Goal: Task Accomplishment & Management: Manage account settings

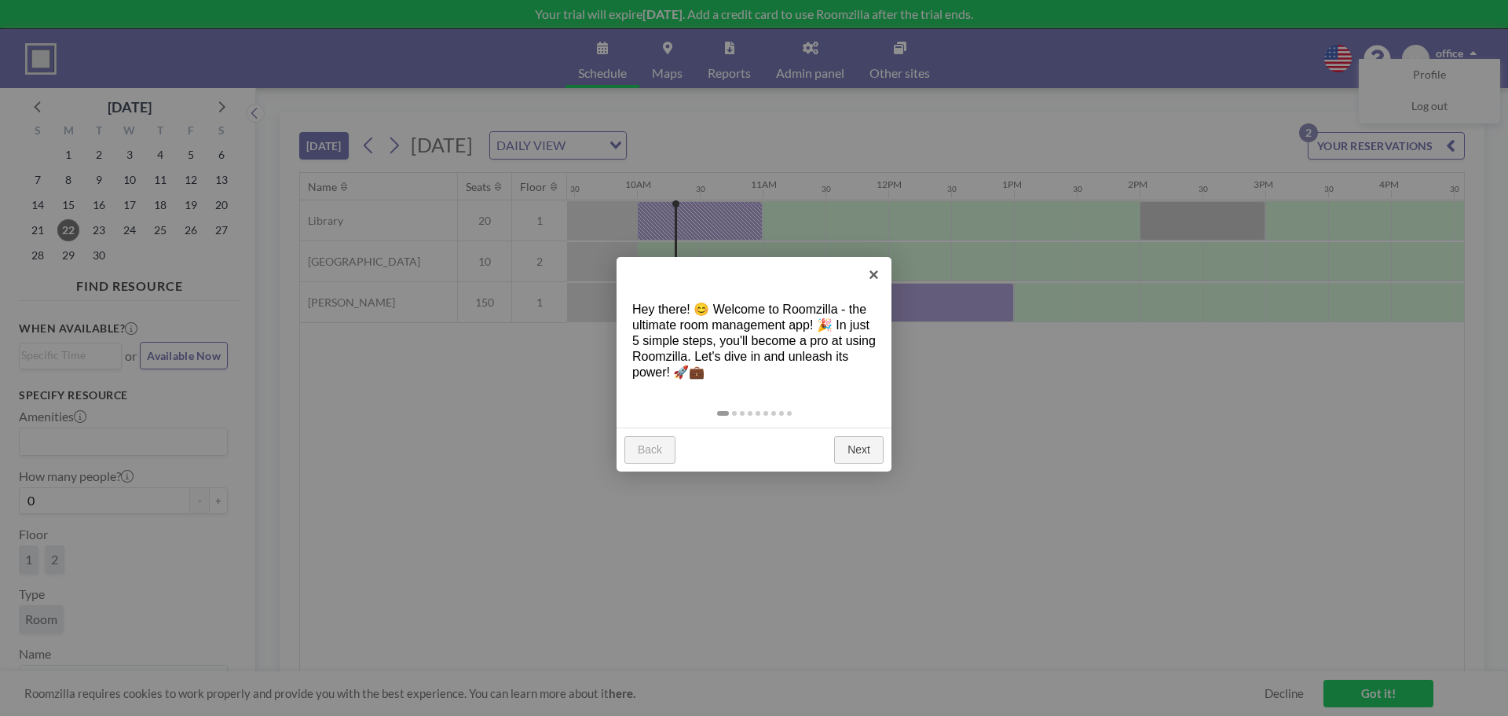
scroll to position [0, 1194]
click at [870, 270] on link "×" at bounding box center [873, 274] width 35 height 35
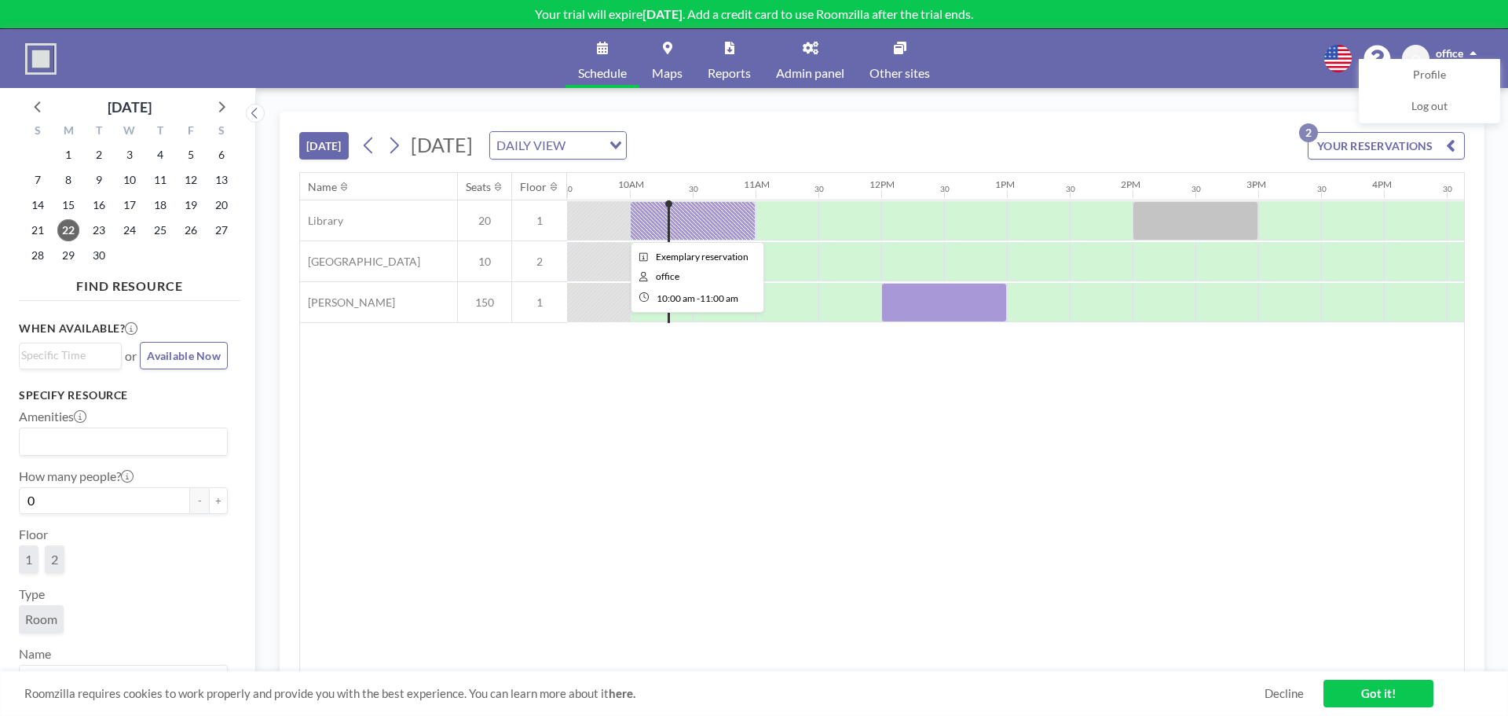
click at [705, 219] on div at bounding box center [693, 220] width 126 height 39
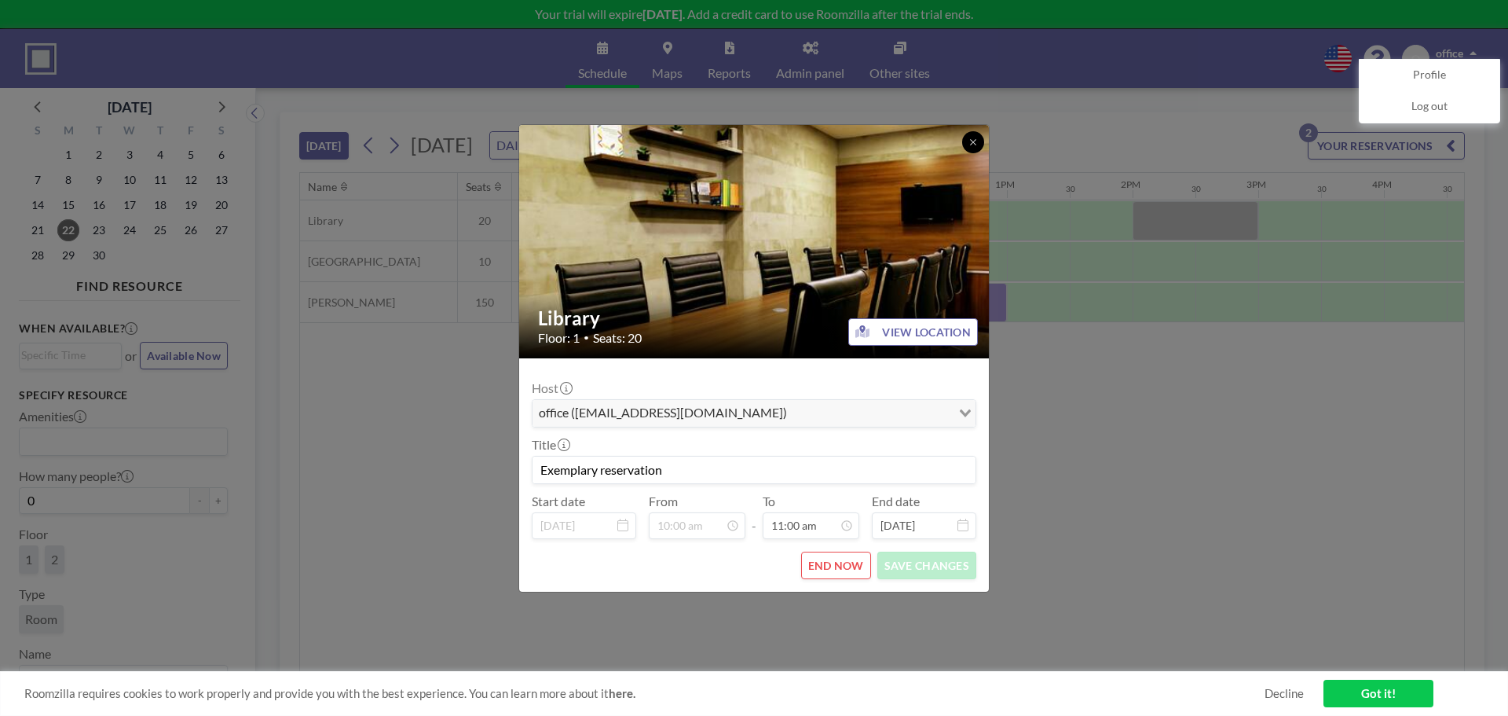
click at [977, 141] on icon at bounding box center [973, 141] width 9 height 9
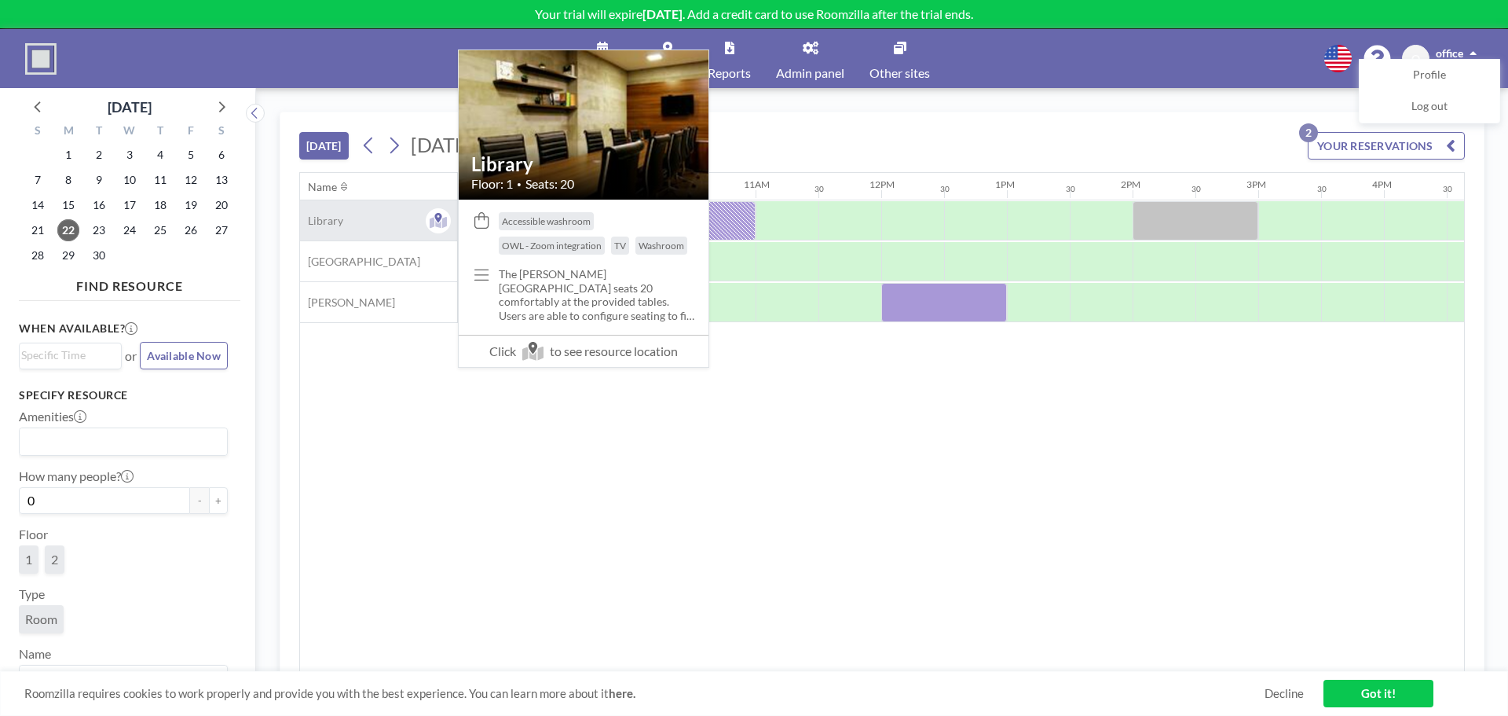
click at [345, 228] on div "Library" at bounding box center [378, 220] width 157 height 40
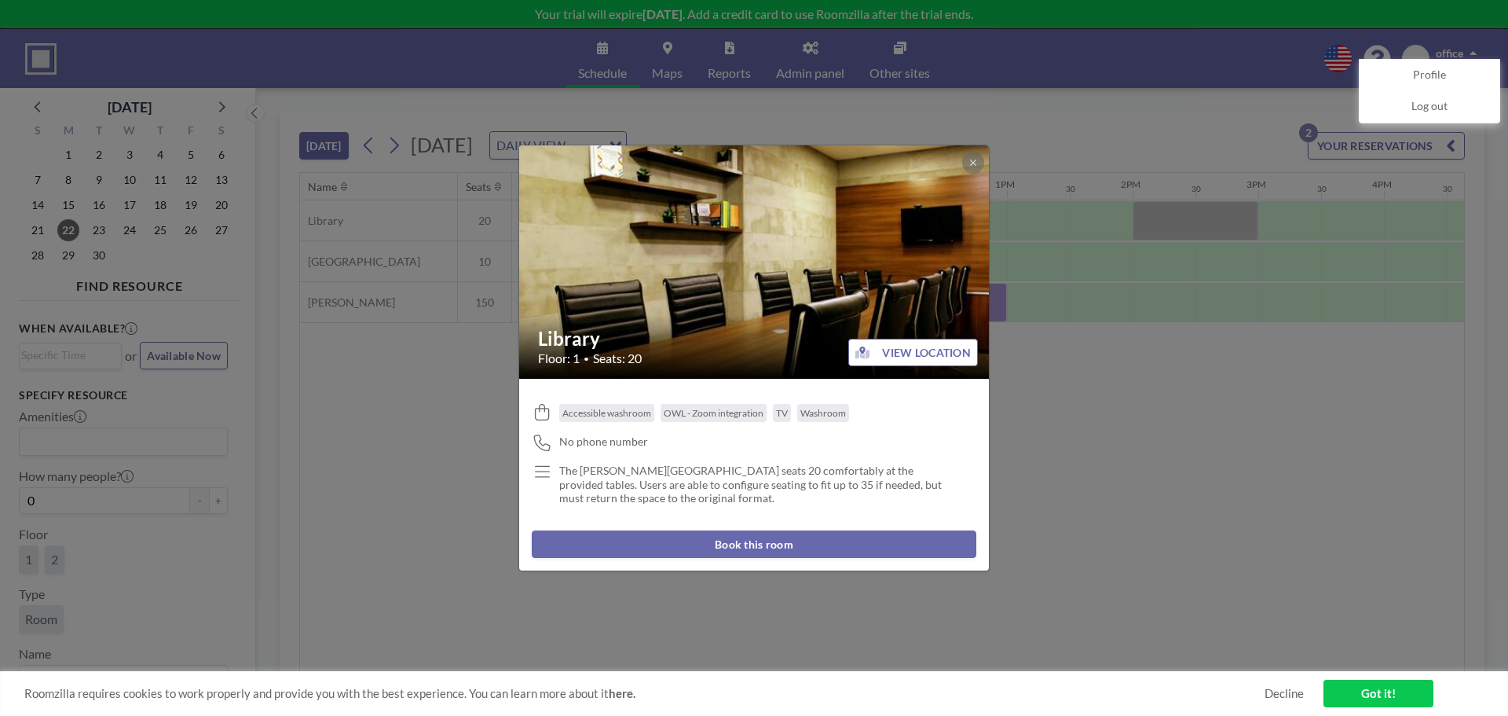
click at [904, 344] on button "VIEW LOCATION" at bounding box center [913, 352] width 130 height 27
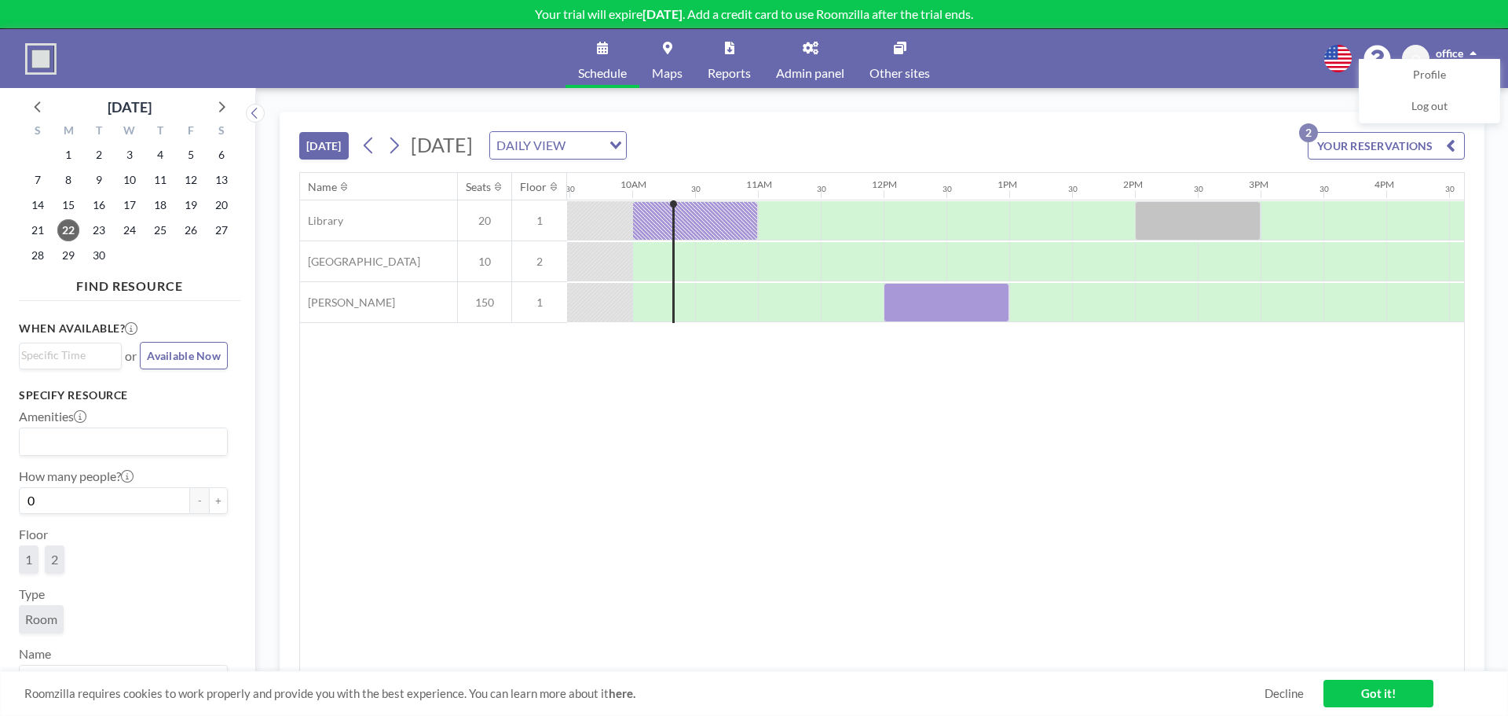
scroll to position [0, 1194]
click at [802, 50] on link "Admin panel" at bounding box center [810, 58] width 93 height 59
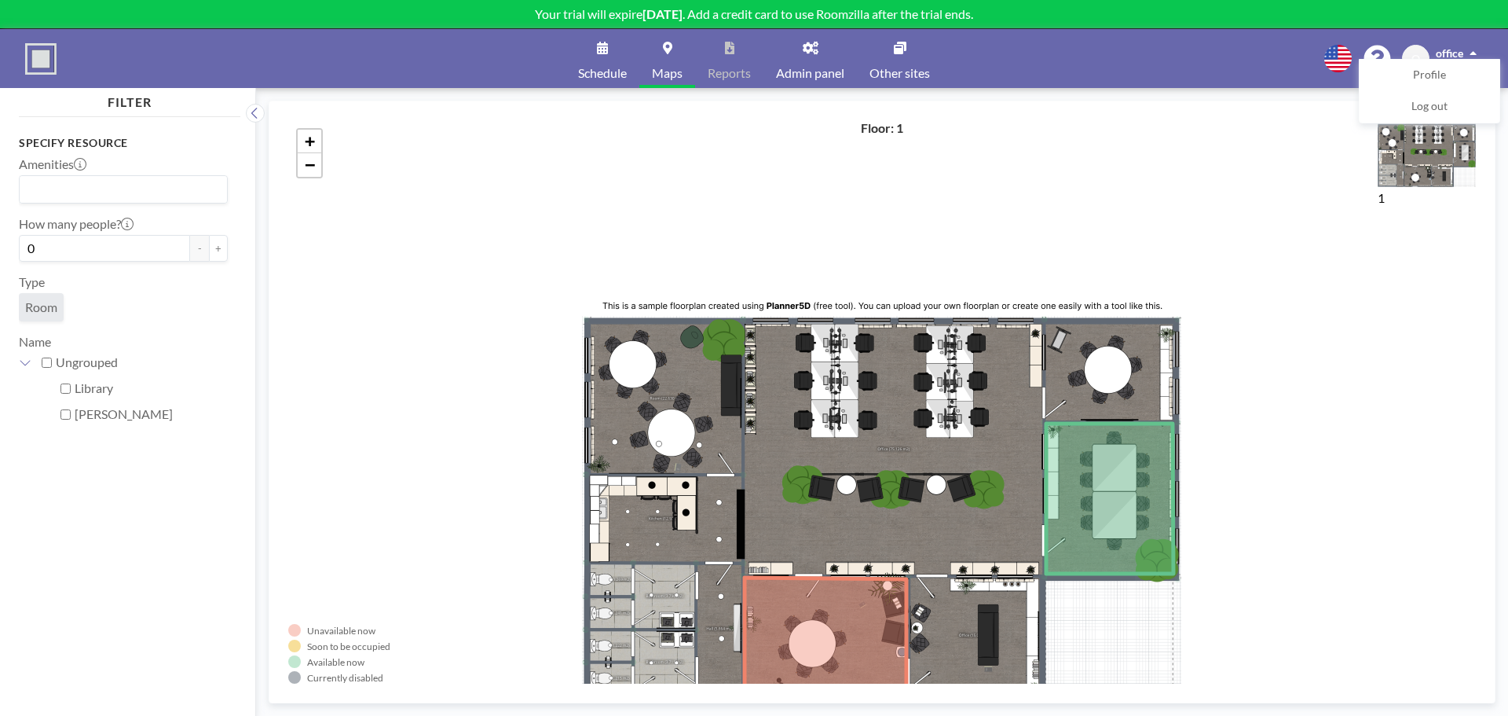
click at [817, 53] on icon at bounding box center [811, 48] width 16 height 13
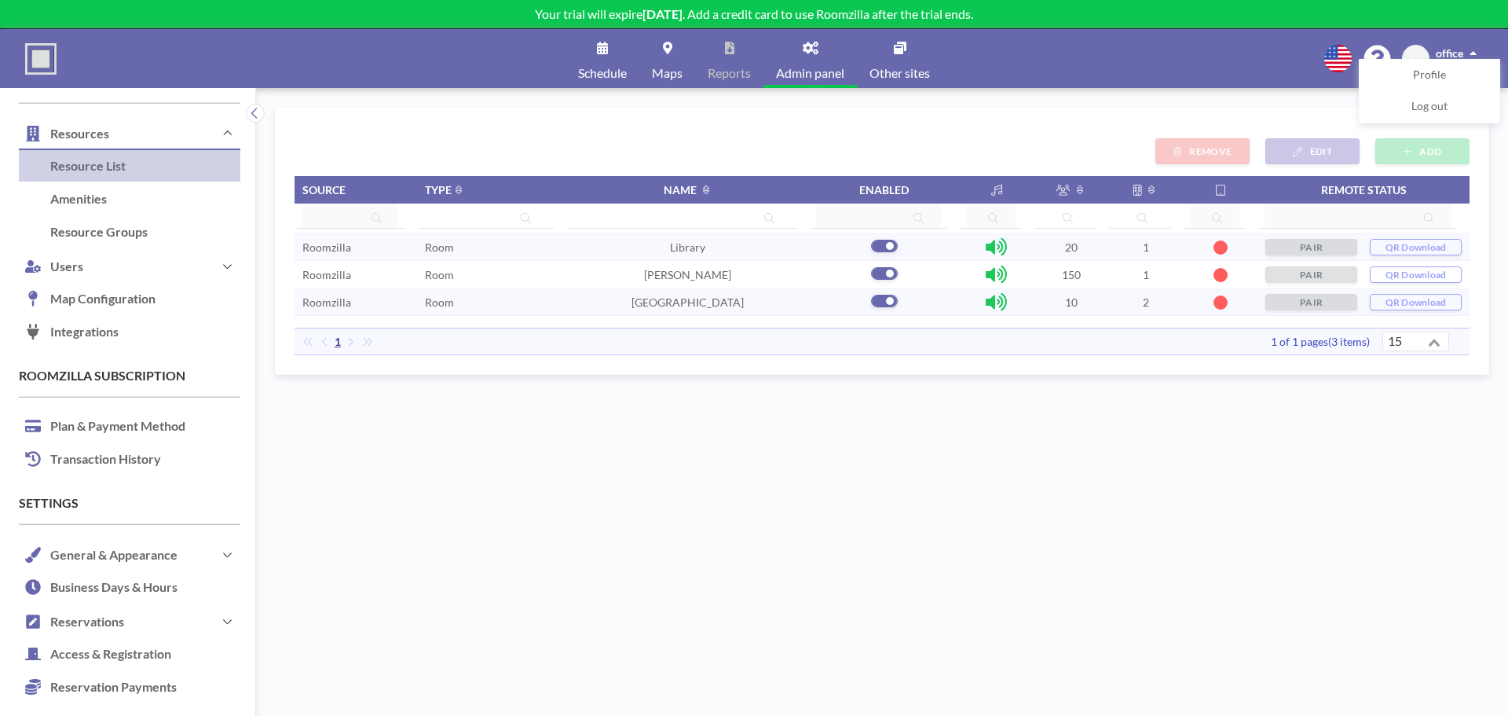
scroll to position [48, 0]
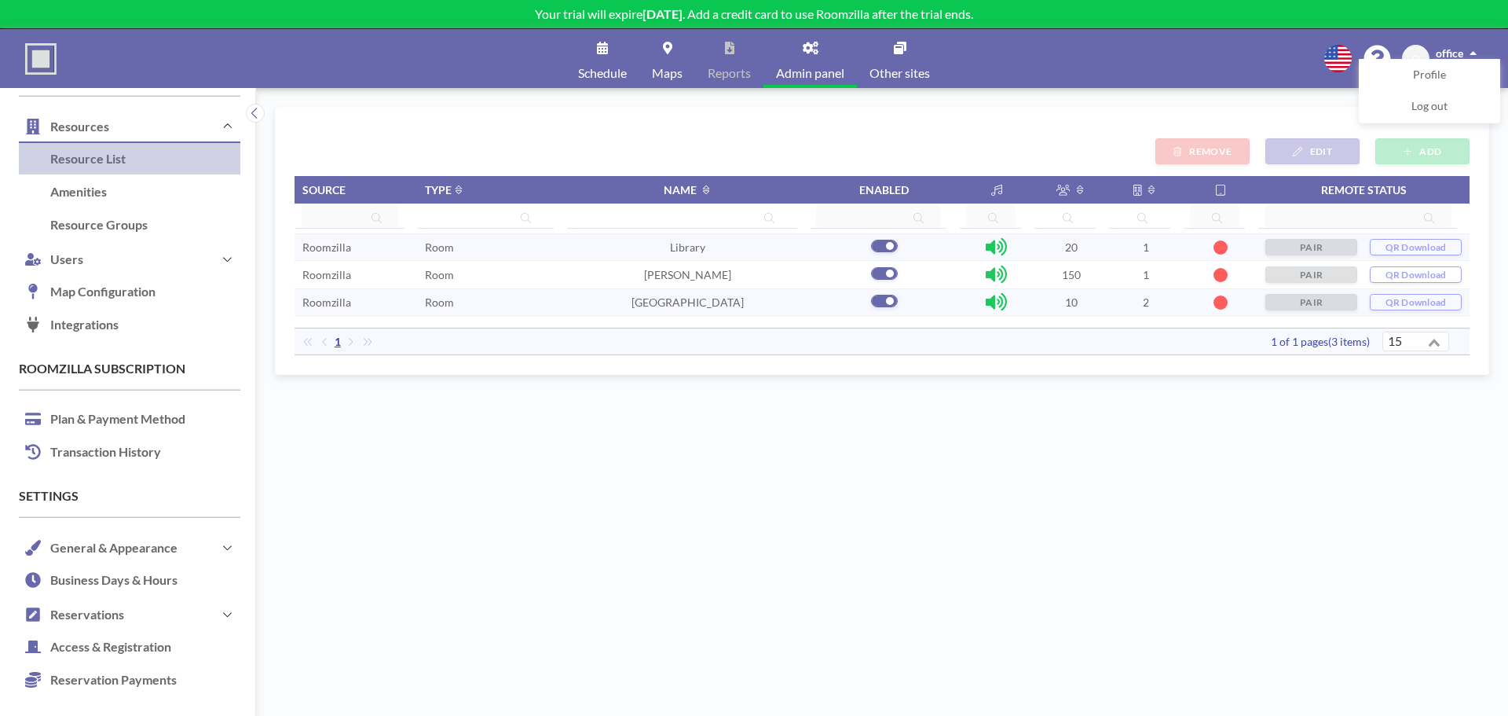
click at [801, 476] on div "ADD EDIT REMOVE Source Type Name Enabled Remote status Roomzilla Room Library 2…" at bounding box center [882, 402] width 1215 height 590
click at [912, 64] on link "Other sites" at bounding box center [900, 58] width 86 height 59
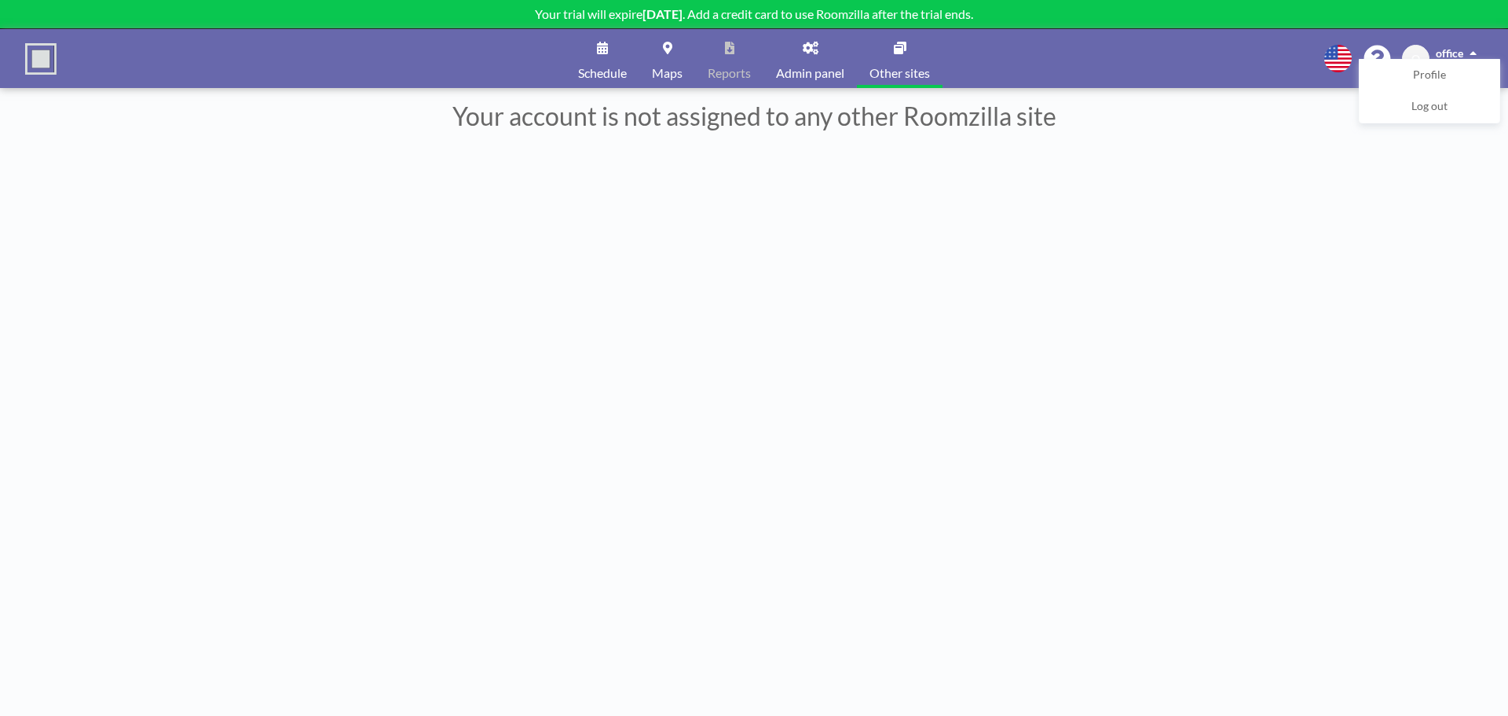
click at [798, 51] on link "Admin panel" at bounding box center [810, 58] width 93 height 59
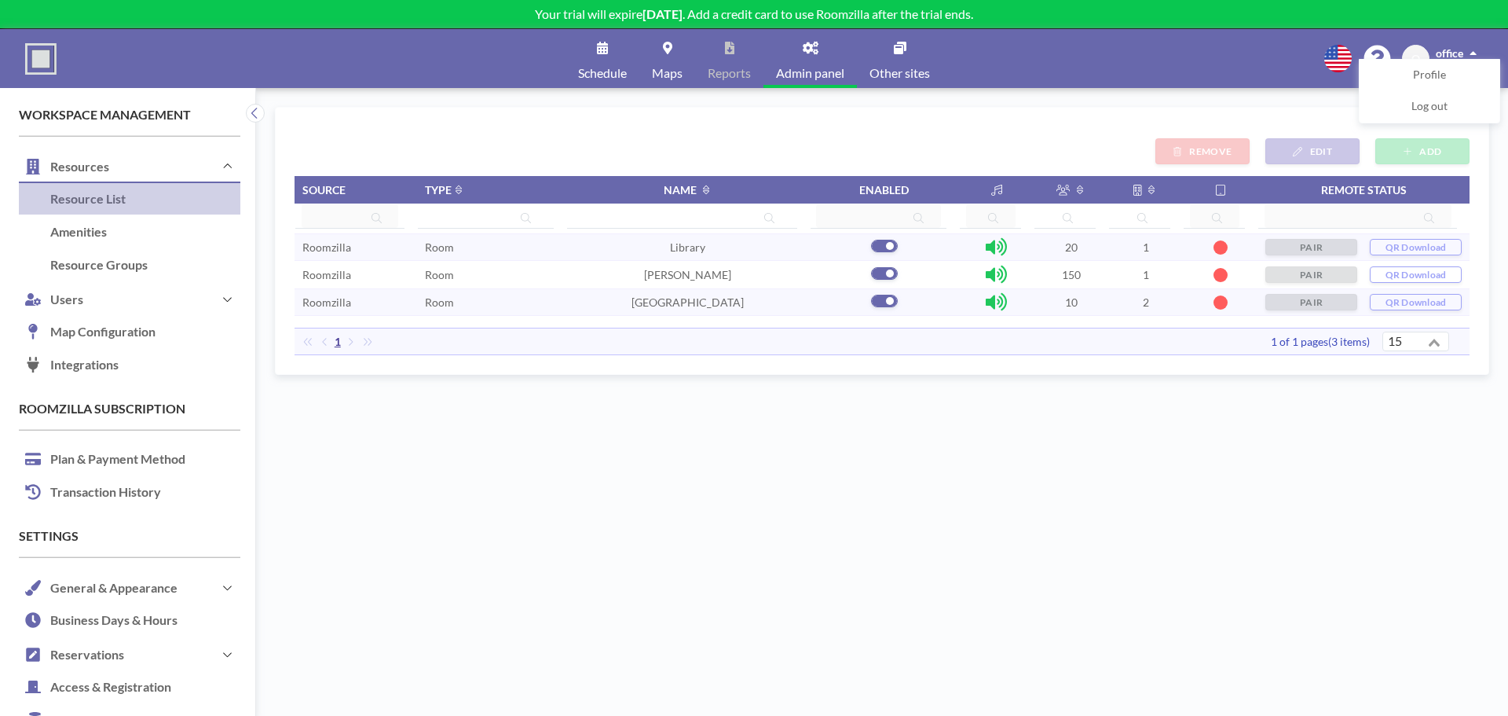
click at [653, 58] on link "Maps" at bounding box center [668, 58] width 56 height 59
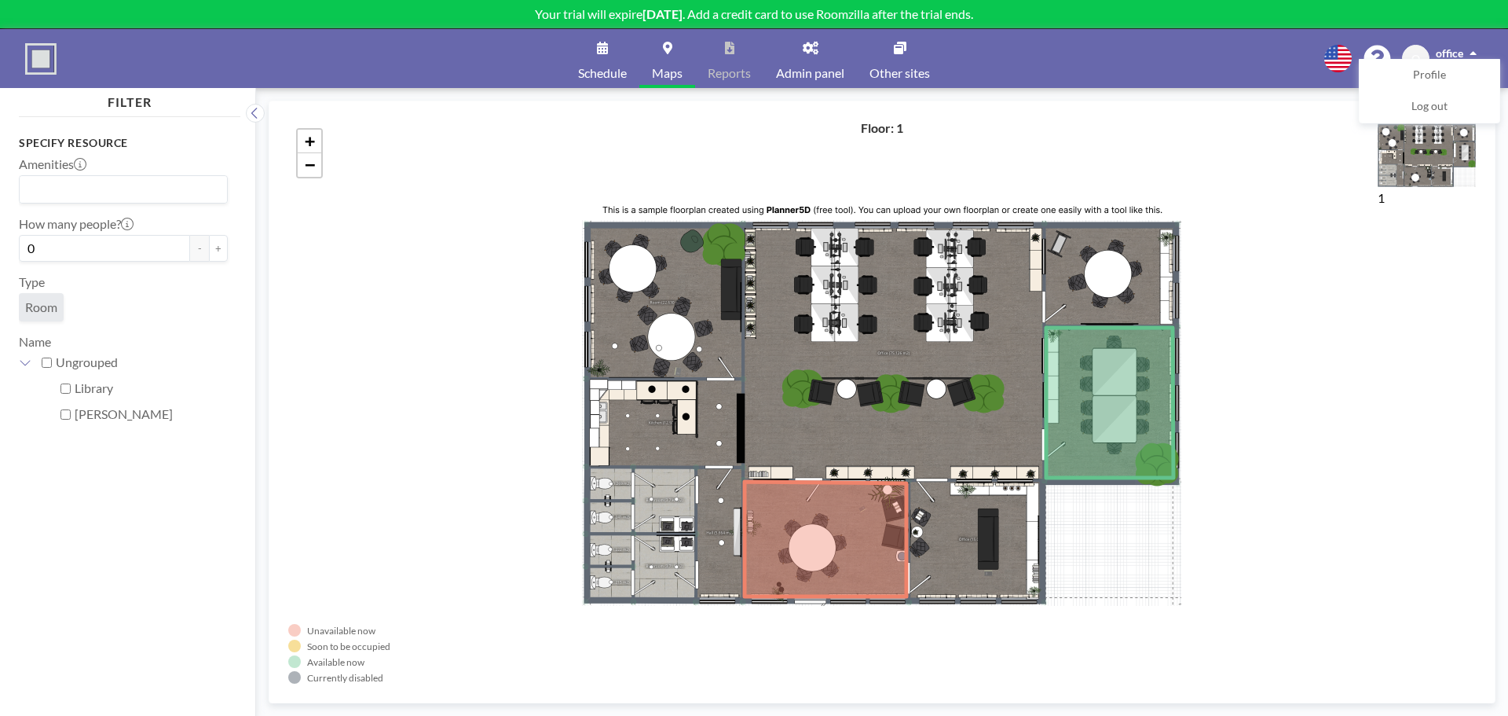
click at [601, 56] on link "Schedule" at bounding box center [603, 58] width 74 height 59
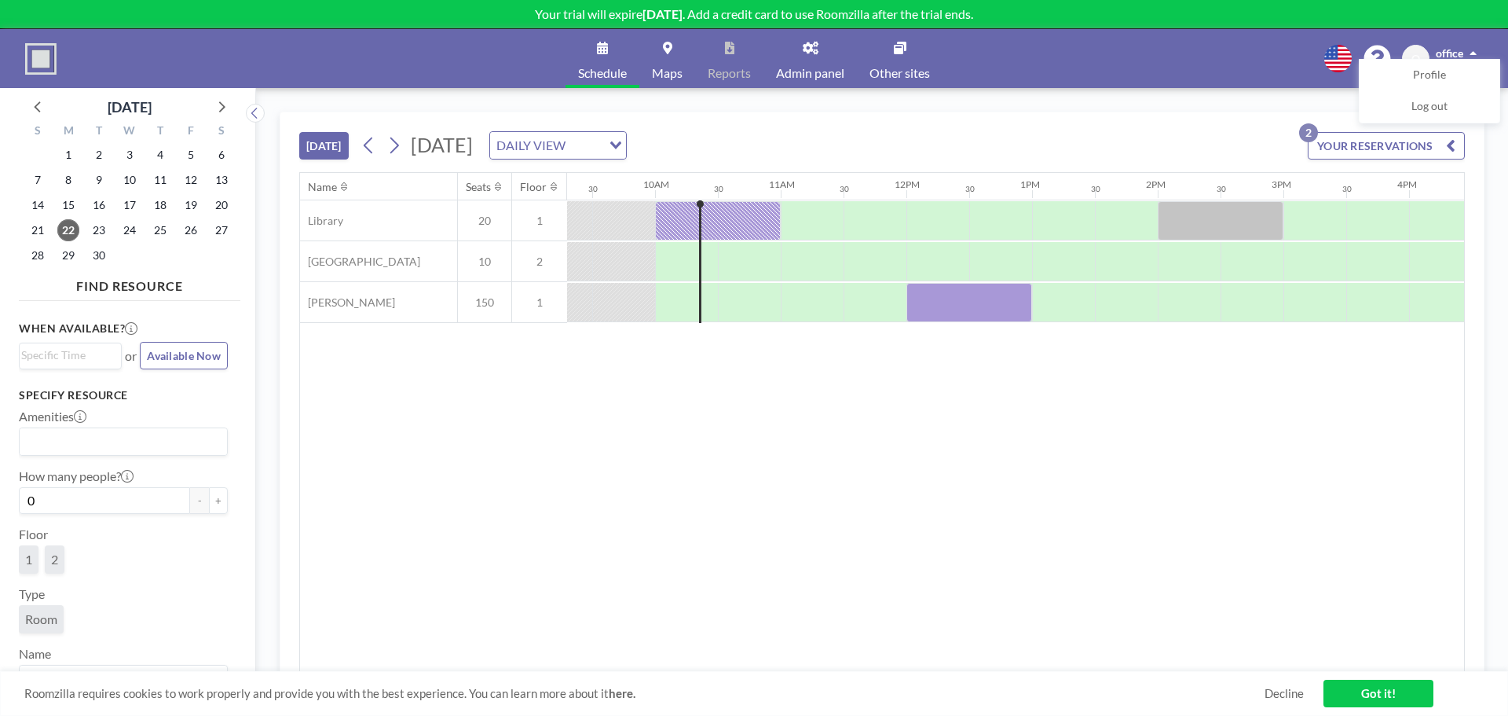
scroll to position [0, 1194]
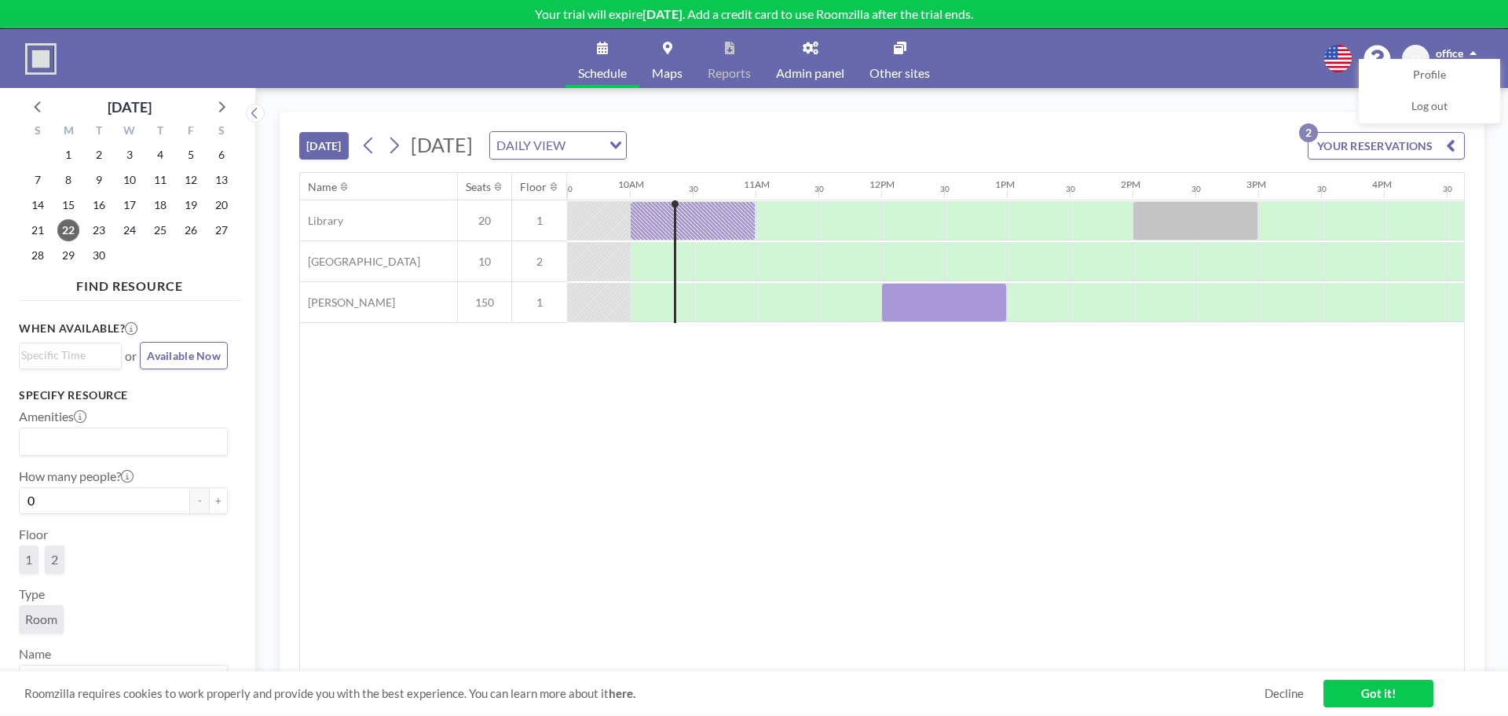
click at [1344, 332] on div "Name Seats Floor 12AM 30 1AM 30 2AM 30 3AM 30 4AM 30 5AM 30 6AM 30 7AM 30 8AM 3…" at bounding box center [882, 422] width 1164 height 499
click at [1396, 139] on button "YOUR RESERVATIONS 2" at bounding box center [1386, 145] width 157 height 27
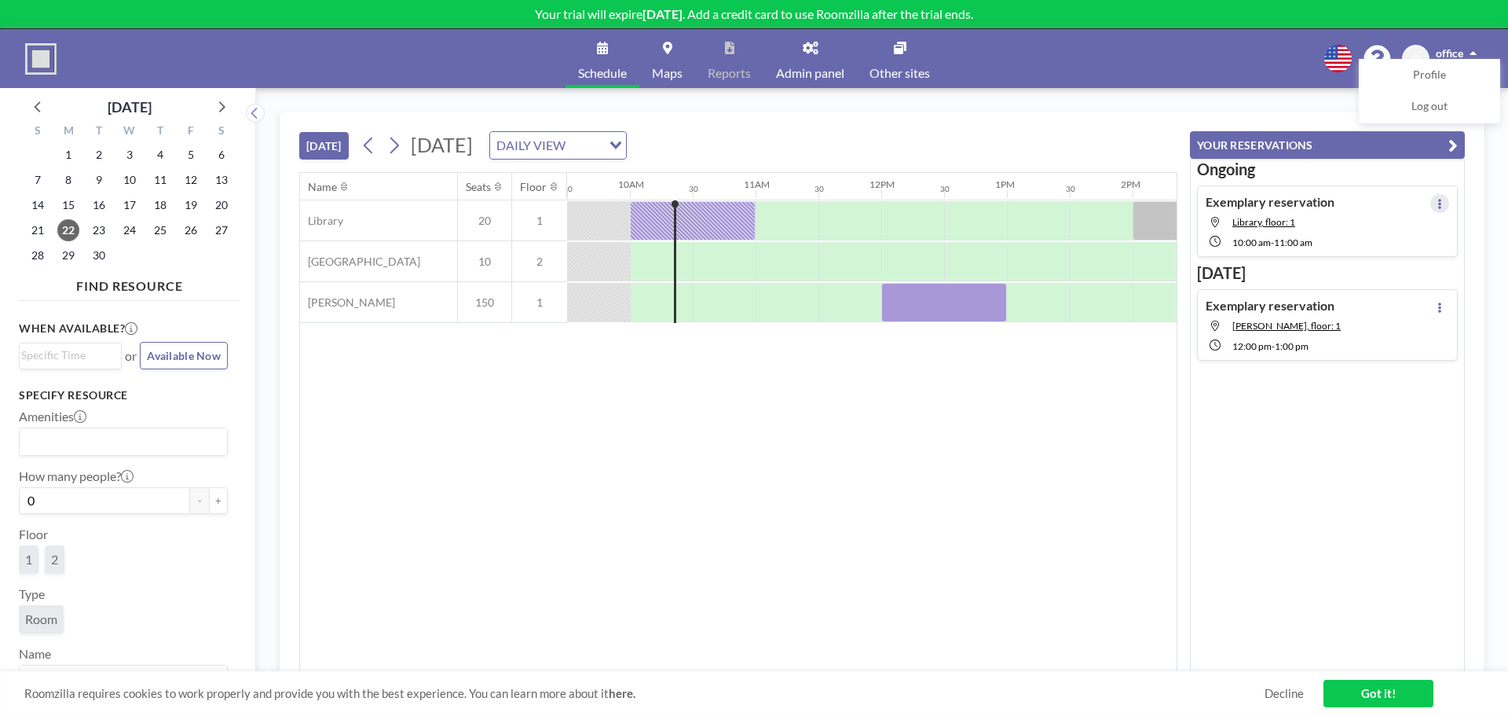
click at [1437, 204] on icon at bounding box center [1440, 204] width 6 height 10
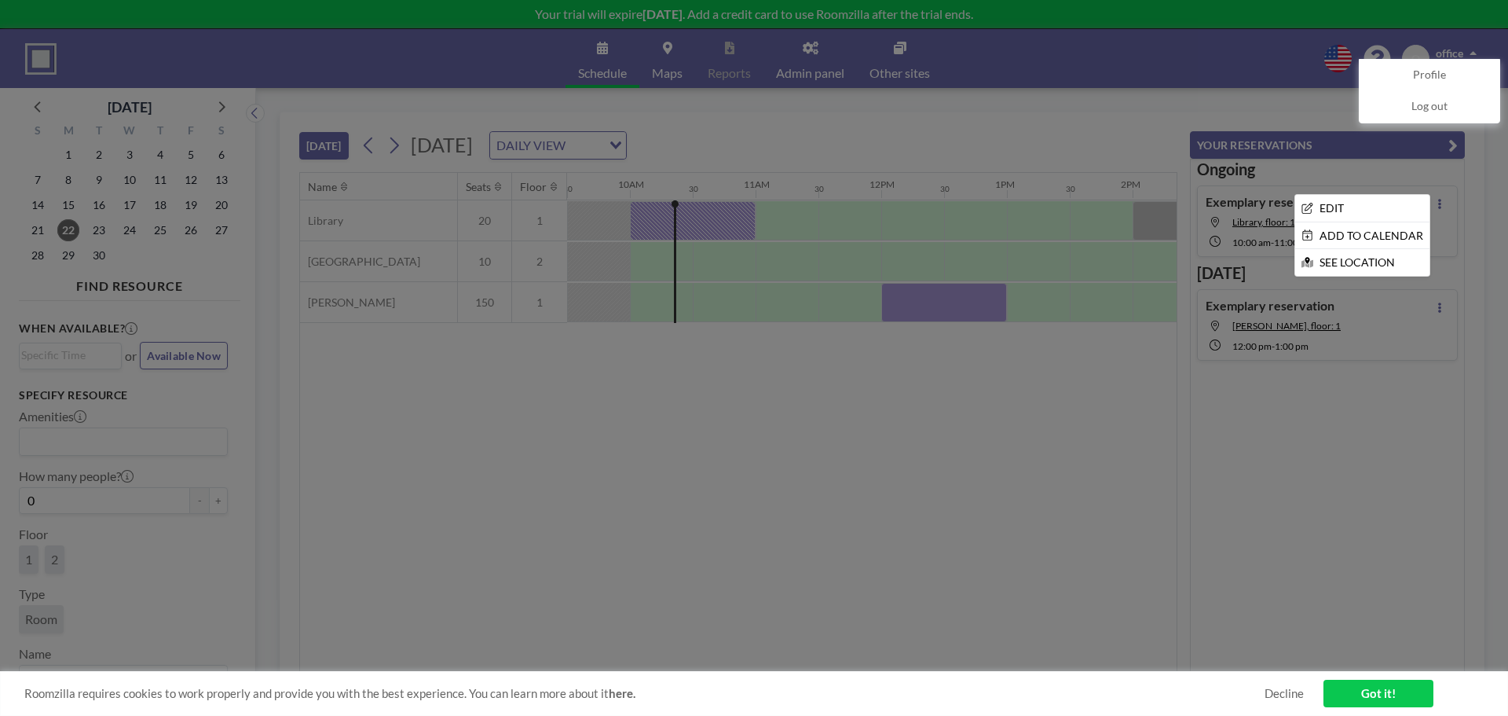
click at [1296, 405] on div at bounding box center [754, 358] width 1508 height 716
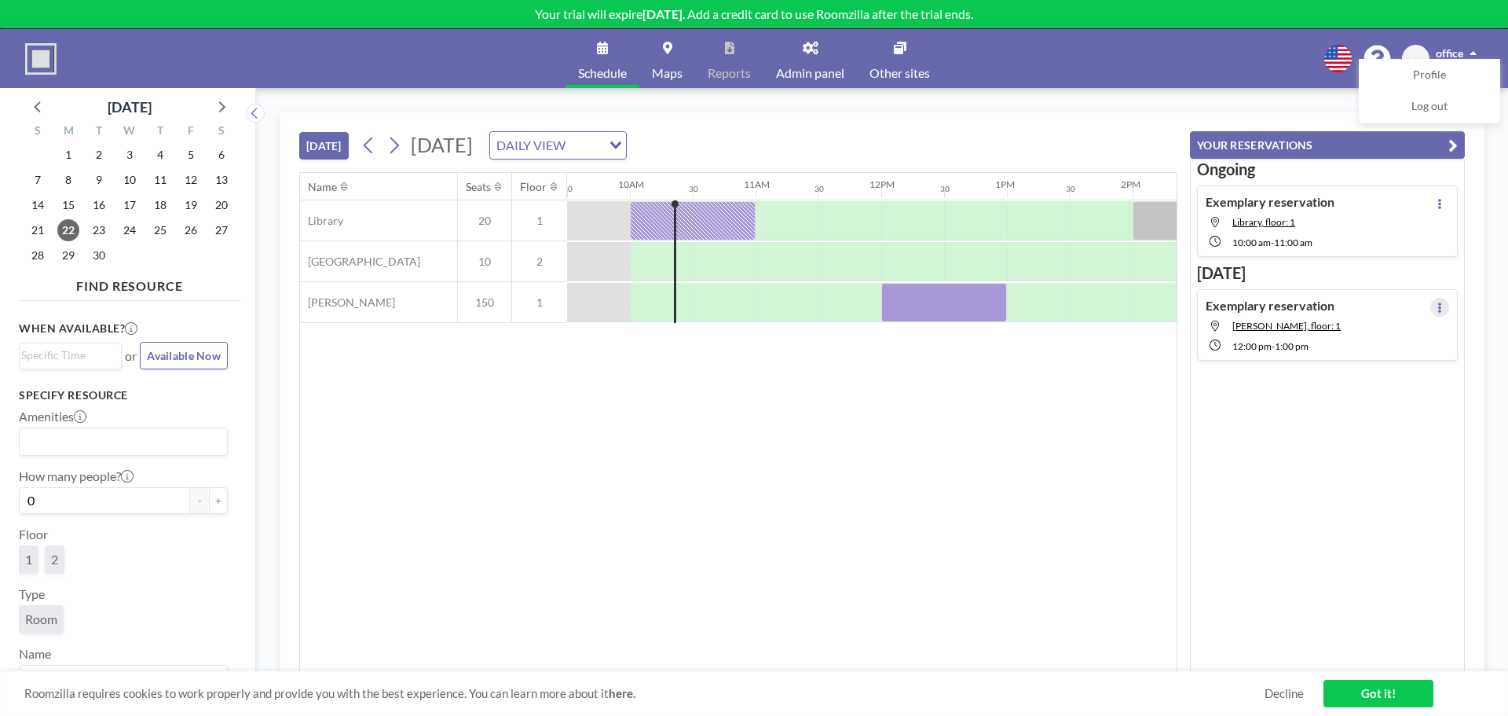
click at [1437, 302] on icon at bounding box center [1440, 307] width 6 height 10
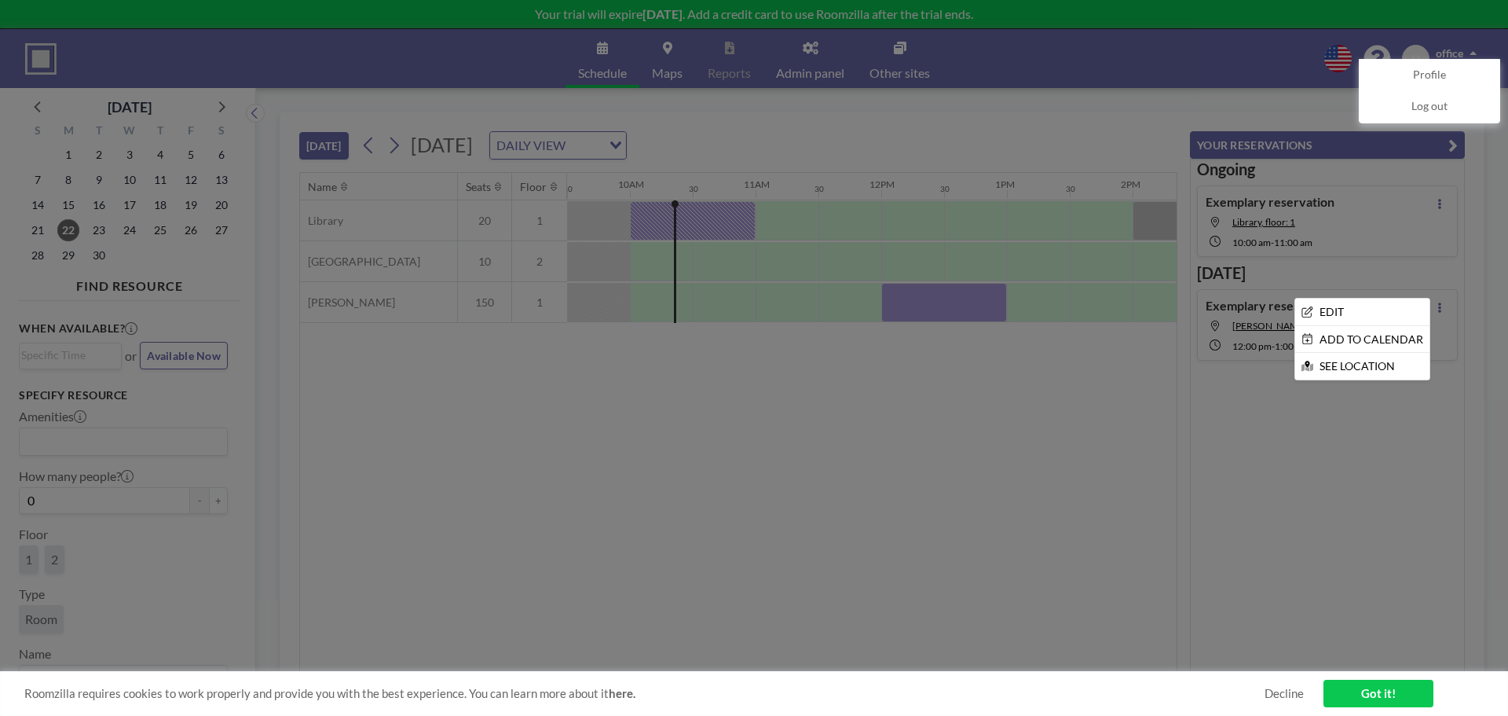
click at [1342, 430] on div at bounding box center [754, 358] width 1508 height 716
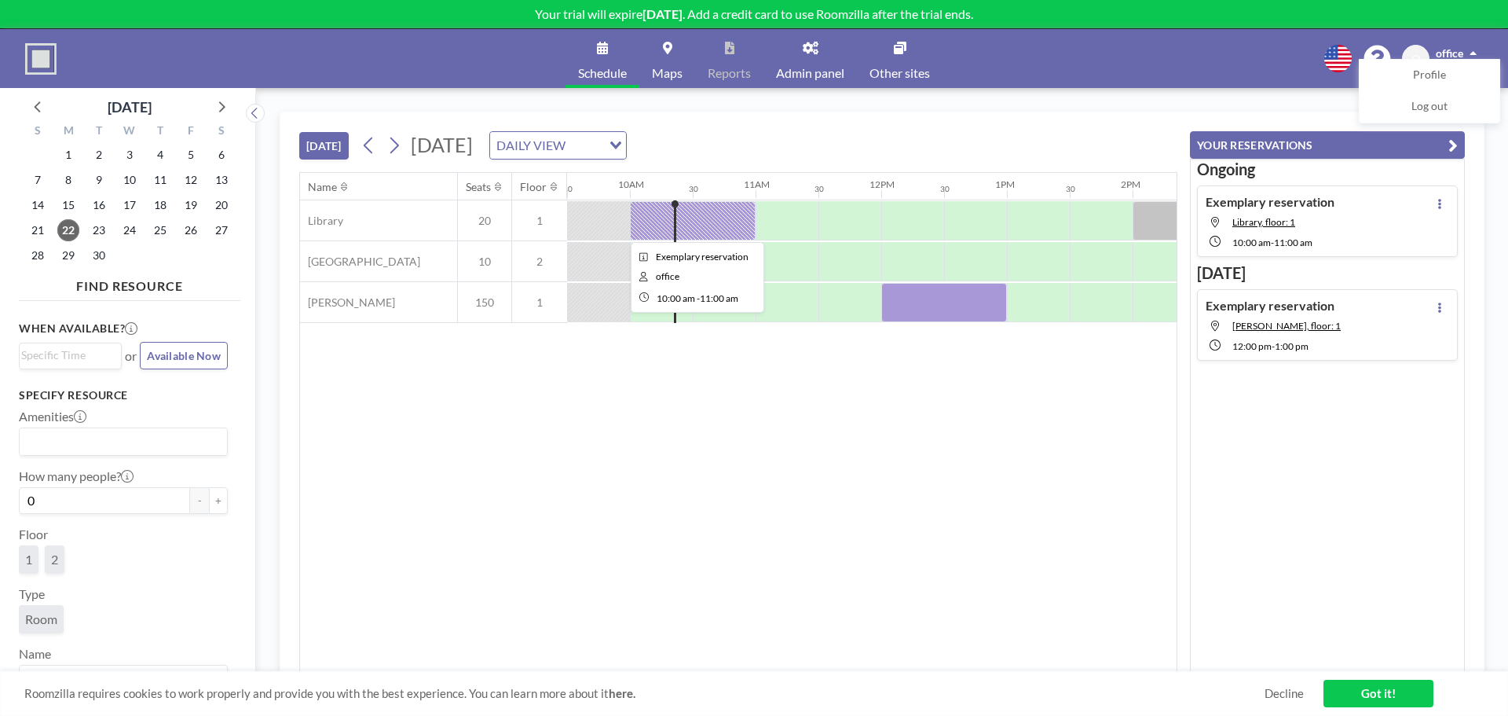
click at [728, 236] on div at bounding box center [693, 220] width 126 height 39
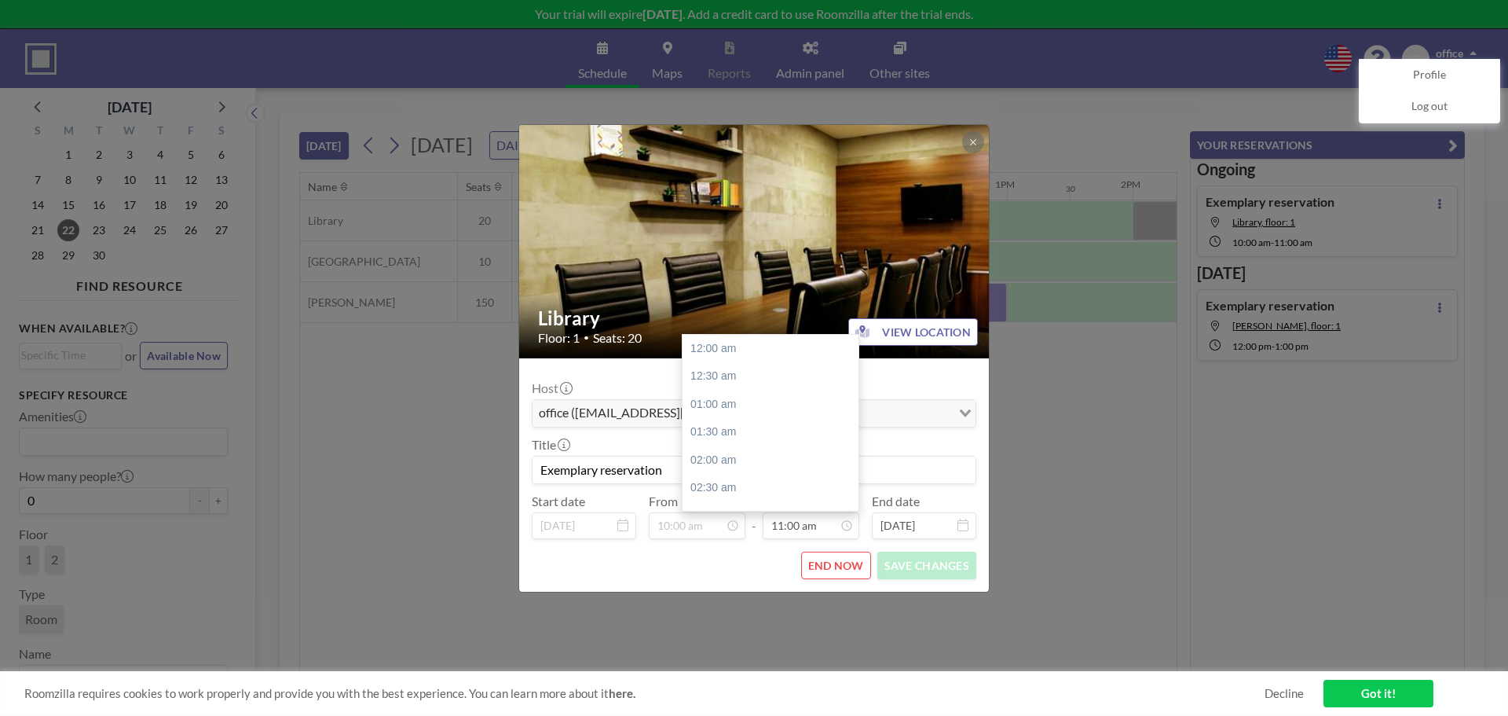
scroll to position [615, 0]
click at [837, 575] on button "END NOW" at bounding box center [836, 565] width 70 height 27
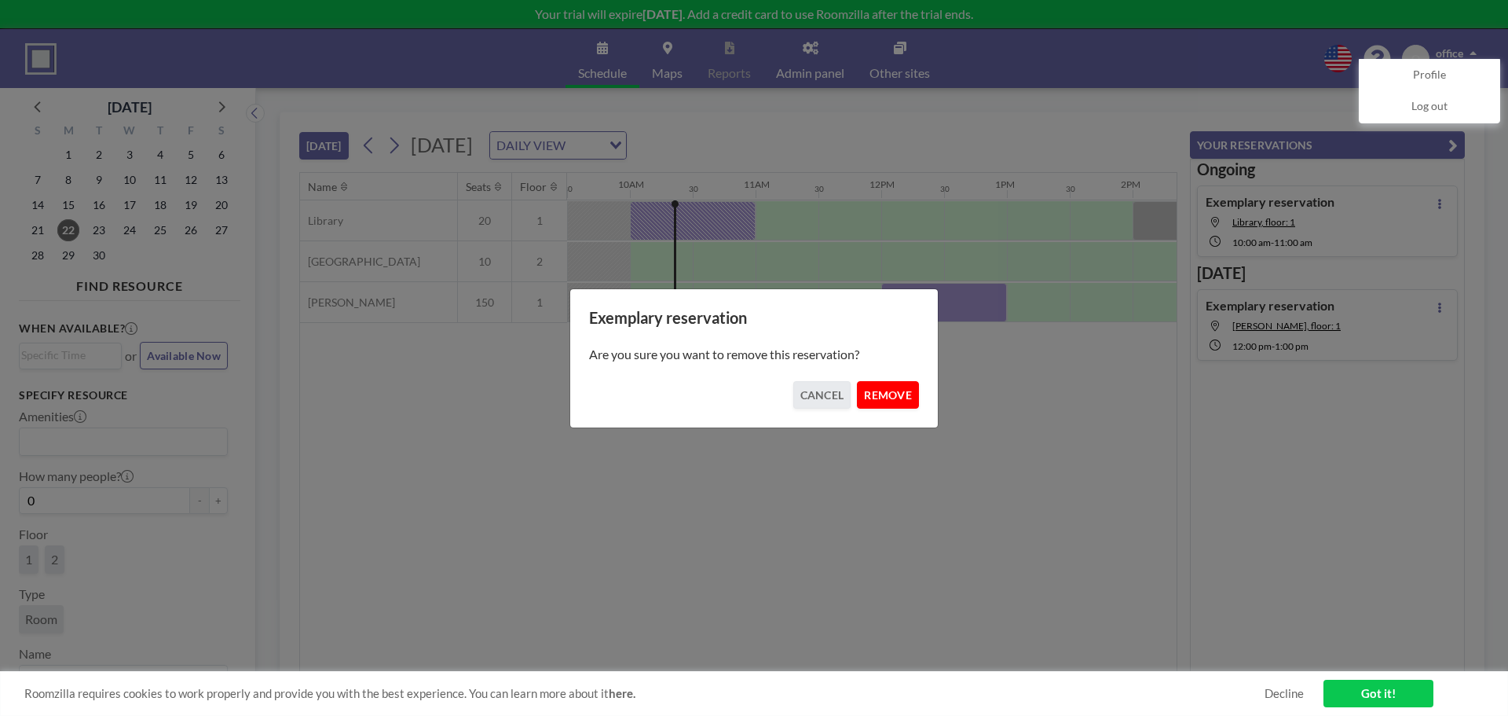
click at [898, 399] on button "REMOVE" at bounding box center [888, 394] width 62 height 27
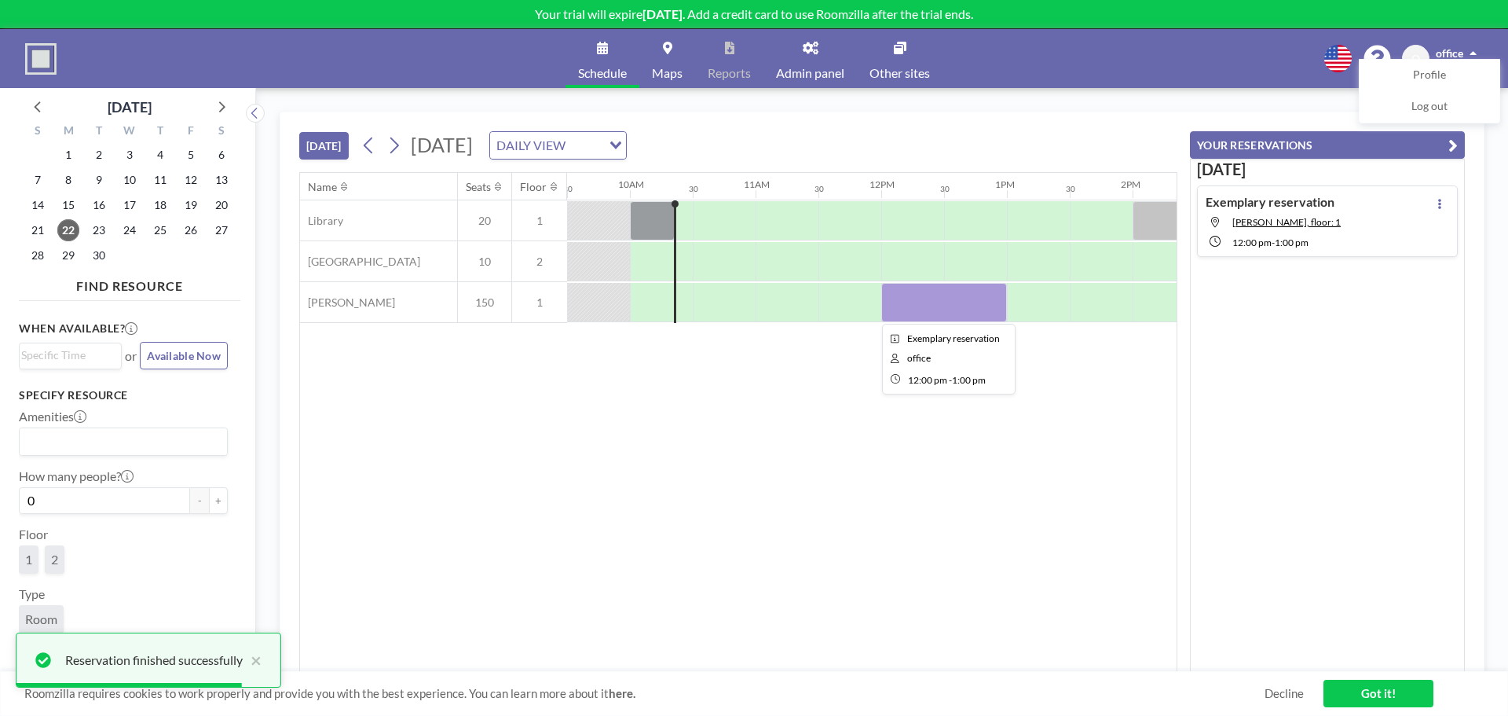
click at [929, 304] on div at bounding box center [944, 302] width 126 height 39
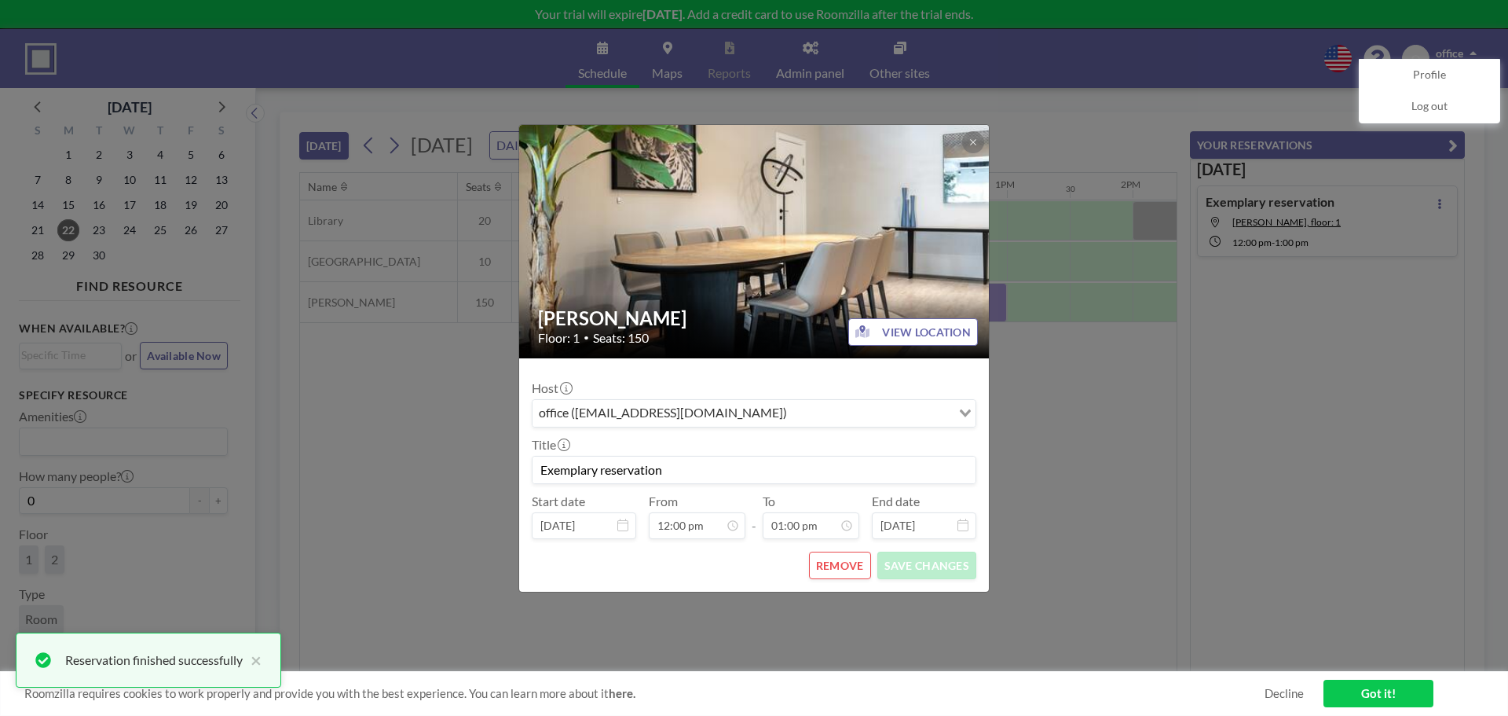
scroll to position [727, 0]
click at [829, 576] on button "REMOVE" at bounding box center [840, 565] width 62 height 27
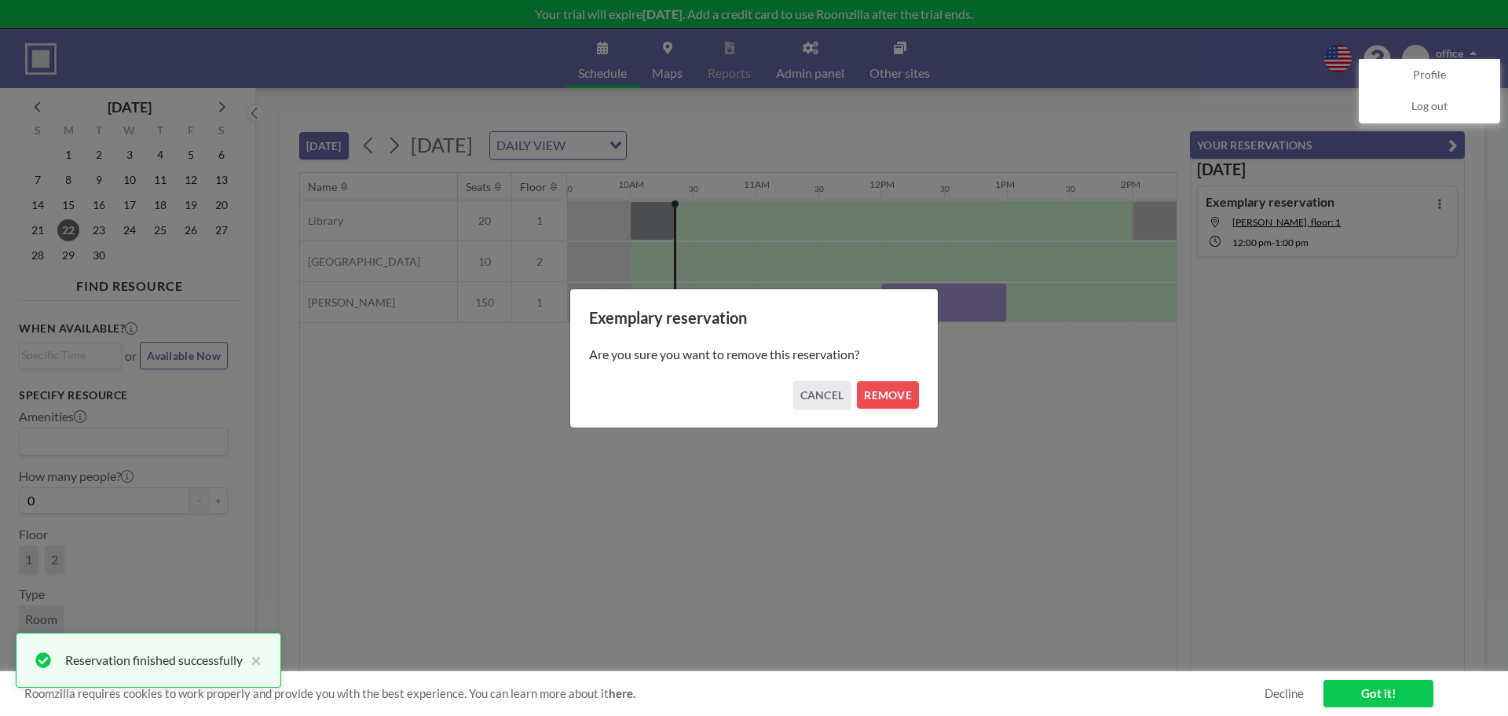
click at [887, 376] on div "Are you sure you want to remove this reservation?" at bounding box center [754, 354] width 330 height 53
click at [894, 392] on button "REMOVE" at bounding box center [888, 394] width 62 height 27
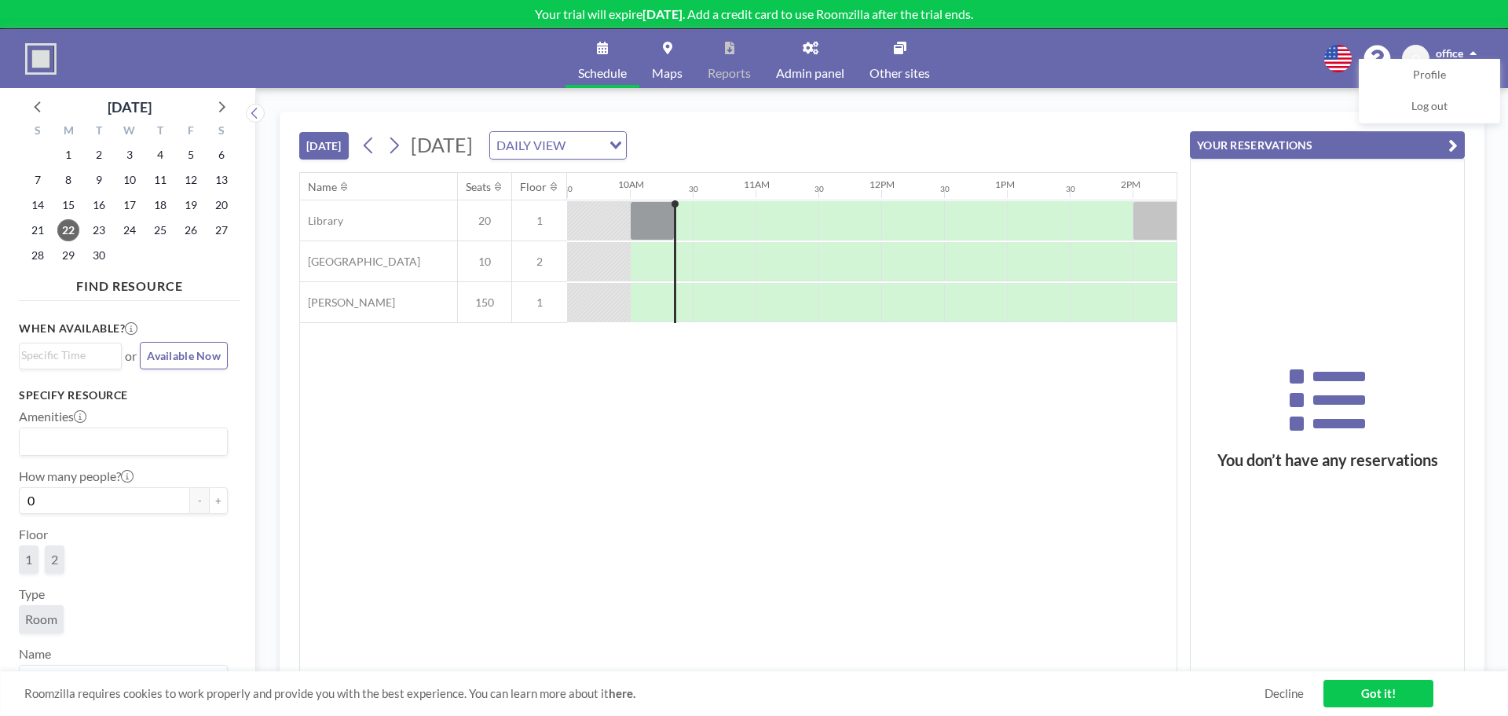
click at [626, 149] on div "Loading..." at bounding box center [614, 144] width 24 height 24
click at [779, 197] on li "WEEKLY VIEW" at bounding box center [751, 196] width 134 height 23
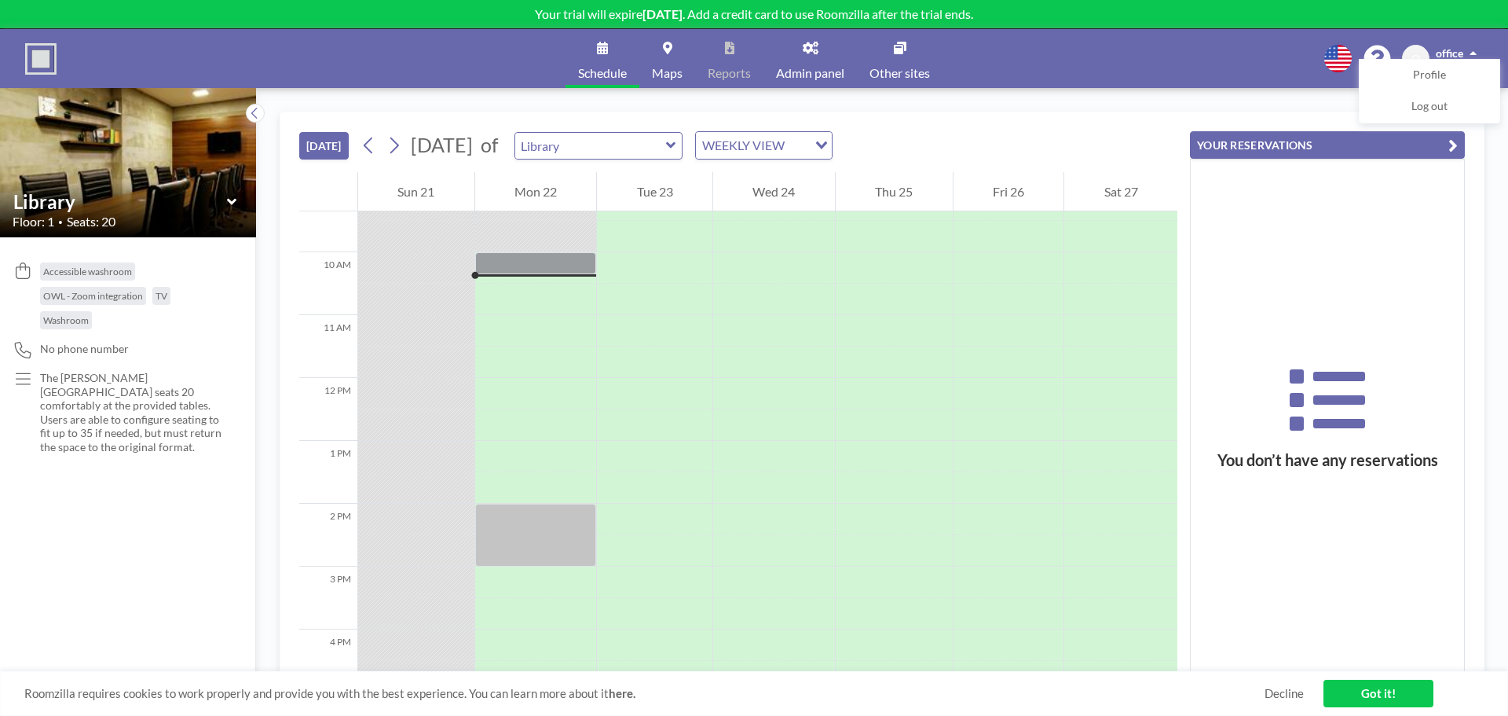
scroll to position [597, 0]
click at [804, 52] on icon at bounding box center [811, 48] width 16 height 13
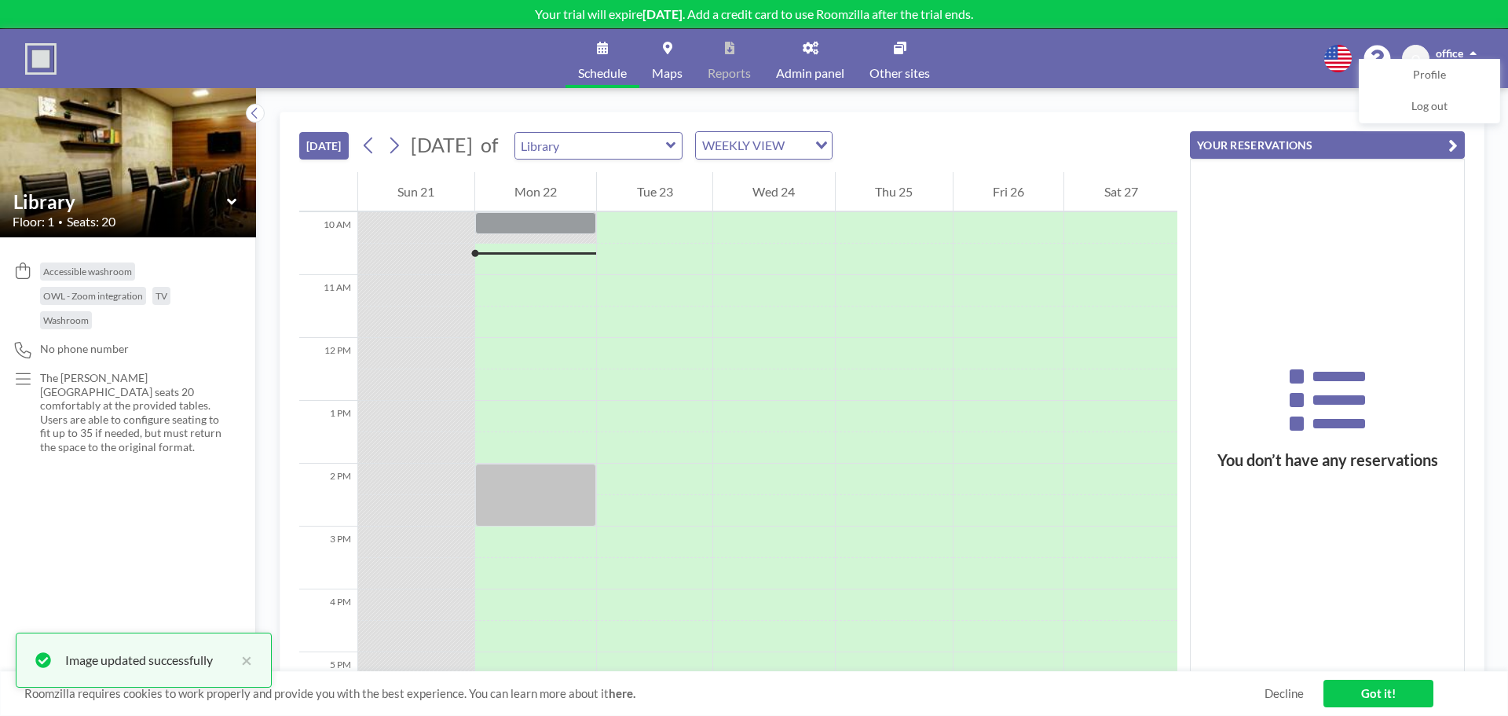
scroll to position [629, 0]
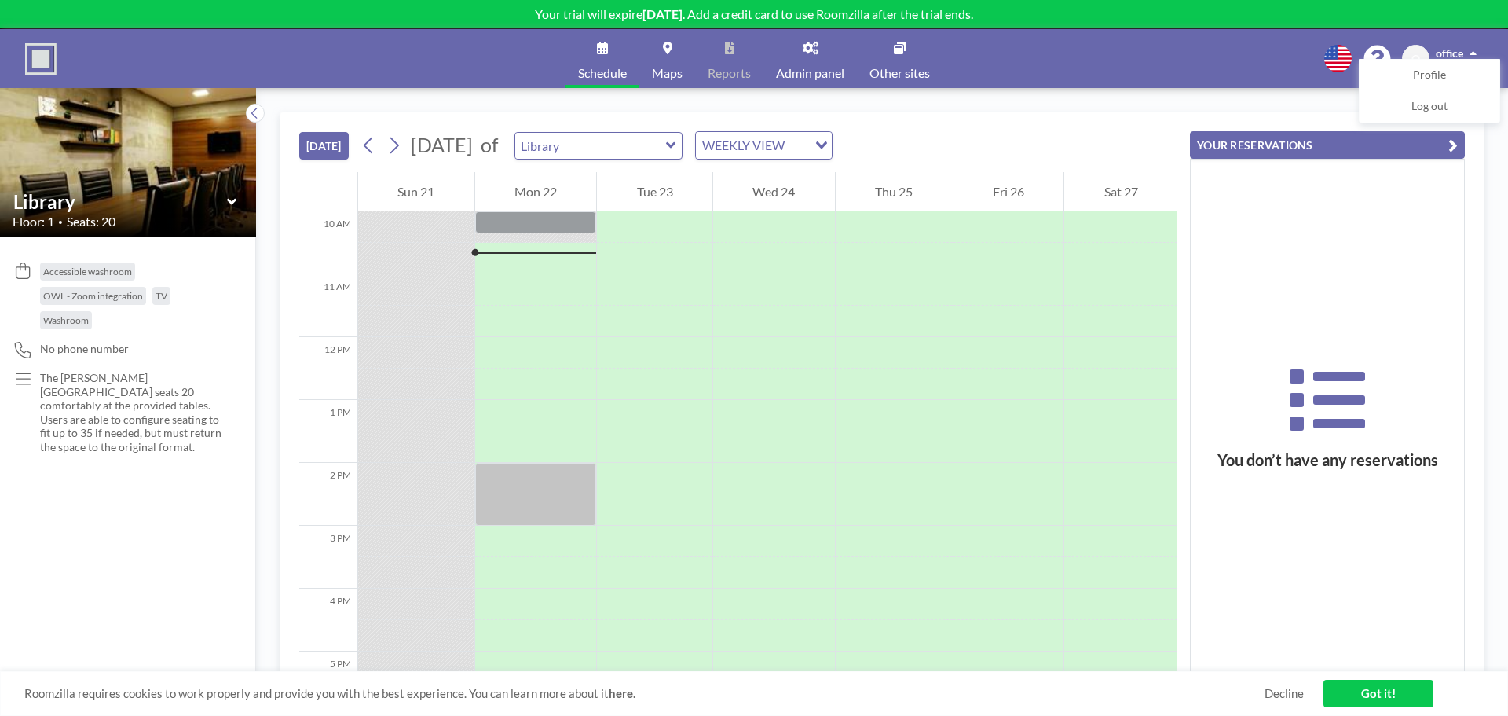
click at [666, 47] on icon at bounding box center [667, 48] width 9 height 13
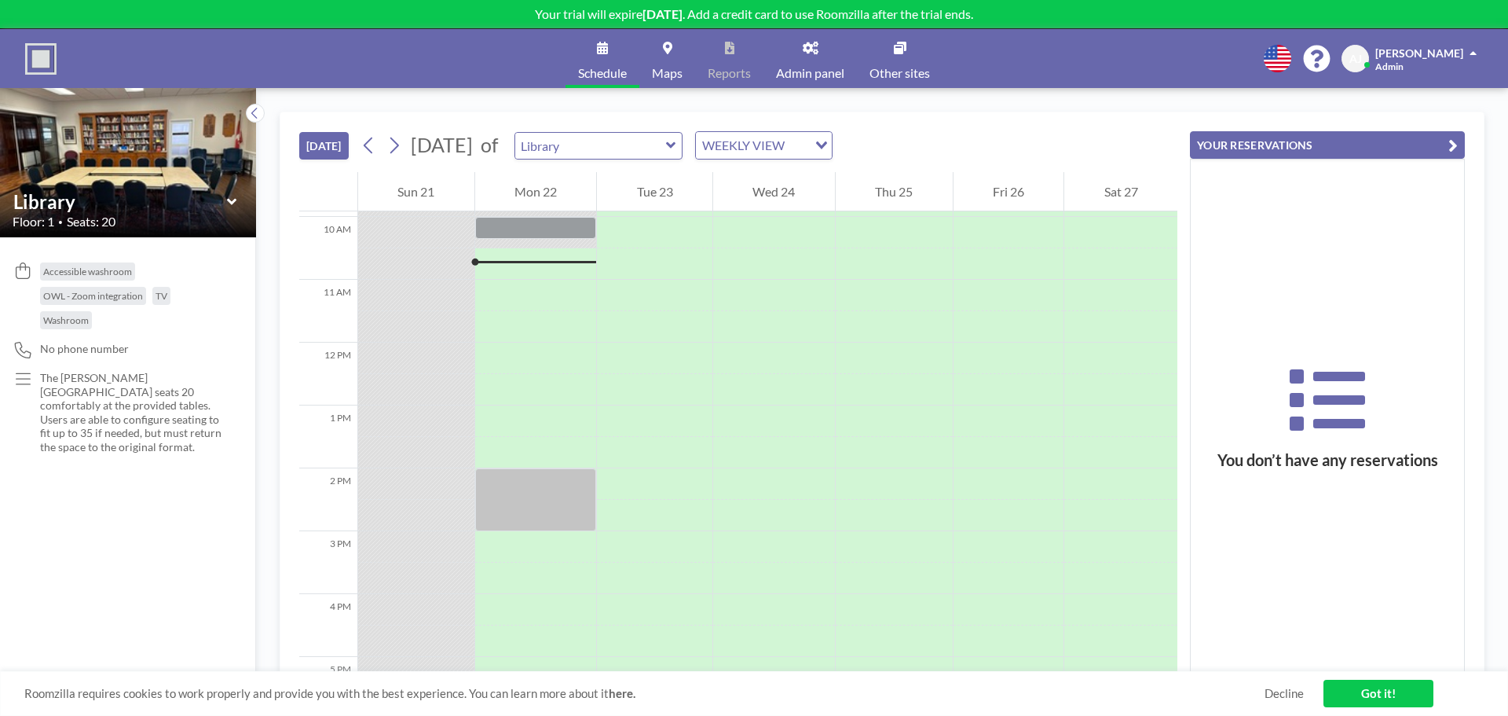
scroll to position [629, 0]
click at [808, 148] on div "WEEKLY VIEW" at bounding box center [752, 144] width 112 height 24
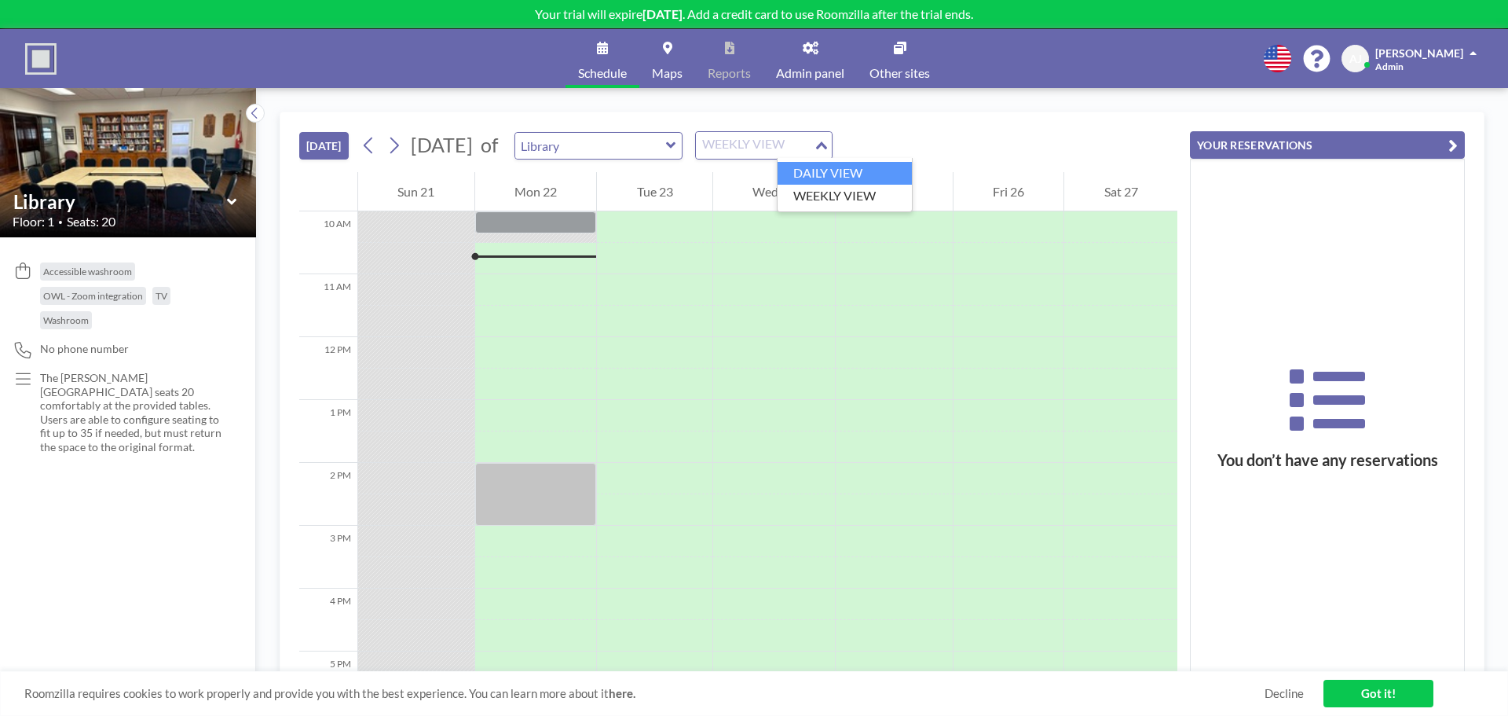
click at [858, 179] on li "DAILY VIEW" at bounding box center [845, 173] width 134 height 23
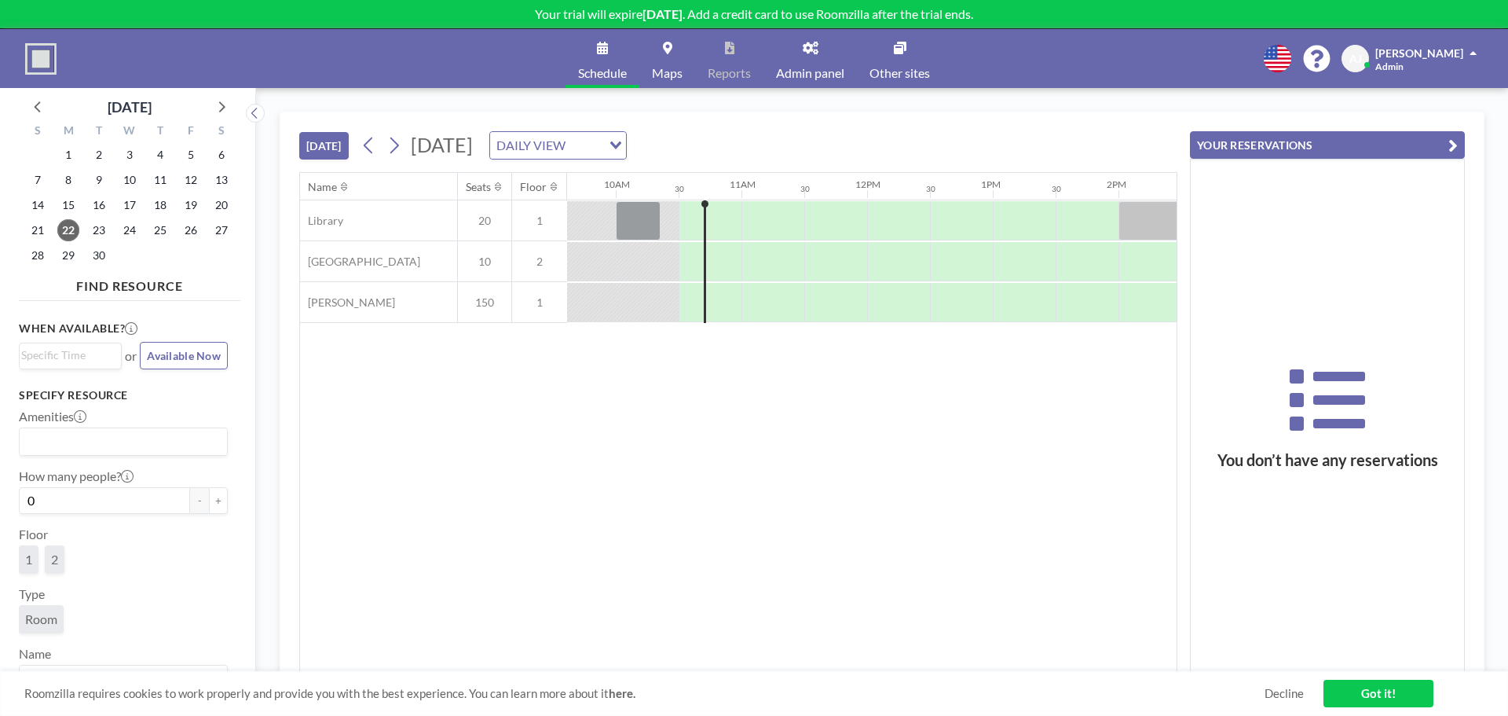
scroll to position [0, 1257]
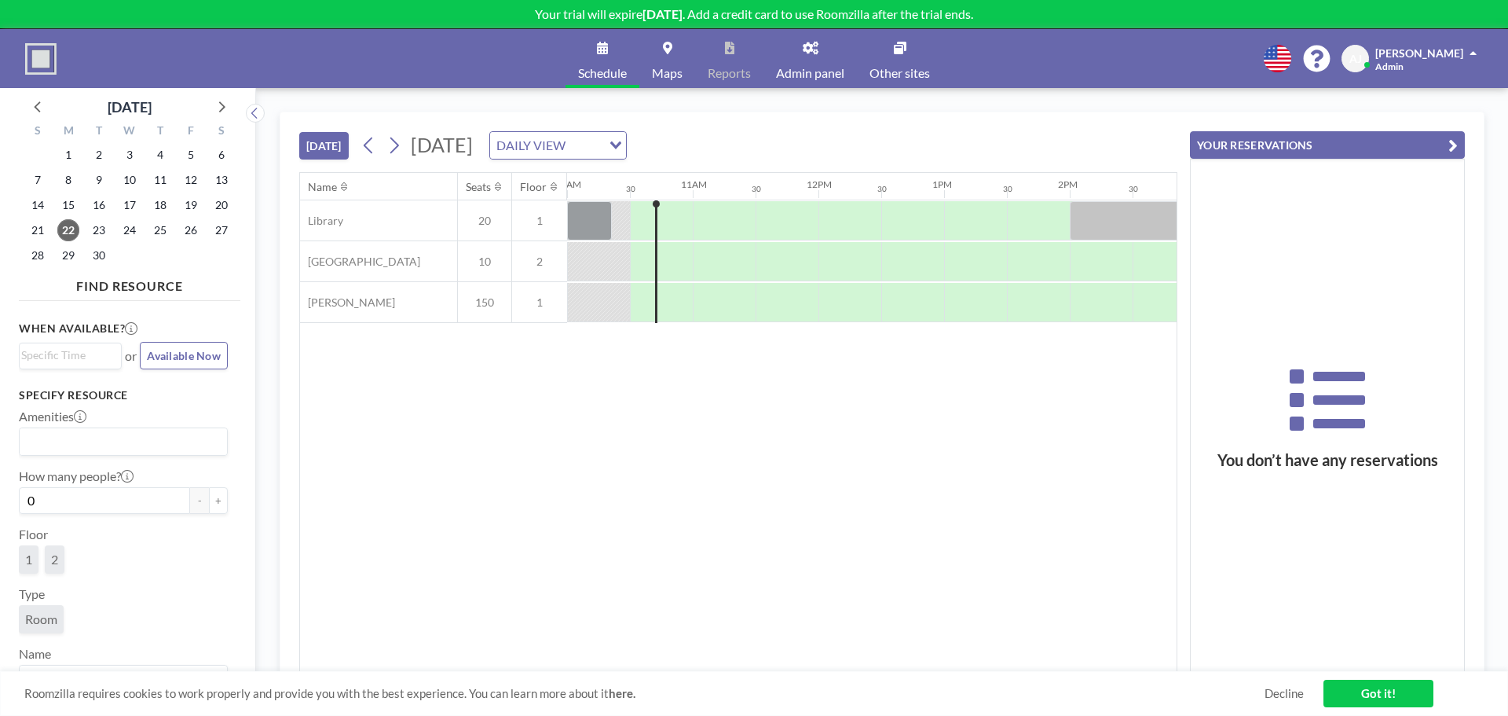
click at [334, 148] on button "[DATE]" at bounding box center [323, 145] width 49 height 27
click at [803, 46] on span "To use reports, upgrade Roomzilla to Standard or Business plan" at bounding box center [762, 61] width 118 height 46
click at [808, 57] on link "Admin panel" at bounding box center [810, 58] width 93 height 59
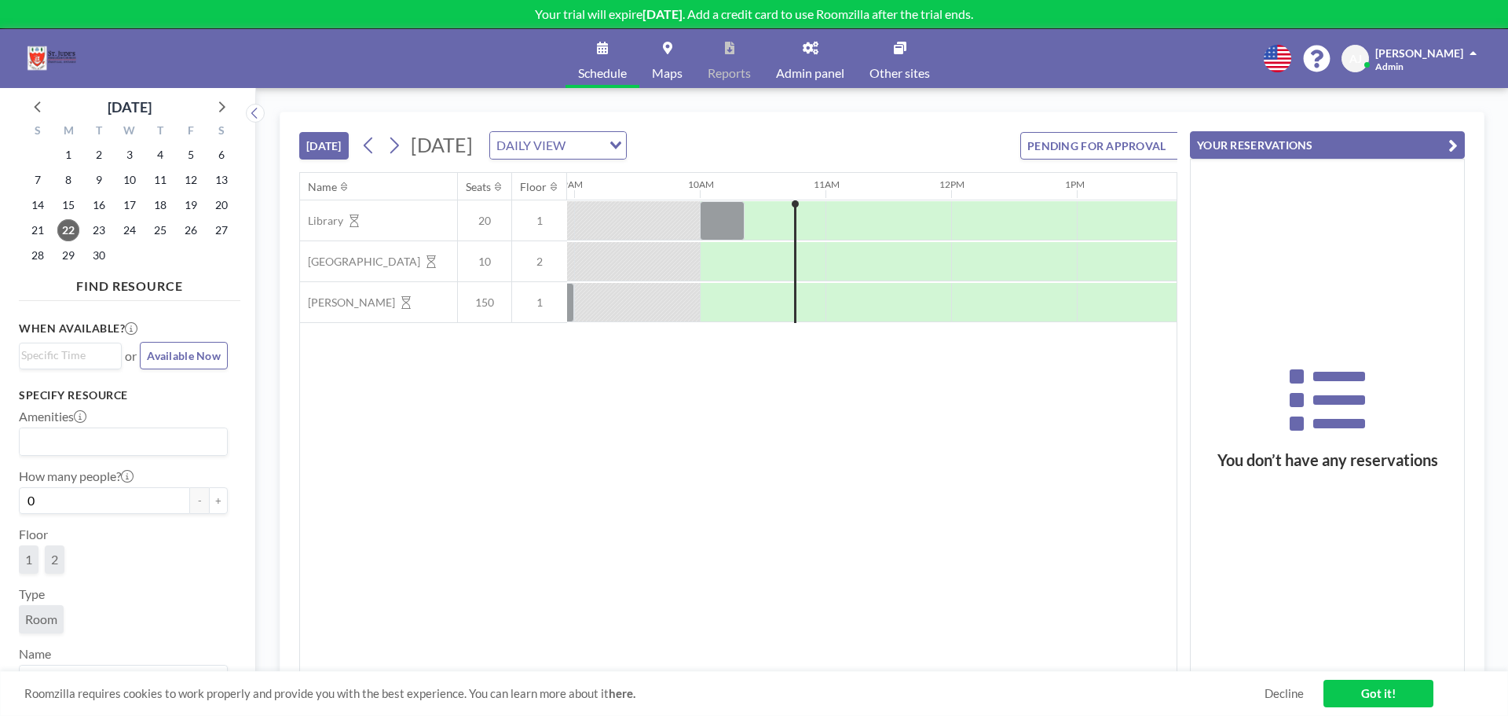
scroll to position [0, 1131]
click at [709, 215] on div at bounding box center [715, 220] width 45 height 39
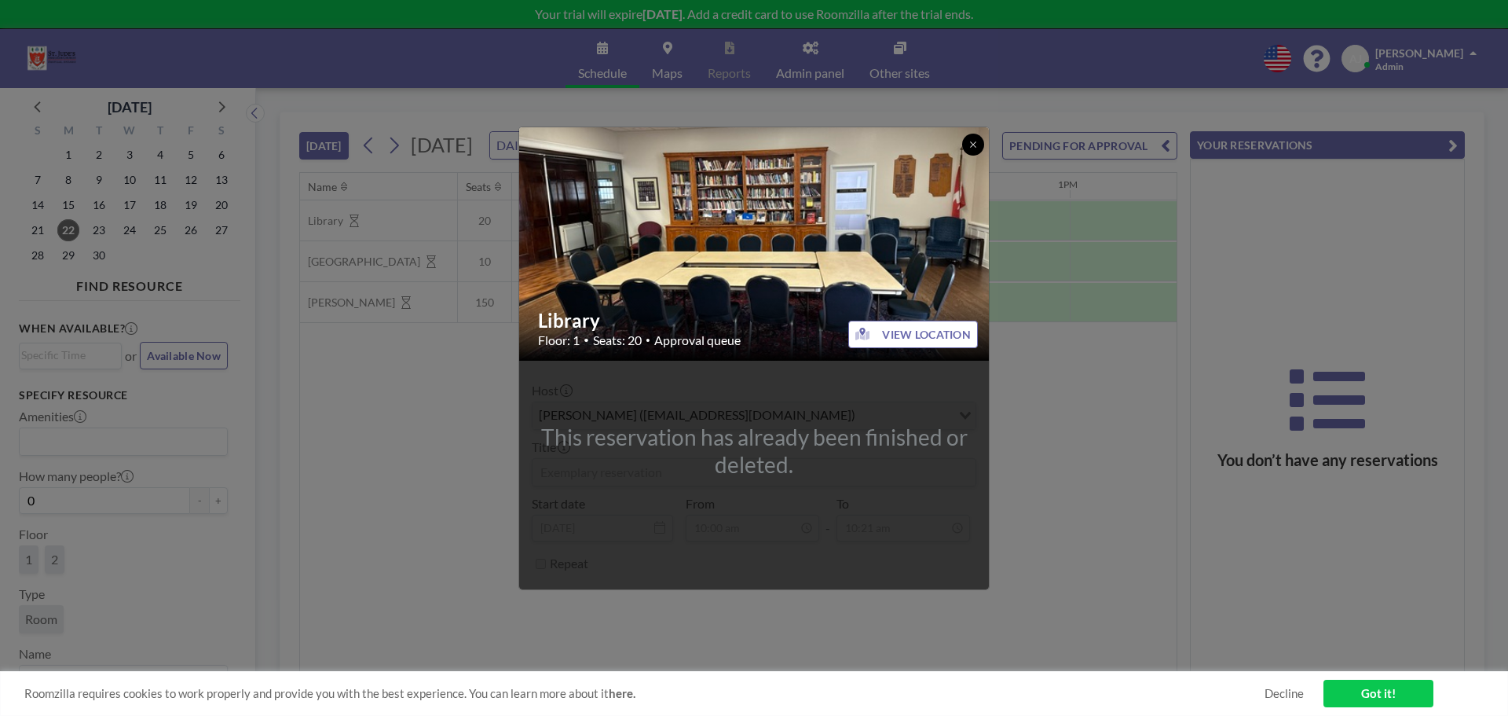
click at [973, 148] on icon at bounding box center [973, 144] width 9 height 9
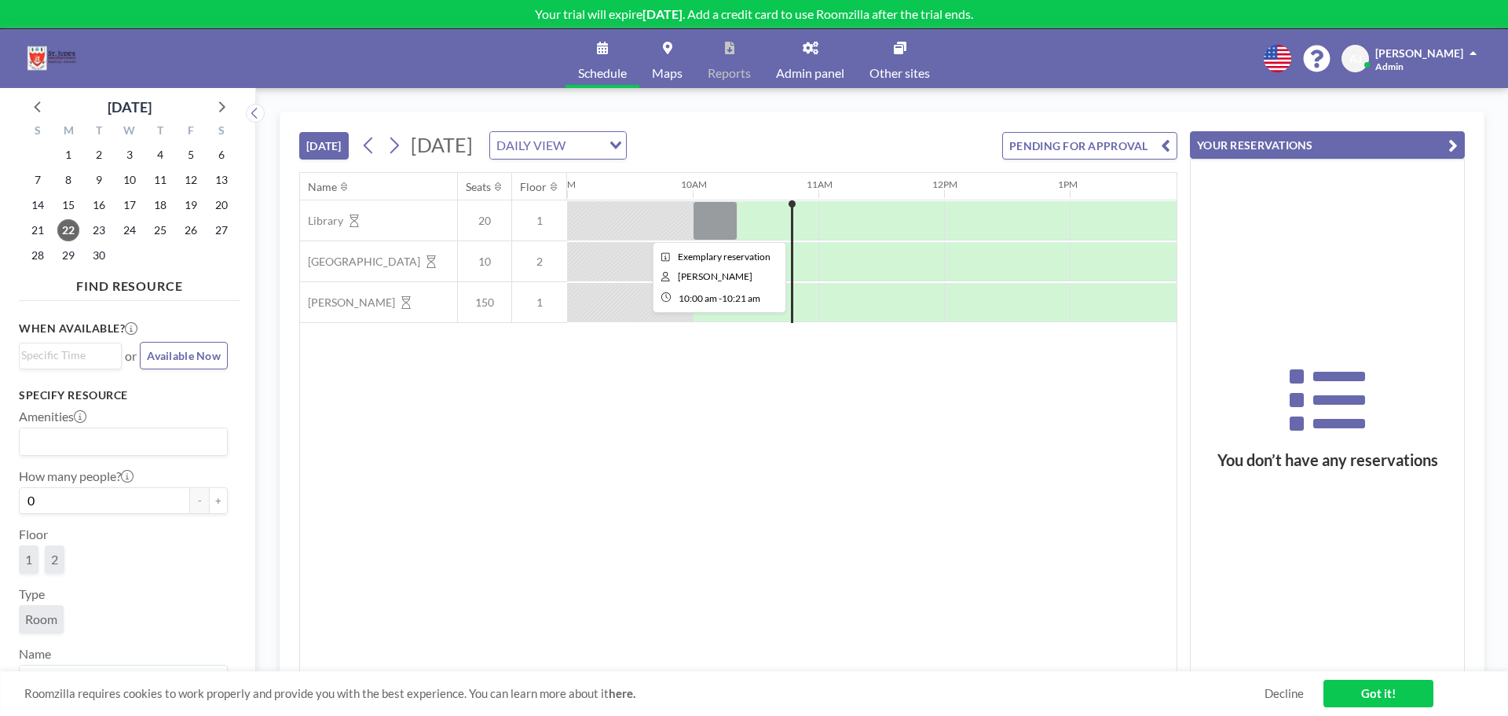
click at [709, 222] on div at bounding box center [715, 220] width 45 height 39
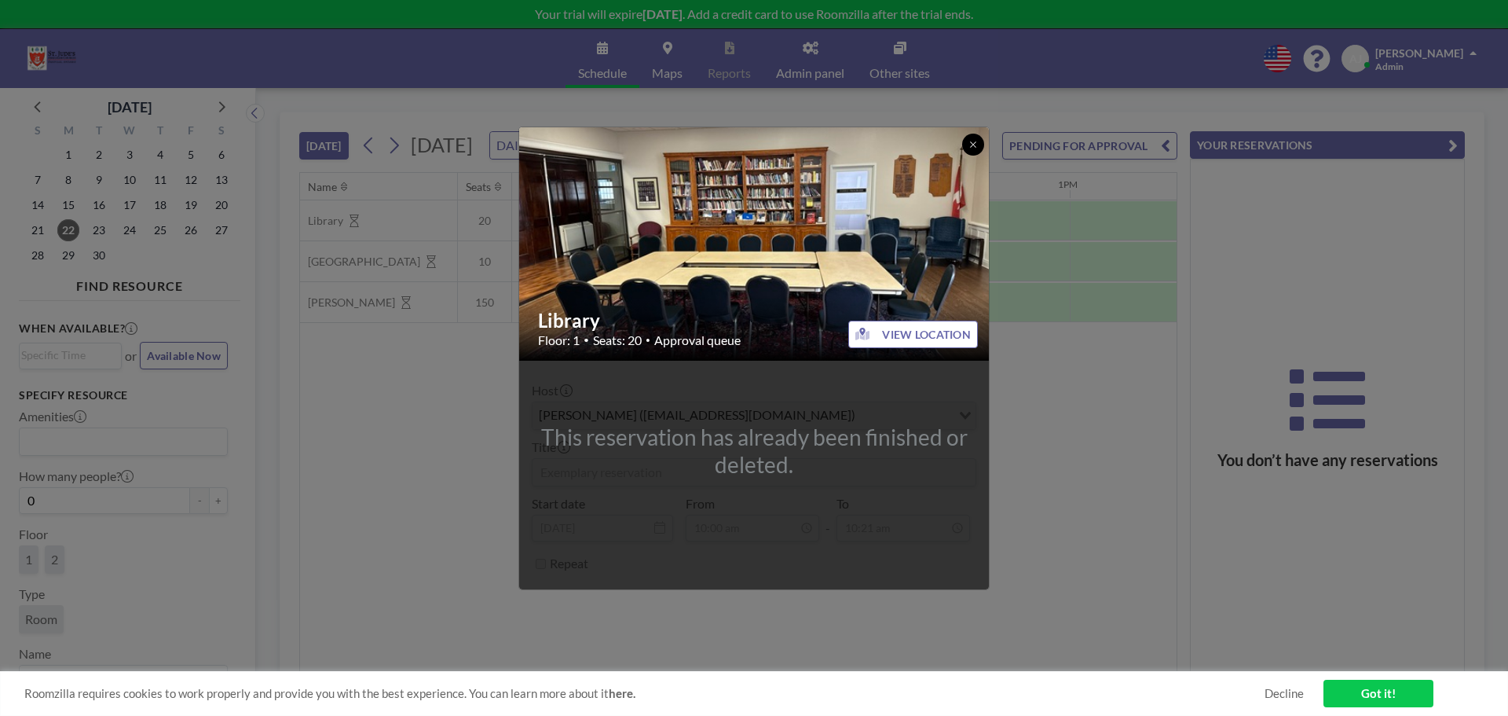
click at [967, 138] on button at bounding box center [973, 145] width 22 height 22
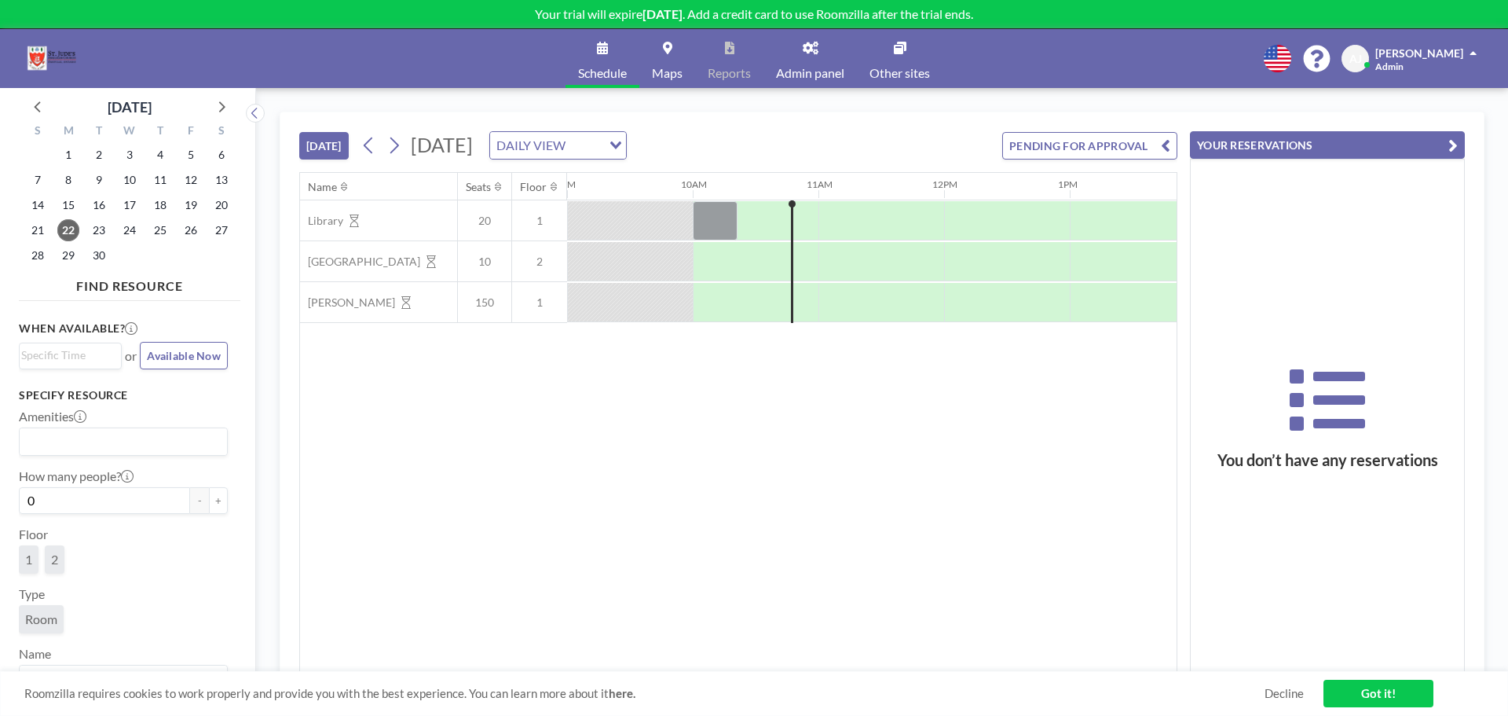
click at [1116, 145] on button "PENDING FOR APPROVAL" at bounding box center [1089, 145] width 175 height 27
click at [1126, 142] on button "YOUR RESERVATIONS" at bounding box center [1099, 145] width 157 height 27
click at [1400, 684] on link "Got it!" at bounding box center [1379, 693] width 110 height 27
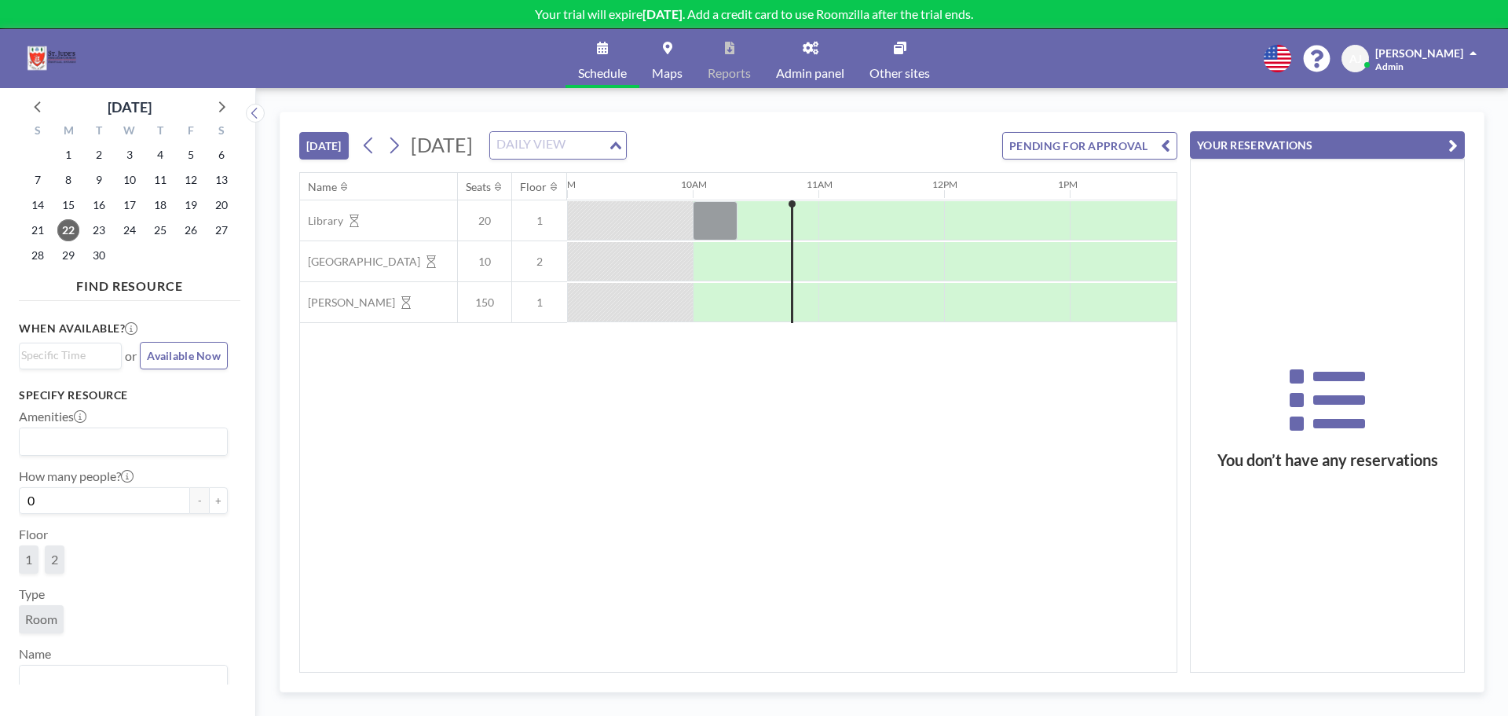
click at [621, 145] on icon "Search for option" at bounding box center [615, 145] width 11 height 8
click at [777, 206] on li "WEEKLY VIEW" at bounding box center [751, 196] width 134 height 23
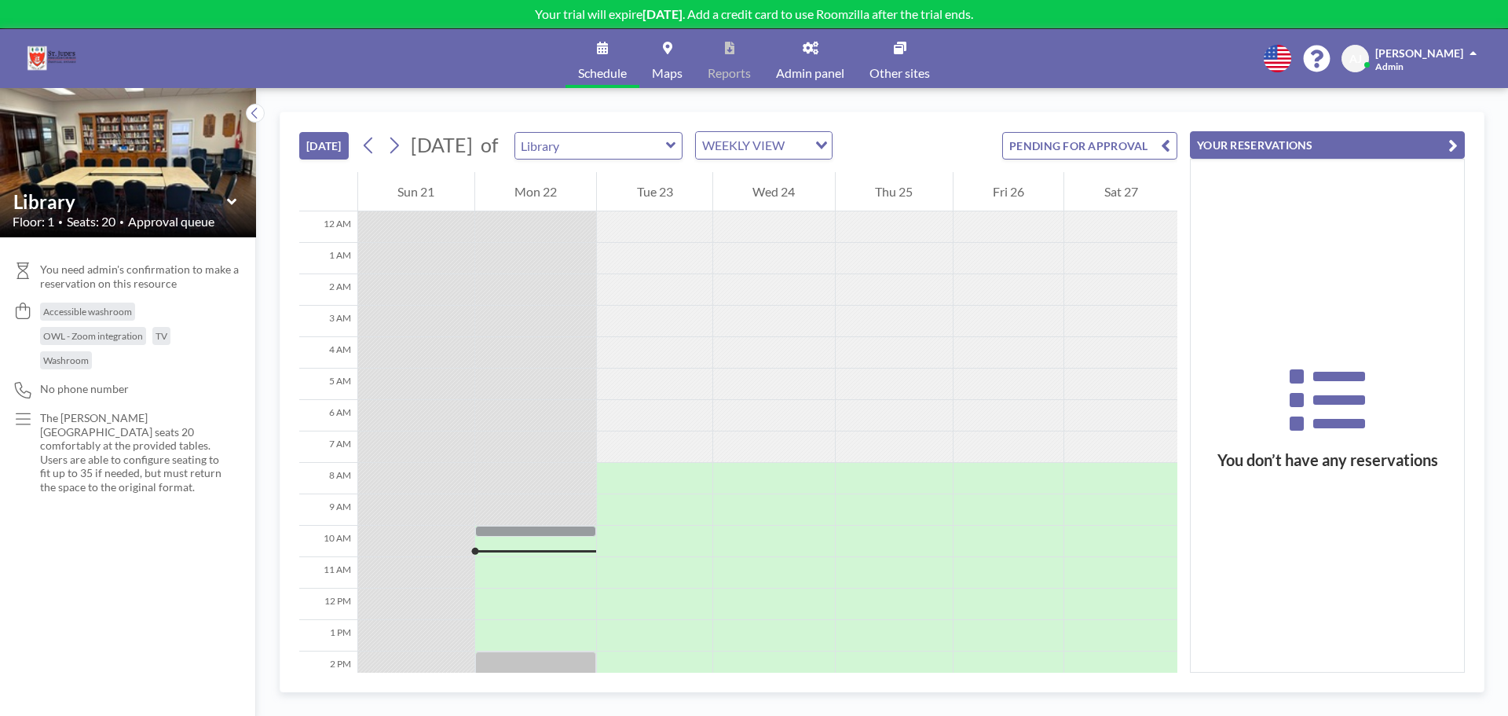
scroll to position [283, 0]
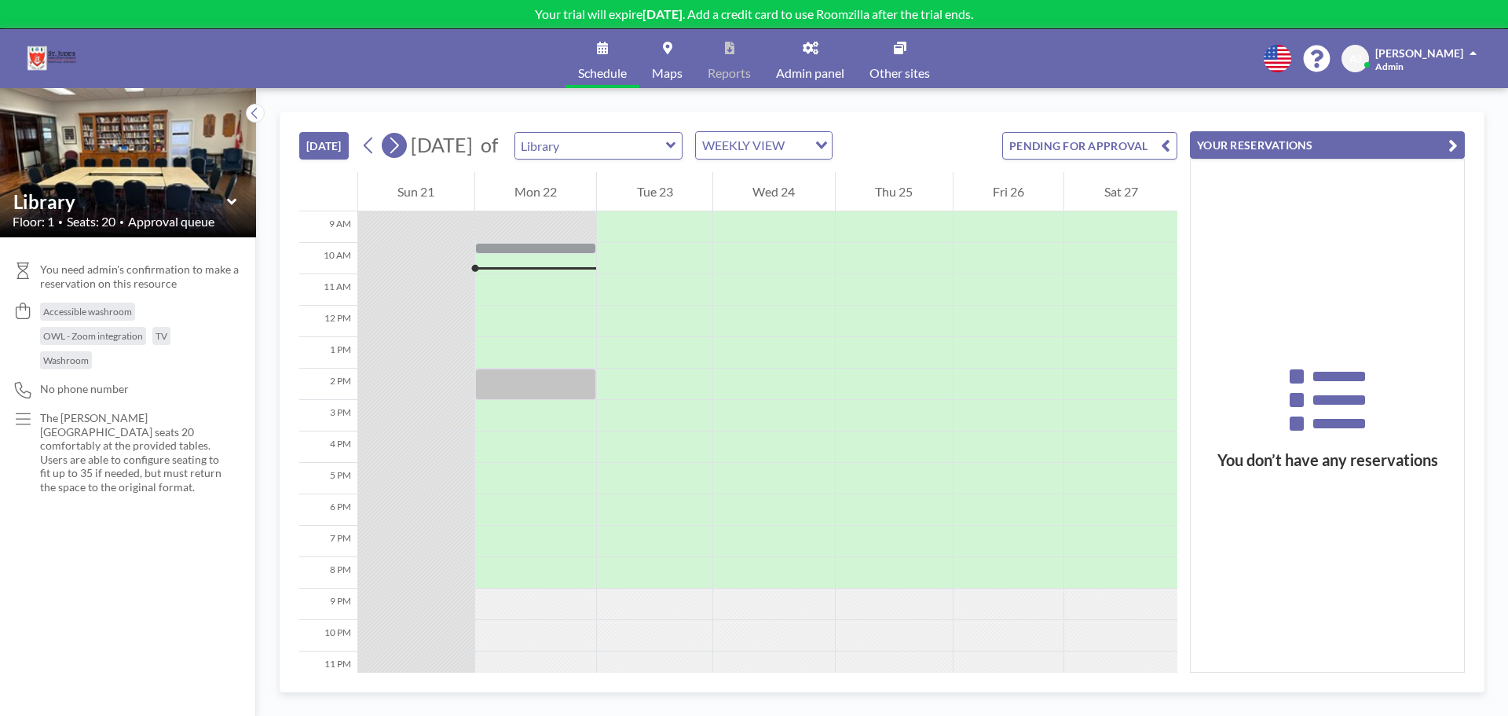
click at [401, 150] on icon at bounding box center [394, 146] width 15 height 24
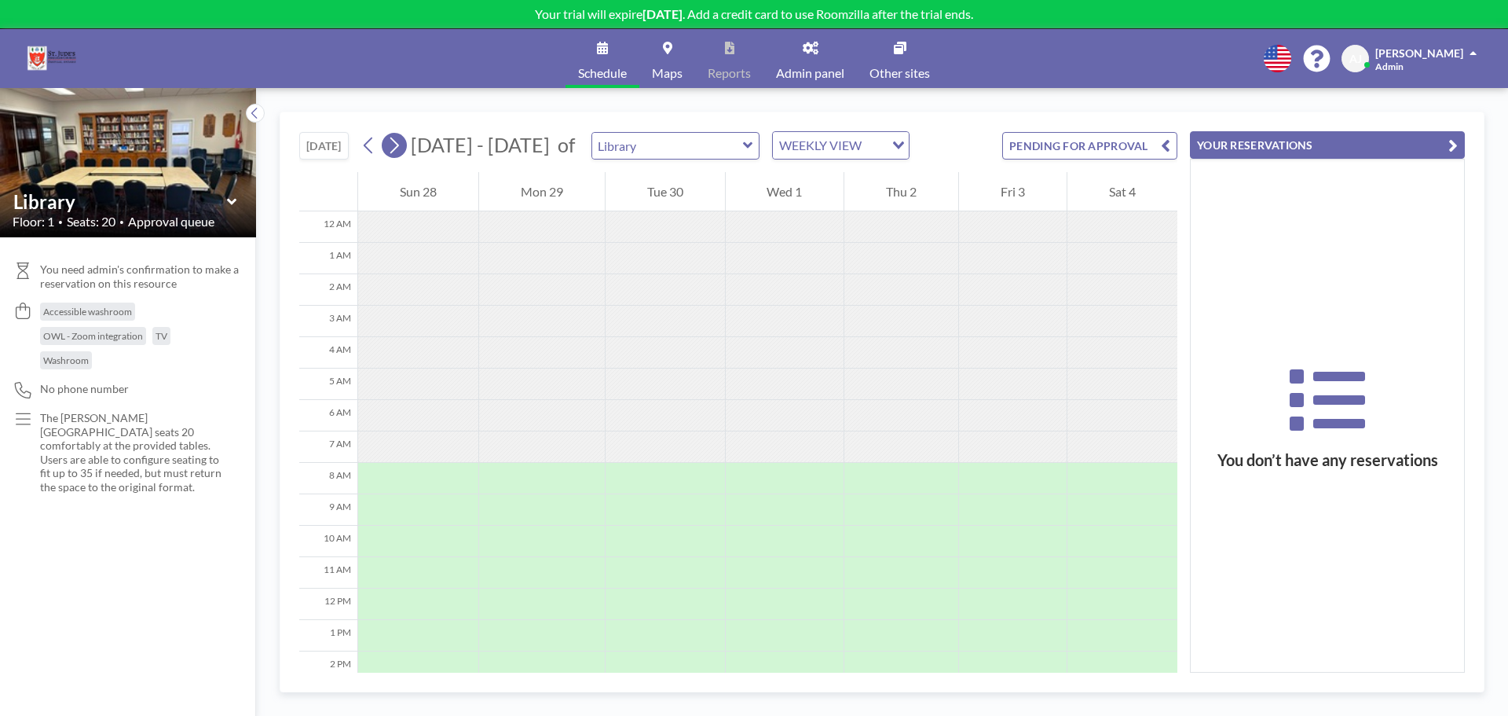
scroll to position [220, 0]
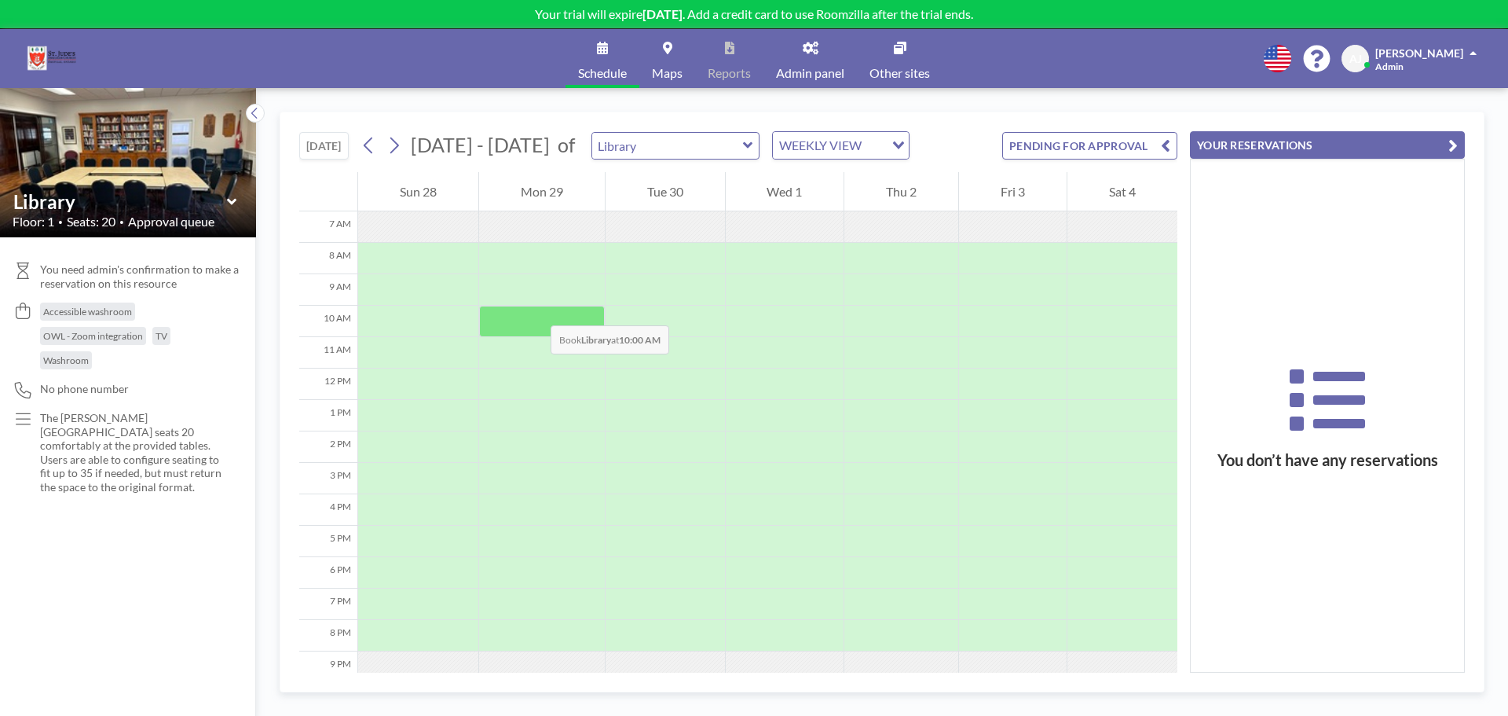
click at [535, 310] on div at bounding box center [542, 321] width 126 height 31
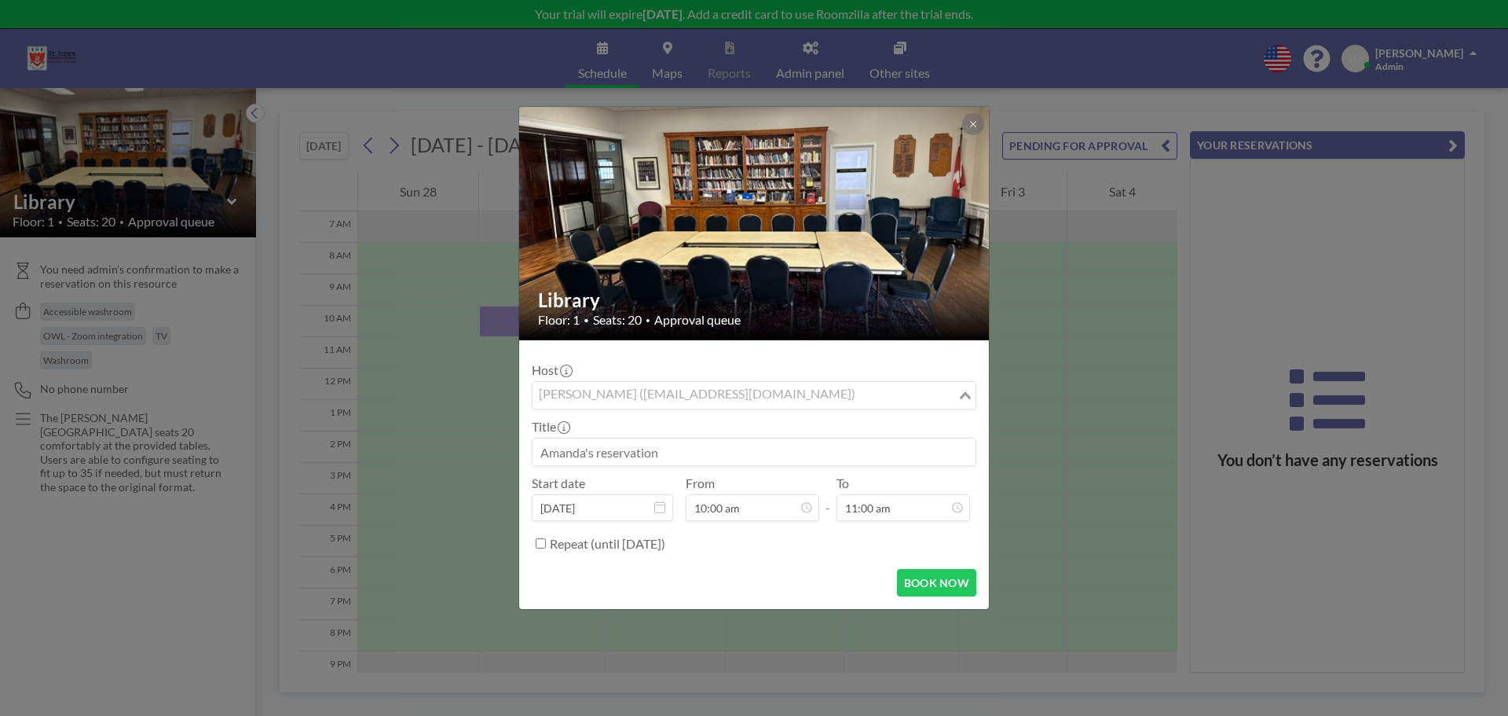
click at [684, 403] on div "[PERSON_NAME] ([EMAIL_ADDRESS][DOMAIN_NAME])" at bounding box center [745, 394] width 425 height 24
click at [698, 368] on div "Host [PERSON_NAME] ([EMAIL_ADDRESS][DOMAIN_NAME]) Loading..." at bounding box center [754, 385] width 445 height 47
click at [723, 449] on input at bounding box center [754, 451] width 443 height 27
type input "Women's Study Group"
click at [541, 548] on div "Repeat (until [DATE])" at bounding box center [754, 543] width 445 height 26
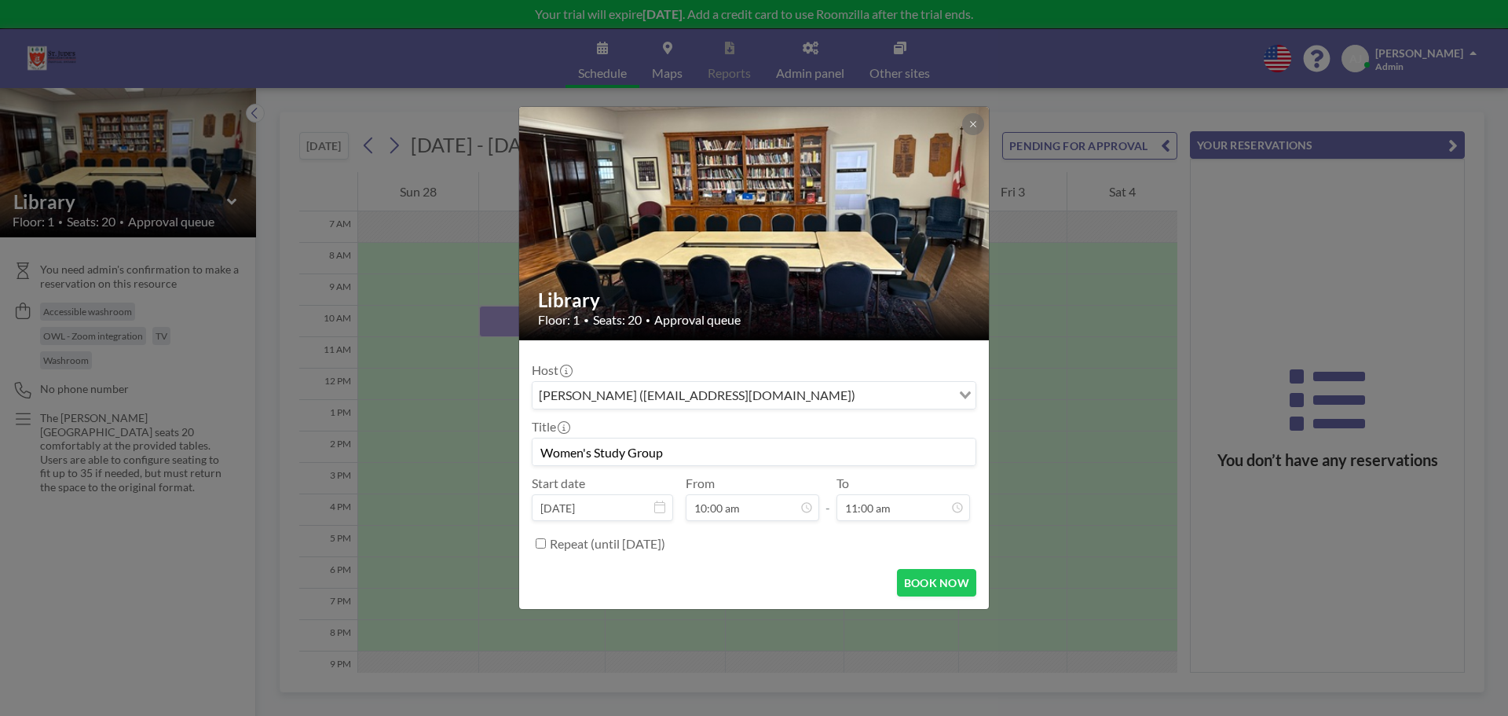
click at [537, 545] on input "Repeat (until [DATE])" at bounding box center [541, 543] width 10 height 10
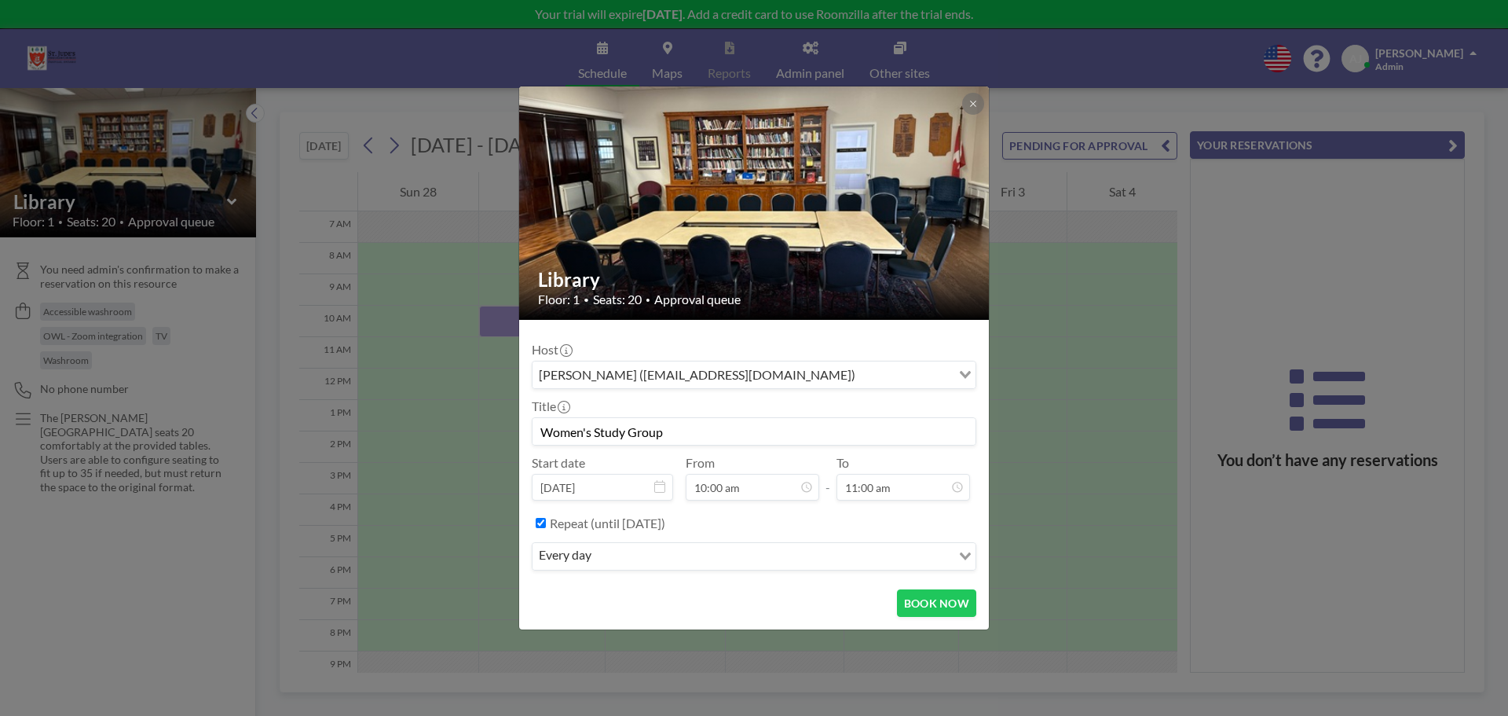
click at [736, 563] on input "Search for option" at bounding box center [773, 556] width 354 height 20
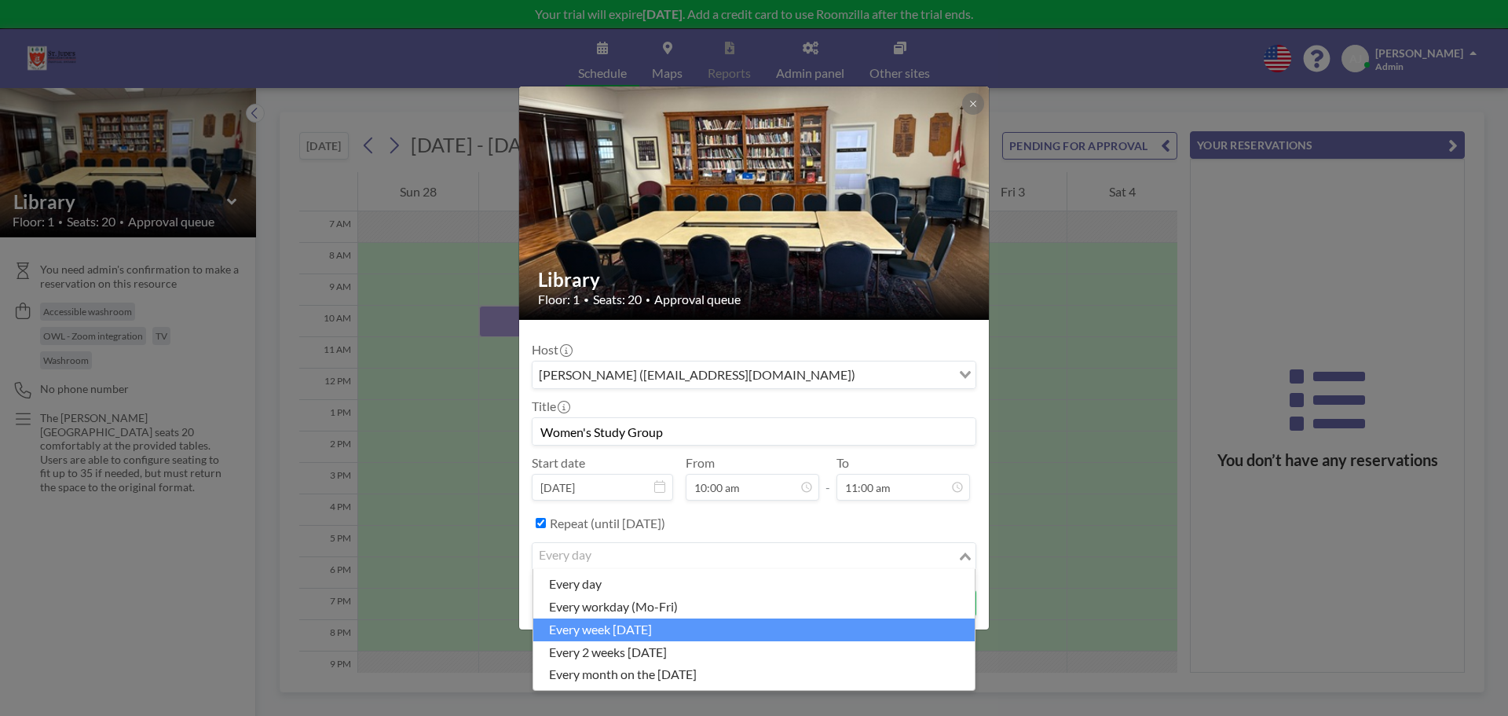
click at [703, 623] on li "every week [DATE]" at bounding box center [754, 629] width 442 height 23
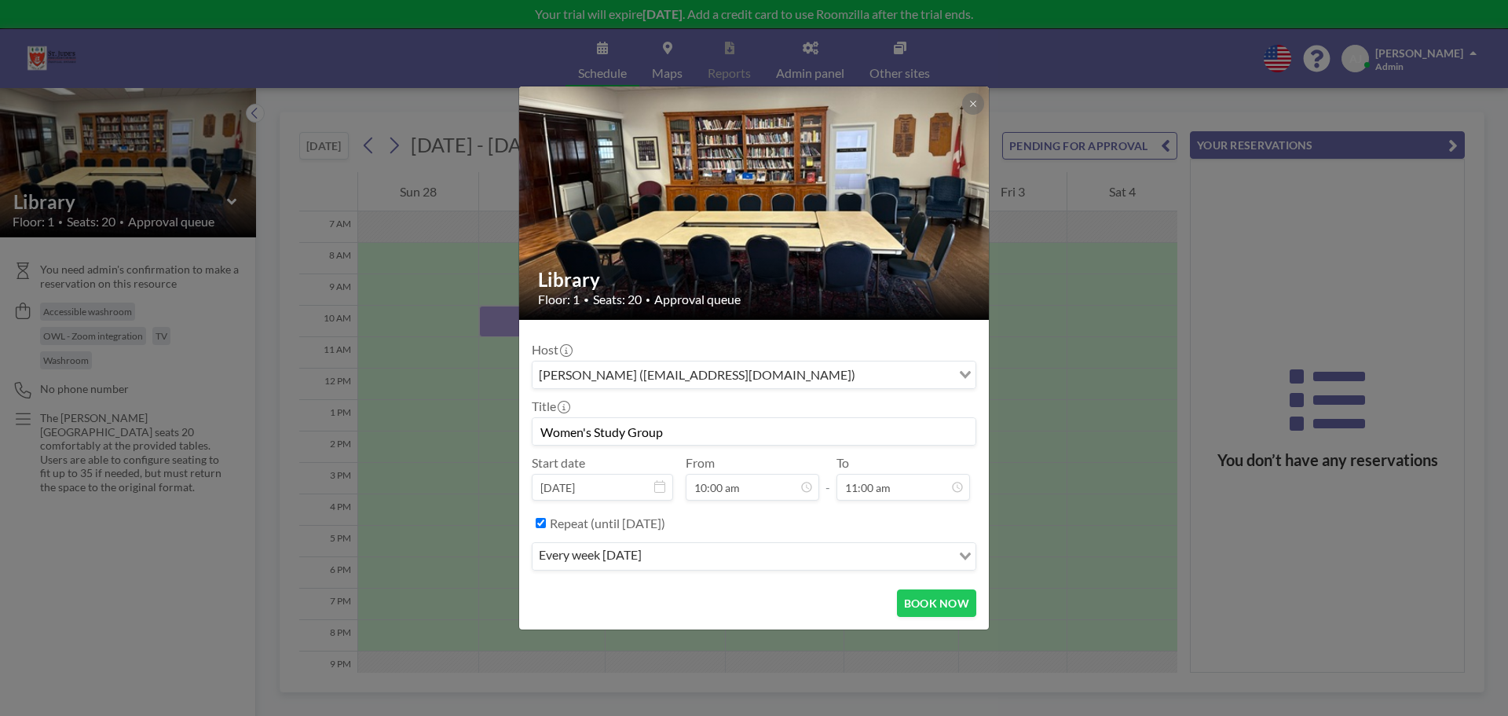
click at [644, 522] on label "Repeat (until [DATE])" at bounding box center [607, 523] width 115 height 16
click at [546, 522] on input "Repeat (until [DATE])" at bounding box center [541, 523] width 10 height 10
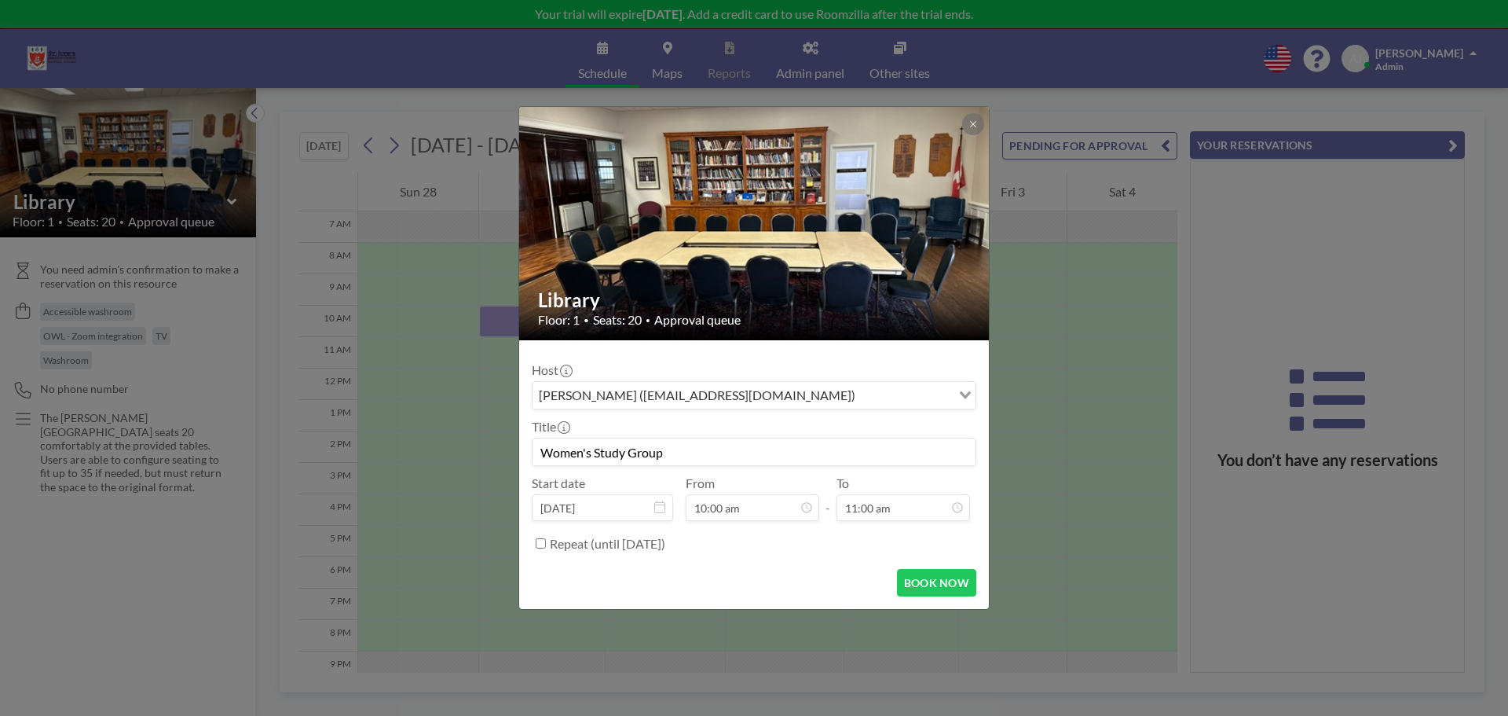
click at [551, 543] on label "Repeat (until [DATE])" at bounding box center [607, 544] width 115 height 16
click at [546, 543] on input "Repeat (until [DATE])" at bounding box center [541, 543] width 10 height 10
checkbox input "true"
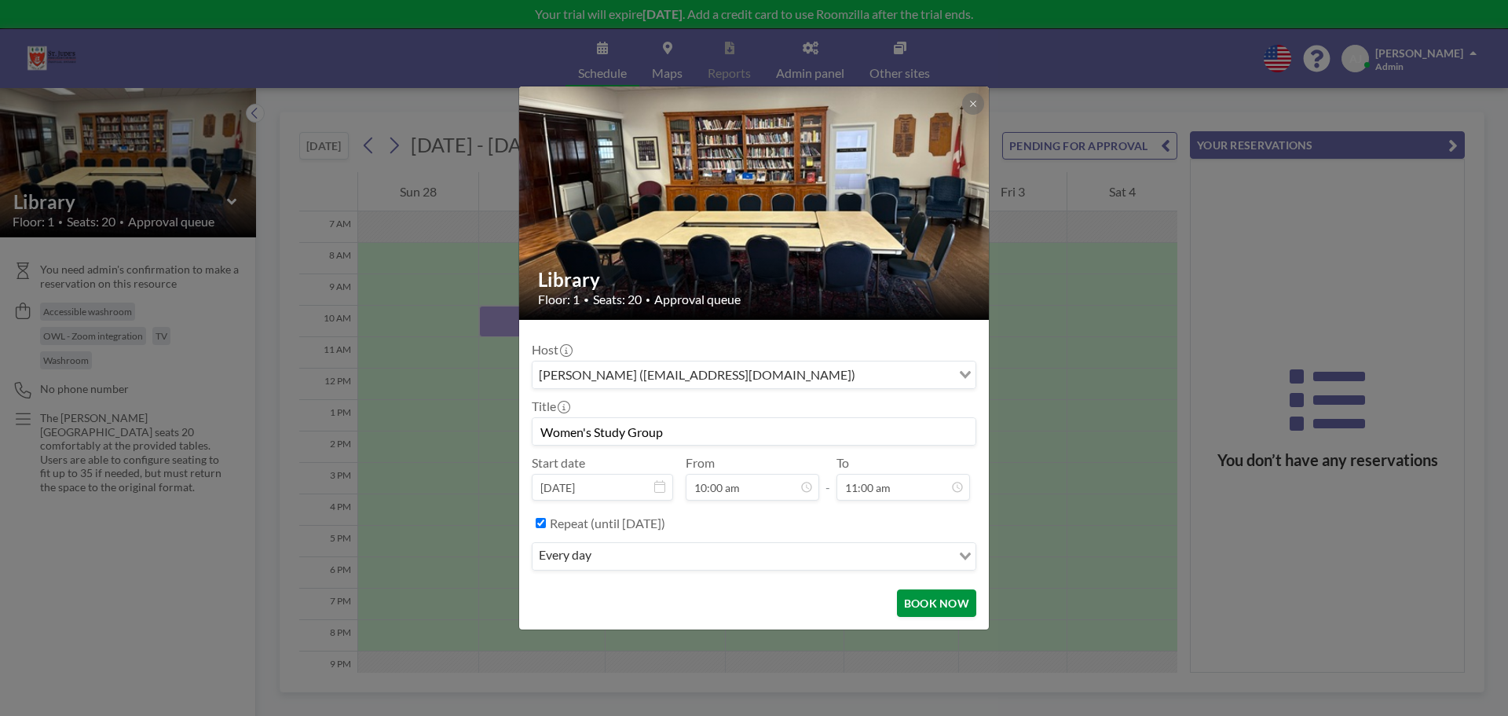
click at [945, 609] on button "BOOK NOW" at bounding box center [936, 602] width 79 height 27
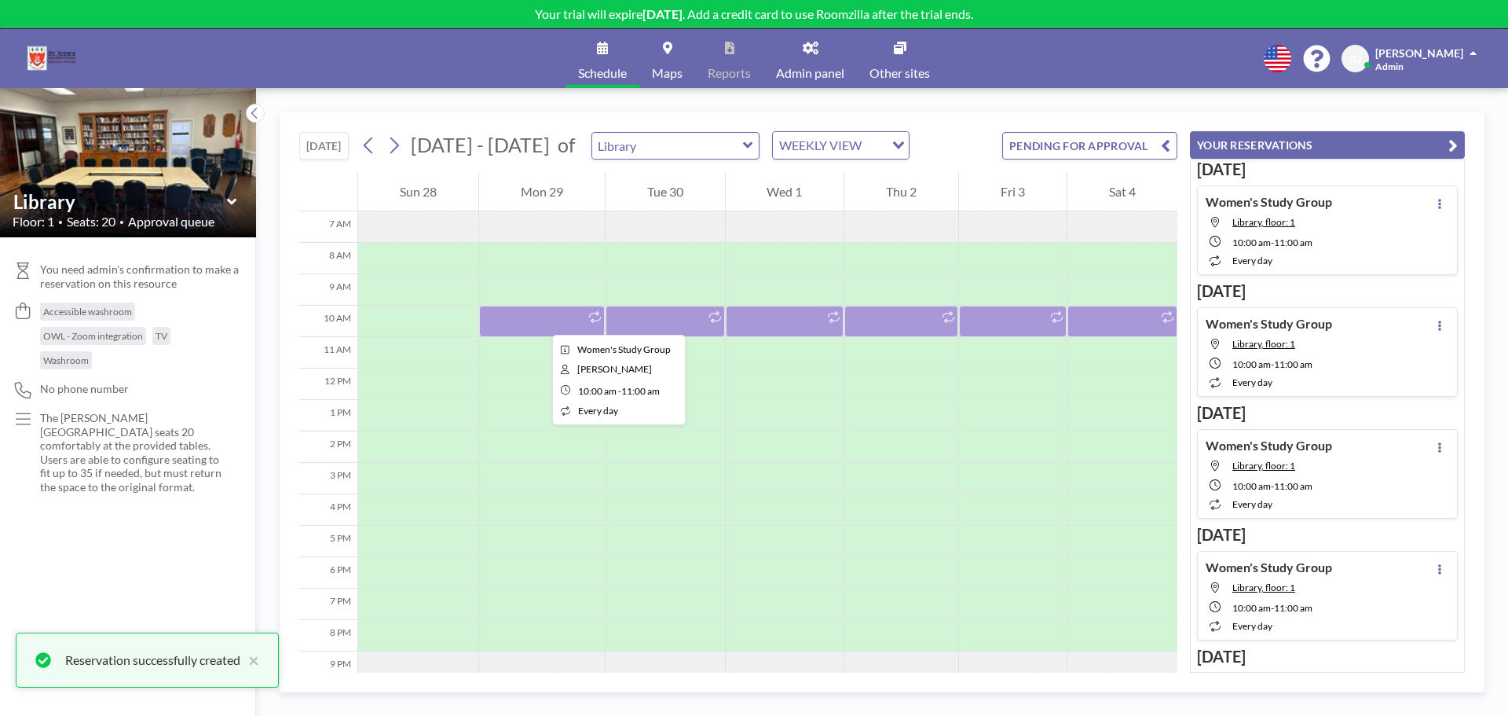
click at [540, 316] on div at bounding box center [542, 321] width 126 height 31
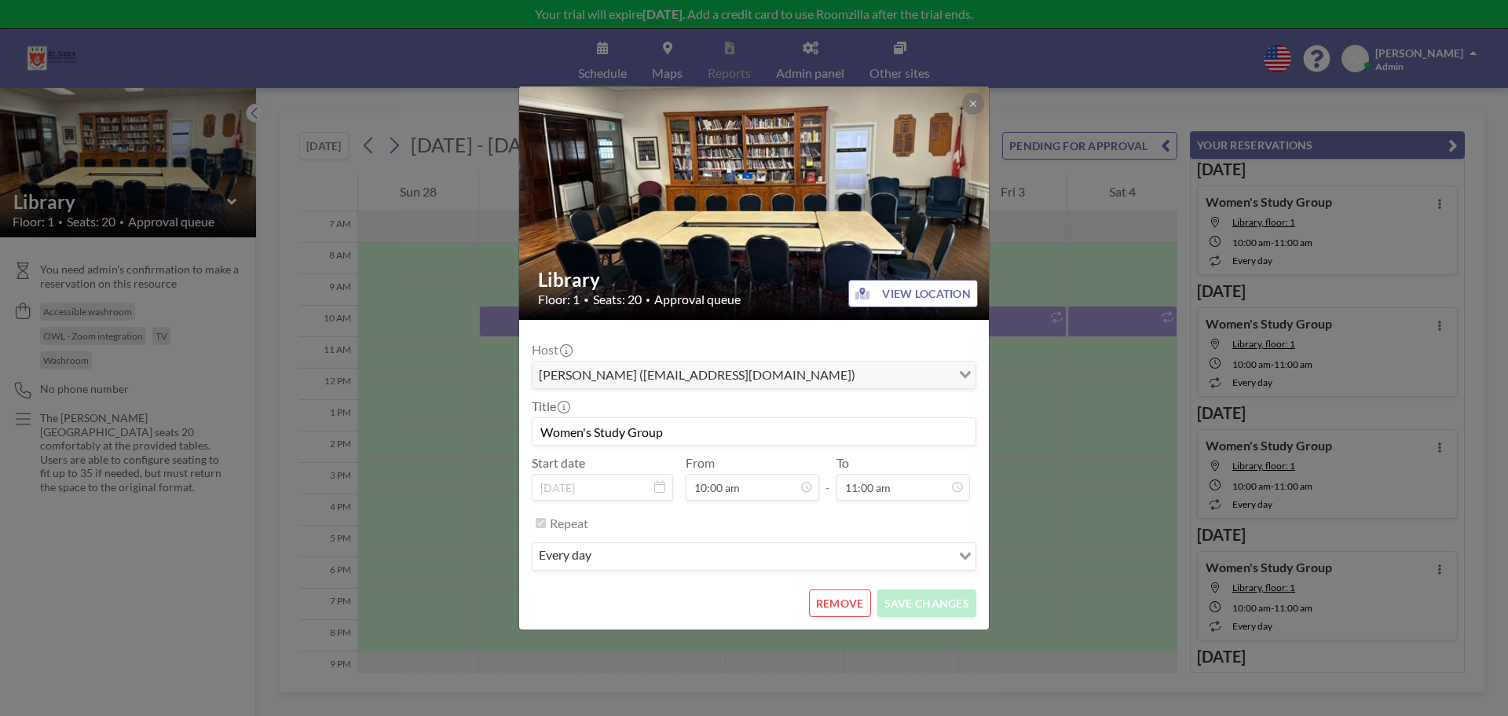
click at [640, 551] on input "Search for option" at bounding box center [773, 556] width 354 height 20
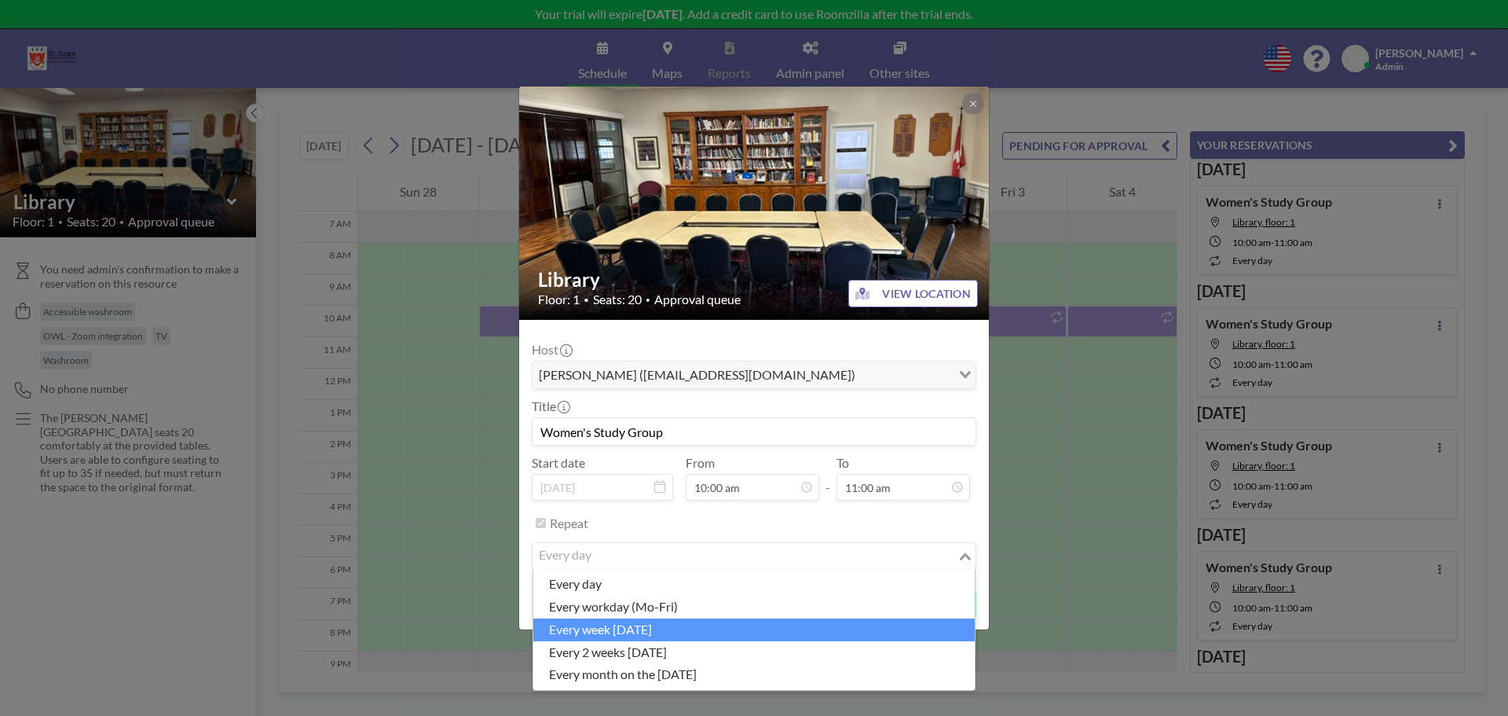
click at [638, 634] on li "every week [DATE]" at bounding box center [754, 629] width 442 height 23
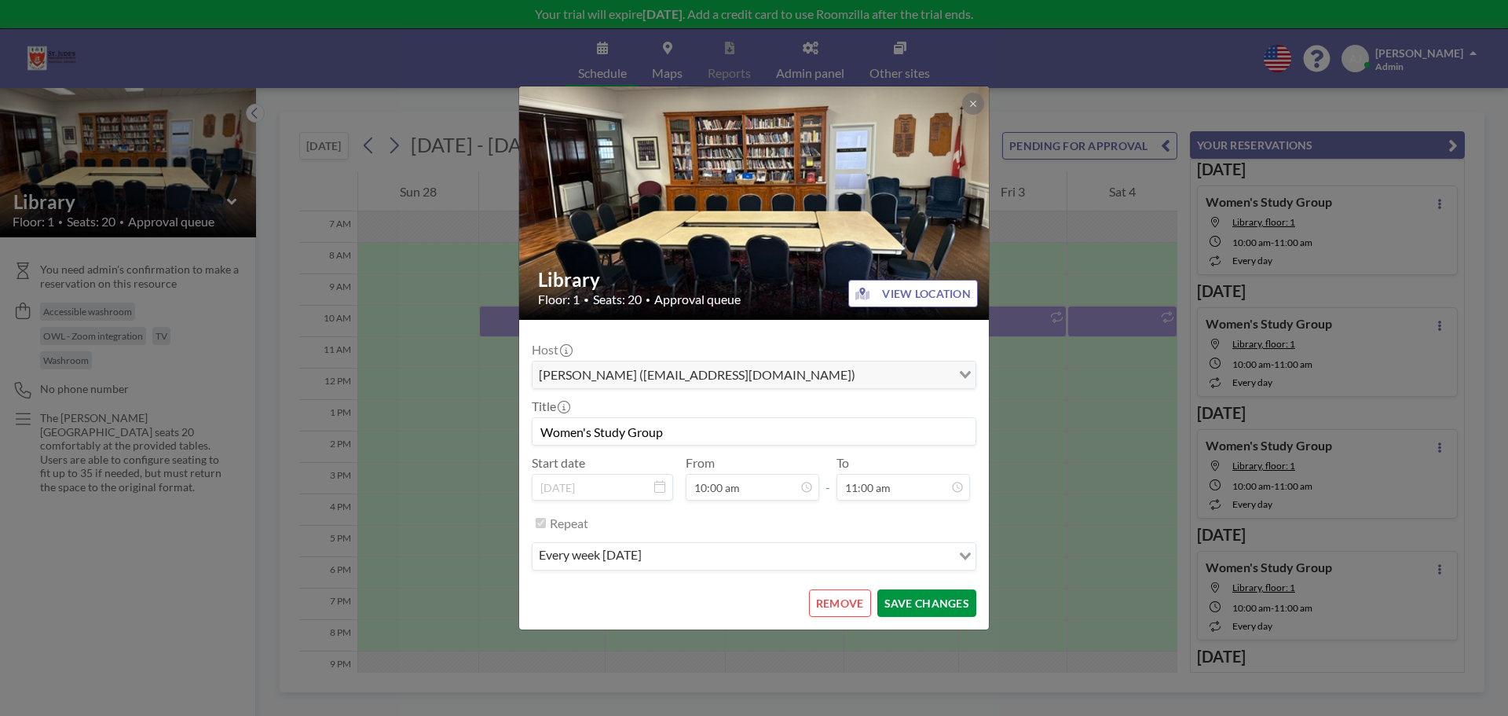
click at [932, 605] on button "SAVE CHANGES" at bounding box center [927, 602] width 99 height 27
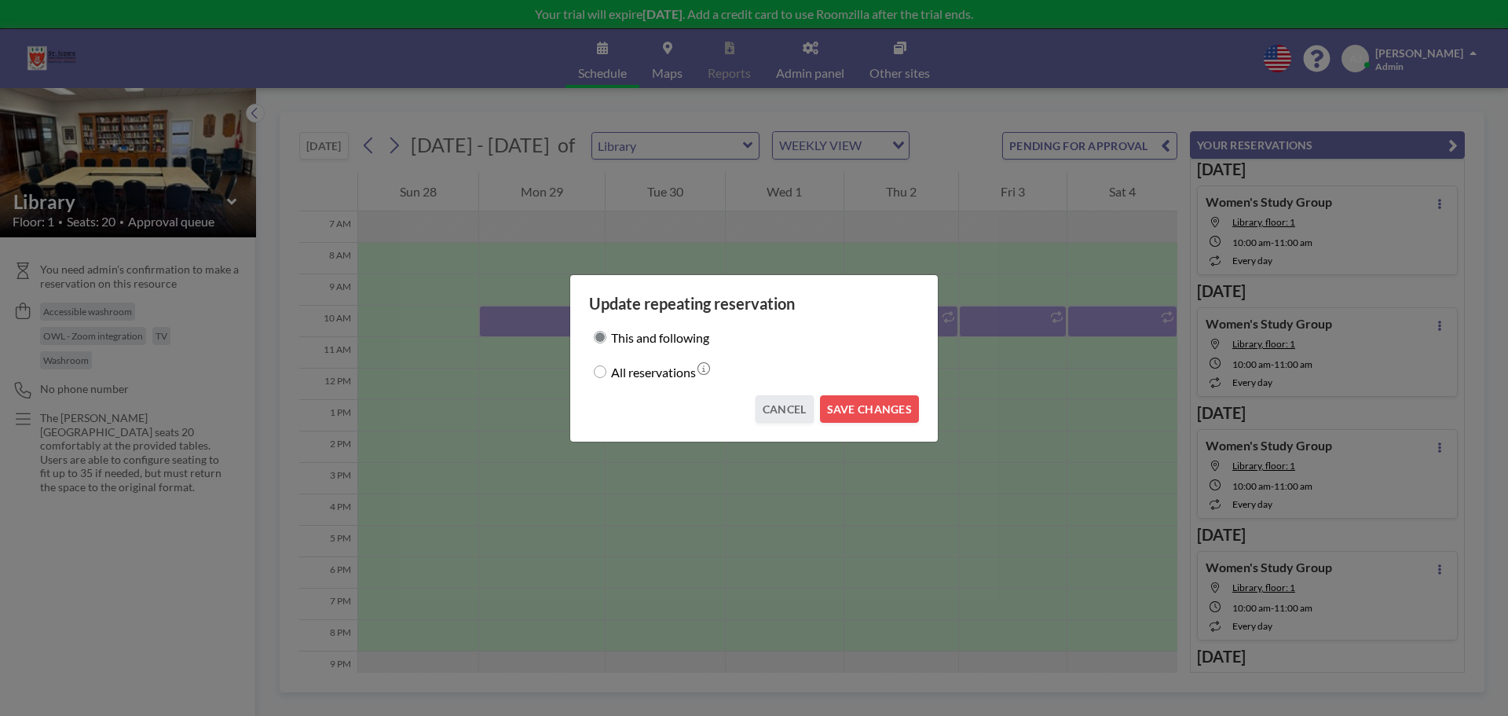
click at [607, 373] on div "All reservations" at bounding box center [754, 372] width 330 height 22
click at [599, 367] on input "All reservations" at bounding box center [600, 371] width 13 height 13
radio input "true"
click at [868, 405] on button "SAVE CHANGES" at bounding box center [869, 408] width 99 height 27
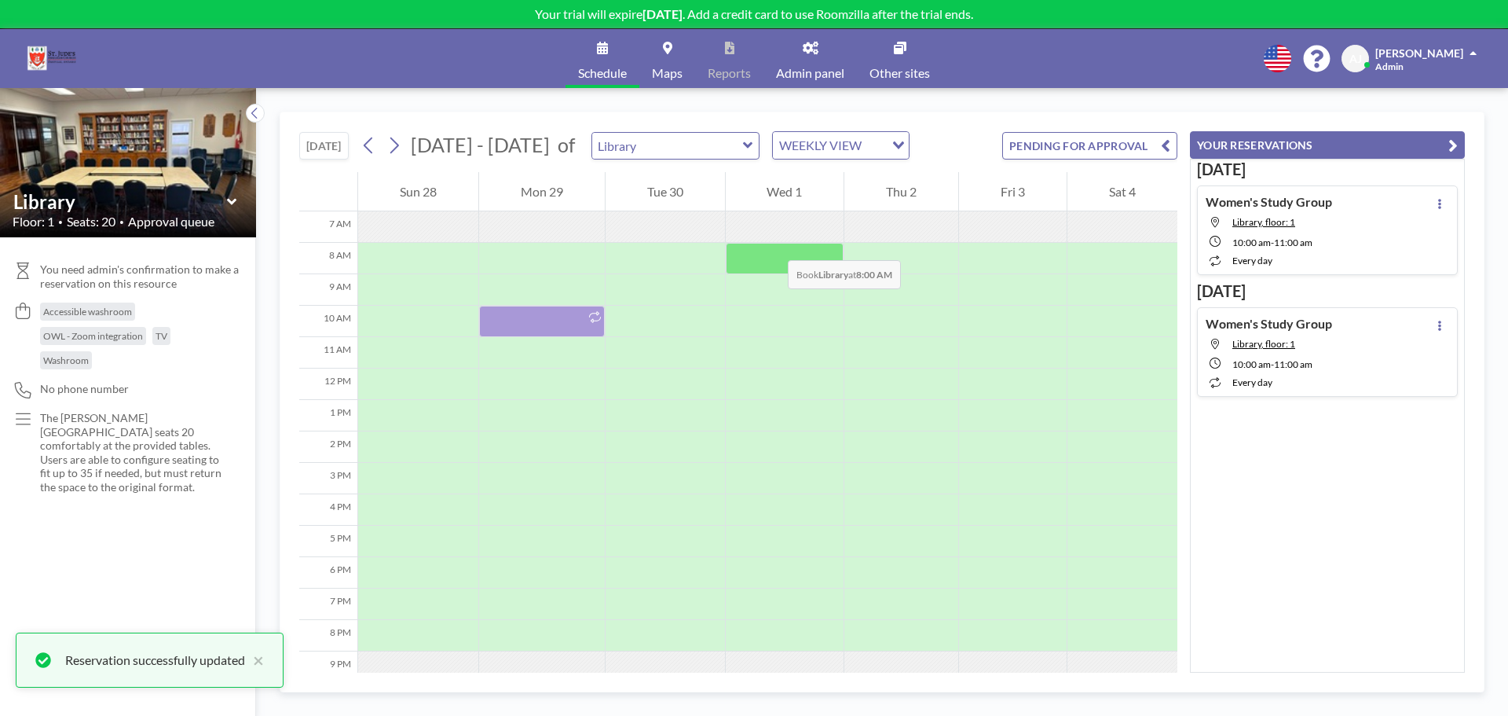
click at [771, 253] on div at bounding box center [785, 258] width 119 height 31
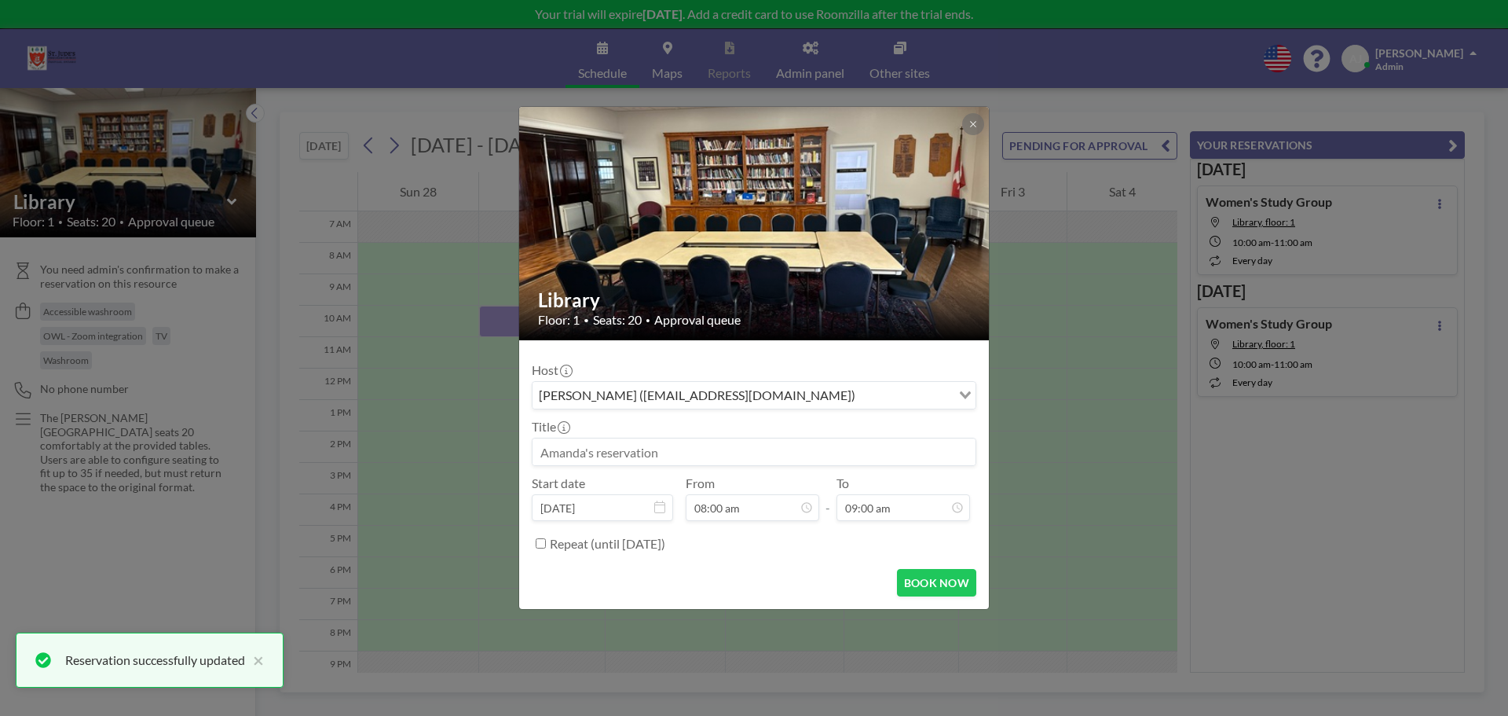
click at [697, 442] on input at bounding box center [754, 451] width 443 height 27
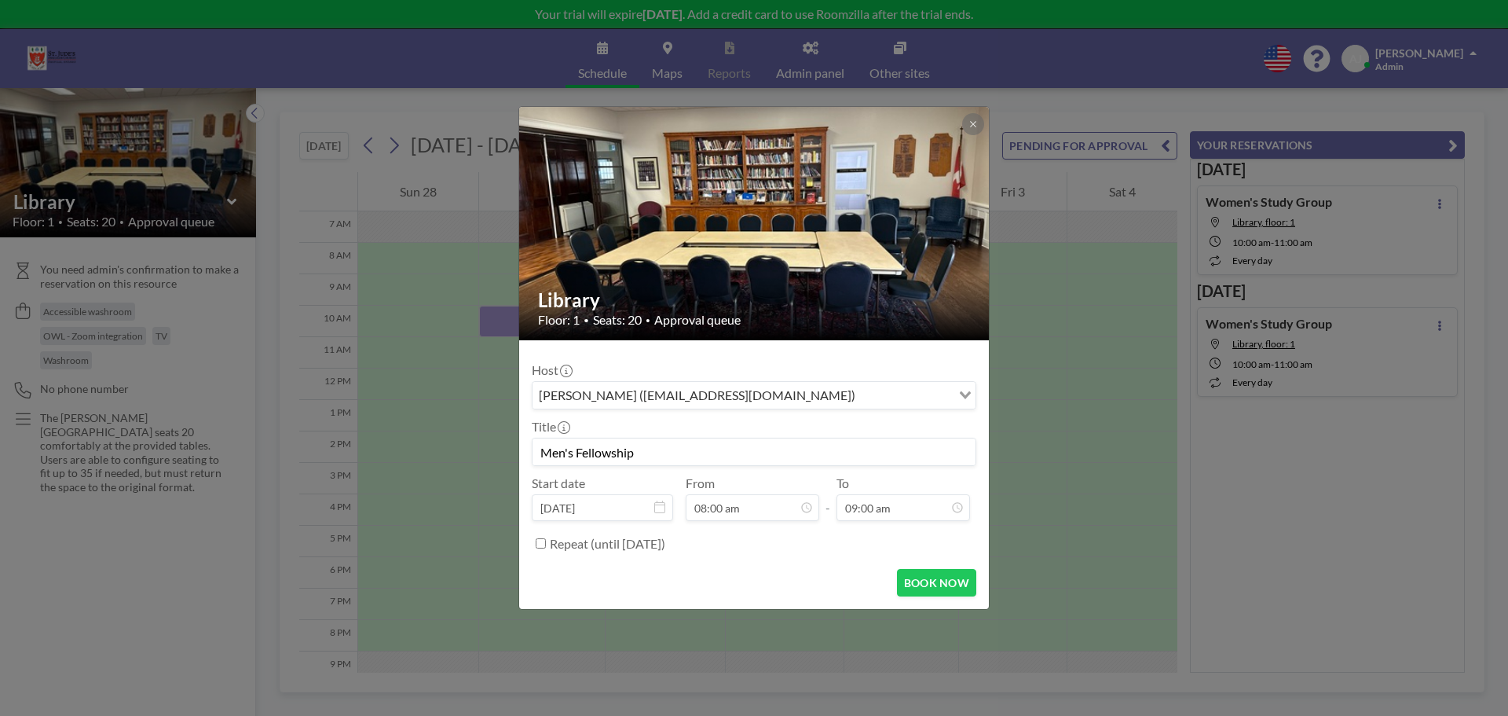
type input "Men's Fellowship"
click at [545, 547] on input "Repeat (until [DATE])" at bounding box center [541, 543] width 10 height 10
checkbox input "true"
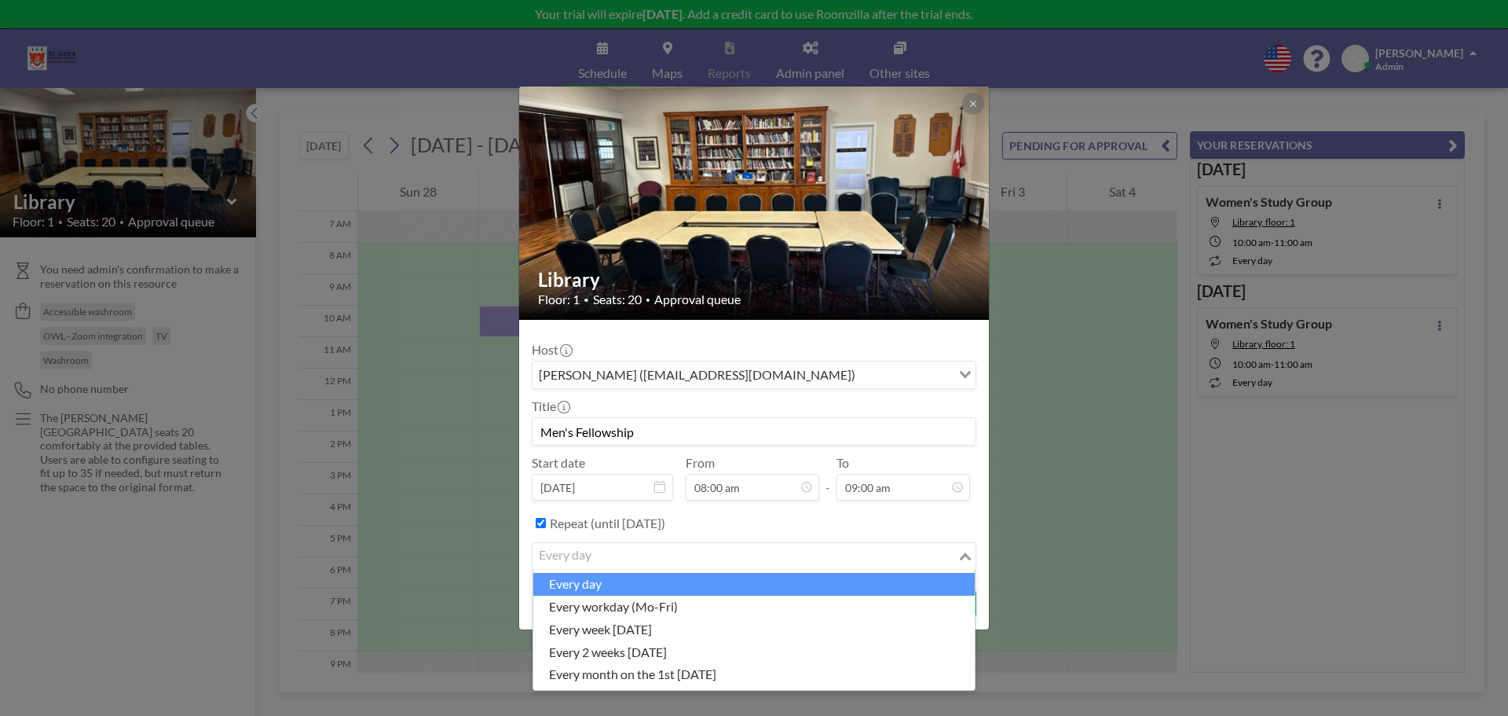
click at [624, 556] on input "Search for option" at bounding box center [745, 556] width 422 height 20
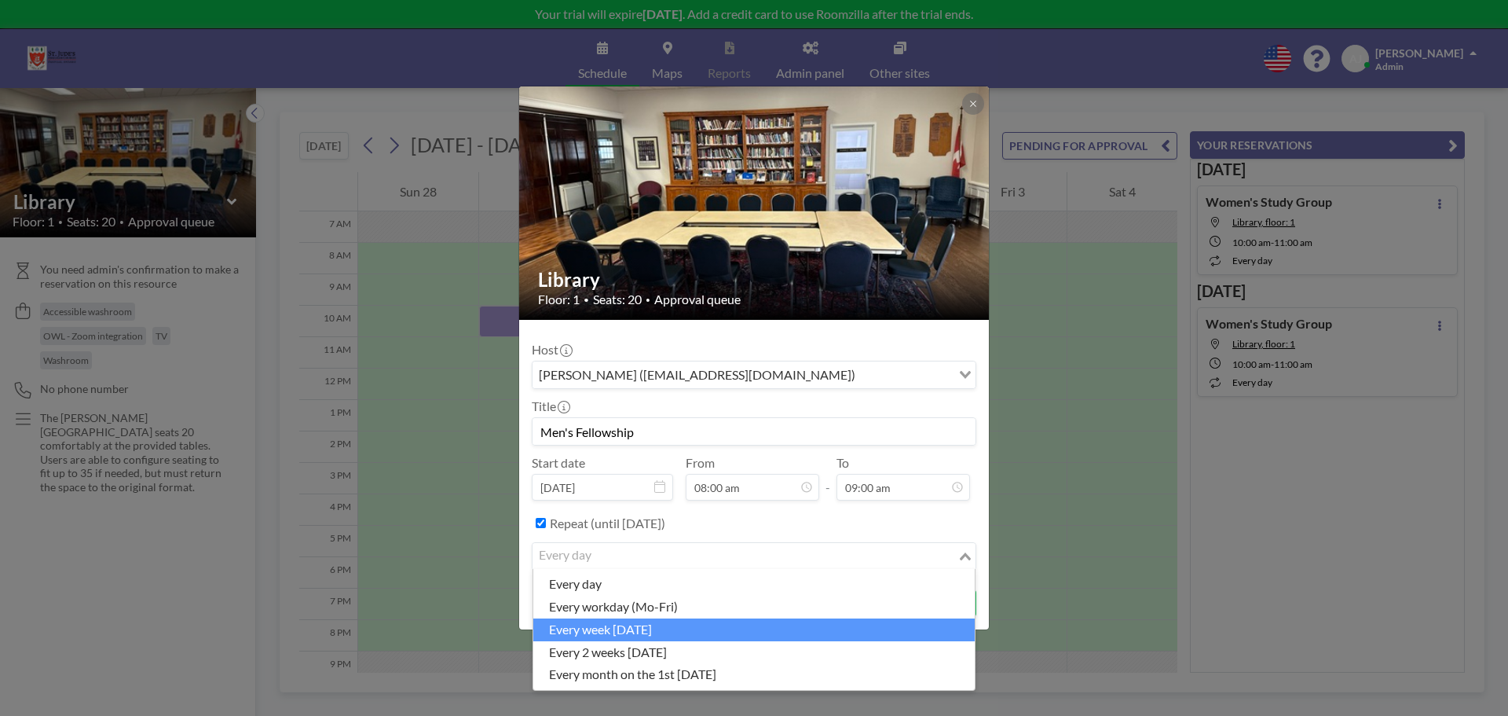
click at [620, 634] on li "every week [DATE]" at bounding box center [754, 629] width 442 height 23
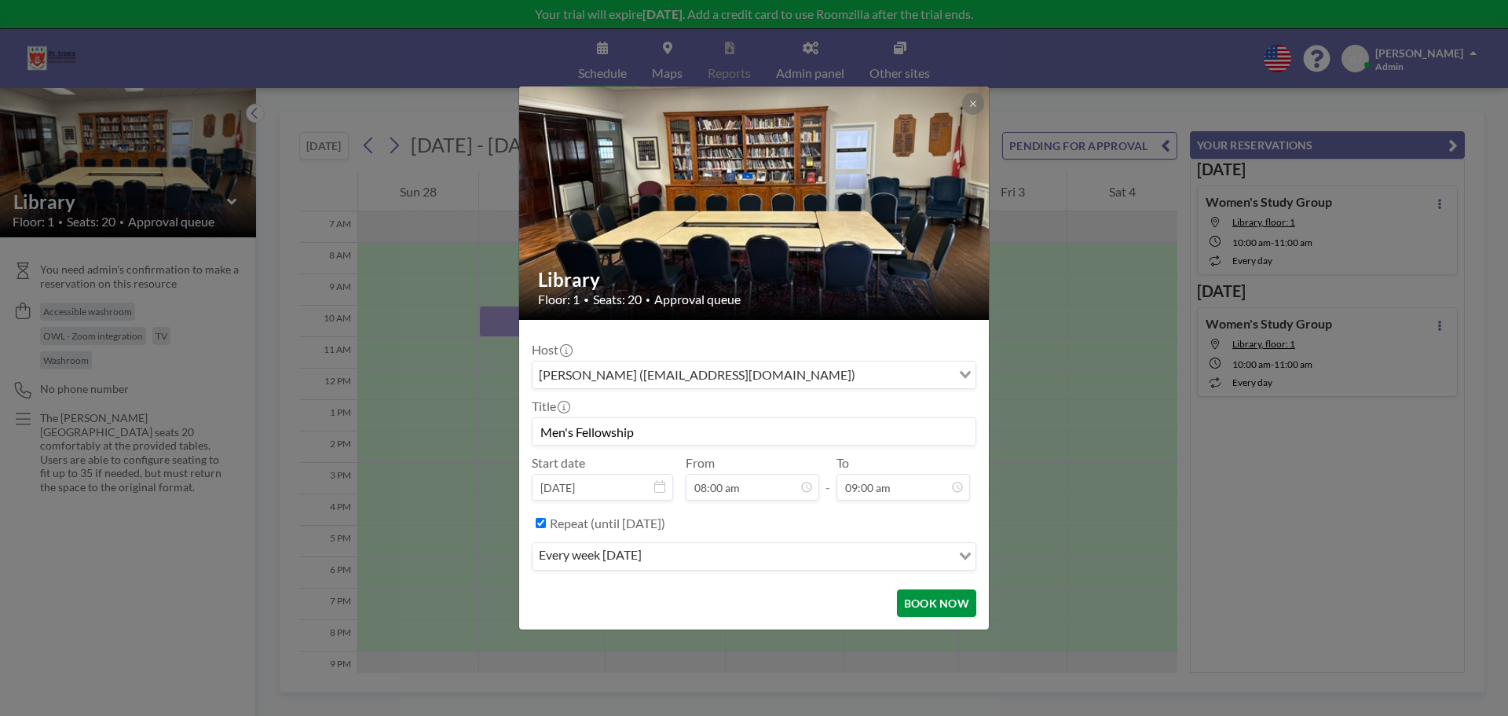
click at [955, 597] on button "BOOK NOW" at bounding box center [936, 602] width 79 height 27
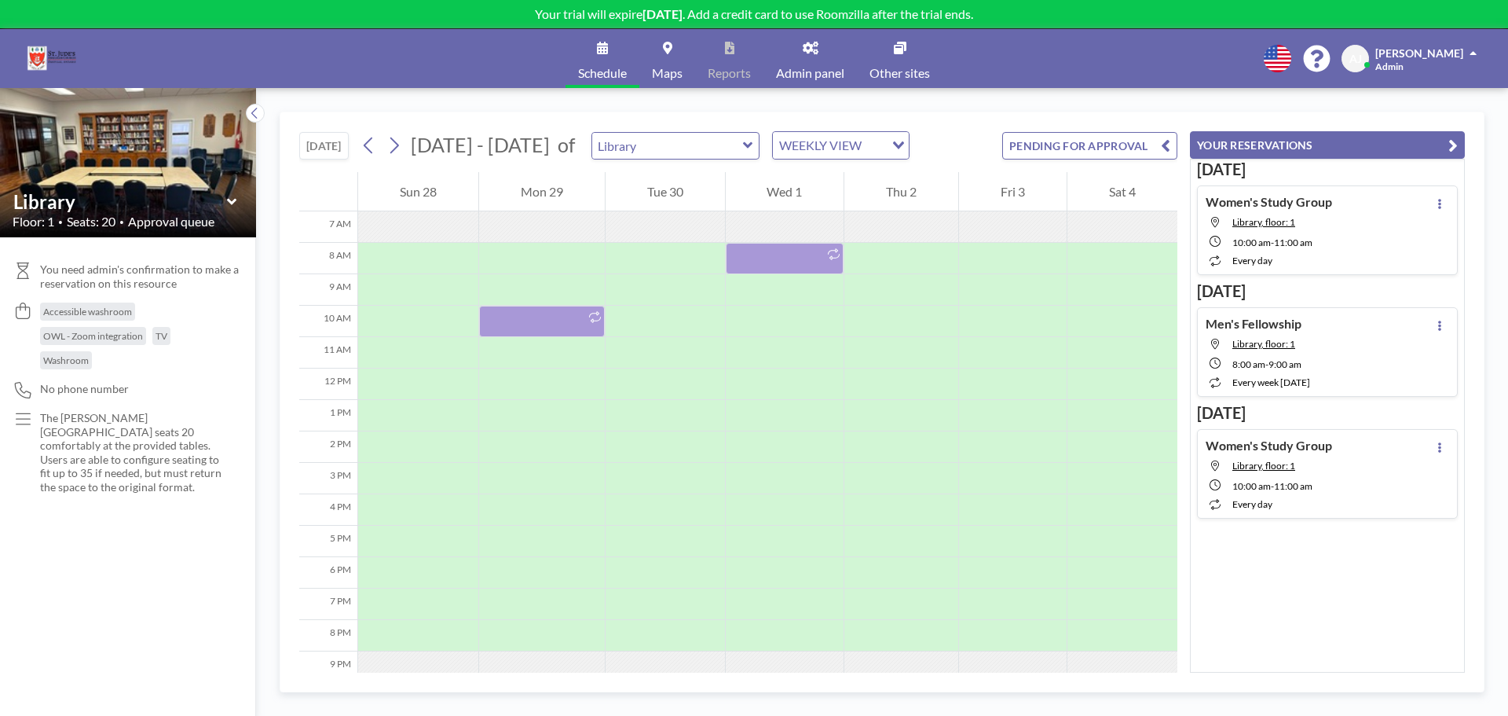
click at [1080, 137] on button "PENDING FOR APPROVAL" at bounding box center [1089, 145] width 175 height 27
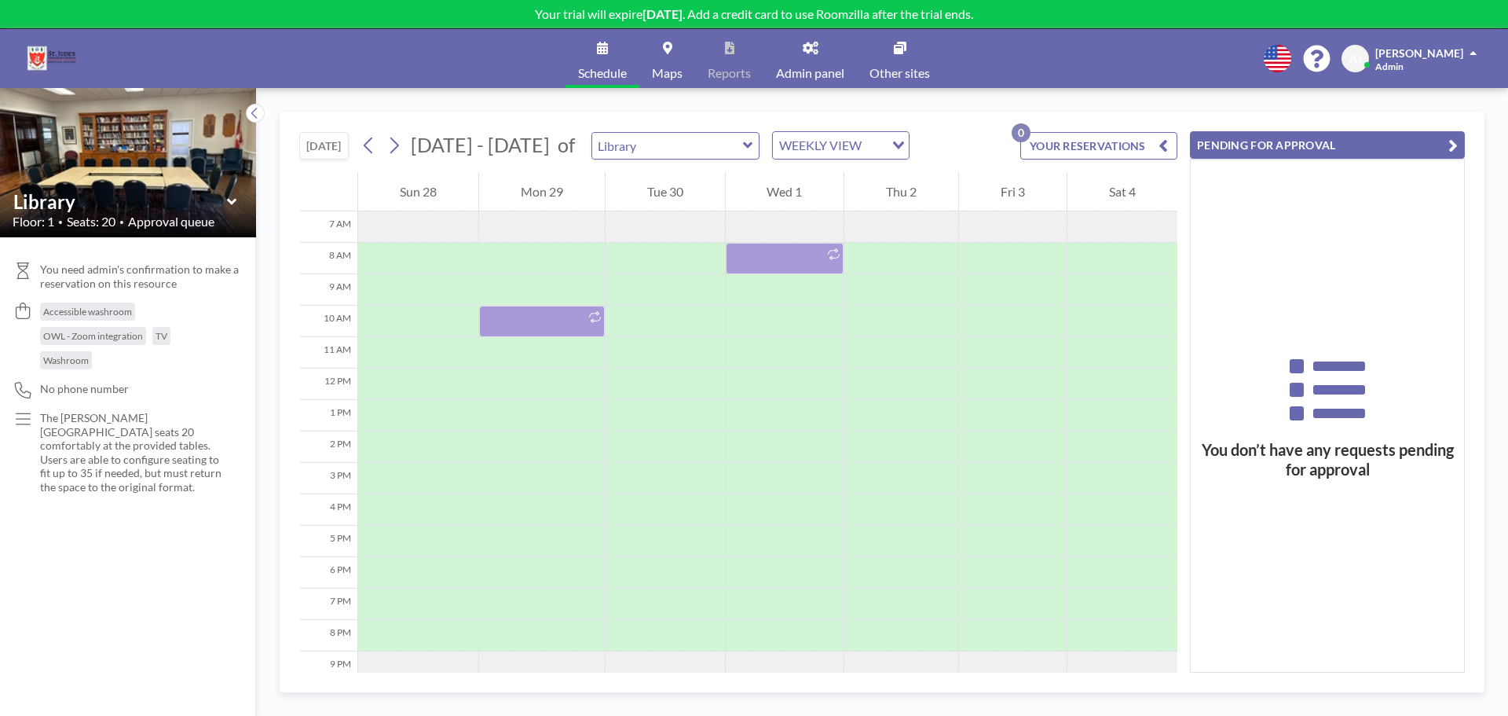
click at [1133, 147] on button "YOUR RESERVATIONS 0" at bounding box center [1099, 145] width 157 height 27
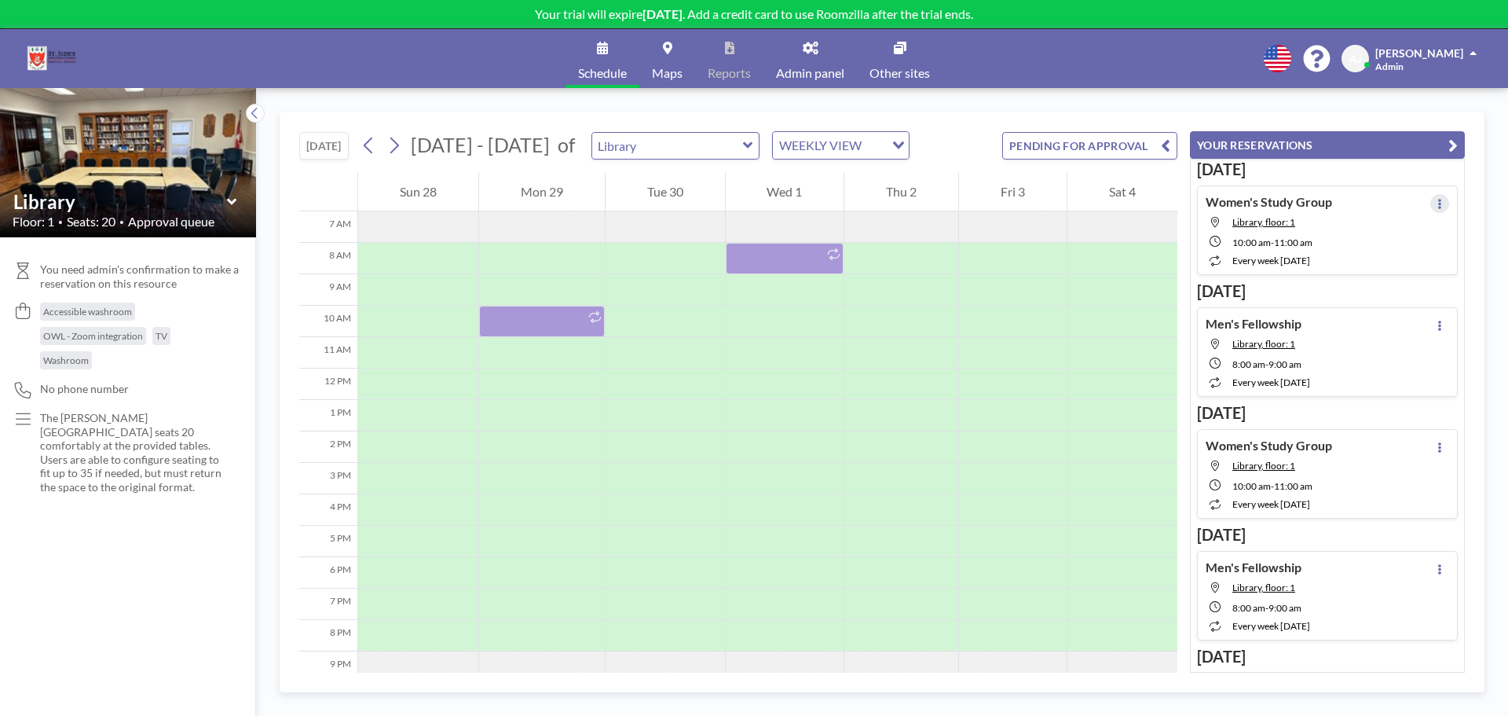
click at [1438, 207] on button at bounding box center [1440, 203] width 19 height 19
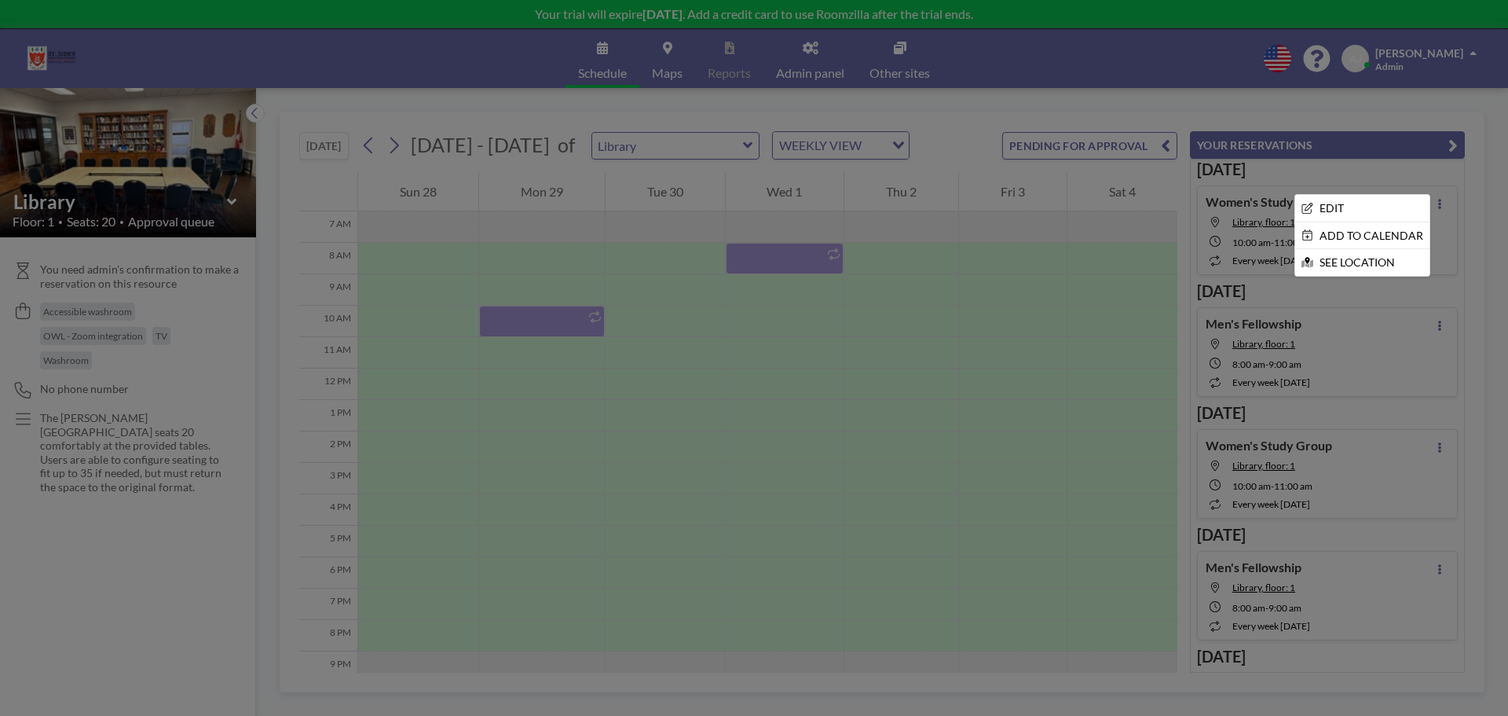
click at [1274, 105] on div at bounding box center [754, 358] width 1508 height 716
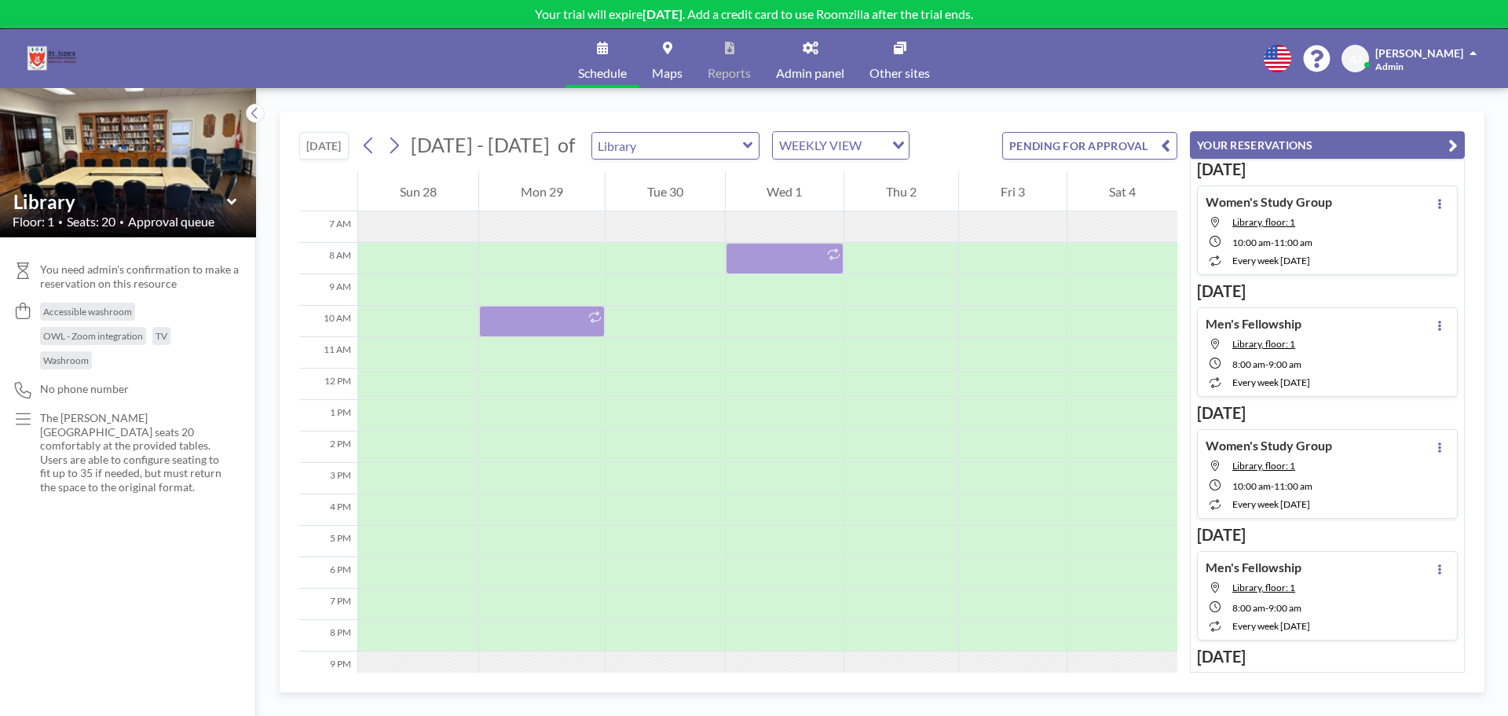
click at [1048, 148] on button "PENDING FOR APPROVAL" at bounding box center [1089, 145] width 175 height 27
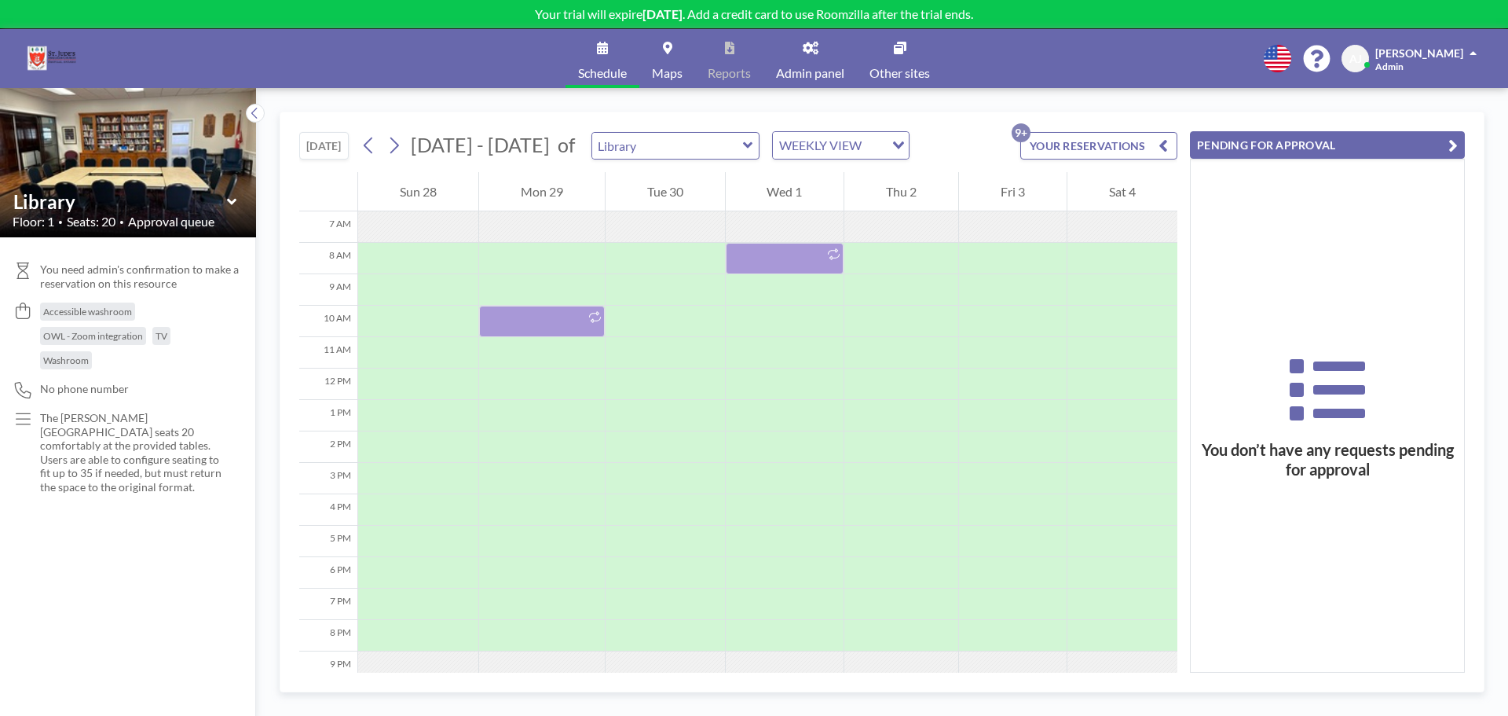
click at [1314, 150] on button "PENDING FOR APPROVAL" at bounding box center [1327, 144] width 275 height 27
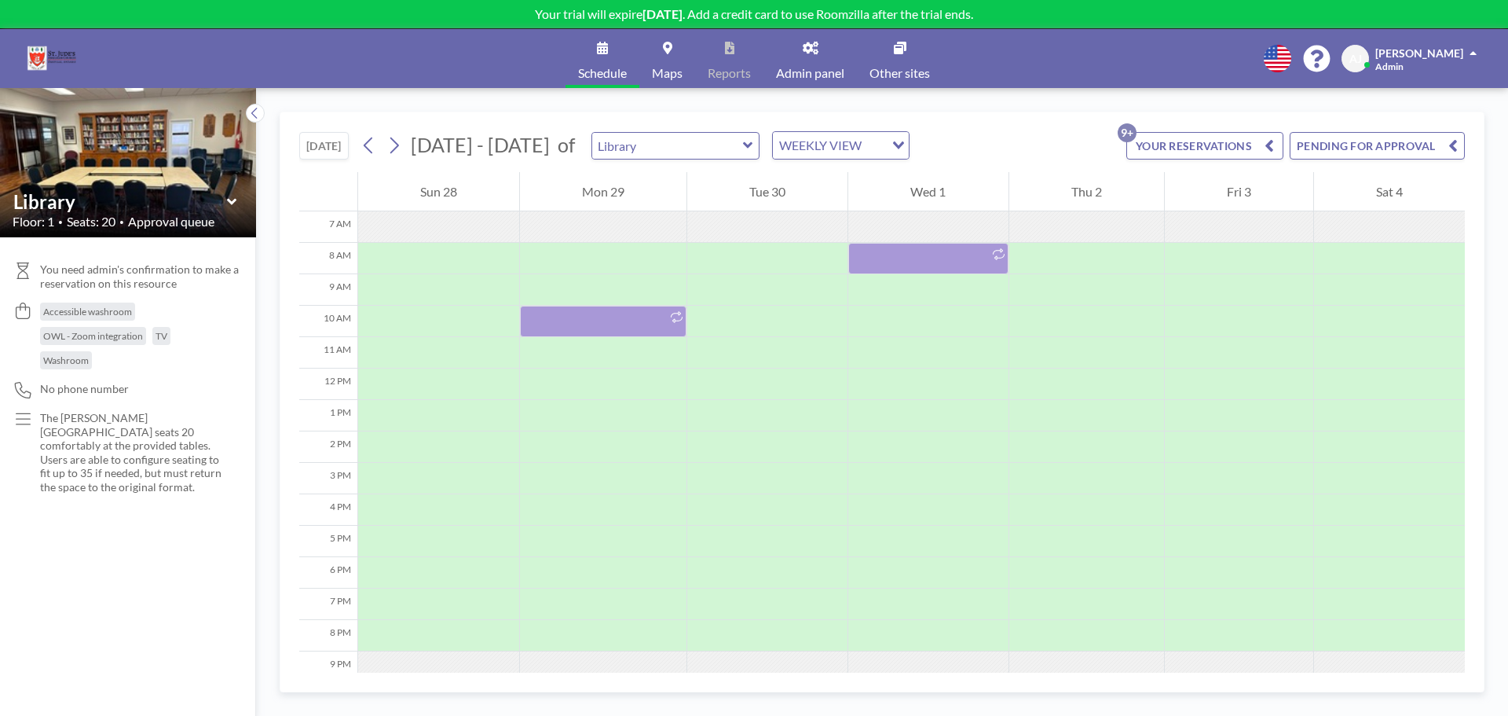
click at [812, 51] on icon at bounding box center [811, 48] width 16 height 13
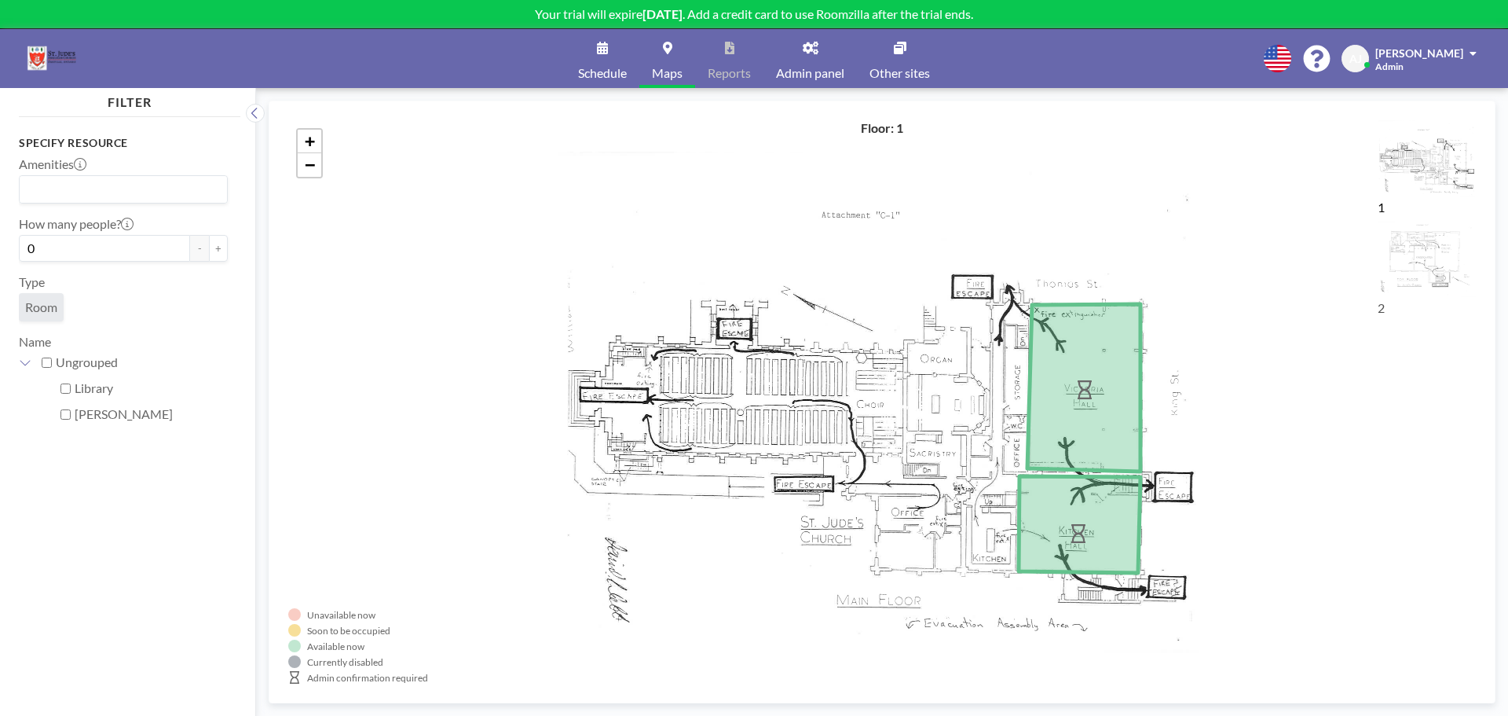
click at [612, 67] on span "Schedule" at bounding box center [602, 73] width 49 height 13
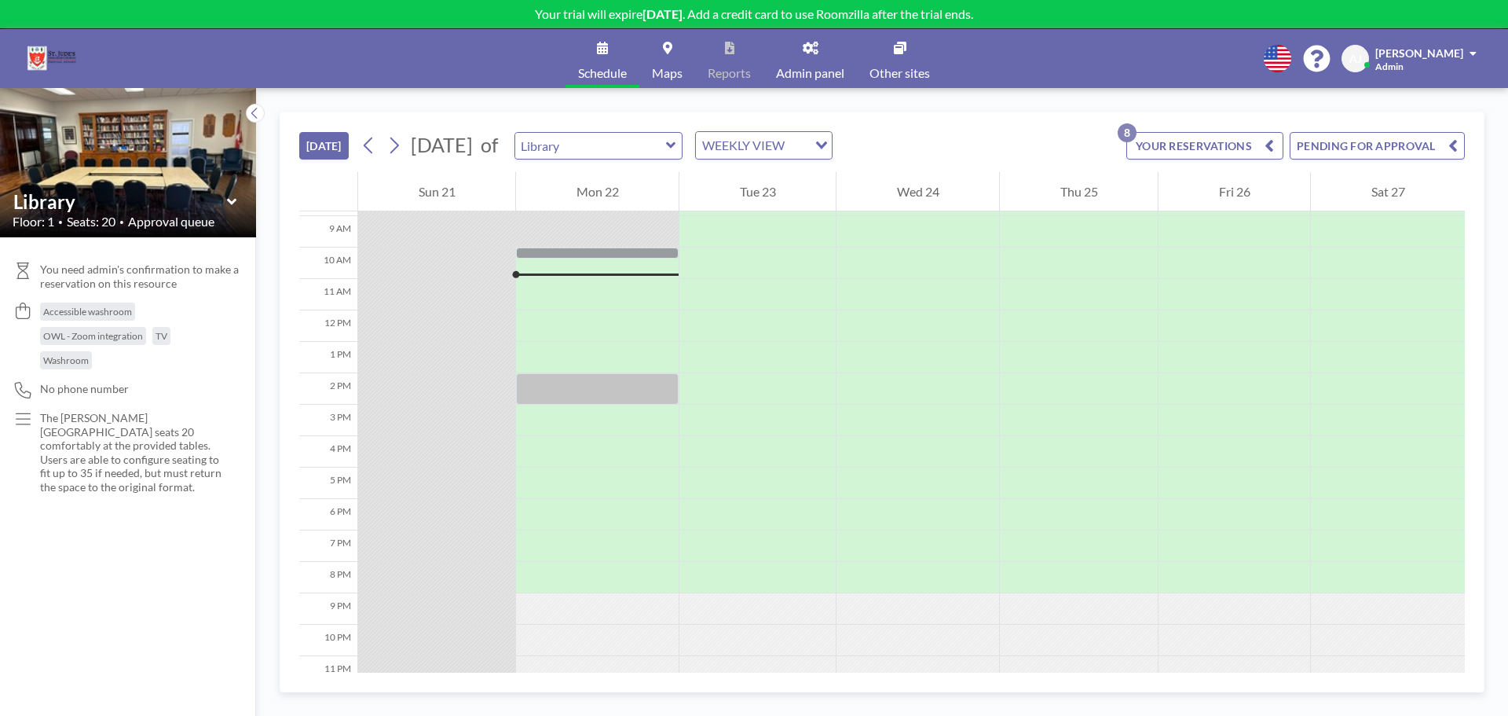
scroll to position [283, 0]
click at [1464, 55] on div "[PERSON_NAME]" at bounding box center [1426, 53] width 101 height 16
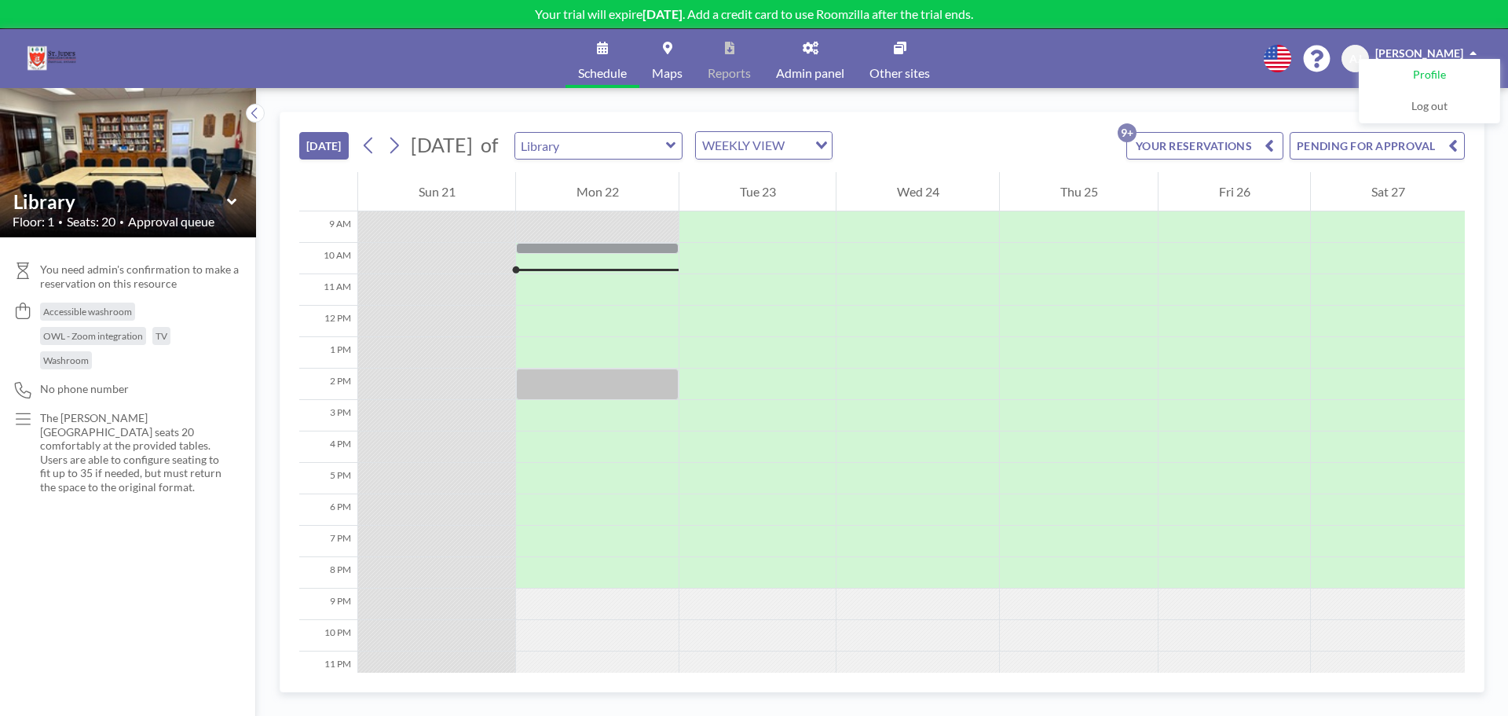
click at [1443, 74] on span "Profile" at bounding box center [1429, 76] width 33 height 16
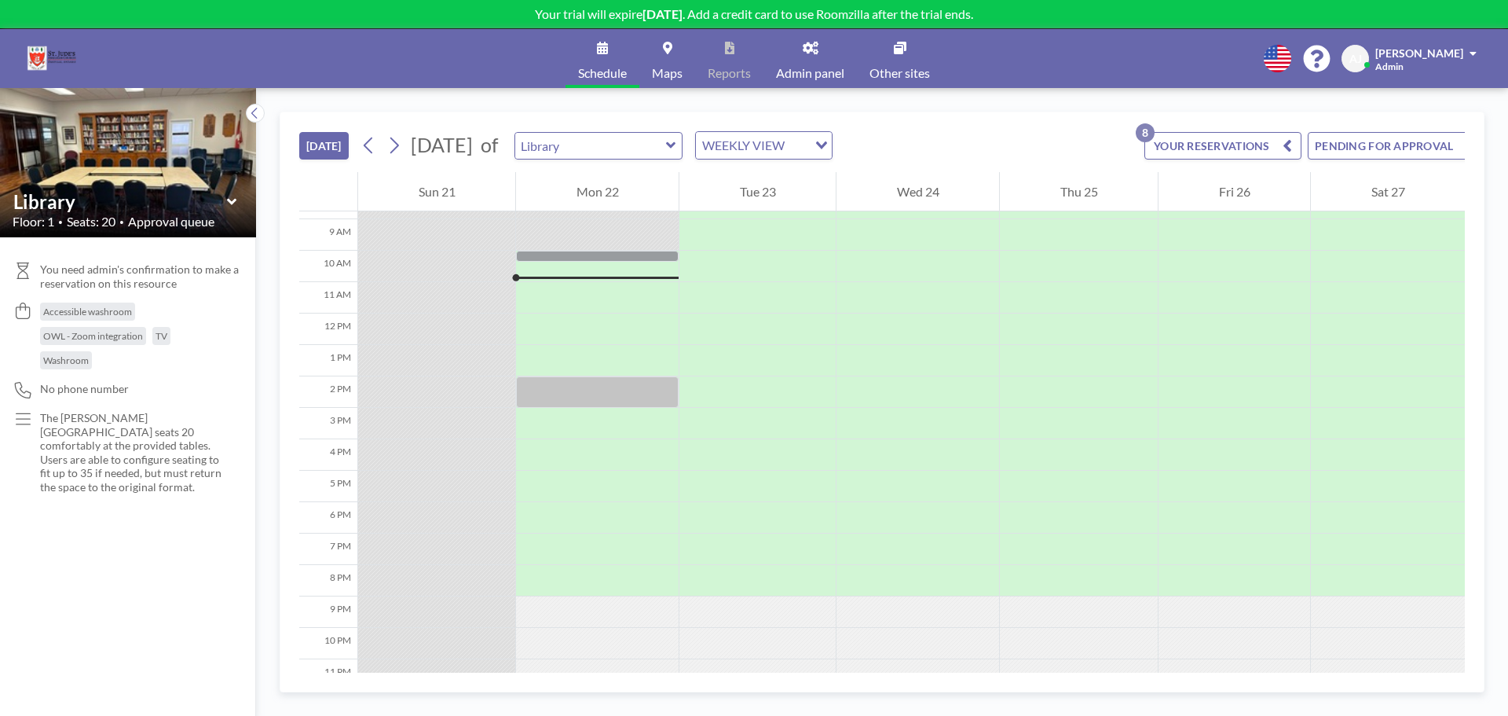
scroll to position [283, 0]
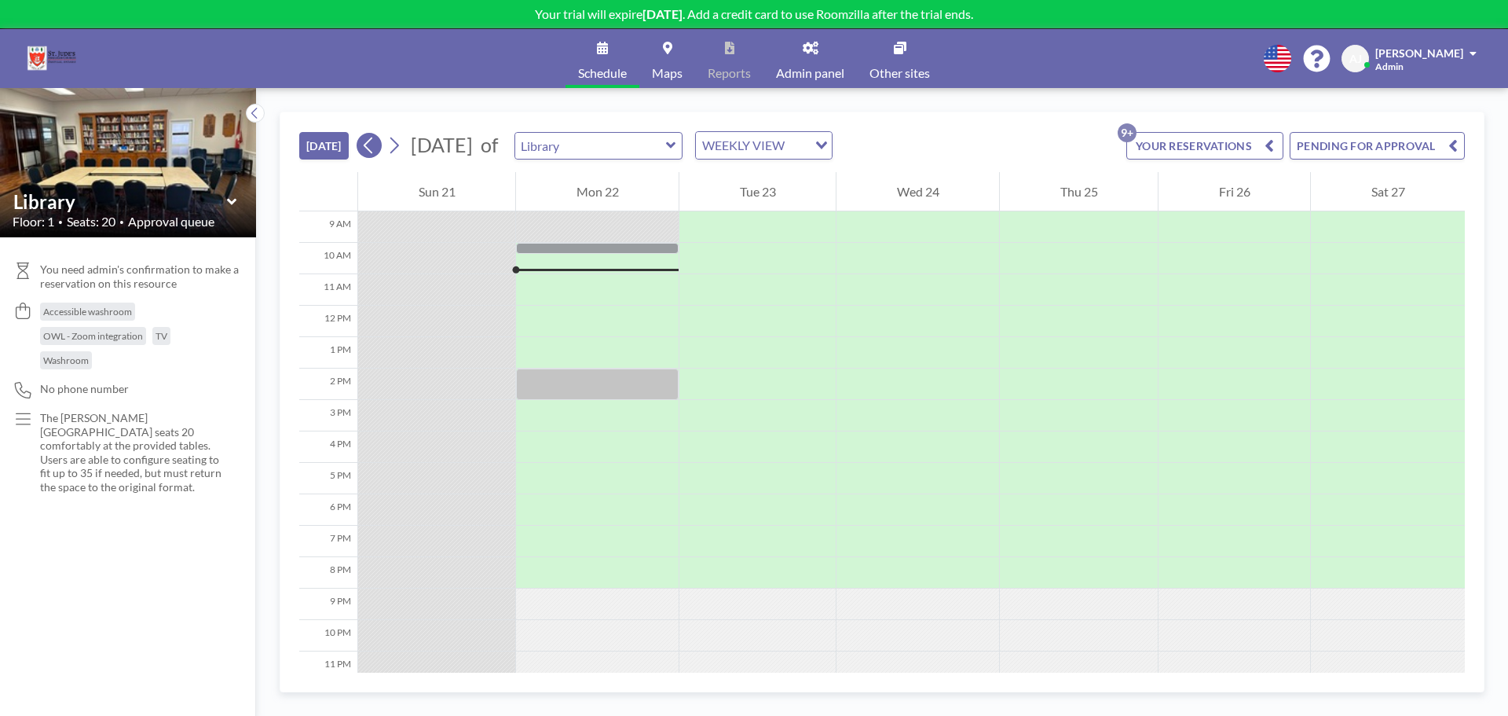
click at [376, 145] on icon at bounding box center [368, 146] width 15 height 24
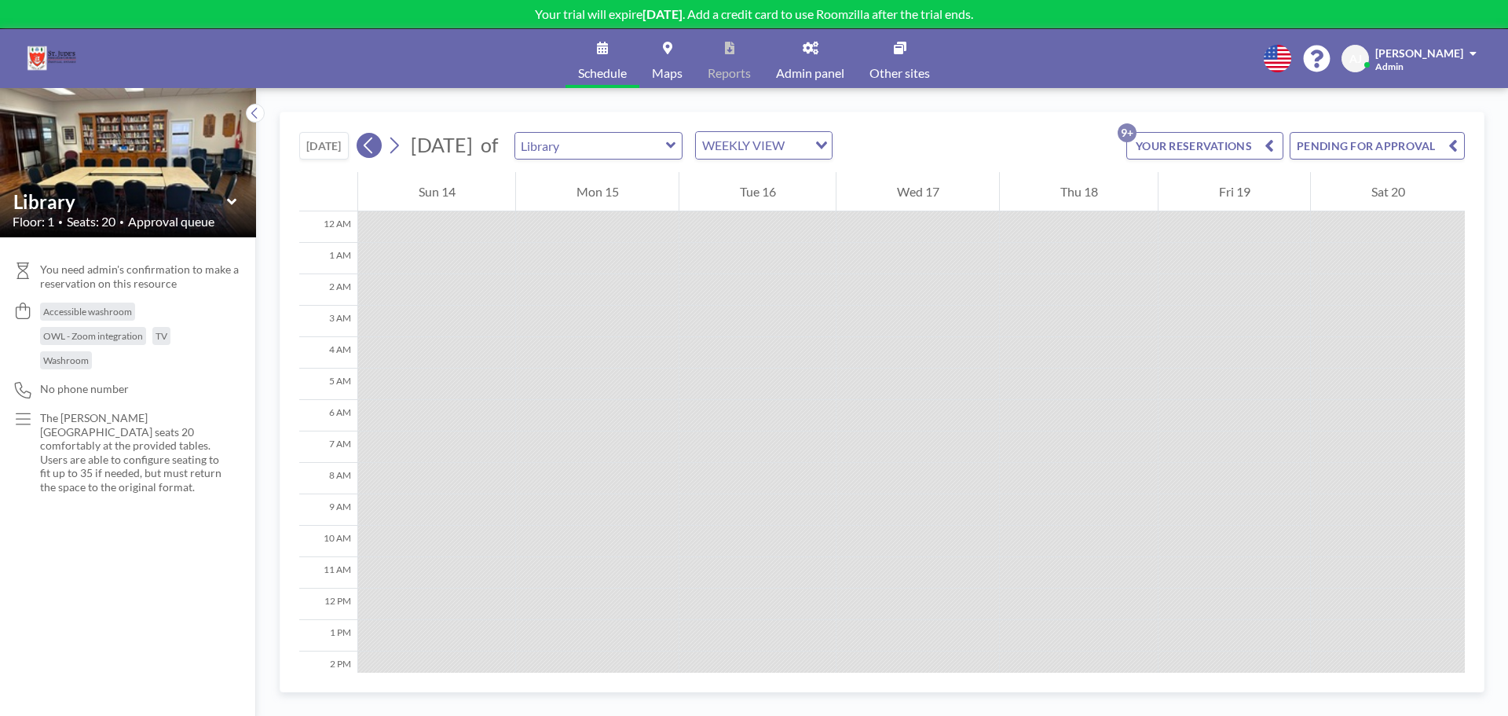
scroll to position [220, 0]
click at [401, 140] on icon at bounding box center [394, 146] width 15 height 24
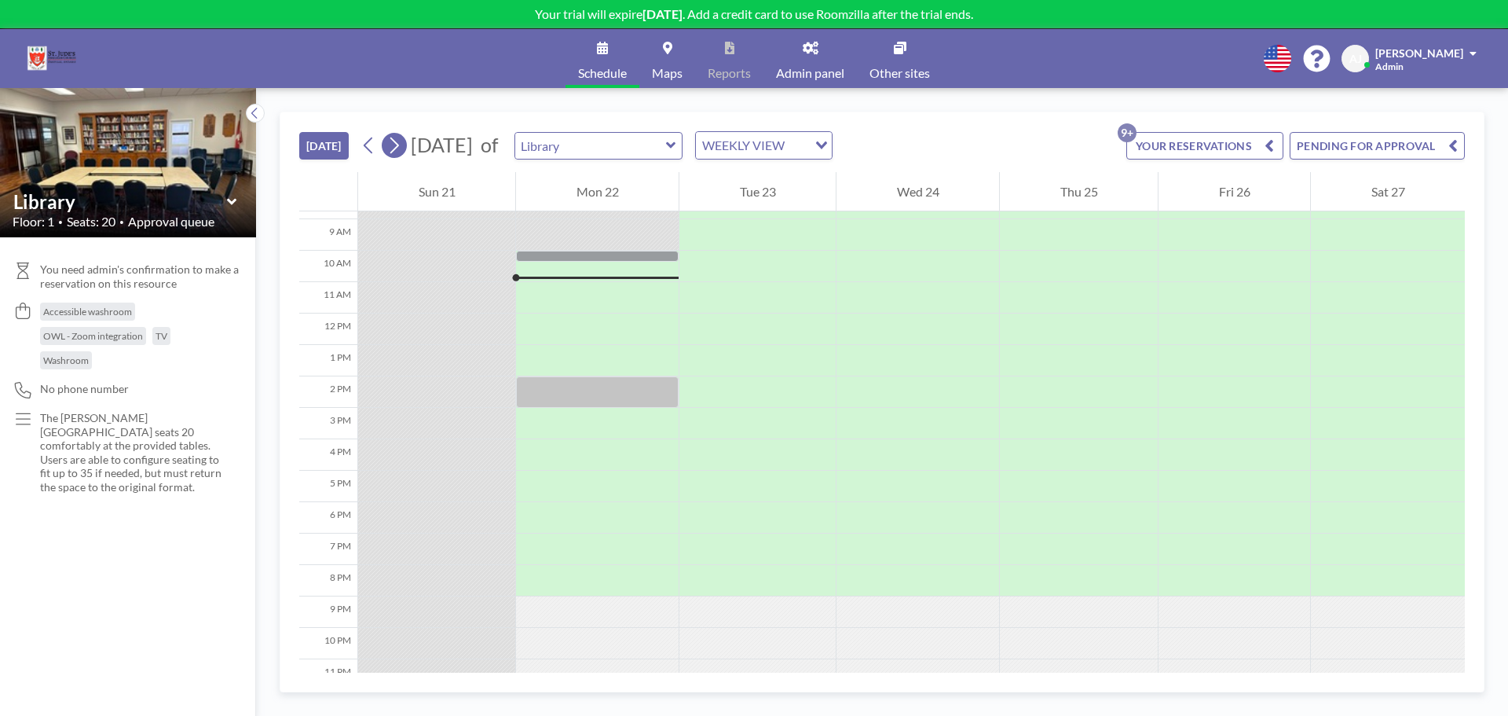
scroll to position [283, 0]
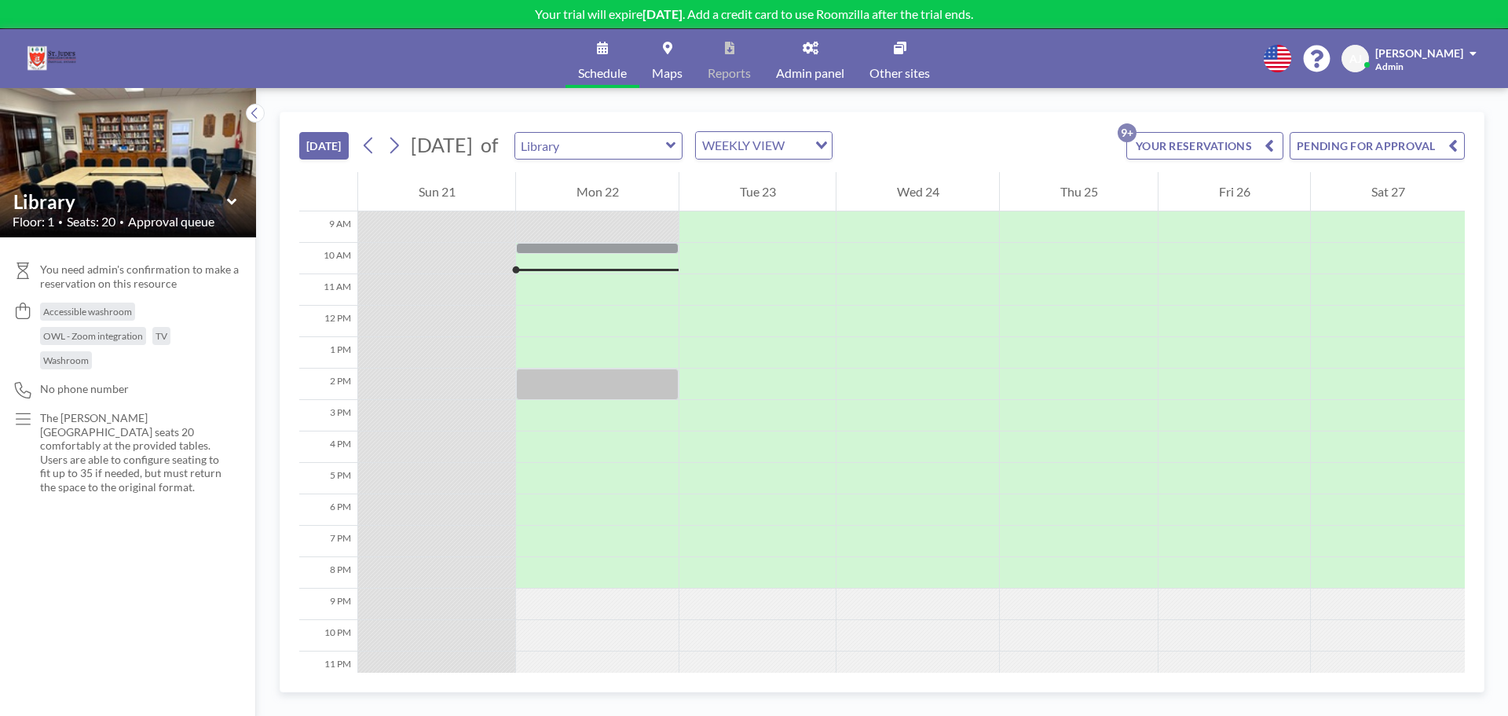
click at [1221, 150] on button "YOUR RESERVATIONS 9+" at bounding box center [1205, 145] width 157 height 27
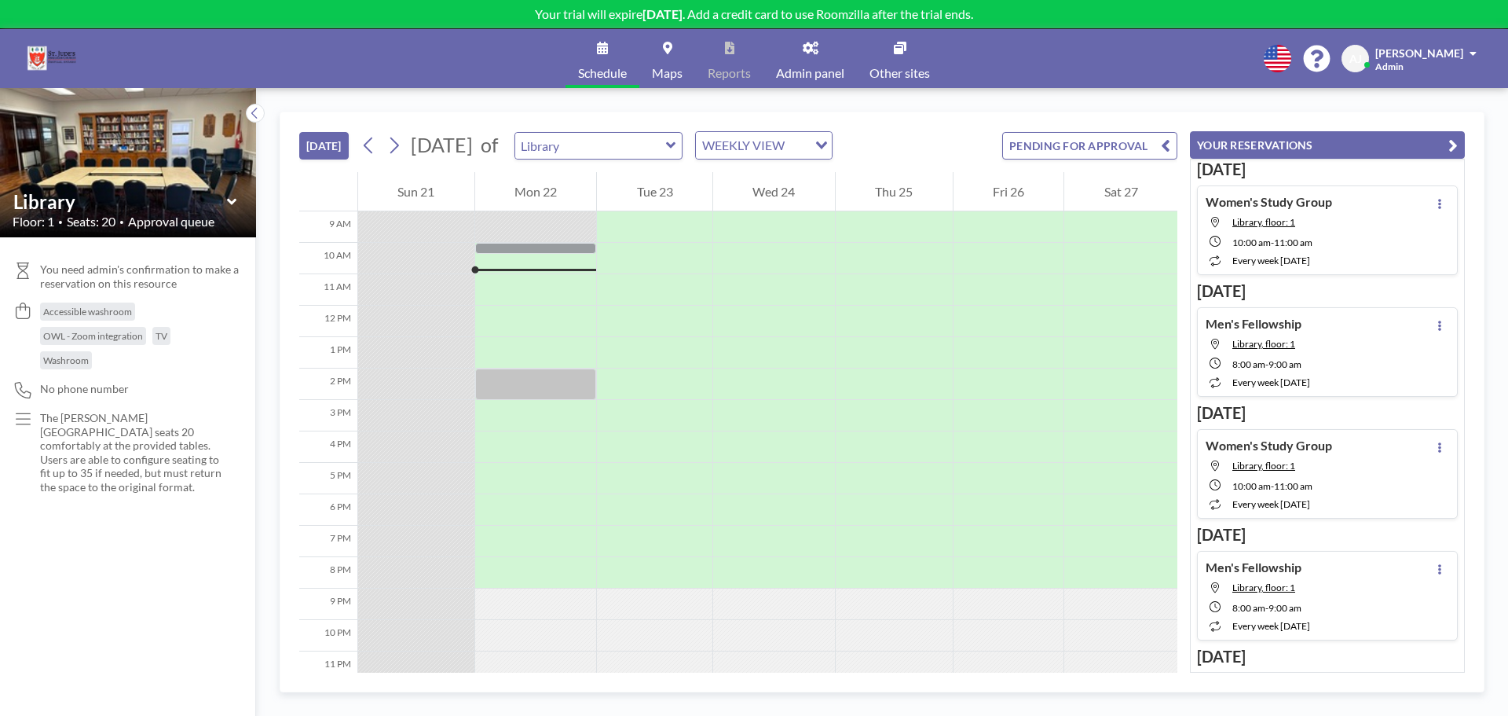
click at [1100, 139] on button "PENDING FOR APPROVAL" at bounding box center [1089, 145] width 175 height 27
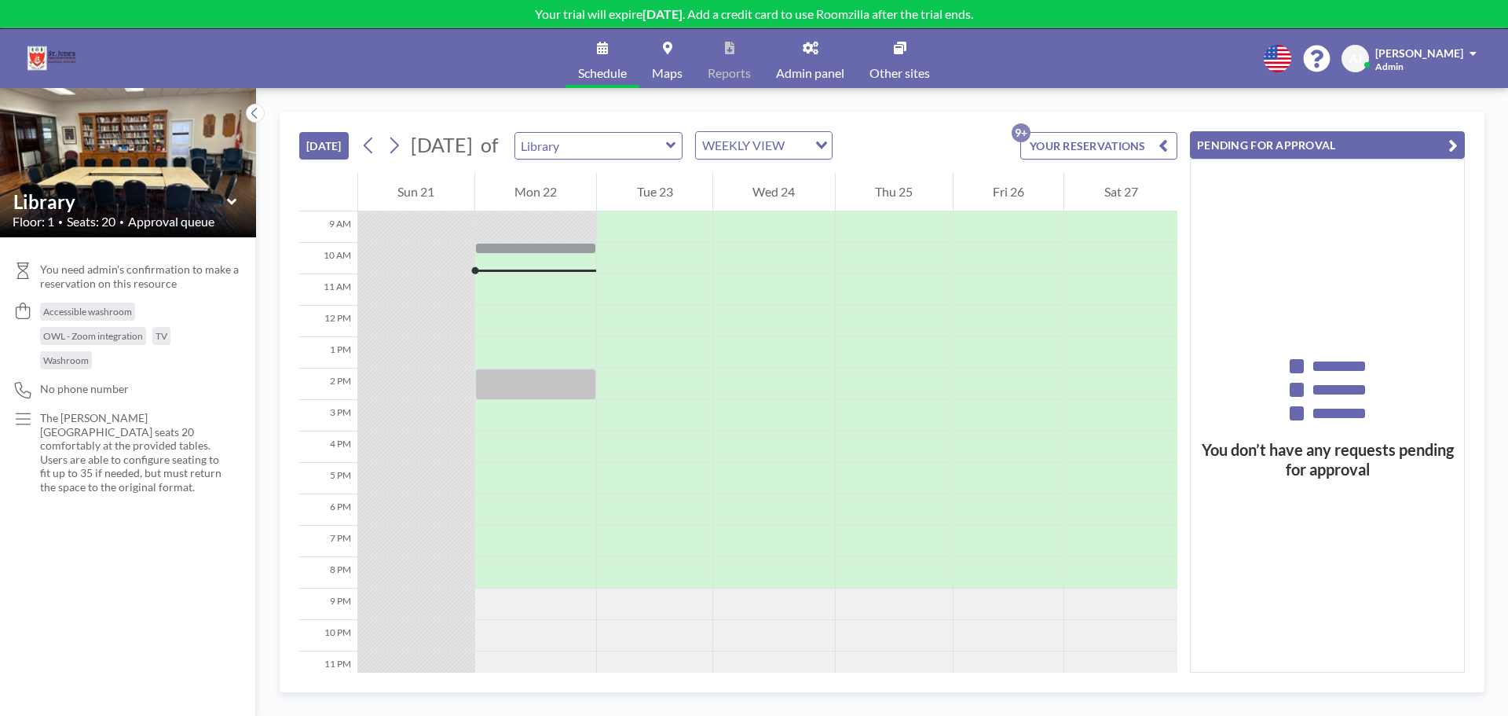
click at [325, 144] on button "[DATE]" at bounding box center [323, 145] width 49 height 27
click at [991, 139] on div "TODAY September 2025 of Library WEEKLY VIEW Loading... YOUR RESERVATIONS 9+" at bounding box center [738, 142] width 878 height 60
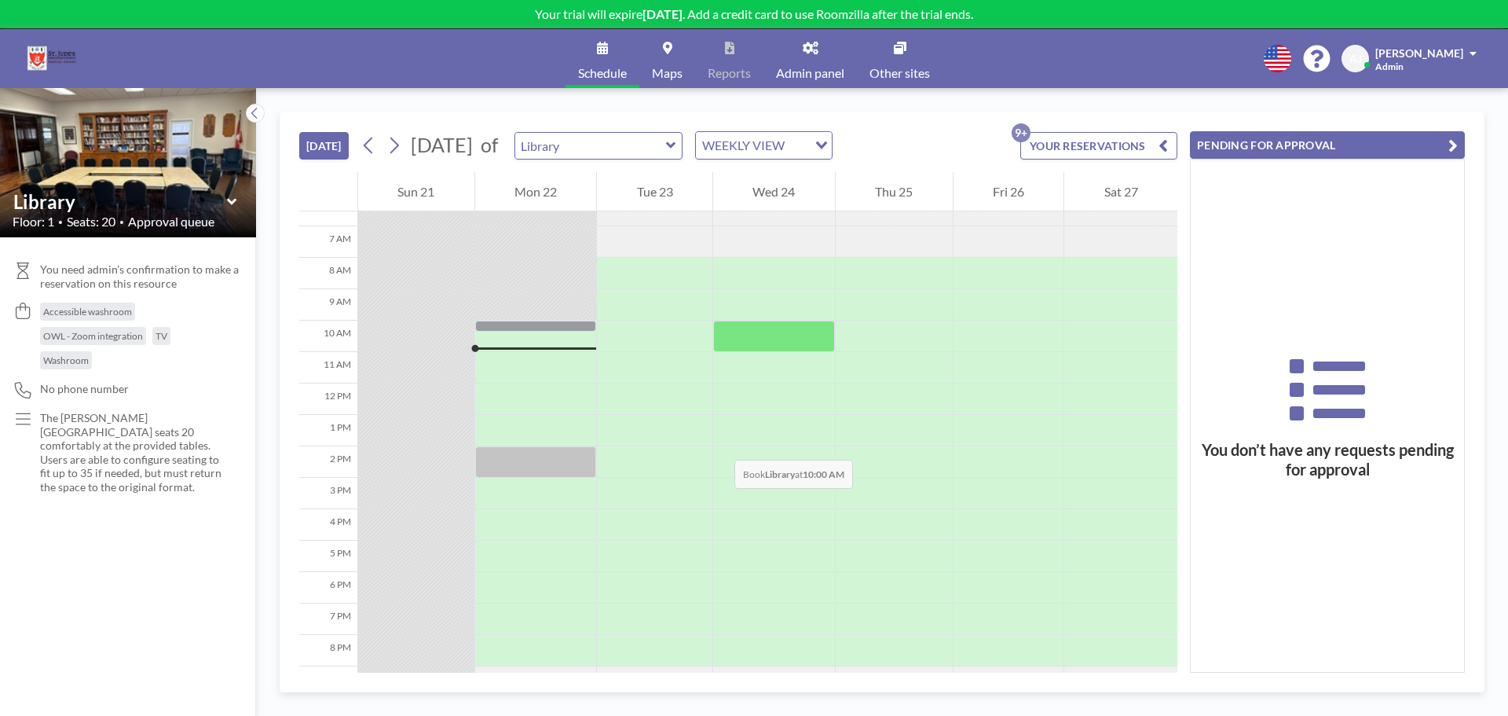
scroll to position [65, 0]
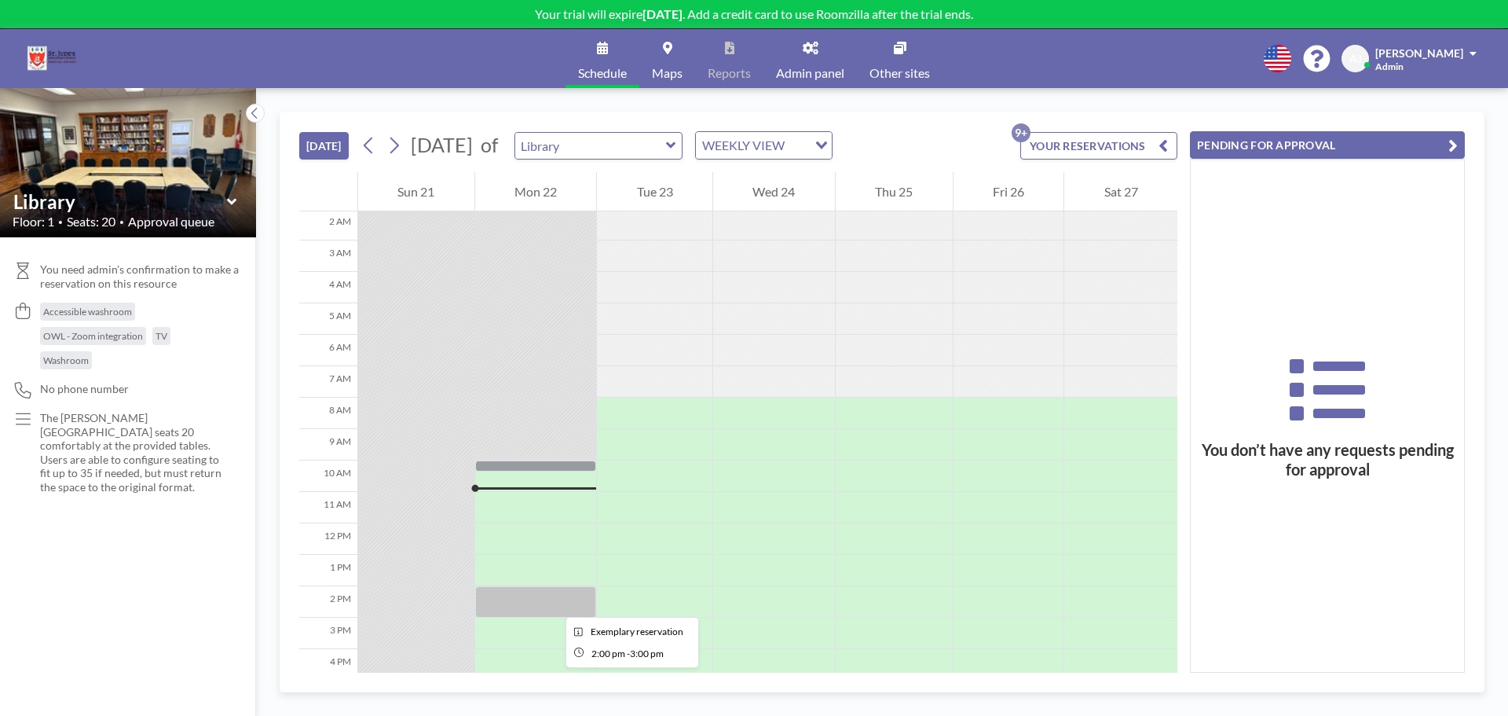
click at [553, 603] on div at bounding box center [536, 601] width 122 height 31
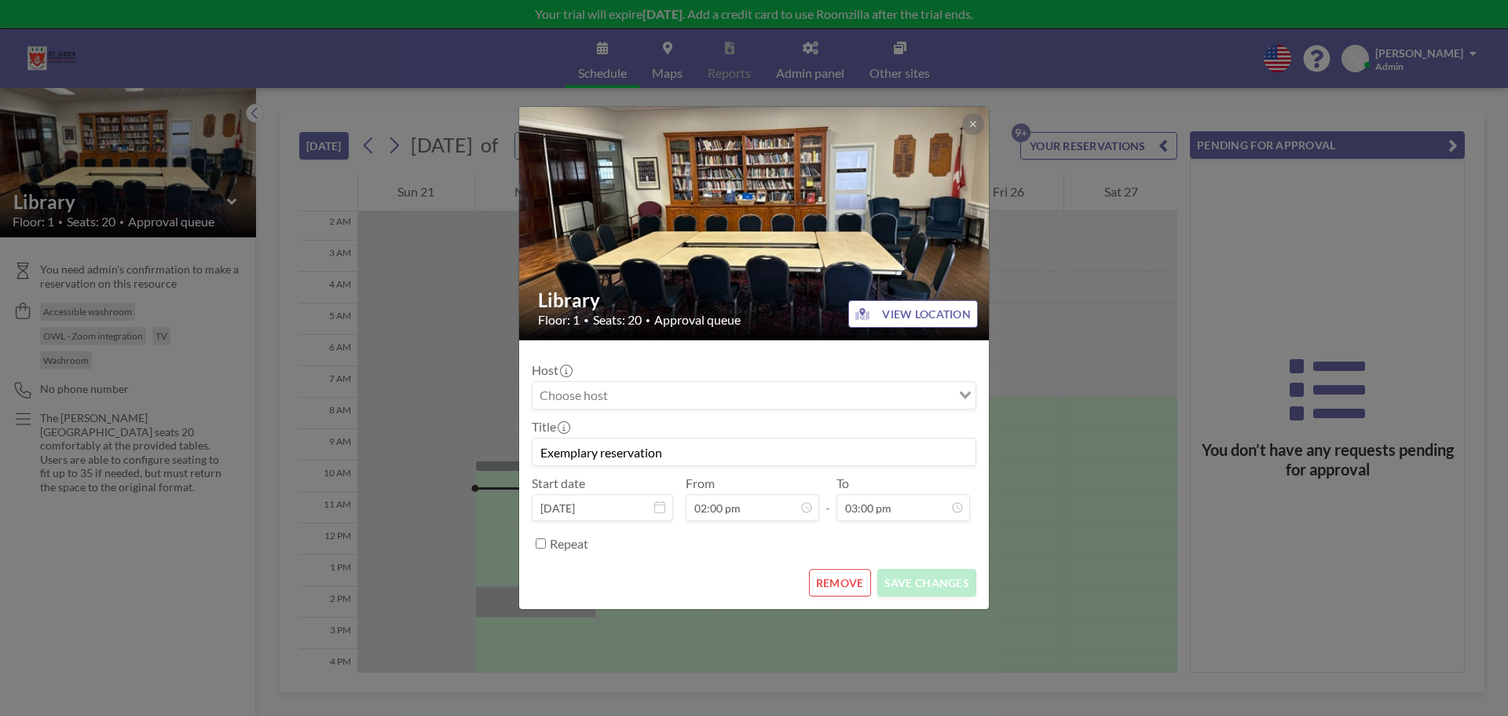
scroll to position [0, 0]
click at [858, 585] on button "REMOVE" at bounding box center [840, 582] width 62 height 27
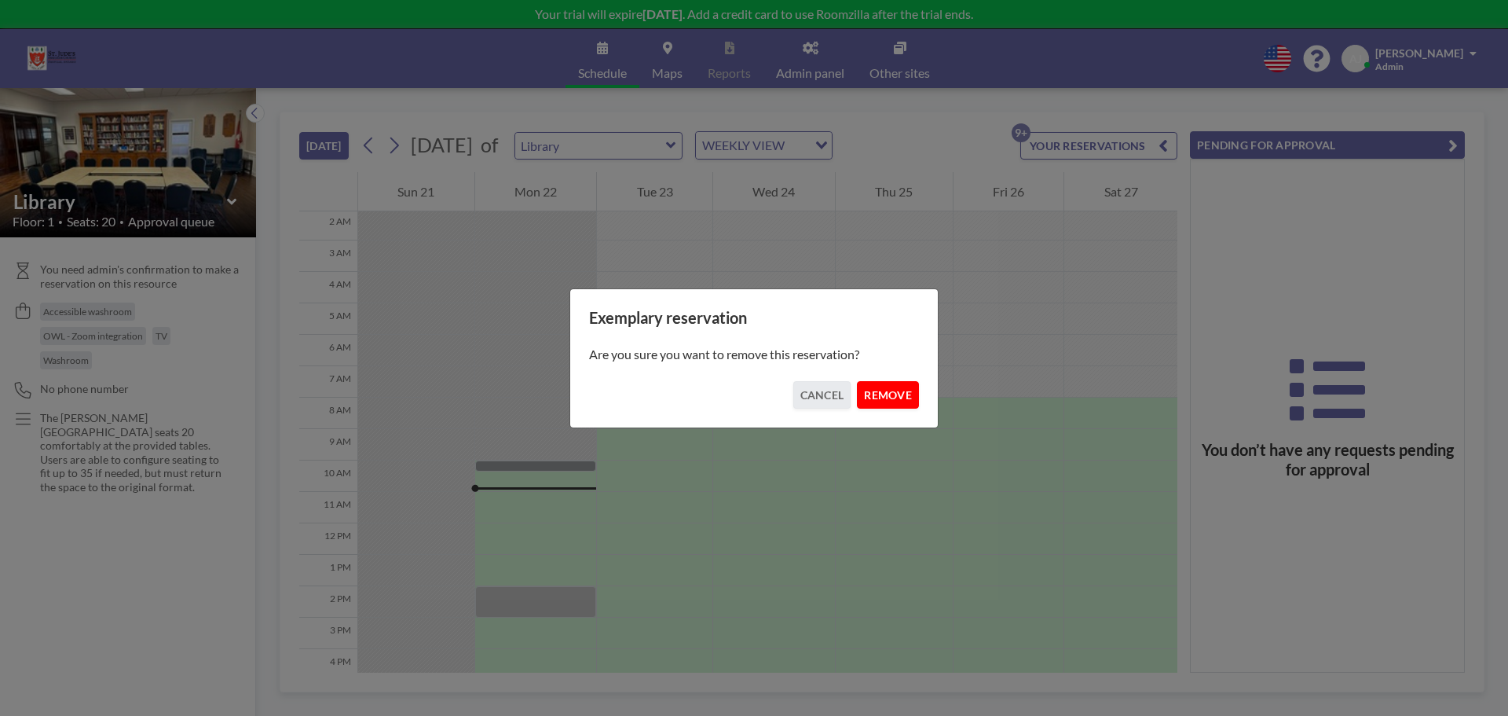
click at [888, 390] on button "REMOVE" at bounding box center [888, 394] width 62 height 27
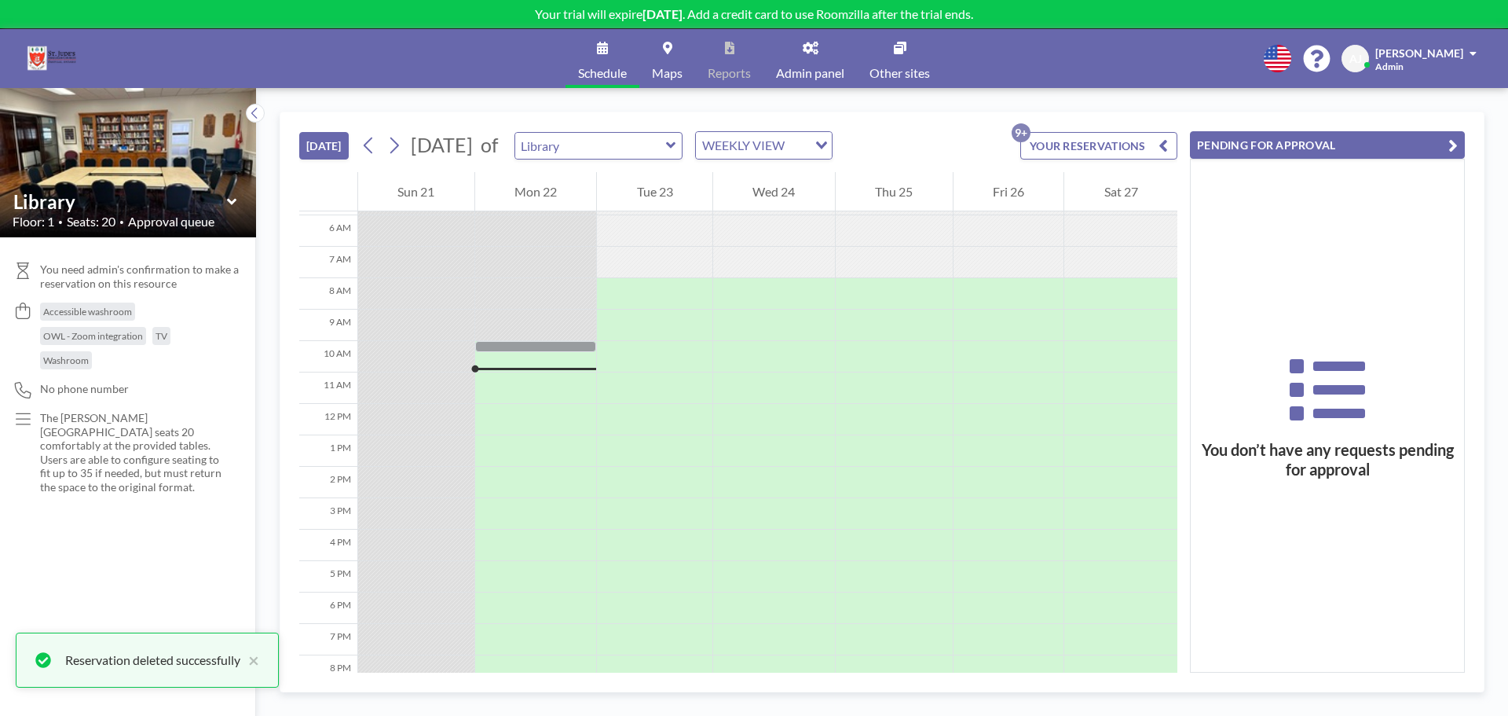
scroll to position [236, 0]
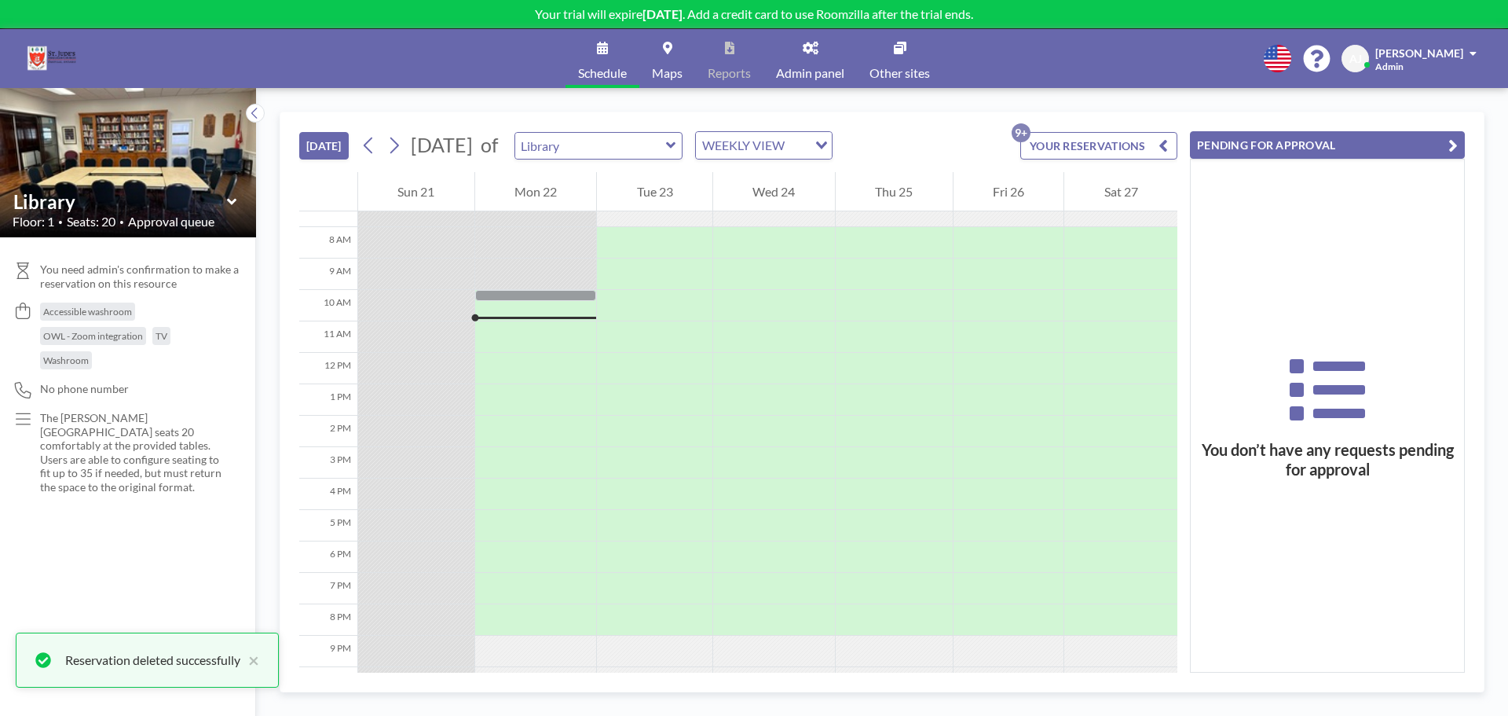
click at [332, 151] on button "[DATE]" at bounding box center [323, 145] width 49 height 27
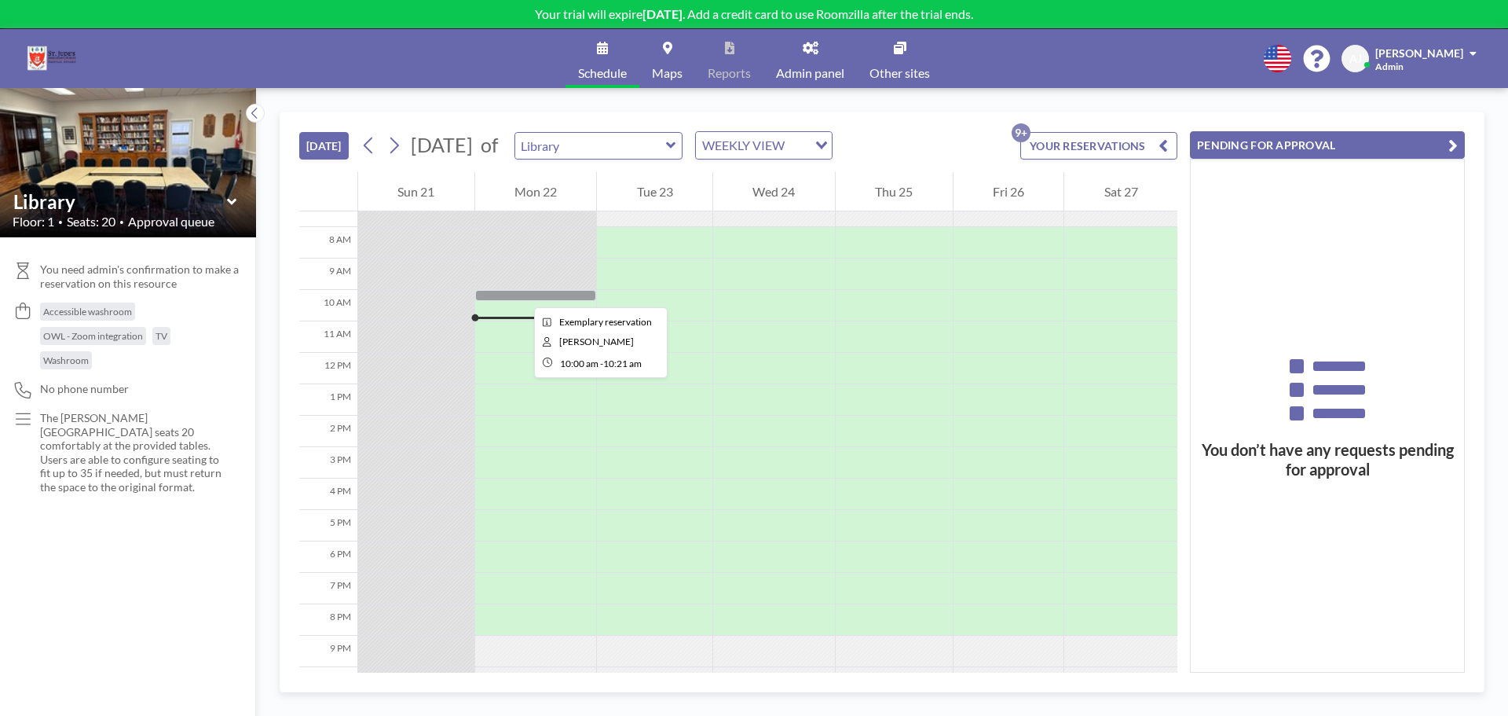
click at [522, 293] on div at bounding box center [536, 295] width 122 height 11
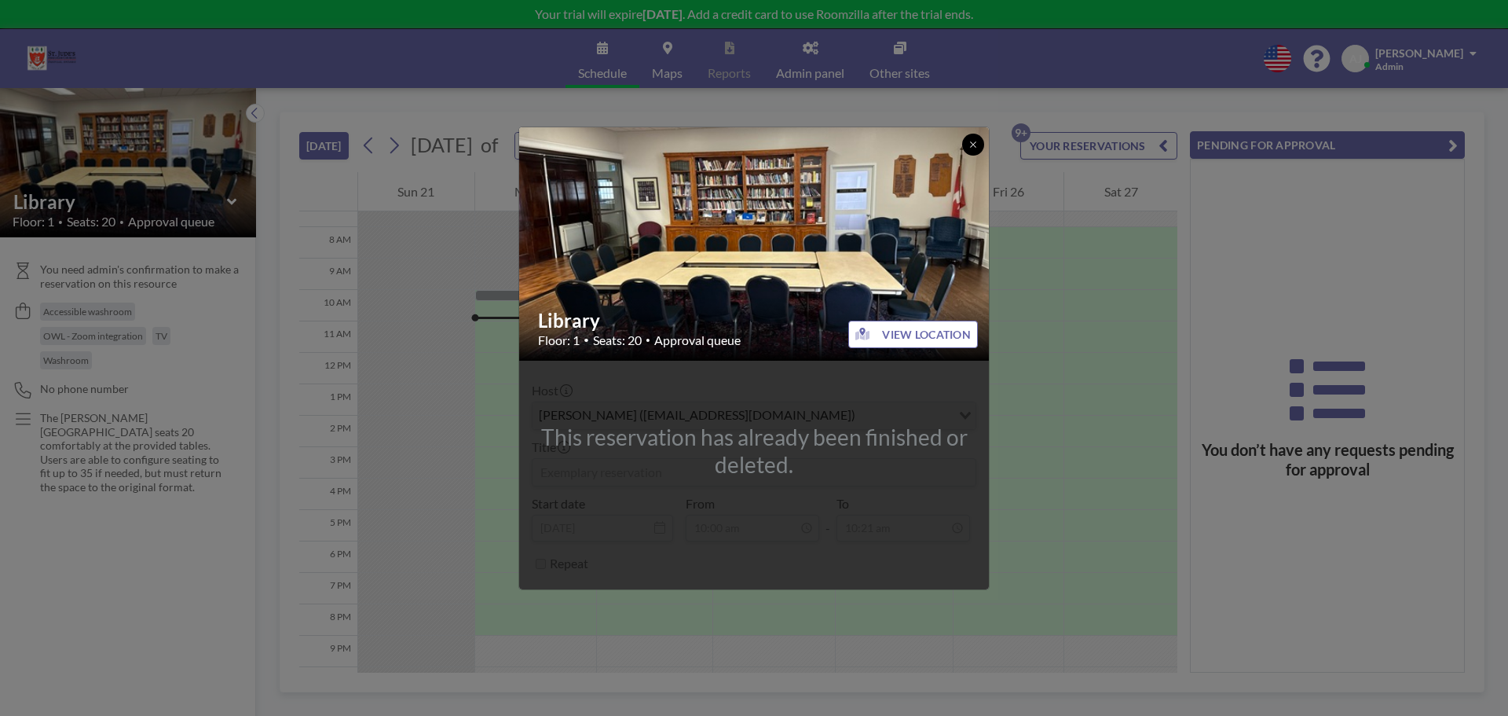
click at [973, 144] on icon at bounding box center [972, 143] width 5 height 5
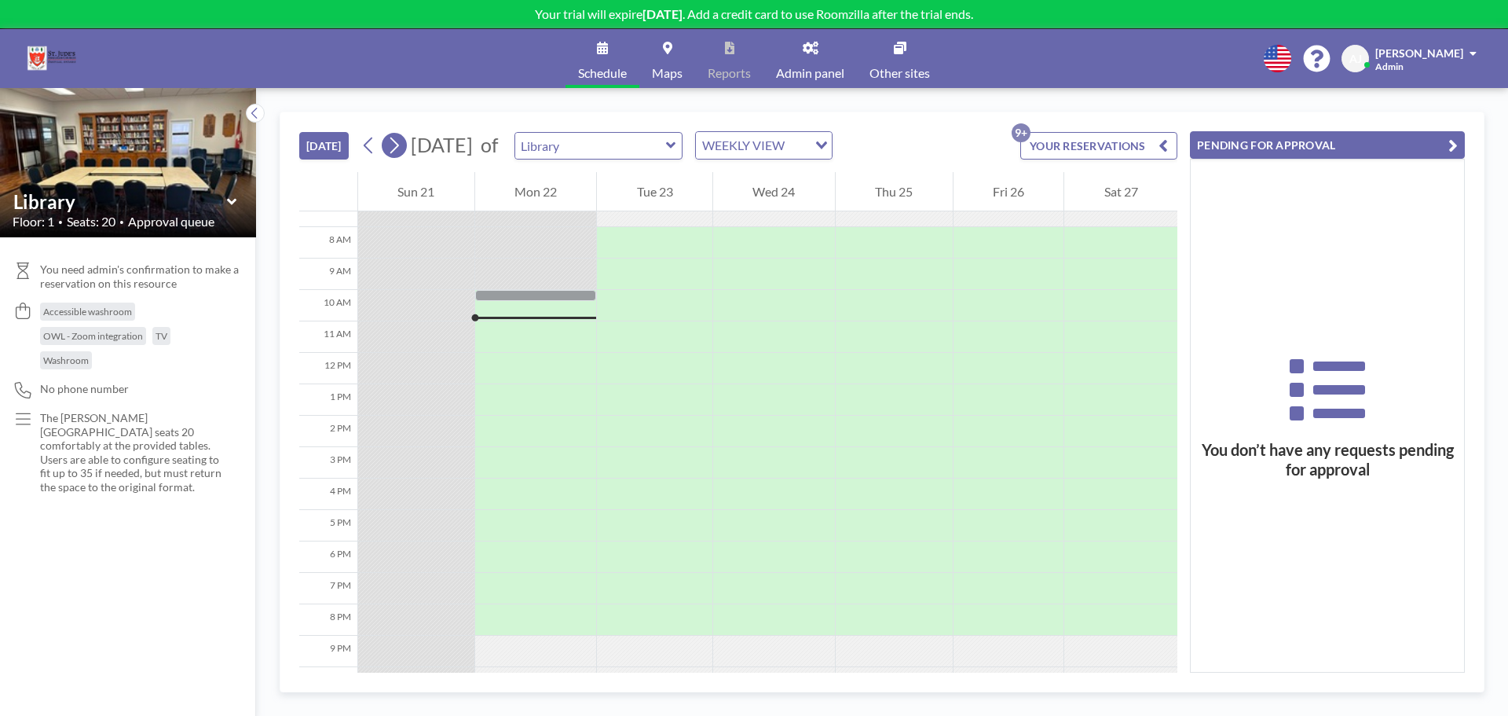
click at [395, 150] on icon at bounding box center [394, 146] width 15 height 24
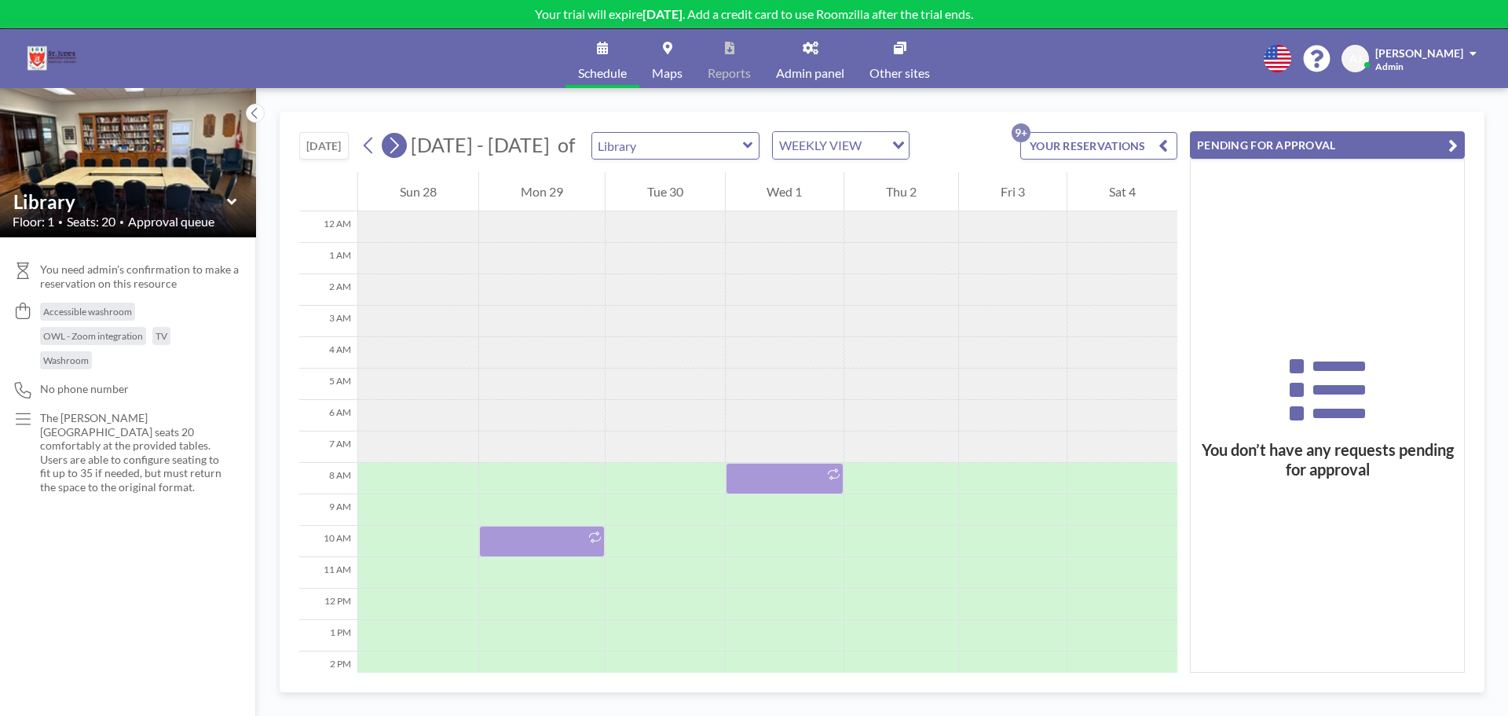
scroll to position [220, 0]
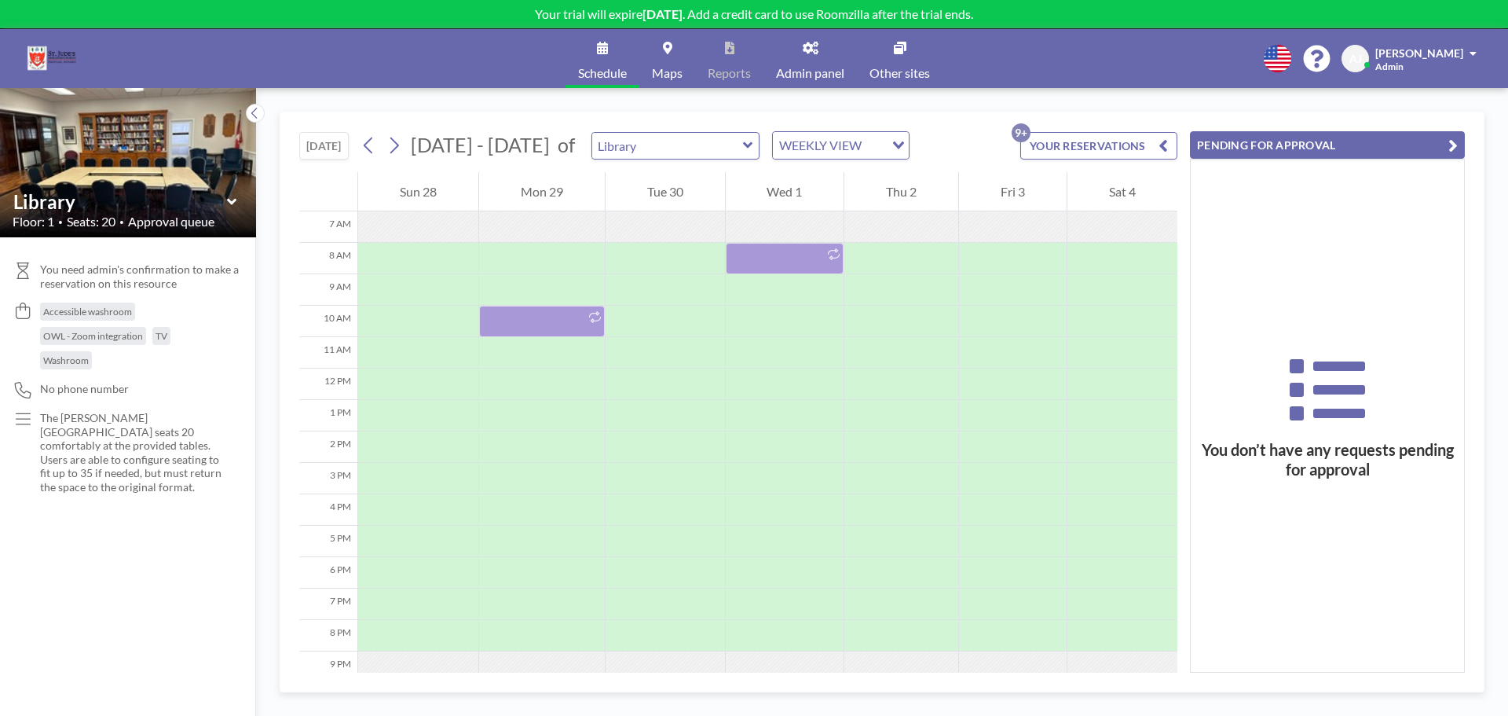
click at [1451, 55] on span "[PERSON_NAME]" at bounding box center [1420, 52] width 88 height 13
click at [1447, 103] on span "Log out" at bounding box center [1430, 107] width 36 height 16
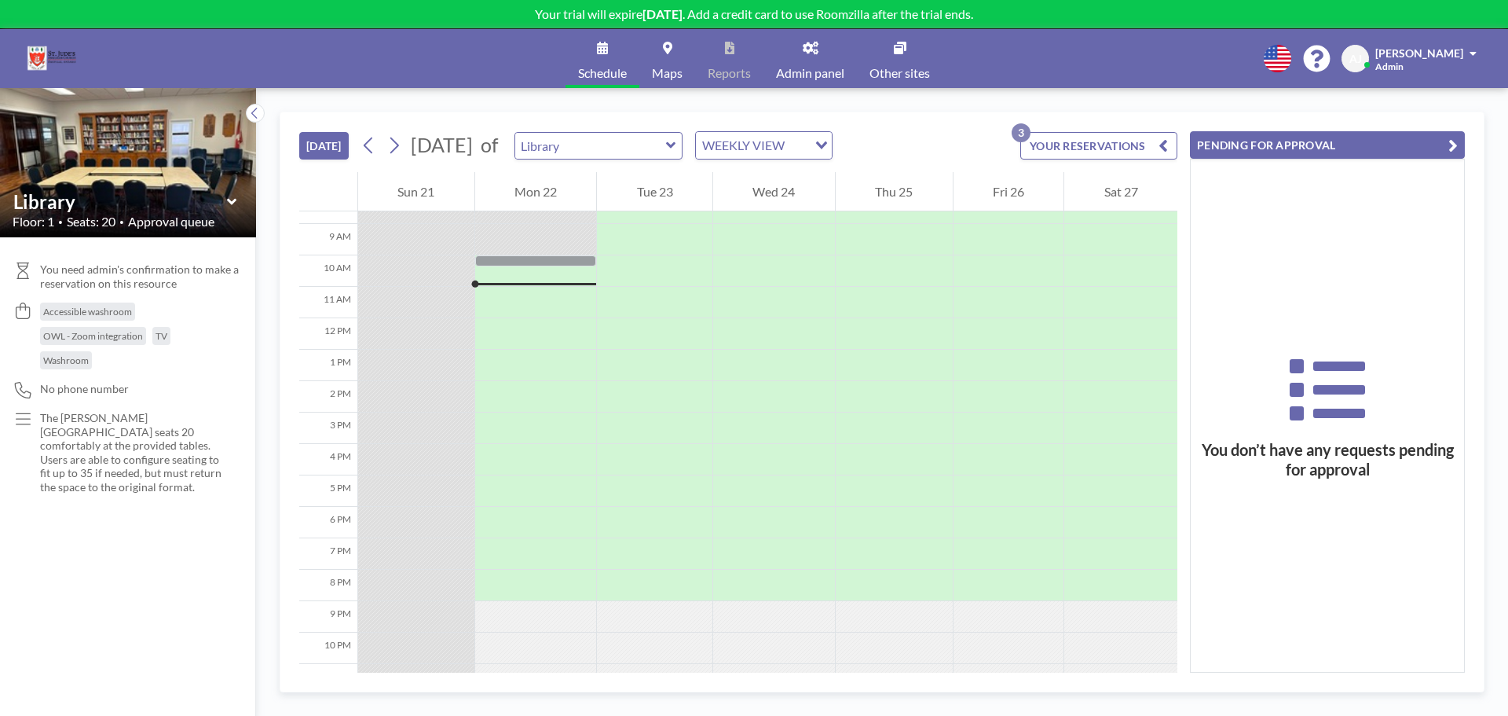
scroll to position [283, 0]
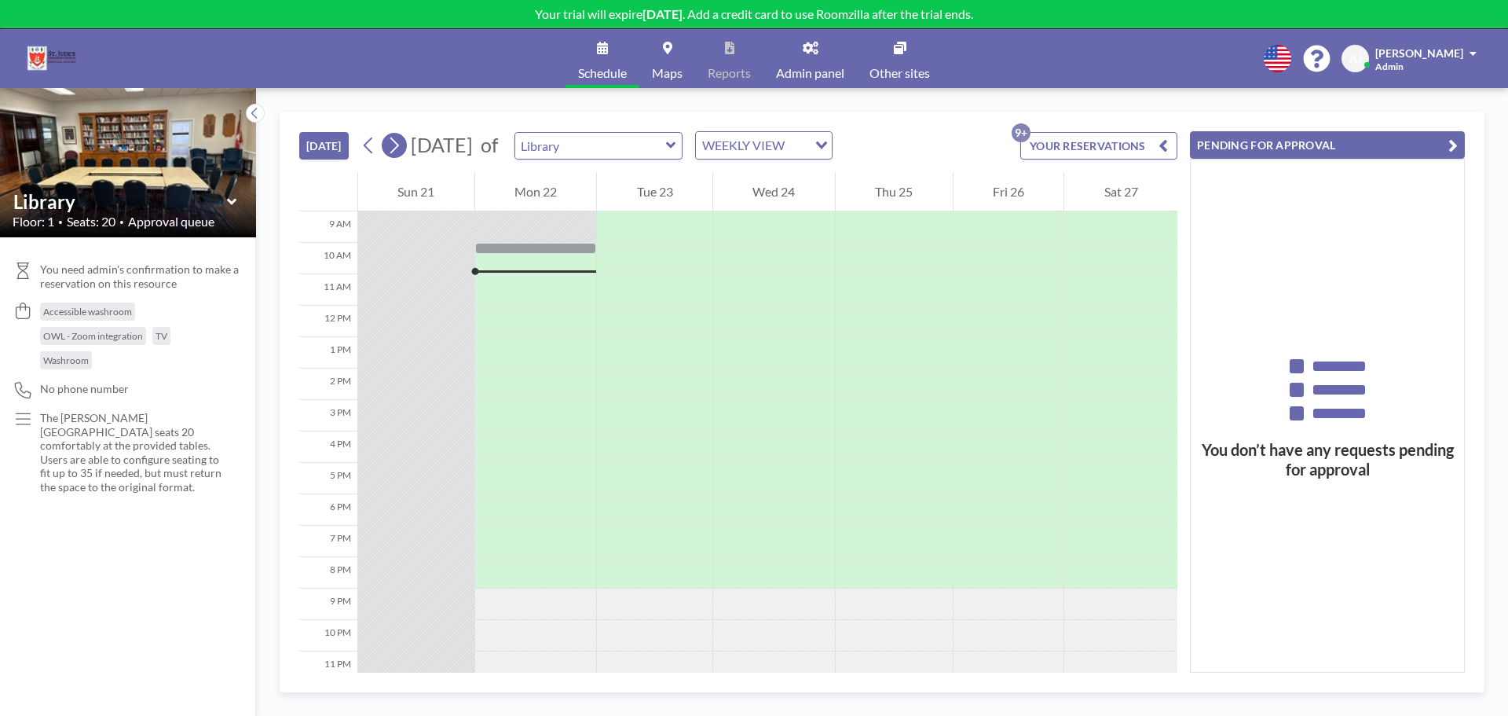
click at [395, 143] on icon at bounding box center [394, 146] width 15 height 24
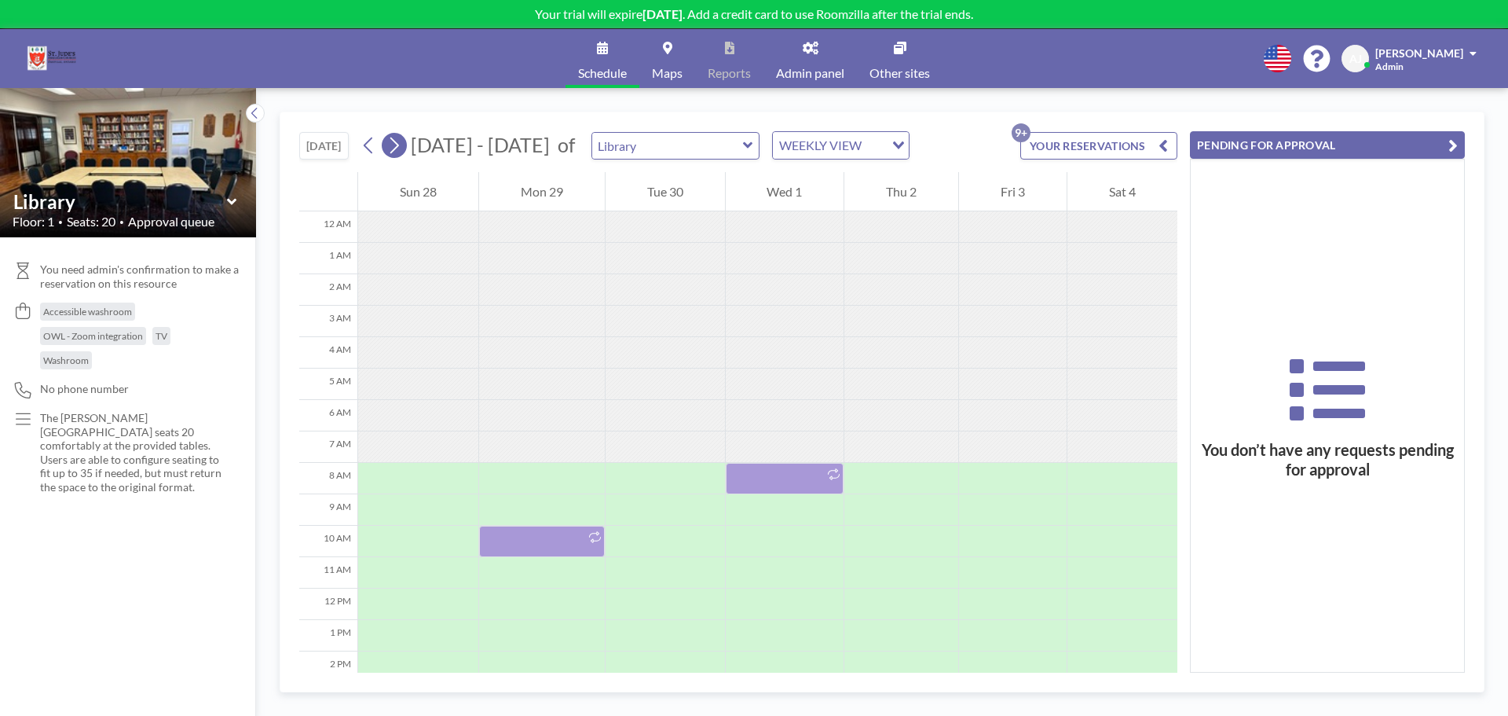
scroll to position [220, 0]
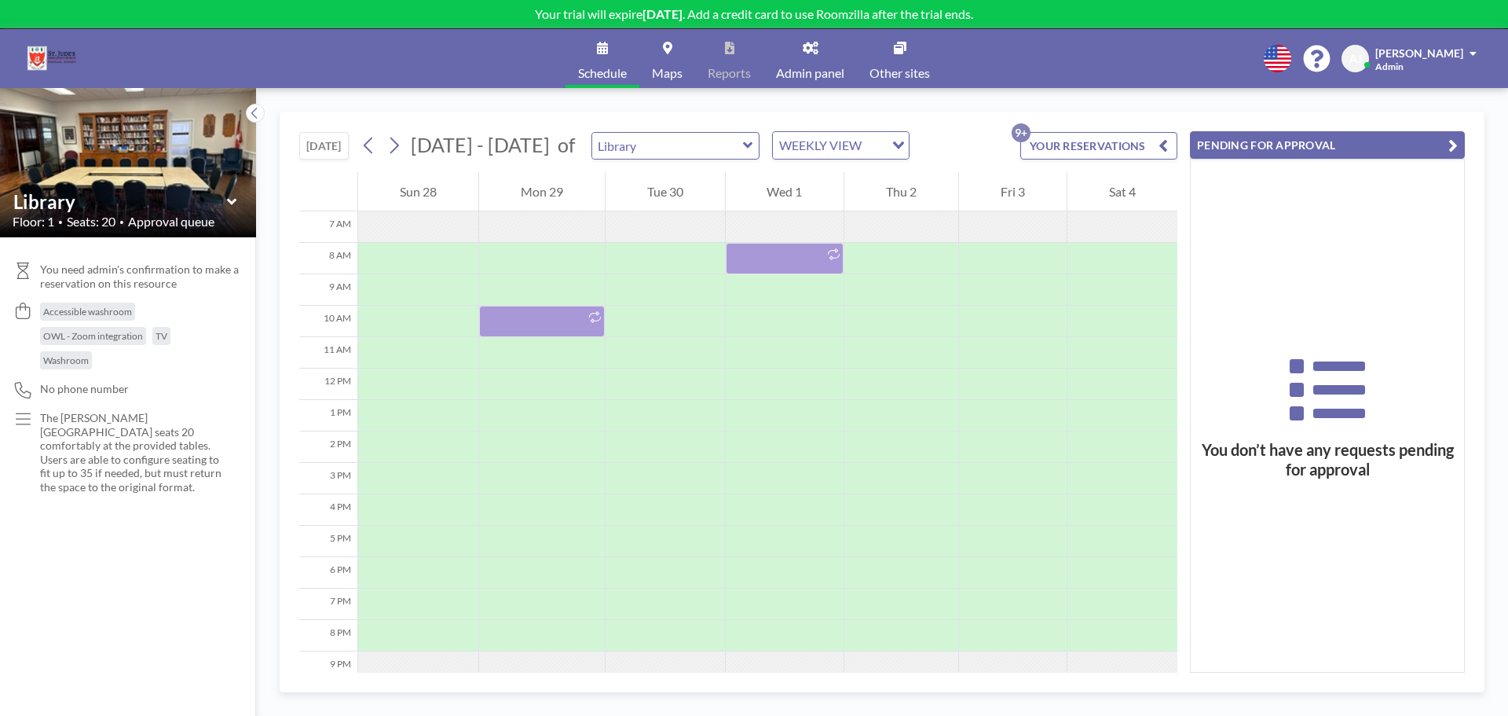
click at [1431, 46] on span "[PERSON_NAME]" at bounding box center [1420, 52] width 88 height 13
click at [366, 75] on div "Schedule Maps Reports Admin panel Other sites English Polski 日本語 Española [PERS…" at bounding box center [754, 58] width 1508 height 59
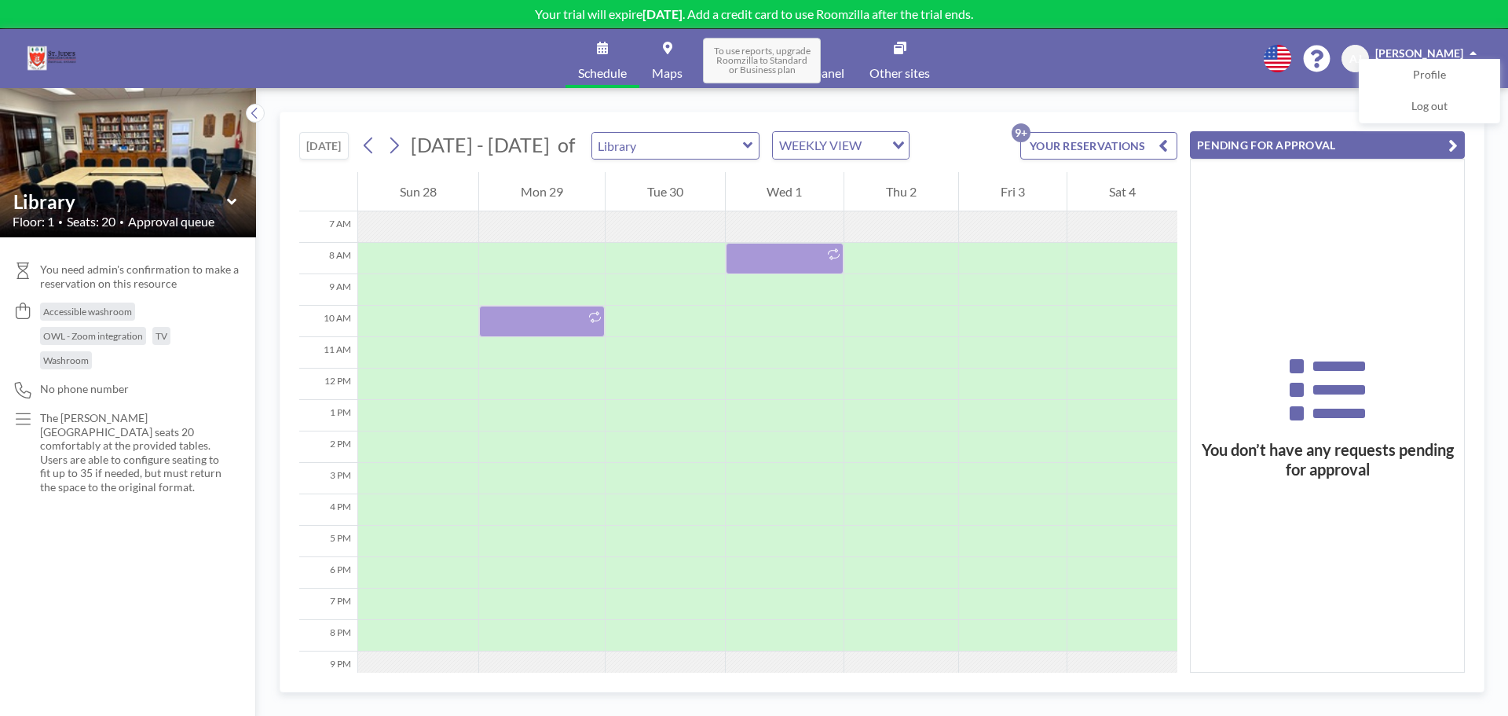
click at [815, 65] on span "To use reports, upgrade Roomzilla to Standard or Business plan" at bounding box center [762, 61] width 118 height 46
click at [828, 67] on span "Admin panel" at bounding box center [810, 73] width 68 height 13
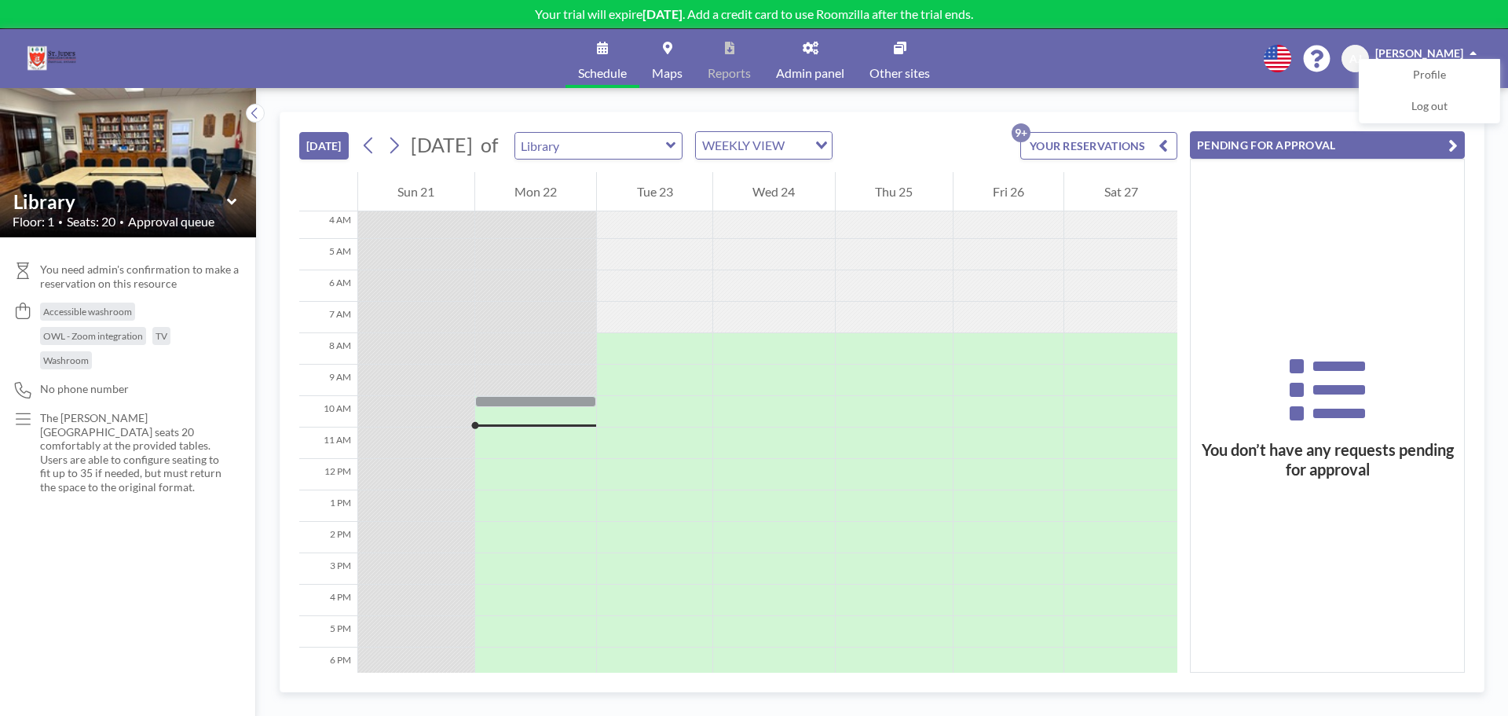
scroll to position [157, 0]
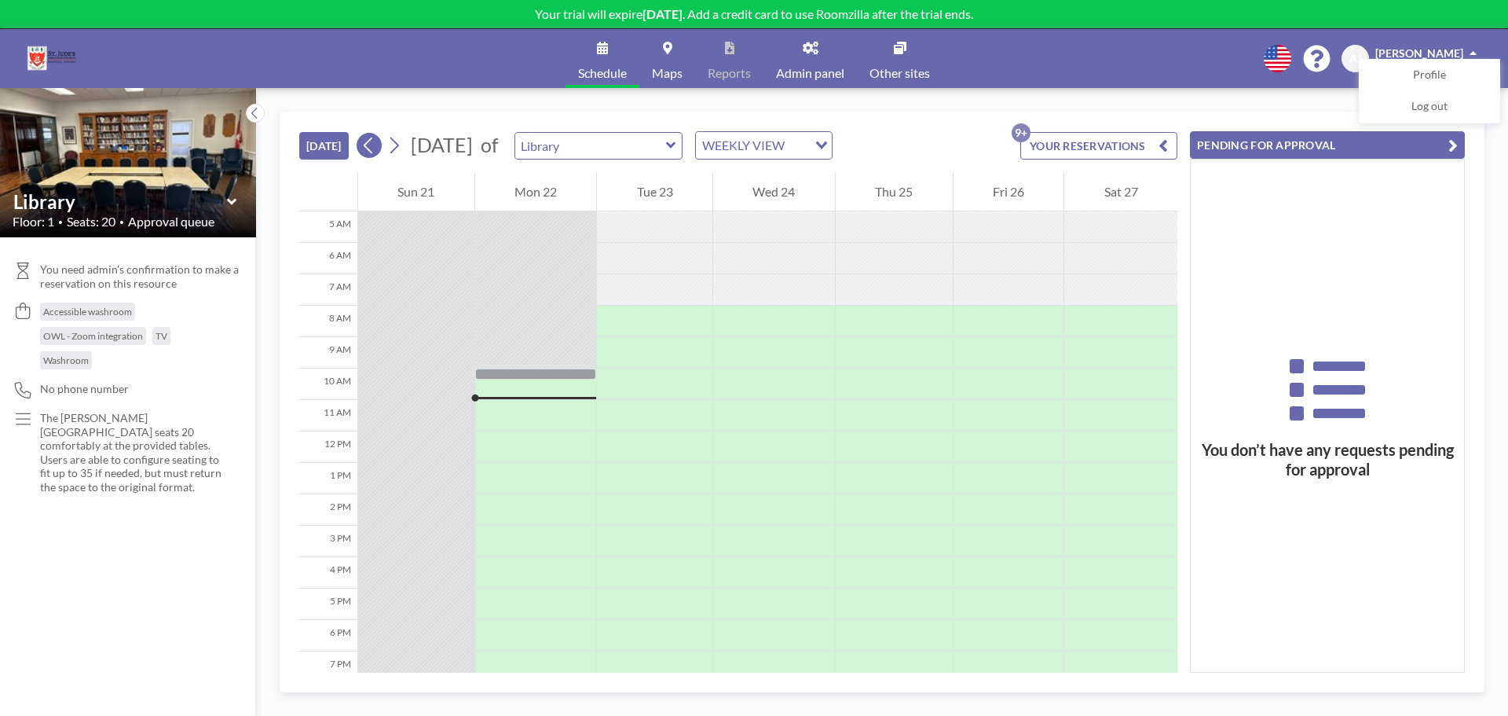
click at [361, 145] on button at bounding box center [369, 145] width 25 height 25
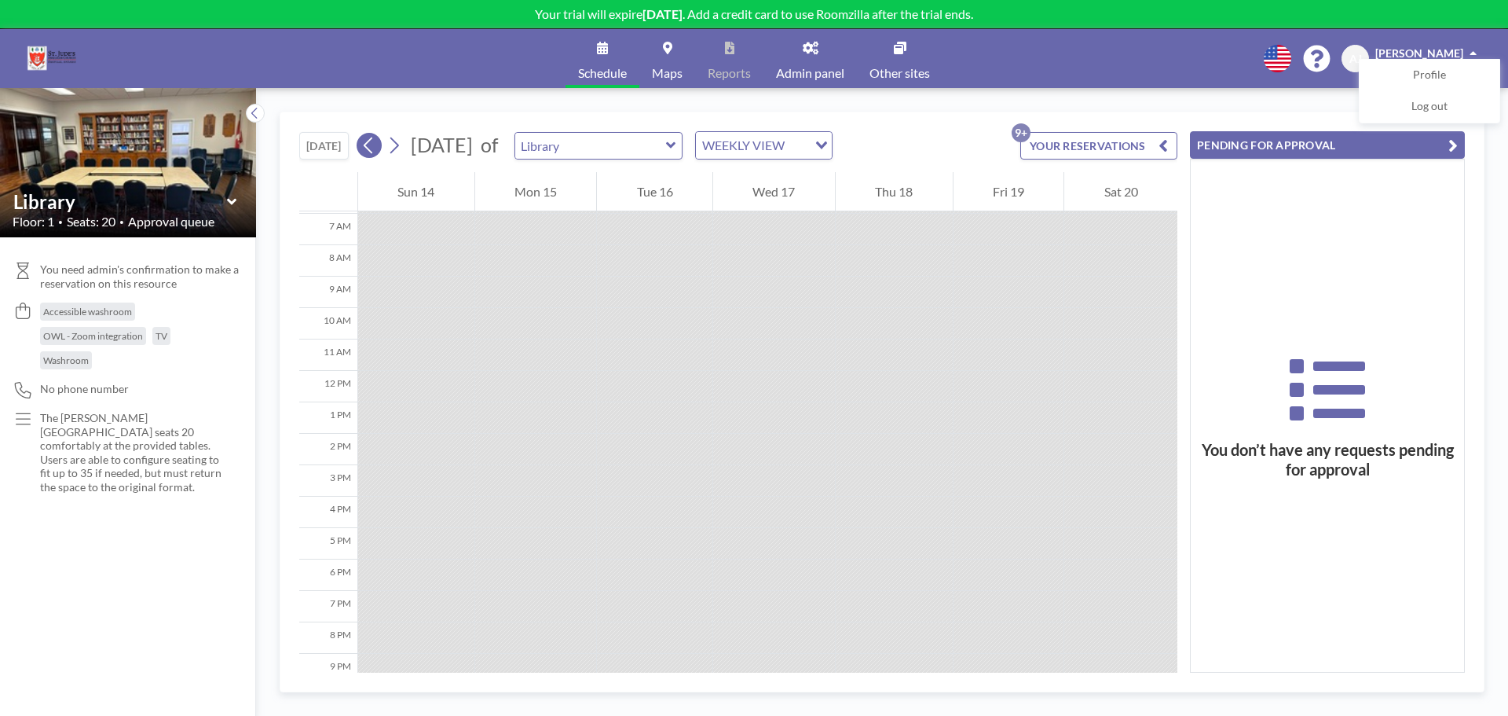
scroll to position [220, 0]
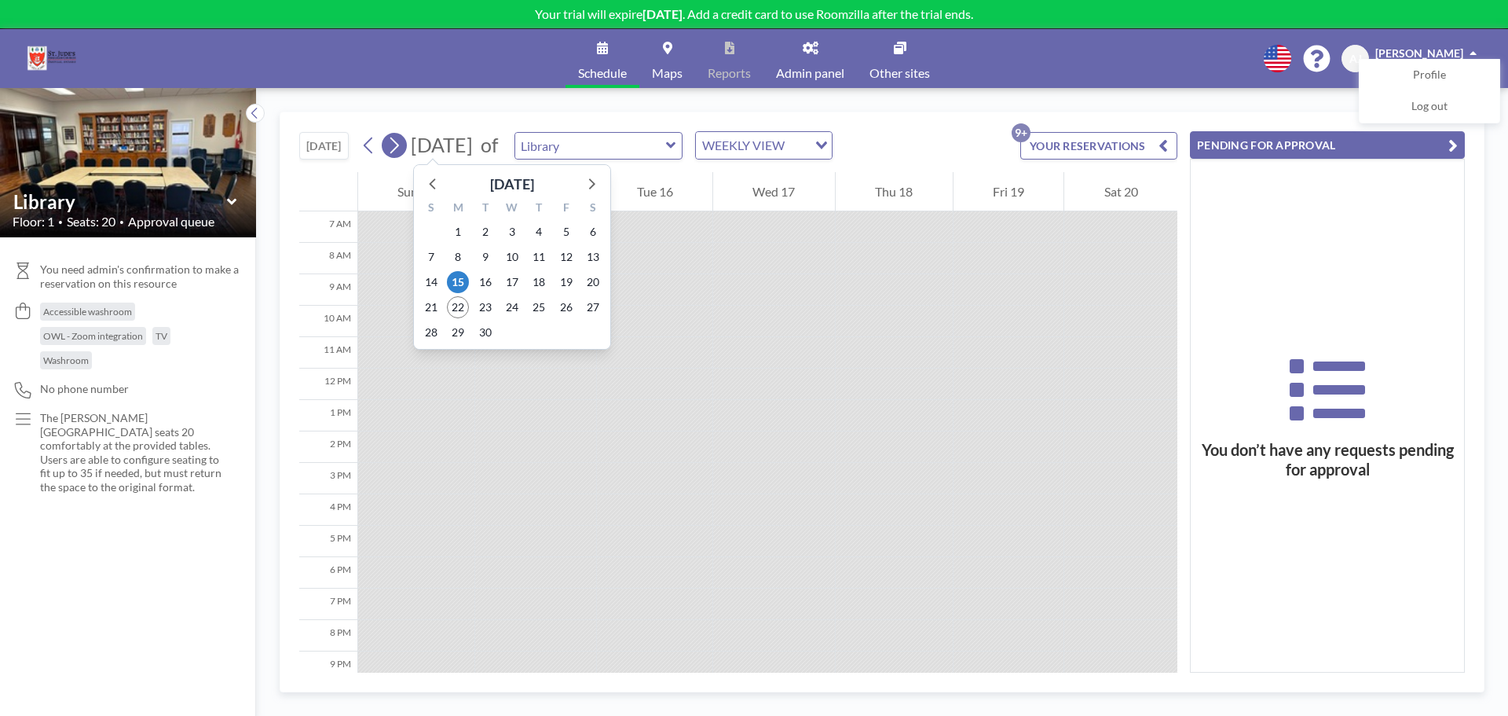
click at [399, 145] on icon at bounding box center [394, 145] width 9 height 16
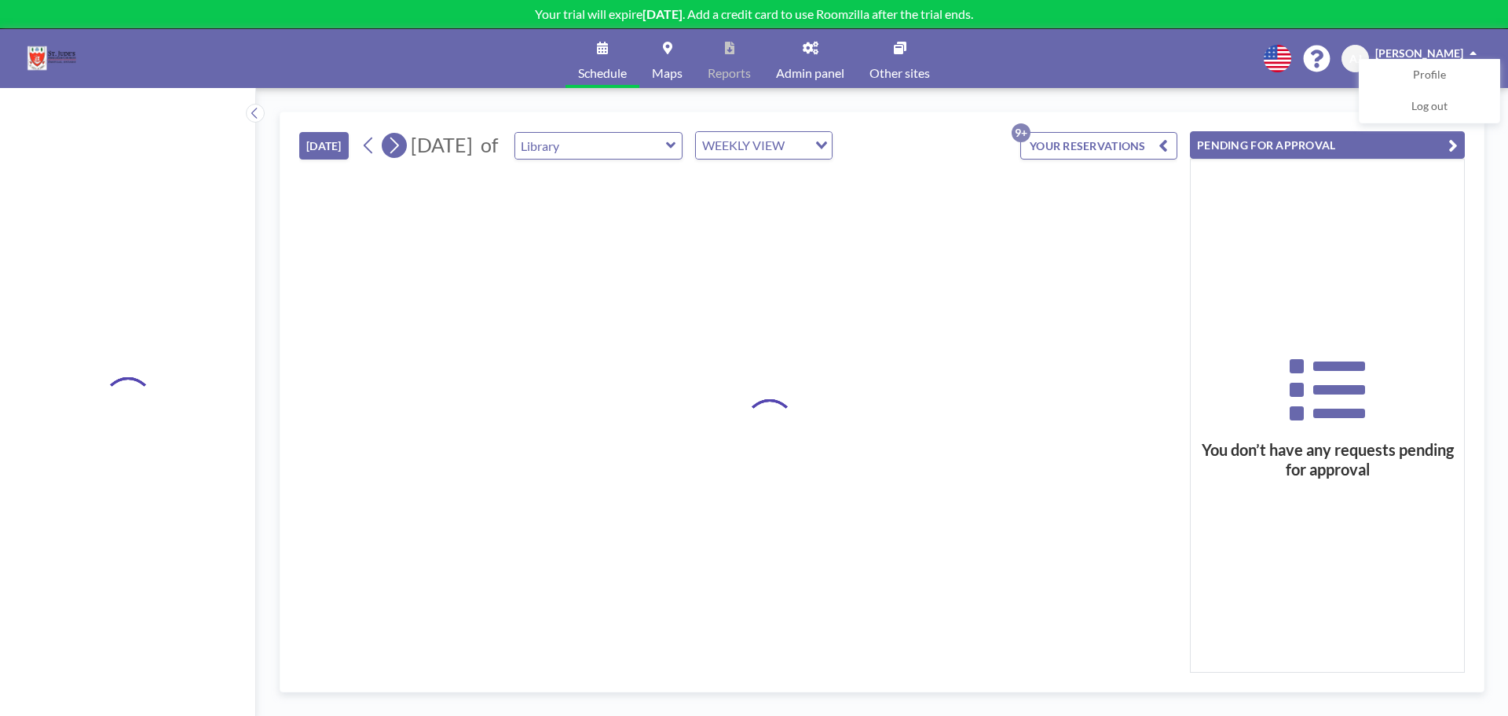
click at [399, 145] on icon at bounding box center [394, 145] width 9 height 16
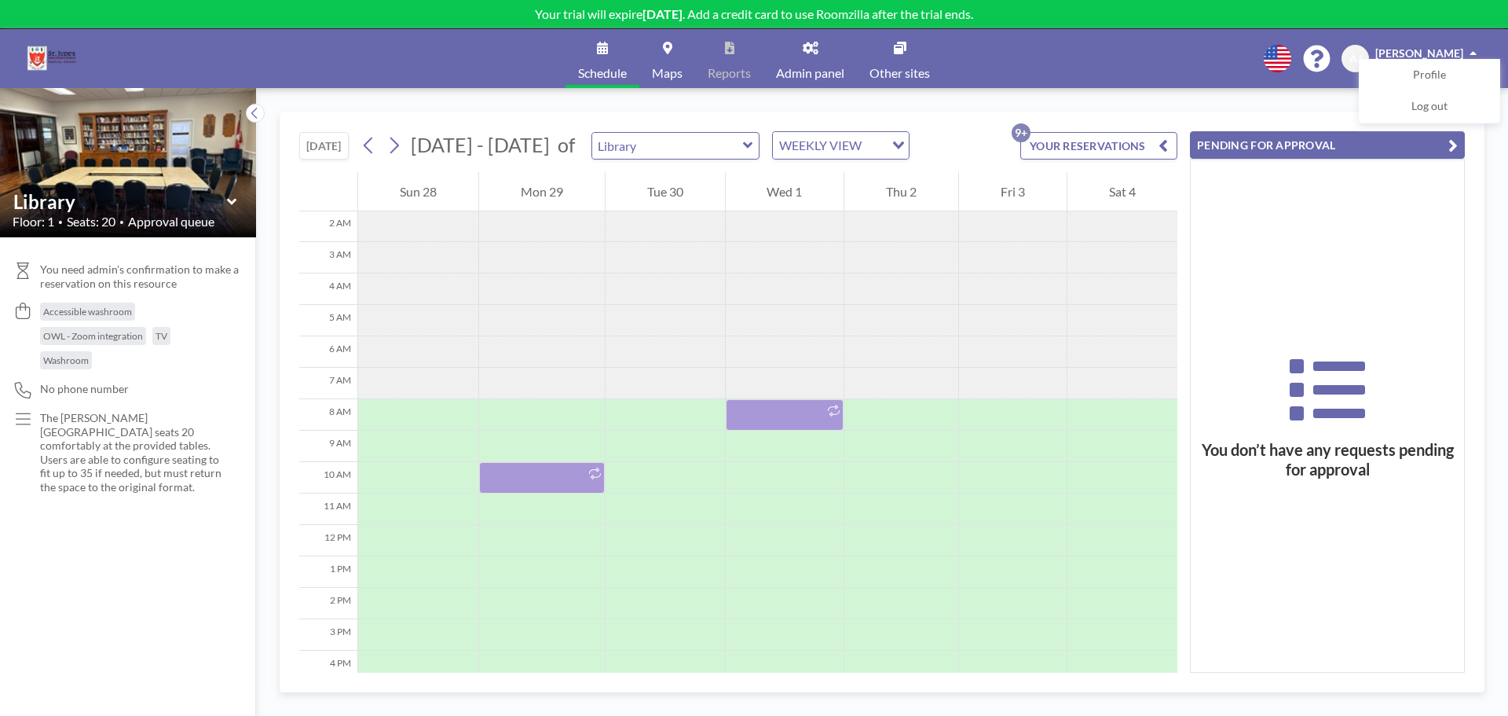
scroll to position [63, 0]
click at [791, 421] on div at bounding box center [785, 415] width 119 height 31
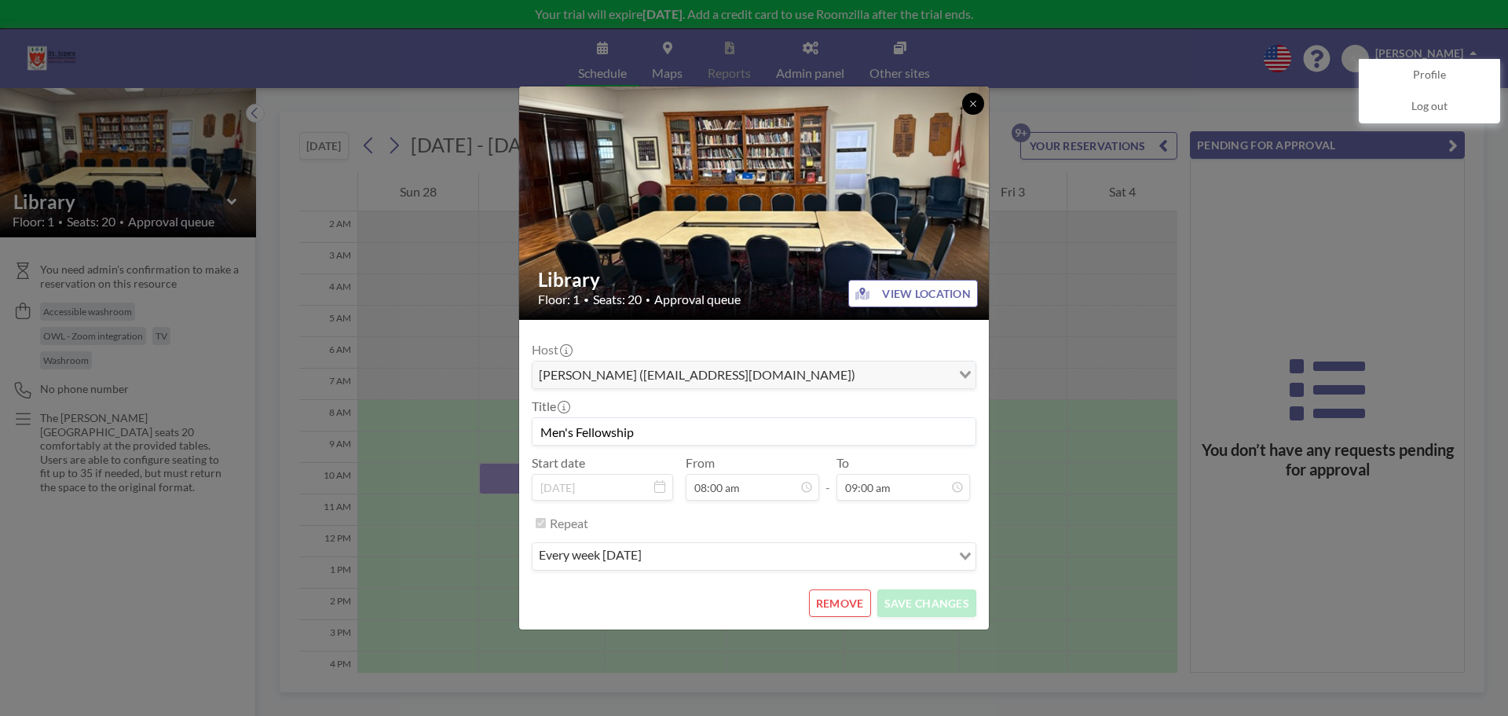
click at [973, 104] on icon at bounding box center [973, 103] width 9 height 9
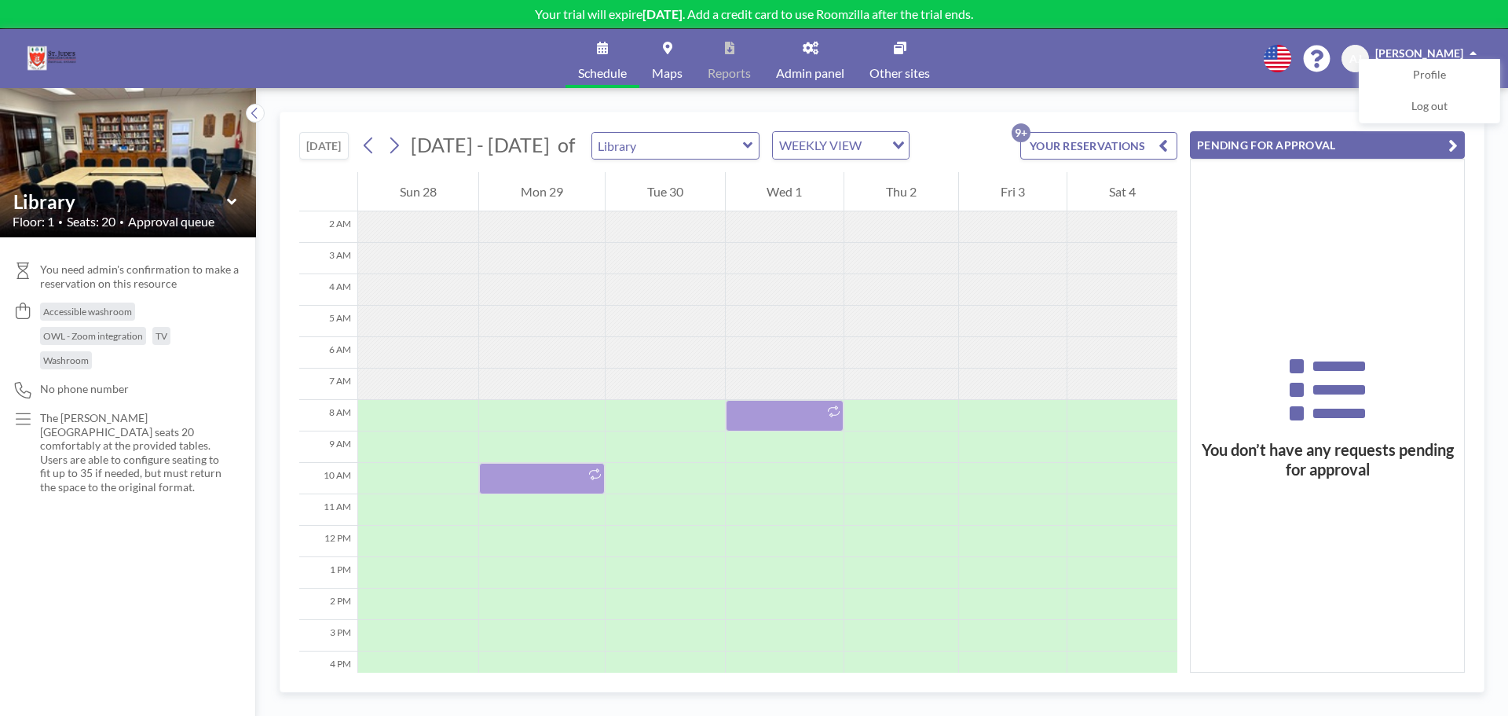
click at [973, 131] on div "[DATE] [DATE] - [DATE] of Library WEEKLY VIEW Loading... YOUR RESERVATIONS 9+" at bounding box center [738, 142] width 878 height 60
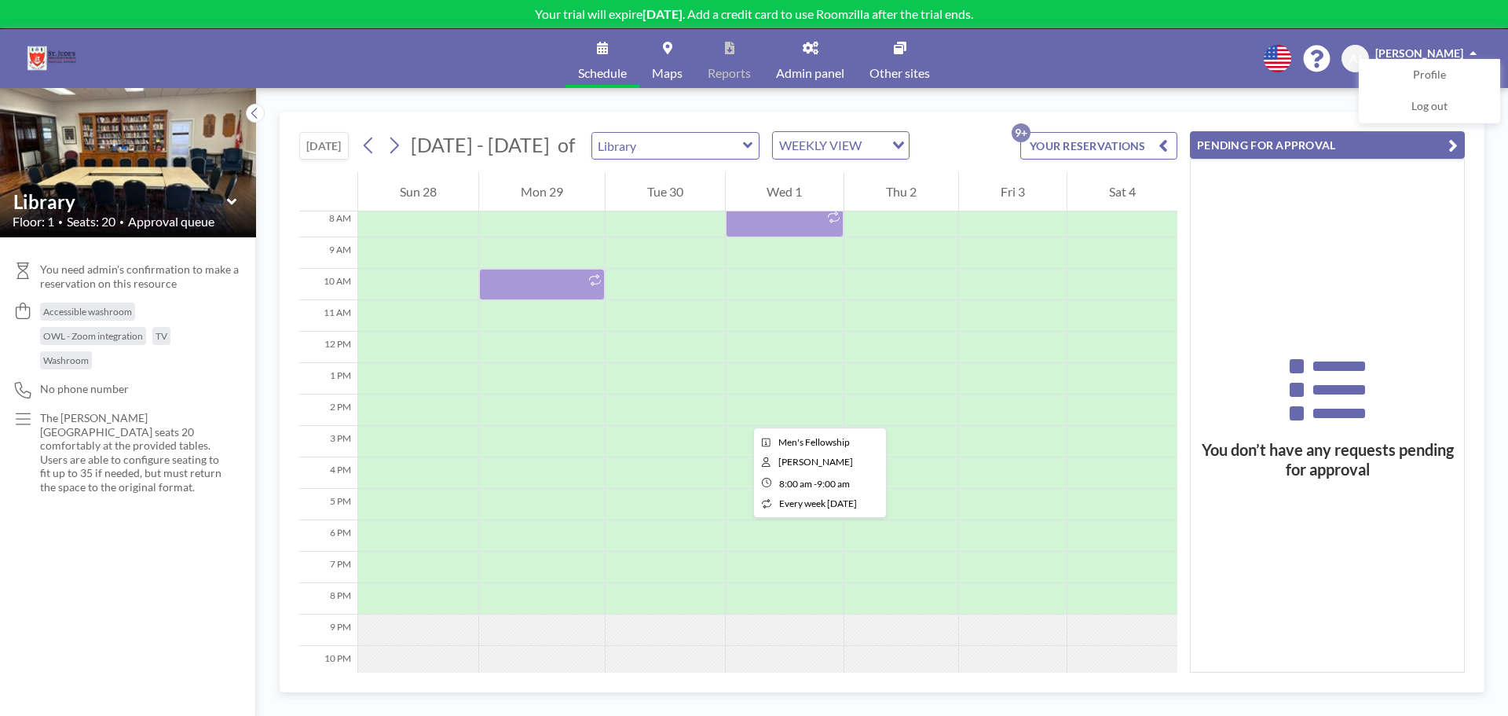
scroll to position [299, 0]
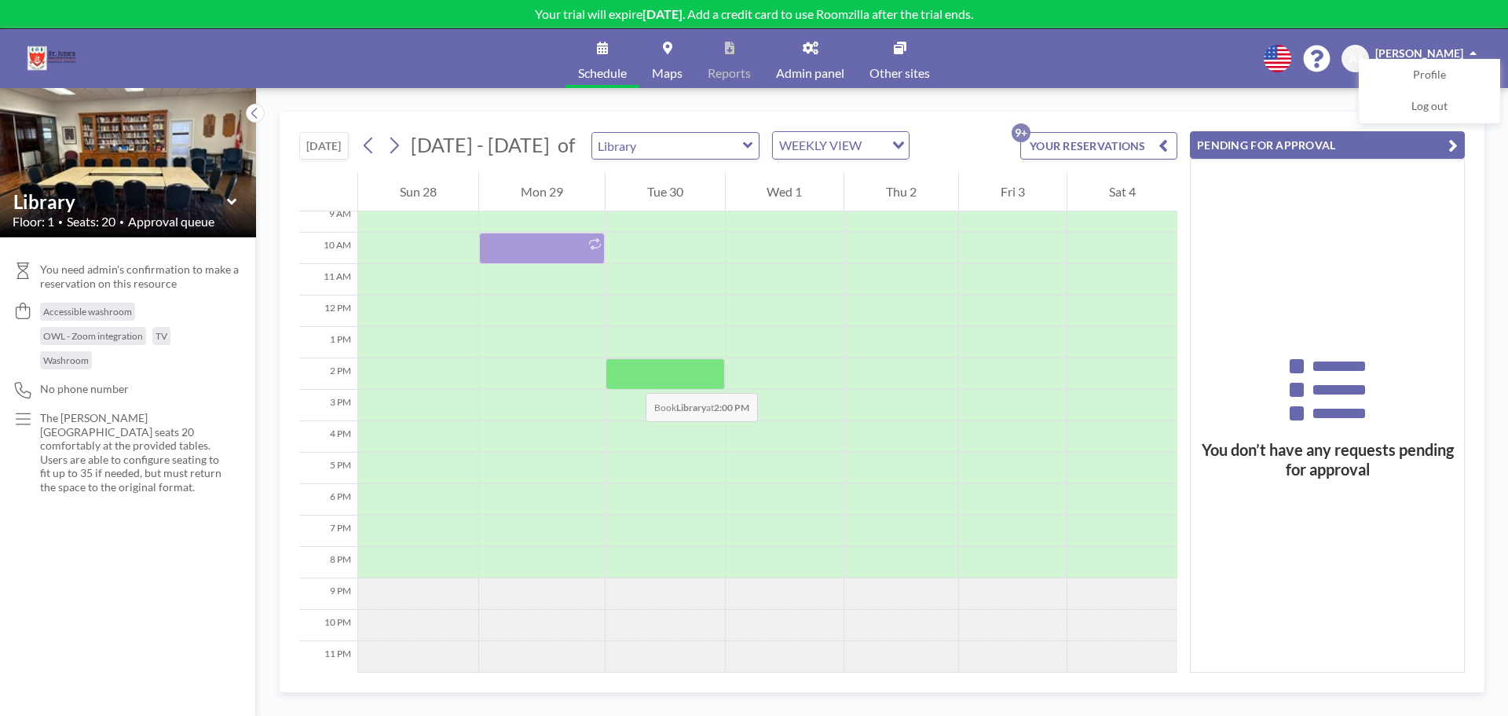
click at [630, 377] on div at bounding box center [665, 373] width 119 height 31
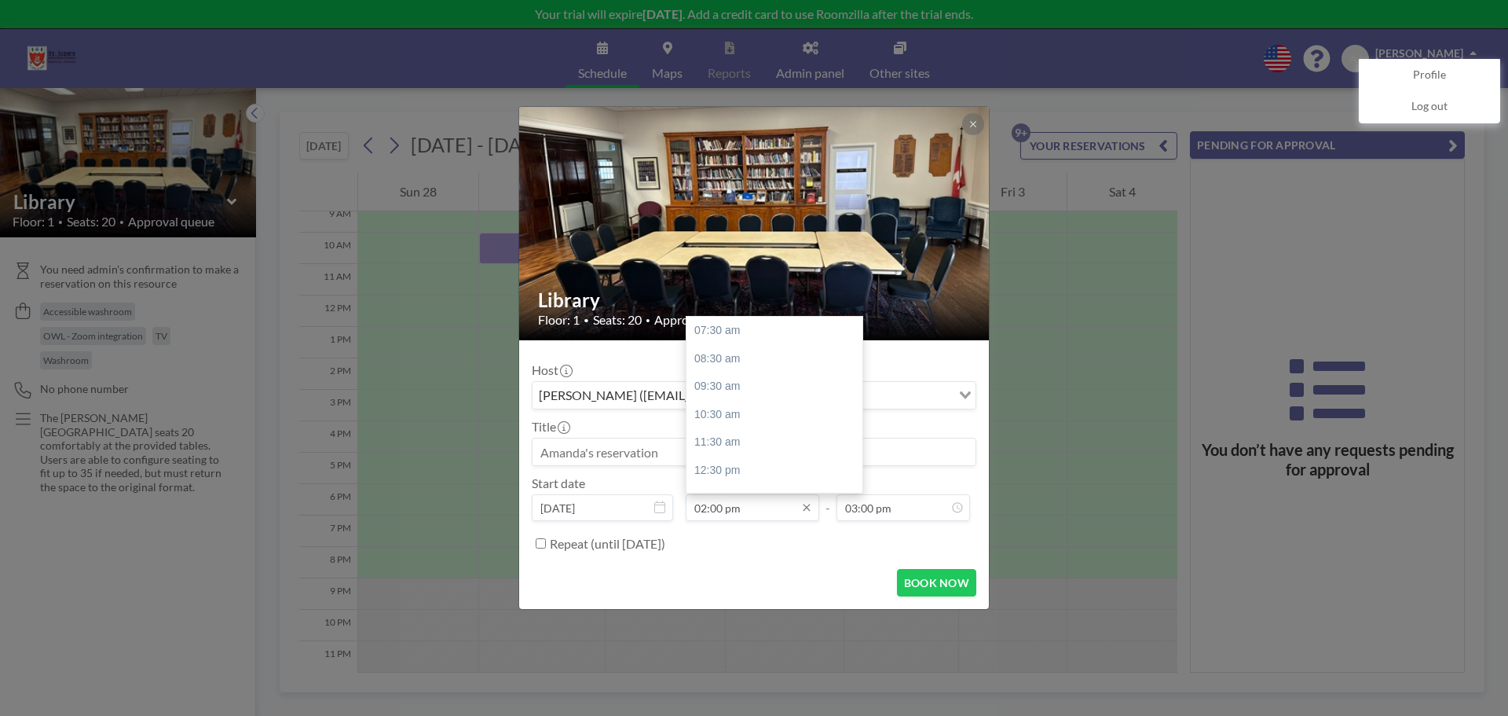
click at [720, 511] on input "02:00 pm" at bounding box center [753, 507] width 134 height 27
click at [711, 509] on input "02:00 pm" at bounding box center [753, 507] width 134 height 27
click at [714, 509] on input "02:00 pm" at bounding box center [753, 507] width 134 height 27
click at [713, 510] on input "020:0 pm" at bounding box center [753, 507] width 134 height 27
click at [725, 507] on input "020:0 pm" at bounding box center [753, 507] width 134 height 27
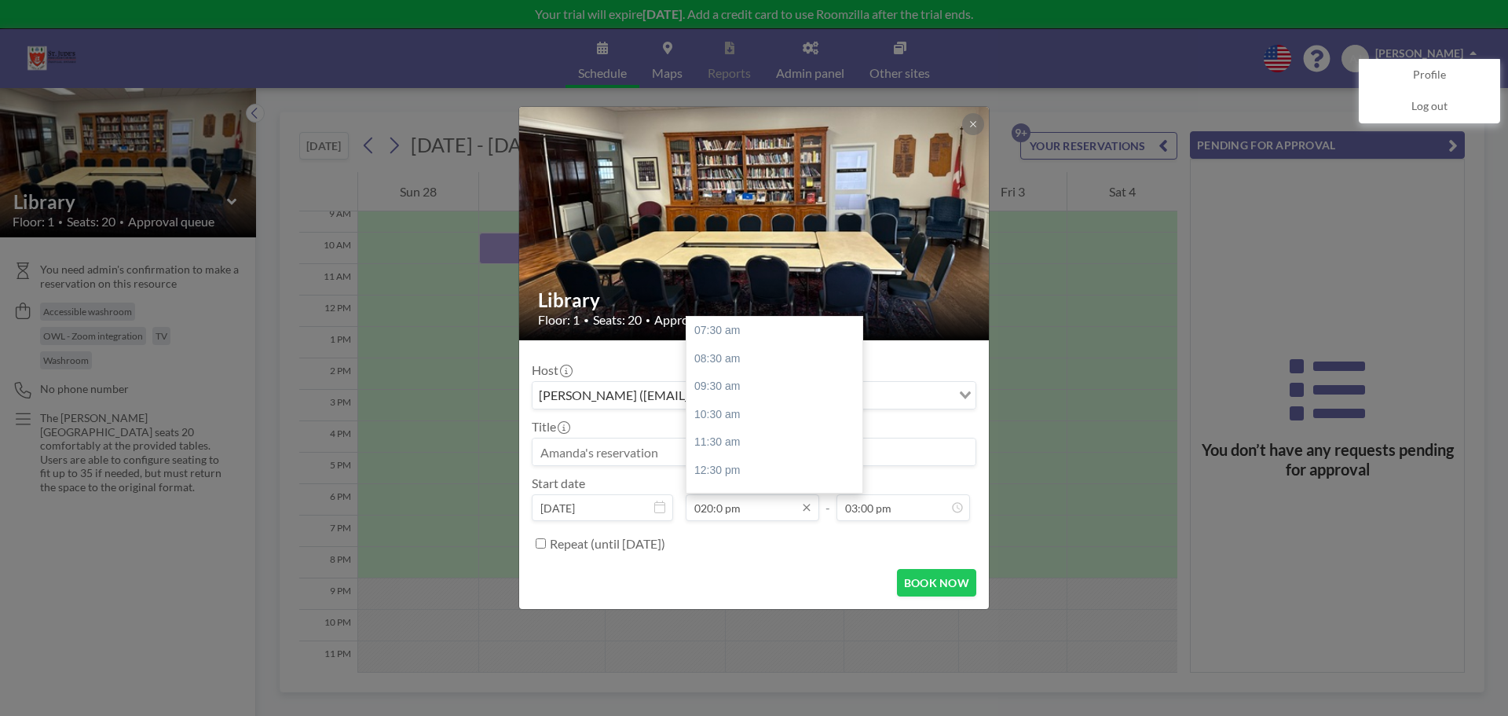
click at [714, 507] on input "020:0 pm" at bounding box center [753, 507] width 134 height 27
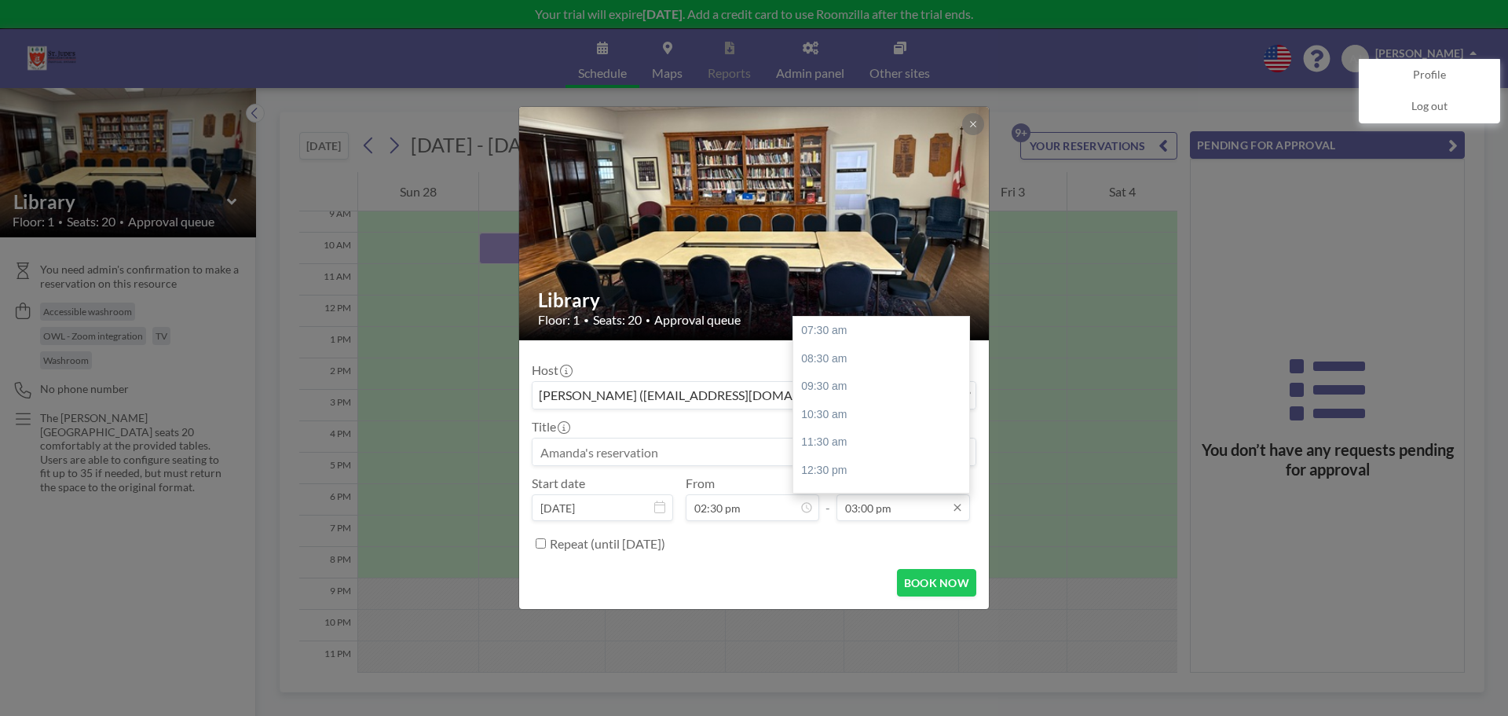
type input "02:30 pm"
click at [902, 516] on input "03:00 pm" at bounding box center [904, 507] width 134 height 27
drag, startPoint x: 855, startPoint y: 511, endPoint x: 839, endPoint y: 509, distance: 15.8
click at [839, 509] on input "03:00 pm" at bounding box center [904, 507] width 134 height 27
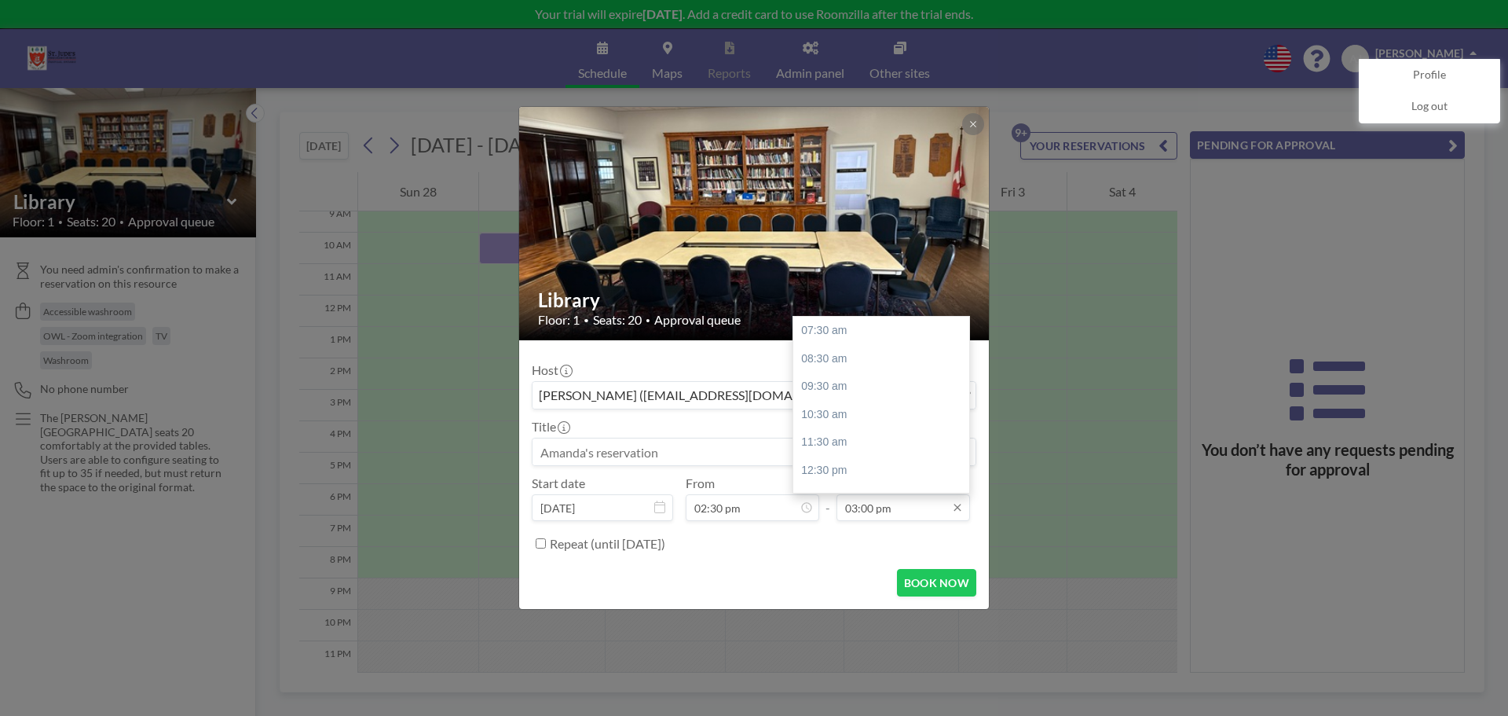
click at [899, 504] on input "03:00 pm" at bounding box center [904, 507] width 134 height 27
drag, startPoint x: 857, startPoint y: 510, endPoint x: 841, endPoint y: 505, distance: 16.4
click at [841, 505] on input "03:00 pm" at bounding box center [904, 507] width 134 height 27
click at [859, 511] on input "03:00 pm" at bounding box center [904, 507] width 134 height 27
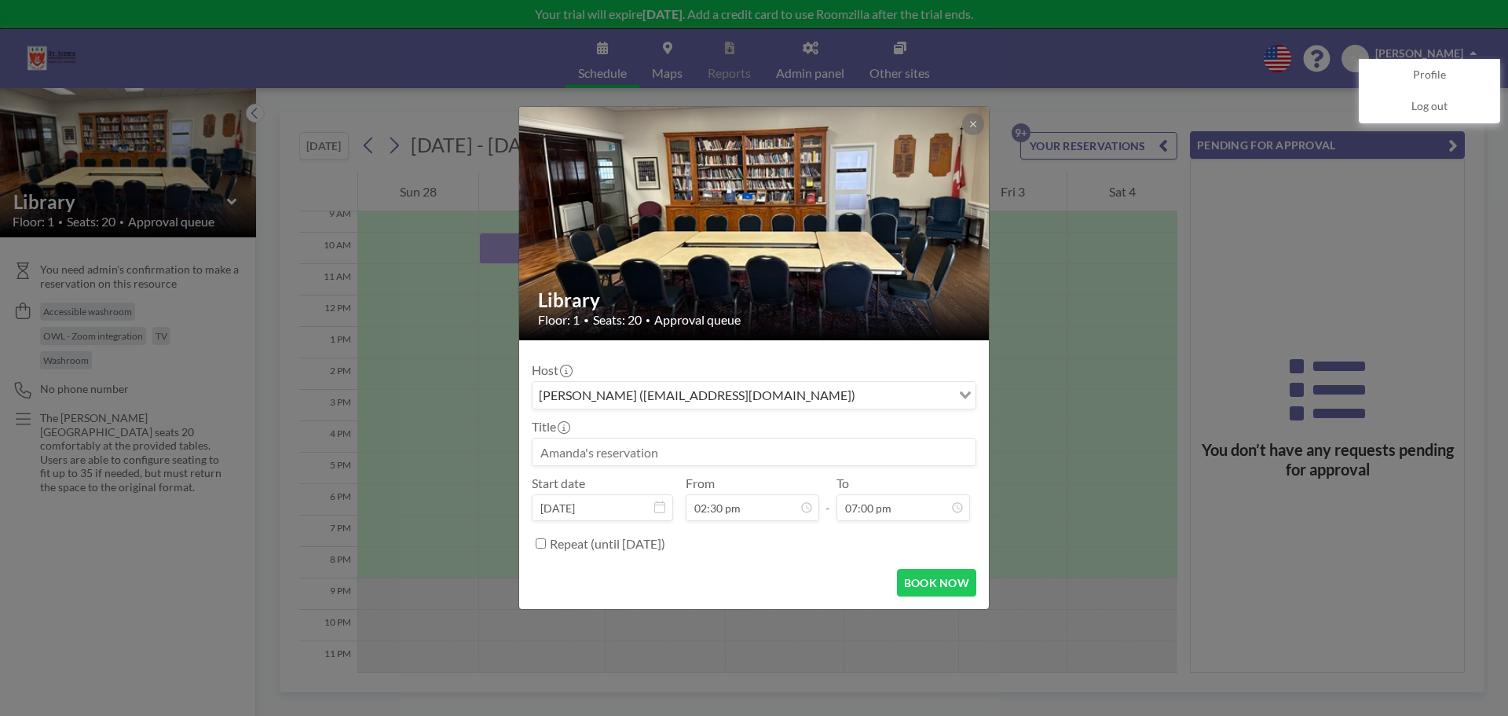
type input "07:00 pm"
click at [824, 567] on form "Host Amanda Judd (office@stjudeschurch.net) Loading... Title Start date Sep 30,…" at bounding box center [754, 474] width 470 height 269
click at [543, 541] on input "Repeat (until [DATE])" at bounding box center [541, 543] width 10 height 10
checkbox input "true"
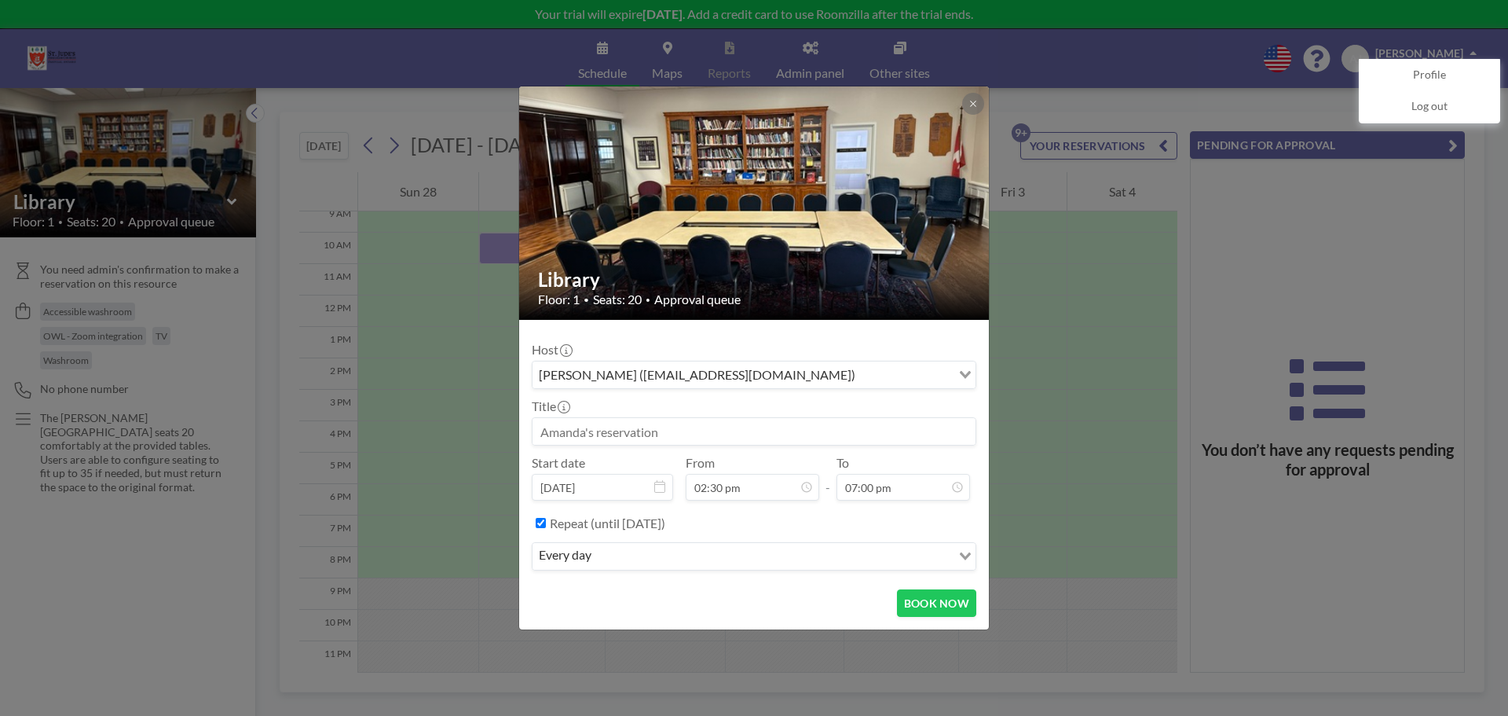
click at [627, 552] on input "Search for option" at bounding box center [773, 556] width 354 height 20
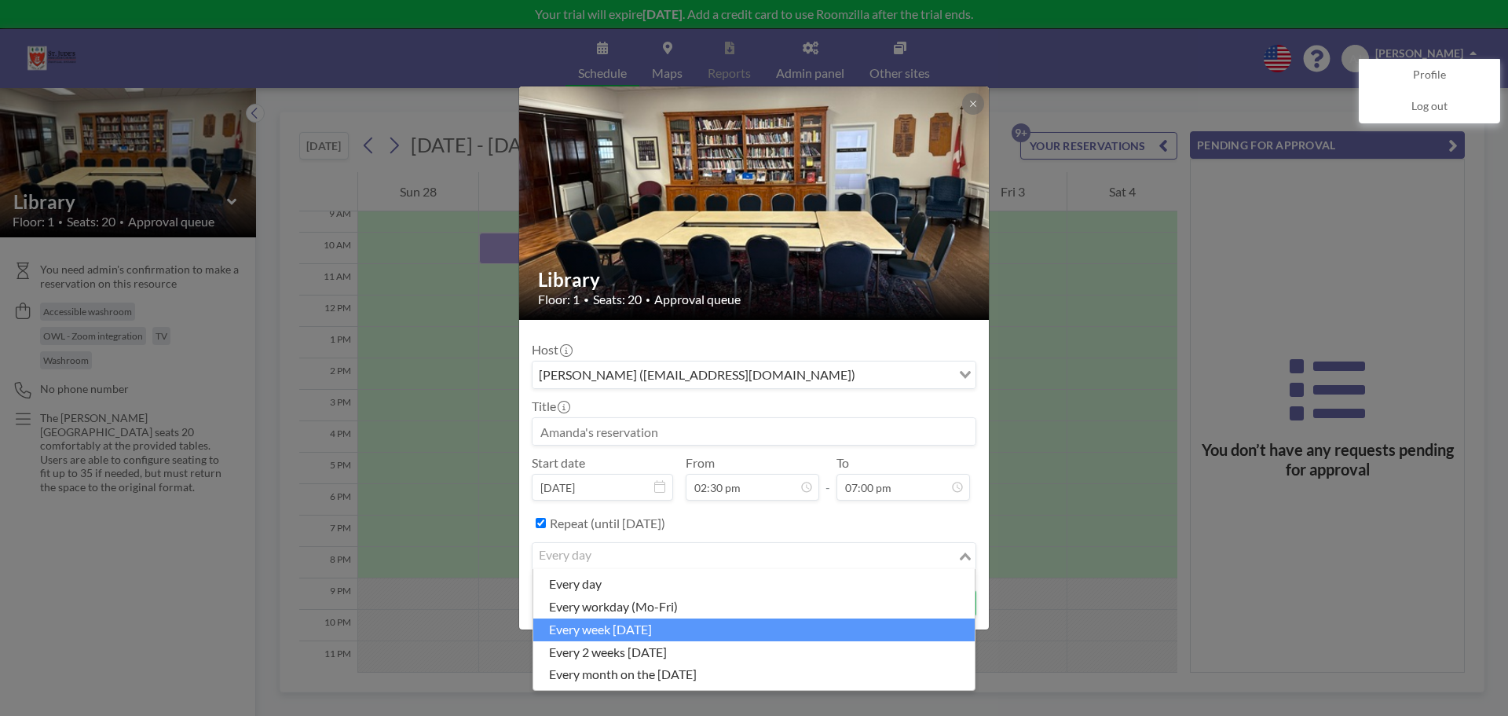
click at [627, 631] on li "every week [DATE]" at bounding box center [754, 629] width 442 height 23
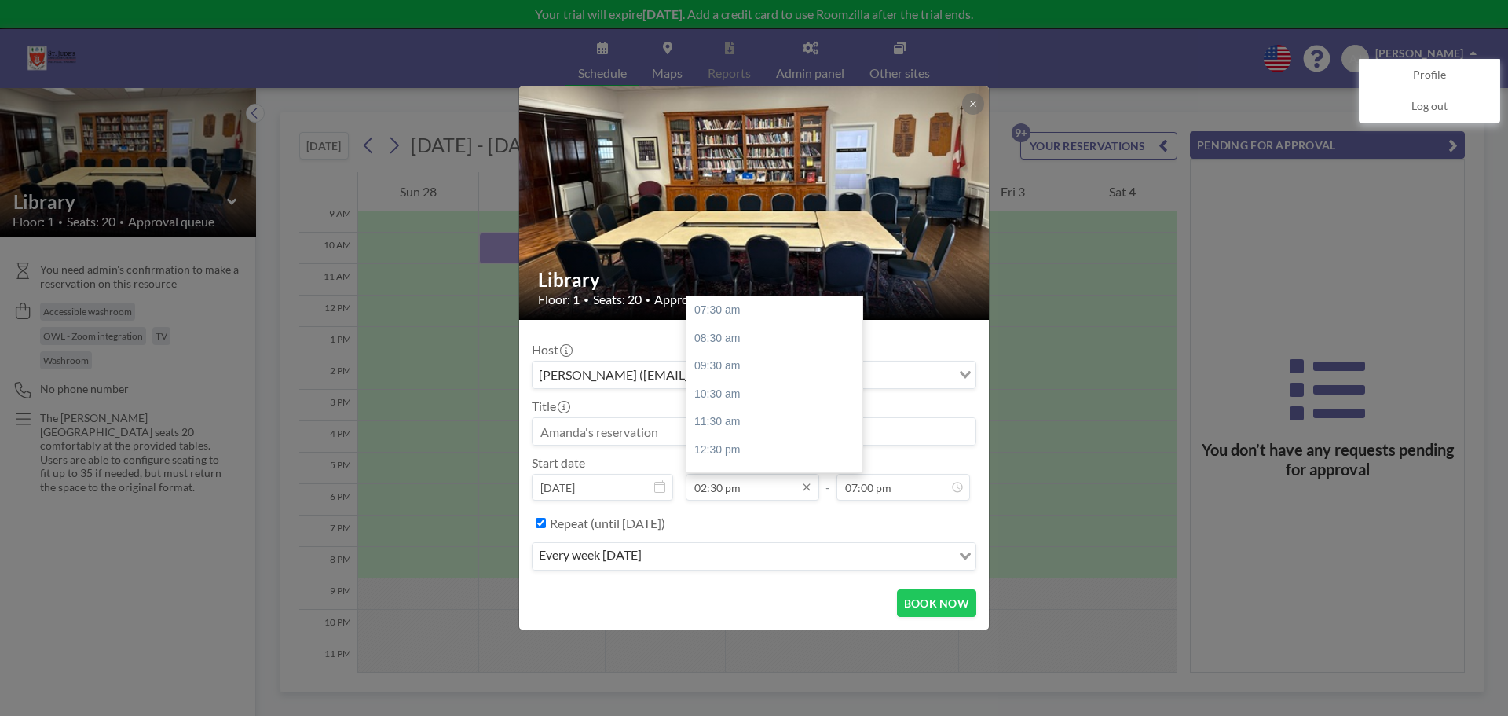
click at [713, 491] on input "02:30 pm" at bounding box center [753, 487] width 134 height 27
drag, startPoint x: 705, startPoint y: 487, endPoint x: 691, endPoint y: 487, distance: 13.4
click at [691, 487] on input "02:30 pm" at bounding box center [753, 487] width 134 height 27
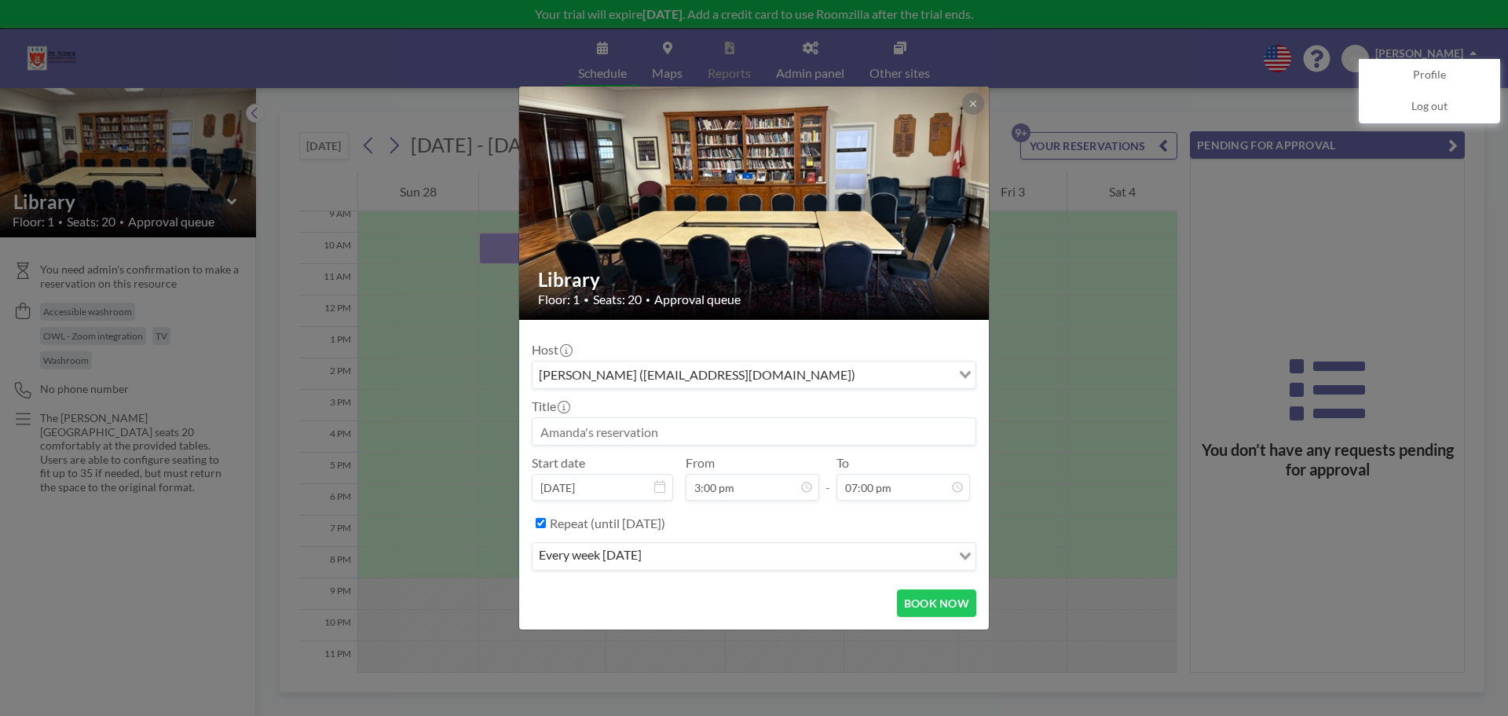
type input "02:30 pm"
click at [745, 517] on div "Repeat (until [DATE])" at bounding box center [763, 523] width 427 height 26
click at [974, 104] on icon at bounding box center [972, 103] width 5 height 5
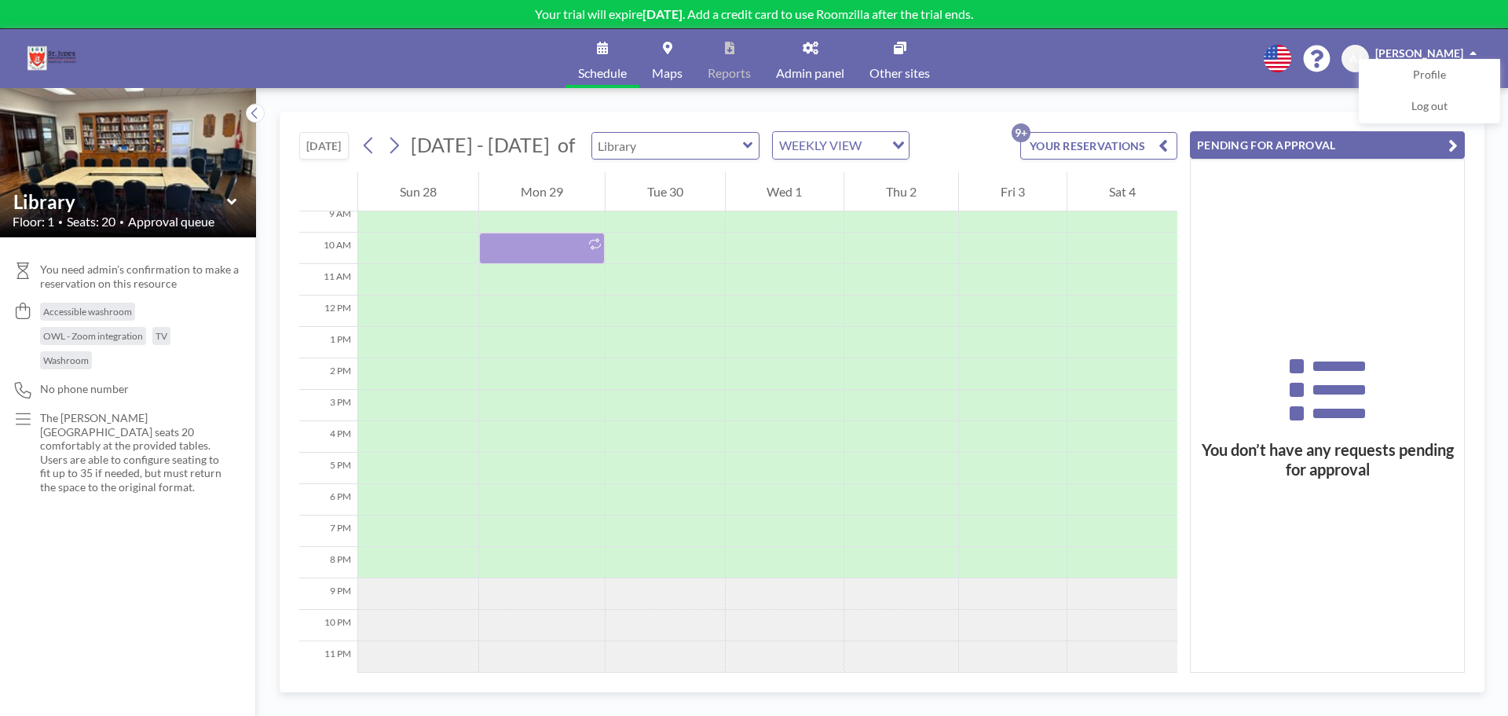
click at [687, 156] on input "text" at bounding box center [667, 146] width 151 height 26
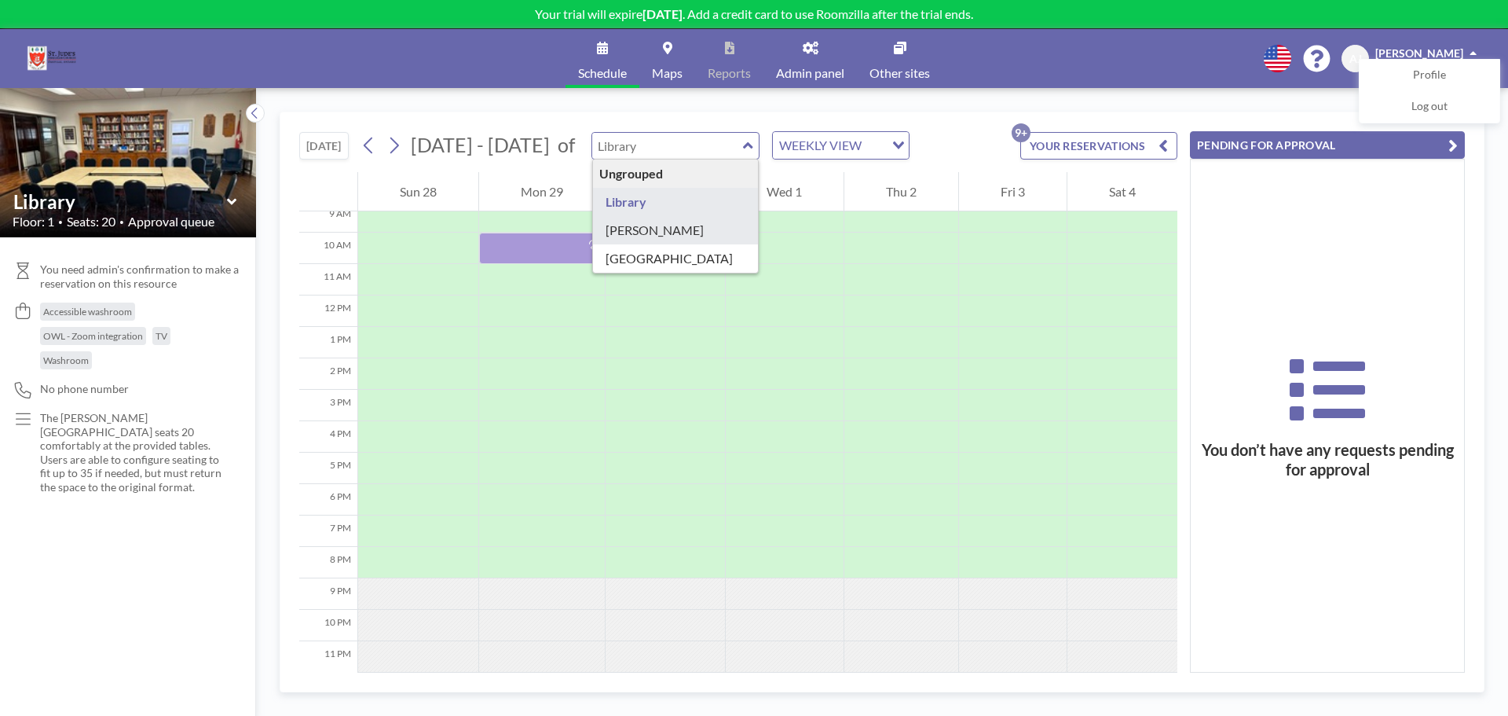
type input "[PERSON_NAME]"
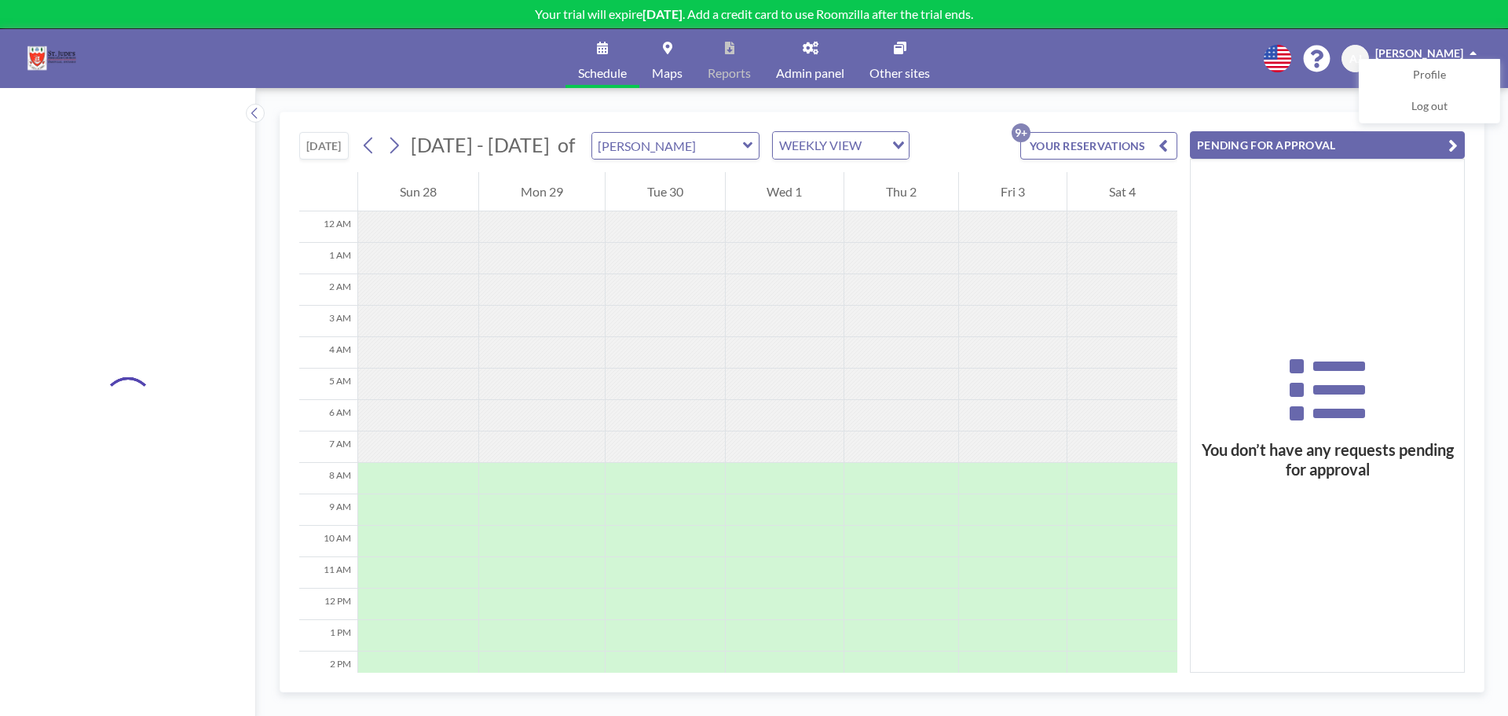
scroll to position [220, 0]
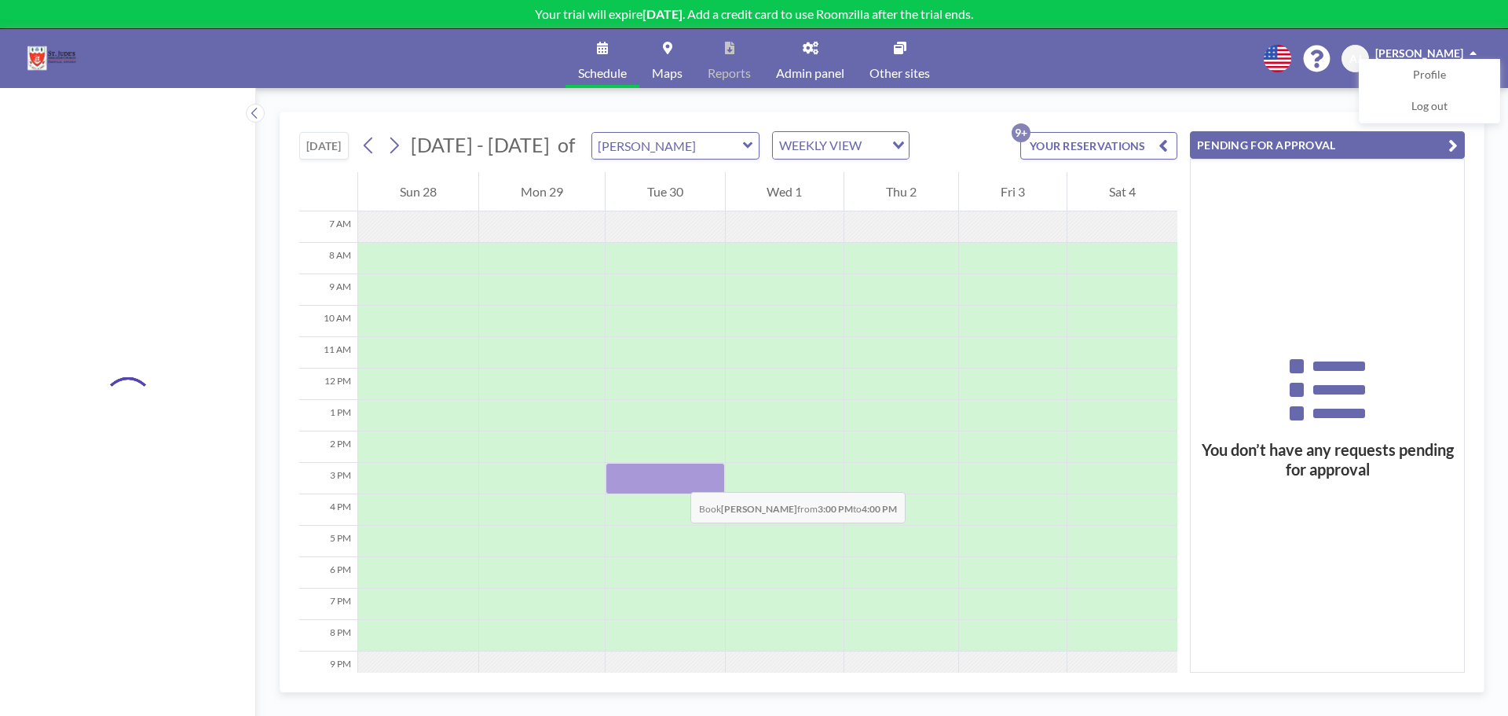
click at [675, 476] on div at bounding box center [665, 478] width 119 height 31
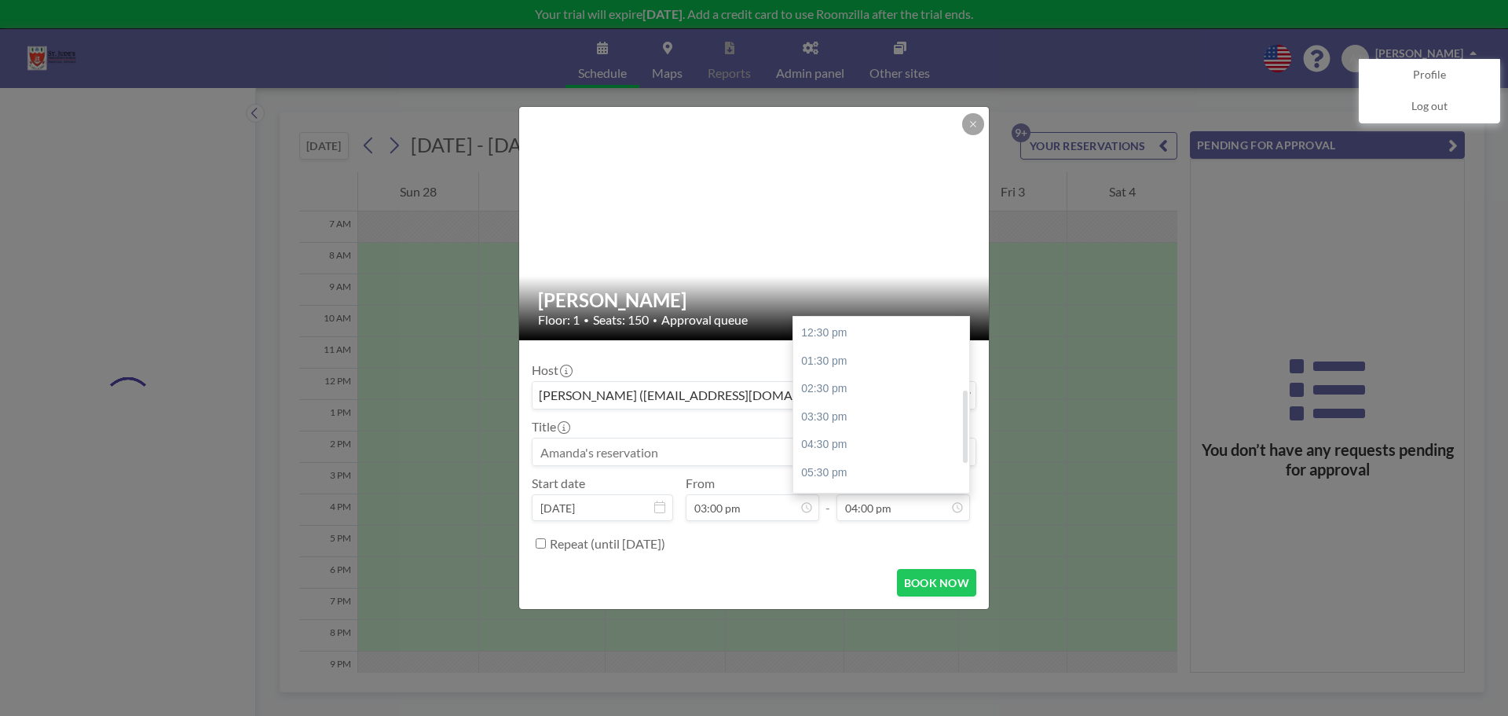
scroll to position [244, 0]
click at [859, 503] on input "04:00 pm" at bounding box center [904, 507] width 134 height 27
drag, startPoint x: 848, startPoint y: 508, endPoint x: 857, endPoint y: 508, distance: 9.4
click at [857, 508] on input "04:00 pm" at bounding box center [904, 507] width 134 height 27
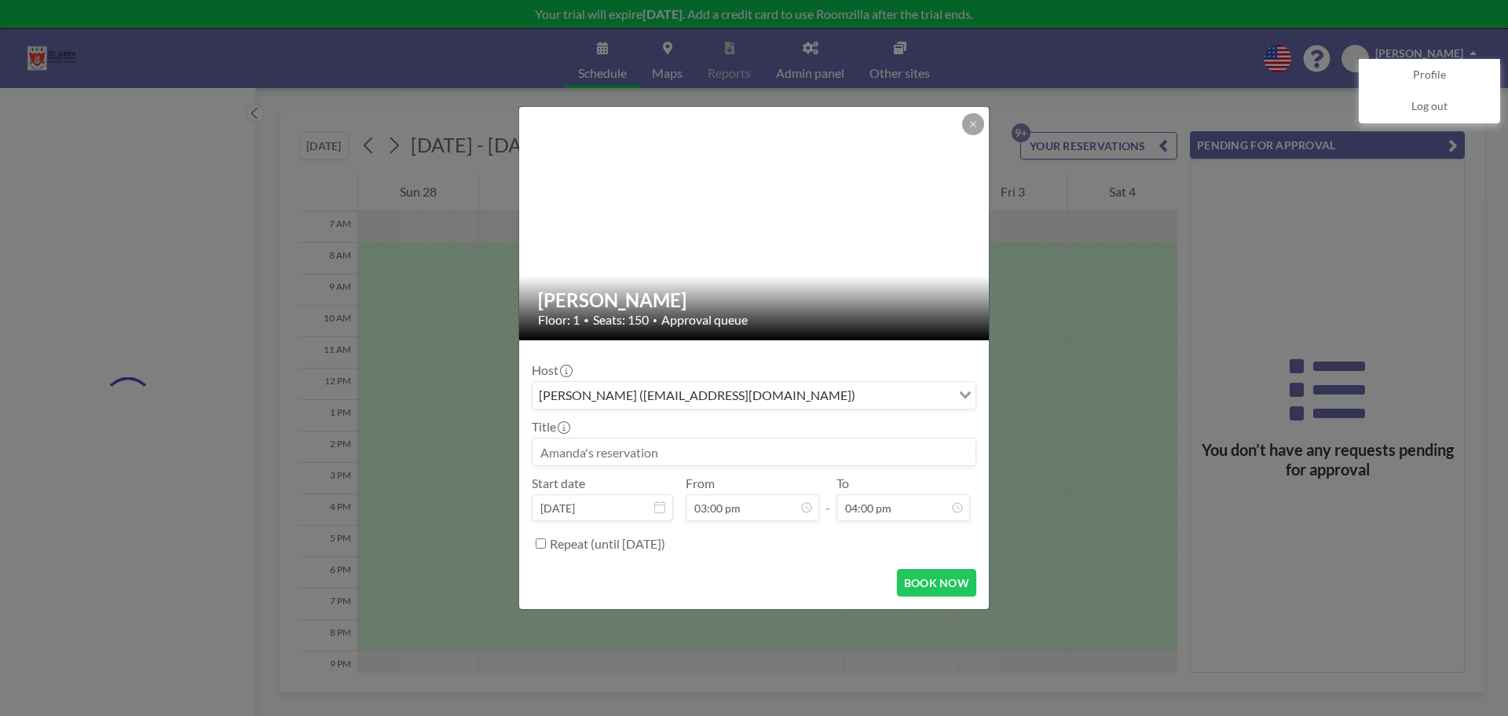
click at [870, 548] on div "Repeat (until [DATE])" at bounding box center [763, 543] width 427 height 26
click at [856, 509] on input "04:00 pm" at bounding box center [904, 507] width 134 height 27
type input "07:00 pm"
click at [860, 529] on div "Host Amanda Judd (office@stjudeschurch.net) Loading... Title Start date Sep 30,…" at bounding box center [754, 454] width 445 height 203
click at [538, 544] on input "Repeat (until [DATE])" at bounding box center [541, 543] width 10 height 10
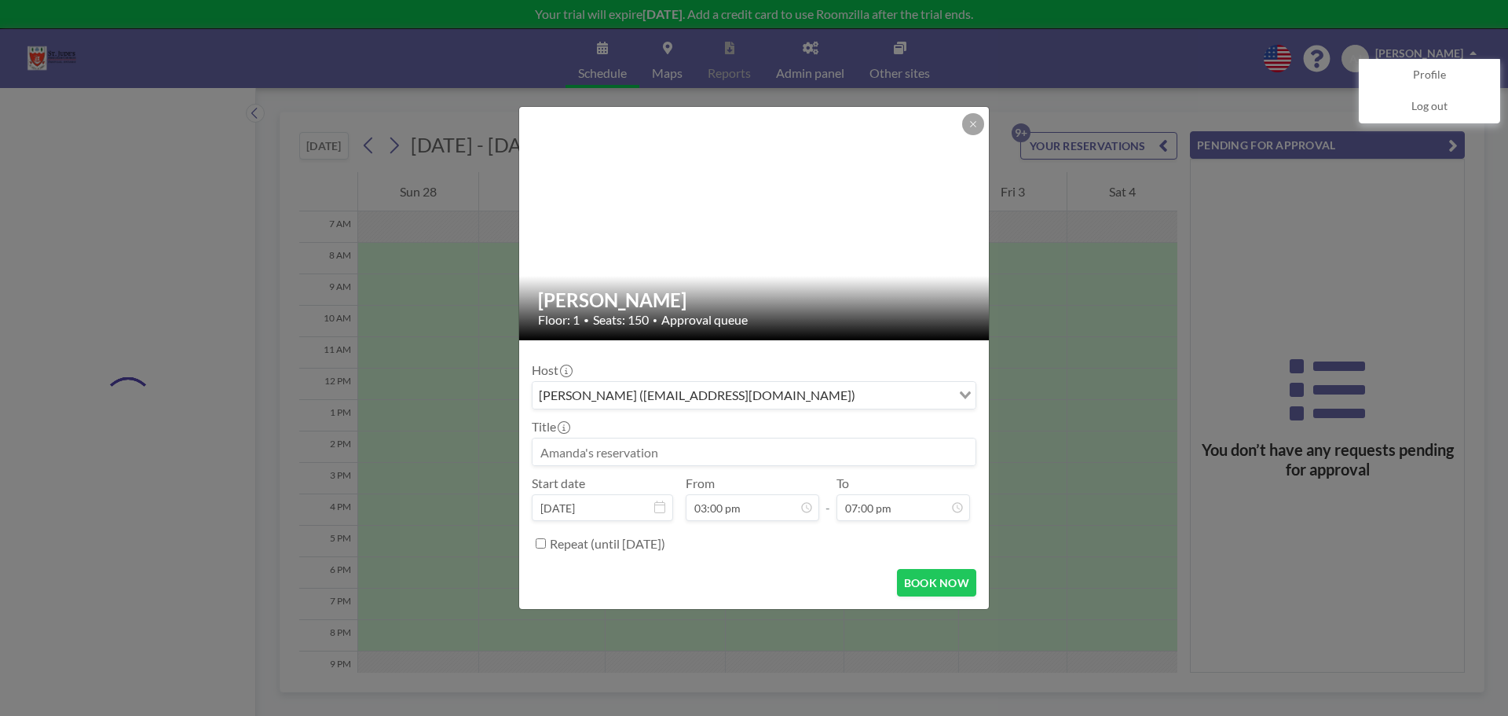
checkbox input "true"
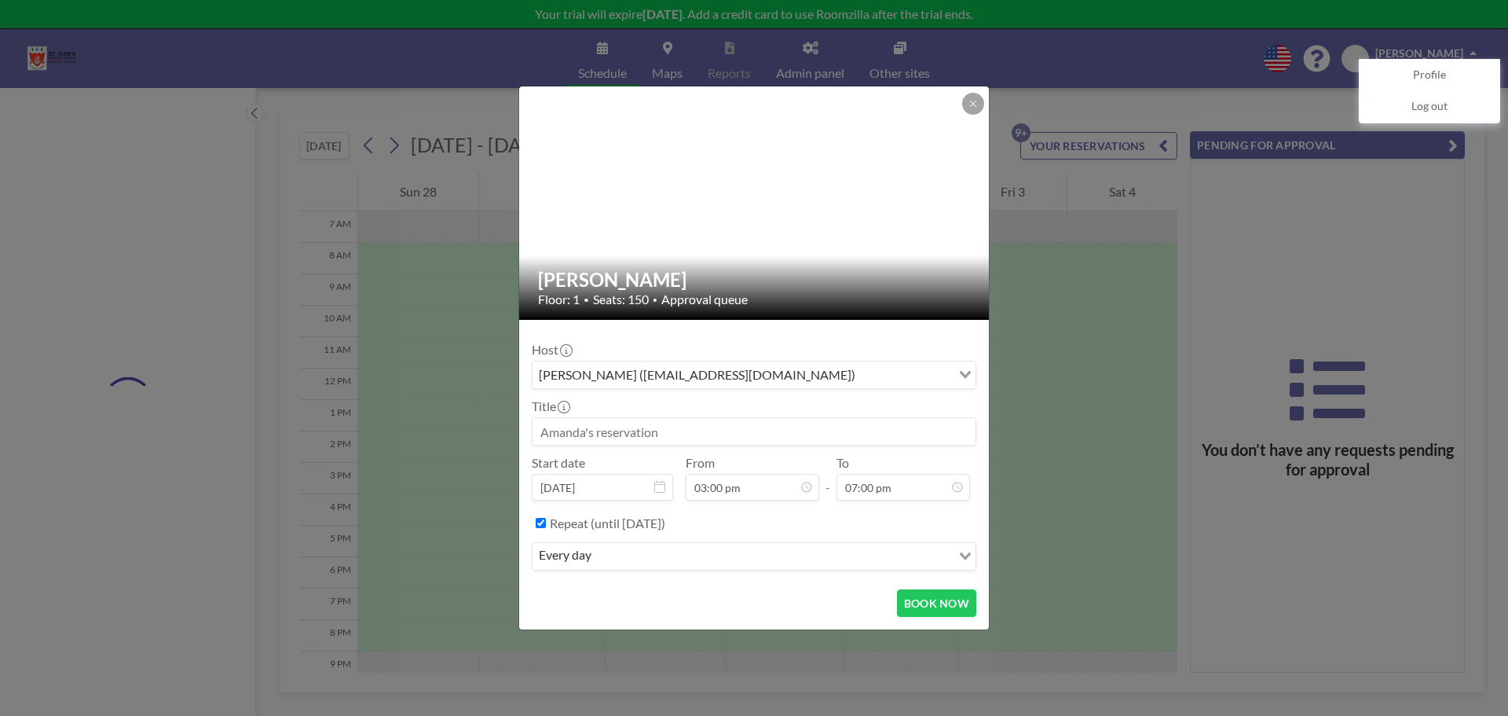
click at [659, 574] on div "Repeat (until March 21, 2026) every day Loading..." at bounding box center [754, 543] width 445 height 67
click at [657, 570] on div "Repeat (until March 21, 2026) every day Loading..." at bounding box center [754, 543] width 445 height 67
click at [657, 561] on input "Search for option" at bounding box center [773, 556] width 354 height 20
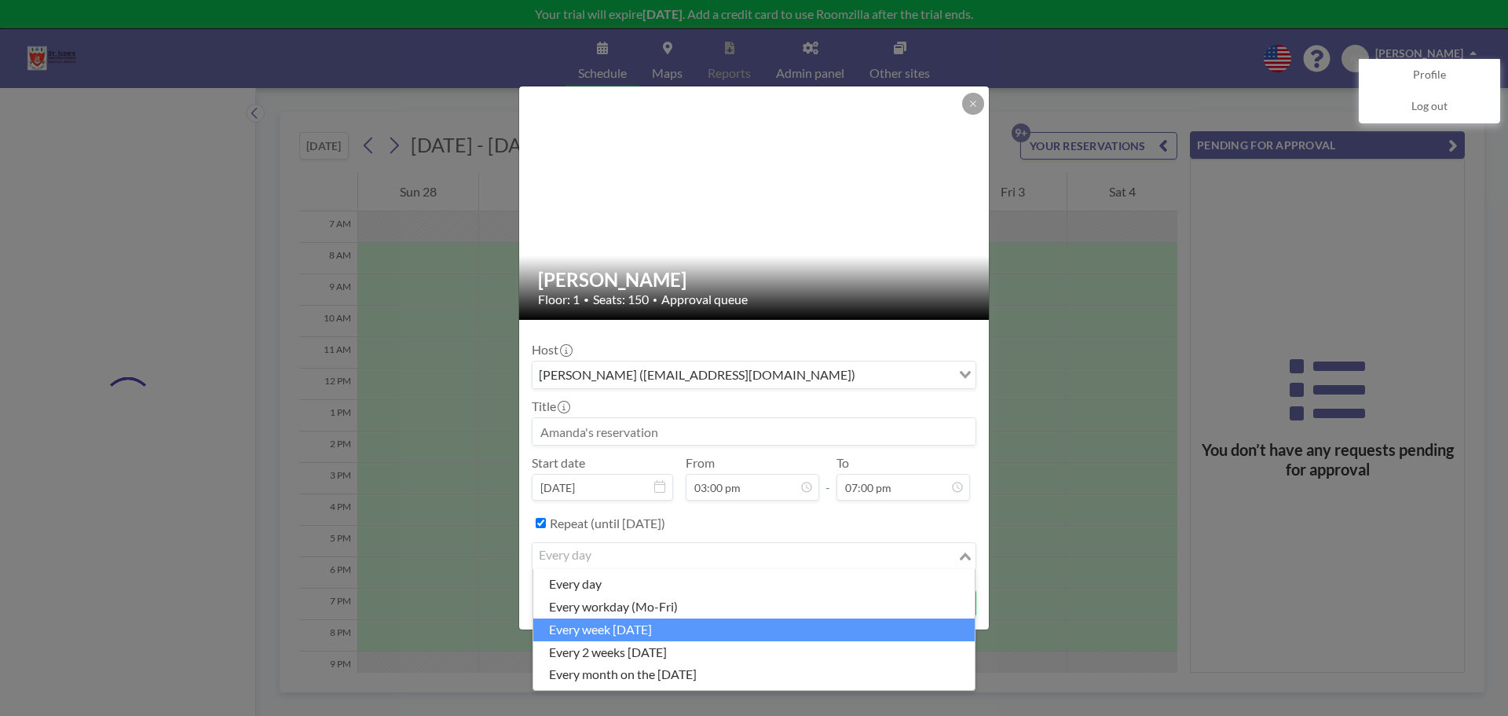
click at [645, 625] on li "every week [DATE]" at bounding box center [754, 629] width 442 height 23
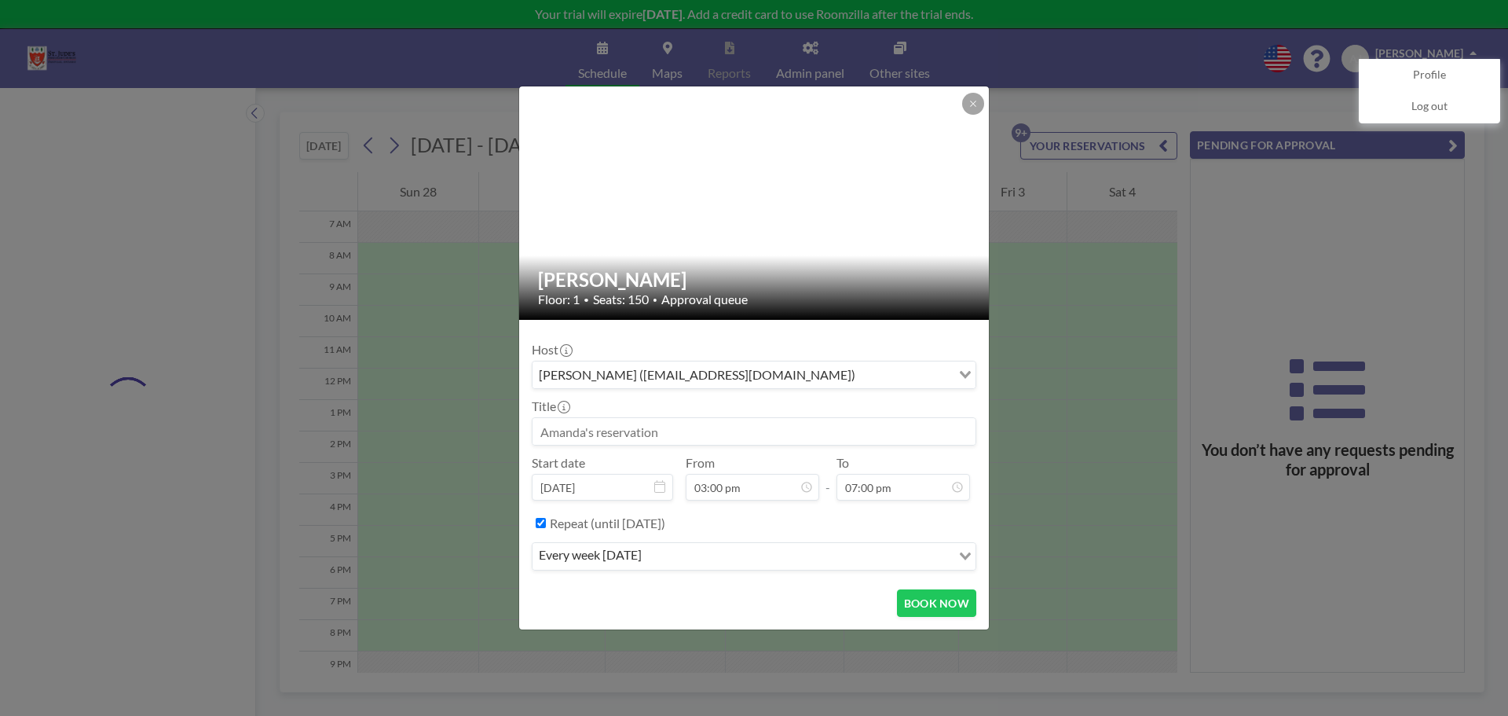
click at [668, 424] on input at bounding box center [754, 431] width 443 height 27
type input "Piano Lessons"
click at [922, 605] on button "BOOK NOW" at bounding box center [936, 602] width 79 height 27
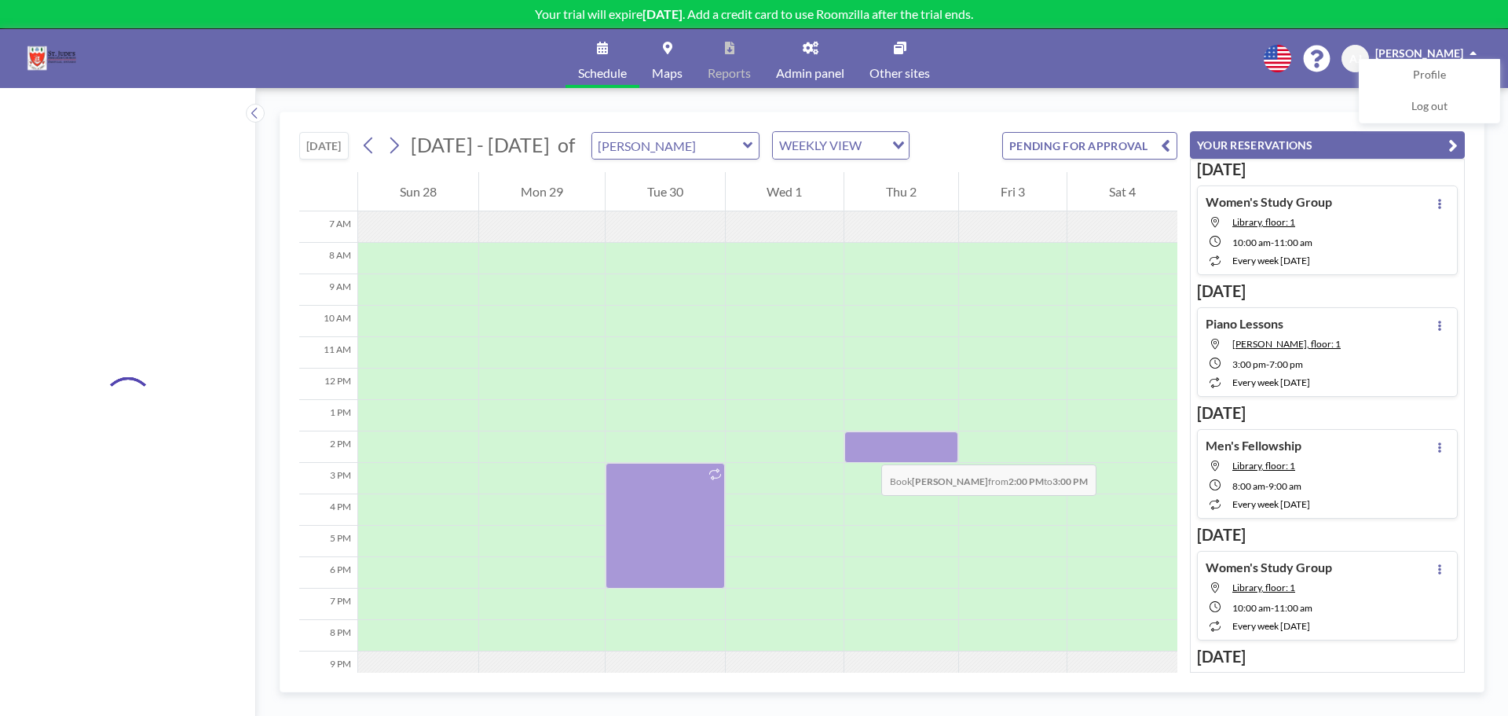
click at [866, 449] on div at bounding box center [902, 446] width 114 height 31
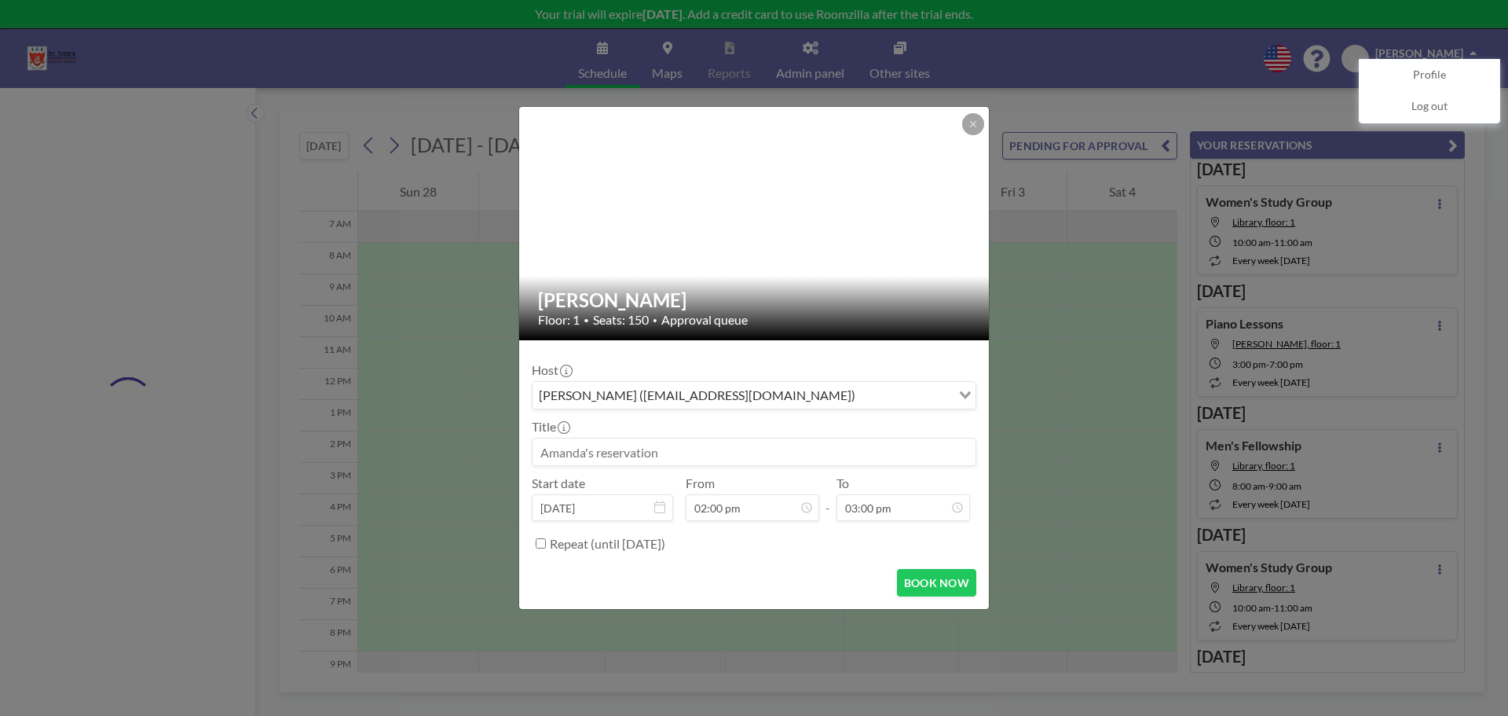
click at [714, 460] on input at bounding box center [754, 451] width 443 height 27
type input "Piano Lessons"
click at [979, 123] on button at bounding box center [973, 124] width 22 height 22
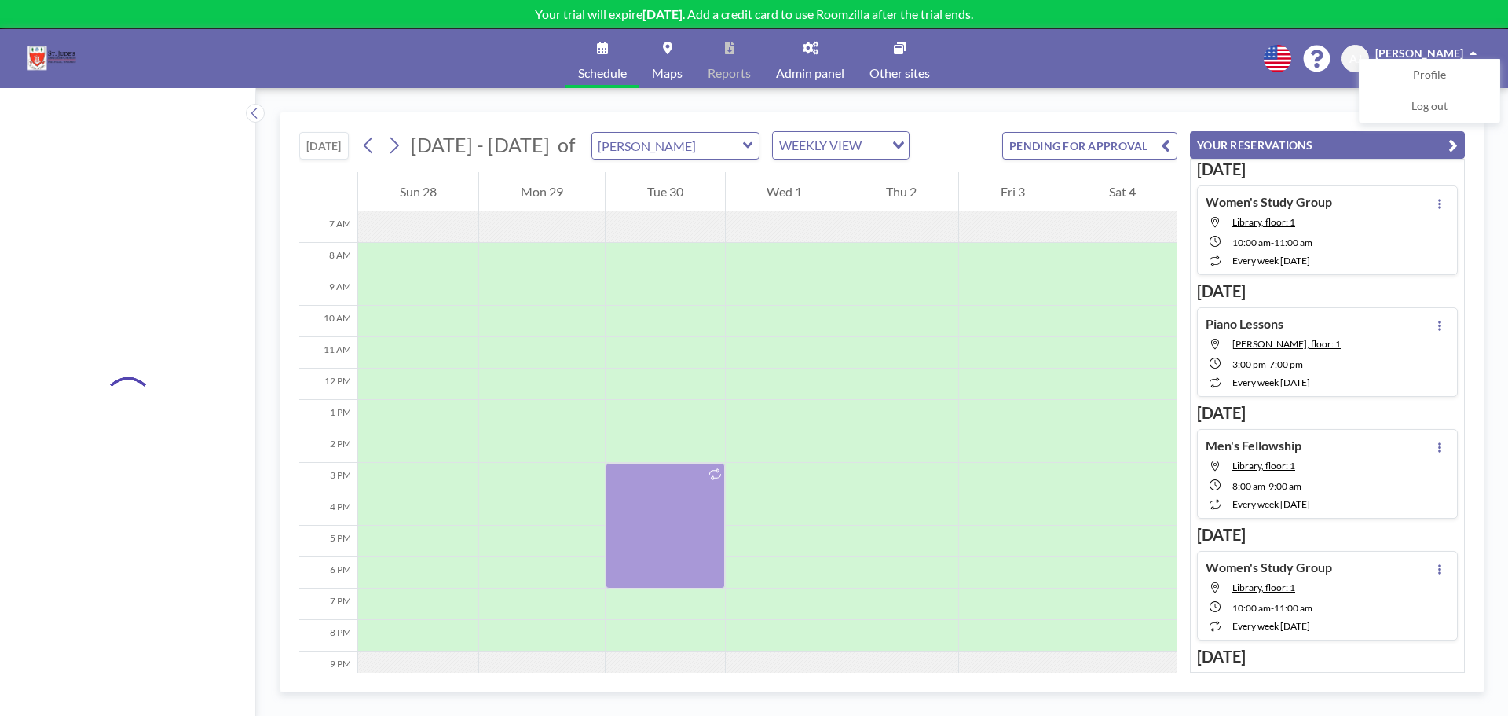
click at [327, 152] on button "[DATE]" at bounding box center [323, 145] width 49 height 27
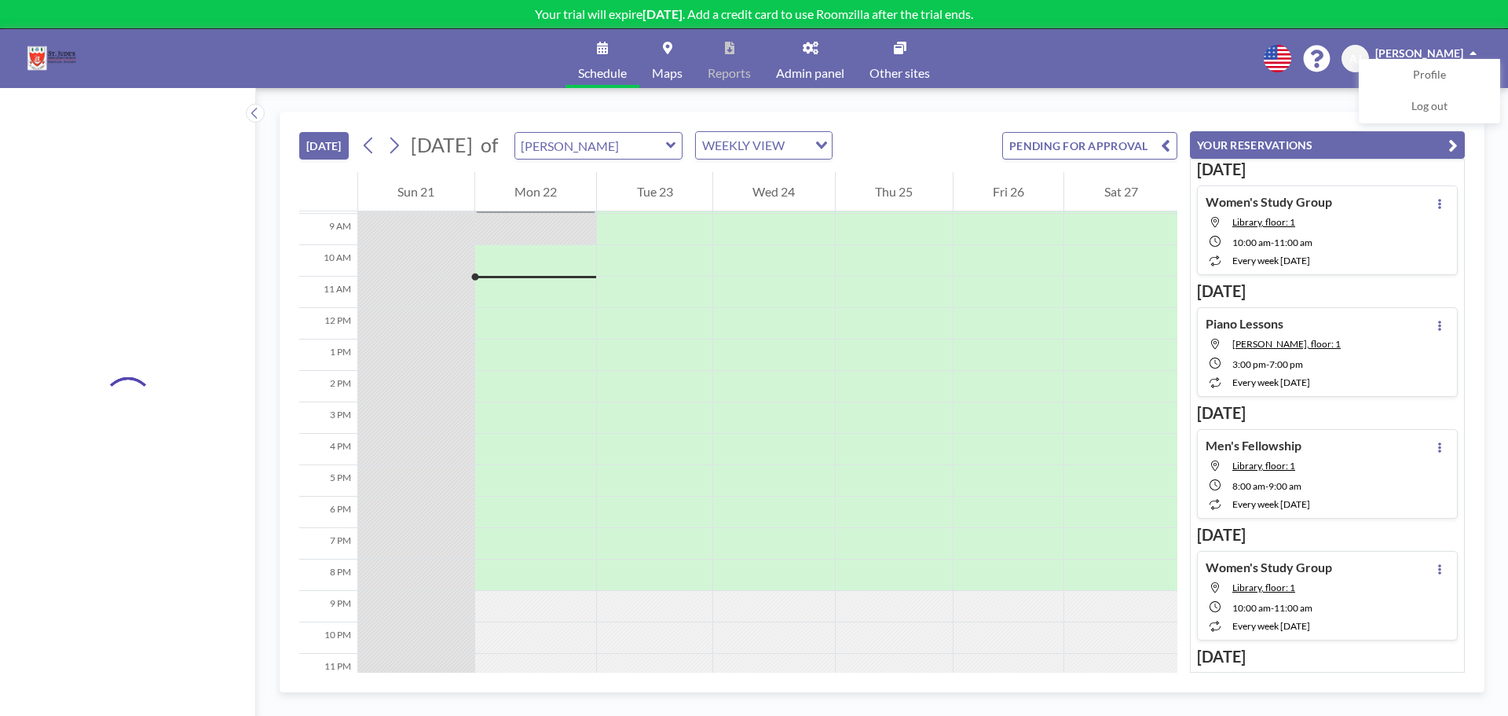
scroll to position [283, 0]
click at [909, 369] on div at bounding box center [894, 383] width 117 height 31
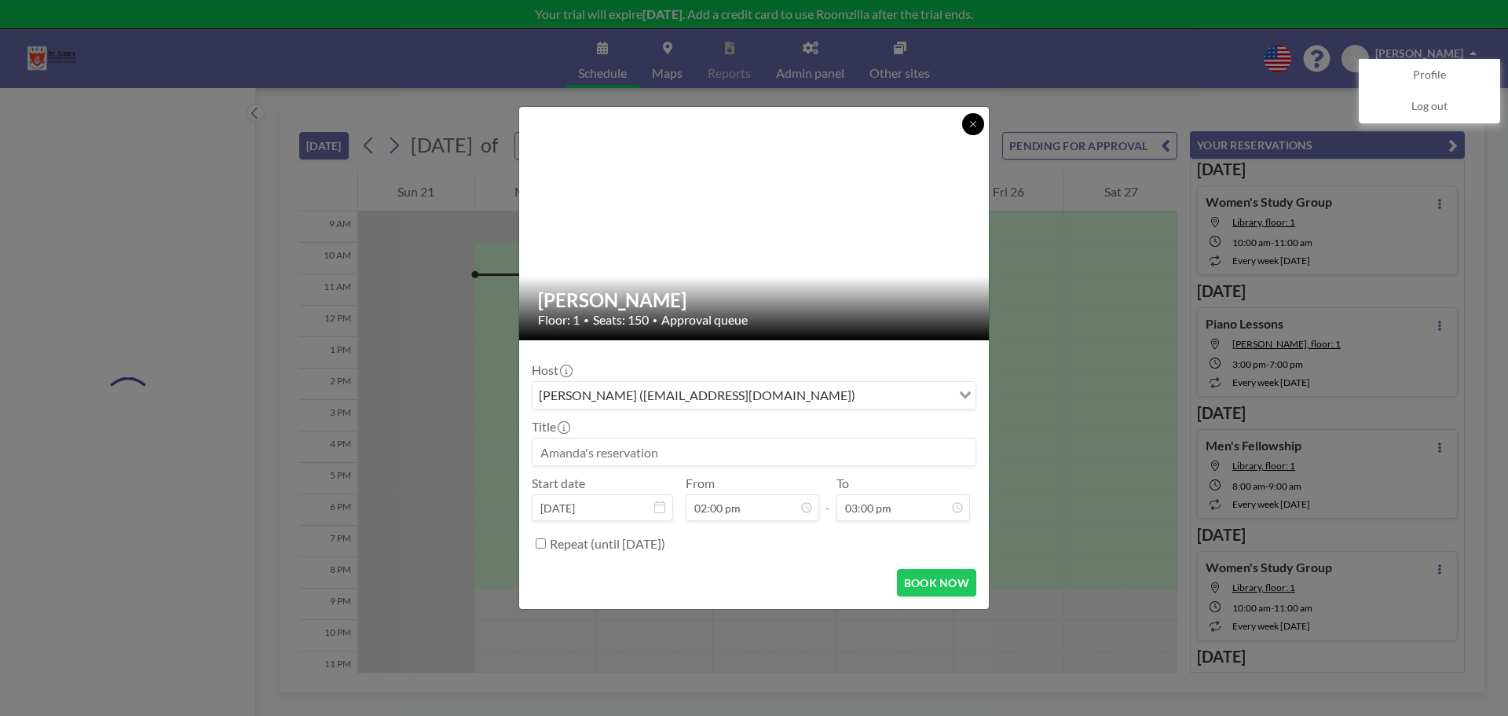
click at [969, 125] on icon at bounding box center [973, 123] width 9 height 9
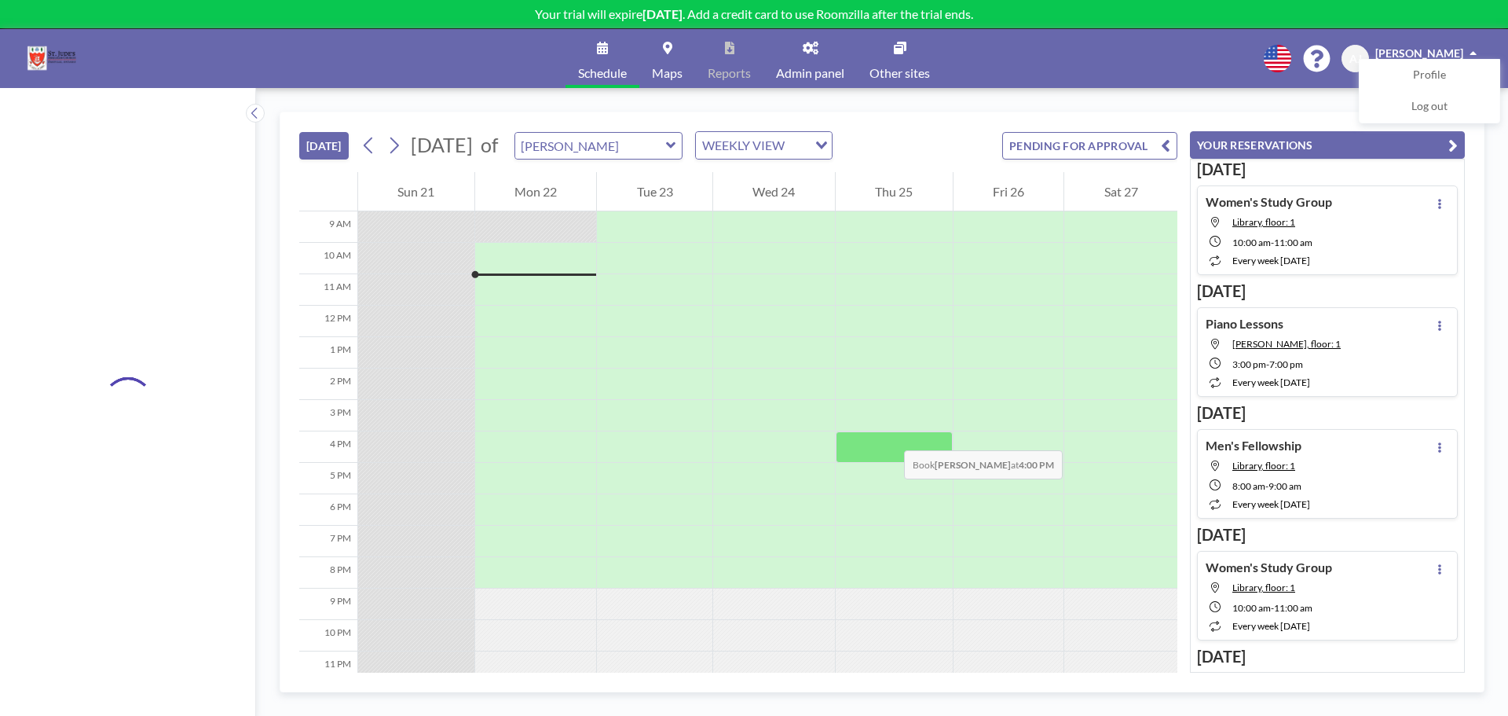
click at [889, 434] on div at bounding box center [894, 446] width 117 height 31
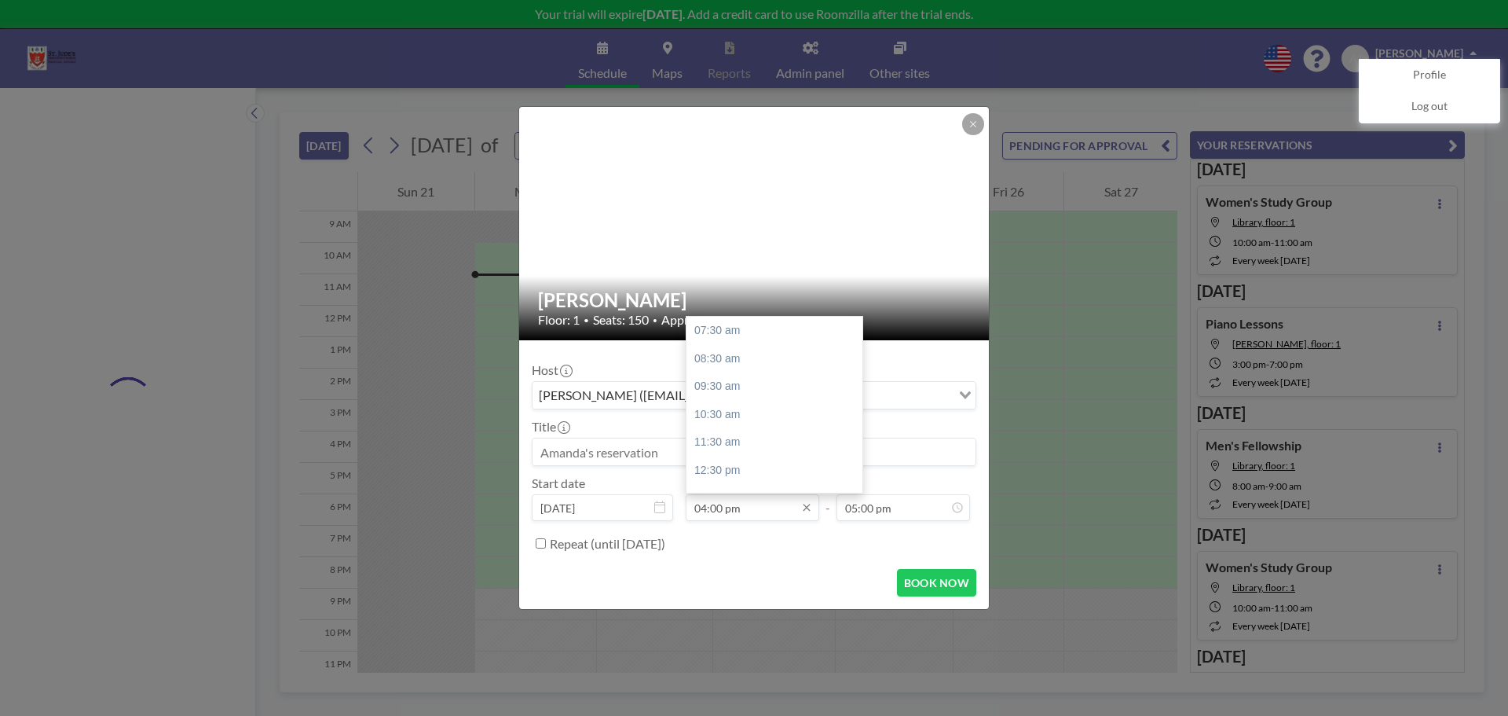
click at [721, 508] on input "04:00 pm" at bounding box center [753, 507] width 134 height 27
type input "04:30 pm"
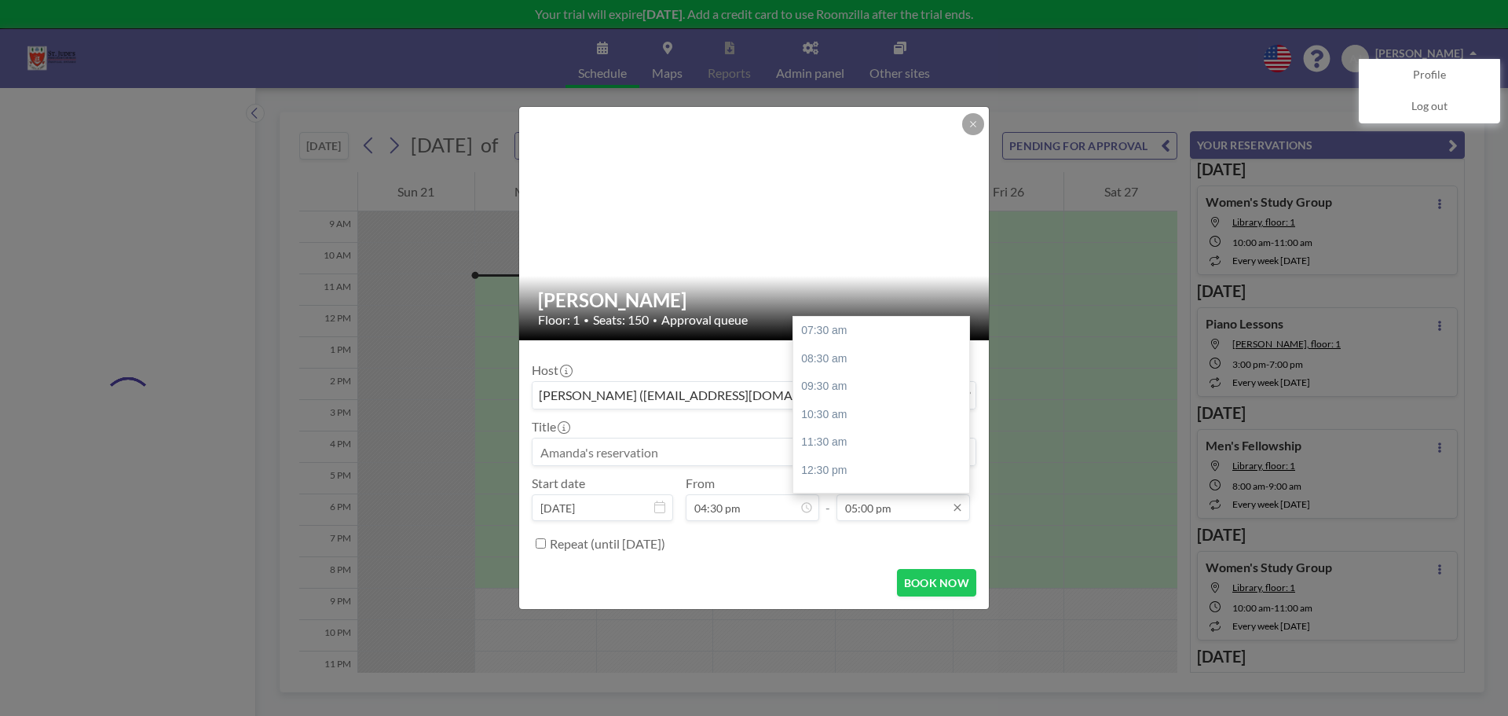
click at [873, 510] on input "05:00 pm" at bounding box center [904, 507] width 134 height 27
type input "05:30 pm"
click at [770, 288] on h2 "[PERSON_NAME]" at bounding box center [755, 300] width 434 height 24
click at [973, 117] on button at bounding box center [973, 124] width 22 height 22
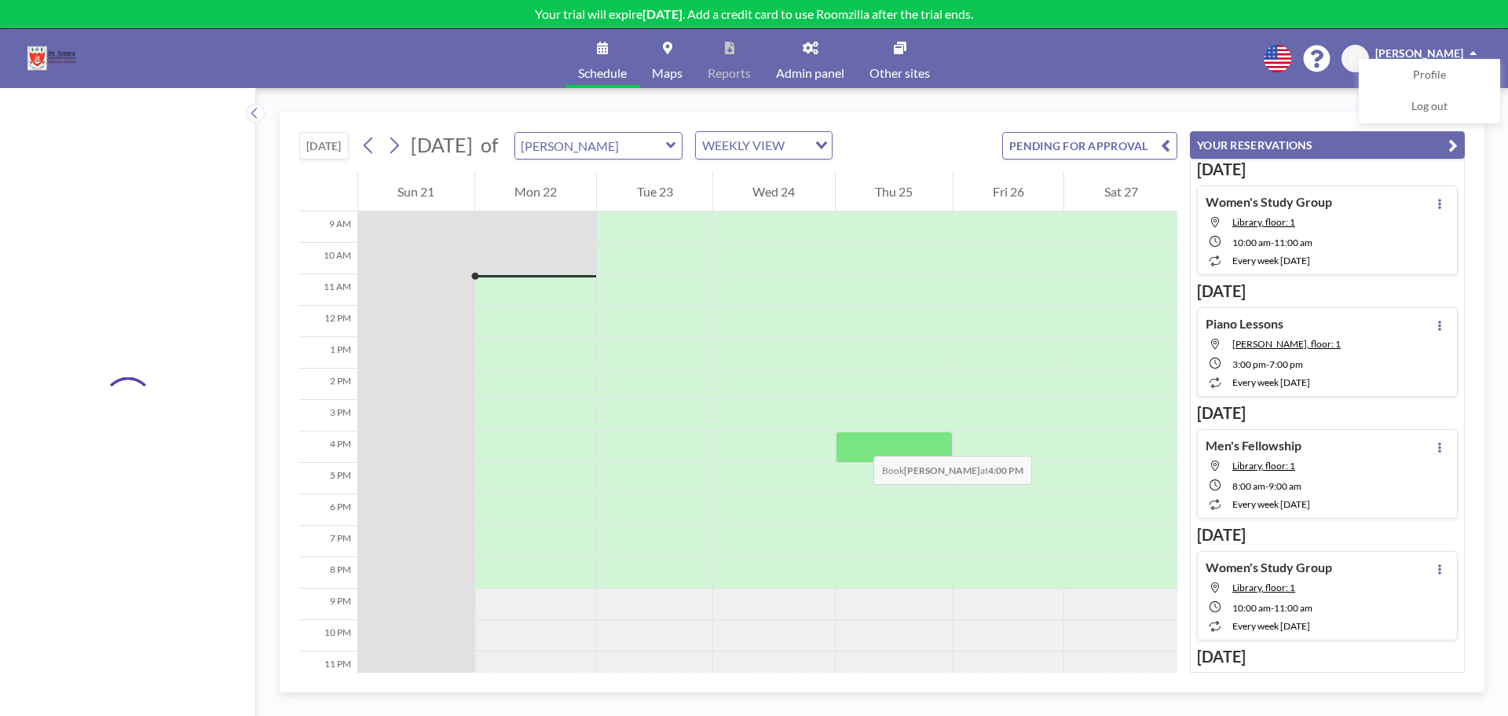
click at [858, 440] on div at bounding box center [894, 446] width 117 height 31
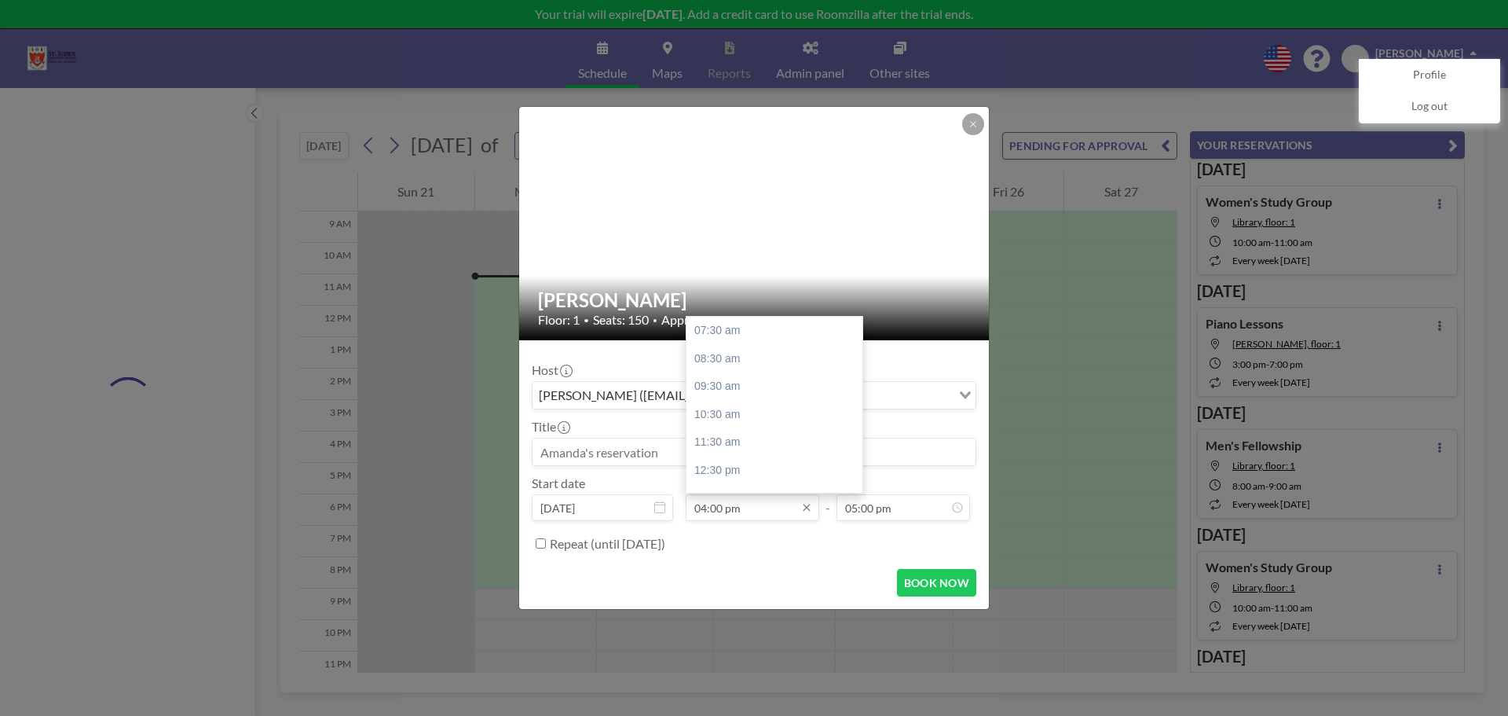
click at [720, 505] on input "04:00 pm" at bounding box center [753, 507] width 134 height 27
click at [738, 422] on div "04:30 pm" at bounding box center [779, 417] width 184 height 28
type input "04:30 pm"
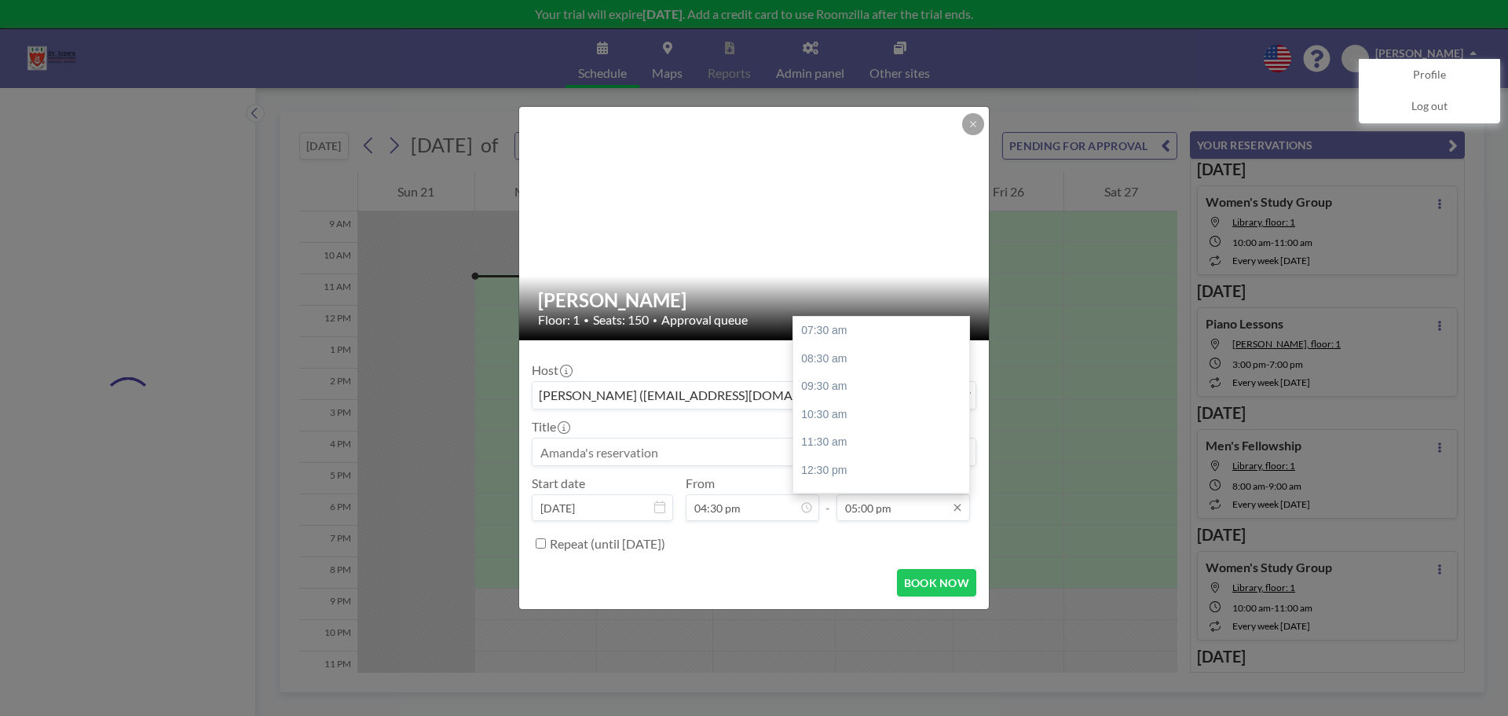
click at [903, 514] on input "05:00 pm" at bounding box center [904, 507] width 134 height 27
click at [852, 369] on div "05:30 pm" at bounding box center [885, 367] width 184 height 28
type input "05:30 pm"
click at [544, 546] on input "Repeat (until [DATE])" at bounding box center [541, 543] width 10 height 10
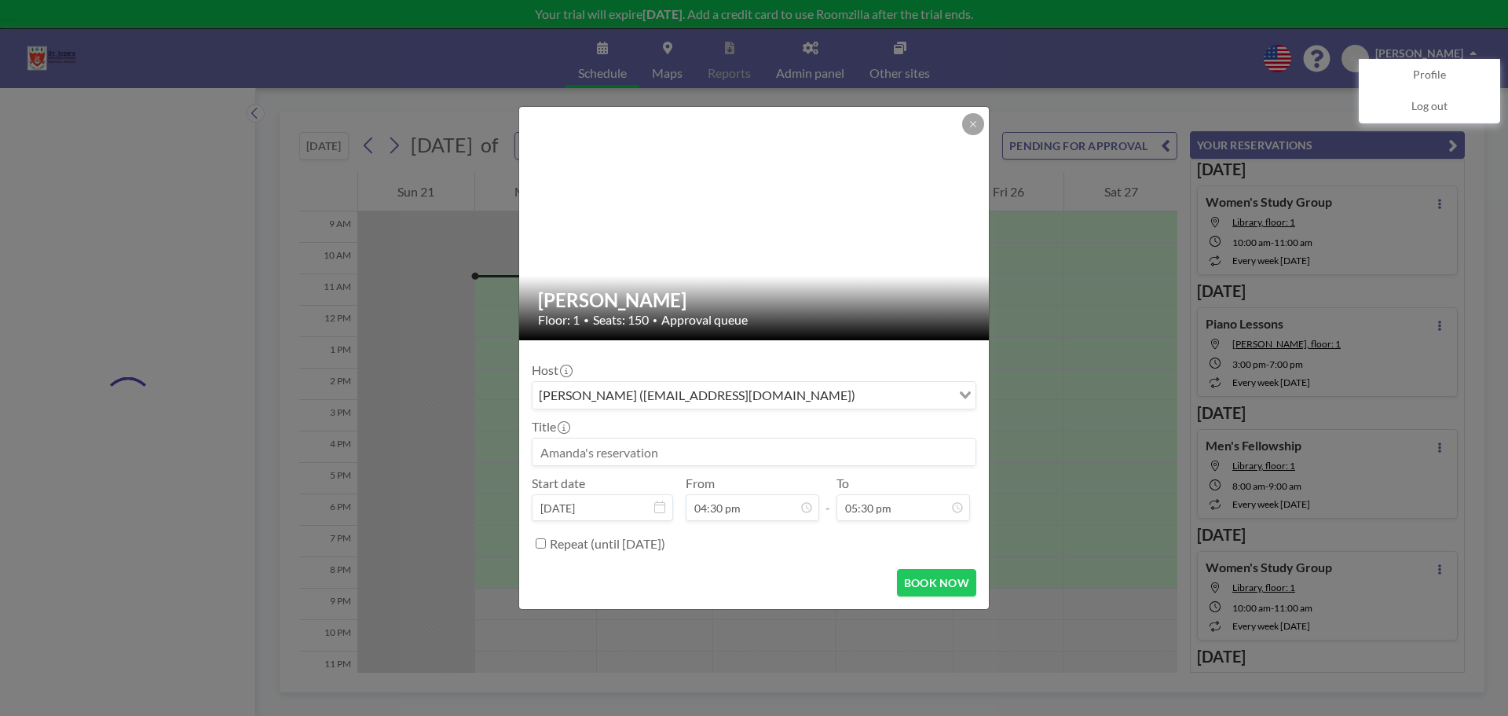
checkbox input "true"
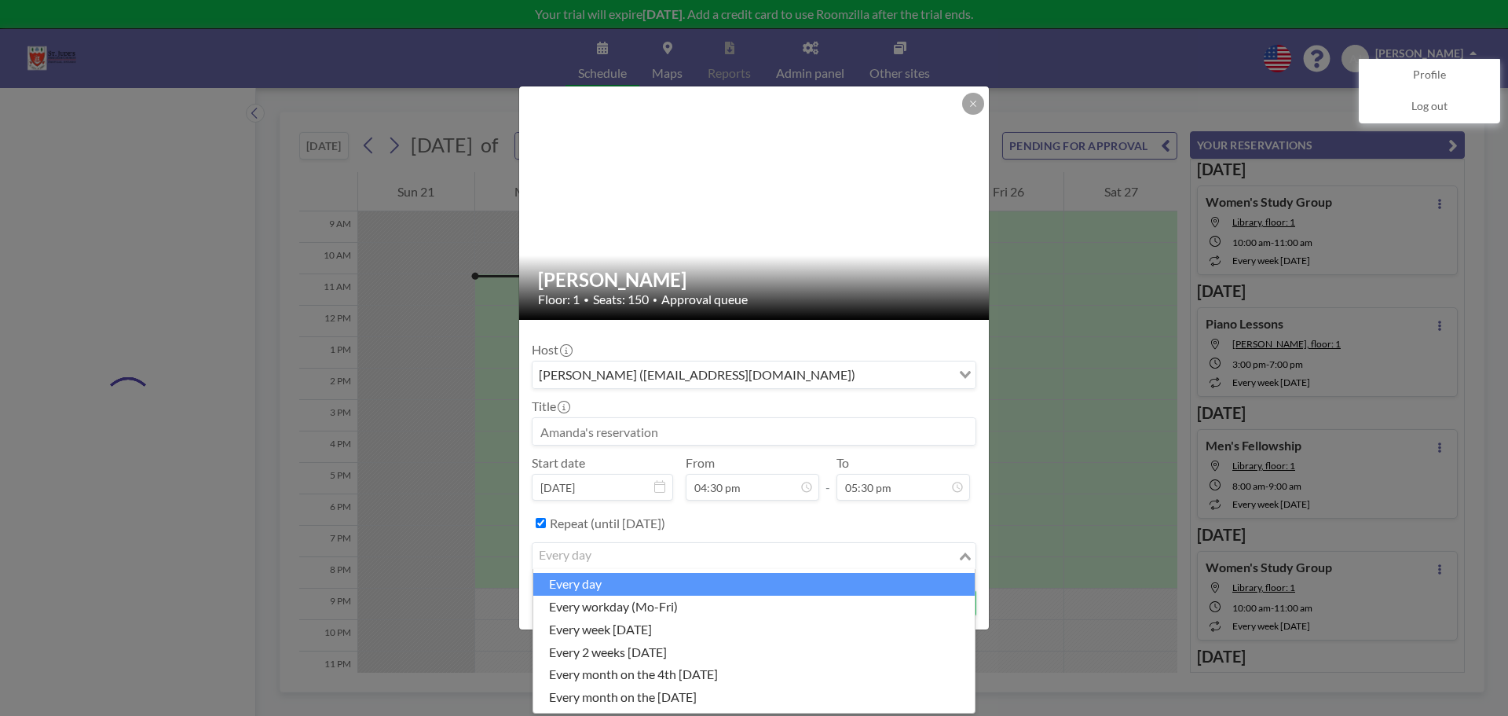
click at [635, 559] on input "Search for option" at bounding box center [745, 556] width 422 height 20
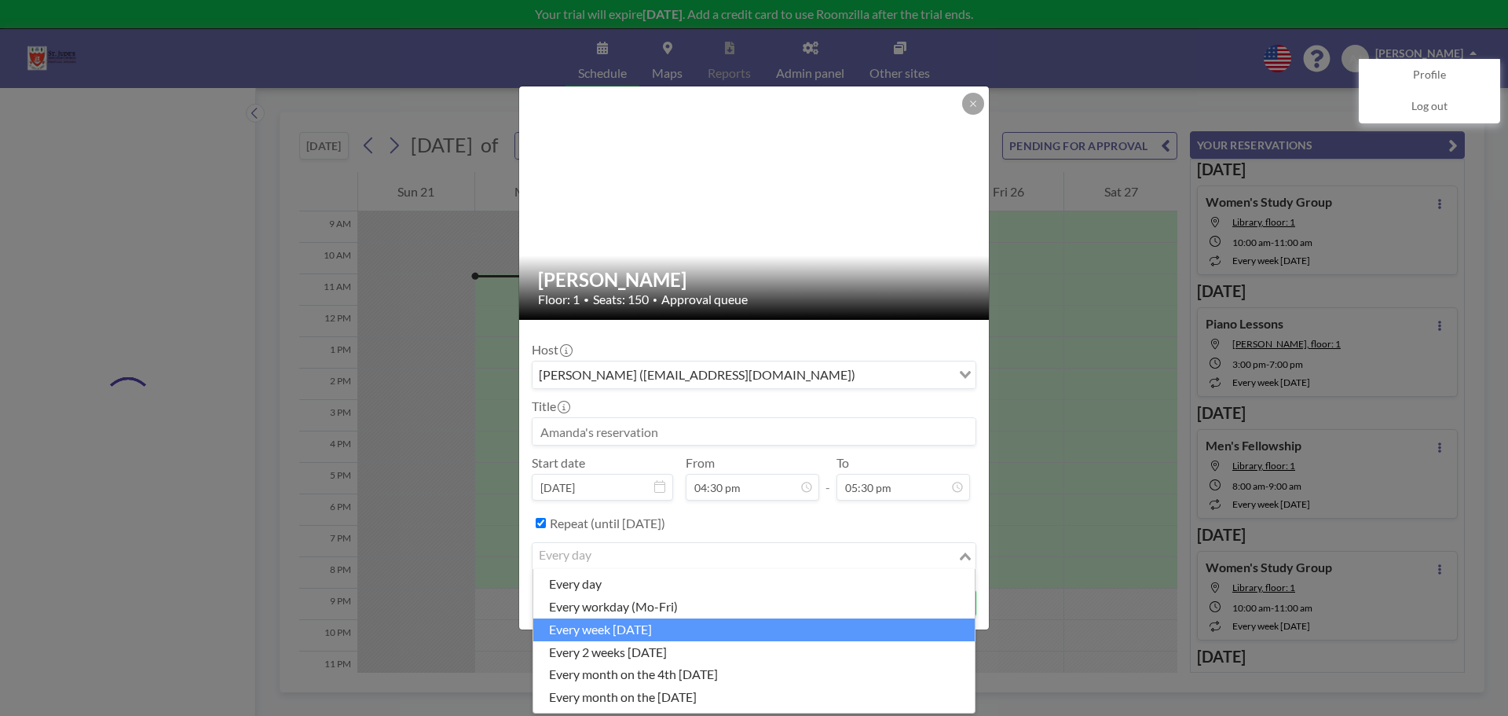
click at [640, 633] on li "every week [DATE]" at bounding box center [754, 629] width 442 height 23
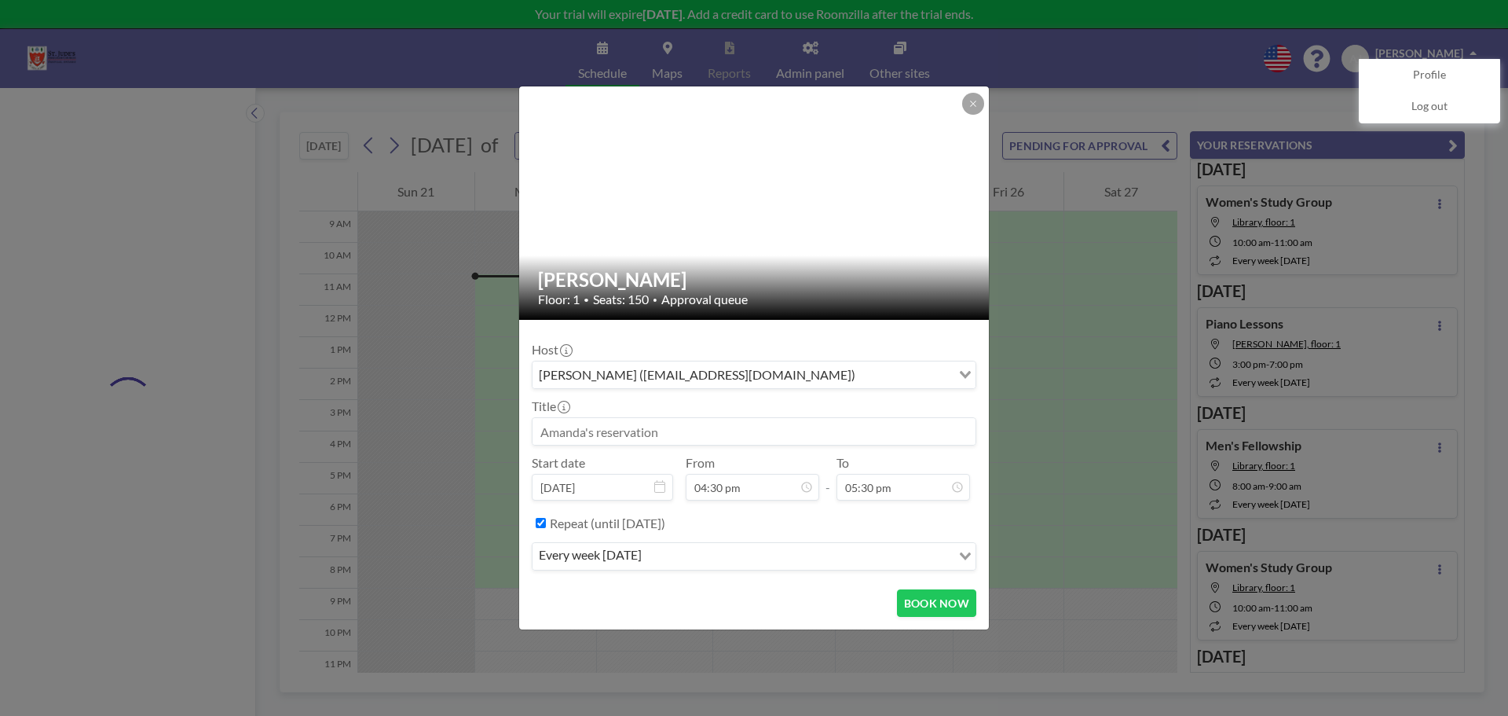
click at [691, 428] on input at bounding box center [754, 431] width 443 height 27
type input "Piano Lessons"
click at [944, 597] on button "BOOK NOW" at bounding box center [936, 602] width 79 height 27
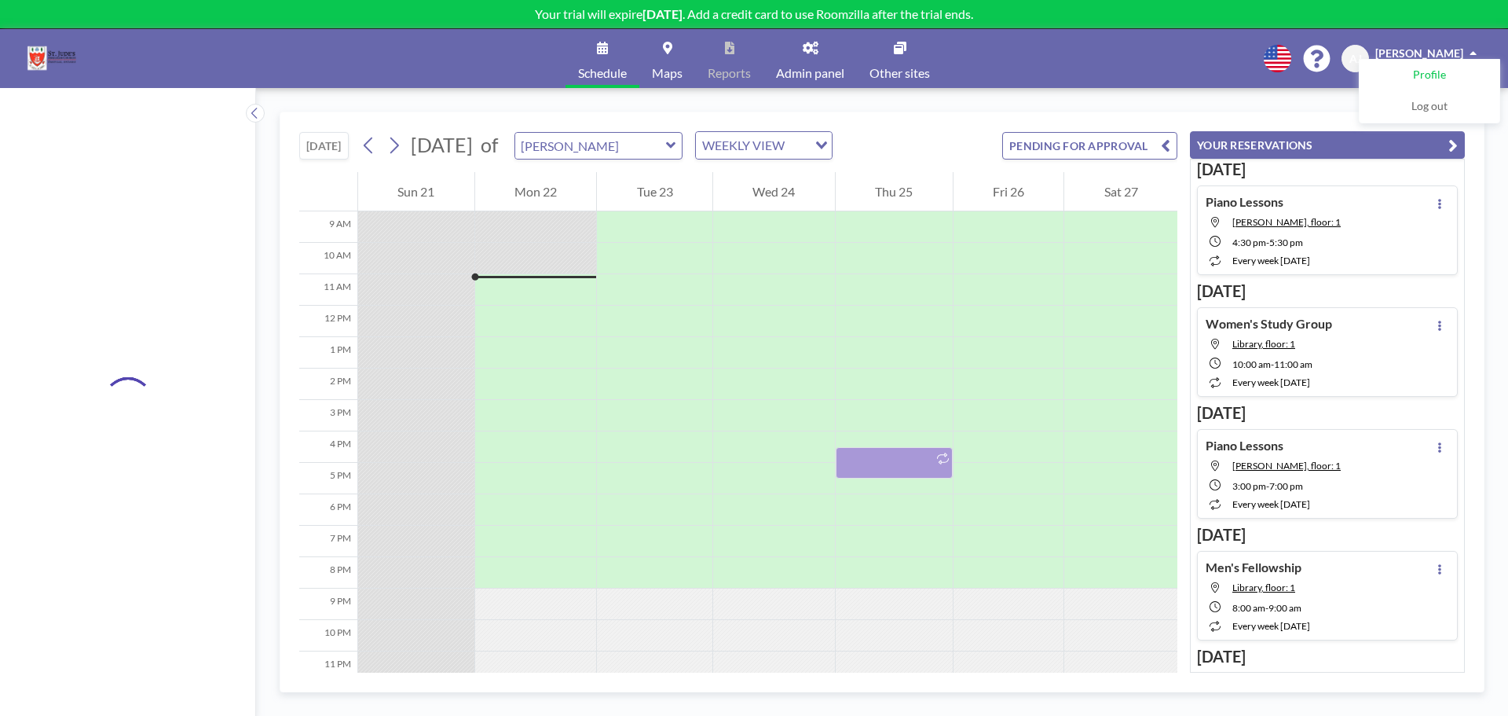
click at [1438, 67] on link "Profile" at bounding box center [1430, 75] width 140 height 31
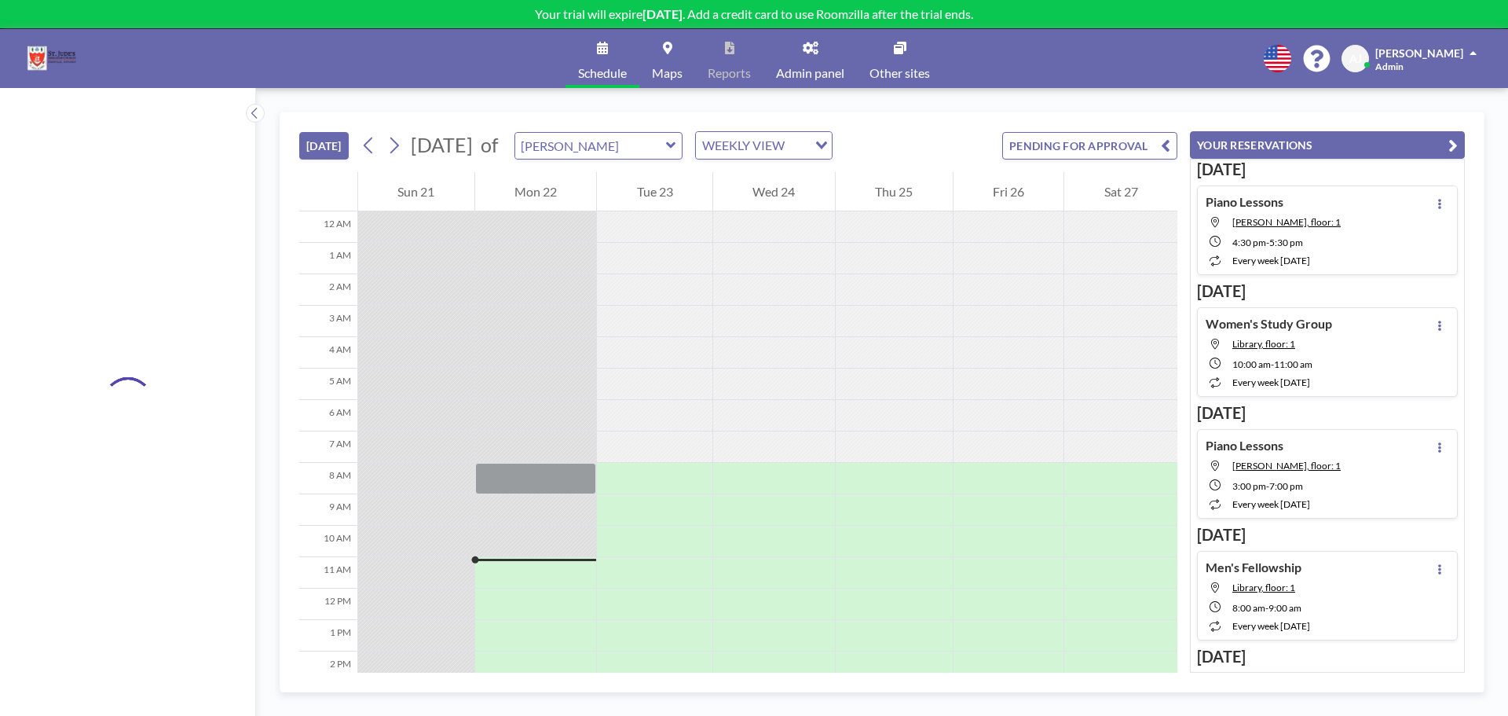
scroll to position [301, 0]
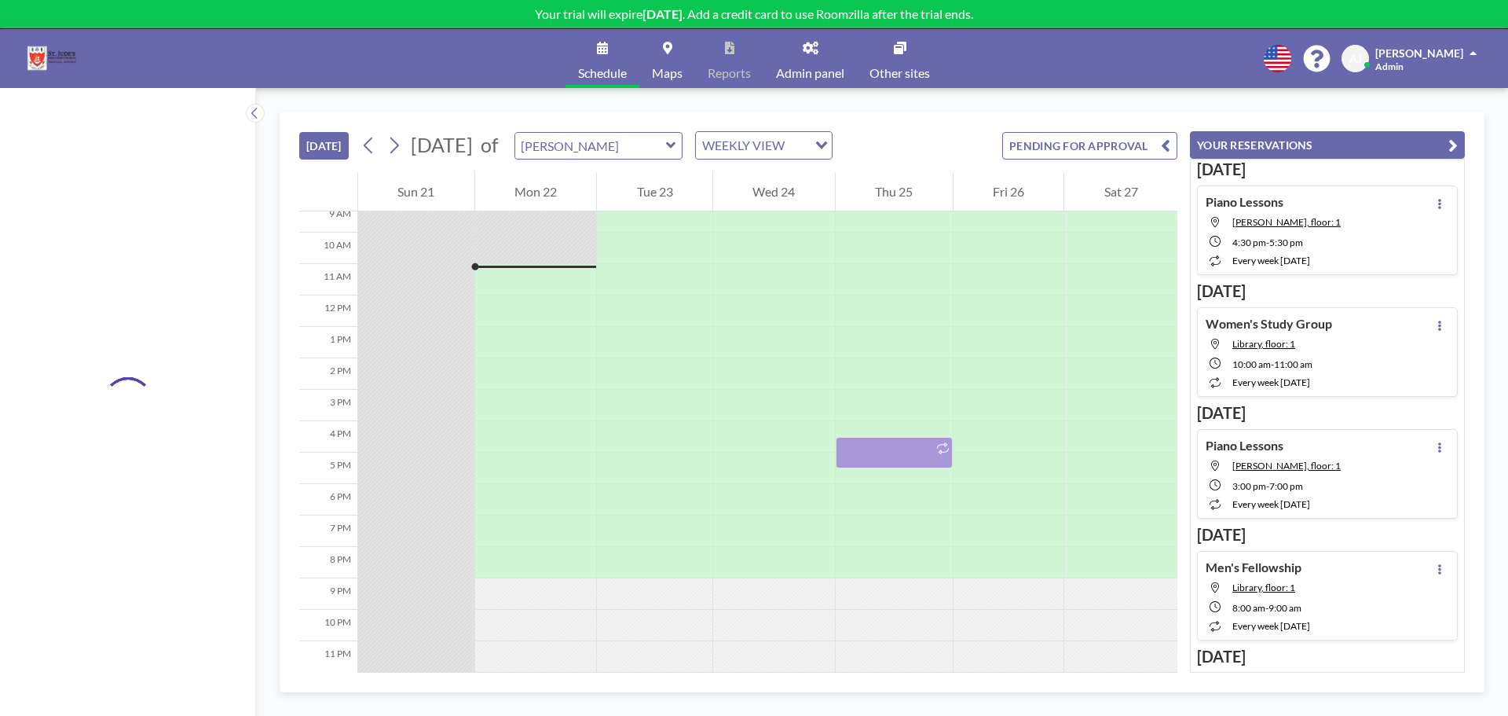
click at [809, 42] on icon at bounding box center [811, 48] width 16 height 13
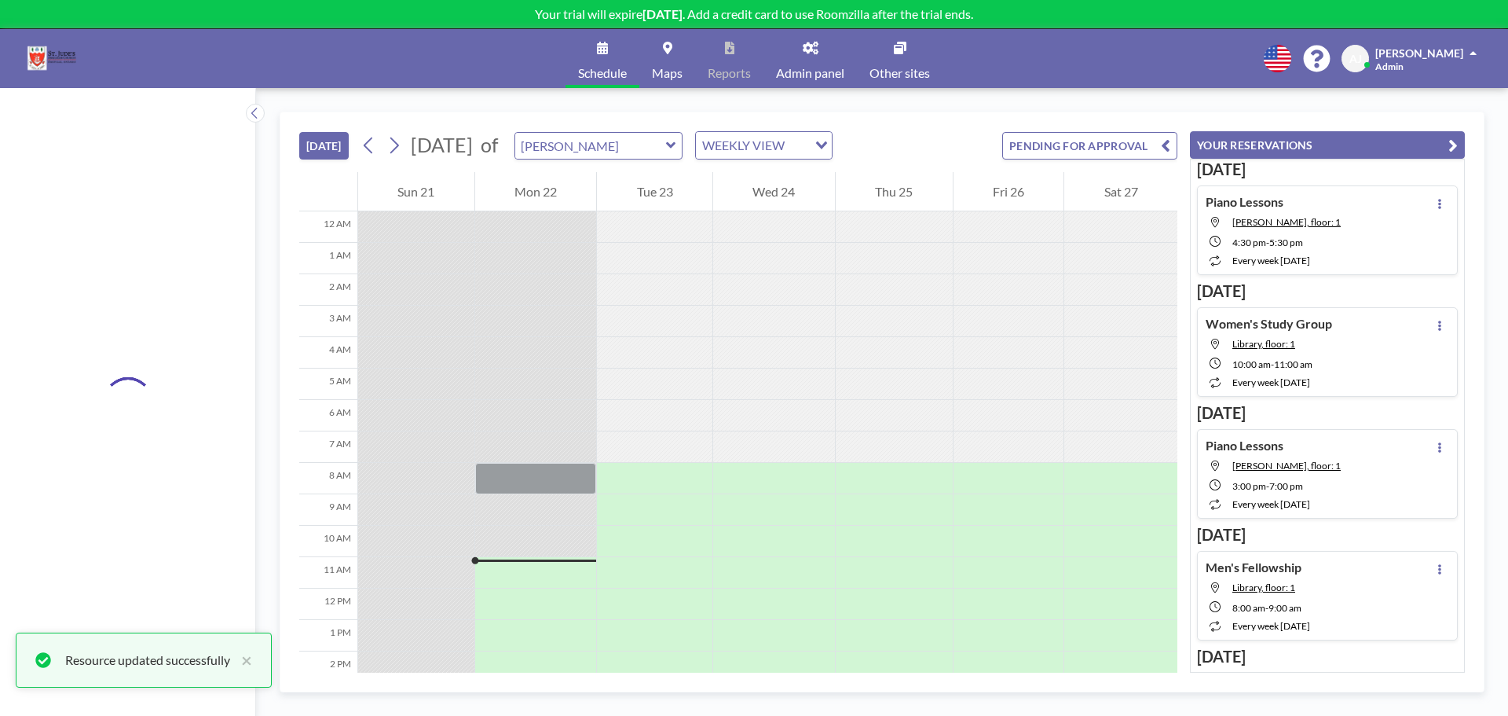
scroll to position [301, 0]
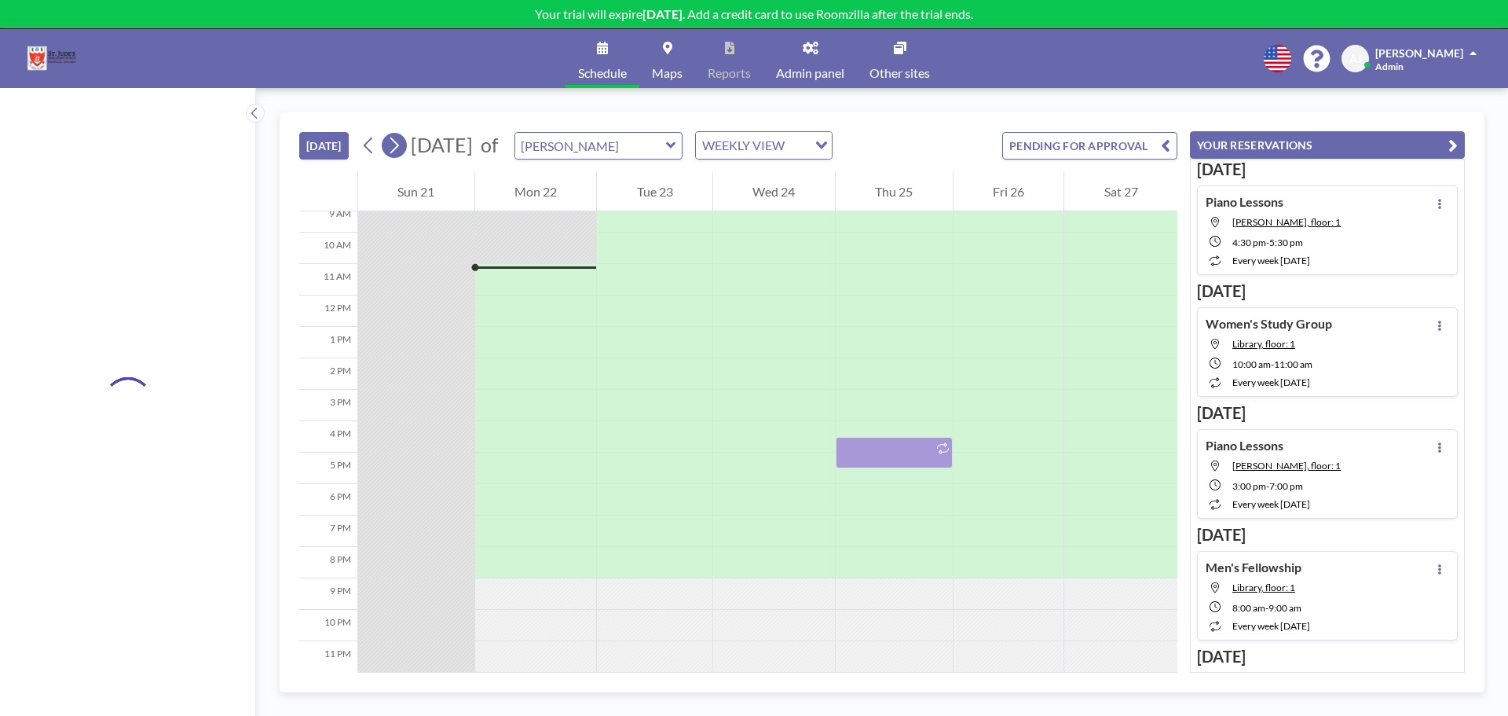
click at [394, 151] on icon at bounding box center [394, 146] width 15 height 24
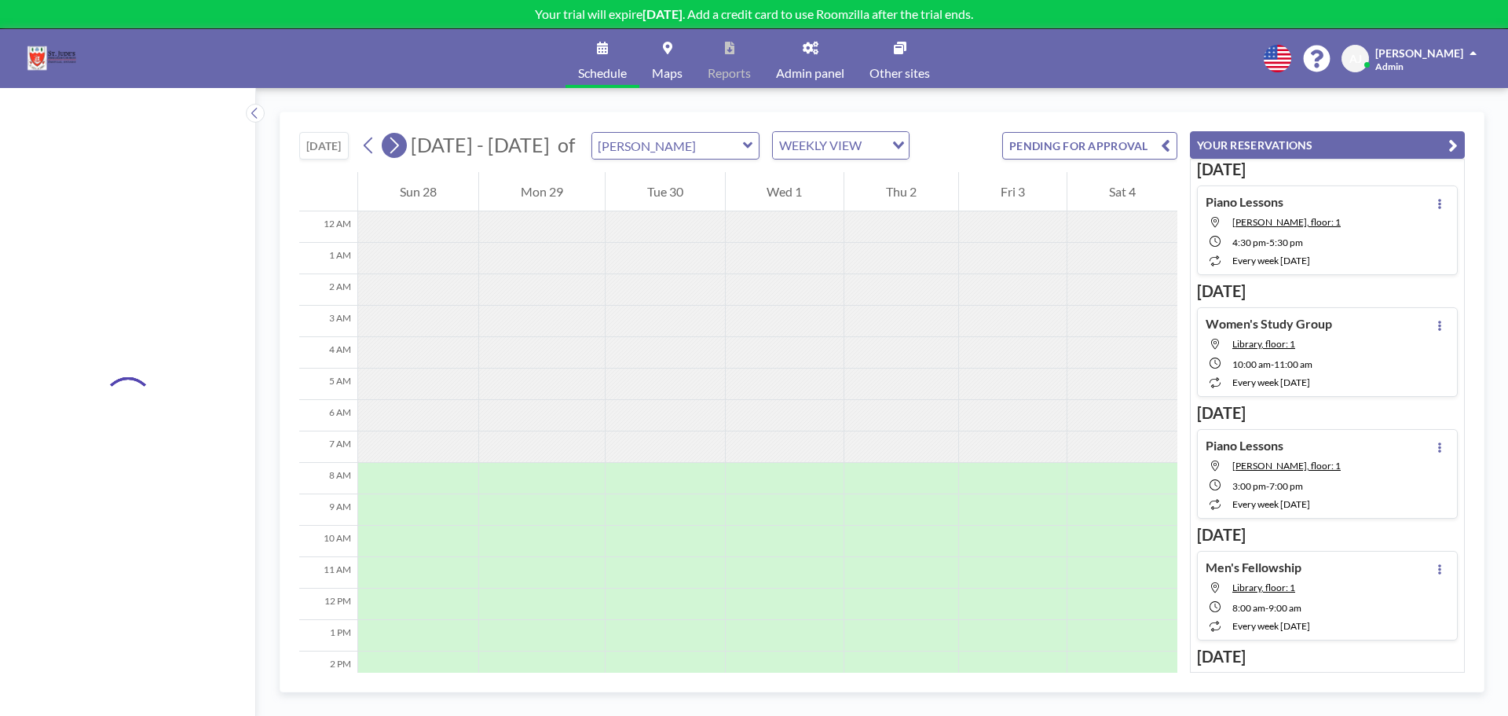
scroll to position [220, 0]
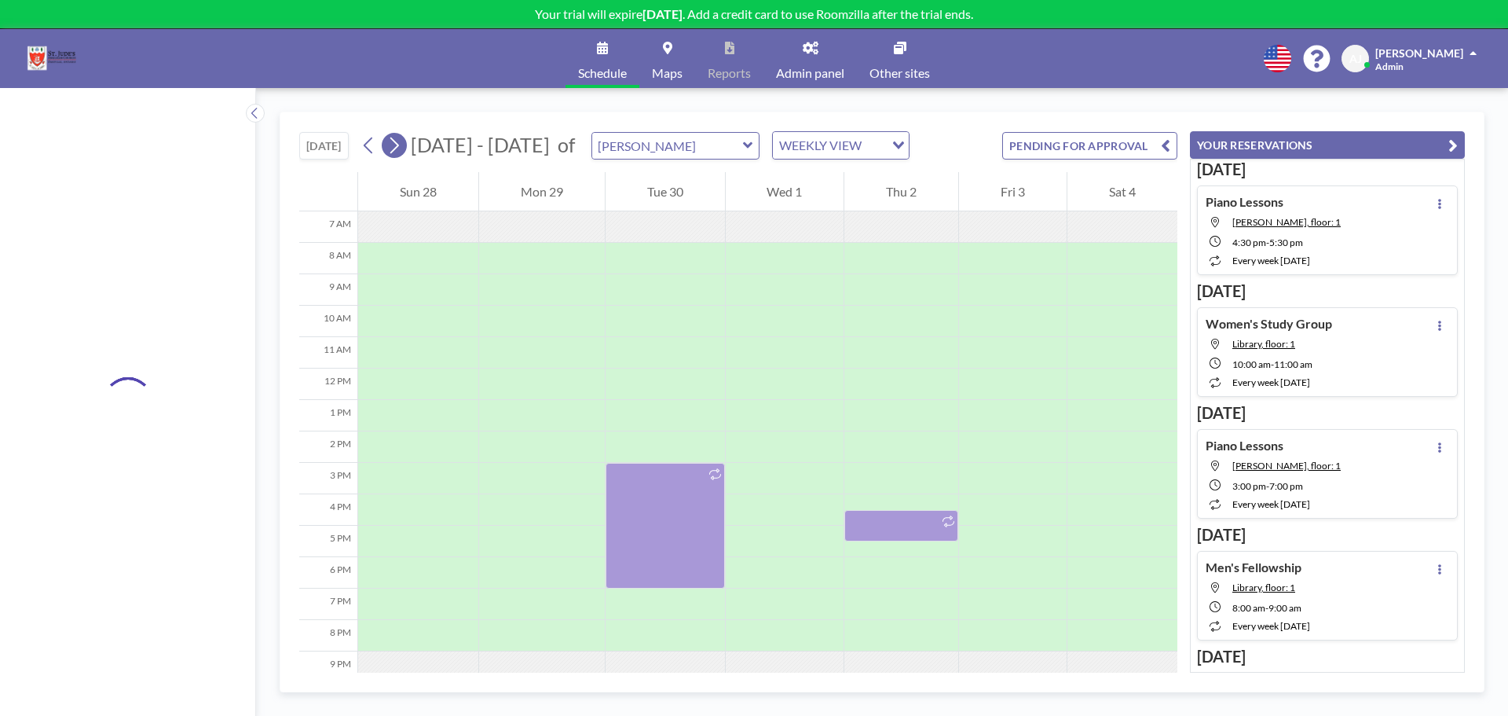
click at [394, 151] on icon at bounding box center [394, 146] width 15 height 24
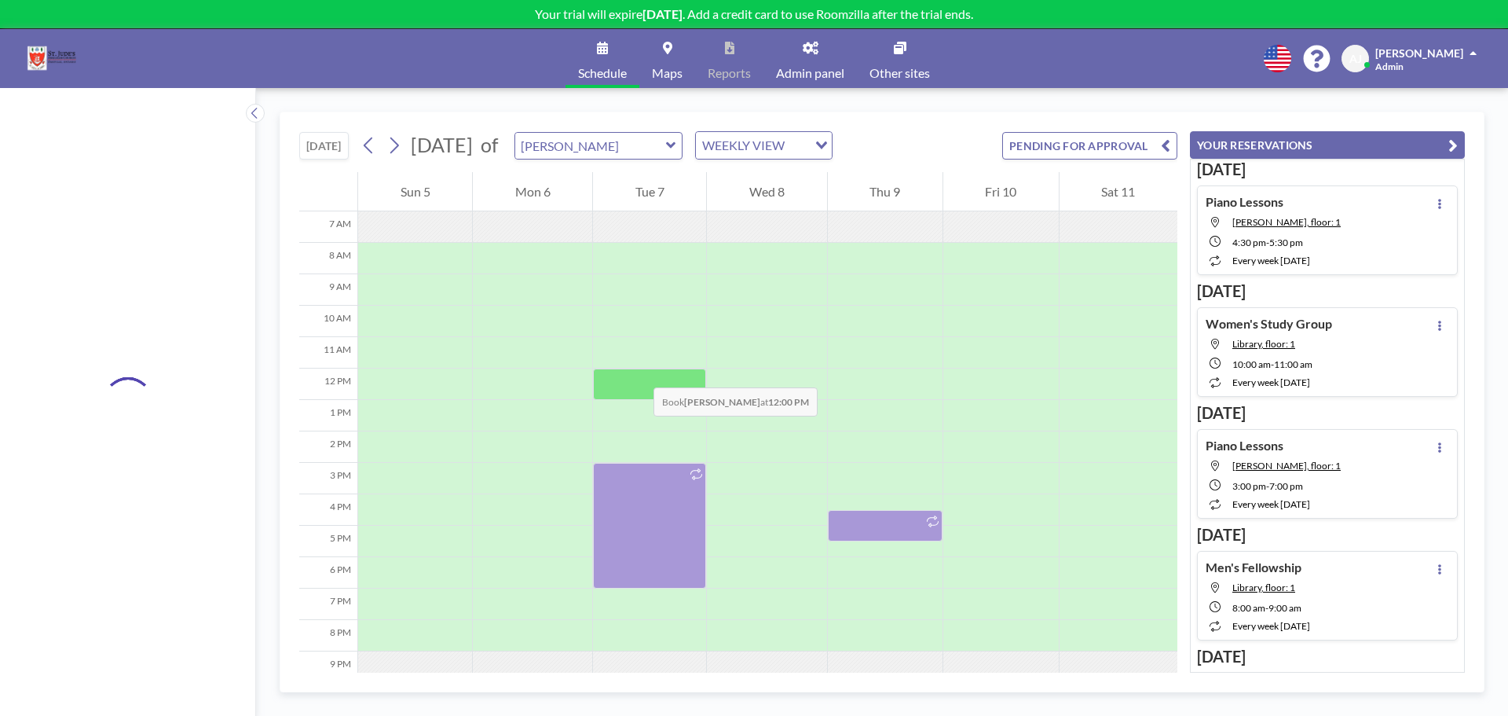
click at [638, 372] on div at bounding box center [649, 383] width 113 height 31
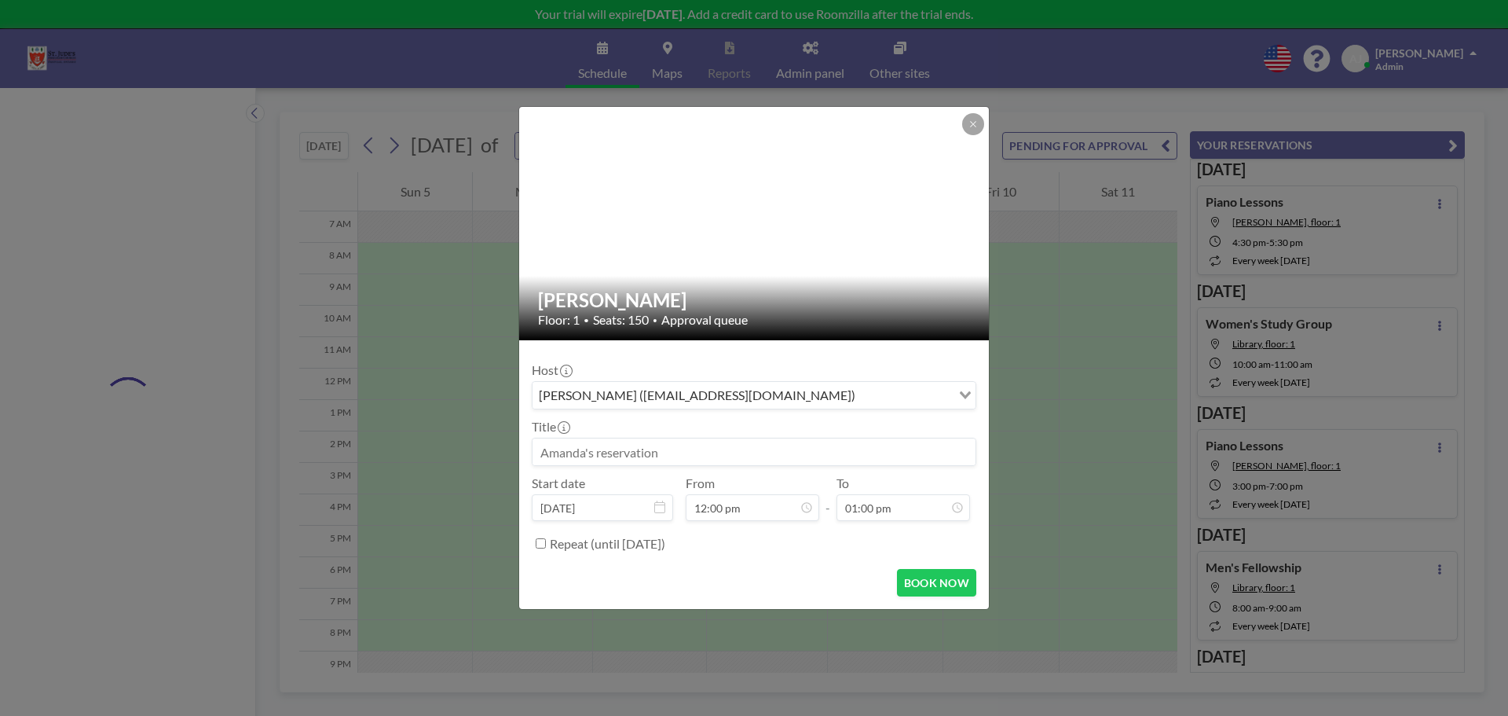
click at [681, 467] on div "Host [PERSON_NAME] ([EMAIL_ADDRESS][DOMAIN_NAME]) Loading... Title Start date […" at bounding box center [754, 454] width 445 height 203
click at [681, 456] on input at bounding box center [754, 451] width 443 height 27
type input "St Jude's Book Club"
click at [541, 541] on input "Repeat (until [DATE])" at bounding box center [541, 543] width 10 height 10
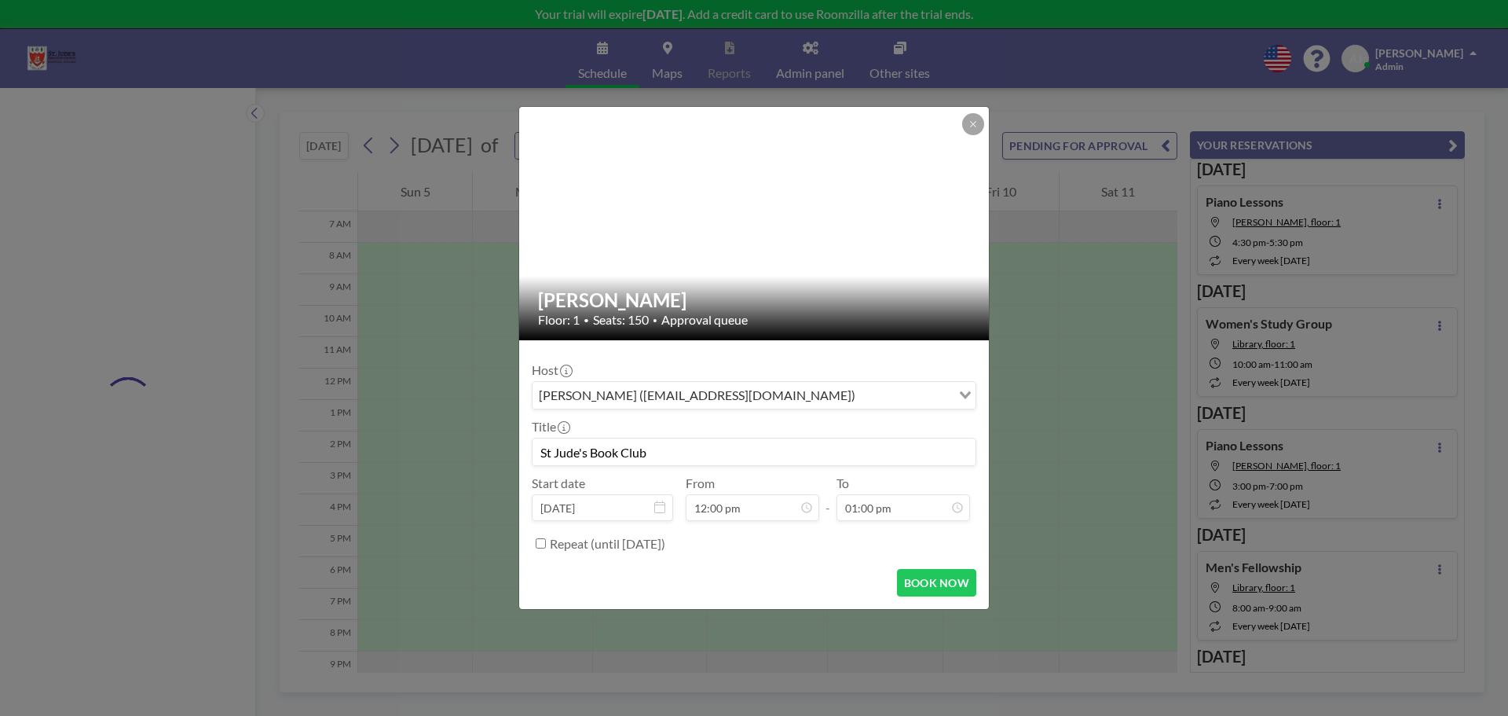
checkbox input "true"
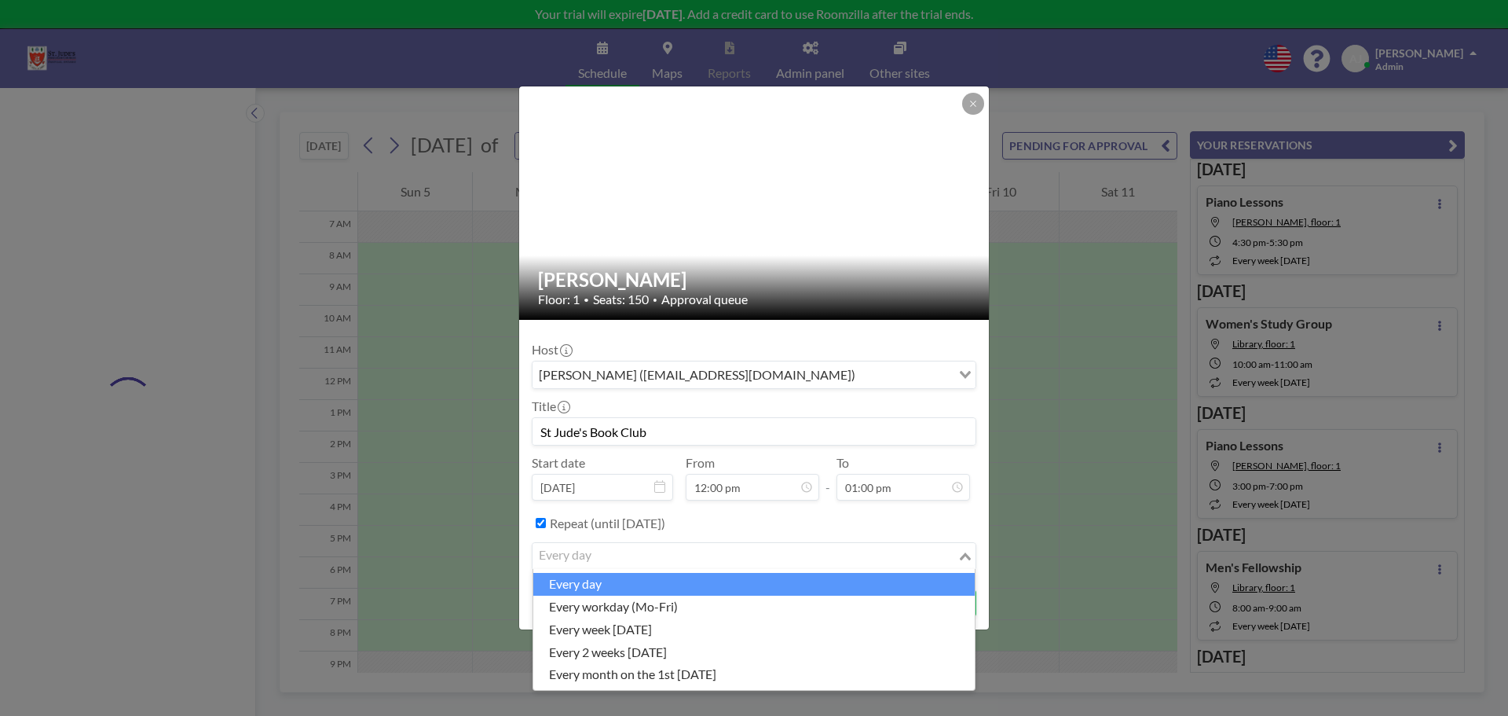
click at [678, 563] on input "Search for option" at bounding box center [745, 556] width 422 height 20
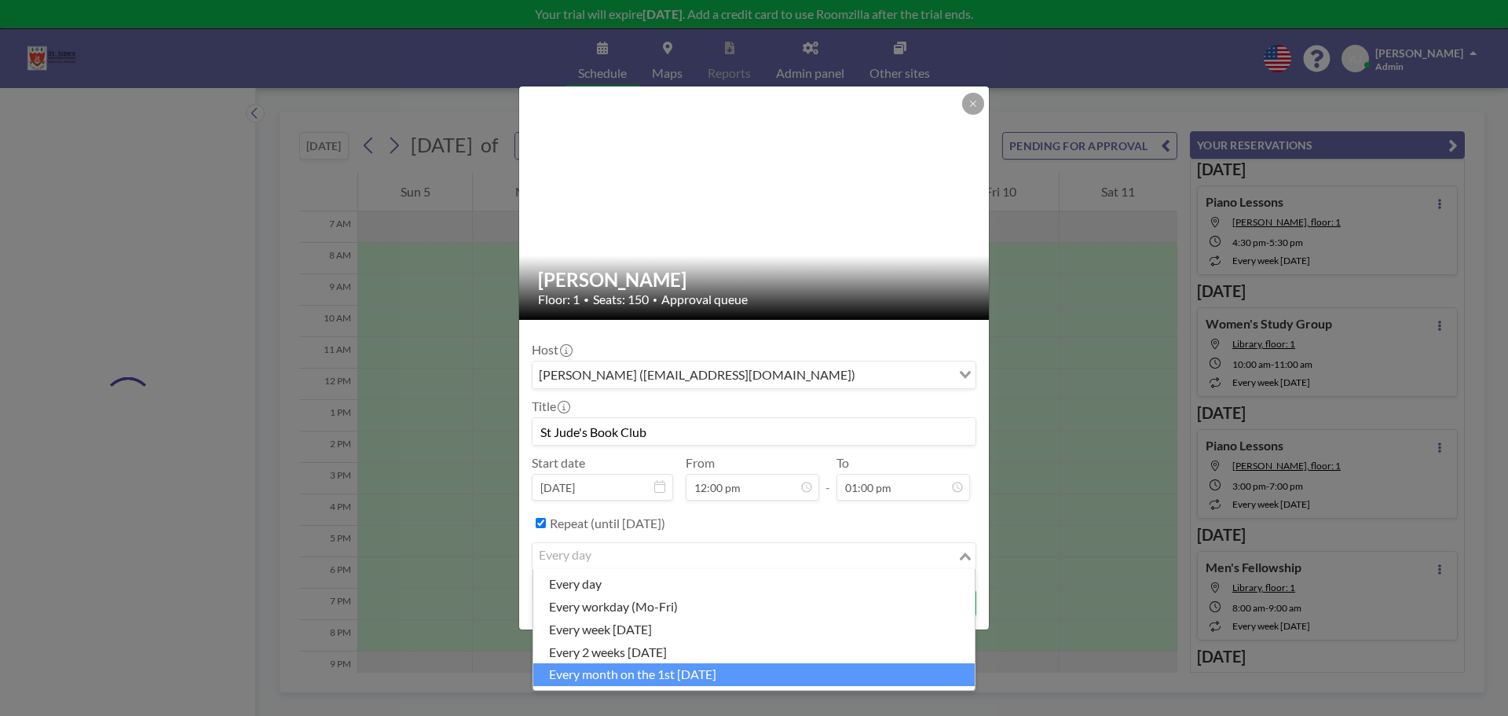
click at [695, 679] on li "every month on the 1st [DATE]" at bounding box center [754, 674] width 442 height 23
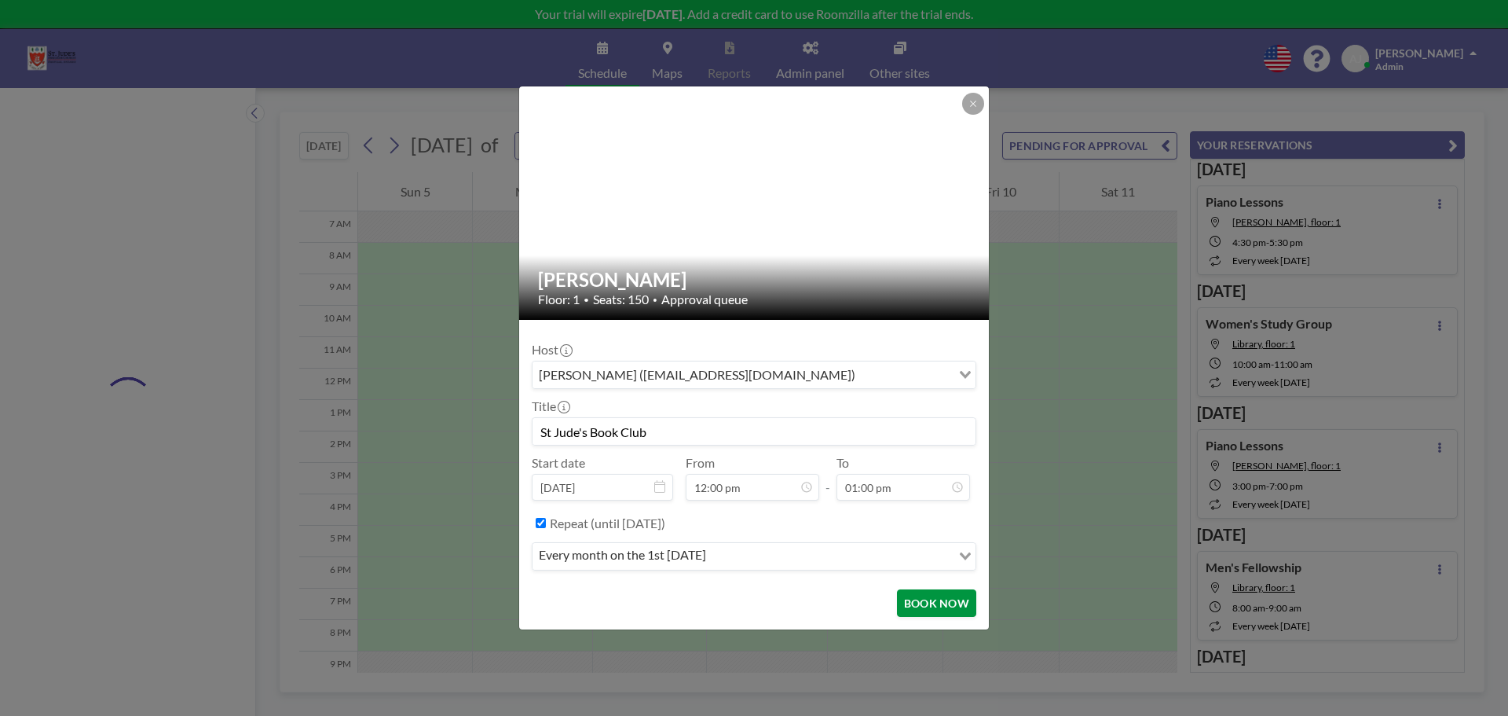
click at [942, 597] on button "BOOK NOW" at bounding box center [936, 602] width 79 height 27
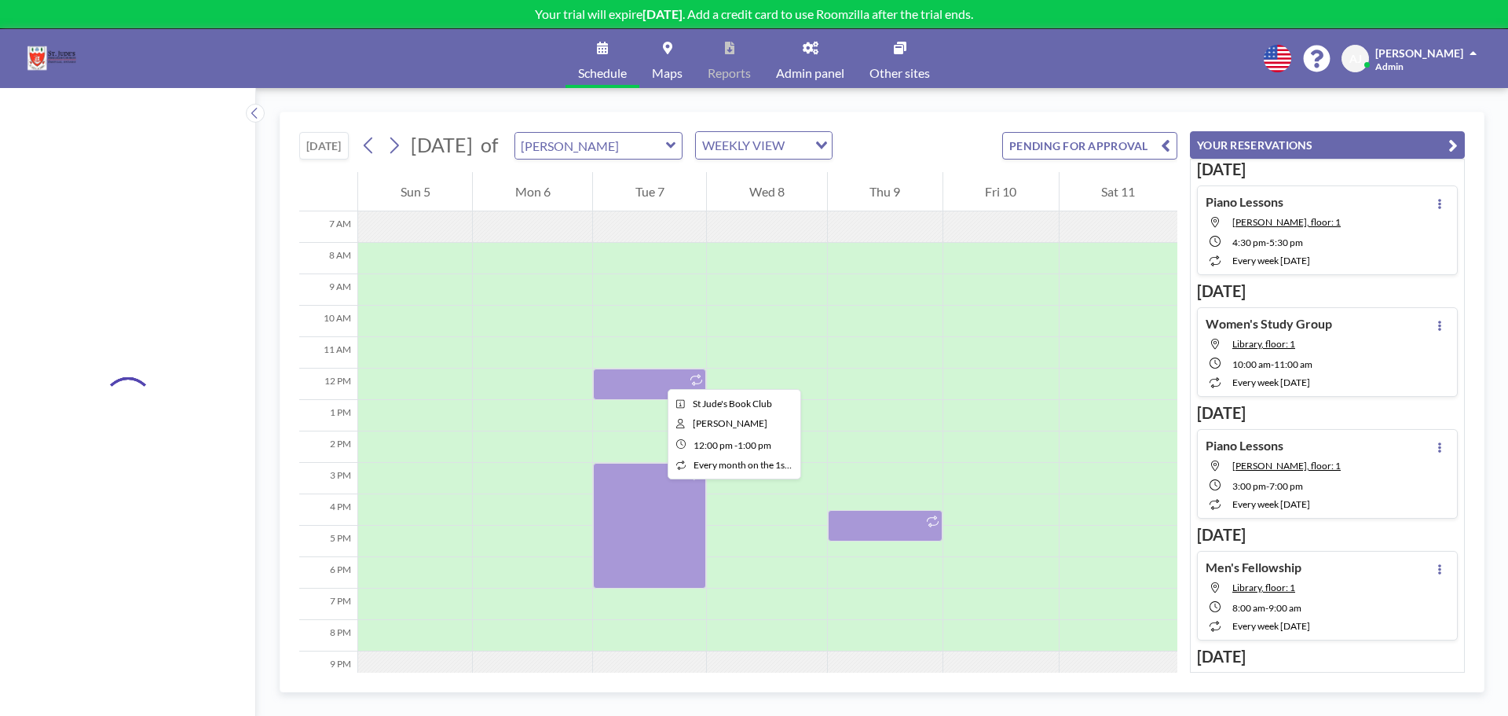
click at [655, 375] on div at bounding box center [649, 383] width 113 height 31
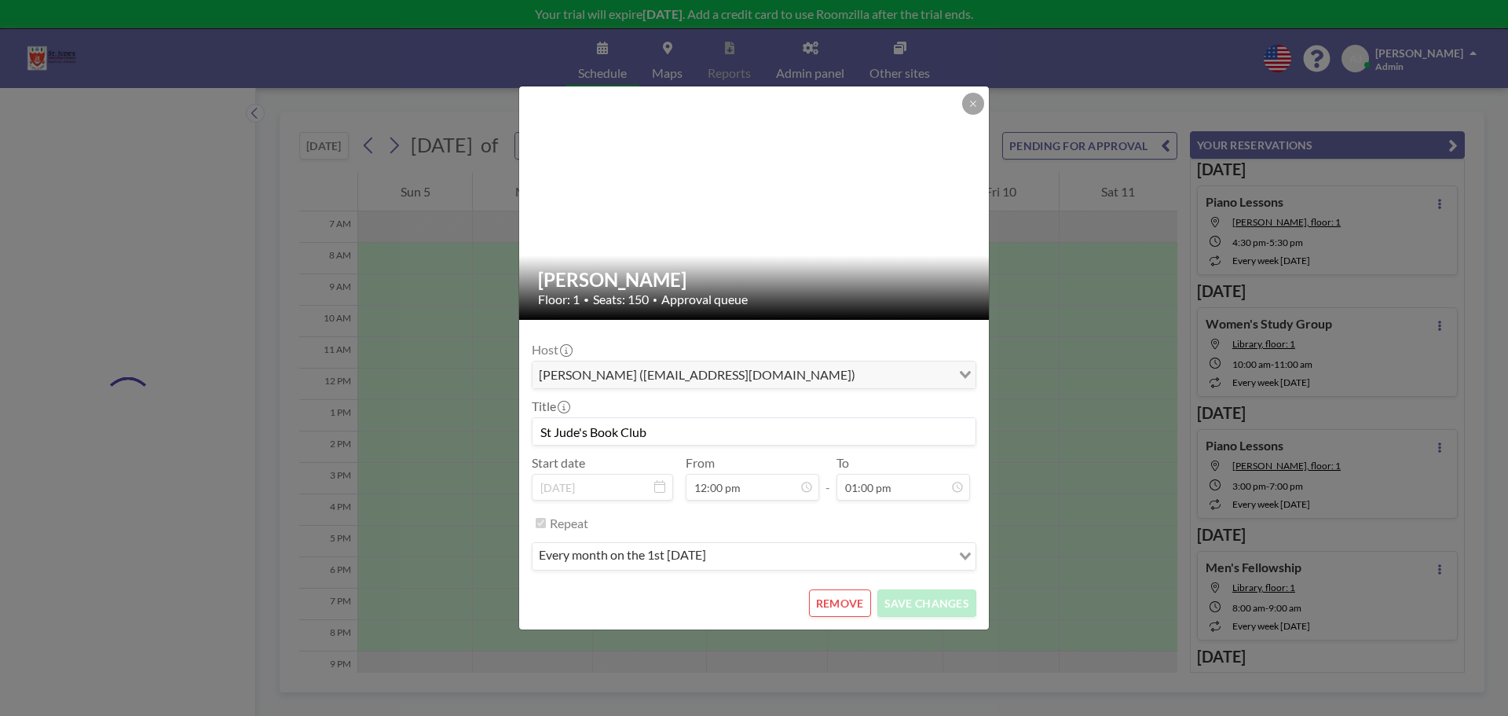
click at [835, 598] on button "REMOVE" at bounding box center [840, 602] width 62 height 27
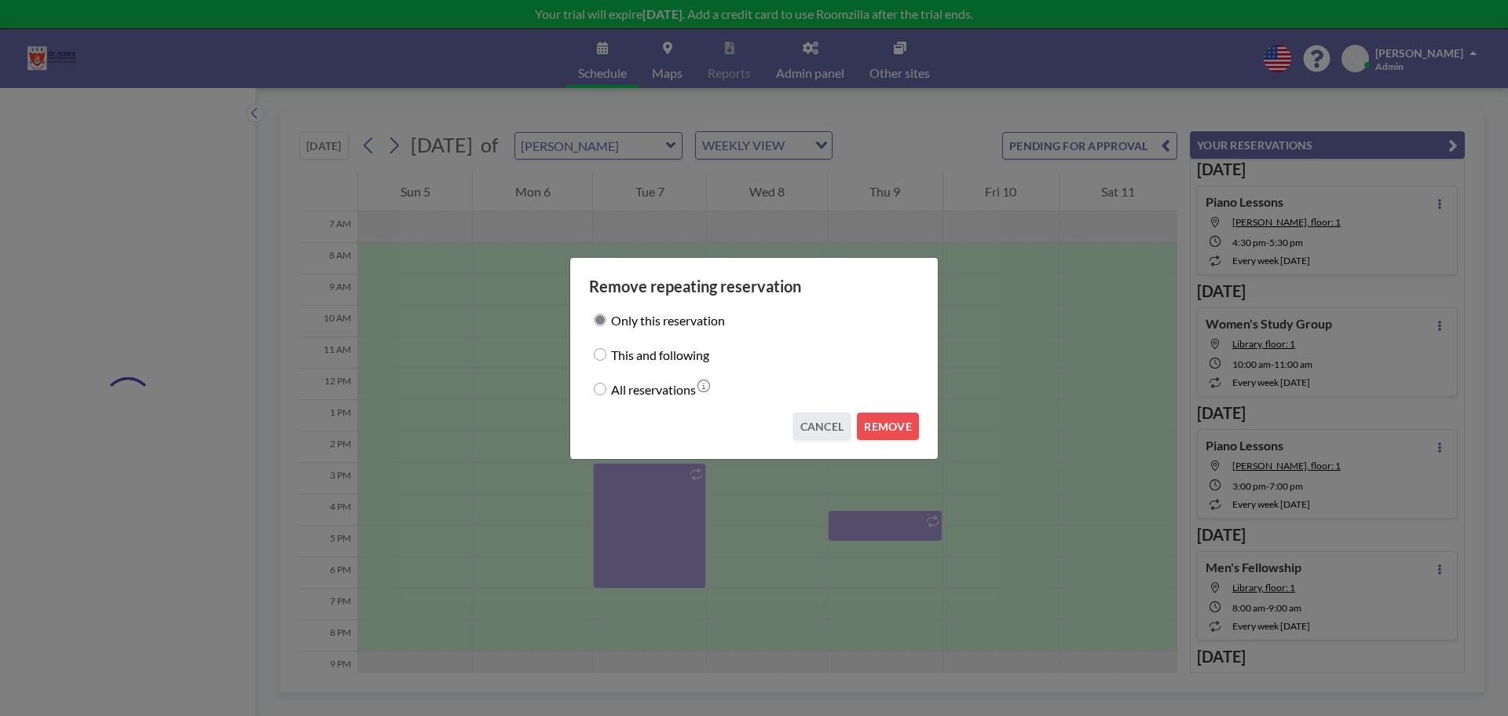
click at [655, 389] on label "All reservations" at bounding box center [653, 389] width 85 height 22
click at [607, 389] on input "All reservations" at bounding box center [600, 389] width 13 height 13
radio input "true"
click at [867, 429] on button "REMOVE" at bounding box center [888, 425] width 62 height 27
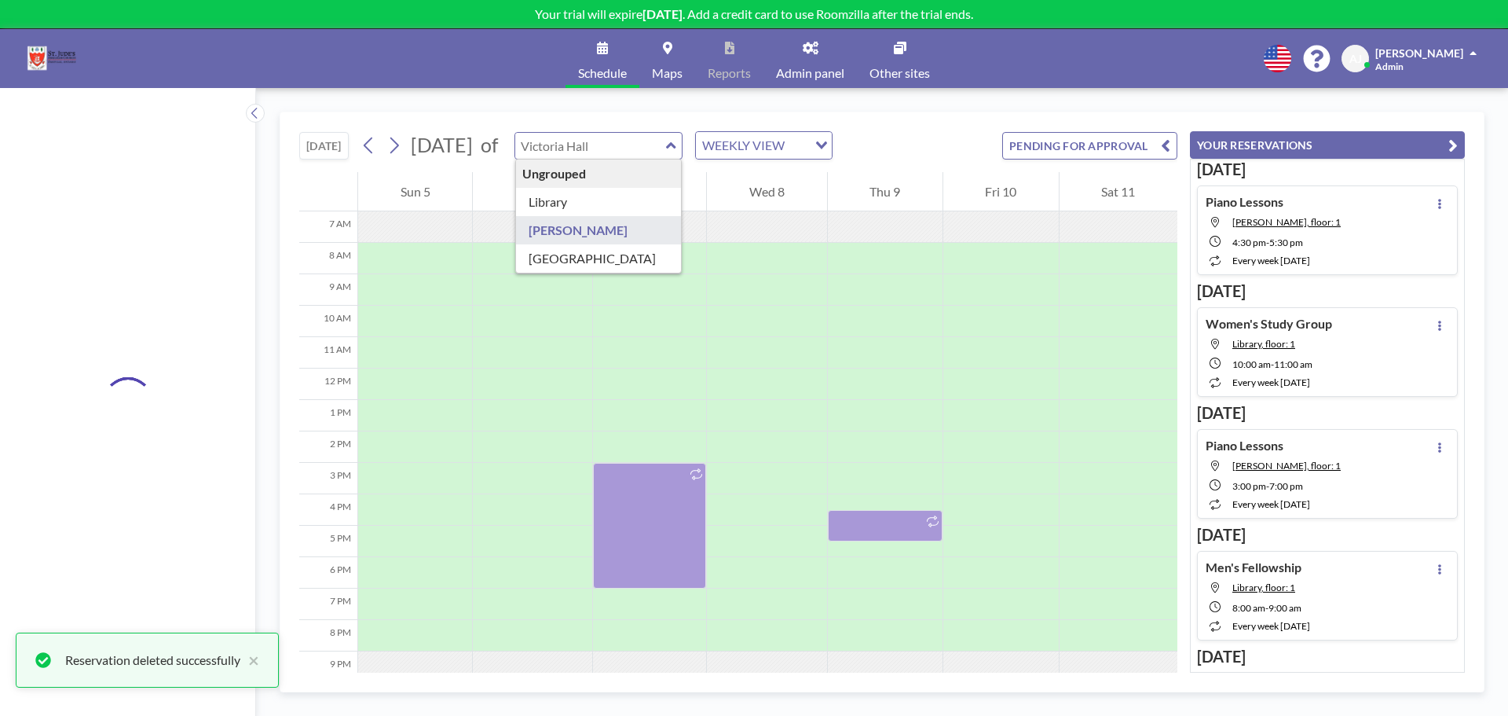
click at [666, 137] on input "text" at bounding box center [590, 146] width 151 height 26
type input "[PERSON_NAME]"
click at [808, 140] on div "WEEKLY VIEW" at bounding box center [752, 144] width 112 height 24
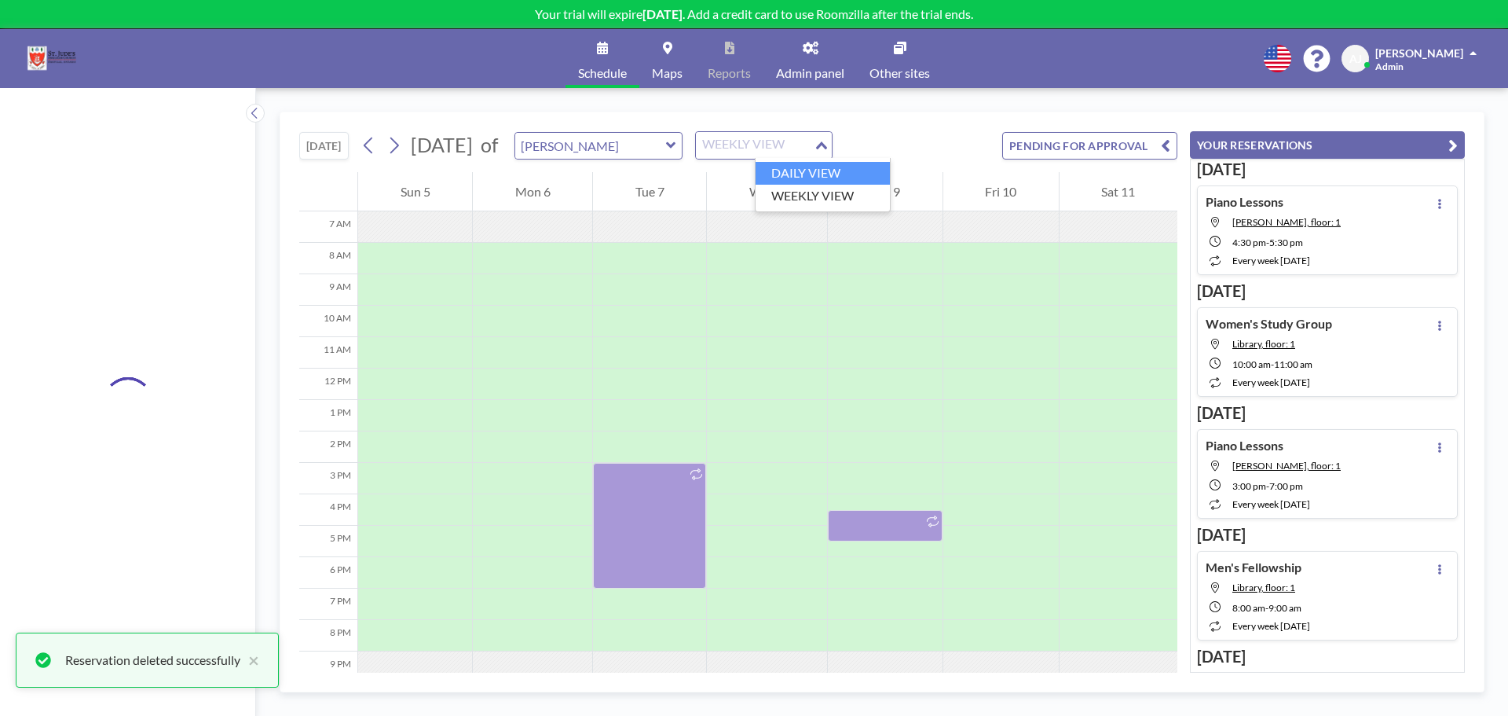
click at [826, 179] on li "DAILY VIEW" at bounding box center [823, 173] width 134 height 23
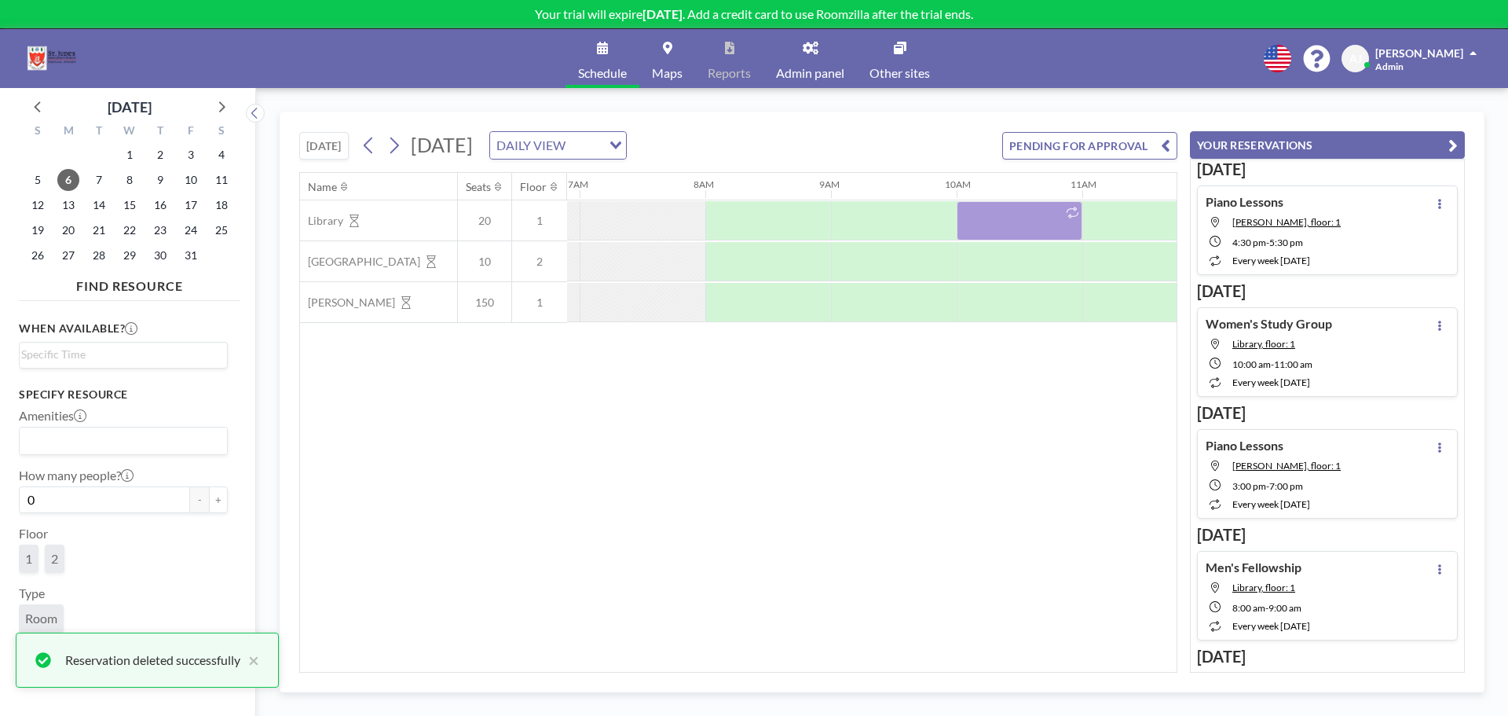
scroll to position [0, 880]
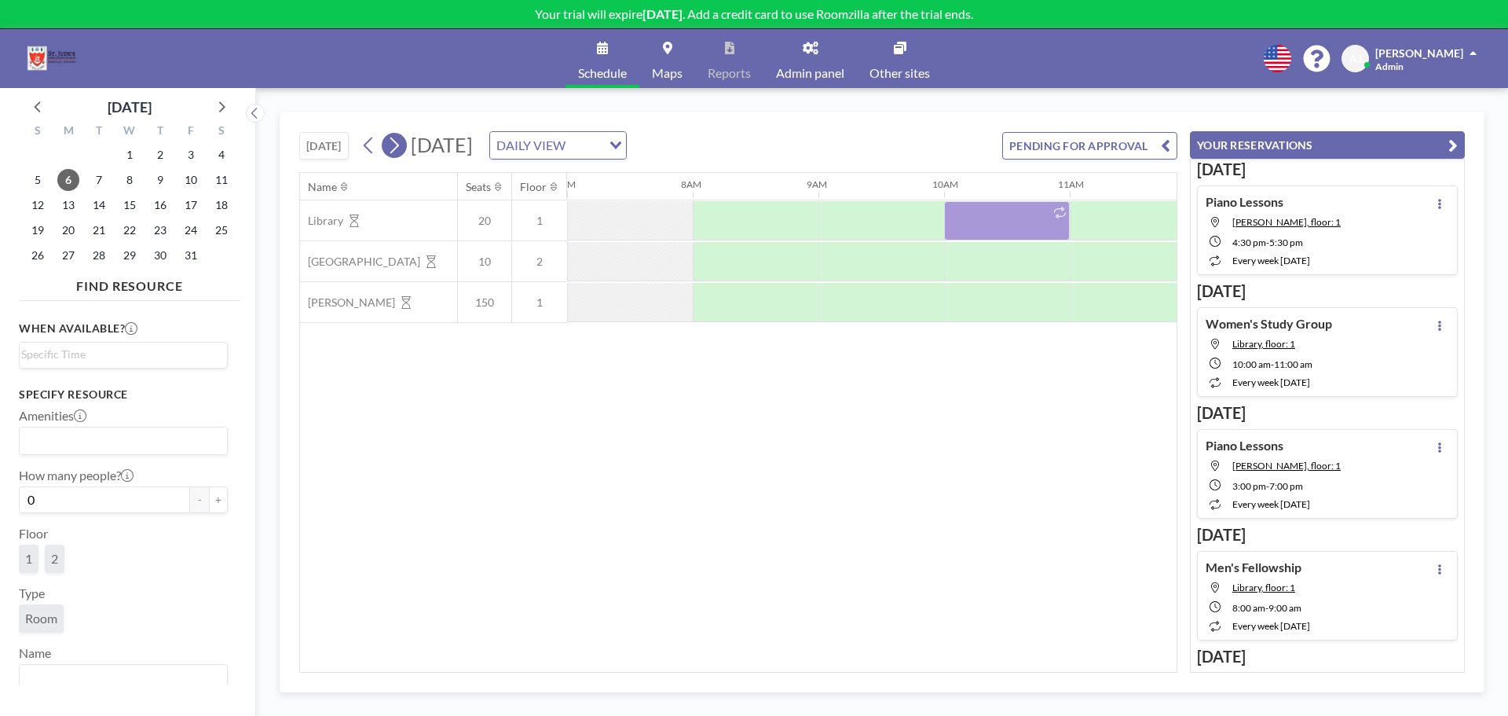
click at [401, 148] on icon at bounding box center [394, 146] width 15 height 24
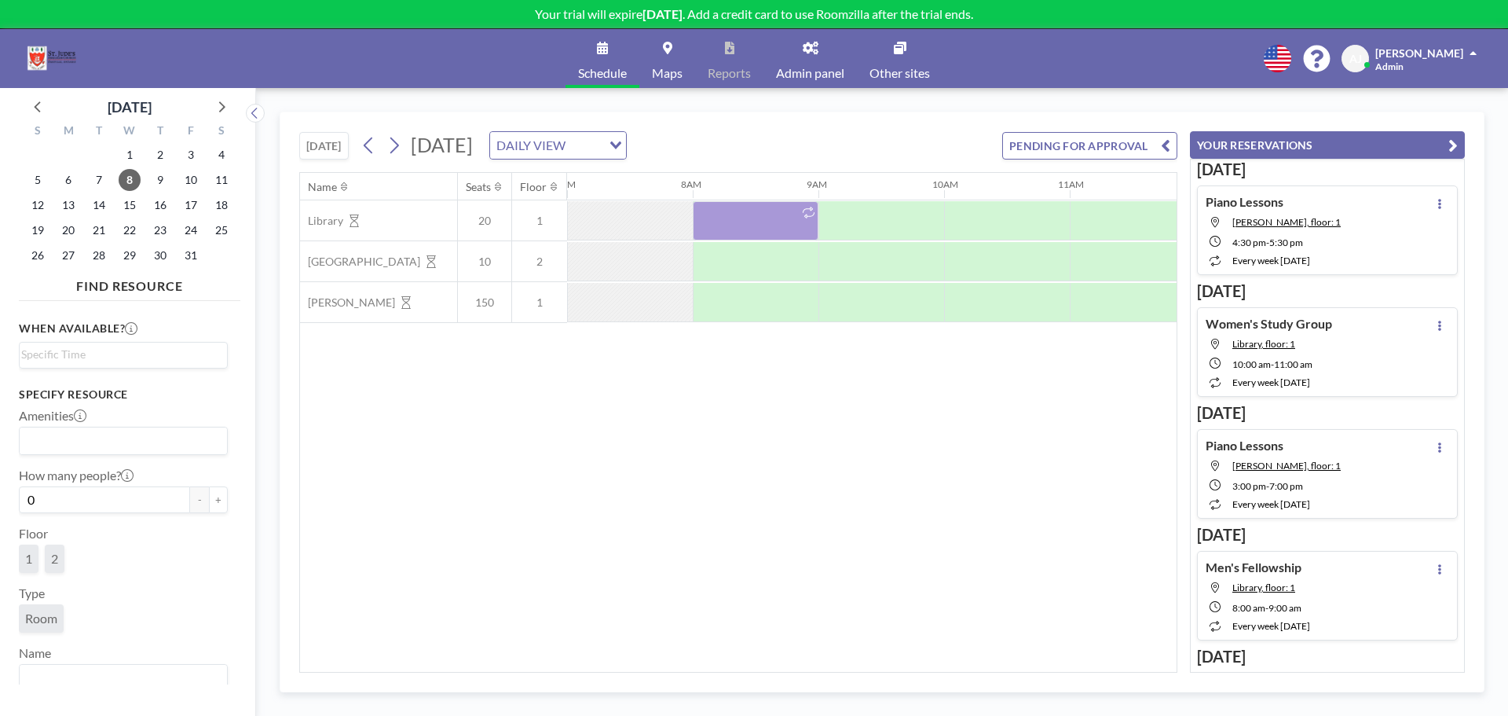
click at [602, 142] on div "DAILY VIEW" at bounding box center [546, 144] width 112 height 24
click at [736, 189] on li "WEEKLY VIEW" at bounding box center [747, 196] width 134 height 23
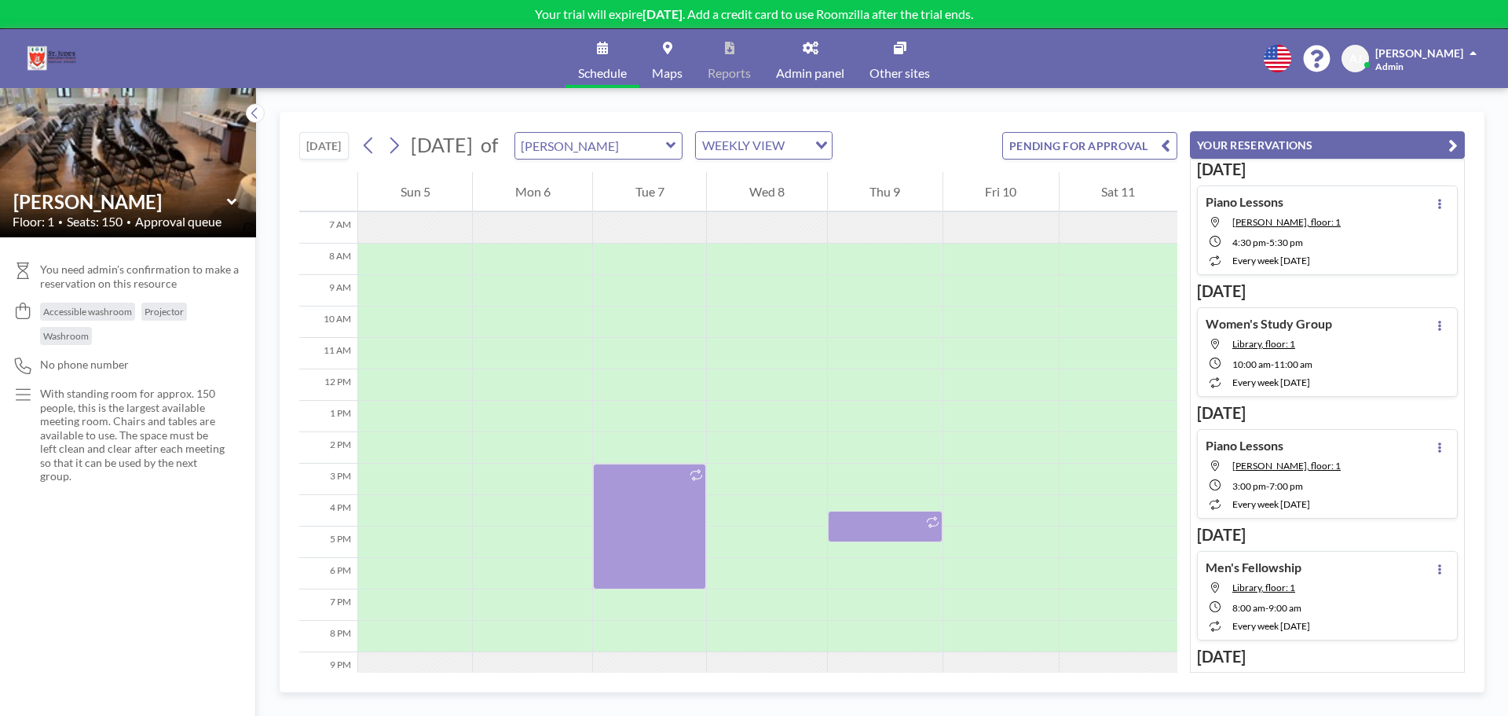
scroll to position [220, 0]
click at [666, 150] on input "text" at bounding box center [590, 146] width 151 height 26
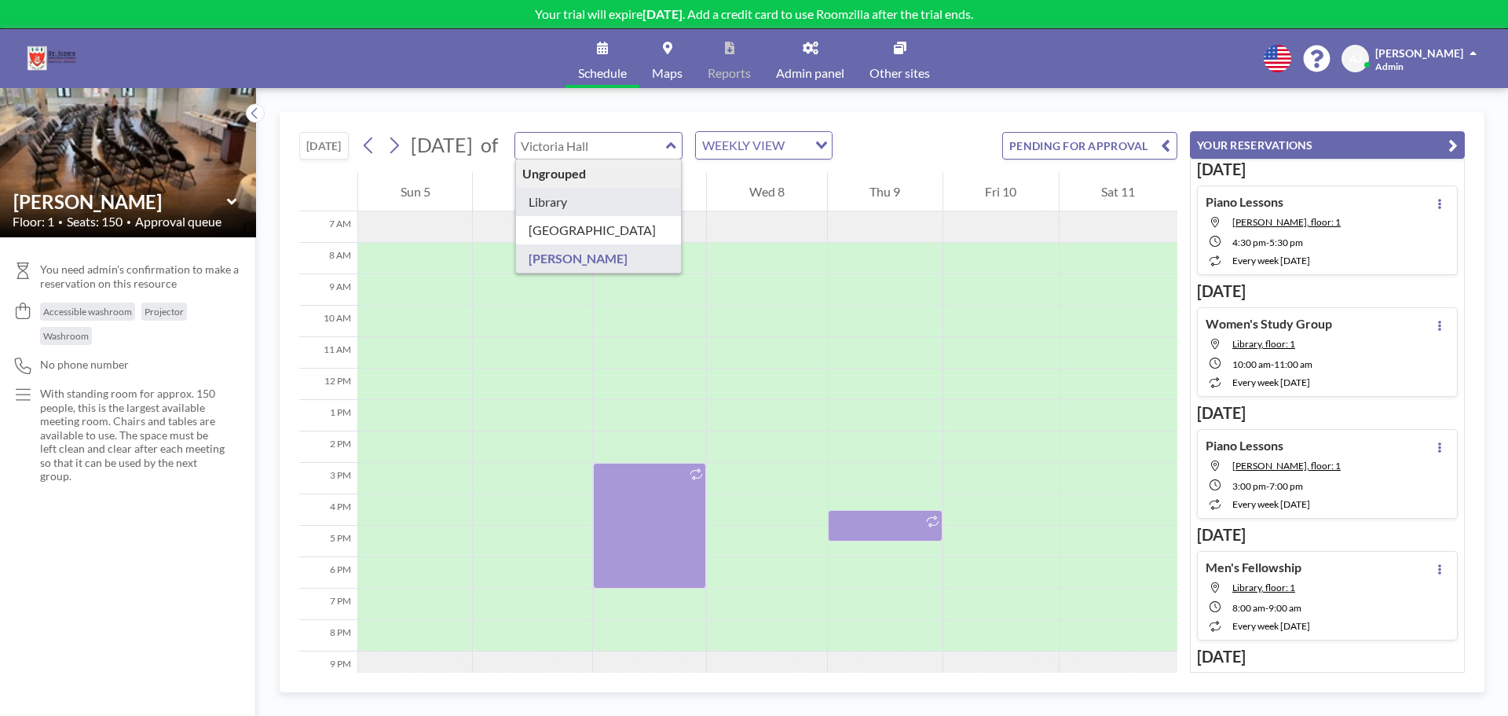
type input "Library"
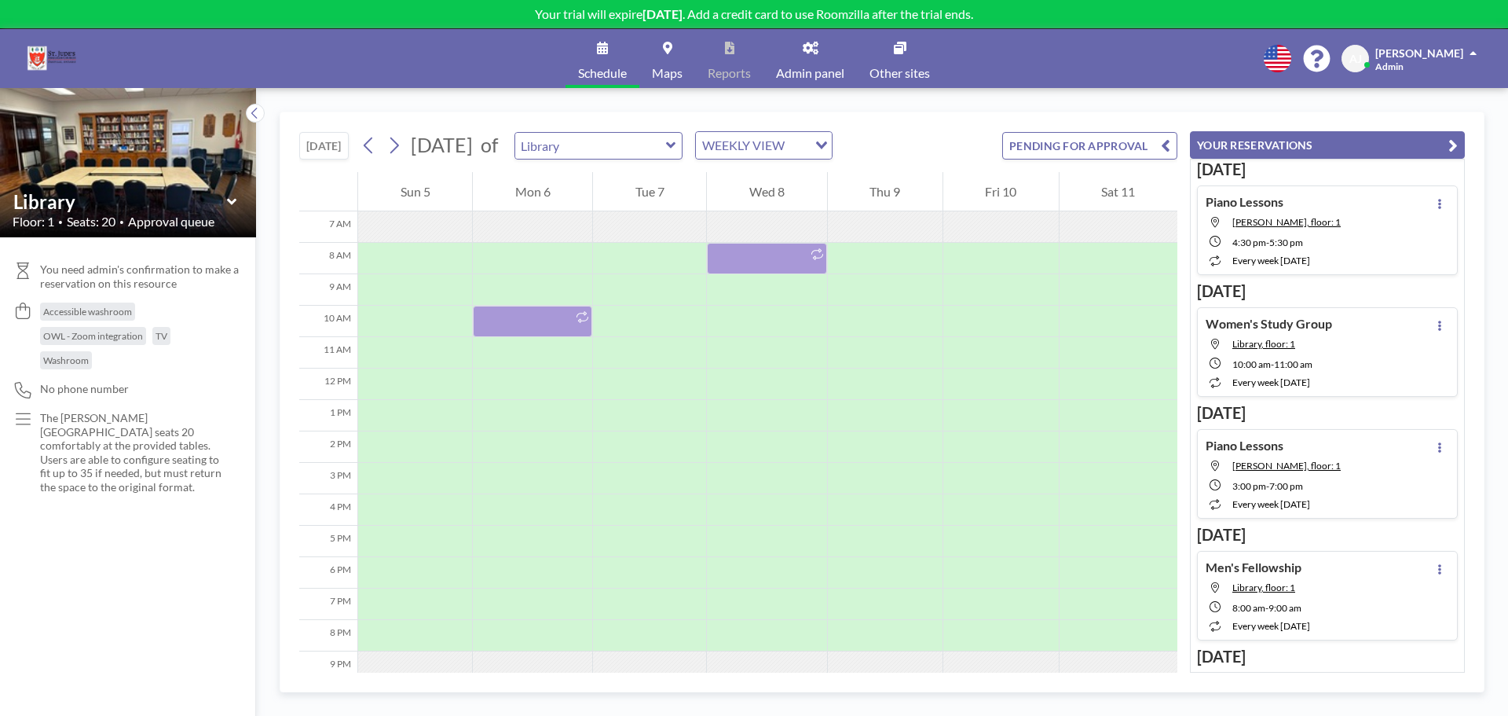
click at [341, 148] on button "[DATE]" at bounding box center [323, 145] width 49 height 27
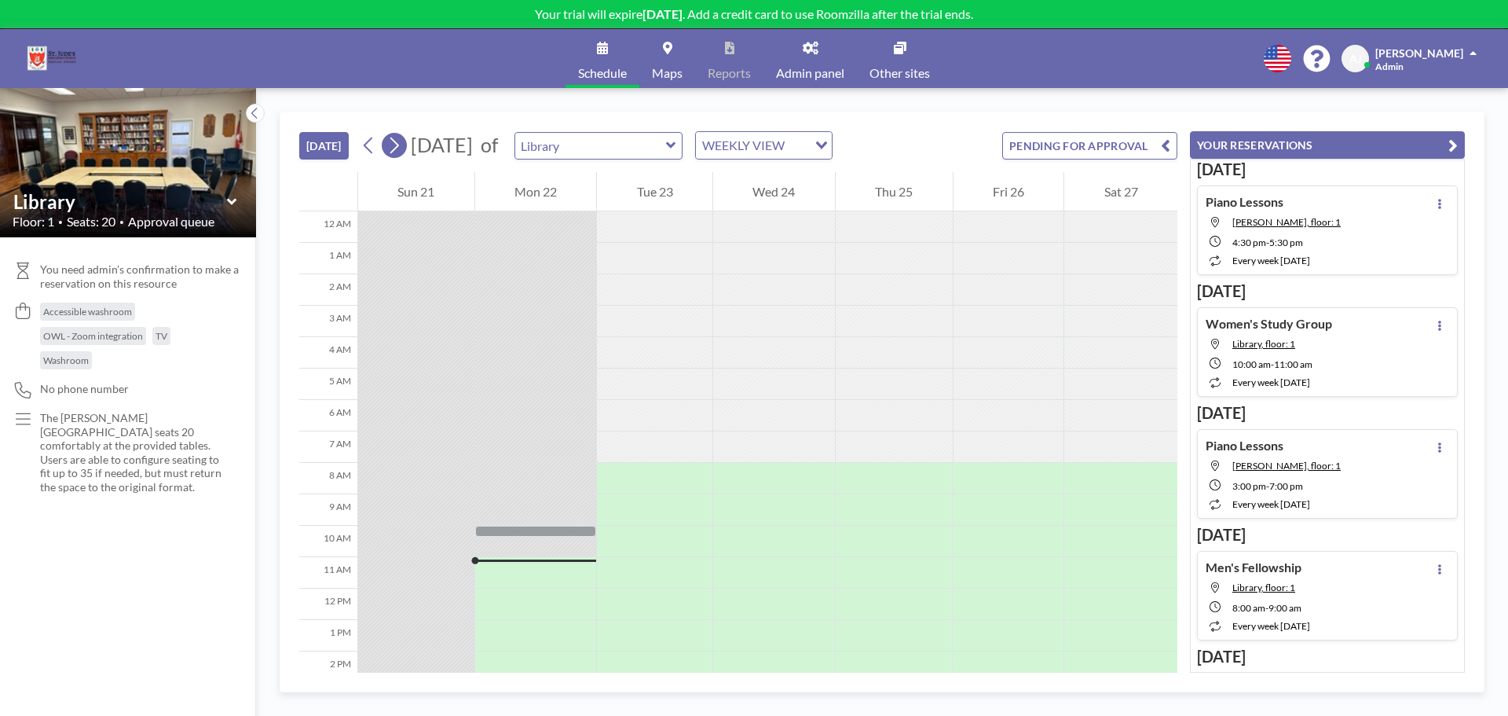
scroll to position [301, 0]
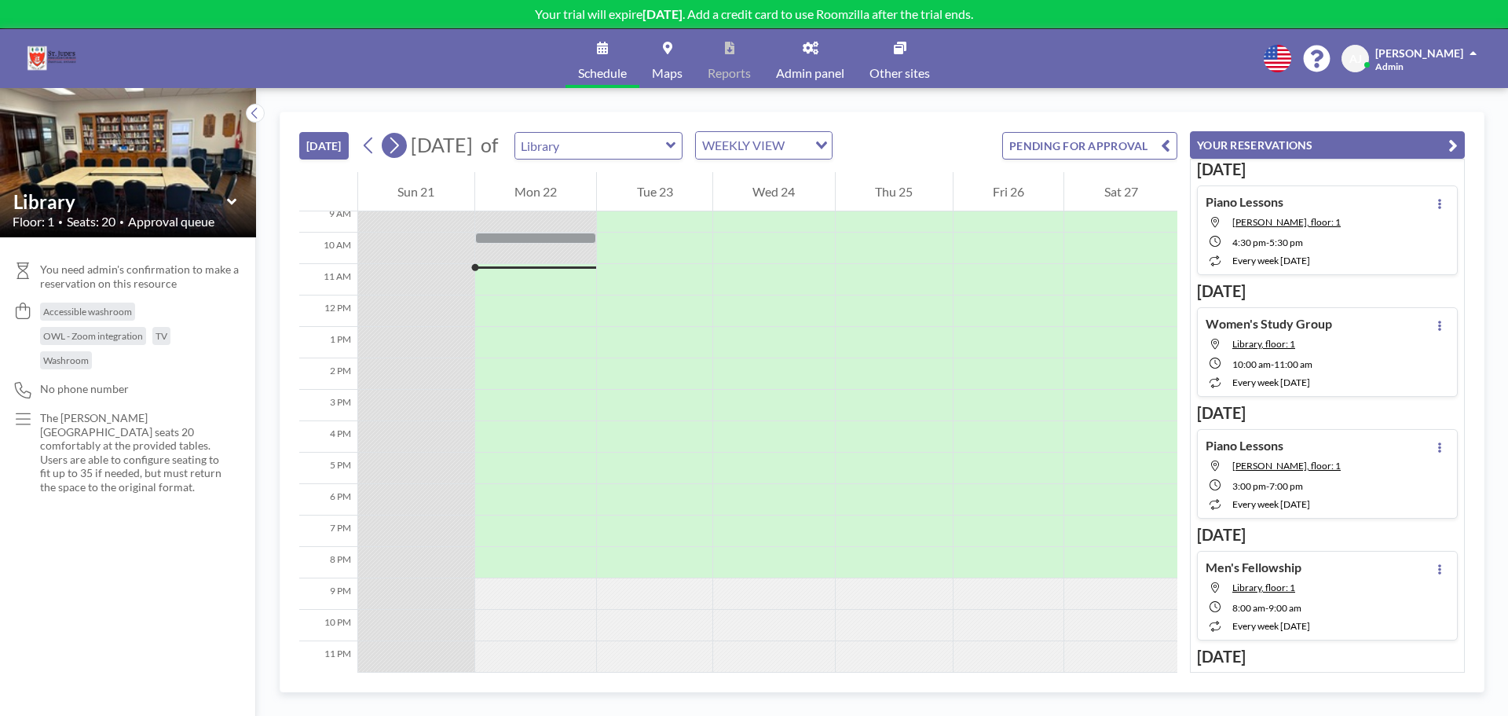
click at [401, 149] on icon at bounding box center [394, 146] width 15 height 24
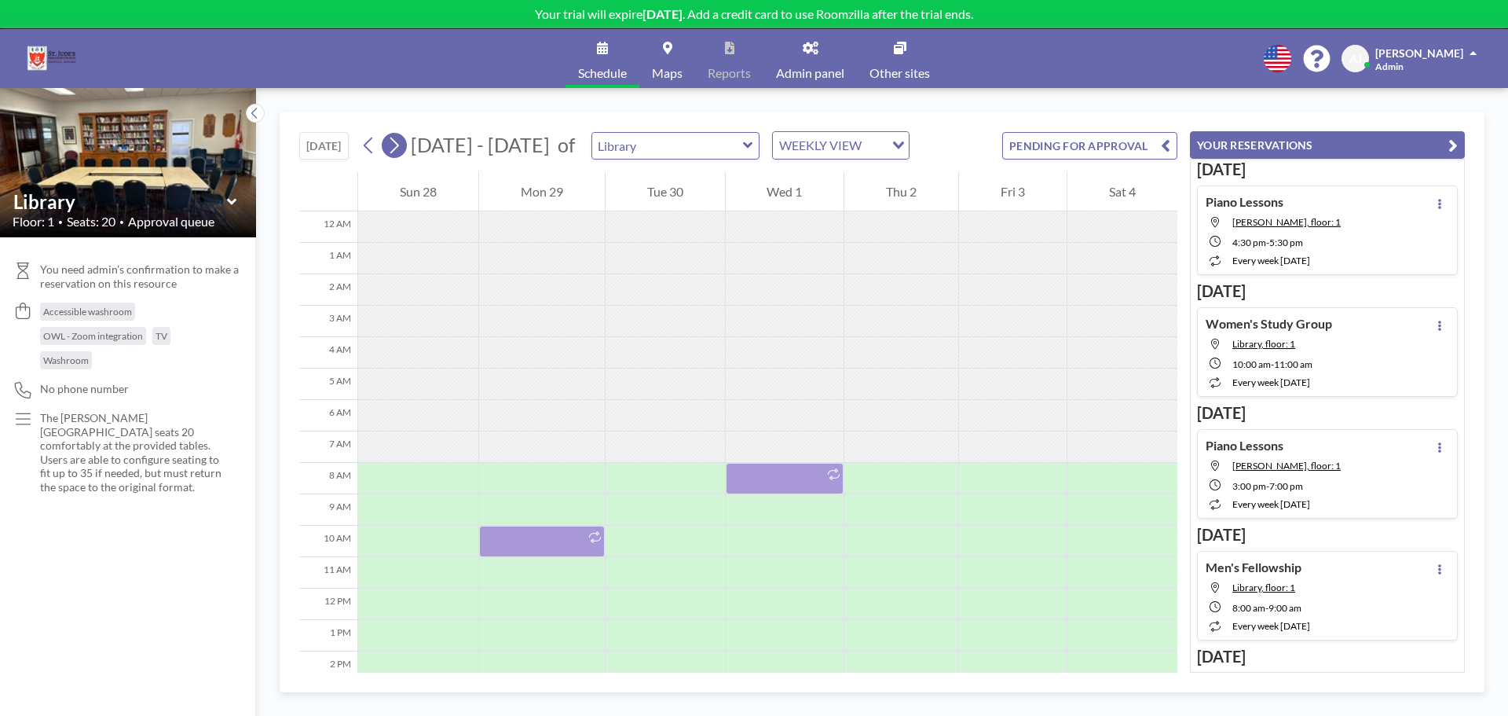
scroll to position [220, 0]
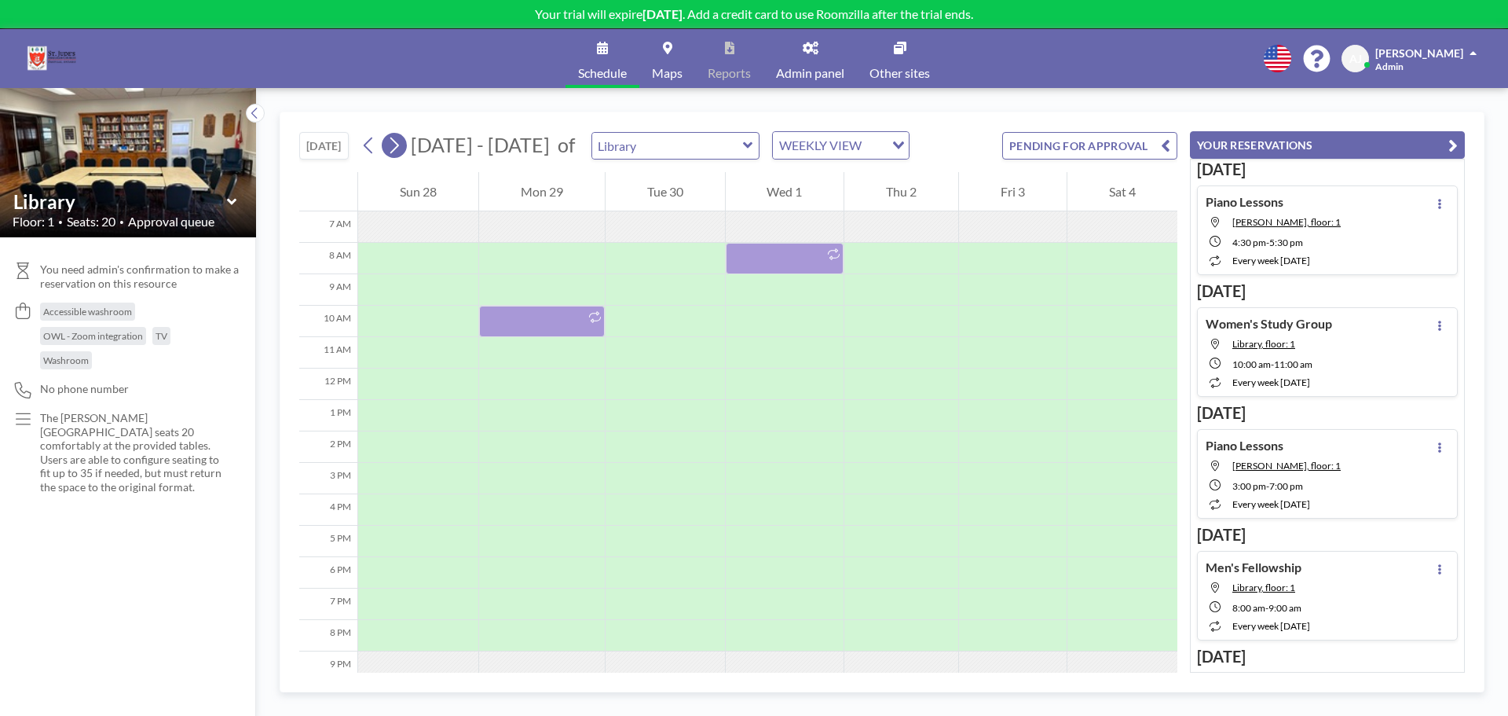
click at [401, 149] on icon at bounding box center [394, 146] width 15 height 24
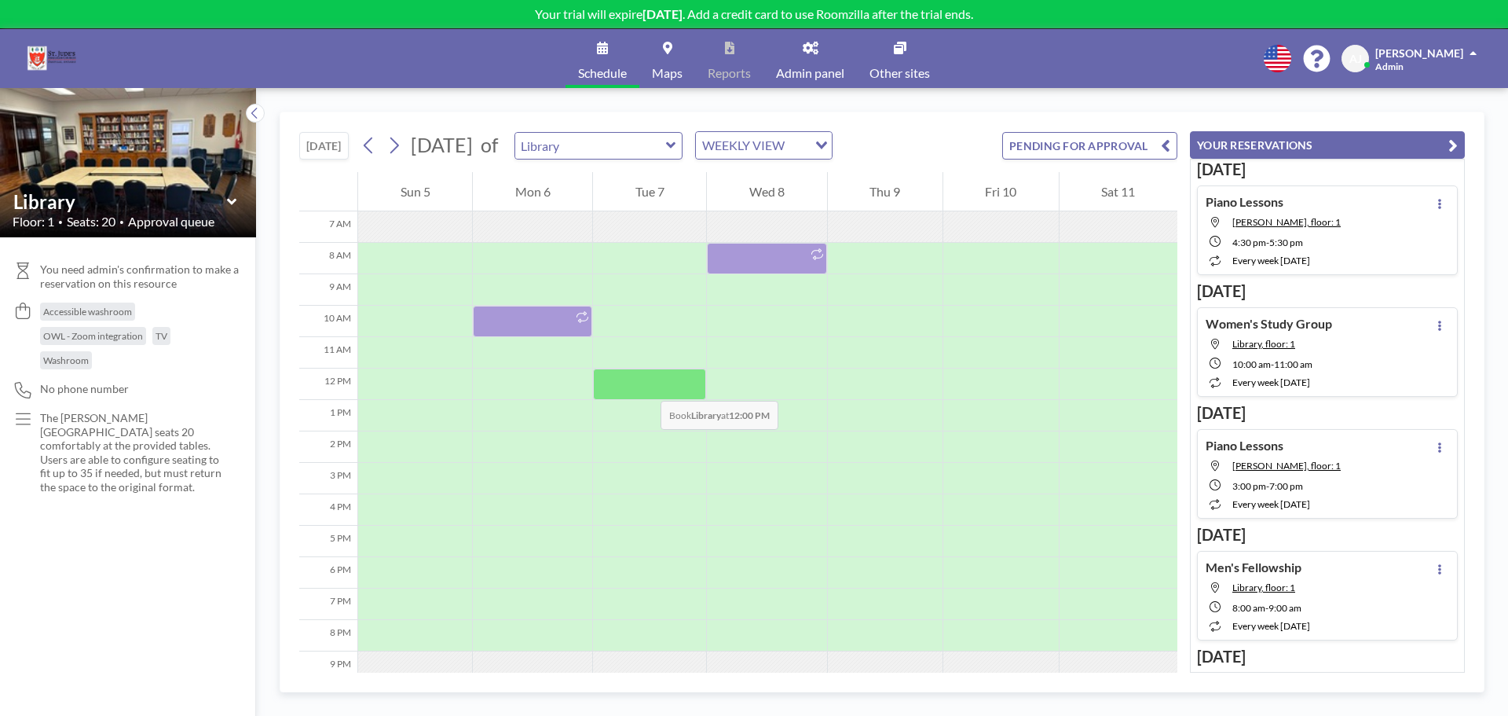
click at [645, 385] on div at bounding box center [649, 383] width 113 height 31
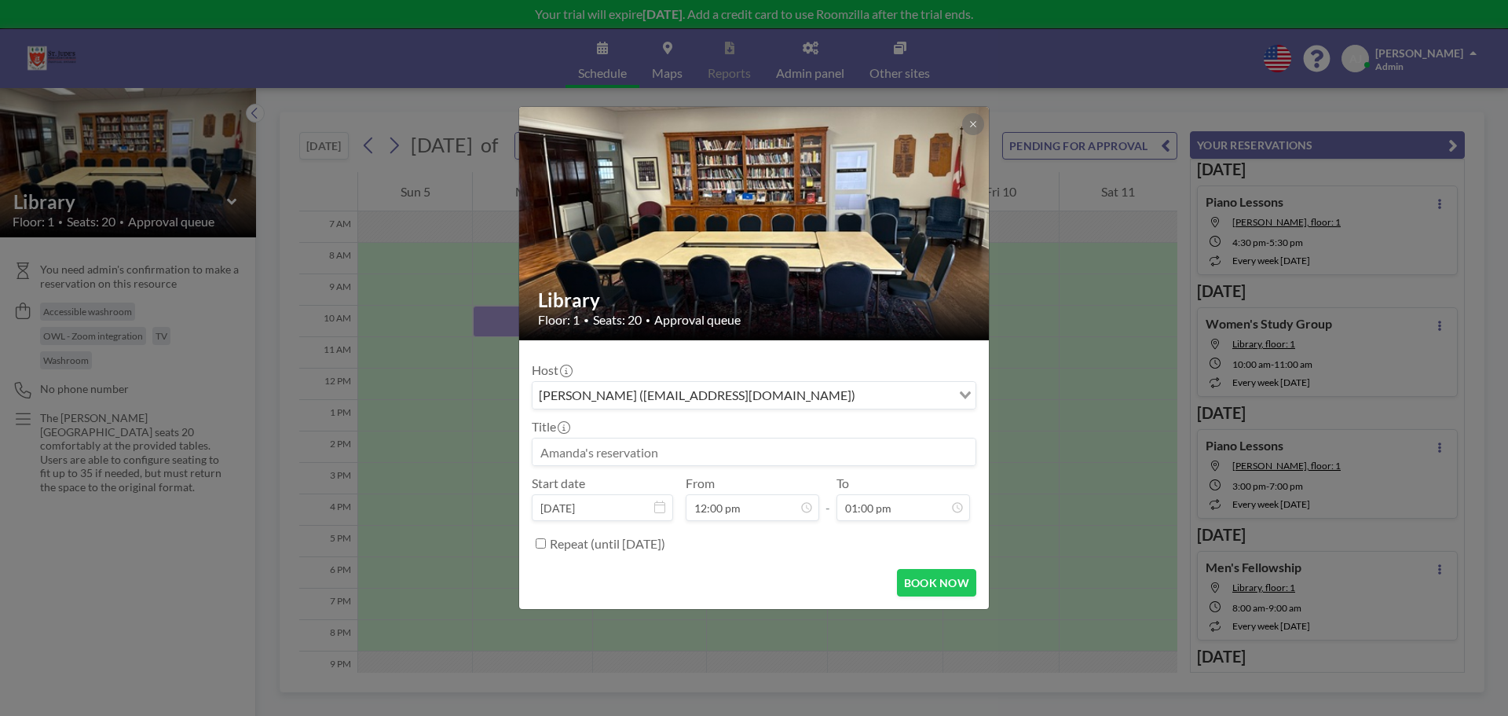
click at [670, 446] on input at bounding box center [754, 451] width 443 height 27
type input "St Jude's Book Club"
click at [544, 542] on input "Repeat (until [DATE])" at bounding box center [541, 543] width 10 height 10
checkbox input "true"
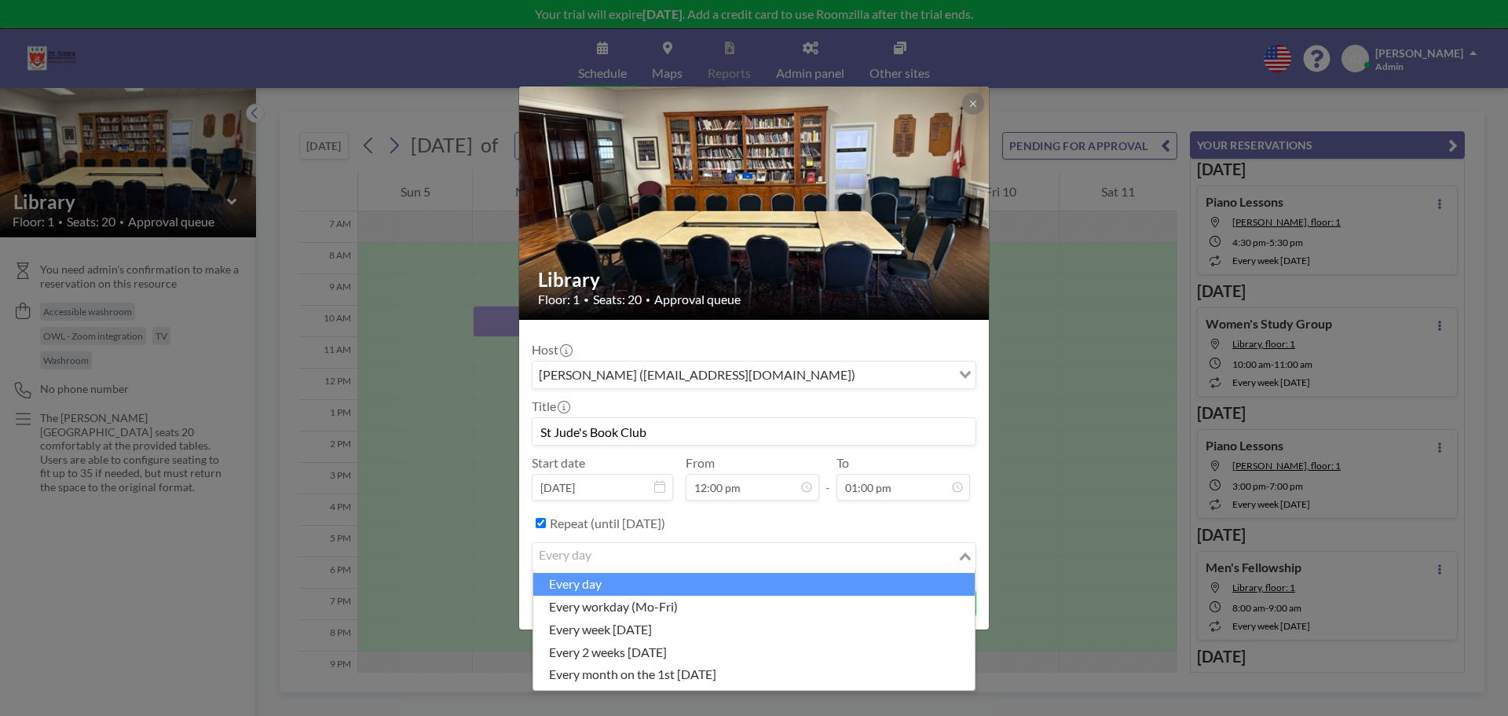
click at [642, 552] on input "Search for option" at bounding box center [745, 556] width 422 height 20
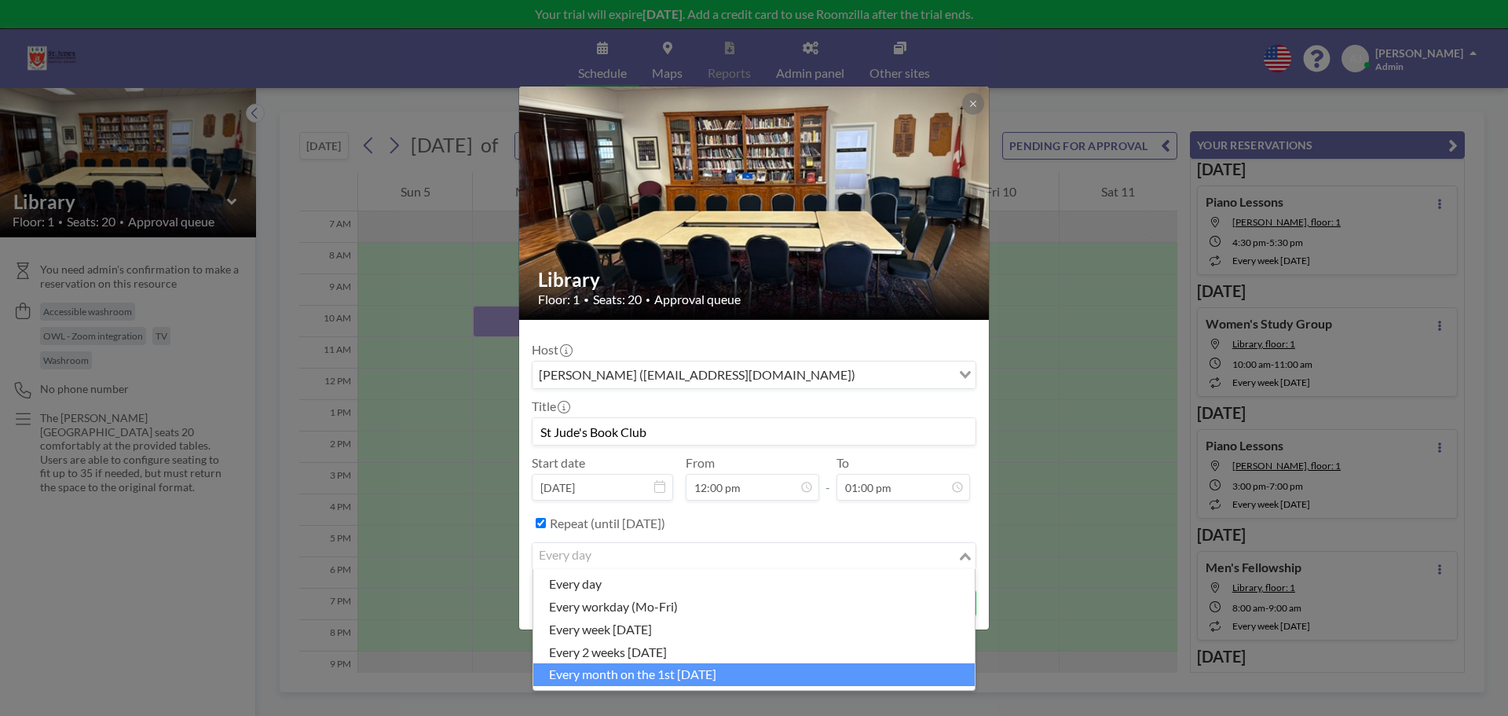
click at [665, 673] on li "every month on the 1st [DATE]" at bounding box center [754, 674] width 442 height 23
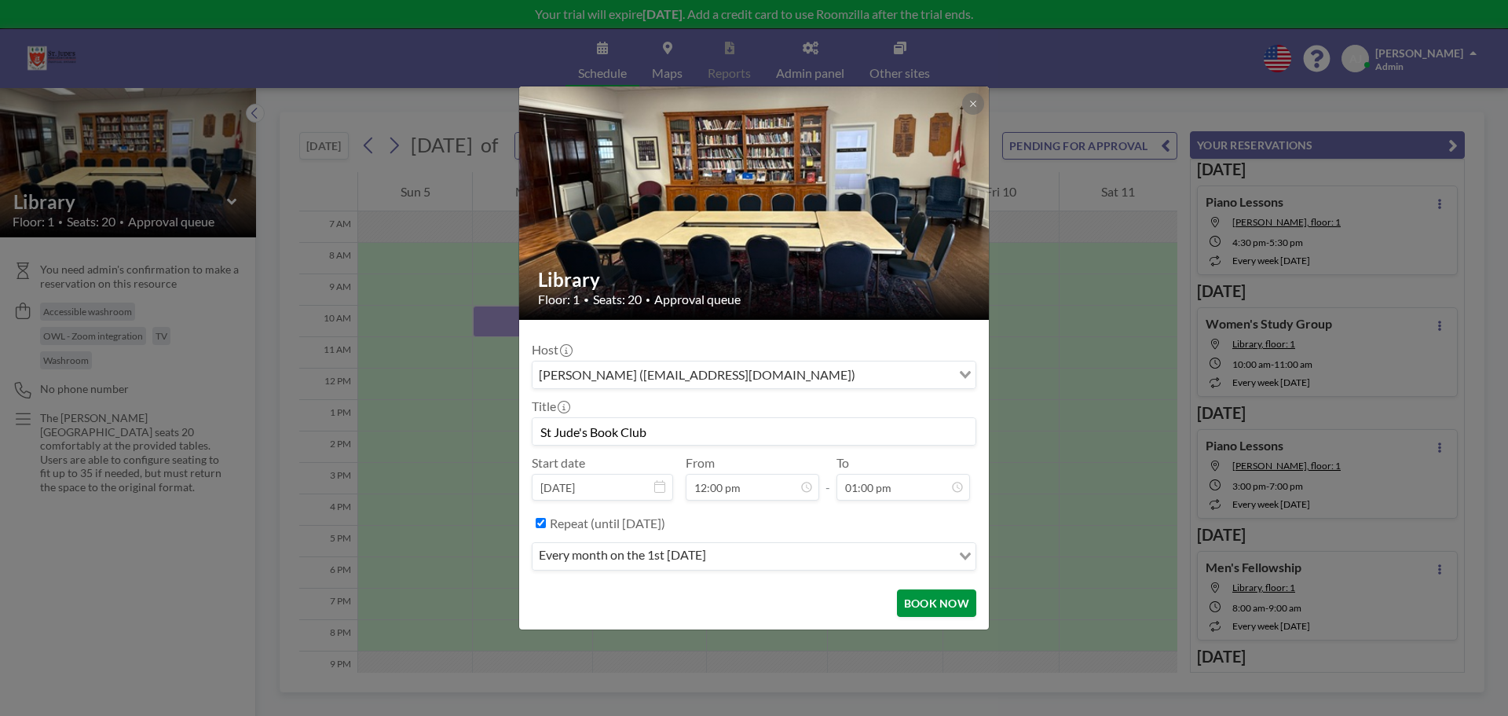
click at [958, 599] on button "BOOK NOW" at bounding box center [936, 602] width 79 height 27
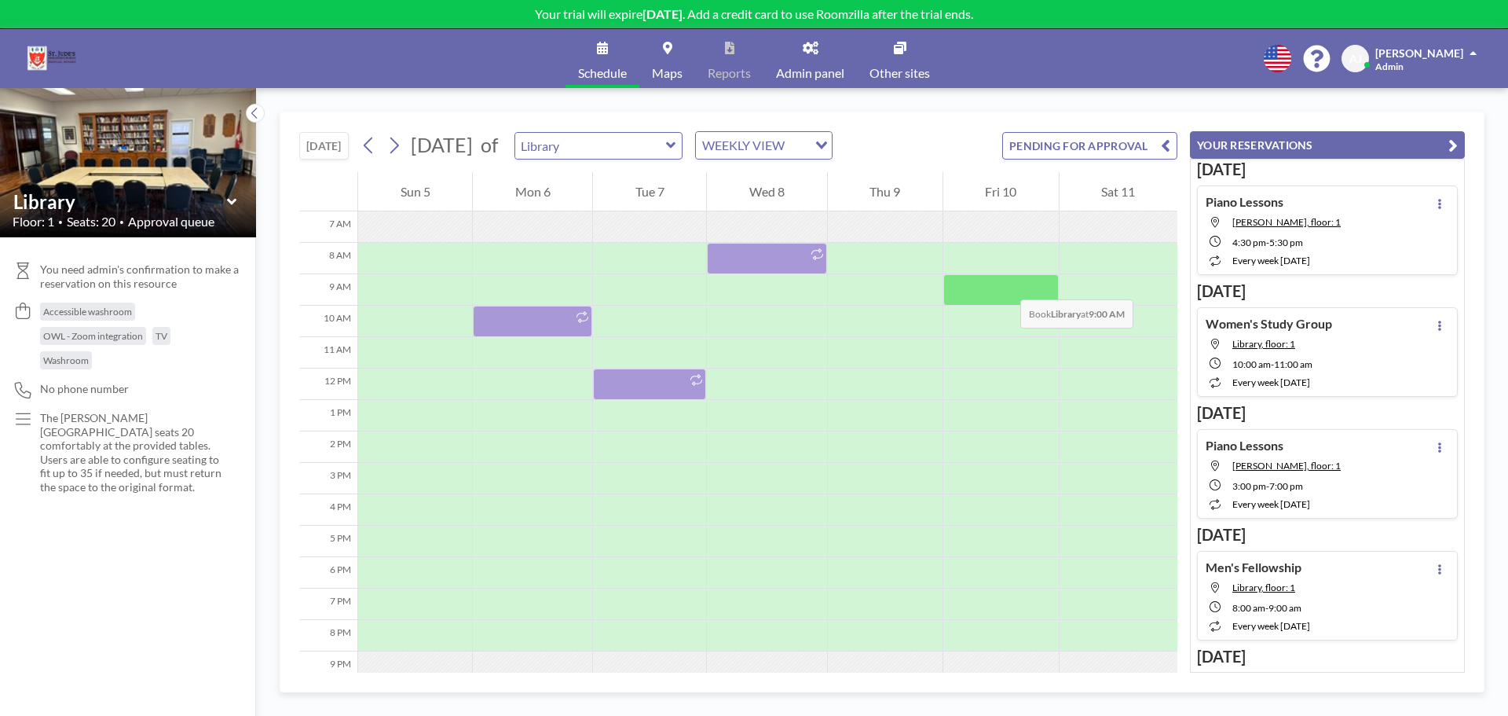
click at [1005, 284] on div at bounding box center [1001, 289] width 115 height 31
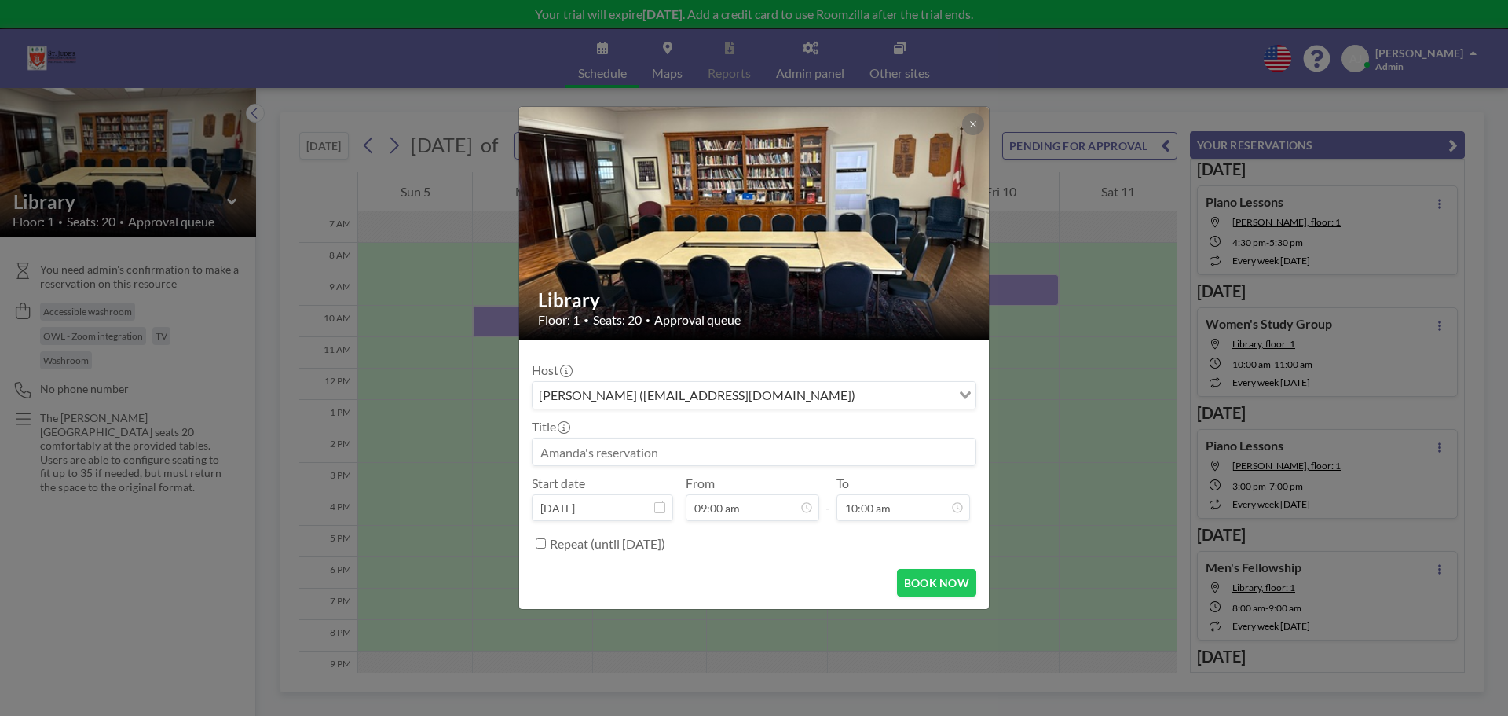
click at [678, 452] on input at bounding box center [754, 451] width 443 height 27
type input "[MEDICAL_DATA] Class"
click at [613, 542] on label "Repeat (until [DATE])" at bounding box center [607, 544] width 115 height 16
click at [546, 542] on input "Repeat (until [DATE])" at bounding box center [541, 543] width 10 height 10
checkbox input "true"
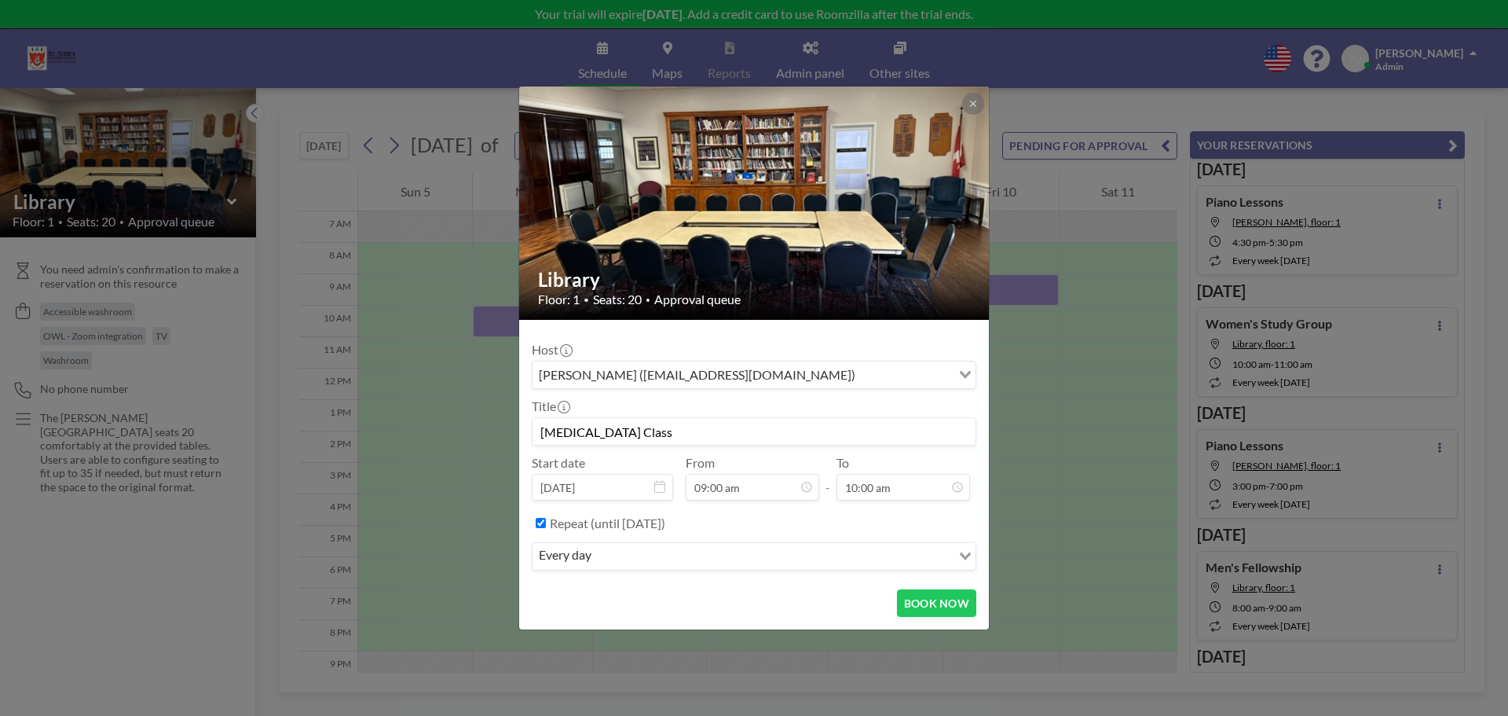
click at [640, 552] on input "Search for option" at bounding box center [773, 556] width 354 height 20
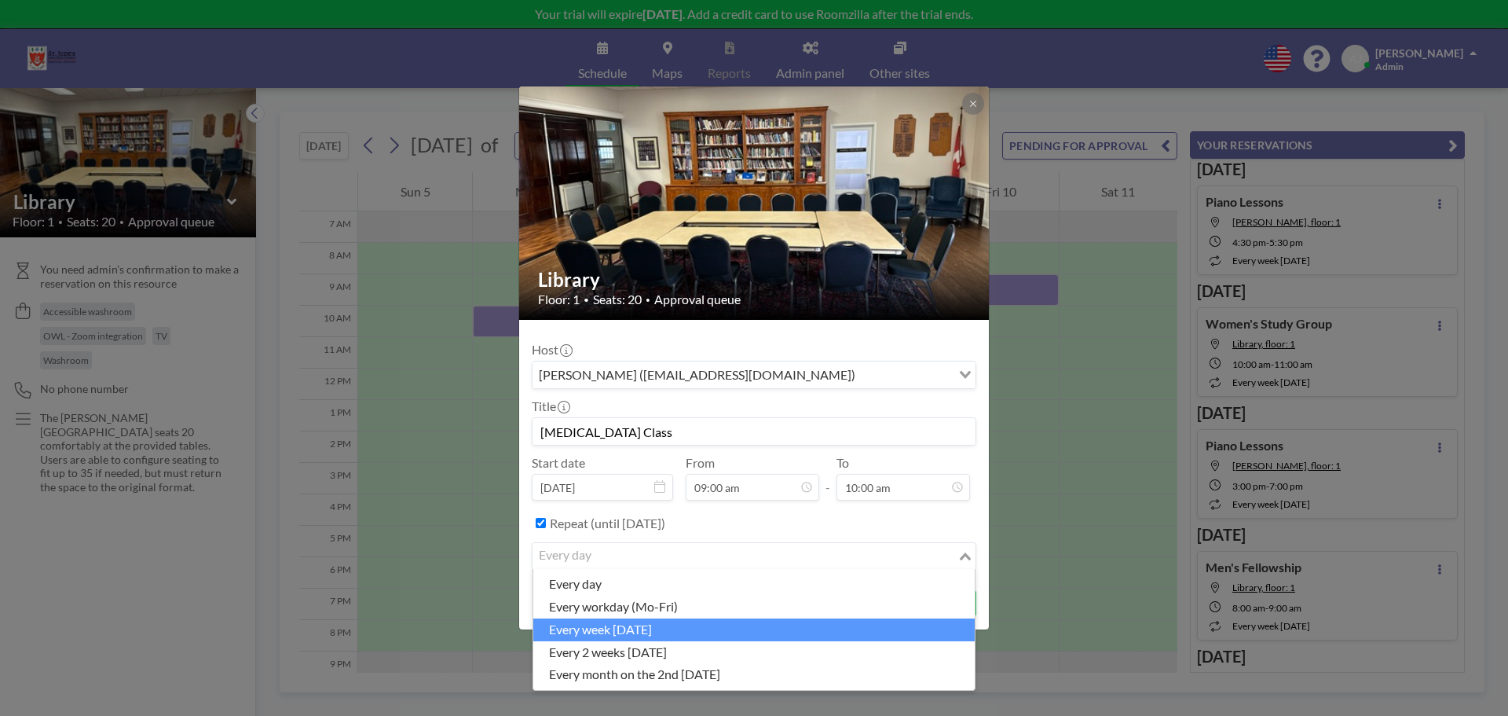
click at [651, 629] on li "every week [DATE]" at bounding box center [754, 629] width 442 height 23
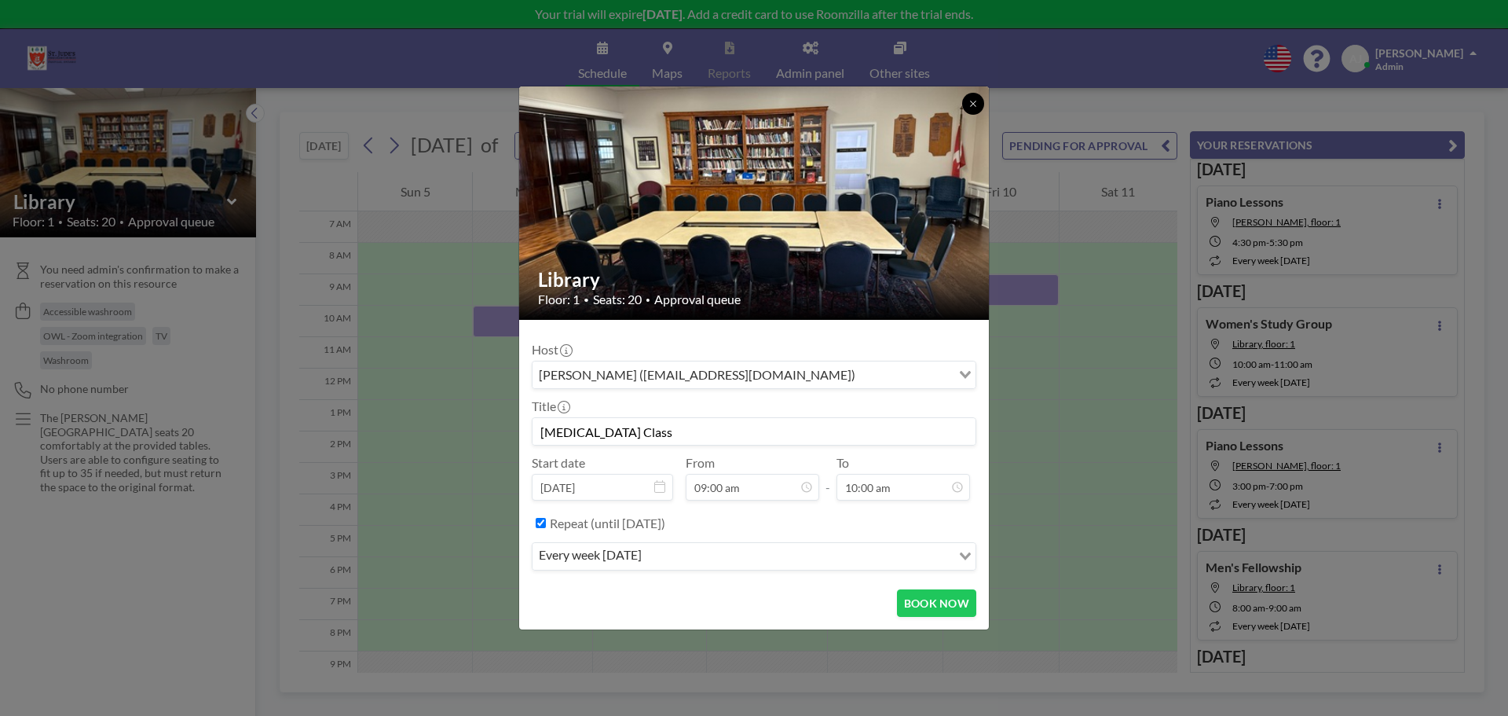
click at [976, 108] on icon at bounding box center [973, 103] width 9 height 9
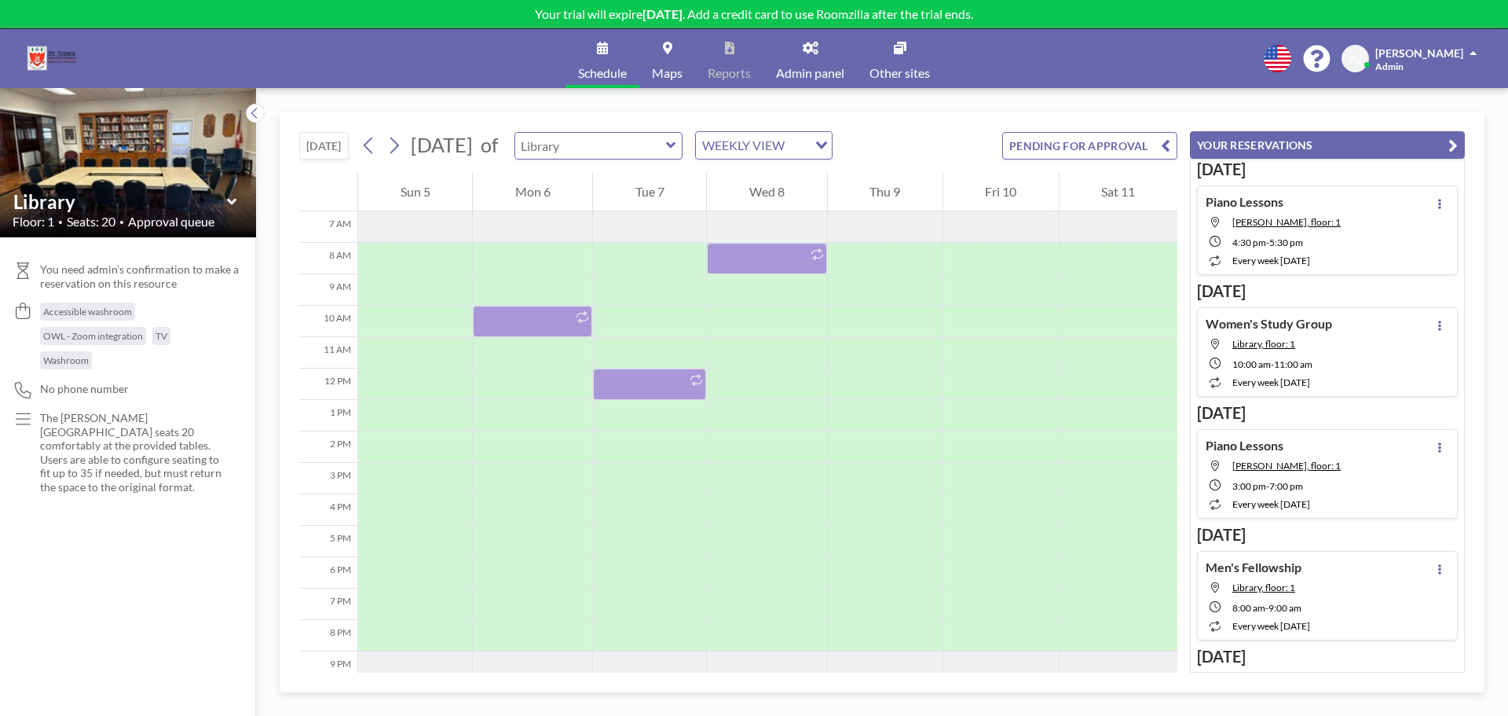
click at [647, 151] on input "text" at bounding box center [590, 146] width 151 height 26
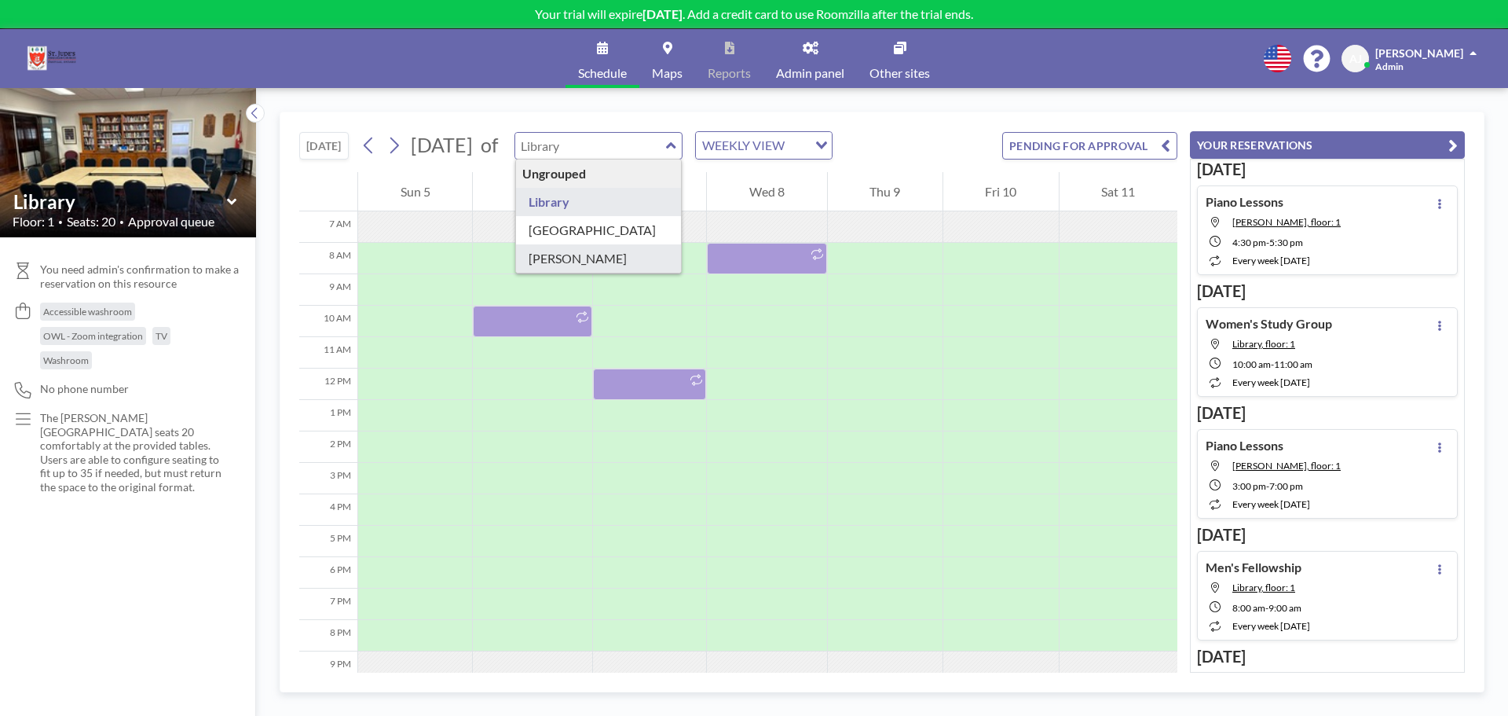
type input "[PERSON_NAME]"
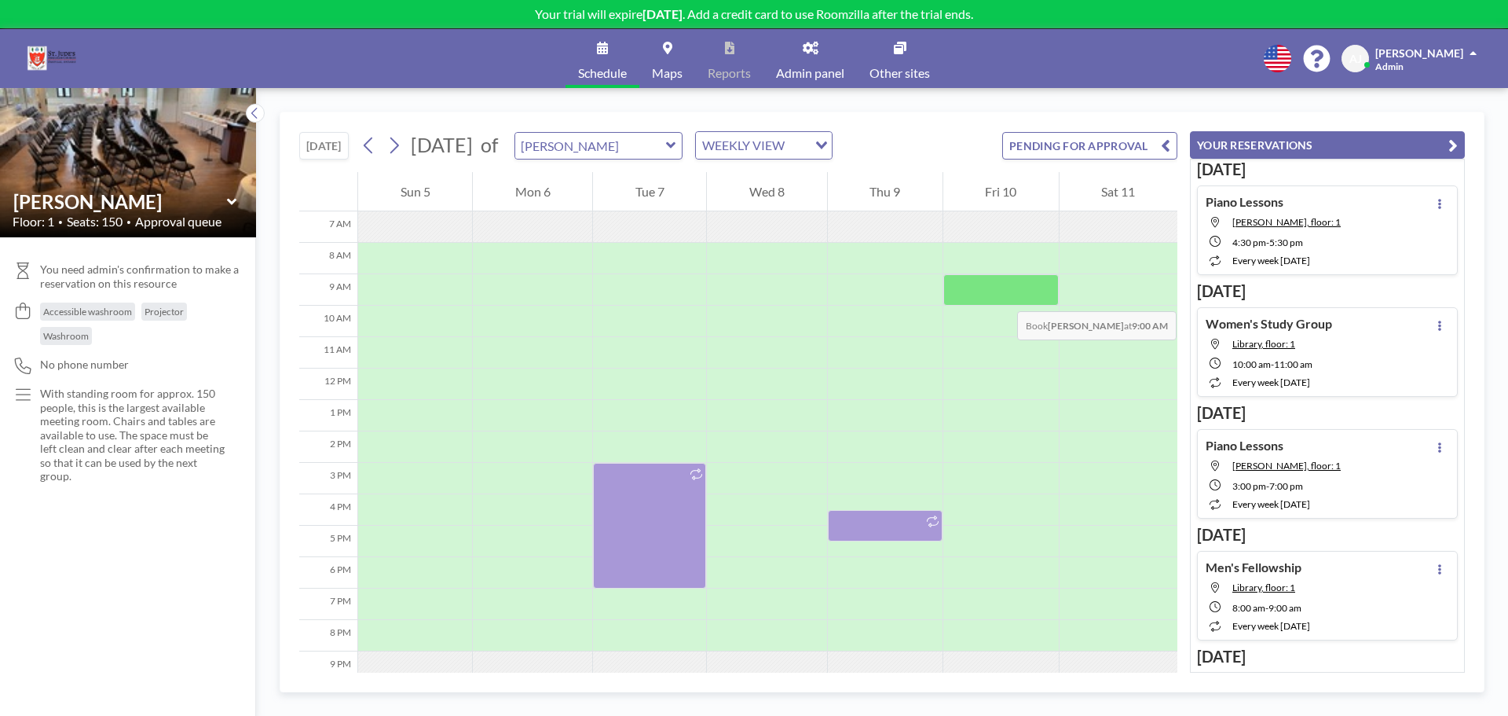
click at [1002, 295] on div at bounding box center [1001, 289] width 115 height 31
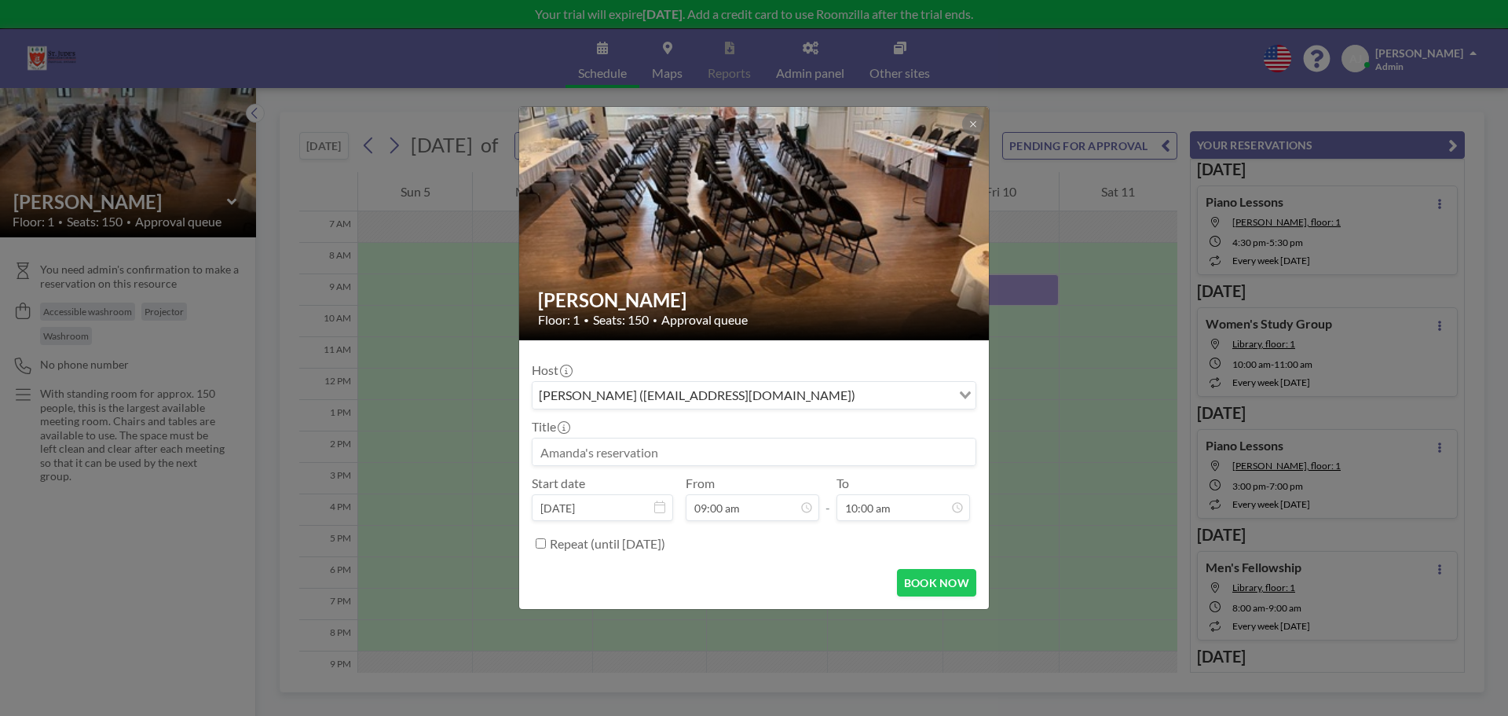
click at [779, 453] on input at bounding box center [754, 451] width 443 height 27
type input "[MEDICAL_DATA] Class"
click at [516, 546] on div "[PERSON_NAME] Floor: 1 • Seats: 150 • Approval queue Host [PERSON_NAME] ([EMAIL…" at bounding box center [754, 358] width 1508 height 716
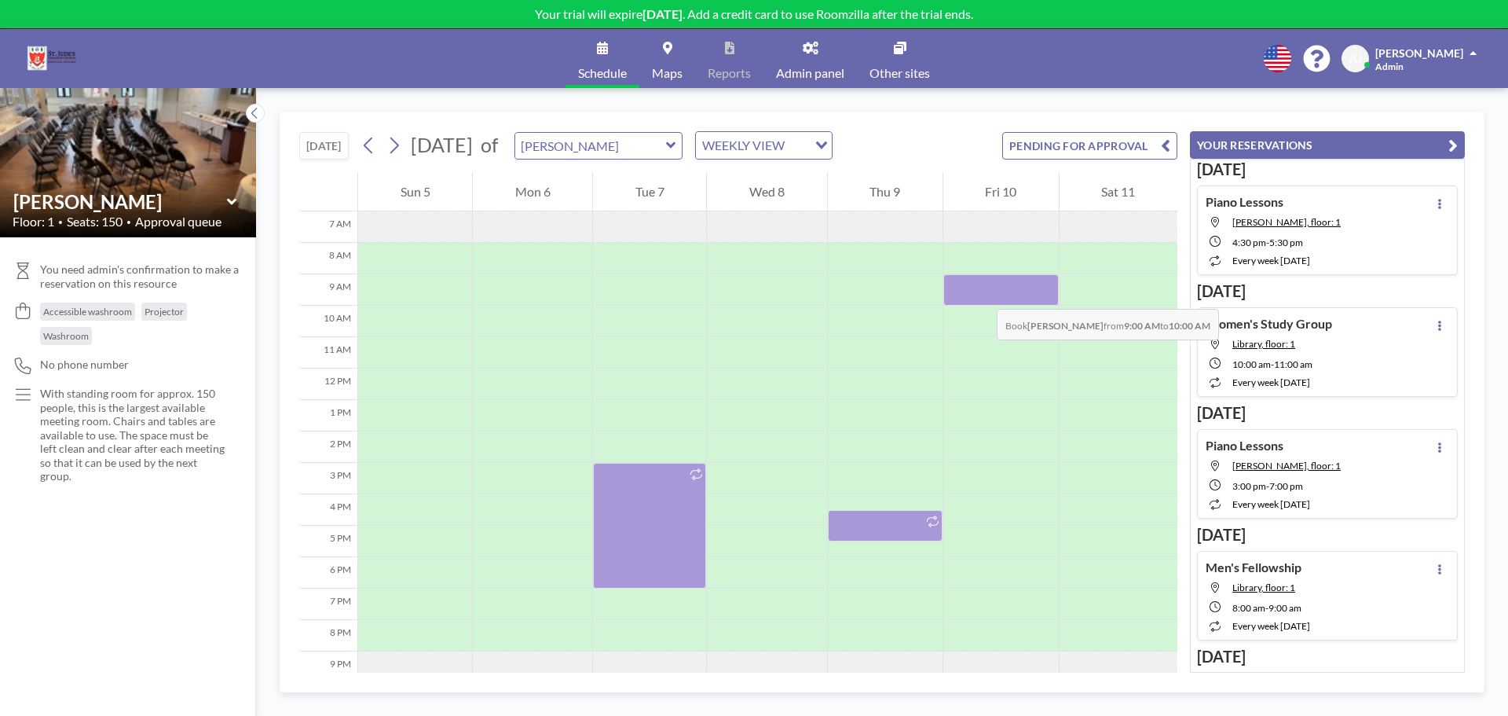
click at [981, 293] on div at bounding box center [1001, 289] width 115 height 31
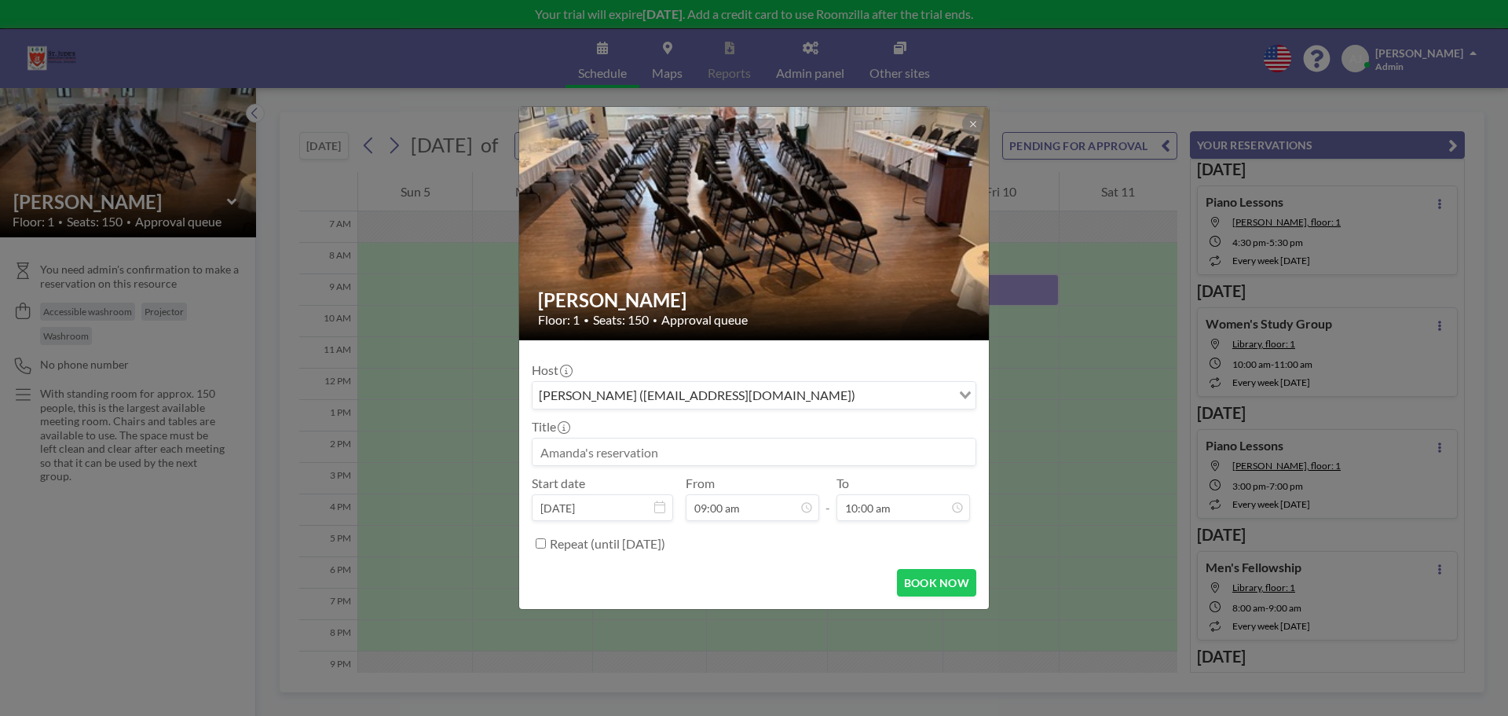
click at [689, 450] on input at bounding box center [754, 451] width 443 height 27
type input "t"
type input "[MEDICAL_DATA] Class"
click at [562, 541] on label "Repeat (until [DATE])" at bounding box center [607, 544] width 115 height 16
click at [546, 541] on input "Repeat (until [DATE])" at bounding box center [541, 543] width 10 height 10
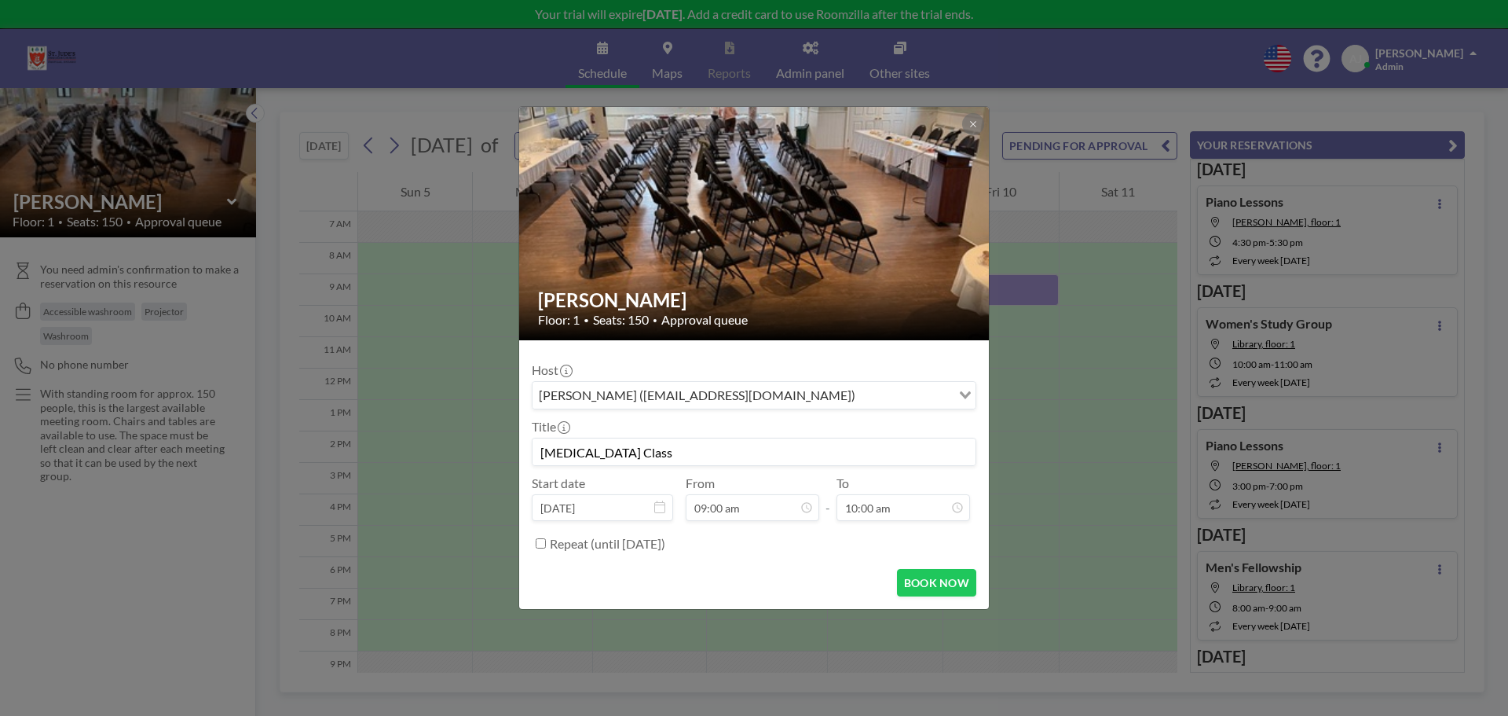
checkbox input "true"
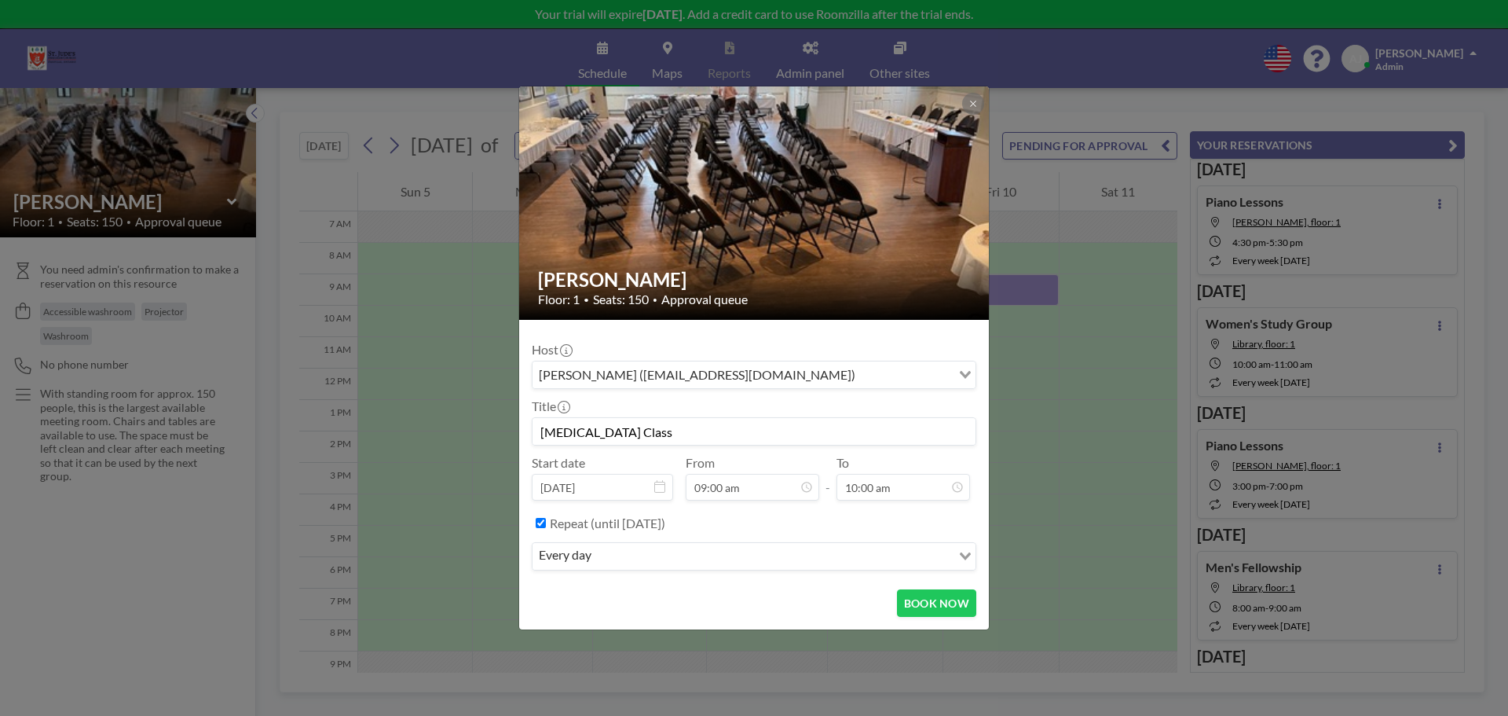
click at [625, 560] on input "Search for option" at bounding box center [773, 556] width 354 height 20
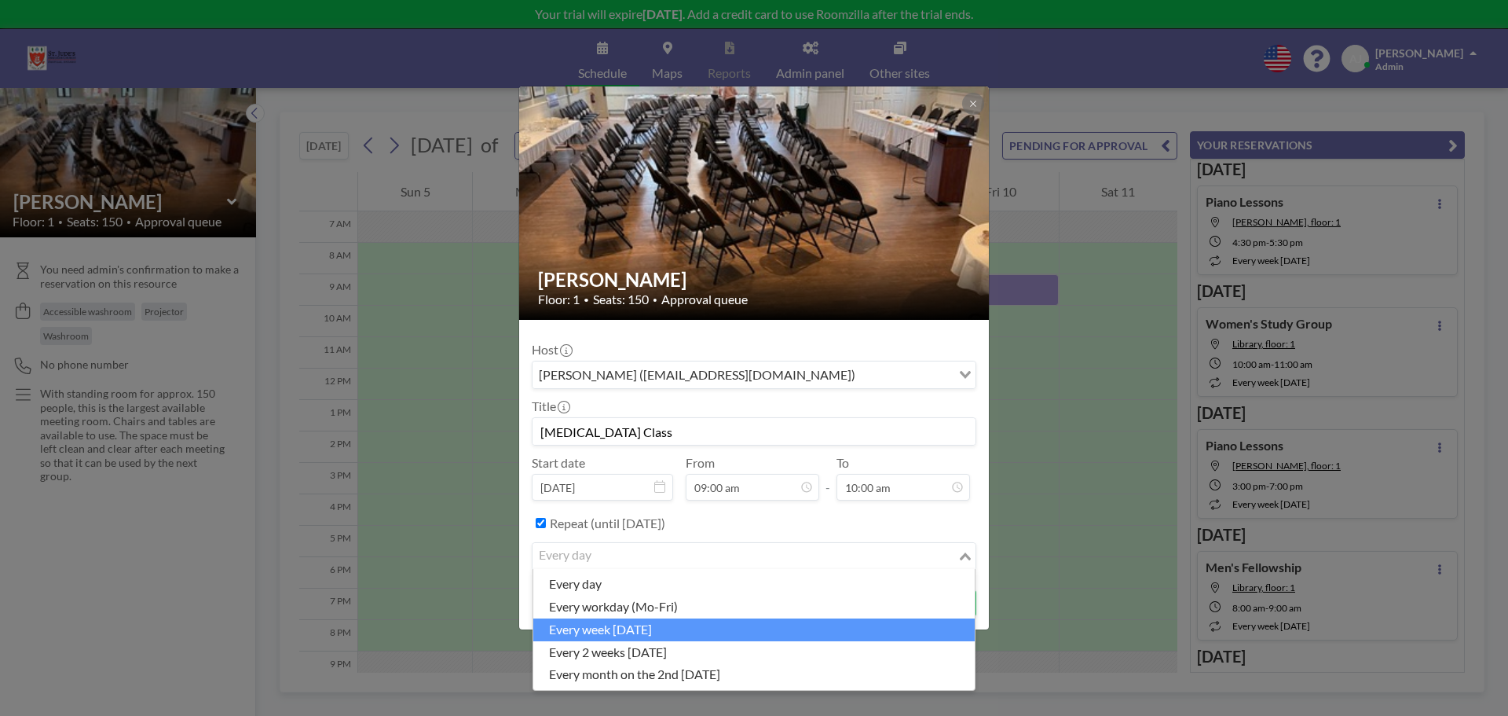
click at [625, 636] on li "every week on Friday" at bounding box center [754, 629] width 442 height 23
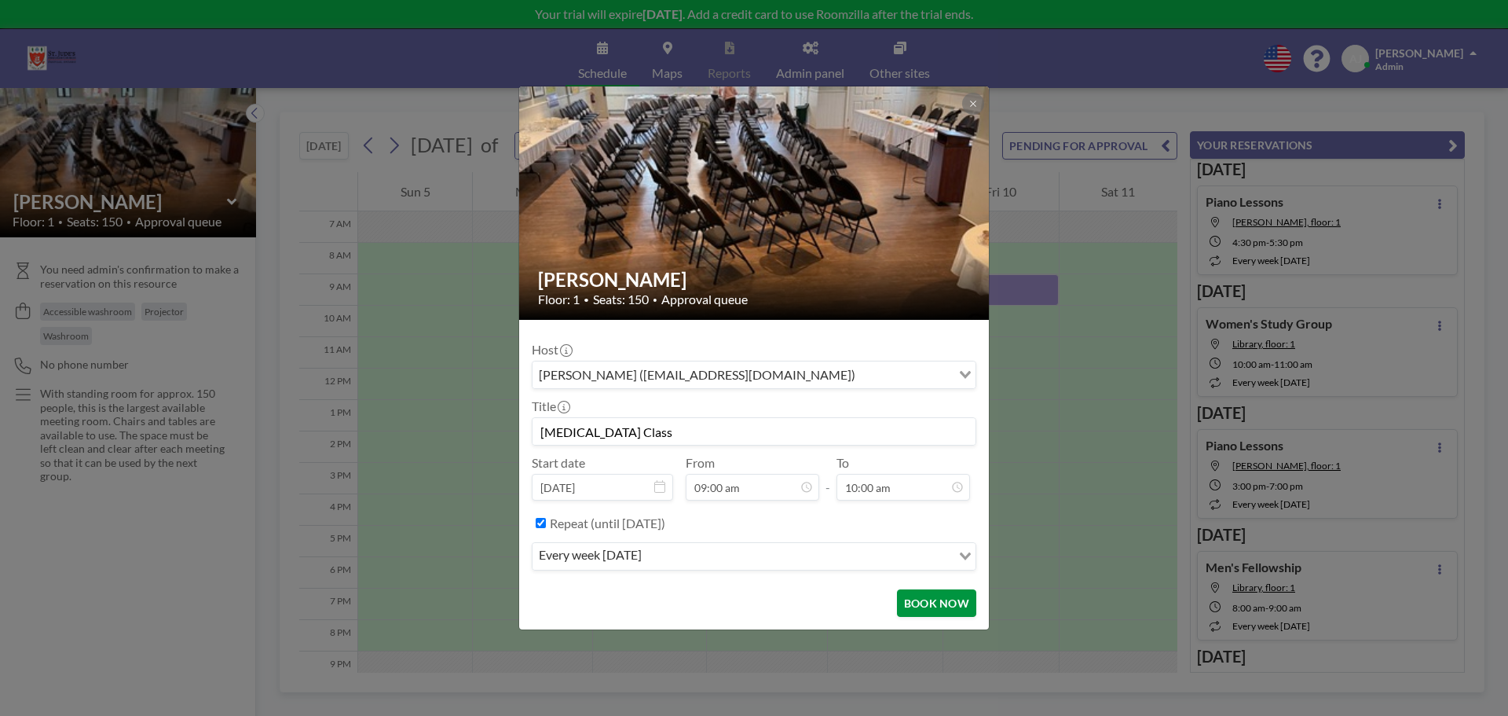
click at [963, 605] on button "BOOK NOW" at bounding box center [936, 602] width 79 height 27
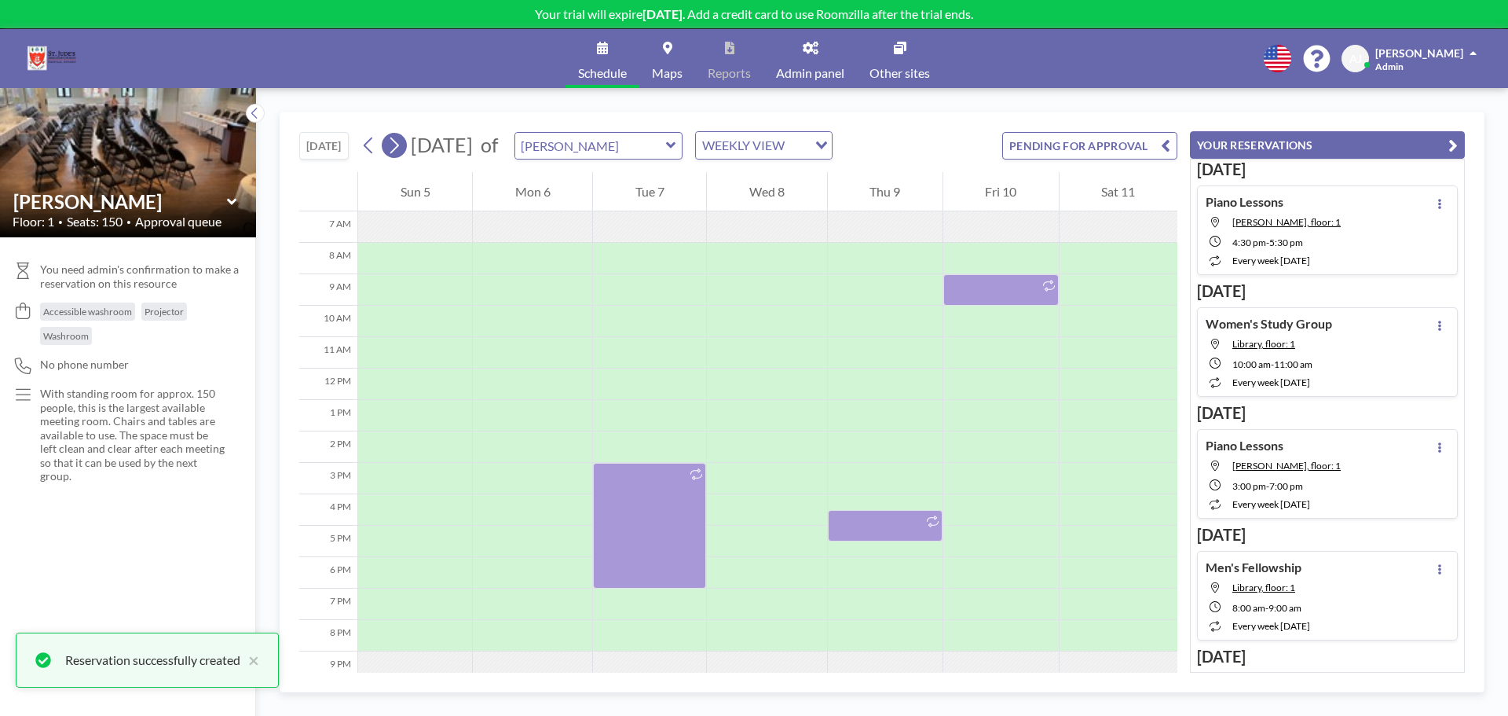
click at [401, 153] on icon at bounding box center [394, 146] width 15 height 24
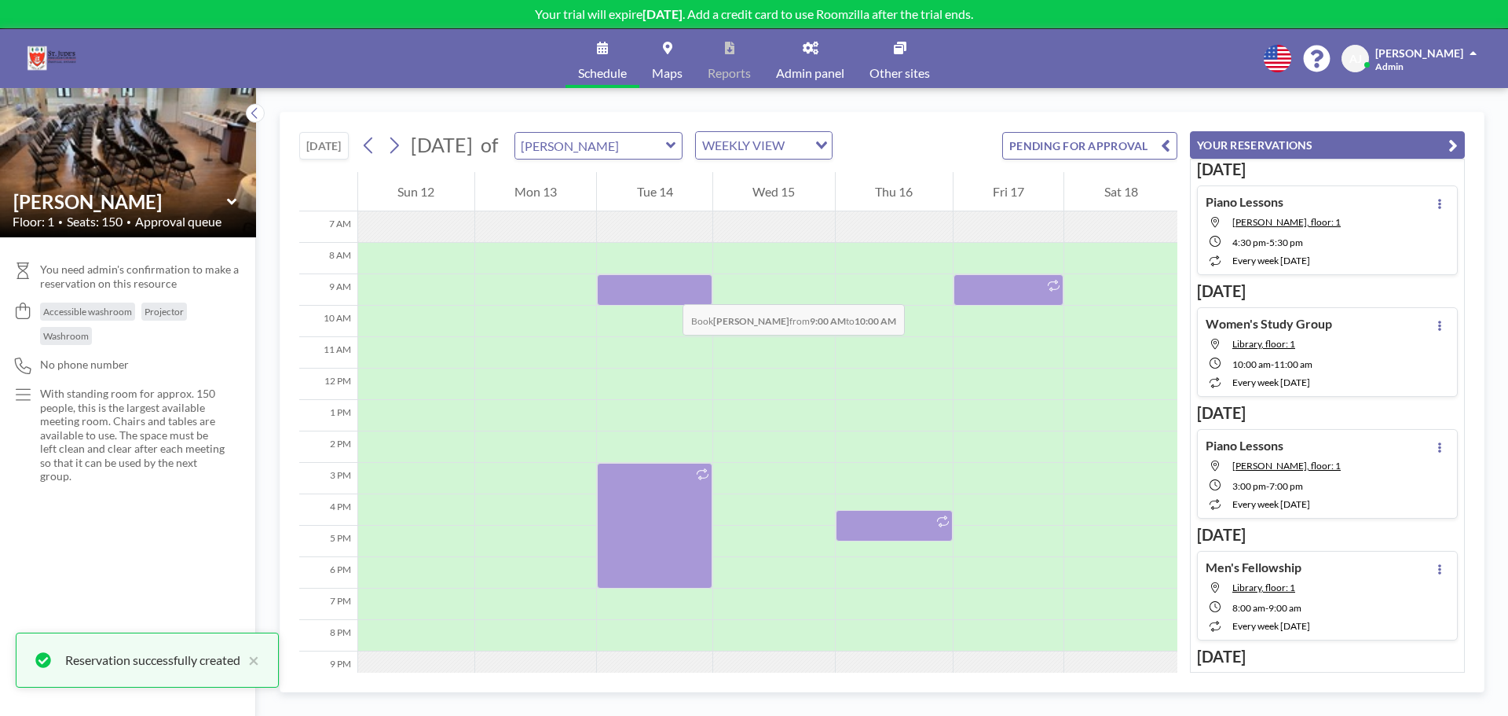
click at [667, 288] on div at bounding box center [654, 289] width 115 height 31
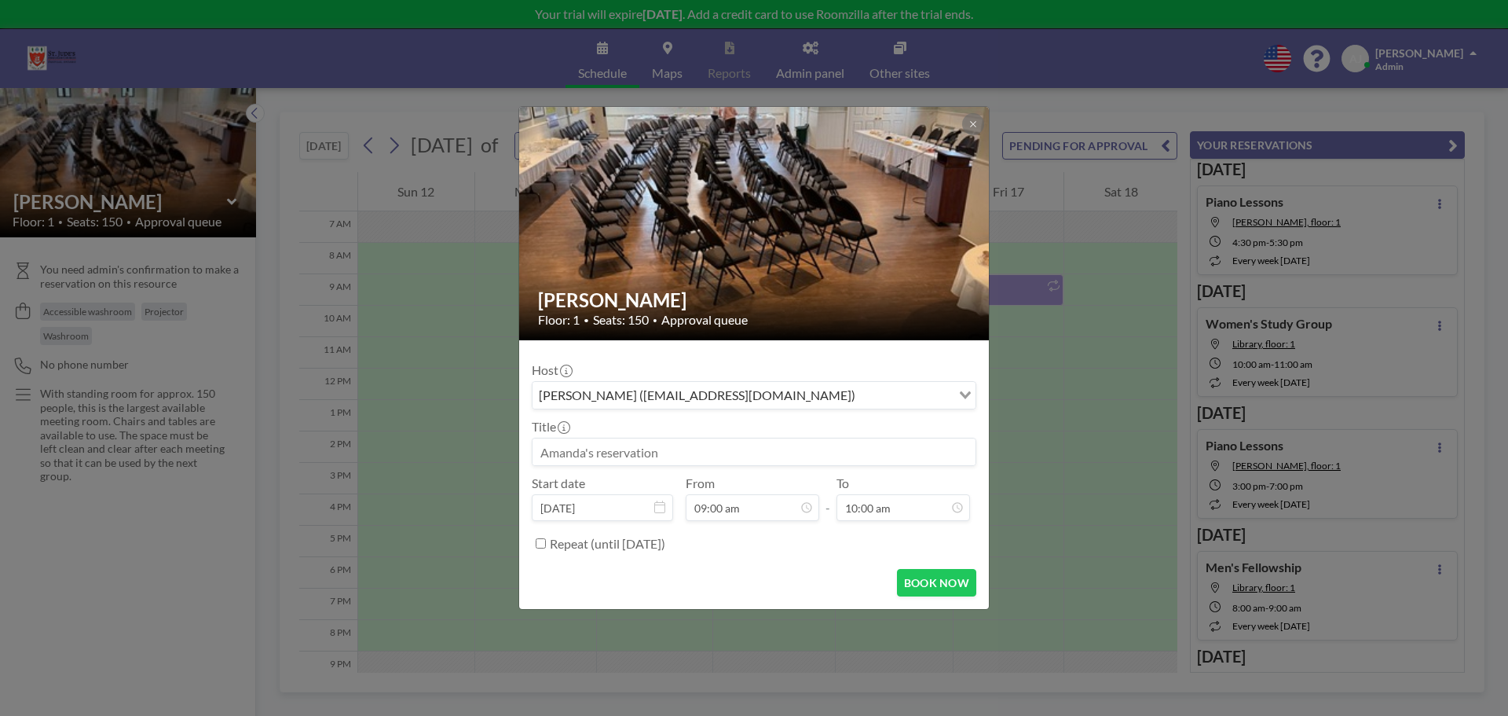
click at [622, 445] on input at bounding box center [754, 451] width 443 height 27
type input "Tai Chi Class"
click at [540, 541] on input "Repeat (until March 21, 2026)" at bounding box center [541, 543] width 10 height 10
checkbox input "true"
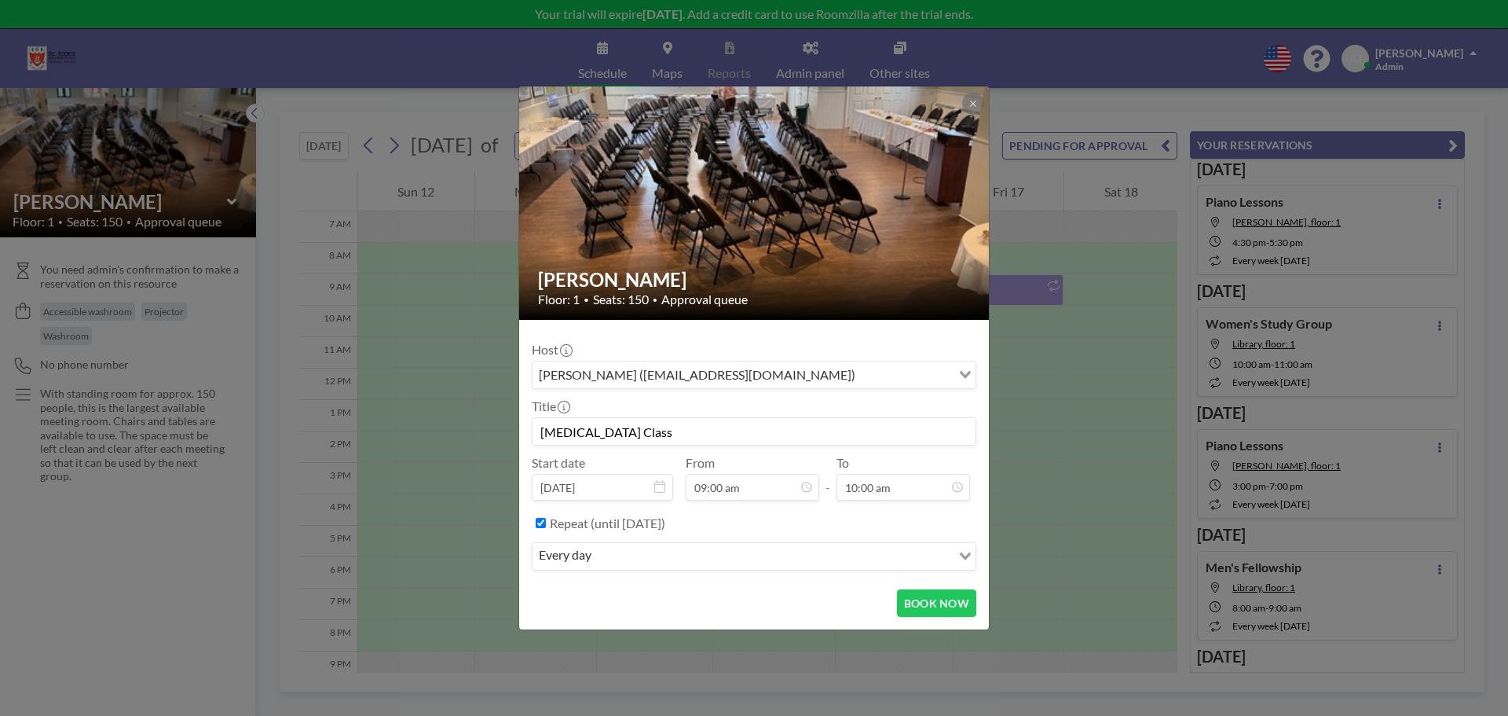
click at [660, 556] on input "Search for option" at bounding box center [773, 556] width 354 height 20
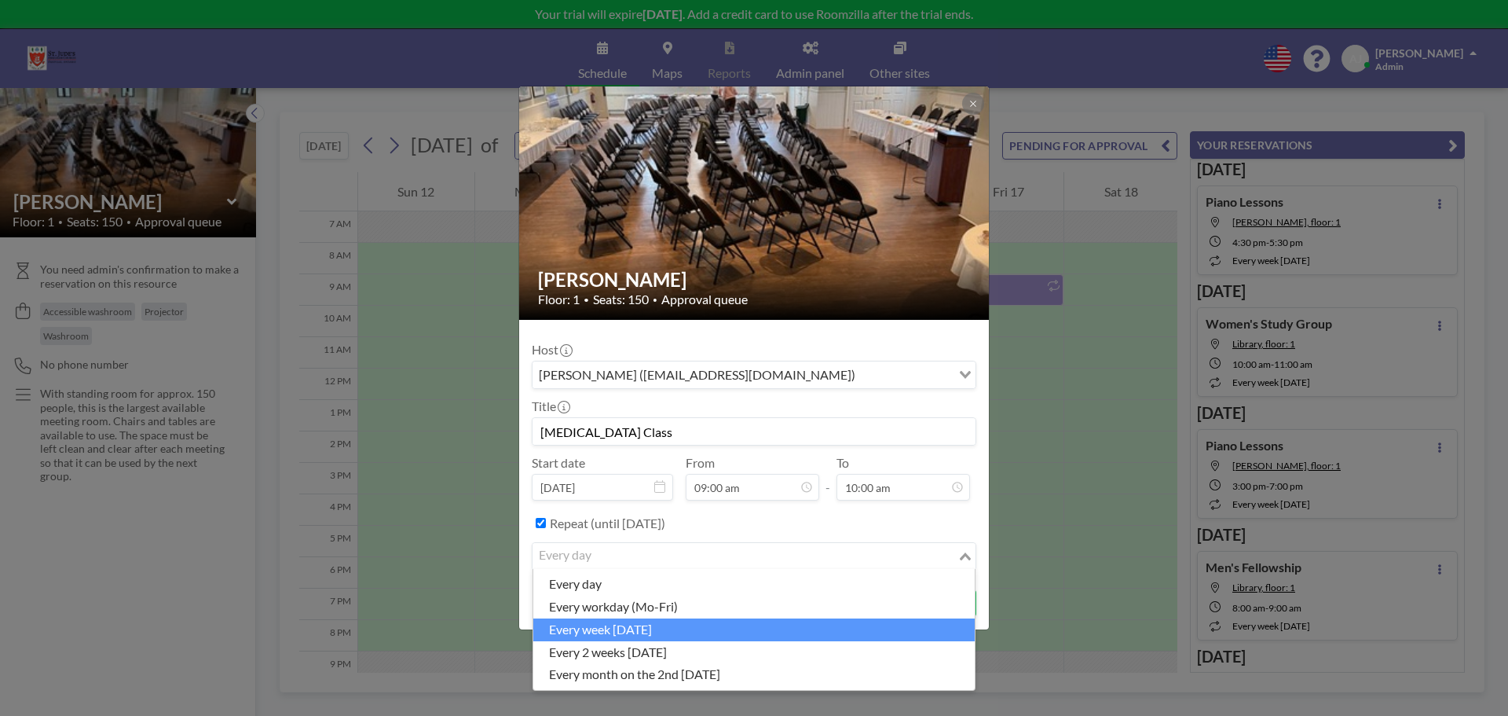
click at [648, 629] on li "every week [DATE]" at bounding box center [754, 629] width 442 height 23
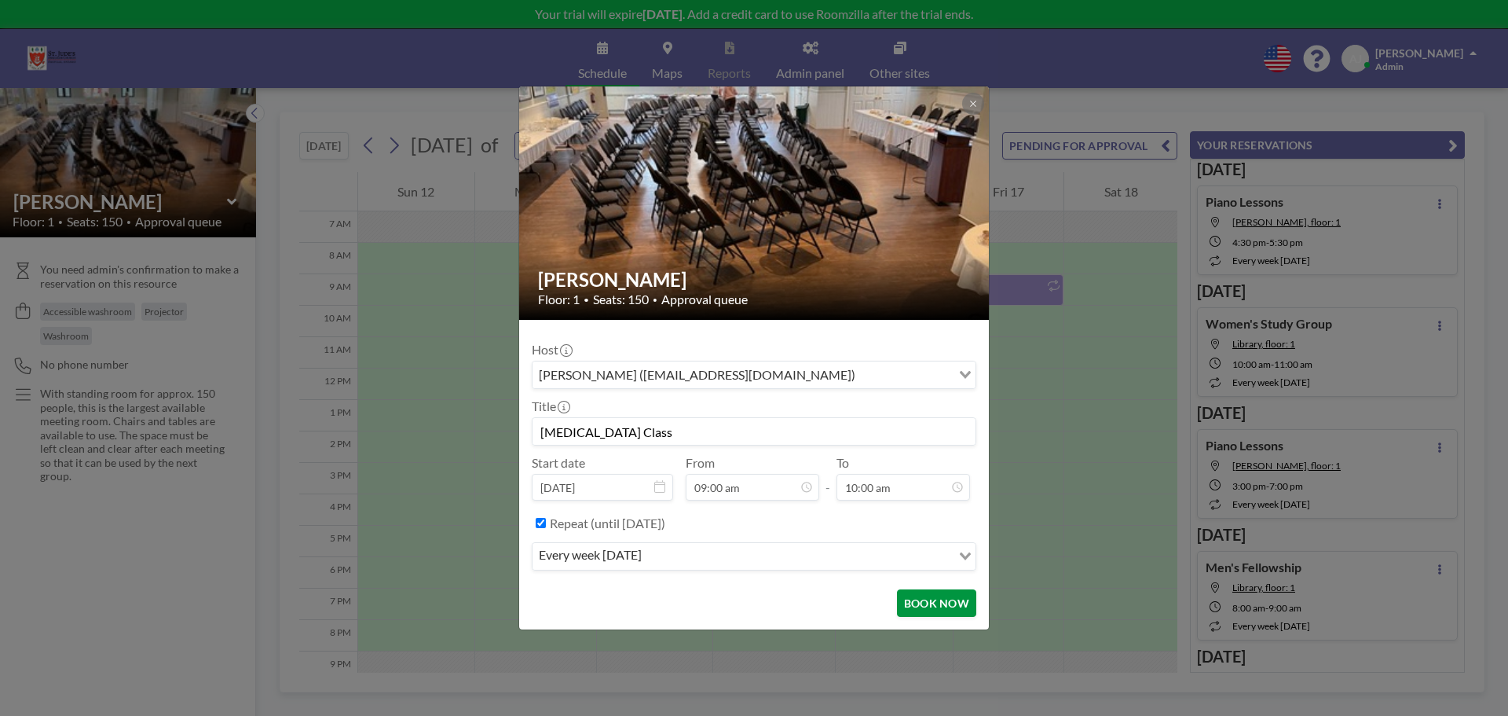
click at [940, 606] on button "BOOK NOW" at bounding box center [936, 602] width 79 height 27
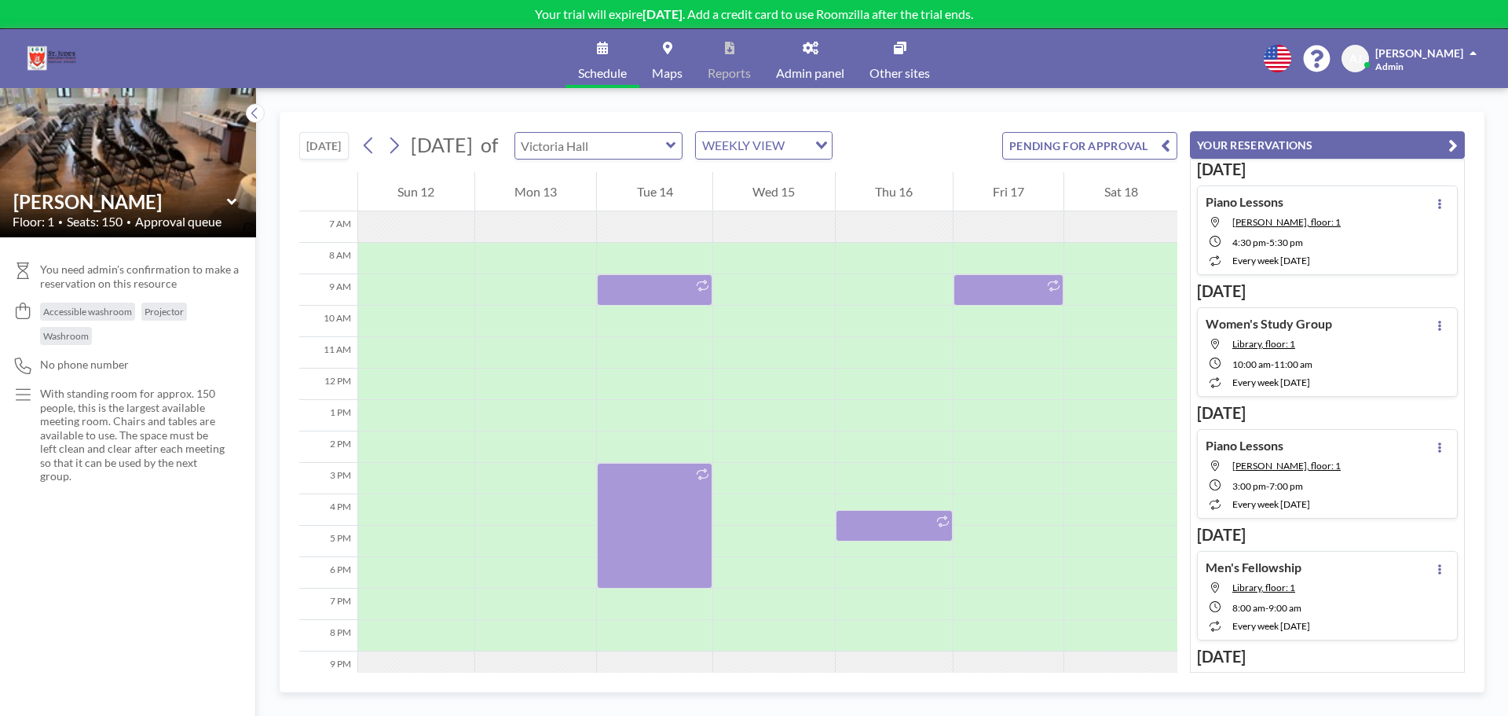
click at [631, 143] on input "text" at bounding box center [590, 146] width 151 height 26
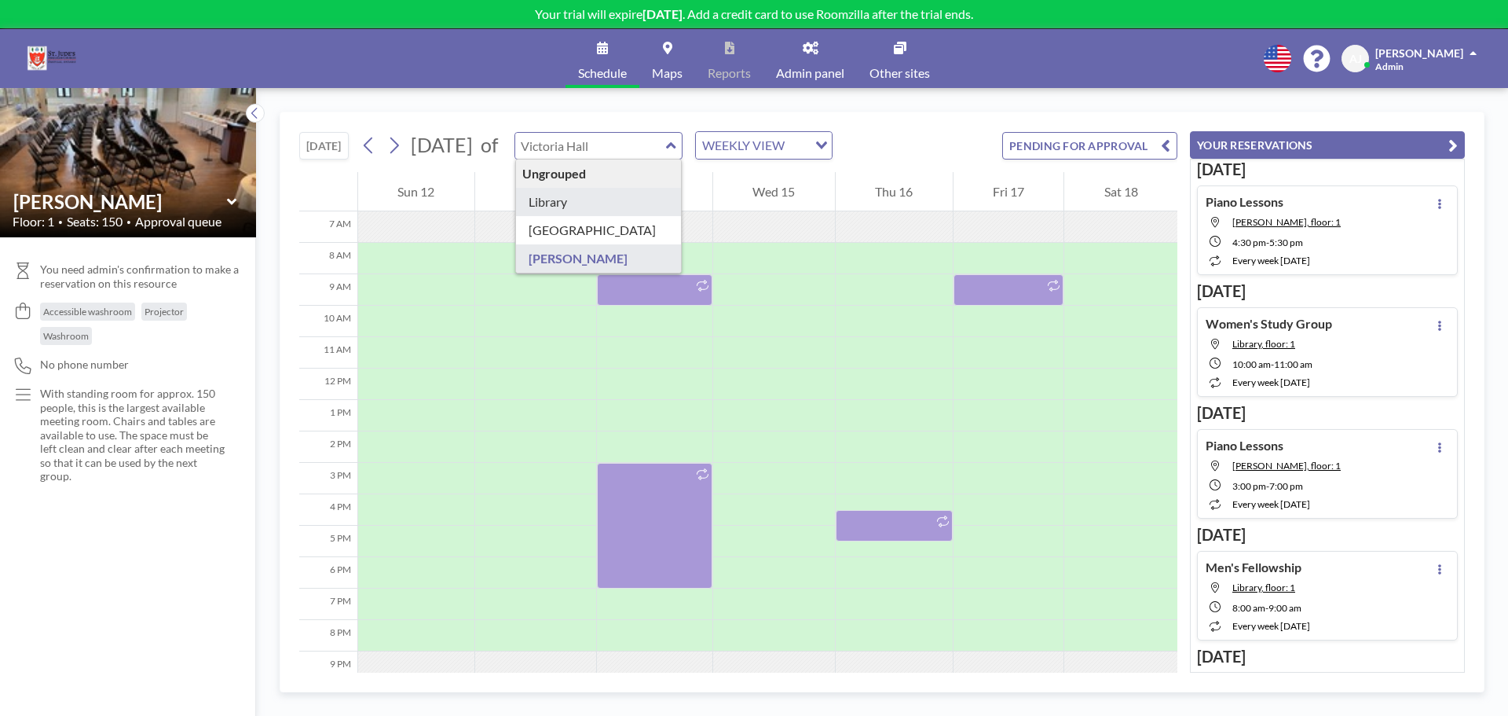
type input "Library"
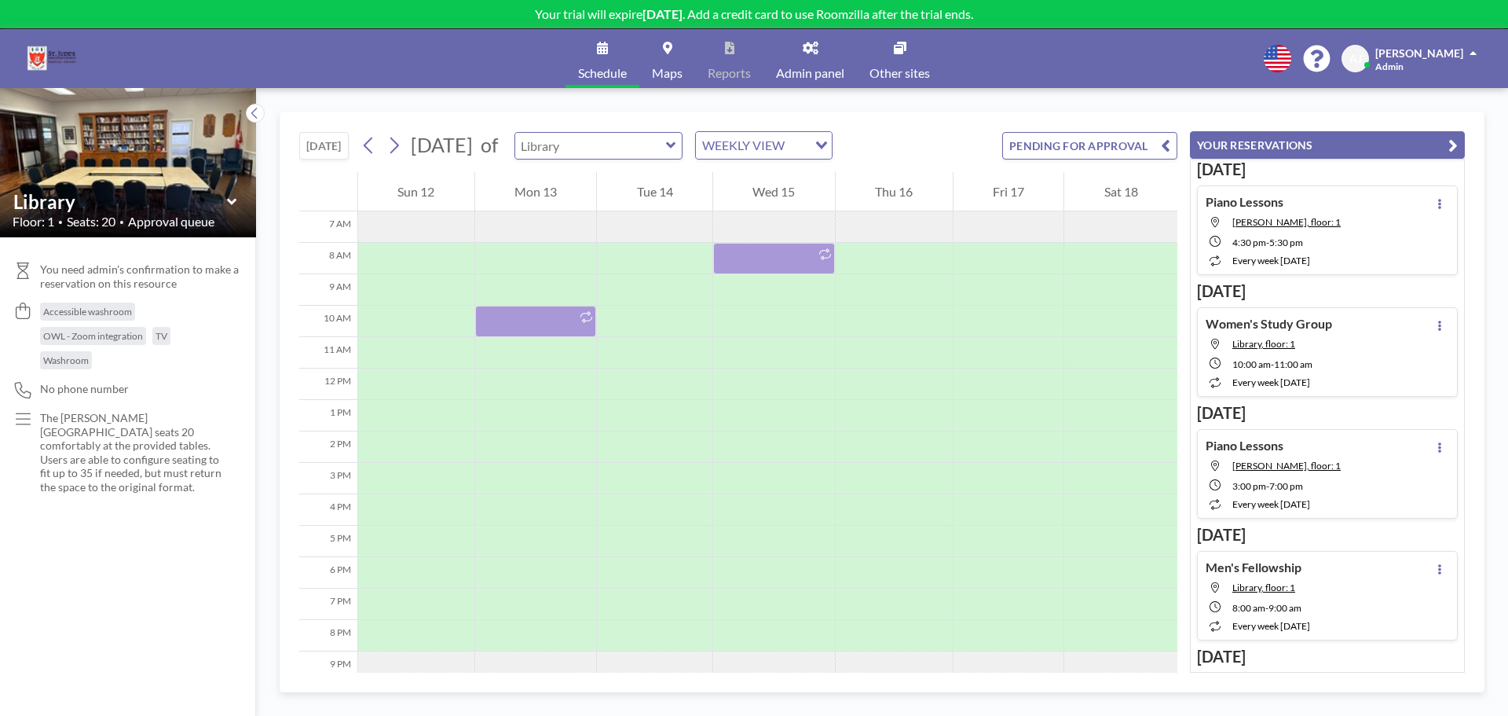
click at [666, 150] on input "text" at bounding box center [590, 146] width 151 height 26
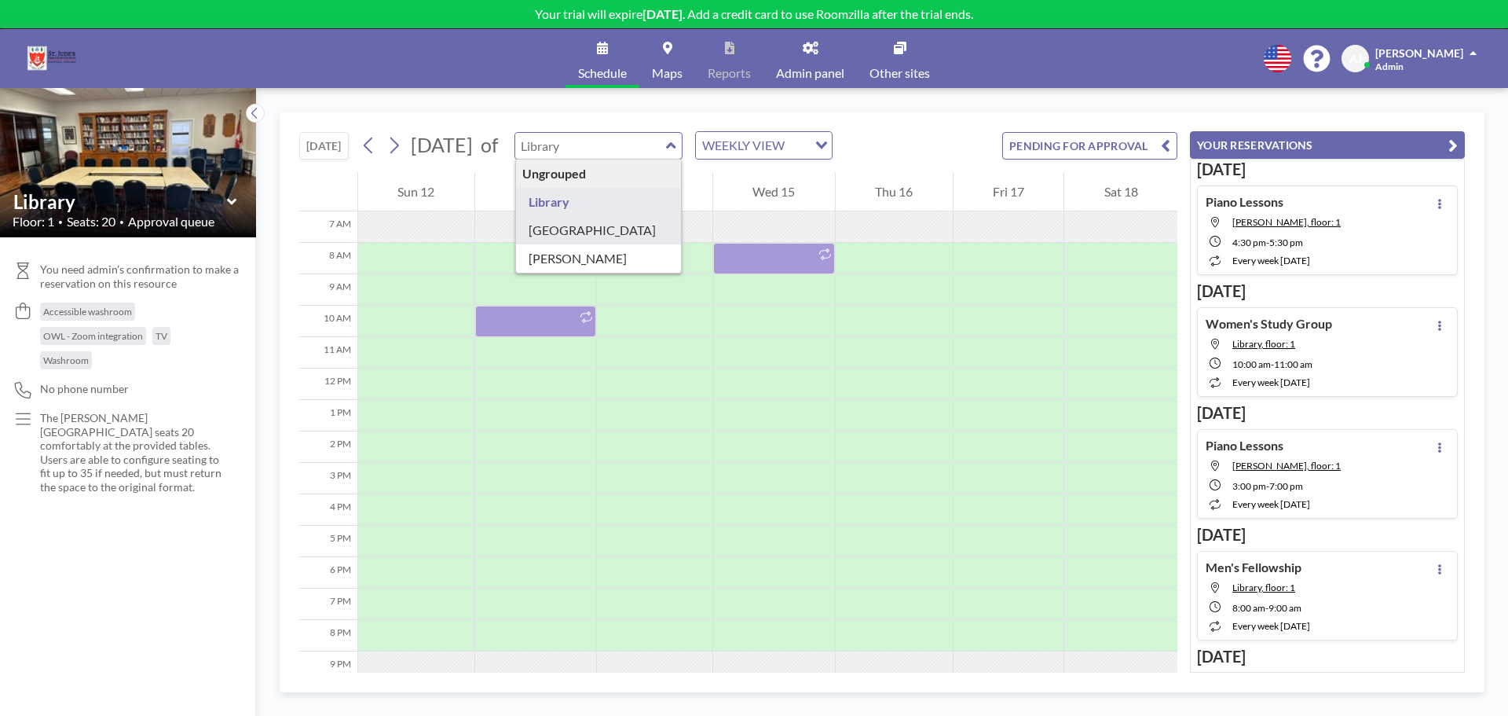
type input "[GEOGRAPHIC_DATA]"
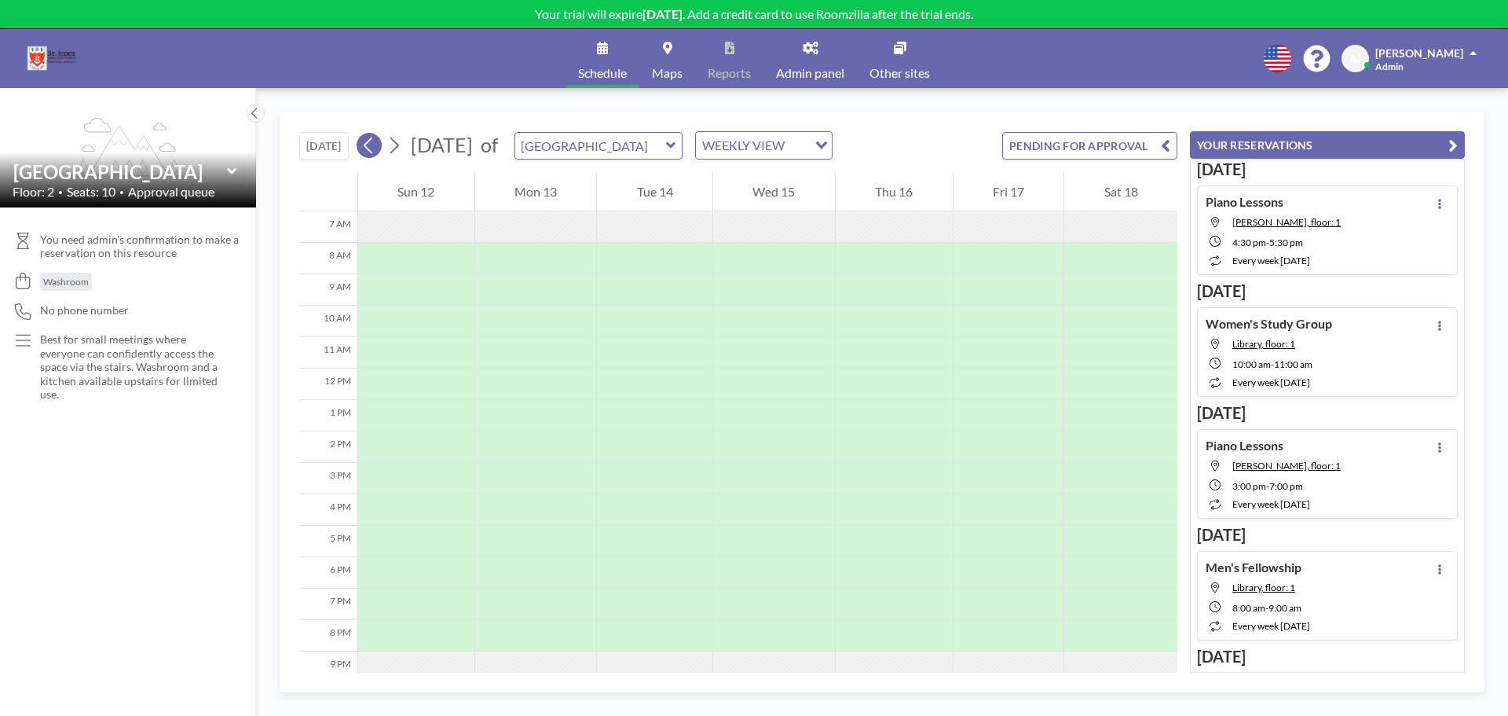
click at [372, 148] on icon at bounding box center [368, 146] width 15 height 24
click at [399, 149] on icon at bounding box center [394, 146] width 15 height 24
click at [415, 575] on div at bounding box center [415, 572] width 114 height 31
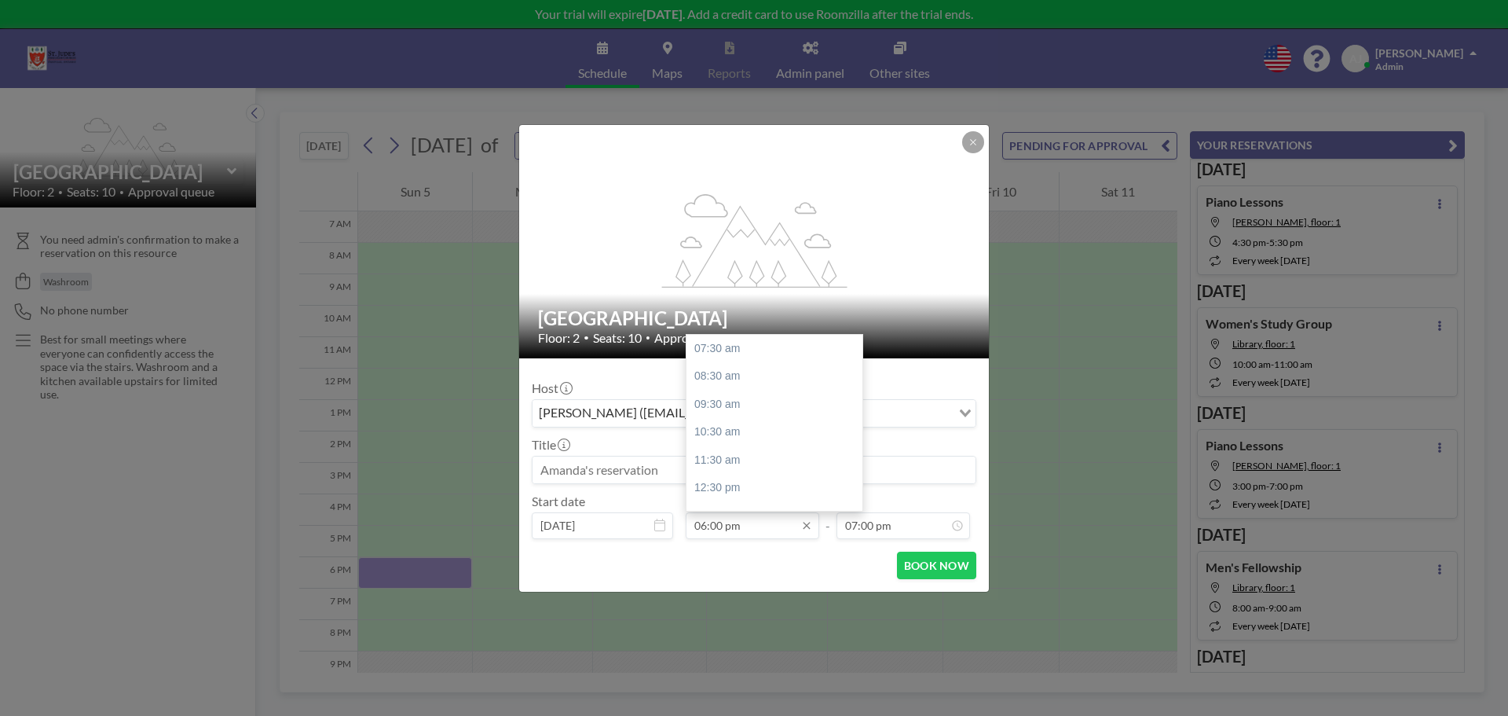
click at [720, 523] on input "06:00 pm" at bounding box center [753, 525] width 134 height 27
click at [742, 415] on div "06:30 pm" at bounding box center [779, 413] width 184 height 28
type input "06:30 pm"
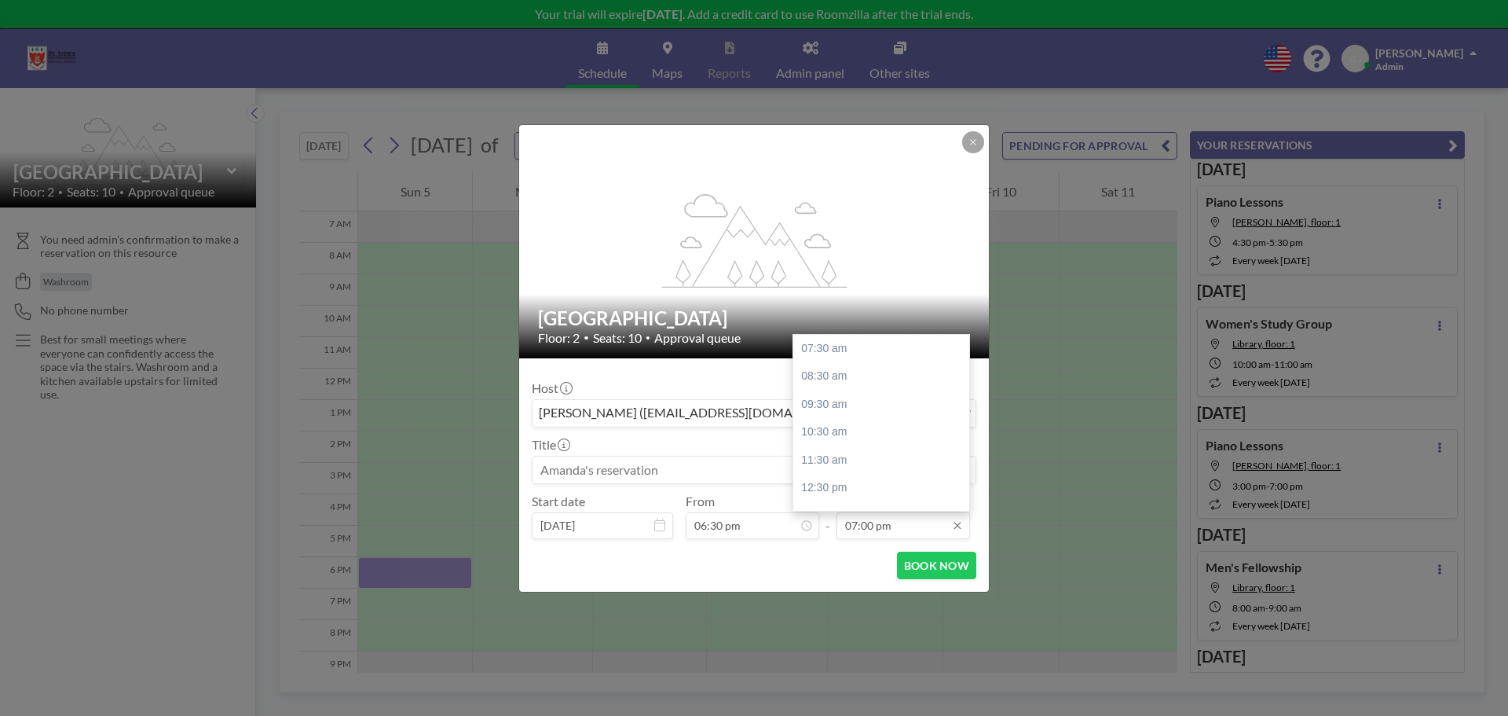
click at [856, 526] on input "07:00 pm" at bounding box center [904, 525] width 134 height 27
type input "08:00 pm"
click at [831, 561] on div "BOOK NOW" at bounding box center [754, 565] width 445 height 27
click at [824, 473] on input at bounding box center [754, 469] width 443 height 27
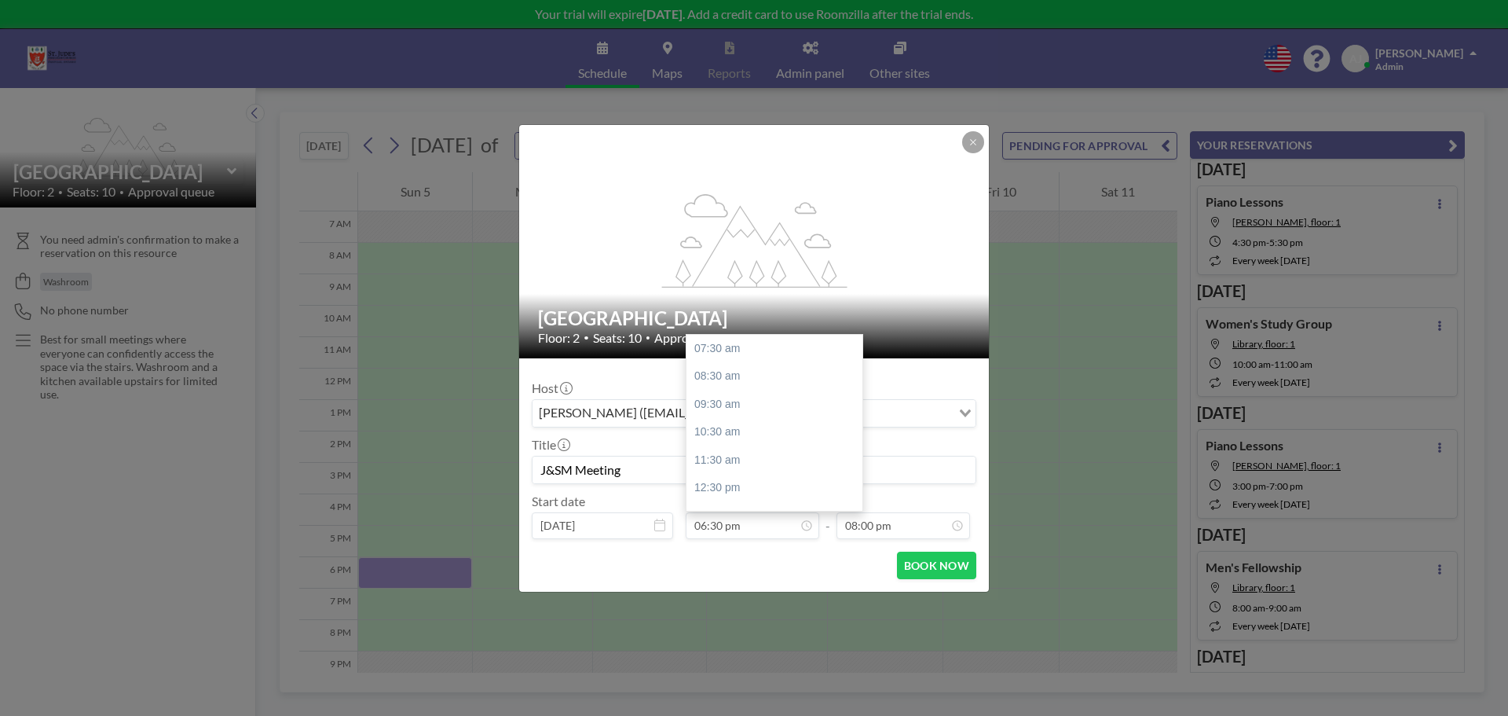
scroll to position [244, 0]
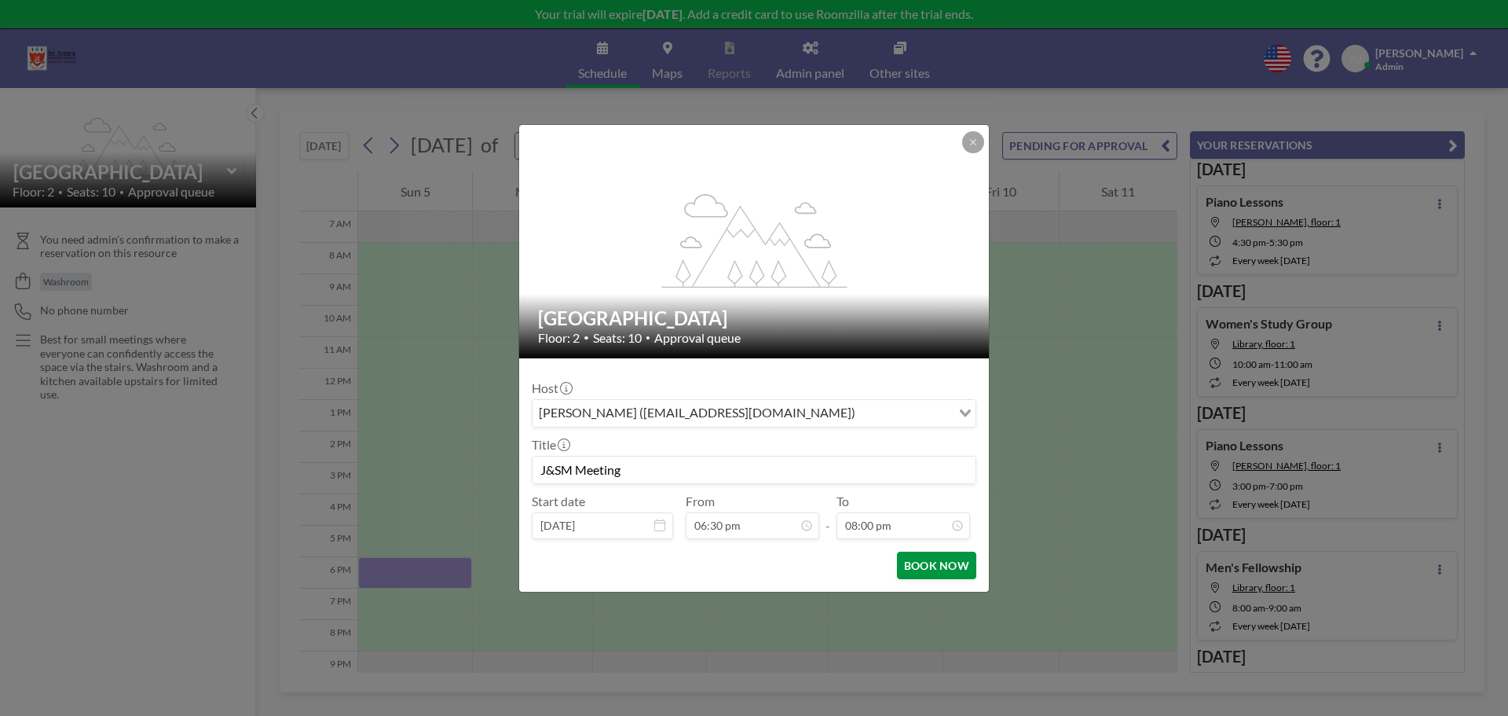
type input "J&SM Meeting"
click at [945, 570] on button "BOOK NOW" at bounding box center [936, 565] width 79 height 27
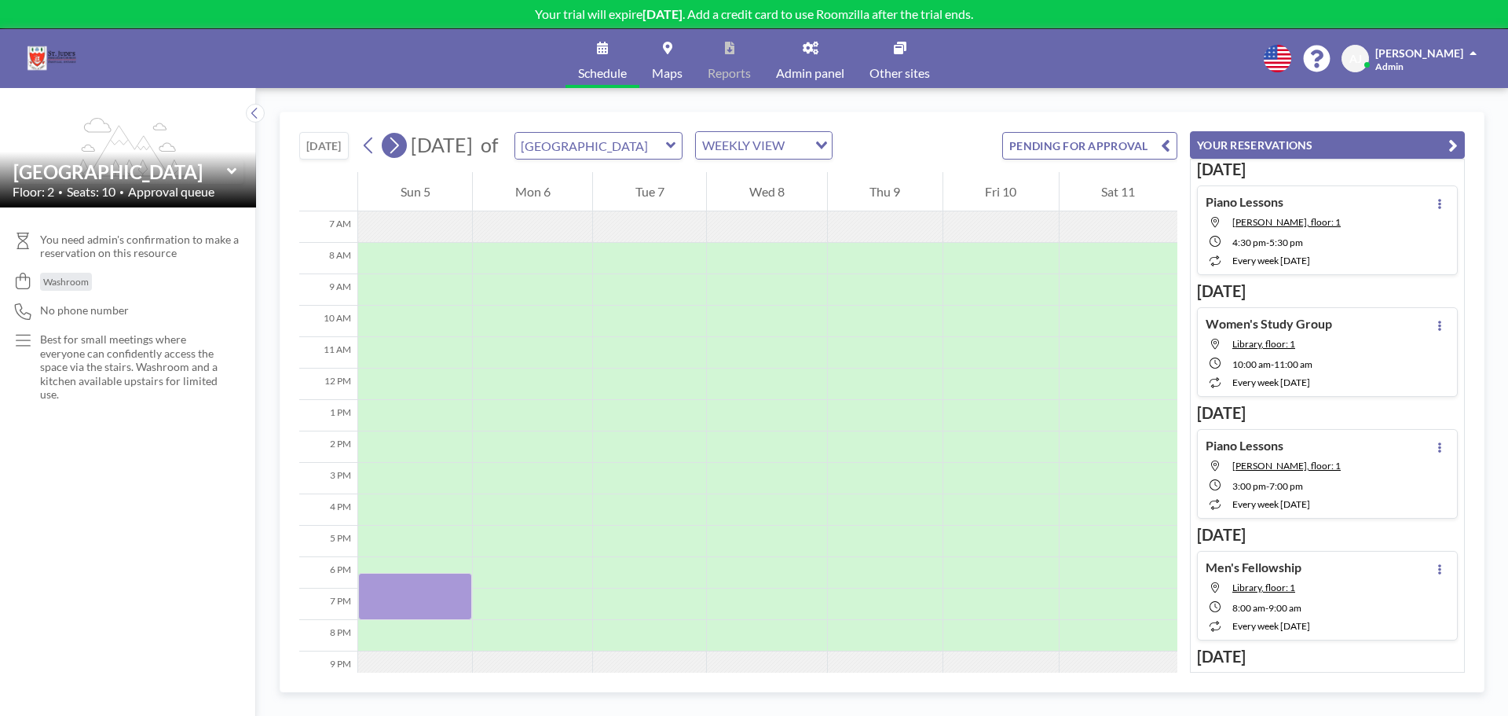
click at [399, 145] on icon at bounding box center [394, 145] width 9 height 16
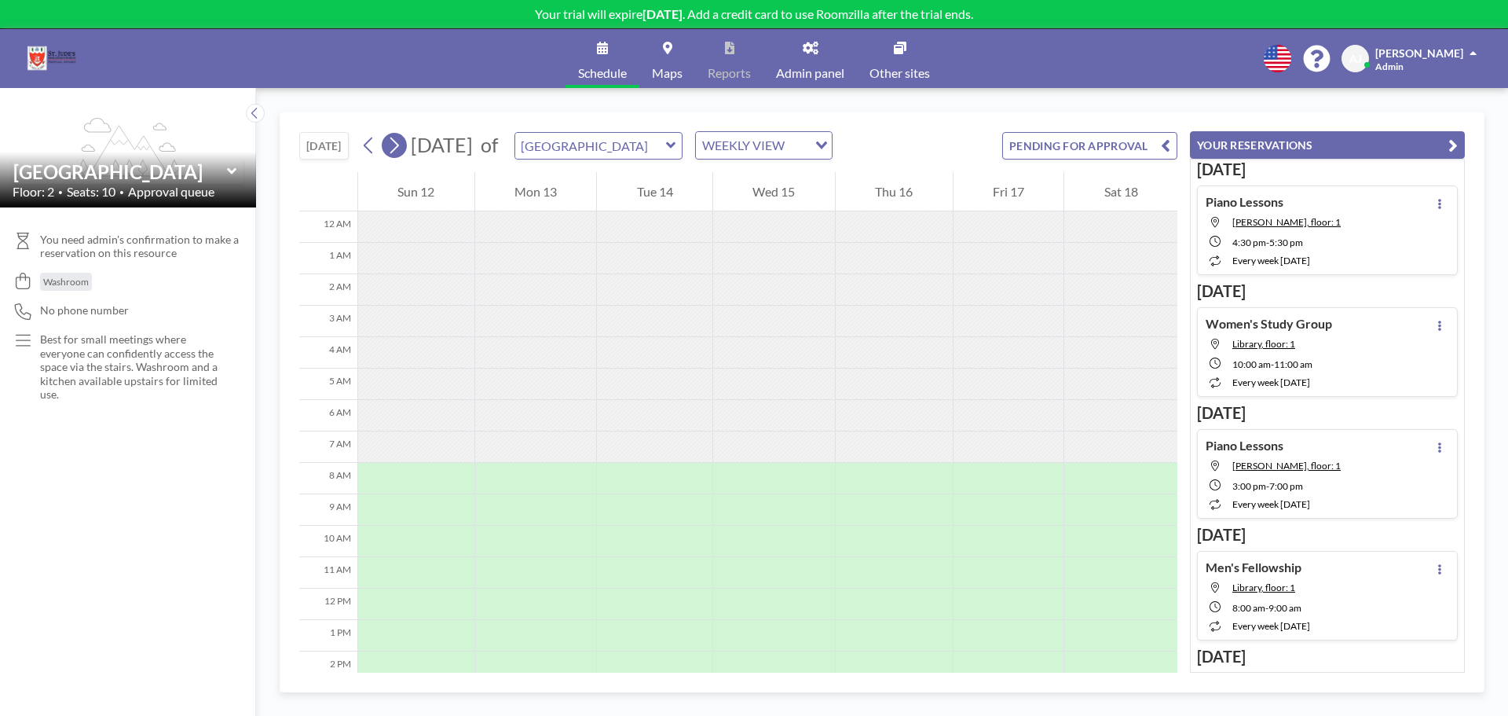
scroll to position [220, 0]
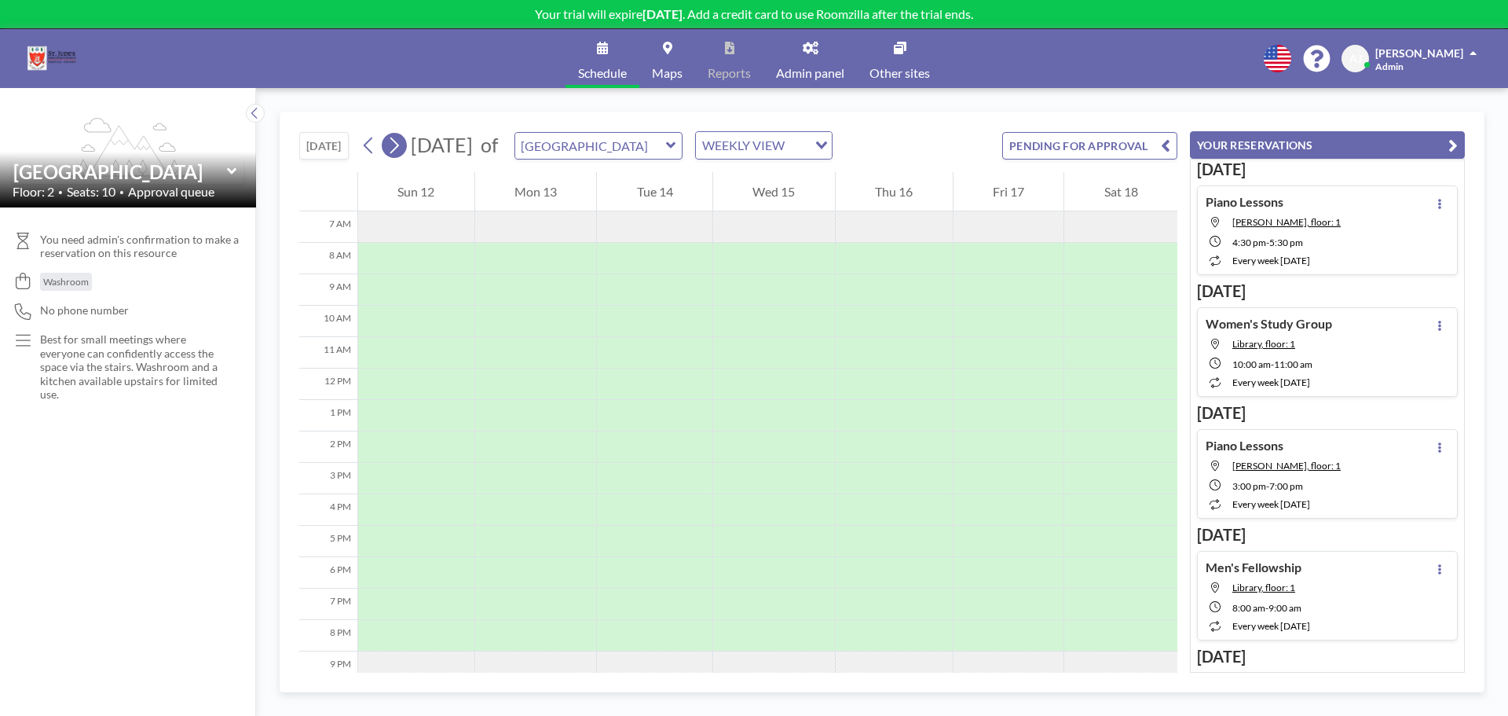
click at [399, 145] on icon at bounding box center [394, 145] width 9 height 16
click at [515, 581] on div at bounding box center [530, 572] width 123 height 31
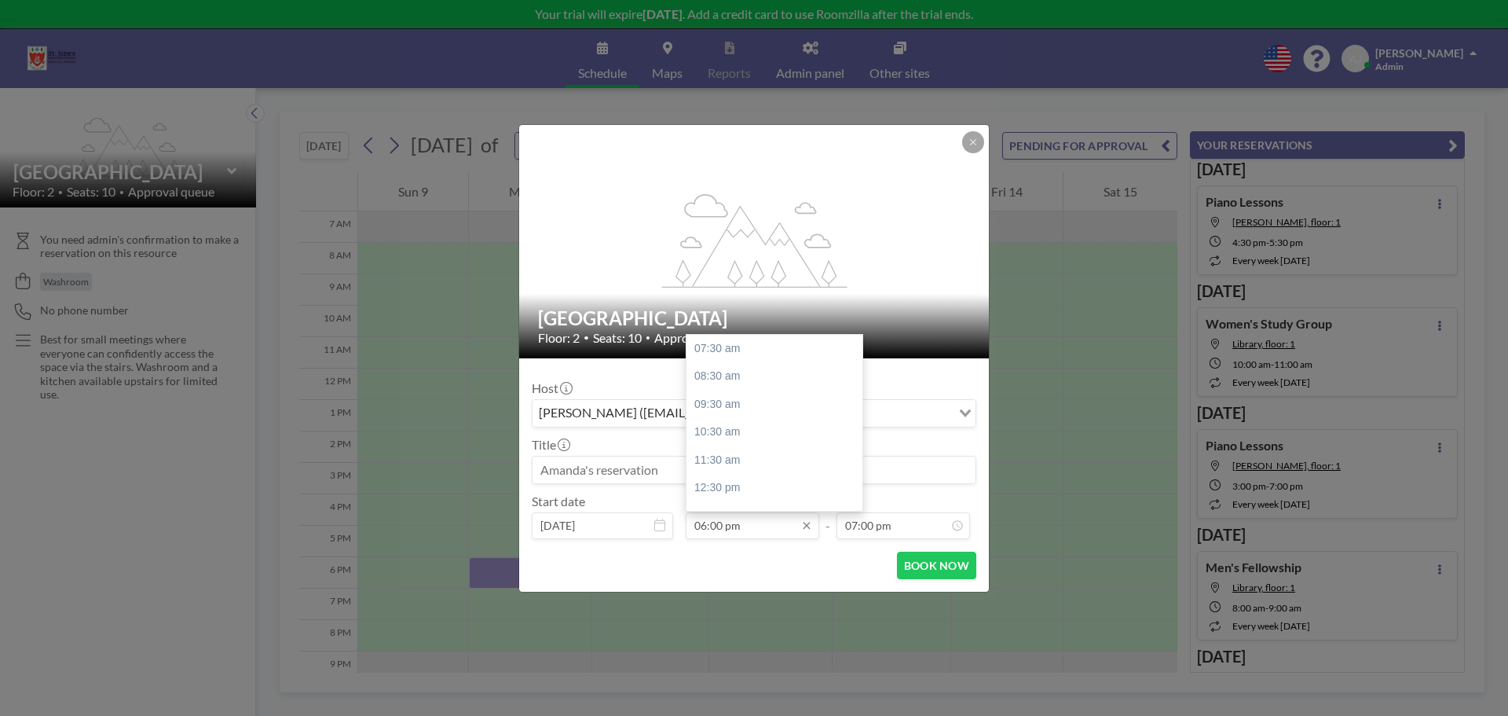
drag, startPoint x: 723, startPoint y: 524, endPoint x: 712, endPoint y: 525, distance: 11.0
click at [712, 525] on input "06:00 pm" at bounding box center [753, 525] width 134 height 27
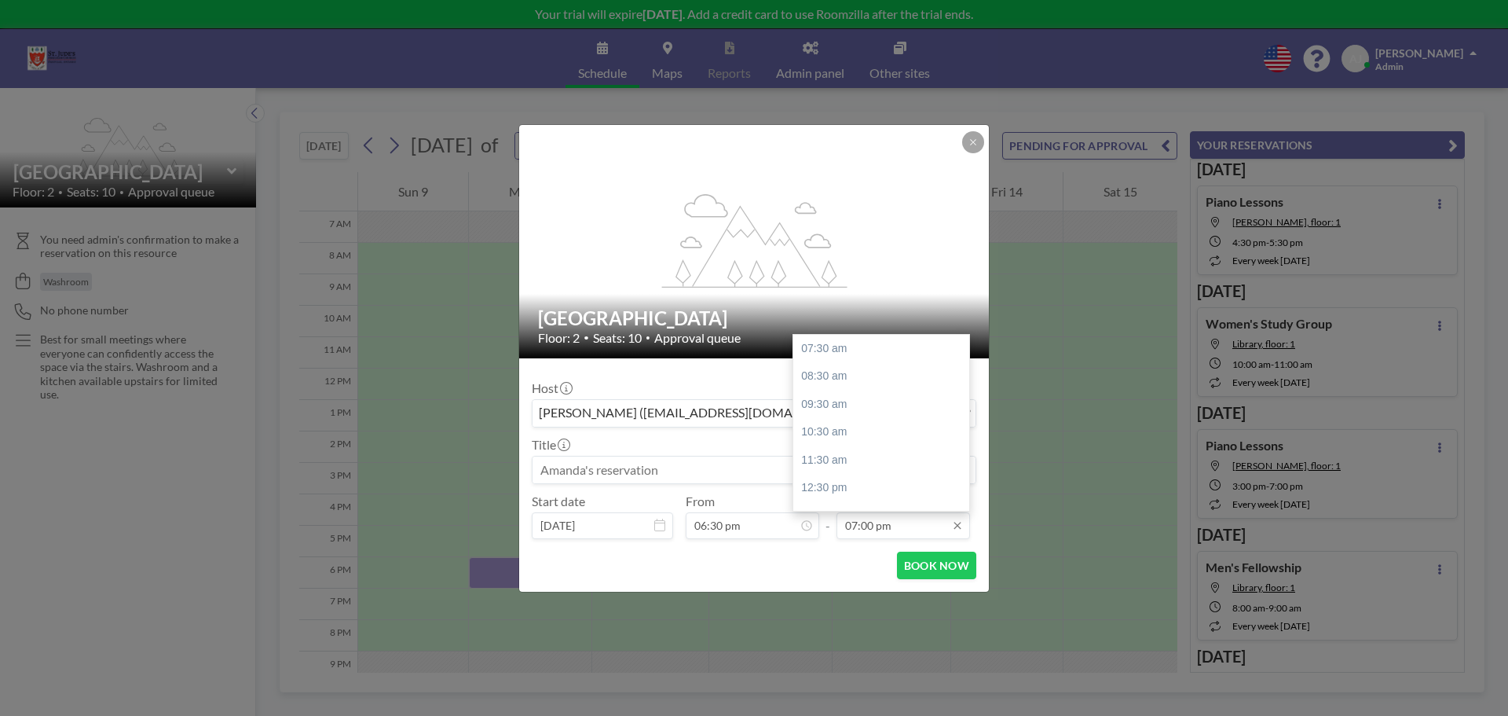
type input "06:30 pm"
click at [858, 523] on input "07:00 pm" at bounding box center [904, 525] width 134 height 27
type input "08:00 pm"
click at [833, 569] on div "BOOK NOW" at bounding box center [754, 565] width 445 height 27
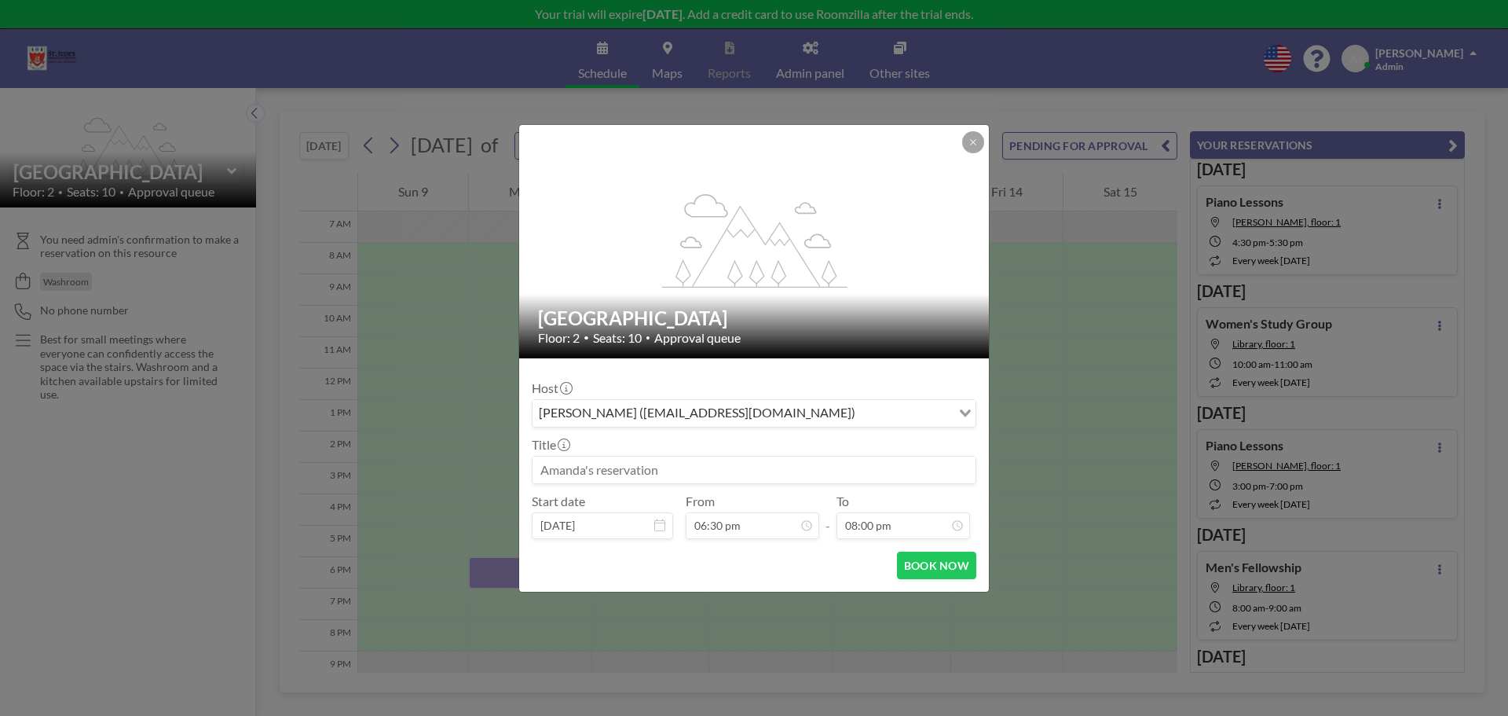
click at [677, 475] on input at bounding box center [754, 469] width 443 height 27
type input "J&SM Meeting"
click at [724, 577] on div "BOOK NOW" at bounding box center [754, 565] width 445 height 27
click at [969, 142] on icon at bounding box center [973, 141] width 9 height 9
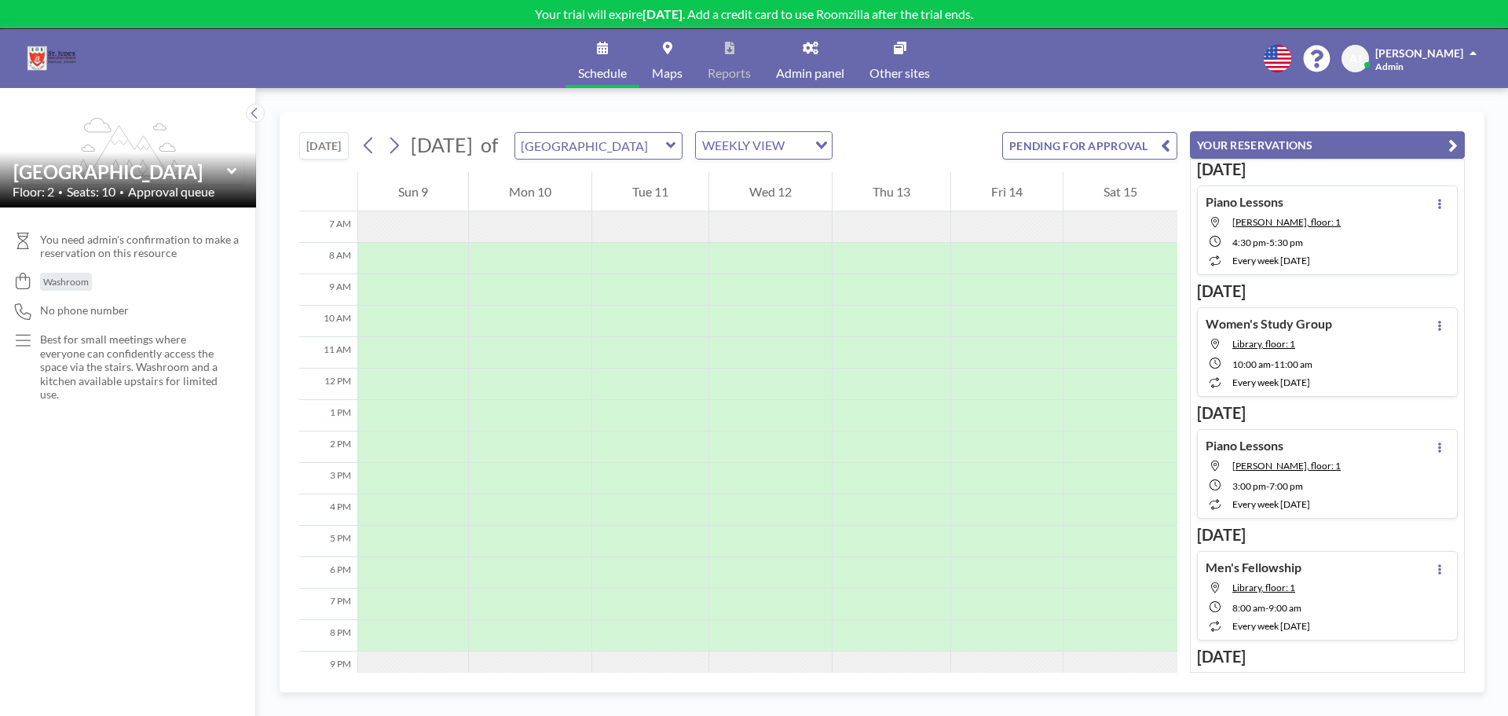
click at [826, 68] on span "Admin panel" at bounding box center [810, 73] width 68 height 13
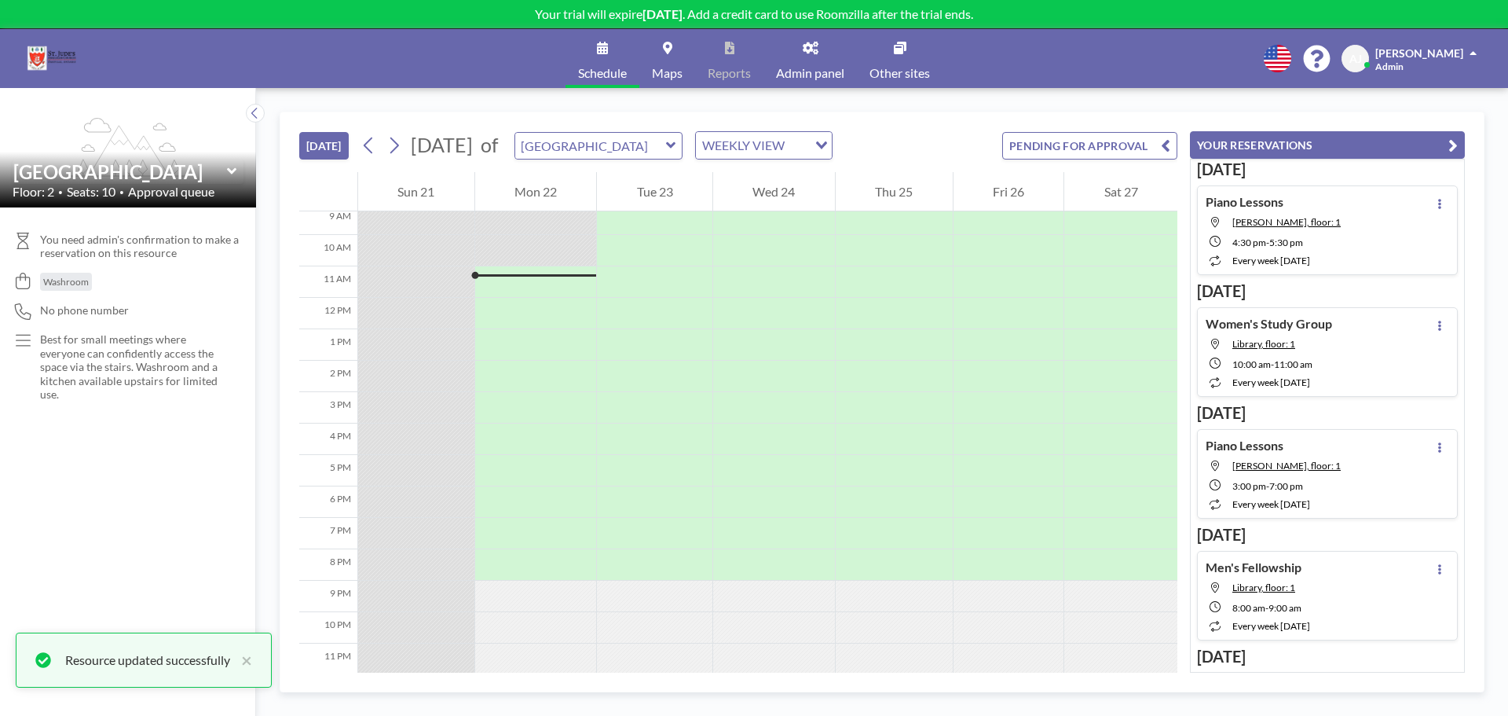
scroll to position [301, 0]
click at [401, 155] on icon at bounding box center [394, 146] width 15 height 24
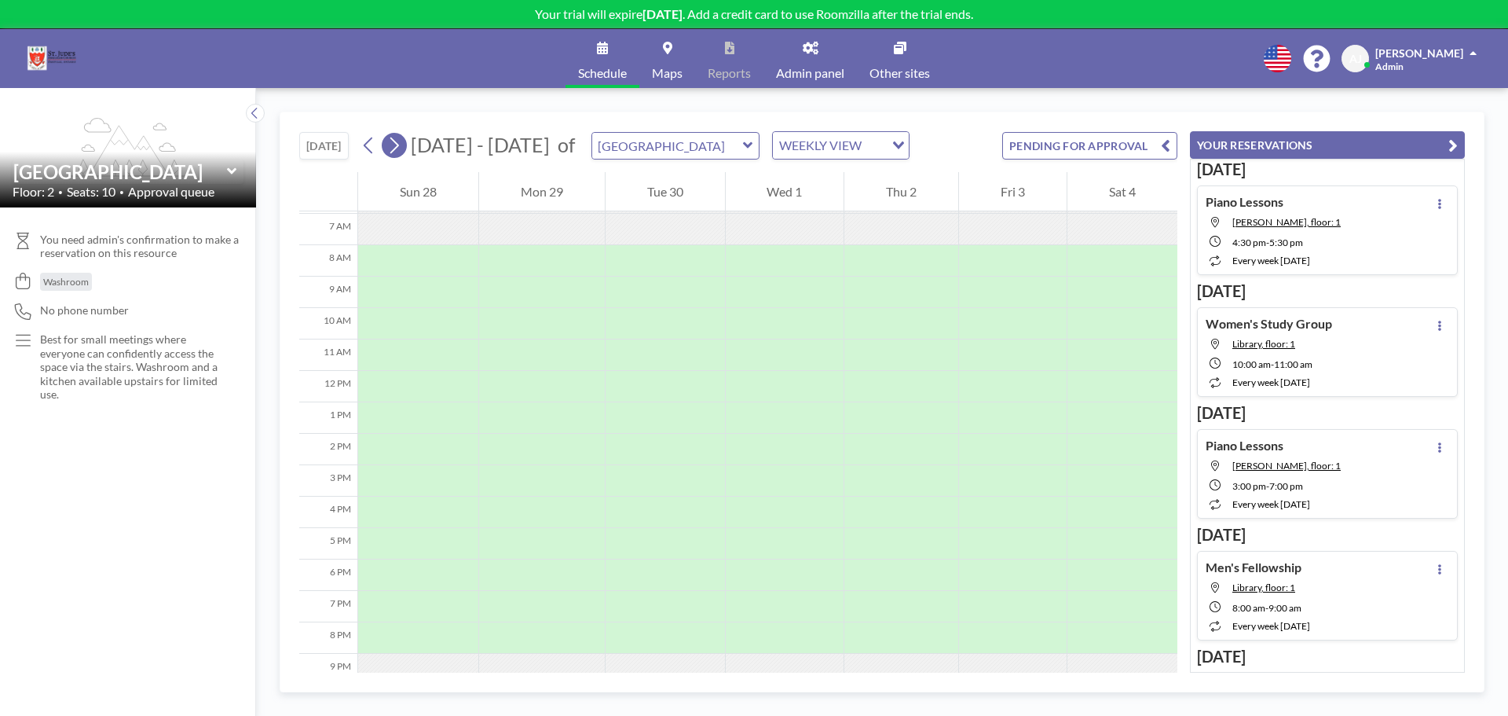
click at [401, 155] on icon at bounding box center [394, 146] width 15 height 24
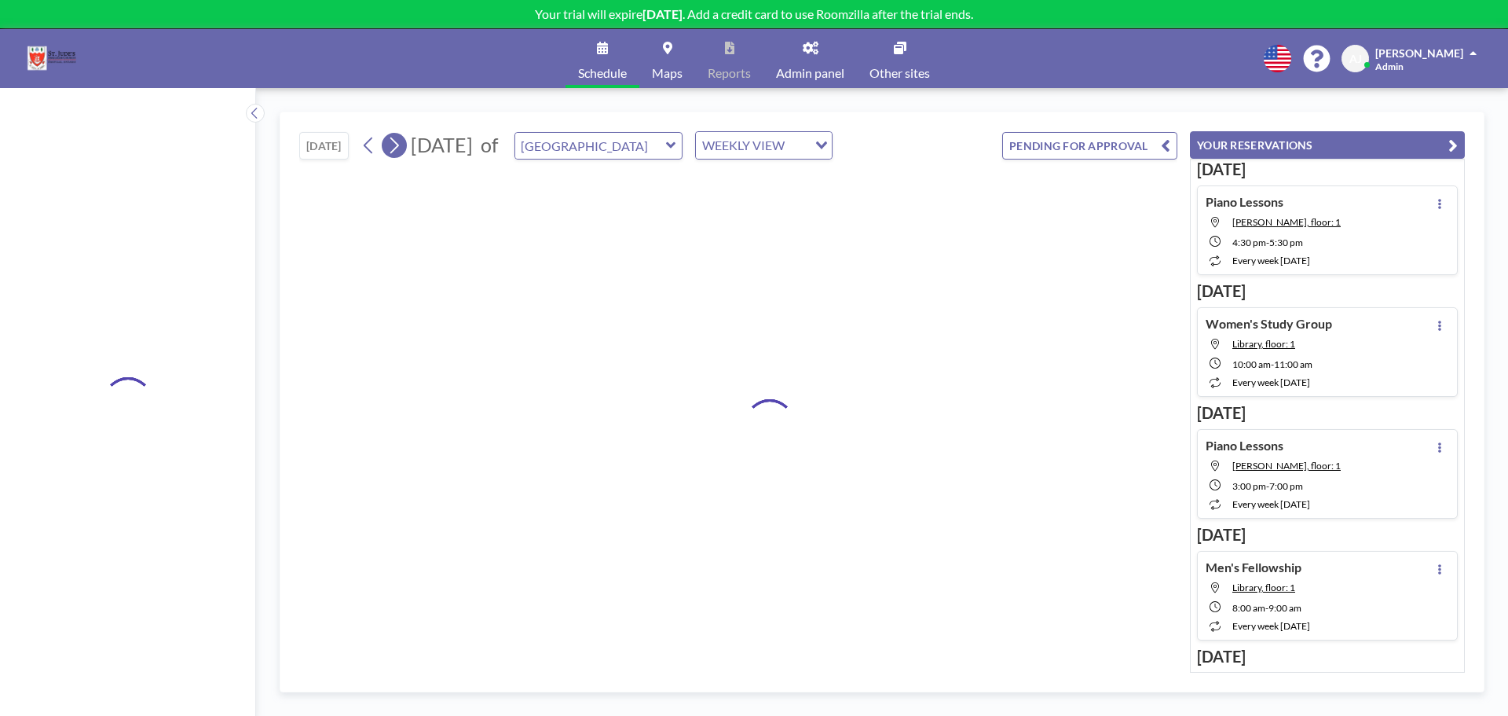
click at [401, 155] on icon at bounding box center [394, 146] width 15 height 24
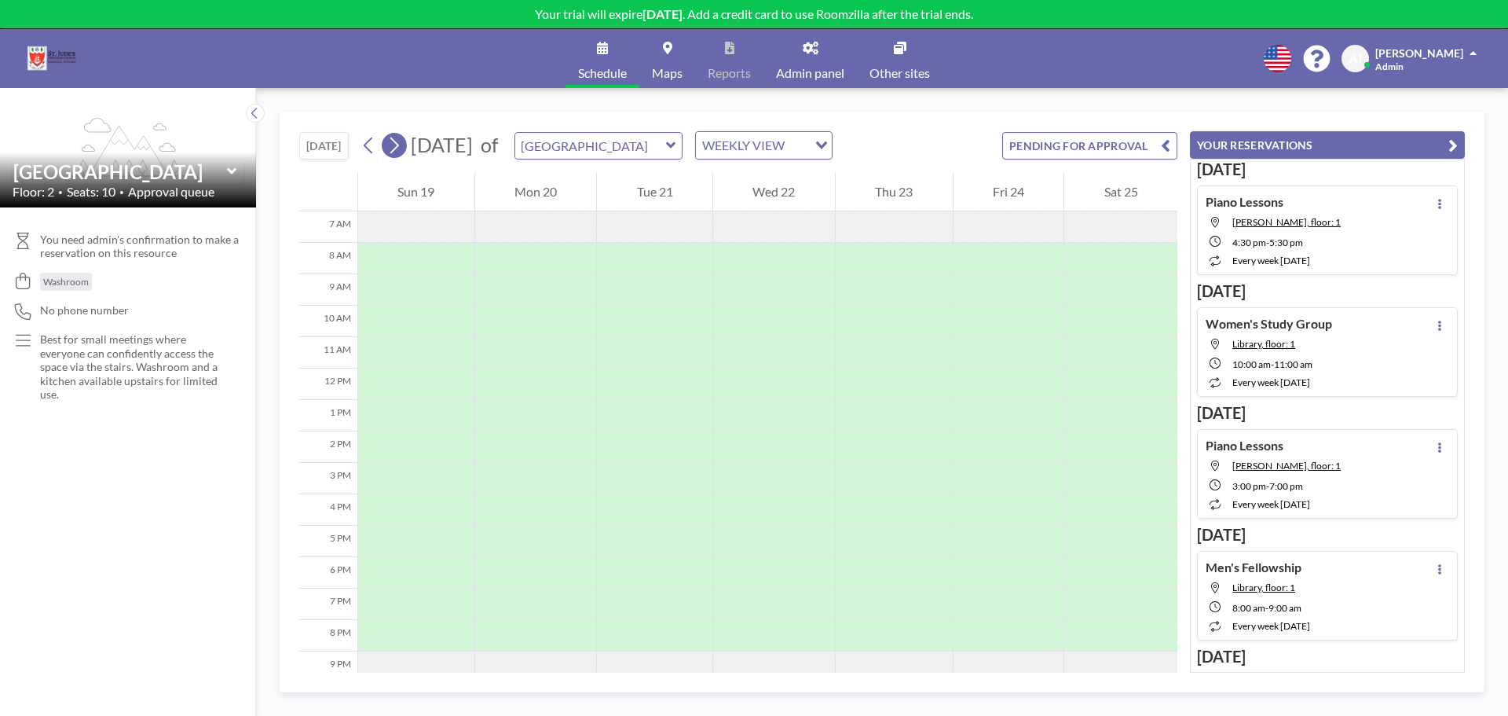
click at [401, 155] on icon at bounding box center [394, 146] width 15 height 24
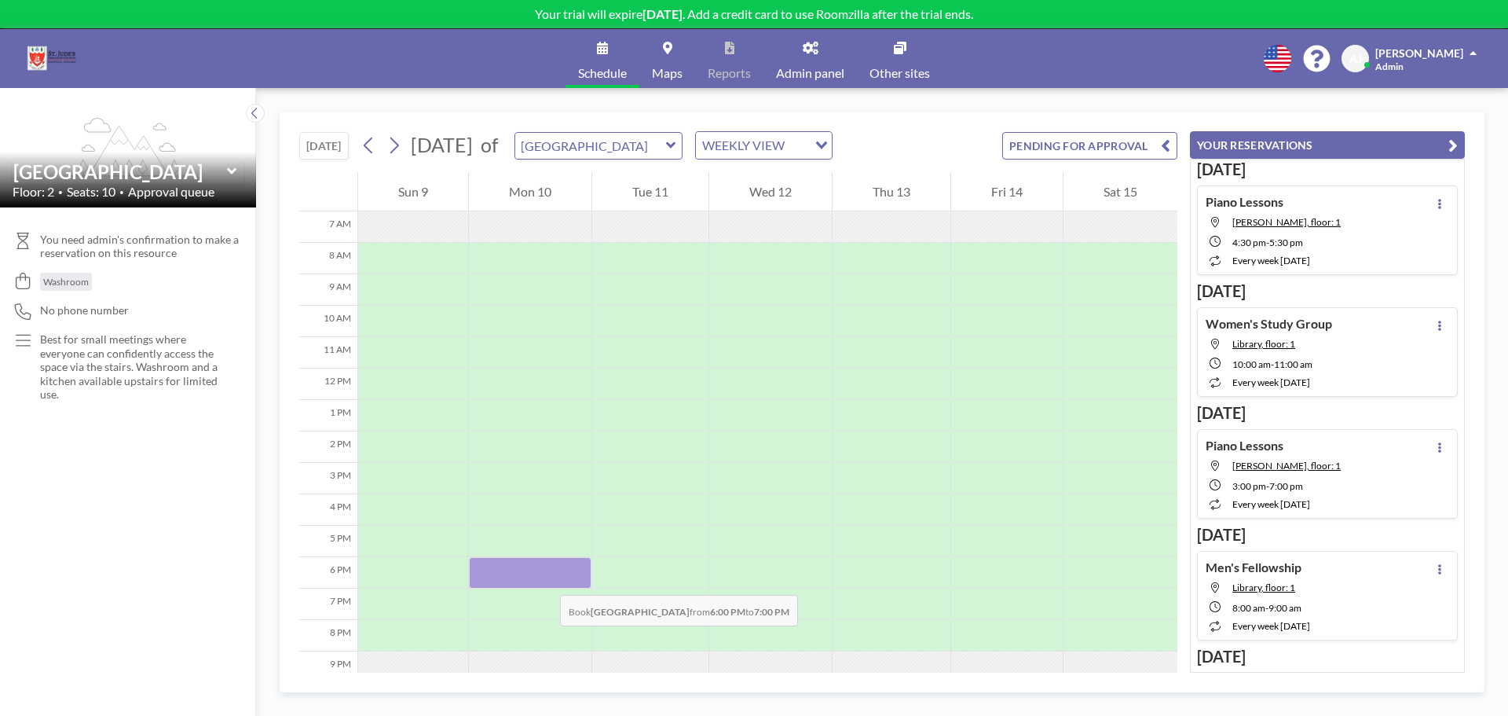
click at [544, 579] on div at bounding box center [530, 572] width 123 height 31
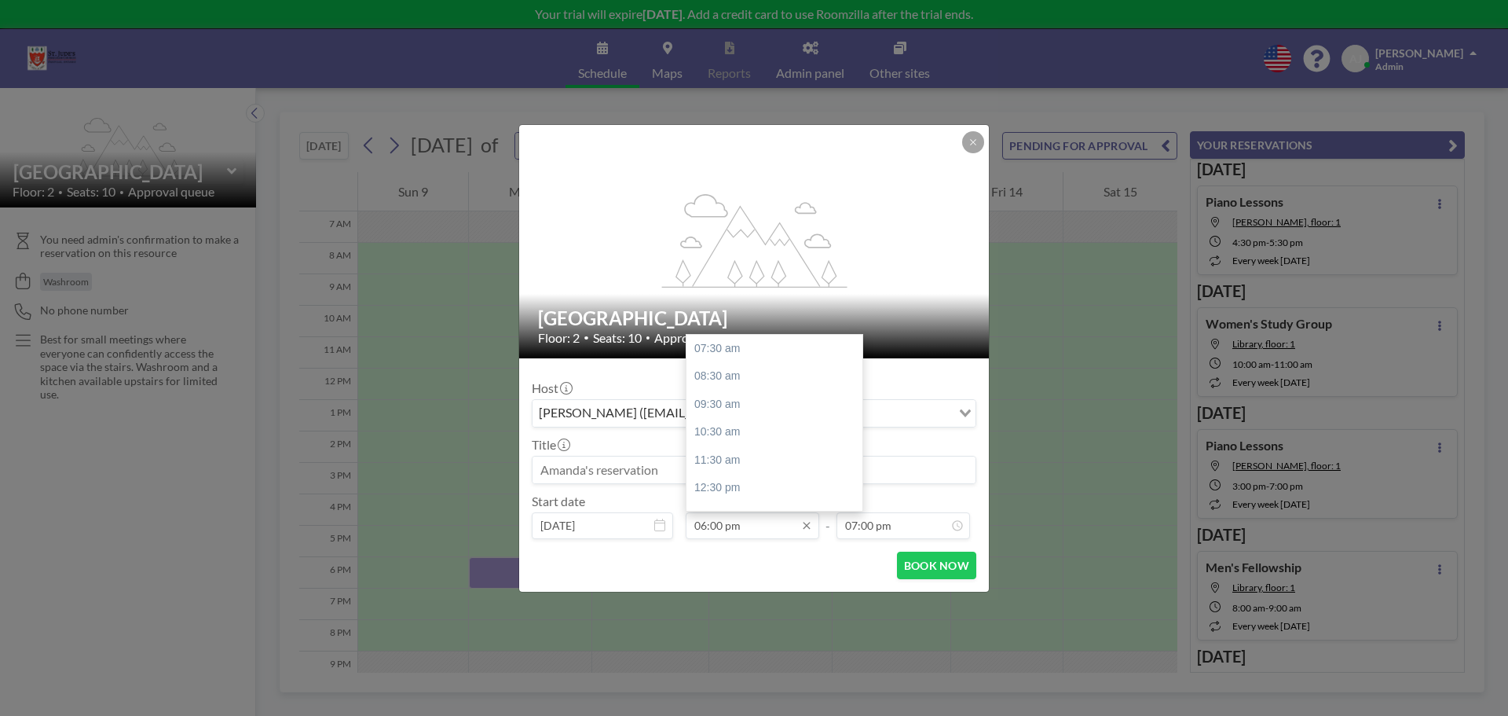
drag, startPoint x: 722, startPoint y: 526, endPoint x: 712, endPoint y: 526, distance: 10.2
click at [712, 526] on input "06:00 pm" at bounding box center [753, 525] width 134 height 27
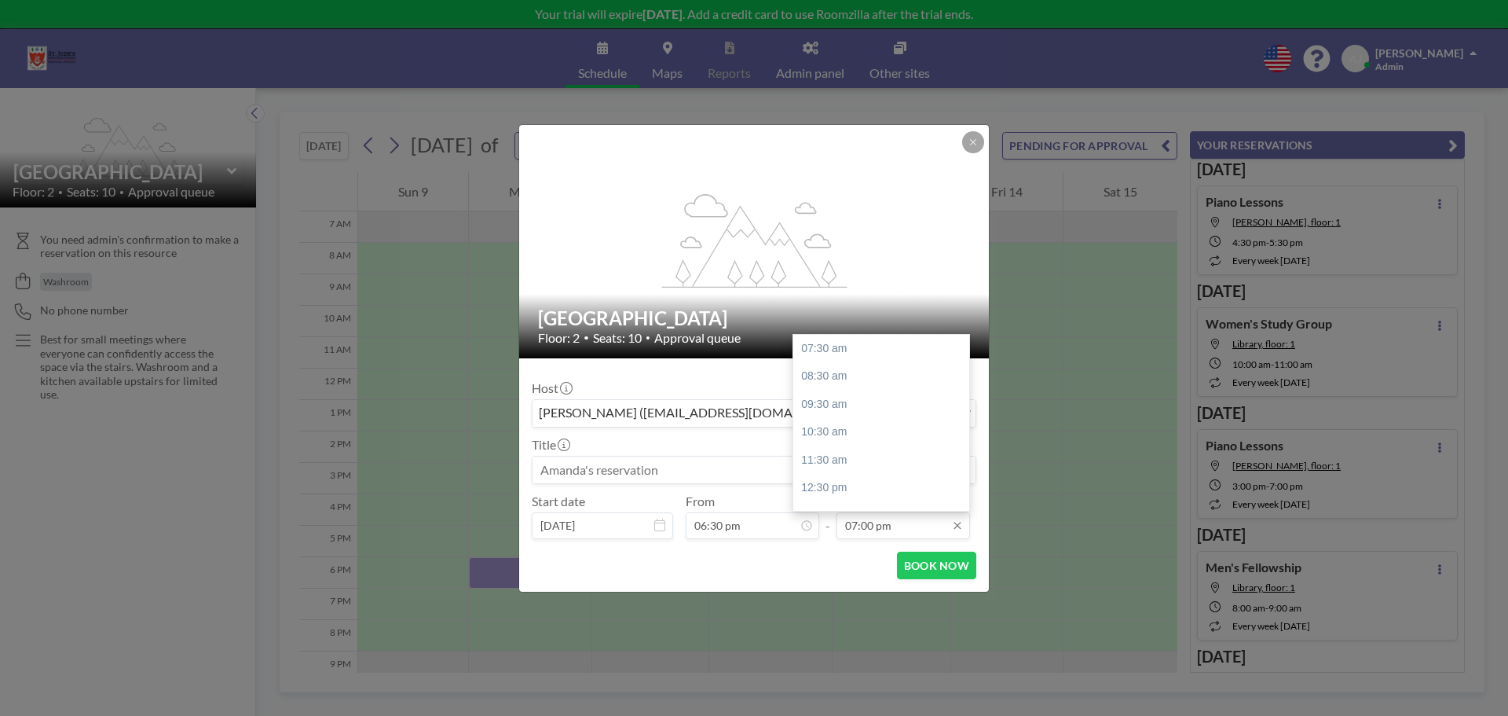
type input "06:30 pm"
click at [854, 525] on input "07:00 pm" at bounding box center [904, 525] width 134 height 27
click at [854, 524] on input "07:00 pm" at bounding box center [904, 525] width 134 height 27
type input "08:00 pm"
click at [827, 561] on div "BOOK NOW" at bounding box center [754, 565] width 445 height 27
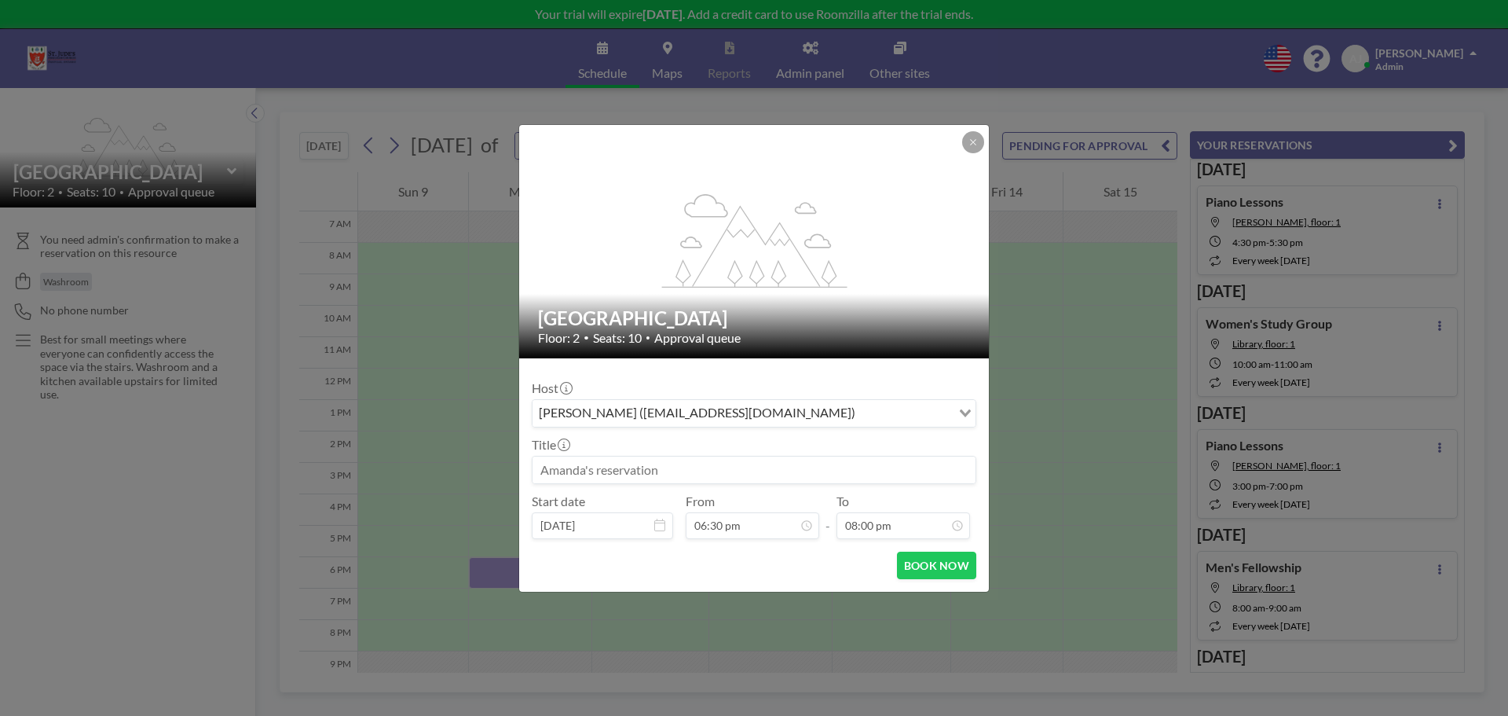
scroll to position [244, 0]
click at [707, 475] on input at bounding box center [754, 469] width 443 height 27
type input "J&SM Meeting"
click at [790, 372] on div "Host [PERSON_NAME] ([EMAIL_ADDRESS][DOMAIN_NAME]) Loading... Title J&SM Meeting…" at bounding box center [754, 455] width 445 height 168
click at [983, 131] on div at bounding box center [973, 142] width 22 height 22
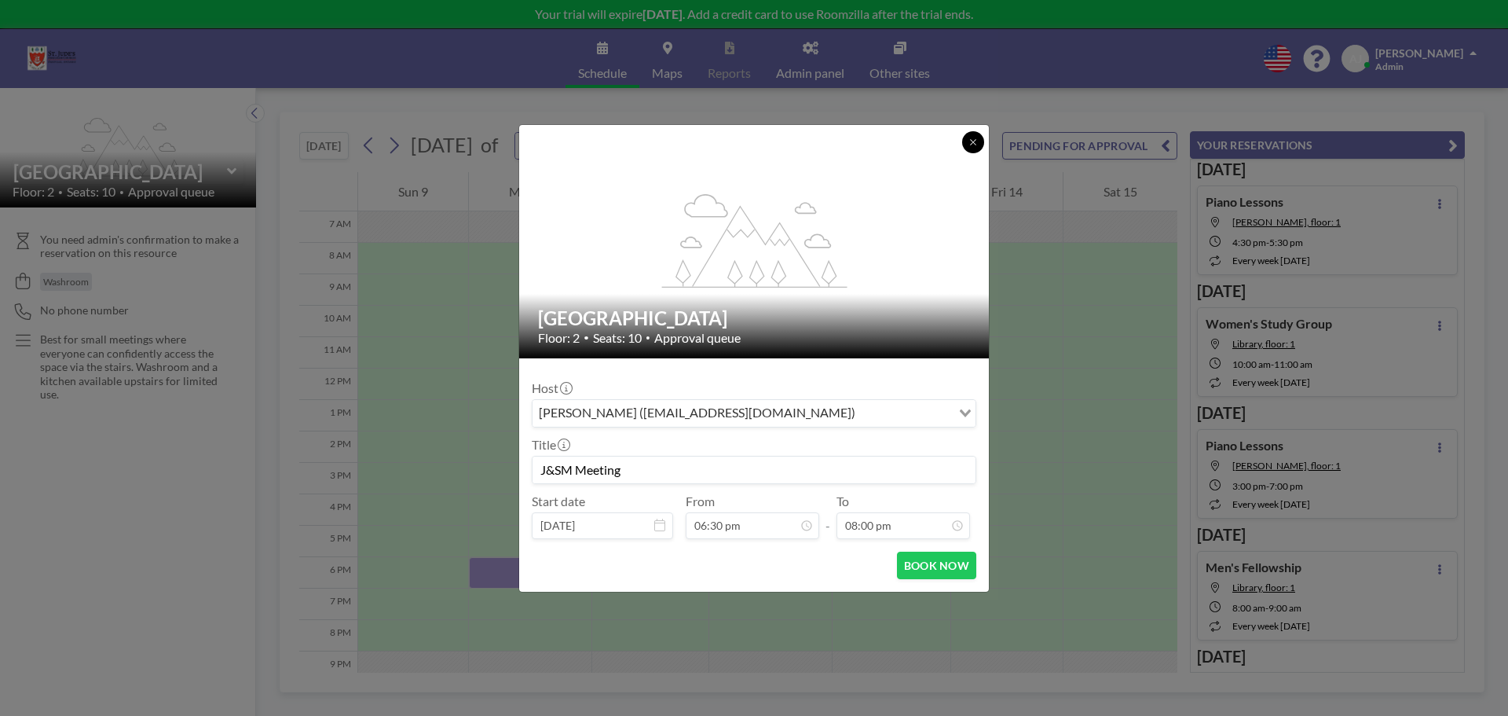
click at [971, 147] on button at bounding box center [973, 142] width 22 height 22
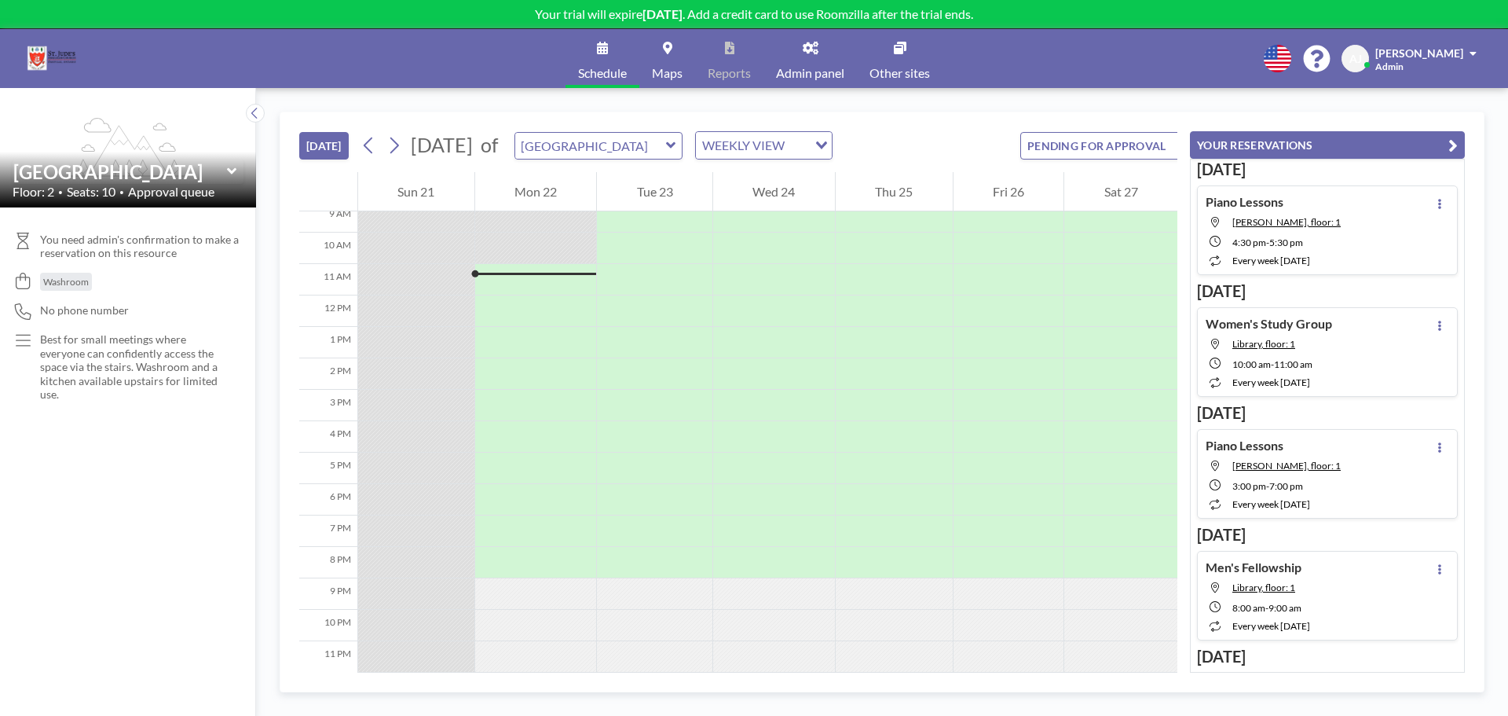
scroll to position [301, 0]
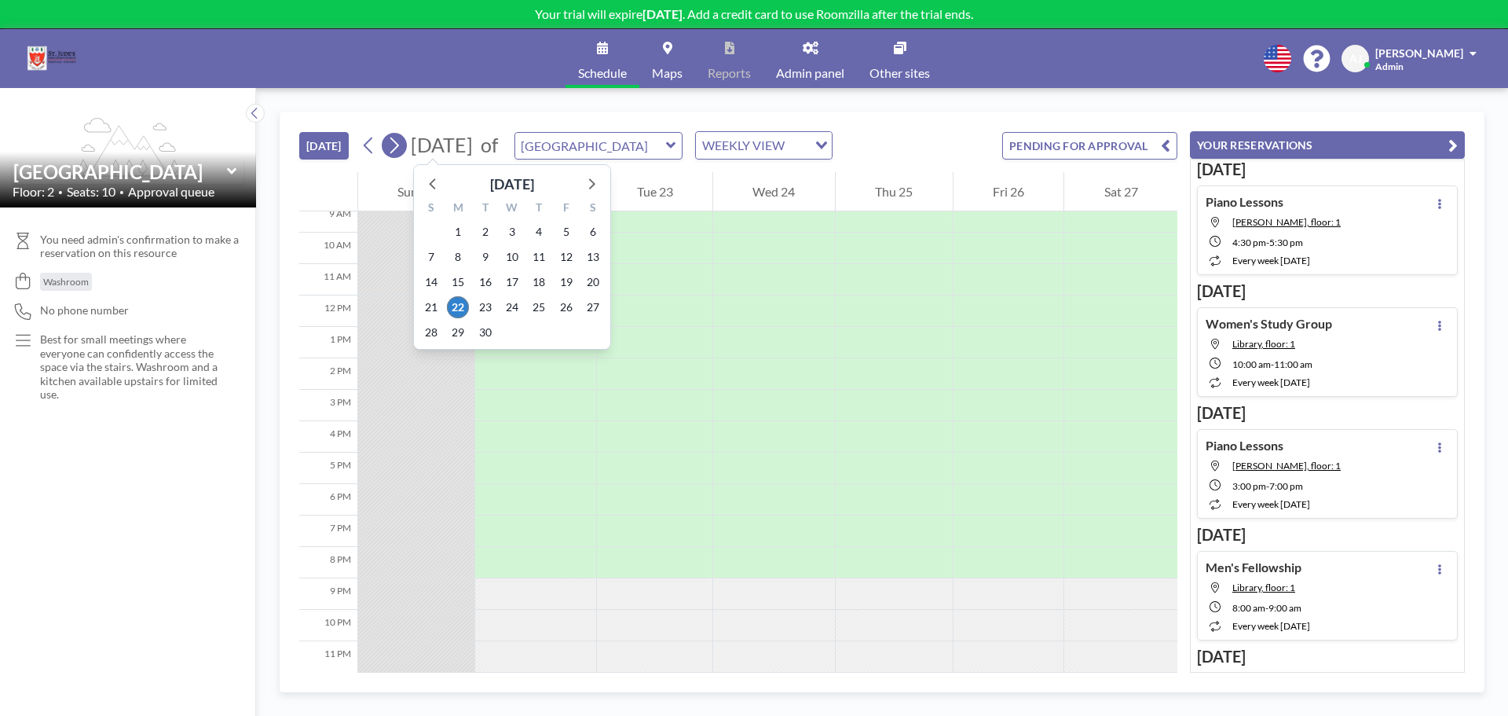
click at [399, 145] on icon at bounding box center [394, 145] width 9 height 16
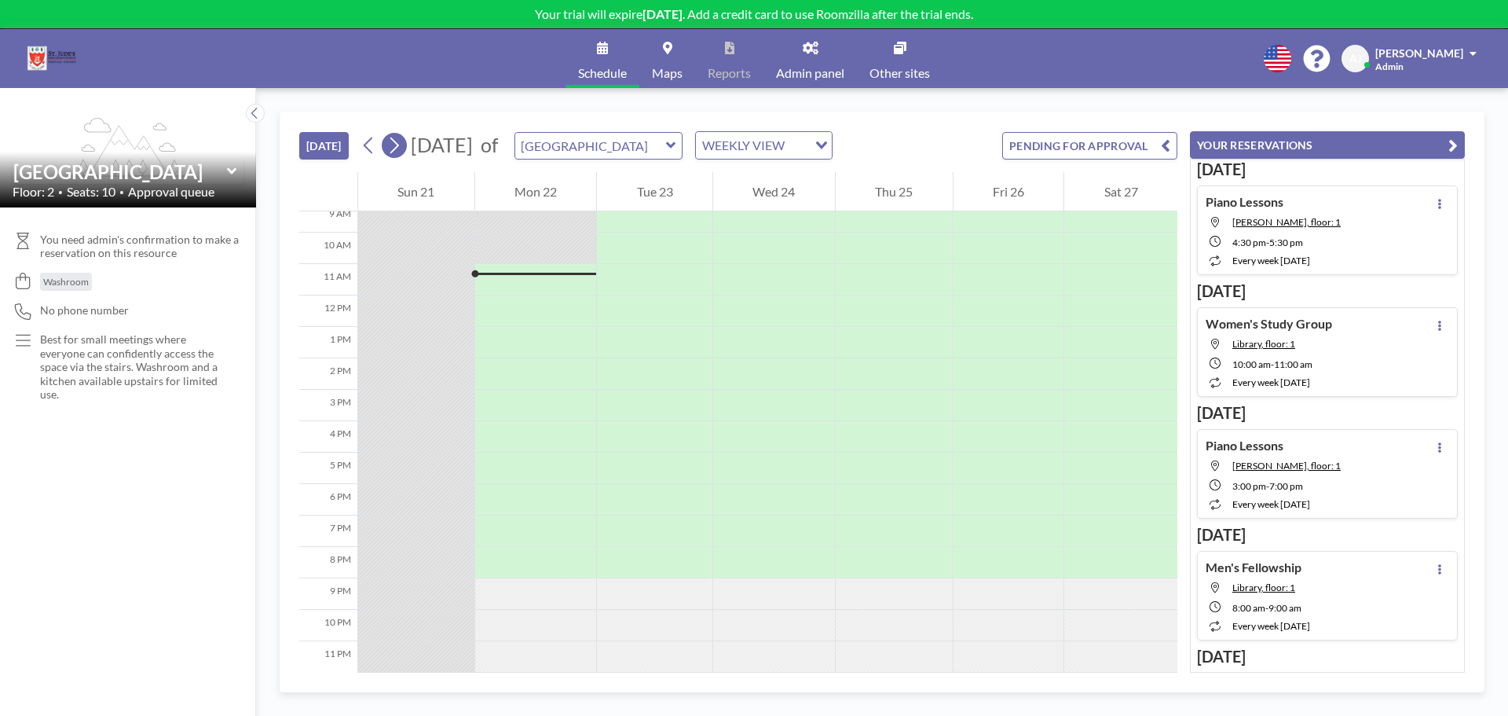
click at [399, 145] on icon at bounding box center [394, 145] width 9 height 16
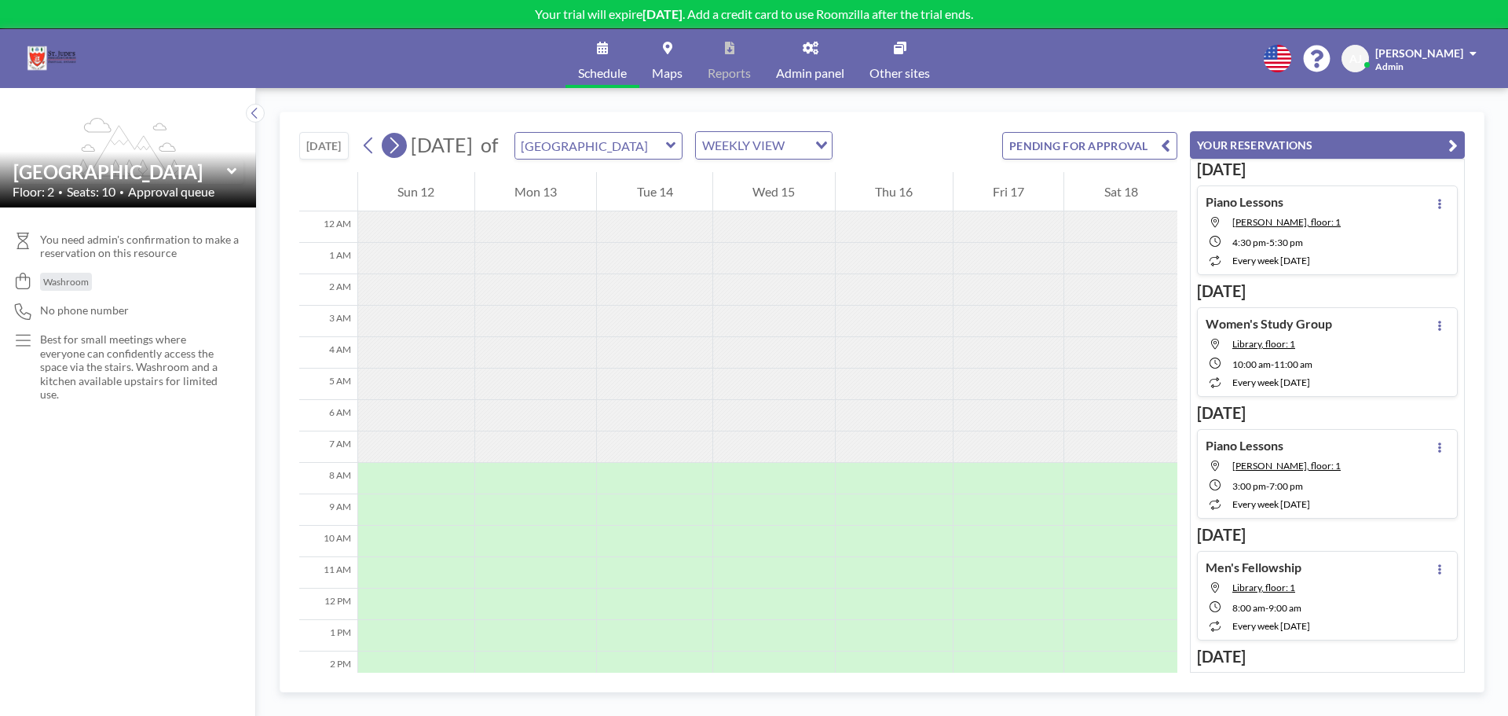
scroll to position [220, 0]
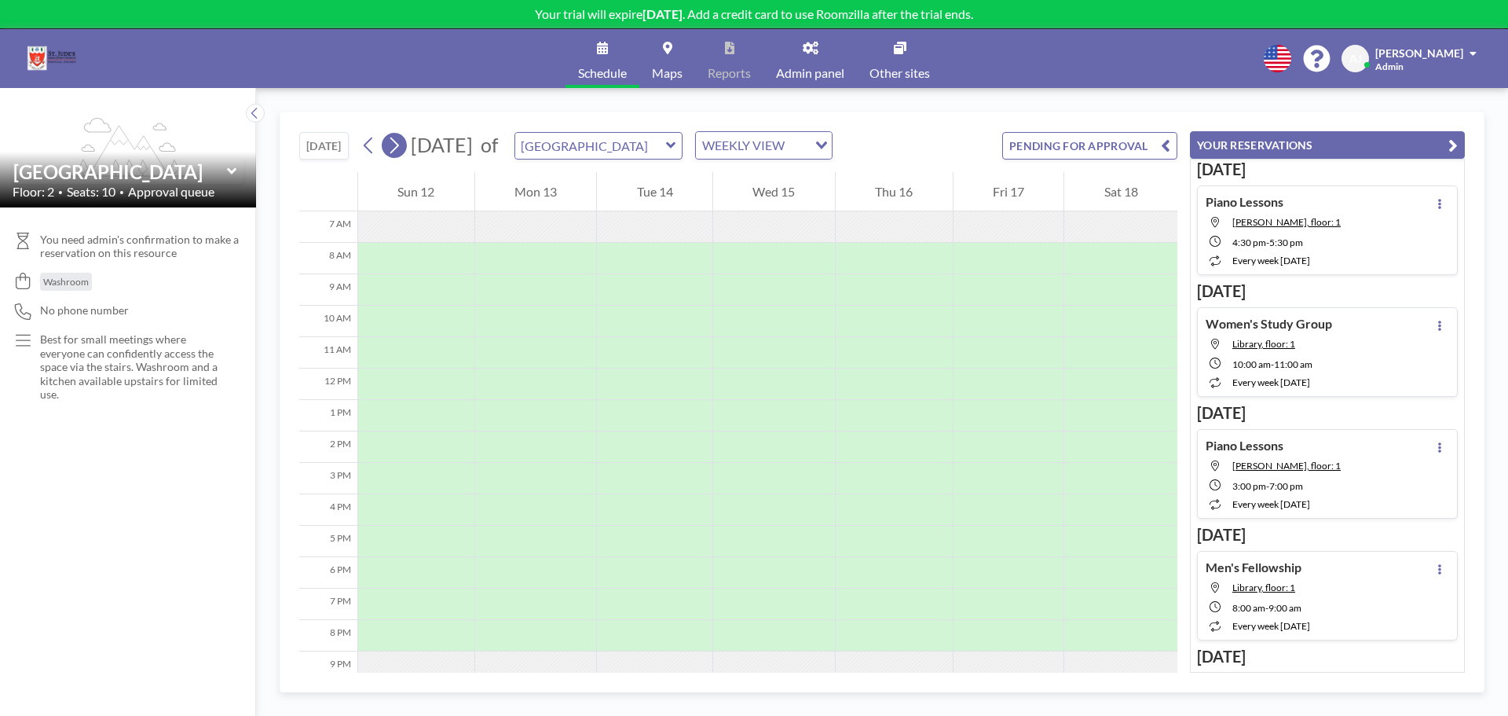
click at [399, 145] on icon at bounding box center [394, 145] width 9 height 16
click at [390, 145] on icon at bounding box center [394, 146] width 15 height 24
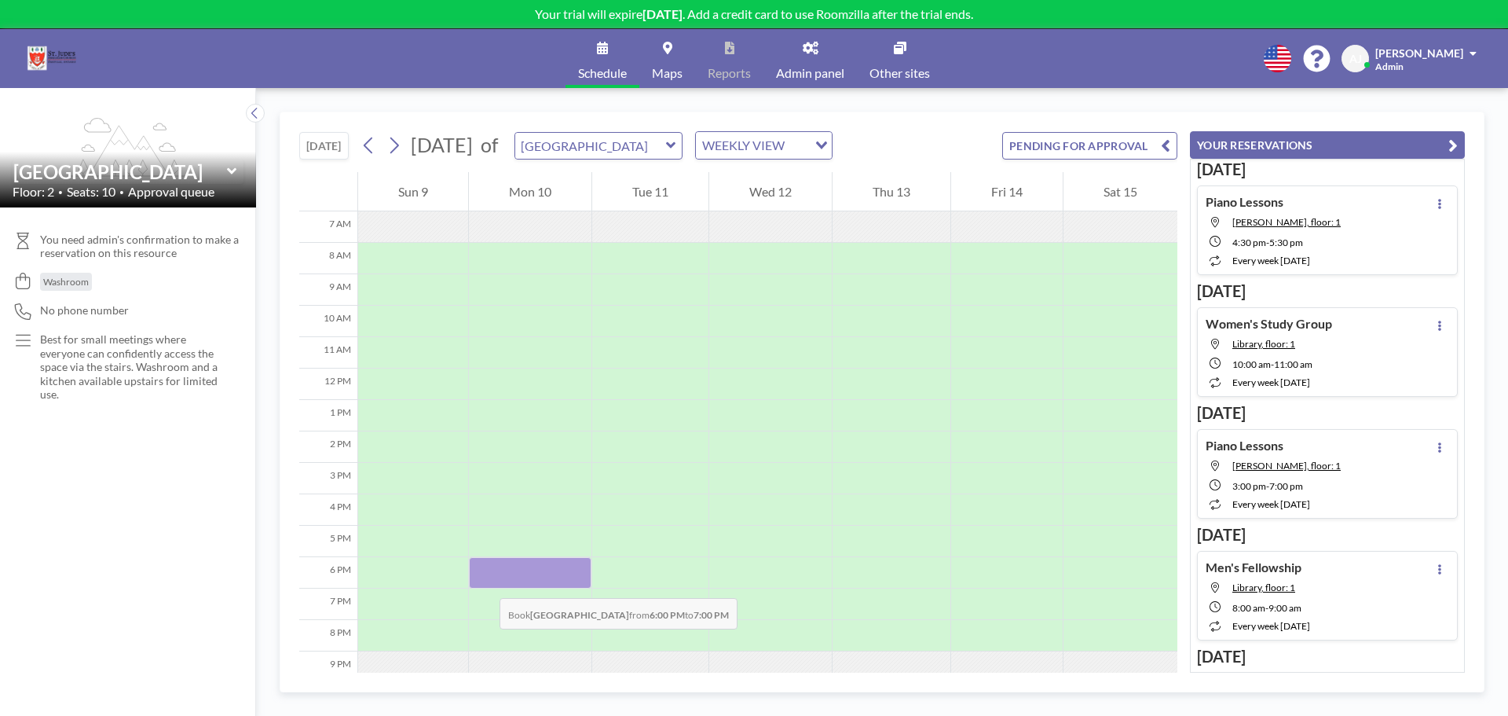
click at [484, 582] on div at bounding box center [530, 572] width 123 height 31
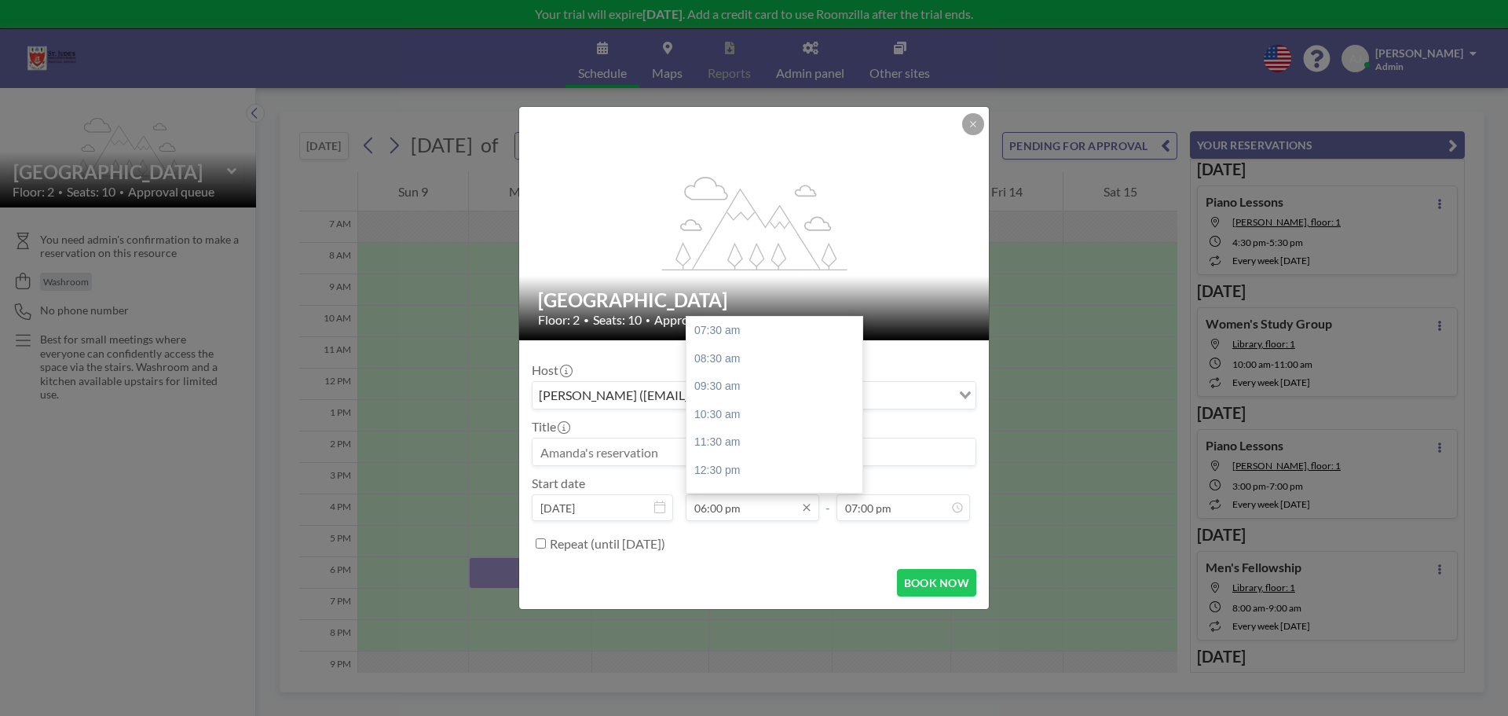
click at [741, 512] on input "06:00 pm" at bounding box center [753, 507] width 134 height 27
drag, startPoint x: 720, startPoint y: 513, endPoint x: 712, endPoint y: 513, distance: 8.6
click at [712, 513] on input "06:00 pm" at bounding box center [753, 507] width 134 height 27
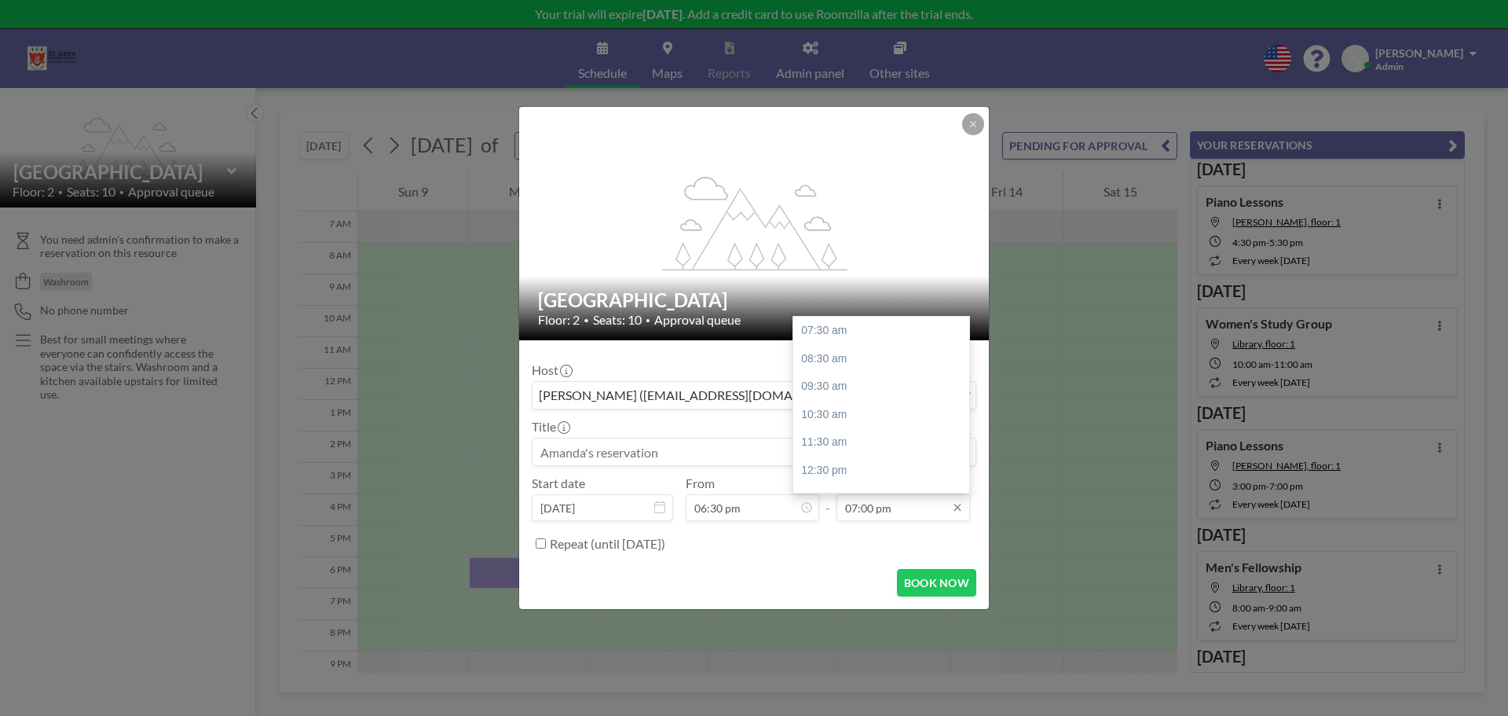
type input "06:30 pm"
click at [857, 512] on input "07:00 pm" at bounding box center [904, 507] width 134 height 27
click at [852, 512] on input "07:00 pm" at bounding box center [904, 507] width 134 height 27
type input "08:00 pm"
click at [837, 538] on div "Repeat (until March 21, 2026)" at bounding box center [763, 543] width 427 height 26
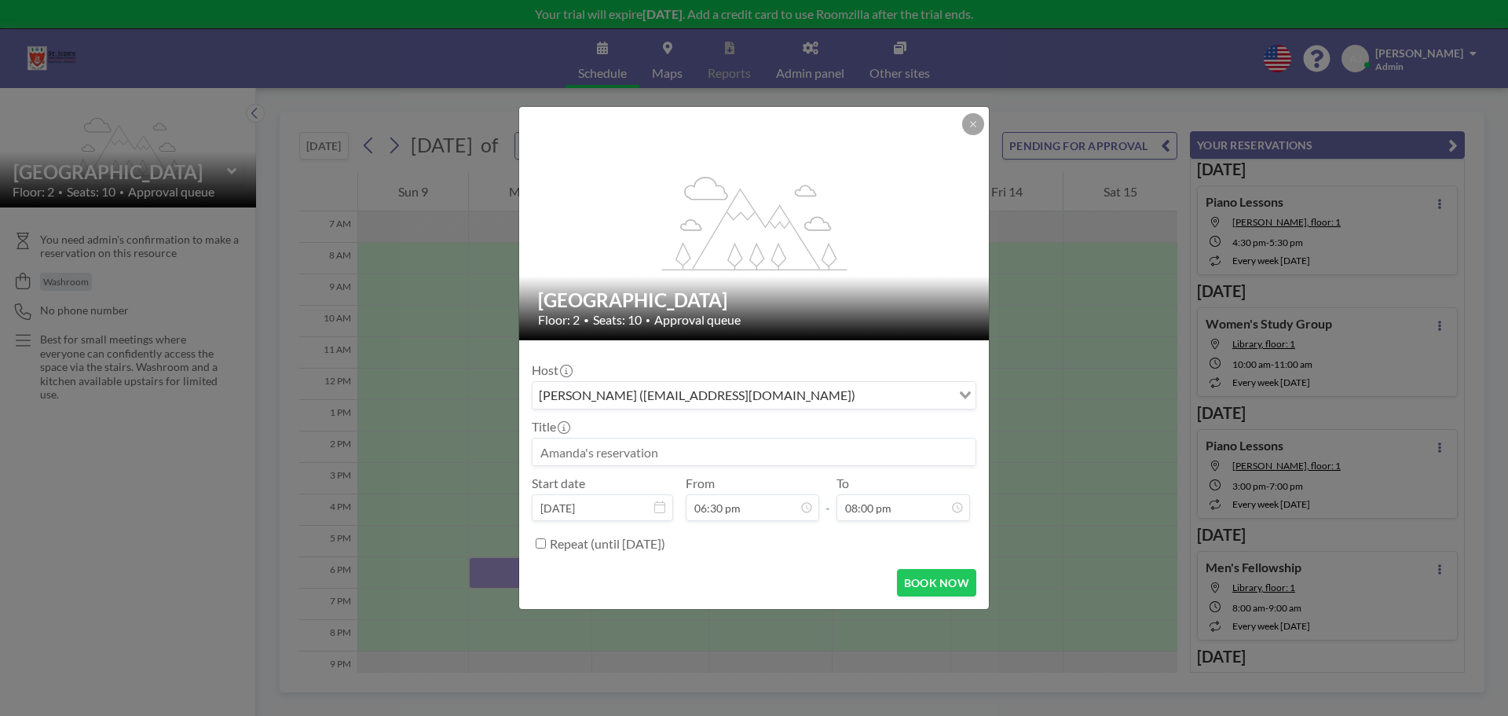
click at [544, 548] on input "Repeat (until March 21, 2026)" at bounding box center [541, 543] width 10 height 10
checkbox input "true"
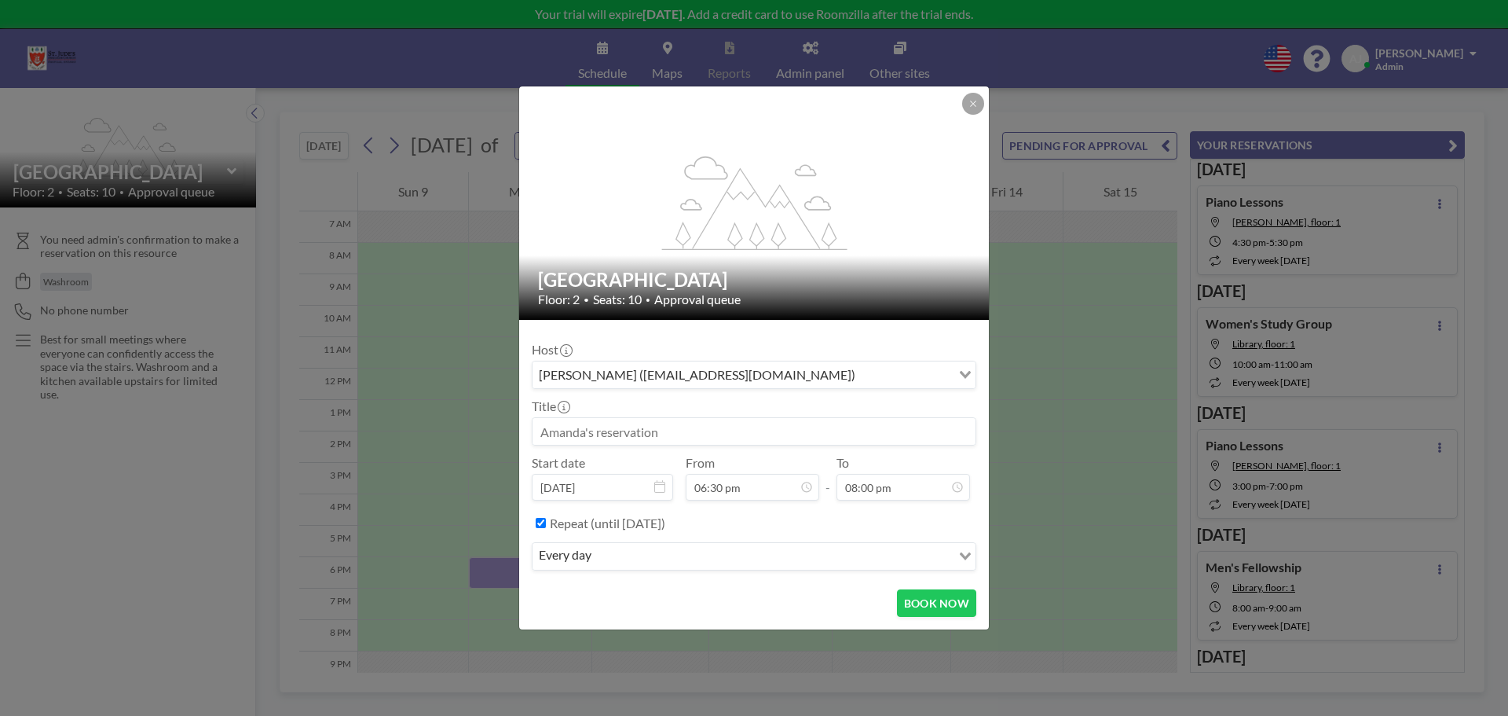
click at [613, 560] on input "Search for option" at bounding box center [773, 556] width 354 height 20
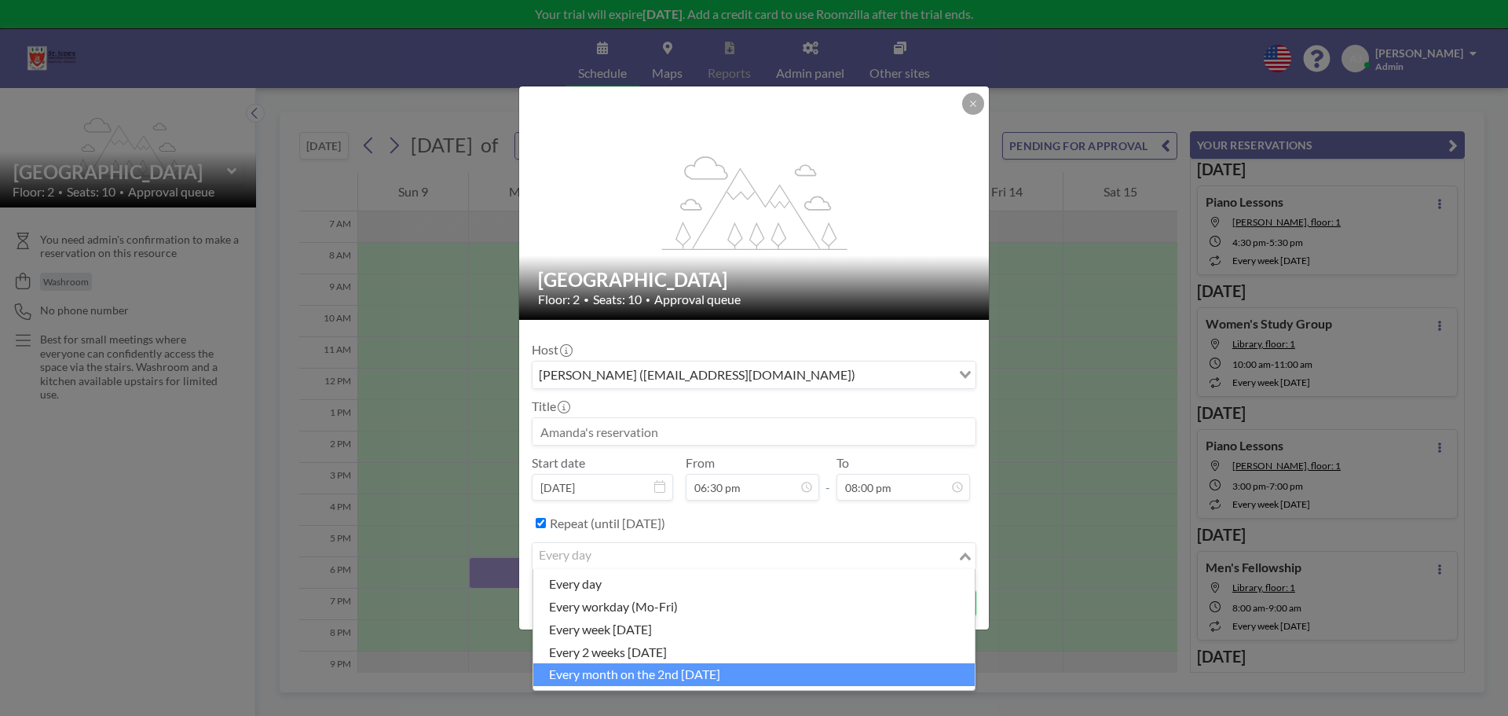
click at [662, 680] on li "every month on the 2nd Monday" at bounding box center [754, 674] width 442 height 23
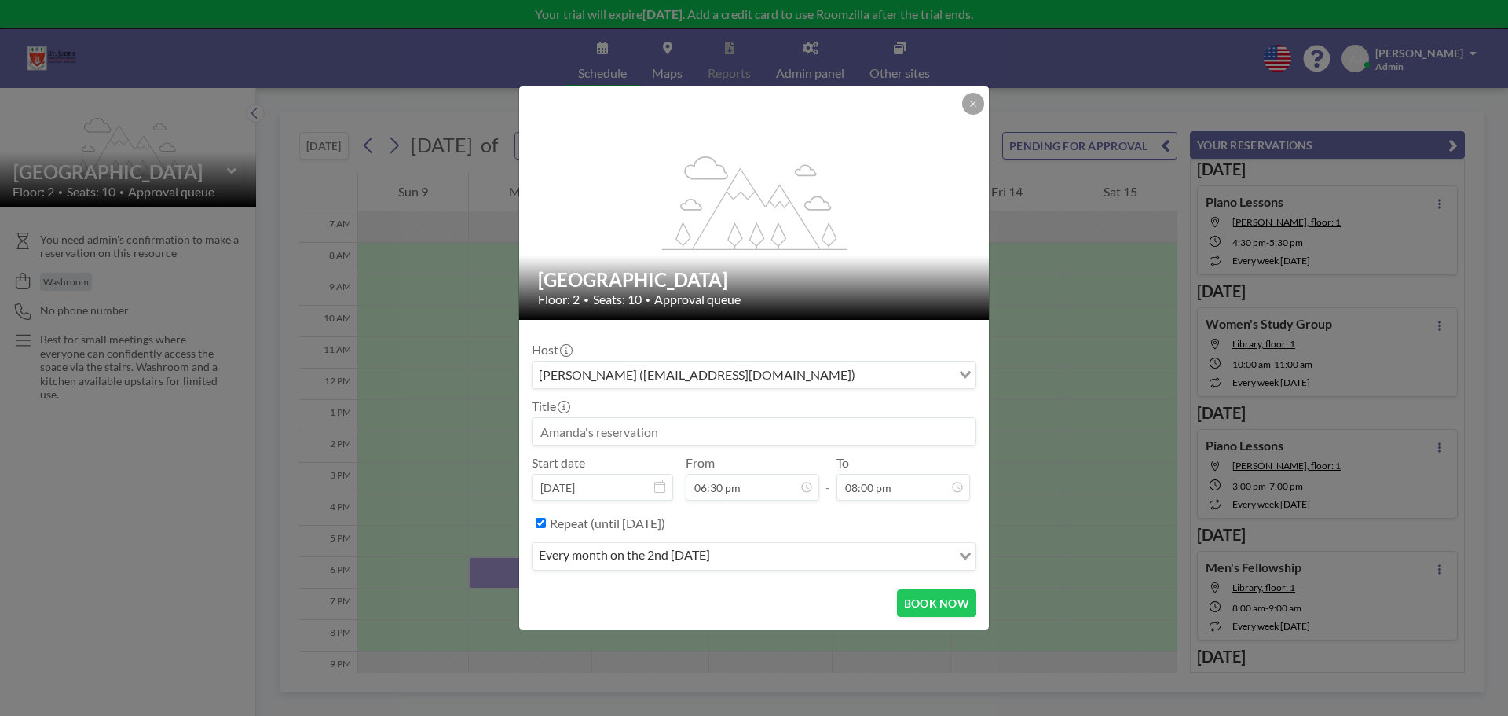
scroll to position [244, 0]
click at [681, 432] on input at bounding box center [754, 431] width 443 height 27
type input "J&SM Meeting"
click at [943, 607] on button "BOOK NOW" at bounding box center [936, 602] width 79 height 27
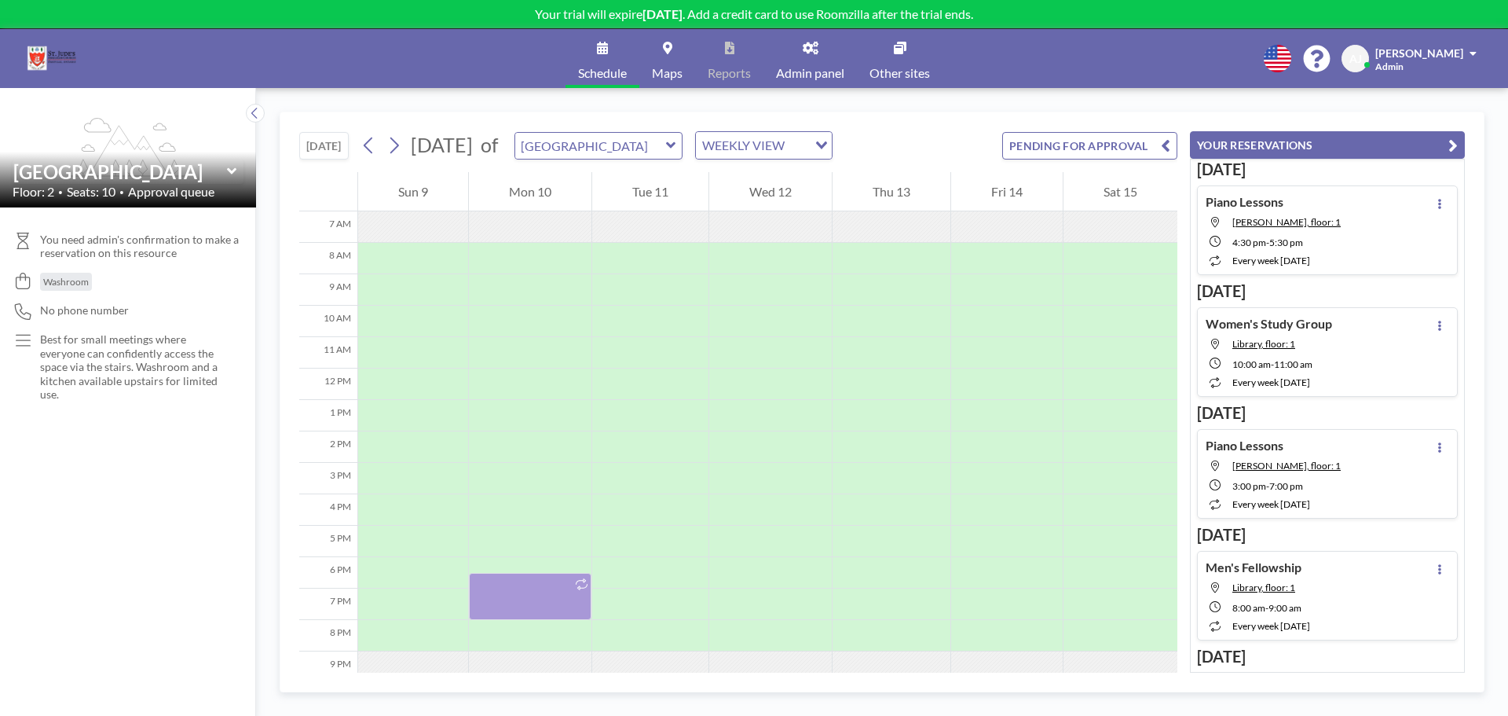
click at [933, 126] on div "TODAY November 2025 of Upper Room WEEKLY VIEW Loading... PENDING FOR APPROVAL" at bounding box center [738, 142] width 878 height 60
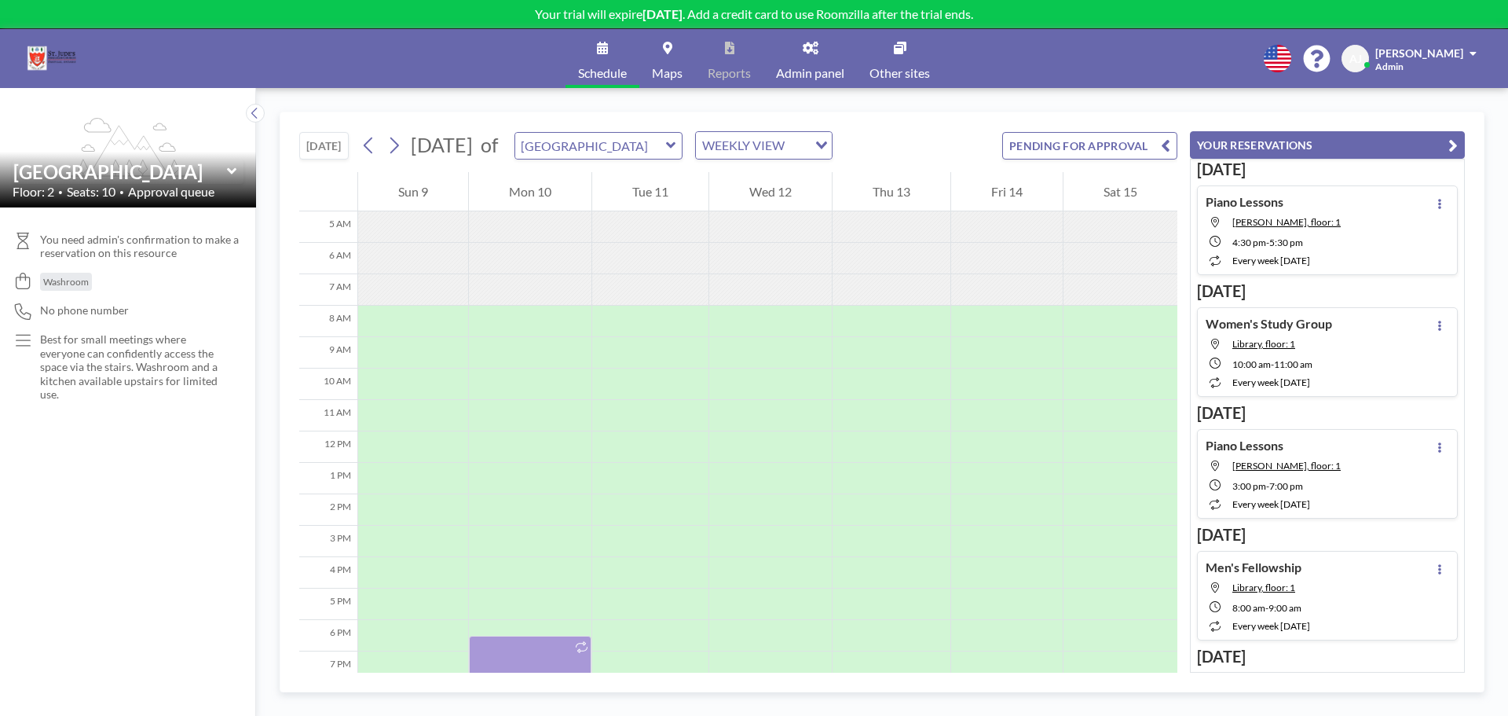
scroll to position [236, 0]
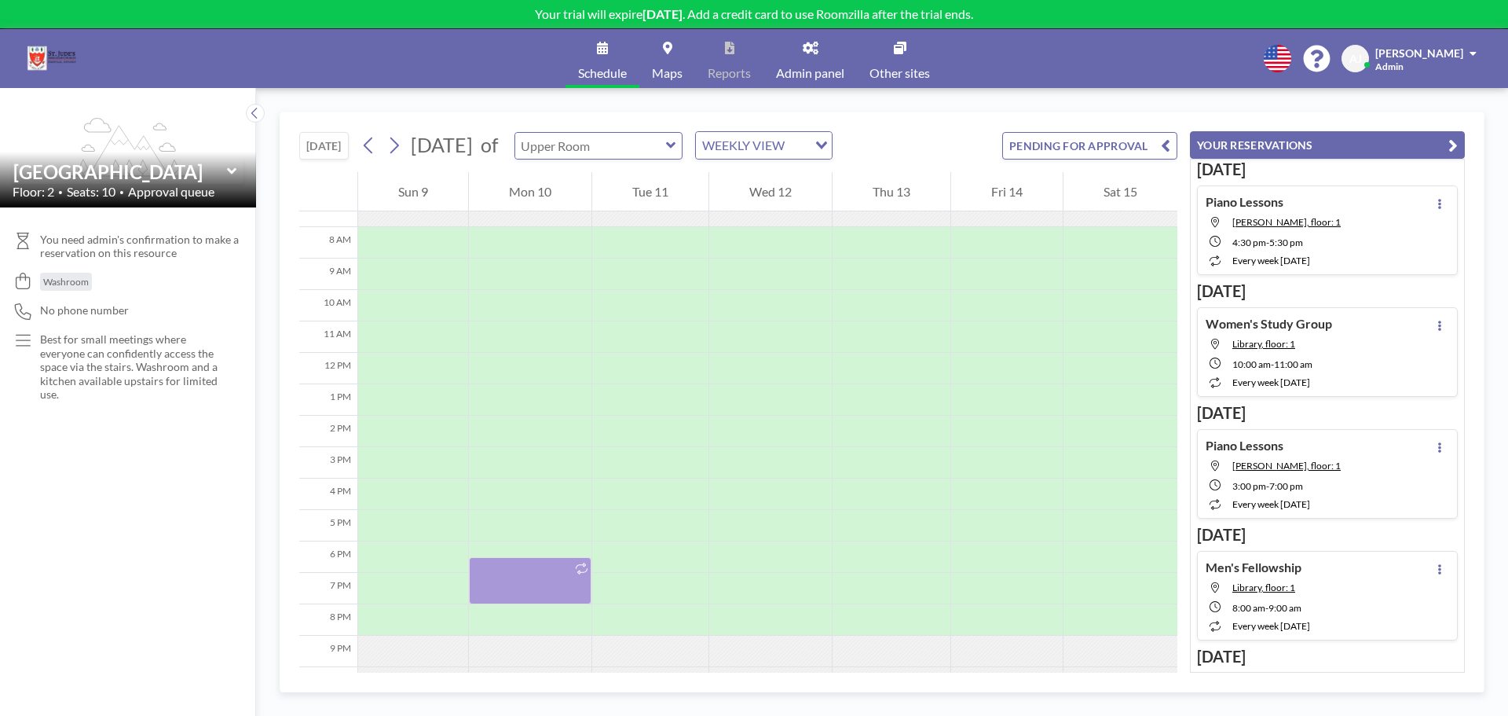
click at [666, 145] on input "text" at bounding box center [590, 146] width 151 height 26
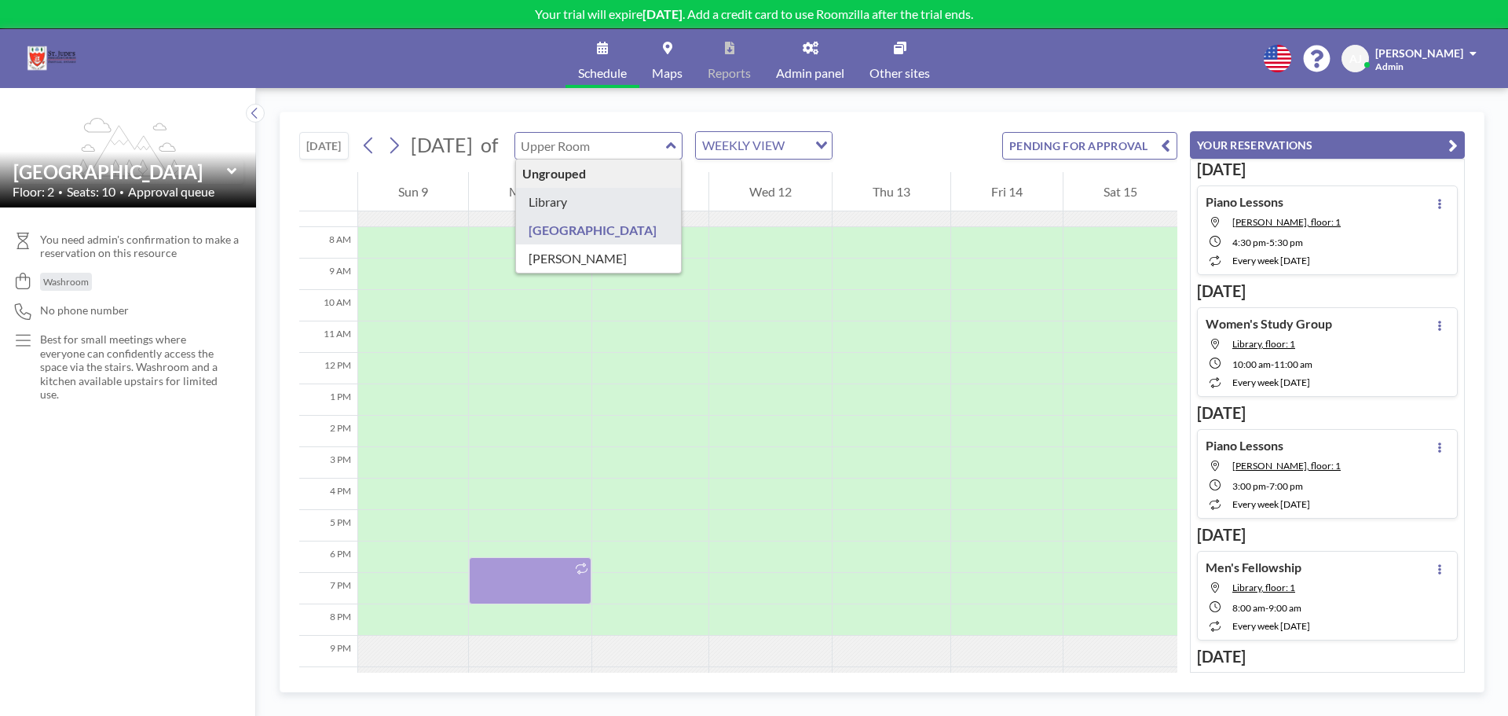
type input "Library"
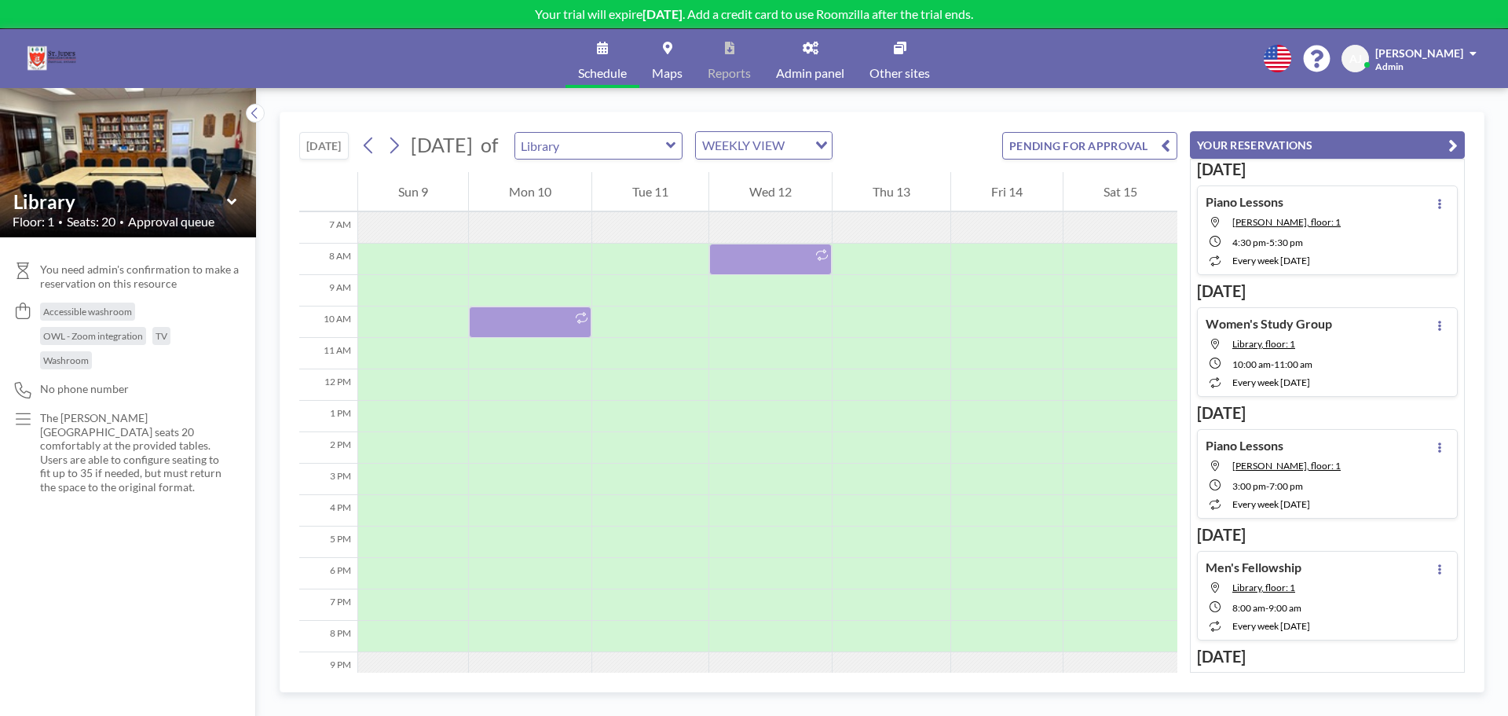
scroll to position [220, 0]
click at [876, 286] on div at bounding box center [892, 289] width 118 height 31
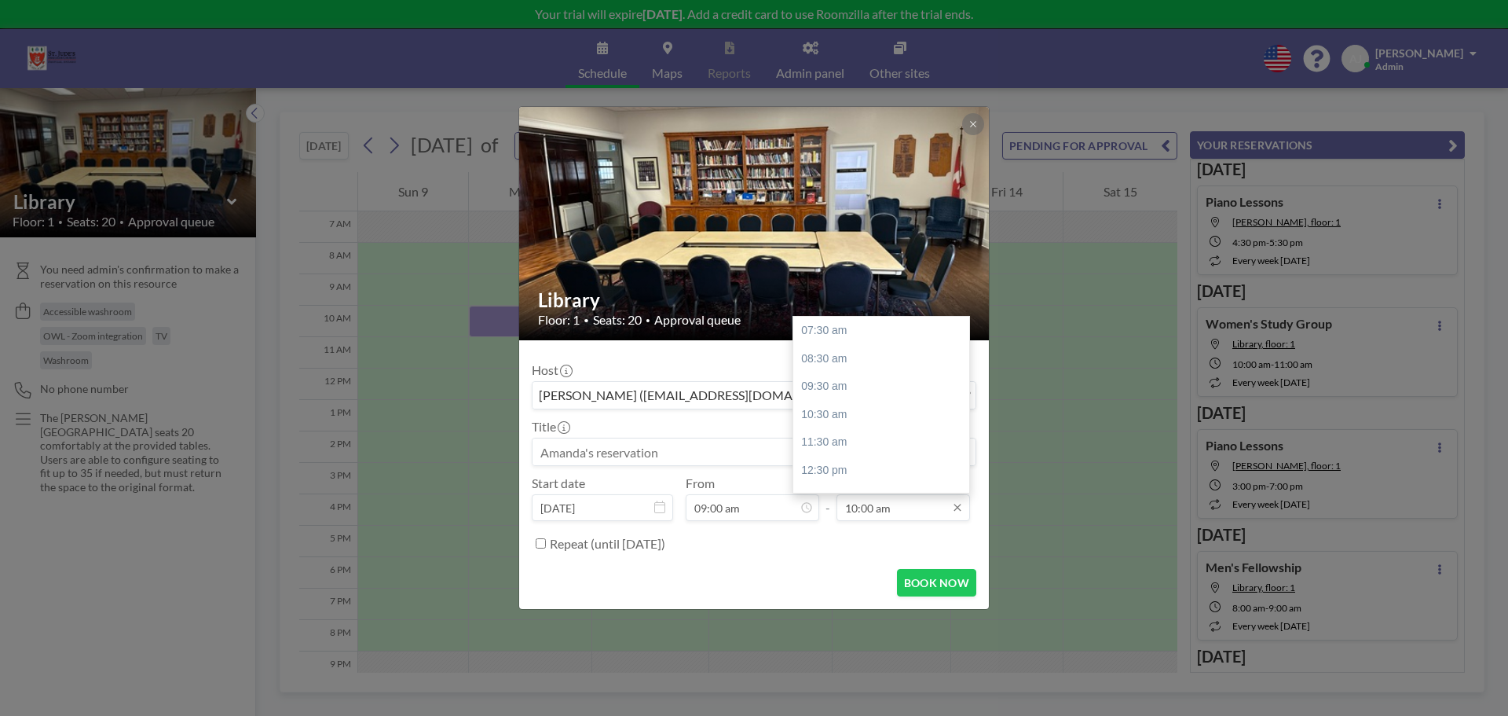
click at [888, 509] on input "10:00 am" at bounding box center [904, 507] width 134 height 27
click at [870, 405] on div "01:30 pm" at bounding box center [885, 412] width 184 height 28
type input "01:30 pm"
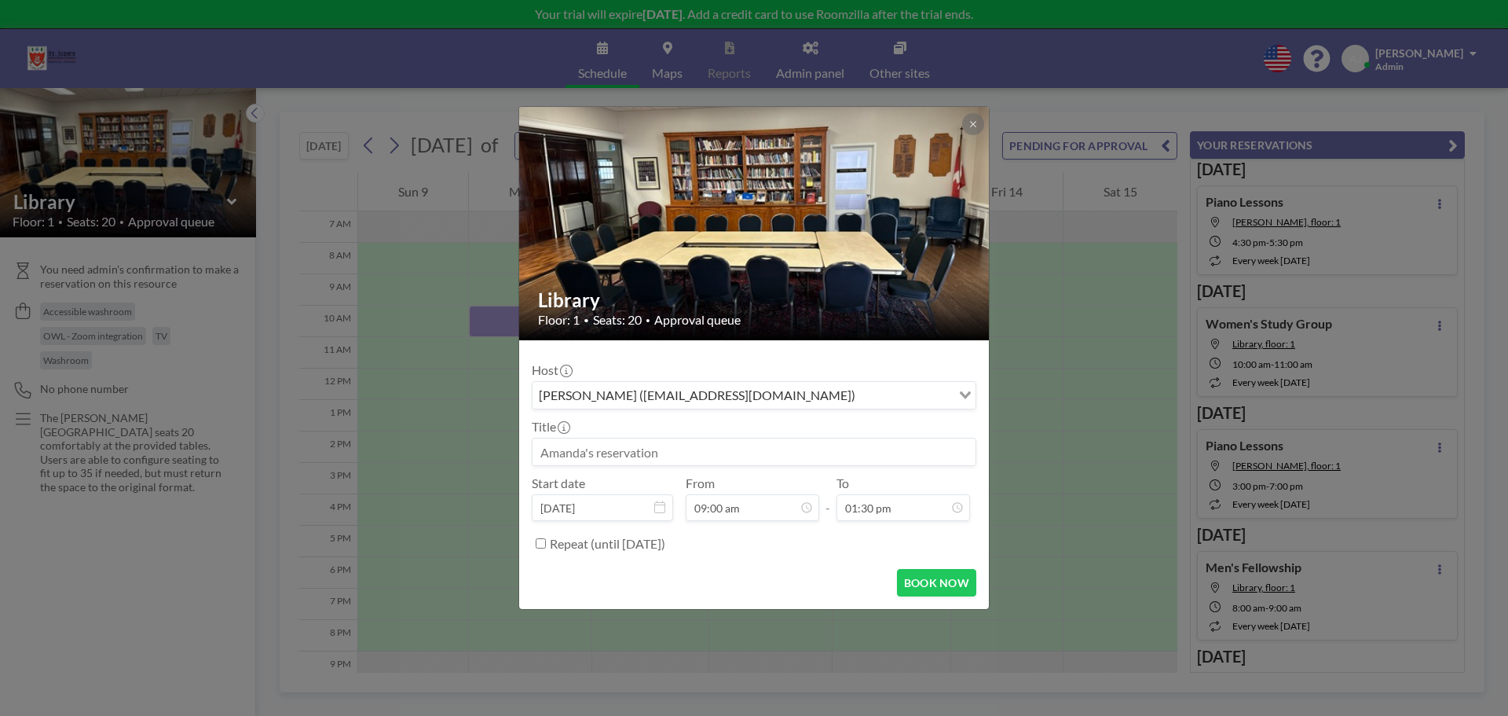
click at [625, 453] on input at bounding box center [754, 451] width 443 height 27
type input "O"
type input "Pantry Program"
click at [535, 544] on div "Repeat (until March 21, 2026)" at bounding box center [754, 543] width 445 height 26
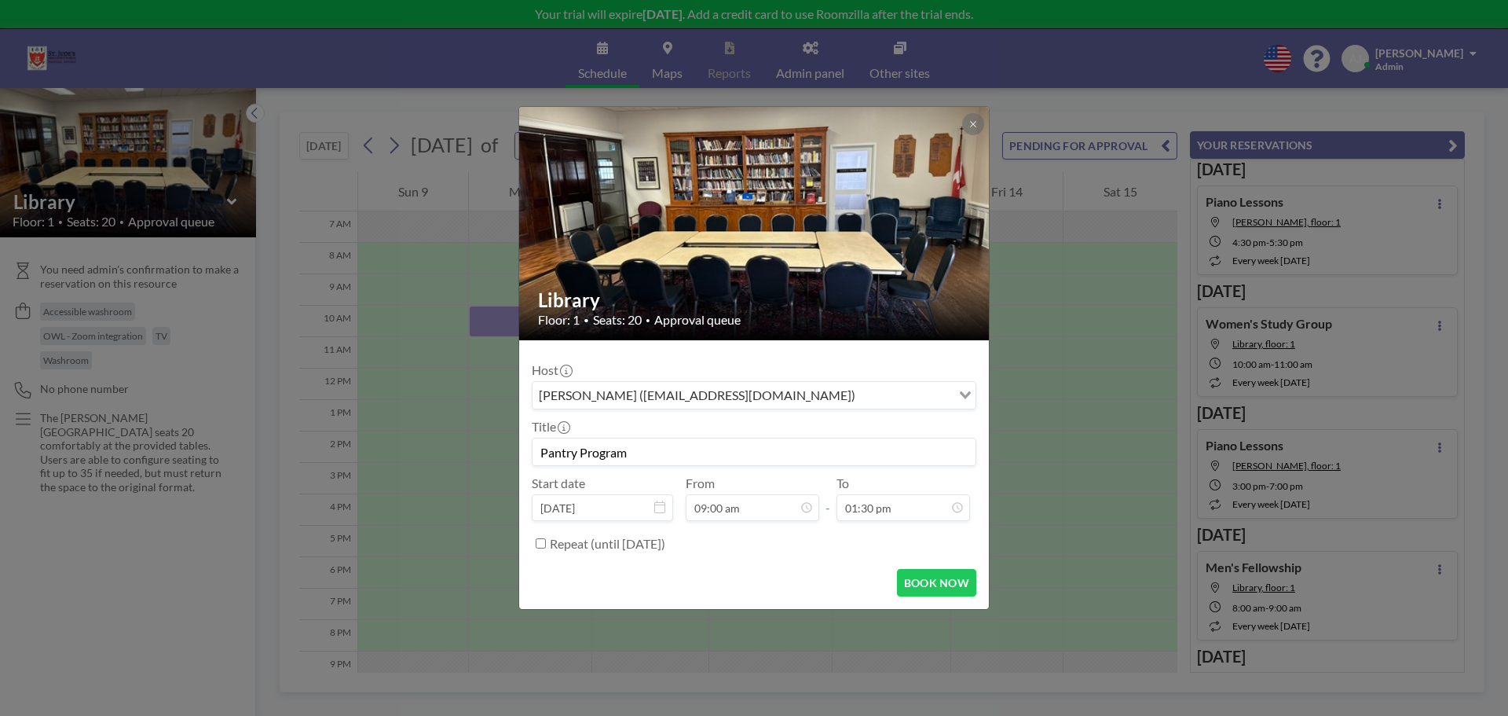
click at [545, 544] on input "Repeat (until March 21, 2026)" at bounding box center [541, 543] width 10 height 10
checkbox input "true"
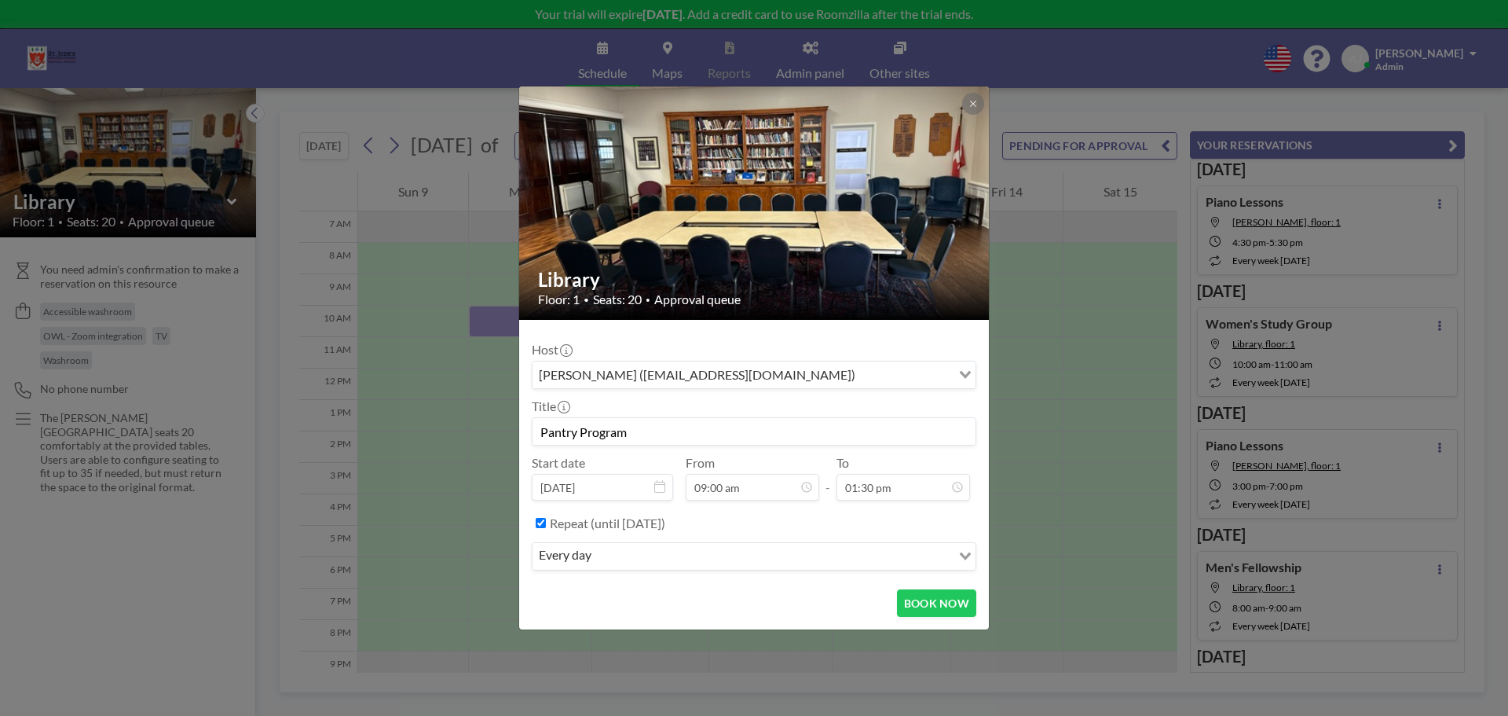
click at [625, 555] on input "Search for option" at bounding box center [773, 556] width 354 height 20
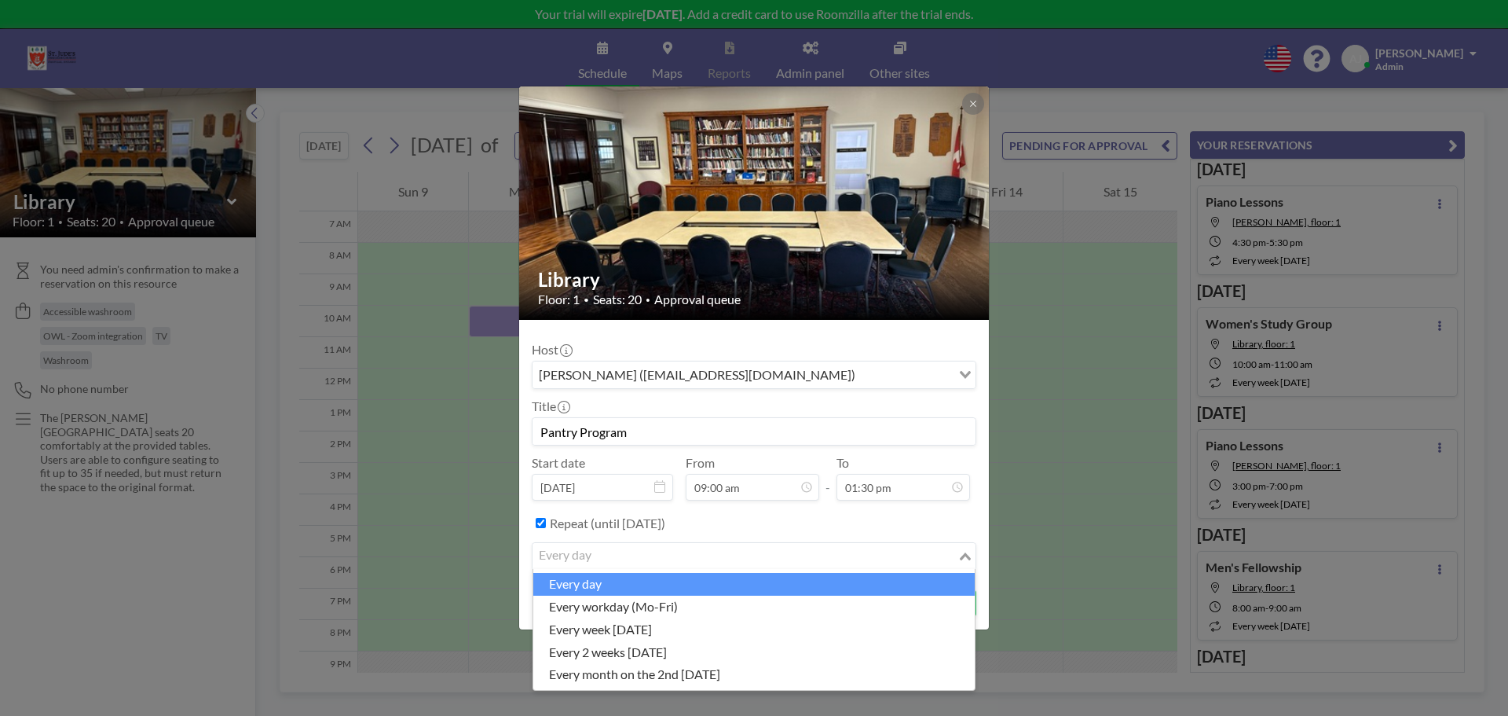
click at [793, 425] on input "Pantry Program" at bounding box center [754, 431] width 443 height 27
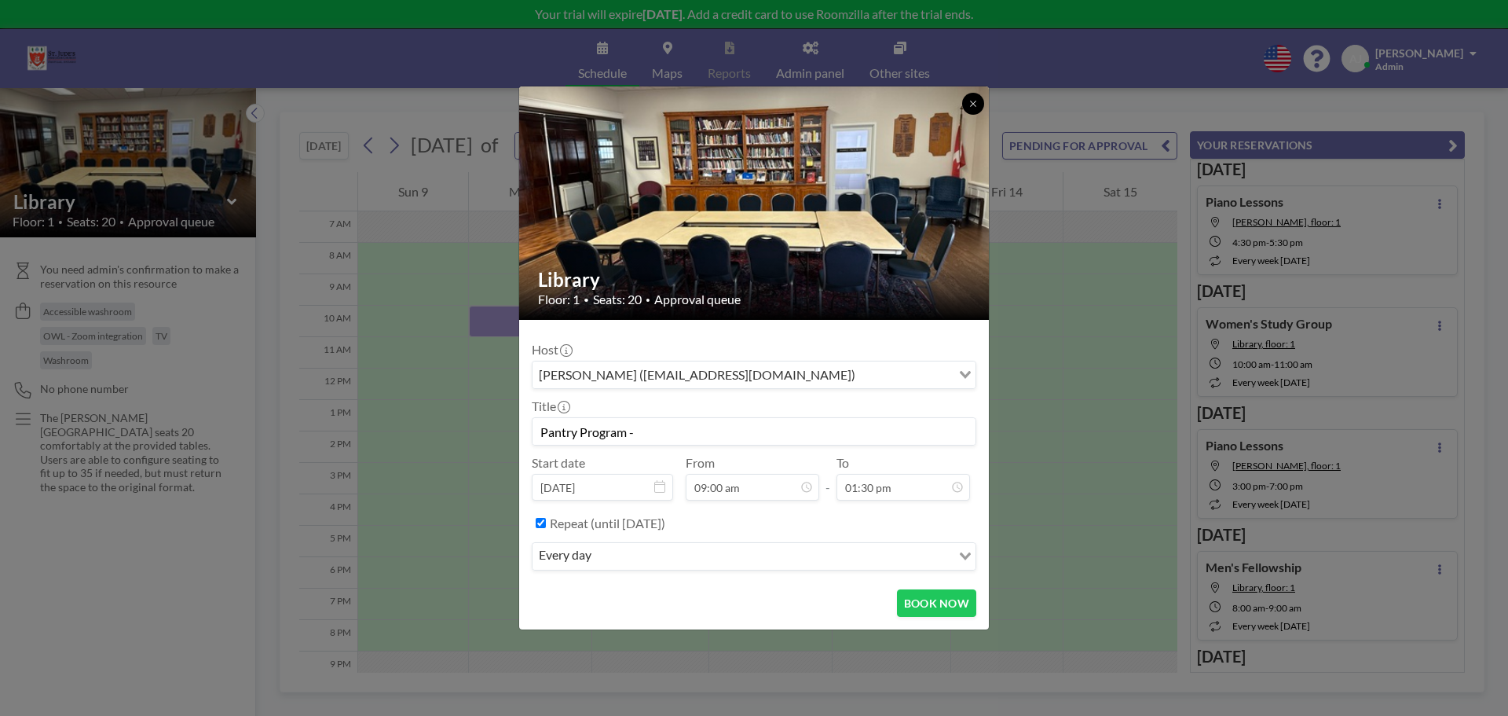
type input "Pantry Program -"
click at [973, 108] on button at bounding box center [973, 104] width 22 height 22
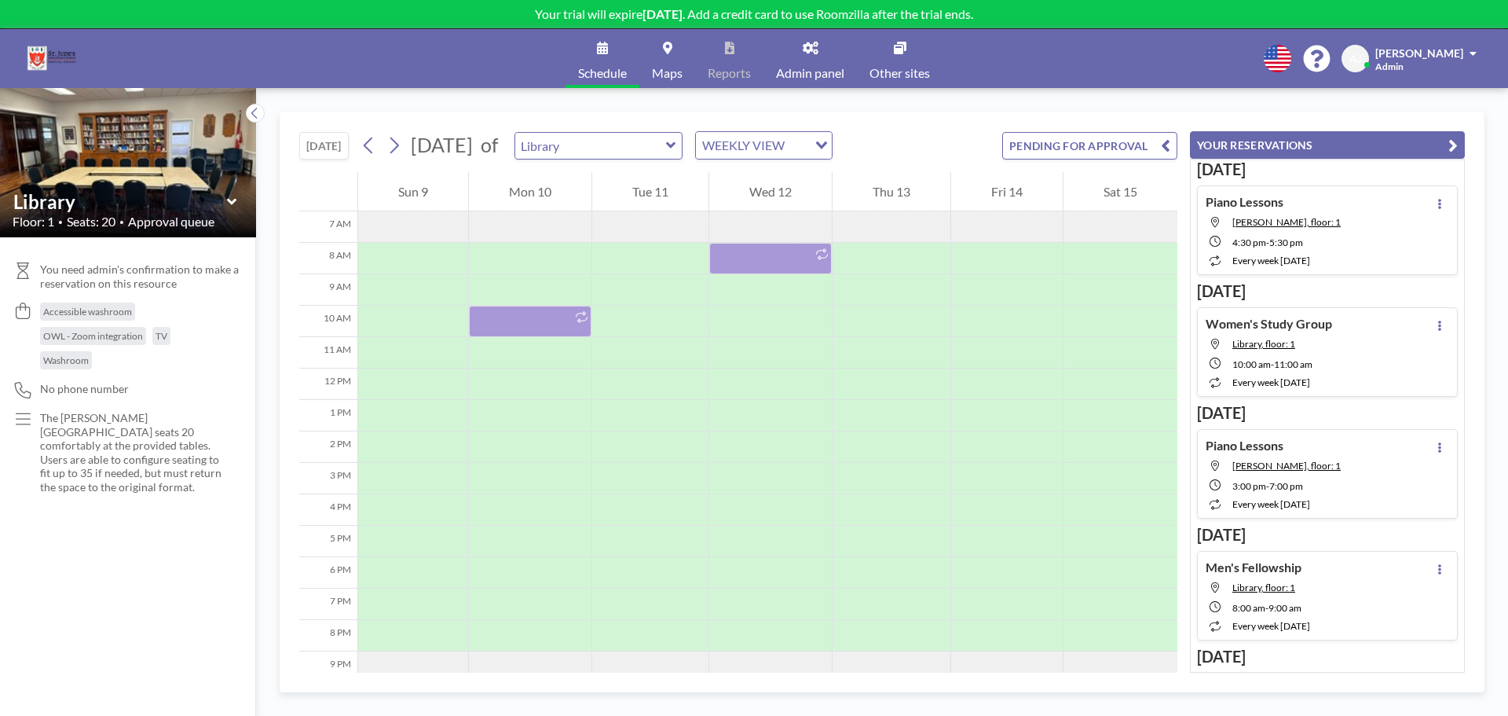
click at [315, 139] on button "[DATE]" at bounding box center [323, 145] width 49 height 27
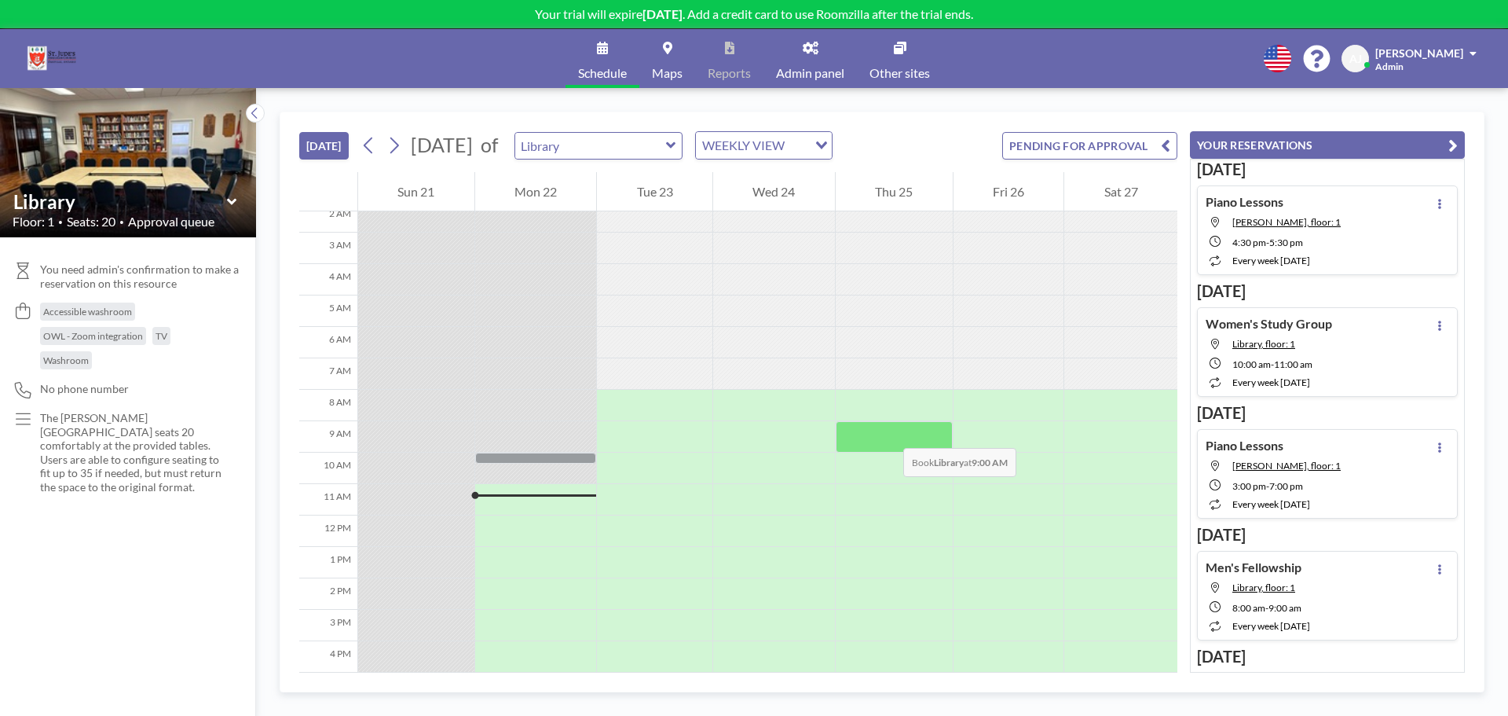
scroll to position [65, 0]
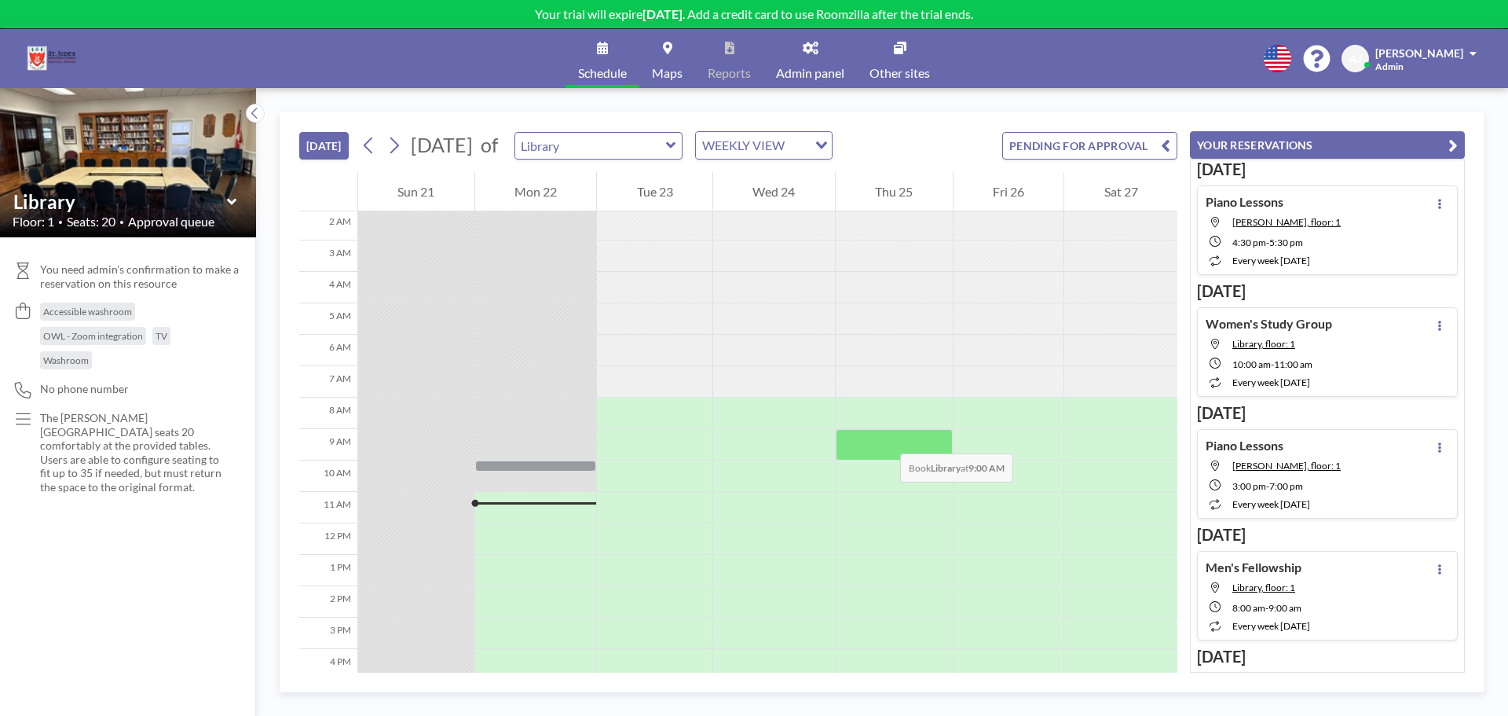
click at [885, 438] on div at bounding box center [894, 444] width 117 height 31
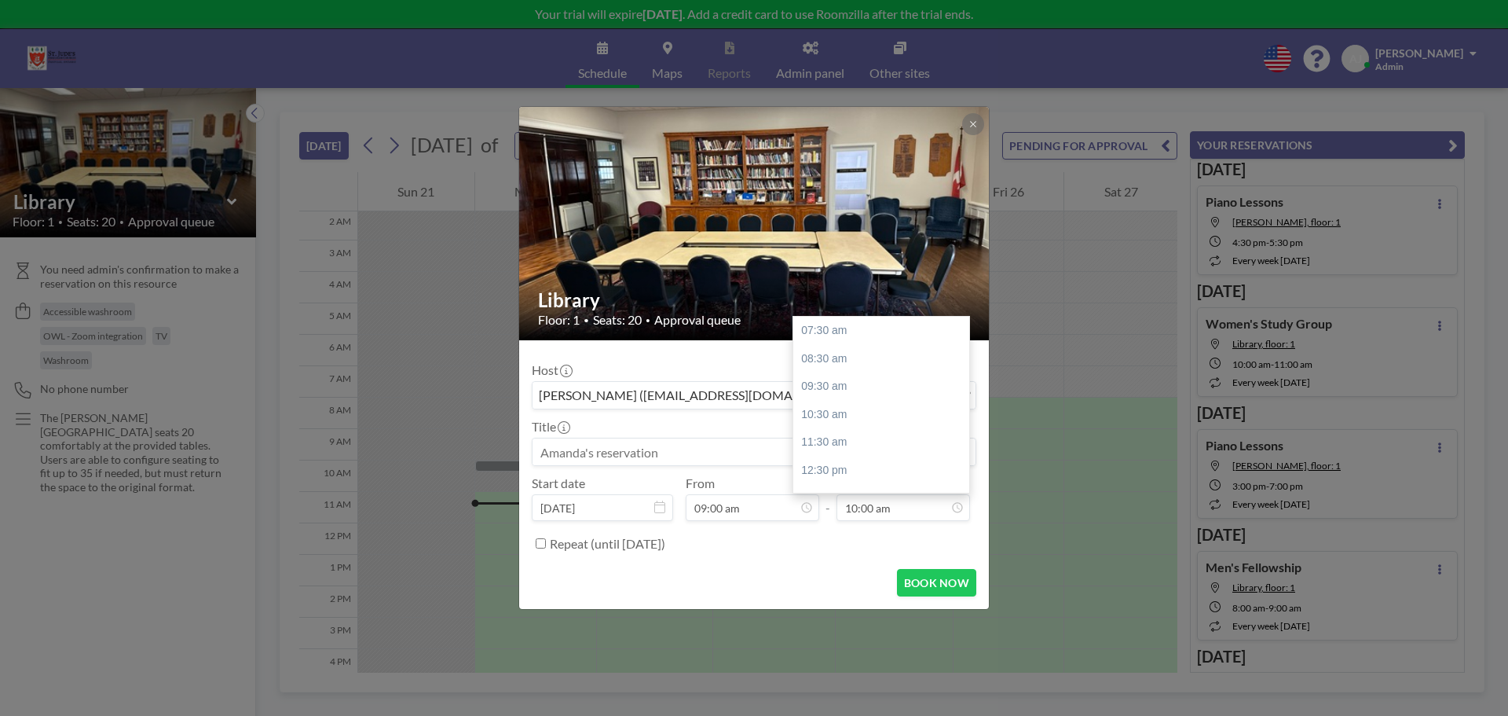
drag, startPoint x: 856, startPoint y: 506, endPoint x: 835, endPoint y: 504, distance: 20.5
click at [835, 504] on div "Start date Sep 25, 2025 From 09:00 am - To 10:00 am 07:30 am 08:30 am 09:30 am …" at bounding box center [754, 498] width 445 height 46
click at [908, 504] on input "10:00 am" at bounding box center [904, 507] width 134 height 27
click at [864, 347] on div "01:30 pm" at bounding box center [885, 342] width 184 height 28
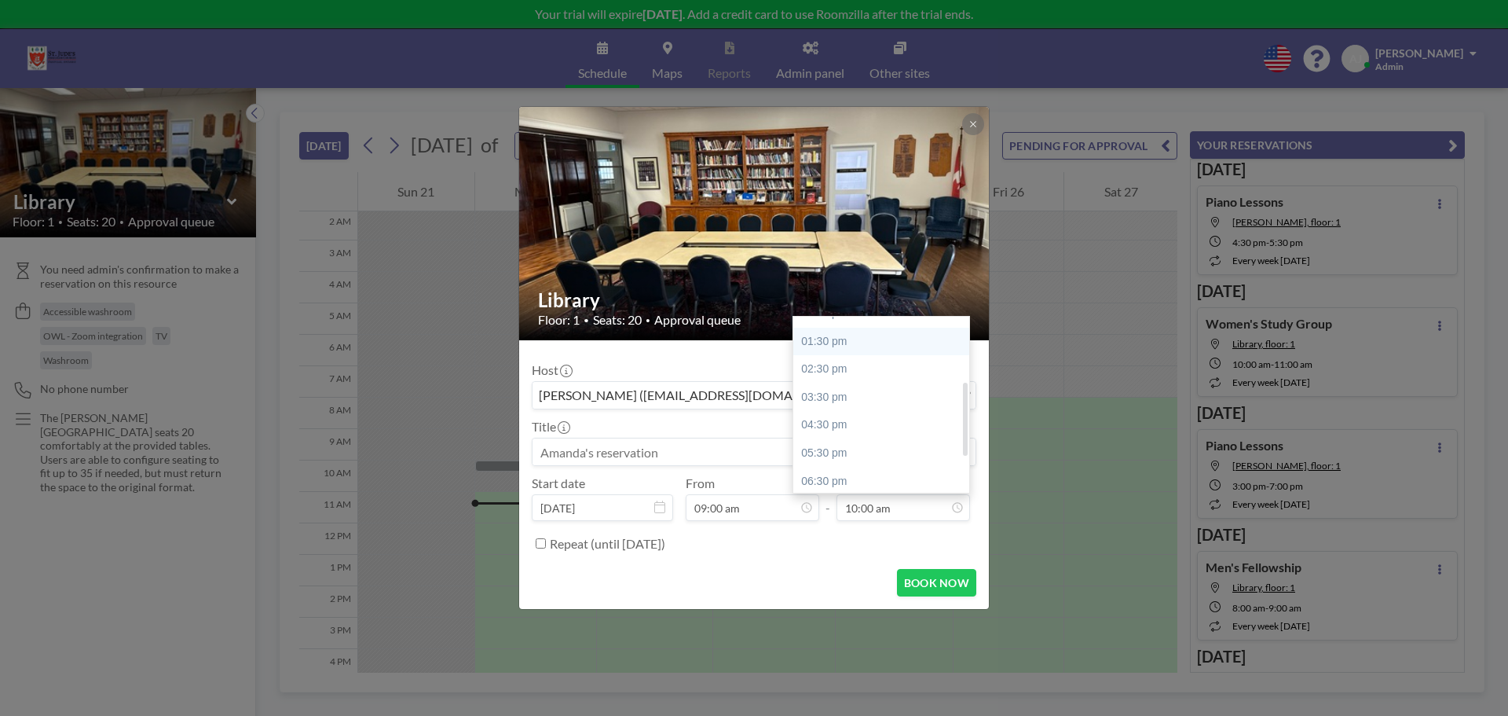
type input "01:30 pm"
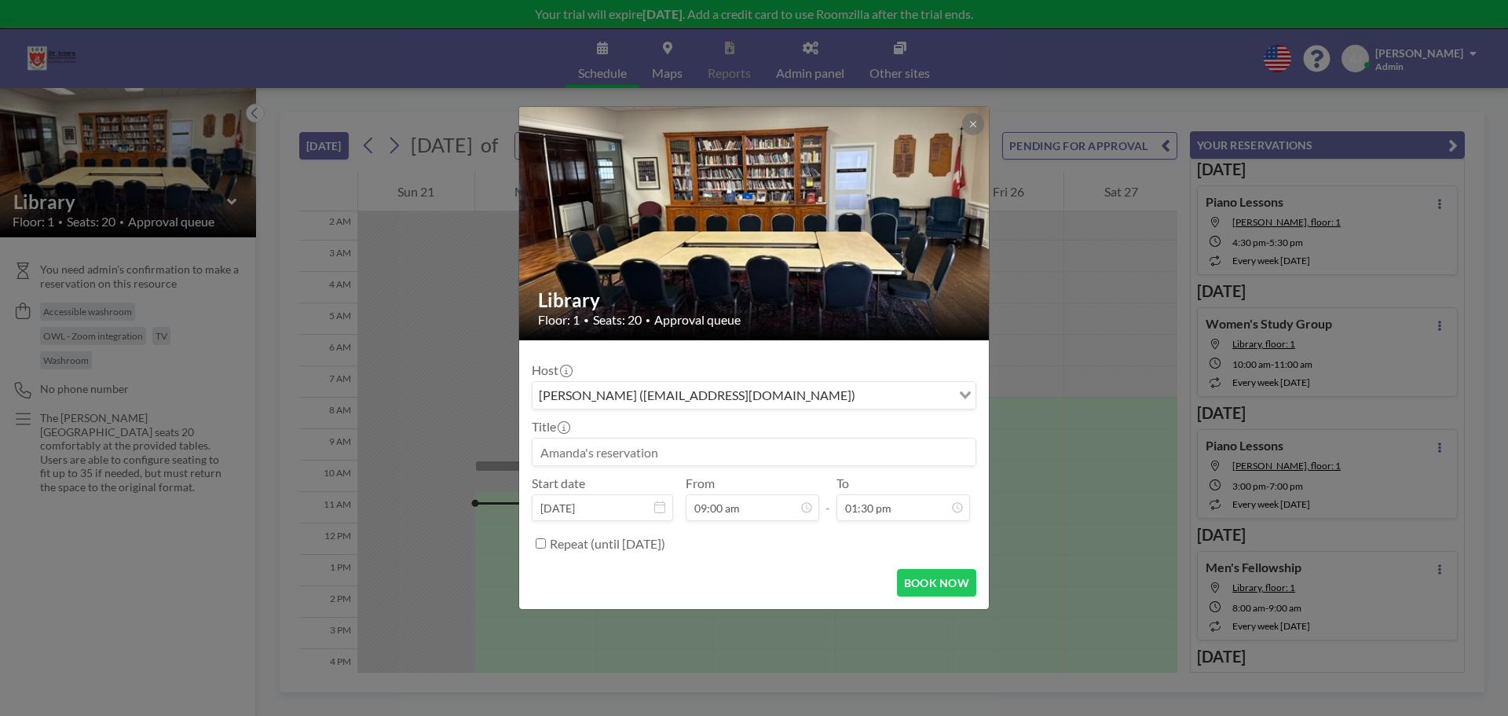
click at [695, 452] on input at bounding box center [754, 451] width 443 height 27
type input "Pantry Program - FrontLine Outreach"
click at [551, 541] on label "Repeat (until March 21, 2026)" at bounding box center [607, 544] width 115 height 16
click at [546, 541] on input "Repeat (until March 21, 2026)" at bounding box center [541, 543] width 10 height 10
checkbox input "true"
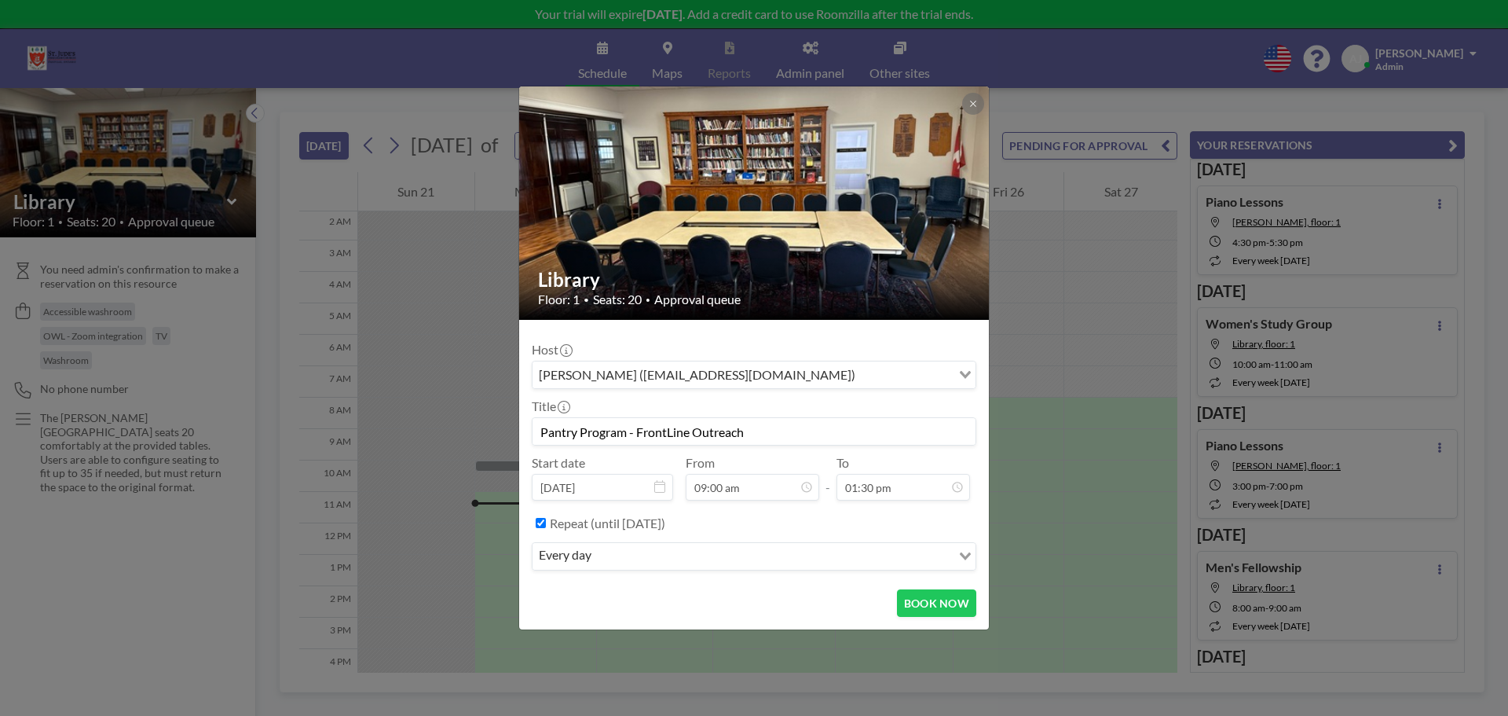
click at [582, 552] on div "every day" at bounding box center [742, 555] width 419 height 24
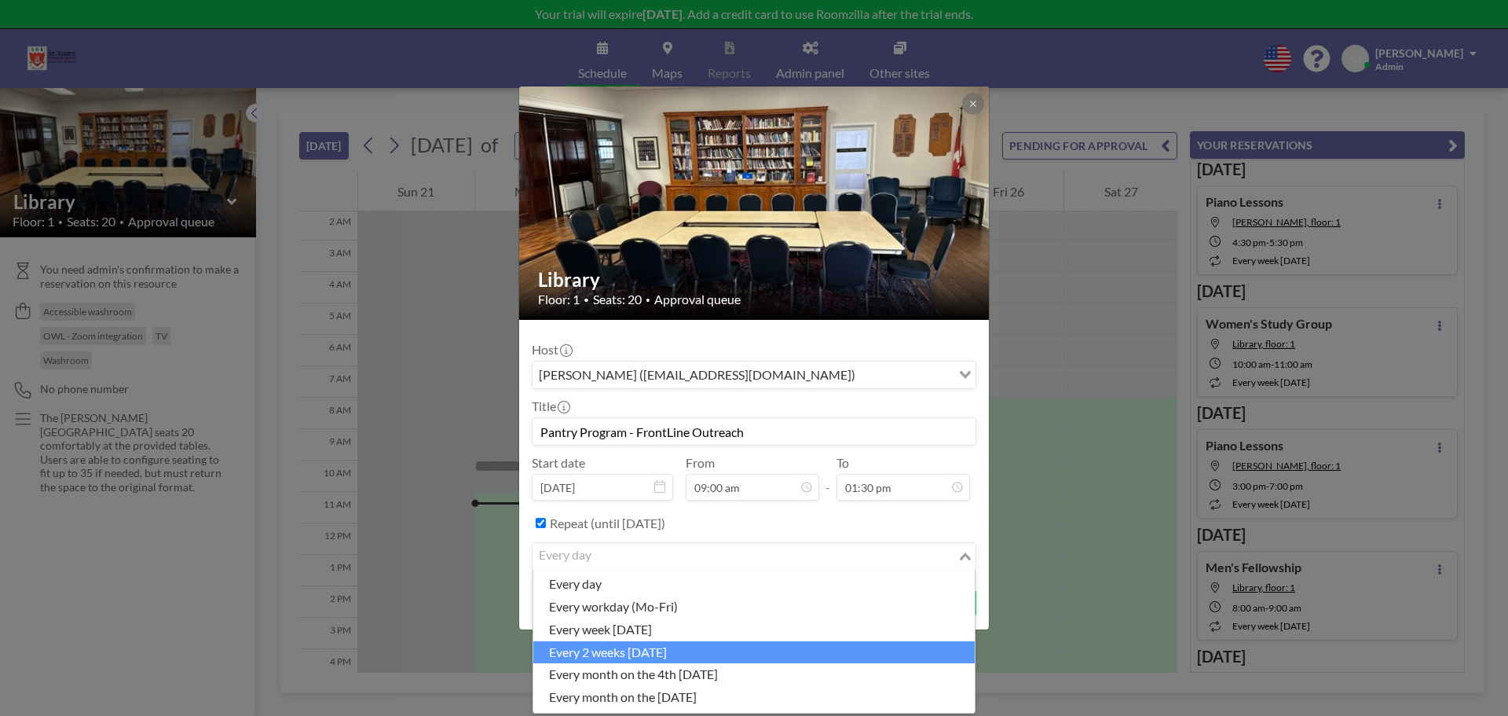
click at [665, 658] on li "every 2 weeks [DATE]" at bounding box center [754, 652] width 442 height 23
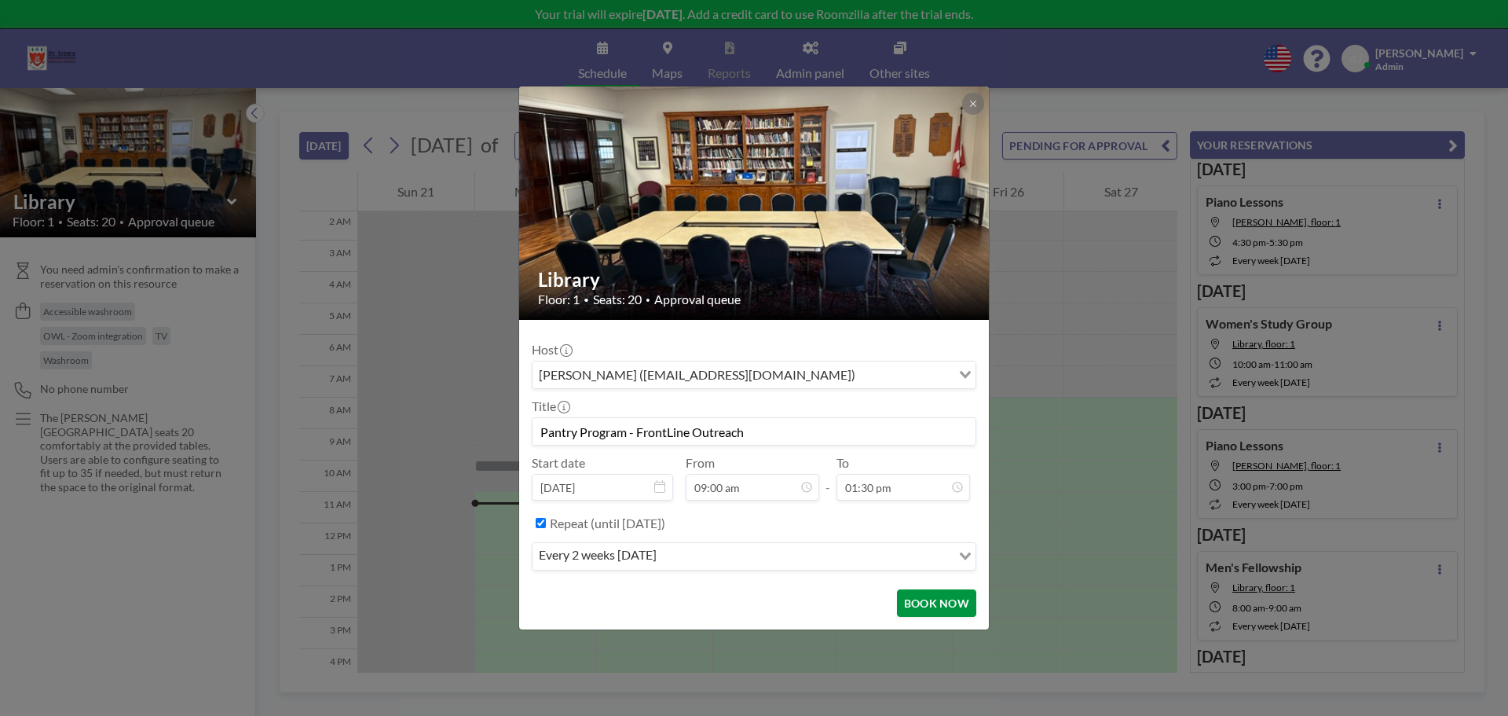
click at [952, 602] on button "BOOK NOW" at bounding box center [936, 602] width 79 height 27
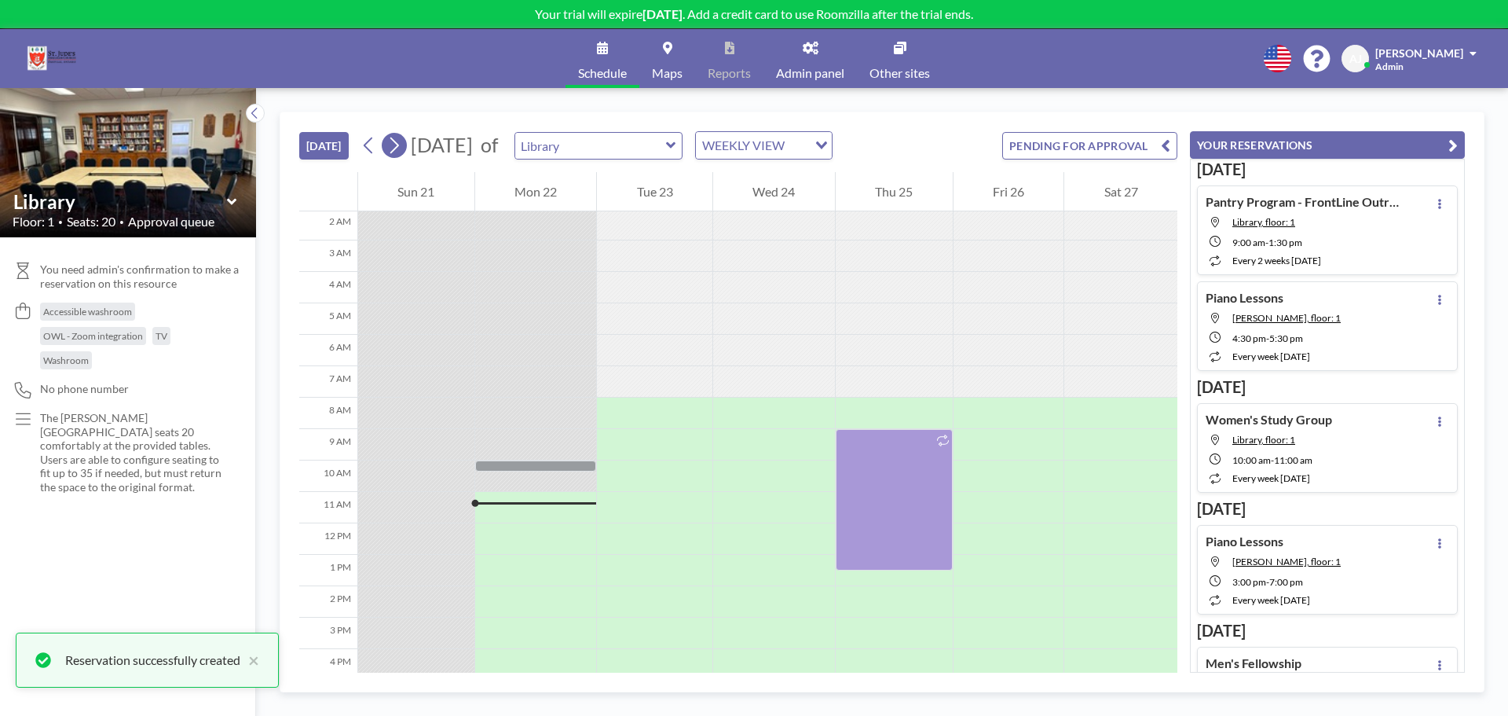
click at [391, 139] on icon at bounding box center [394, 146] width 15 height 24
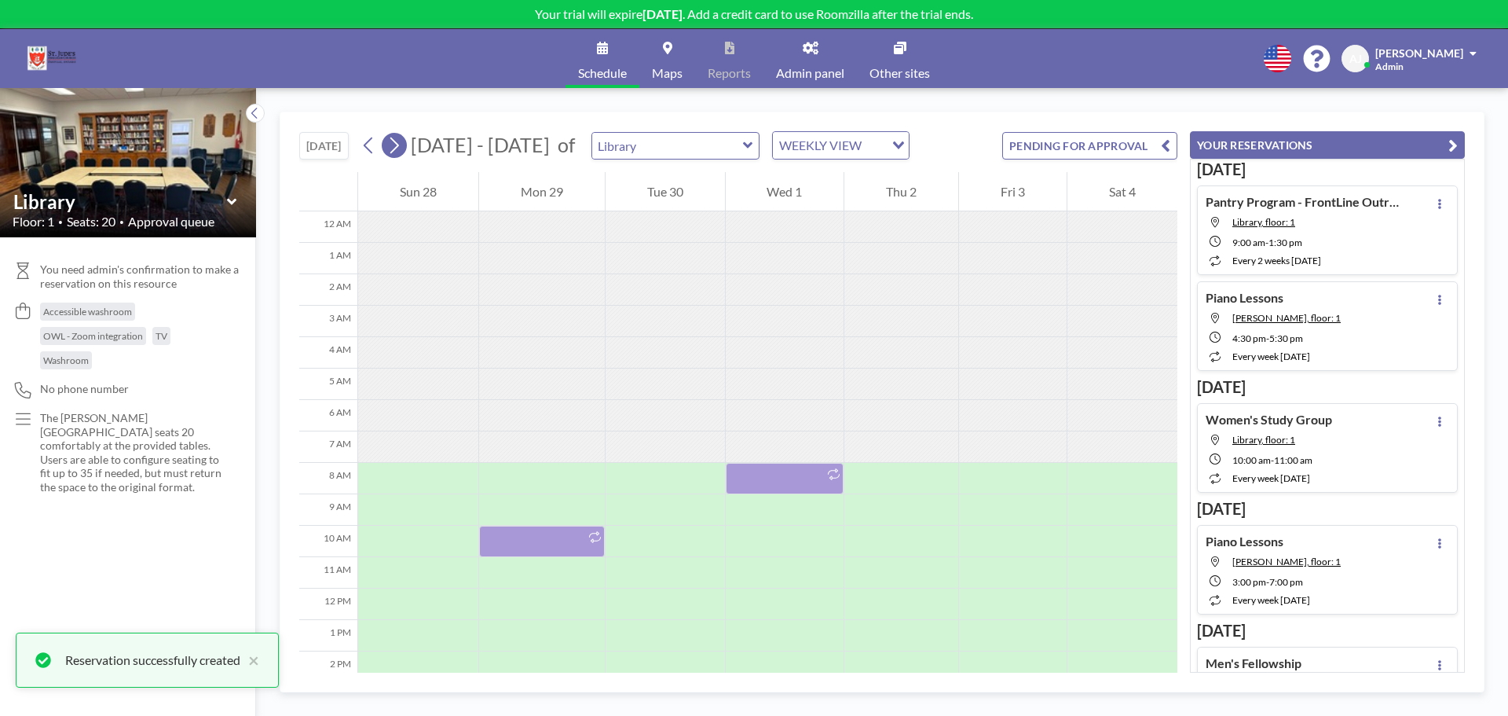
scroll to position [220, 0]
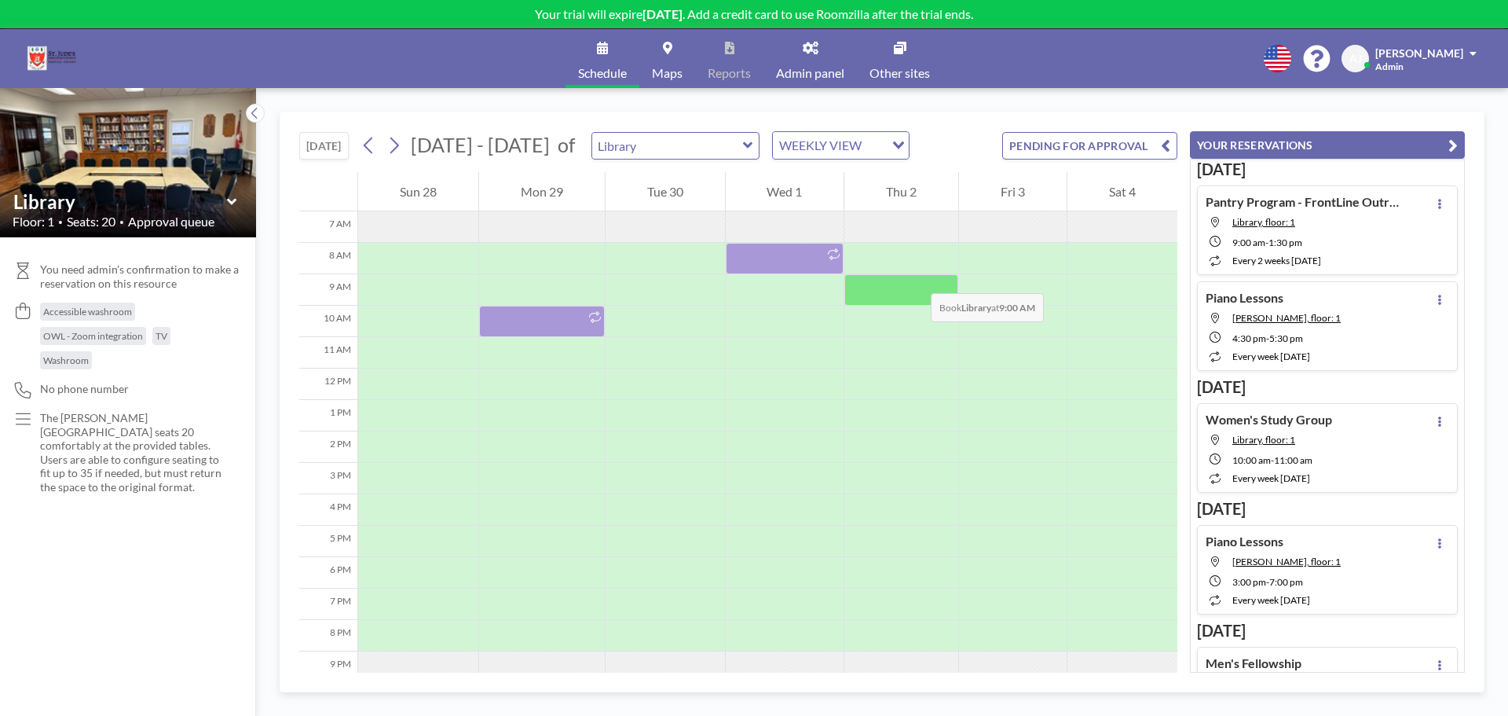
click at [915, 277] on div at bounding box center [902, 289] width 114 height 31
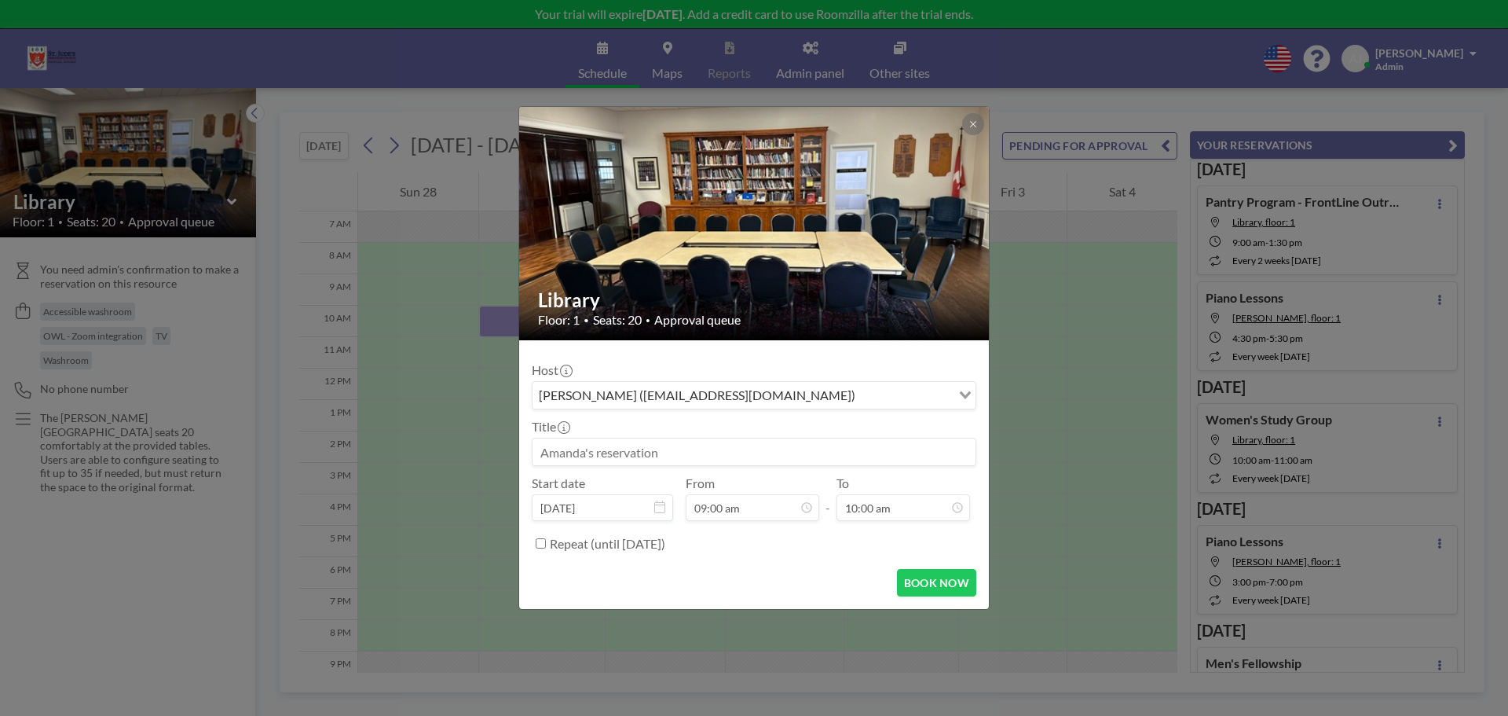
click at [648, 456] on input at bounding box center [754, 451] width 443 height 27
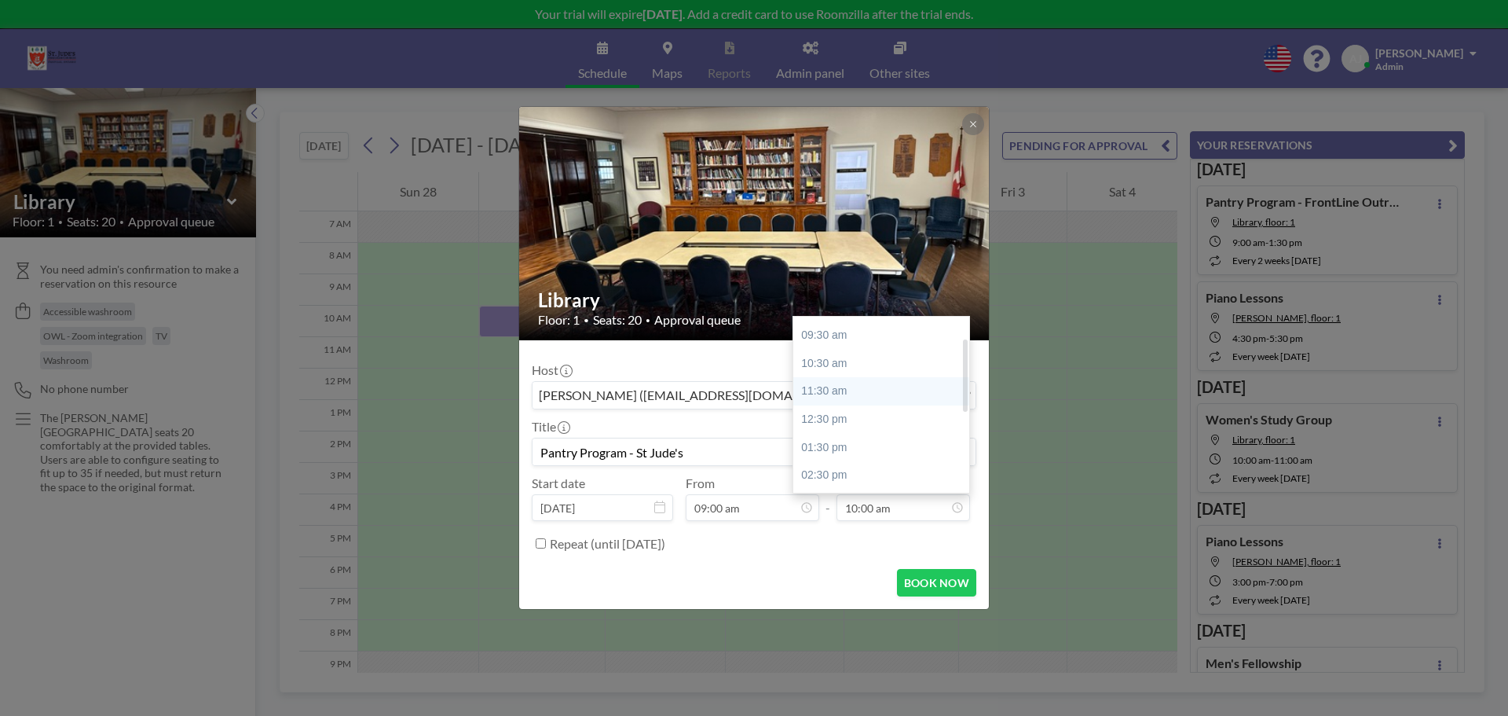
scroll to position [79, 0]
type input "Pantry Program - St Jude's"
click at [855, 425] on div "01:30 pm" at bounding box center [885, 420] width 184 height 28
type input "01:30 pm"
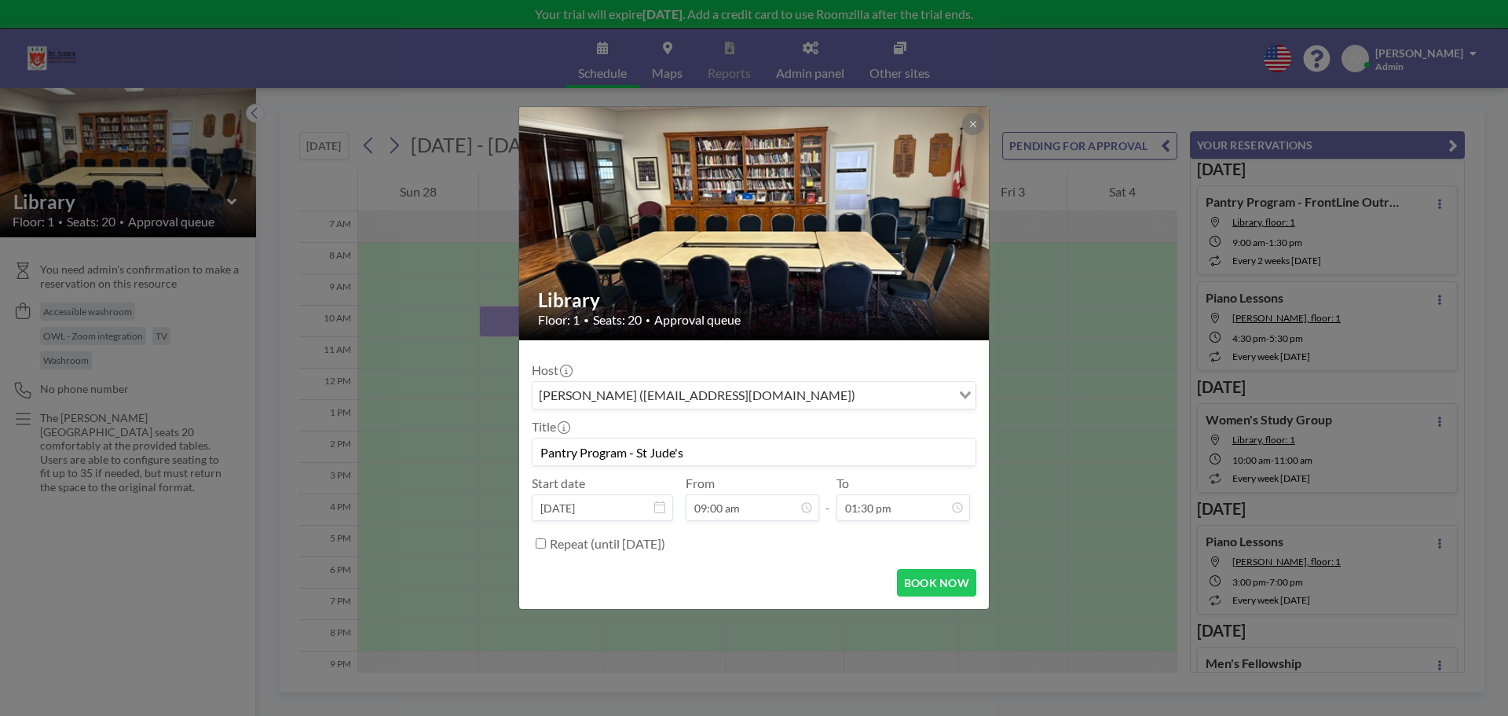
click at [599, 541] on label "Repeat (until March 21, 2026)" at bounding box center [607, 544] width 115 height 16
click at [546, 541] on input "Repeat (until March 21, 2026)" at bounding box center [541, 543] width 10 height 10
checkbox input "true"
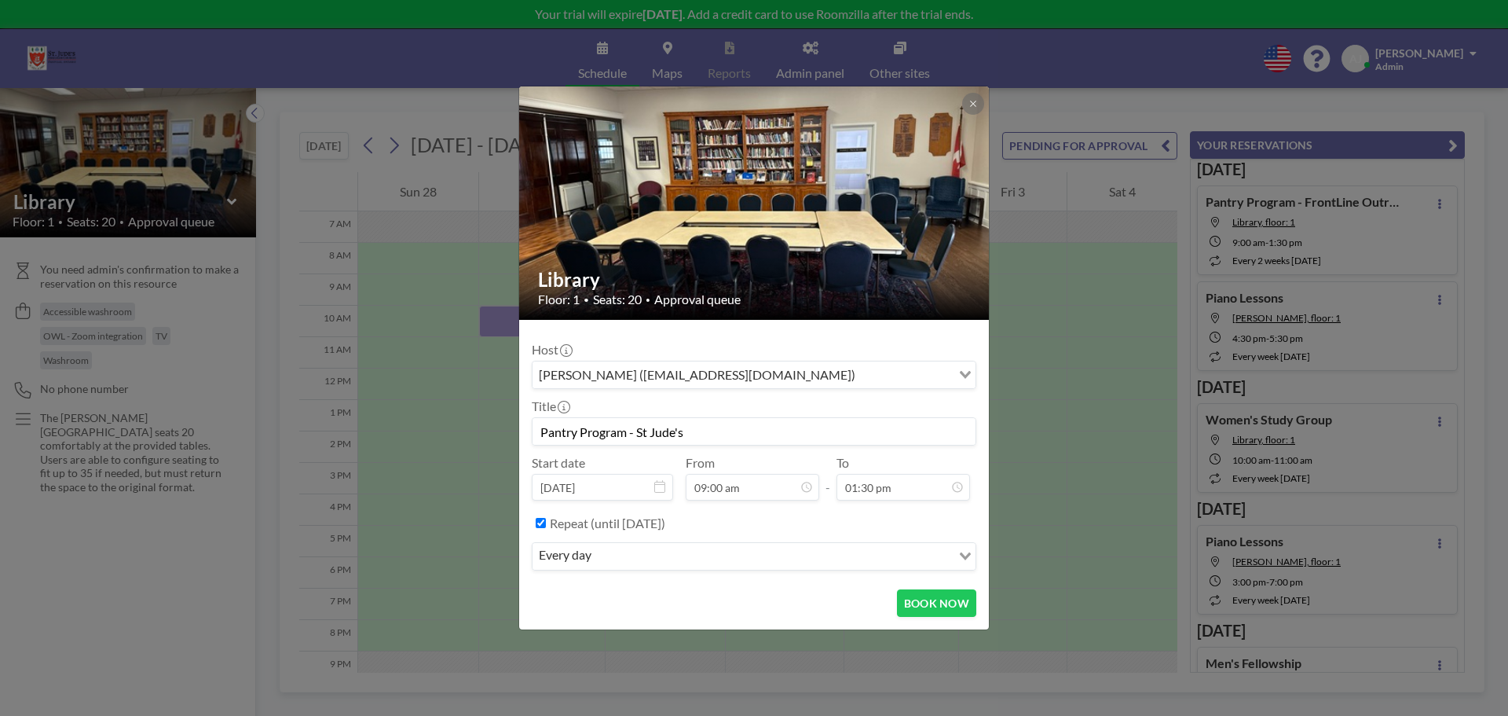
click at [655, 557] on input "Search for option" at bounding box center [773, 556] width 354 height 20
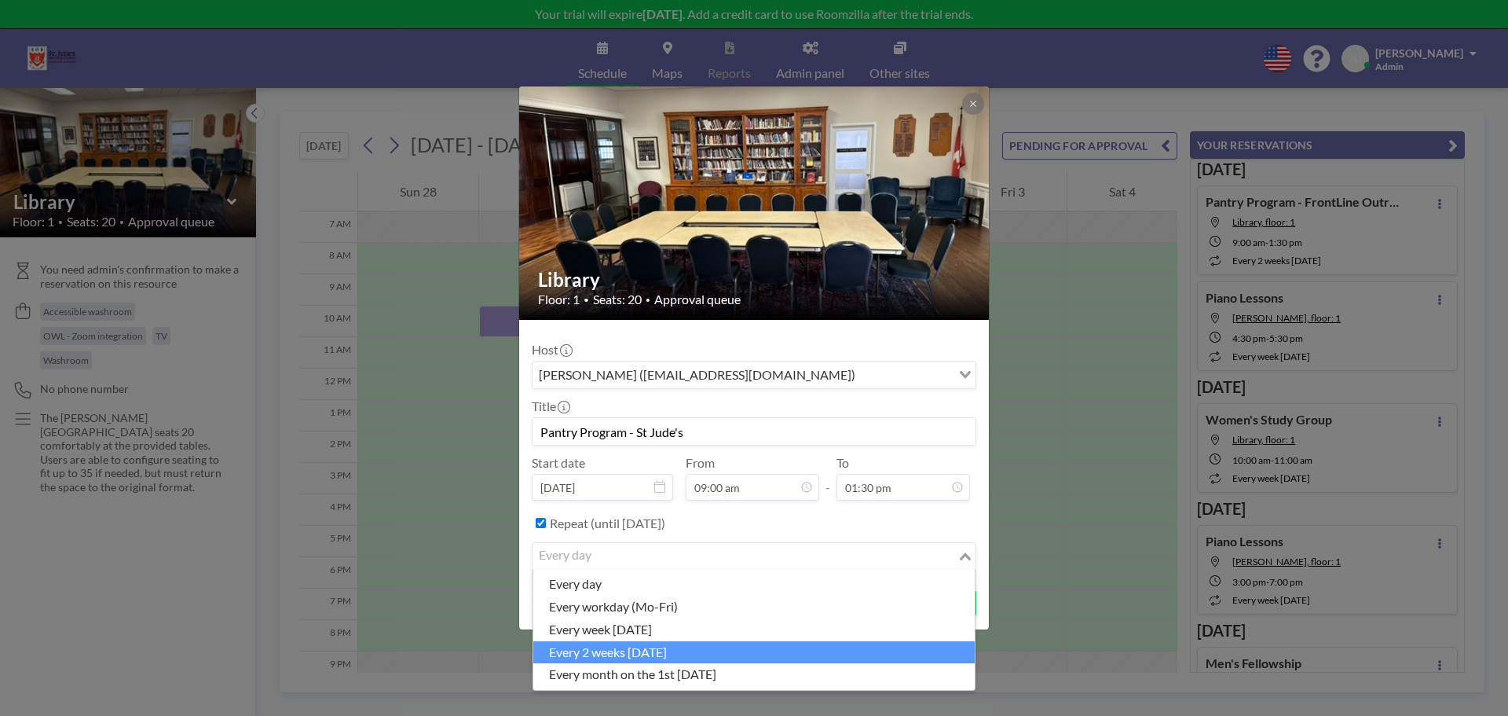
click at [684, 661] on li "every 2 weeks [DATE]" at bounding box center [754, 652] width 442 height 23
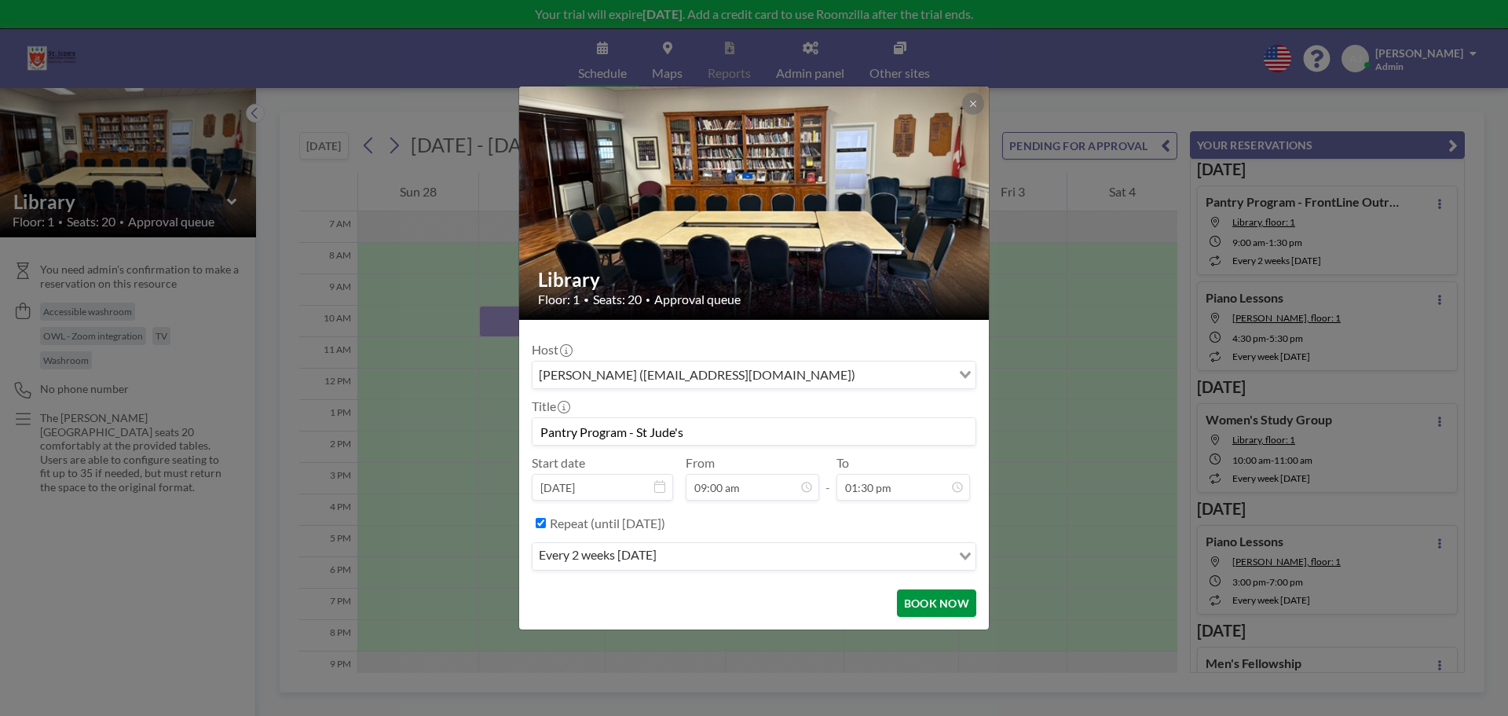
click at [951, 599] on button "BOOK NOW" at bounding box center [936, 602] width 79 height 27
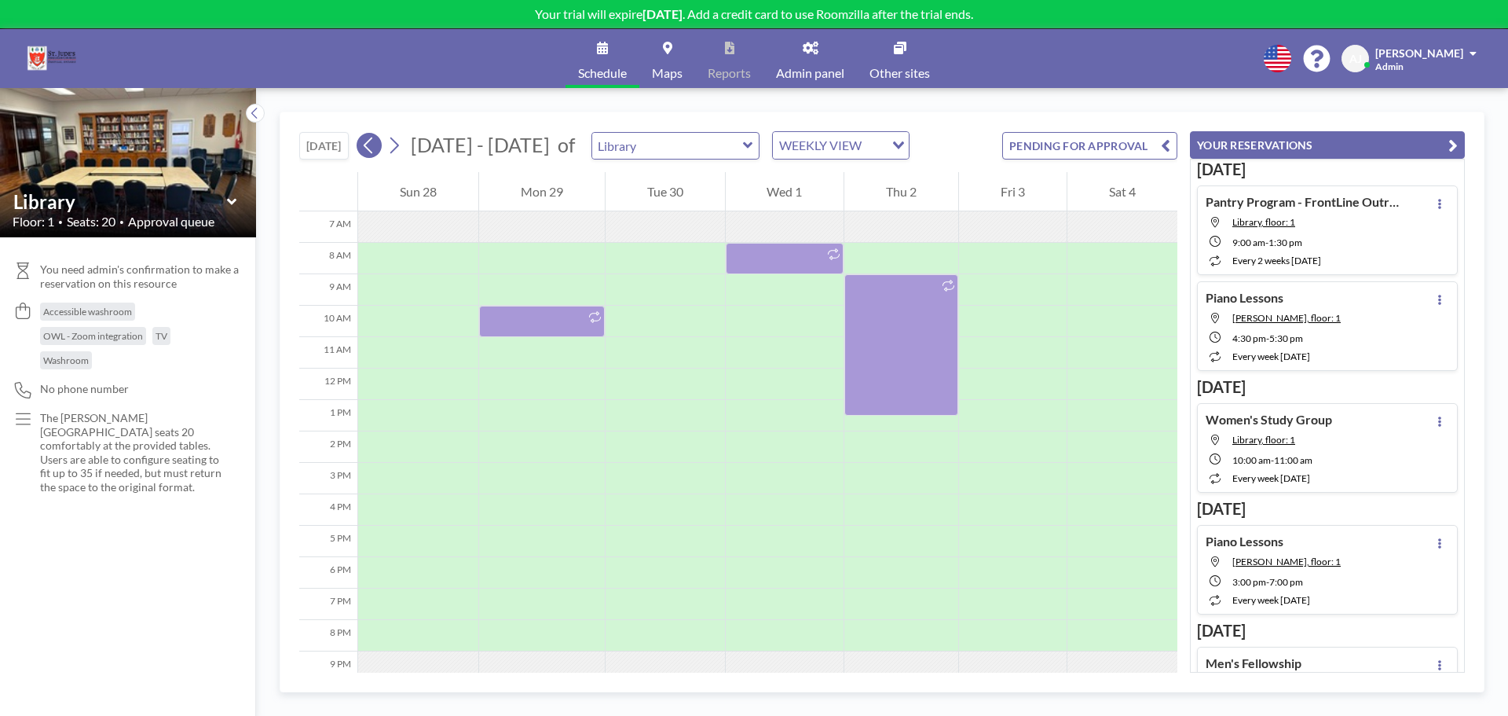
click at [372, 148] on icon at bounding box center [368, 146] width 15 height 24
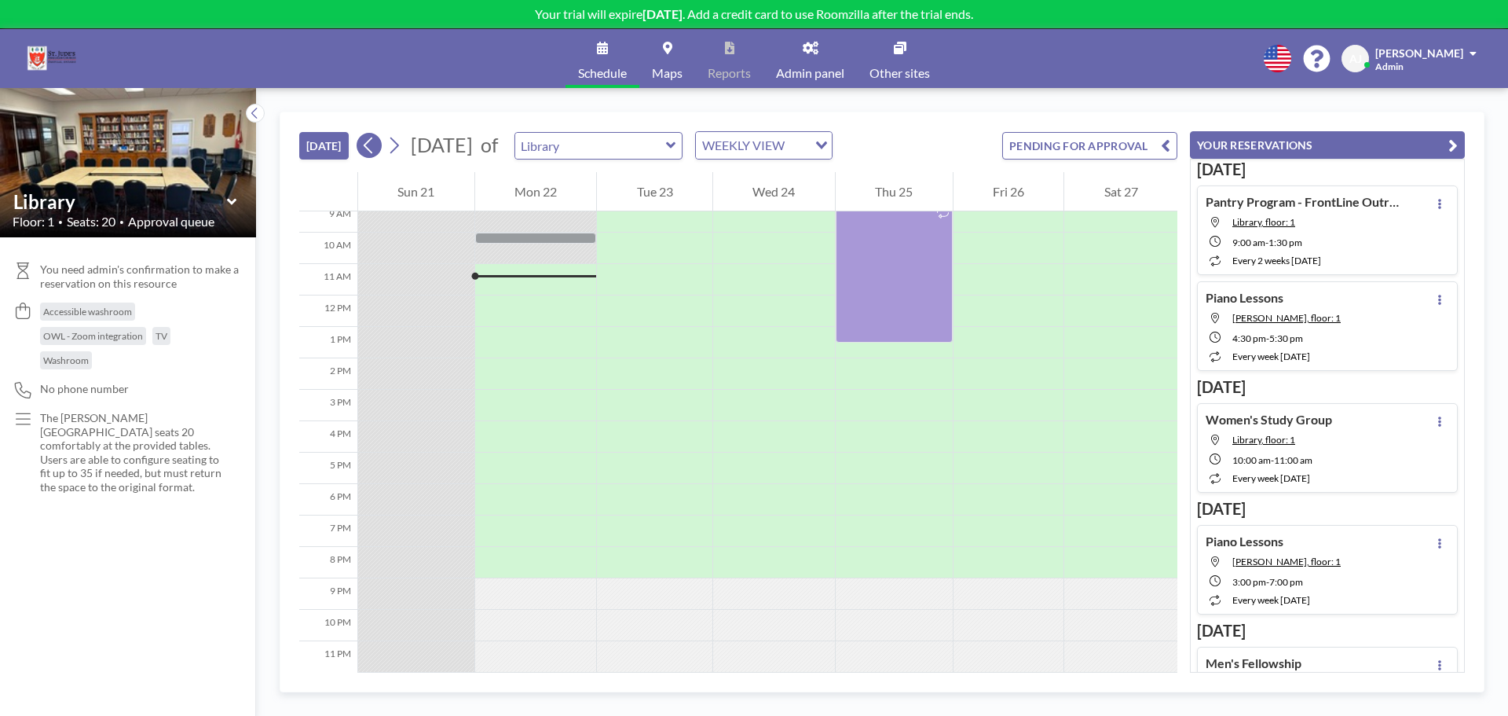
scroll to position [301, 0]
click at [400, 137] on icon at bounding box center [394, 146] width 15 height 24
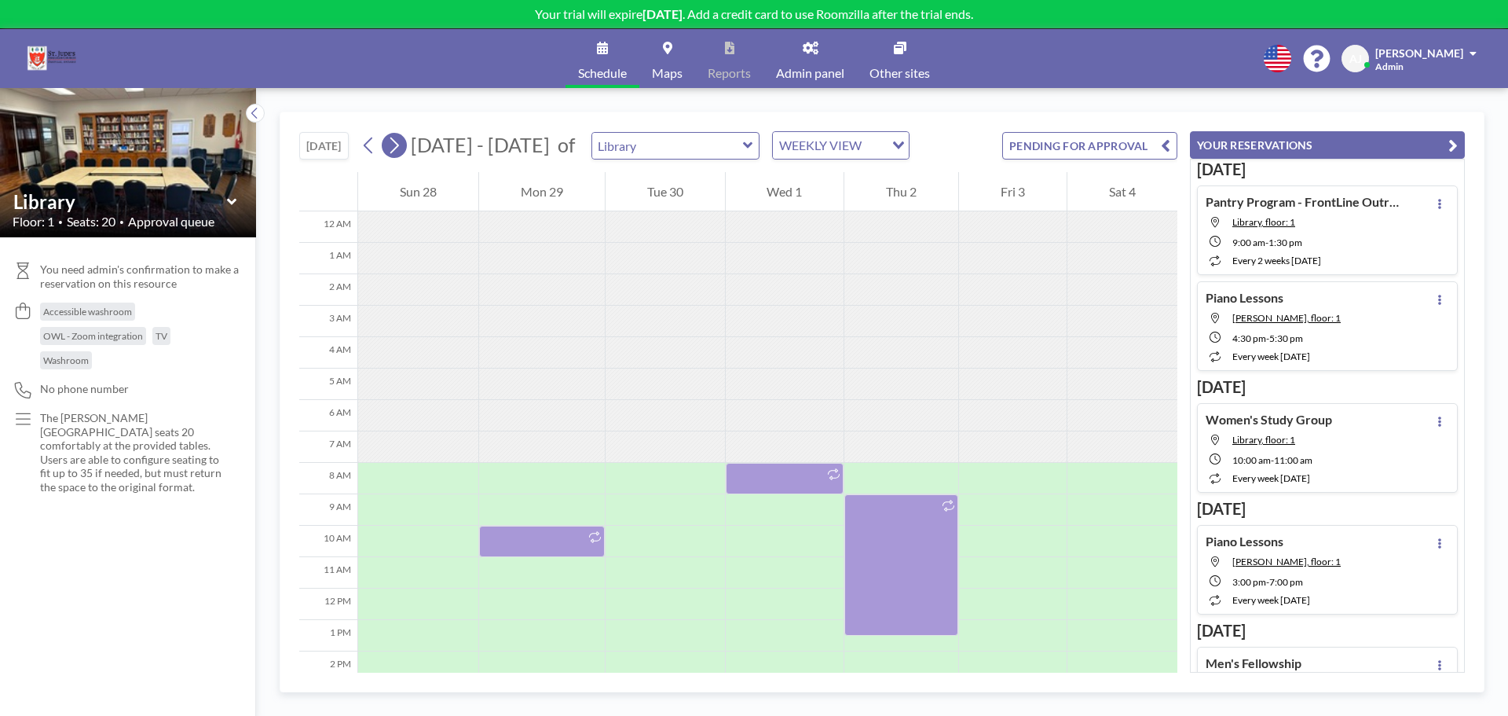
scroll to position [220, 0]
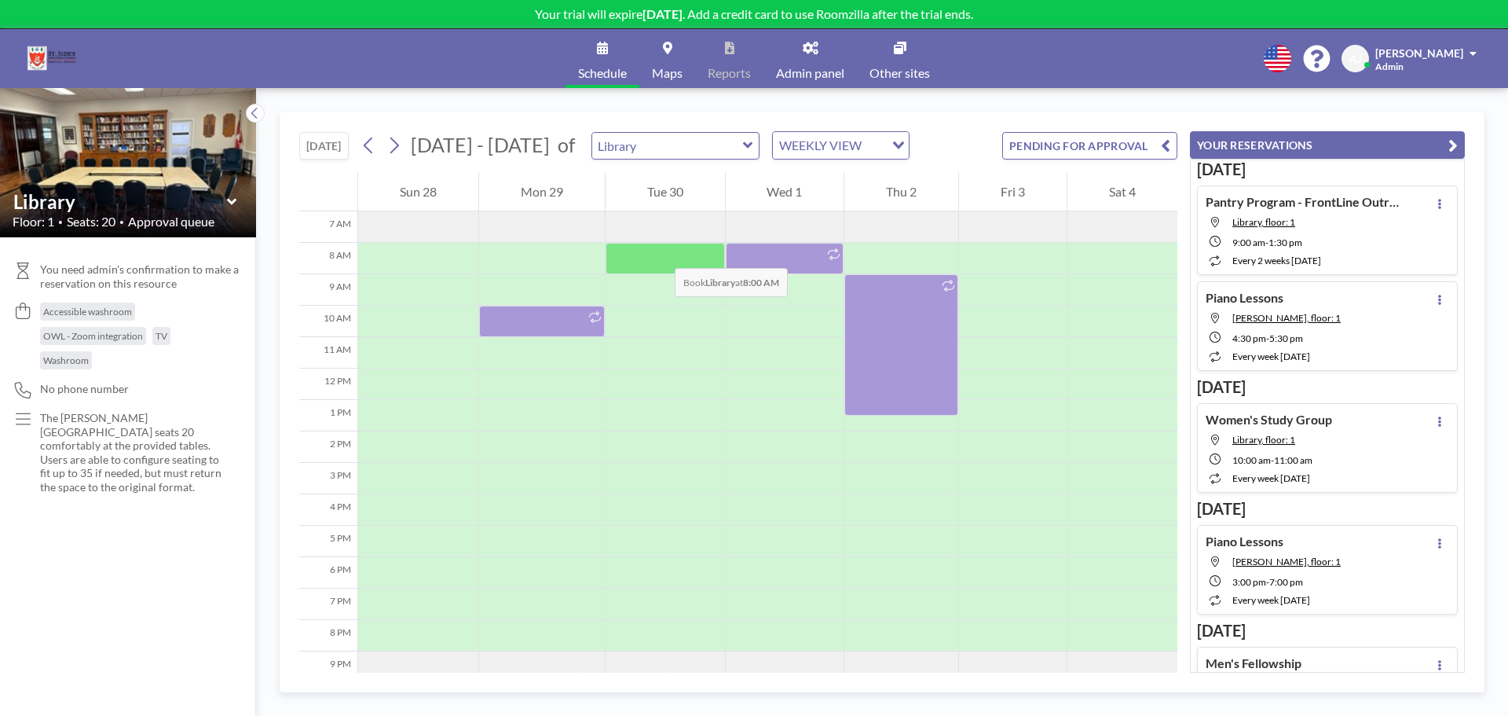
click at [659, 252] on div at bounding box center [665, 258] width 119 height 31
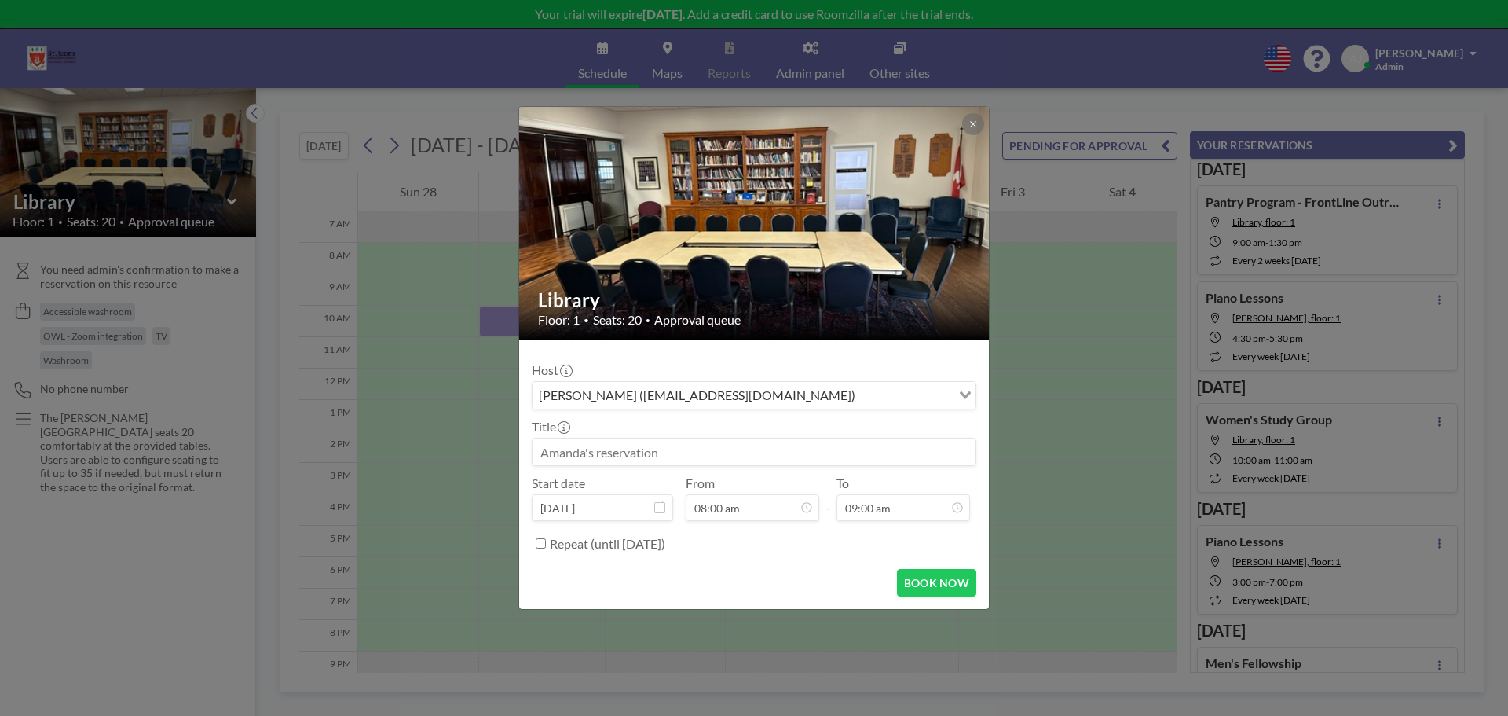
click at [657, 449] on input at bounding box center [754, 451] width 443 height 27
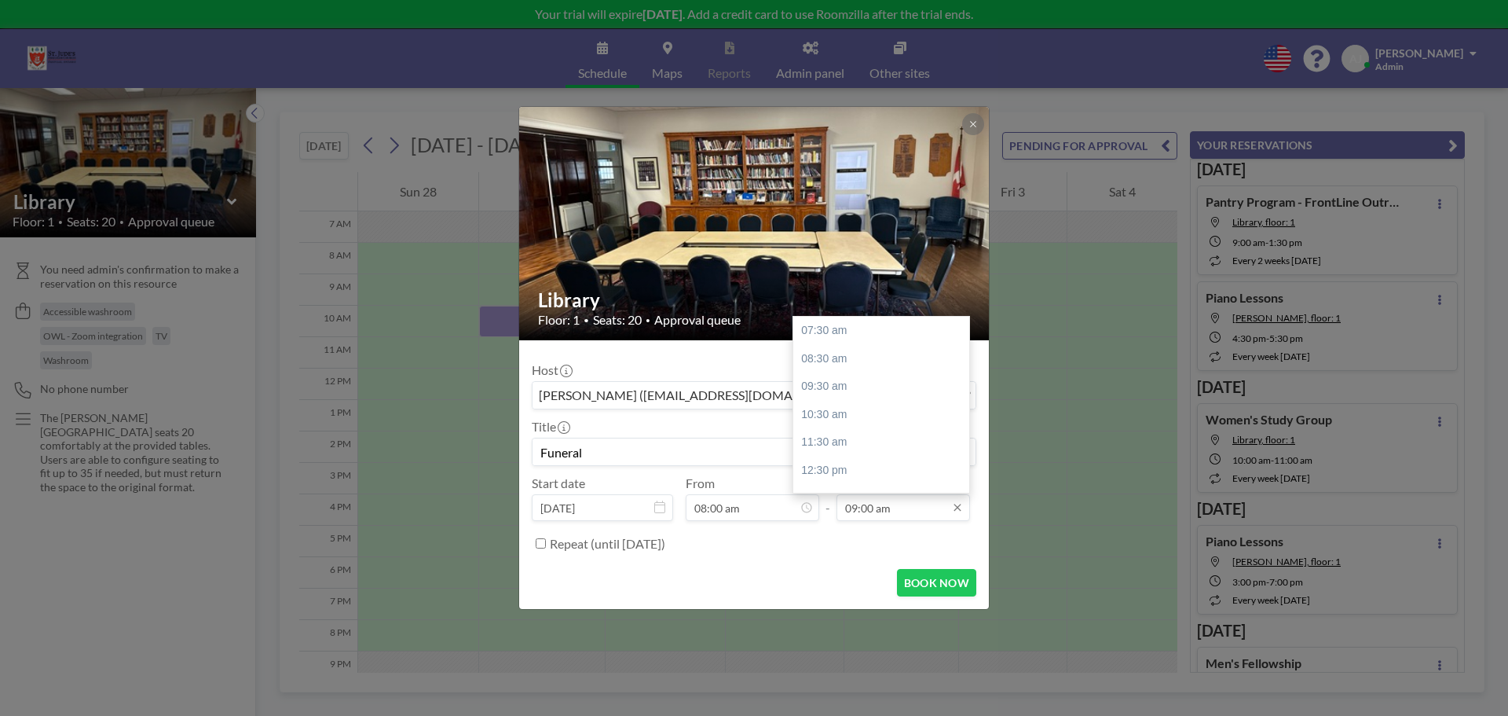
type input "Funeral"
click at [859, 511] on input "09:00 am" at bounding box center [904, 507] width 134 height 27
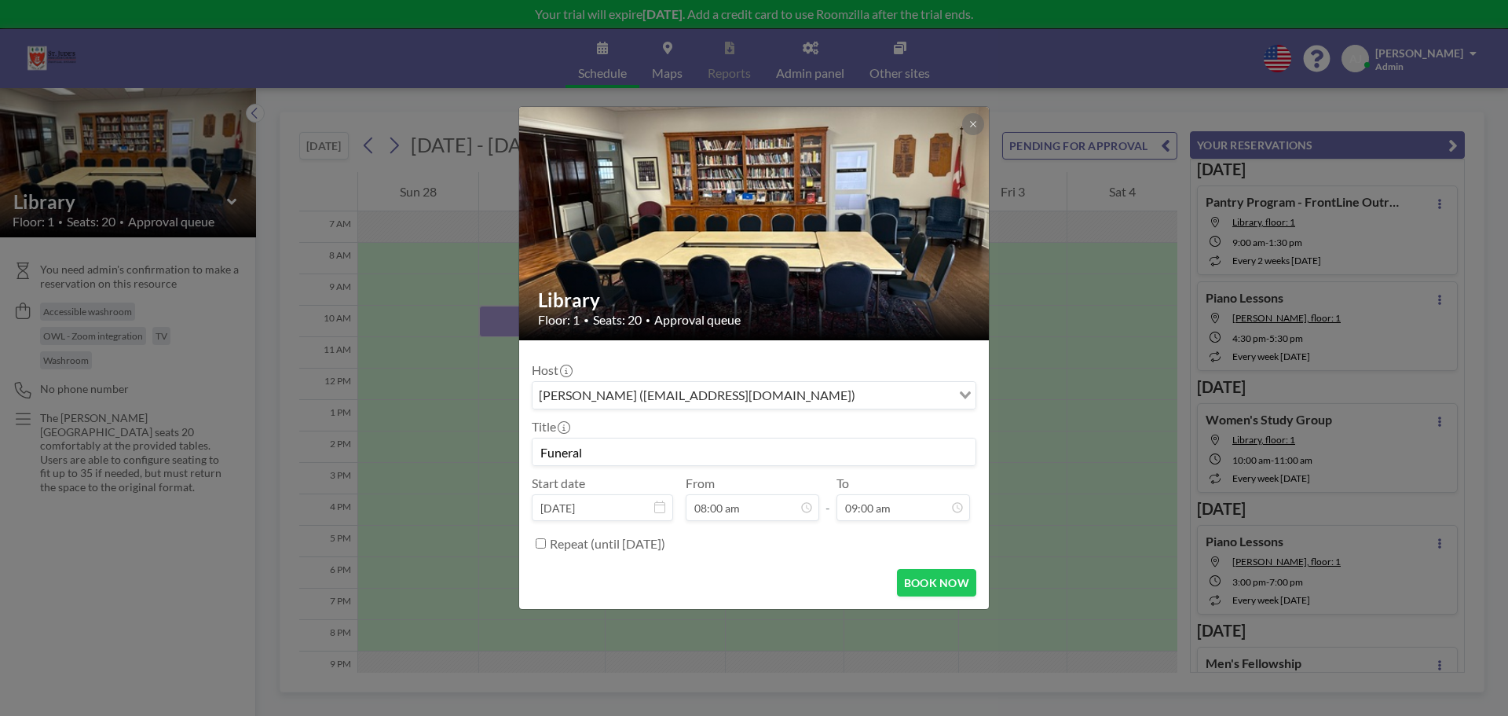
click at [794, 533] on div "Repeat (until March 21, 2026)" at bounding box center [763, 543] width 427 height 26
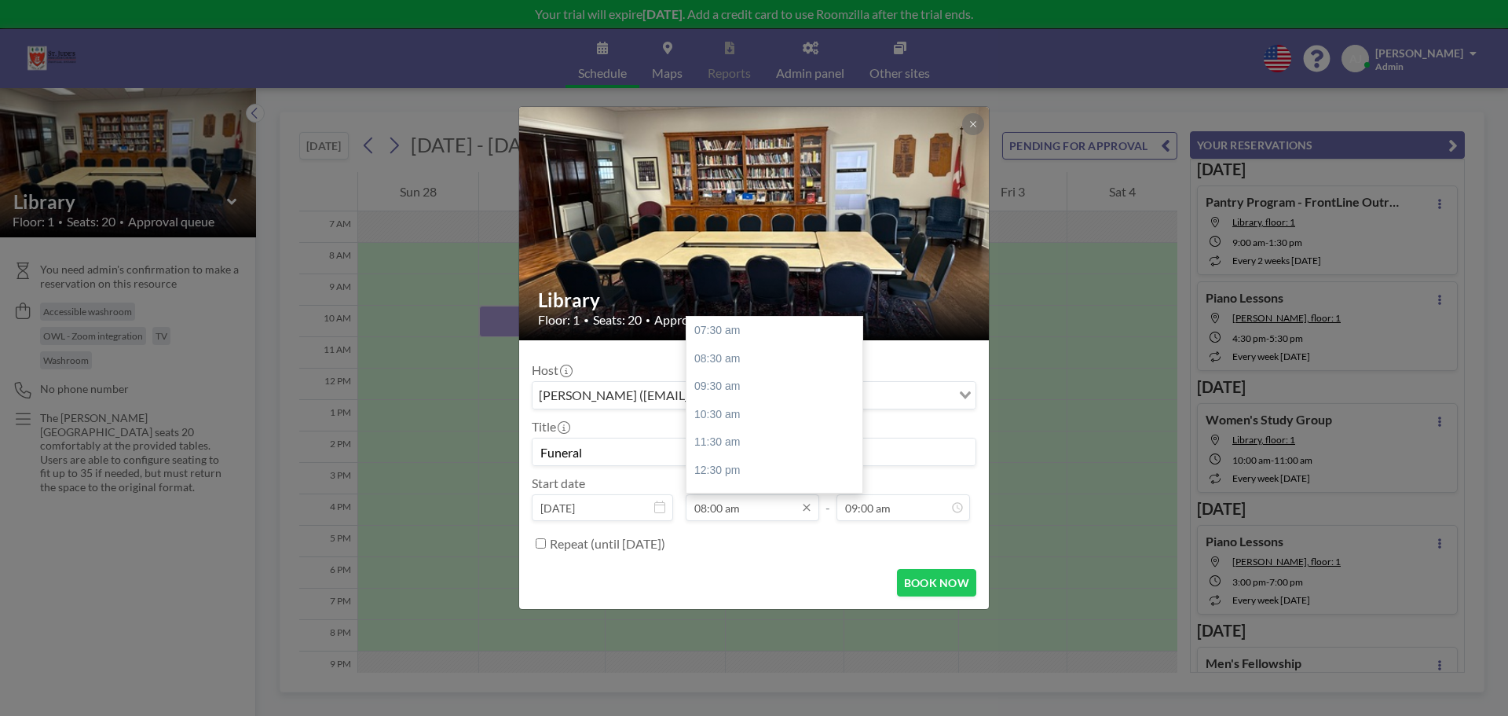
click at [705, 505] on input "08:00 am" at bounding box center [753, 507] width 134 height 27
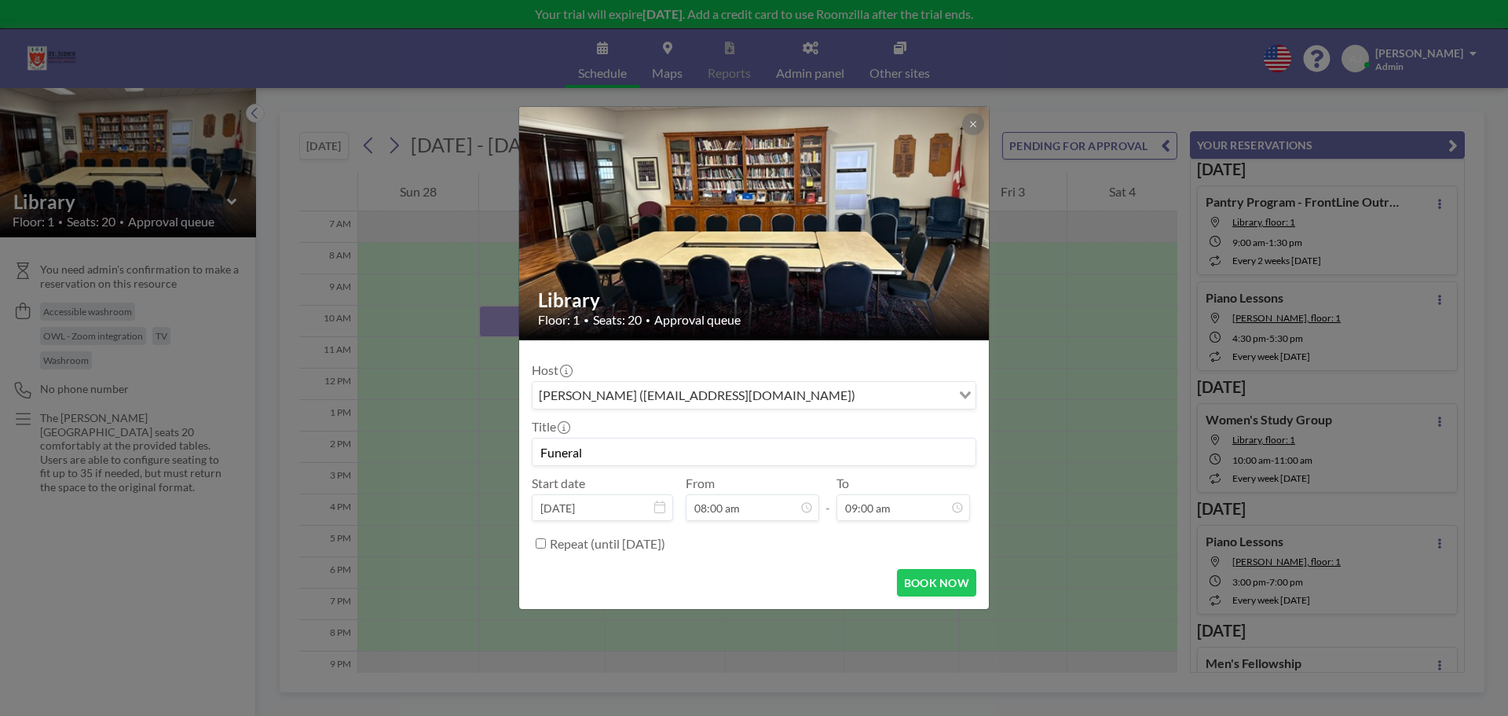
drag, startPoint x: 702, startPoint y: 508, endPoint x: 683, endPoint y: 508, distance: 19.7
click at [683, 508] on div "Start date Sep 30, 2025 From 08:00 am 07:30 am 08:30 am 09:30 am 10:30 am 11:30…" at bounding box center [754, 498] width 445 height 46
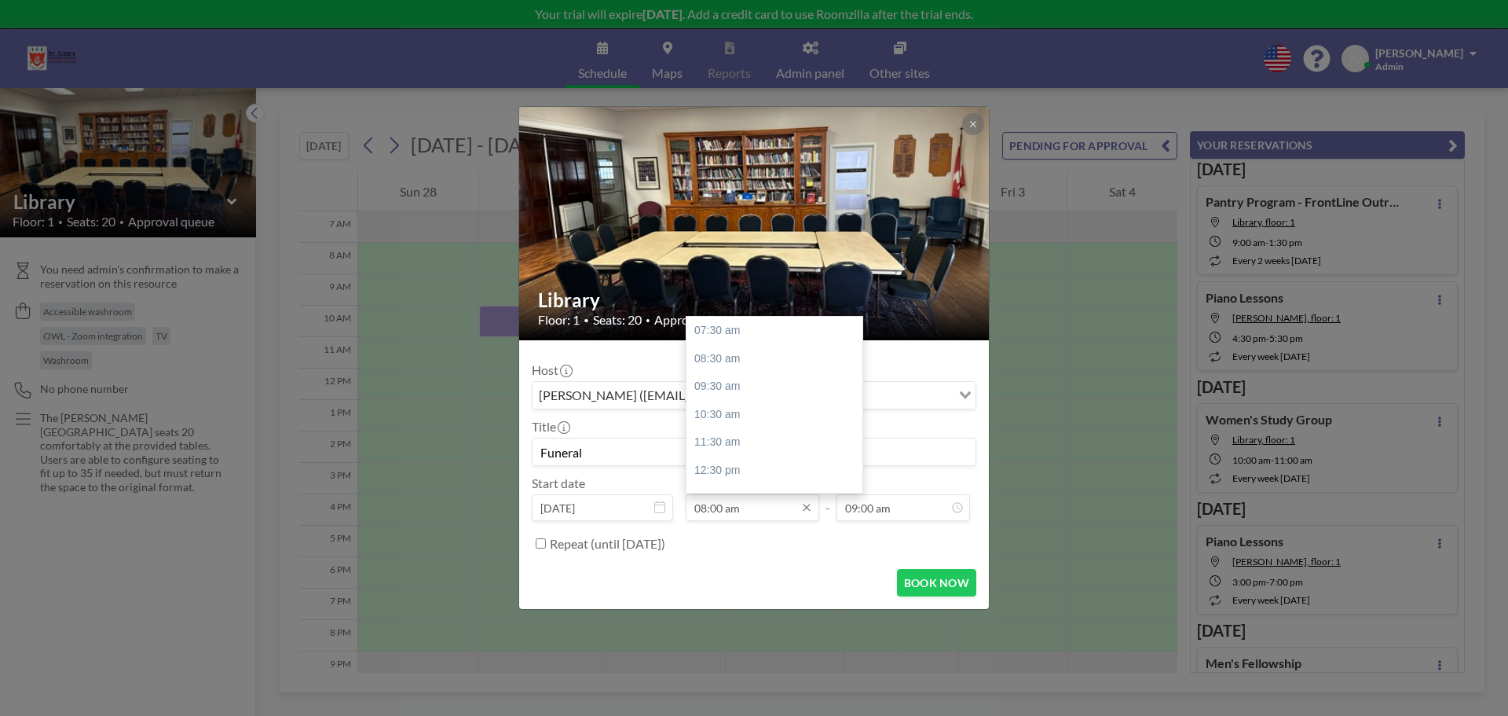
click at [726, 512] on input "08:00 am" at bounding box center [753, 507] width 134 height 27
click at [735, 470] on div "12:30 pm" at bounding box center [779, 470] width 184 height 28
type input "12:30 pm"
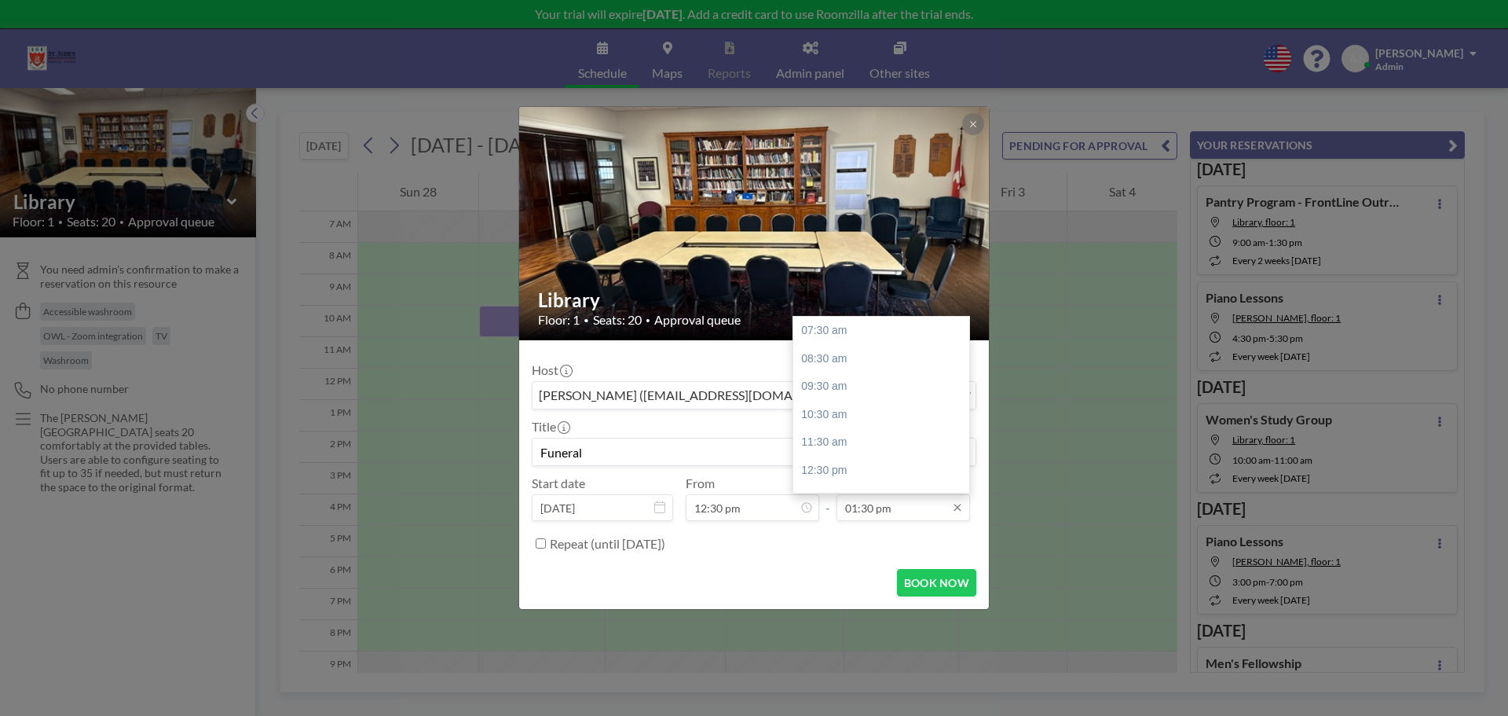
scroll to position [168, 0]
click at [902, 509] on input "01:30 pm" at bounding box center [904, 507] width 134 height 27
click at [878, 421] on div "04:30 pm" at bounding box center [885, 414] width 184 height 28
type input "04:30 pm"
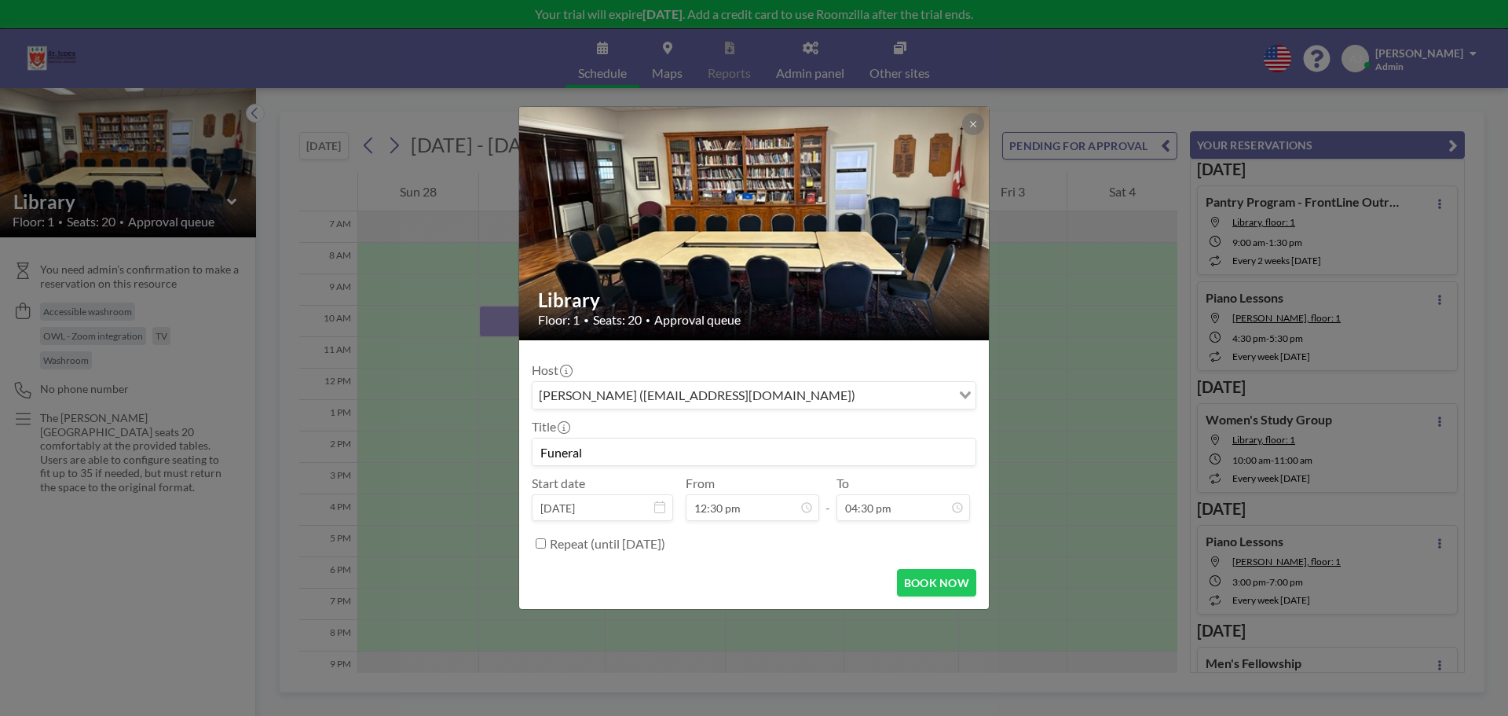
scroll to position [0, 0]
click at [922, 577] on button "BOOK NOW" at bounding box center [936, 582] width 79 height 27
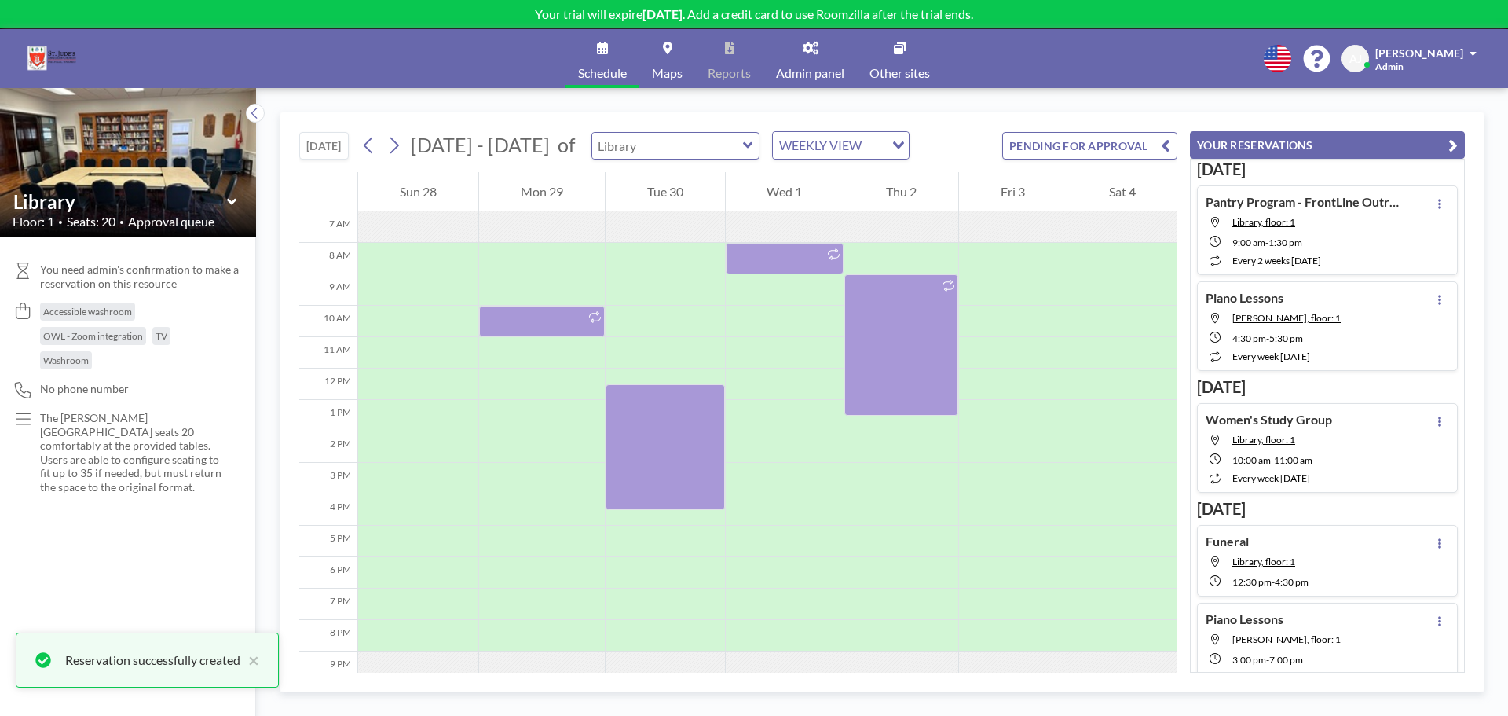
click at [723, 134] on input "text" at bounding box center [667, 146] width 151 height 26
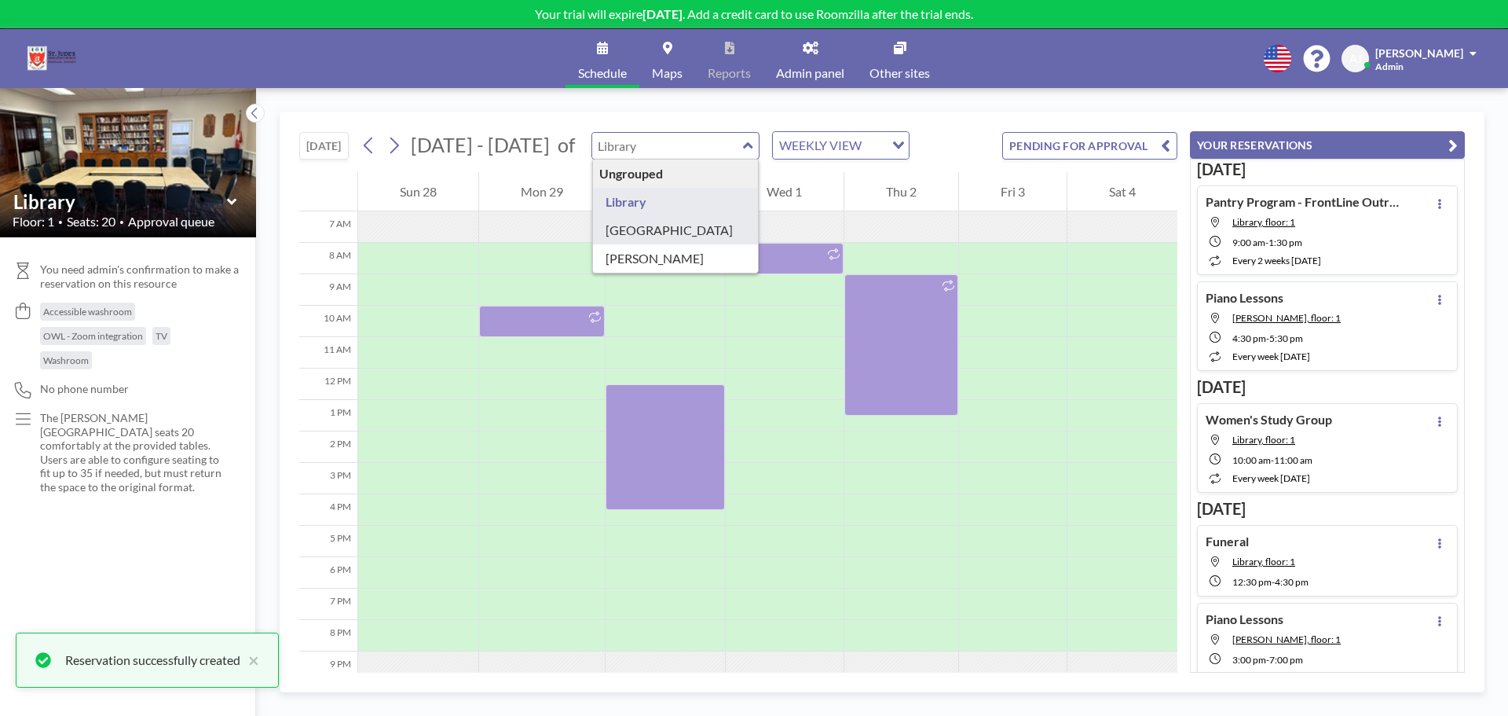
type input "[GEOGRAPHIC_DATA]"
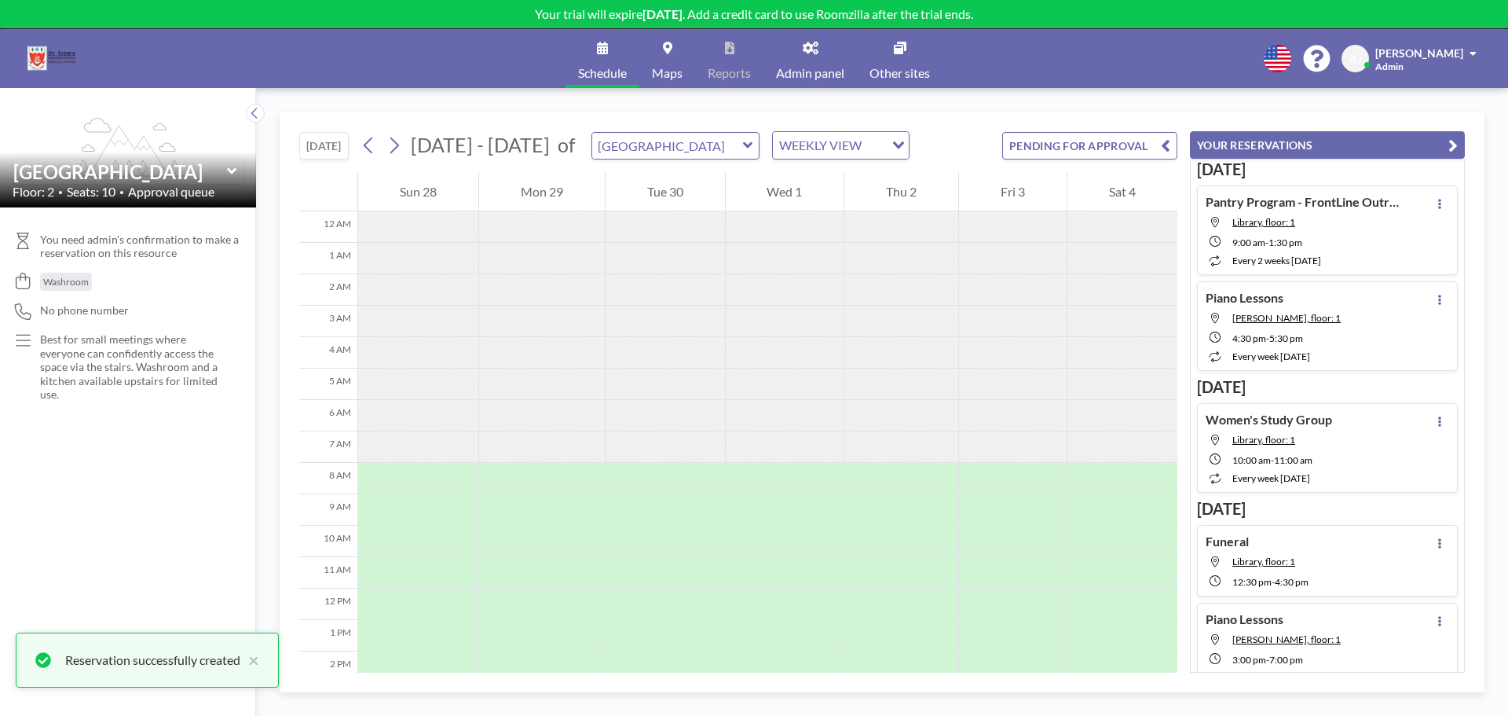
scroll to position [220, 0]
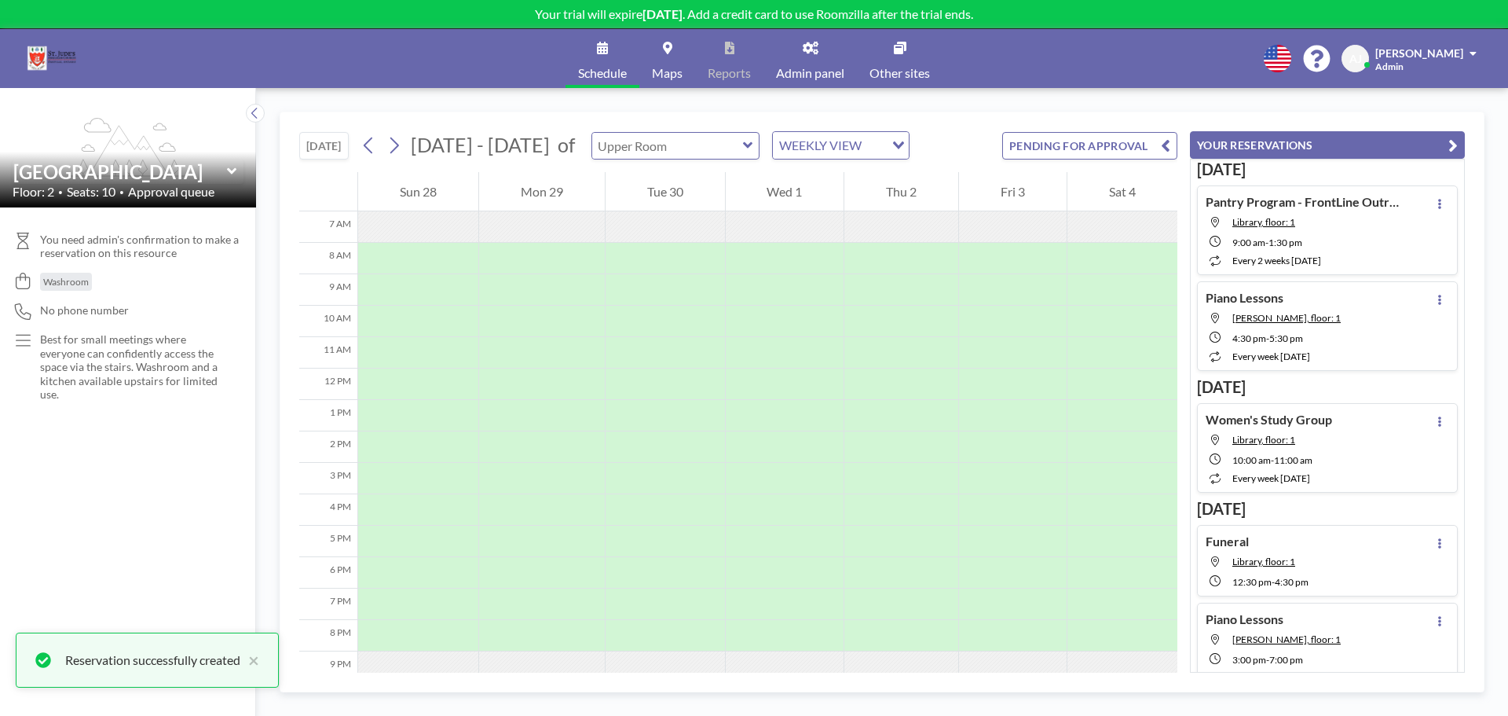
click at [724, 154] on input "text" at bounding box center [667, 146] width 151 height 26
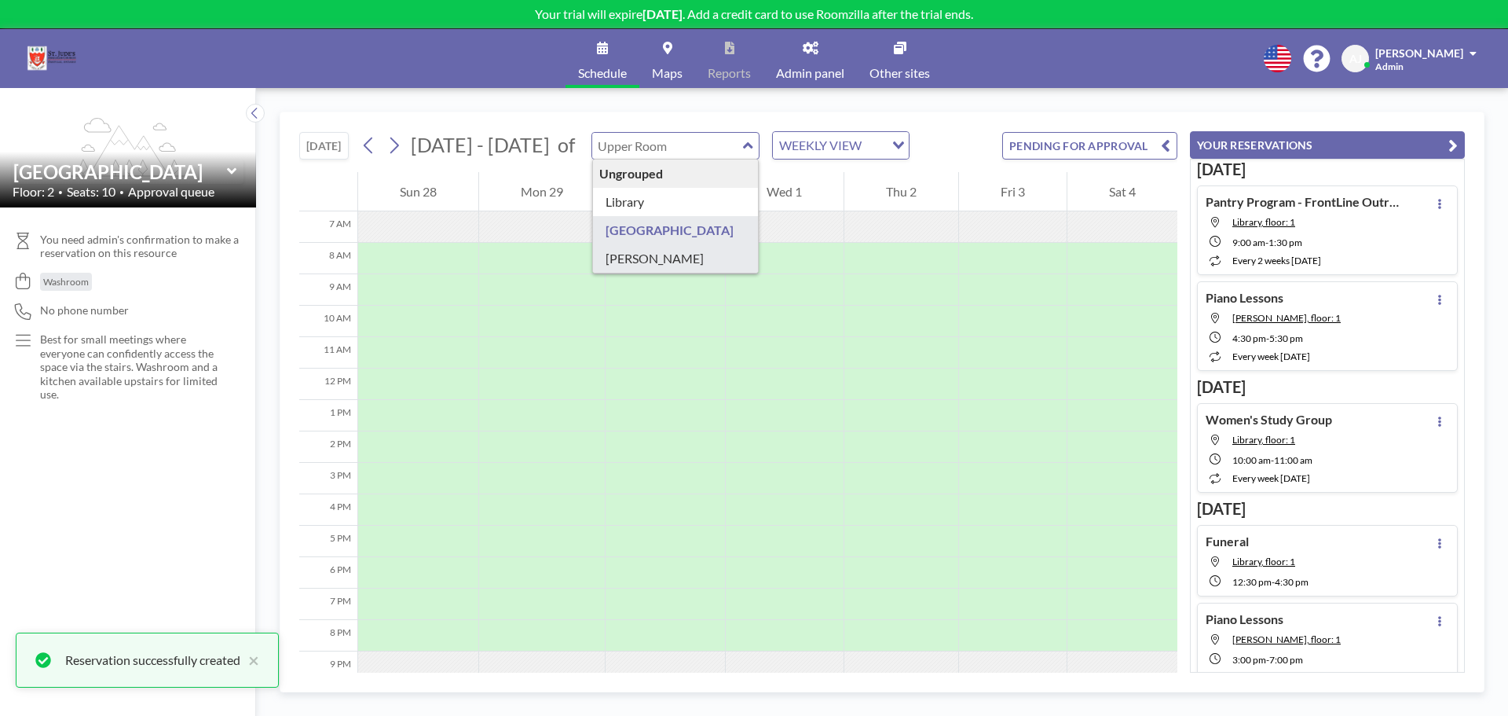
type input "[PERSON_NAME]"
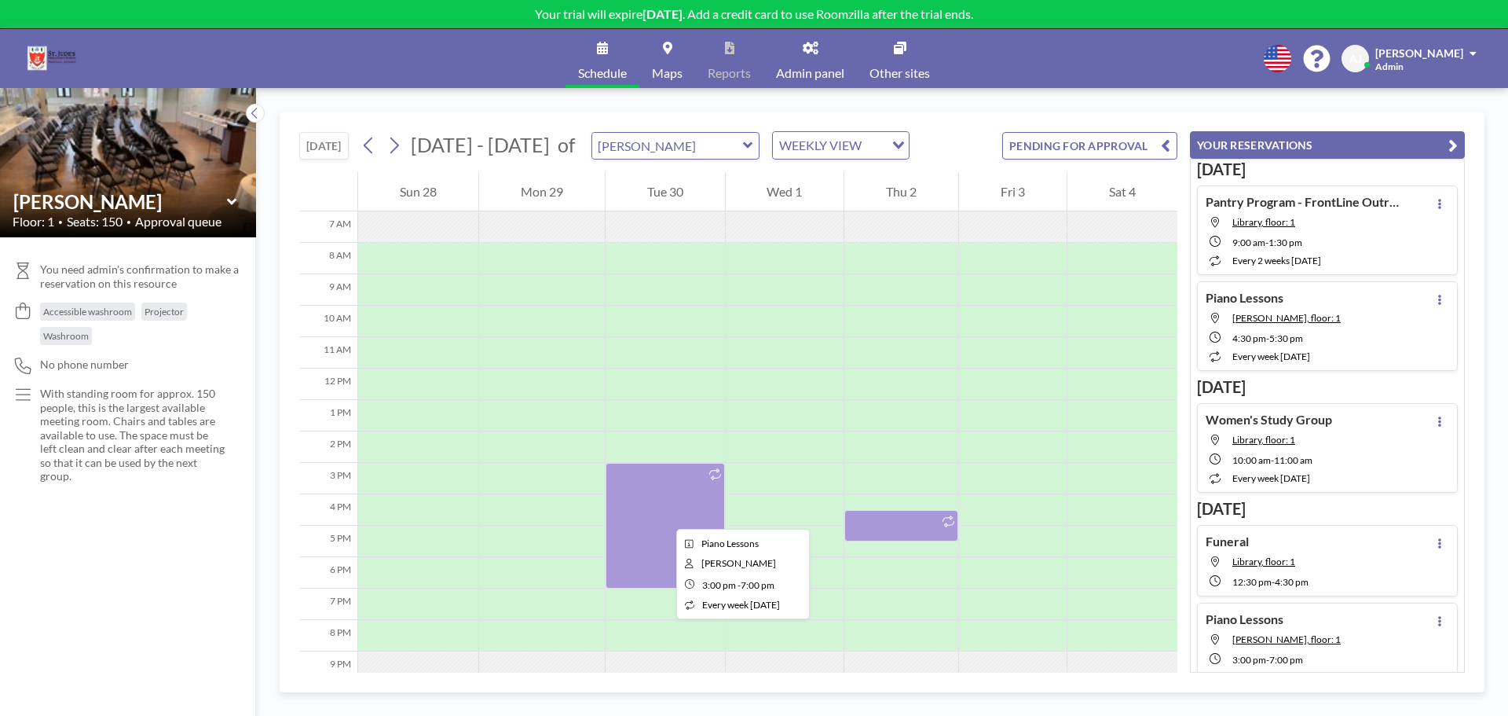
click at [664, 515] on div at bounding box center [665, 526] width 119 height 126
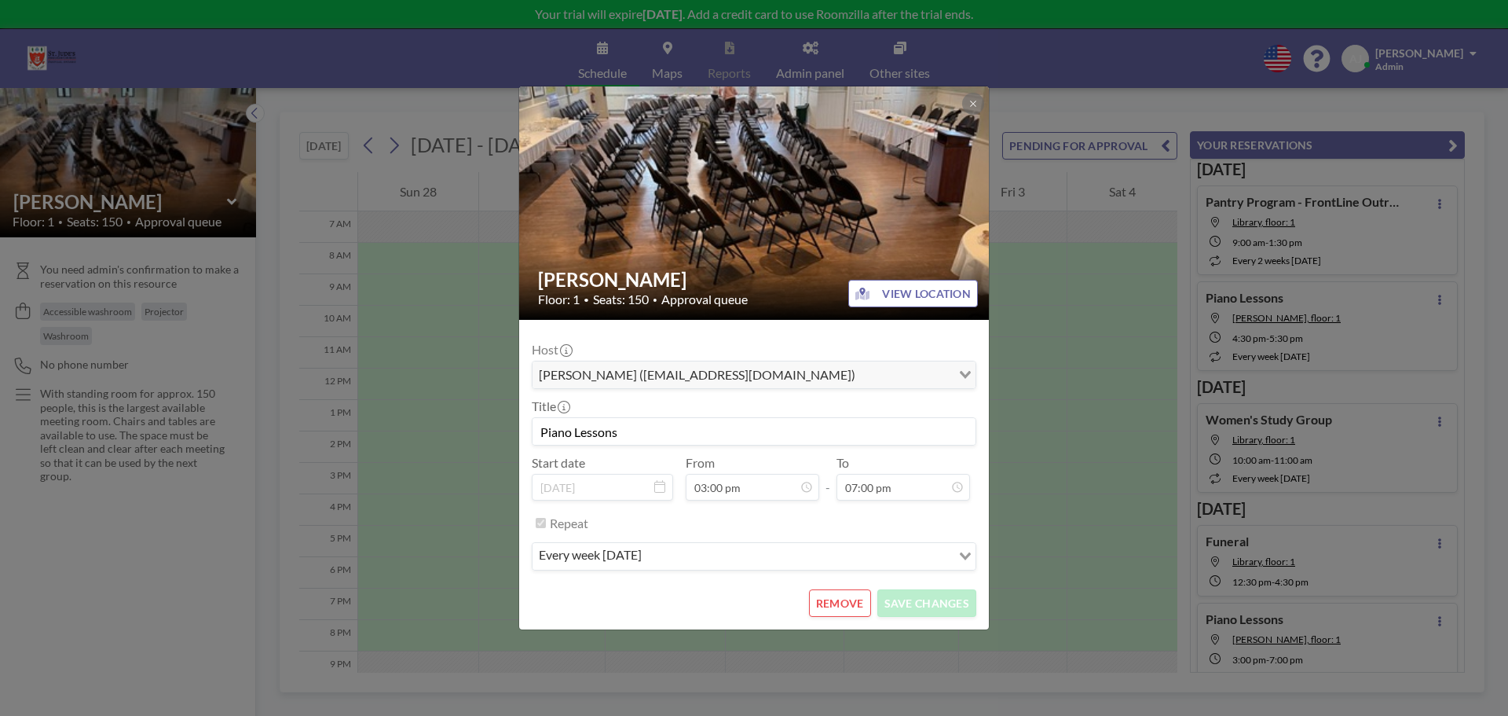
click at [841, 606] on button "REMOVE" at bounding box center [840, 602] width 62 height 27
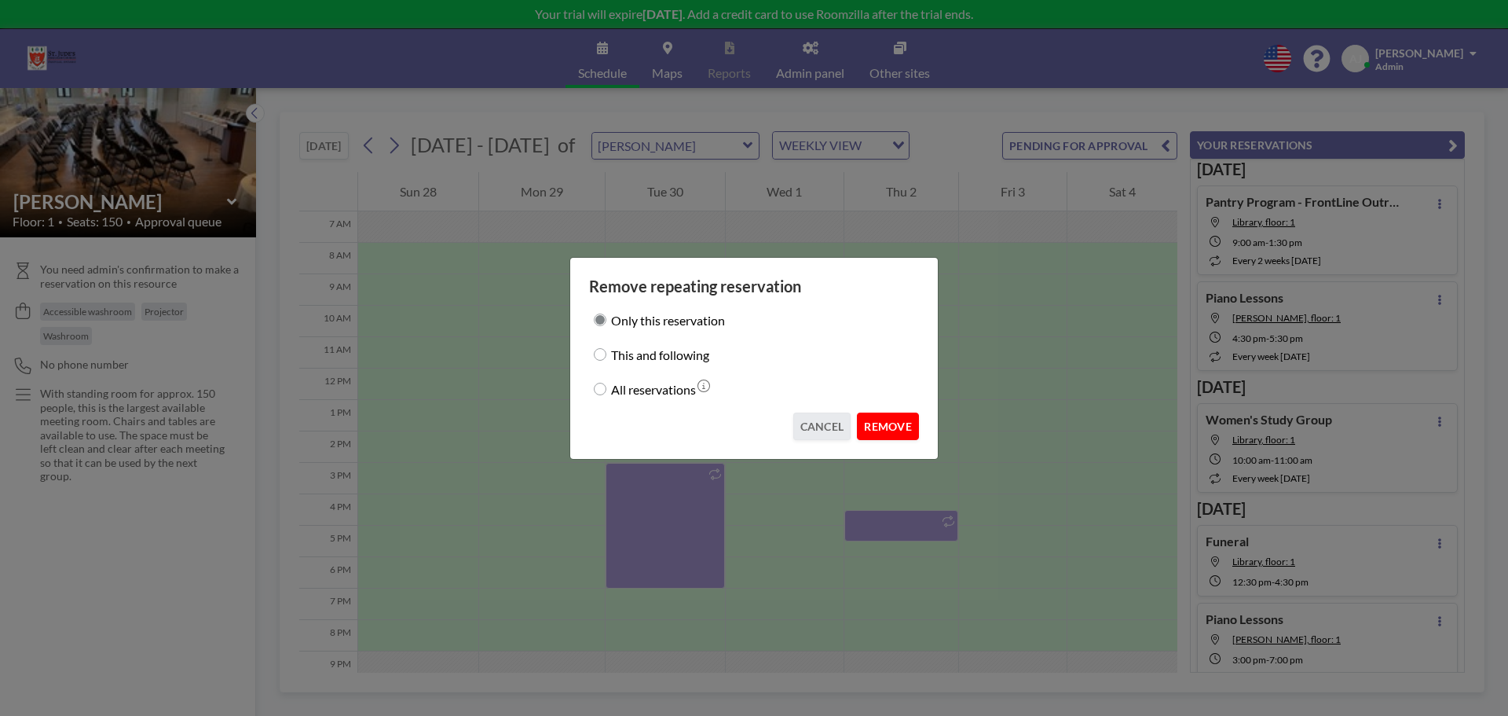
click at [893, 424] on button "REMOVE" at bounding box center [888, 425] width 62 height 27
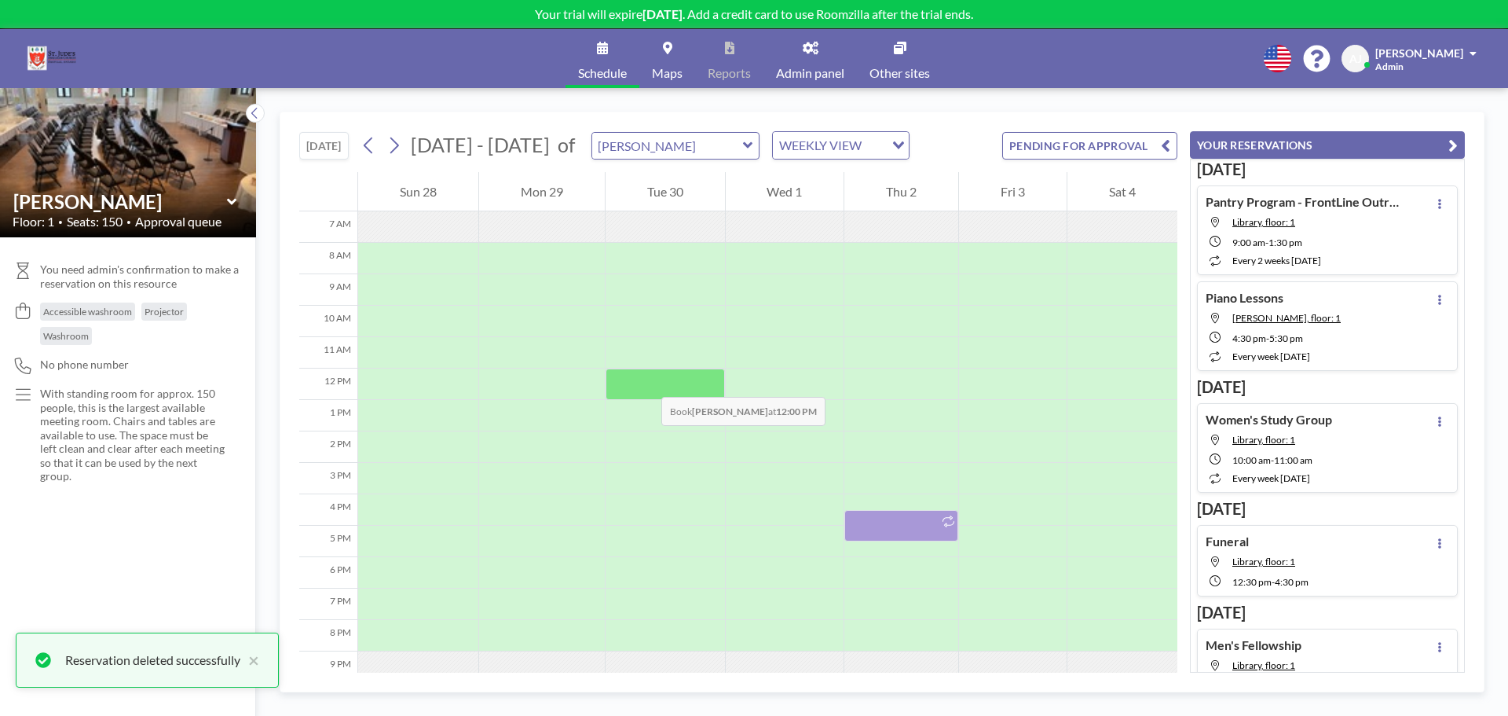
click at [646, 381] on div at bounding box center [665, 383] width 119 height 31
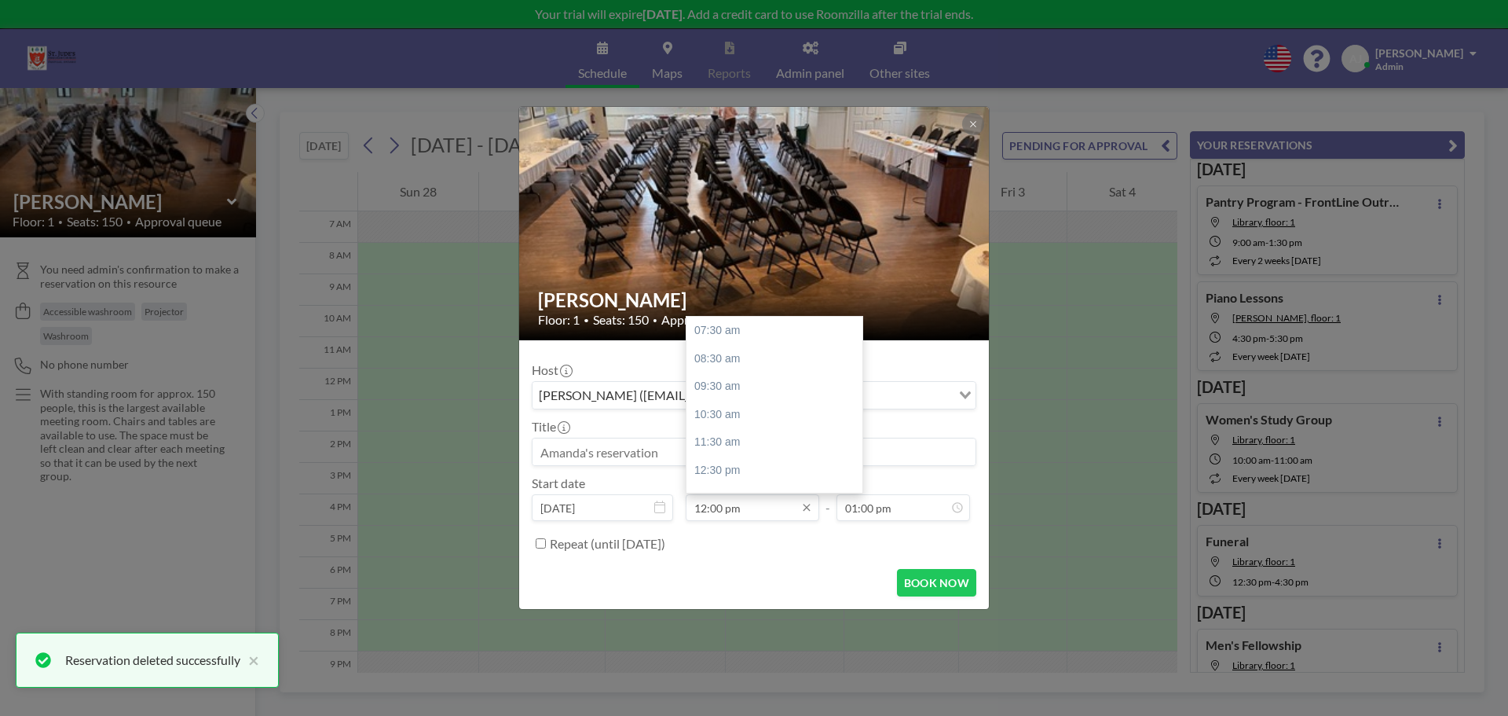
click at [743, 512] on input "12:00 pm" at bounding box center [753, 507] width 134 height 27
click at [738, 478] on div "12:30 pm" at bounding box center [779, 470] width 184 height 28
type input "12:30 pm"
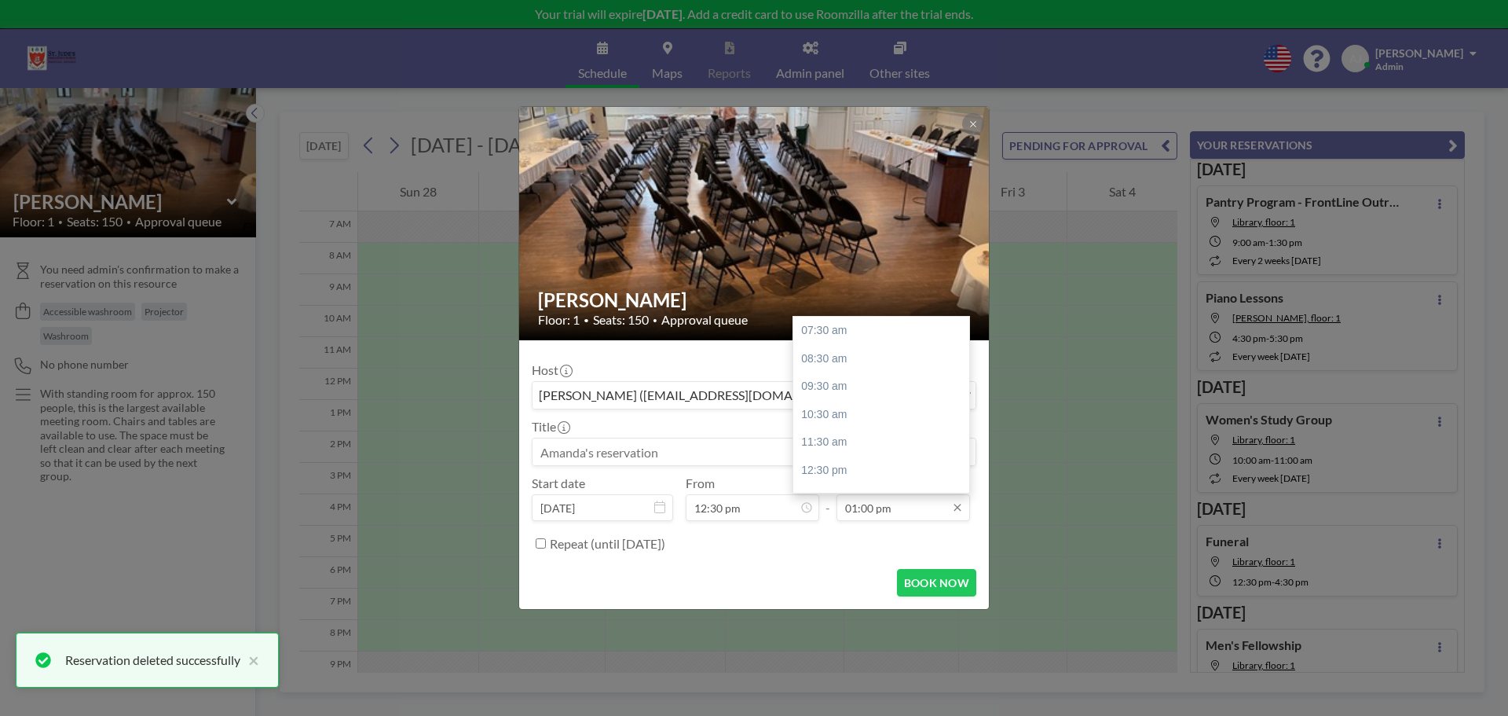
click at [874, 498] on input "01:00 pm" at bounding box center [904, 507] width 134 height 27
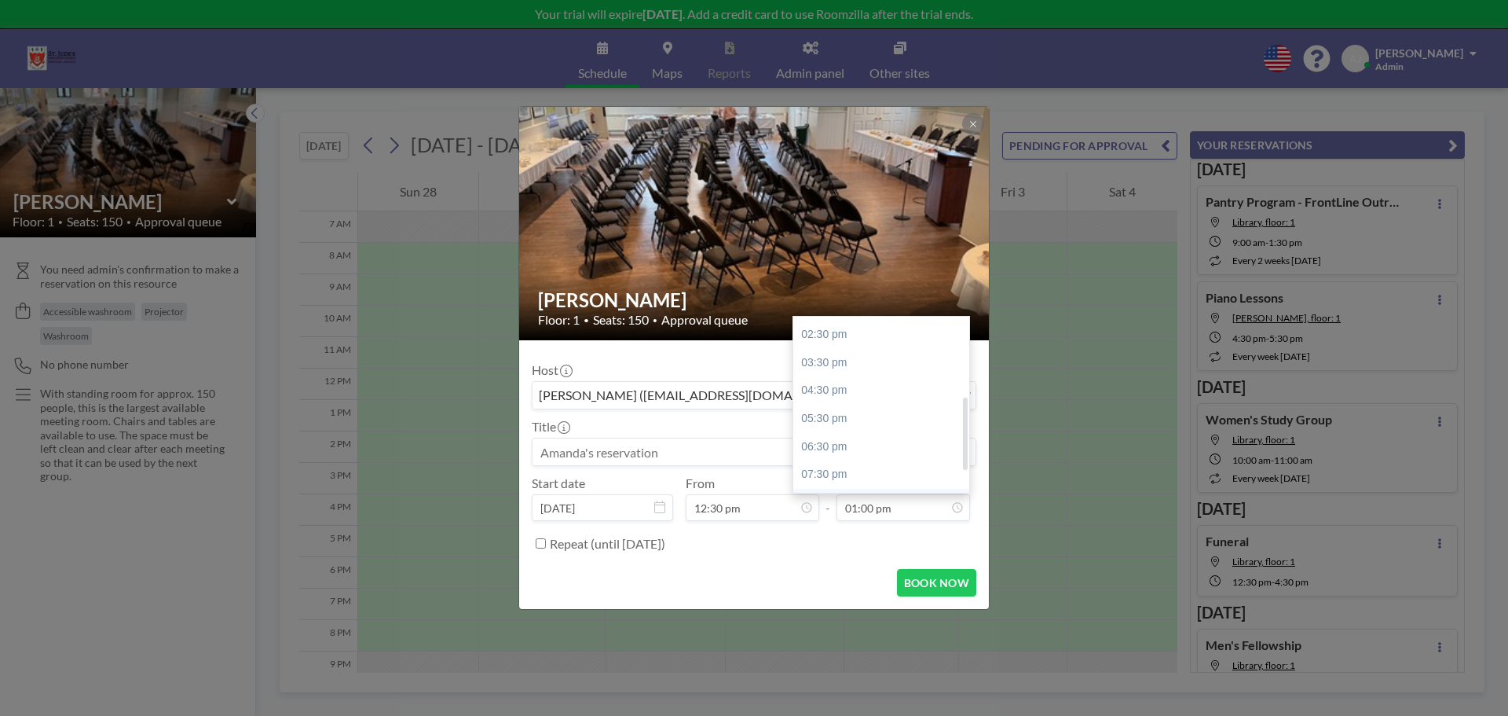
scroll to position [157, 0]
click at [841, 424] on div "04:30 pm" at bounding box center [885, 425] width 184 height 28
type input "04:30 pm"
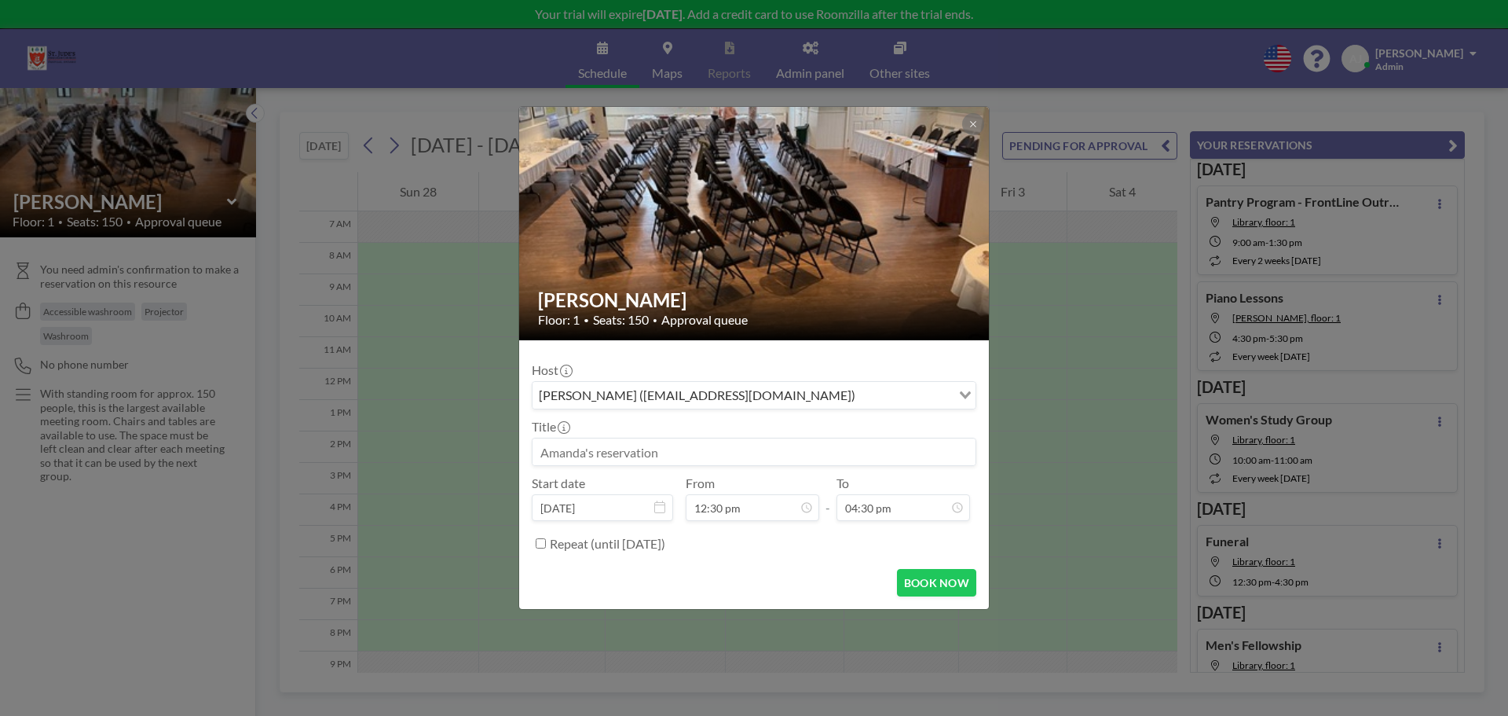
click at [679, 451] on input at bounding box center [754, 451] width 443 height 27
type input "Funeral"
click at [918, 584] on button "BOOK NOW" at bounding box center [936, 582] width 79 height 27
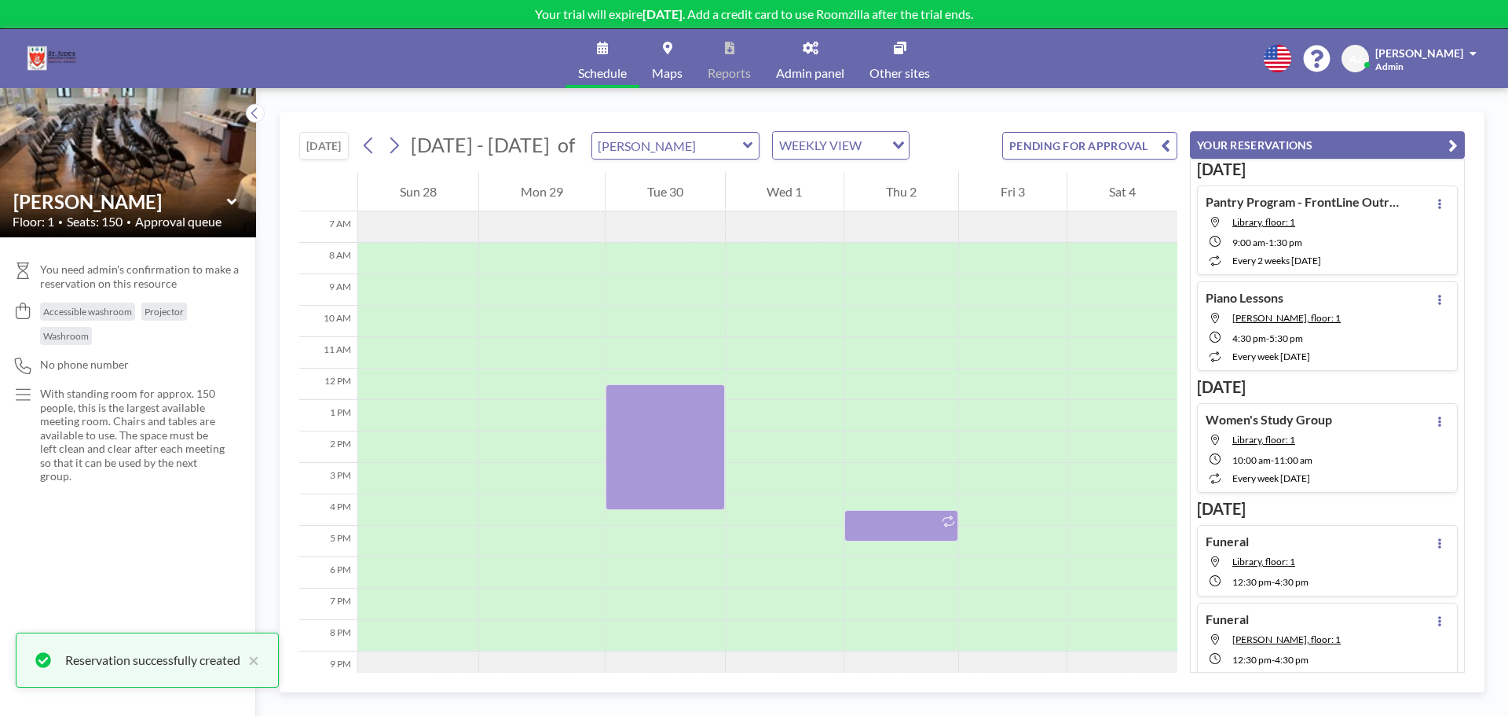
click at [950, 141] on div "TODAY Sep - Oct 2025 of Victoria Hall WEEKLY VIEW Loading... PENDING FOR APPROV…" at bounding box center [738, 142] width 878 height 60
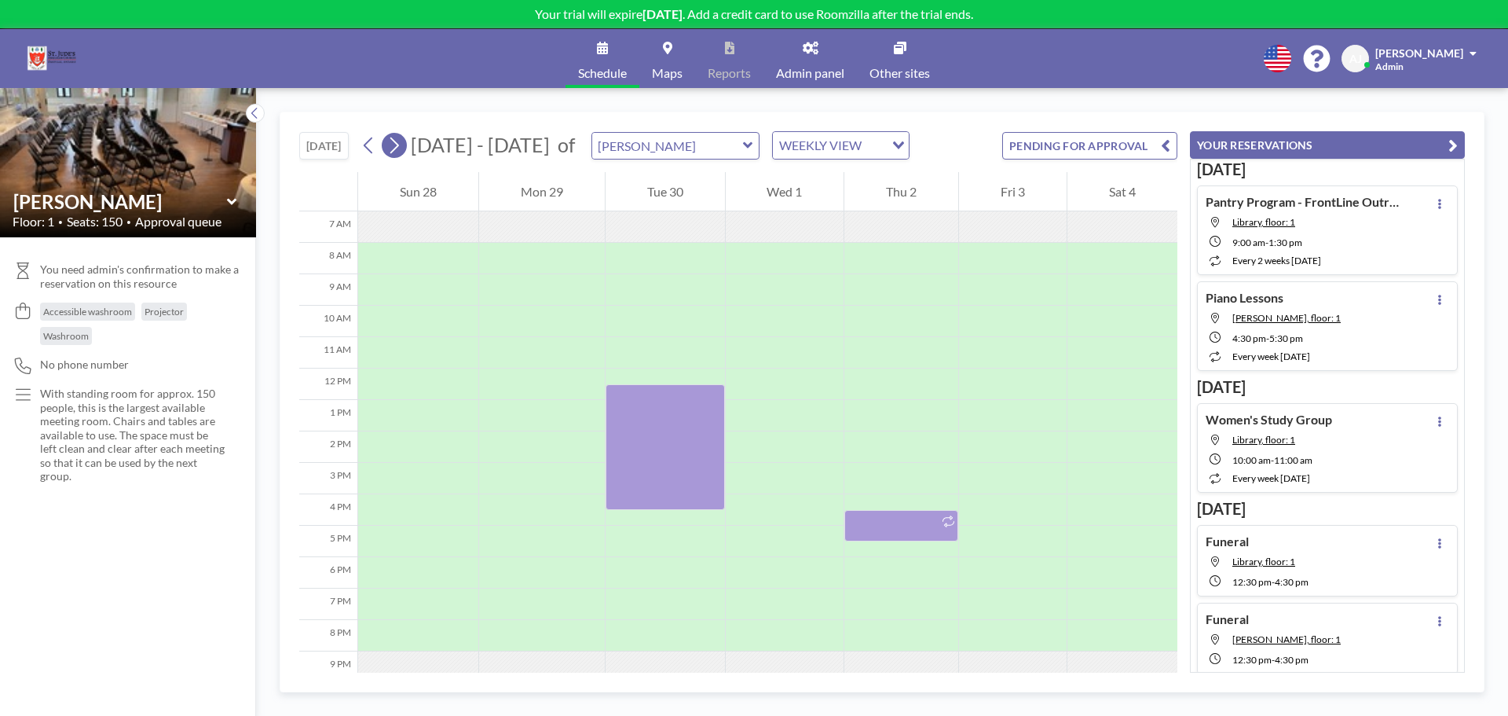
click at [401, 138] on icon at bounding box center [394, 146] width 15 height 24
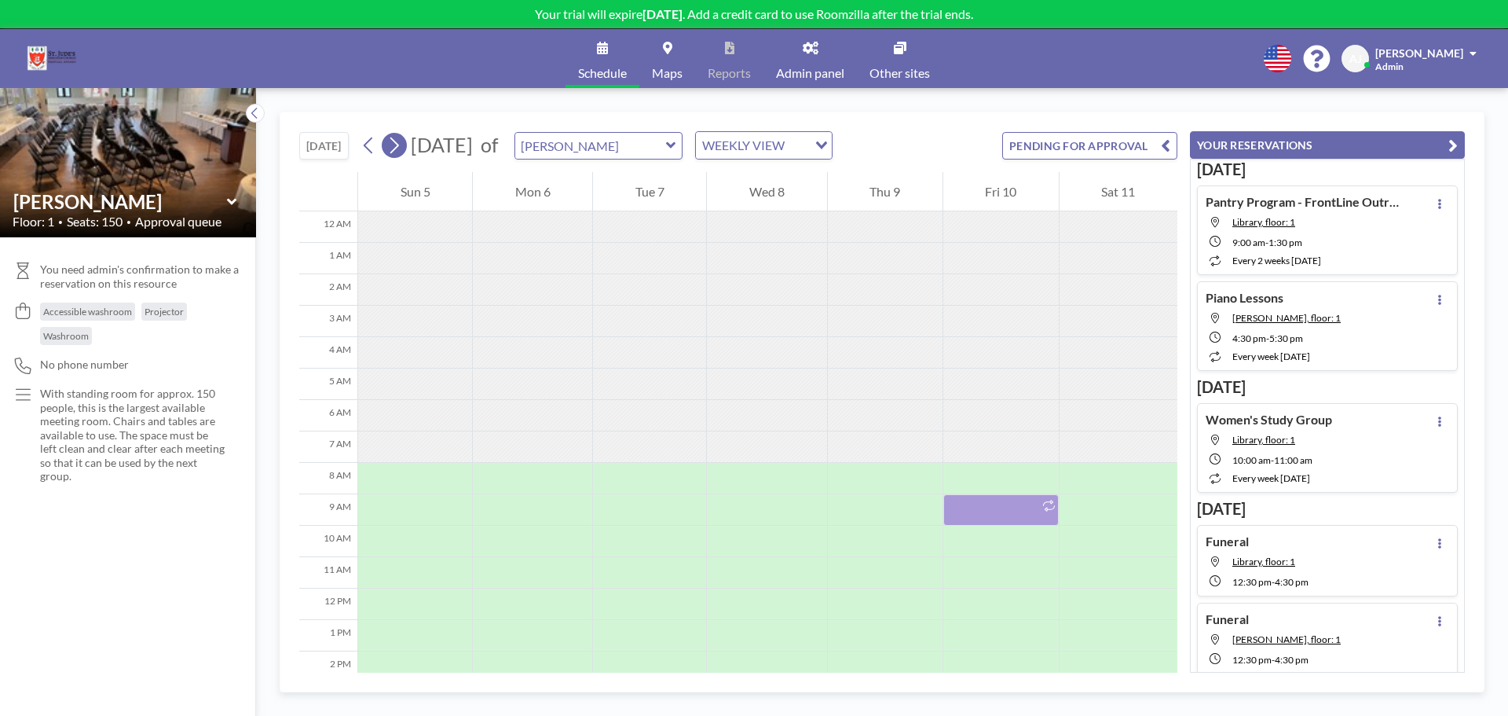
scroll to position [220, 0]
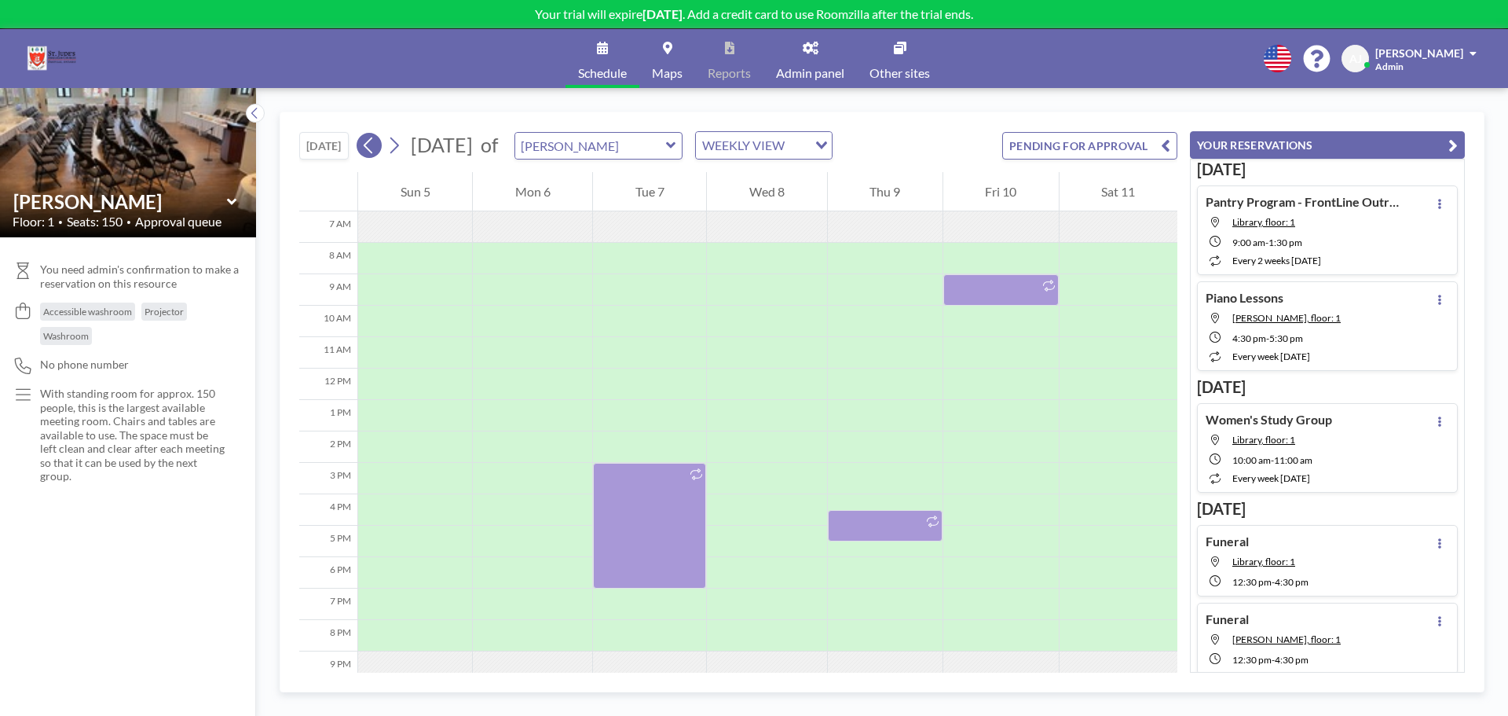
click at [372, 148] on icon at bounding box center [368, 145] width 9 height 16
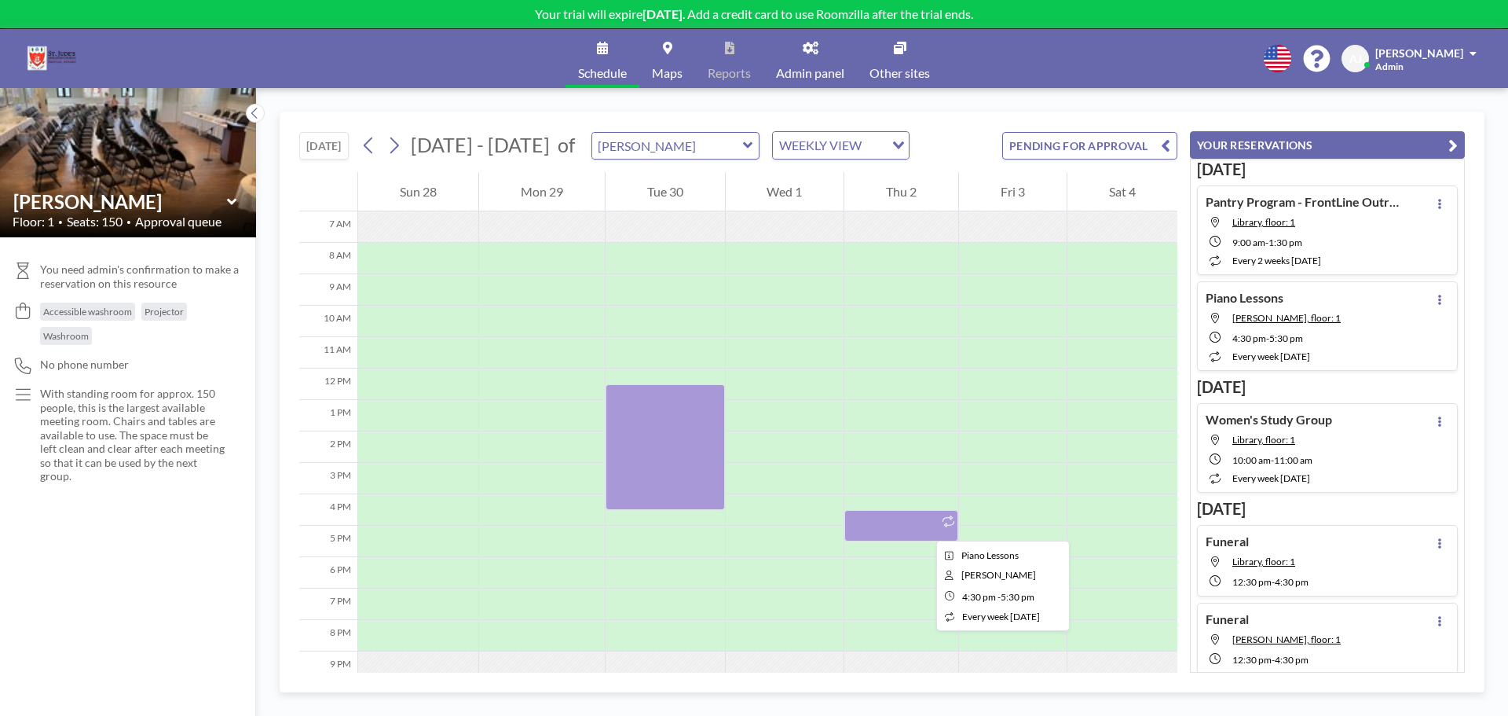
click at [924, 526] on div at bounding box center [902, 525] width 114 height 31
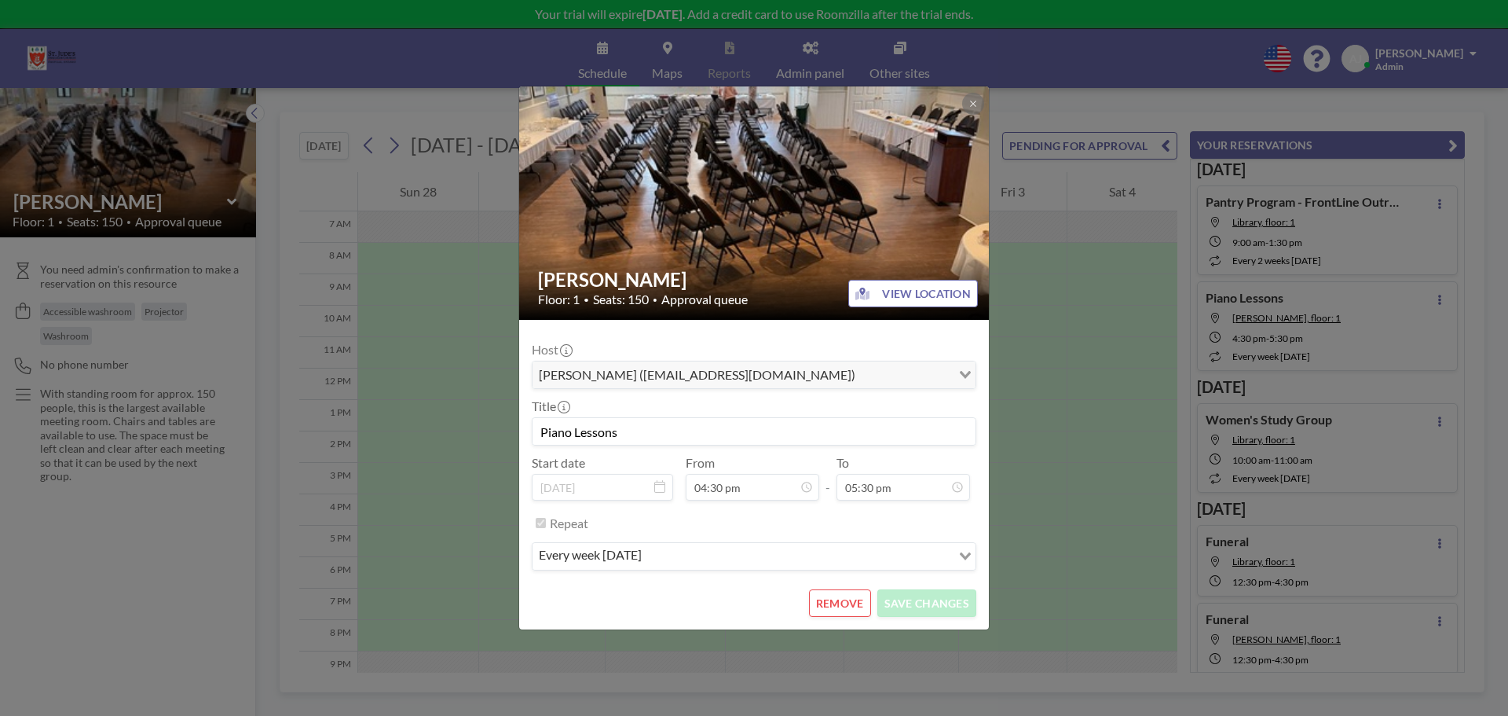
click at [848, 599] on button "REMOVE" at bounding box center [840, 602] width 62 height 27
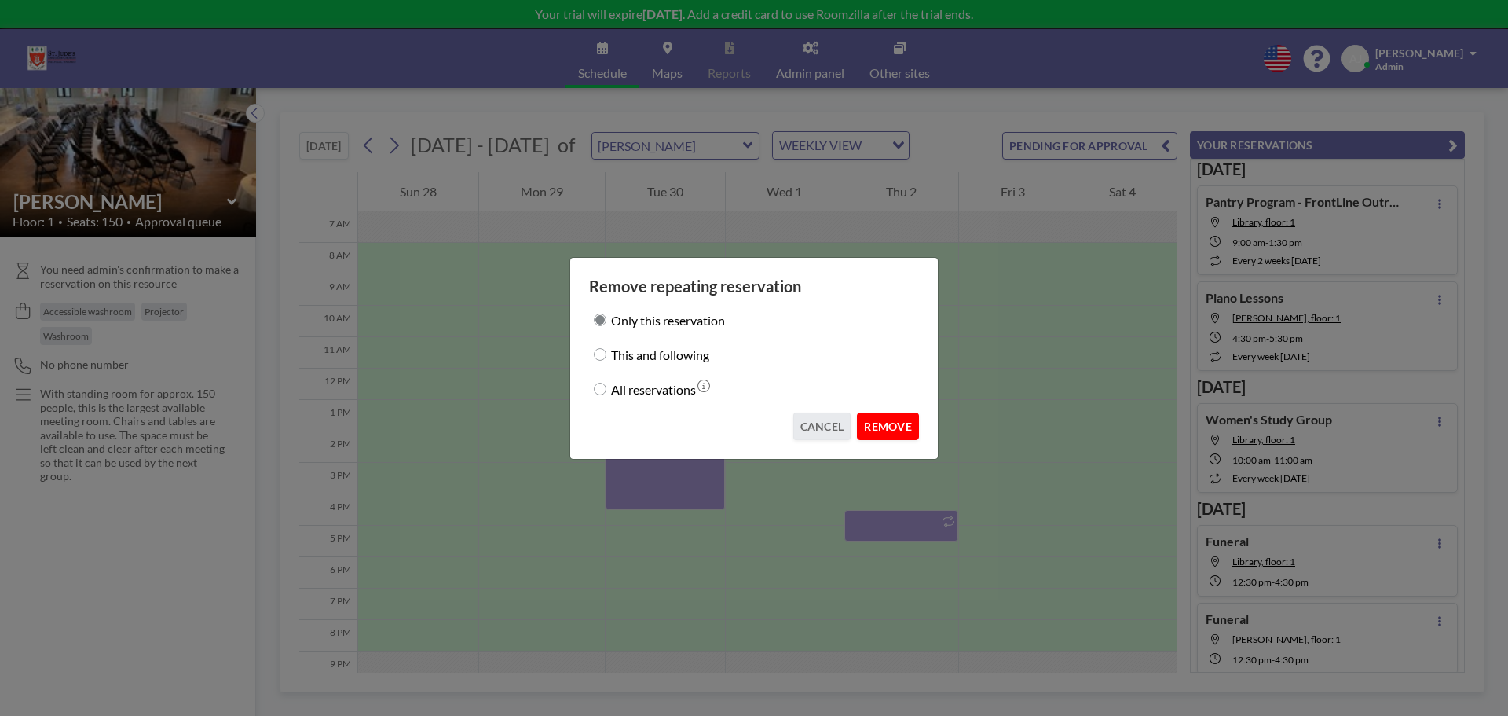
click at [888, 427] on button "REMOVE" at bounding box center [888, 425] width 62 height 27
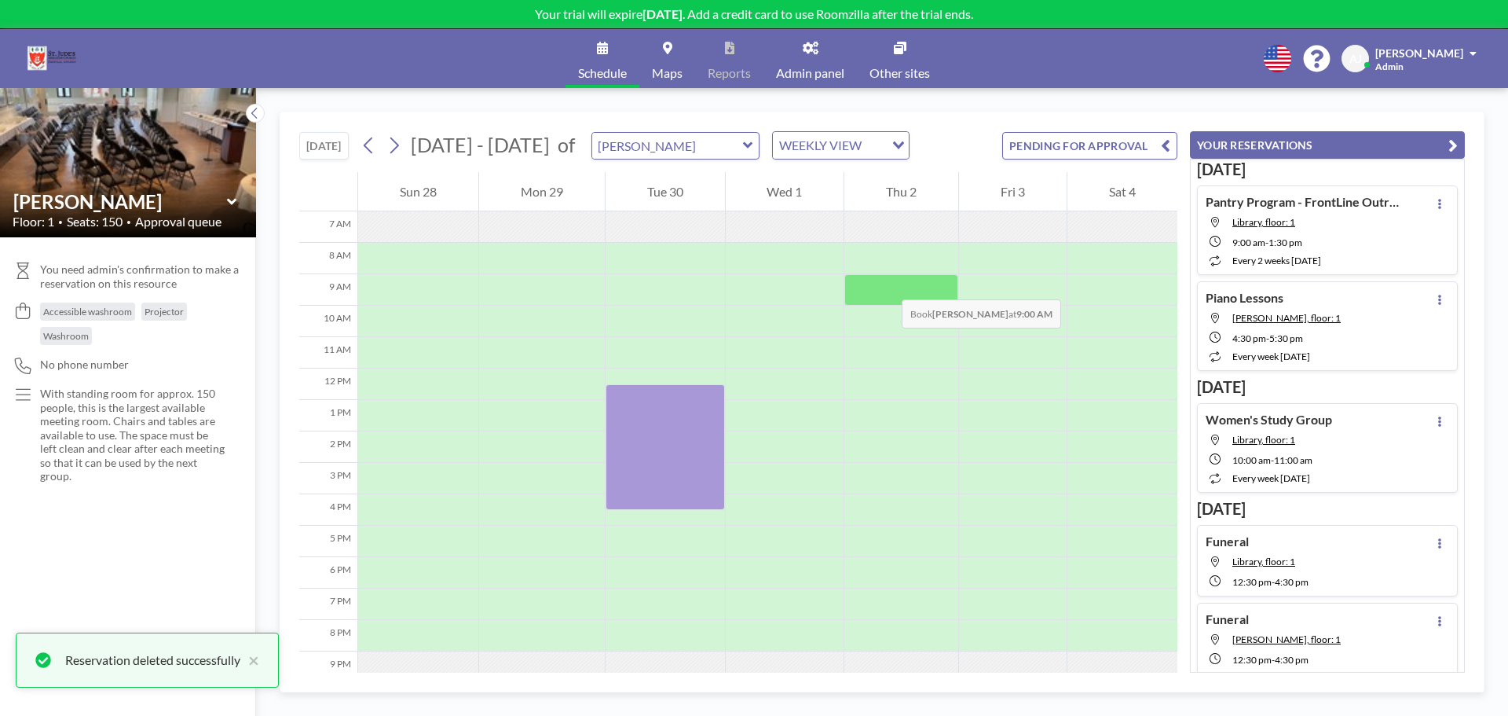
click at [886, 284] on div at bounding box center [902, 289] width 114 height 31
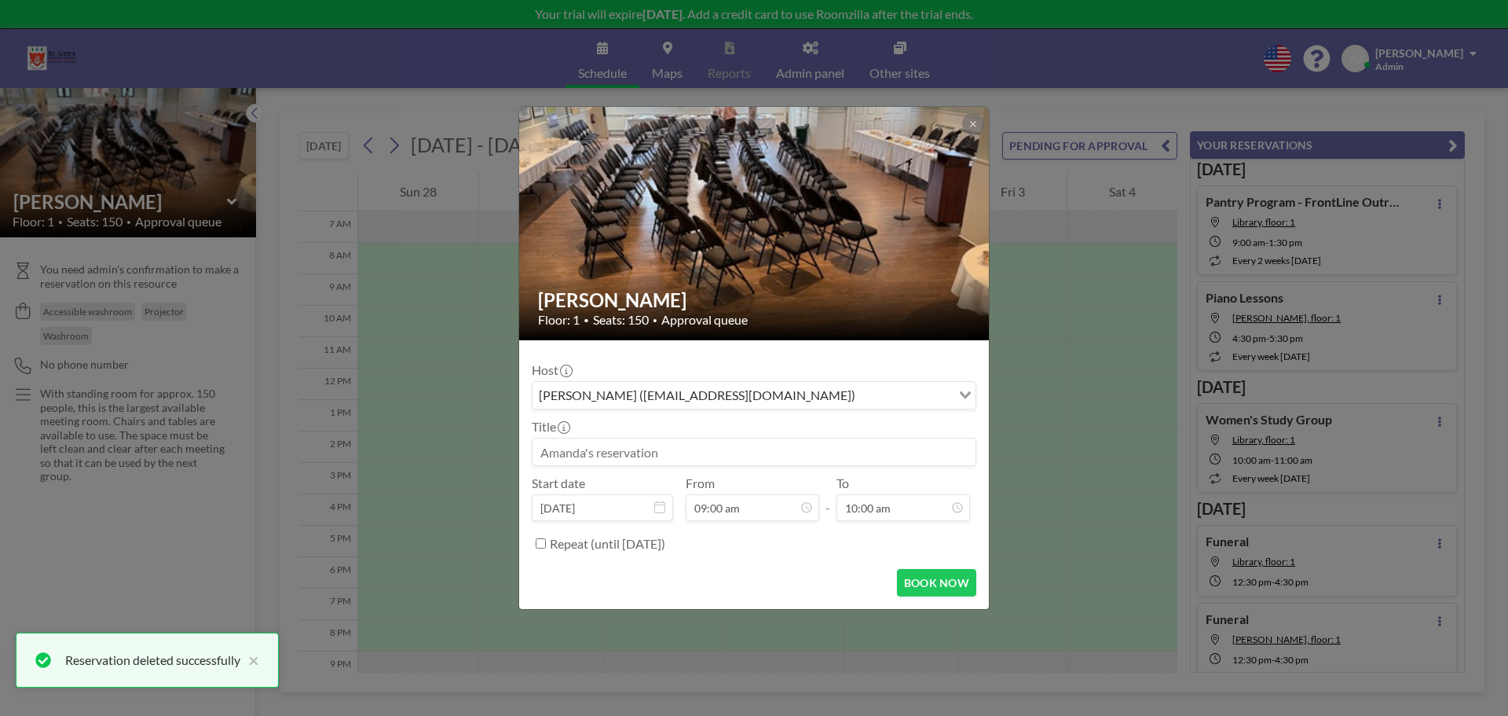
click at [651, 449] on input at bounding box center [754, 451] width 443 height 27
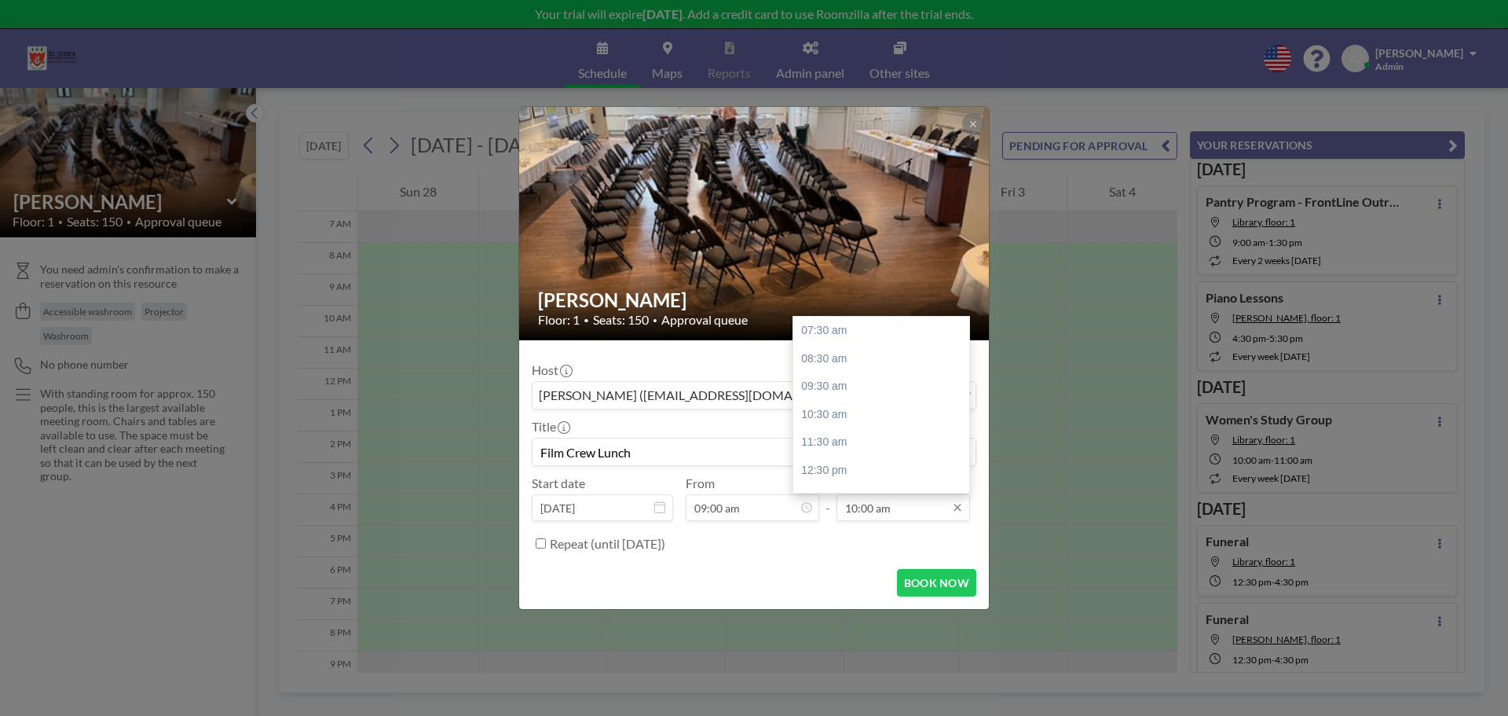
type input "Film Crew Lunch"
click at [858, 508] on input "10:00 am" at bounding box center [904, 507] width 134 height 27
click at [867, 421] on div "04:30 pm" at bounding box center [885, 425] width 184 height 28
type input "04:30 pm"
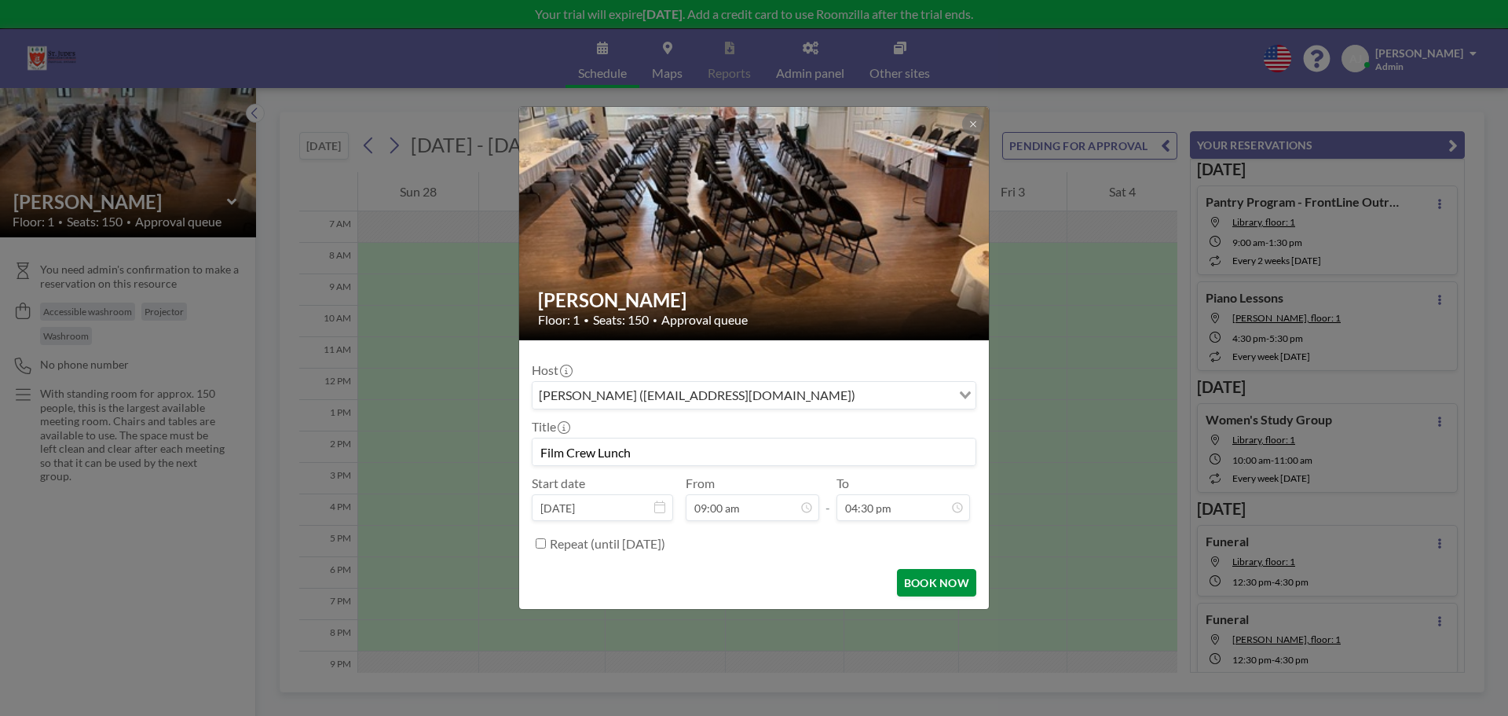
click at [935, 580] on button "BOOK NOW" at bounding box center [936, 582] width 79 height 27
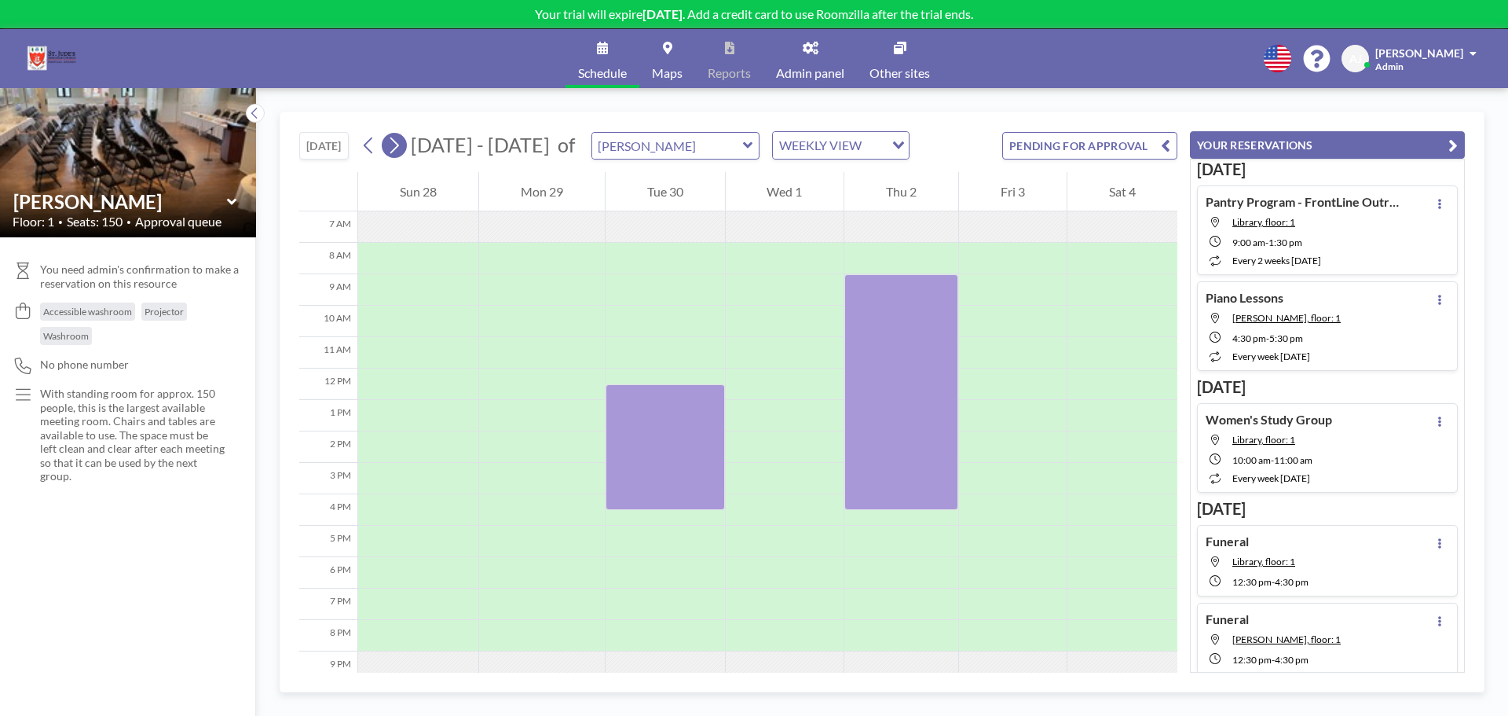
click at [397, 143] on icon at bounding box center [394, 146] width 15 height 24
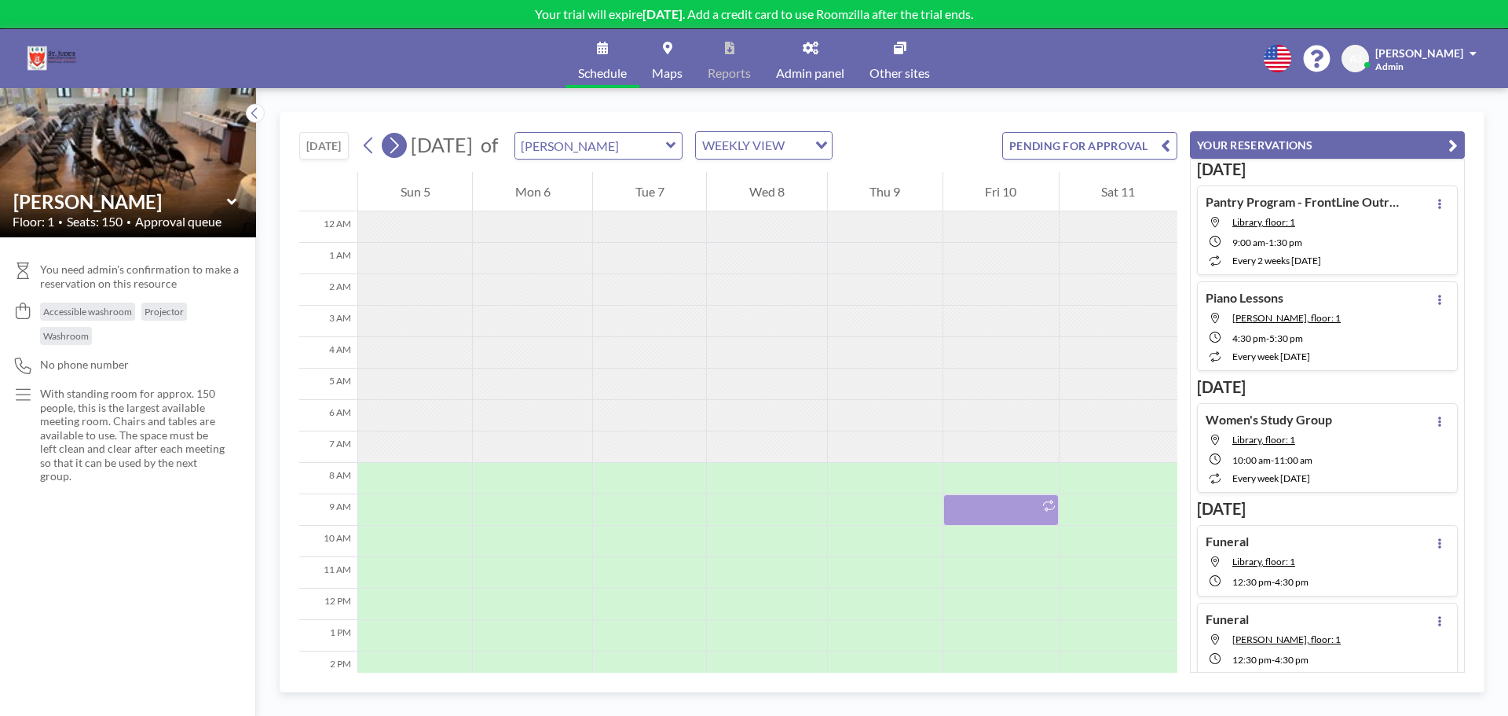
scroll to position [220, 0]
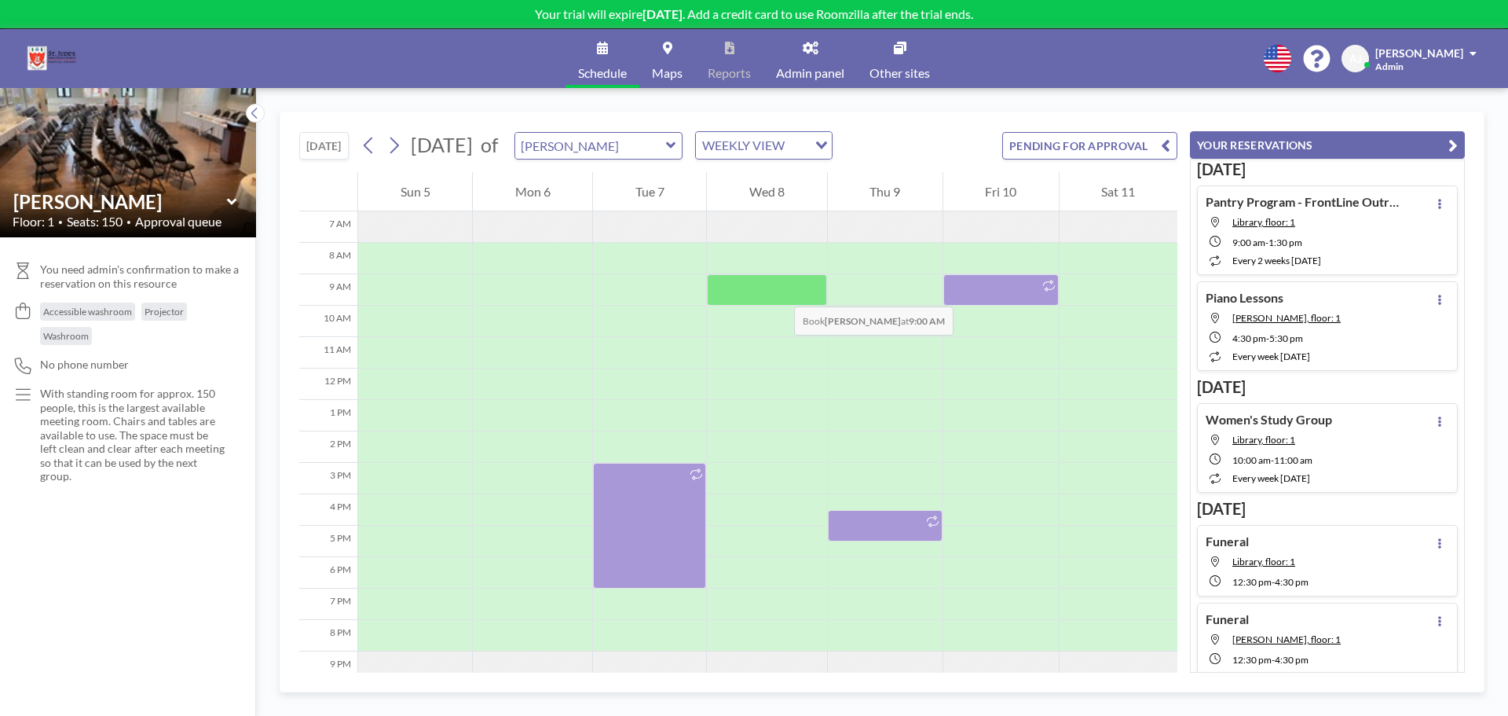
click at [779, 291] on div at bounding box center [766, 289] width 119 height 31
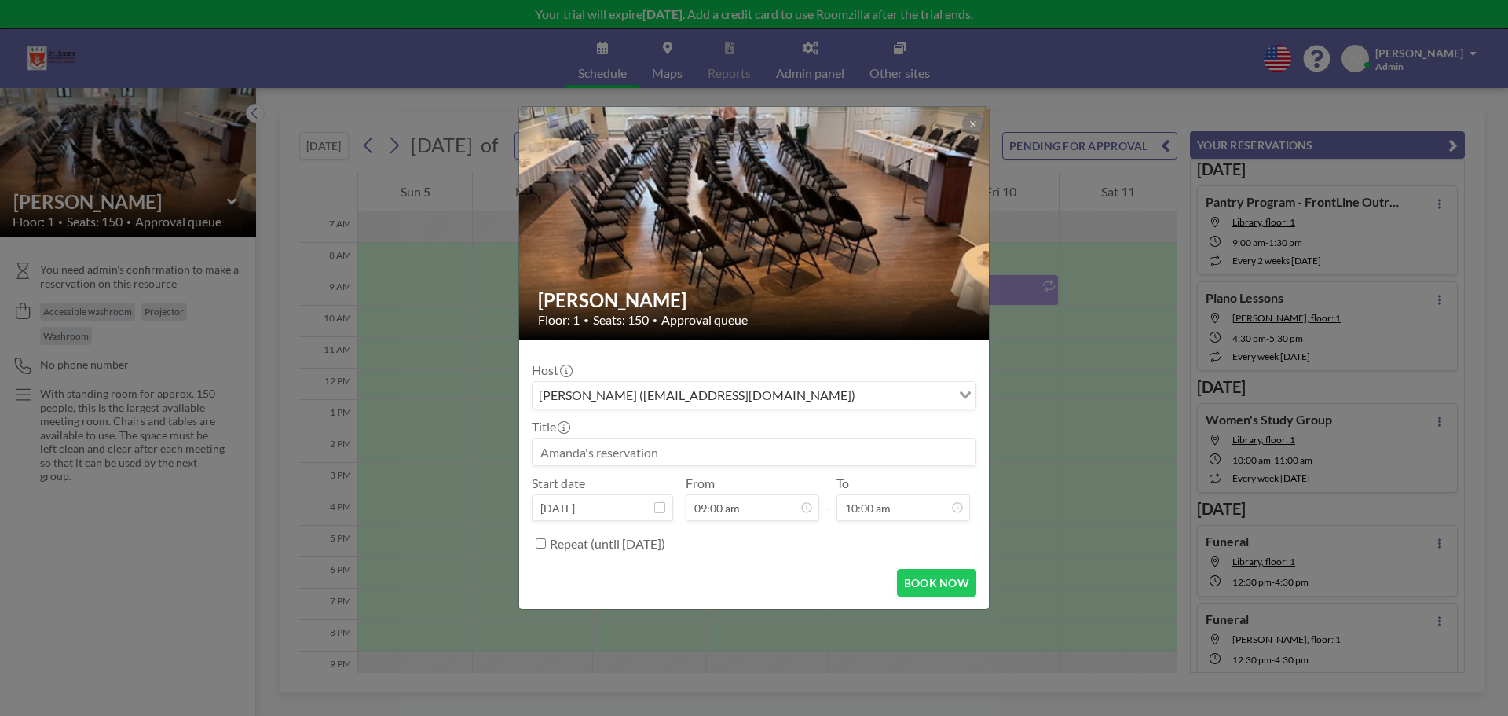
click at [736, 447] on input at bounding box center [754, 451] width 443 height 27
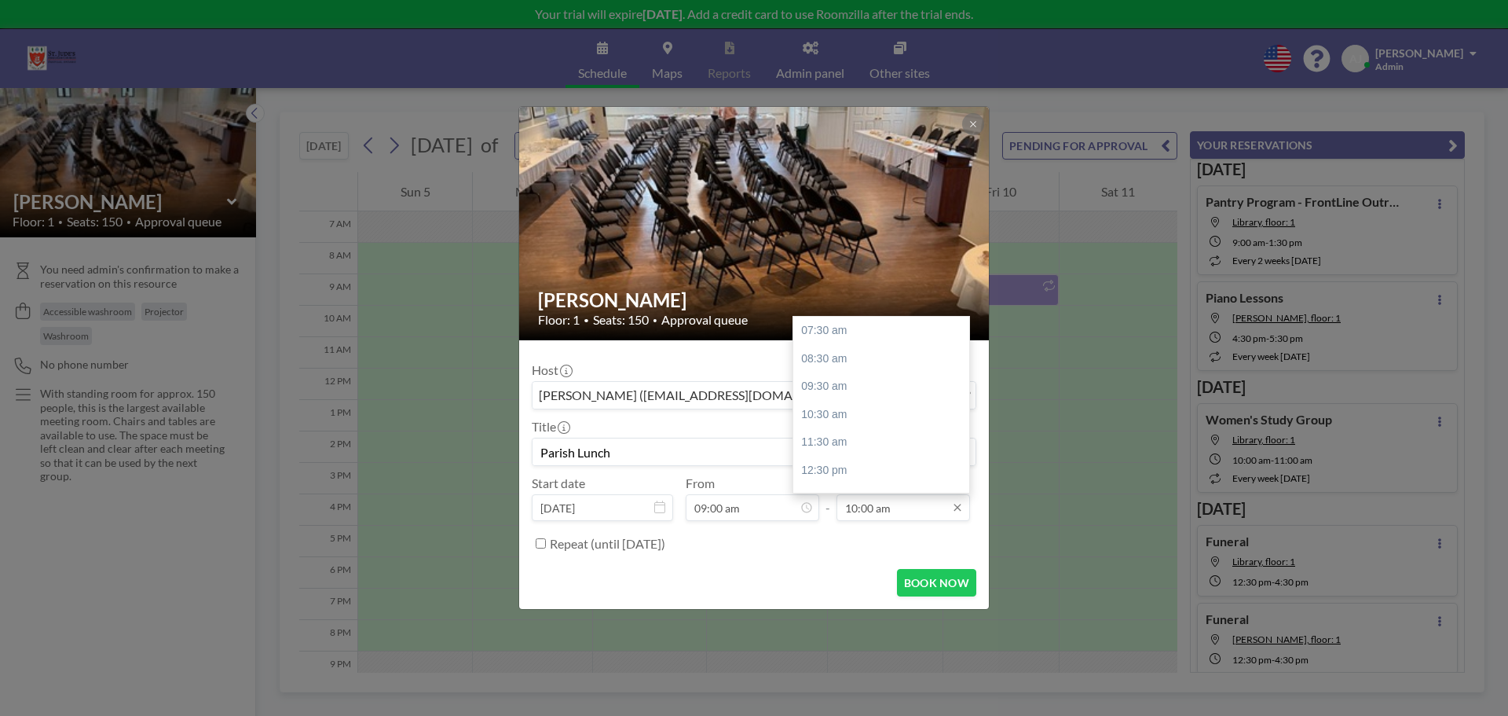
type input "Parish Lunch"
click at [845, 515] on input "10:00 am" at bounding box center [904, 507] width 134 height 27
click at [854, 412] on div "01:30 pm" at bounding box center [885, 420] width 184 height 28
type input "01:30 pm"
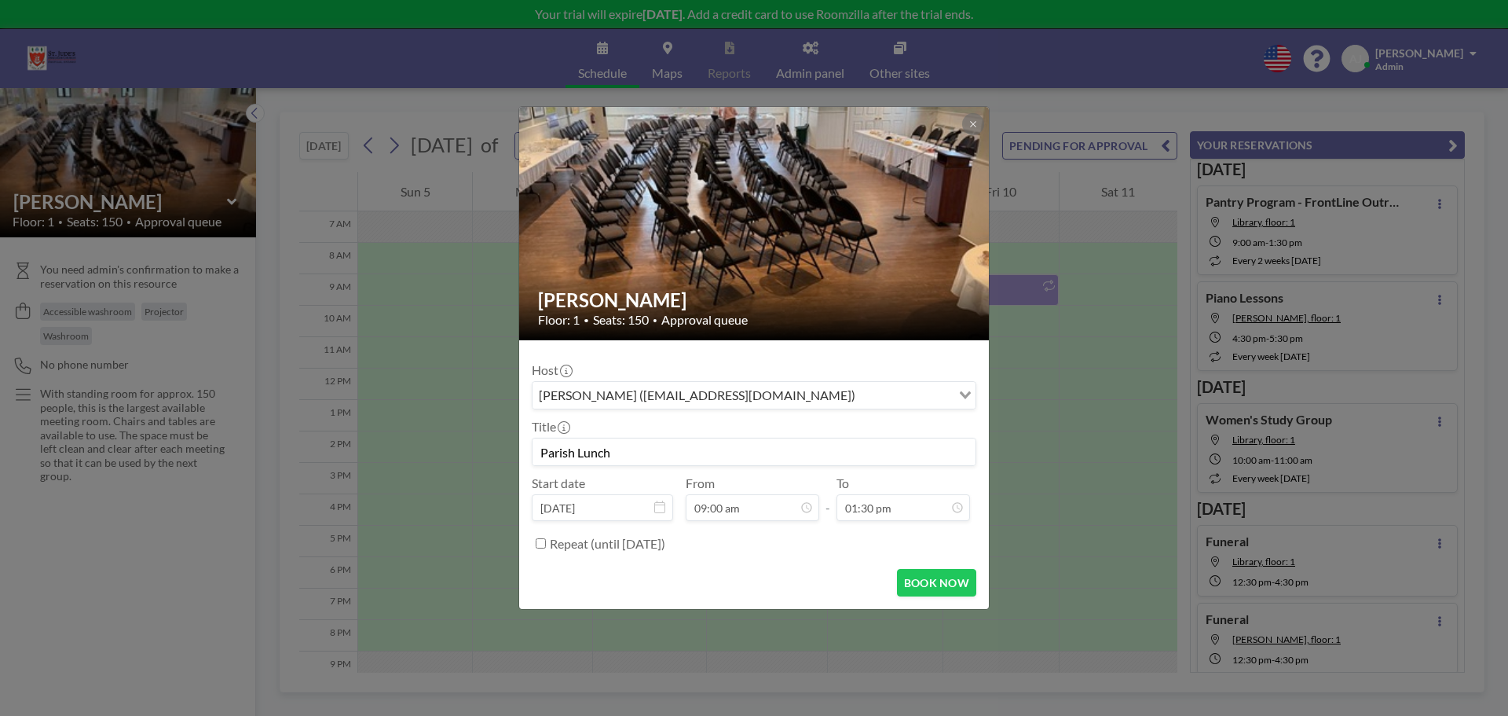
click at [542, 548] on input "Repeat (until March 21, 2026)" at bounding box center [541, 543] width 10 height 10
checkbox input "true"
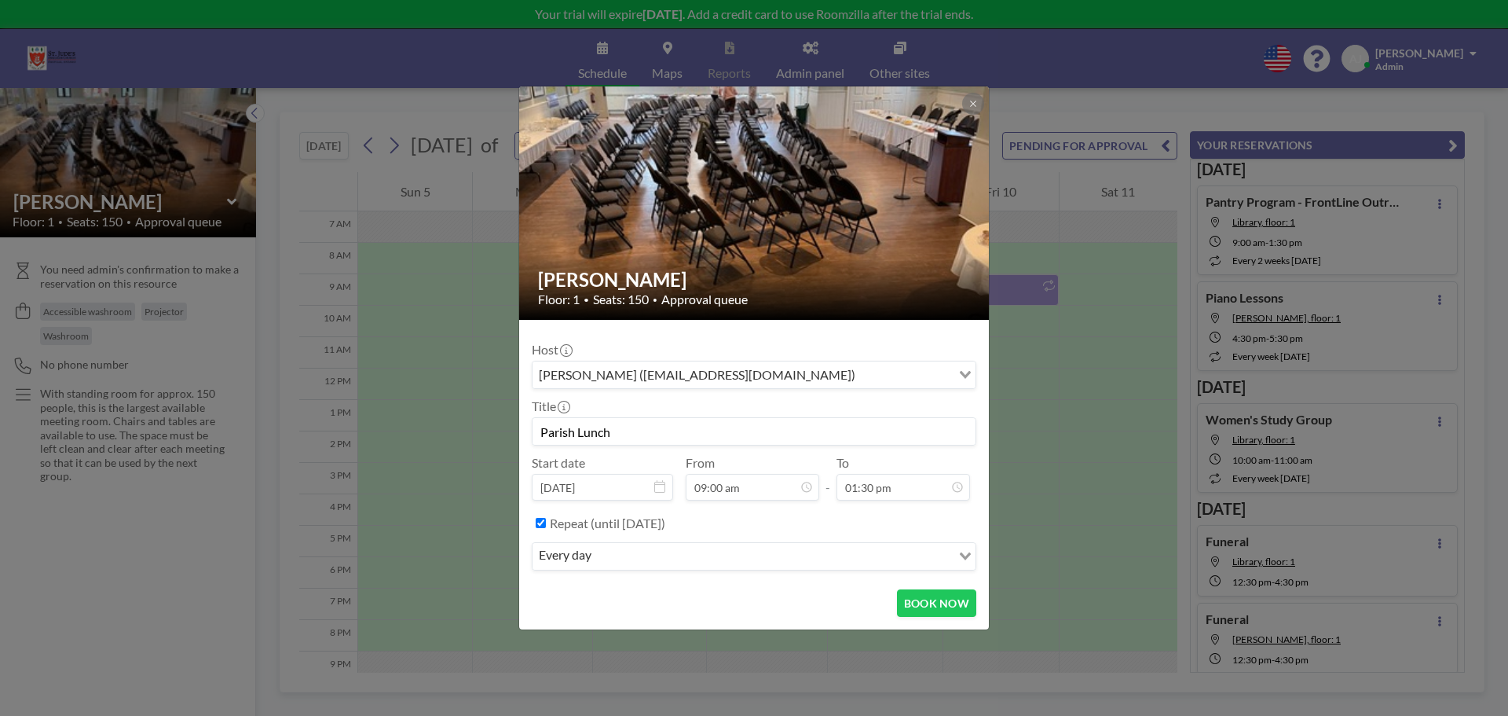
click at [633, 552] on input "Search for option" at bounding box center [773, 556] width 354 height 20
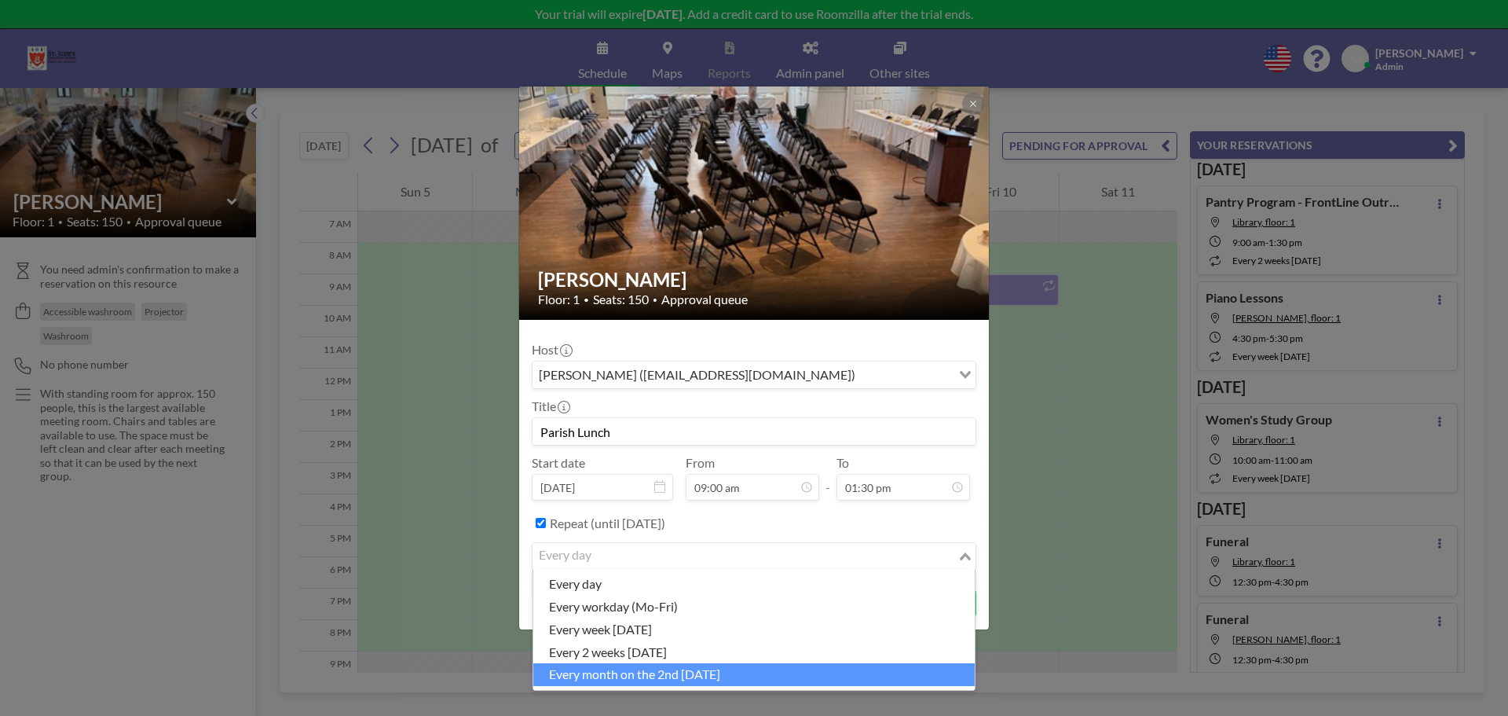
click at [651, 681] on li "every month on the 2nd [DATE]" at bounding box center [754, 674] width 442 height 23
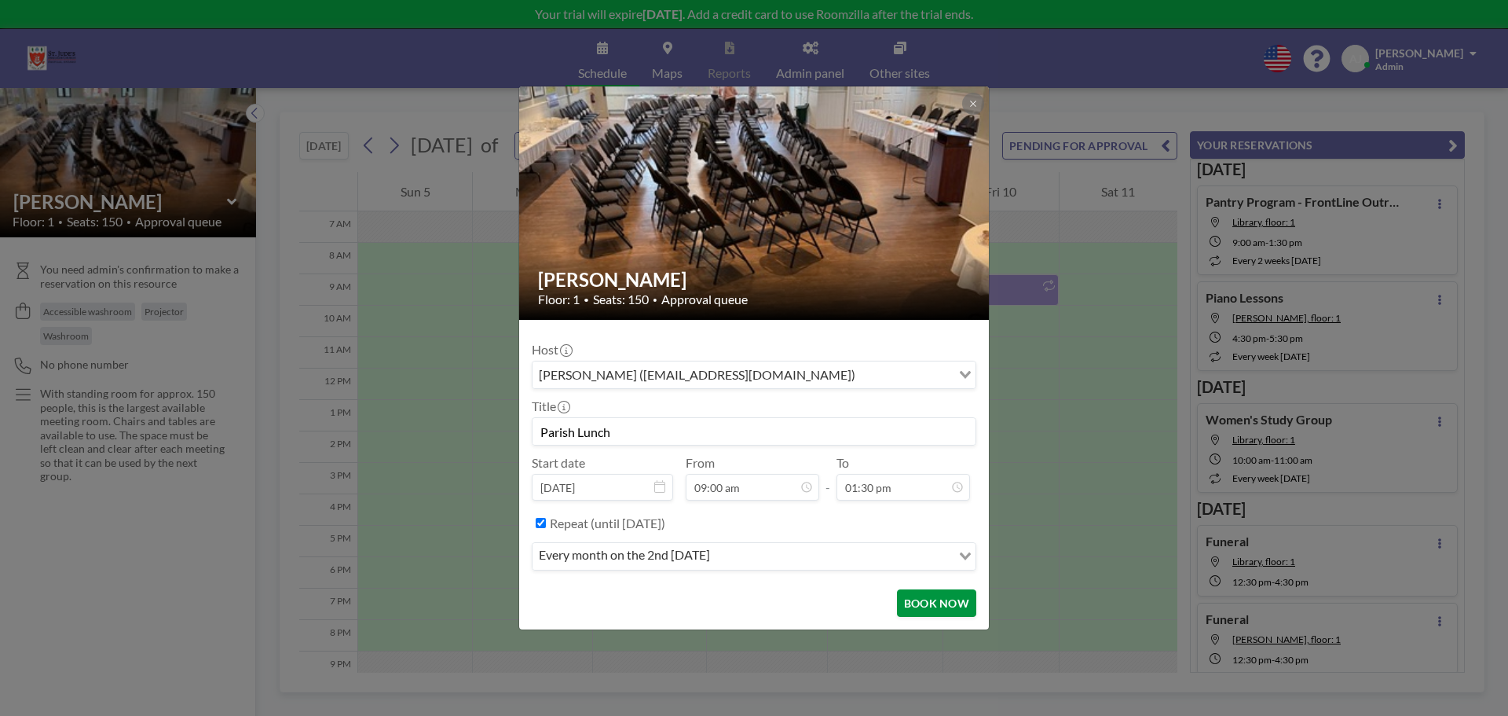
click at [949, 601] on button "BOOK NOW" at bounding box center [936, 602] width 79 height 27
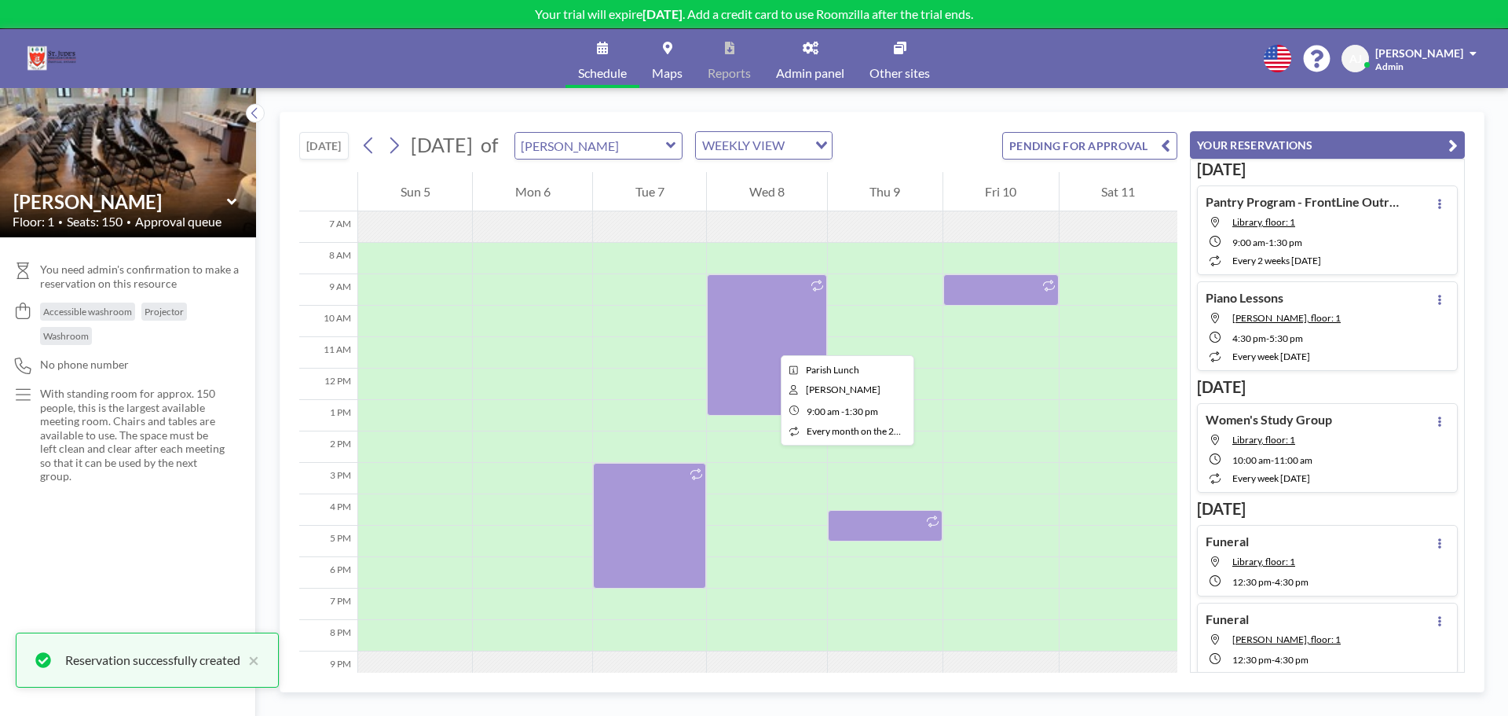
click at [768, 341] on div at bounding box center [766, 344] width 119 height 141
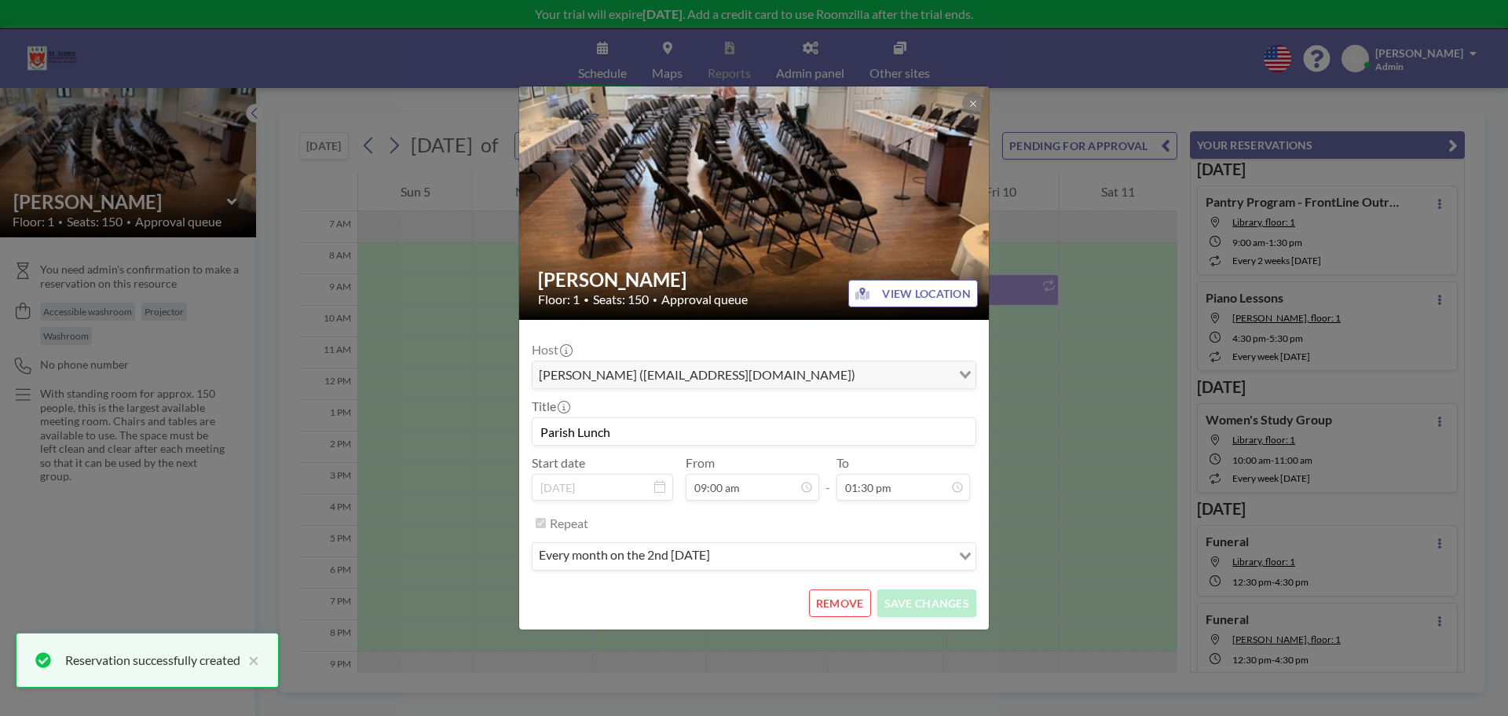
scroll to position [168, 0]
click at [834, 613] on button "REMOVE" at bounding box center [840, 602] width 62 height 27
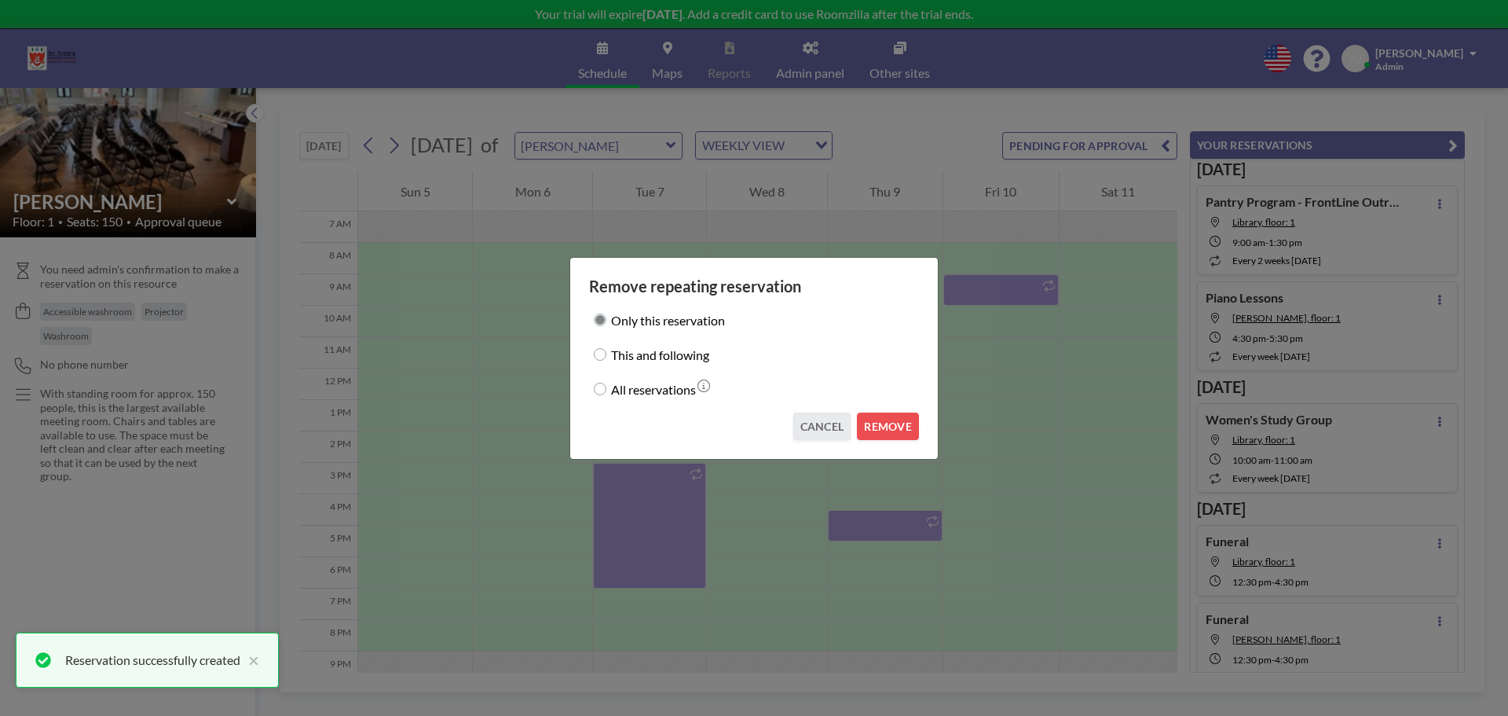
click at [644, 390] on label "All reservations" at bounding box center [653, 389] width 85 height 22
click at [607, 390] on input "All reservations" at bounding box center [600, 389] width 13 height 13
radio input "true"
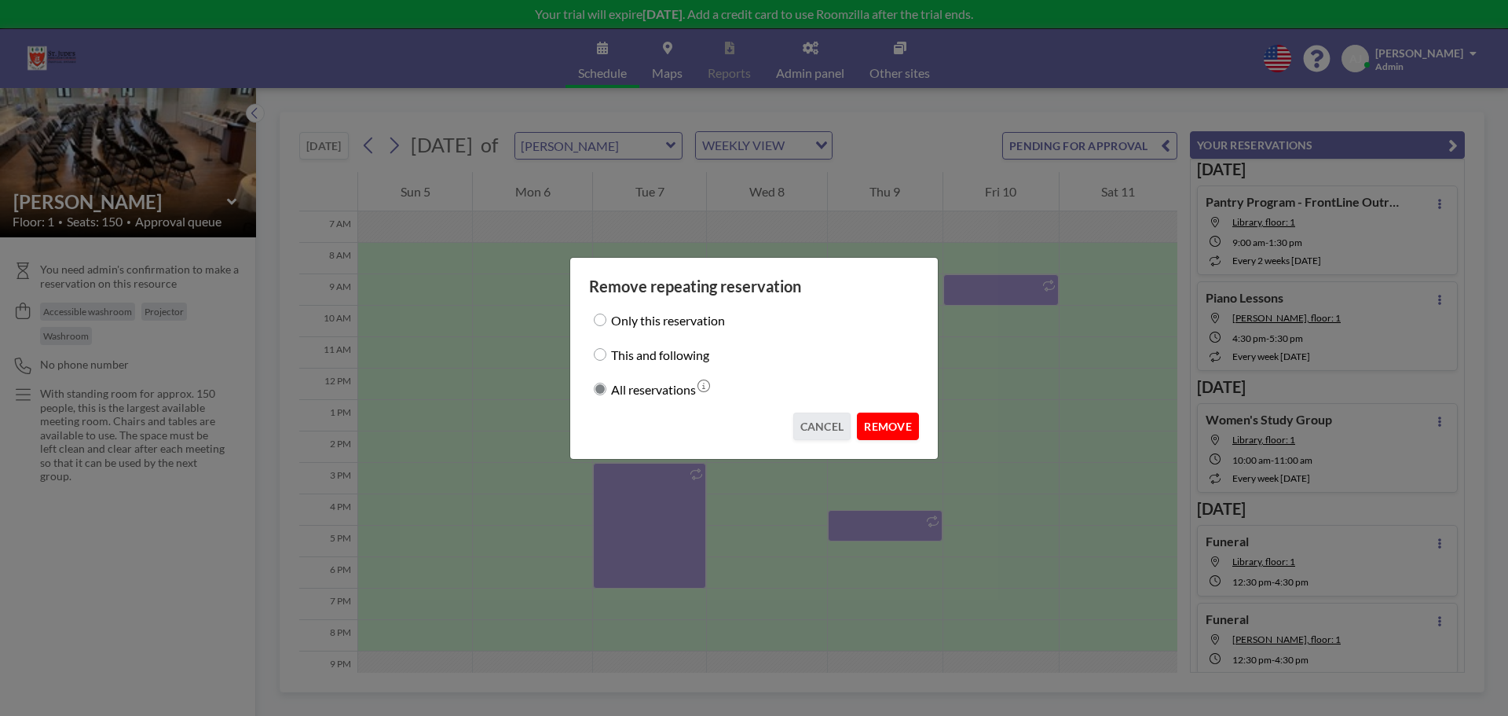
click at [891, 427] on button "REMOVE" at bounding box center [888, 425] width 62 height 27
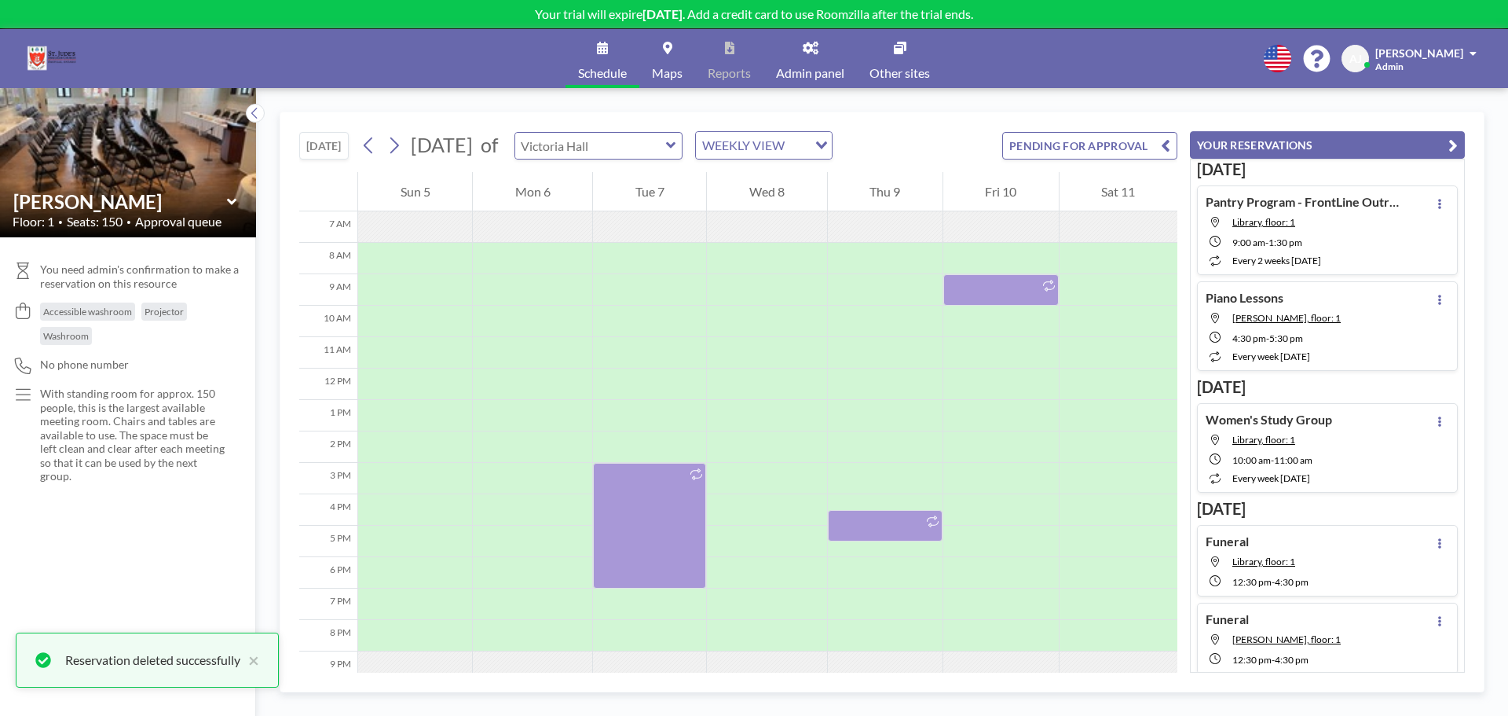
click at [666, 152] on input "text" at bounding box center [590, 146] width 151 height 26
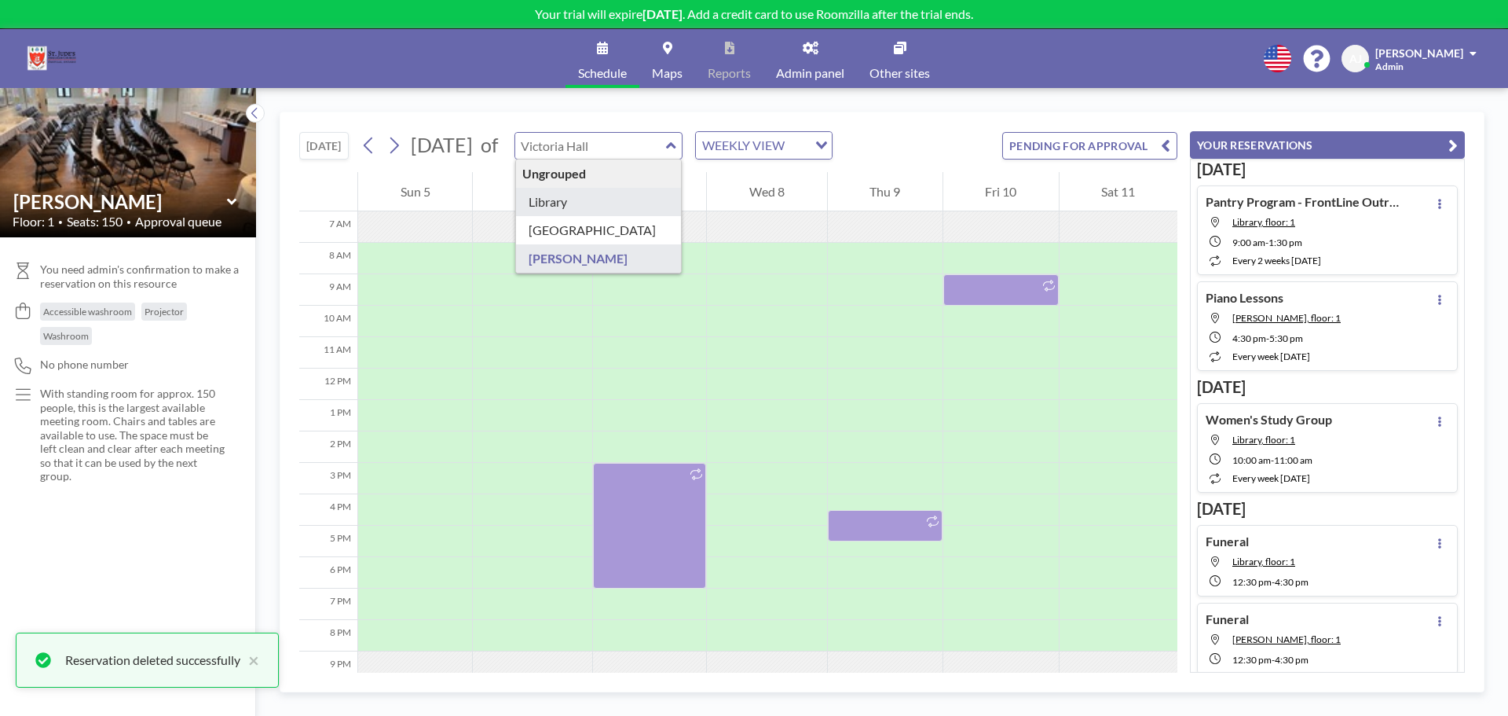
type input "Library"
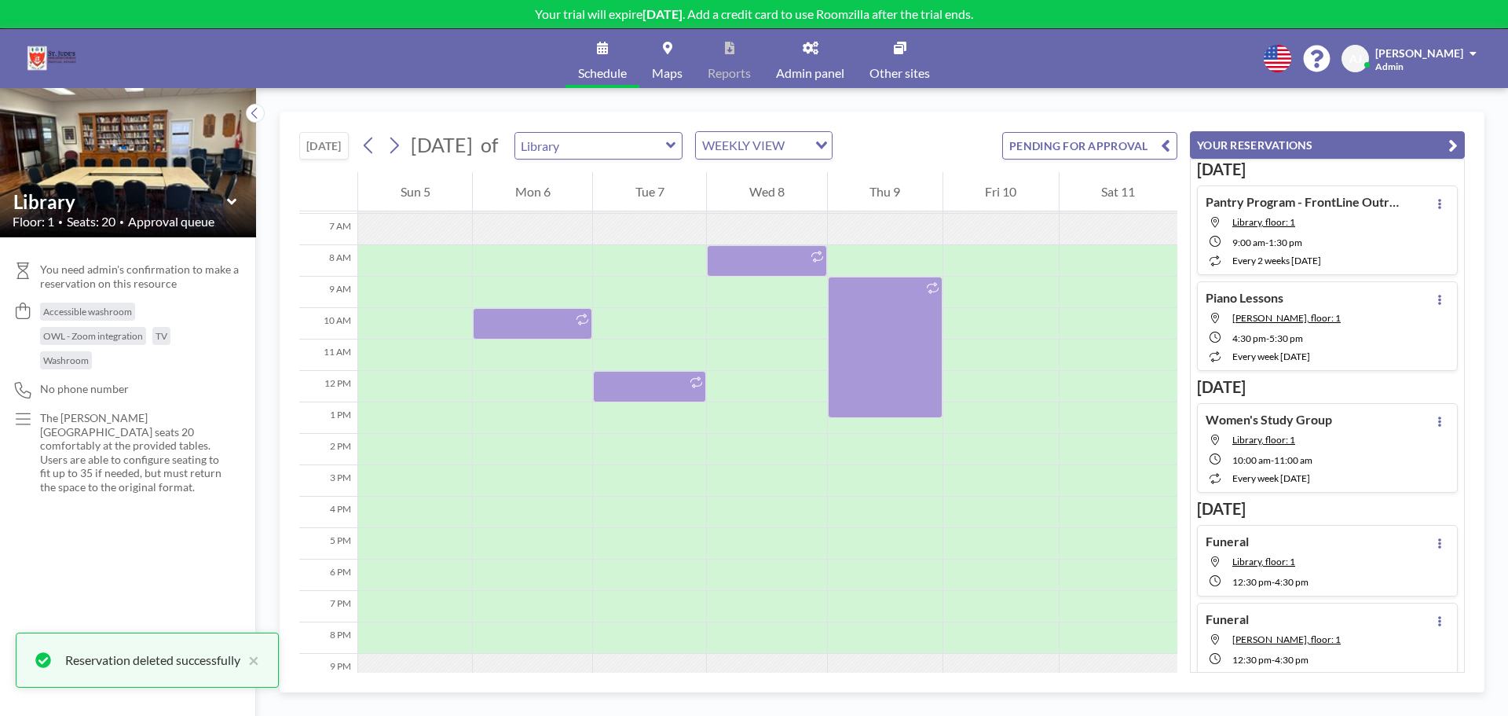
scroll to position [220, 0]
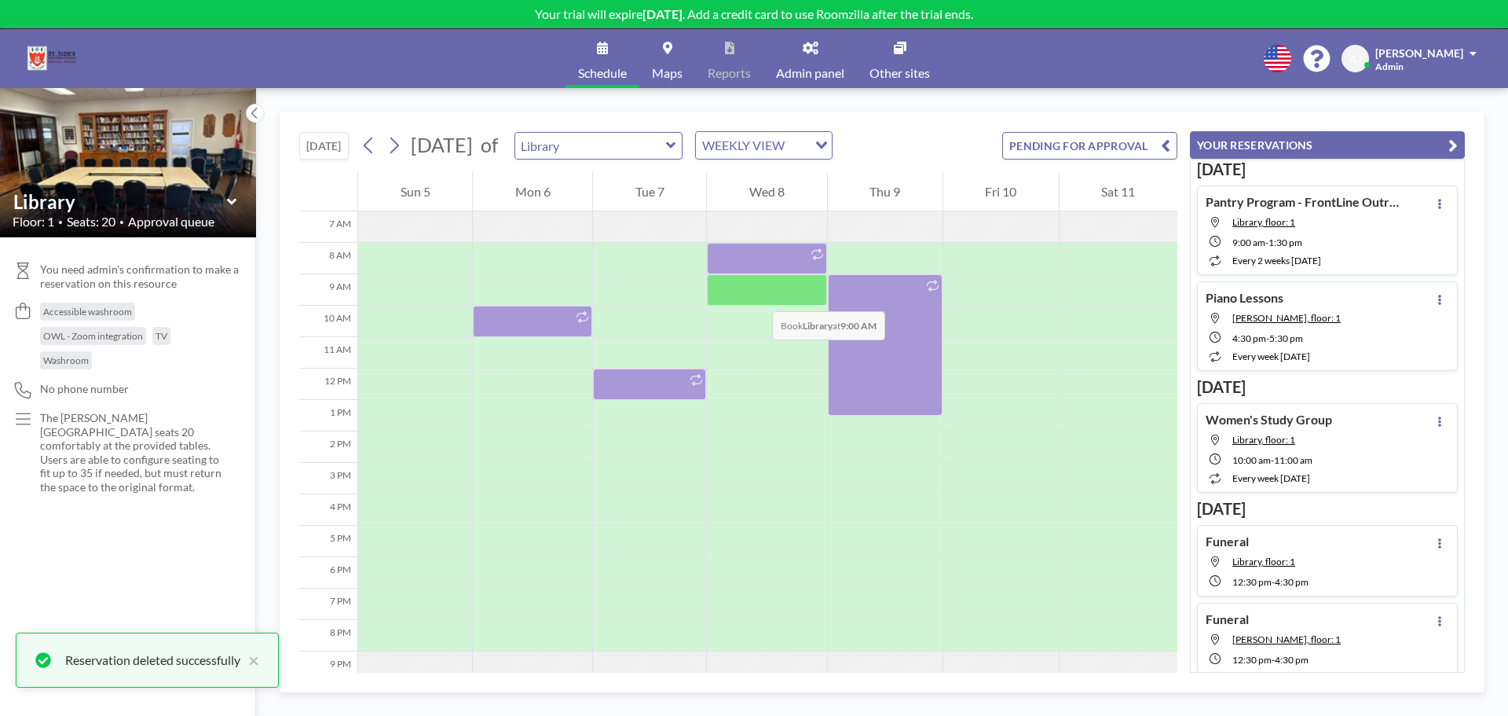
click at [757, 295] on div at bounding box center [766, 289] width 119 height 31
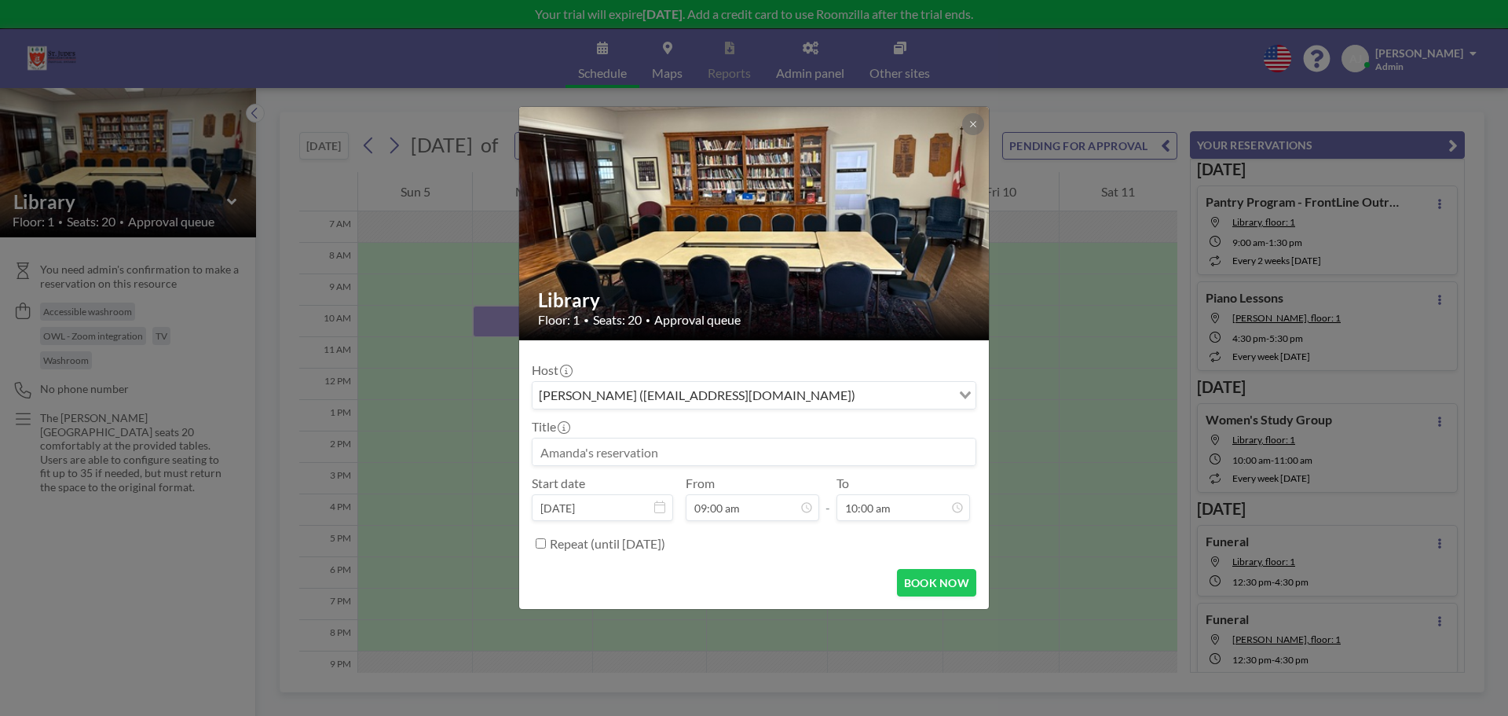
click at [702, 454] on input at bounding box center [754, 451] width 443 height 27
type input "p"
type input "Parish Lunch"
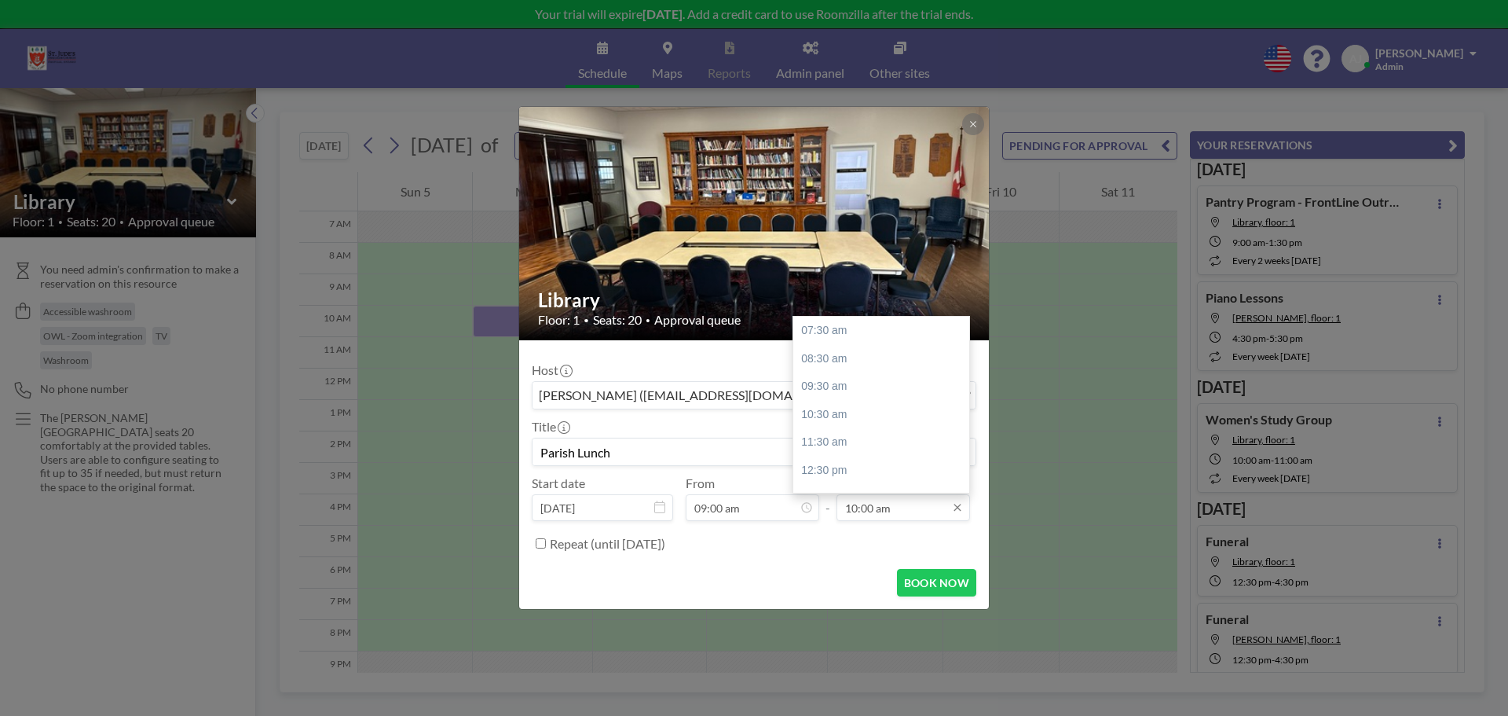
click at [878, 504] on input "10:00 am" at bounding box center [904, 507] width 134 height 27
click at [846, 422] on div "01:30 pm" at bounding box center [885, 420] width 184 height 28
type input "01:30 pm"
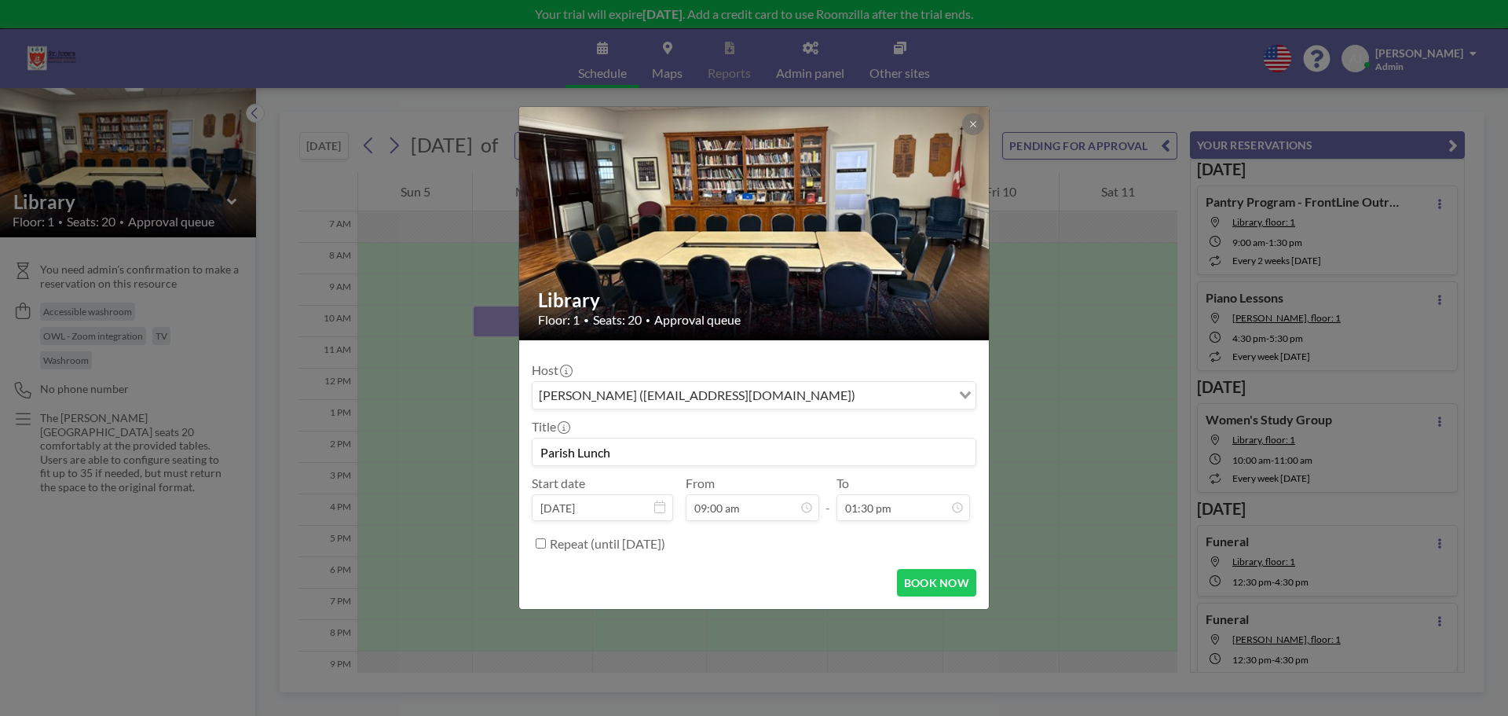
click at [617, 541] on label "Repeat (until March 21, 2026)" at bounding box center [607, 544] width 115 height 16
click at [546, 541] on input "Repeat (until March 21, 2026)" at bounding box center [541, 543] width 10 height 10
checkbox input "true"
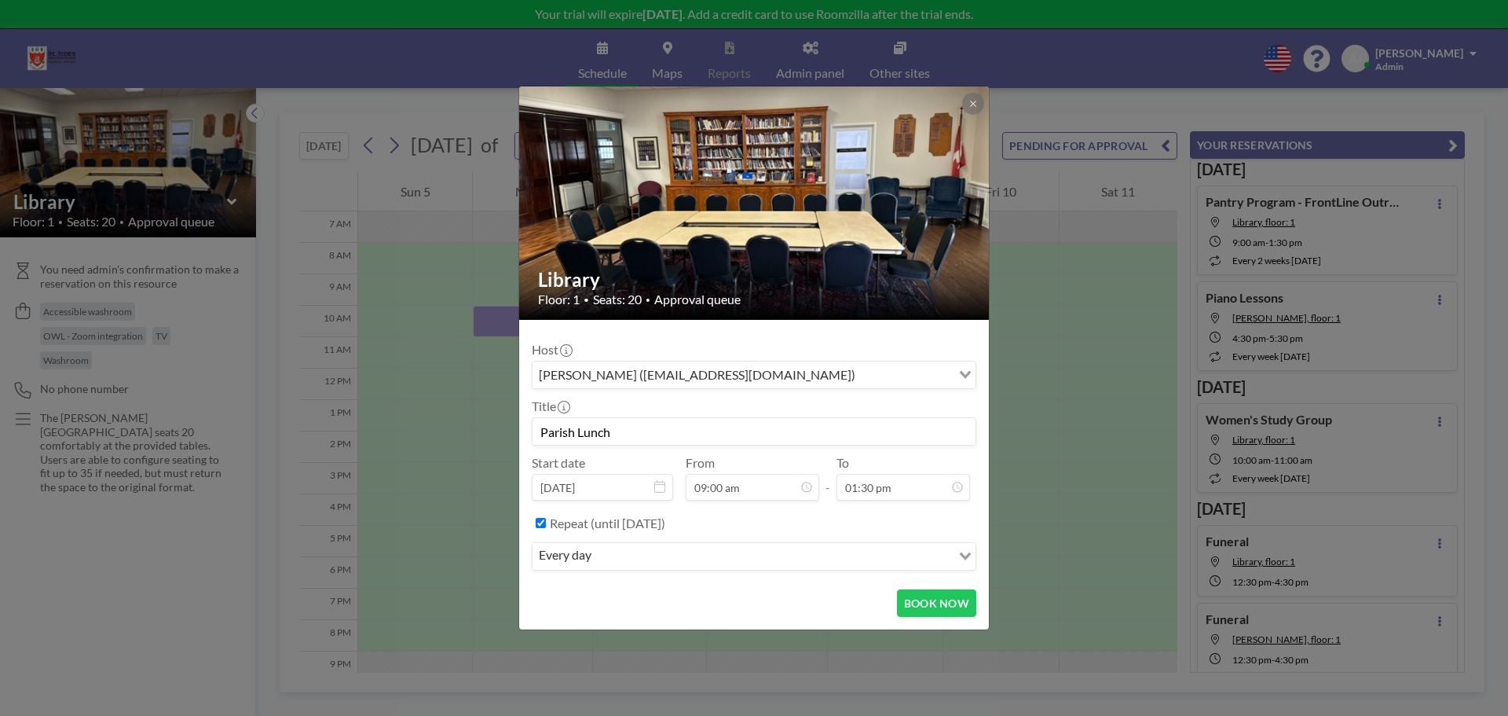
click at [617, 561] on input "Search for option" at bounding box center [773, 556] width 354 height 20
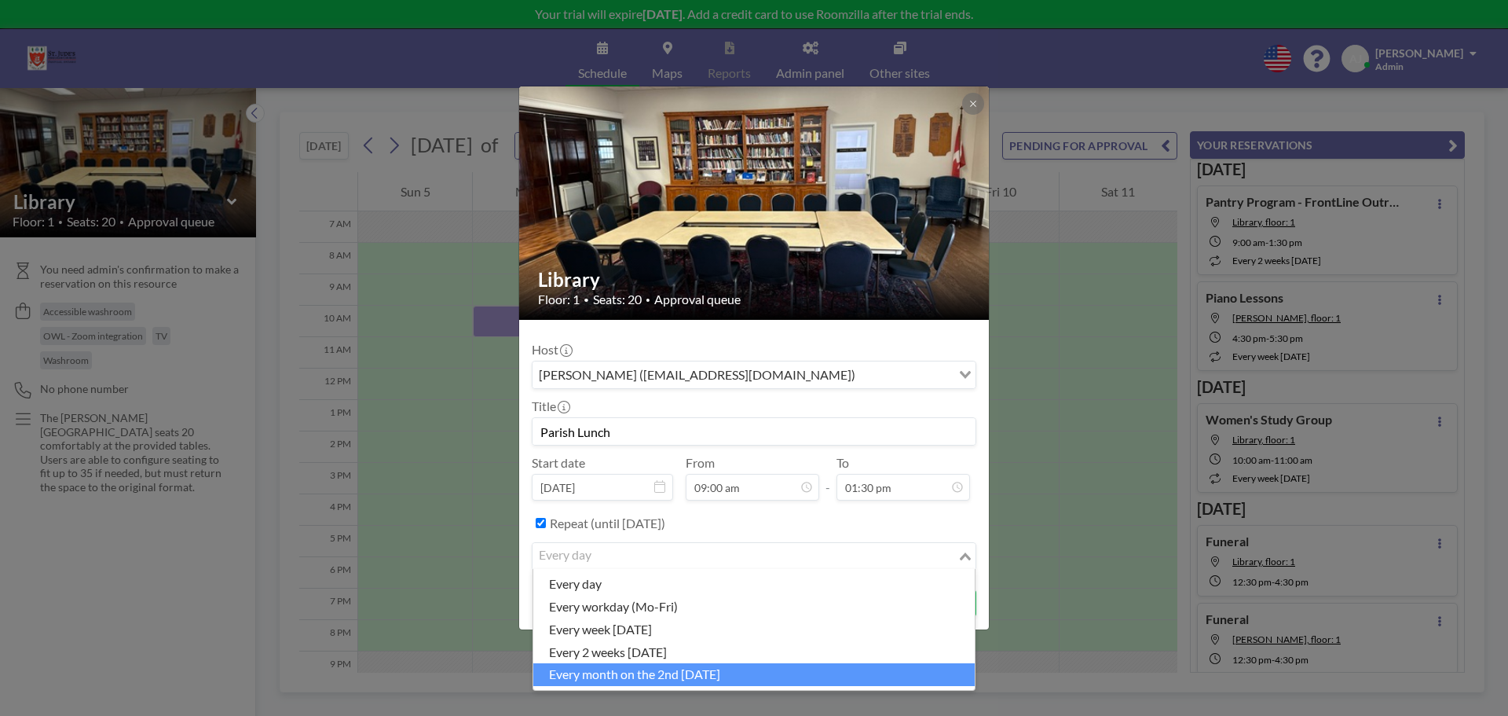
click at [632, 666] on li "every month on the 2nd [DATE]" at bounding box center [754, 674] width 442 height 23
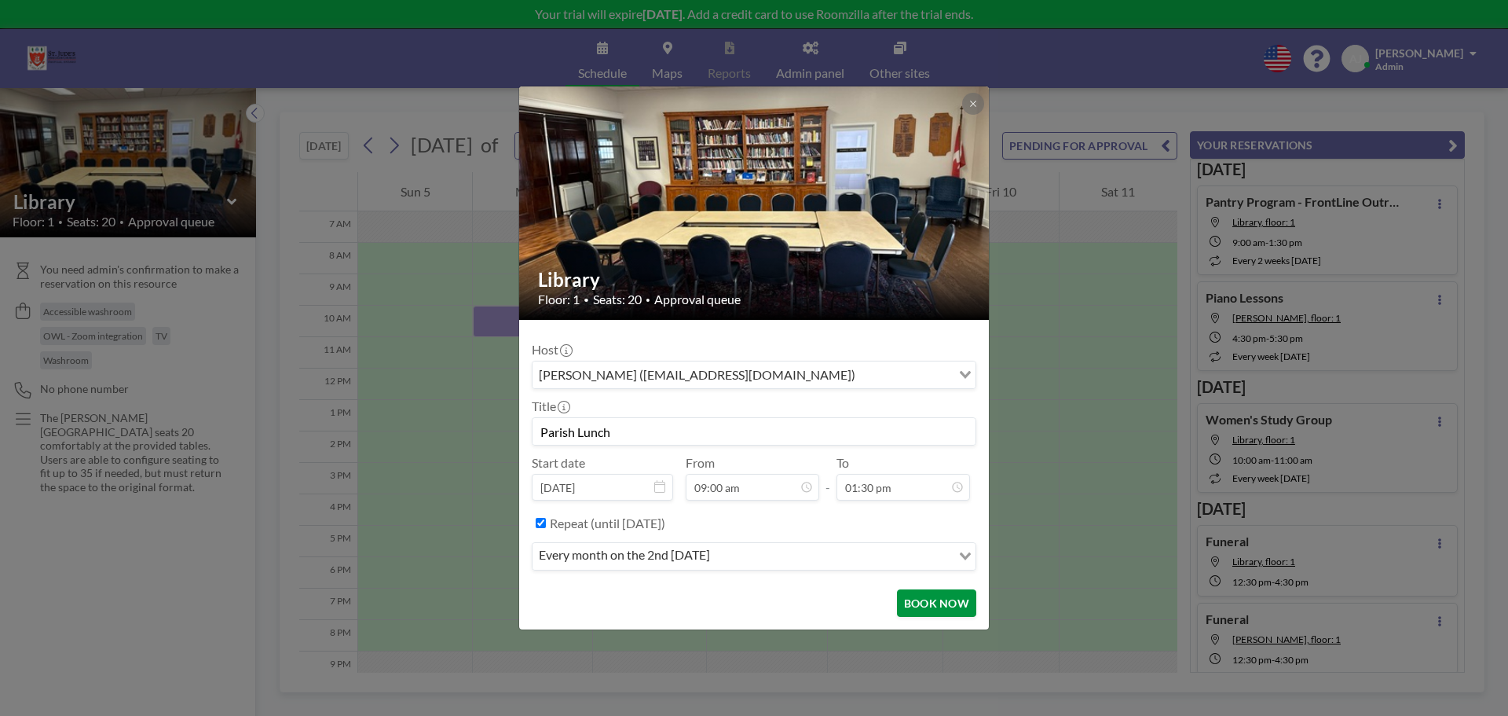
click at [924, 603] on button "BOOK NOW" at bounding box center [936, 602] width 79 height 27
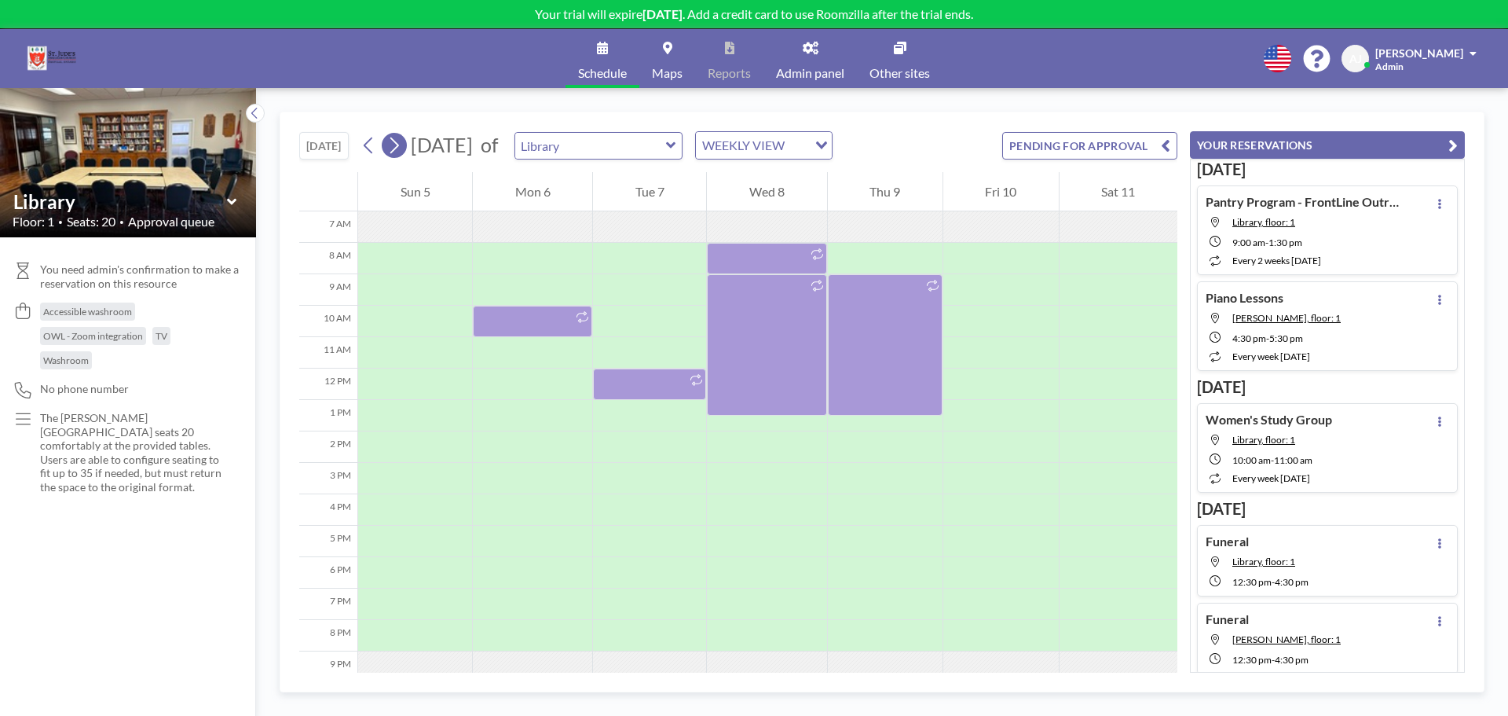
click at [395, 144] on icon at bounding box center [394, 146] width 15 height 24
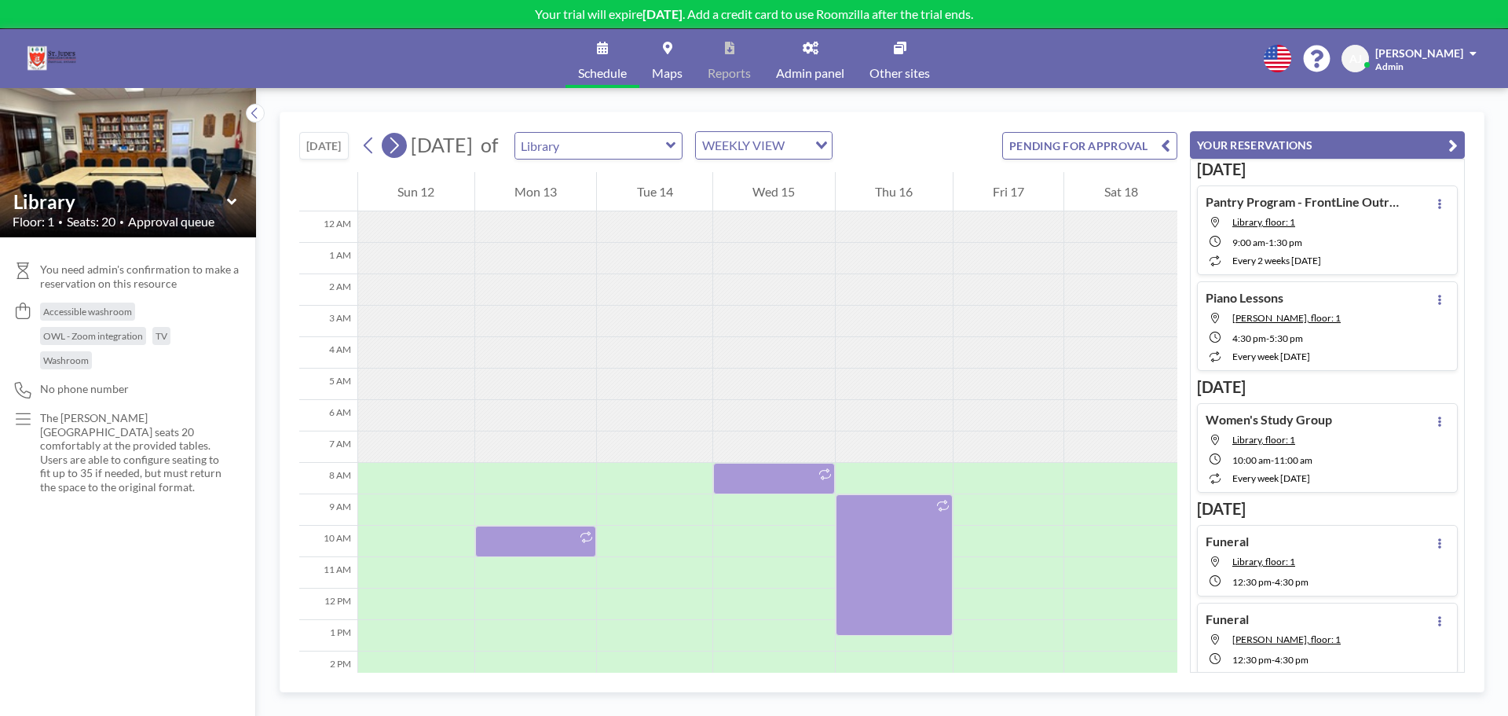
scroll to position [220, 0]
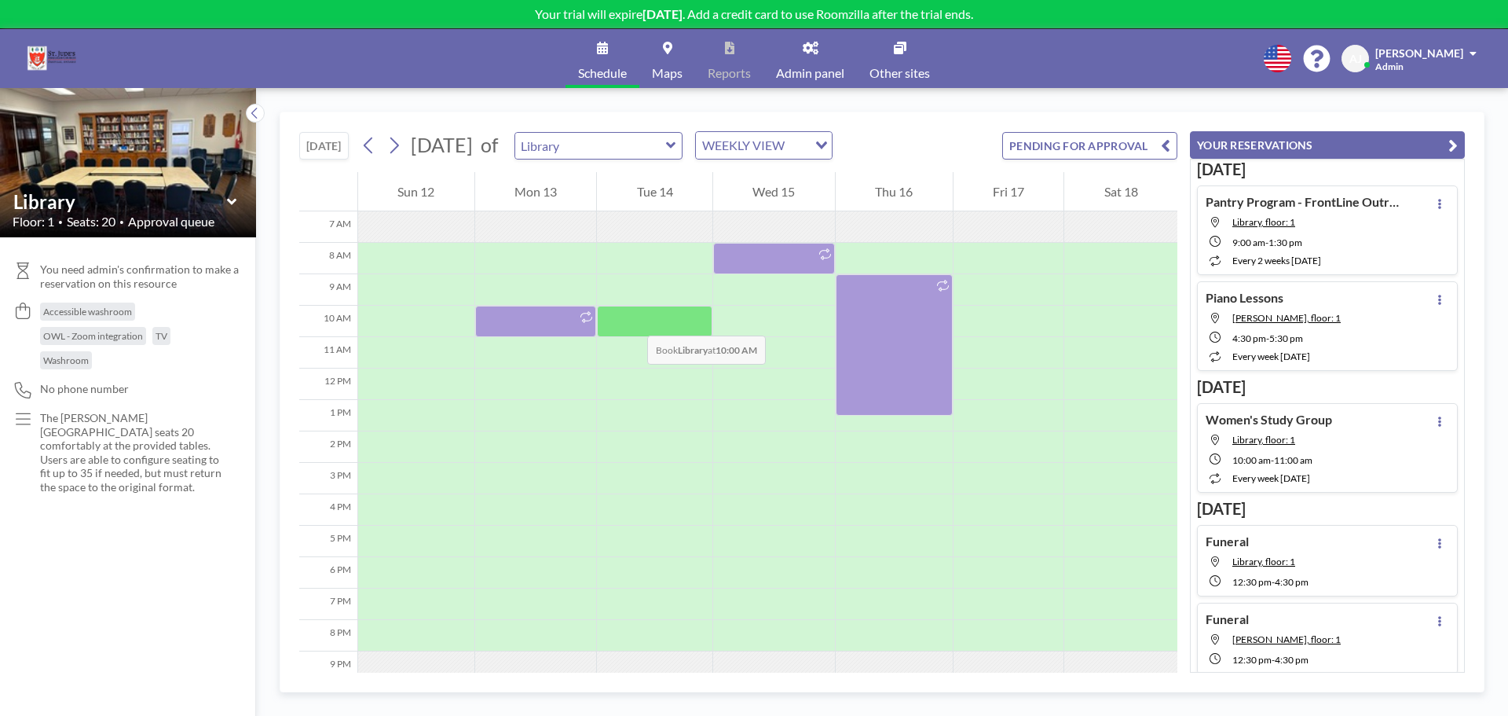
click at [632, 320] on div at bounding box center [654, 321] width 115 height 31
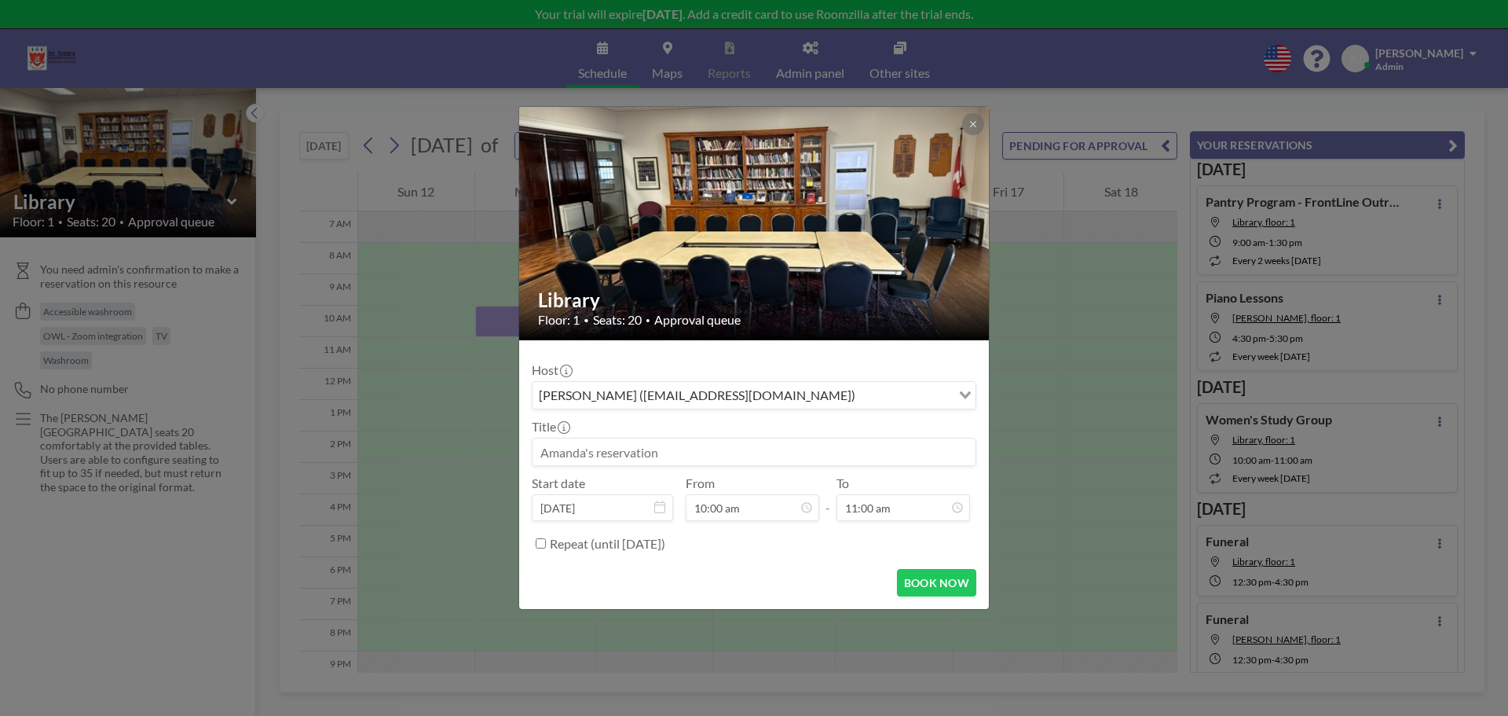
click at [673, 453] on input at bounding box center [754, 451] width 443 height 27
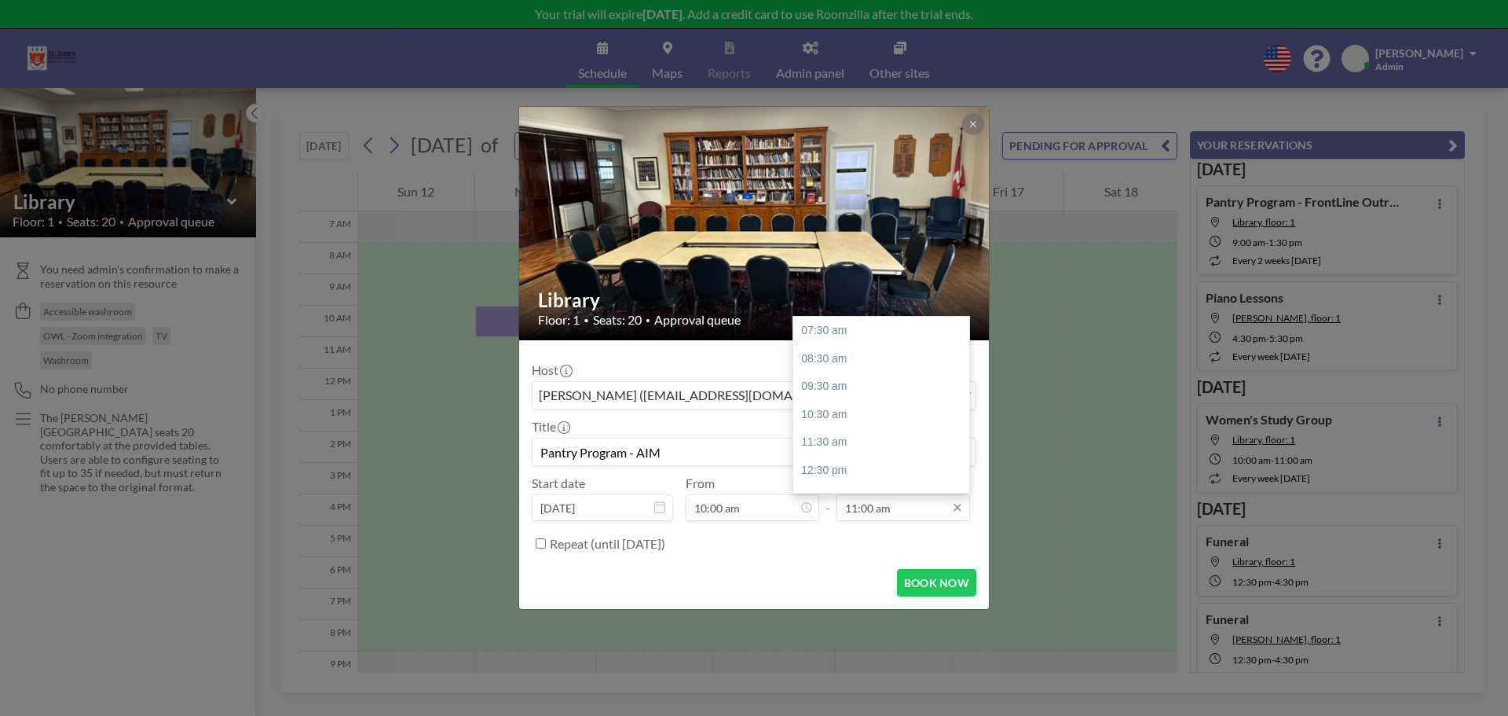
type input "Pantry Program - AIM"
click at [852, 511] on input "11:00 am" at bounding box center [904, 507] width 134 height 27
click at [838, 446] on div "02:30 pm" at bounding box center [885, 448] width 184 height 28
type input "02:30 pm"
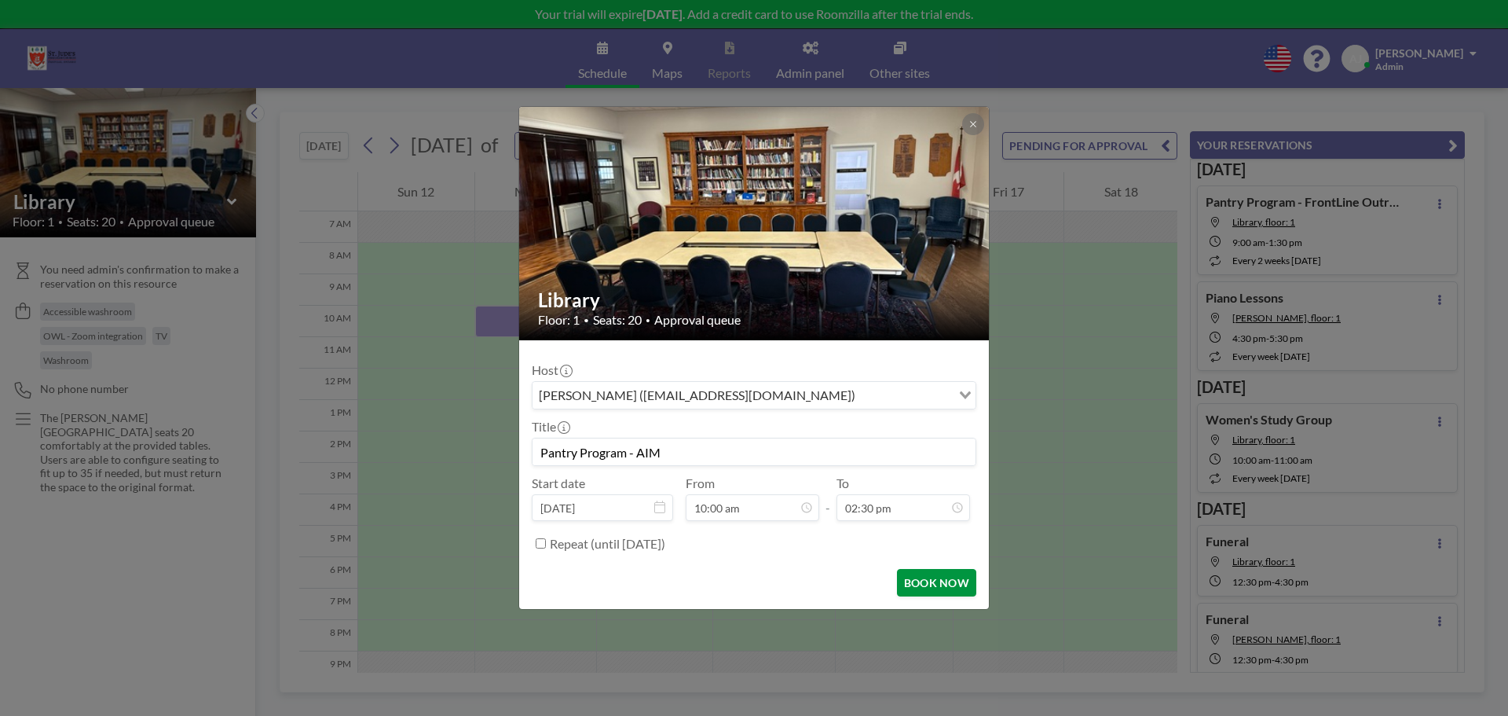
click at [958, 589] on button "BOOK NOW" at bounding box center [936, 582] width 79 height 27
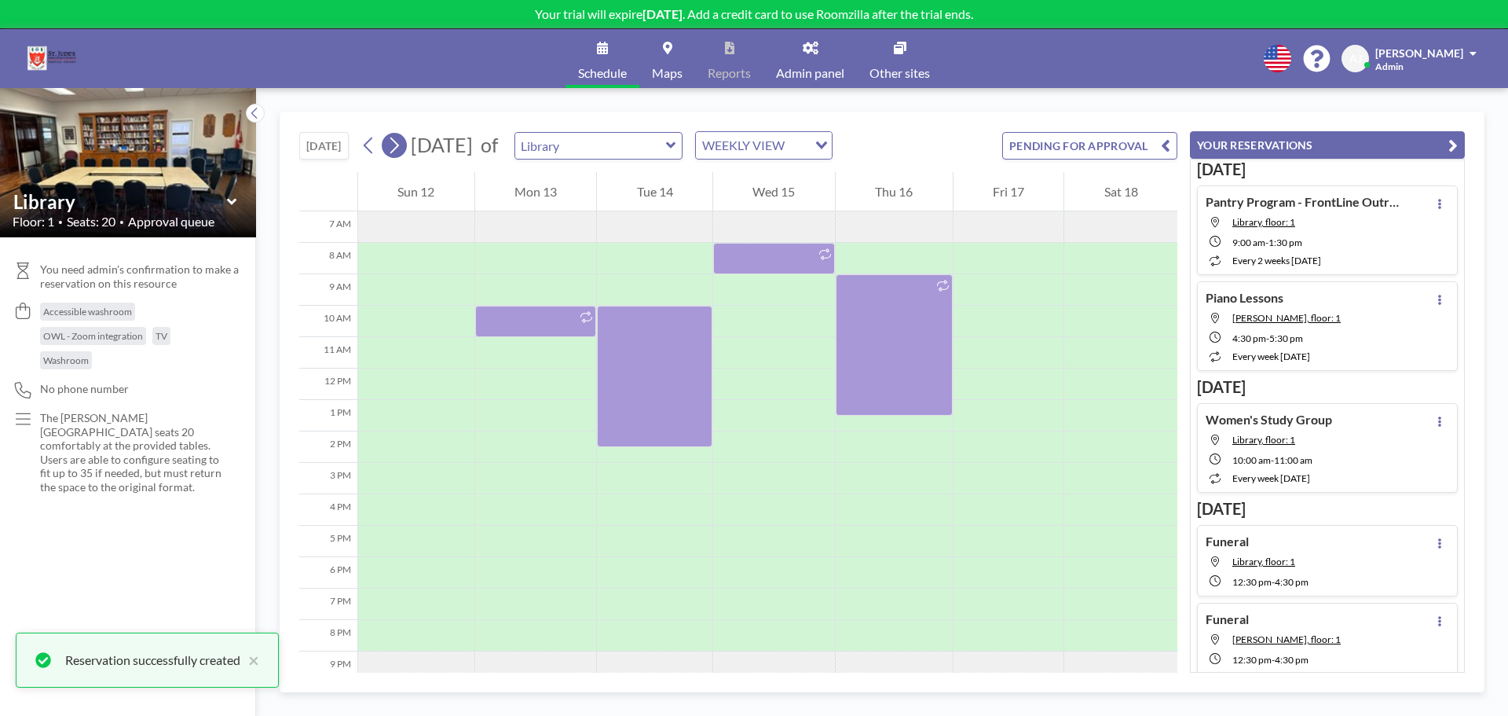
click at [401, 148] on icon at bounding box center [394, 146] width 15 height 24
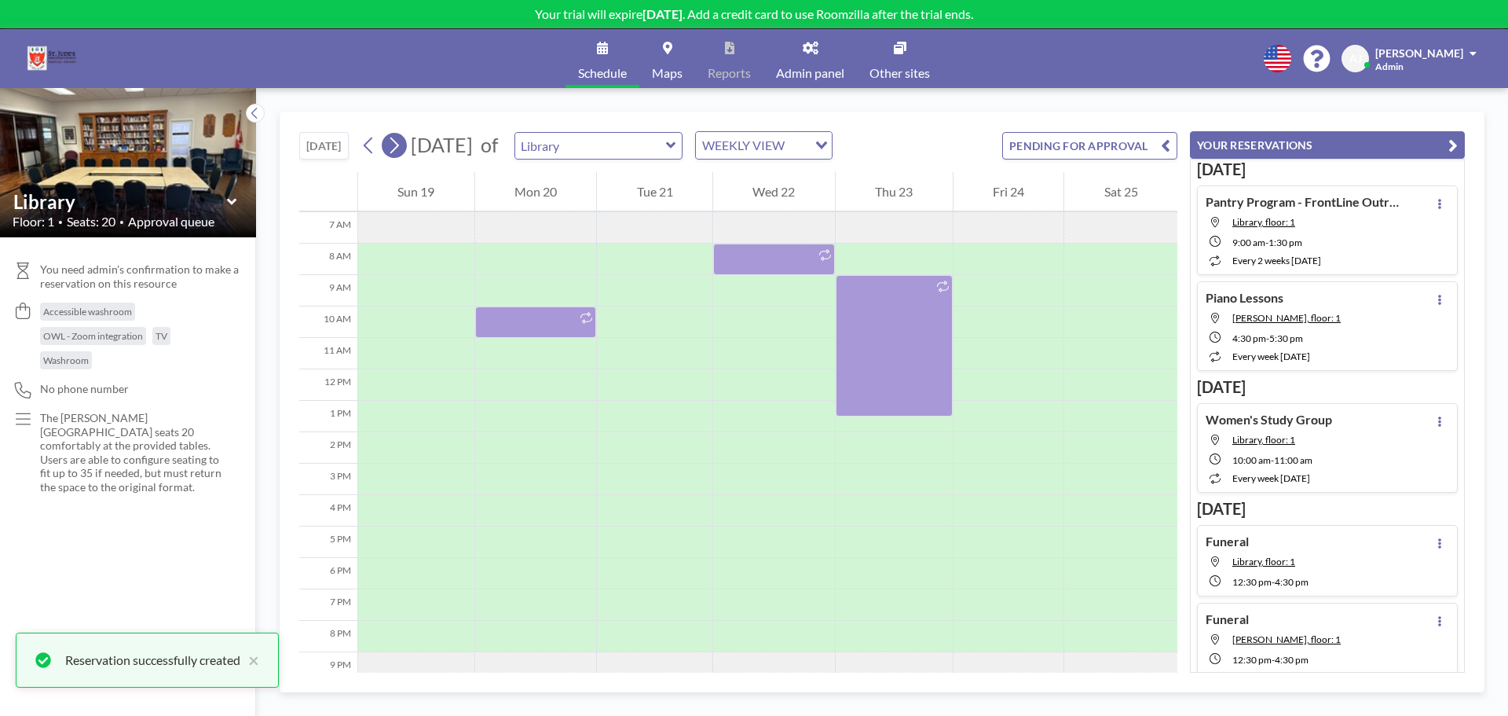
scroll to position [220, 0]
click at [401, 148] on icon at bounding box center [394, 146] width 15 height 24
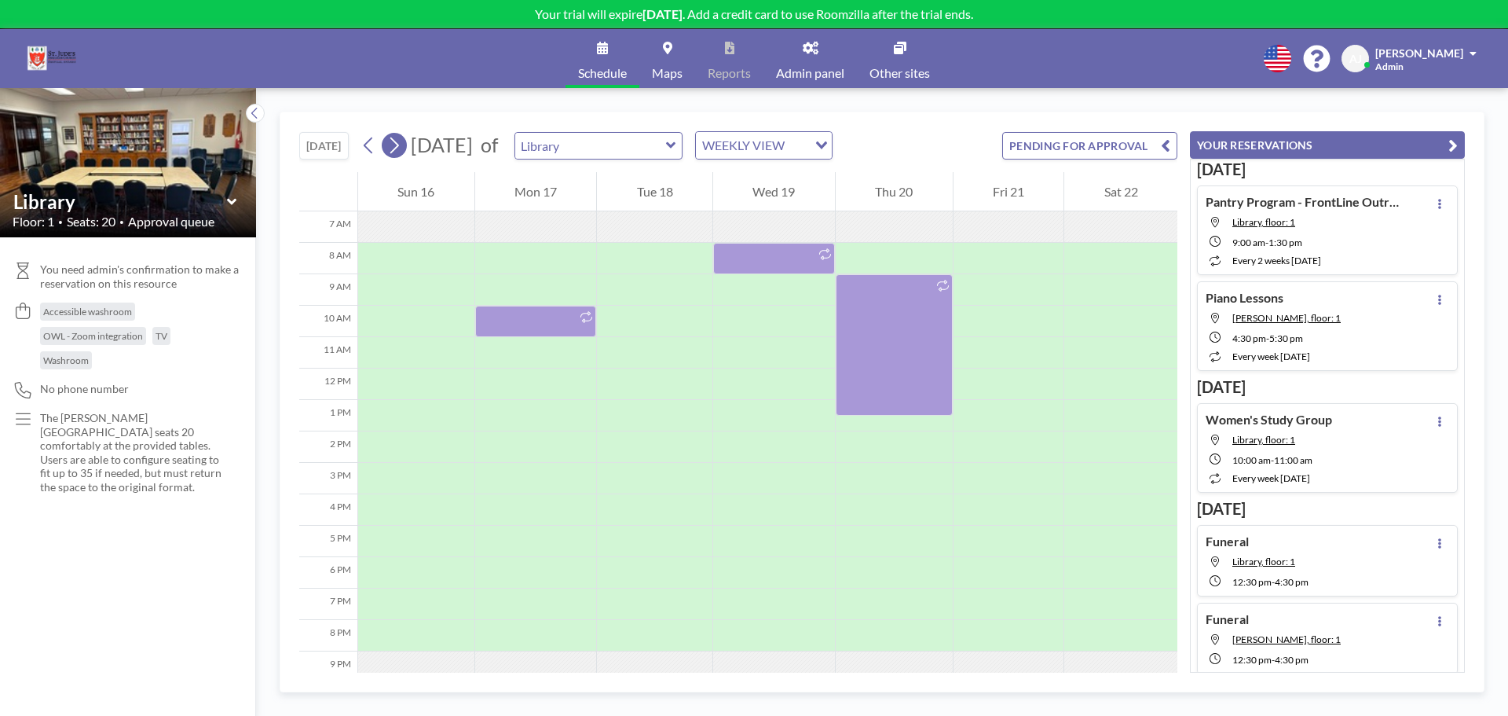
click at [401, 148] on icon at bounding box center [394, 146] width 15 height 24
click at [663, 317] on div at bounding box center [654, 321] width 115 height 31
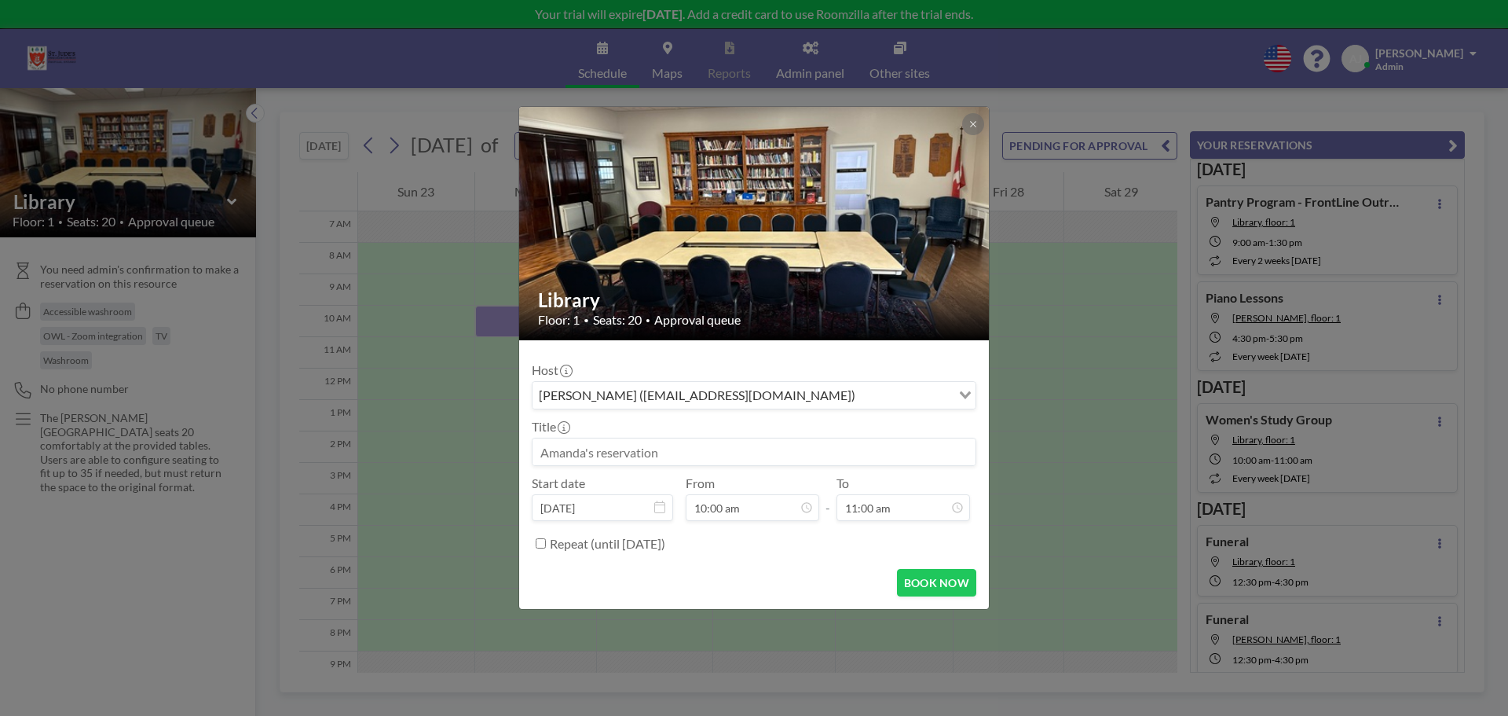
click at [654, 446] on input at bounding box center [754, 451] width 443 height 27
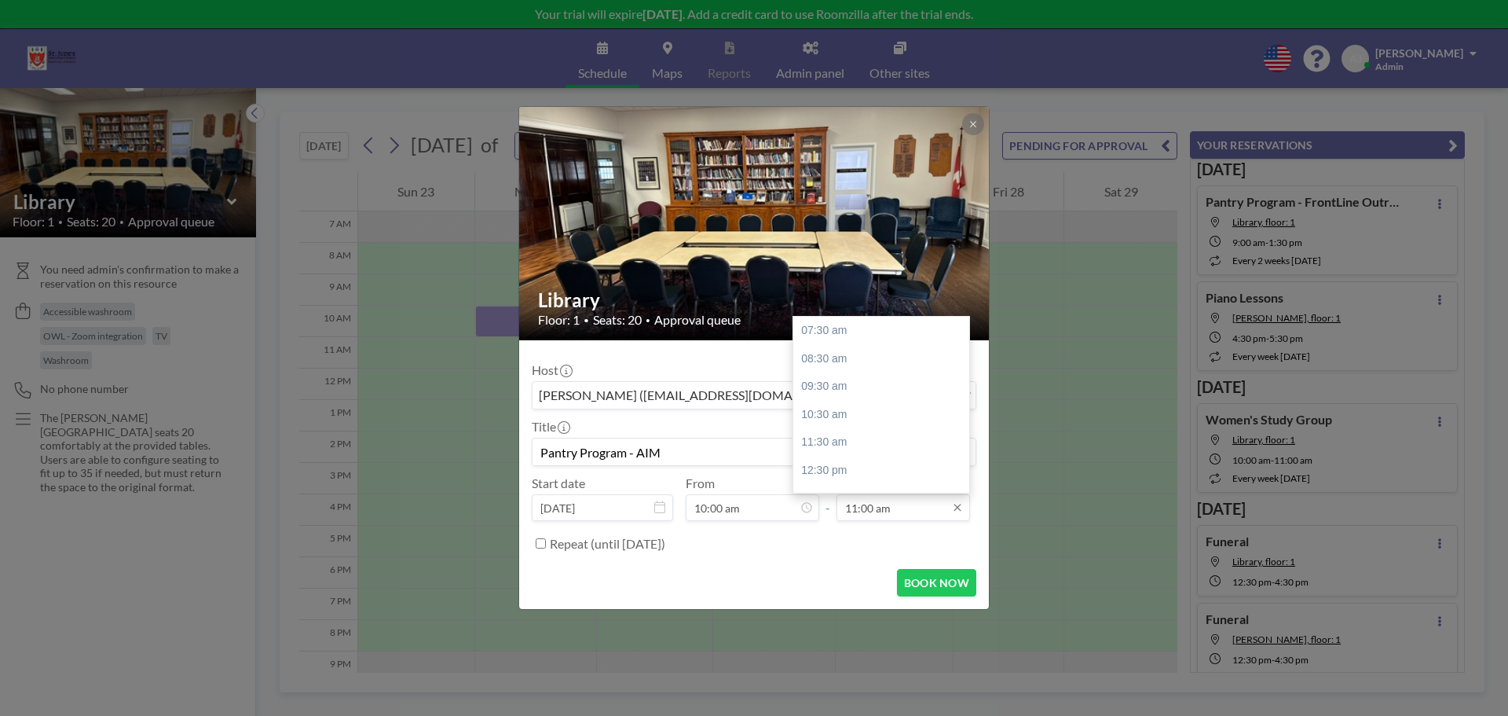
type input "Pantry Program - AIM"
click at [870, 514] on input "11:00 am" at bounding box center [904, 507] width 134 height 27
click at [845, 368] on div "02:30 pm" at bounding box center [885, 369] width 184 height 28
type input "02:30 pm"
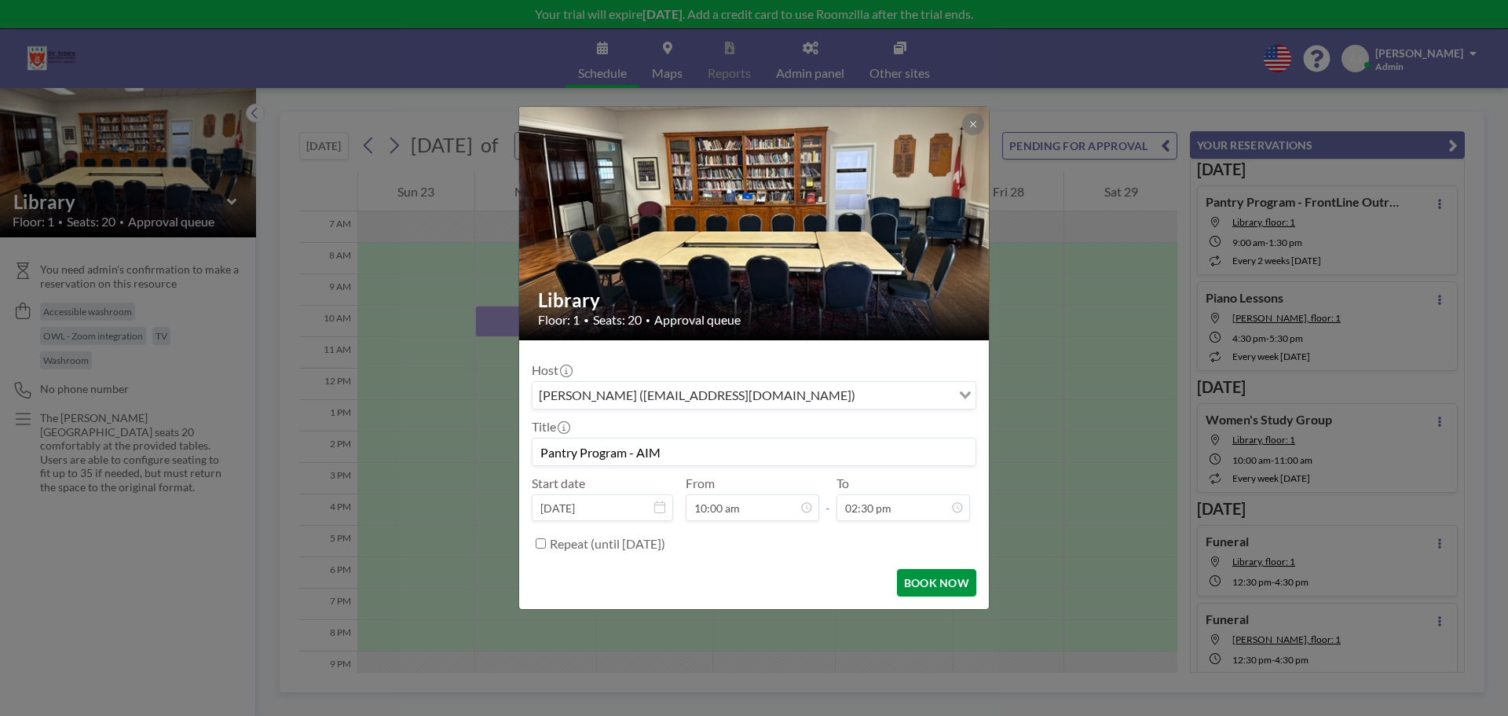
click at [934, 580] on button "BOOK NOW" at bounding box center [936, 582] width 79 height 27
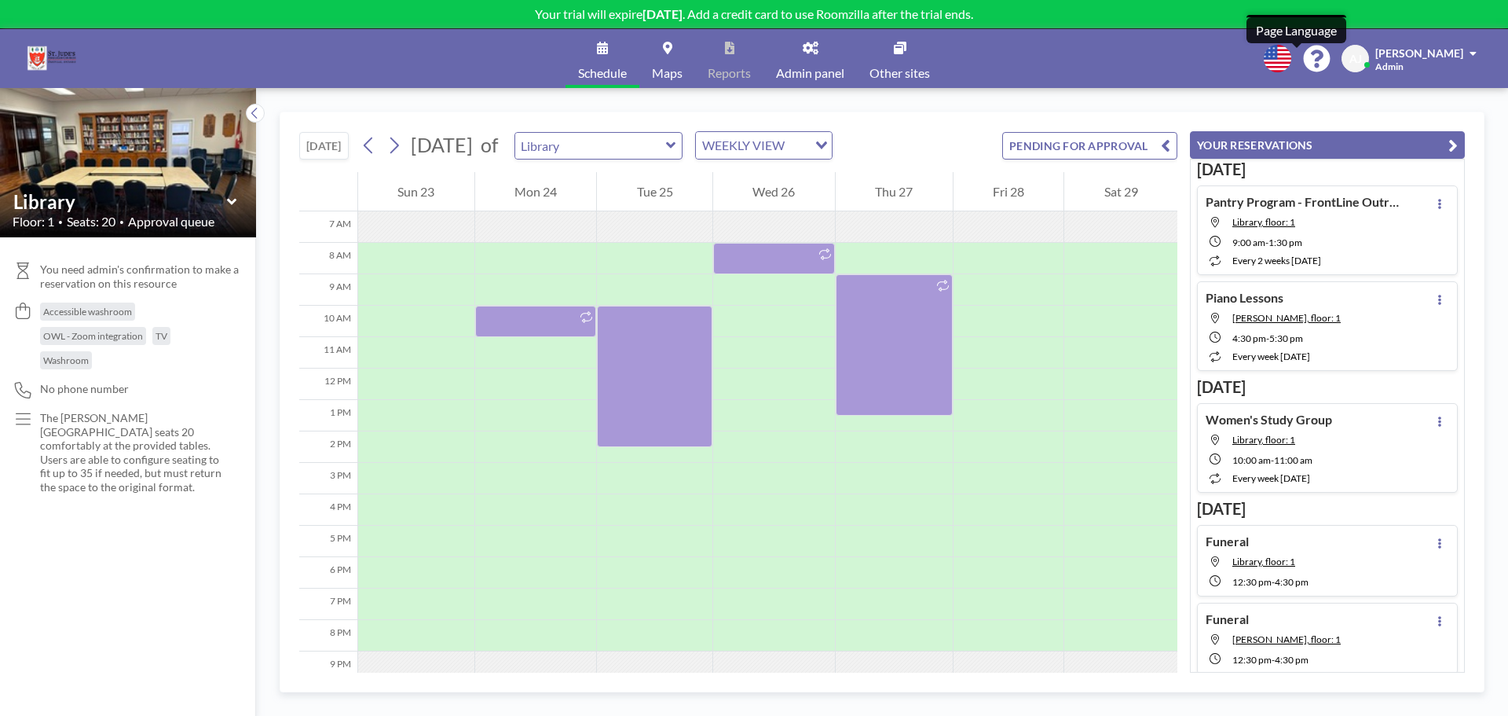
click at [1291, 55] on icon at bounding box center [1277, 58] width 27 height 27
click at [1068, 105] on div at bounding box center [754, 358] width 1508 height 716
drag, startPoint x: 344, startPoint y: 145, endPoint x: 365, endPoint y: 145, distance: 20.4
click at [343, 145] on button "[DATE]" at bounding box center [323, 145] width 49 height 27
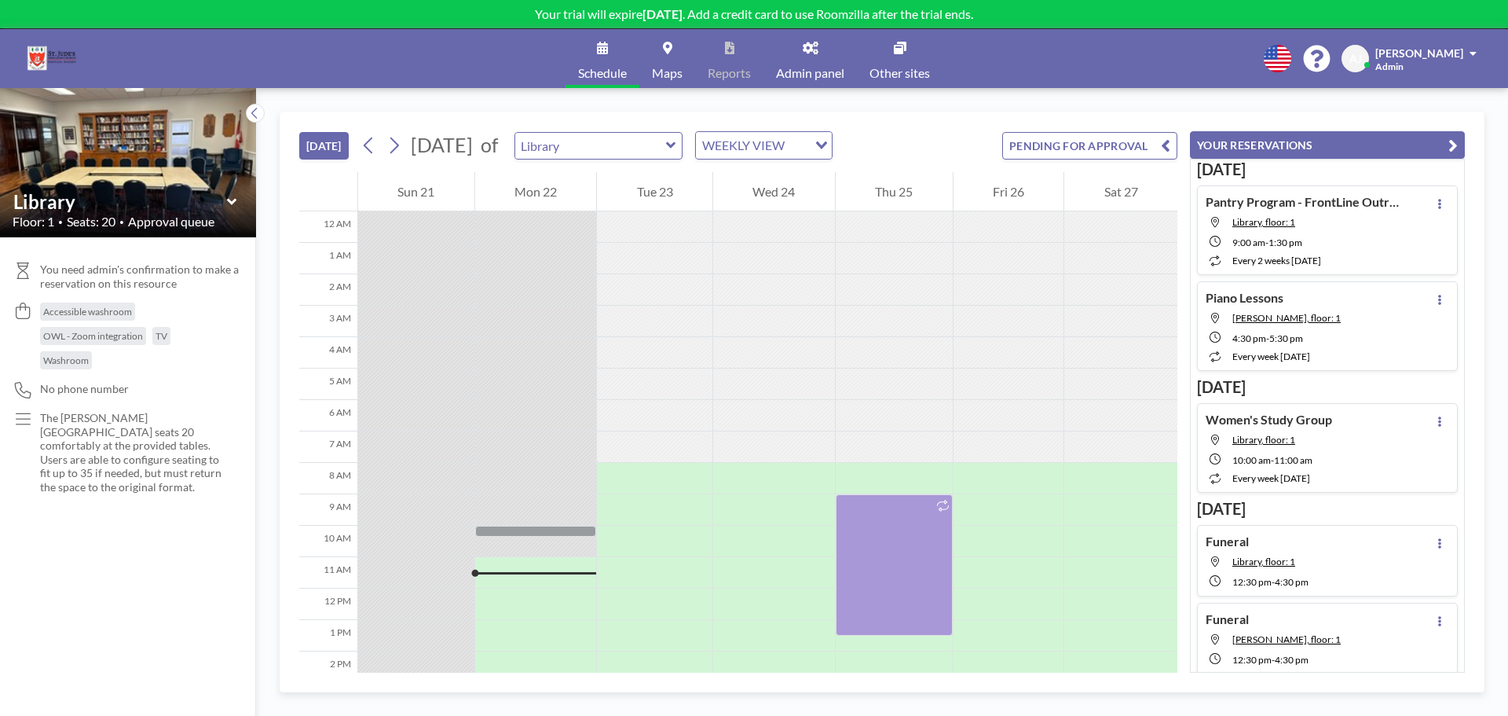
scroll to position [301, 0]
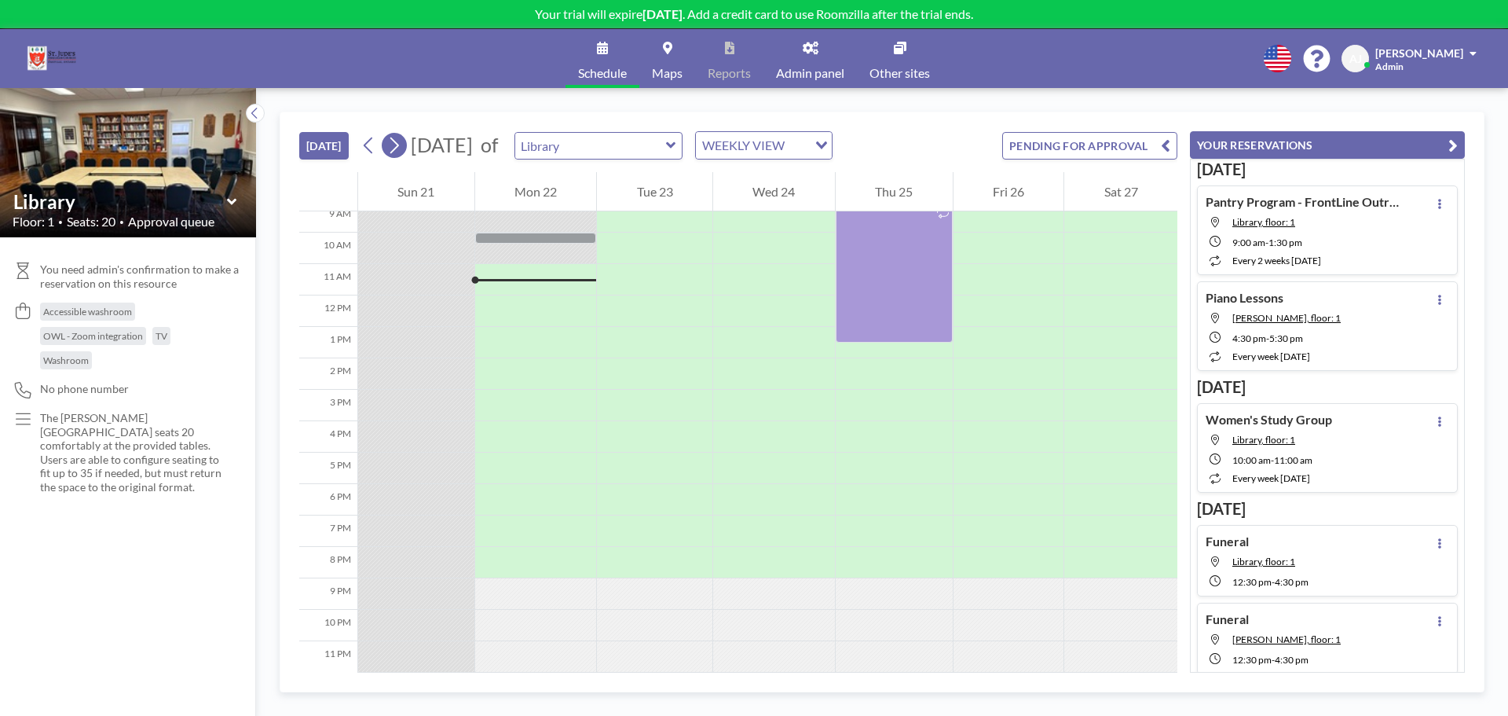
click at [395, 144] on icon at bounding box center [394, 146] width 15 height 24
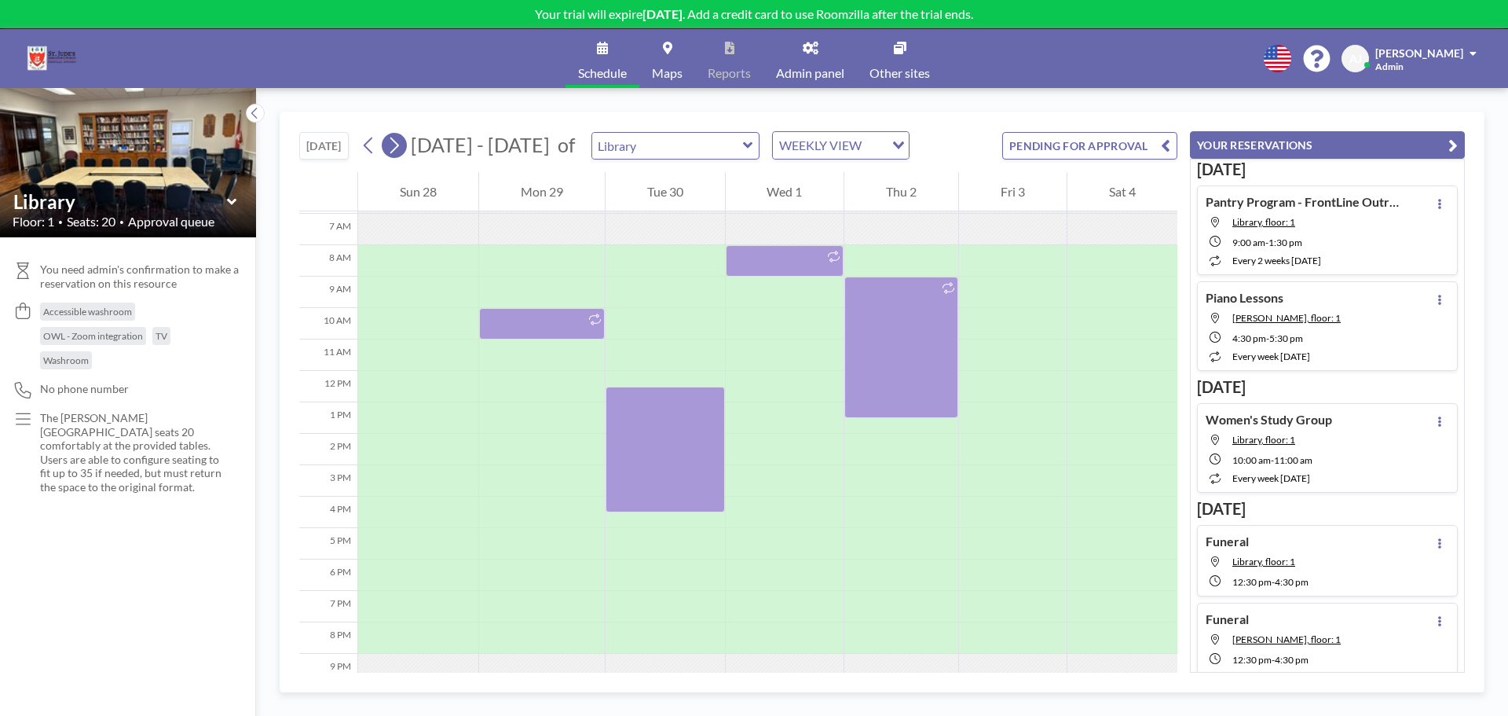
scroll to position [220, 0]
click at [395, 144] on icon at bounding box center [394, 146] width 15 height 24
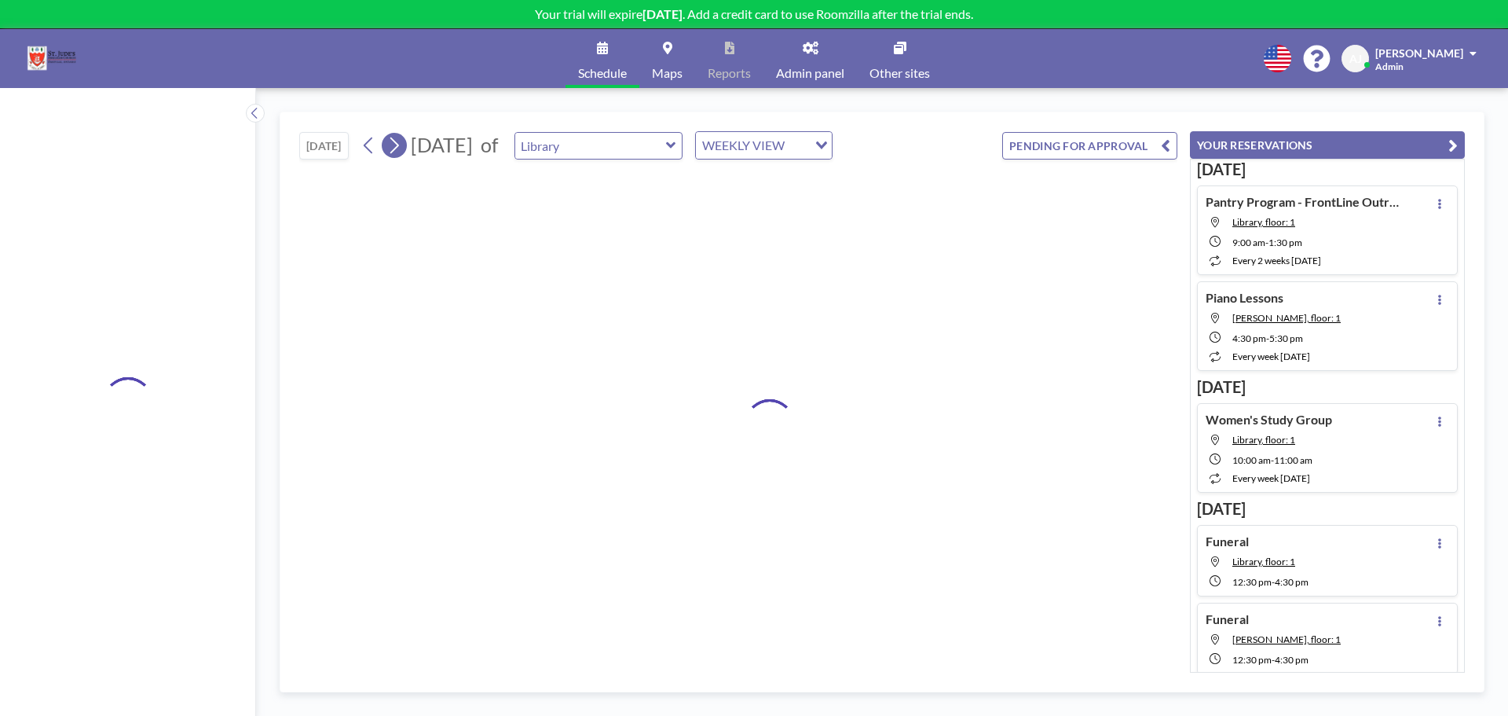
click at [395, 144] on icon at bounding box center [394, 146] width 15 height 24
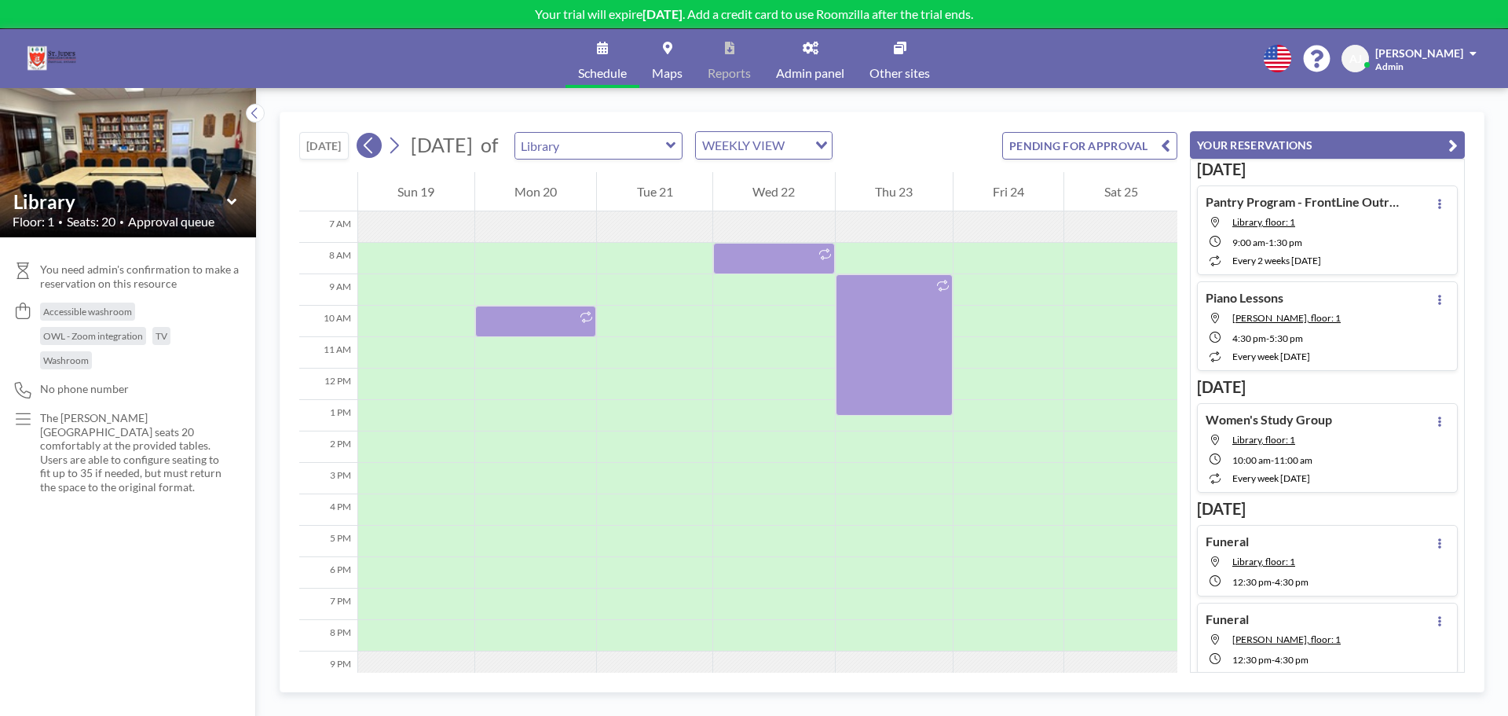
click at [370, 148] on icon at bounding box center [368, 145] width 9 height 16
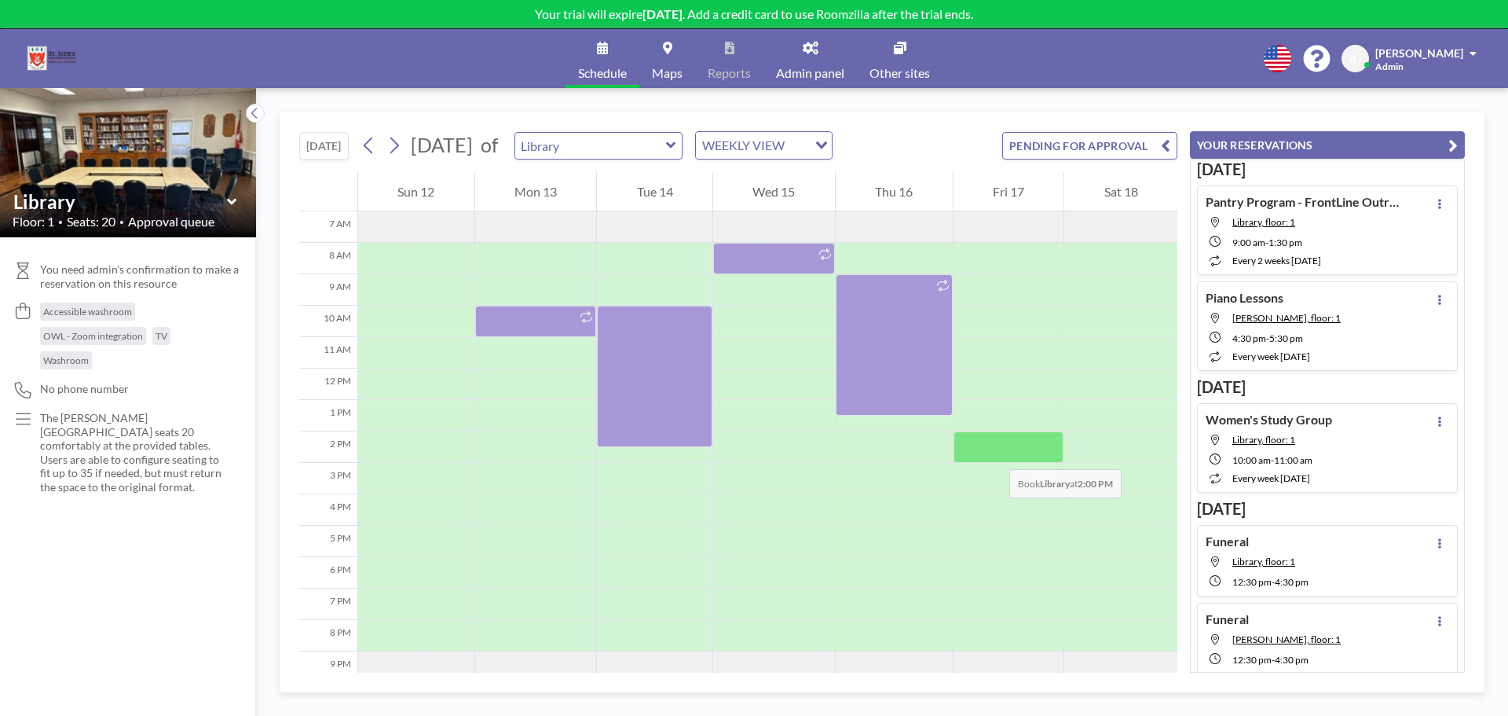
click at [994, 453] on div at bounding box center [1009, 446] width 111 height 31
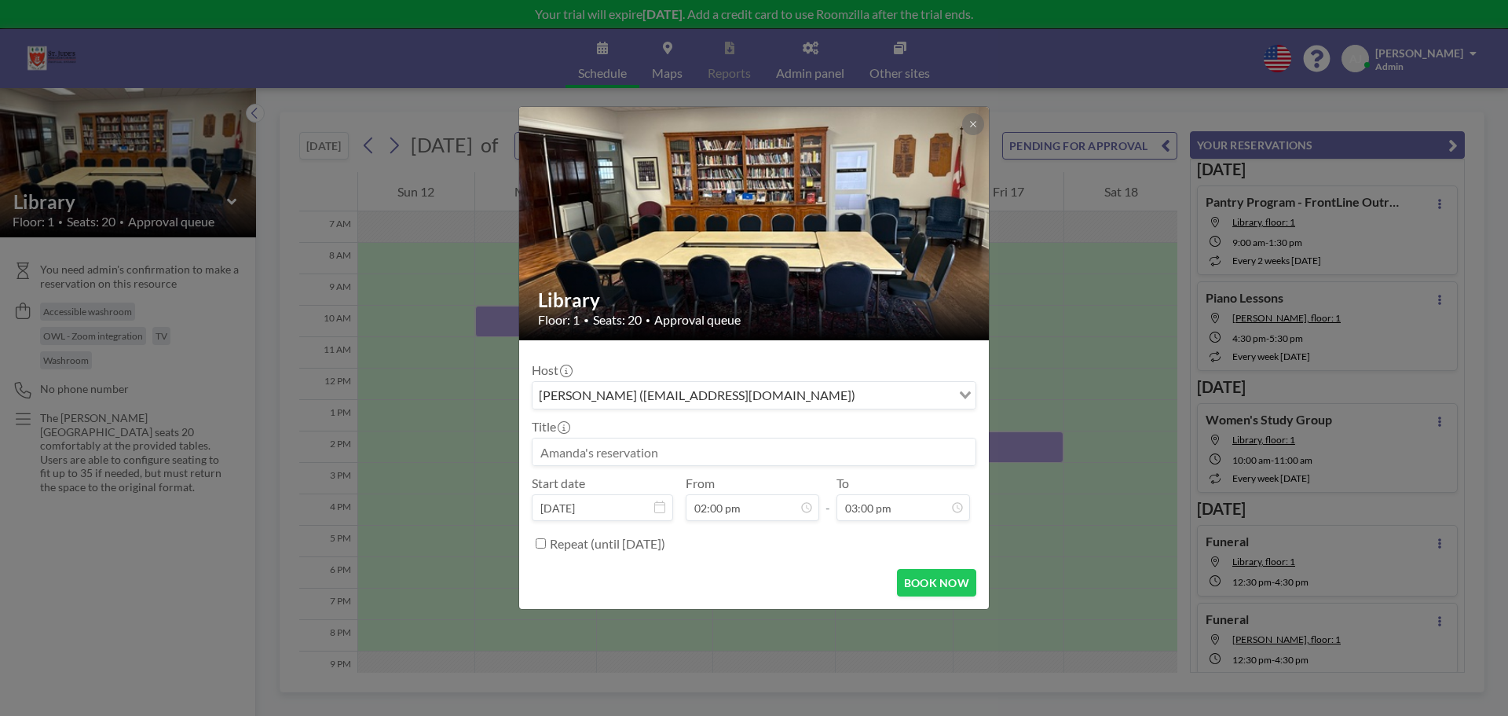
click at [706, 459] on input at bounding box center [754, 451] width 443 height 27
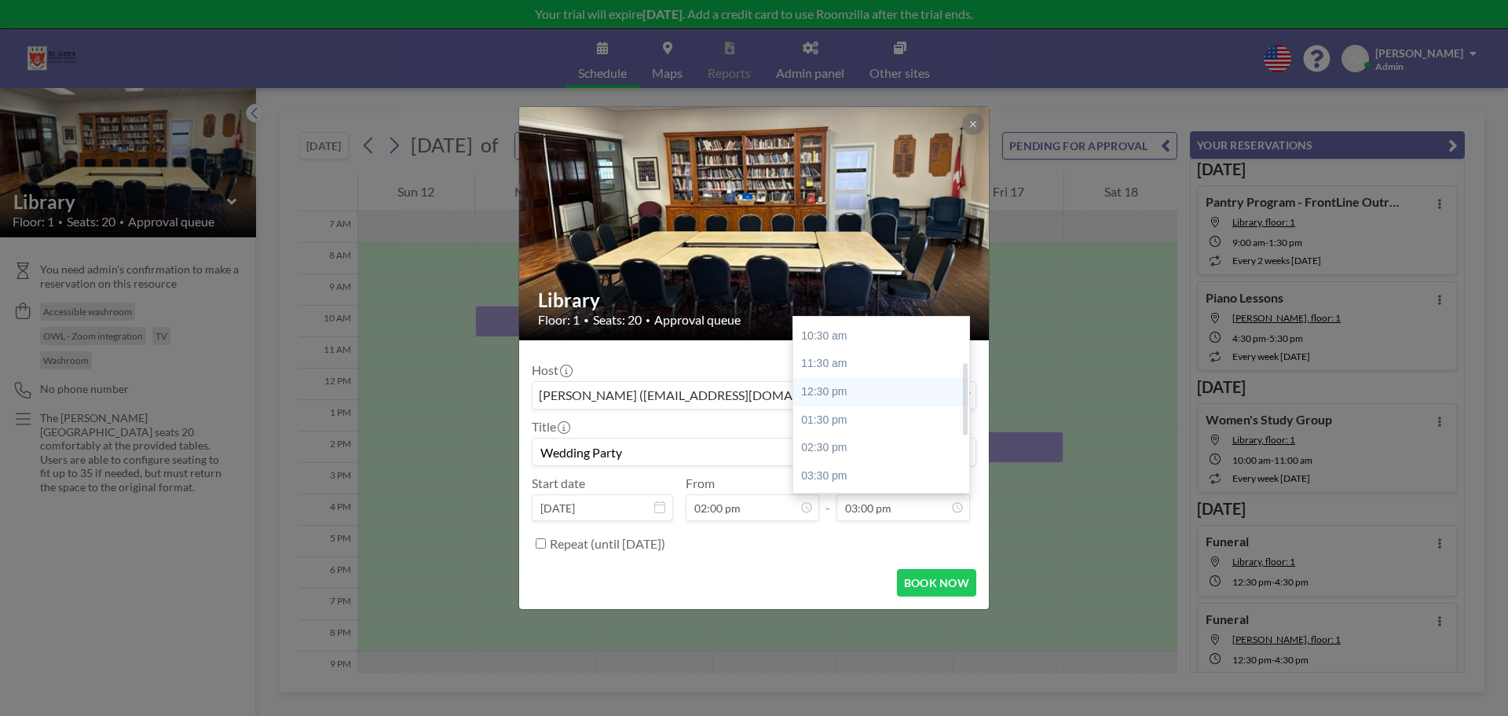
scroll to position [157, 0]
type input "Wedding Party"
click at [828, 423] on div "04:30 pm" at bounding box center [885, 425] width 184 height 28
type input "04:30 pm"
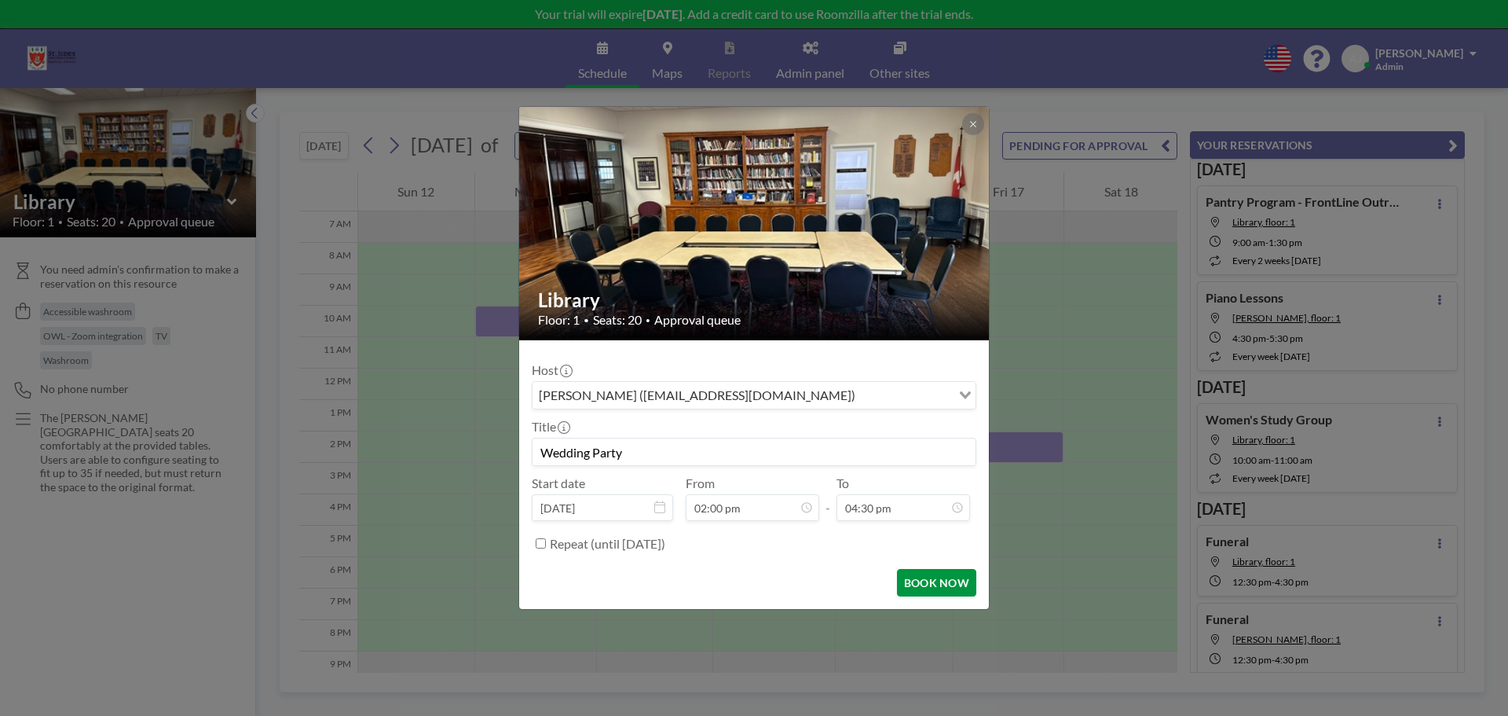
click at [927, 577] on button "BOOK NOW" at bounding box center [936, 582] width 79 height 27
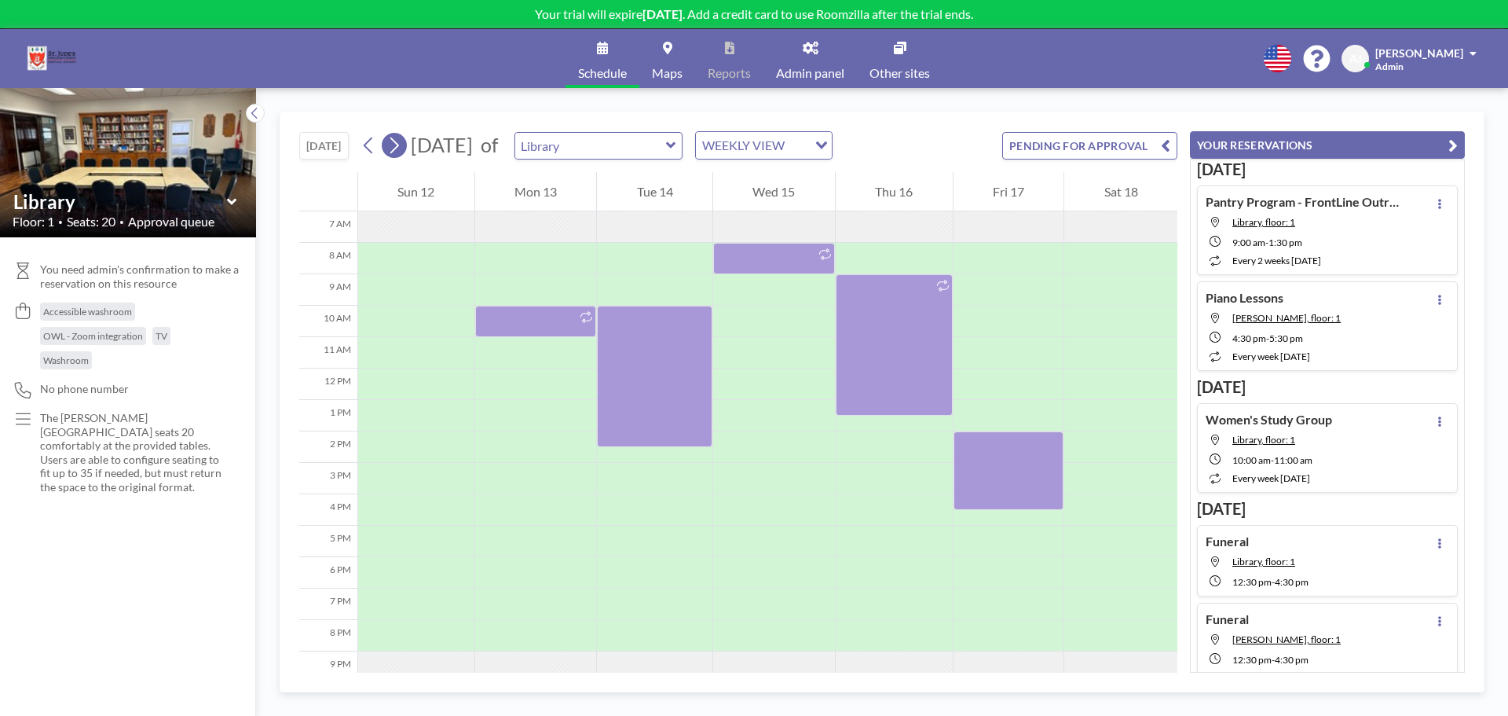
click at [398, 144] on icon at bounding box center [394, 146] width 15 height 24
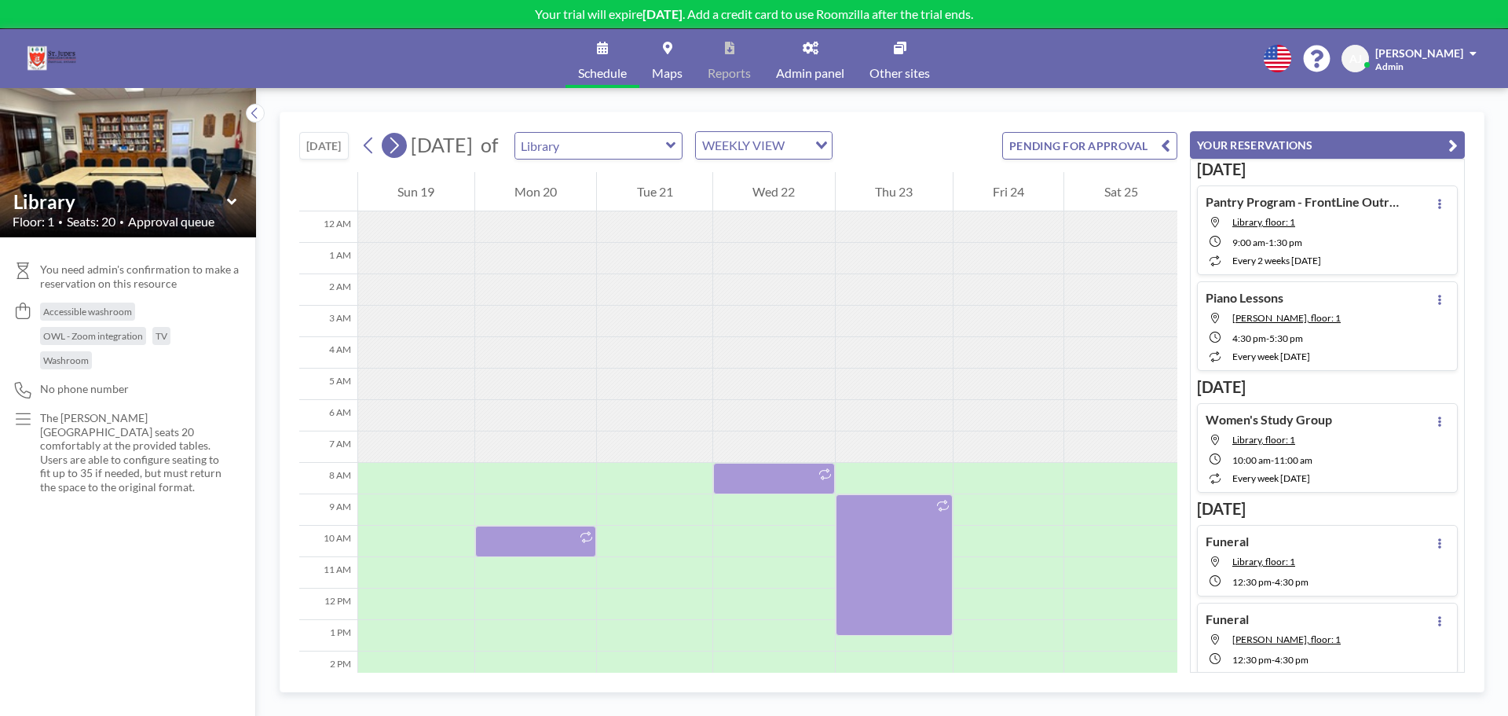
scroll to position [220, 0]
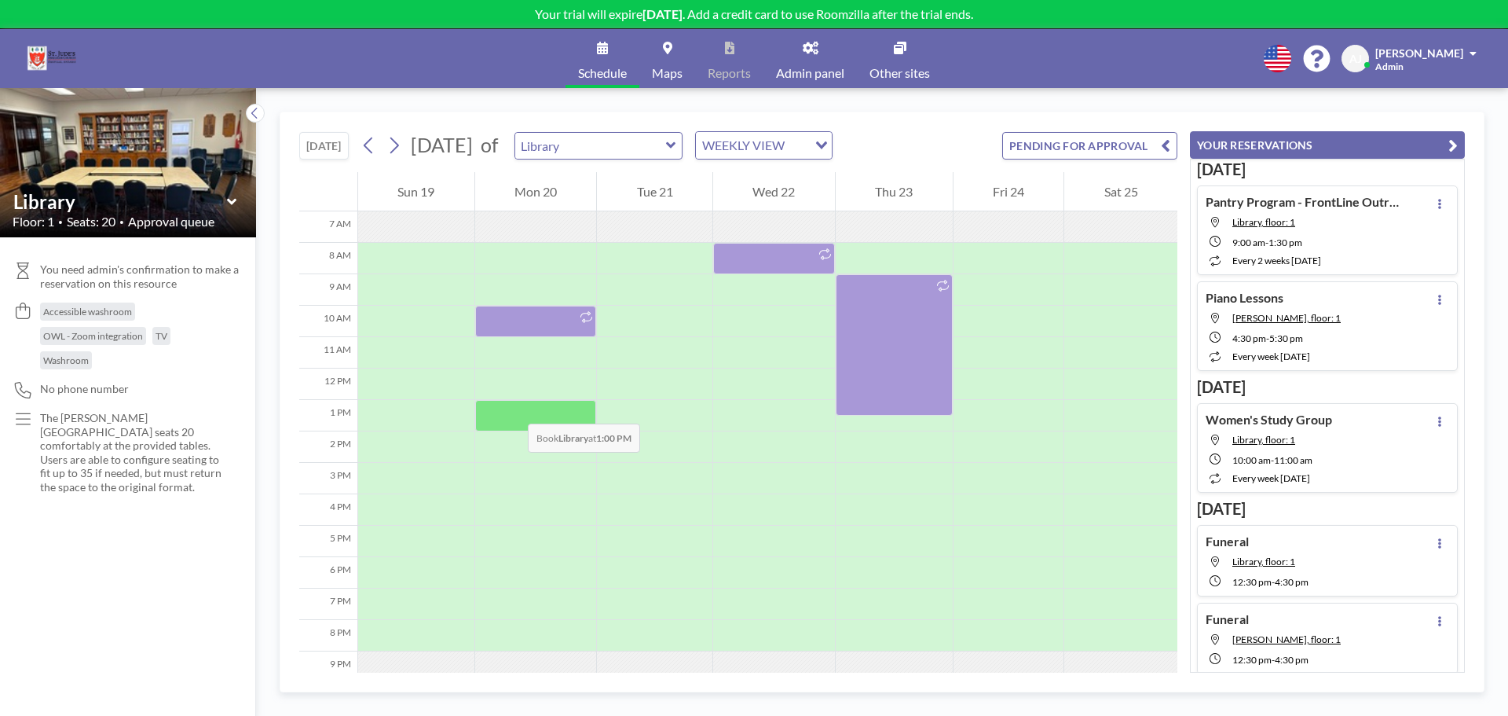
click at [512, 408] on div at bounding box center [536, 415] width 122 height 31
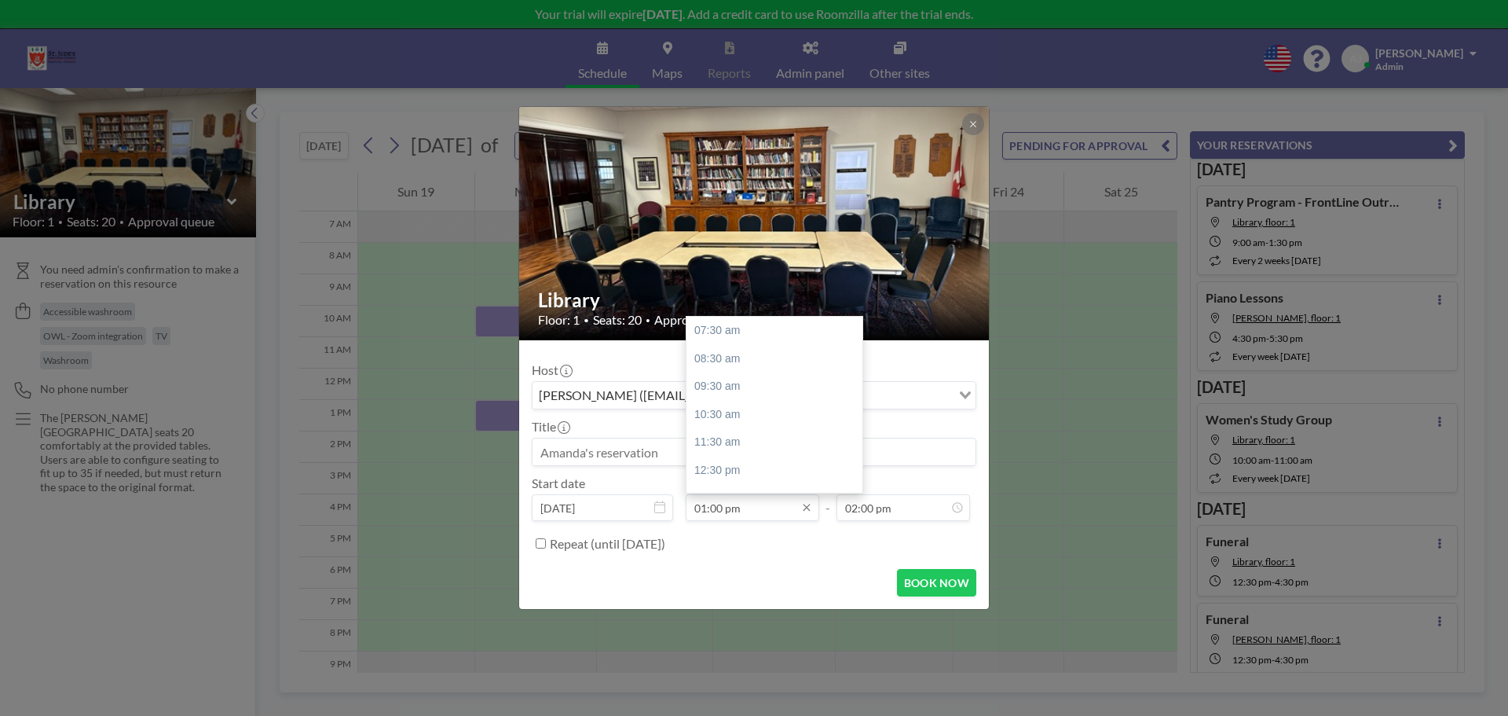
click at [719, 508] on input "01:00 pm" at bounding box center [753, 507] width 134 height 27
click at [739, 421] on div "01:30 pm" at bounding box center [779, 420] width 184 height 28
type input "01:30 pm"
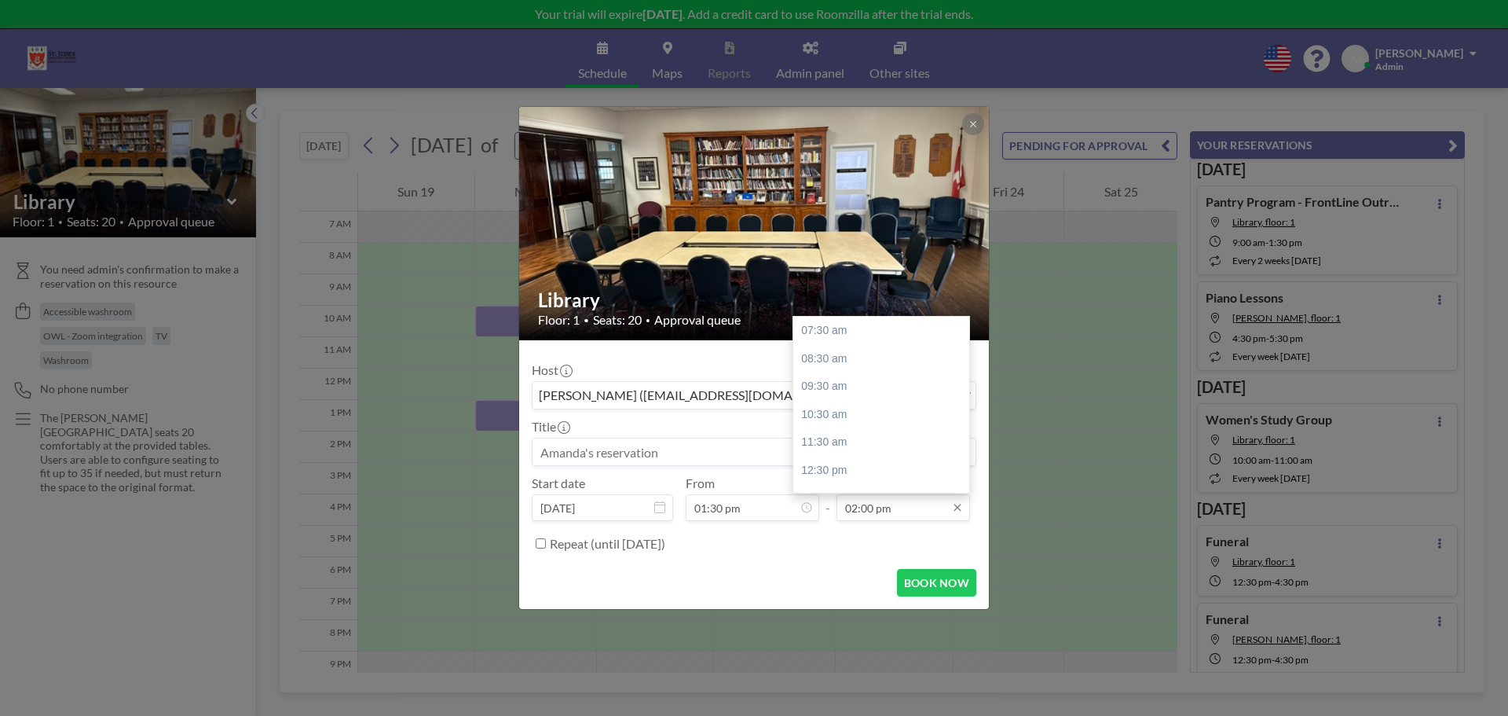
click at [856, 508] on input "02:00 pm" at bounding box center [904, 507] width 134 height 27
click at [852, 508] on input "02:00 pm" at bounding box center [904, 507] width 134 height 27
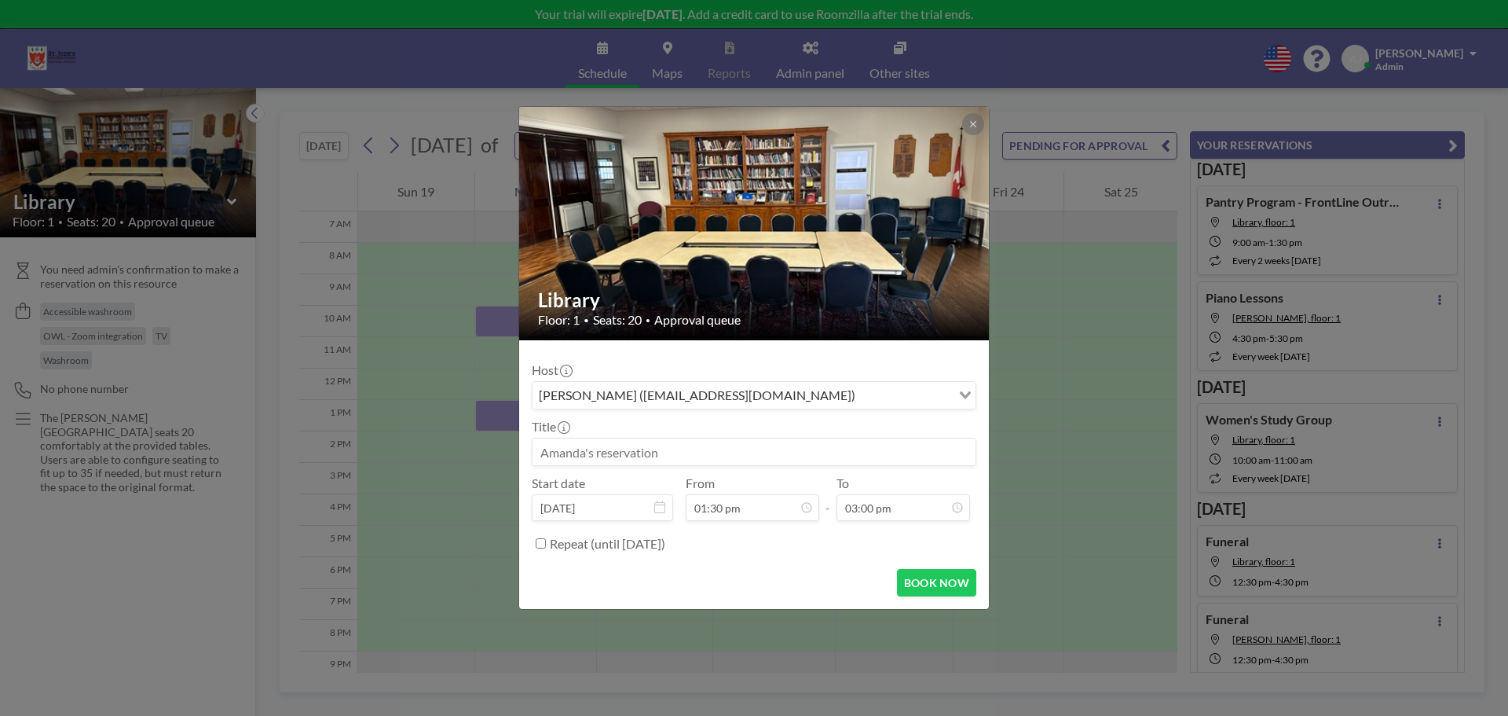
type input "03:00 pm"
click at [793, 554] on div "Repeat (until March 21, 2026)" at bounding box center [763, 543] width 427 height 26
click at [948, 589] on button "BOOK NOW" at bounding box center [936, 582] width 79 height 27
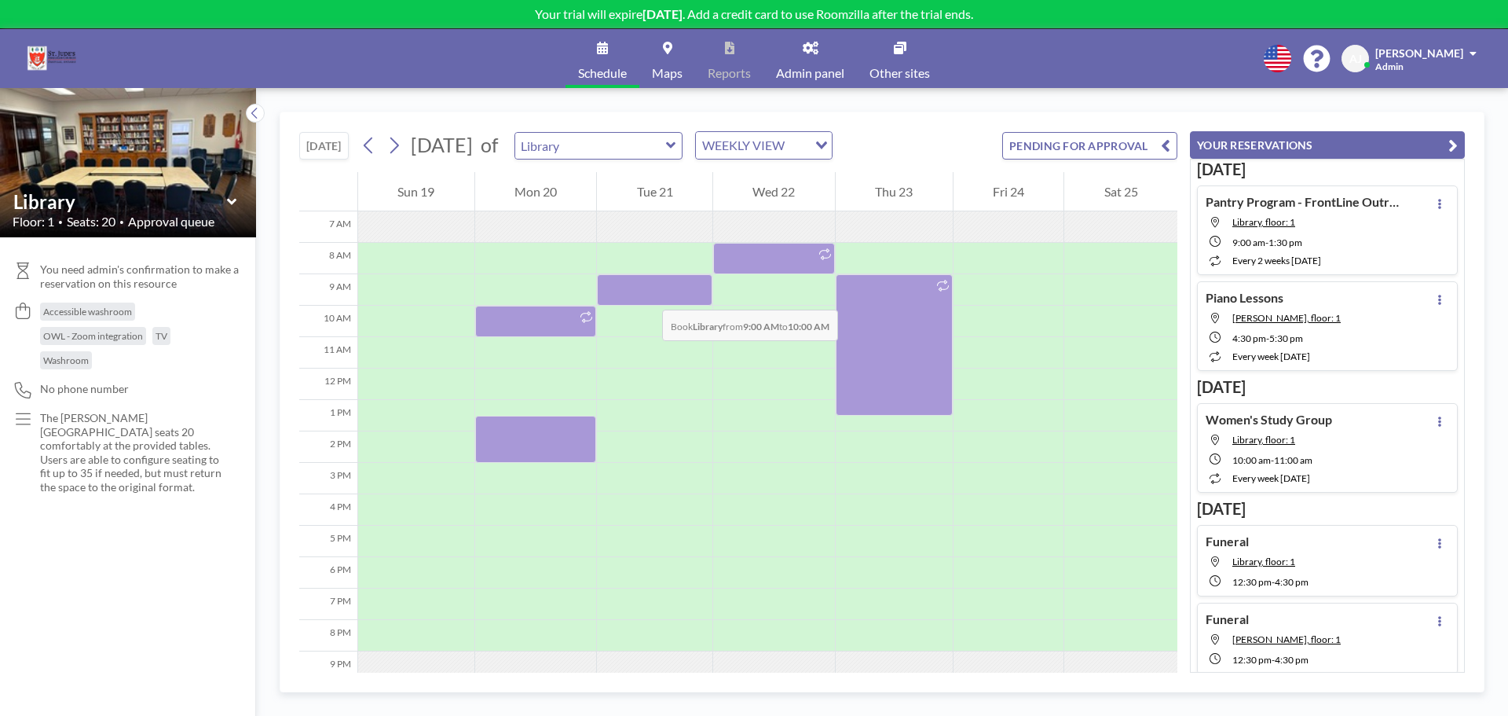
click at [647, 294] on div at bounding box center [654, 289] width 115 height 31
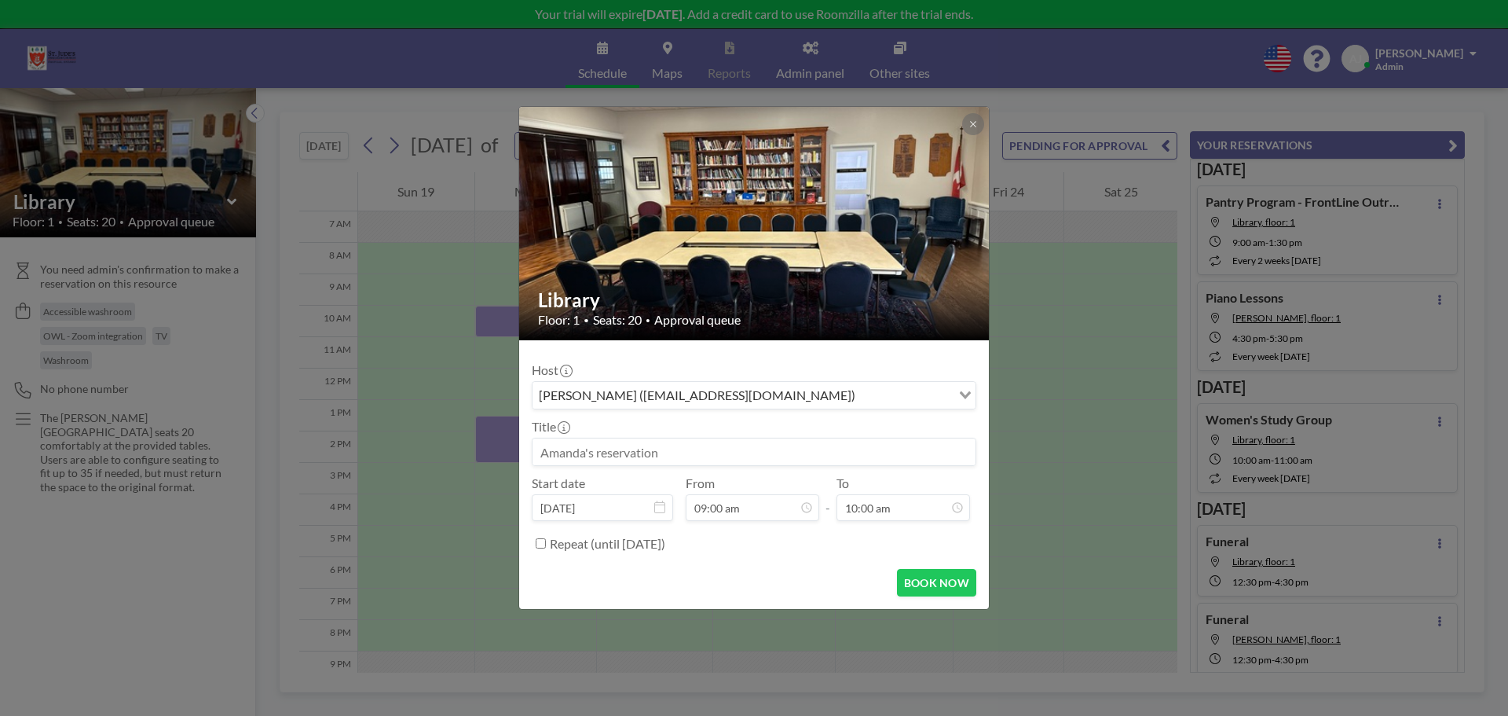
click at [683, 455] on input at bounding box center [754, 451] width 443 height 27
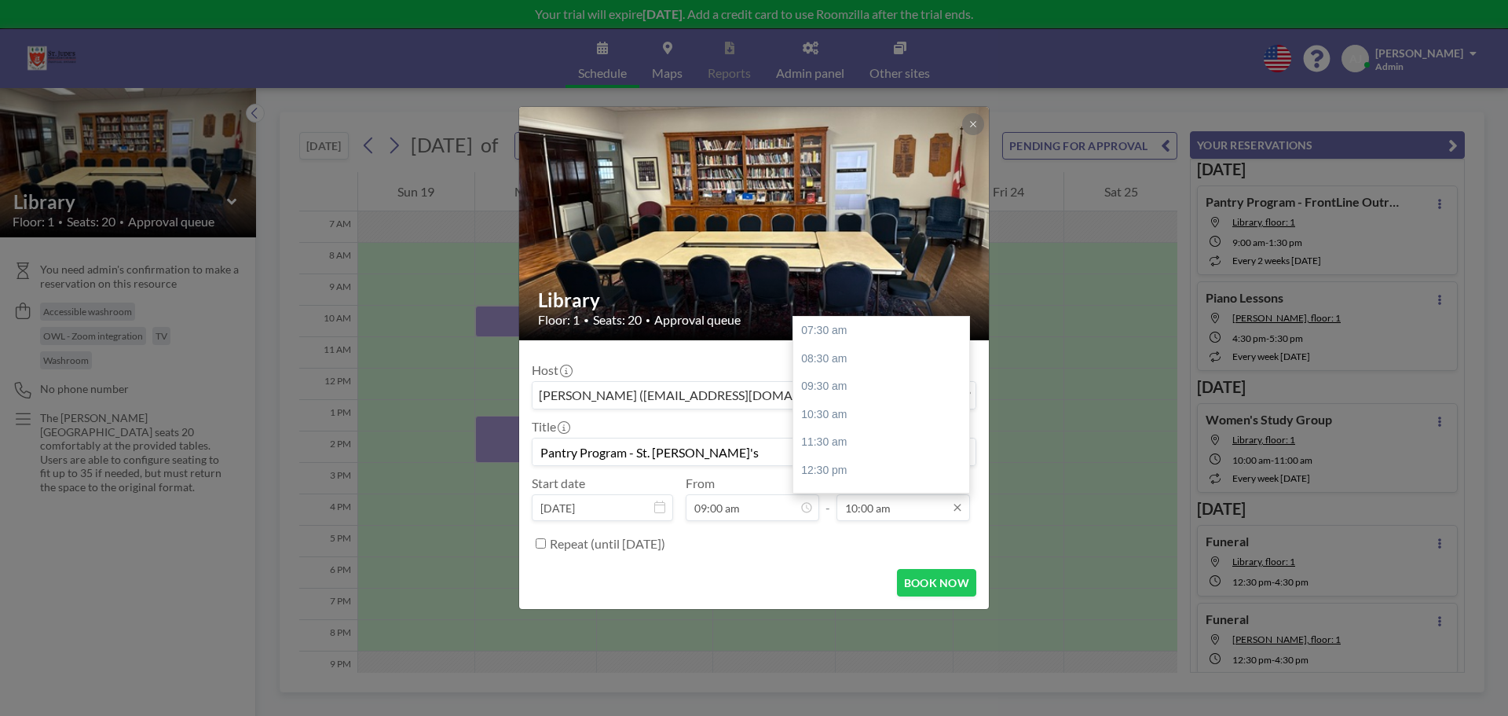
type input "Pantry Program - St. Dominic's"
click at [867, 515] on input "10:00 am" at bounding box center [904, 507] width 134 height 27
click at [852, 425] on div "01:30 pm" at bounding box center [885, 420] width 184 height 28
type input "01:30 pm"
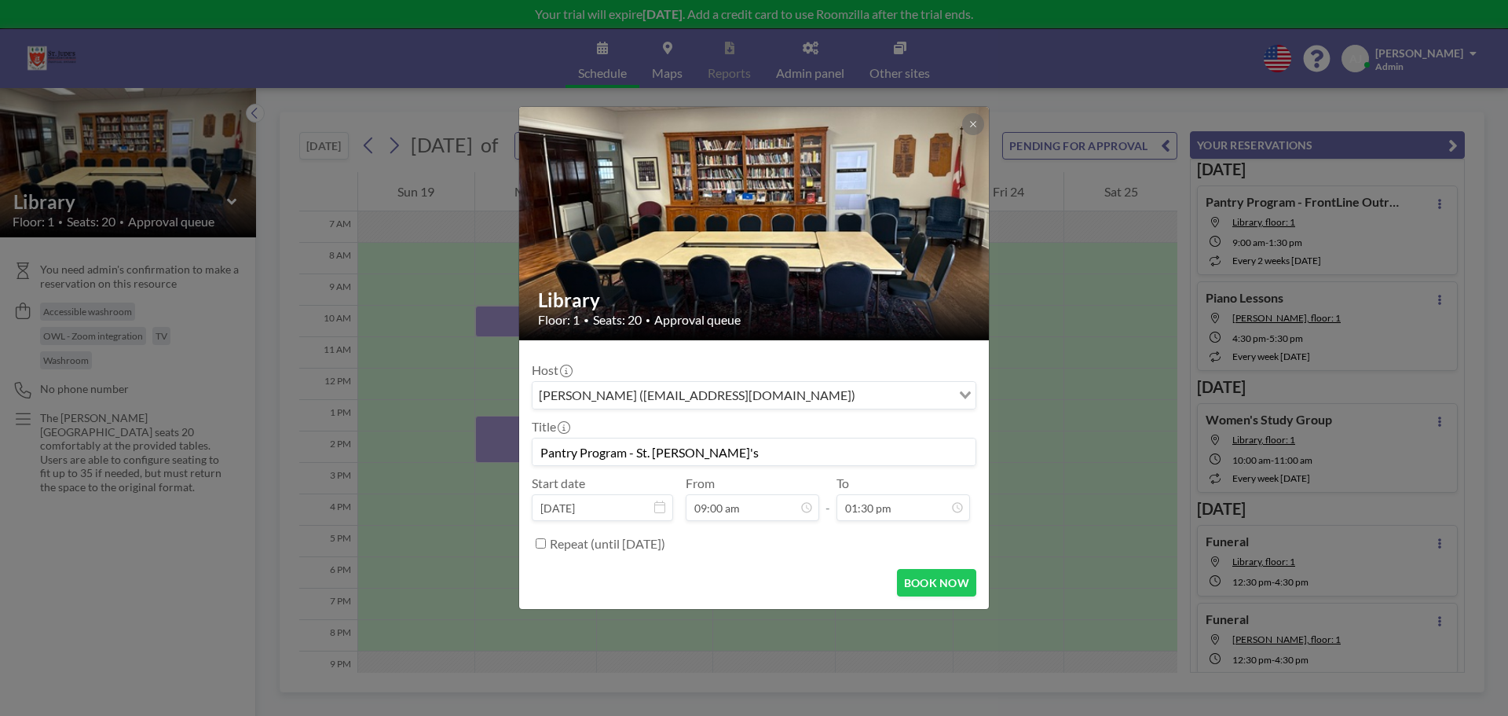
click at [582, 545] on label "Repeat (until March 21, 2026)" at bounding box center [607, 544] width 115 height 16
click at [546, 545] on input "Repeat (until March 21, 2026)" at bounding box center [541, 543] width 10 height 10
checkbox input "true"
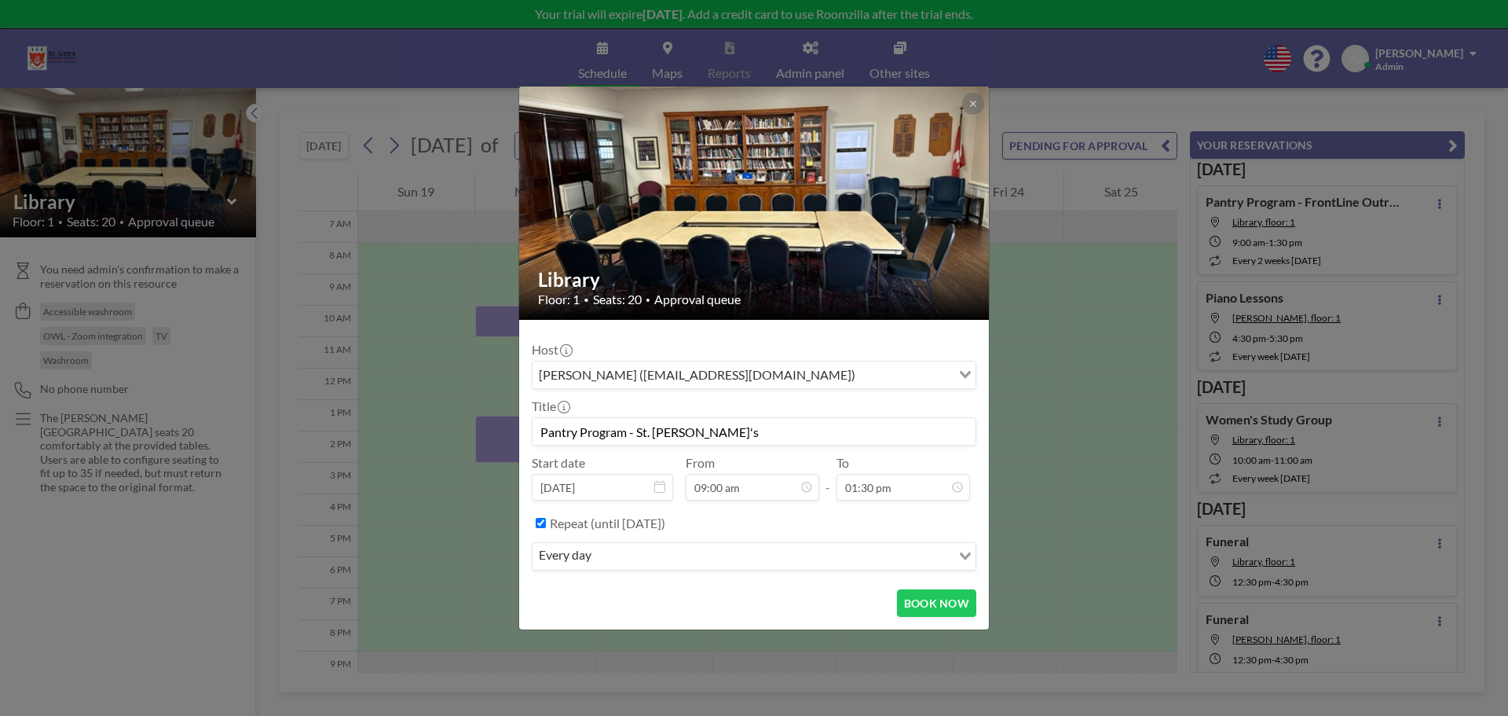
click at [603, 555] on input "Search for option" at bounding box center [773, 556] width 354 height 20
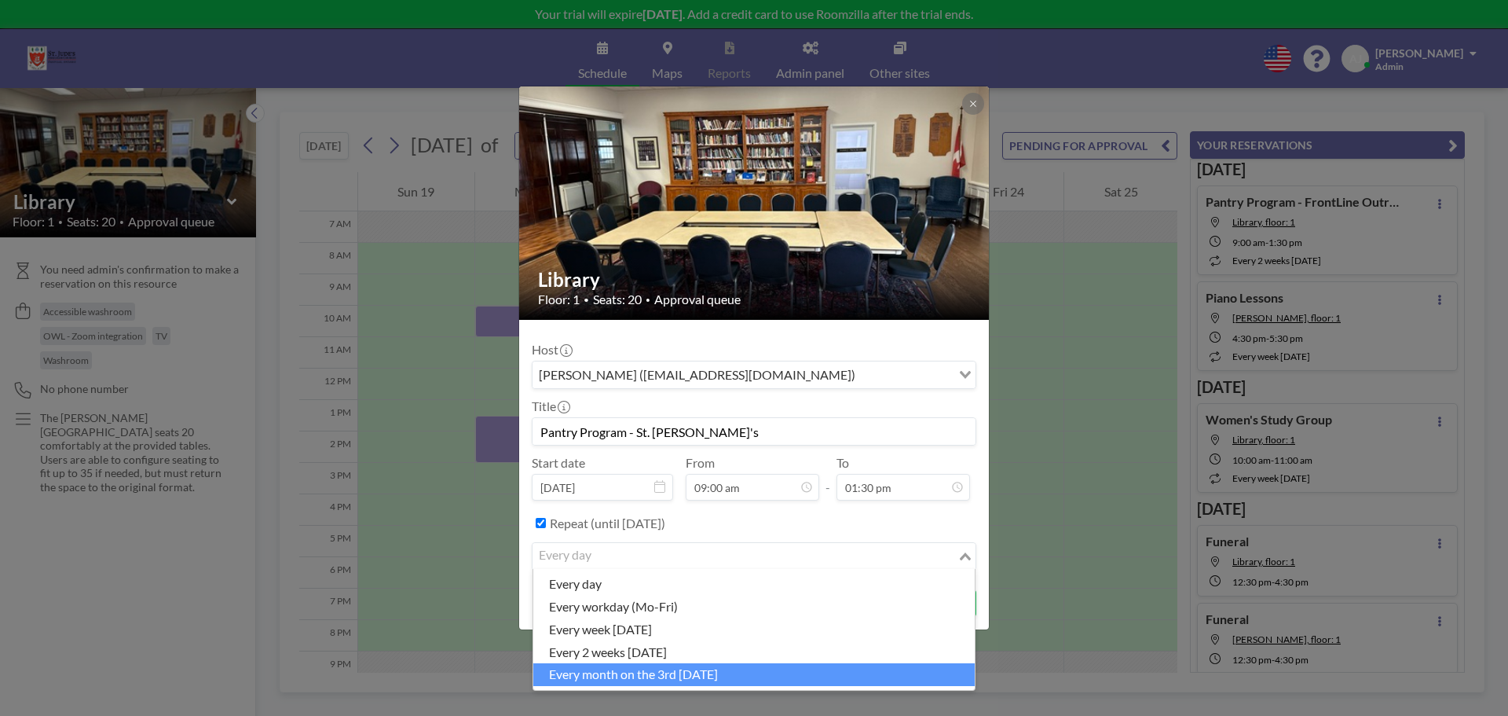
click at [691, 676] on li "every month on the 3rd Tuesday" at bounding box center [754, 674] width 442 height 23
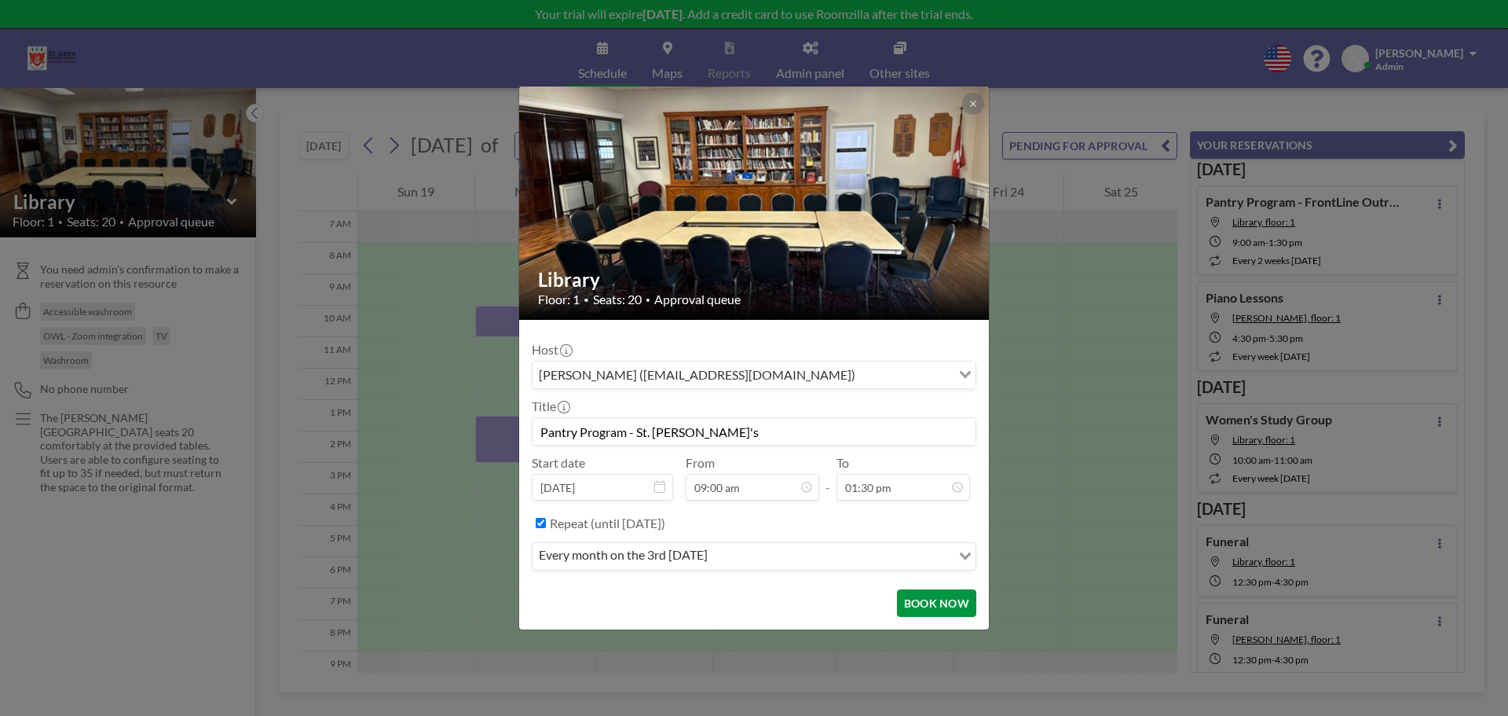
click at [952, 595] on button "BOOK NOW" at bounding box center [936, 602] width 79 height 27
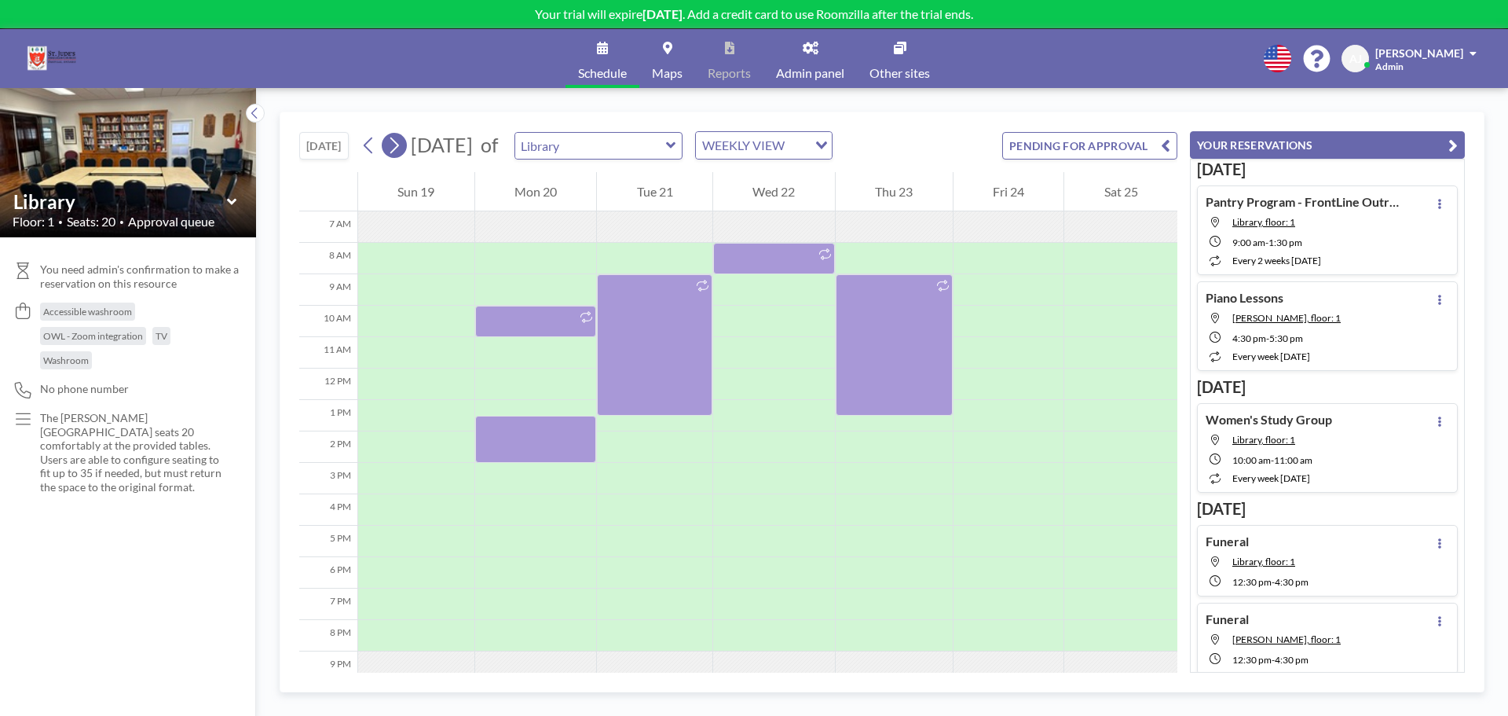
click at [390, 145] on icon at bounding box center [394, 146] width 15 height 24
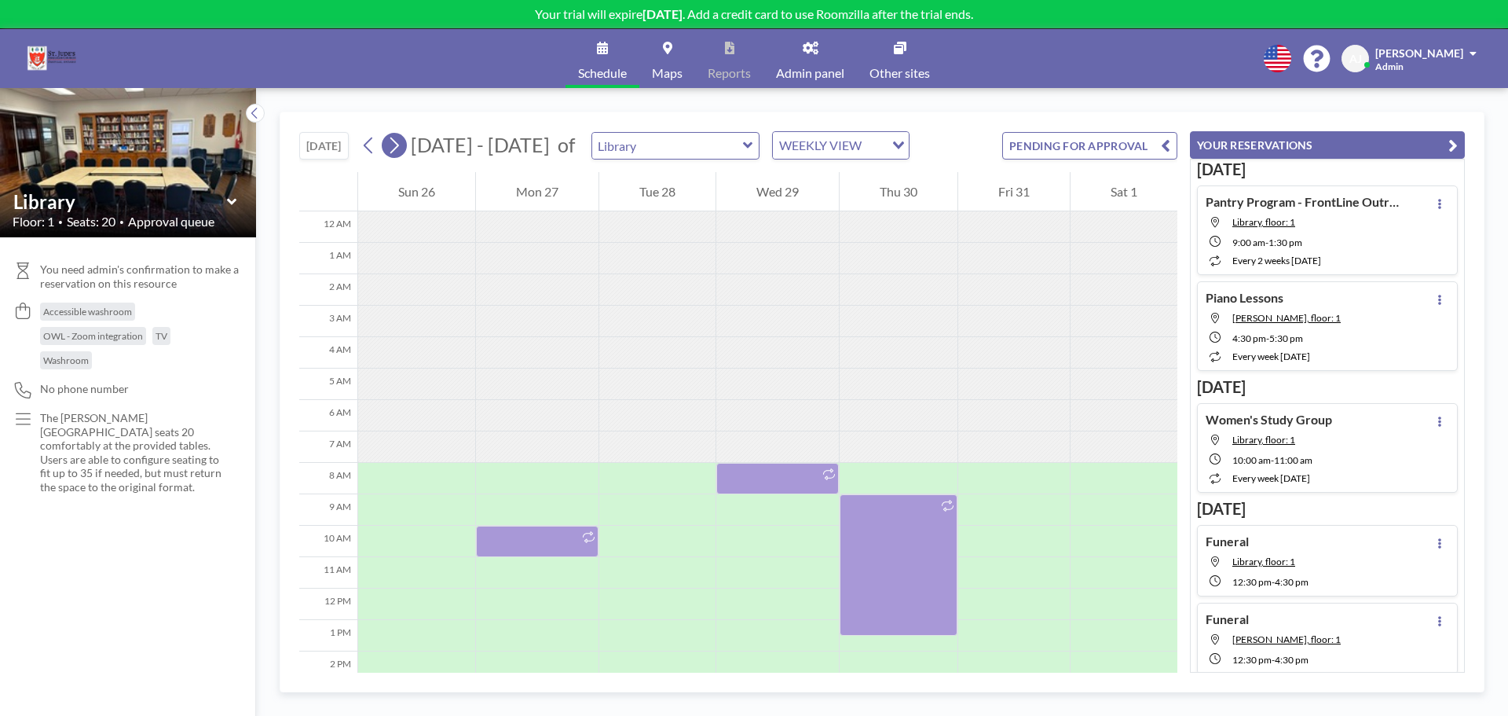
scroll to position [220, 0]
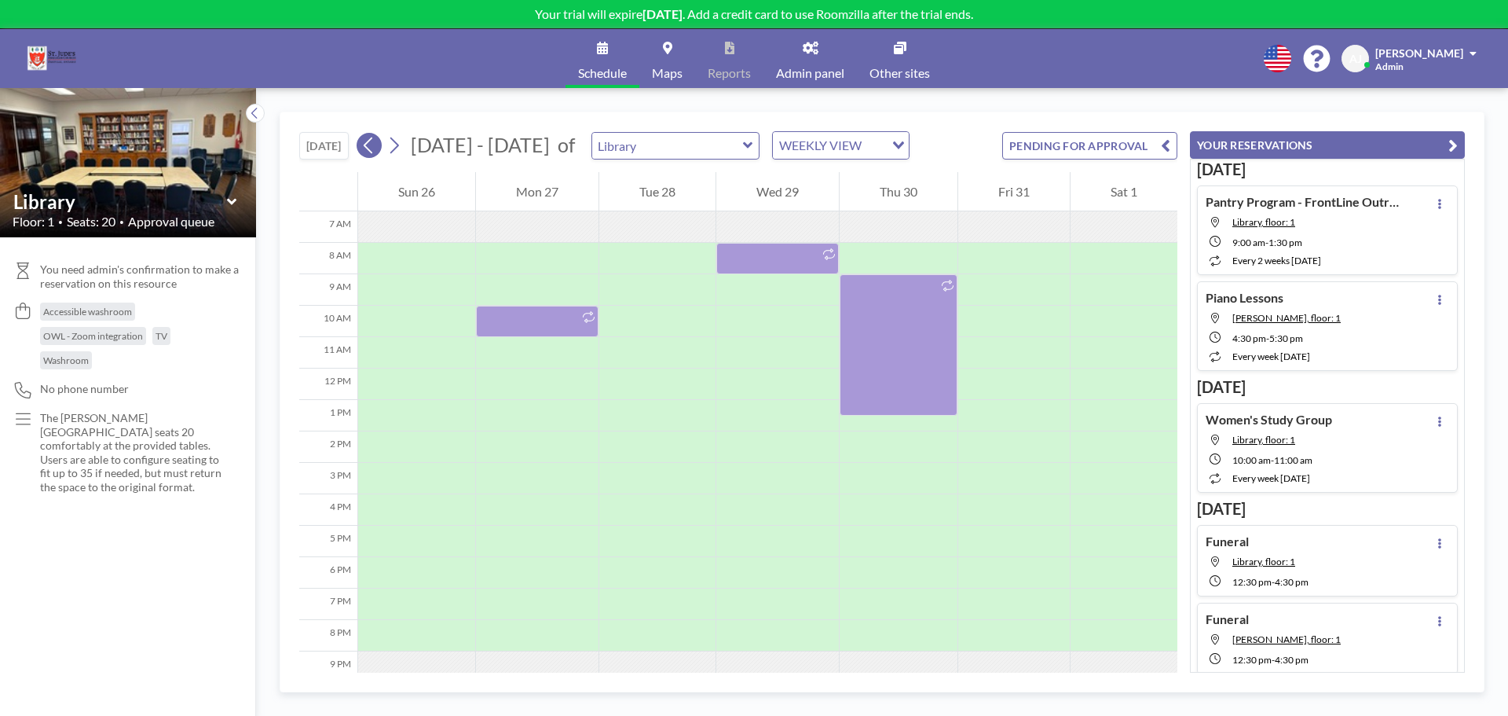
click at [370, 148] on icon at bounding box center [368, 145] width 9 height 16
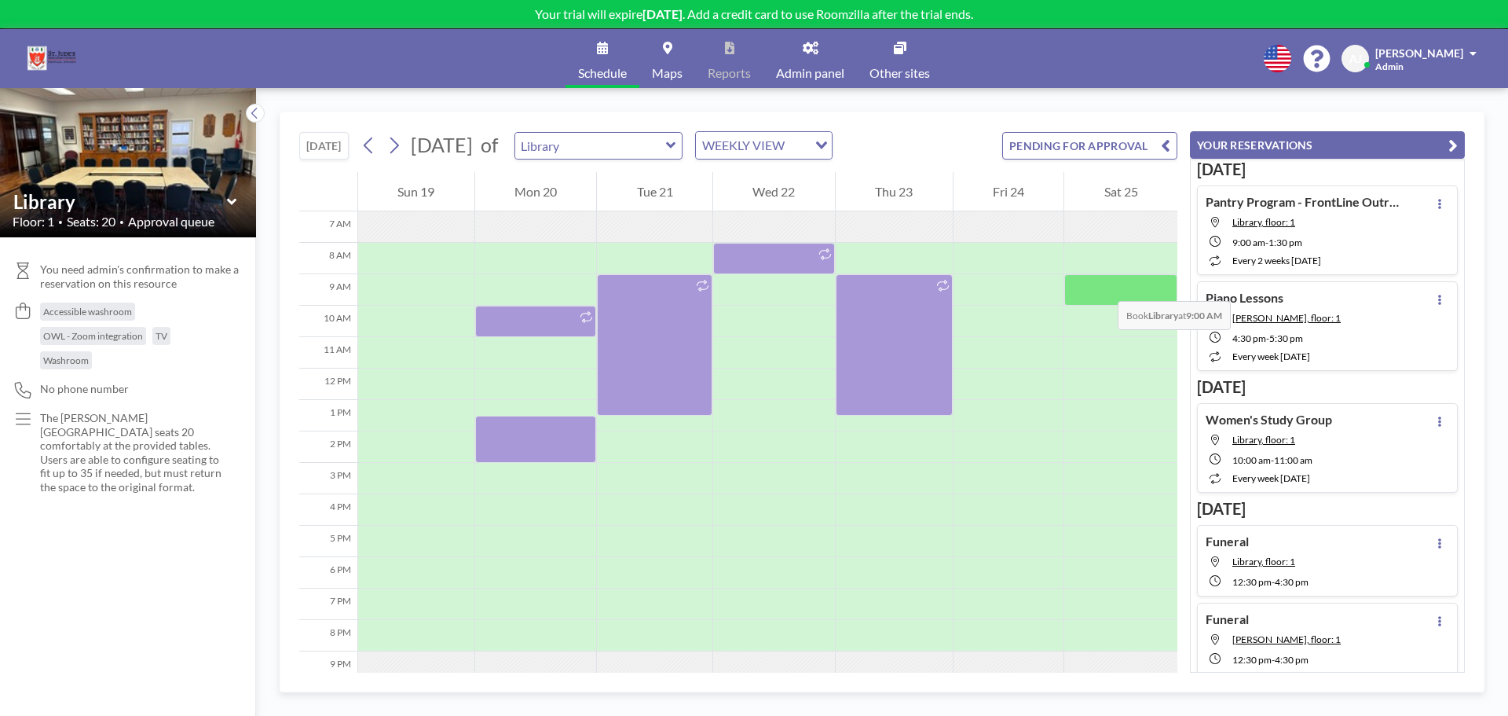
click at [1102, 285] on div at bounding box center [1121, 289] width 113 height 31
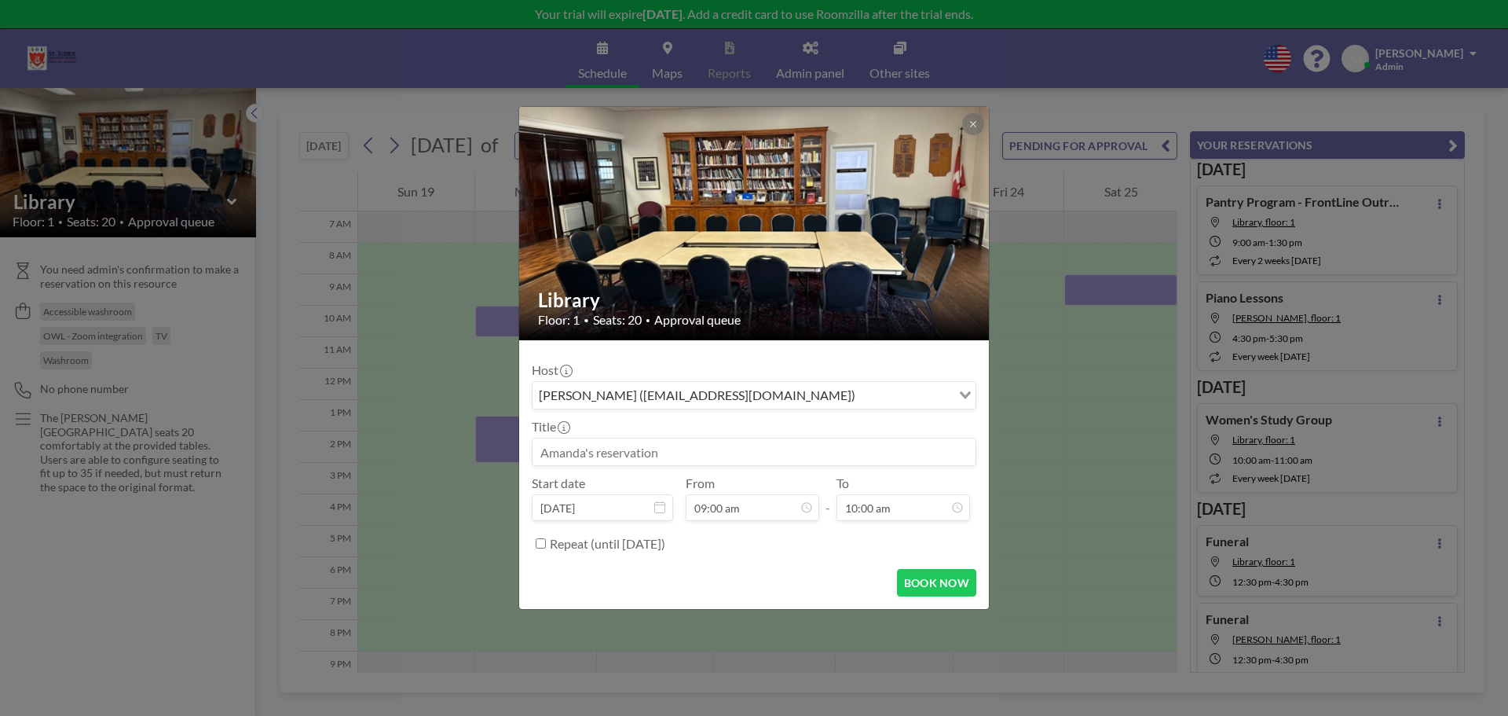
click at [728, 445] on input at bounding box center [754, 451] width 443 height 27
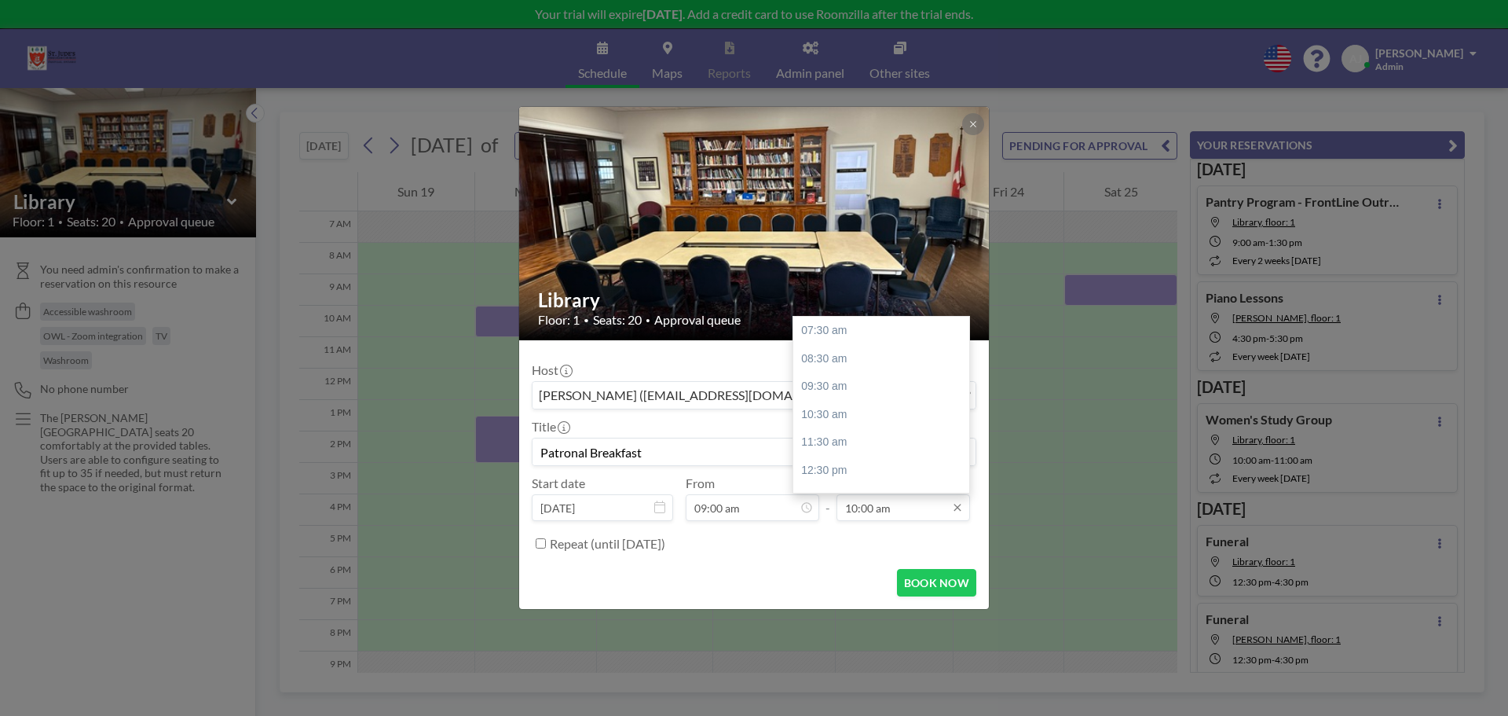
type input "Patronal Breakfast"
click at [857, 501] on input "10:00 am" at bounding box center [904, 507] width 134 height 27
click at [856, 471] on div "12:30 pm" at bounding box center [885, 470] width 184 height 28
type input "12:30 pm"
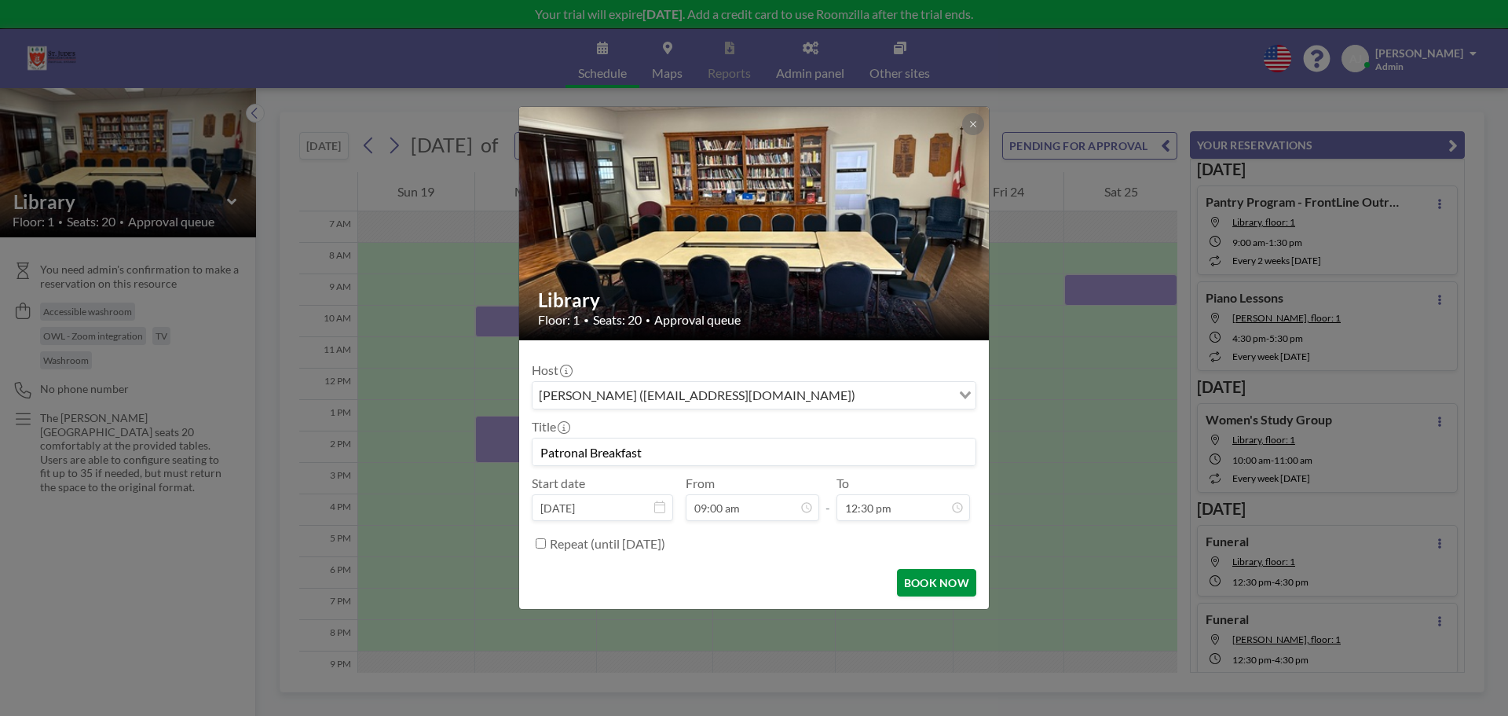
click at [925, 579] on button "BOOK NOW" at bounding box center [936, 582] width 79 height 27
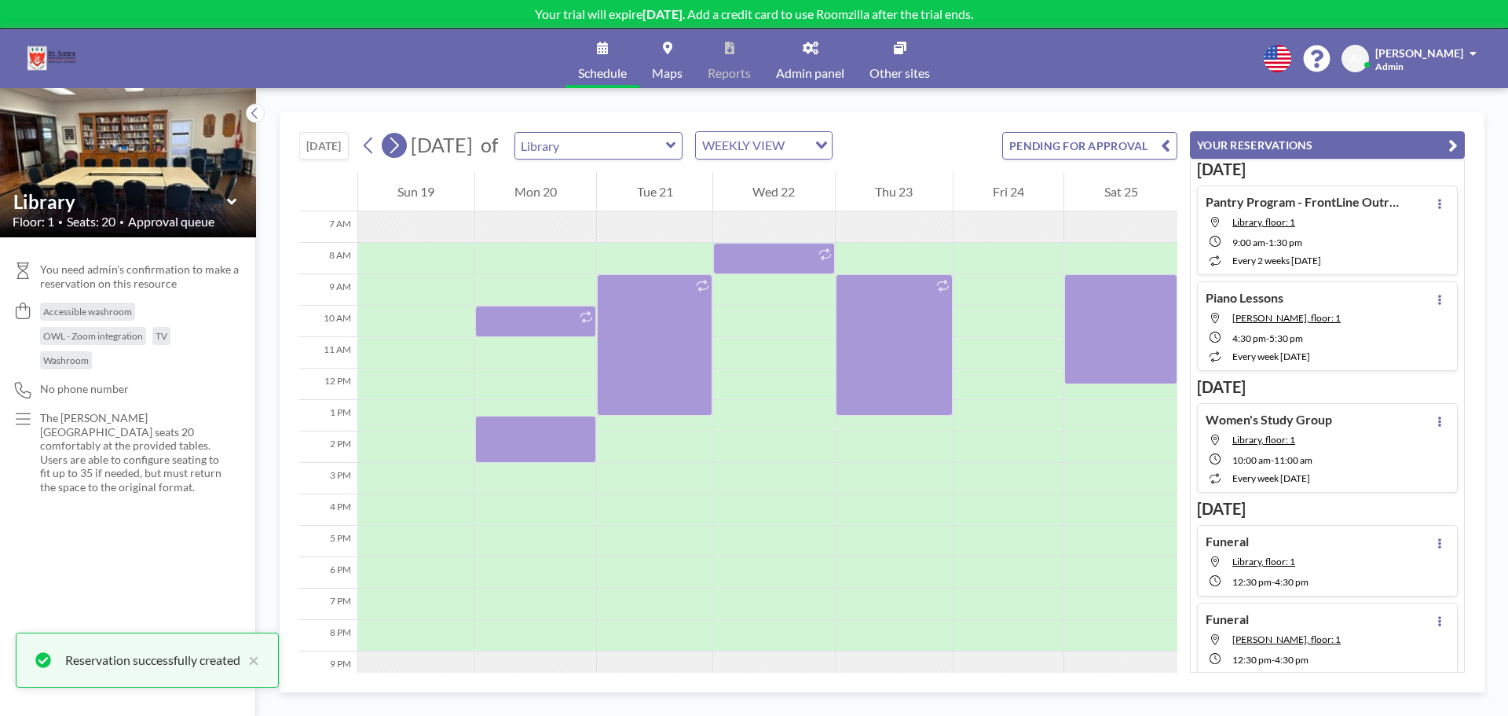
click at [401, 143] on icon at bounding box center [394, 146] width 15 height 24
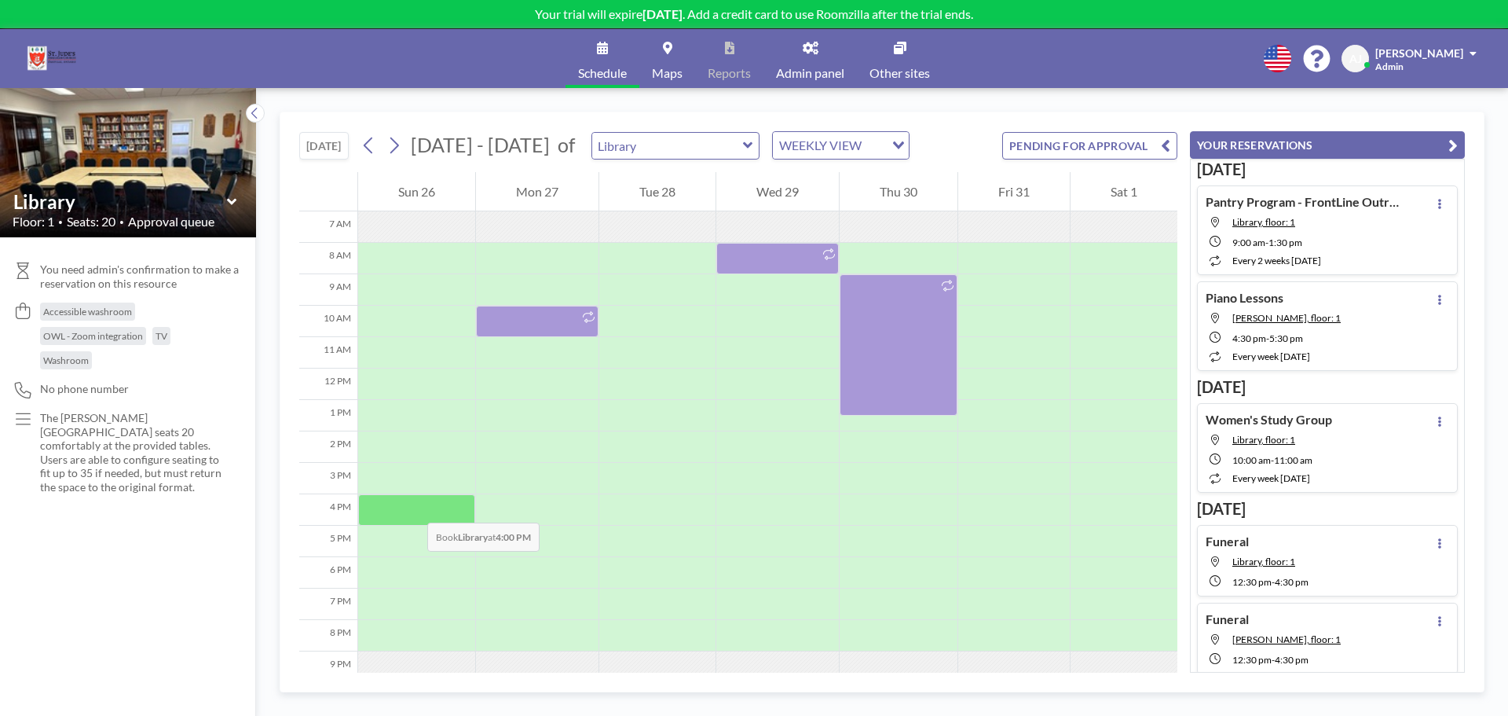
click at [412, 507] on div at bounding box center [416, 509] width 117 height 31
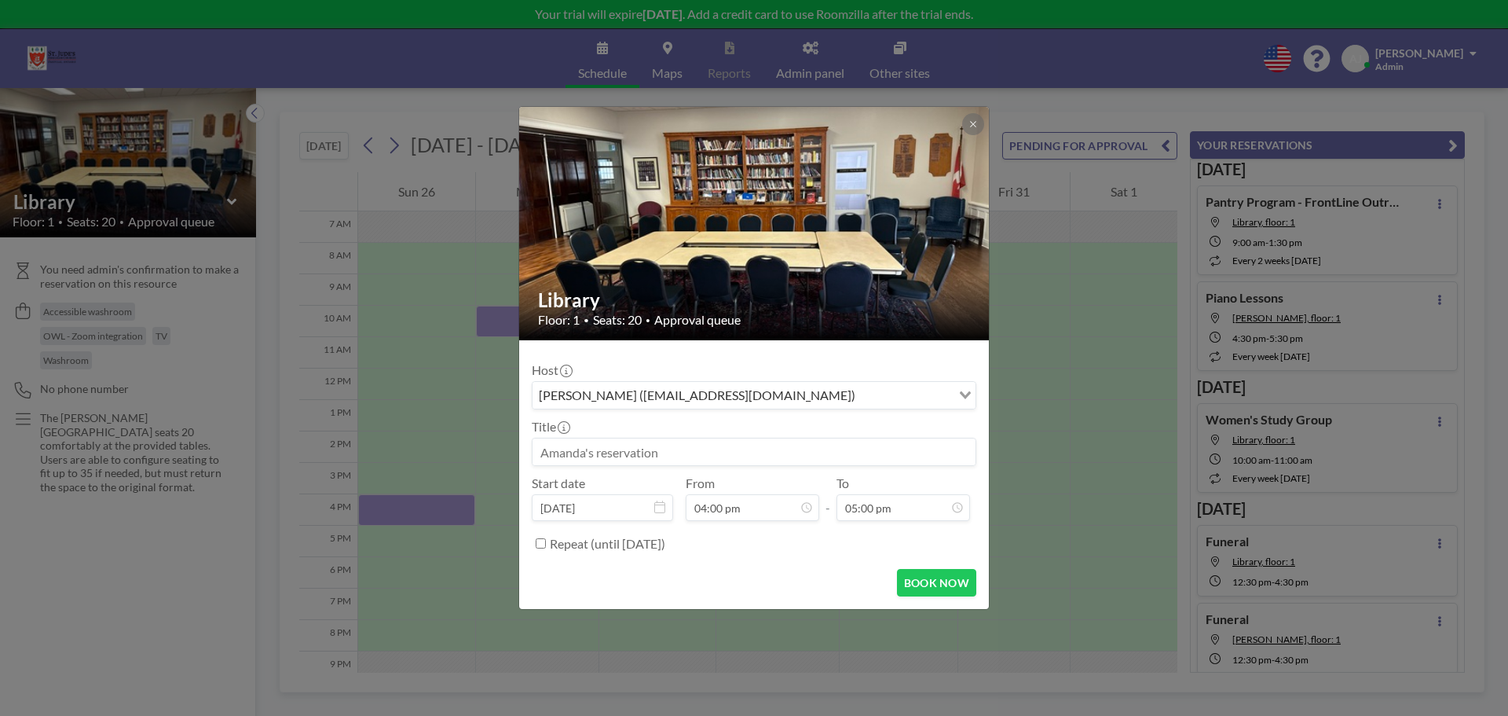
click at [636, 451] on input at bounding box center [754, 451] width 443 height 27
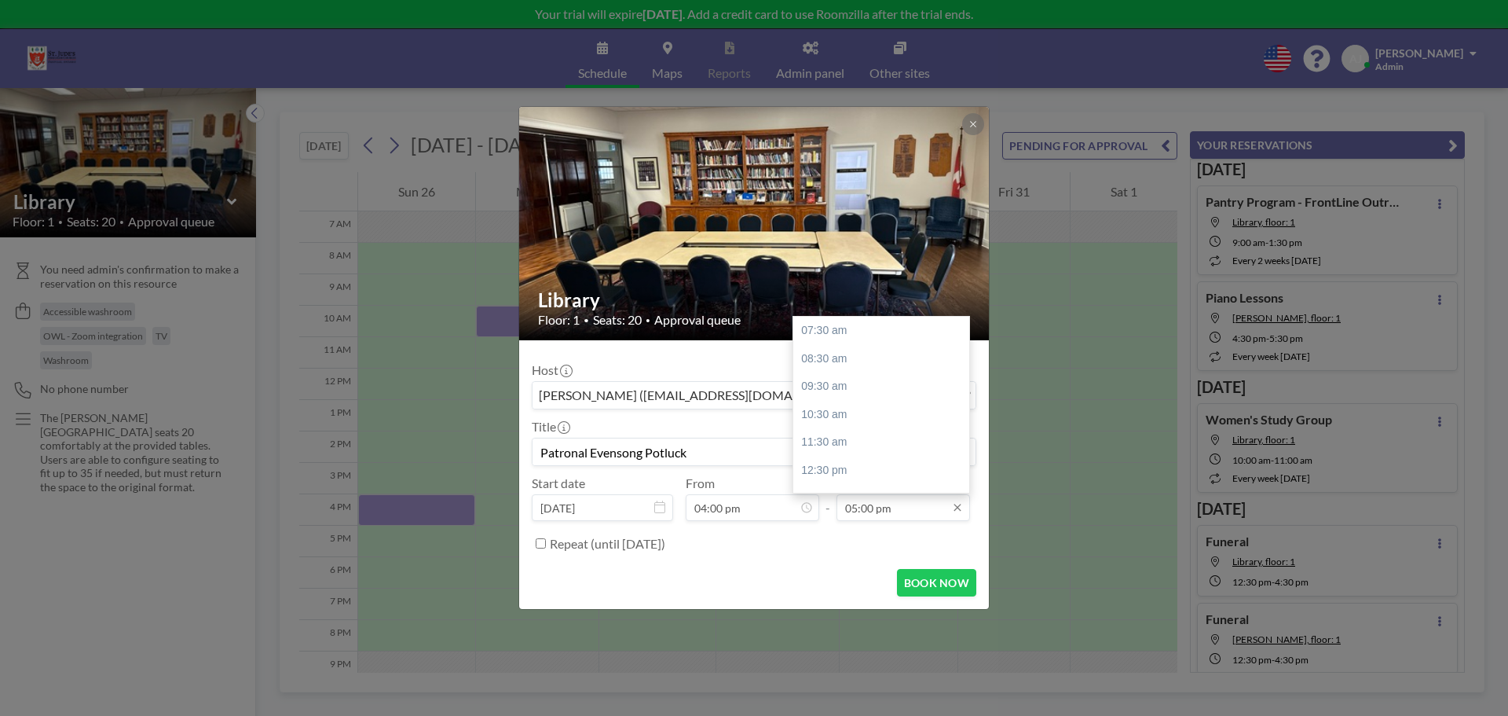
type input "Patronal Evensong Potluck"
click at [845, 501] on input "05:00 pm" at bounding box center [904, 507] width 134 height 27
click at [853, 408] on div "06:30 pm" at bounding box center [885, 403] width 184 height 28
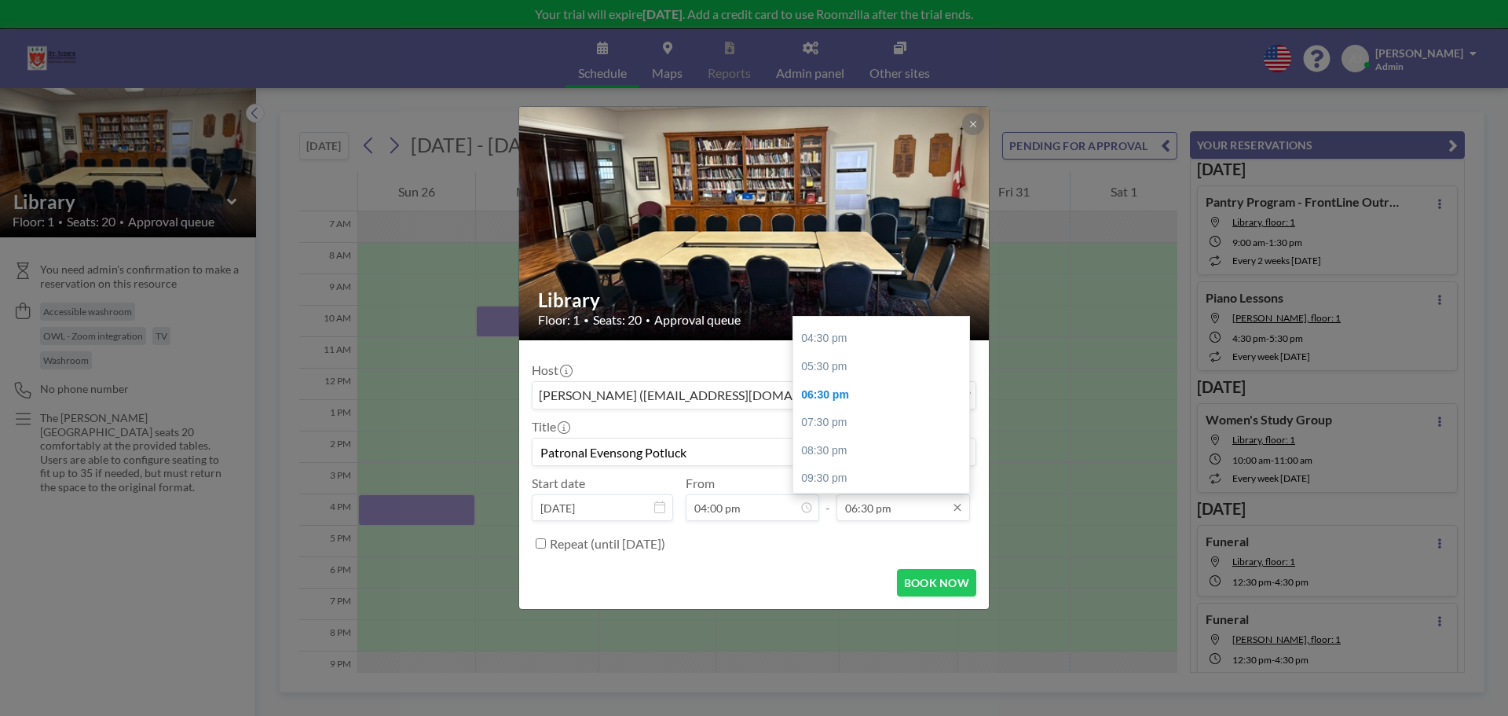
click at [859, 518] on input "06:30 pm" at bounding box center [904, 507] width 134 height 27
click at [853, 425] on div "07:30 pm" at bounding box center [885, 423] width 184 height 28
type input "07:30 pm"
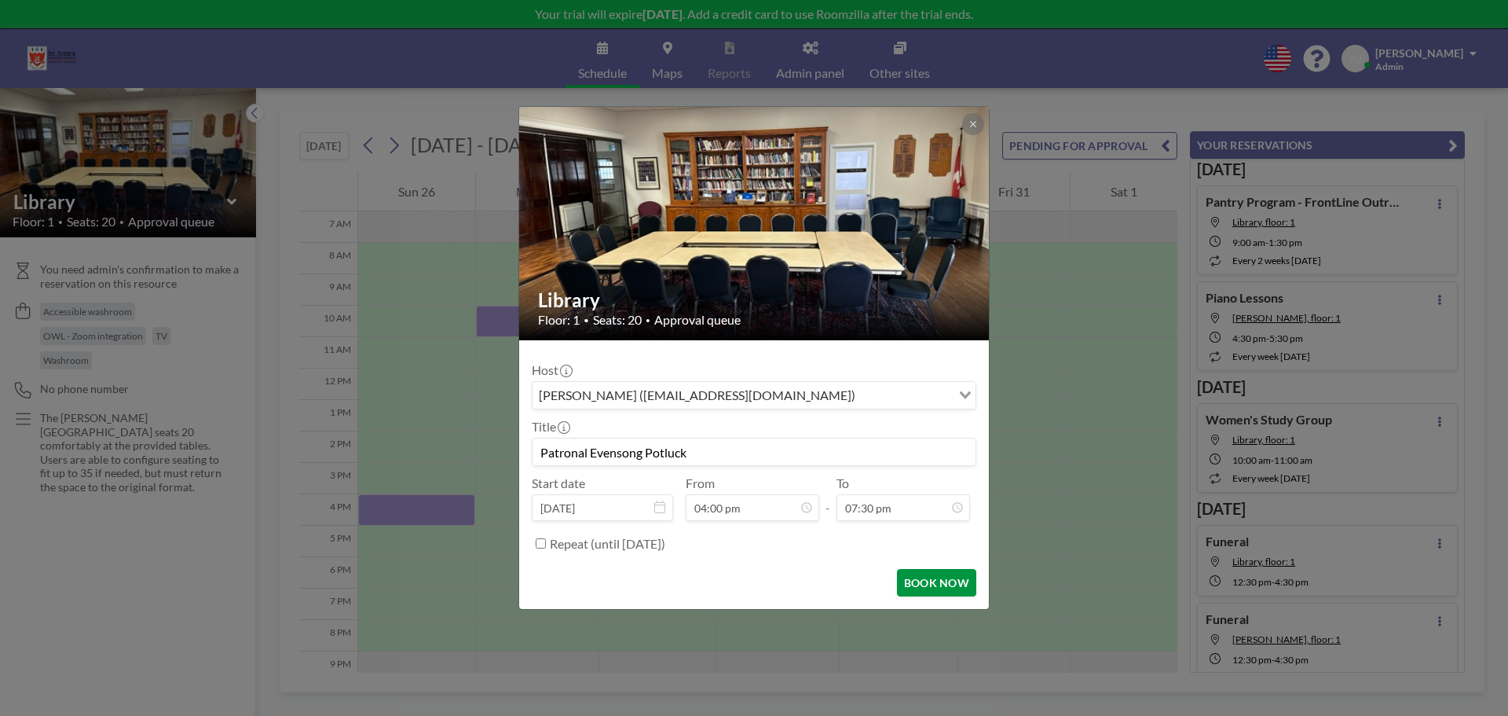
click at [928, 585] on button "BOOK NOW" at bounding box center [936, 582] width 79 height 27
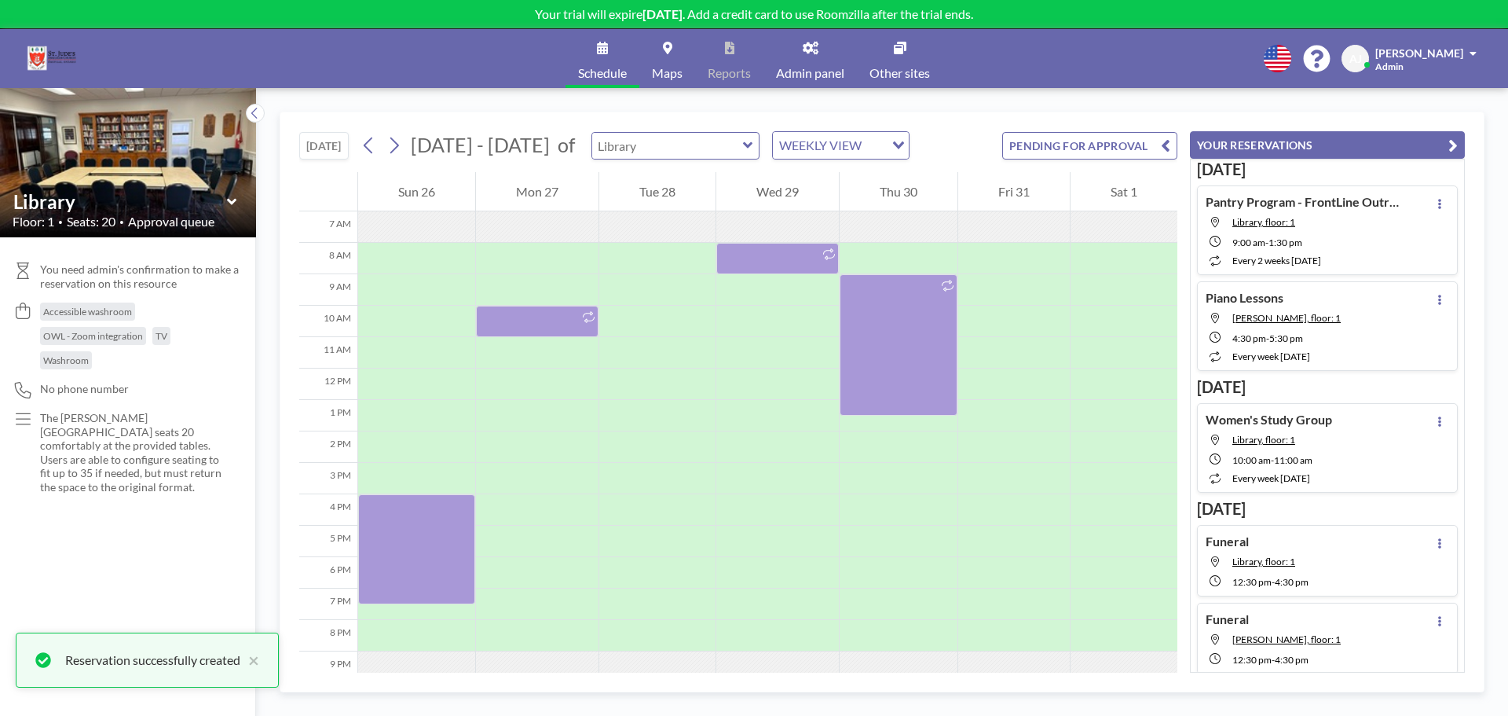
click at [695, 158] on div at bounding box center [676, 145] width 169 height 27
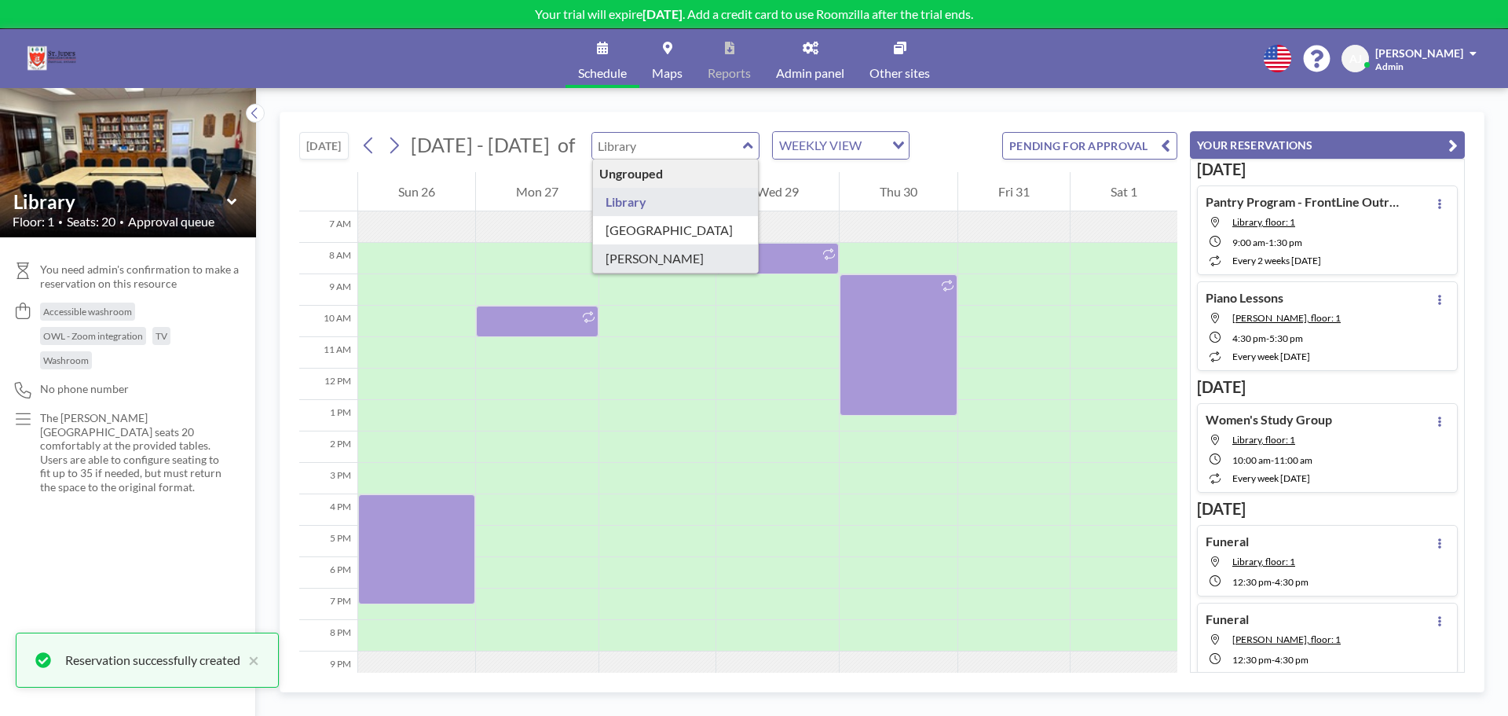
type input "[PERSON_NAME]"
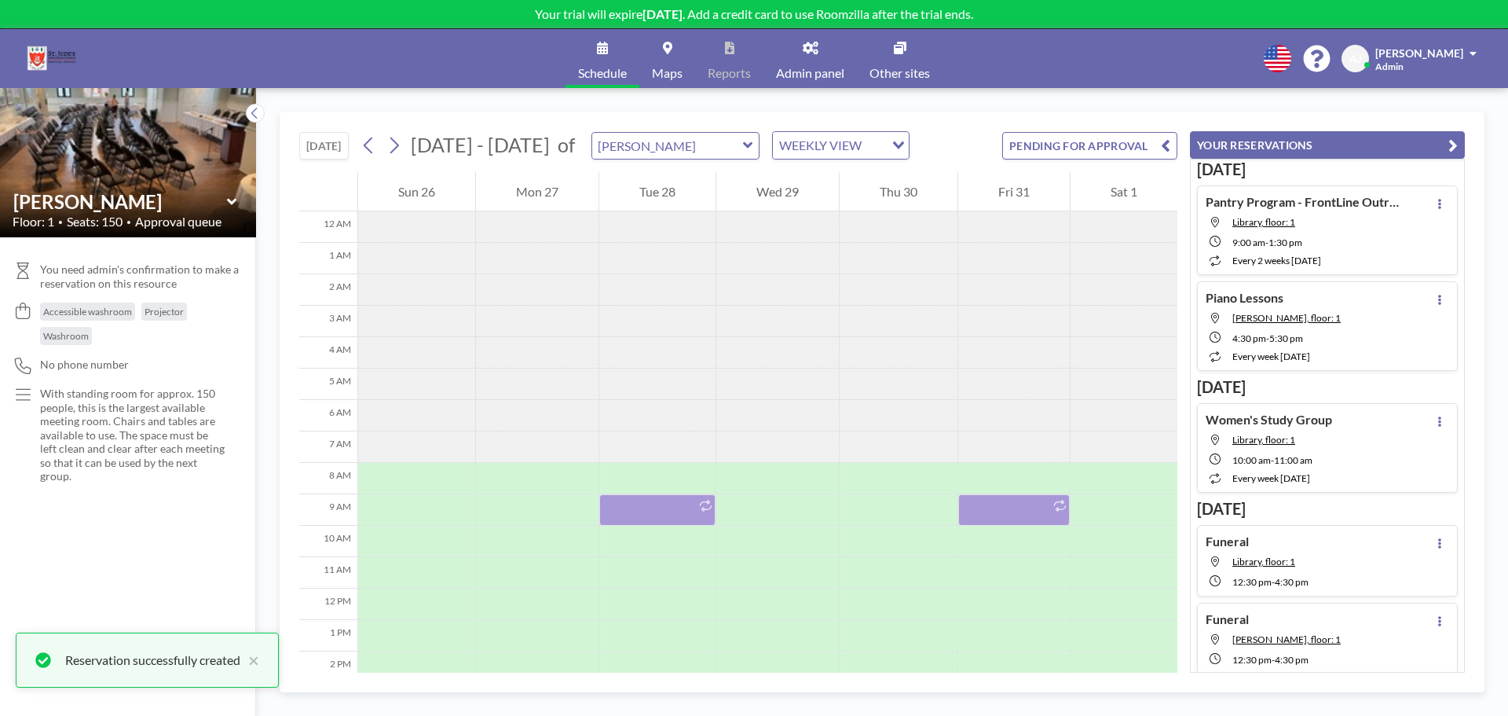
scroll to position [220, 0]
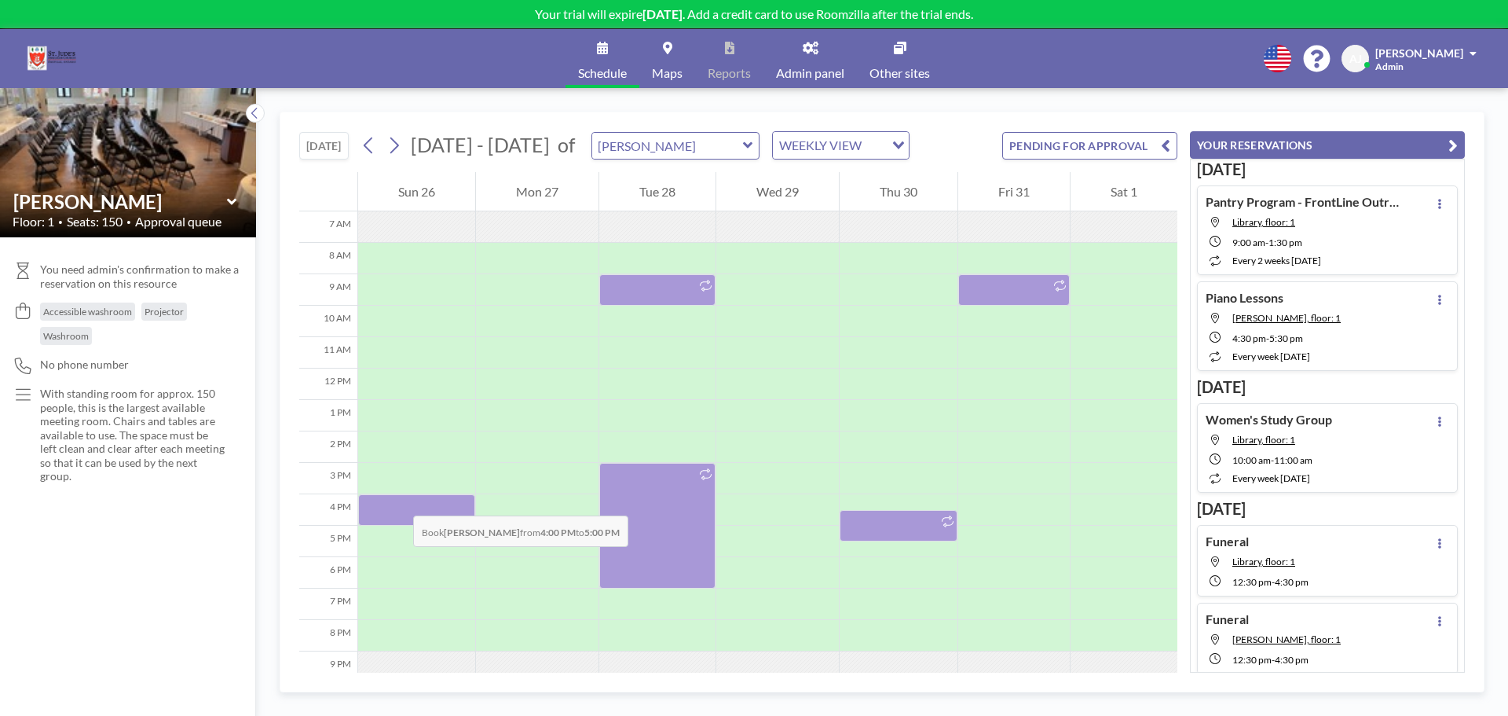
click at [398, 500] on div at bounding box center [416, 509] width 117 height 31
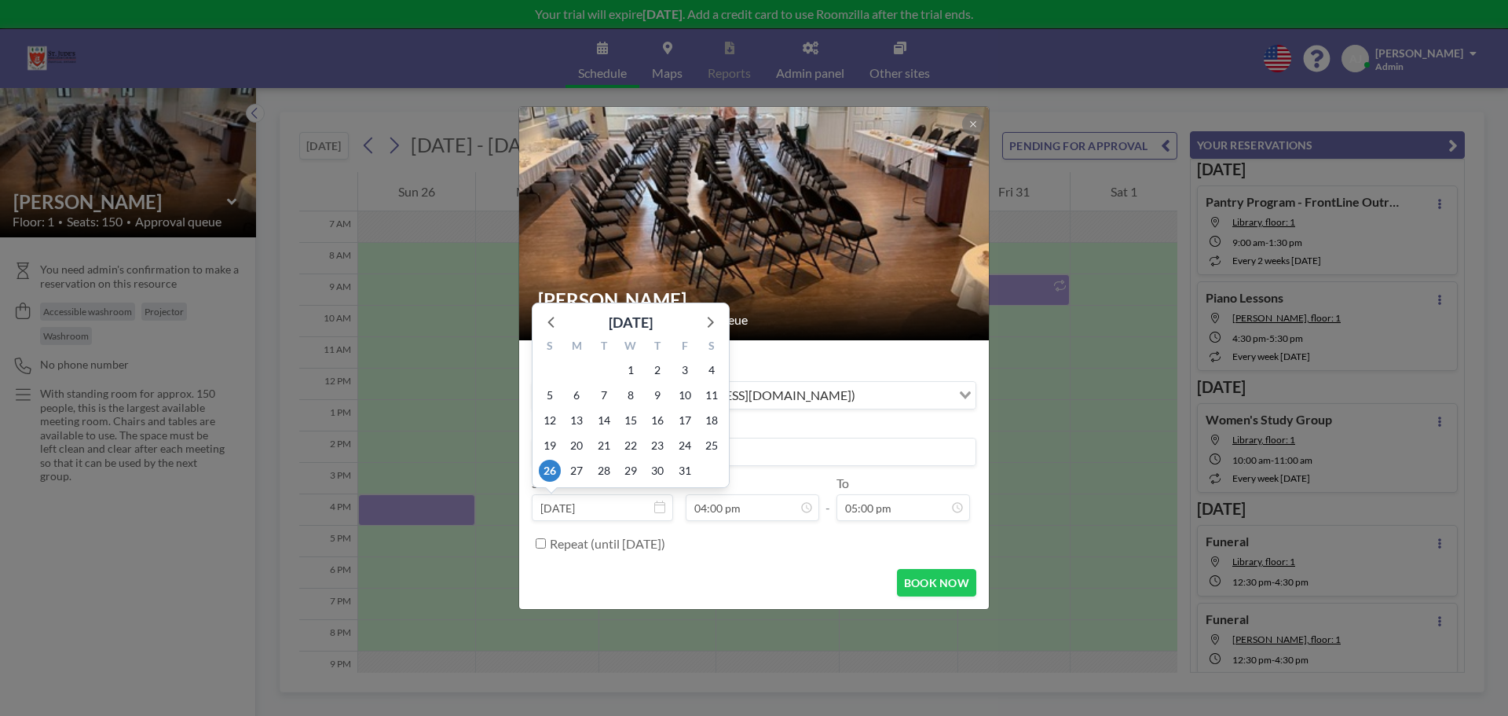
click at [752, 451] on input at bounding box center [754, 451] width 443 height 27
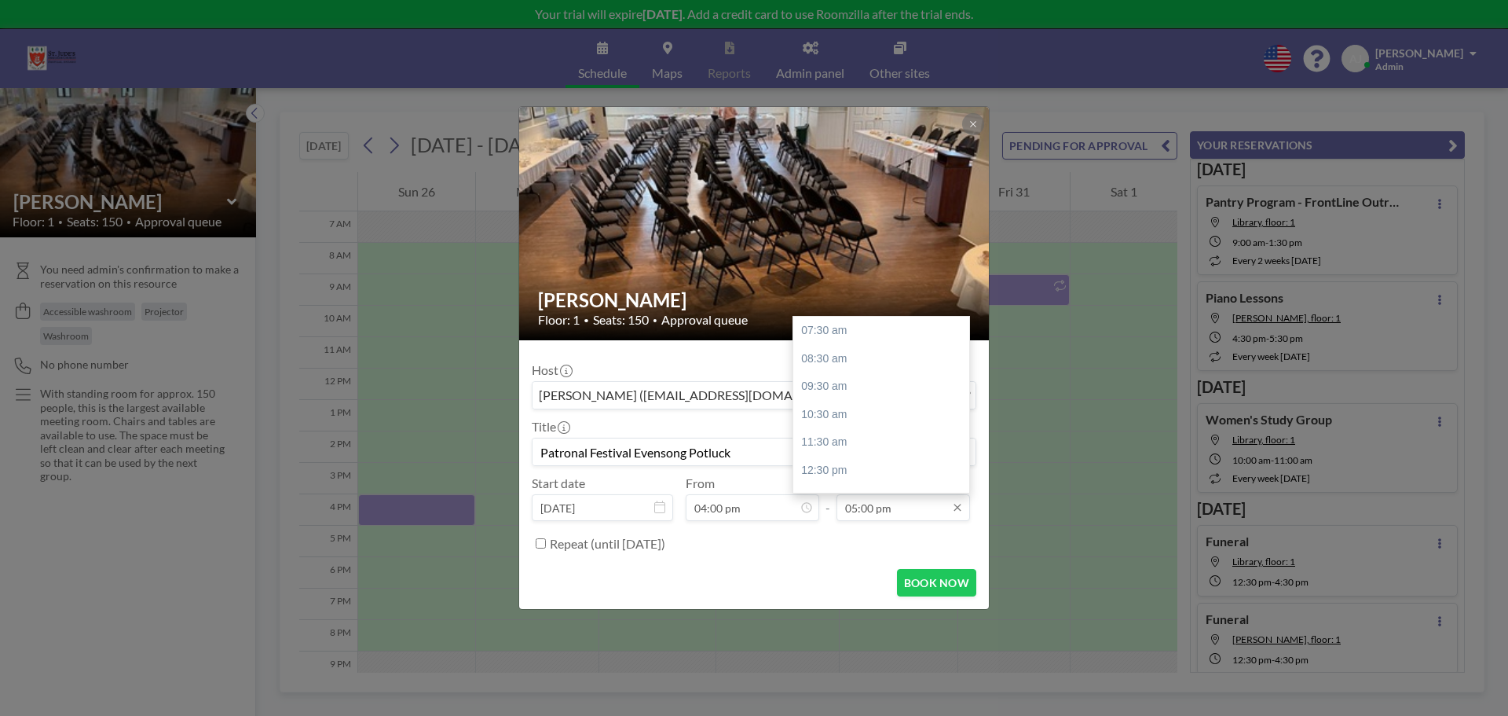
type input "Patronal Festival Evensong Potluck"
click at [874, 508] on input "05:00 pm" at bounding box center [904, 507] width 134 height 27
click at [838, 429] on div "07:30 pm" at bounding box center [885, 430] width 184 height 28
type input "07:30 pm"
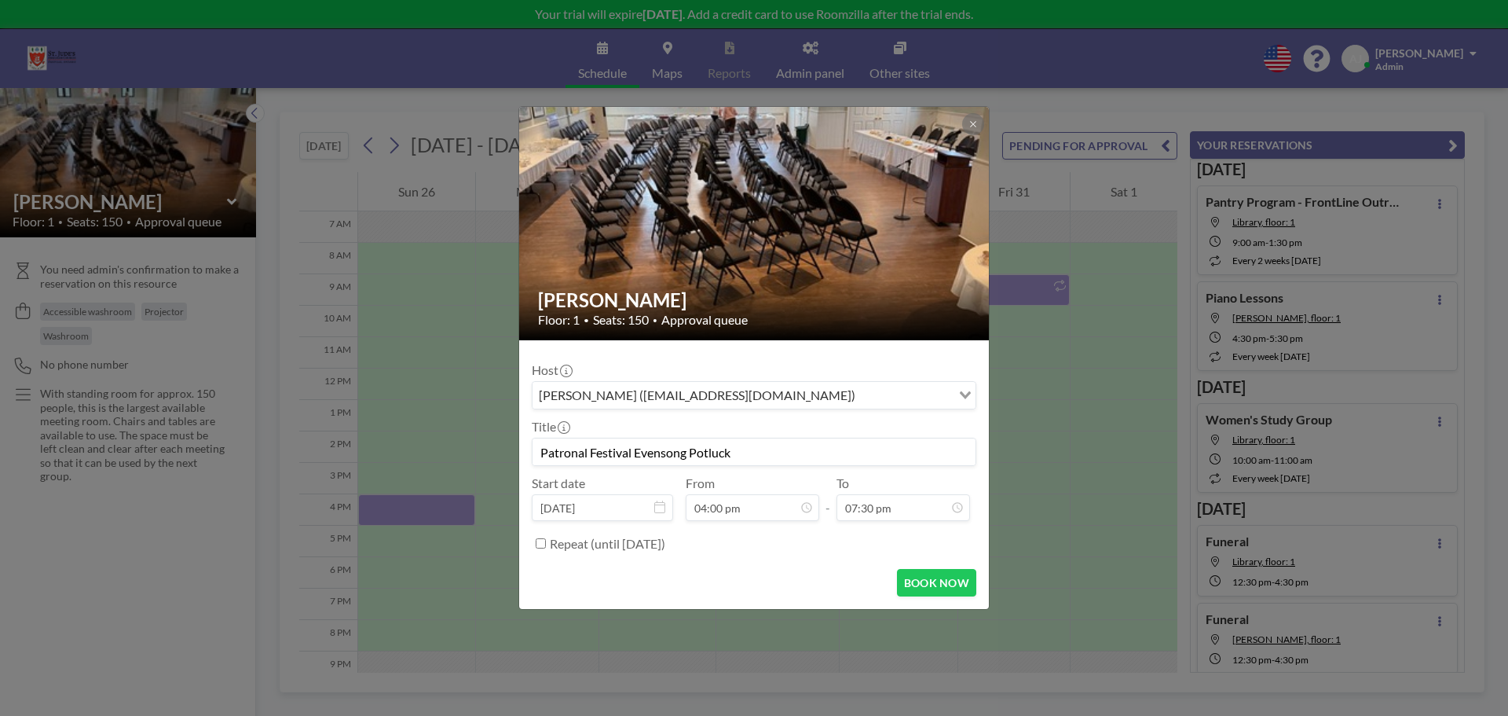
scroll to position [244, 0]
click at [944, 577] on button "BOOK NOW" at bounding box center [936, 582] width 79 height 27
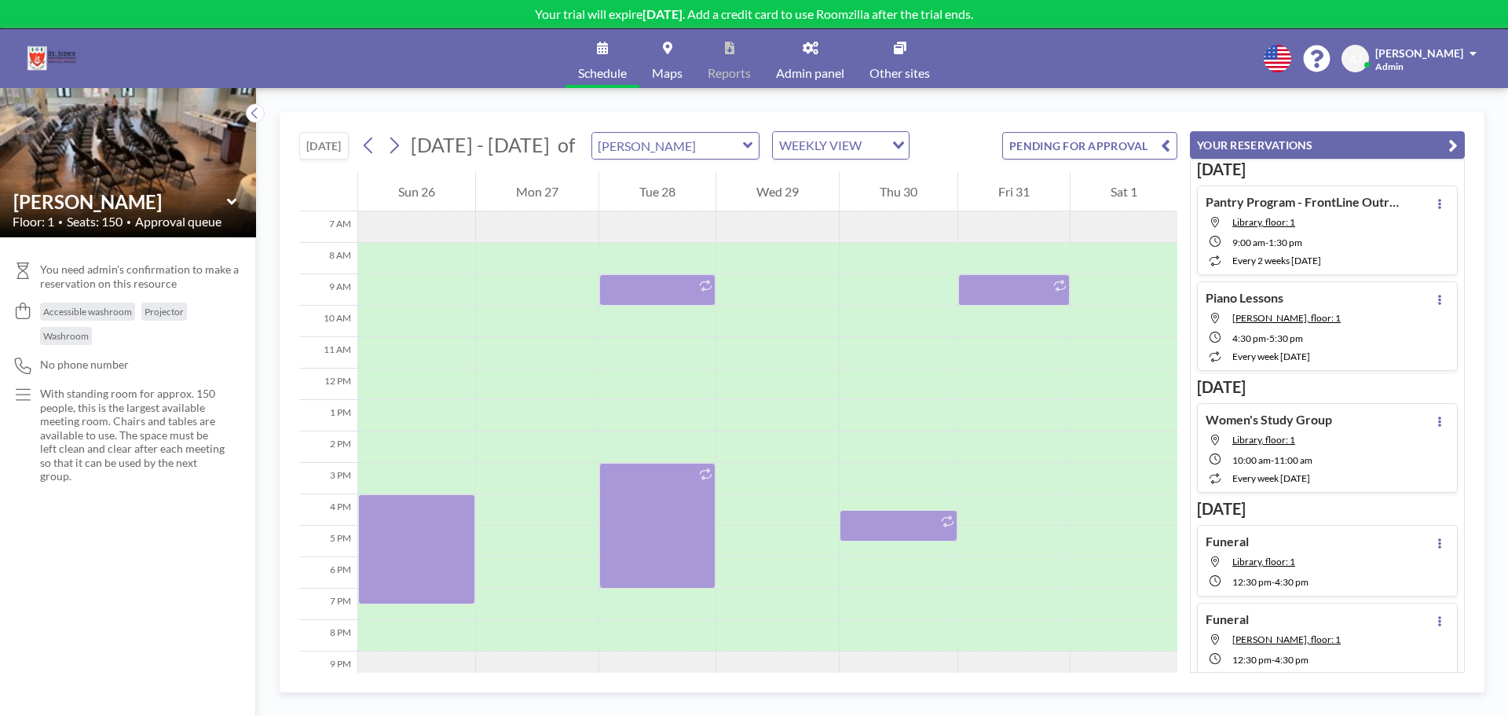
click at [336, 154] on button "[DATE]" at bounding box center [323, 145] width 49 height 27
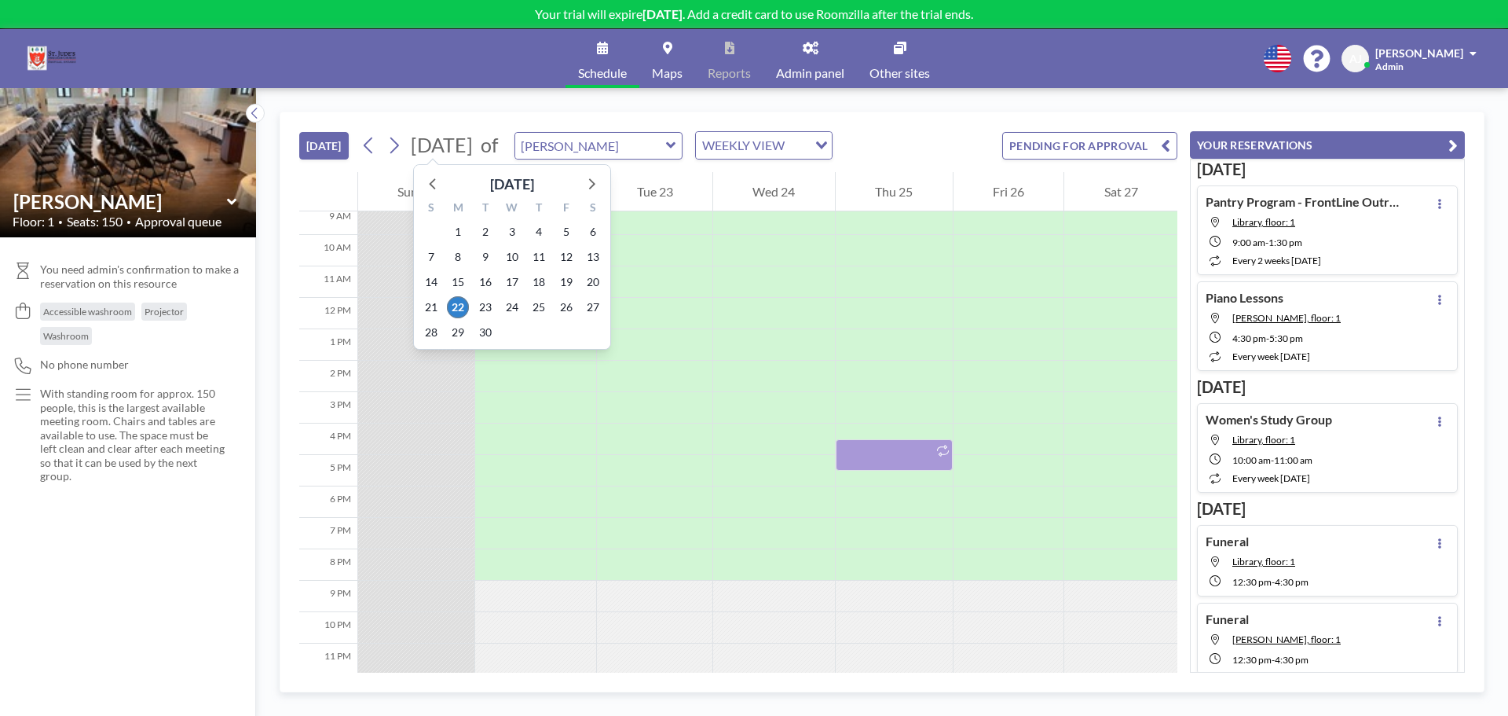
scroll to position [301, 0]
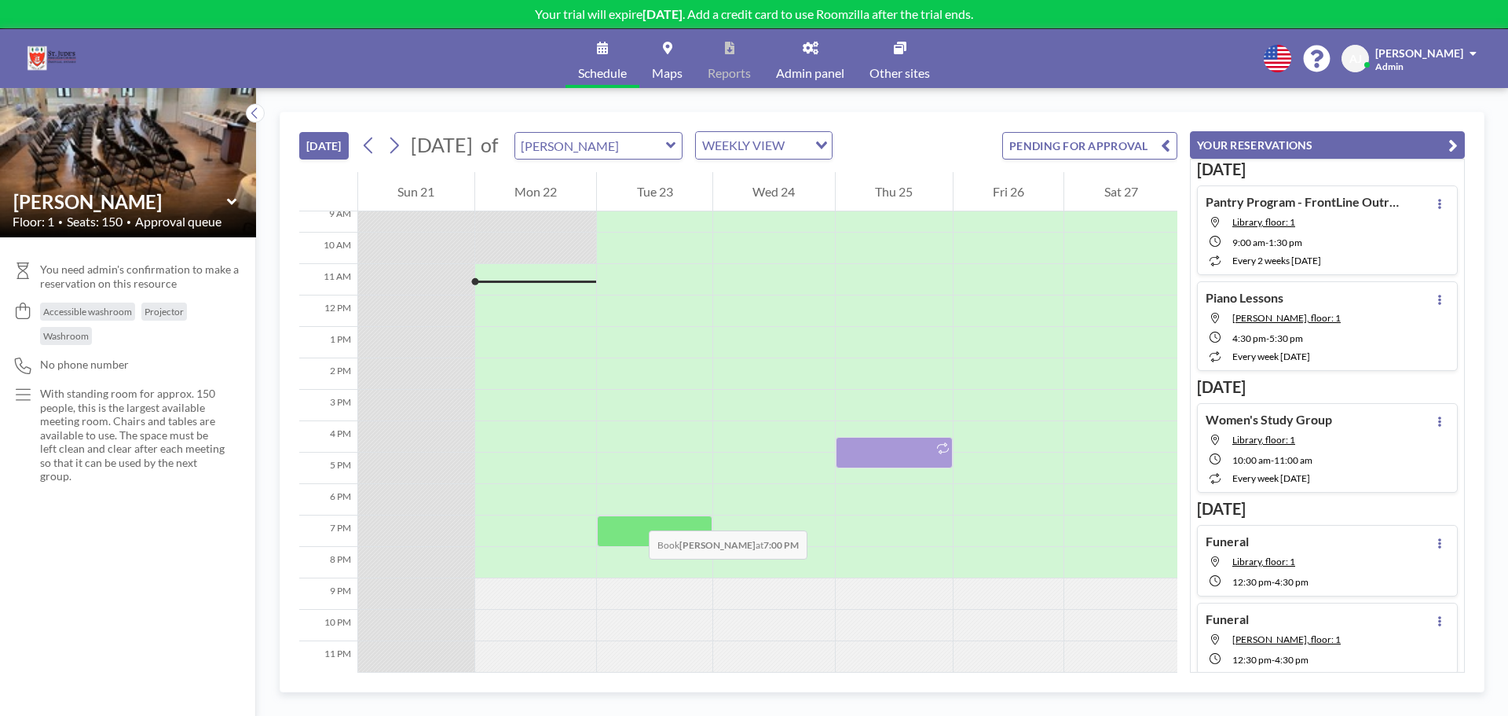
click at [633, 515] on div at bounding box center [654, 530] width 115 height 31
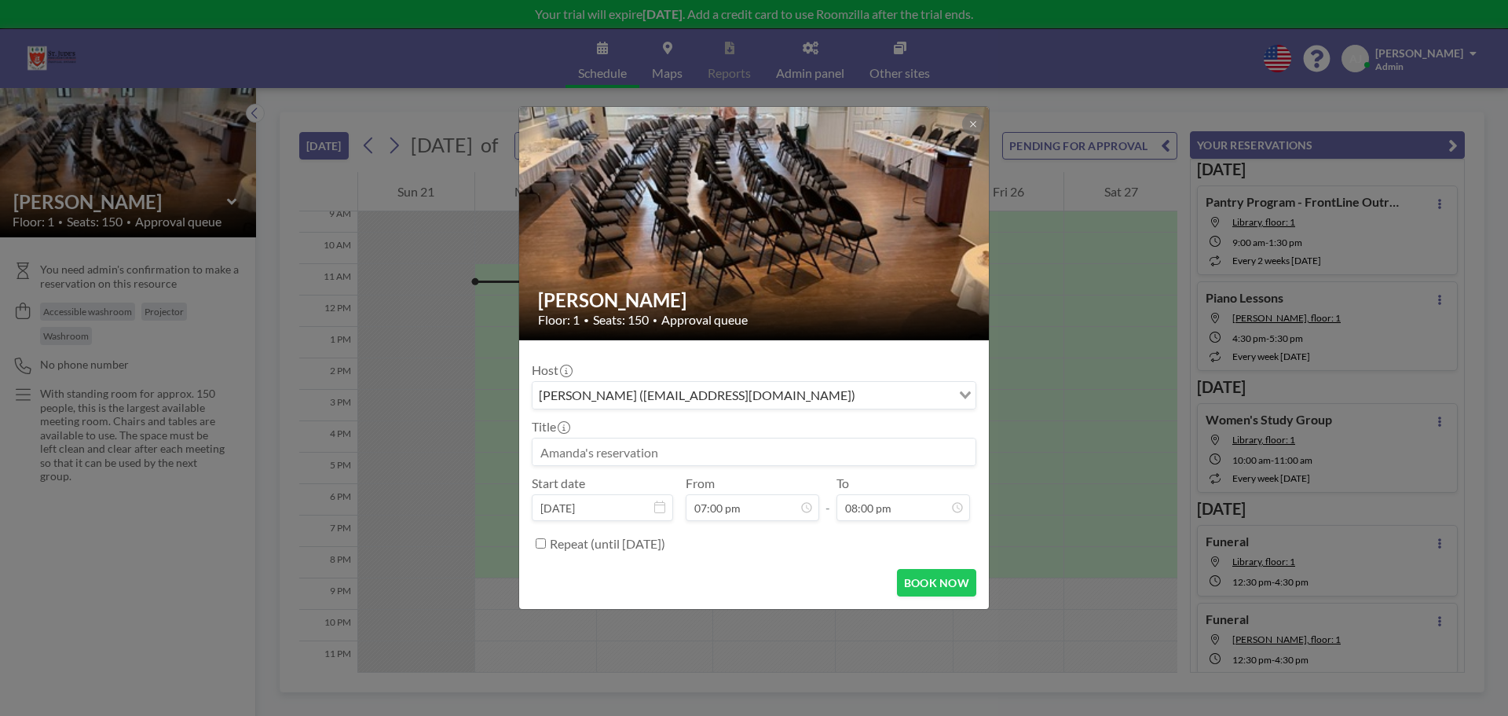
click at [655, 460] on input at bounding box center [754, 451] width 443 height 27
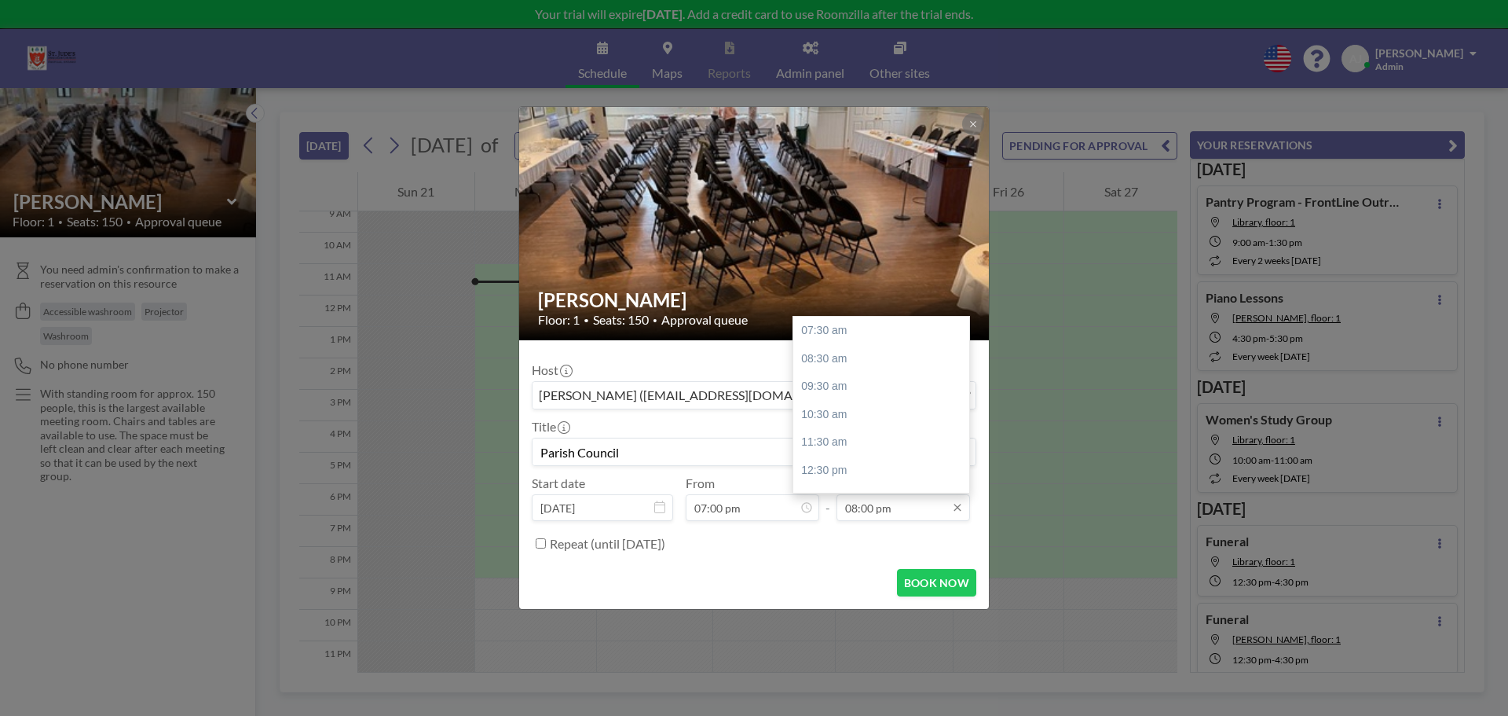
type input "Parish Council"
click at [877, 506] on input "08:00 pm" at bounding box center [904, 507] width 134 height 27
click at [841, 445] on div "08:30 pm" at bounding box center [885, 451] width 184 height 28
type input "08:30 pm"
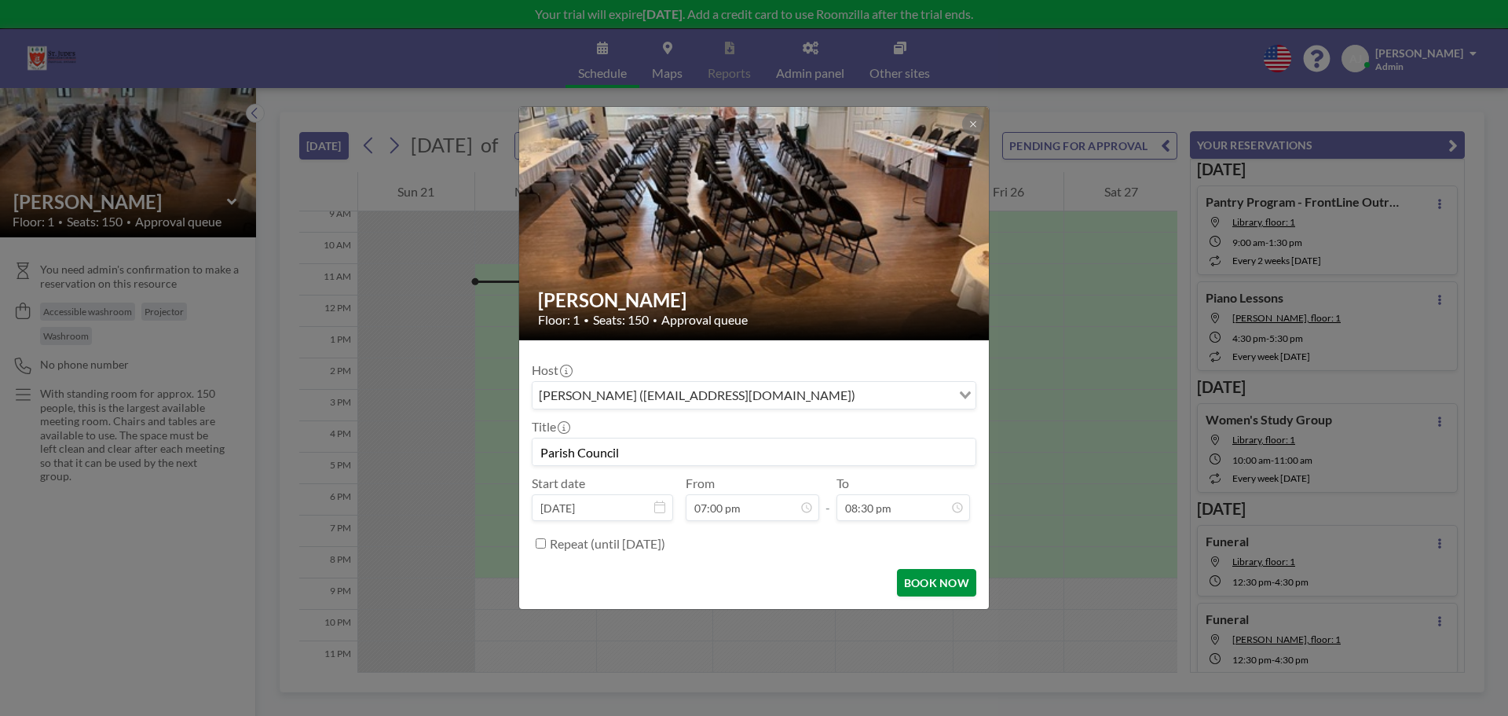
click at [923, 574] on button "BOOK NOW" at bounding box center [936, 582] width 79 height 27
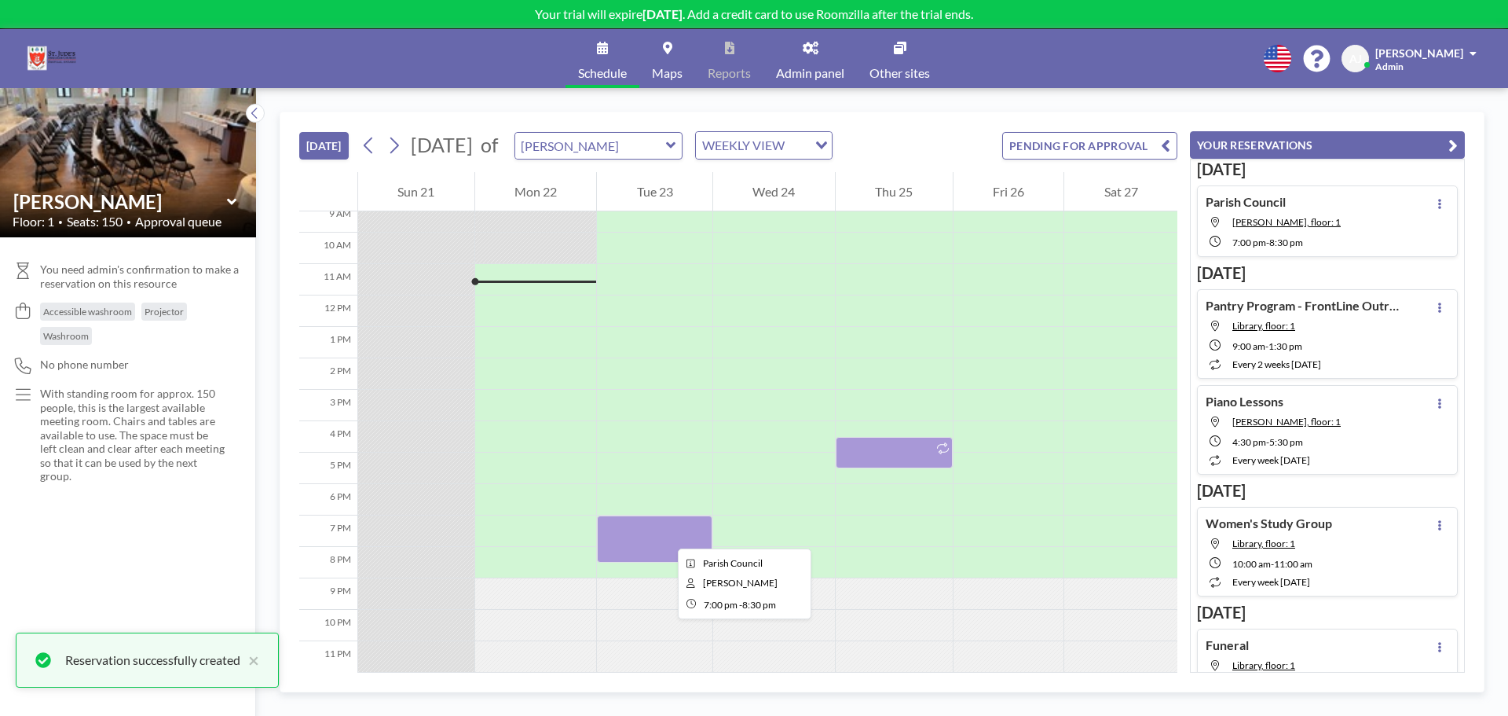
click at [665, 534] on div at bounding box center [654, 538] width 115 height 47
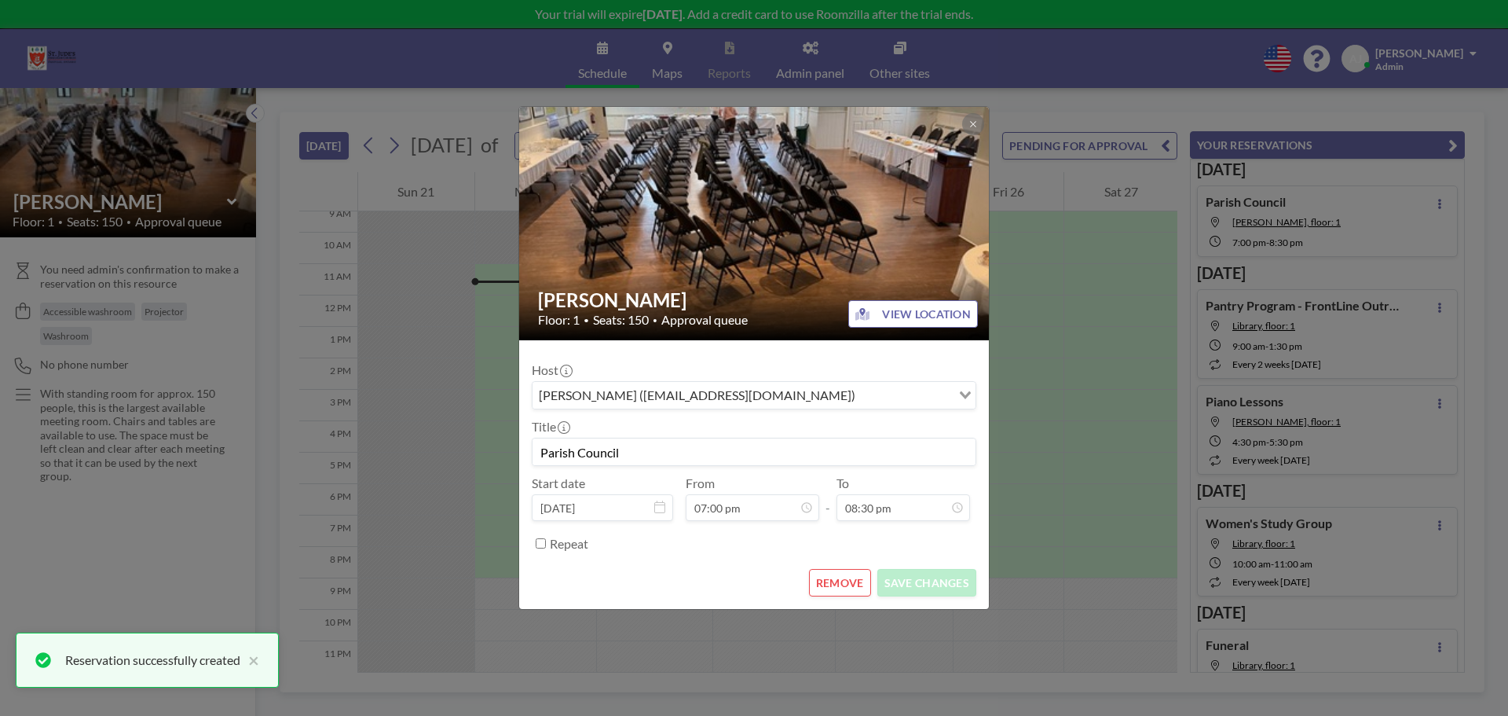
click at [851, 577] on button "REMOVE" at bounding box center [840, 582] width 62 height 27
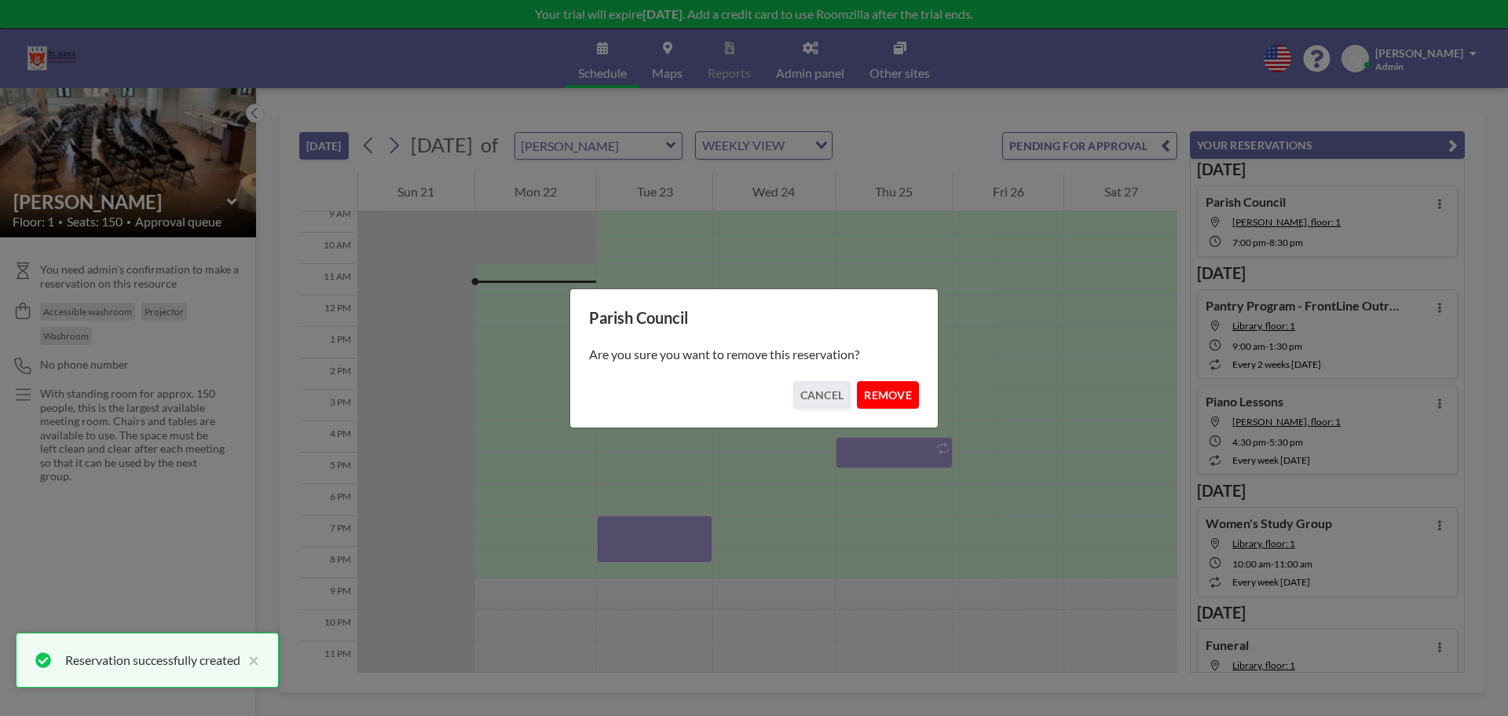
click at [878, 393] on button "REMOVE" at bounding box center [888, 394] width 62 height 27
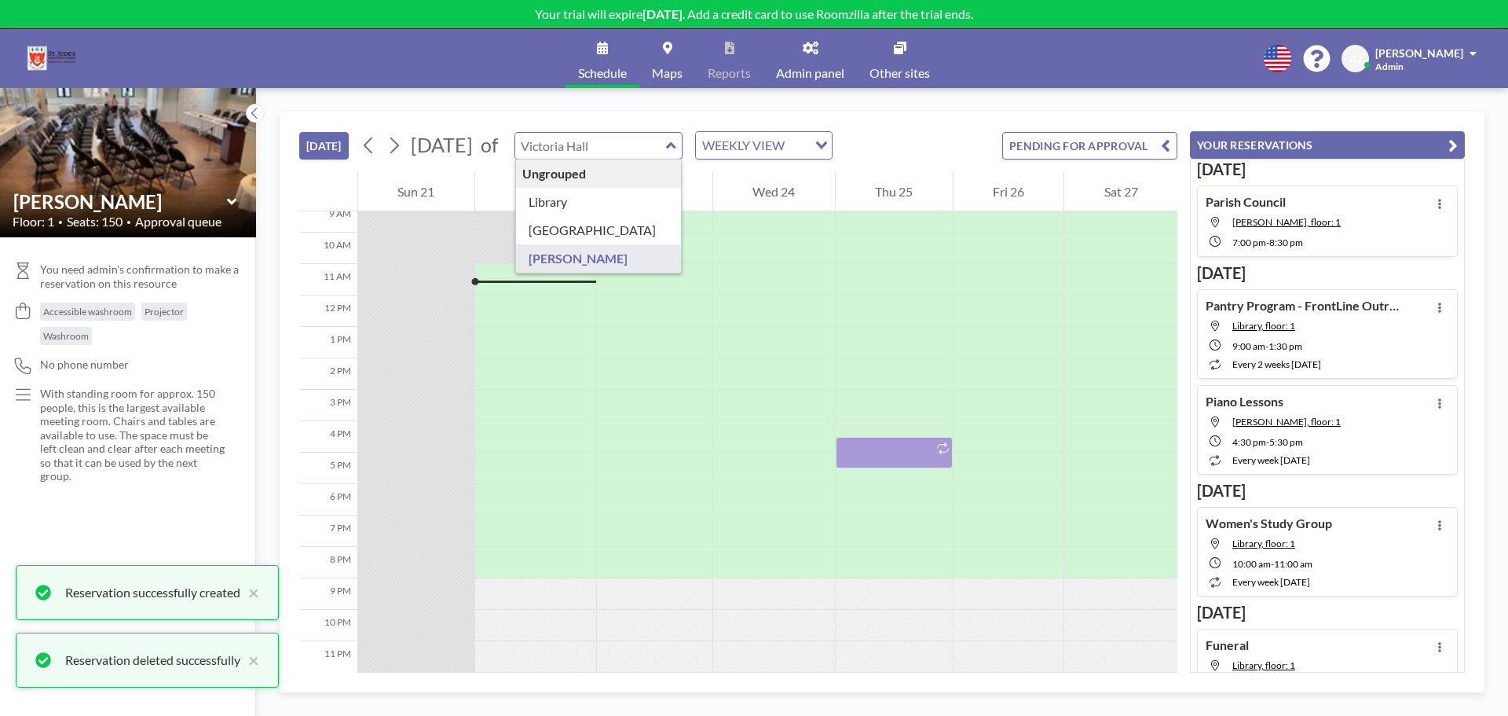
click at [666, 146] on input "text" at bounding box center [590, 146] width 151 height 26
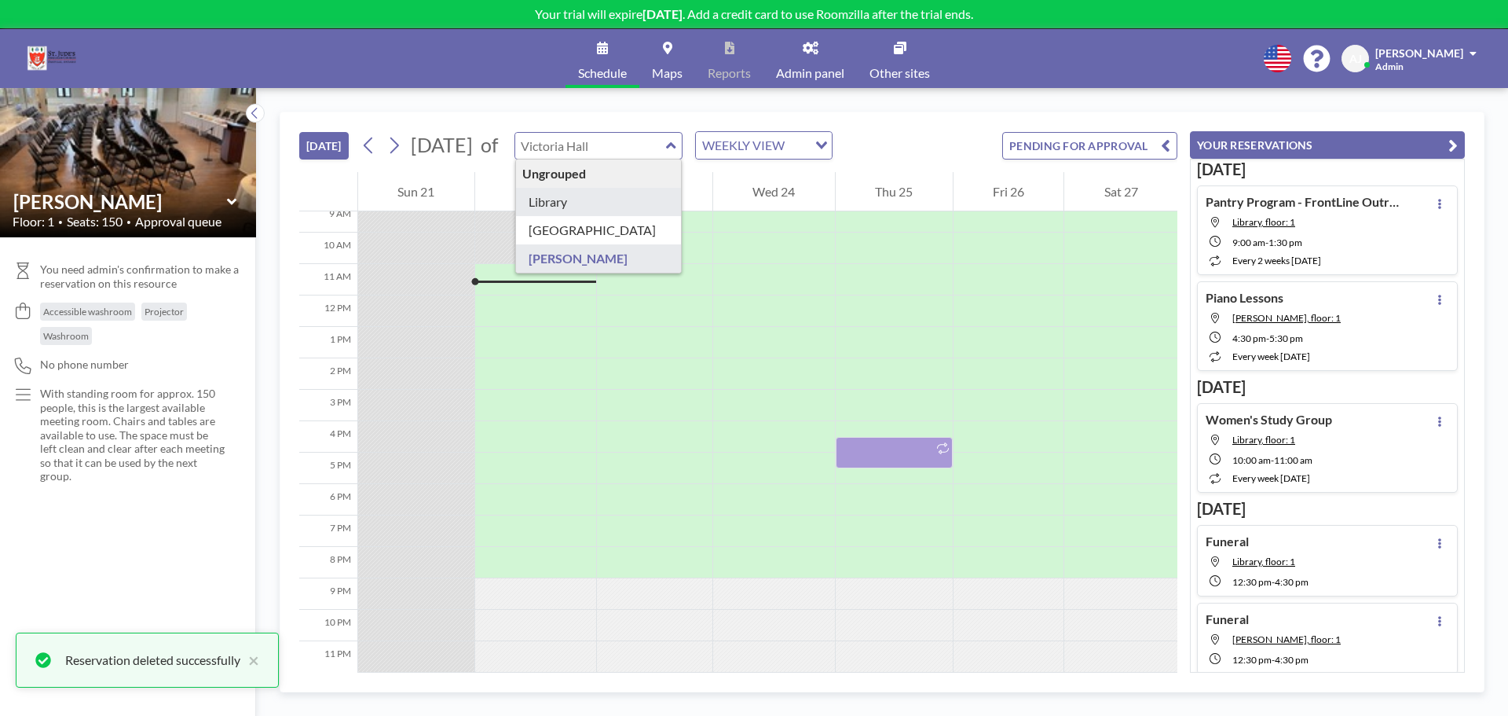
type input "Library"
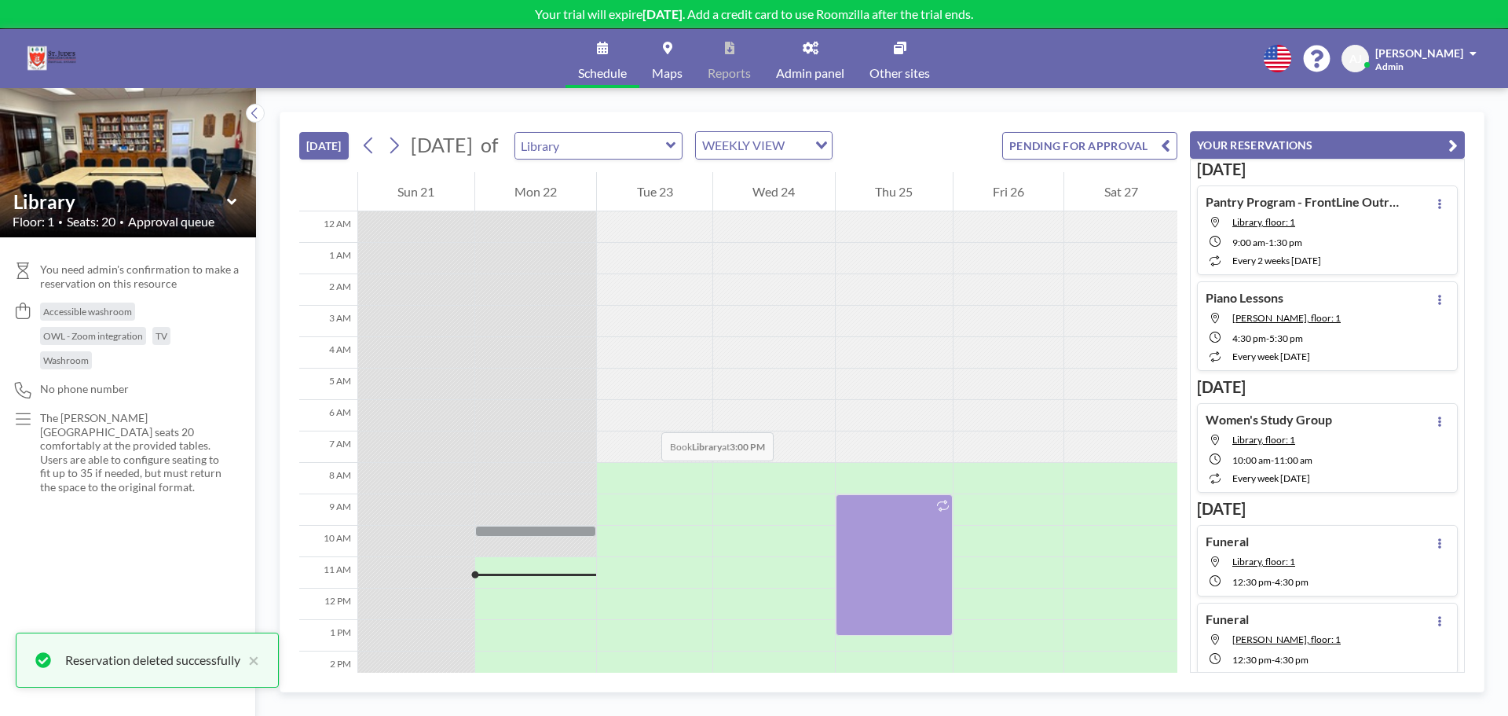
scroll to position [301, 0]
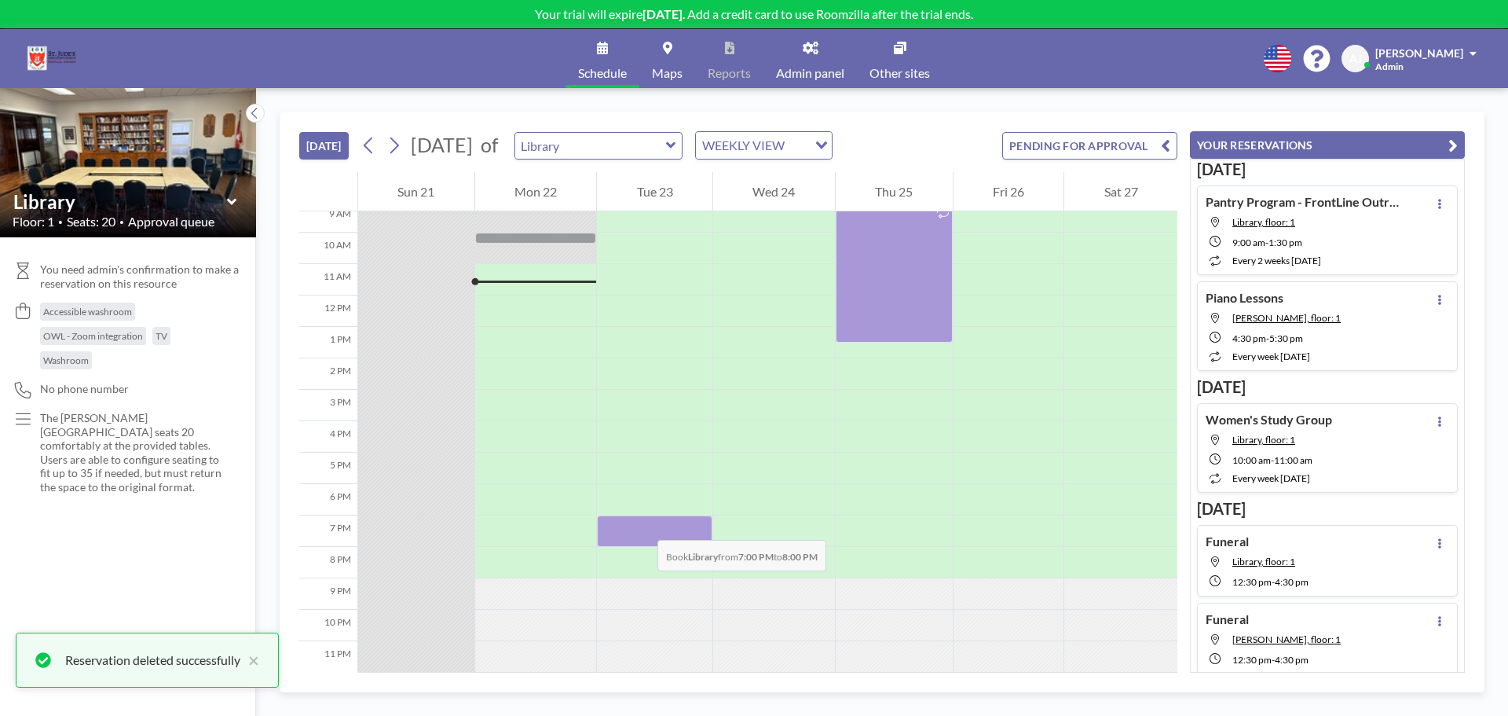
click at [642, 524] on div at bounding box center [654, 530] width 115 height 31
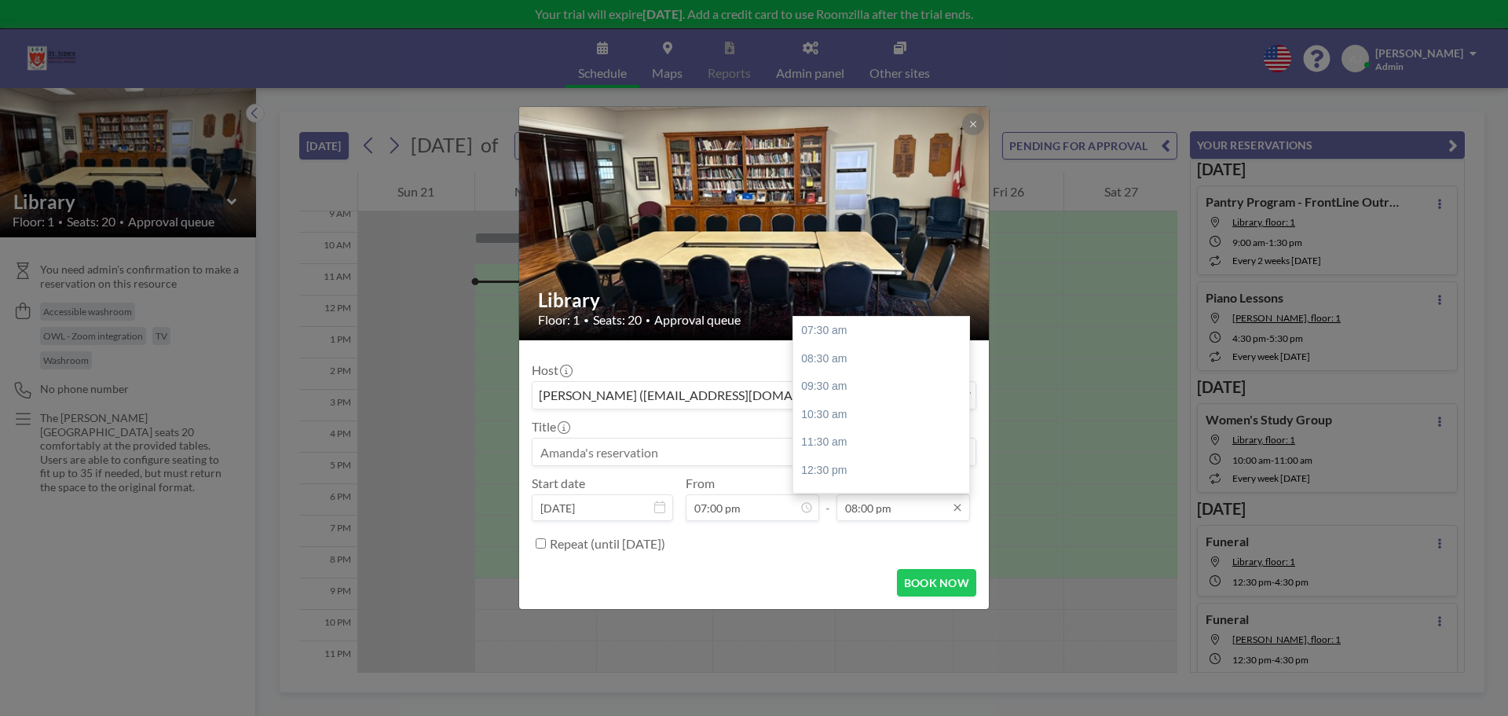
drag, startPoint x: 873, startPoint y: 507, endPoint x: 863, endPoint y: 506, distance: 10.2
click at [863, 506] on input "08:00 pm" at bounding box center [904, 507] width 134 height 27
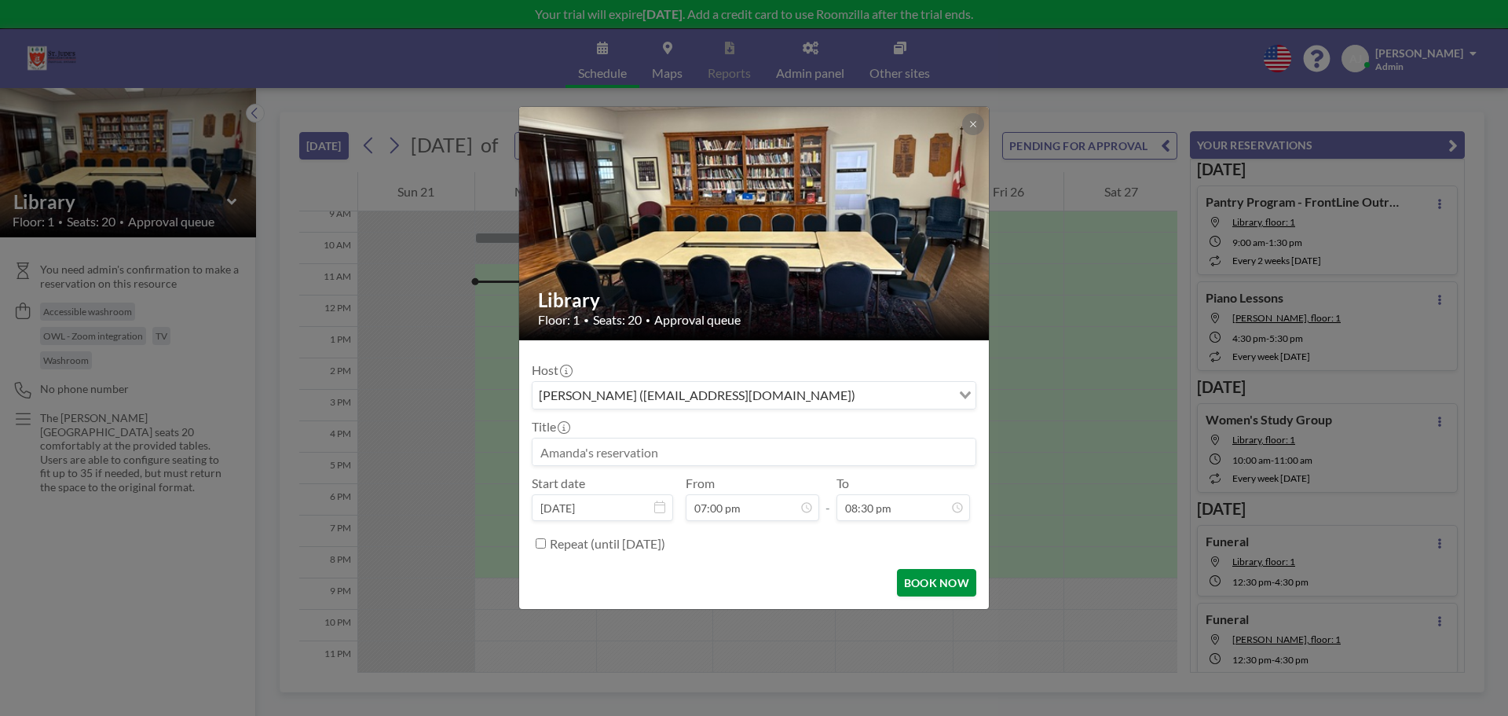
type input "08:30 pm"
click at [936, 581] on button "BOOK NOW" at bounding box center [936, 582] width 79 height 27
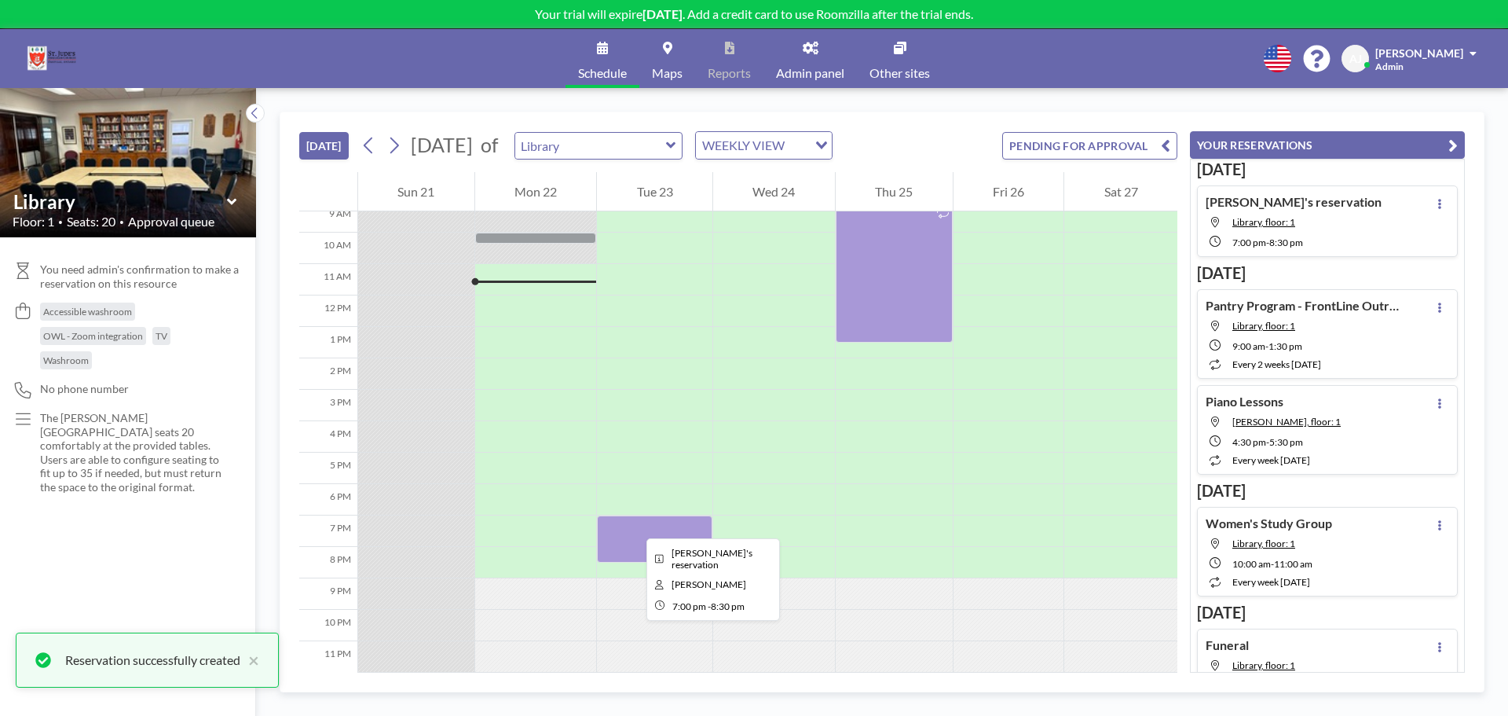
click at [632, 522] on div at bounding box center [654, 538] width 115 height 47
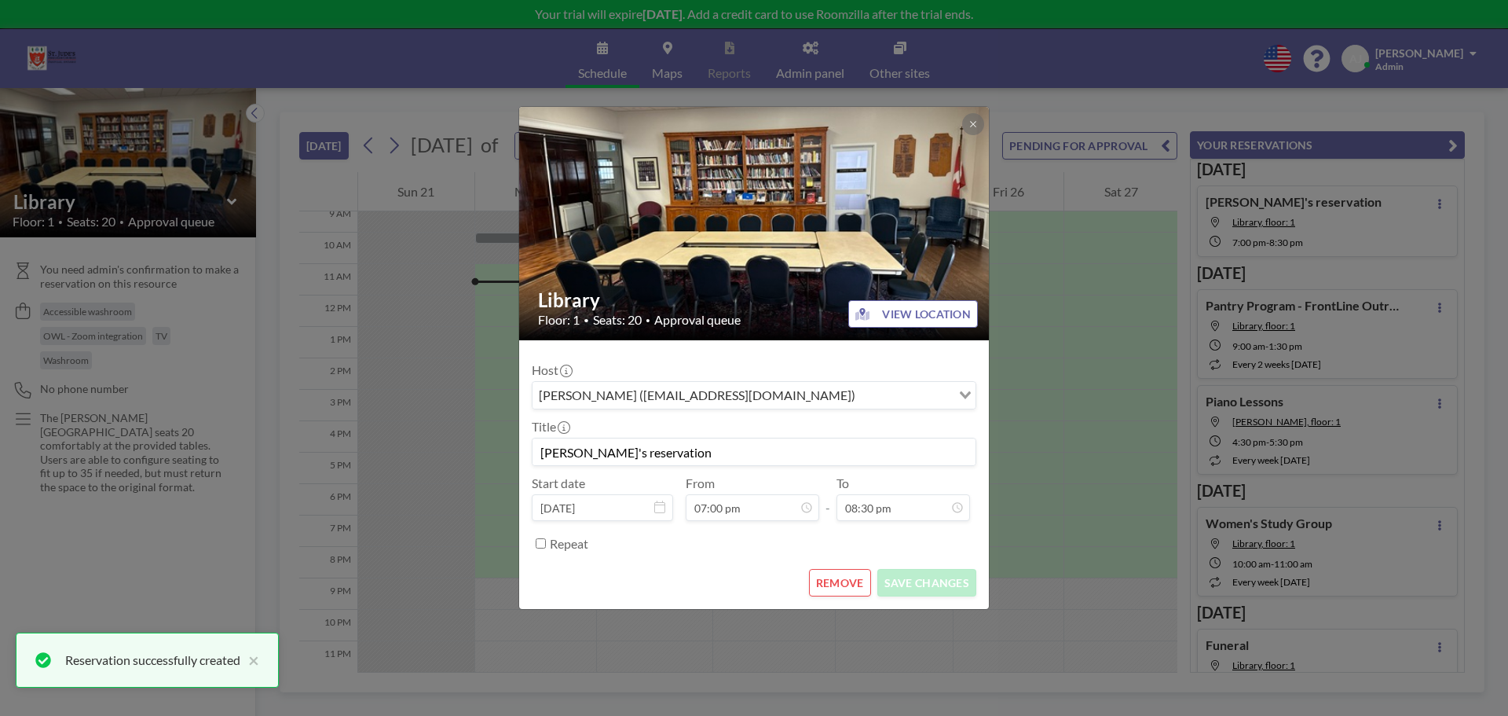
click at [742, 456] on input "[PERSON_NAME]'s reservation" at bounding box center [754, 451] width 443 height 27
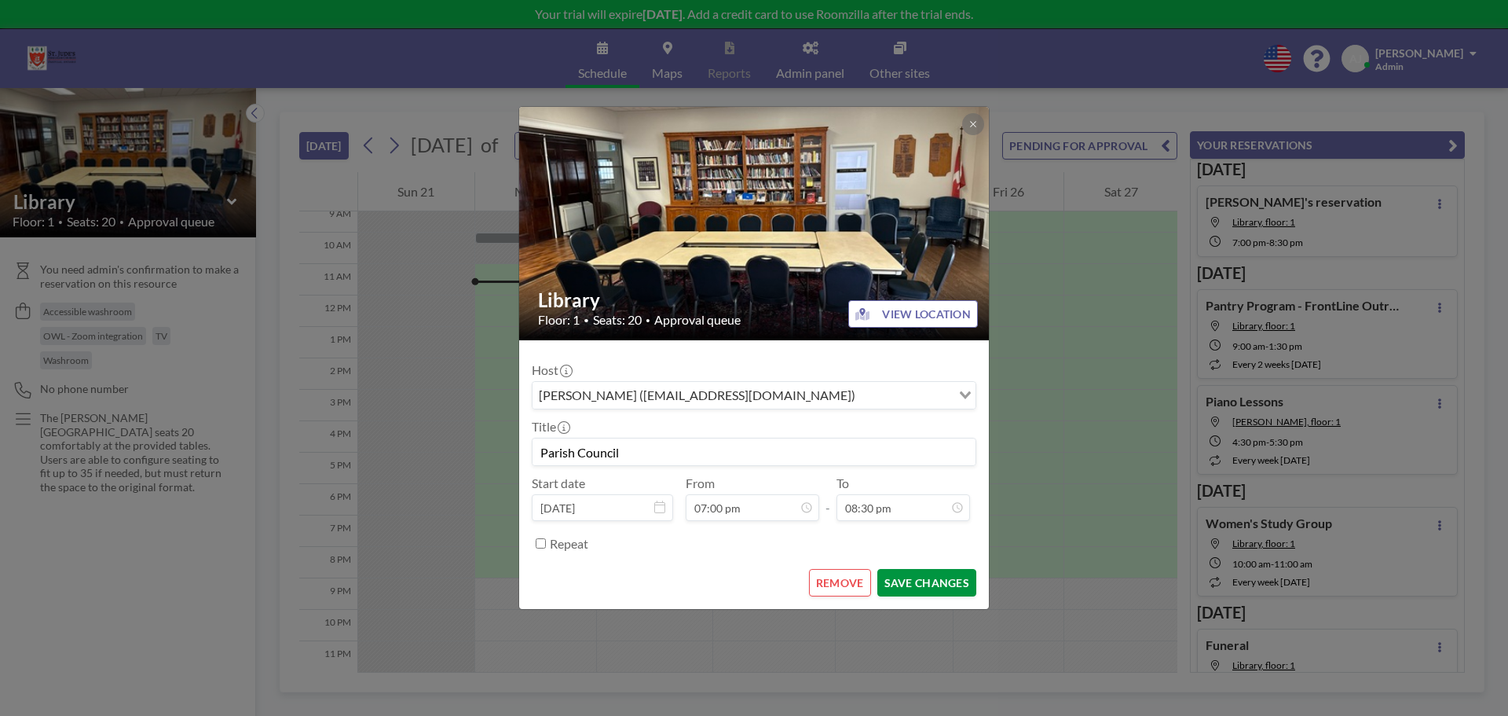
scroll to position [244, 0]
type input "Parish Council"
click at [900, 585] on button "SAVE CHANGES" at bounding box center [927, 582] width 99 height 27
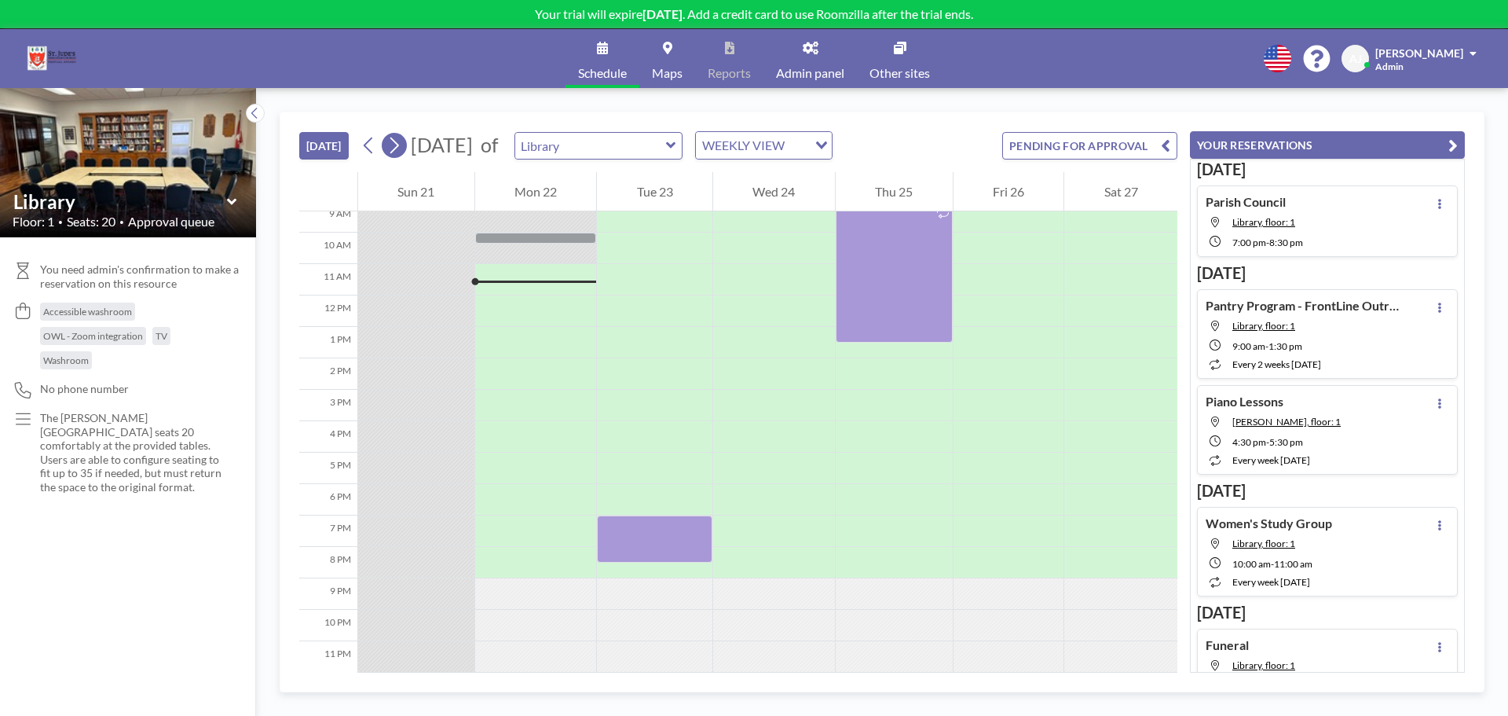
click at [393, 148] on icon at bounding box center [394, 146] width 15 height 24
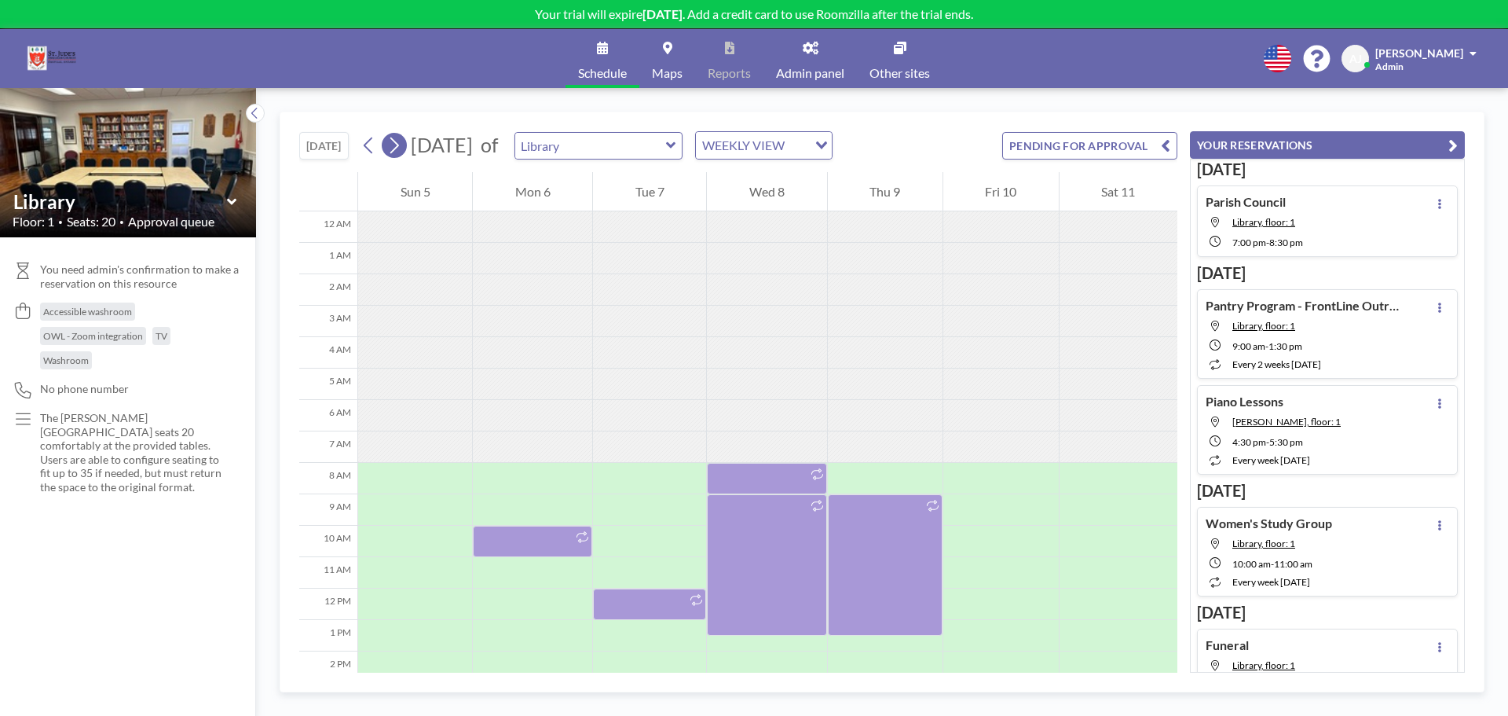
scroll to position [220, 0]
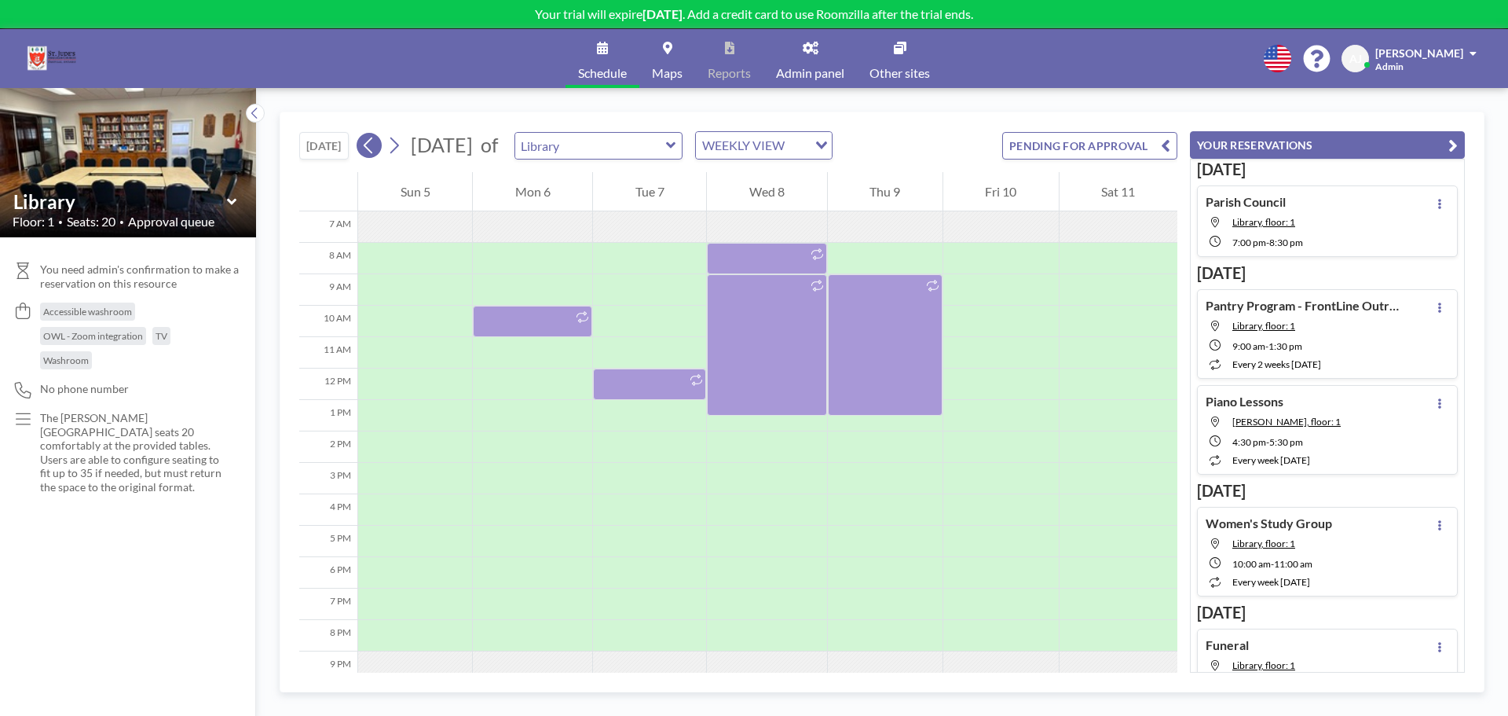
click at [362, 147] on button at bounding box center [369, 145] width 25 height 25
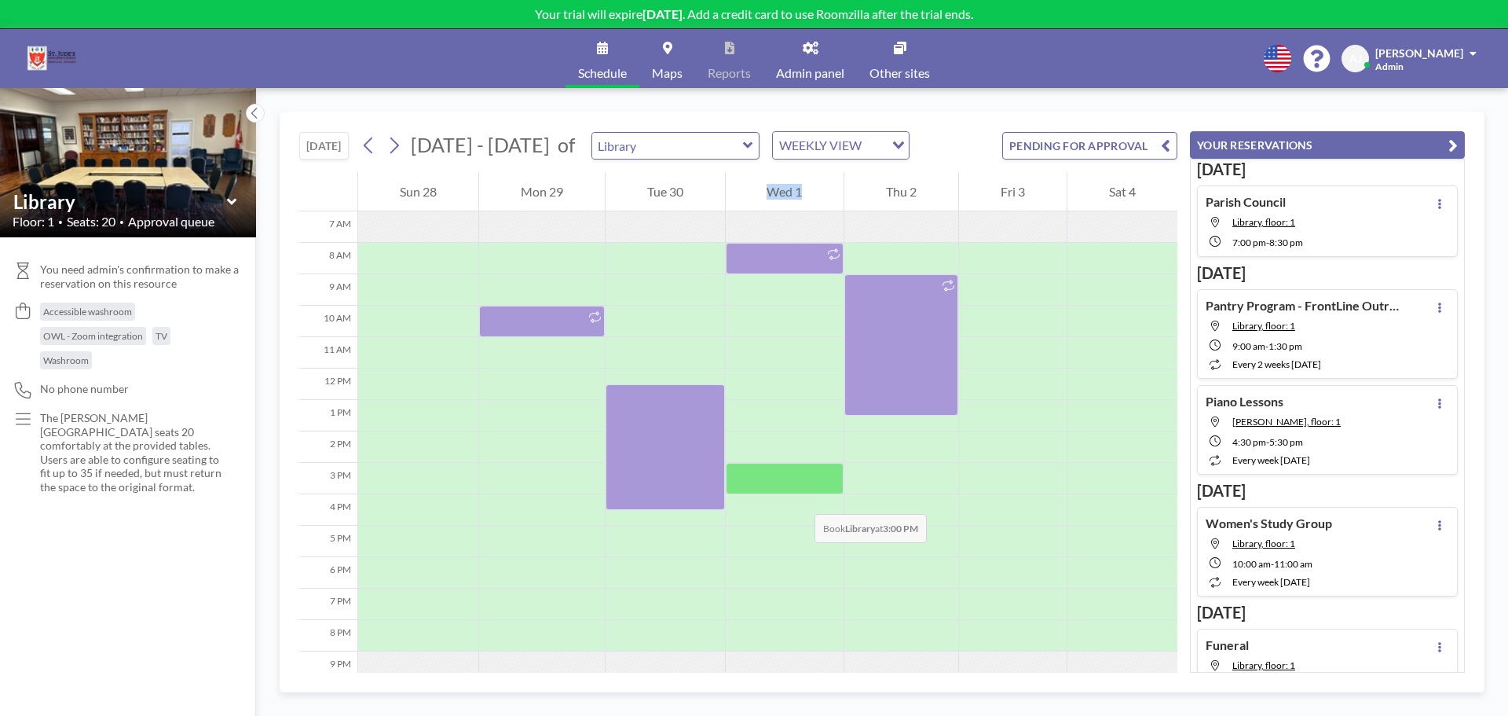
click at [852, 505] on div "12 AM 1 AM 2 AM 3 AM 4 AM 5 AM 6 AM 7 AM 8 AM 9 AM 10 AM 11 AM 12 PM 1 PM 2 PM …" at bounding box center [738, 348] width 878 height 793
click at [918, 137] on div "TODAY Sep - Oct 2025 of Library WEEKLY VIEW Loading... PENDING FOR APPROVAL" at bounding box center [738, 142] width 878 height 60
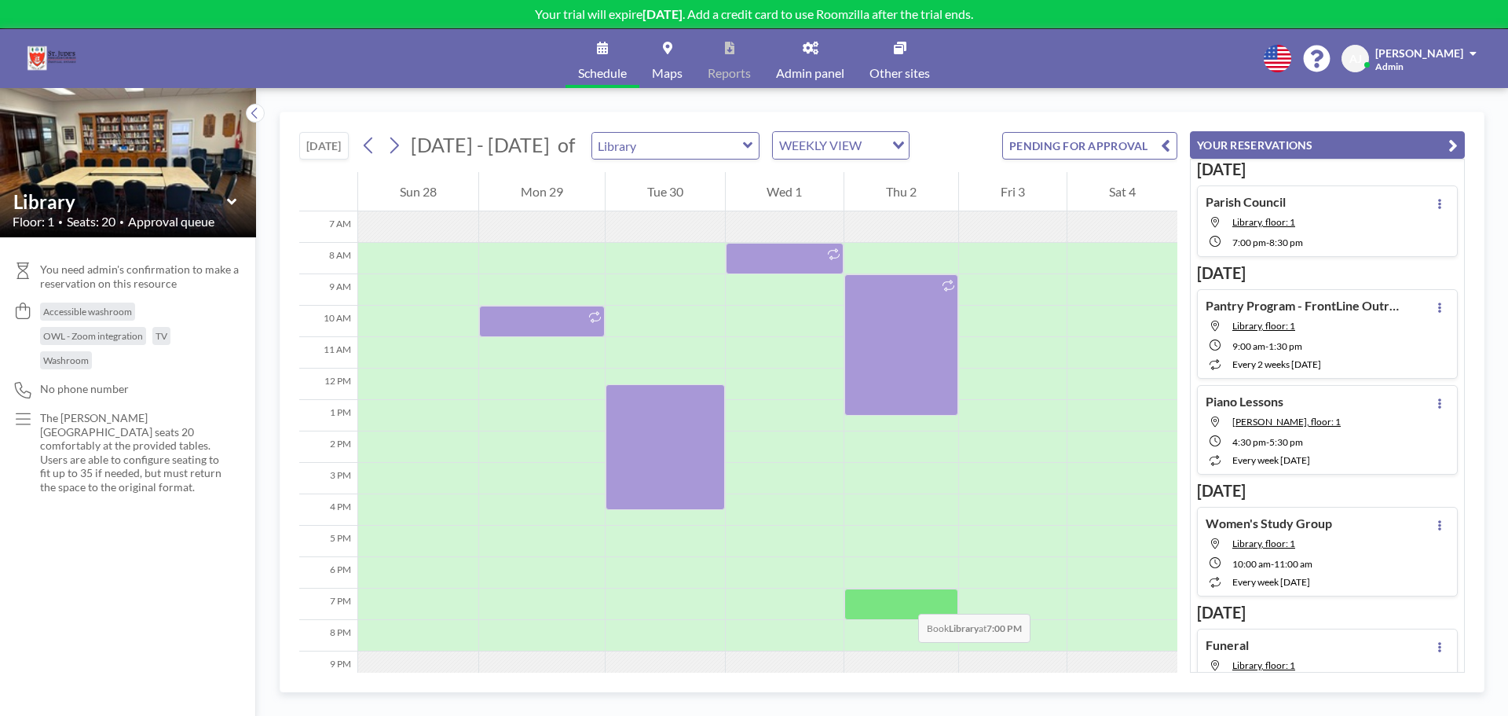
click at [903, 598] on div at bounding box center [902, 603] width 114 height 31
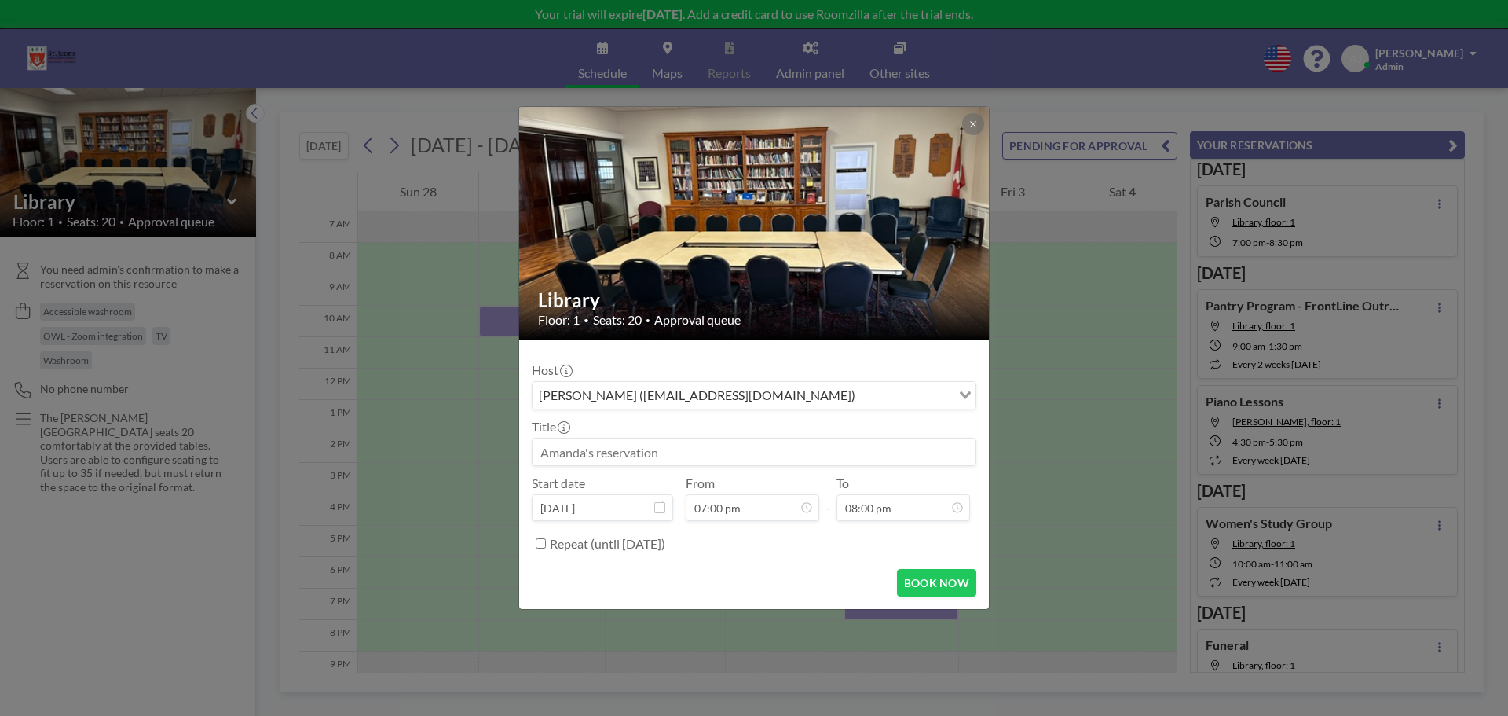
click at [712, 455] on input at bounding box center [754, 451] width 443 height 27
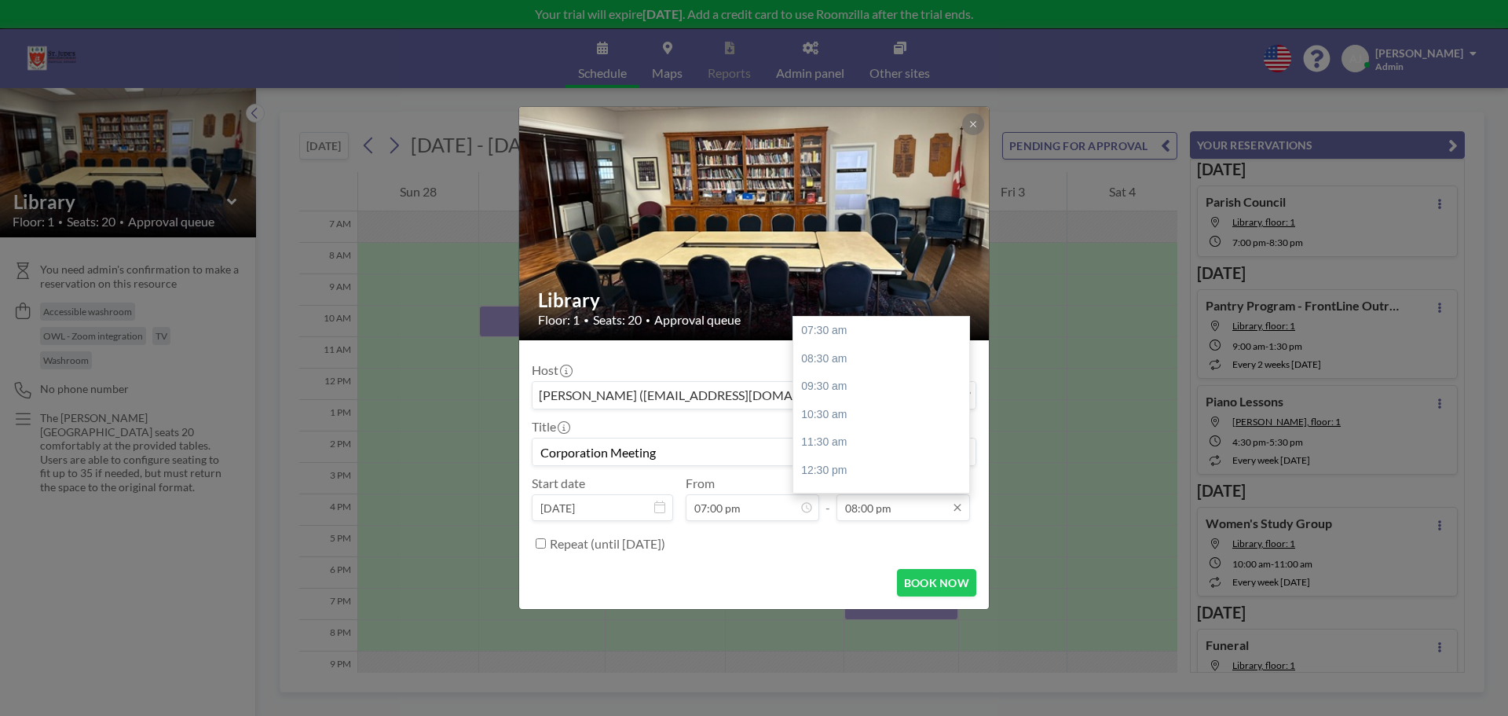
type input "Corporation Meeting"
drag, startPoint x: 870, startPoint y: 508, endPoint x: 863, endPoint y: 511, distance: 8.2
click at [863, 511] on input "08:00 pm" at bounding box center [904, 507] width 134 height 27
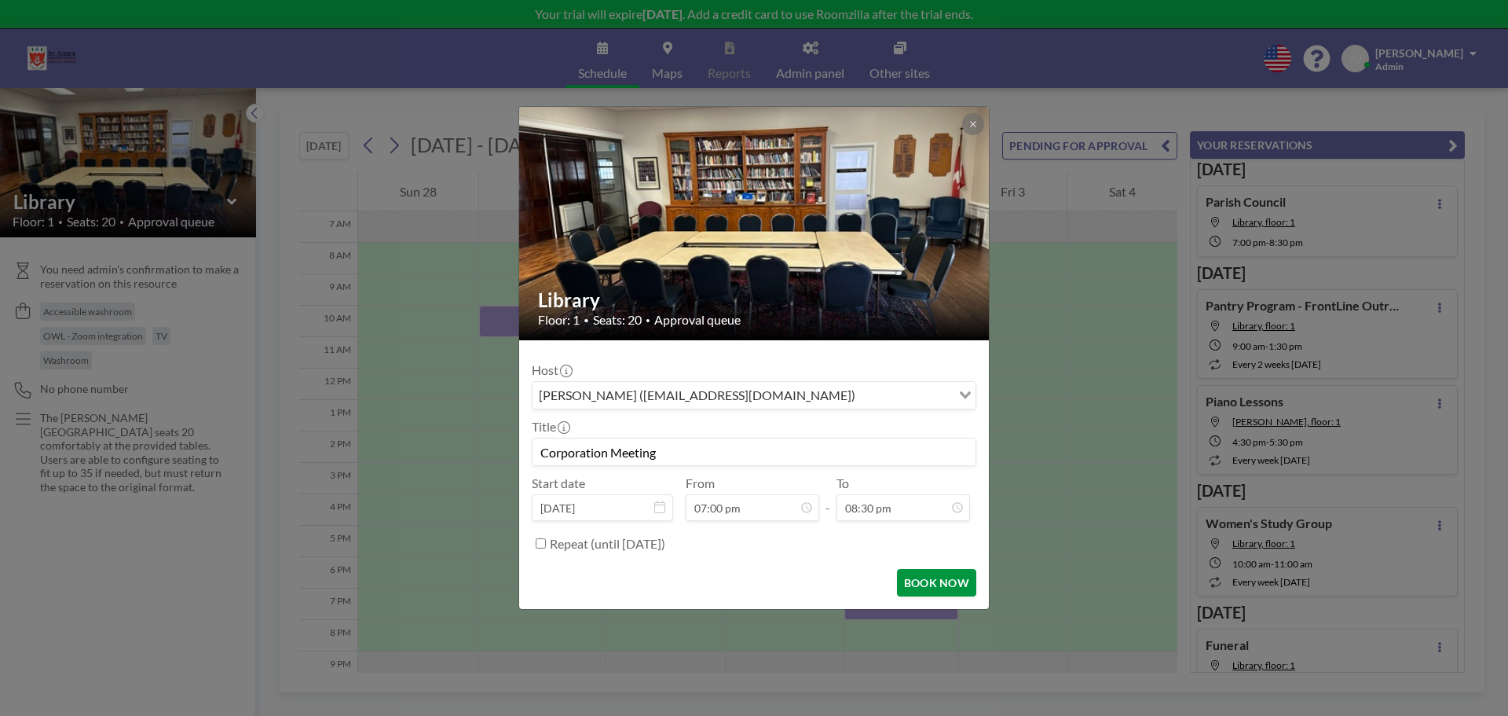
type input "08:30 pm"
click at [951, 585] on button "BOOK NOW" at bounding box center [936, 582] width 79 height 27
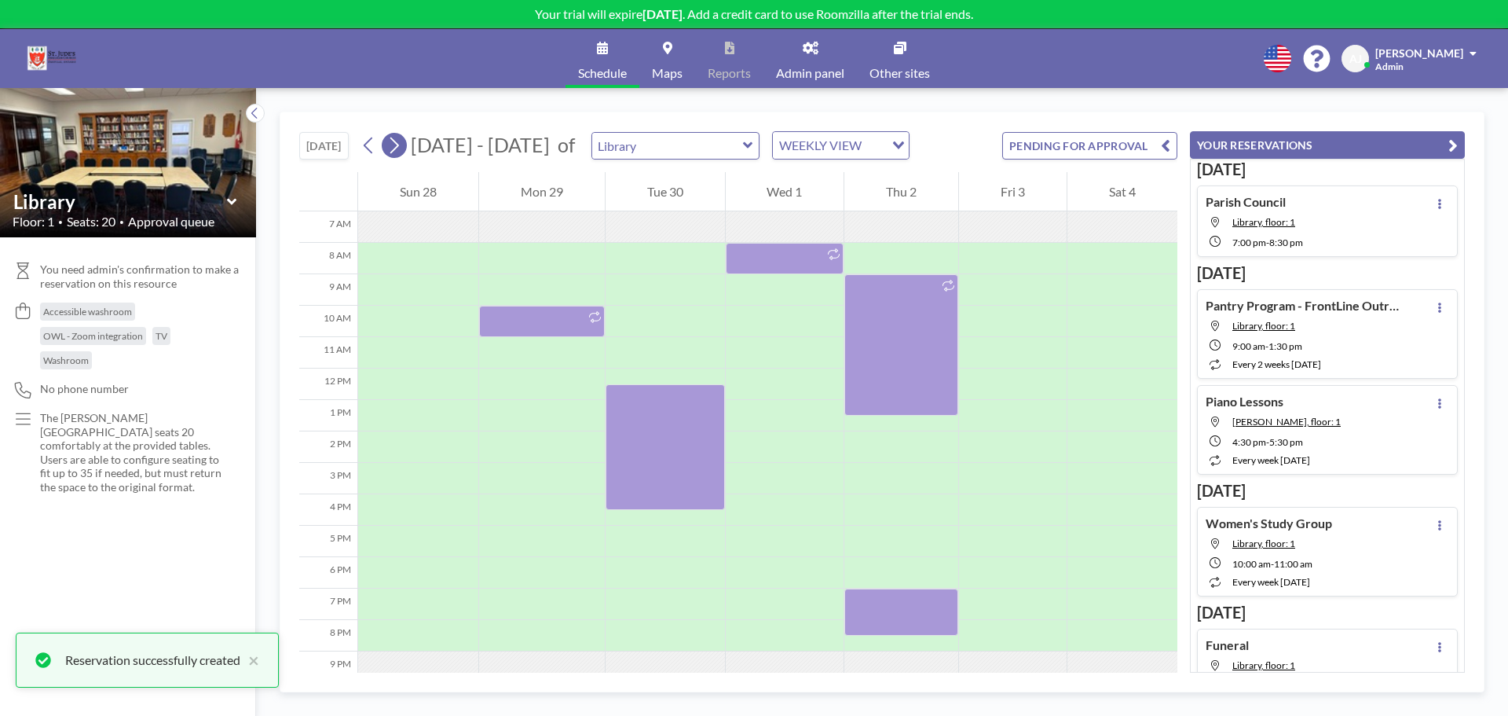
click at [392, 150] on icon at bounding box center [394, 146] width 15 height 24
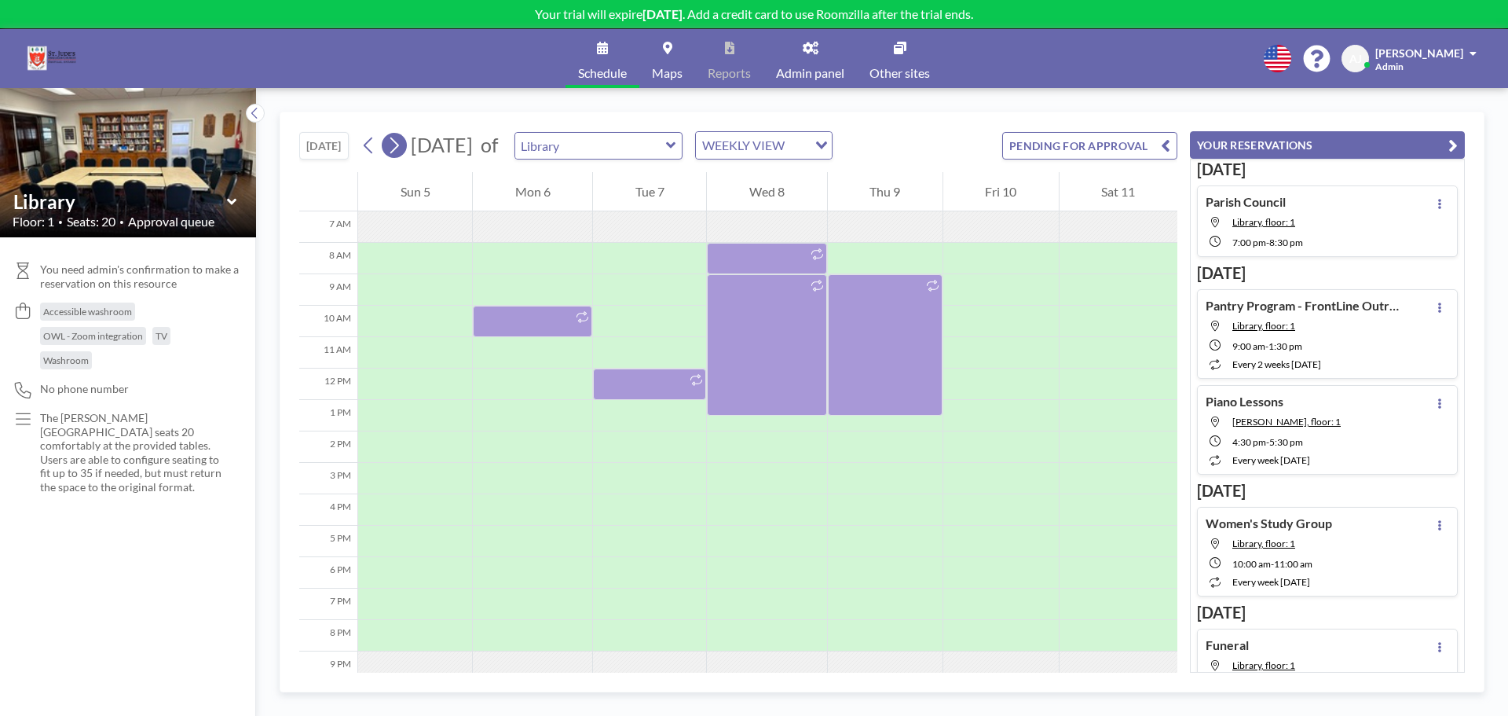
click at [392, 150] on icon at bounding box center [394, 146] width 15 height 24
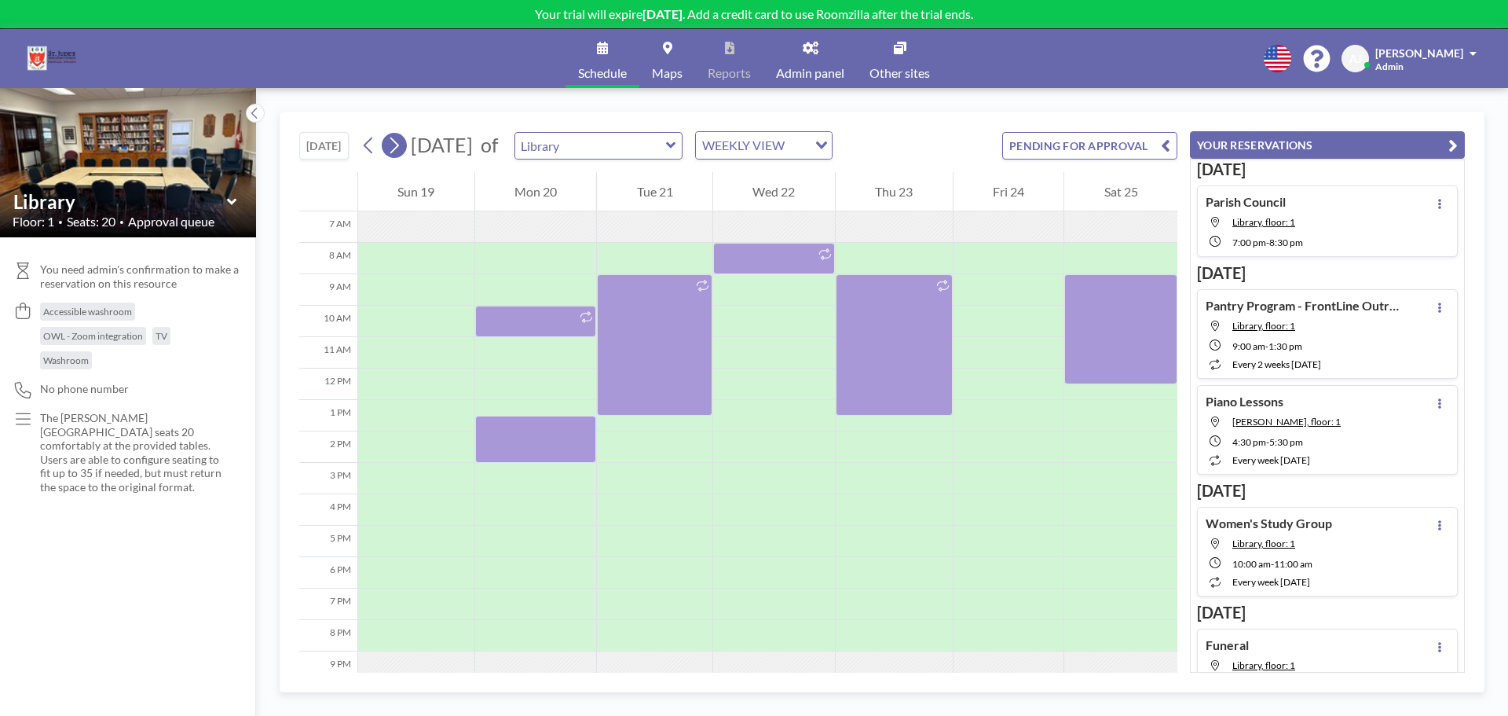
click at [392, 150] on icon at bounding box center [394, 146] width 15 height 24
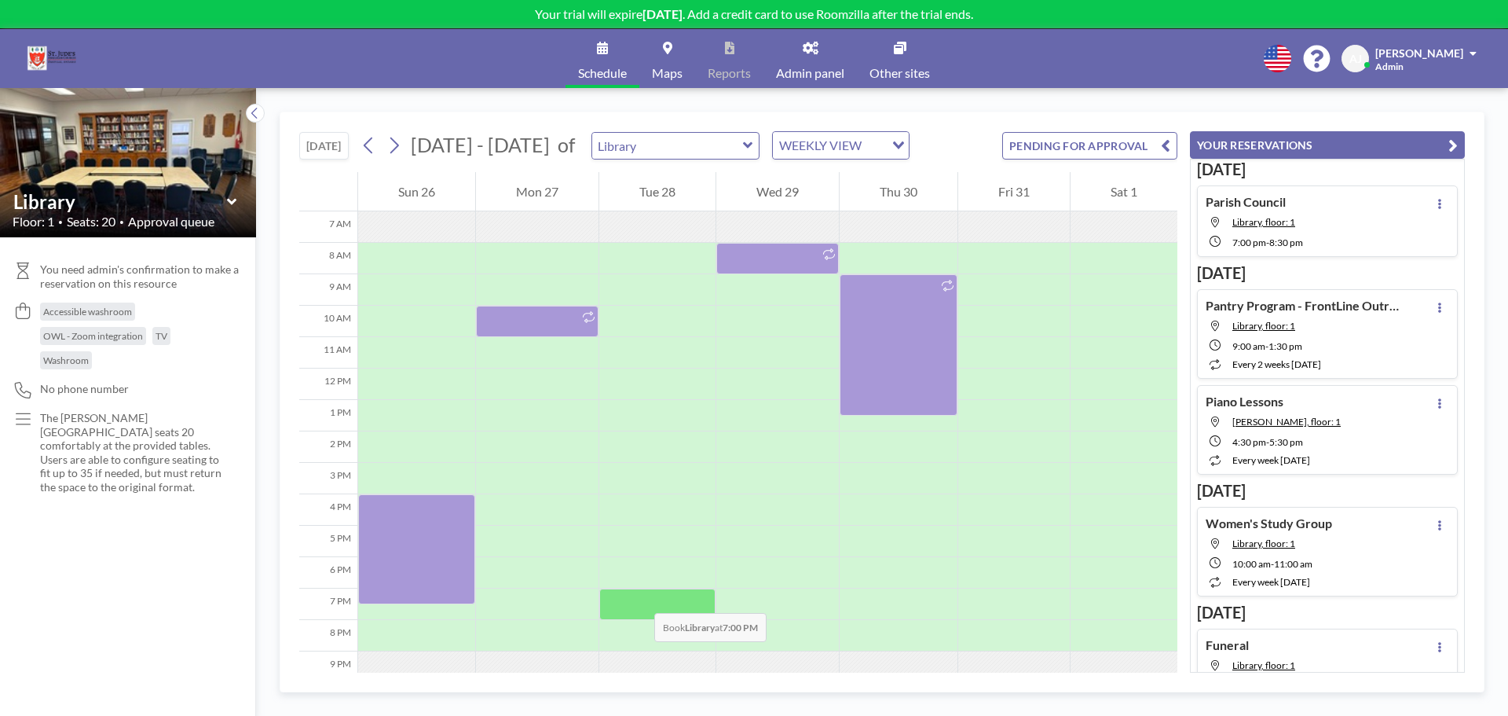
click at [639, 597] on div at bounding box center [657, 603] width 116 height 31
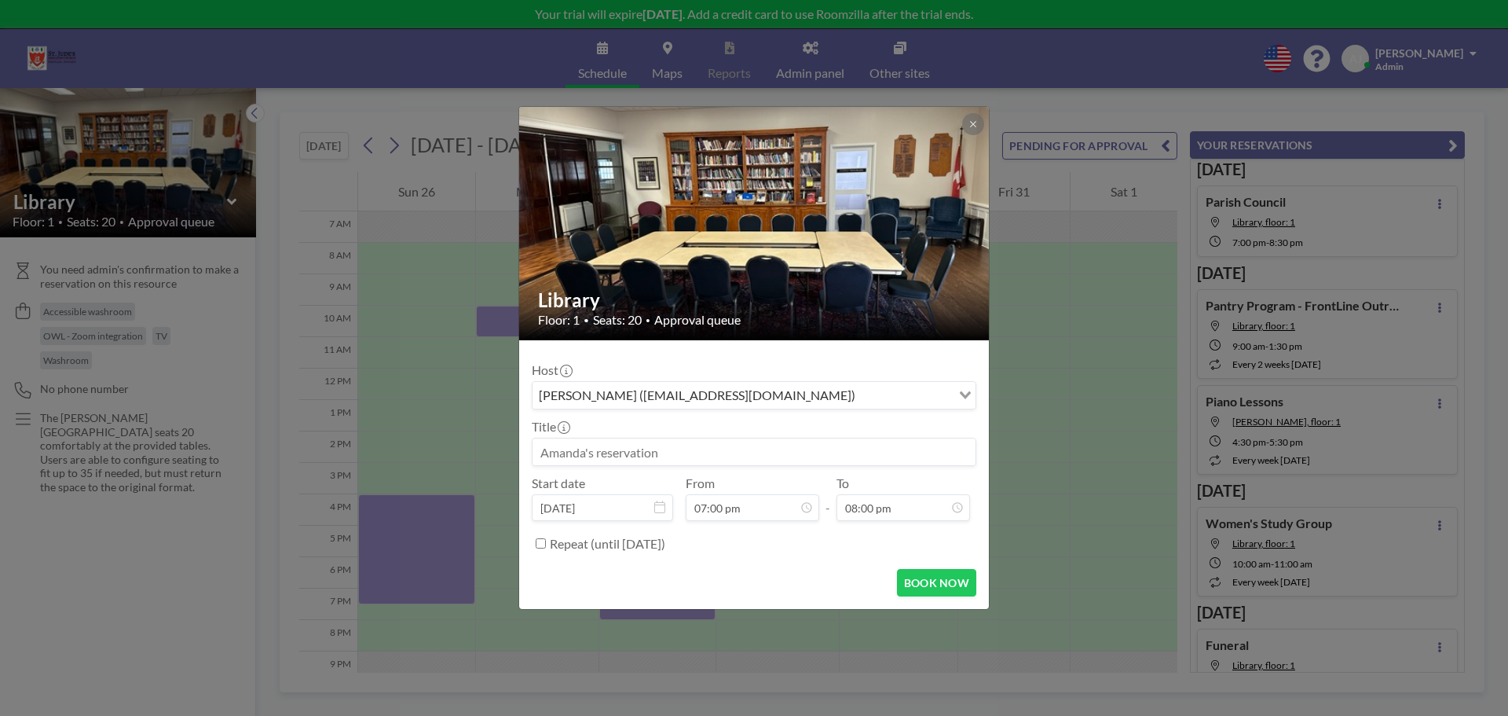
click at [656, 452] on input at bounding box center [754, 451] width 443 height 27
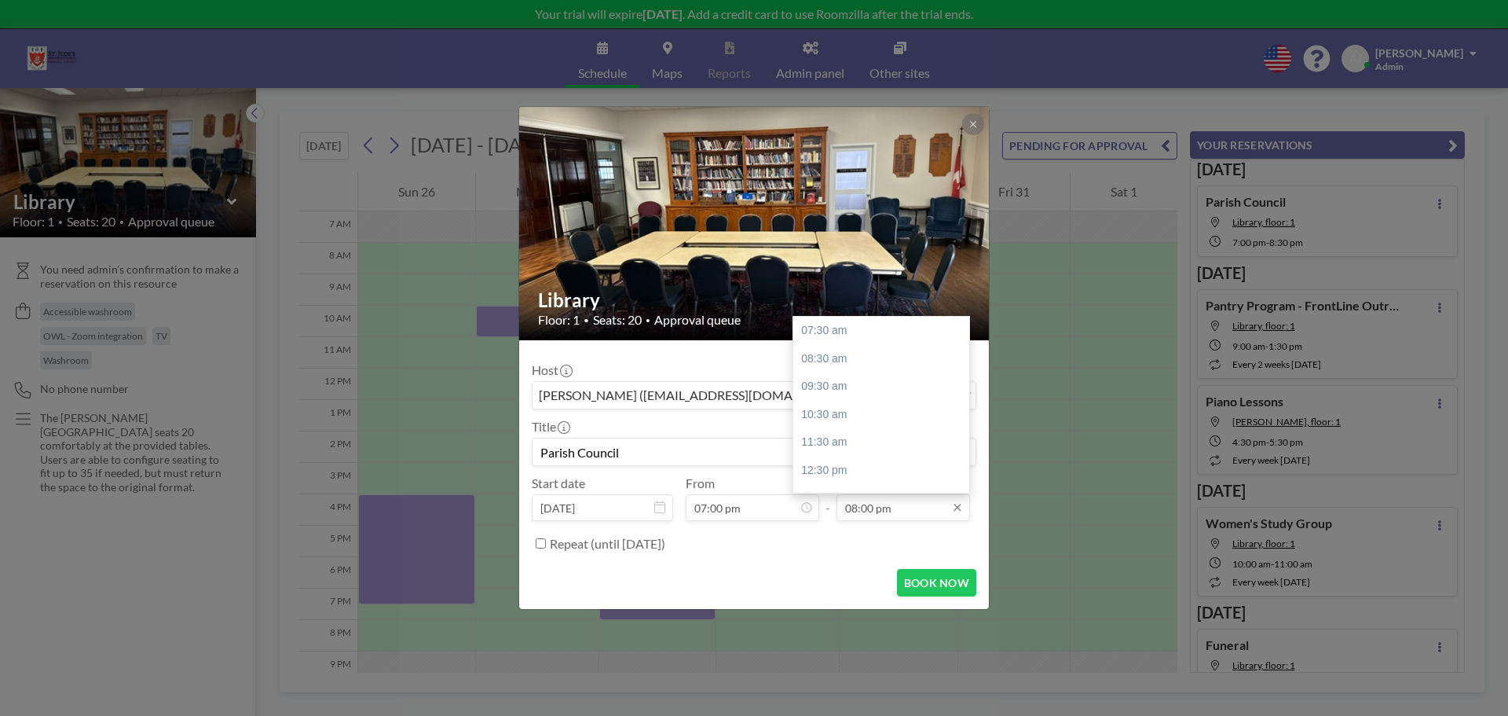
type input "Parish Council"
click at [864, 506] on input "08:00 pm" at bounding box center [904, 507] width 134 height 27
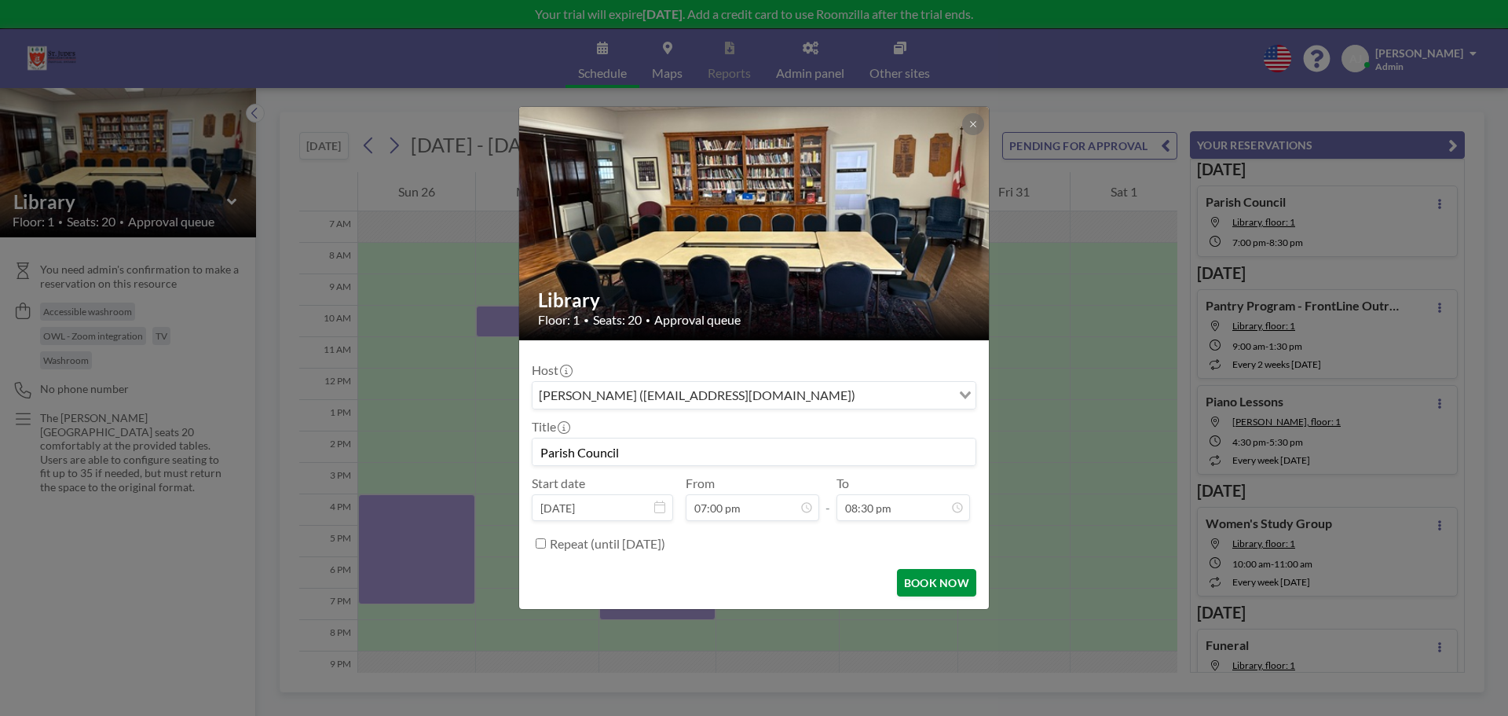
type input "08:30 pm"
click at [929, 586] on button "BOOK NOW" at bounding box center [936, 582] width 79 height 27
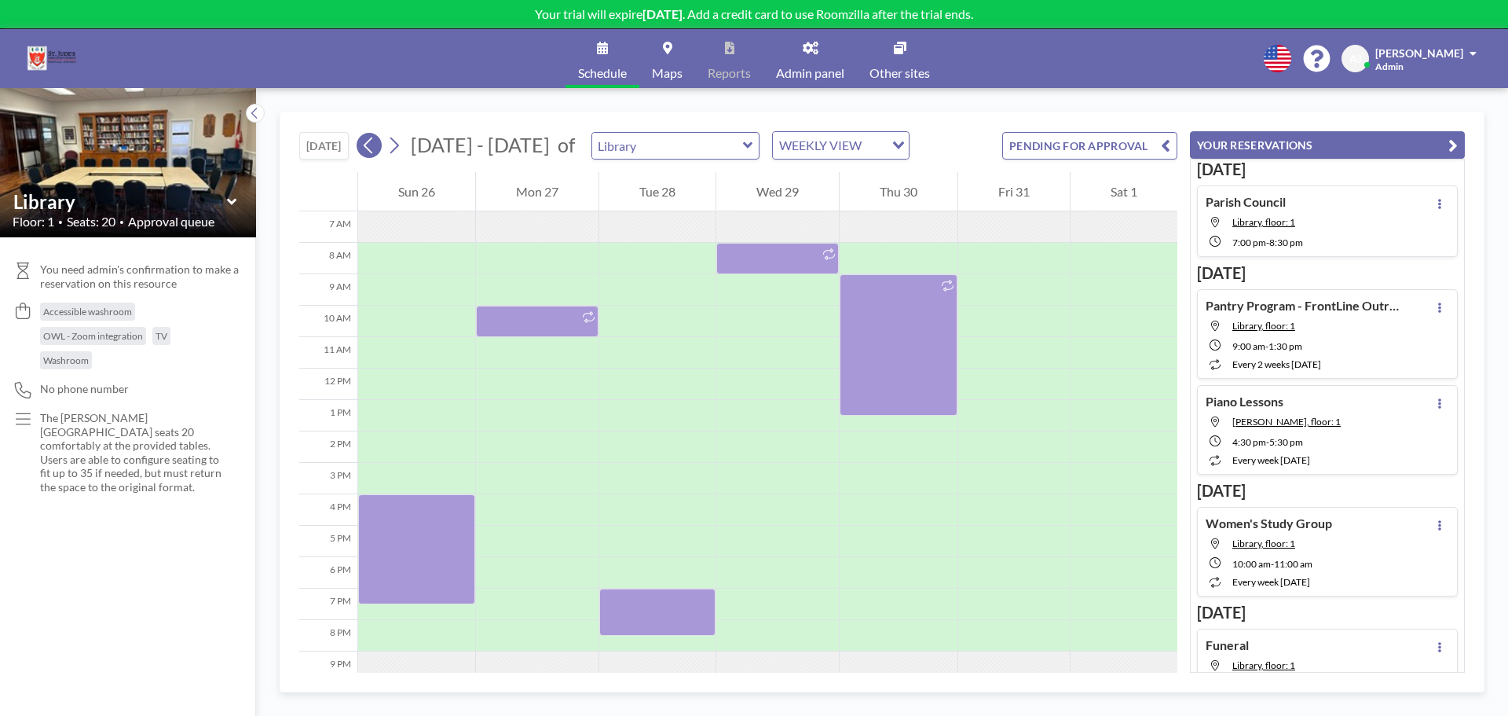
click at [379, 146] on button at bounding box center [369, 145] width 25 height 25
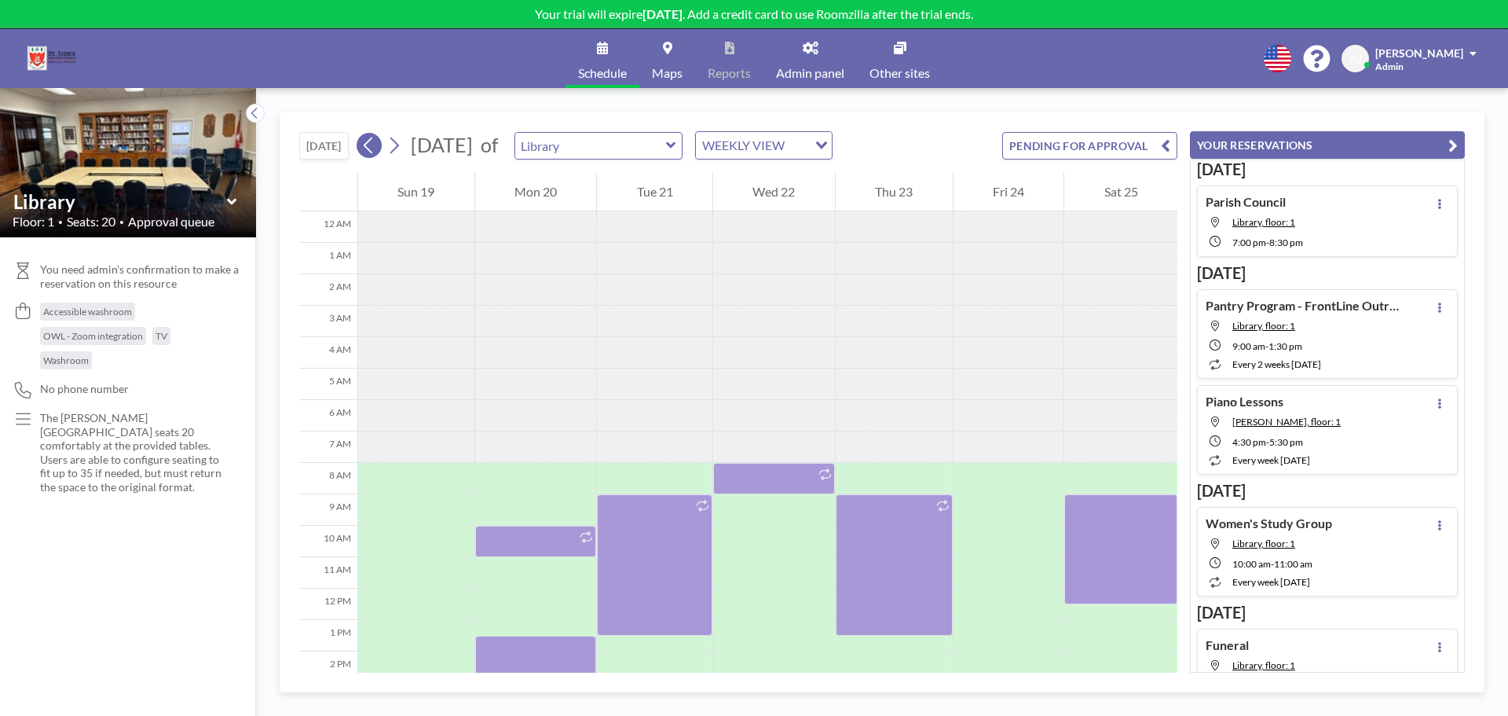
click at [379, 146] on button at bounding box center [369, 145] width 25 height 25
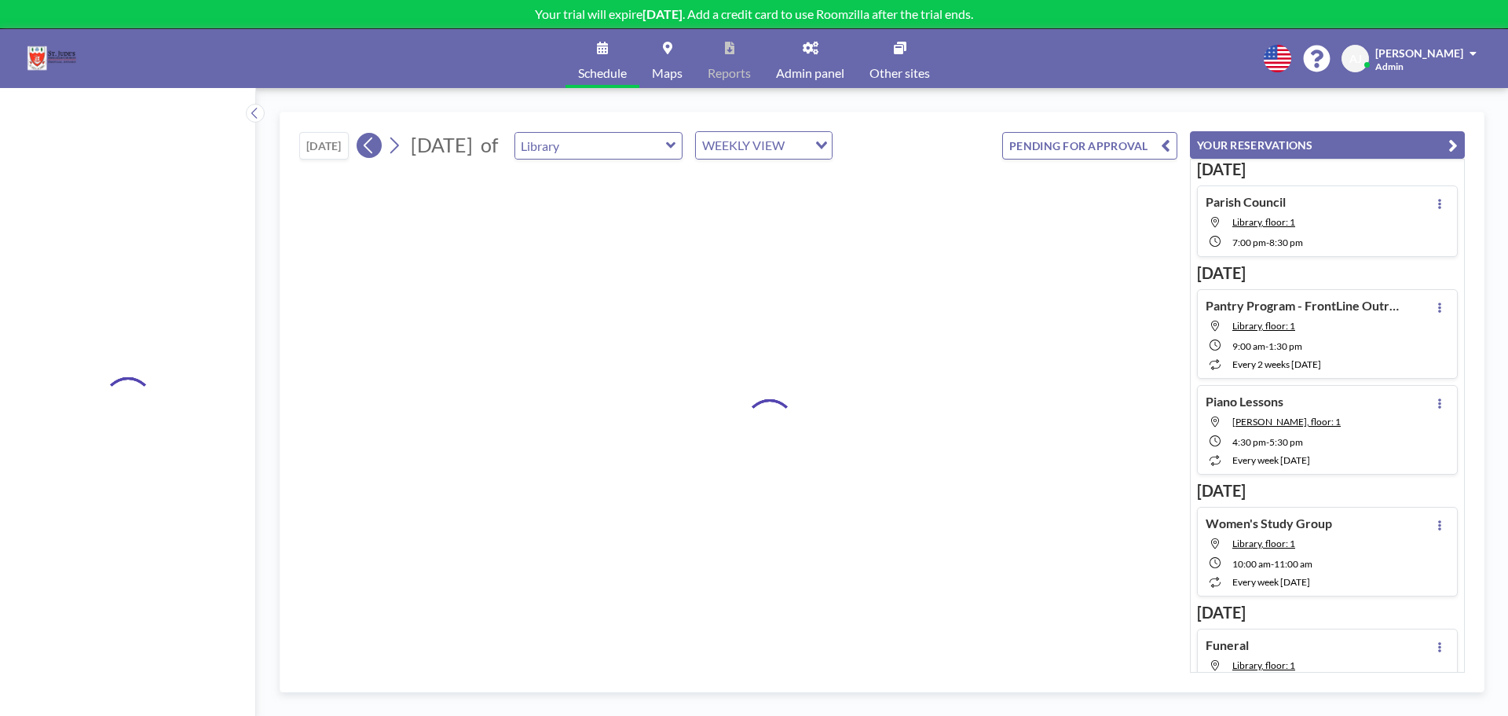
click at [379, 146] on button at bounding box center [369, 145] width 25 height 25
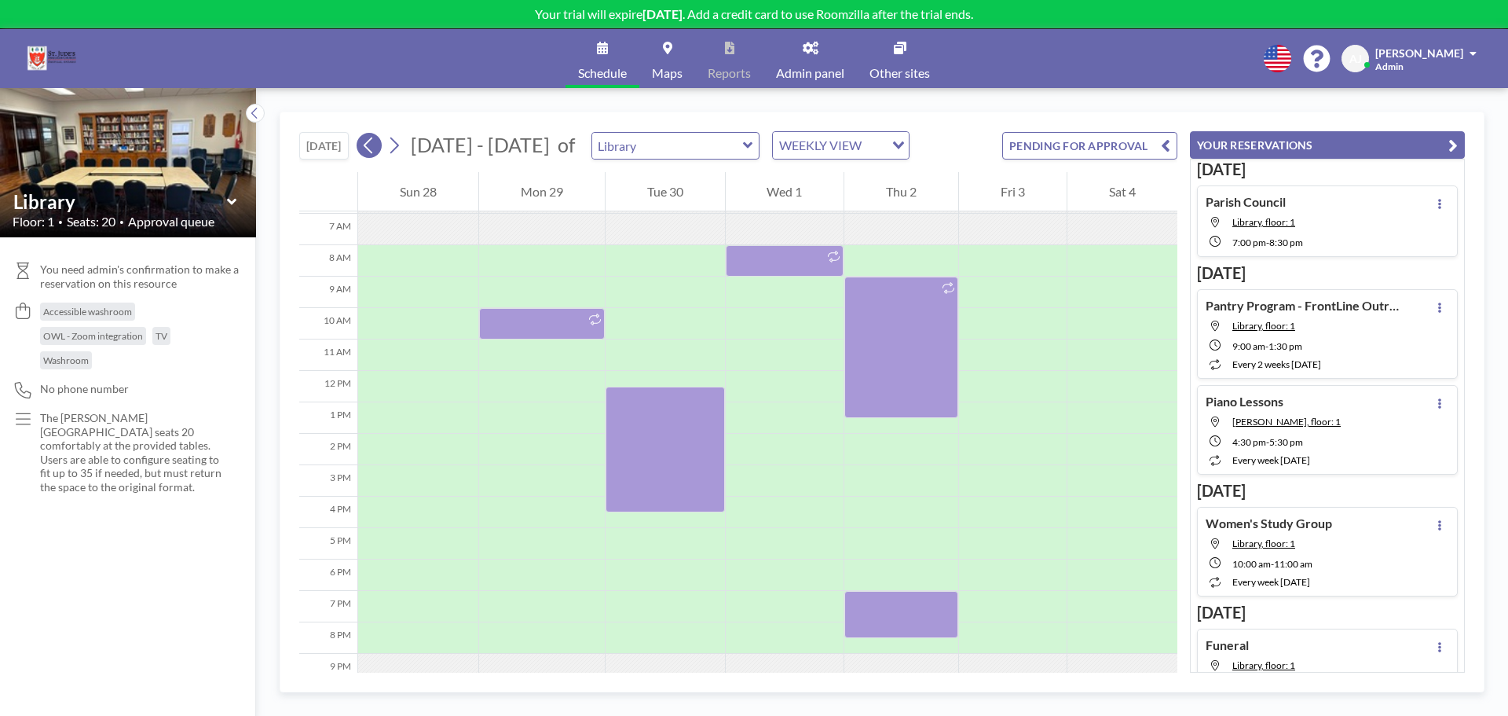
scroll to position [220, 0]
click at [379, 146] on button at bounding box center [369, 145] width 25 height 25
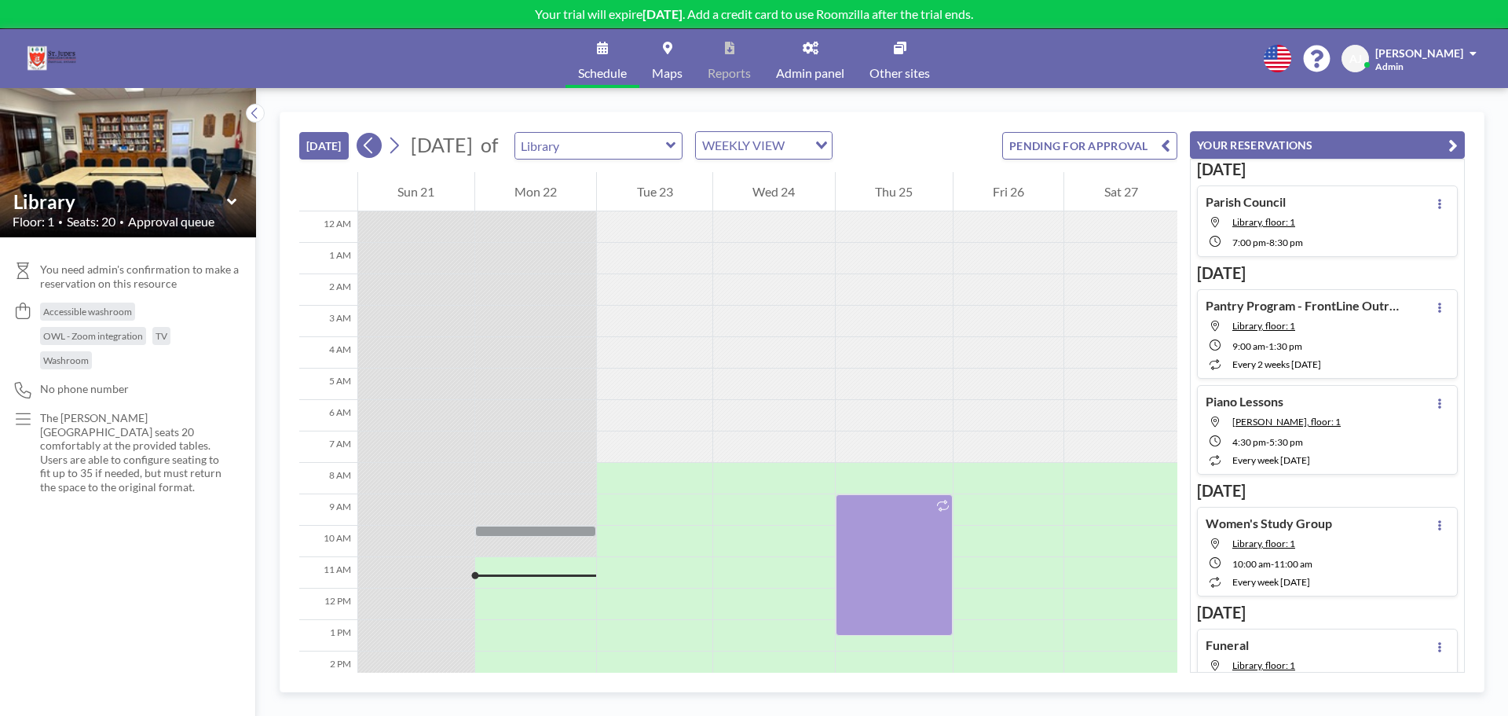
scroll to position [301, 0]
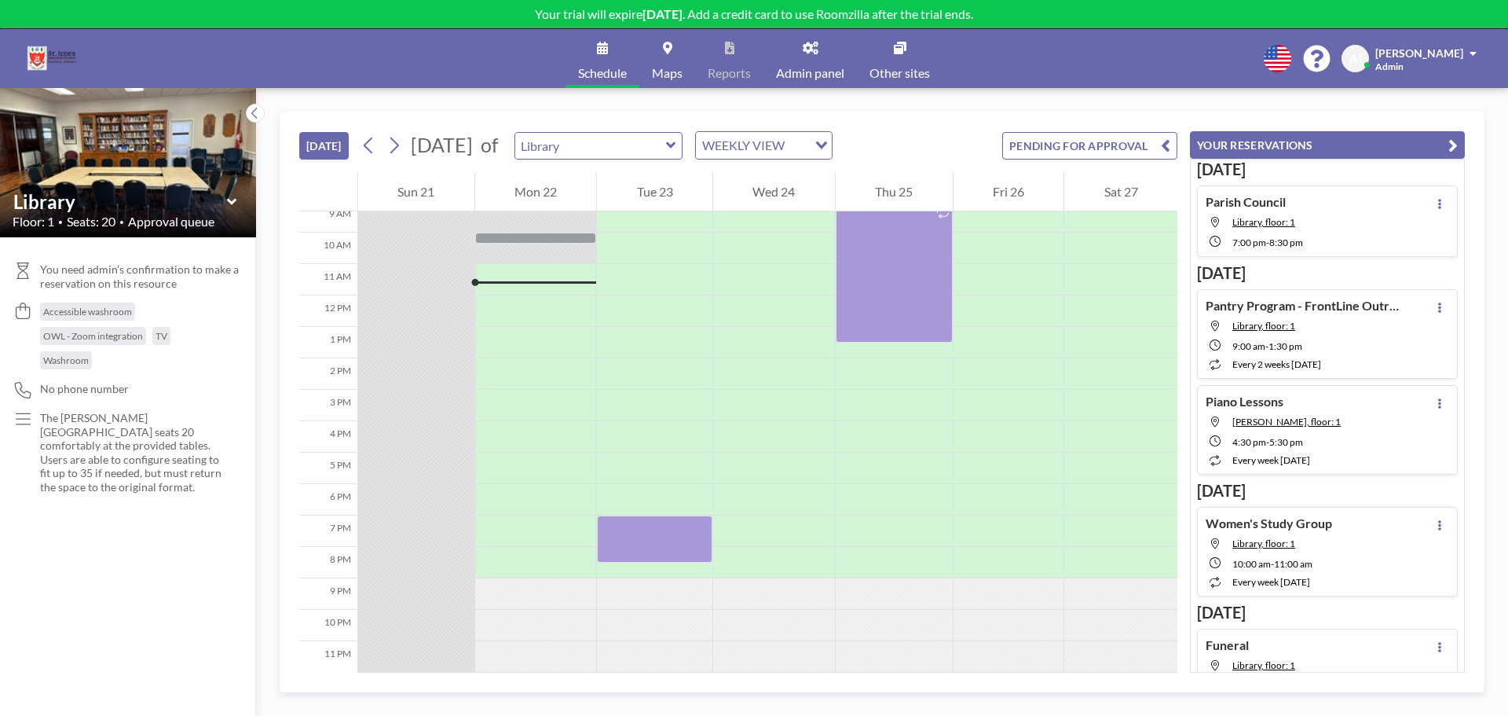
click at [339, 146] on button "[DATE]" at bounding box center [323, 145] width 49 height 27
click at [398, 145] on icon at bounding box center [394, 146] width 15 height 24
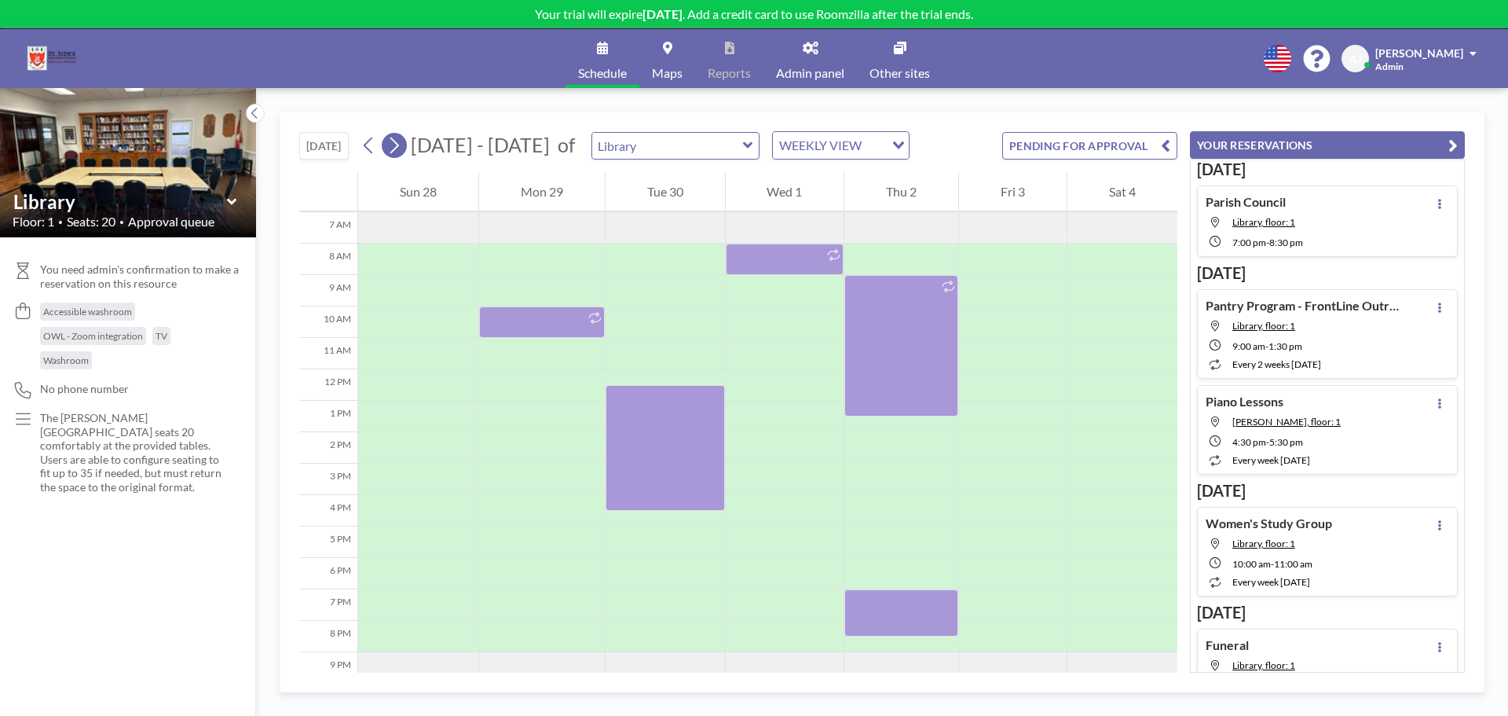
scroll to position [220, 0]
click at [398, 145] on icon at bounding box center [394, 146] width 15 height 24
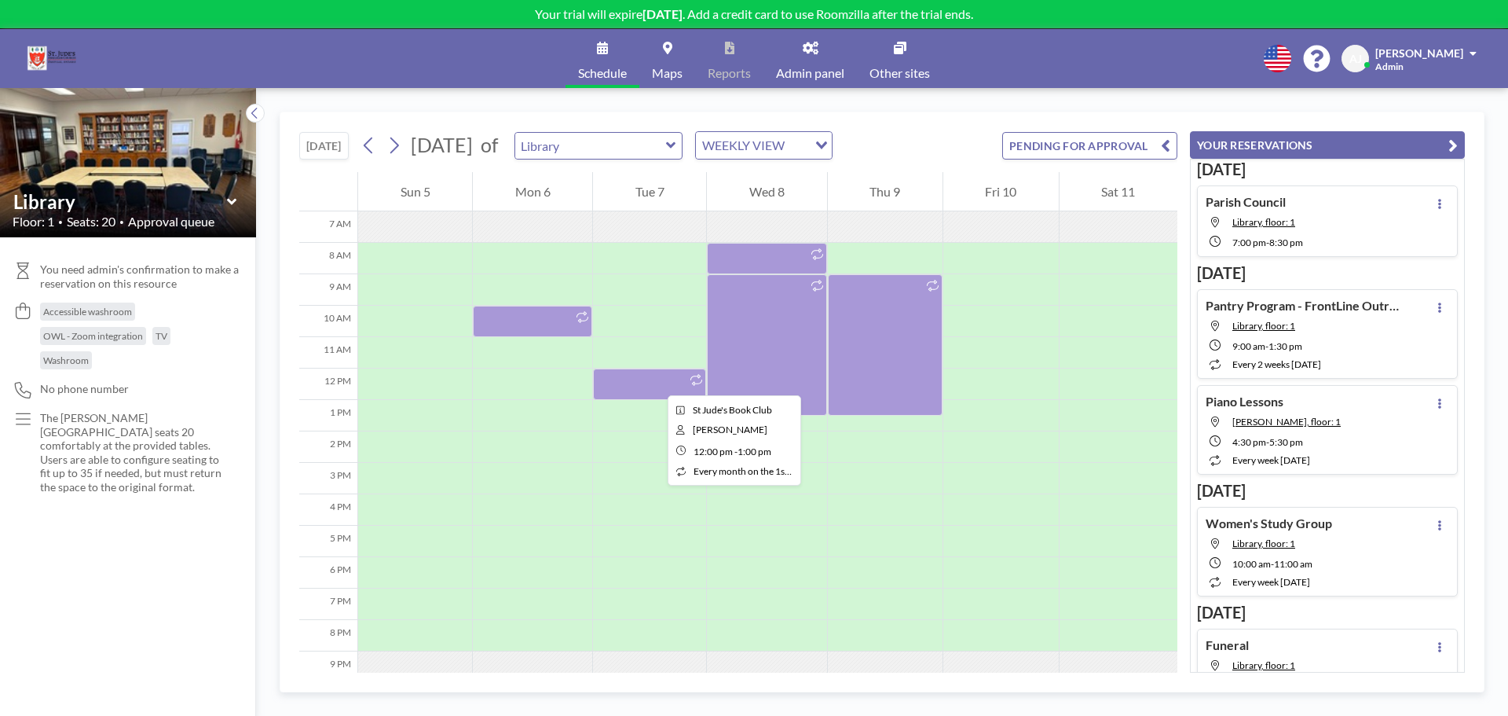
click at [655, 381] on div at bounding box center [649, 383] width 113 height 31
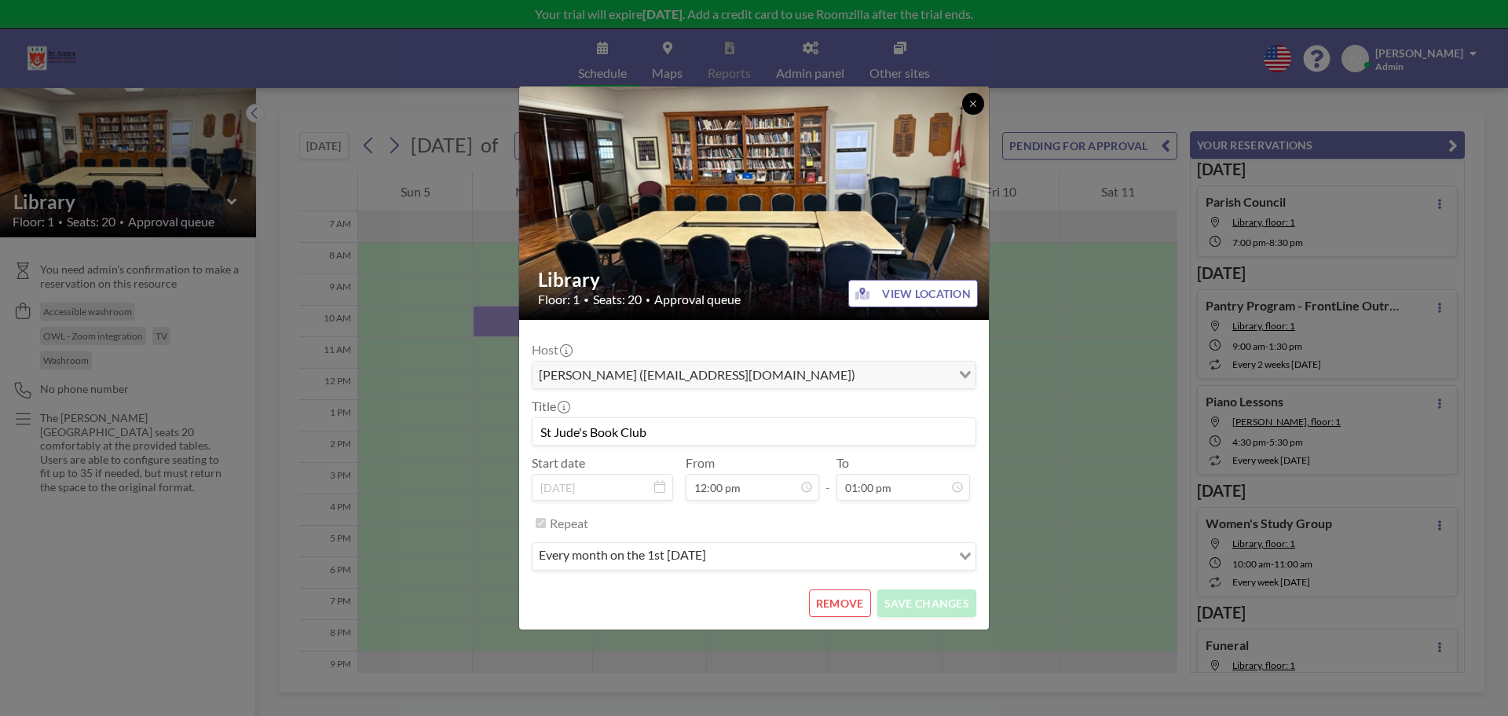
click at [971, 108] on icon at bounding box center [973, 103] width 9 height 9
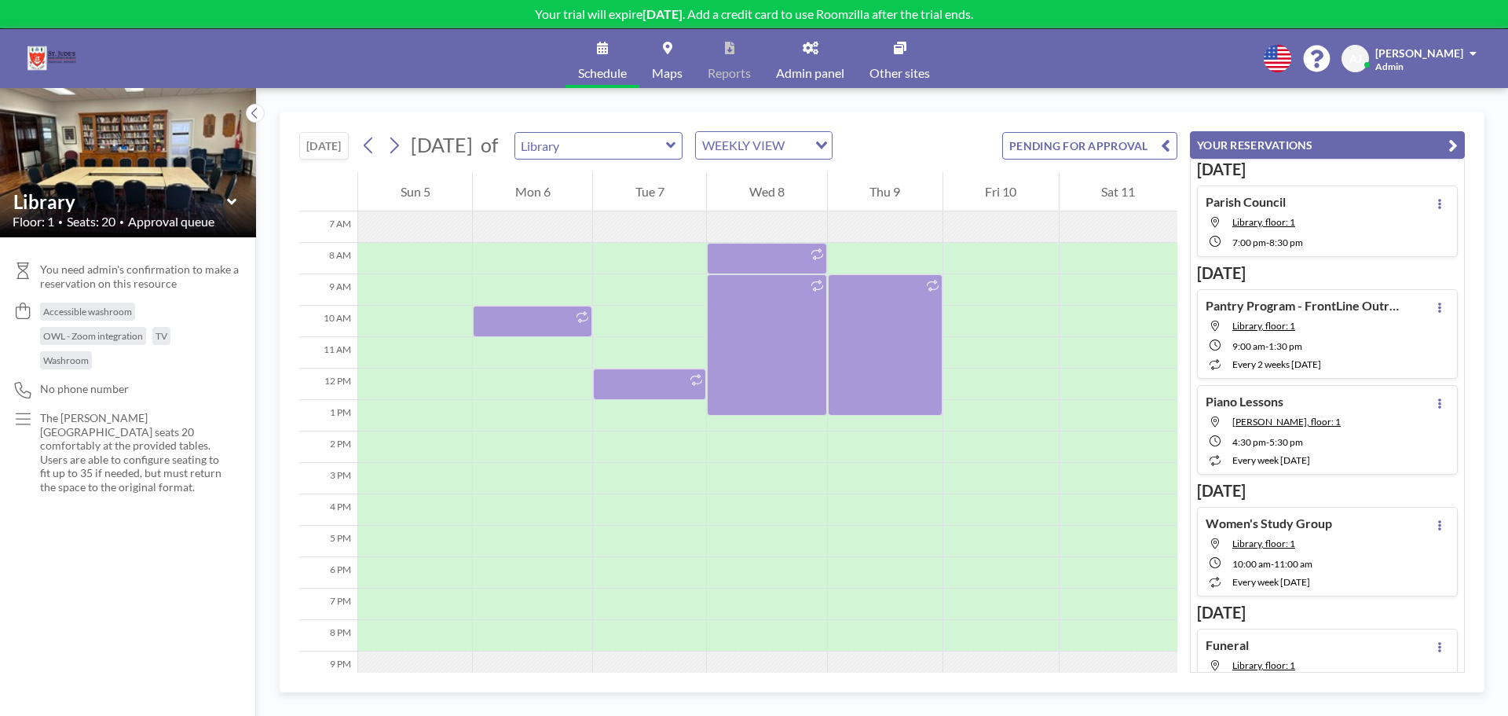
click at [938, 151] on div "TODAY October 2025 of Library WEEKLY VIEW Loading... PENDING FOR APPROVAL" at bounding box center [738, 142] width 878 height 60
click at [405, 140] on button at bounding box center [394, 145] width 25 height 25
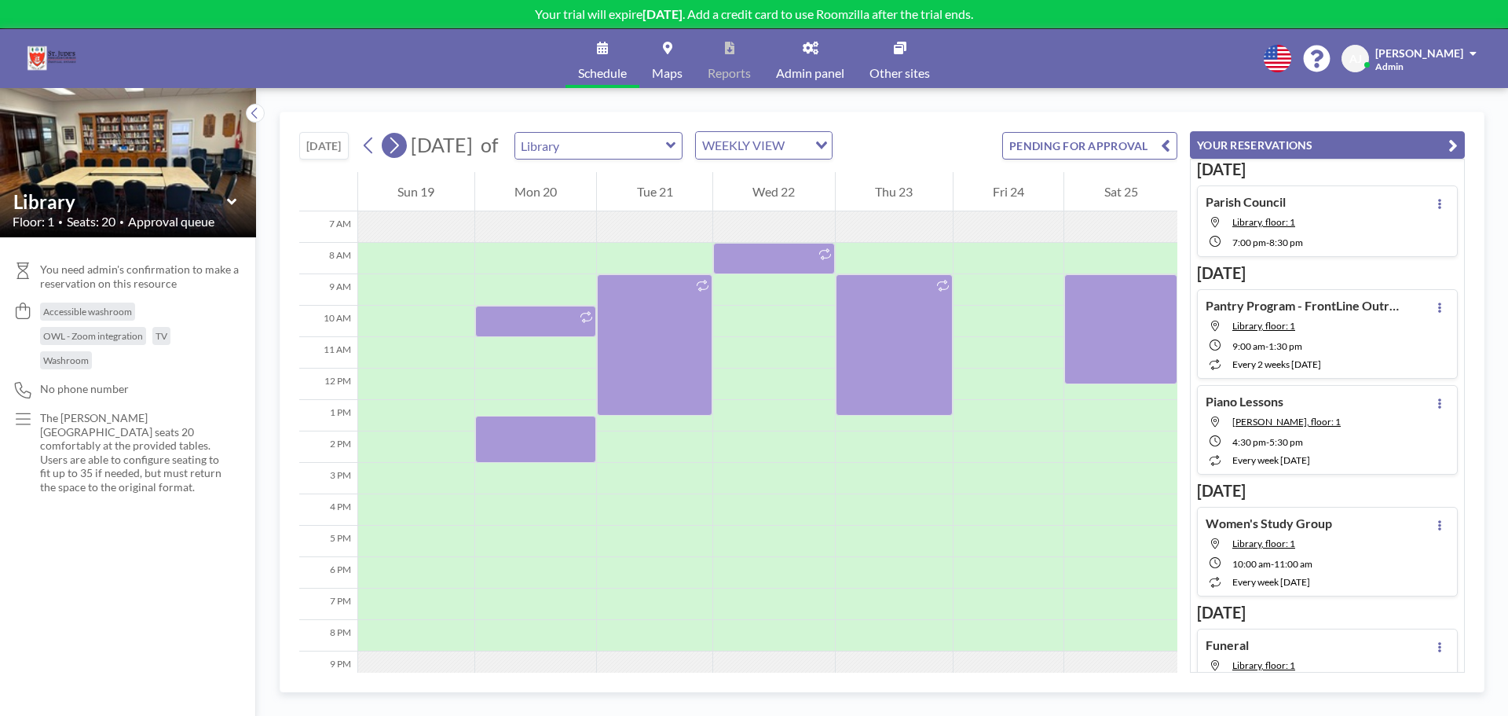
click at [405, 141] on button at bounding box center [394, 145] width 25 height 25
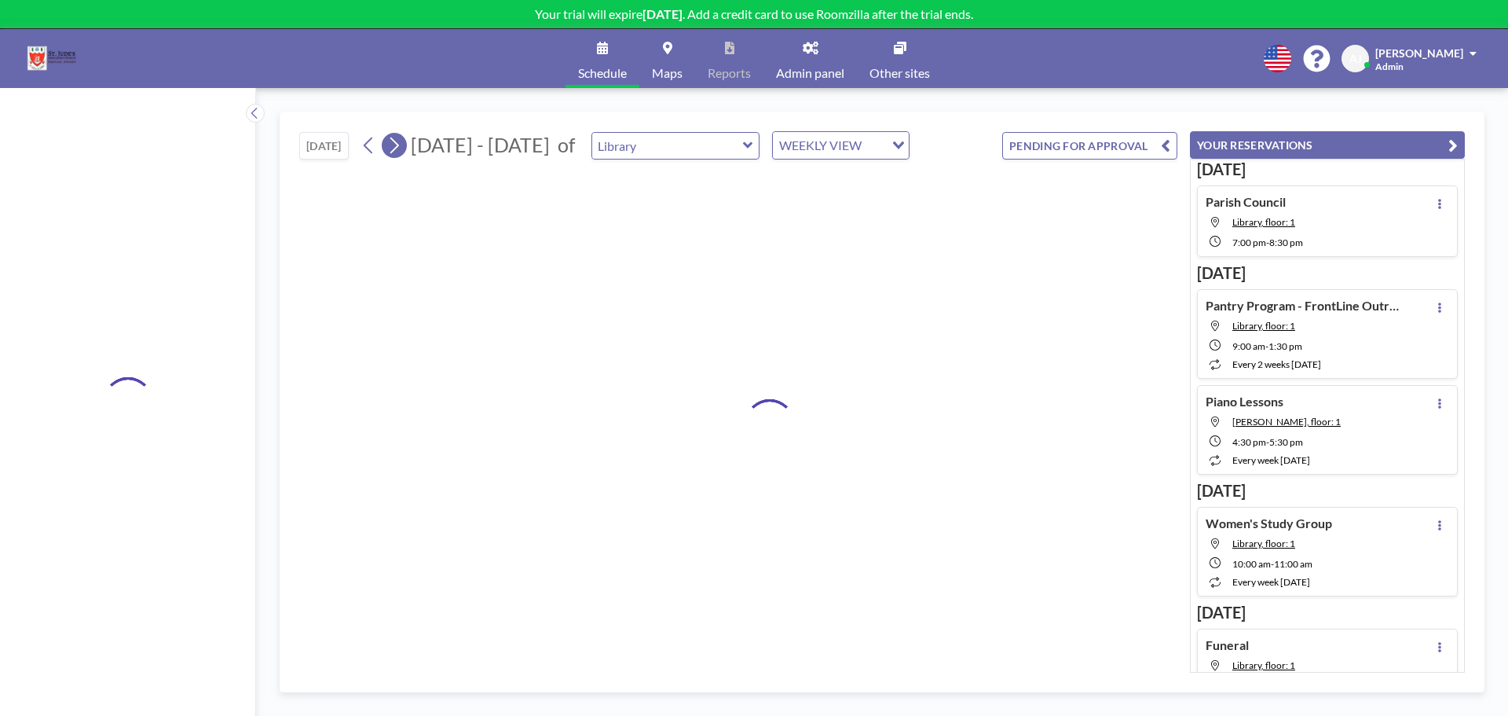
click at [405, 141] on button at bounding box center [394, 145] width 25 height 25
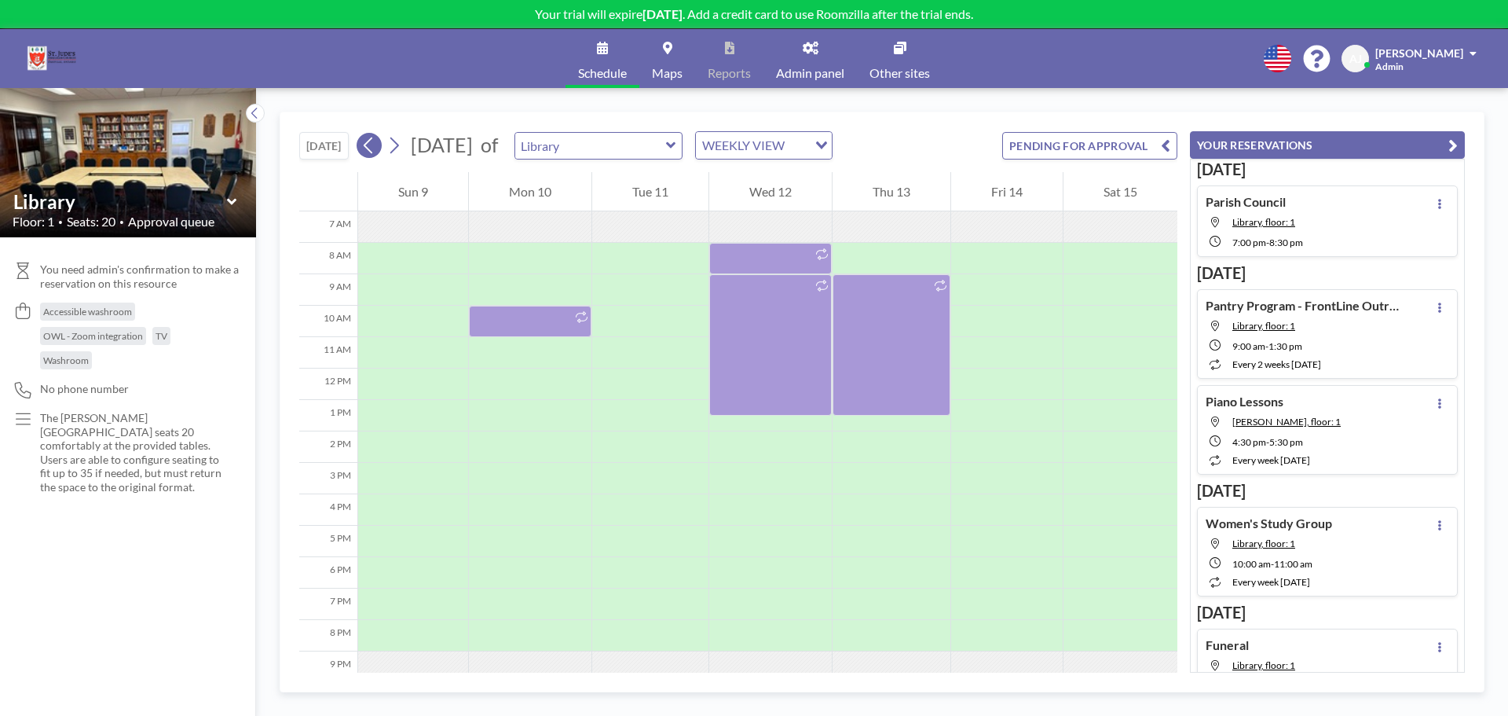
click at [379, 151] on button at bounding box center [369, 145] width 25 height 25
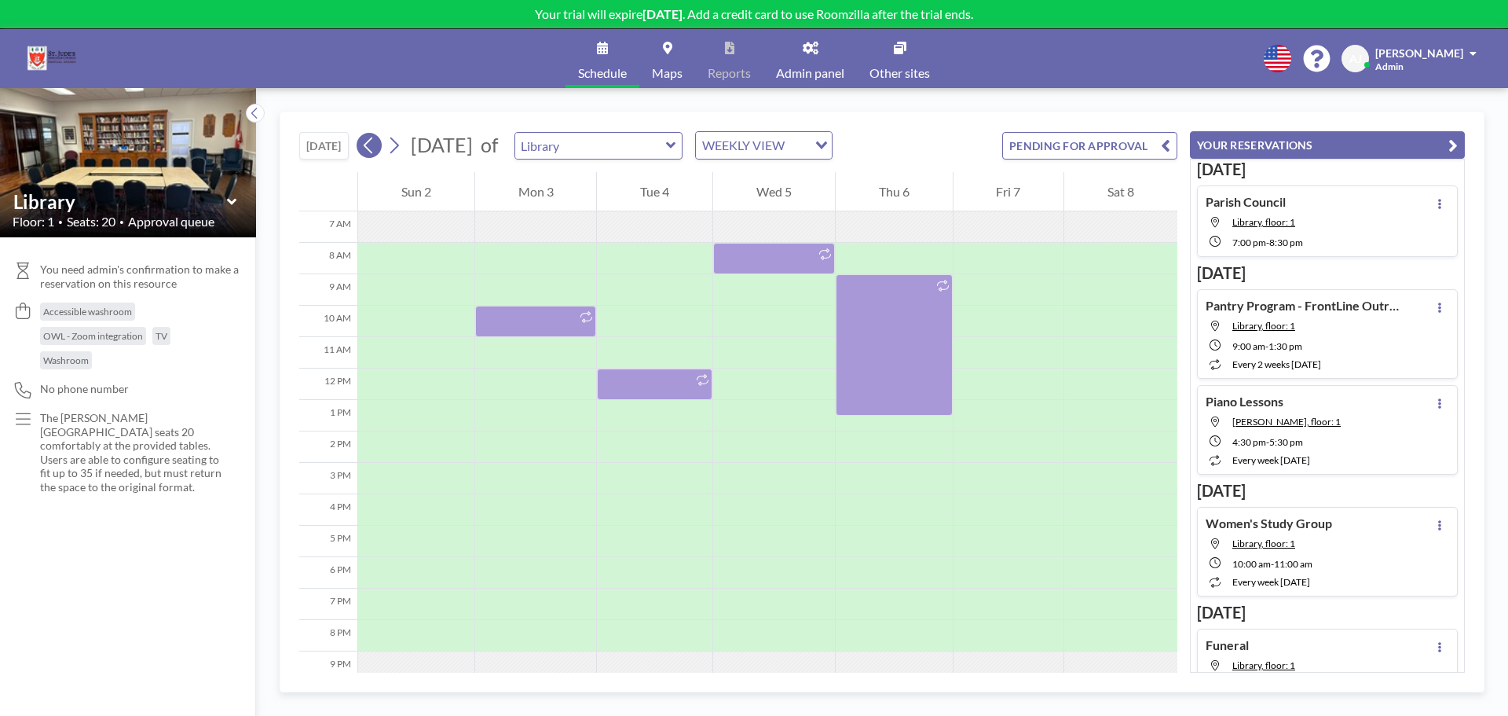
click at [379, 151] on button at bounding box center [369, 145] width 25 height 25
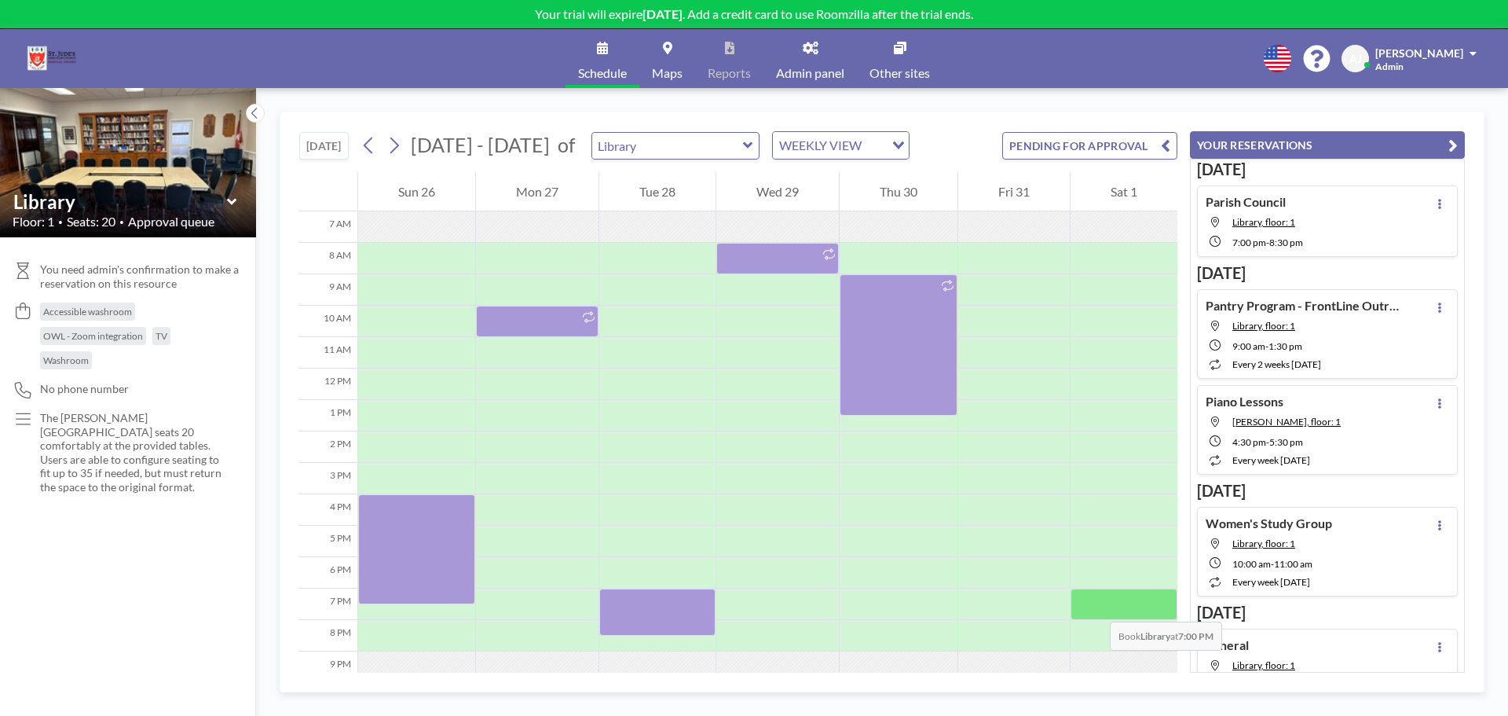
click at [1094, 606] on div at bounding box center [1124, 603] width 107 height 31
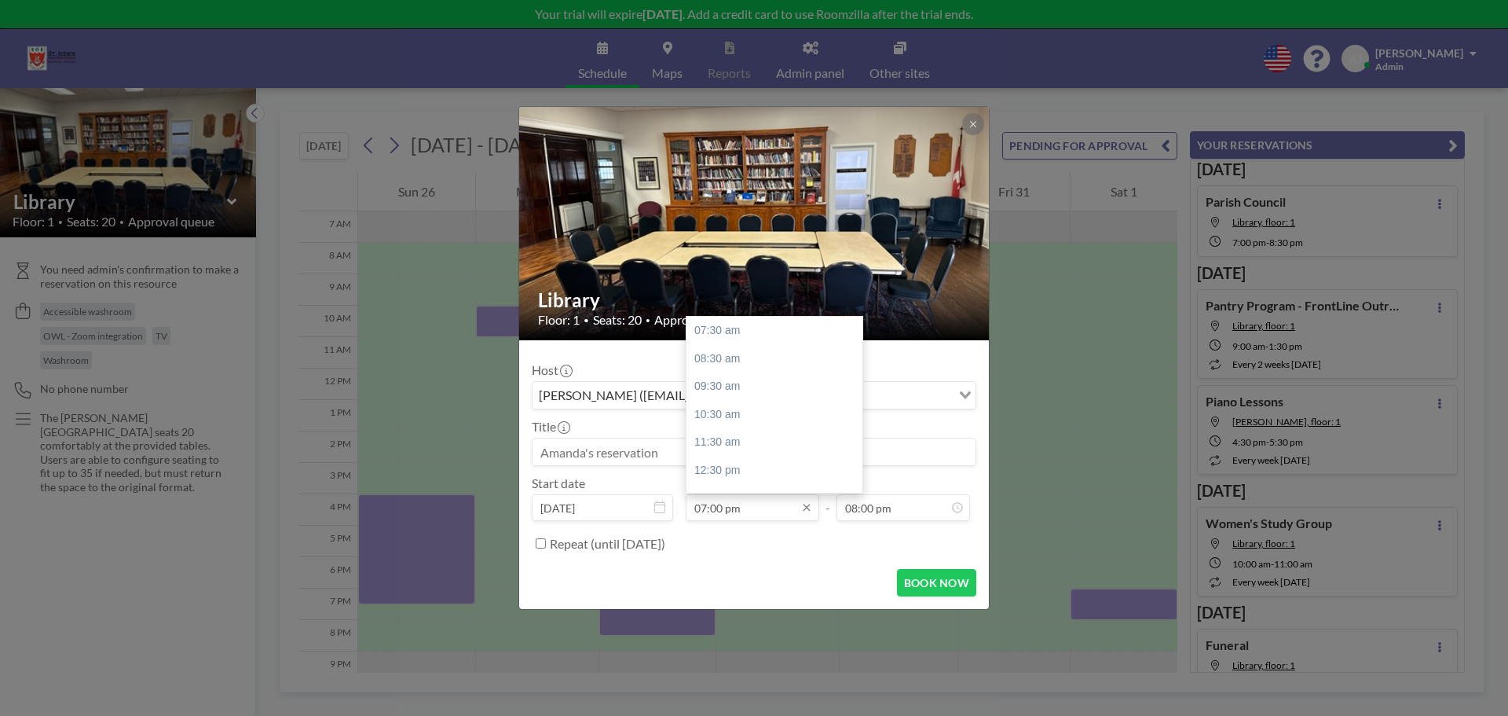
click at [718, 510] on input "07:00 pm" at bounding box center [753, 507] width 134 height 27
drag, startPoint x: 725, startPoint y: 510, endPoint x: 711, endPoint y: 510, distance: 14.1
click at [711, 510] on input "07:00 pm" at bounding box center [753, 507] width 134 height 27
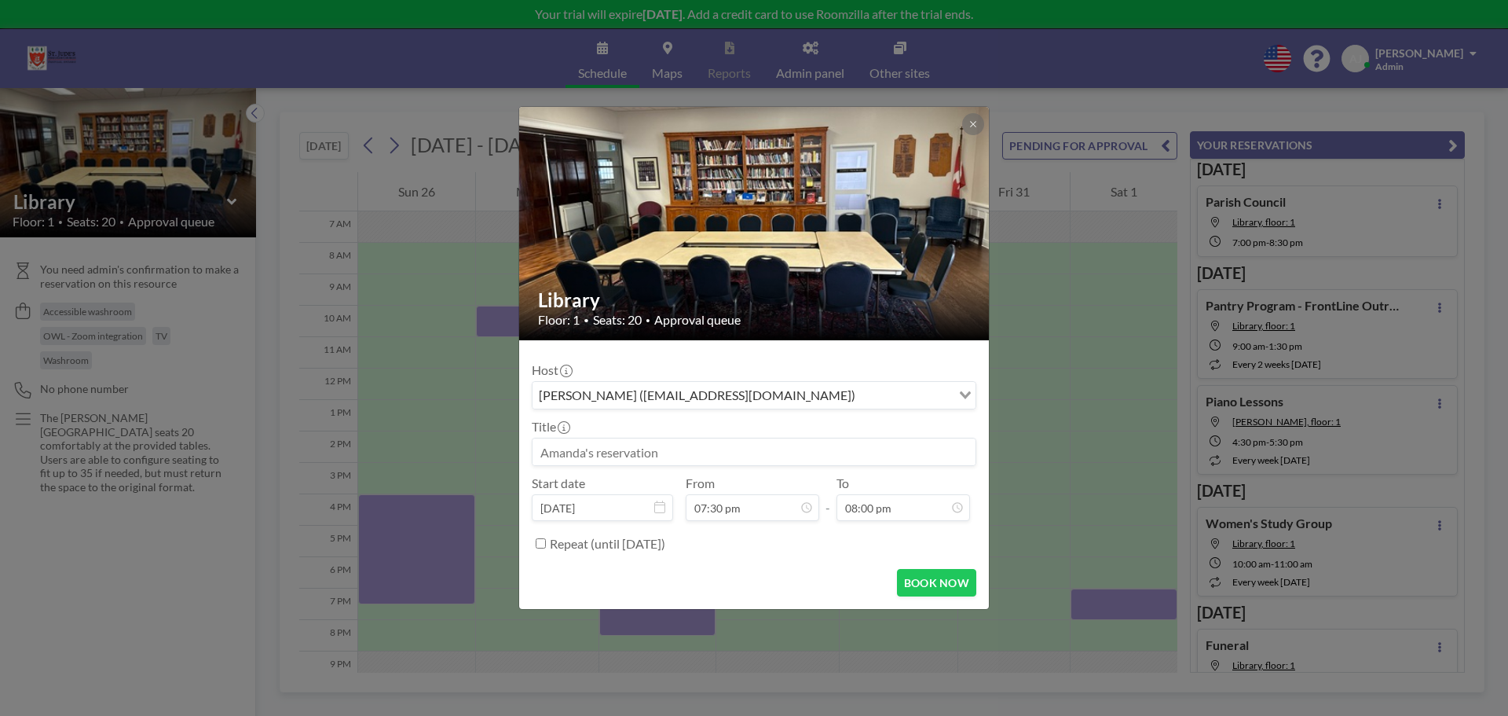
type input "07:30 pm"
click at [856, 547] on div "Repeat (until March 21, 2026)" at bounding box center [763, 543] width 427 height 26
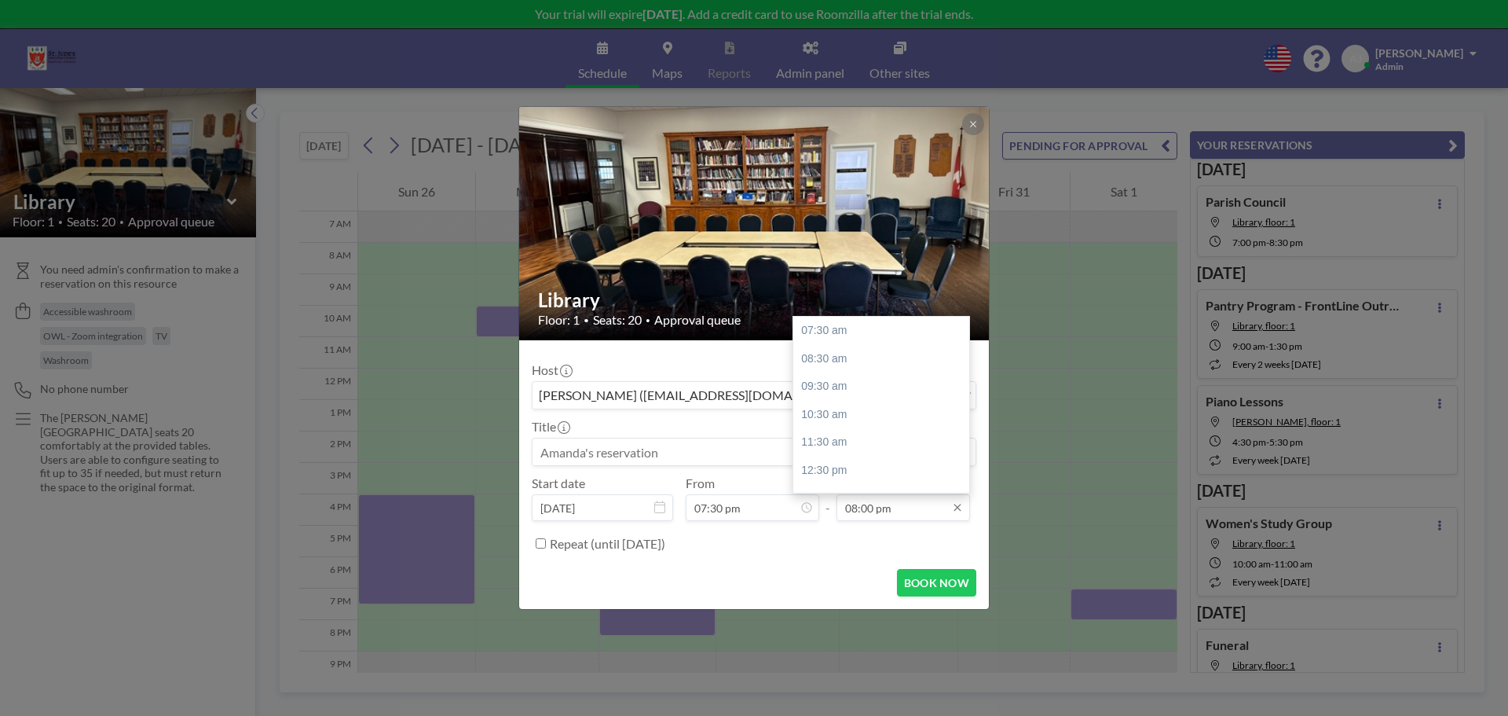
click at [857, 499] on input "08:00 pm" at bounding box center [904, 507] width 134 height 27
click at [838, 483] on div "09:30 pm" at bounding box center [885, 478] width 184 height 28
type input "09:30 pm"
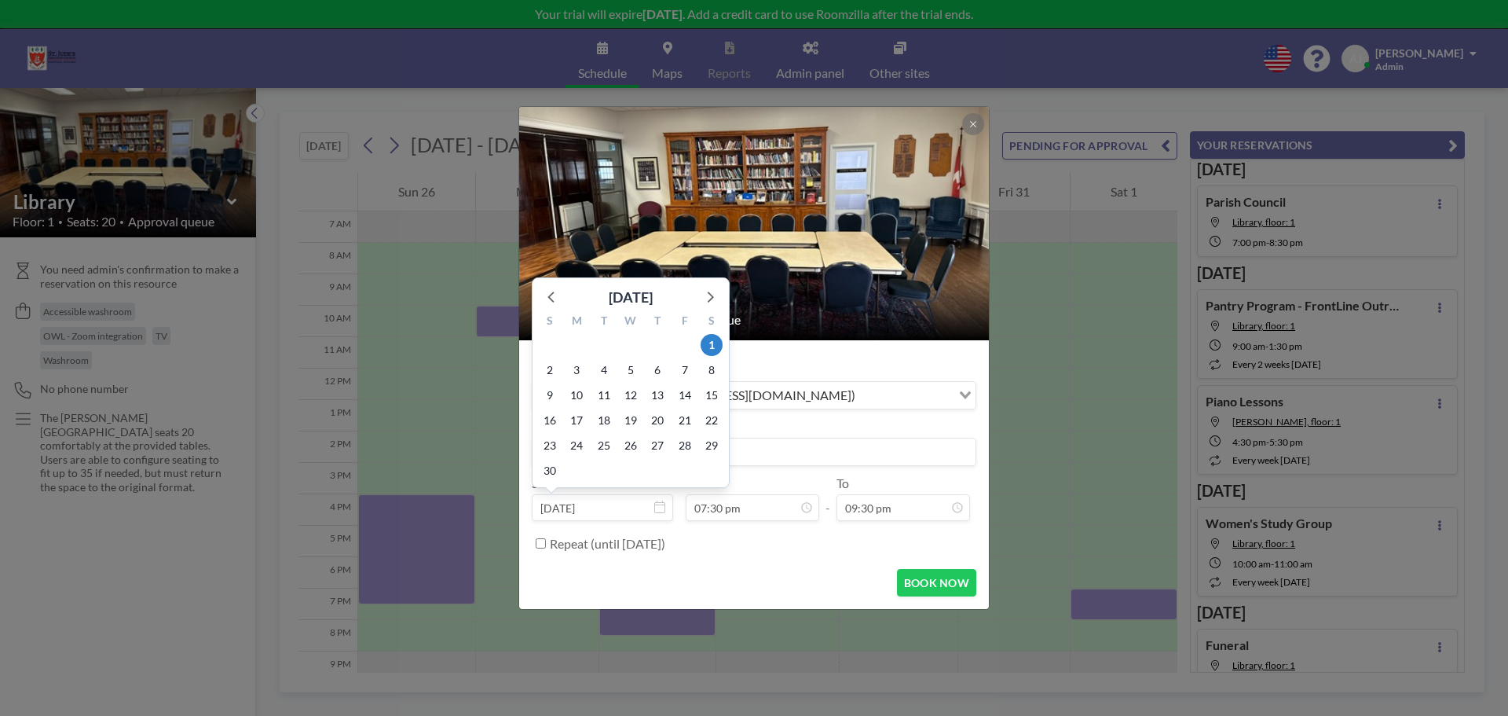
click at [675, 454] on div "28" at bounding box center [684, 445] width 27 height 25
click at [756, 444] on input at bounding box center [754, 451] width 443 height 27
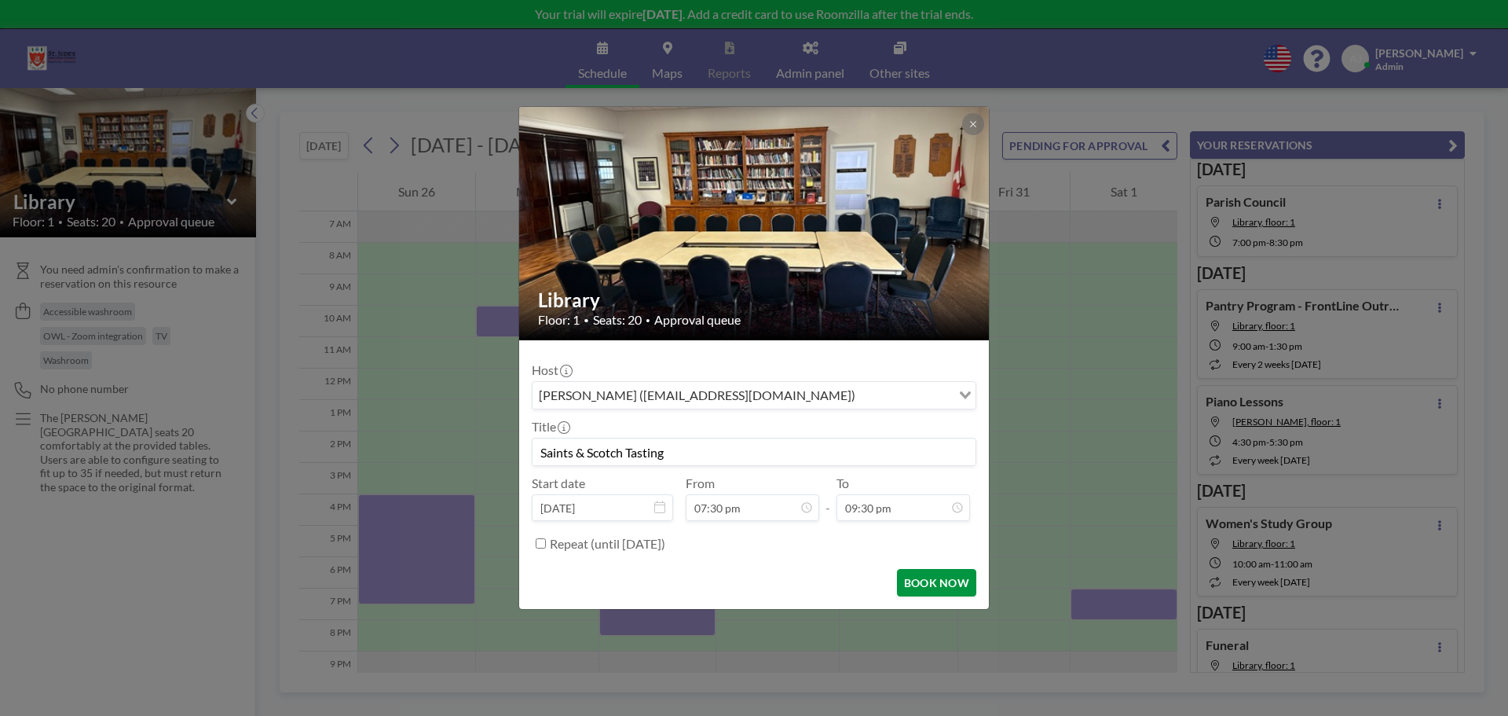
type input "Saints & Scotch Tasting"
click at [940, 581] on button "BOOK NOW" at bounding box center [936, 582] width 79 height 27
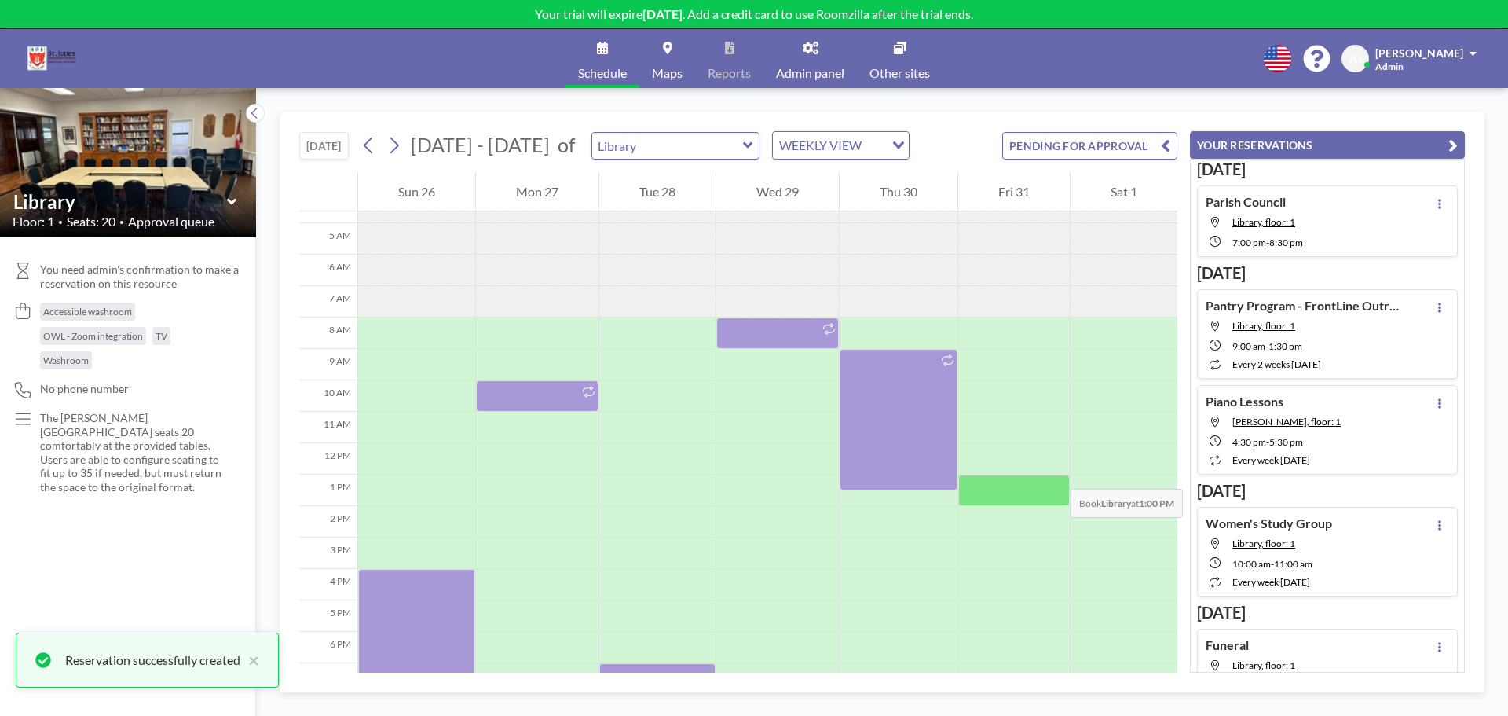
scroll to position [144, 0]
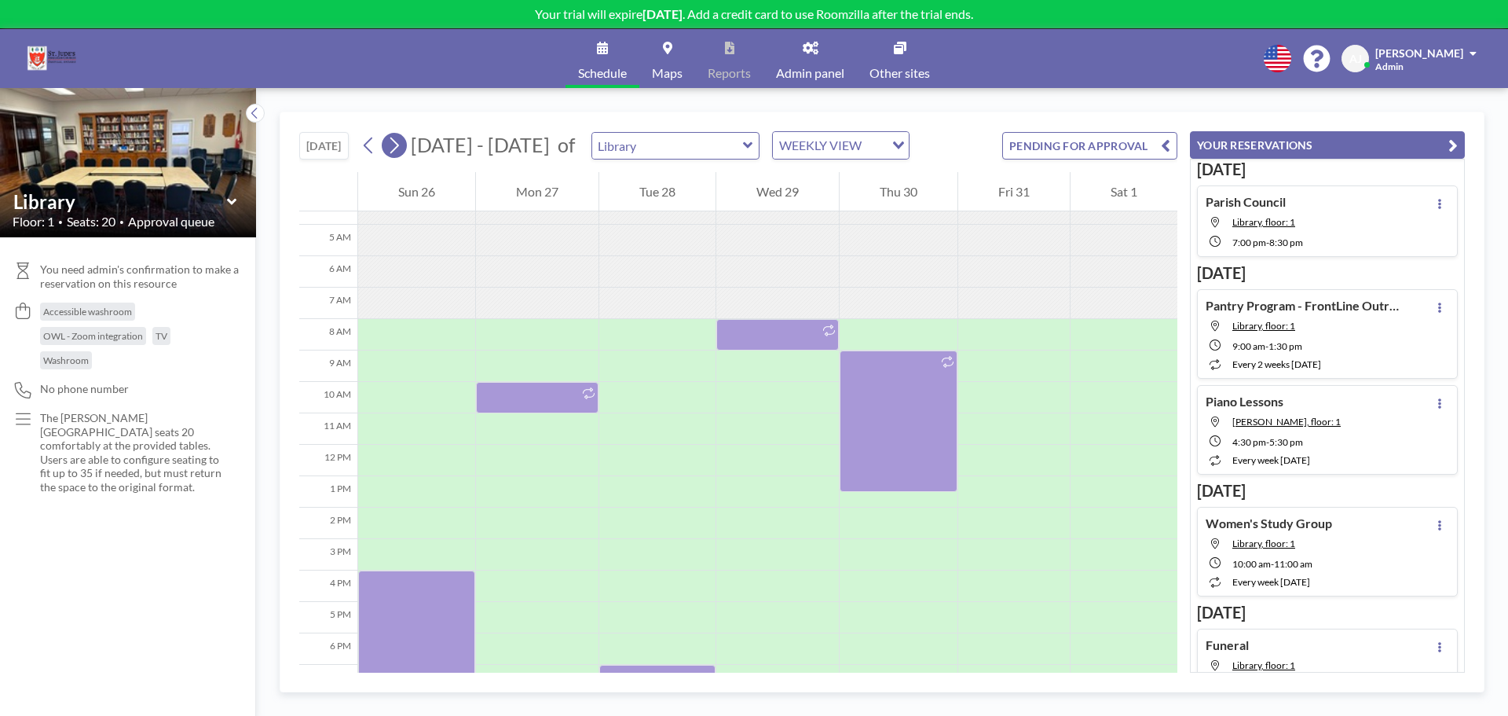
click at [400, 137] on icon at bounding box center [394, 146] width 15 height 24
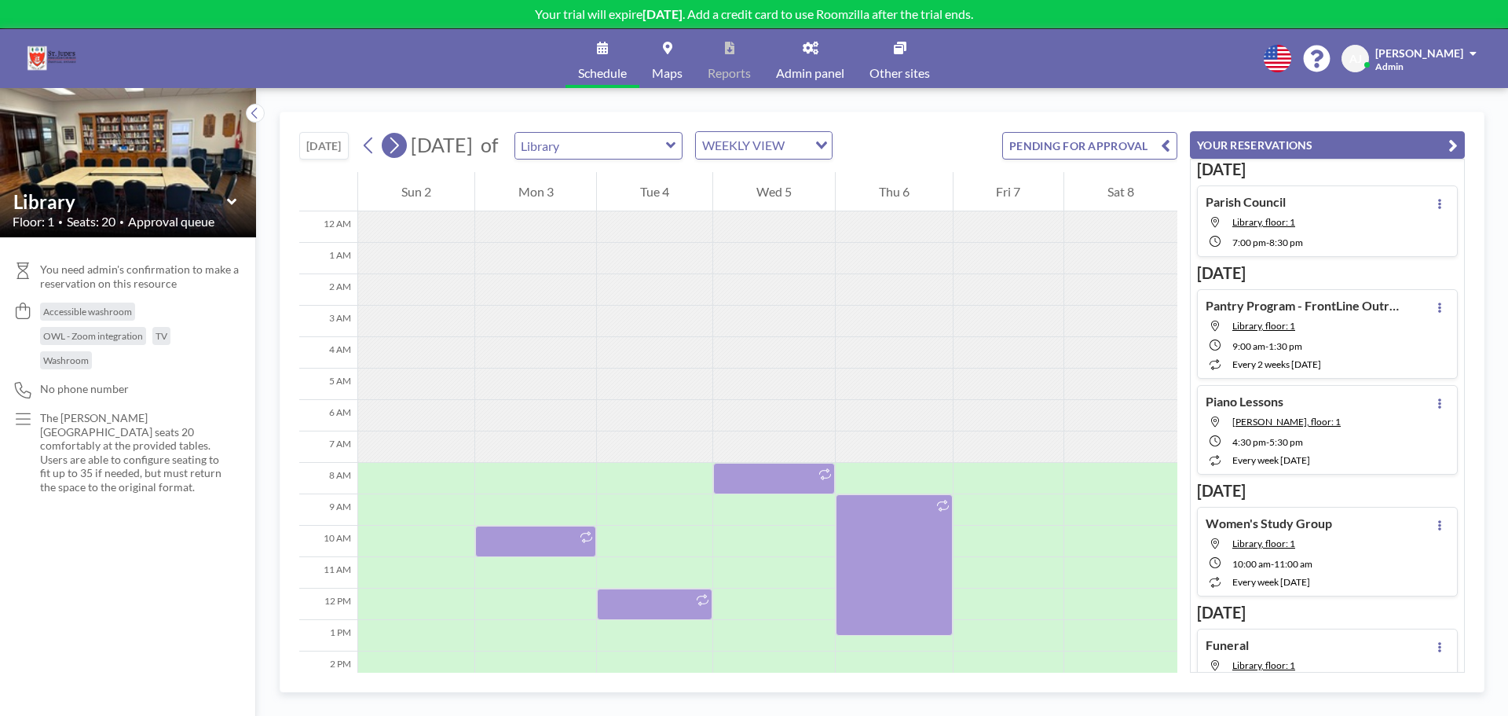
scroll to position [220, 0]
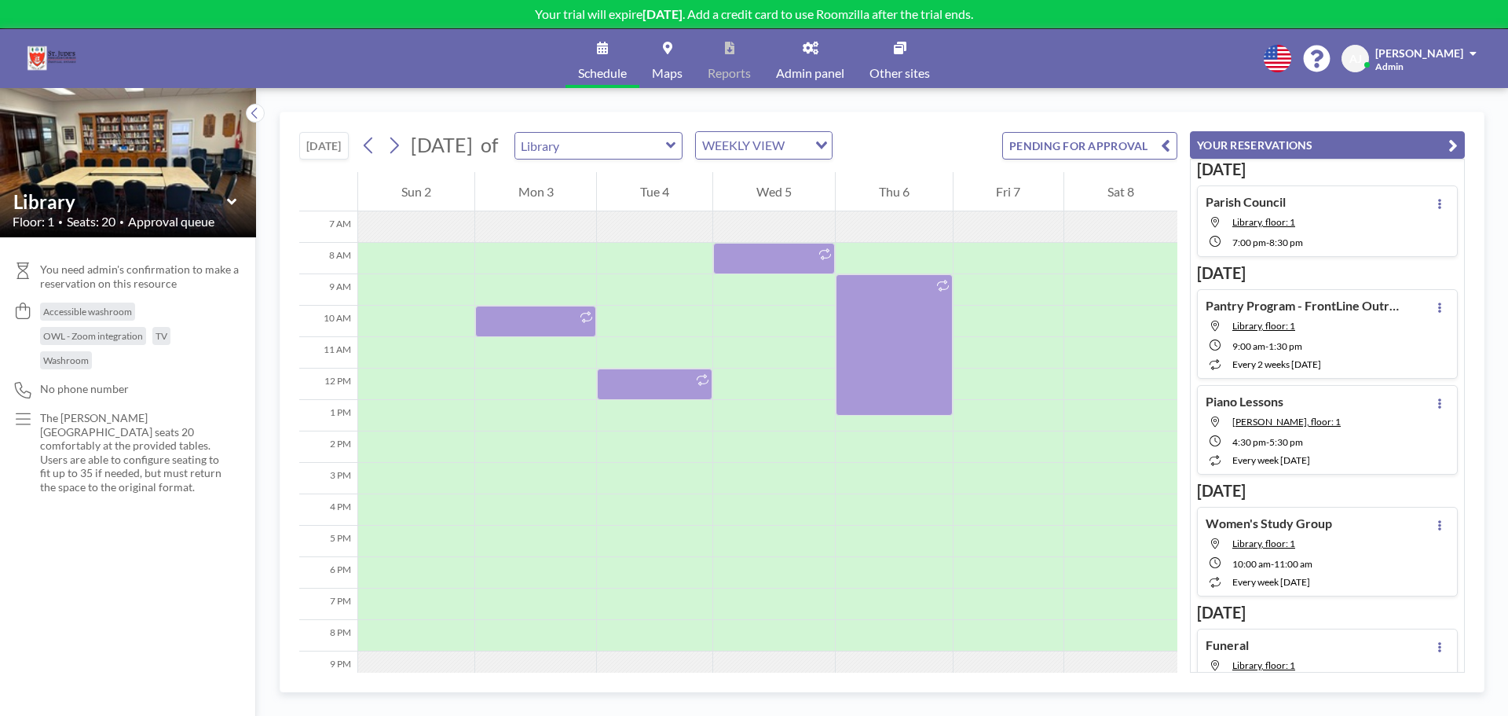
click at [324, 148] on button "[DATE]" at bounding box center [323, 145] width 49 height 27
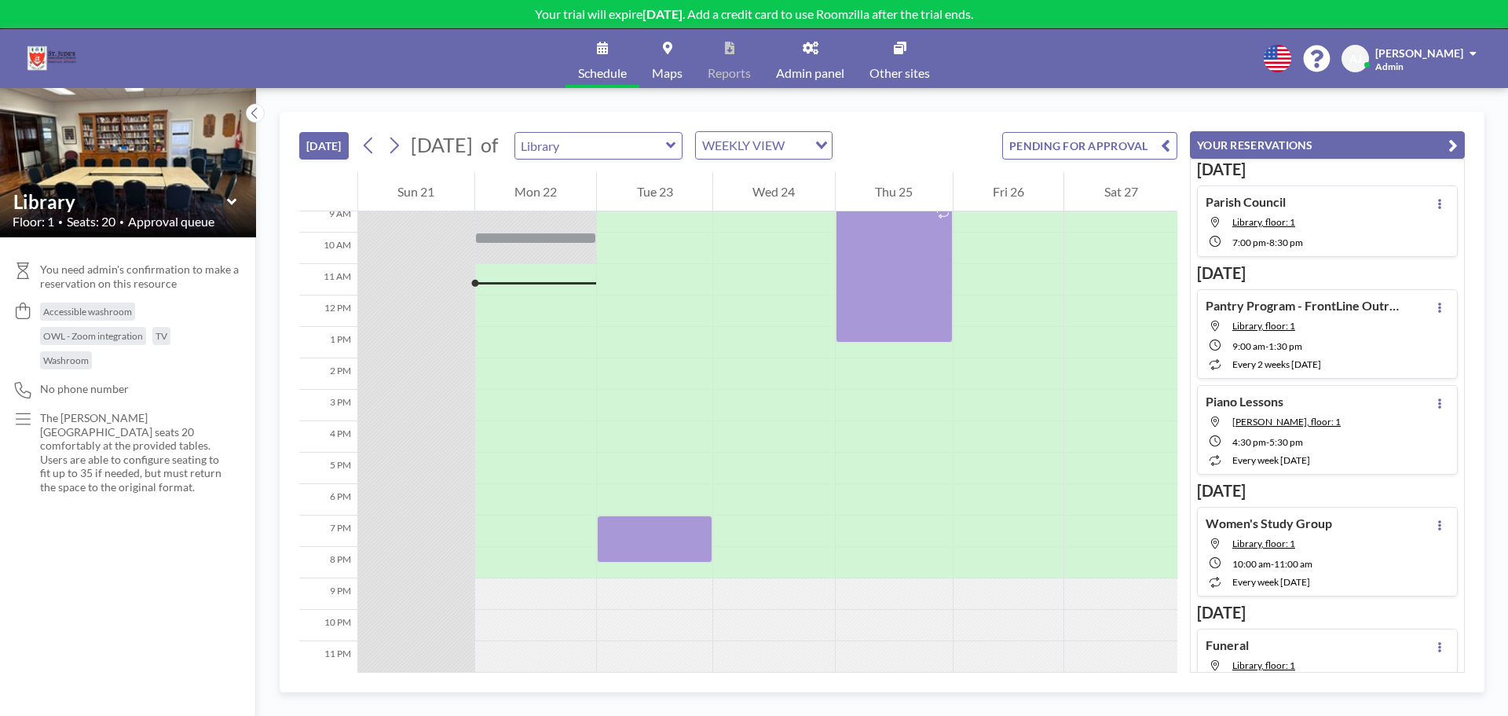
scroll to position [301, 0]
click at [401, 151] on icon at bounding box center [394, 146] width 15 height 24
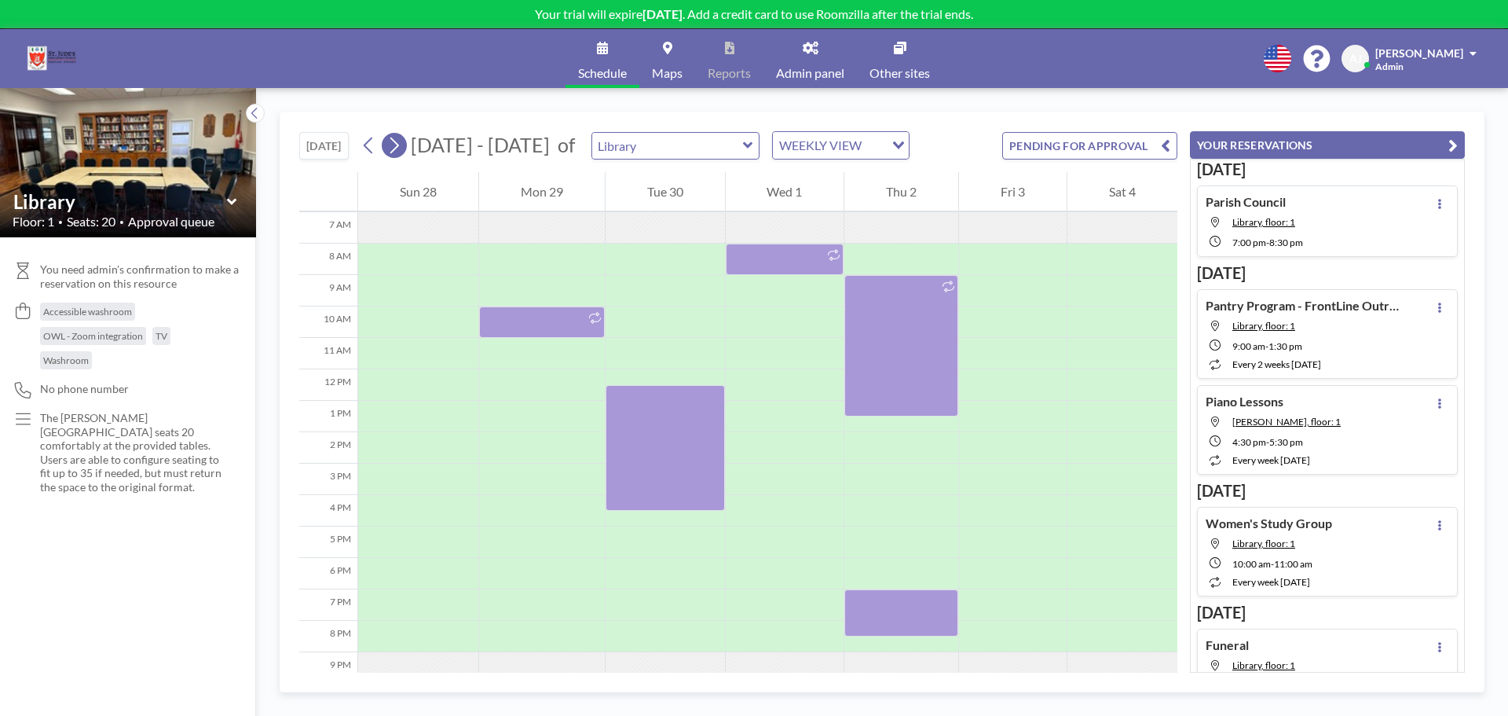
scroll to position [220, 0]
click at [401, 151] on icon at bounding box center [394, 146] width 15 height 24
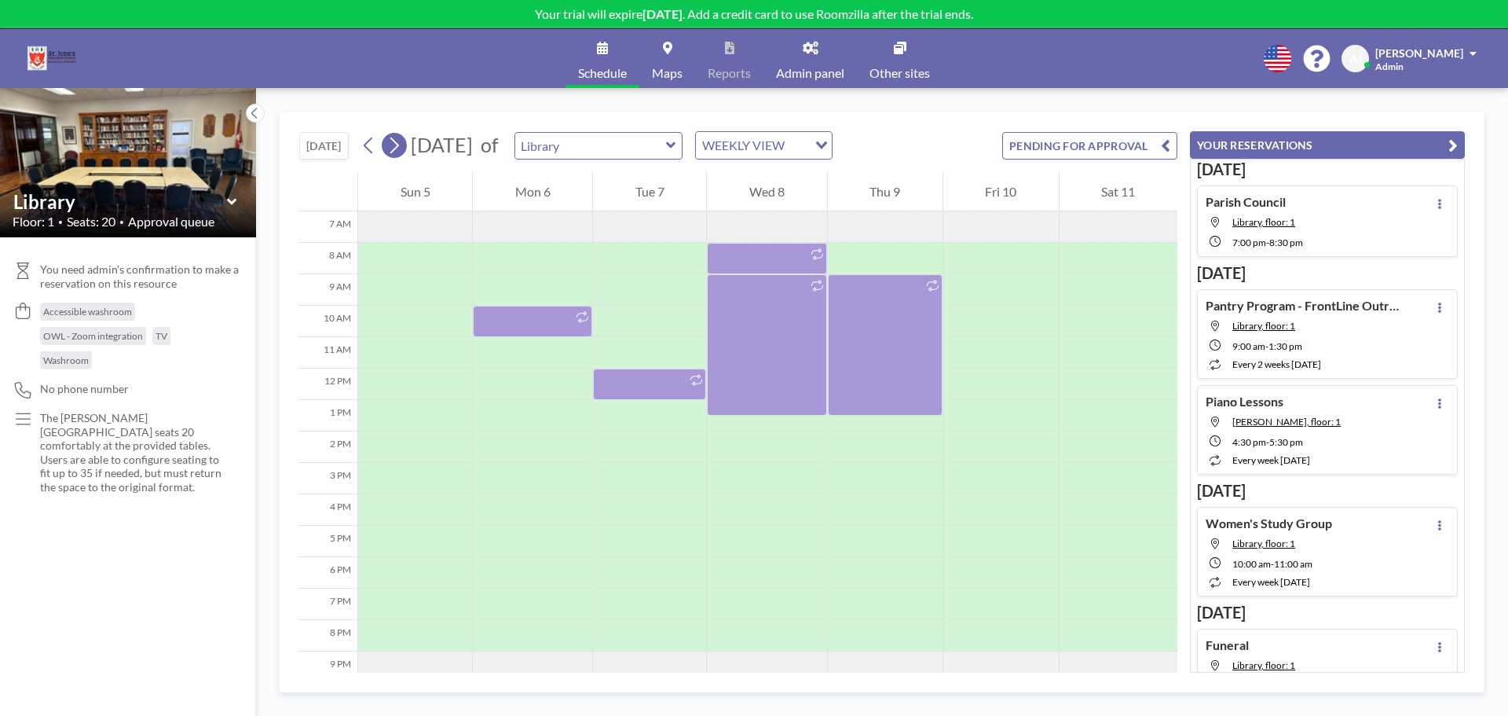
click at [401, 151] on icon at bounding box center [394, 146] width 15 height 24
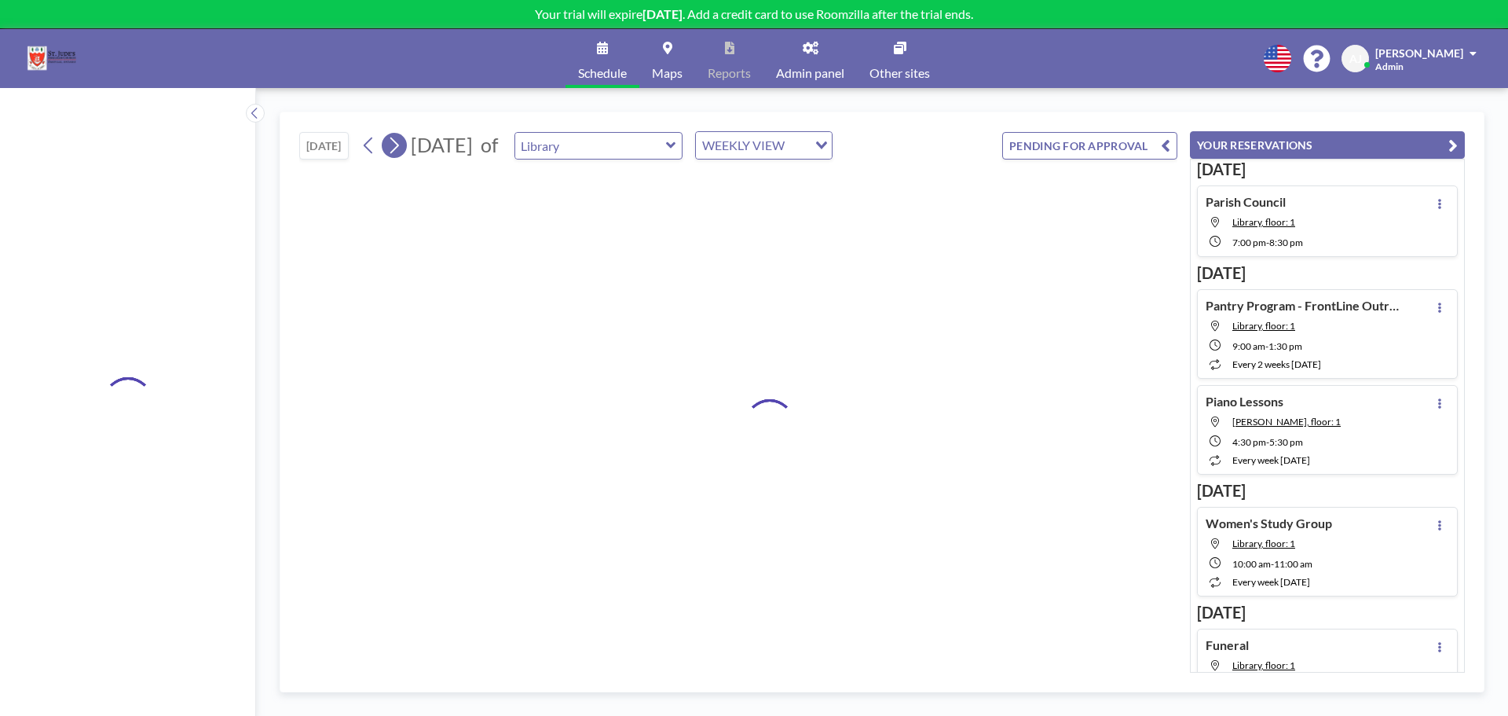
click at [401, 151] on icon at bounding box center [394, 146] width 15 height 24
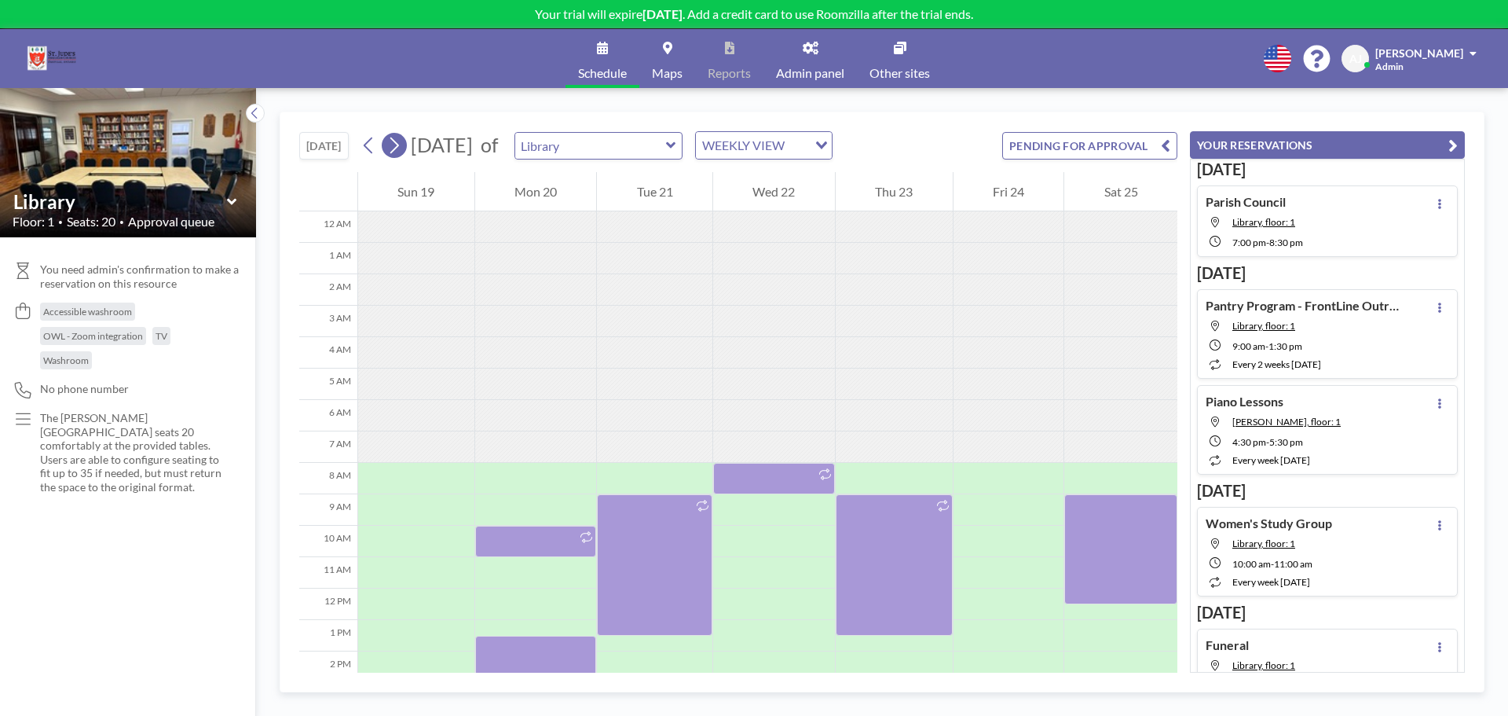
scroll to position [0, 0]
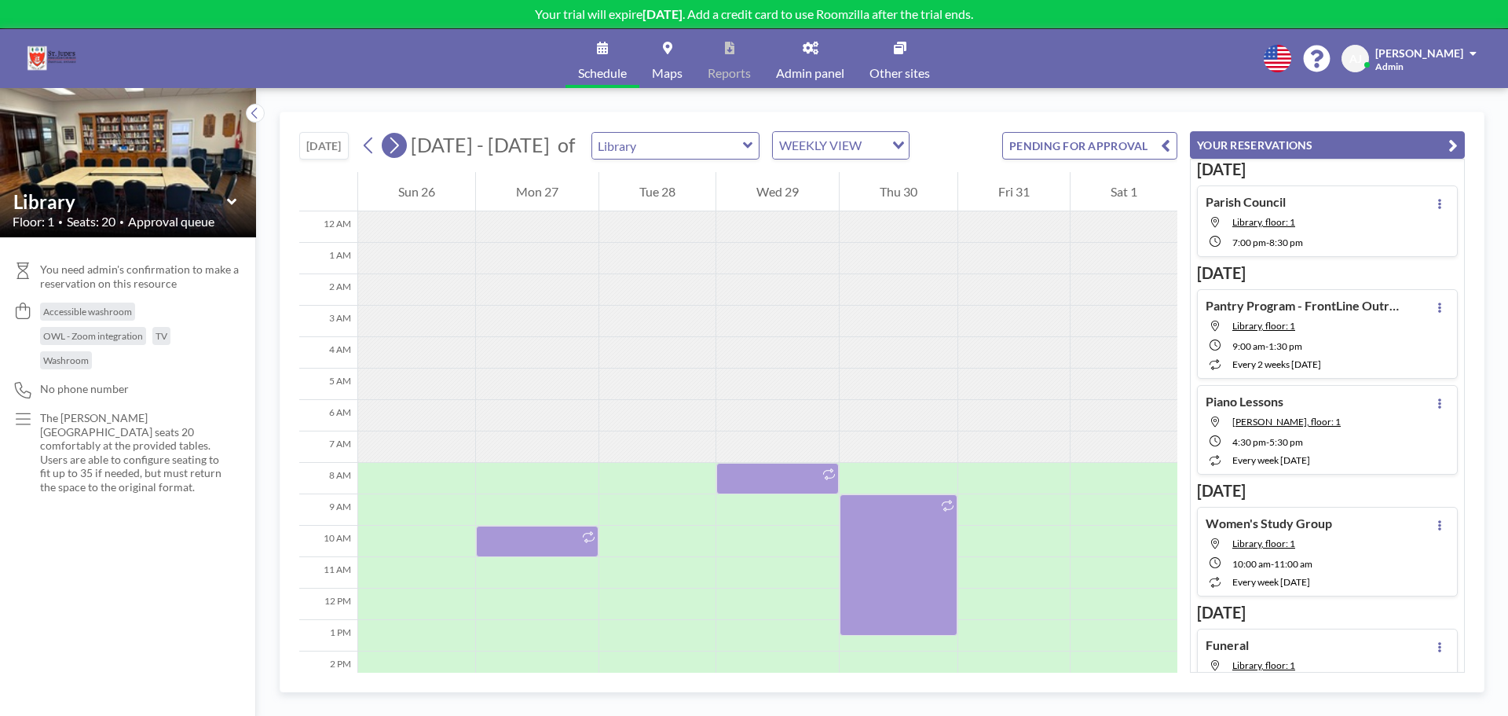
click at [401, 151] on icon at bounding box center [394, 146] width 15 height 24
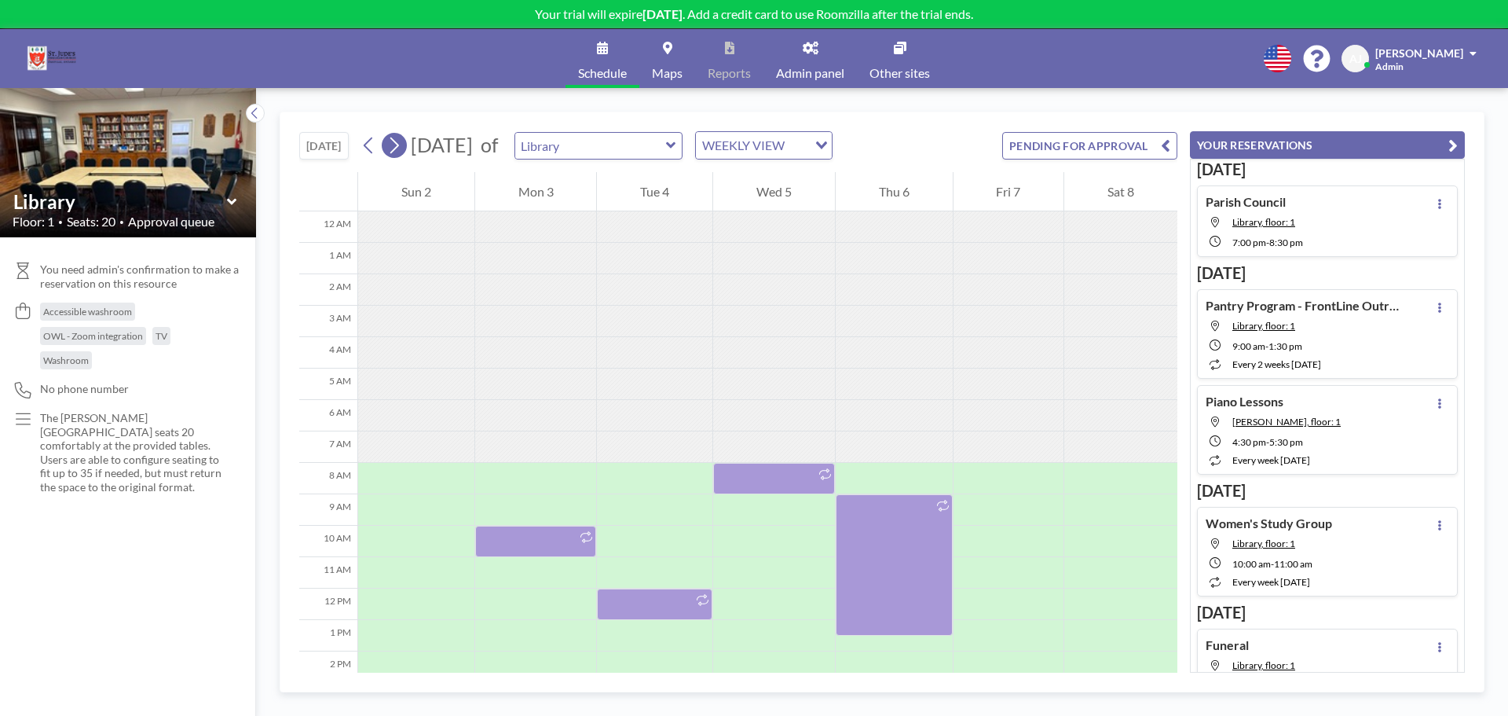
scroll to position [220, 0]
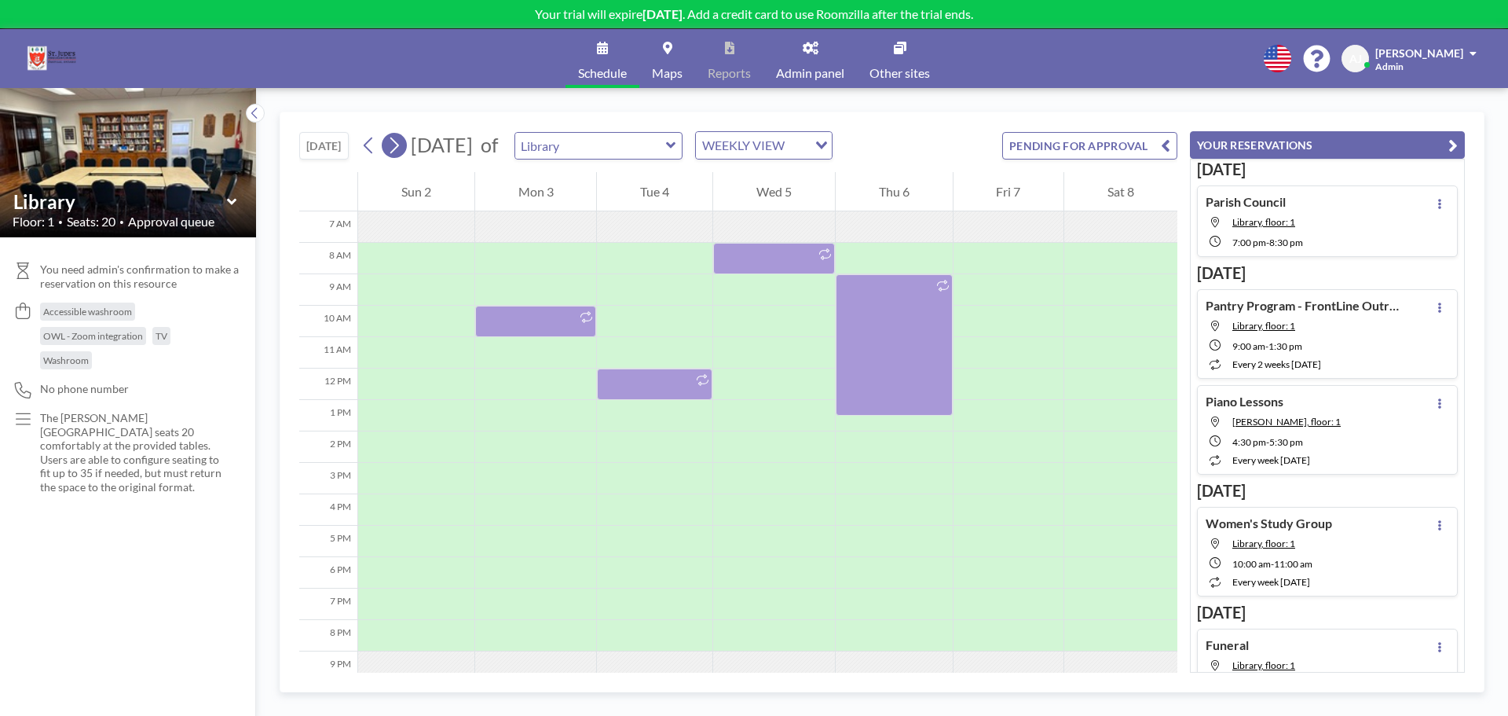
click at [401, 151] on icon at bounding box center [394, 146] width 15 height 24
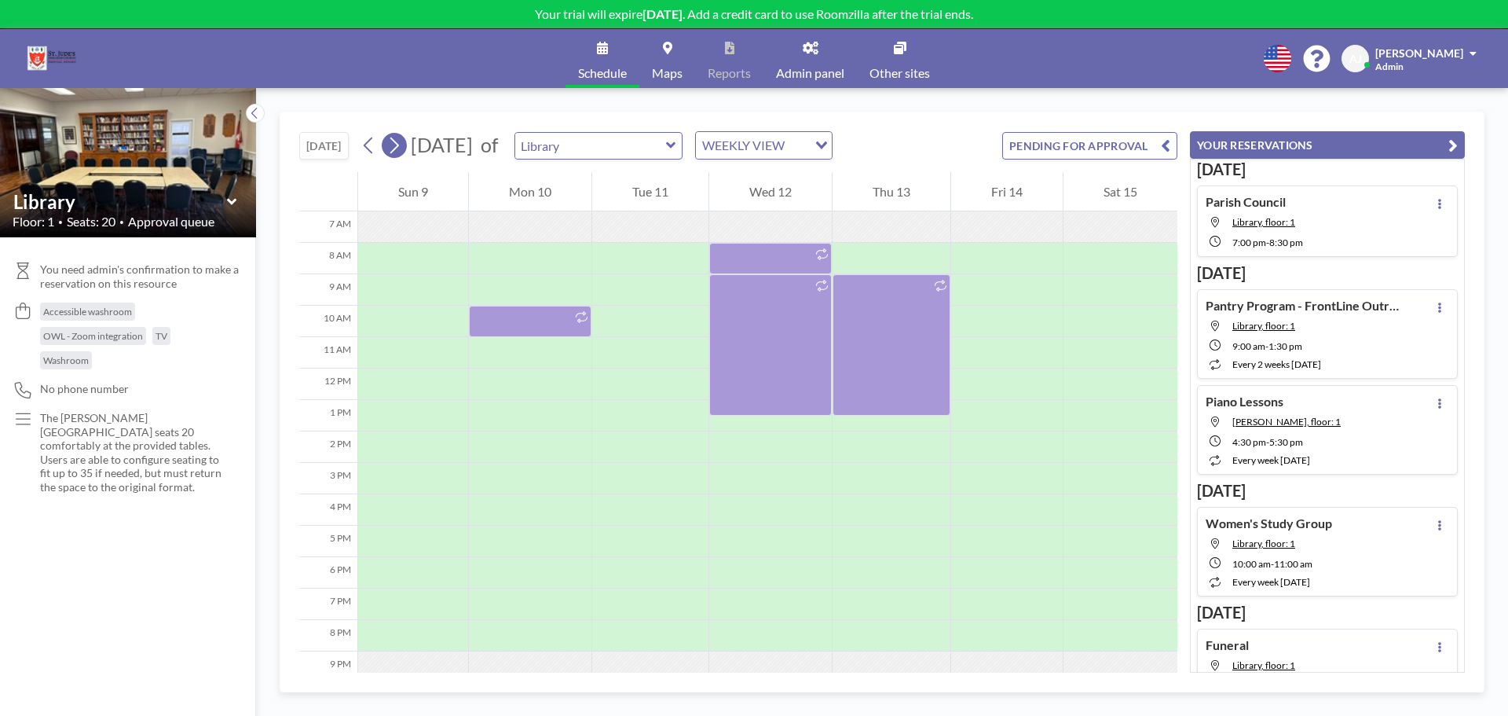
click at [401, 151] on icon at bounding box center [394, 146] width 15 height 24
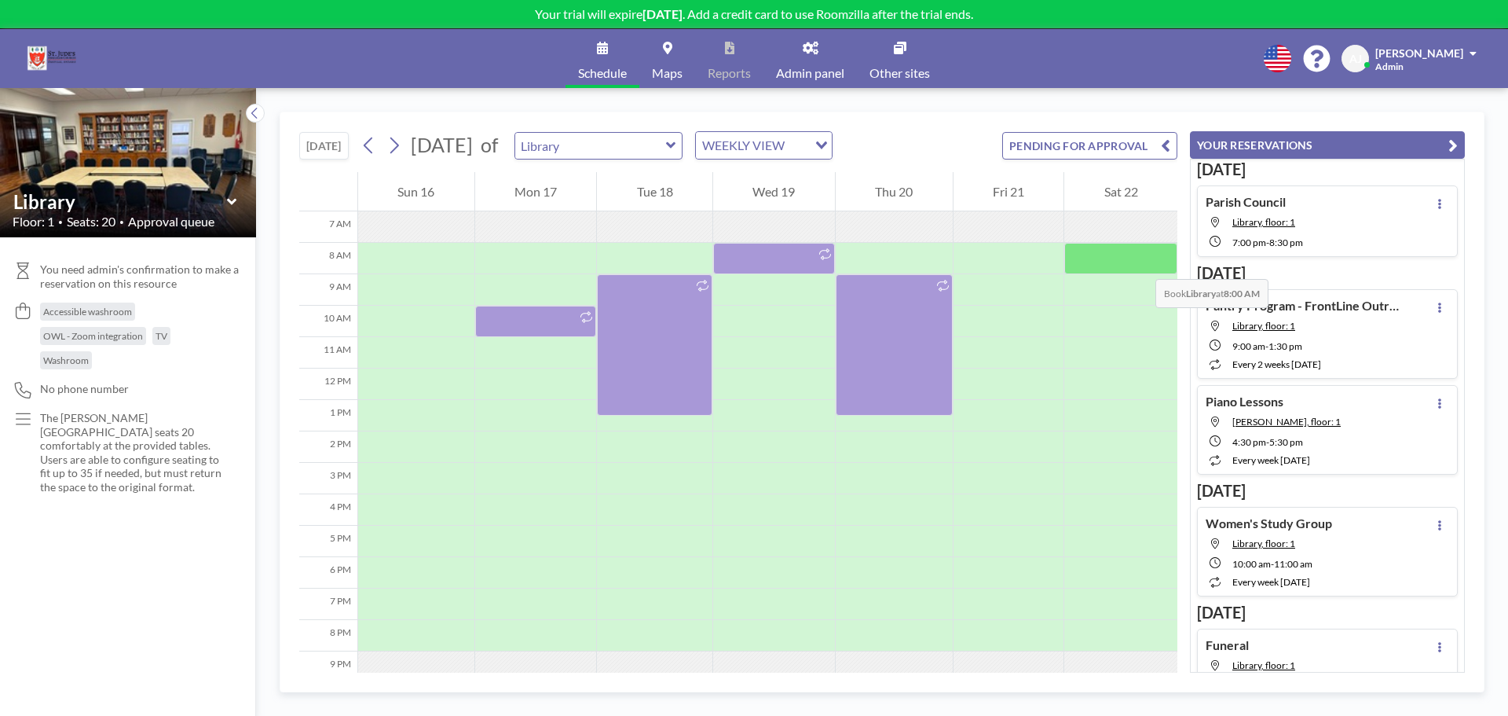
click at [1140, 263] on div at bounding box center [1121, 258] width 113 height 31
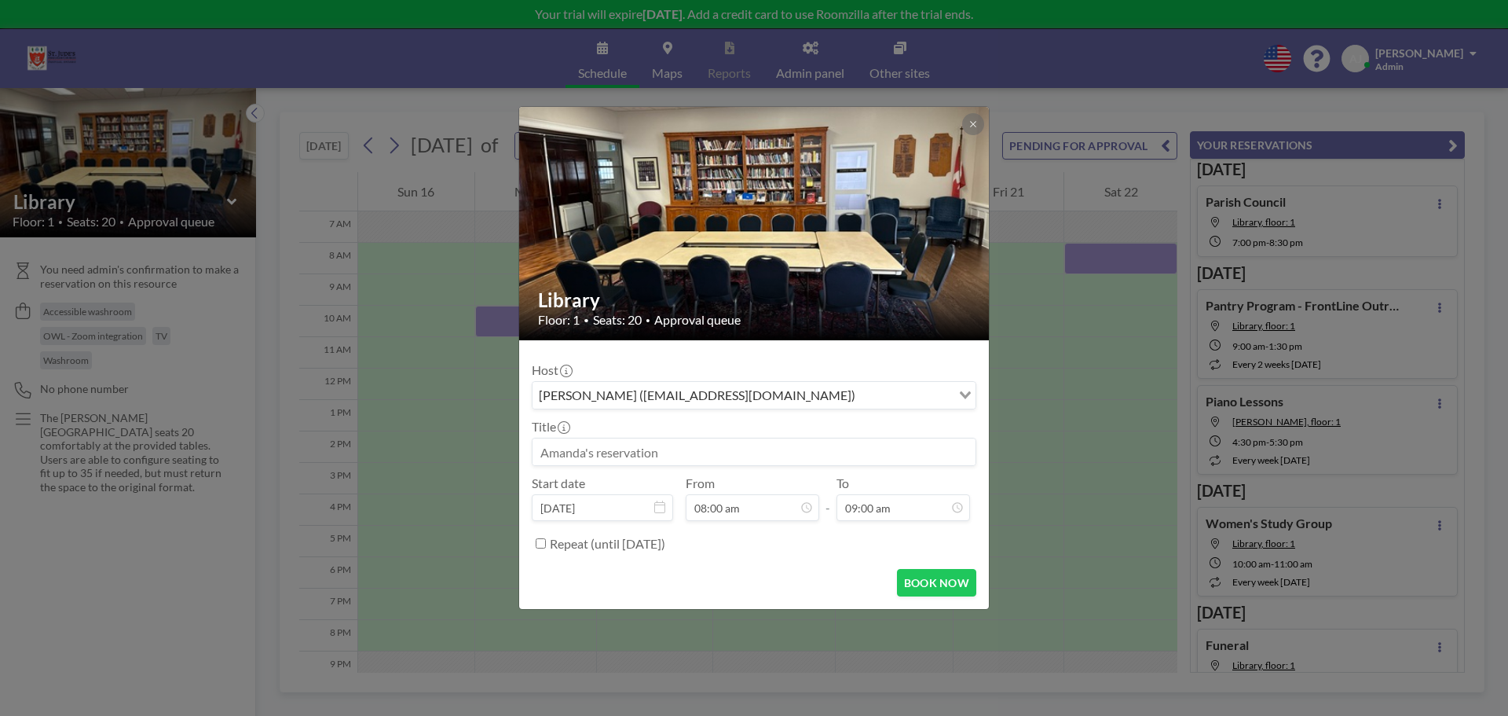
click at [749, 449] on input at bounding box center [754, 451] width 443 height 27
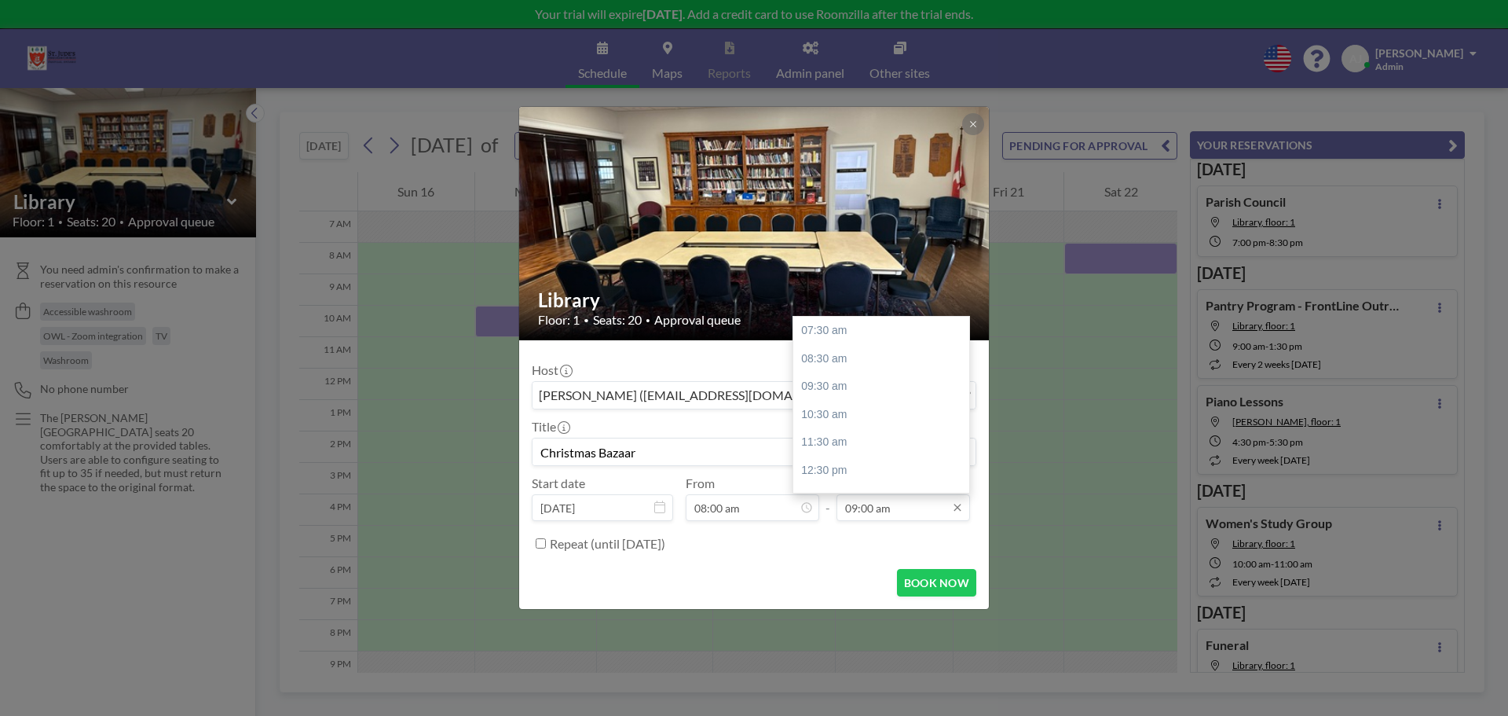
type input "Christmas Bazaar"
click at [907, 509] on input "09:00 am" at bounding box center [904, 507] width 134 height 27
click at [869, 441] on div "02:30 pm" at bounding box center [885, 440] width 184 height 28
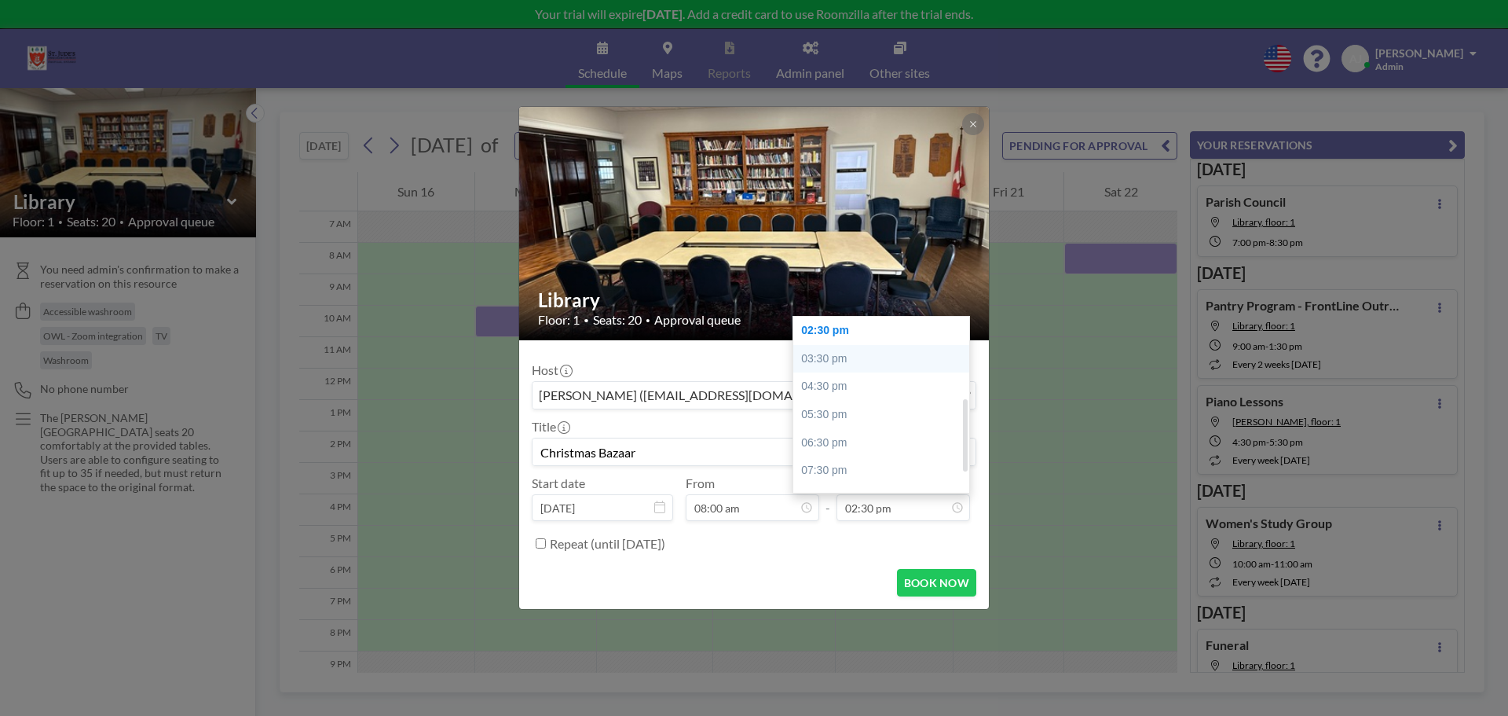
click at [852, 353] on div "03:30 pm" at bounding box center [885, 359] width 184 height 28
type input "03:30 pm"
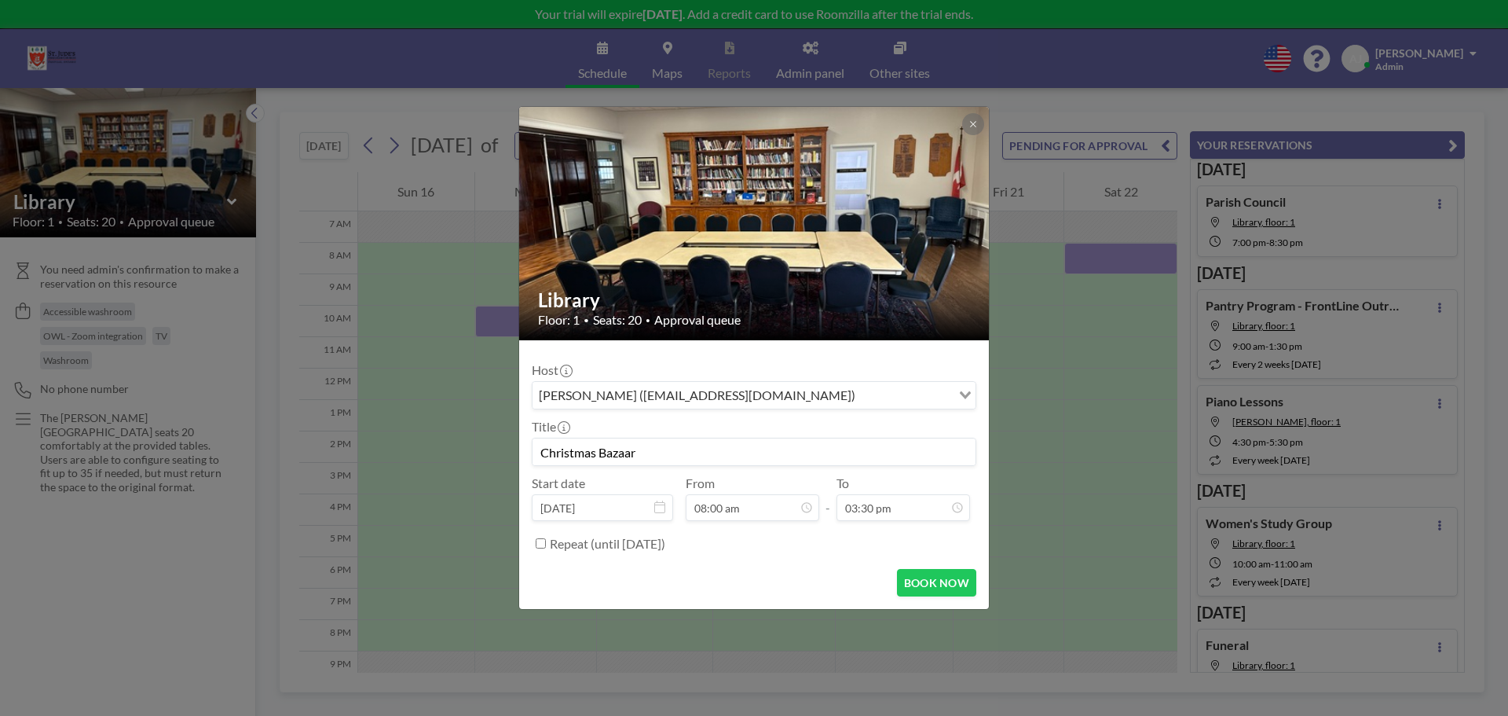
scroll to position [224, 0]
click at [943, 578] on button "BOOK NOW" at bounding box center [936, 582] width 79 height 27
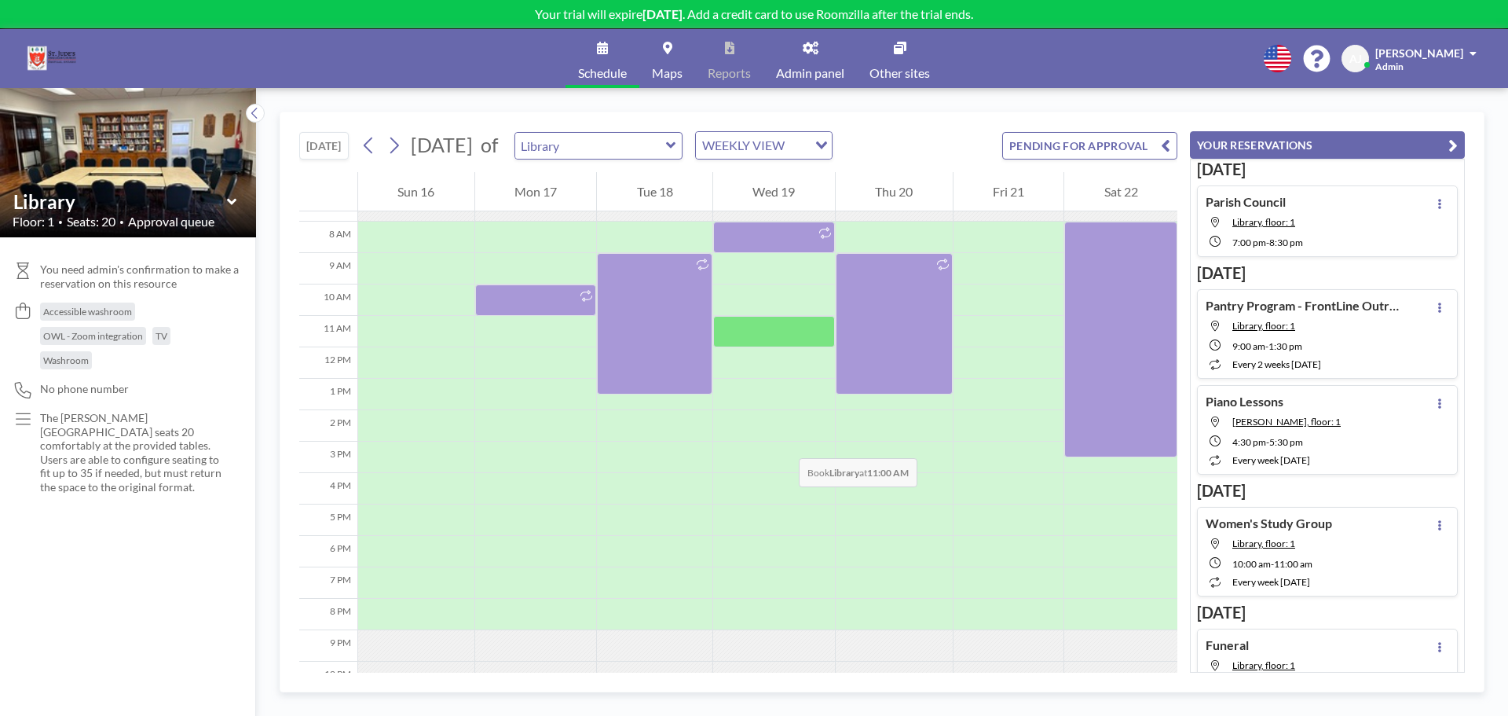
scroll to position [65, 0]
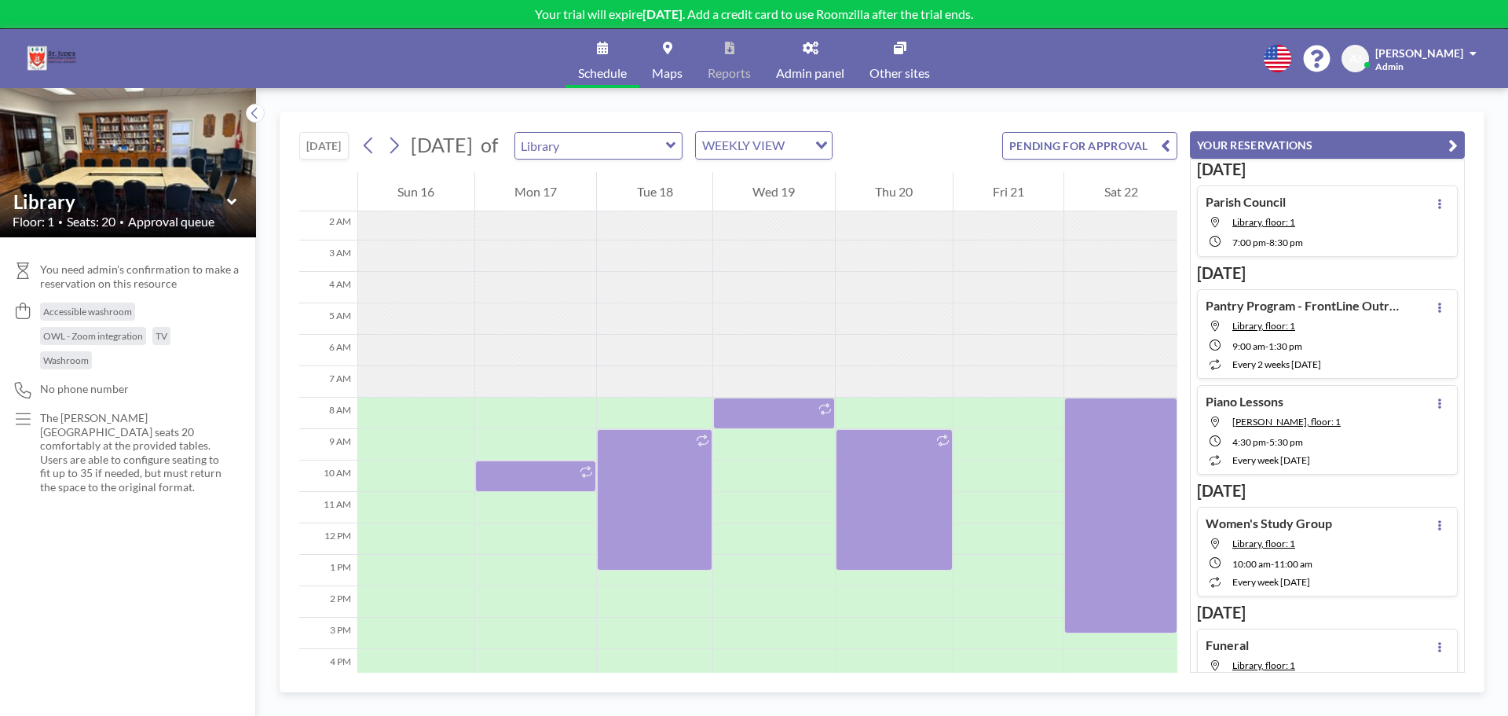
click at [336, 147] on button "[DATE]" at bounding box center [323, 145] width 49 height 27
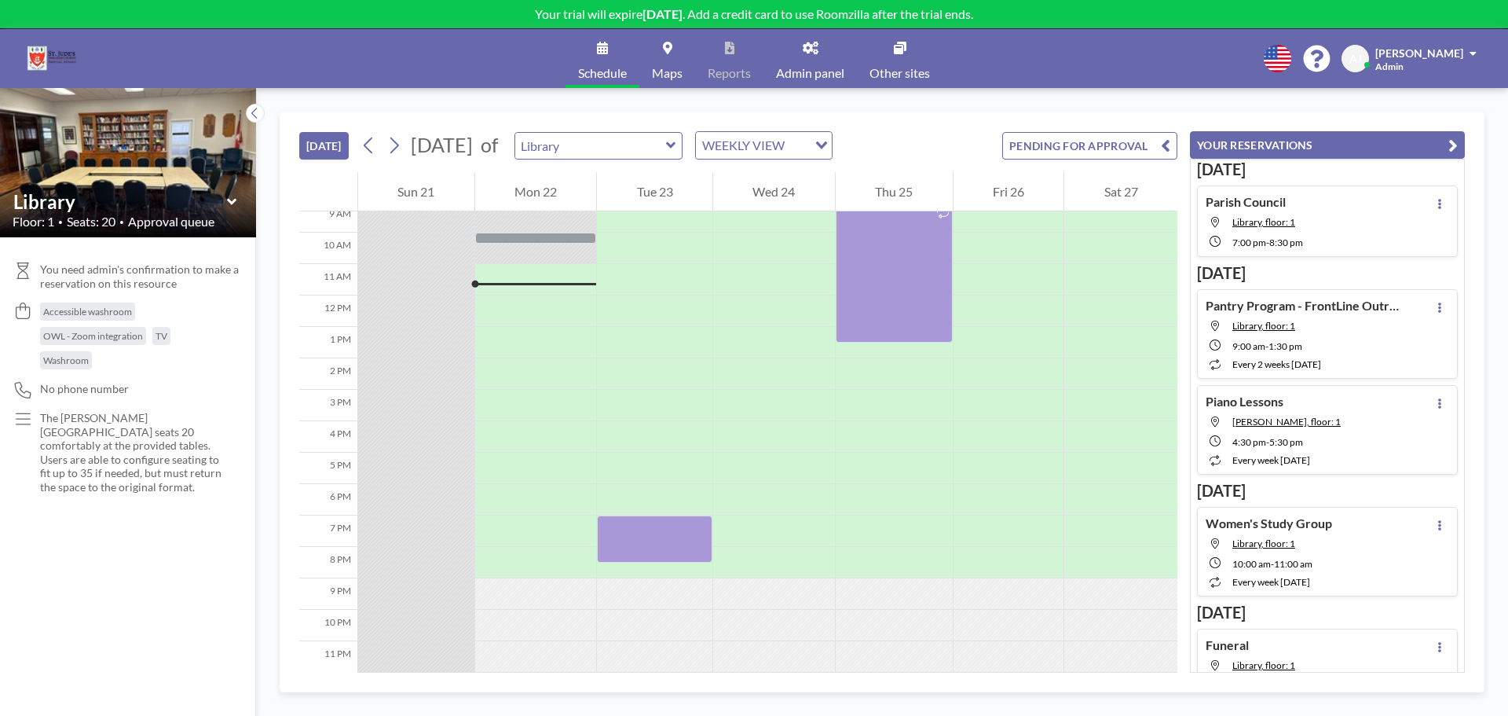
scroll to position [301, 0]
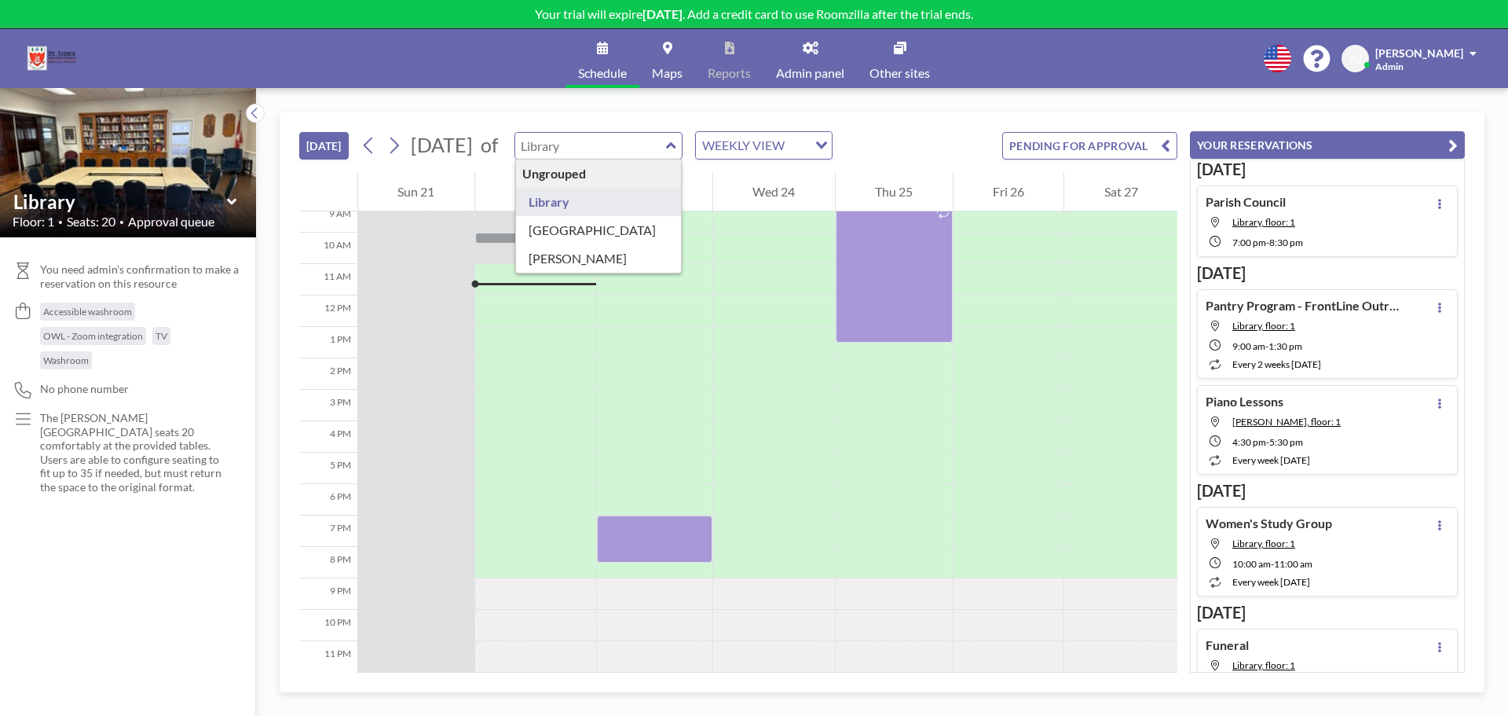
click at [666, 137] on input "text" at bounding box center [590, 146] width 151 height 26
type input "[PERSON_NAME]"
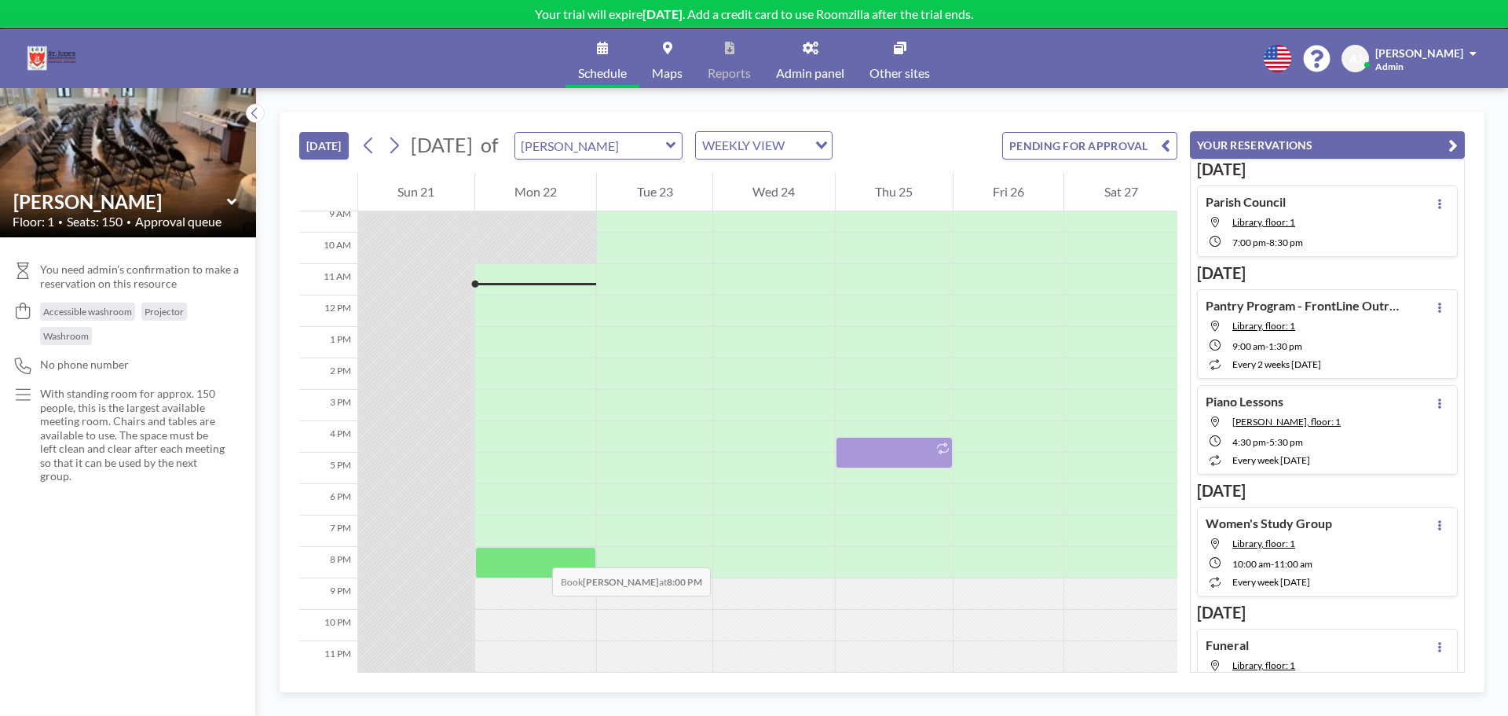
click at [537, 552] on div at bounding box center [536, 562] width 122 height 31
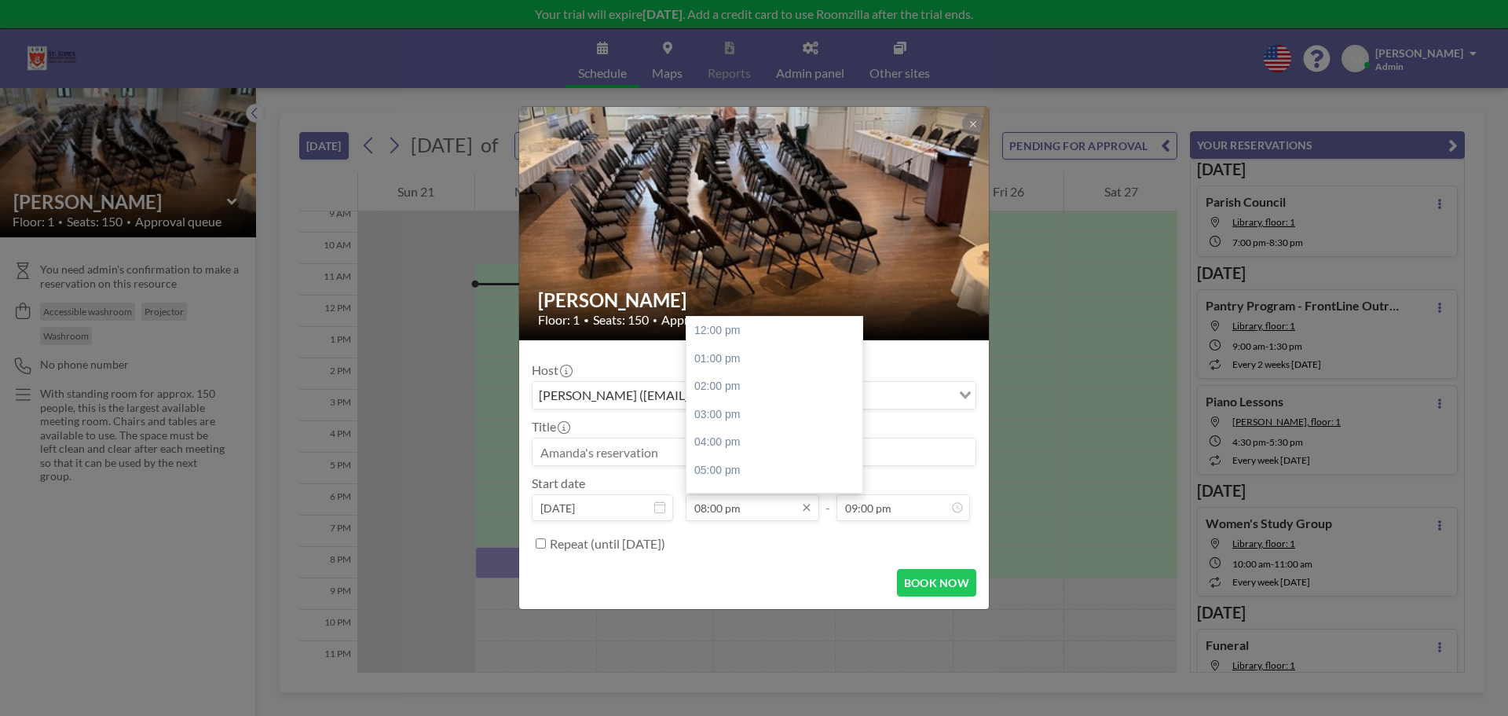
scroll to position [104, 0]
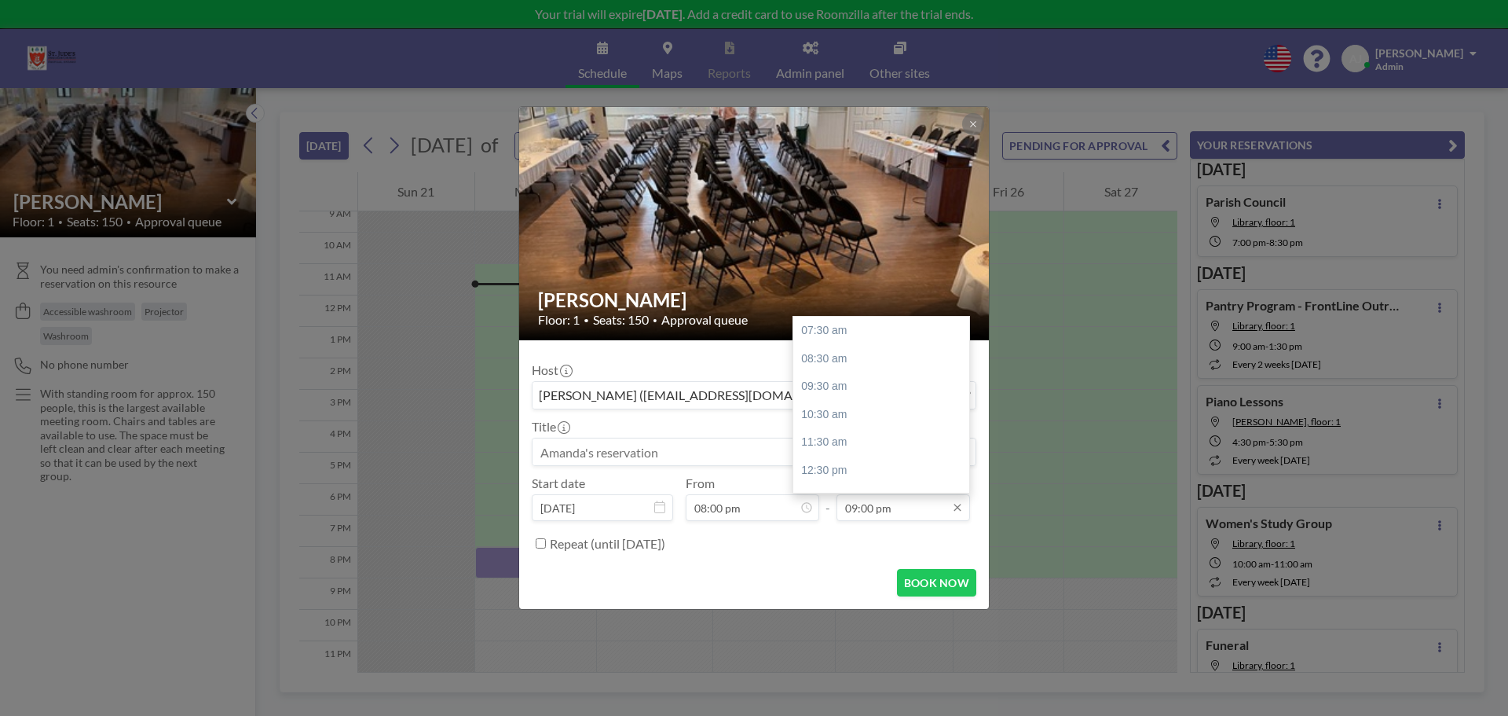
click at [881, 506] on input "09:00 pm" at bounding box center [904, 507] width 134 height 27
click at [840, 475] on div "09:30 pm" at bounding box center [885, 478] width 184 height 28
type input "09:30 pm"
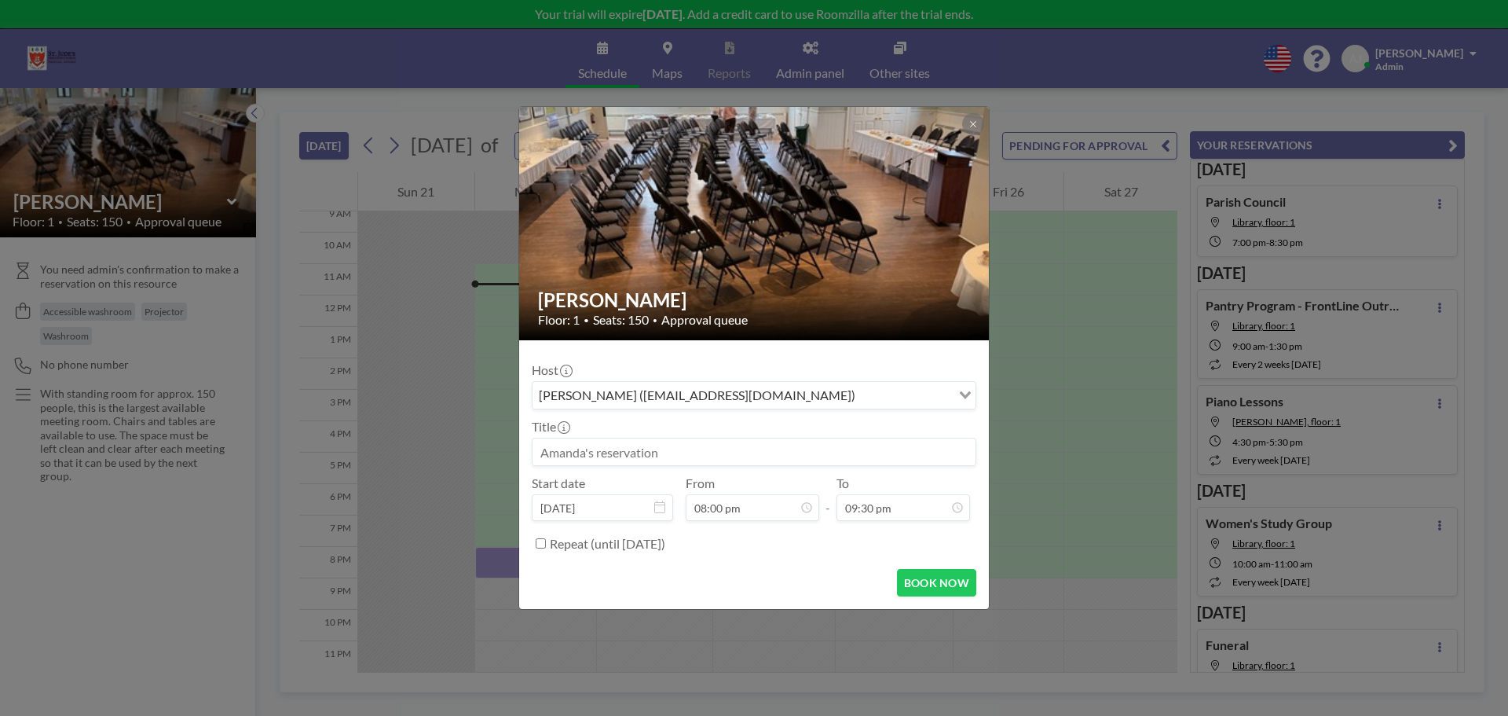
scroll to position [0, 0]
click at [674, 460] on input at bounding box center [754, 451] width 443 height 27
type input "AA Group"
click at [591, 541] on label "Repeat (until March 21, 2026)" at bounding box center [607, 544] width 115 height 16
click at [546, 541] on input "Repeat (until March 21, 2026)" at bounding box center [541, 543] width 10 height 10
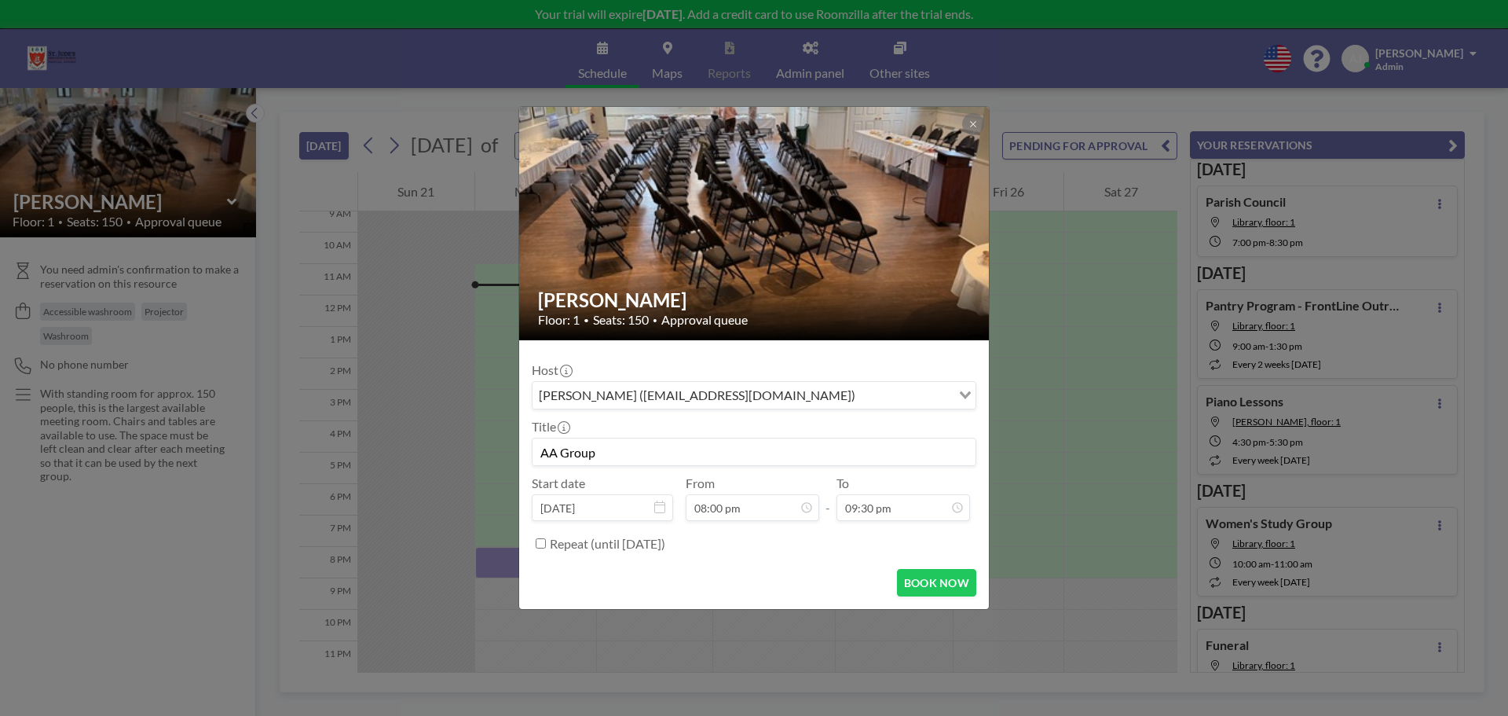
checkbox input "true"
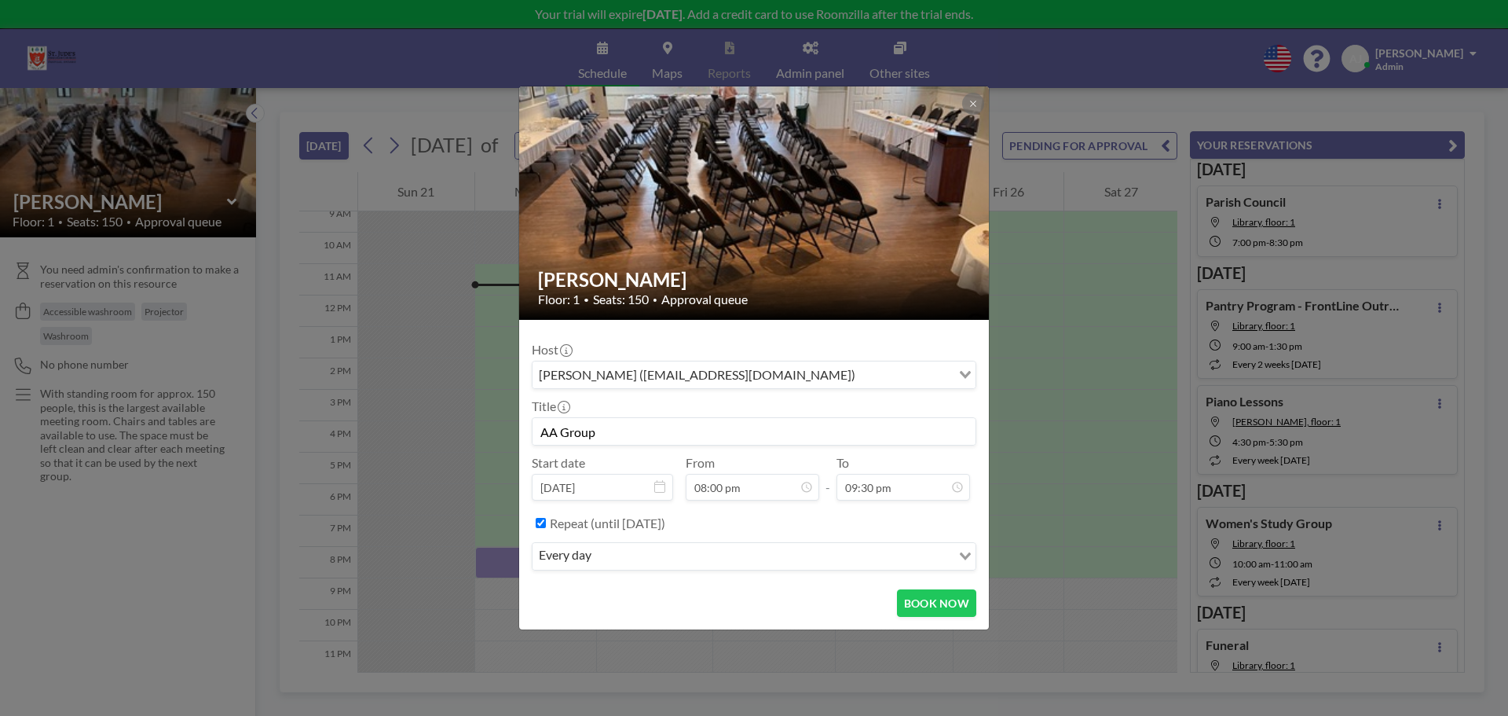
click at [611, 559] on input "Search for option" at bounding box center [773, 556] width 354 height 20
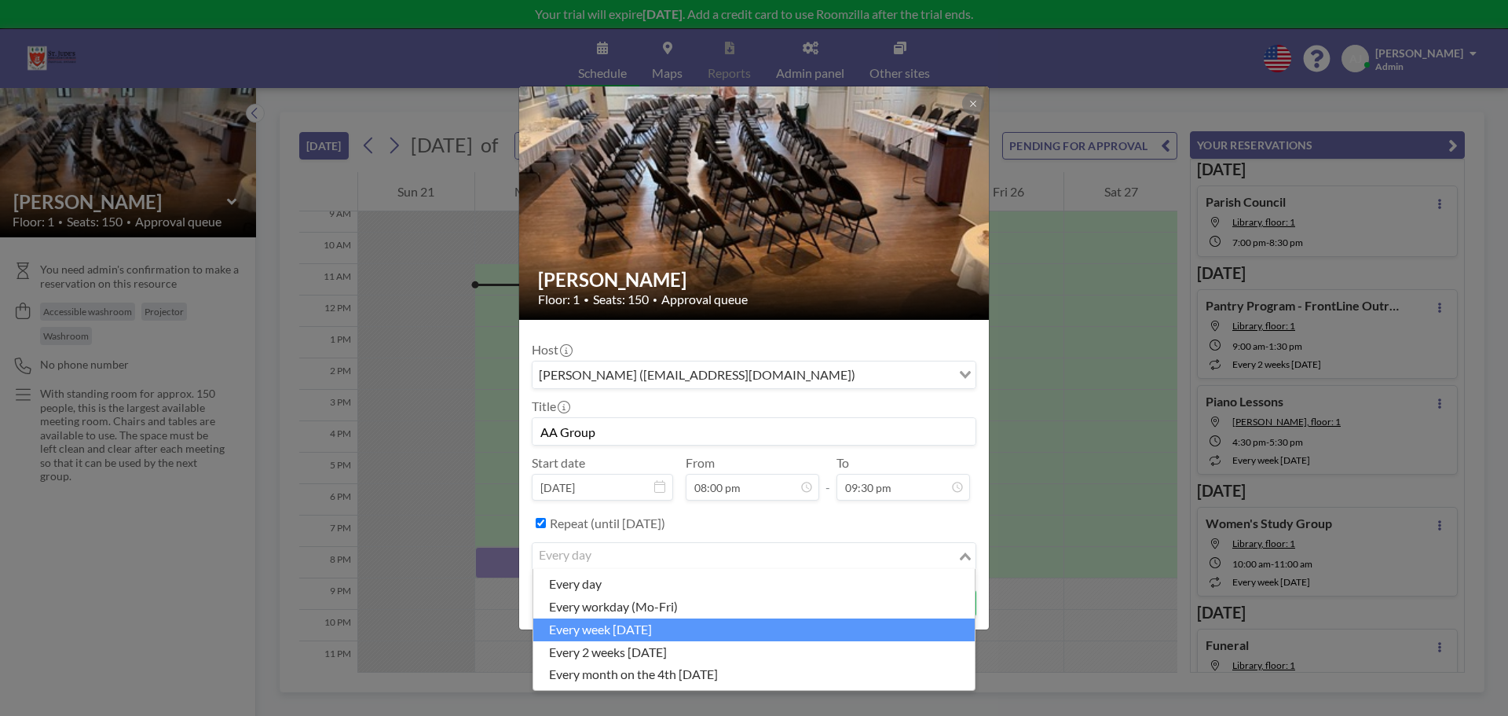
click at [636, 628] on li "every week [DATE]" at bounding box center [754, 629] width 442 height 23
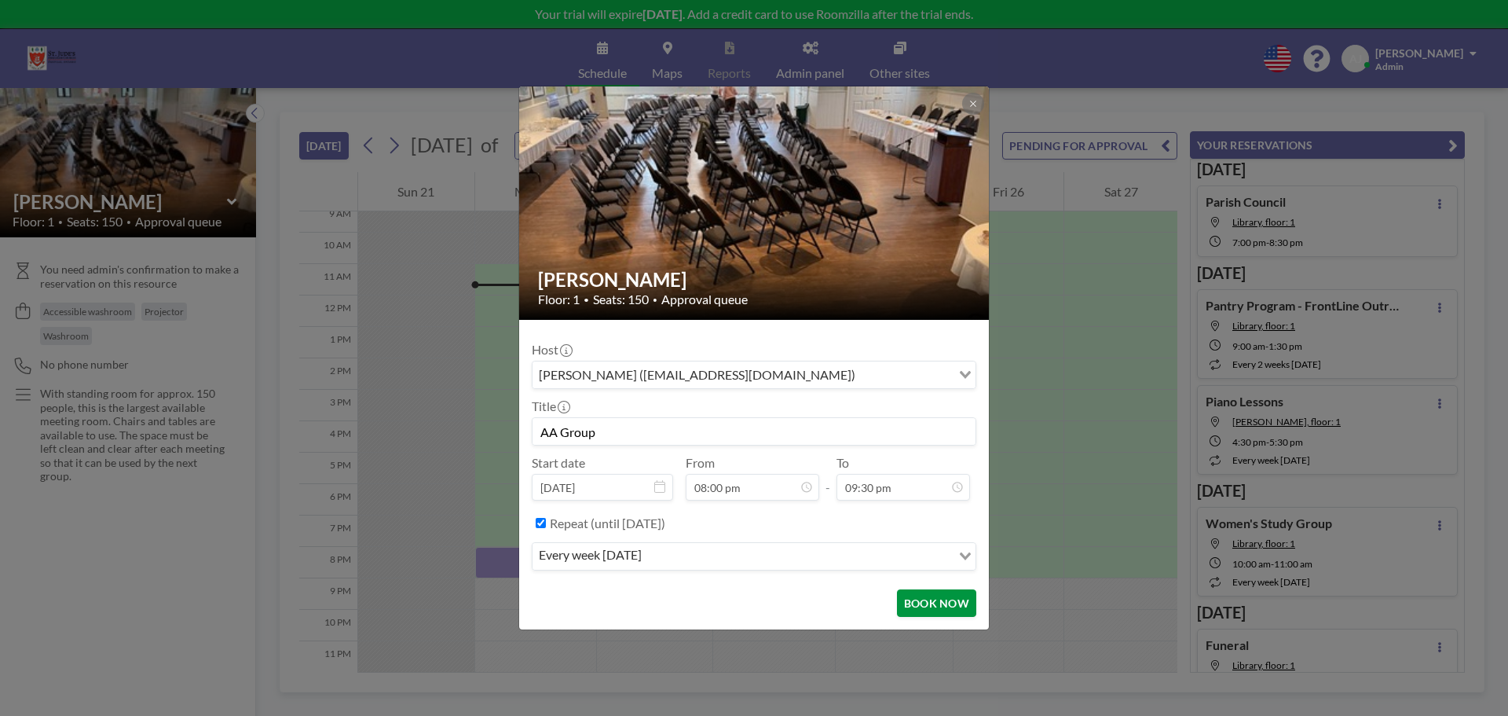
click at [945, 601] on button "BOOK NOW" at bounding box center [936, 602] width 79 height 27
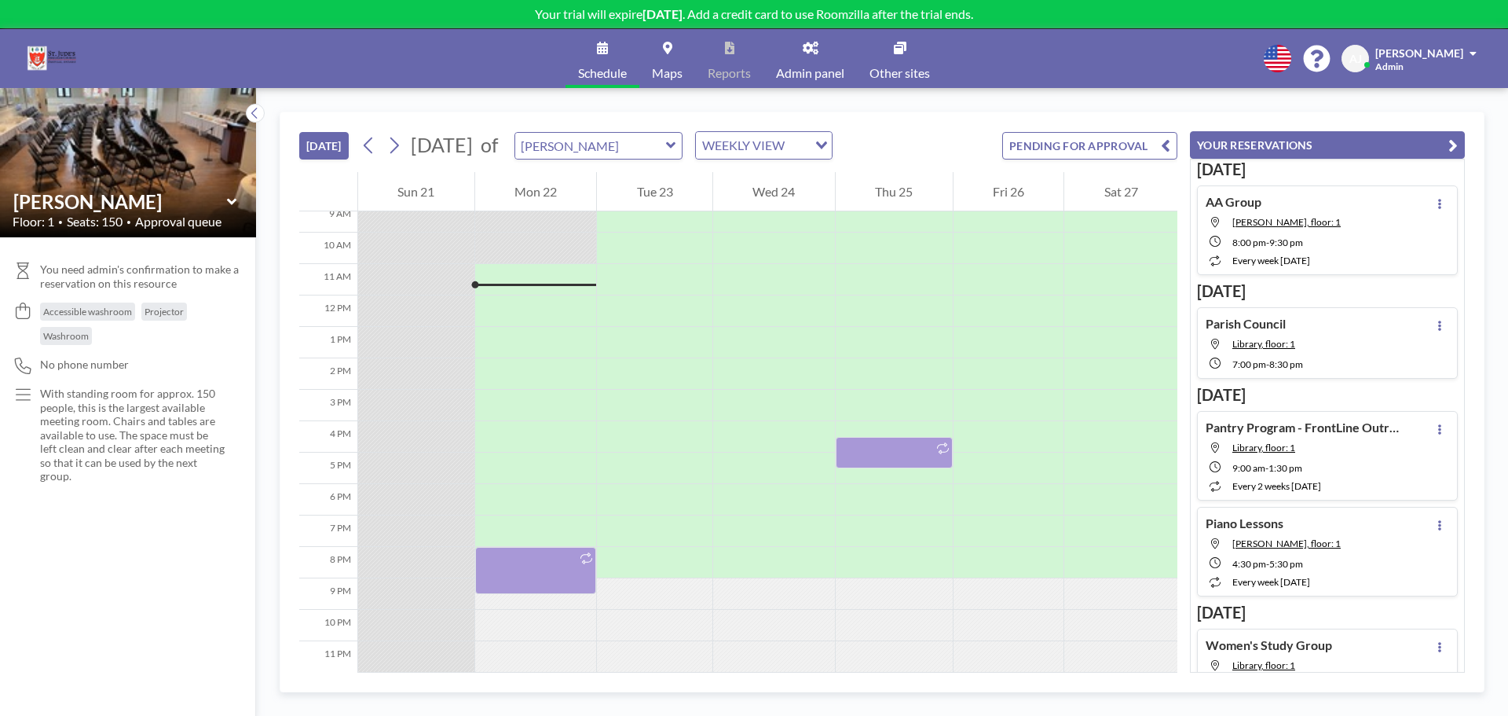
click at [692, 163] on div "TODAY September 2025 September 2025 S M T W T F S 31 1 2 3 4 5 6 7 8 9 10 11 12…" at bounding box center [738, 142] width 878 height 60
click at [666, 155] on input "text" at bounding box center [590, 146] width 151 height 26
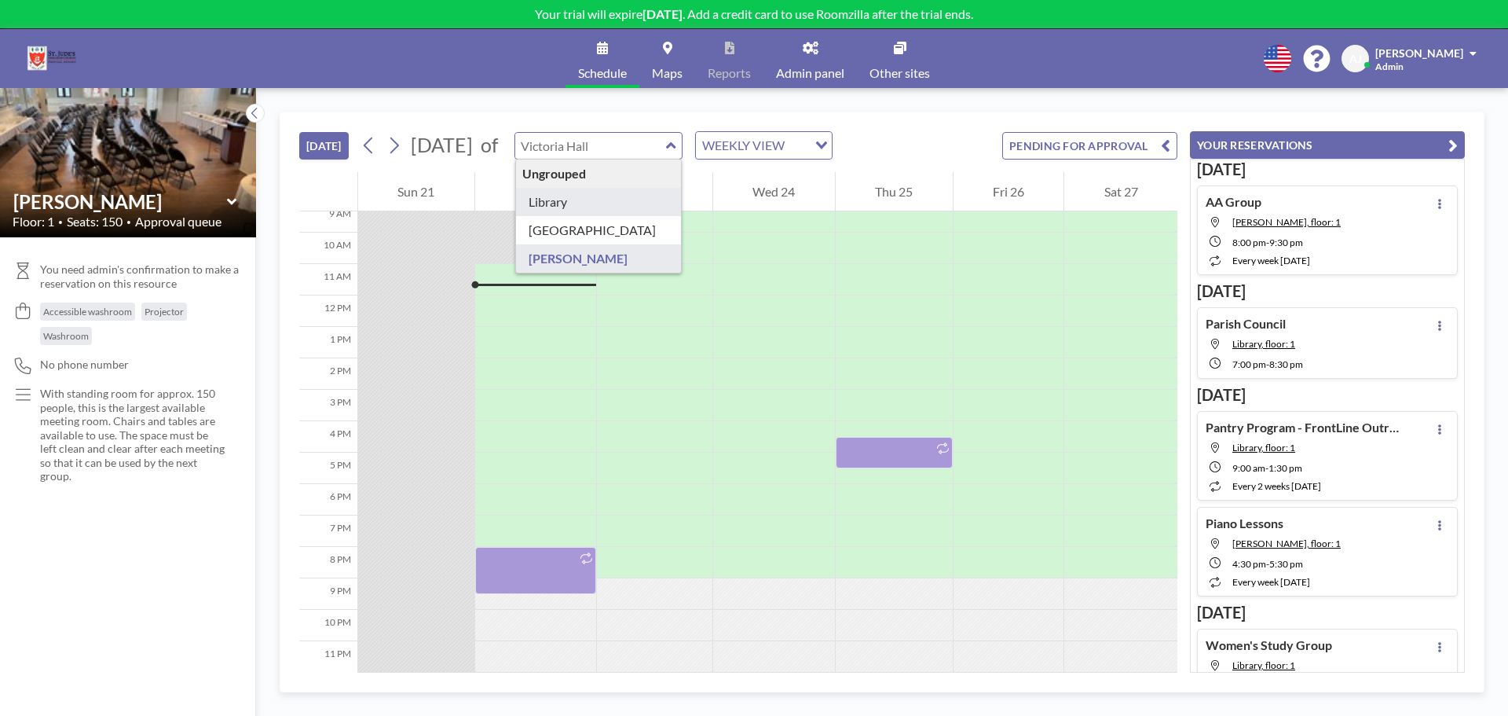
type input "Library"
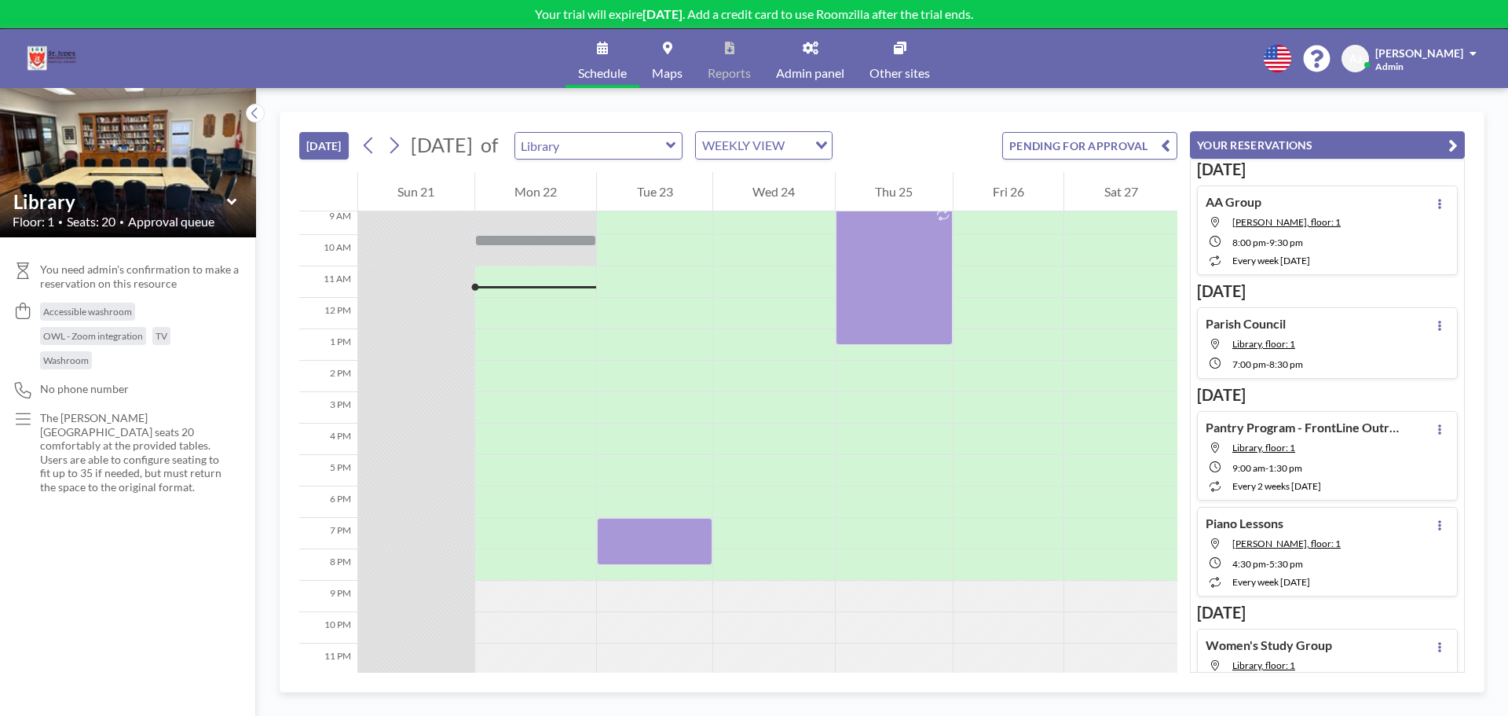
scroll to position [301, 0]
click at [959, 488] on div at bounding box center [1009, 499] width 111 height 31
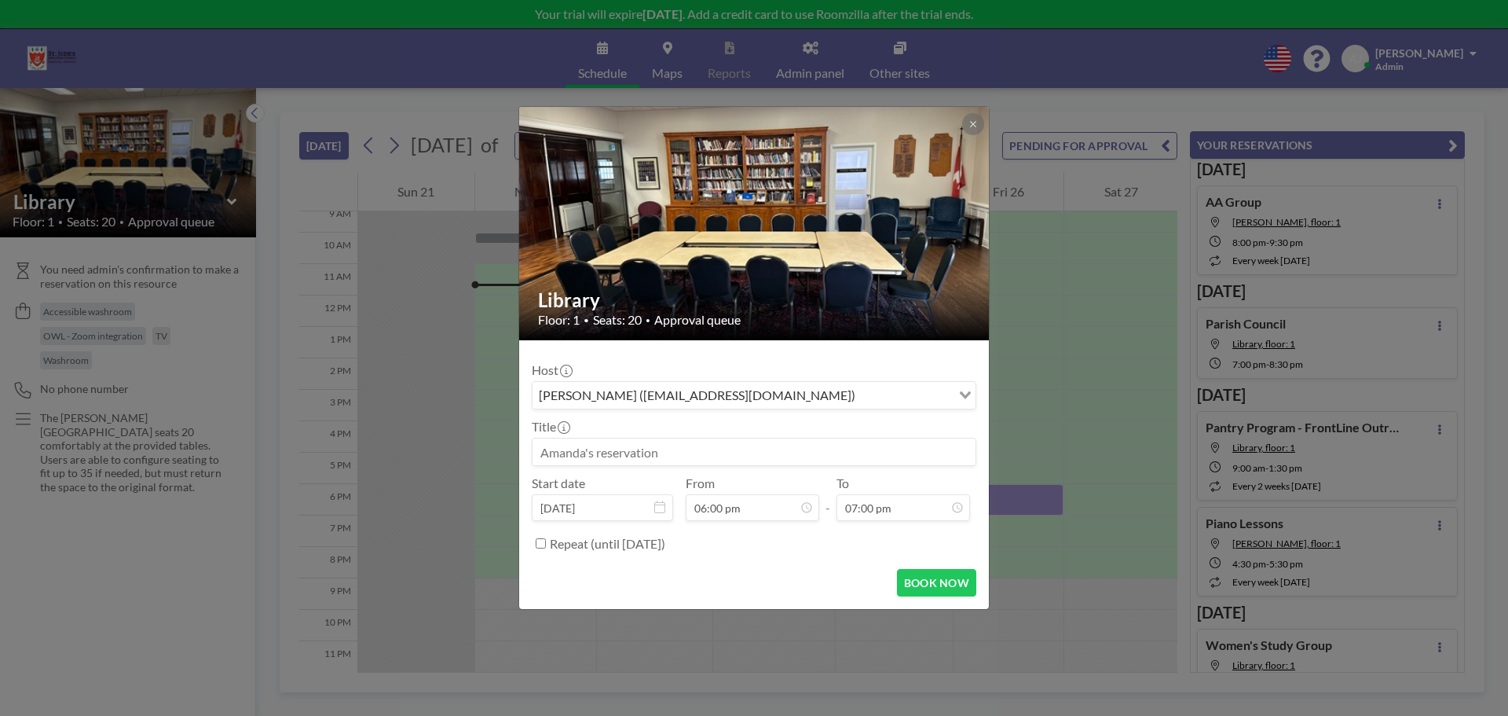
click at [394, 118] on div "Library Floor: 1 • Seats: 20 • Approval queue Host Amanda Judd (office@stjudesc…" at bounding box center [754, 358] width 1508 height 716
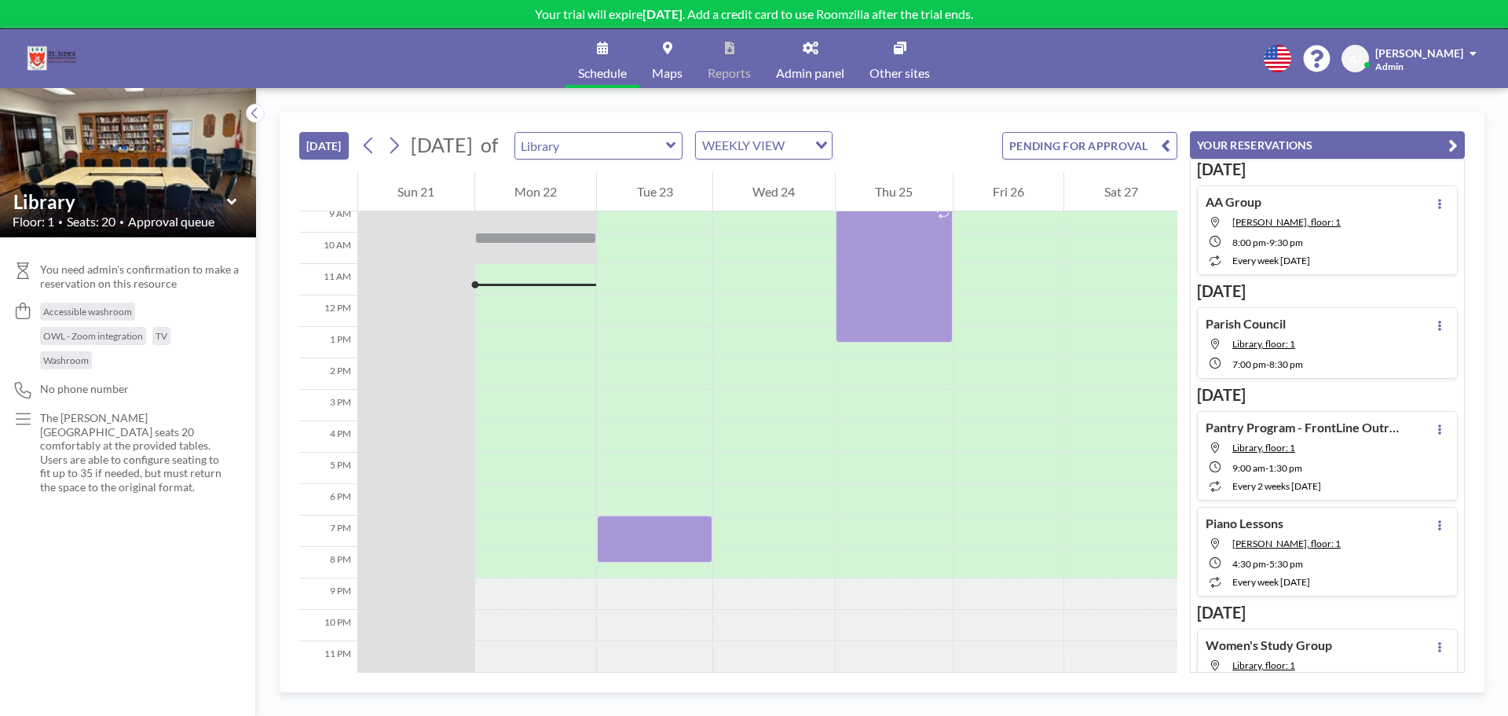
click at [335, 150] on button "[DATE]" at bounding box center [323, 145] width 49 height 27
click at [1010, 486] on div at bounding box center [1009, 499] width 111 height 31
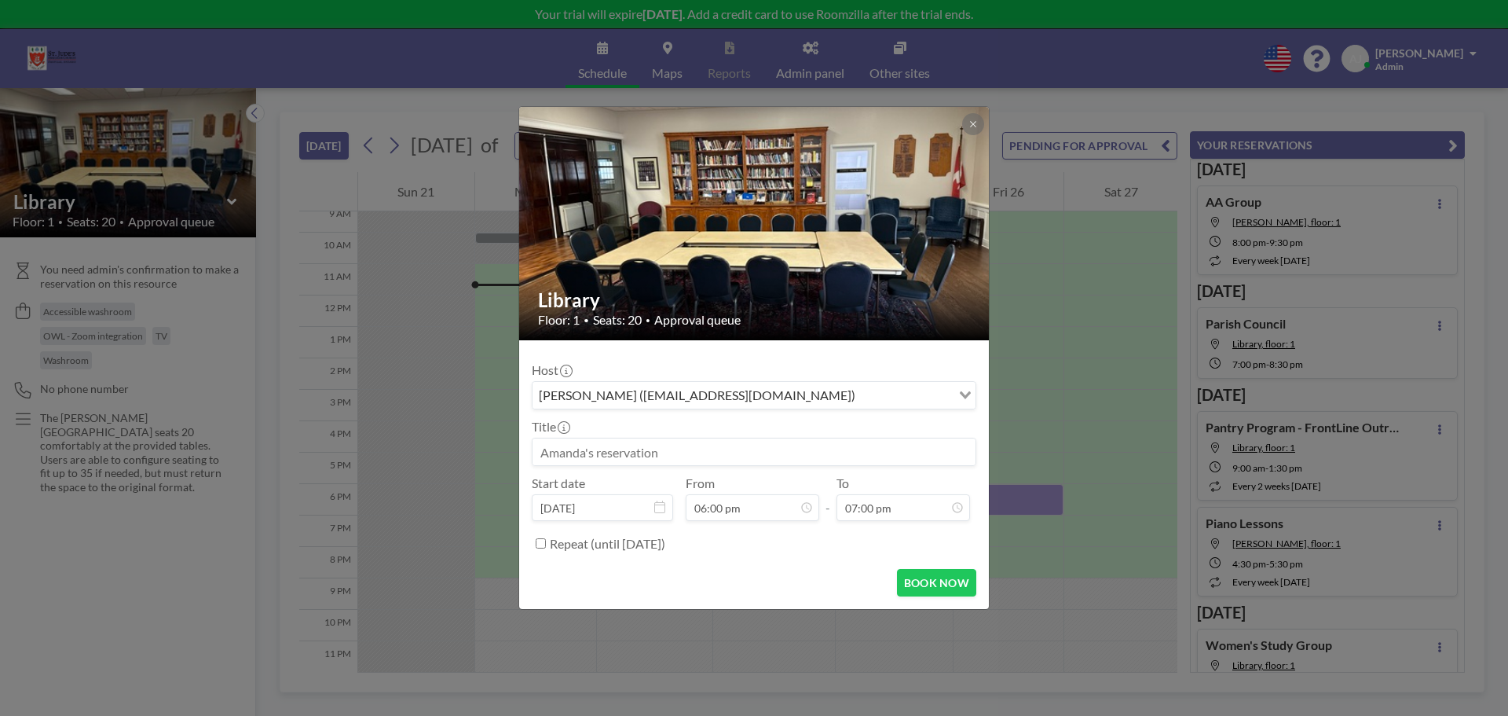
click at [640, 456] on input at bounding box center [754, 451] width 443 height 27
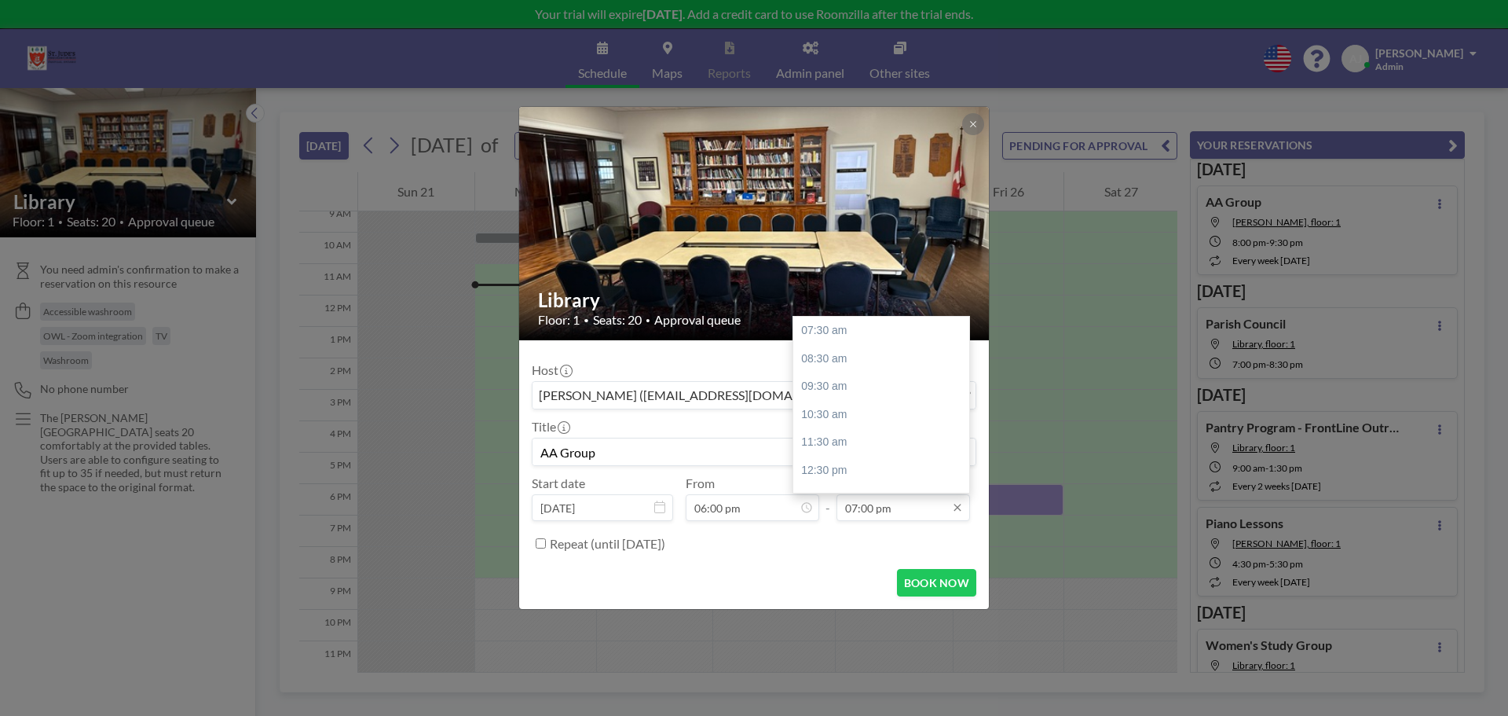
type input "AA Group"
drag, startPoint x: 874, startPoint y: 506, endPoint x: 860, endPoint y: 509, distance: 13.7
click at [860, 509] on input "07:00 pm" at bounding box center [904, 507] width 134 height 27
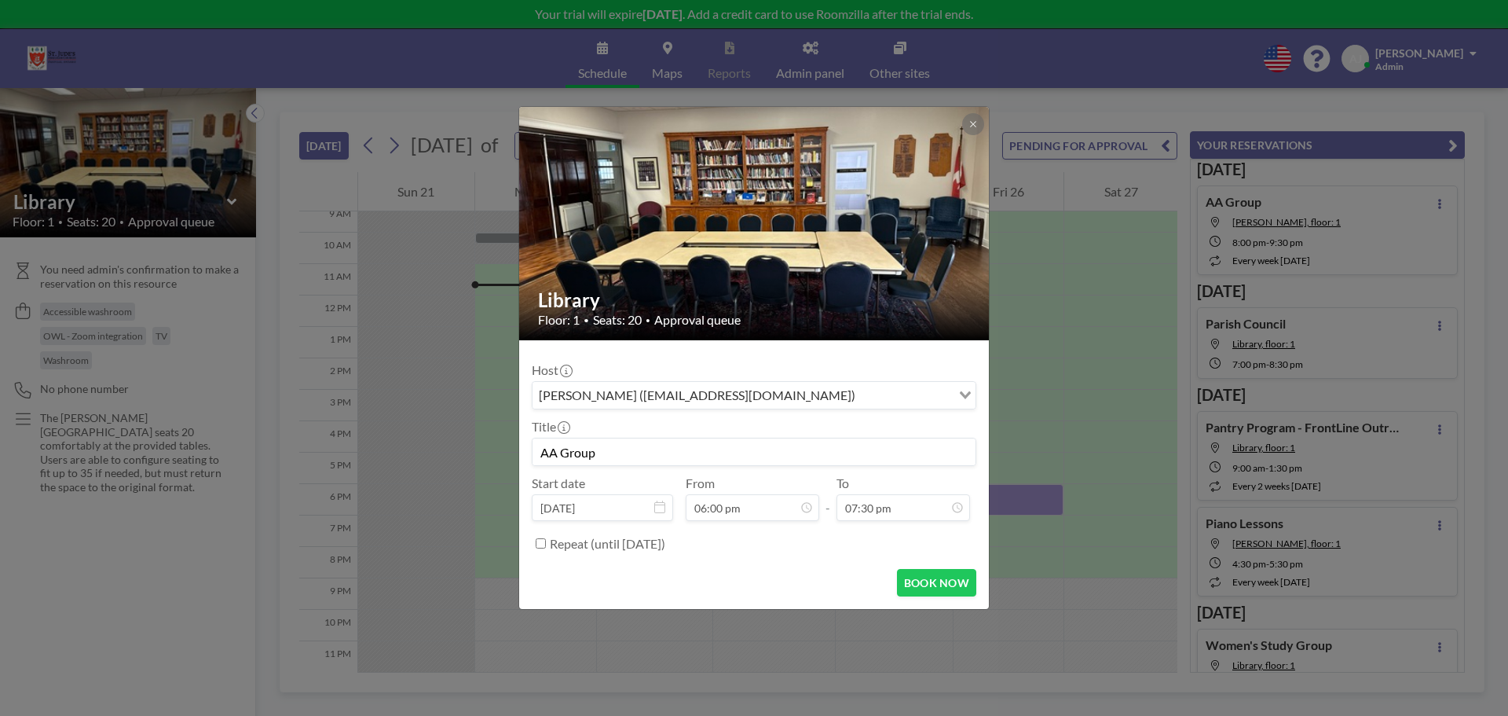
type input "07:30 pm"
click at [623, 544] on label "Repeat (until March 21, 2026)" at bounding box center [607, 544] width 115 height 16
click at [546, 544] on input "Repeat (until March 21, 2026)" at bounding box center [541, 543] width 10 height 10
checkbox input "true"
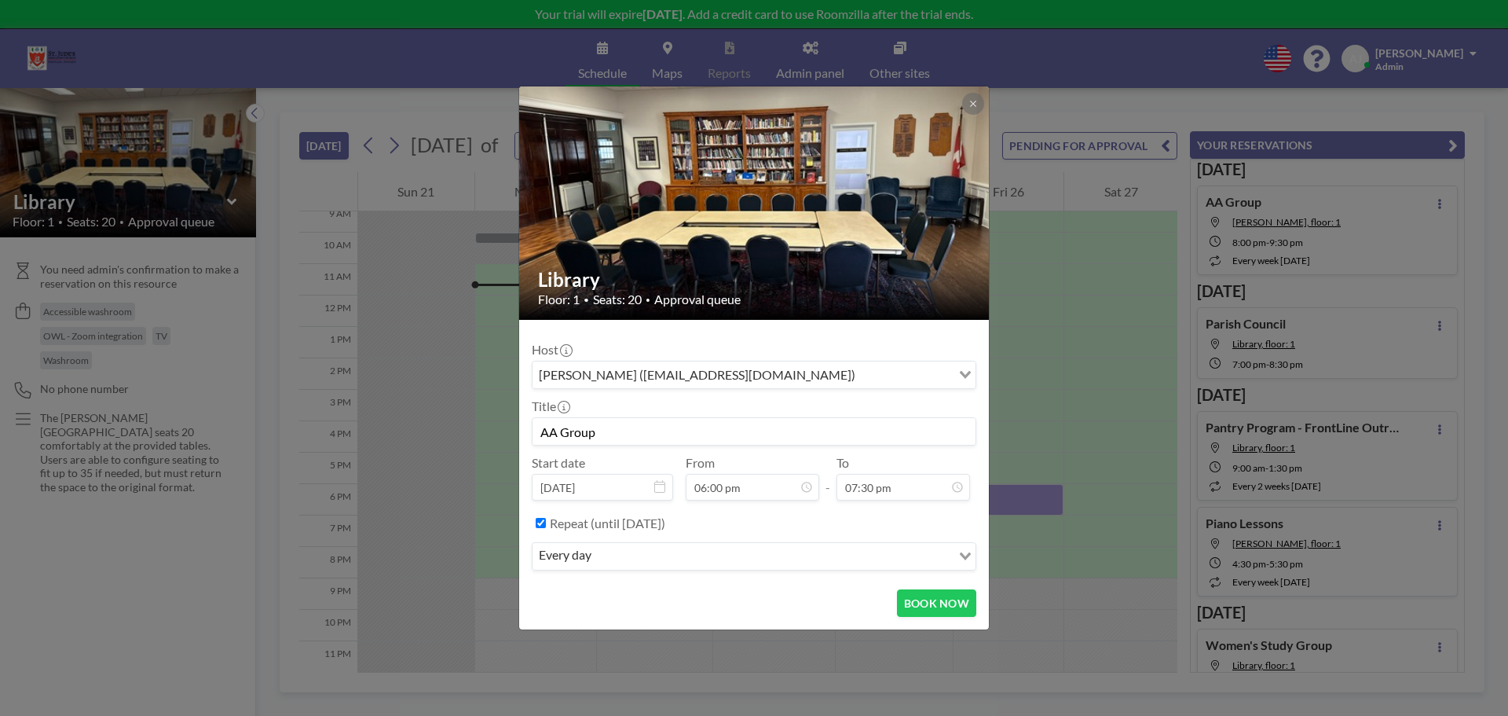
click at [638, 571] on div "Repeat (until March 21, 2026) every day Loading..." at bounding box center [754, 543] width 445 height 67
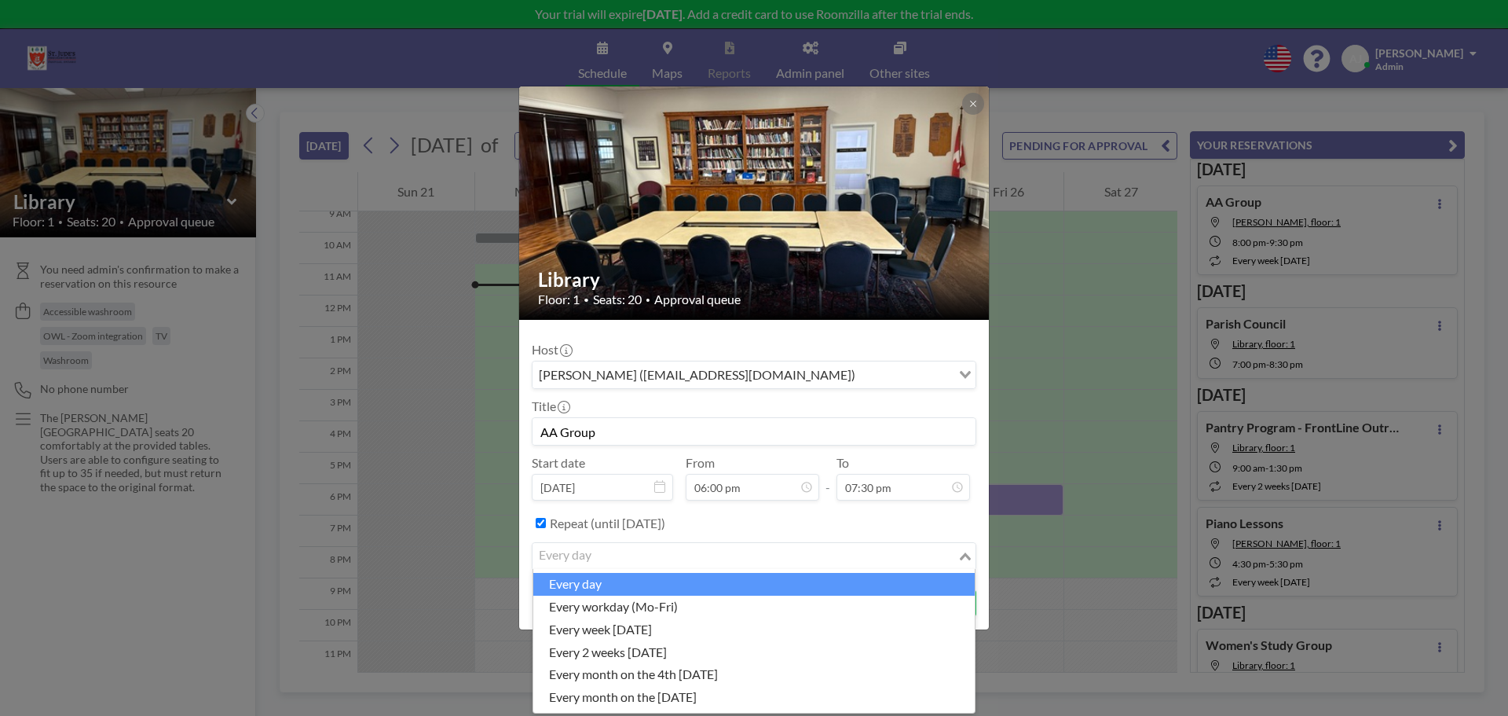
click at [641, 559] on input "Search for option" at bounding box center [745, 556] width 422 height 20
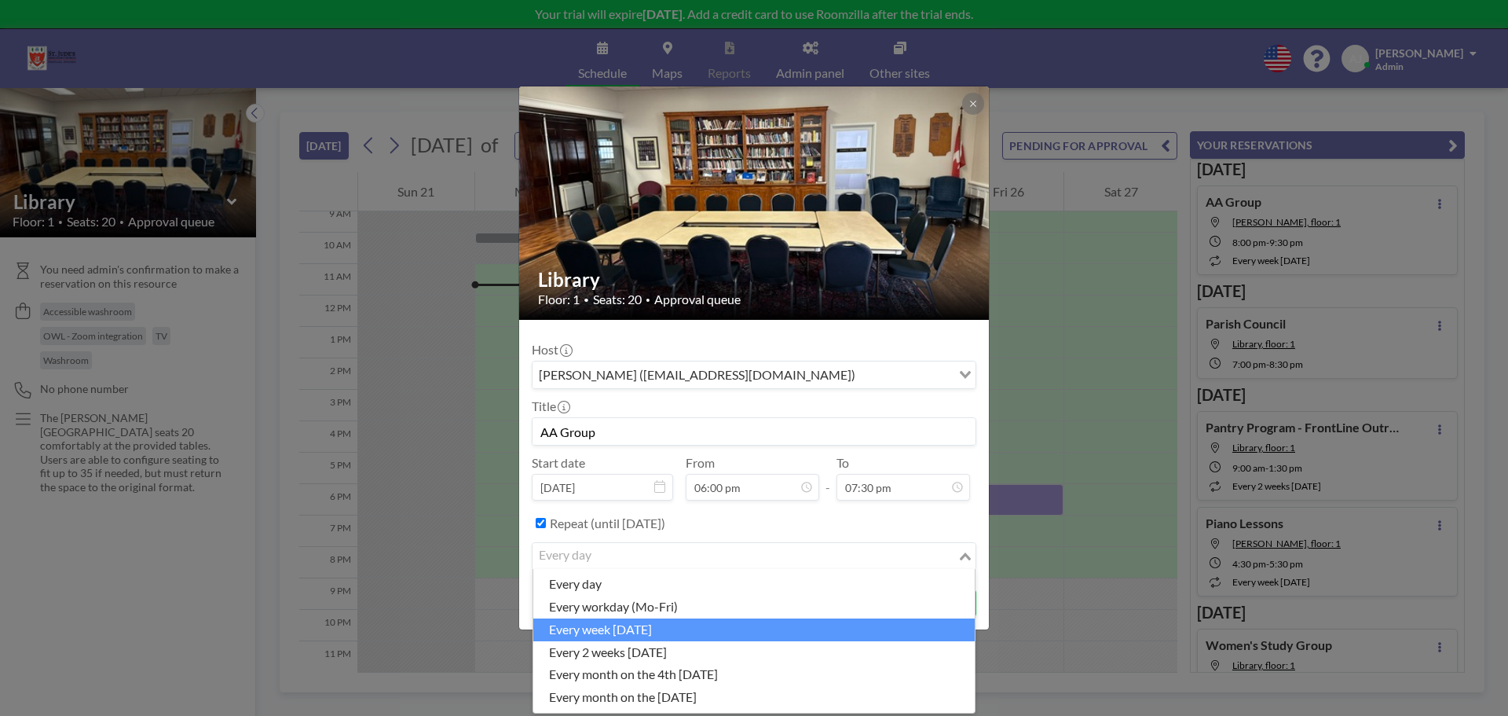
click at [646, 624] on li "every week [DATE]" at bounding box center [754, 629] width 442 height 23
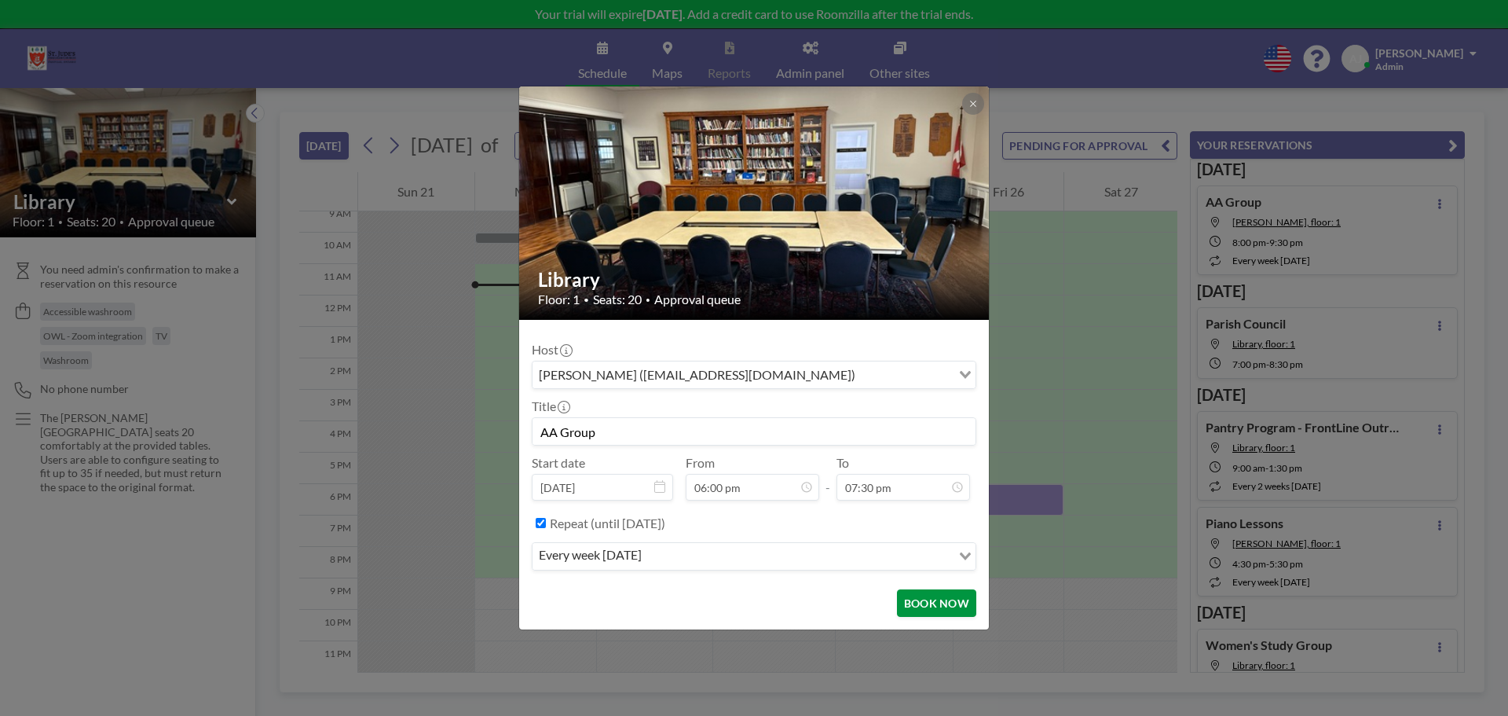
click at [950, 604] on button "BOOK NOW" at bounding box center [936, 602] width 79 height 27
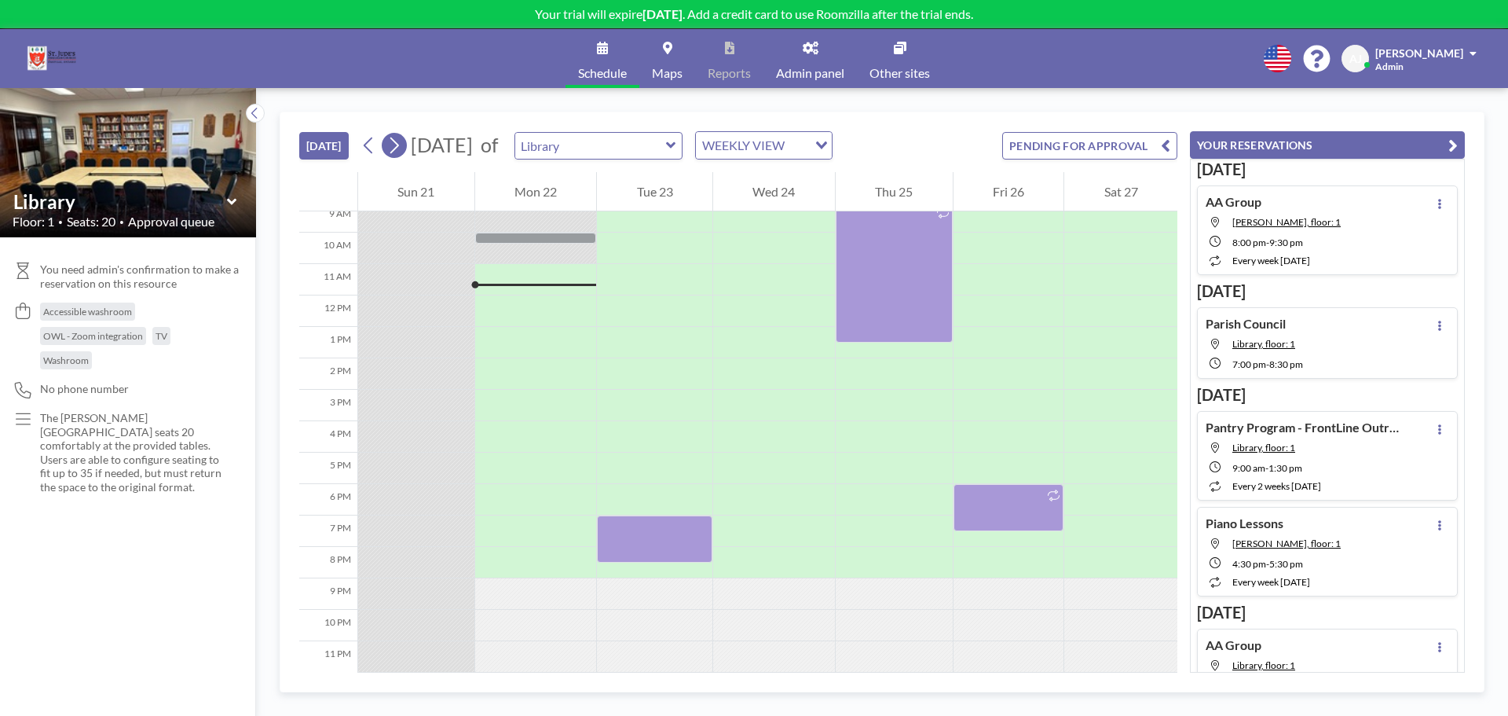
click at [390, 148] on icon at bounding box center [394, 146] width 15 height 24
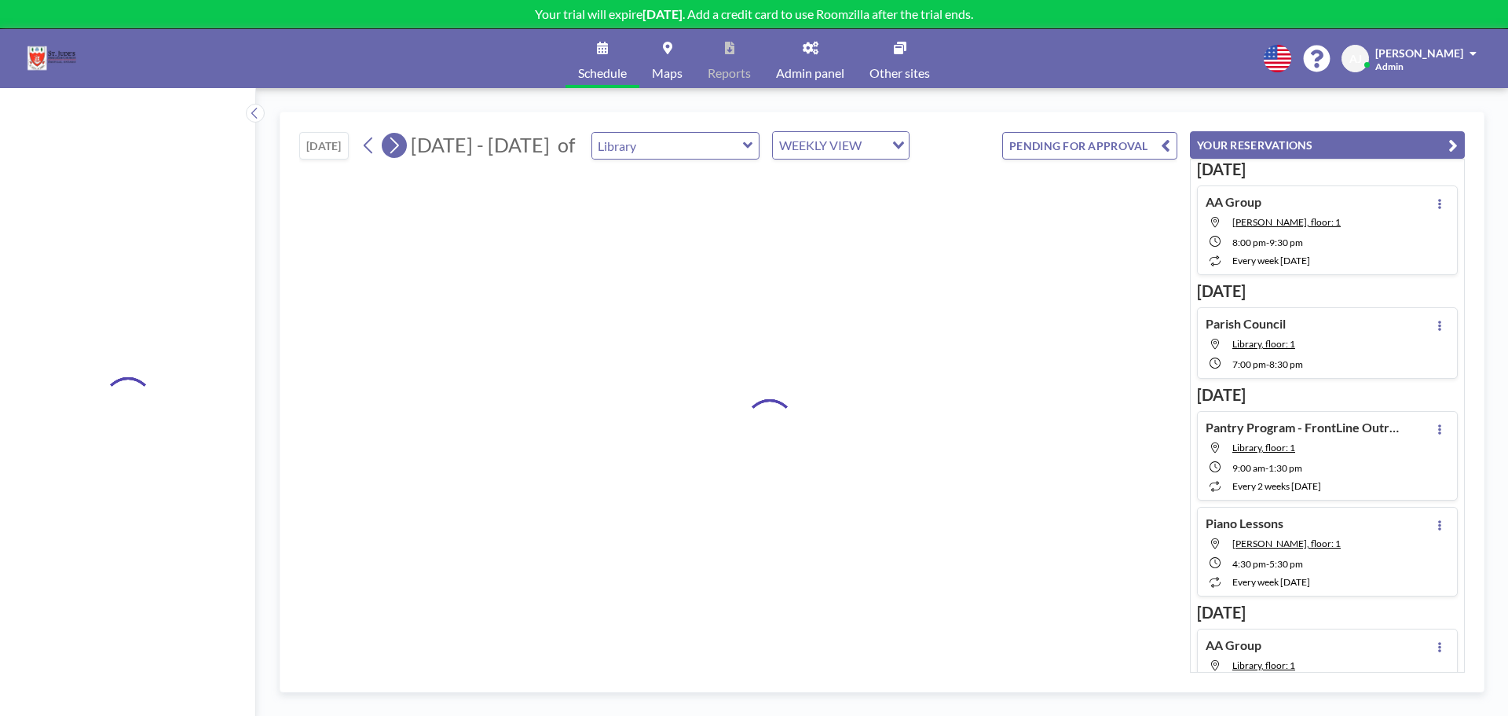
click at [390, 148] on icon at bounding box center [394, 146] width 15 height 24
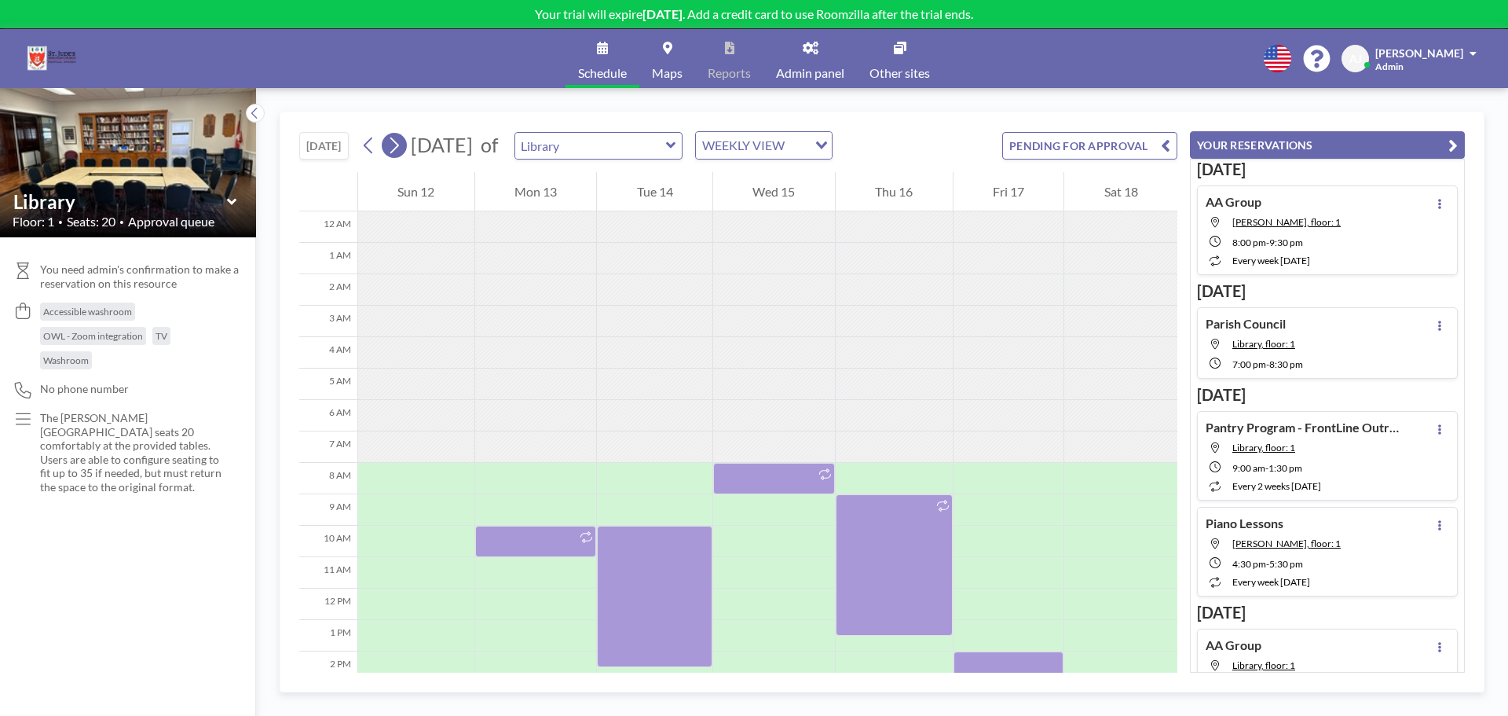
scroll to position [220, 0]
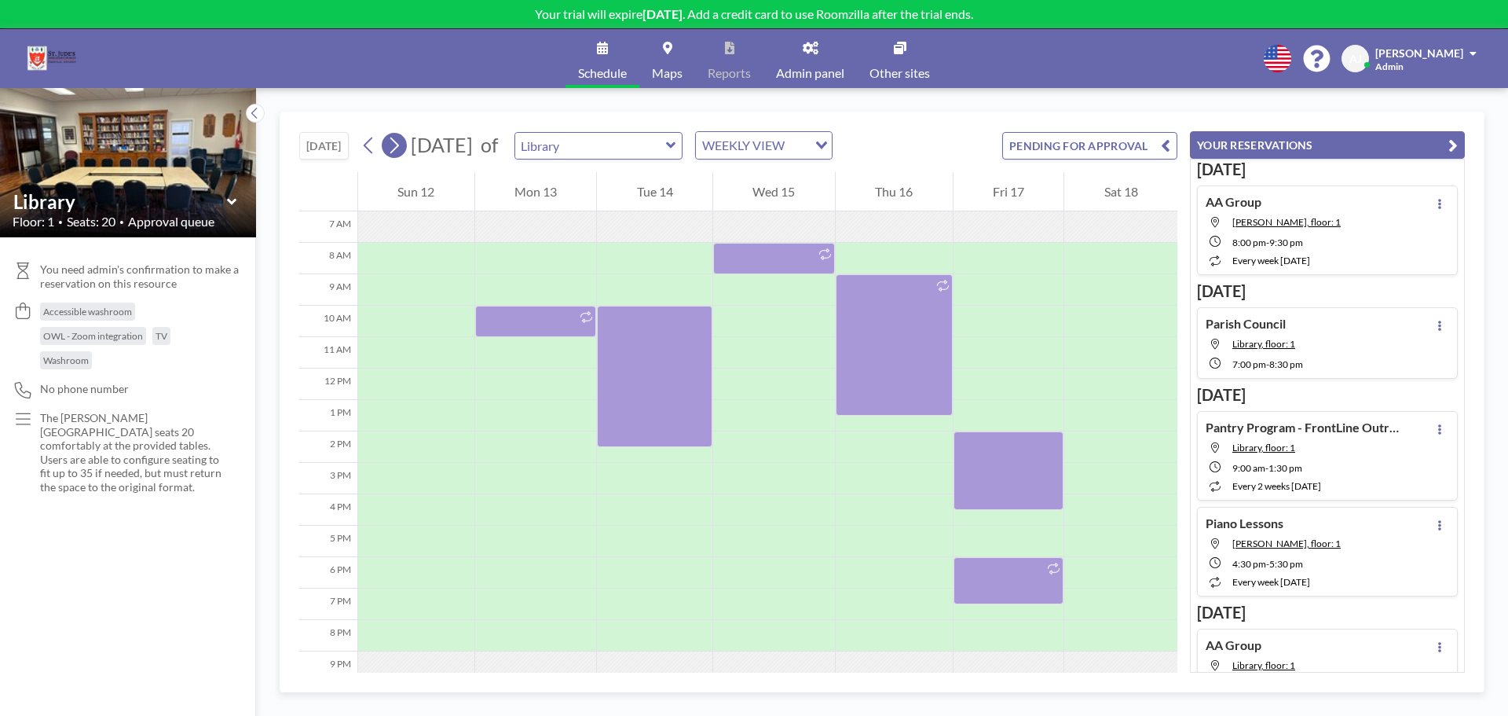
click at [390, 148] on icon at bounding box center [394, 146] width 15 height 24
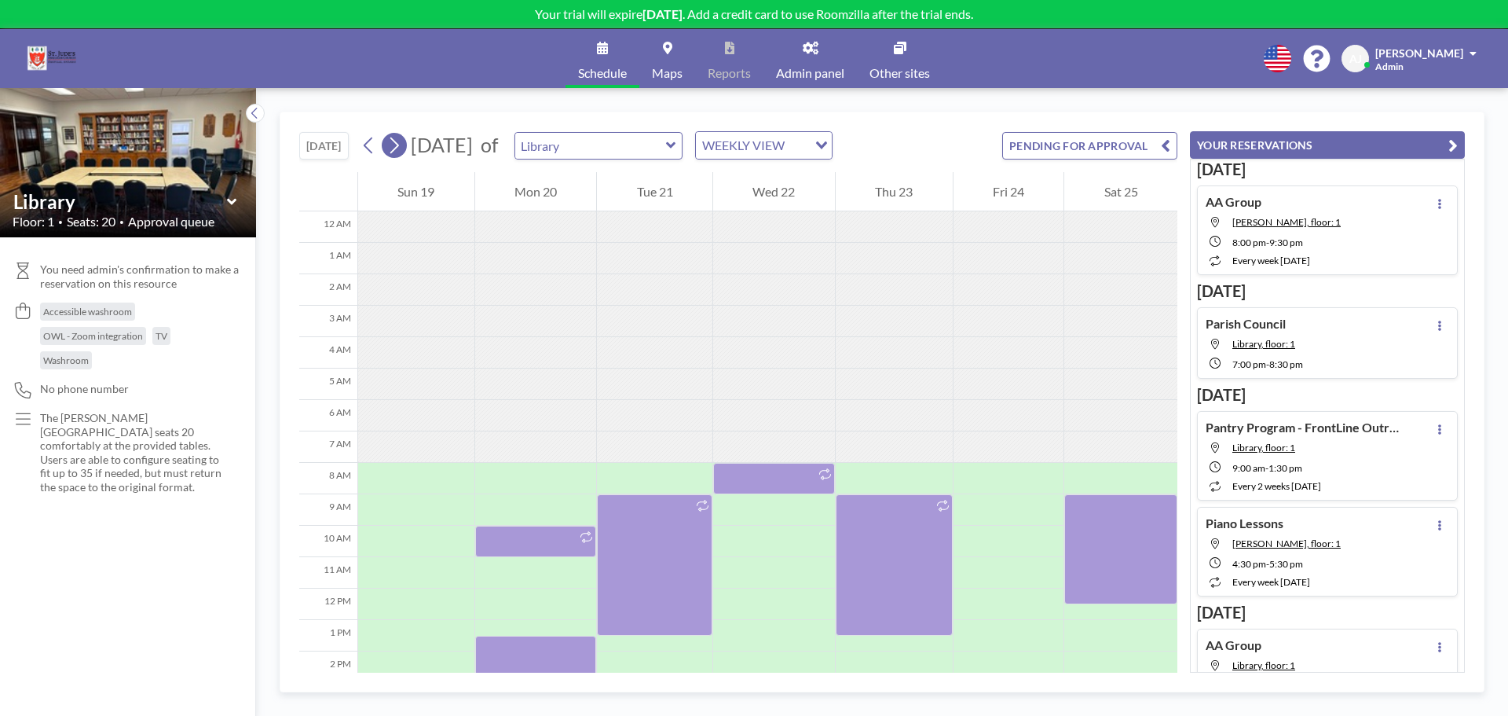
click at [390, 148] on icon at bounding box center [394, 146] width 15 height 24
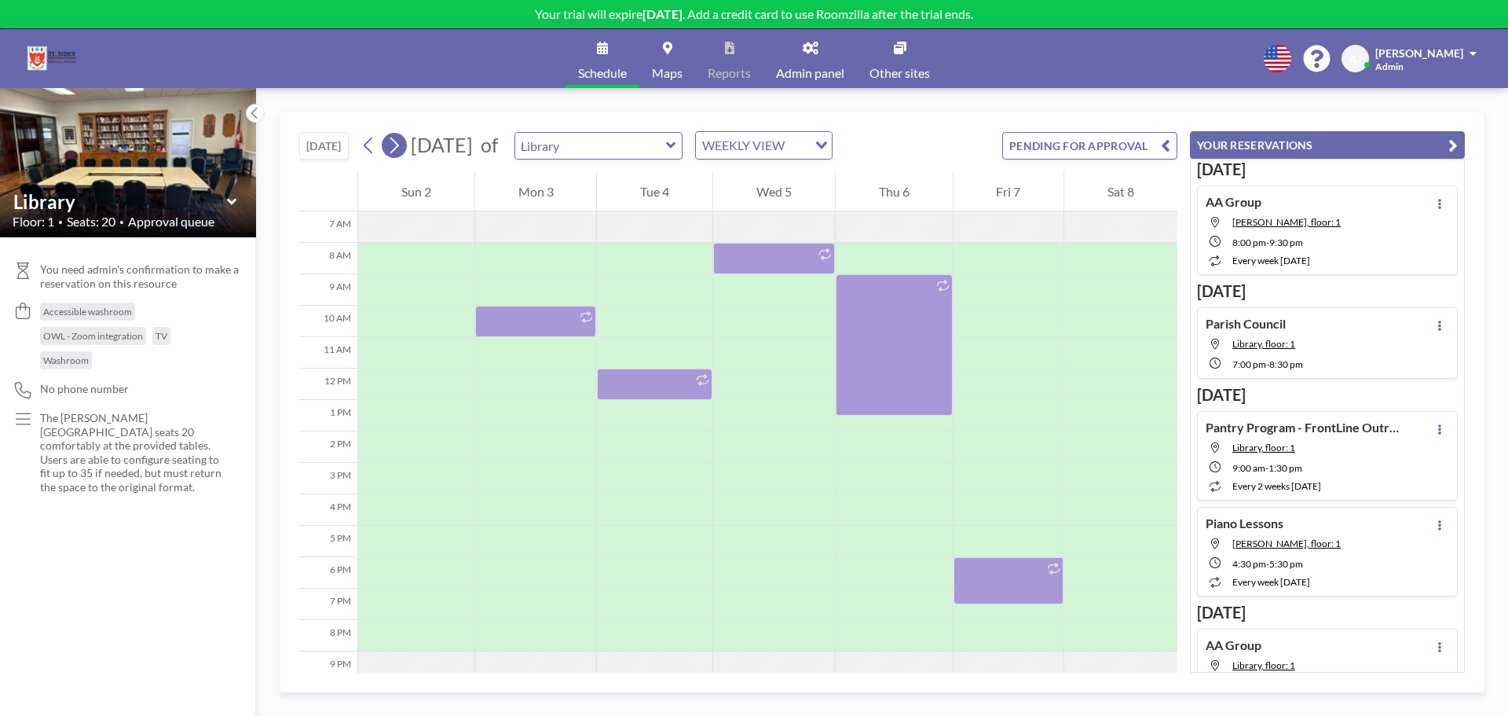
click at [390, 148] on icon at bounding box center [394, 146] width 15 height 24
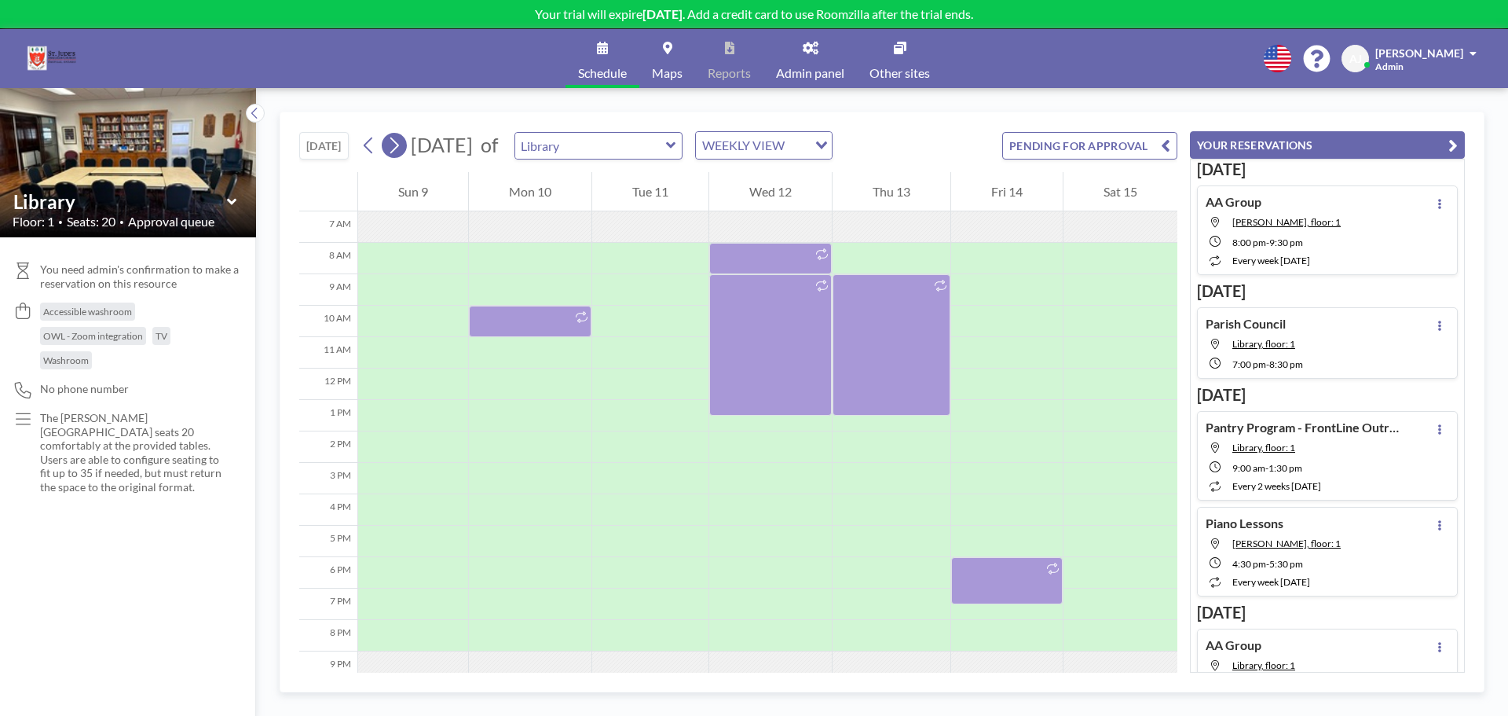
click at [390, 148] on icon at bounding box center [394, 146] width 15 height 24
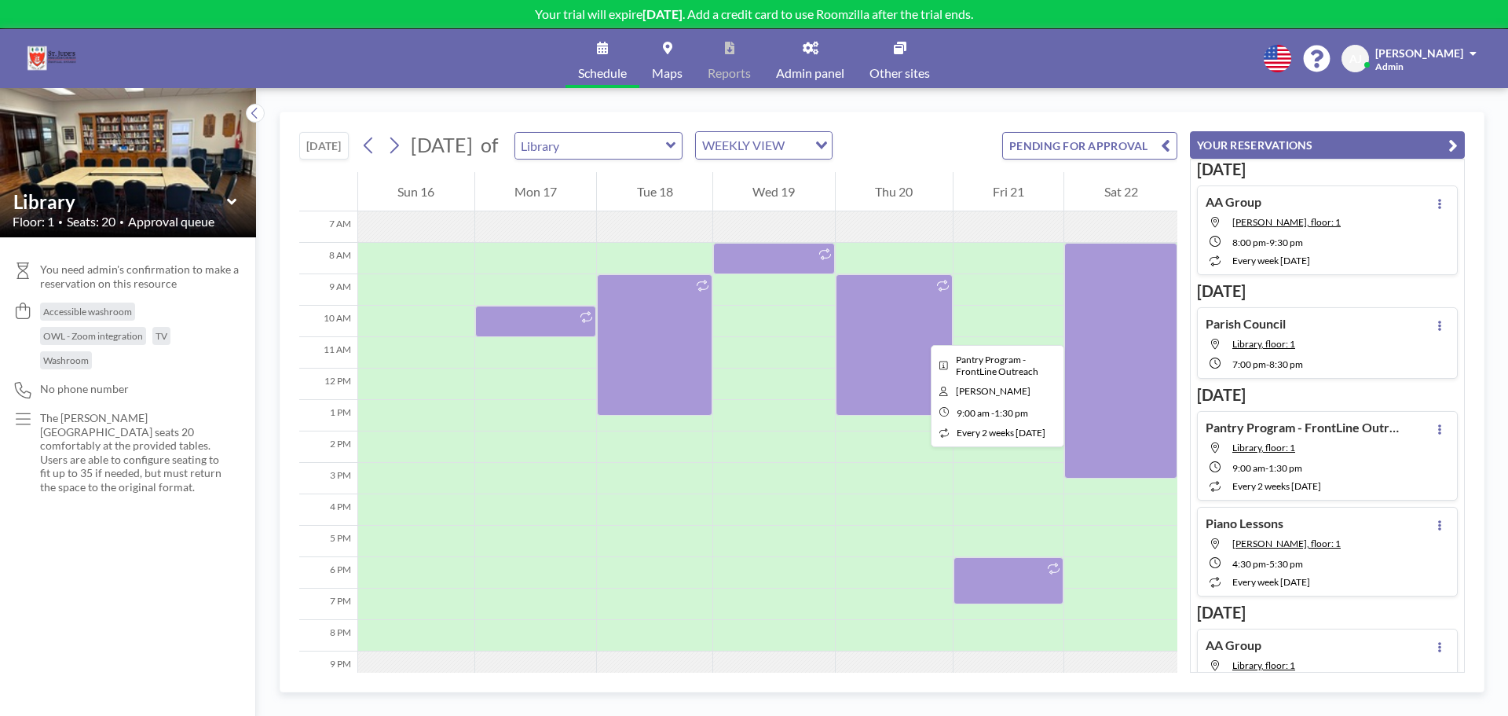
click at [918, 331] on div at bounding box center [894, 344] width 117 height 141
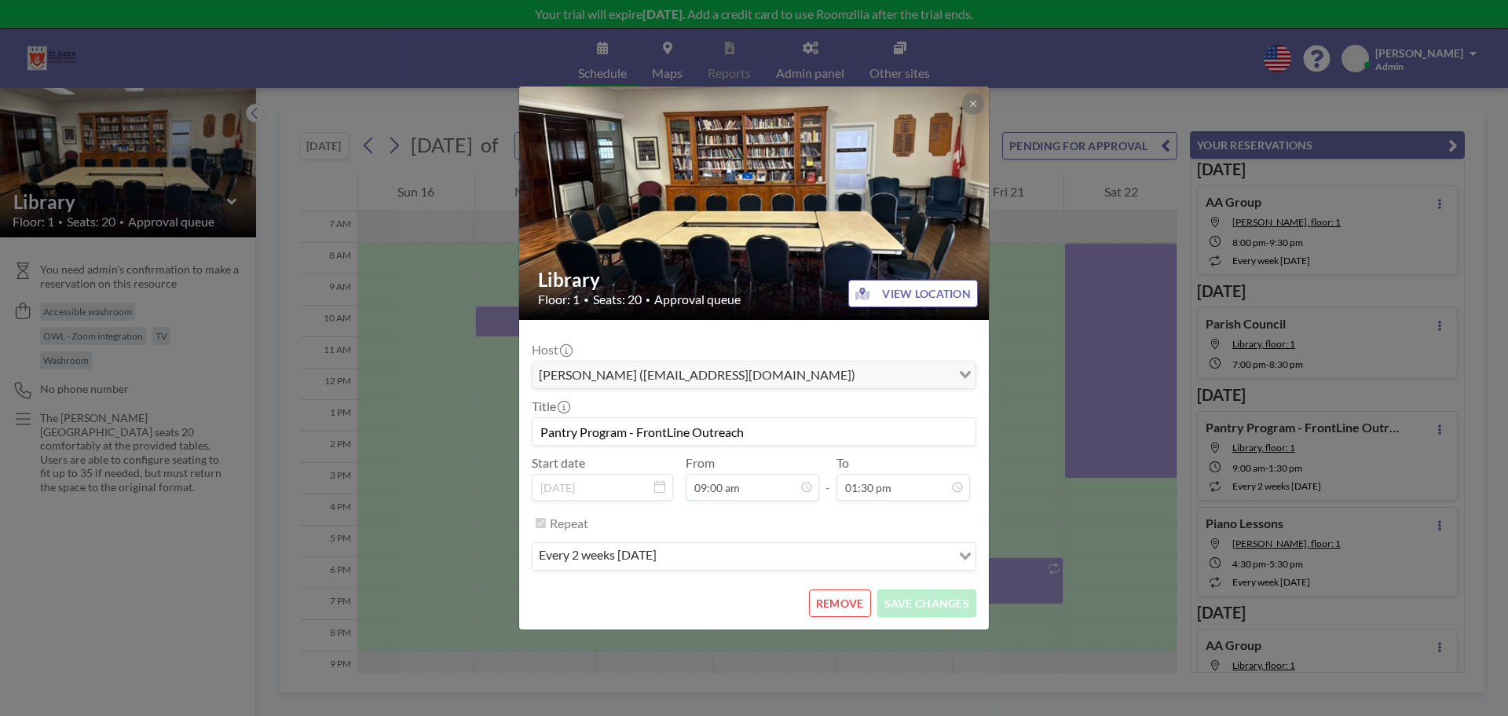
click at [822, 602] on button "REMOVE" at bounding box center [840, 602] width 62 height 27
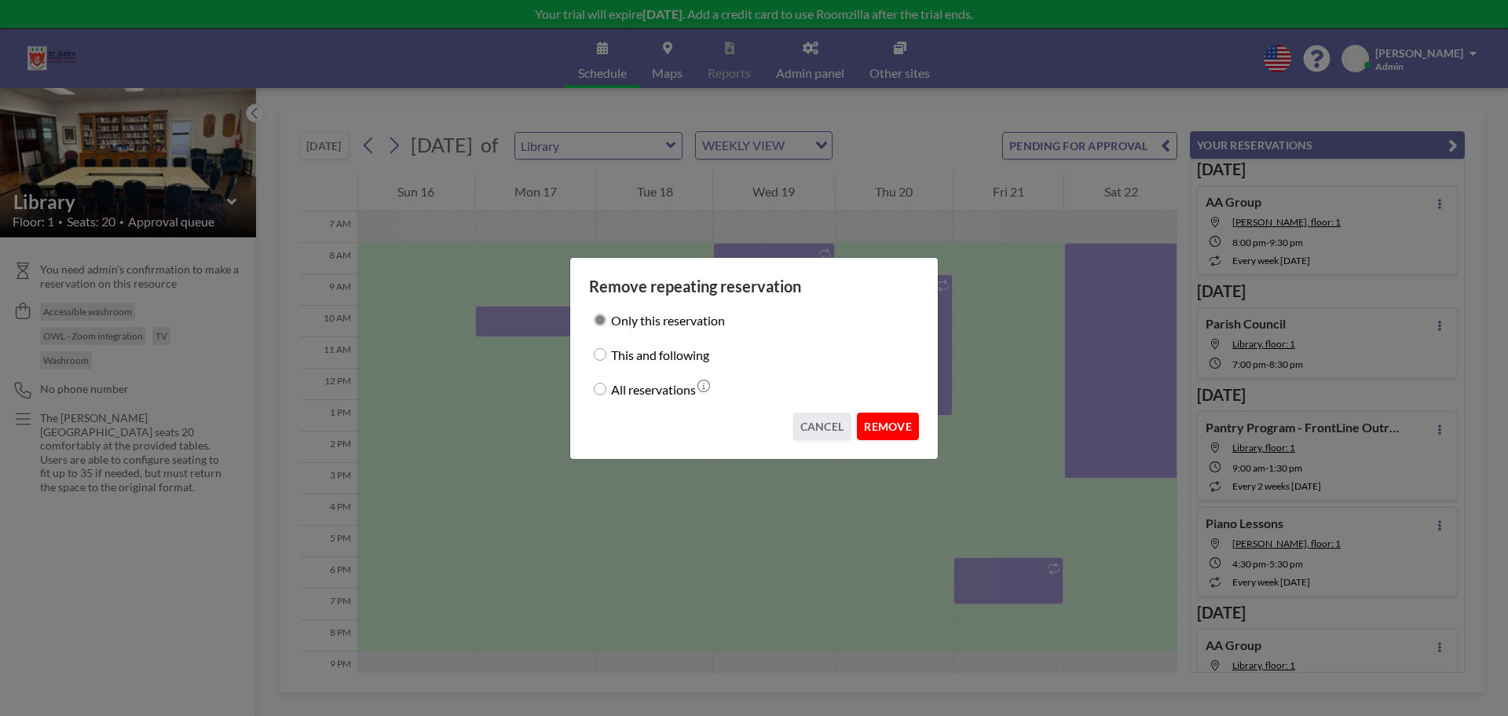
click at [892, 428] on button "REMOVE" at bounding box center [888, 425] width 62 height 27
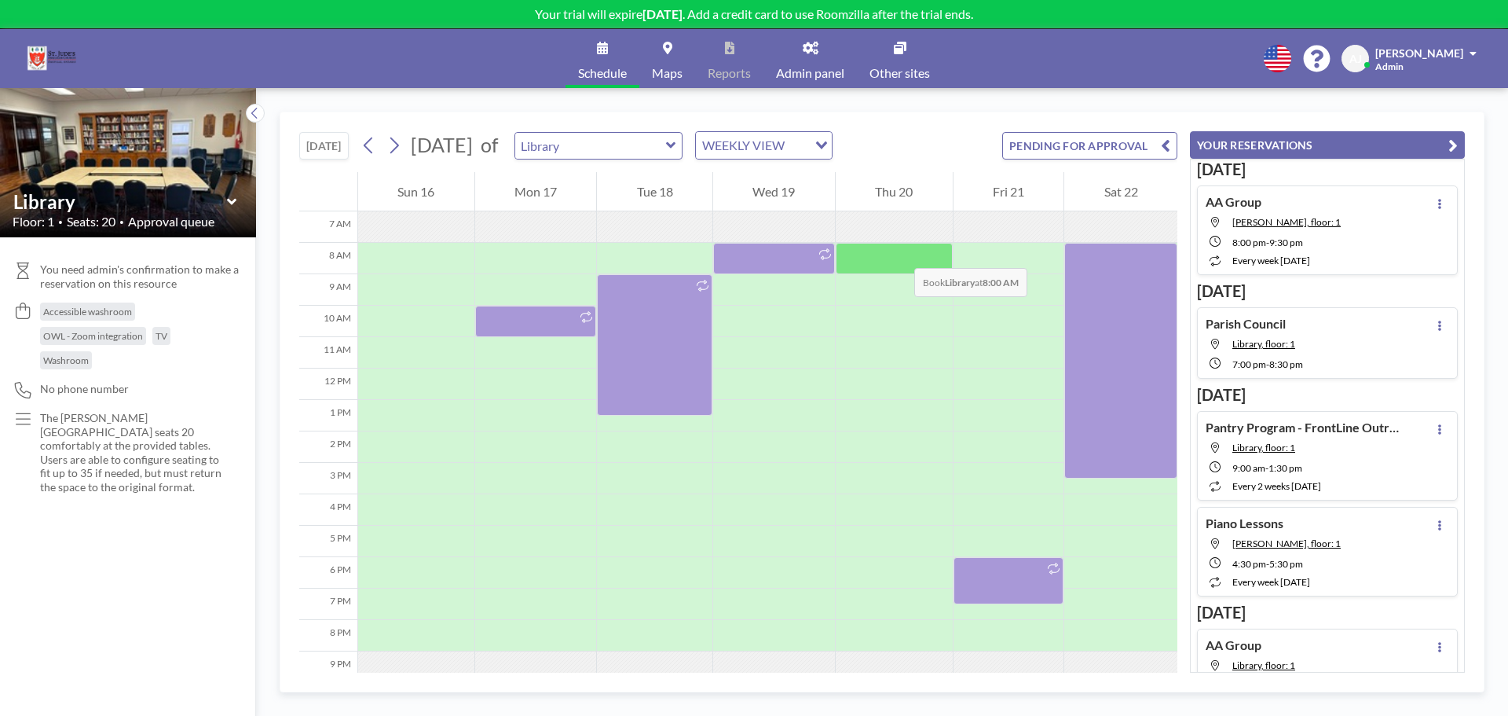
click at [899, 252] on div at bounding box center [894, 258] width 117 height 31
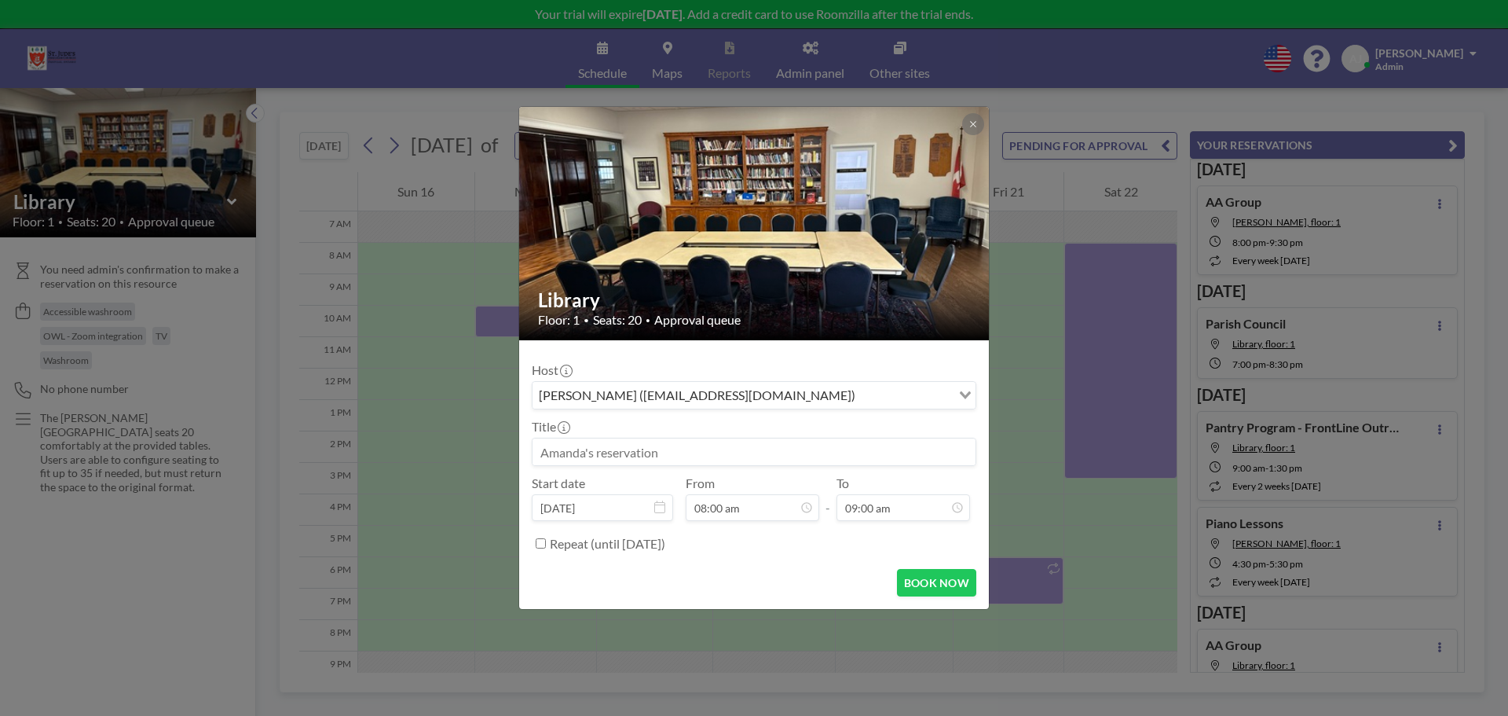
click at [707, 442] on input at bounding box center [754, 451] width 443 height 27
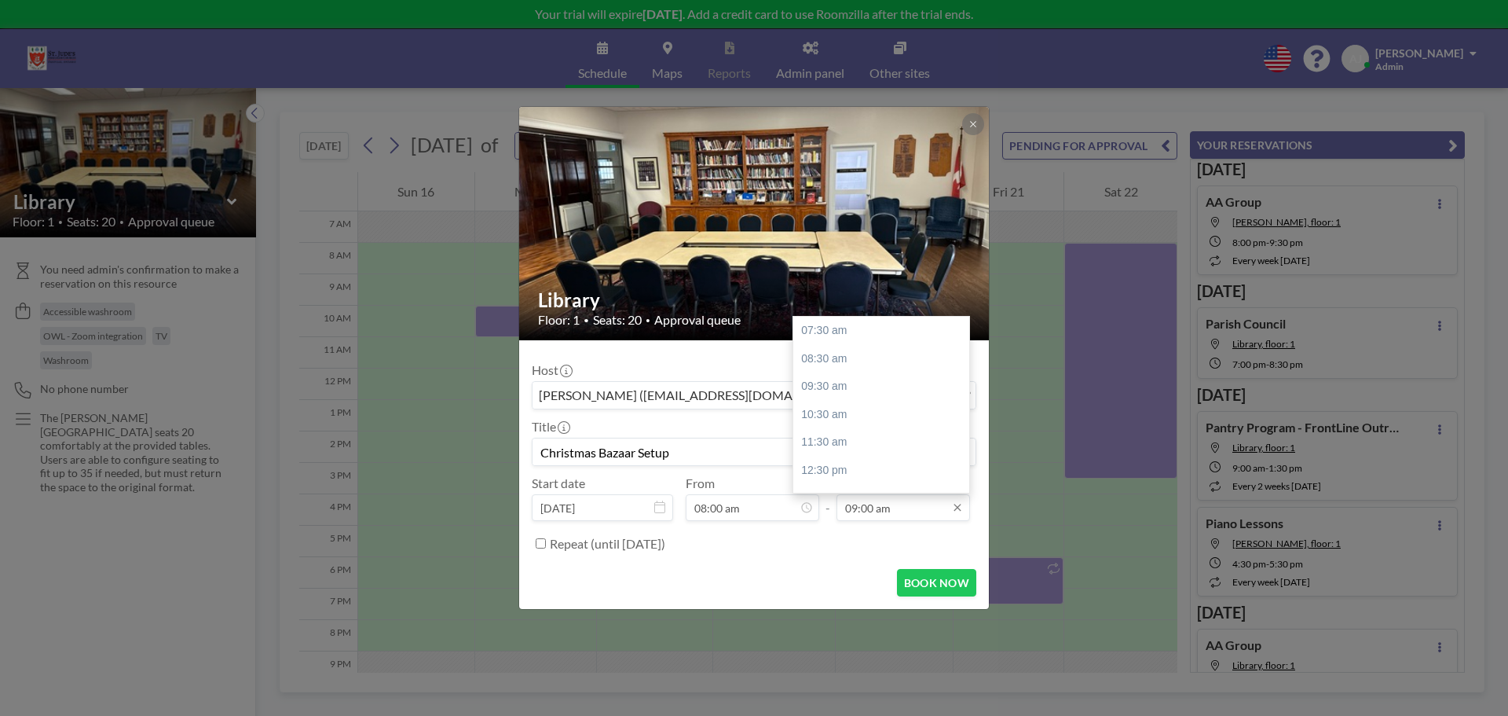
type input "Christmas Bazaar Setup"
click at [890, 508] on input "09:00 am" at bounding box center [904, 507] width 134 height 27
drag, startPoint x: 892, startPoint y: 511, endPoint x: 877, endPoint y: 511, distance: 15.7
click at [877, 511] on input "09:00 am" at bounding box center [904, 507] width 134 height 27
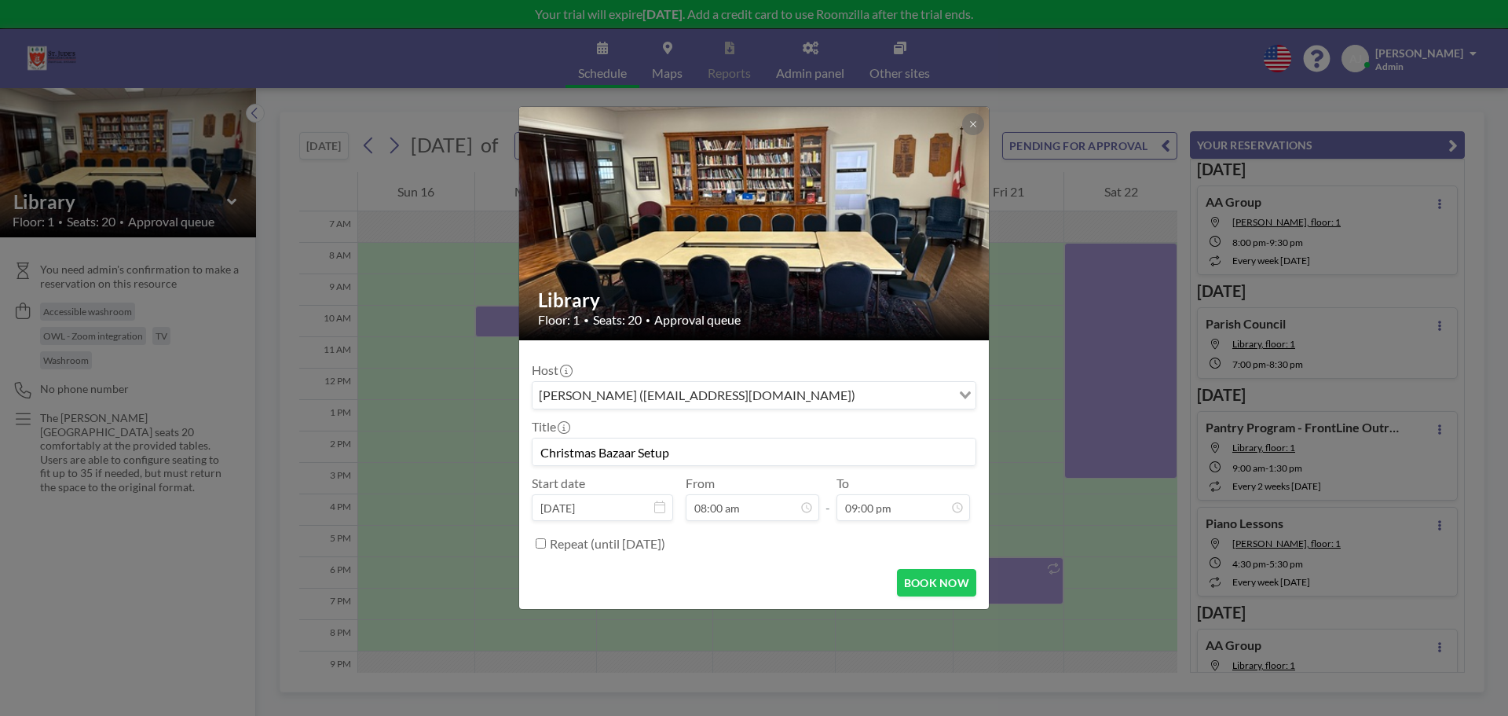
type input "09:00 pm"
click at [822, 546] on div "Repeat (until March 21, 2026)" at bounding box center [763, 543] width 427 height 26
click at [929, 577] on button "BOOK NOW" at bounding box center [936, 582] width 79 height 27
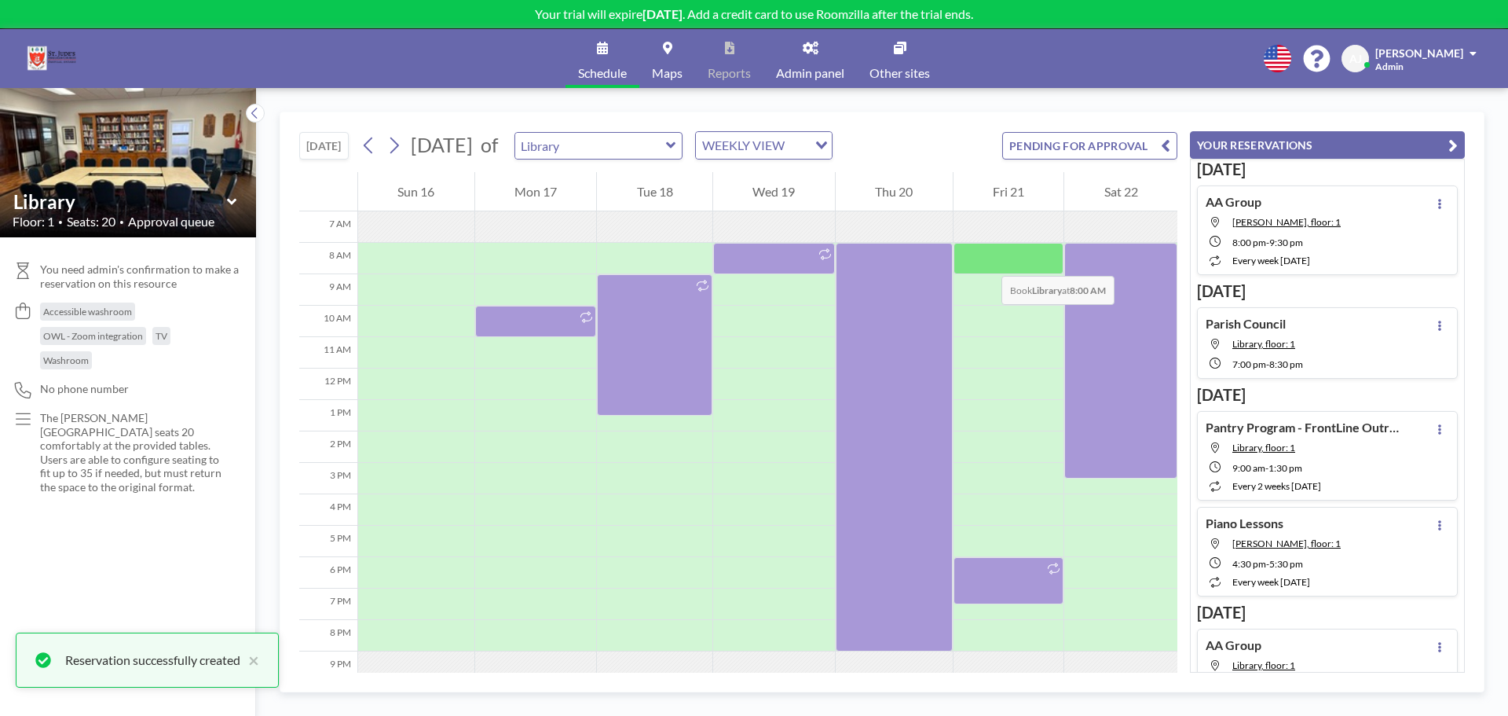
click at [986, 260] on div at bounding box center [1009, 258] width 111 height 31
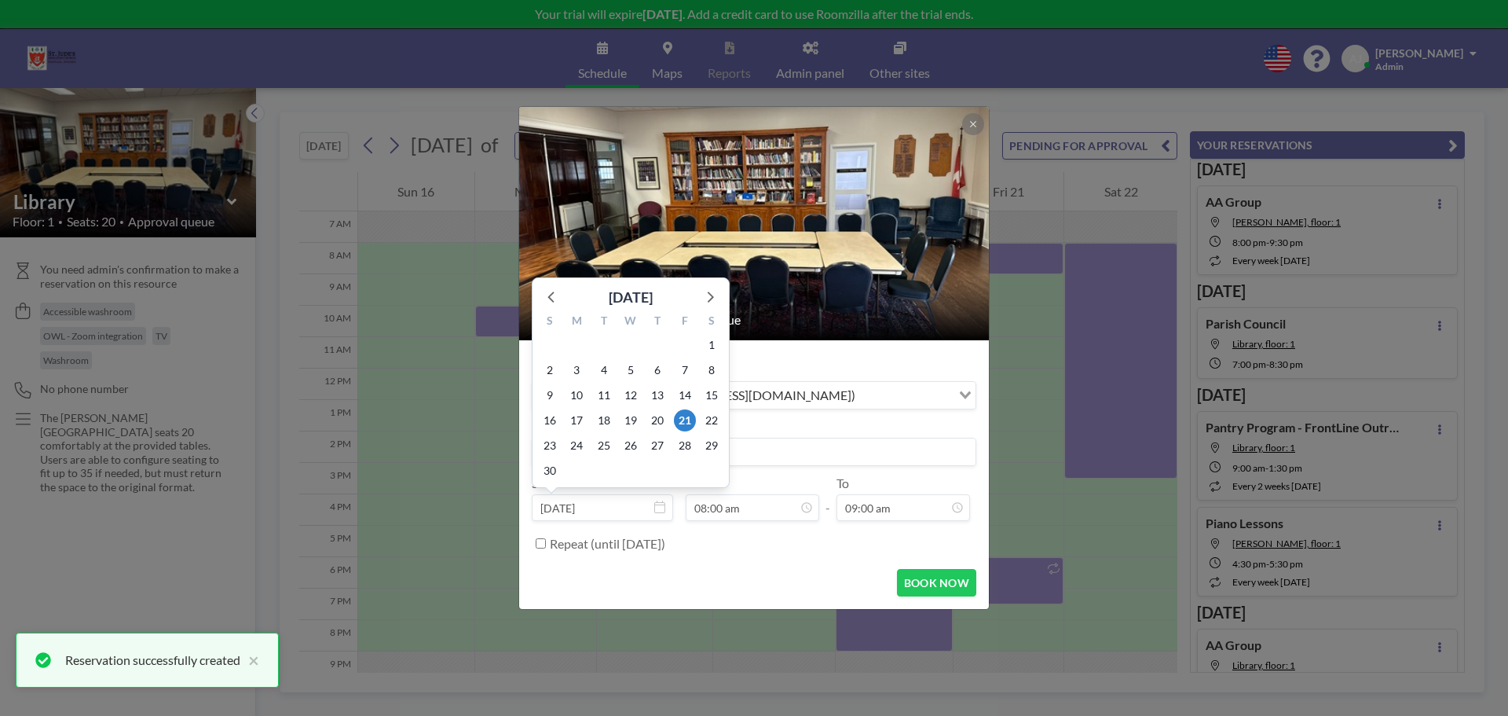
click at [673, 460] on div "5" at bounding box center [684, 470] width 27 height 25
click at [758, 450] on input at bounding box center [754, 451] width 443 height 27
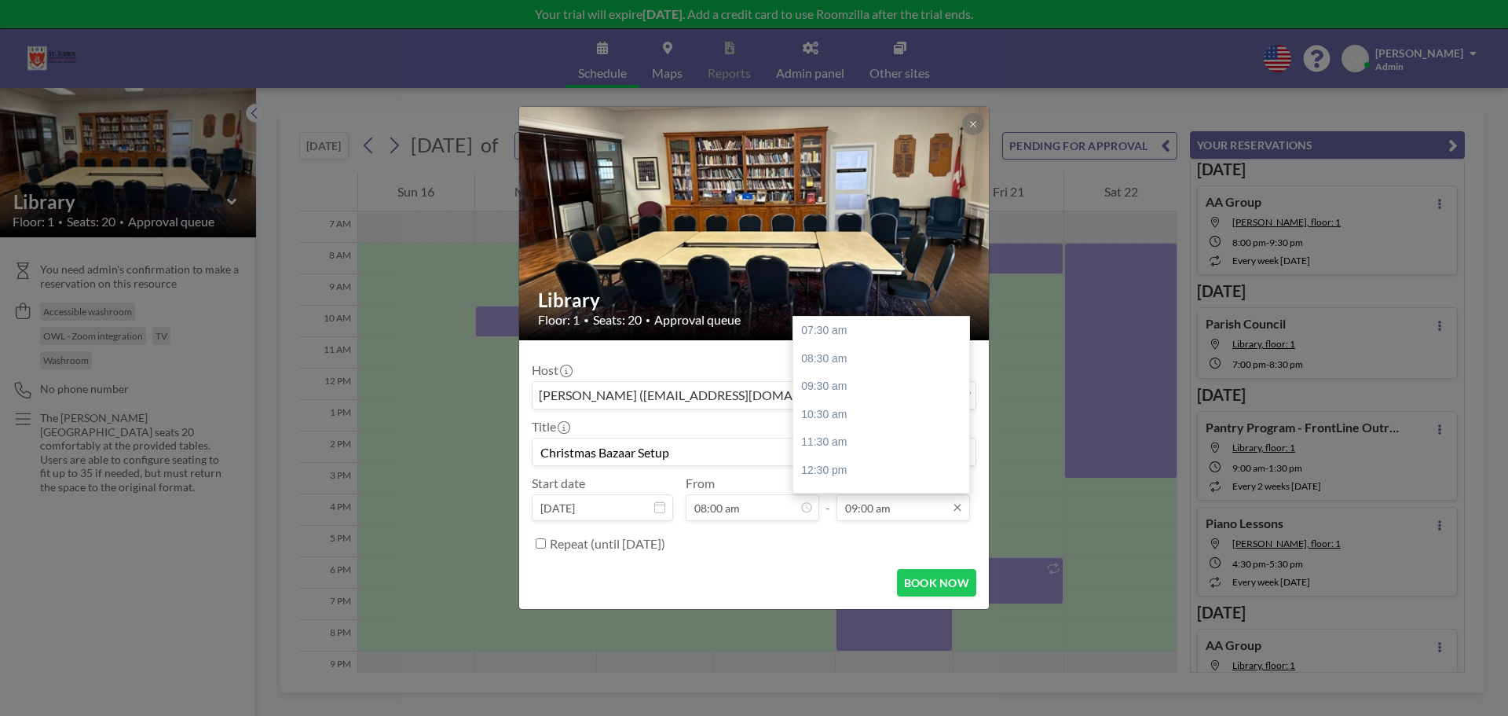
type input "Christmas Bazaar Setup"
drag, startPoint x: 890, startPoint y: 509, endPoint x: 878, endPoint y: 510, distance: 12.6
click at [878, 510] on input "09:00 am" at bounding box center [904, 507] width 134 height 27
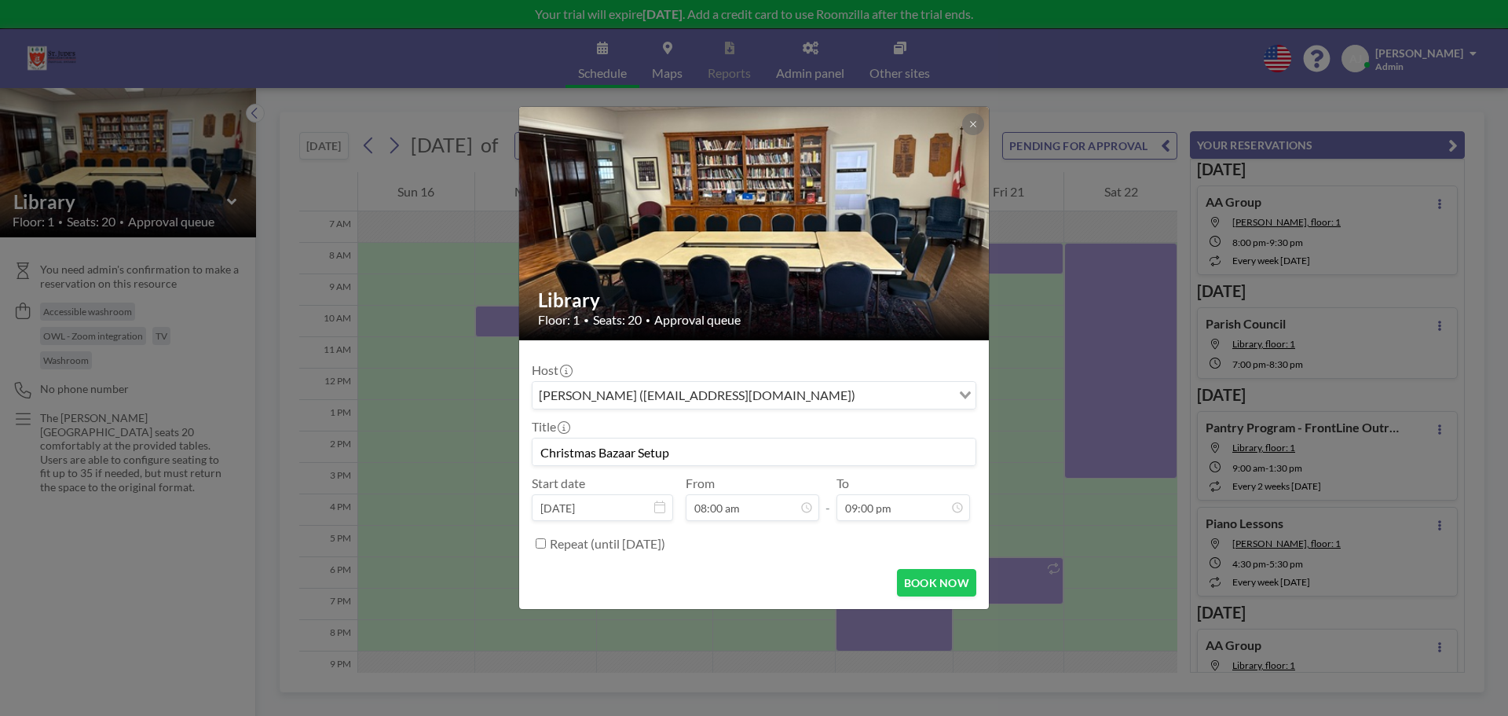
click at [815, 559] on form "Host Amanda Judd (office@stjudeschurch.net) Loading... Title Christmas Bazaar S…" at bounding box center [754, 474] width 470 height 269
click at [944, 573] on button "BOOK NOW" at bounding box center [936, 582] width 79 height 27
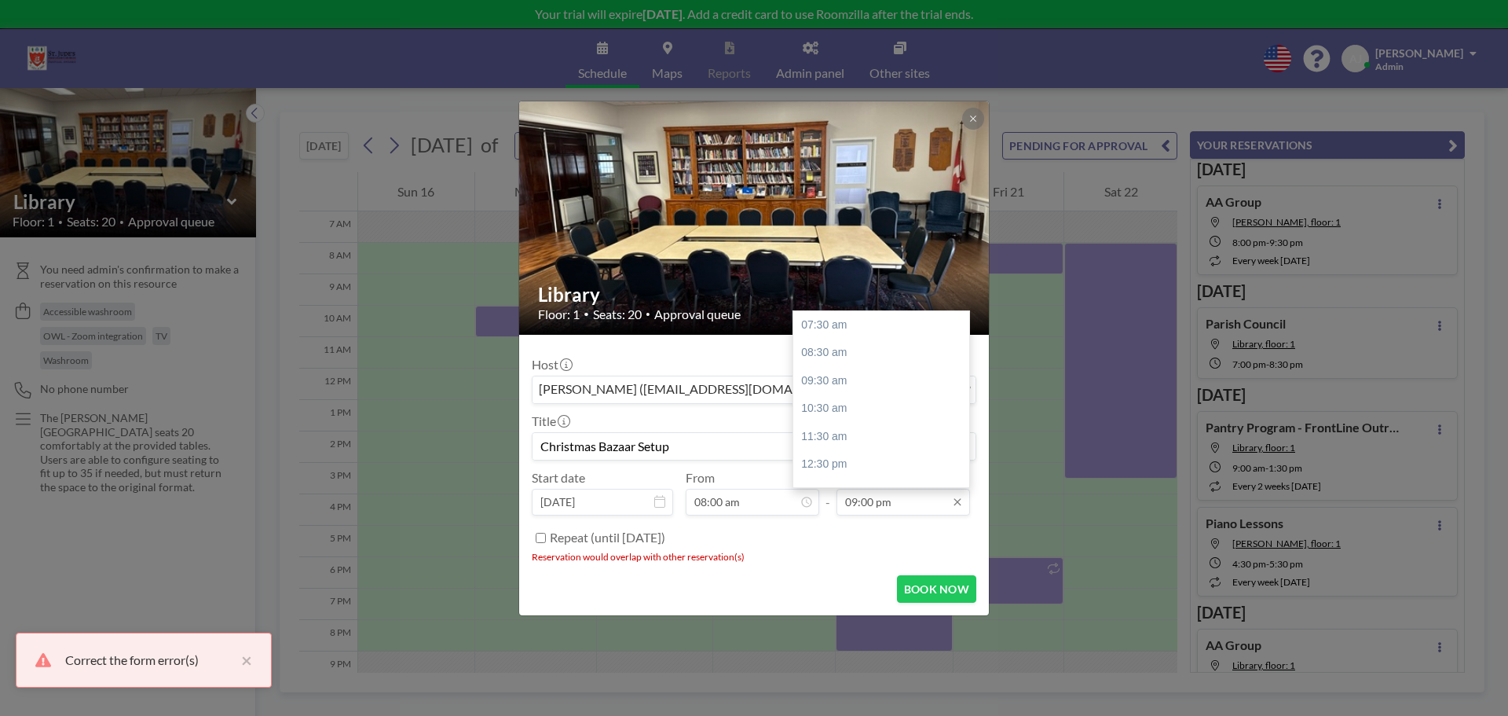
drag, startPoint x: 856, startPoint y: 500, endPoint x: 838, endPoint y: 504, distance: 18.5
click at [838, 504] on input "09:00 pm" at bounding box center [904, 502] width 134 height 27
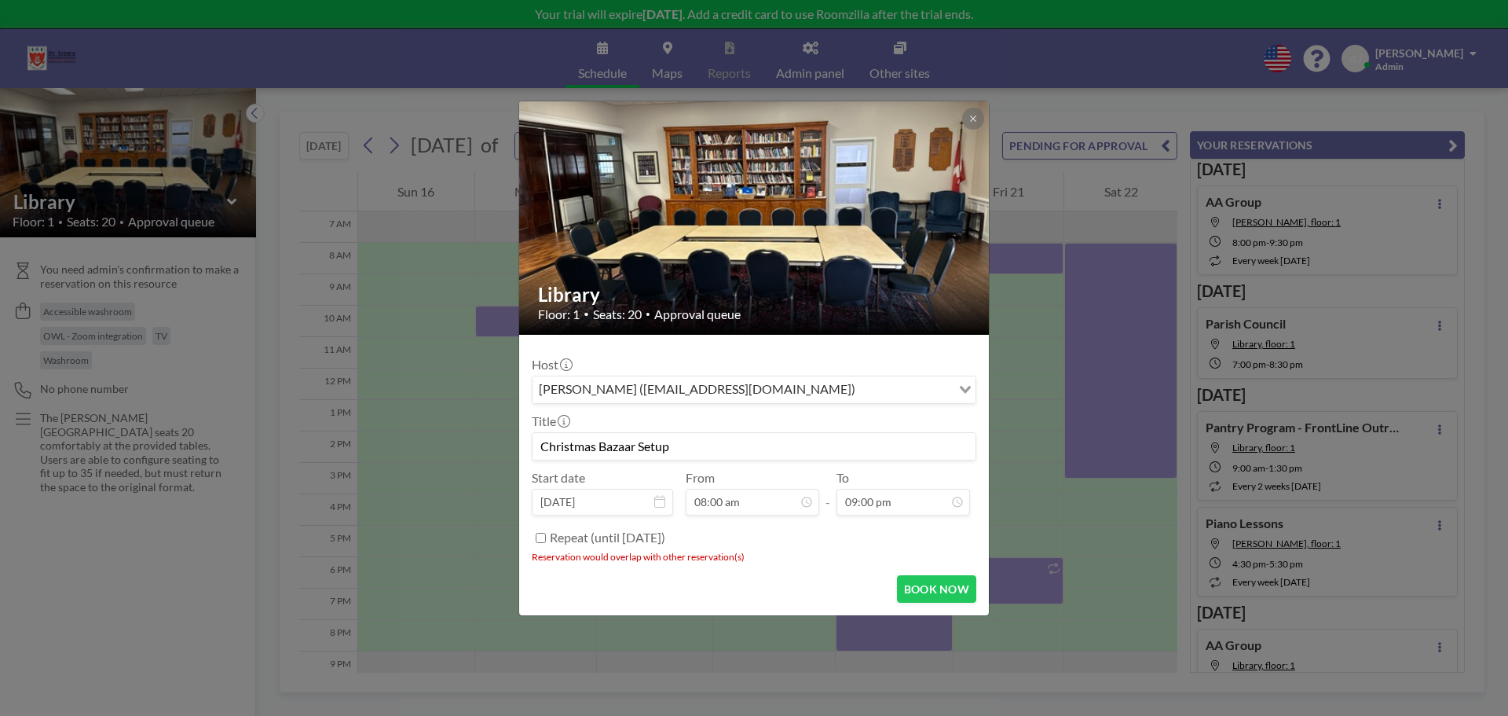
click at [878, 545] on div "Repeat (until March 21, 2026)" at bounding box center [763, 538] width 427 height 26
drag, startPoint x: 856, startPoint y: 504, endPoint x: 839, endPoint y: 505, distance: 16.6
click at [839, 505] on input "09:00 pm" at bounding box center [904, 502] width 134 height 27
click at [854, 504] on input "09:00 pm" at bounding box center [904, 502] width 134 height 27
type input "06:00 pm"
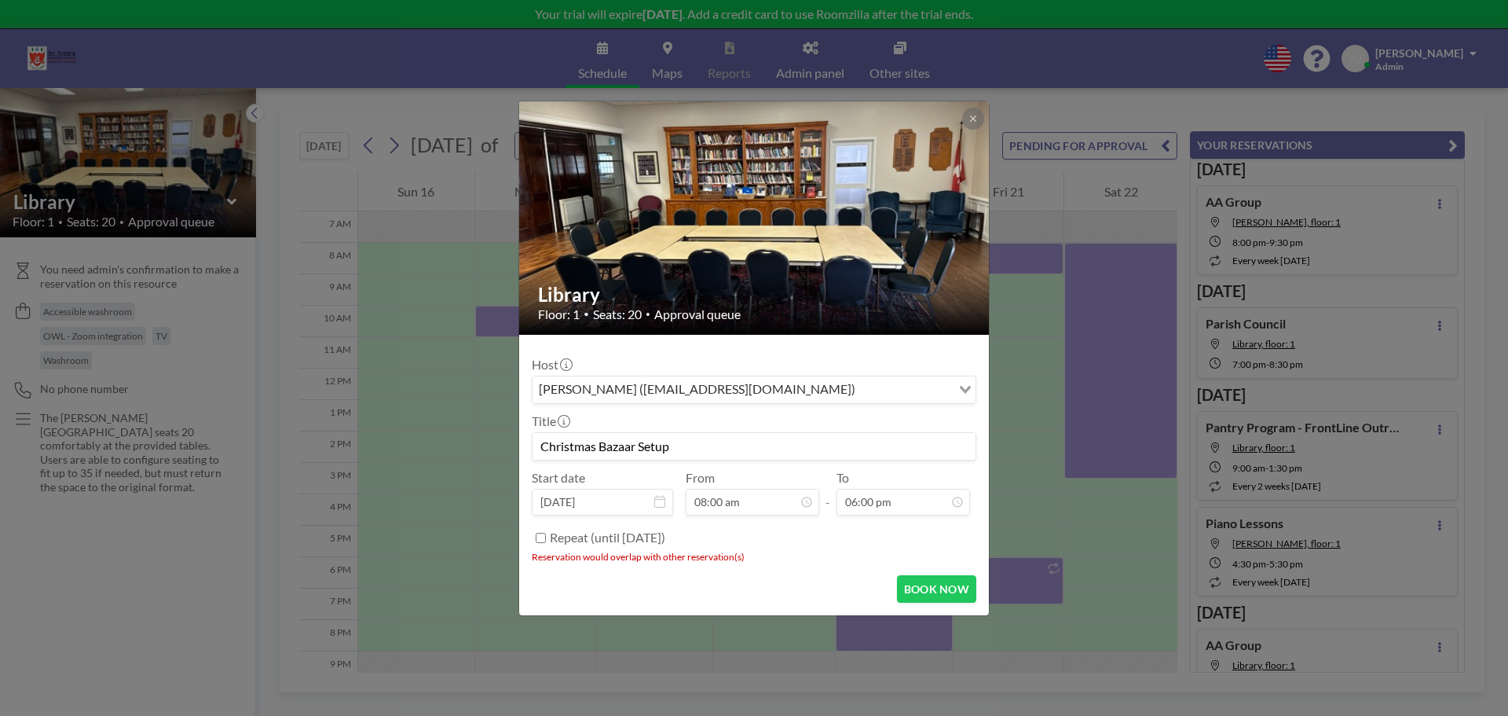
click at [867, 519] on div "Host Amanda Judd (office@stjudeschurch.net) Loading... Title Christmas Bazaar S…" at bounding box center [754, 448] width 445 height 203
click at [917, 588] on button "BOOK NOW" at bounding box center [936, 588] width 79 height 27
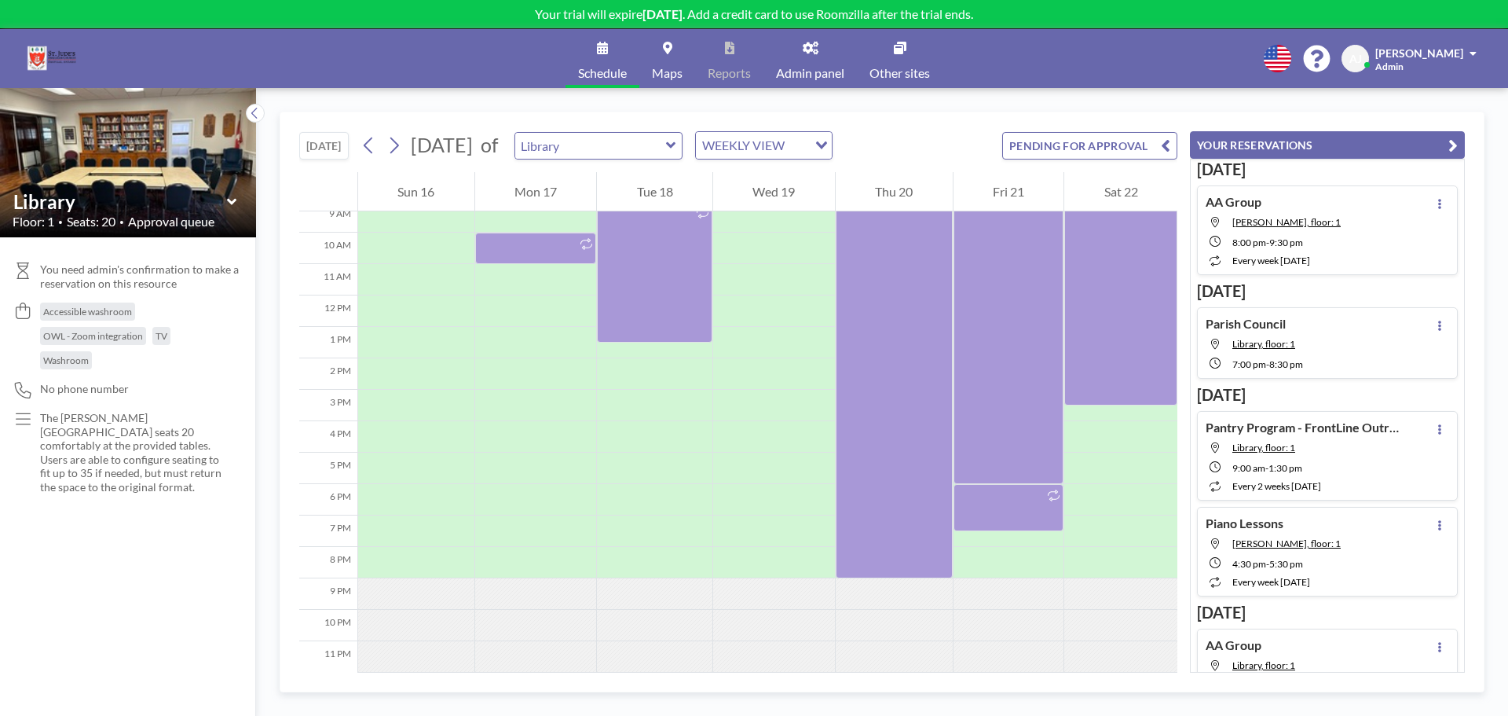
scroll to position [222, 0]
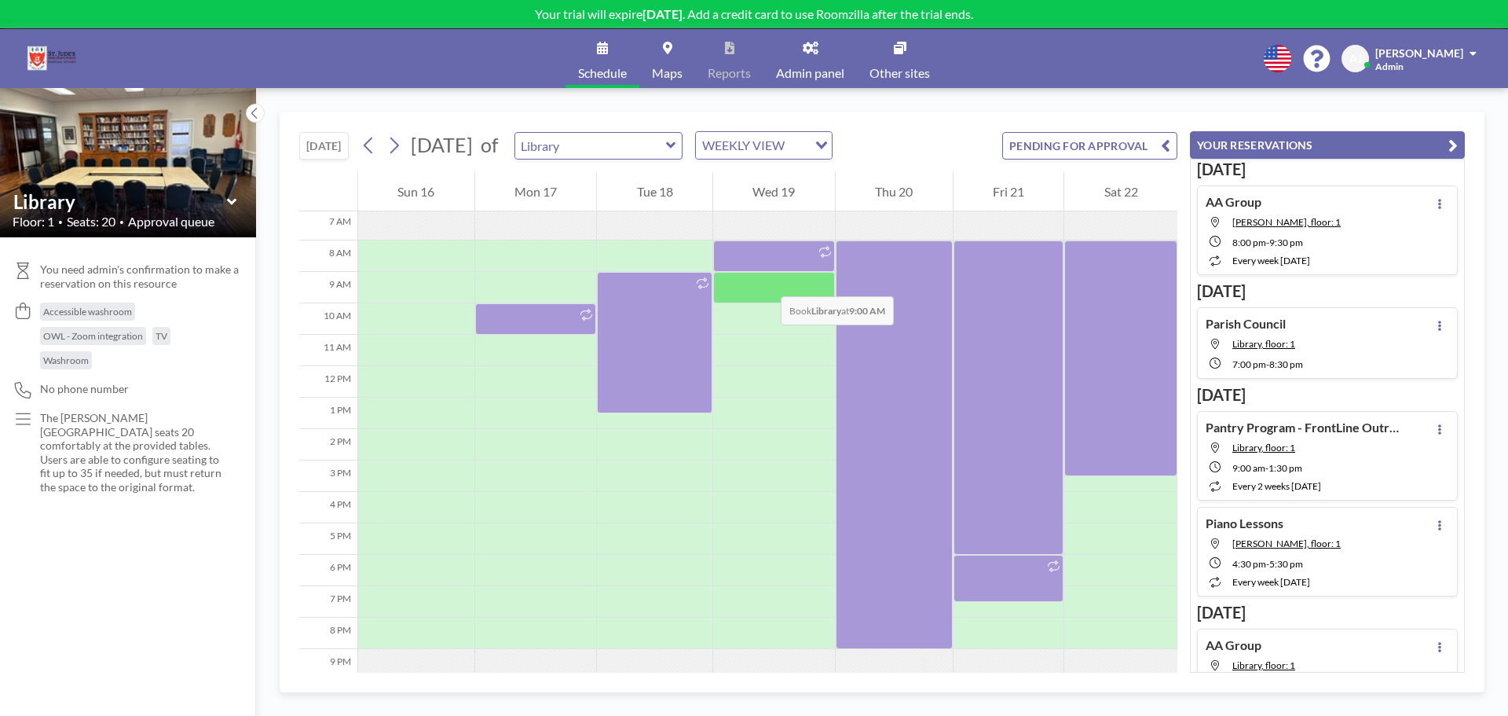
click at [765, 280] on div at bounding box center [774, 287] width 122 height 31
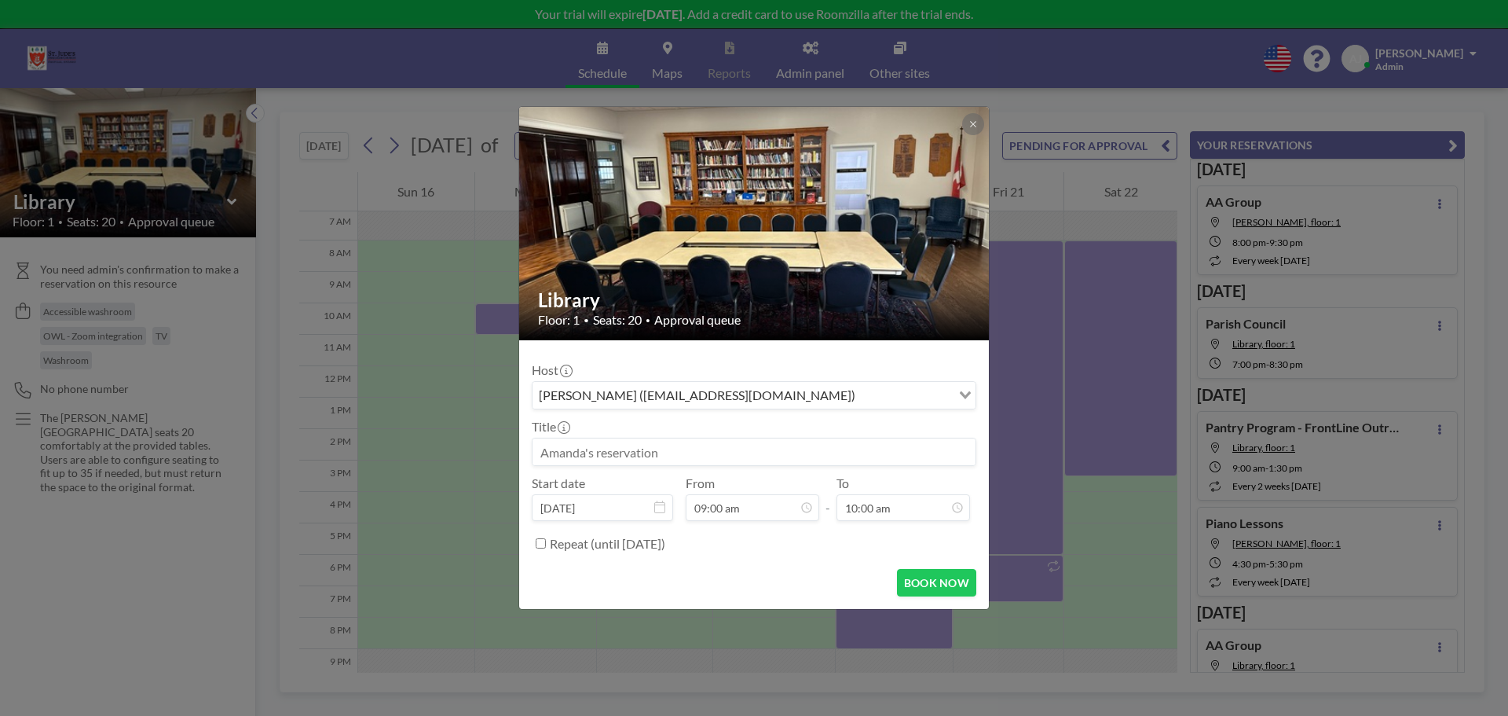
click at [695, 446] on input at bounding box center [754, 451] width 443 height 27
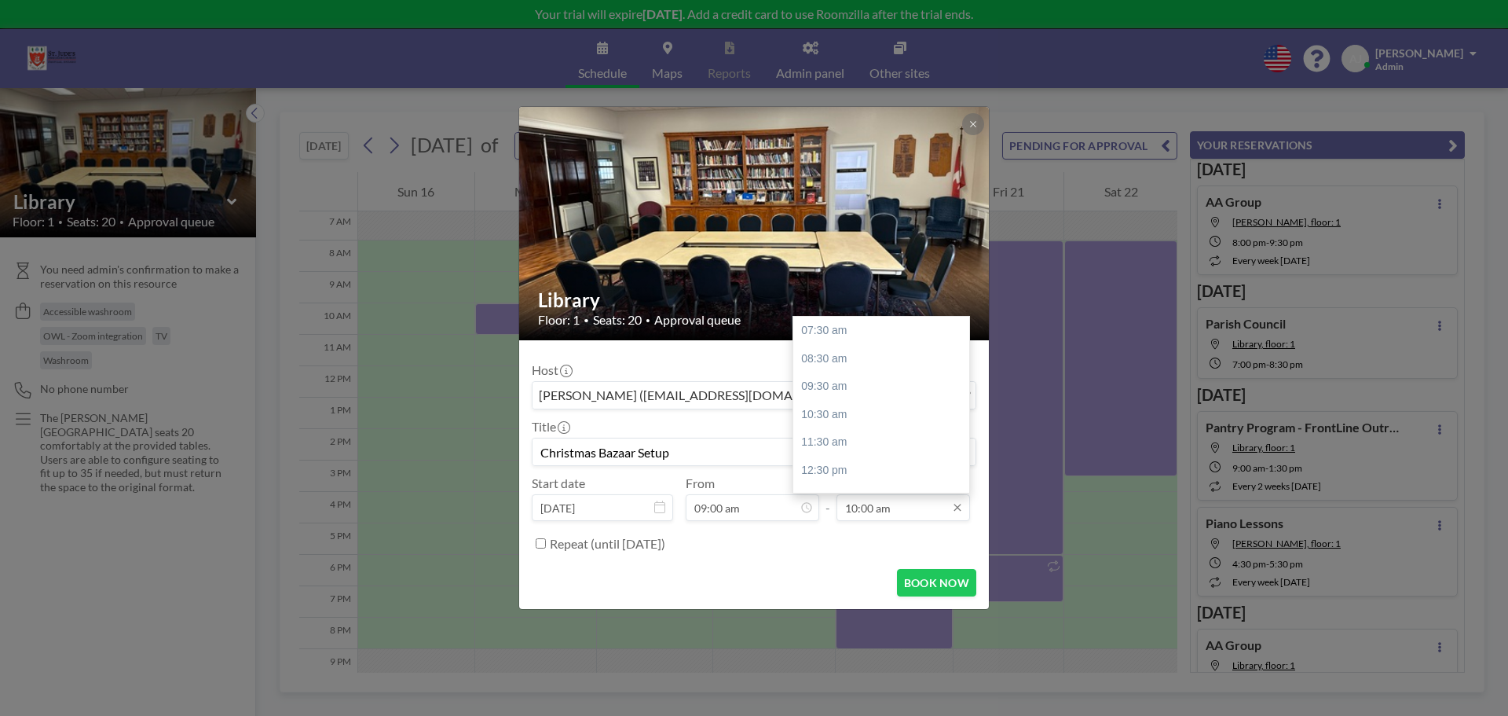
type input "Christmas Bazaar Setup"
drag, startPoint x: 856, startPoint y: 503, endPoint x: 843, endPoint y: 503, distance: 13.4
click at [844, 503] on input "10:00 am" at bounding box center [904, 507] width 134 height 27
click at [878, 511] on input "9:00 am" at bounding box center [904, 507] width 134 height 27
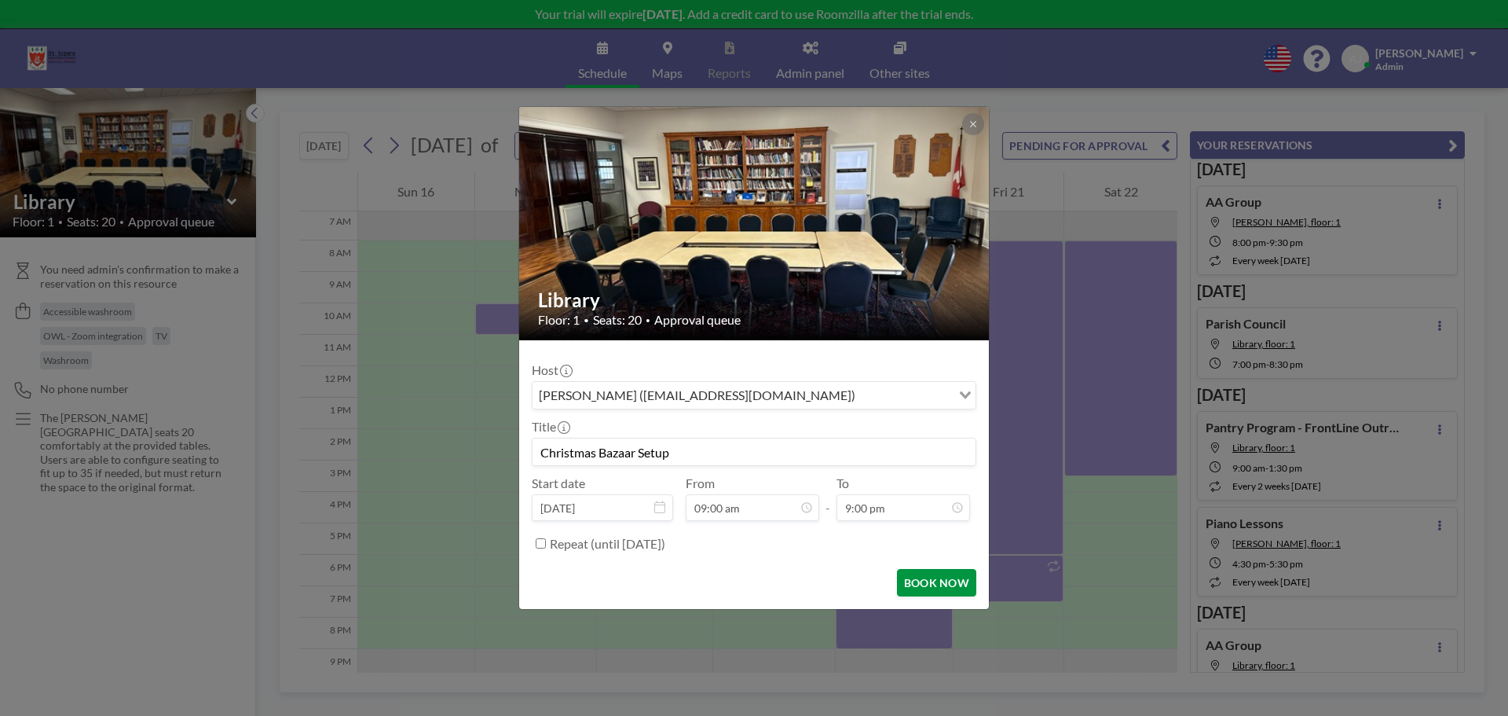
type input "10:00 am"
click at [928, 581] on button "BOOK NOW" at bounding box center [936, 582] width 79 height 27
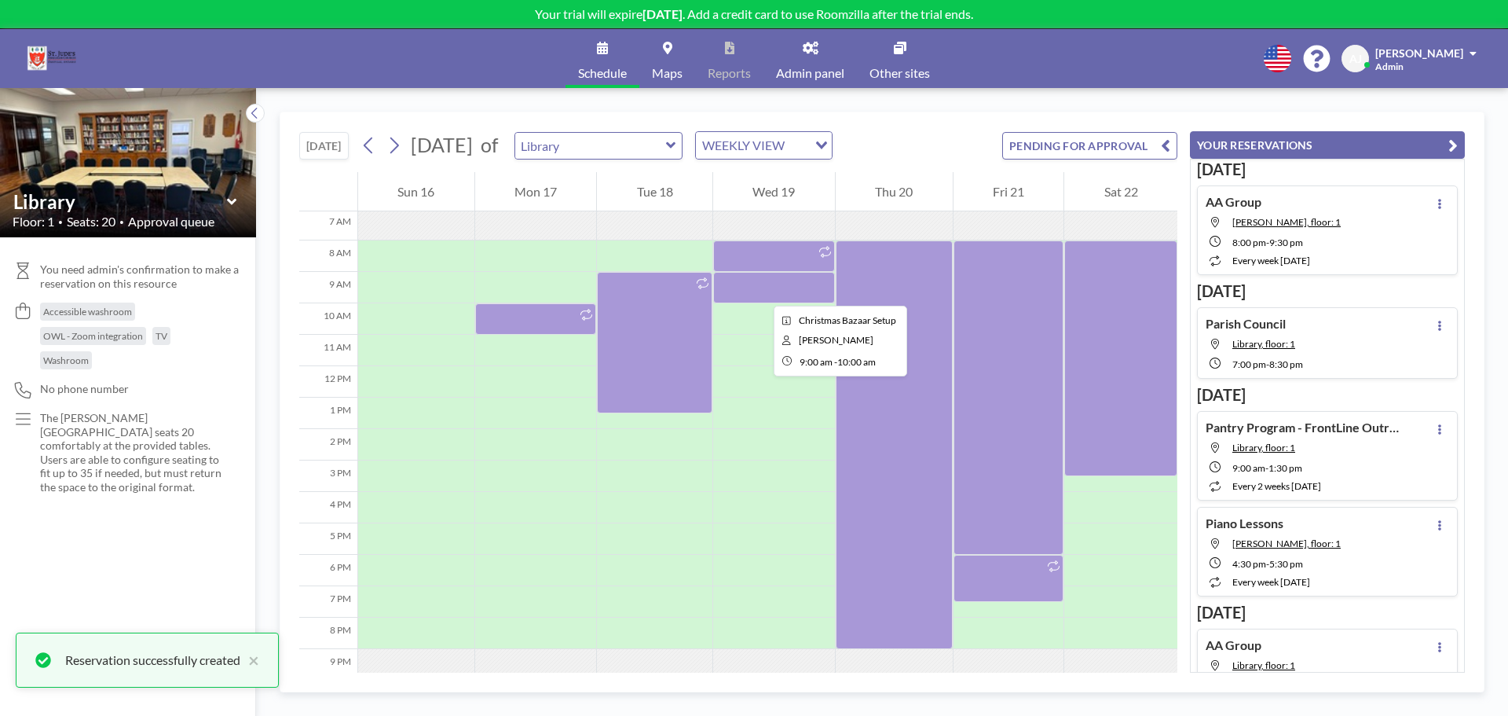
click at [761, 291] on div at bounding box center [774, 287] width 122 height 31
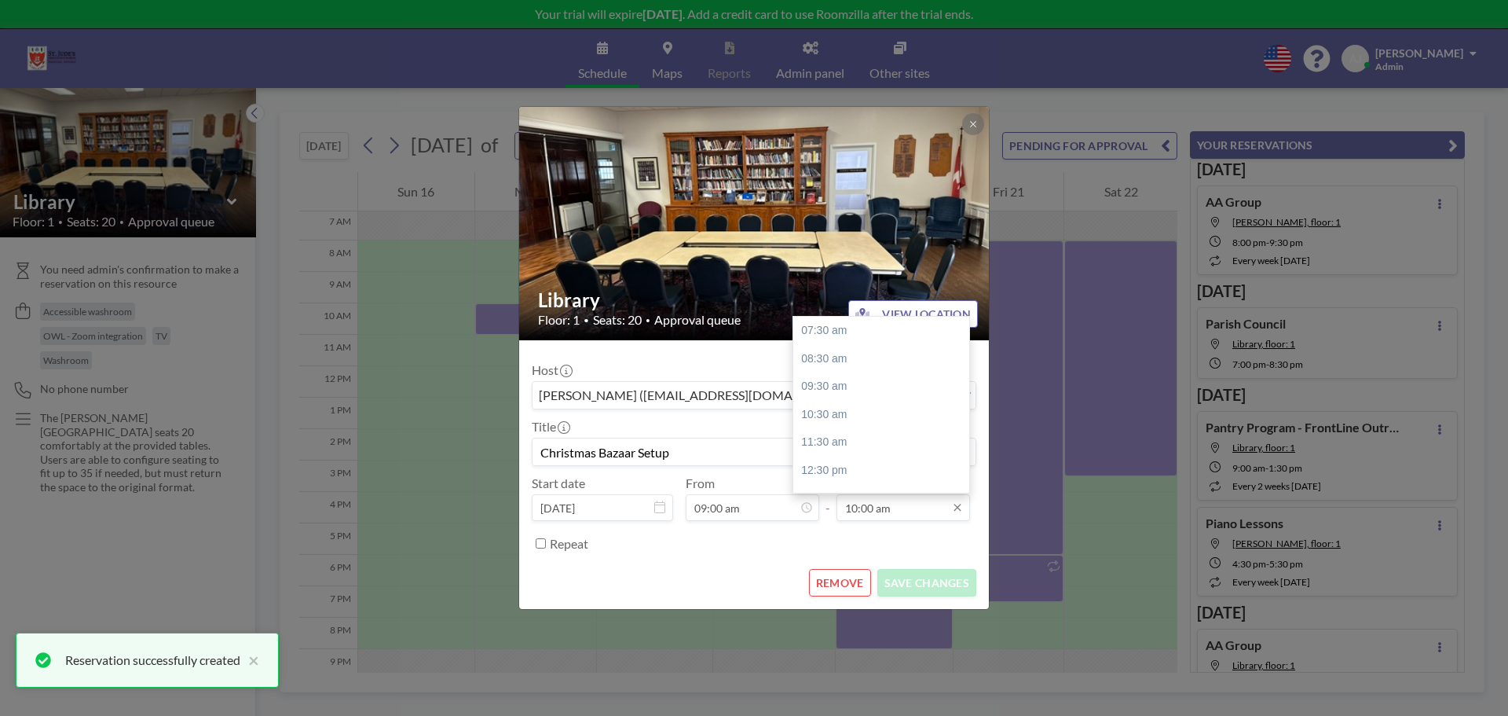
click at [881, 510] on input "10:00 am" at bounding box center [904, 507] width 134 height 27
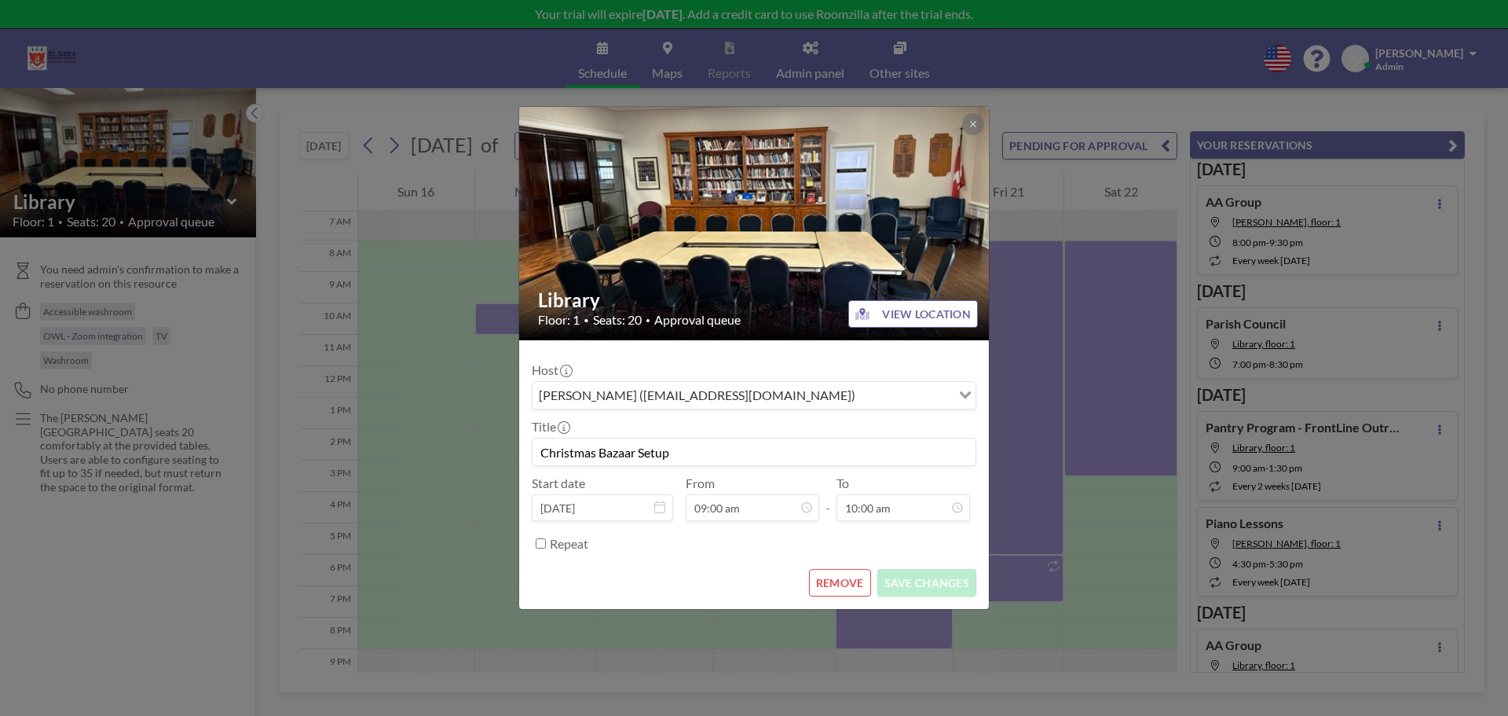
click at [898, 544] on div "Repeat" at bounding box center [763, 543] width 427 height 26
click at [852, 512] on input "10:00 am" at bounding box center [904, 507] width 134 height 27
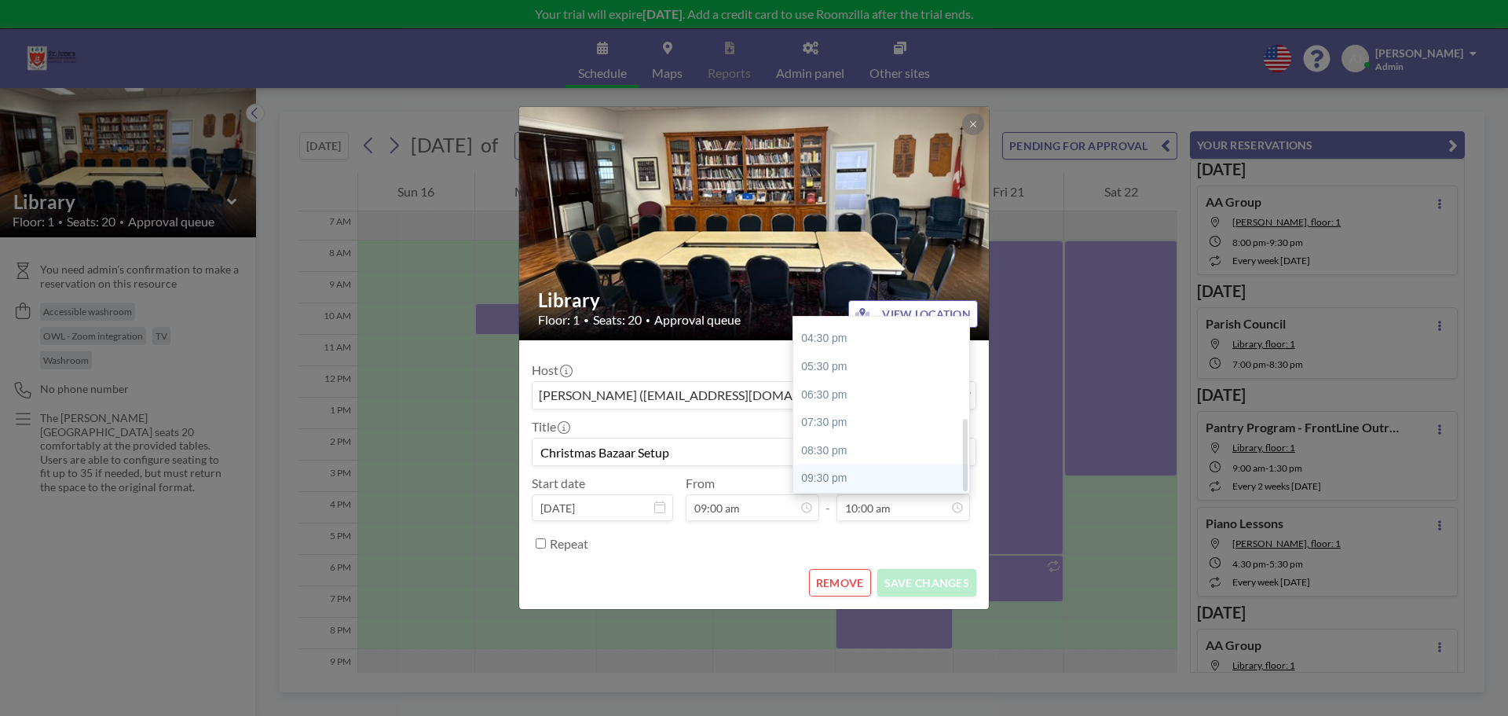
click at [846, 471] on div "09:30 pm" at bounding box center [885, 478] width 184 height 28
click at [867, 507] on input "09:30 pm" at bounding box center [904, 507] width 134 height 27
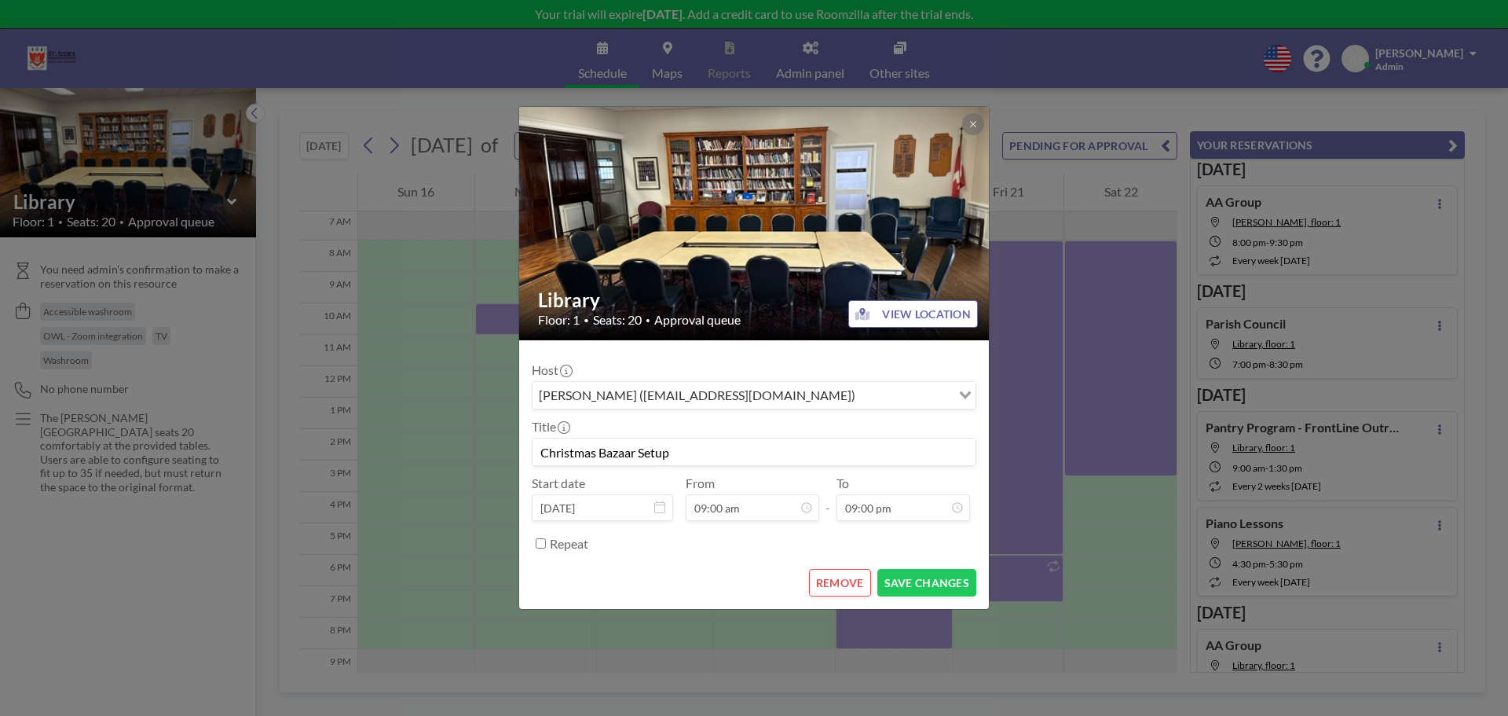
type input "09:00 pm"
click at [888, 538] on div "Repeat" at bounding box center [763, 543] width 427 height 26
click at [917, 581] on button "SAVE CHANGES" at bounding box center [927, 582] width 99 height 27
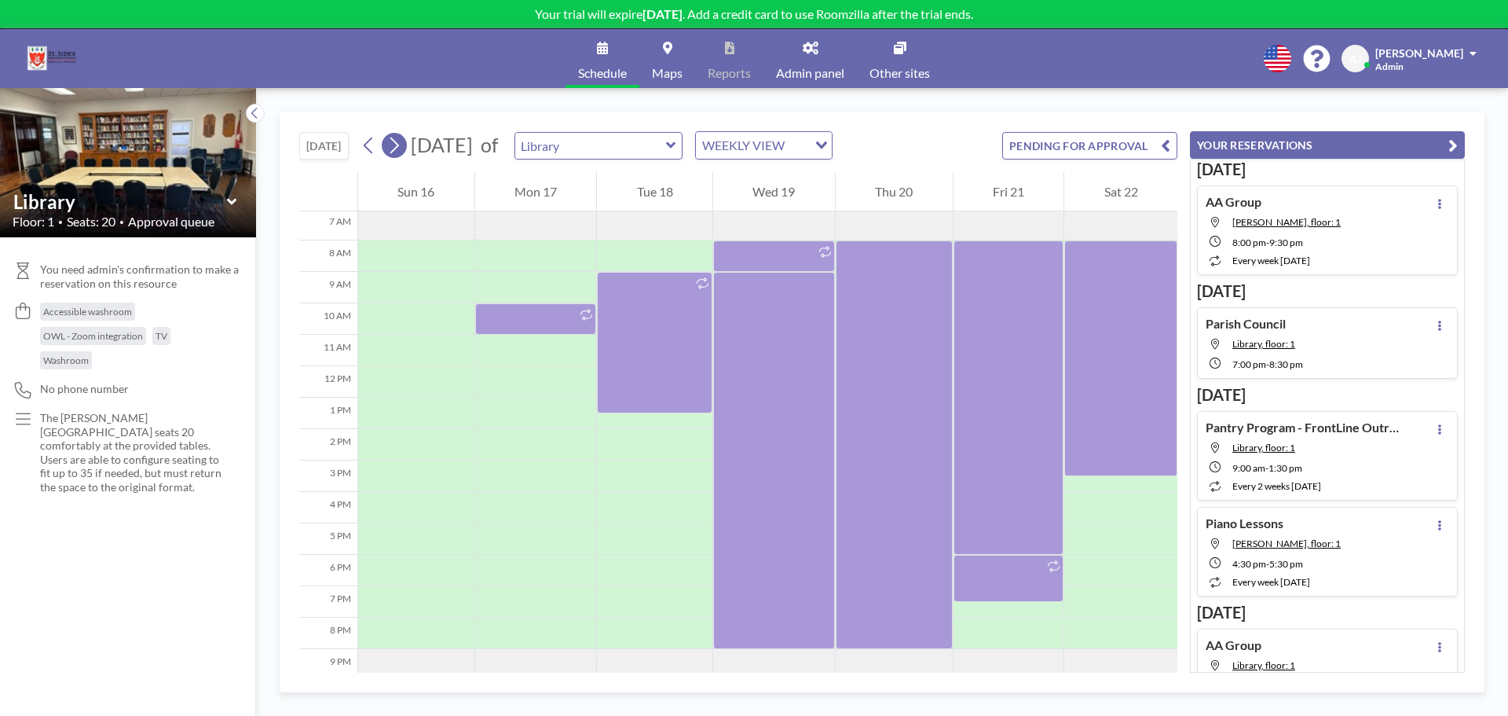
click at [375, 148] on icon at bounding box center [368, 146] width 15 height 24
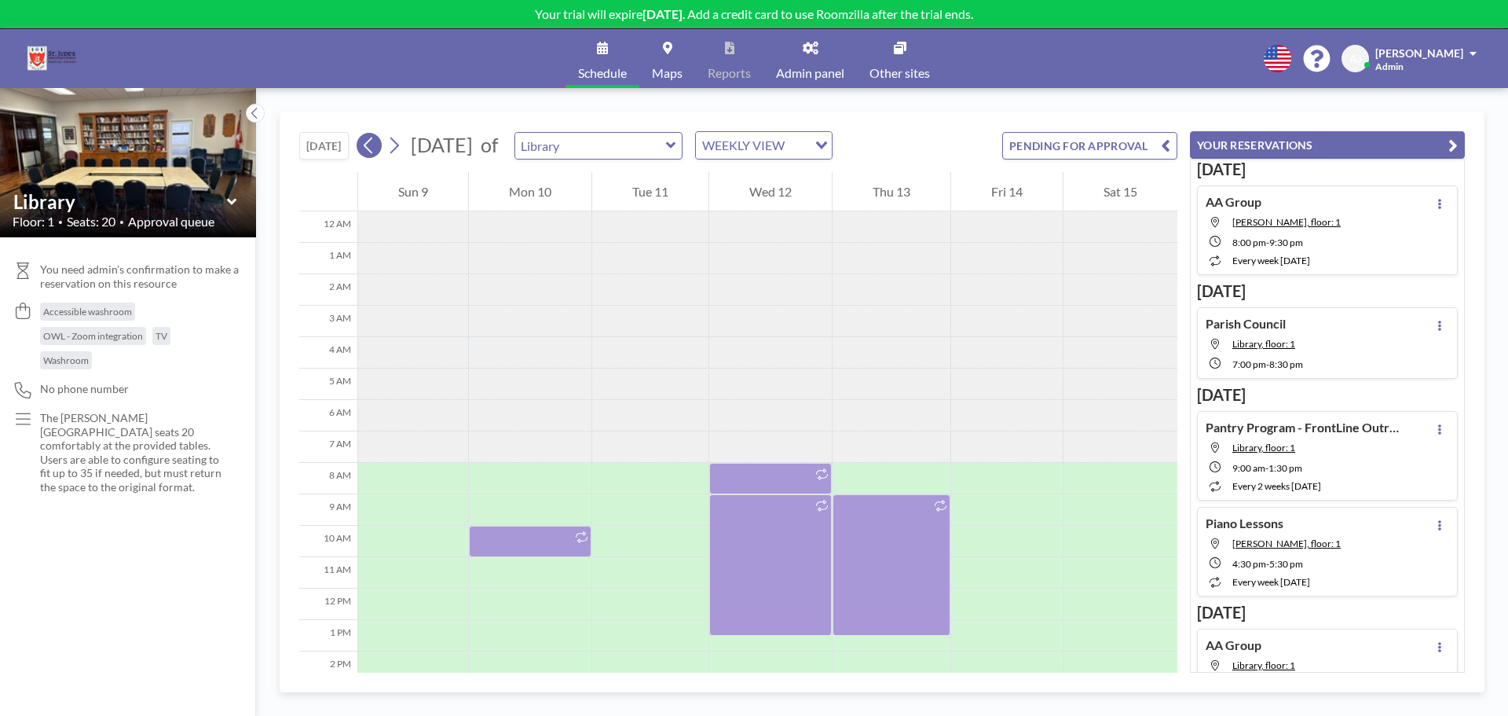
scroll to position [220, 0]
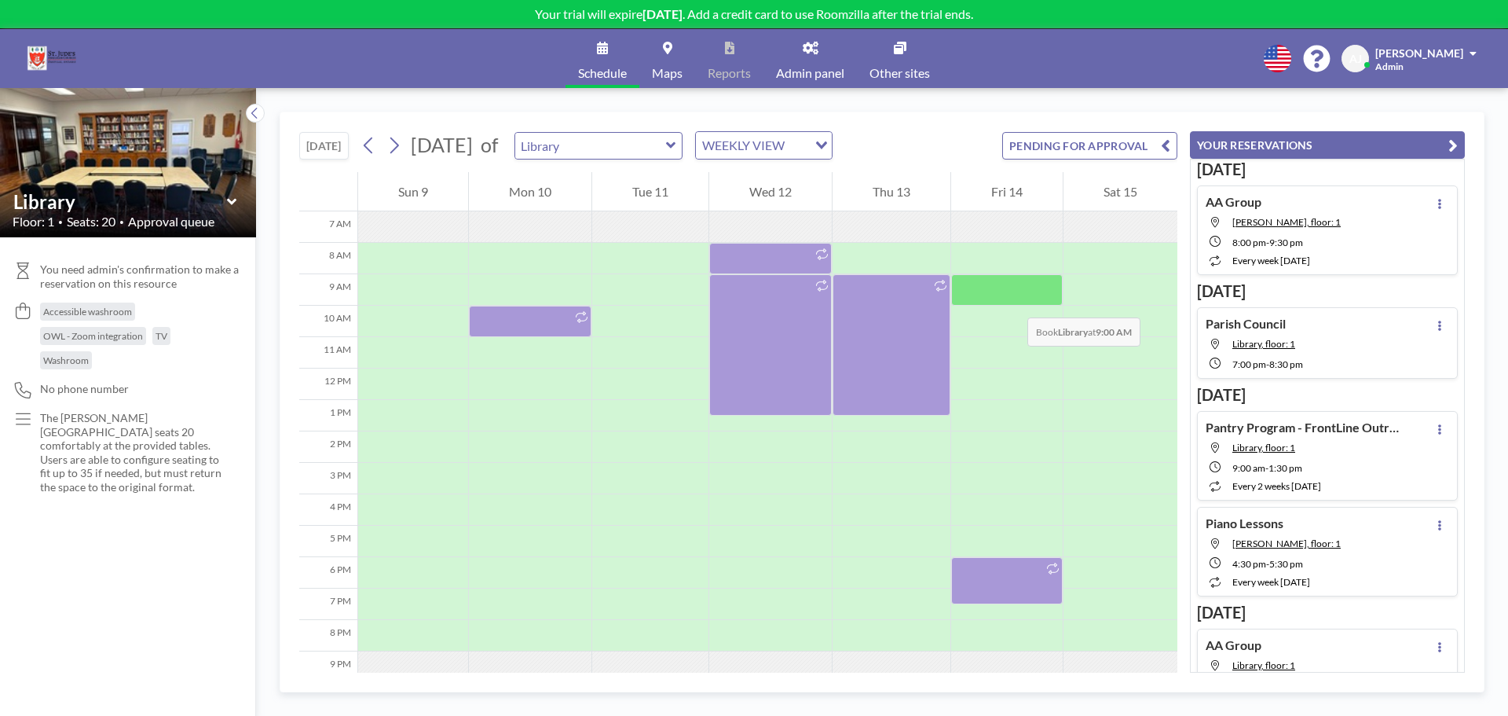
click at [1012, 291] on div at bounding box center [1007, 289] width 112 height 31
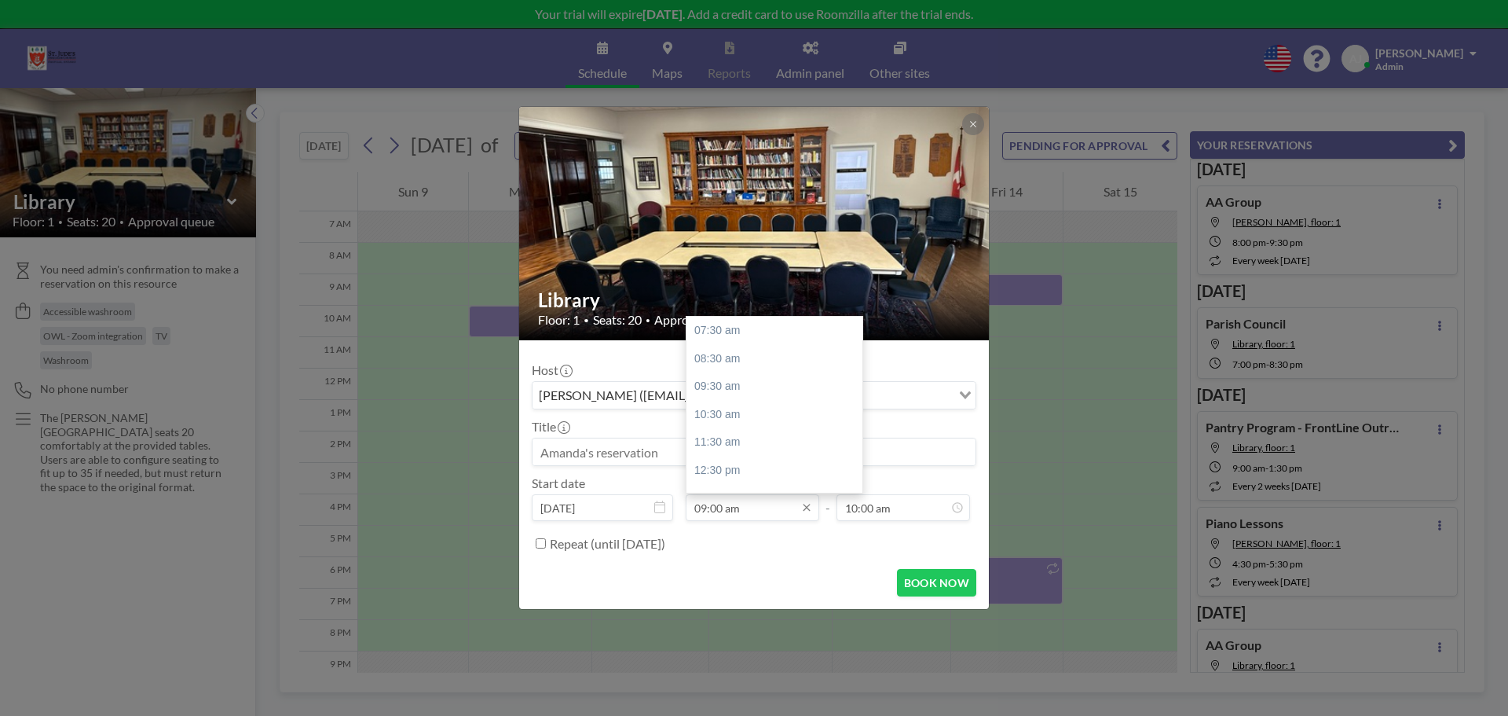
click at [734, 509] on input "09:00 am" at bounding box center [753, 507] width 134 height 27
click at [765, 391] on div "09:30 am" at bounding box center [779, 386] width 184 height 28
type input "09:30 am"
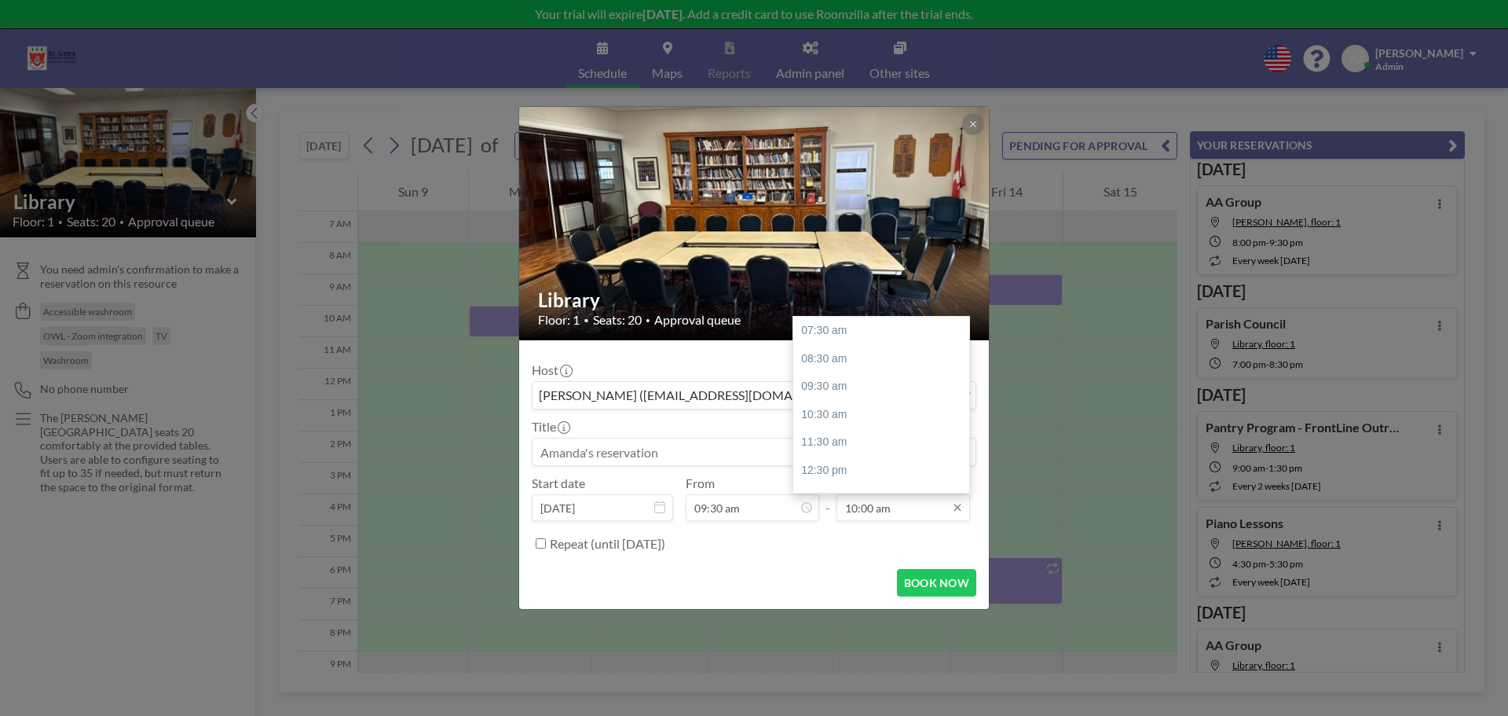
click at [904, 508] on input "10:00 am" at bounding box center [904, 507] width 134 height 27
click at [890, 462] on div "12:30 pm" at bounding box center [885, 470] width 184 height 28
type input "12:30 pm"
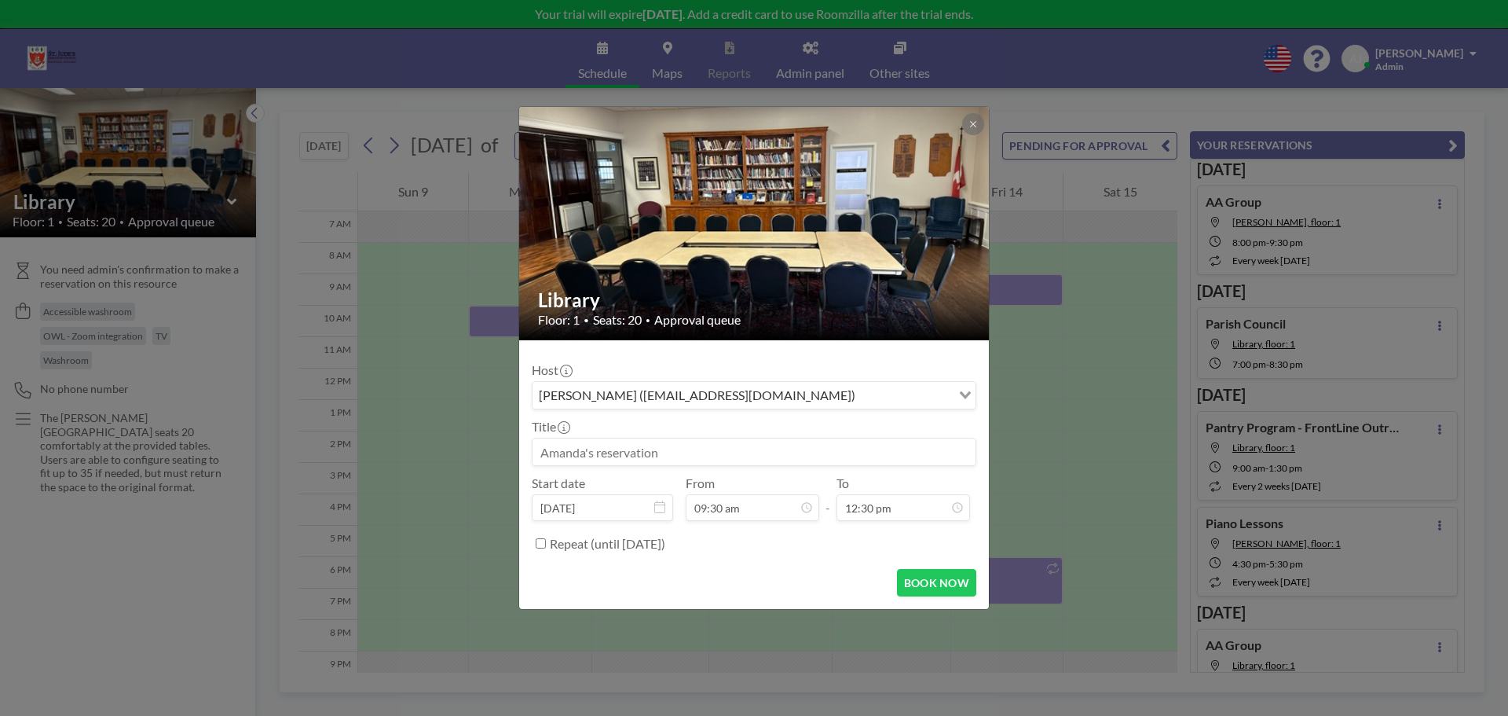
scroll to position [140, 0]
click at [775, 449] on input at bounding box center [754, 451] width 443 height 27
type input "Garden Guild AGM"
click at [962, 587] on button "BOOK NOW" at bounding box center [936, 582] width 79 height 27
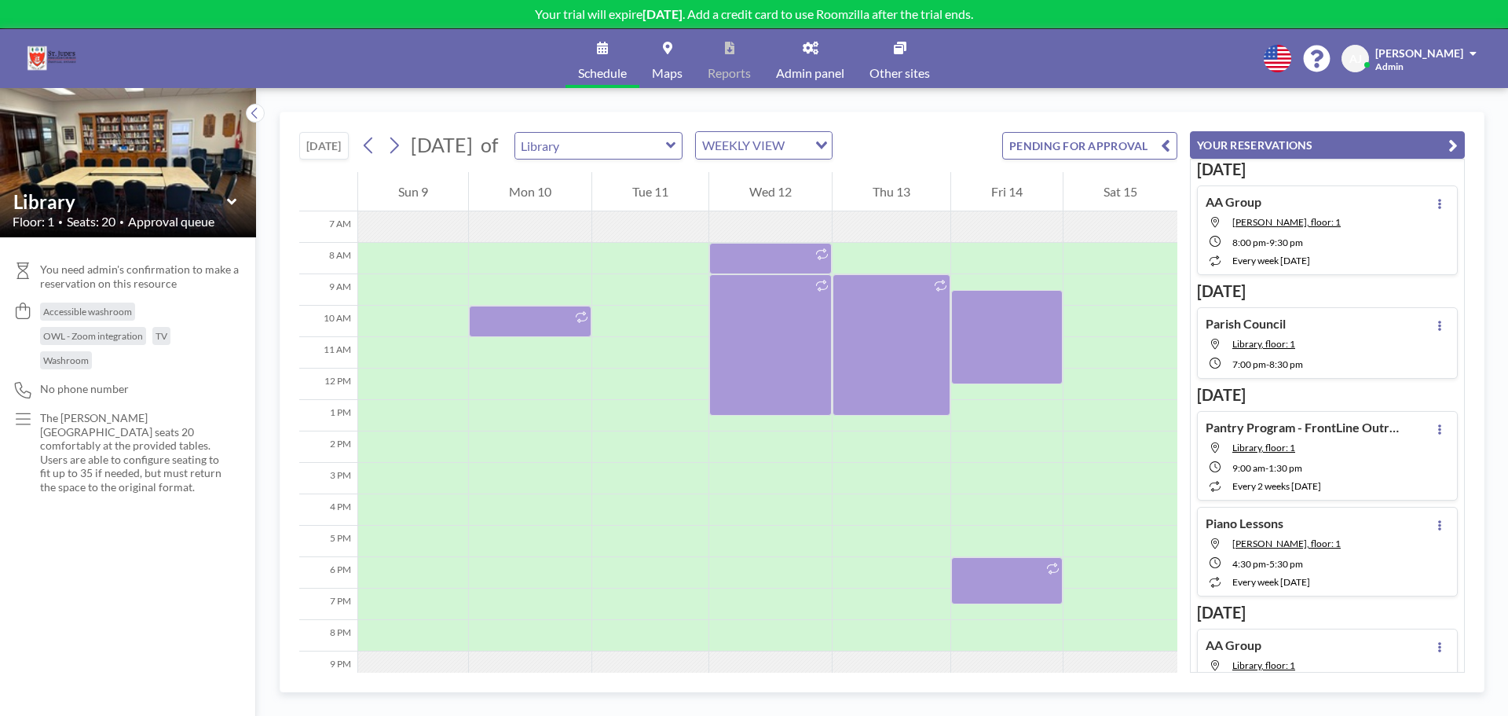
click at [978, 123] on div "TODAY November 2025 of Library WEEKLY VIEW Loading... PENDING FOR APPROVAL" at bounding box center [738, 142] width 878 height 60
click at [392, 143] on icon at bounding box center [394, 146] width 15 height 24
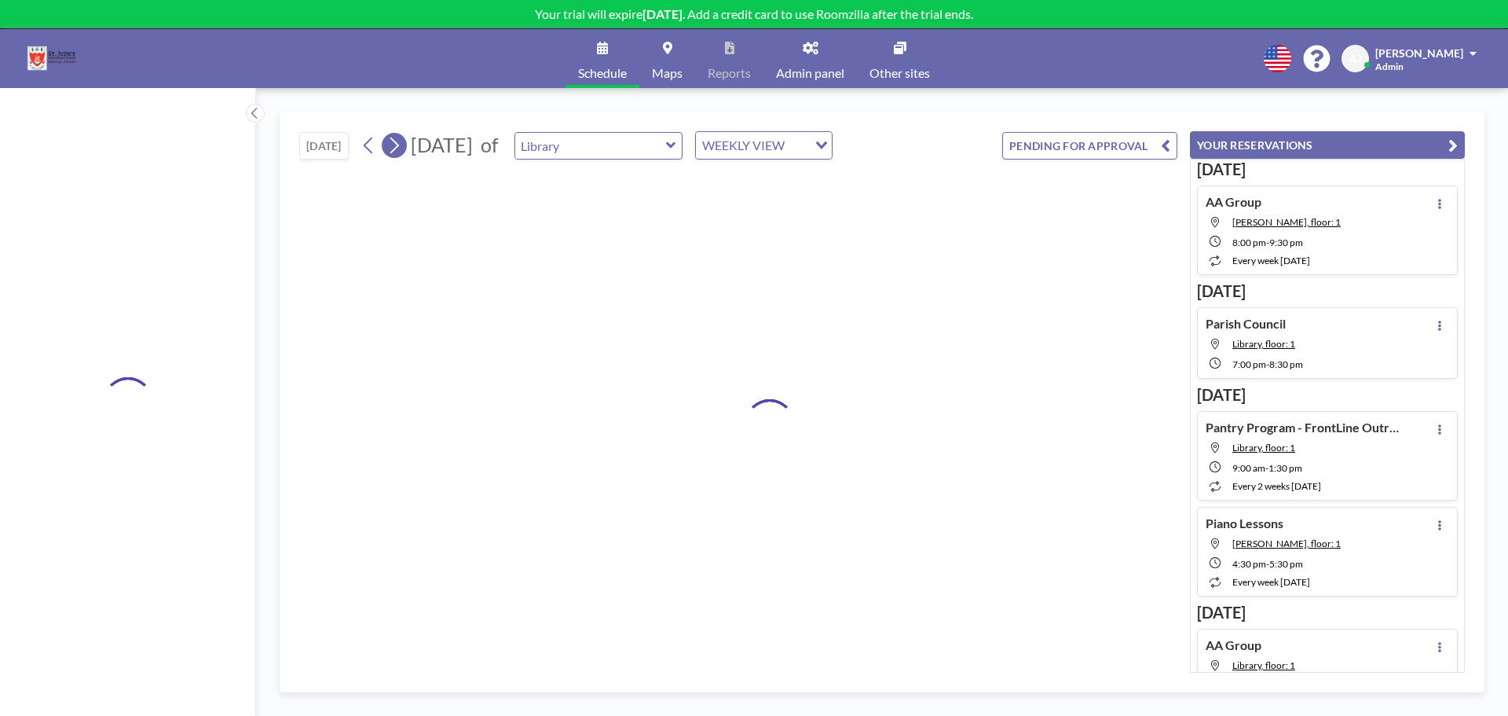
click at [392, 143] on icon at bounding box center [394, 146] width 15 height 24
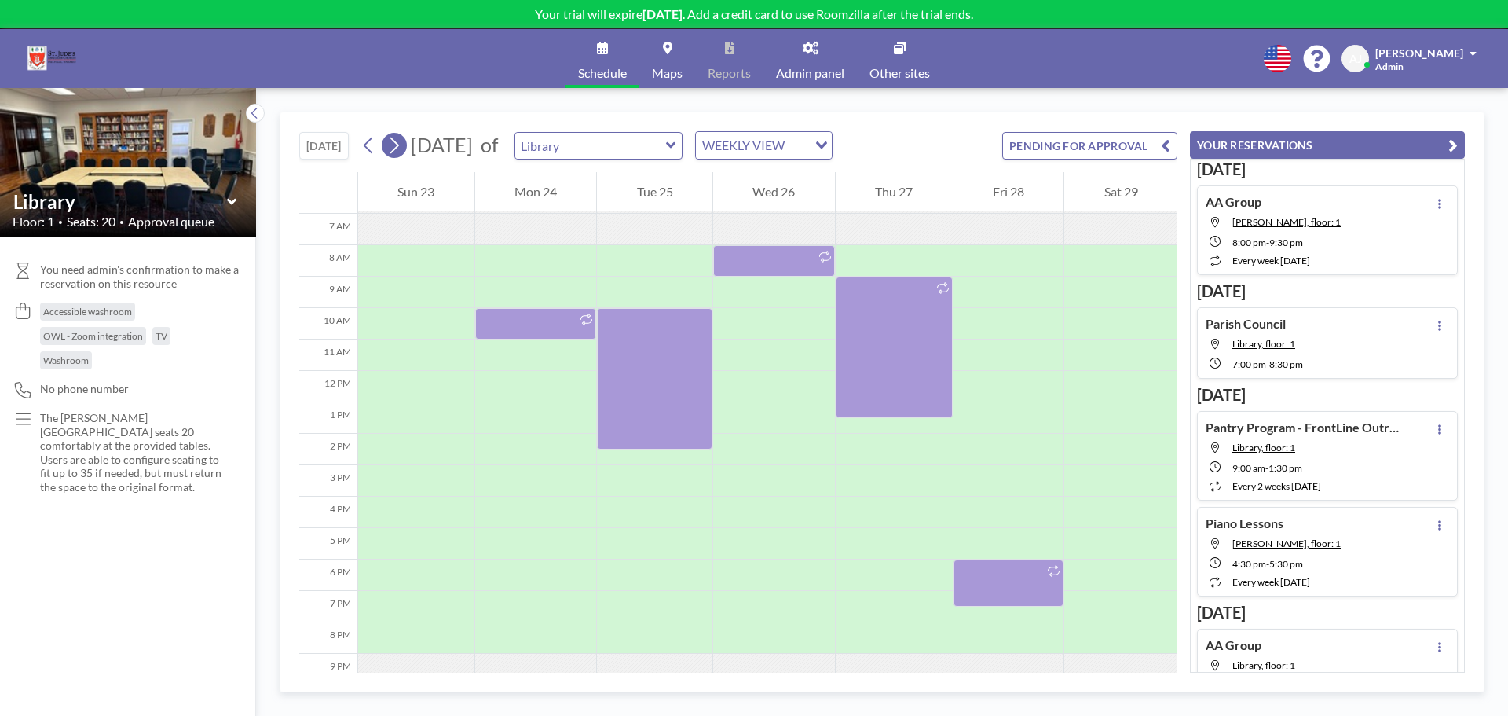
scroll to position [220, 0]
click at [392, 143] on icon at bounding box center [394, 146] width 15 height 24
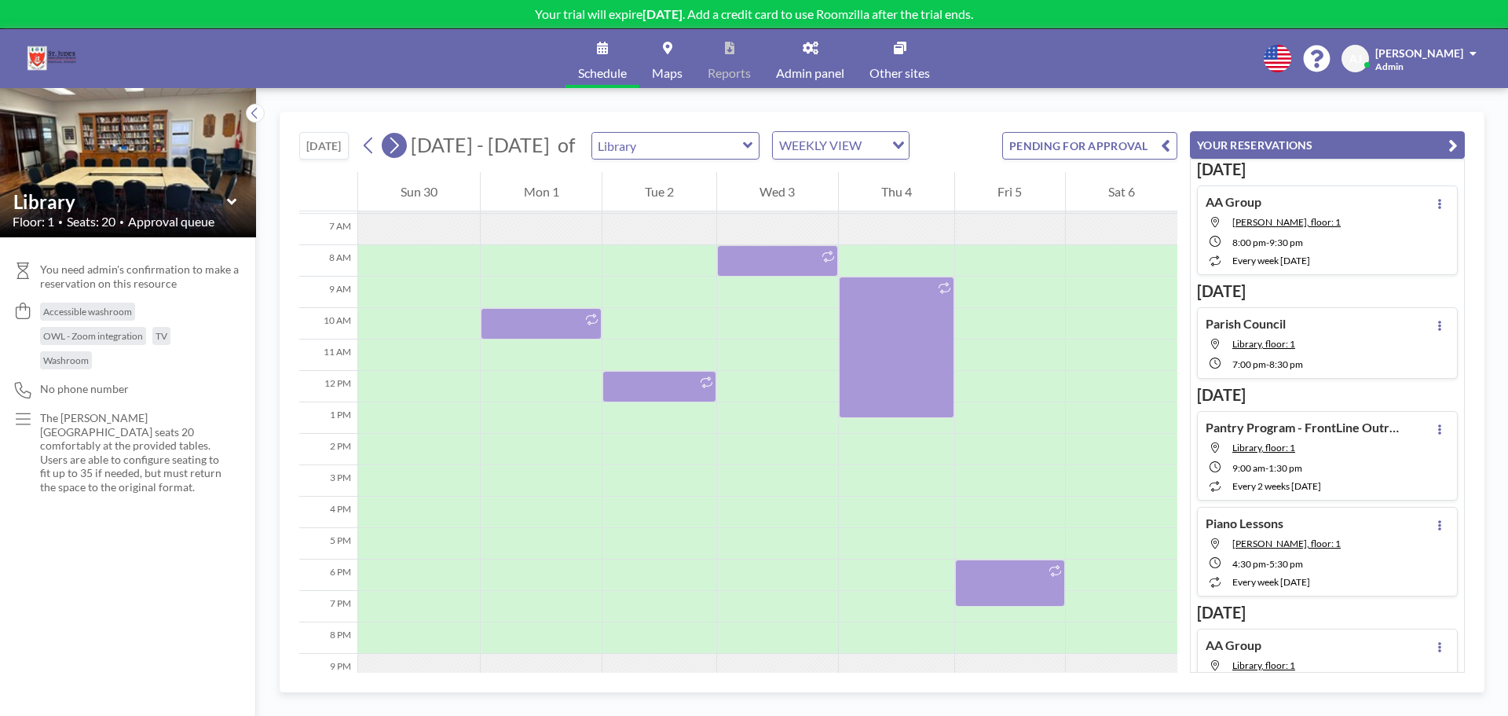
click at [392, 143] on icon at bounding box center [394, 146] width 15 height 24
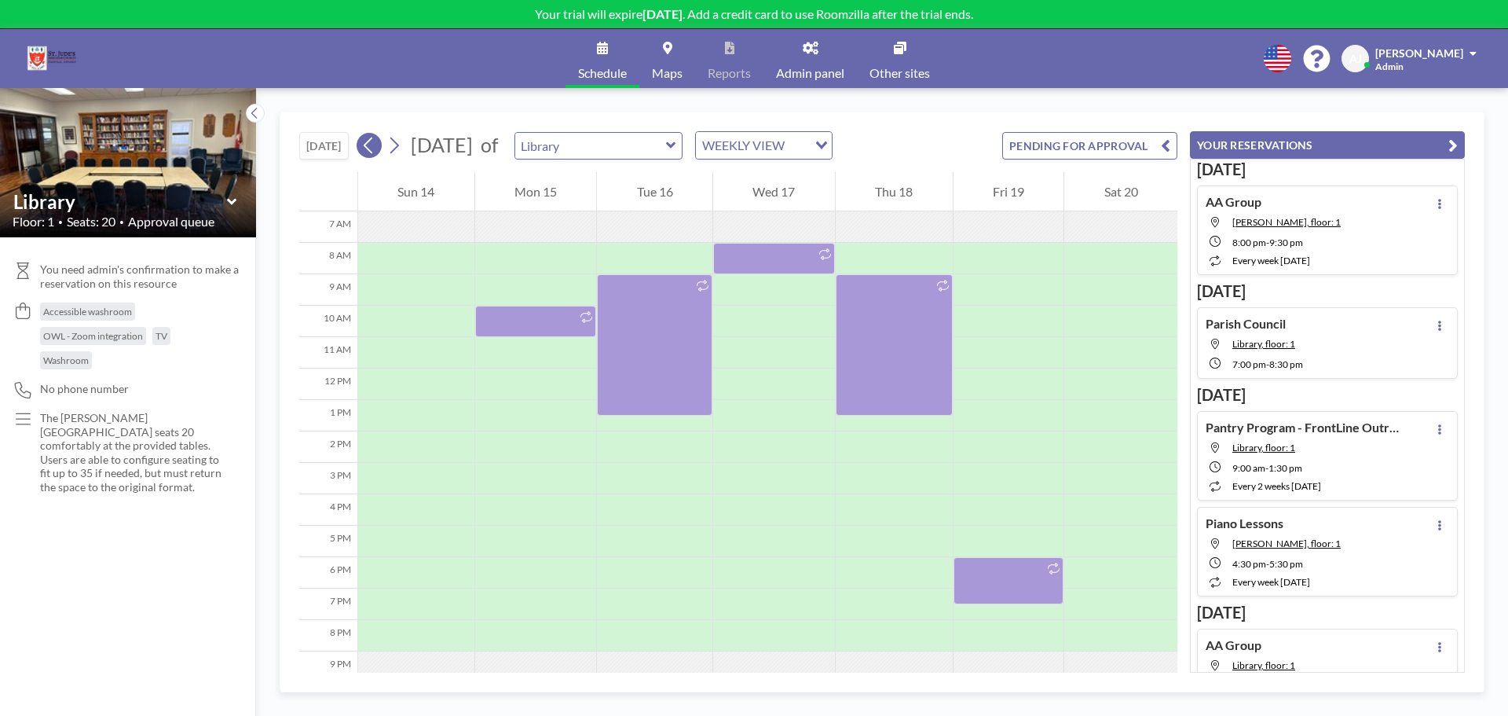
click at [373, 143] on icon at bounding box center [368, 146] width 15 height 24
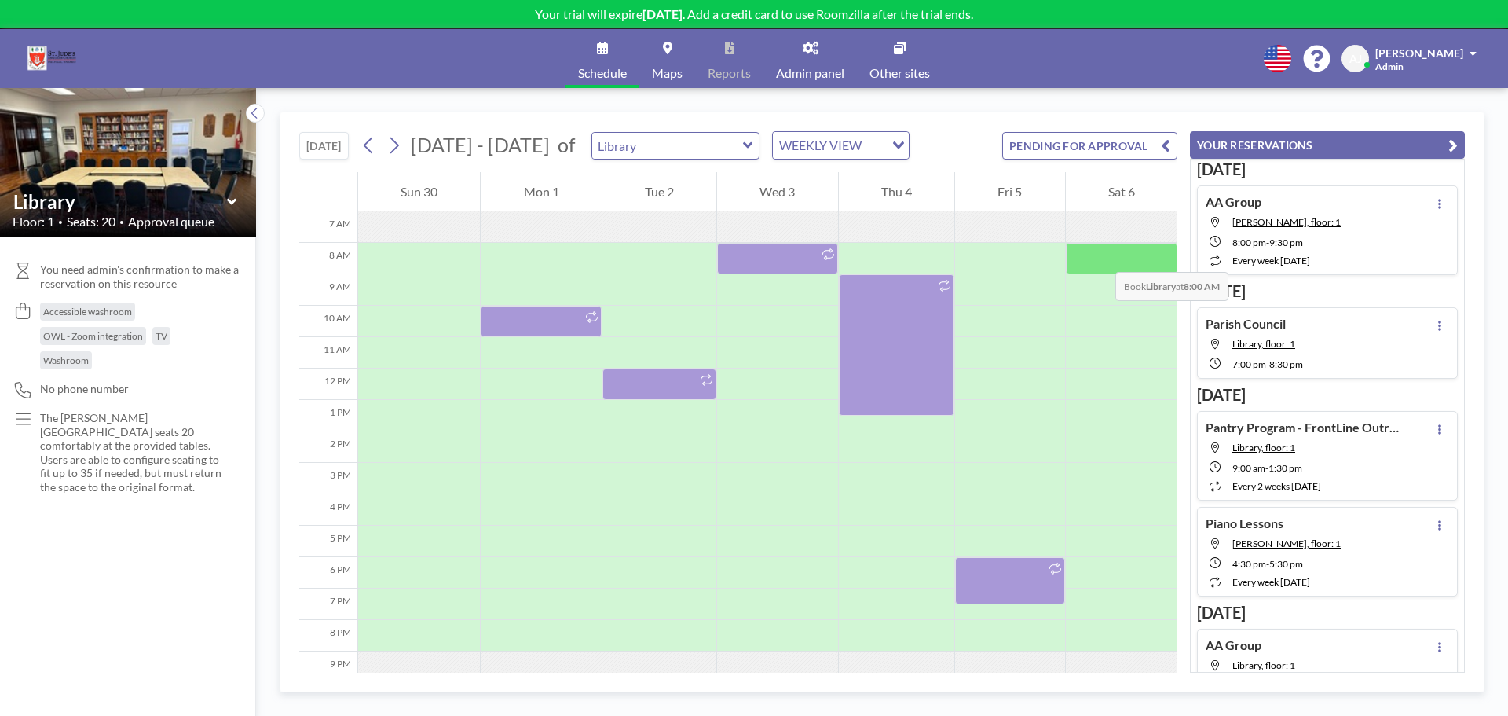
click at [1100, 256] on div at bounding box center [1122, 258] width 112 height 31
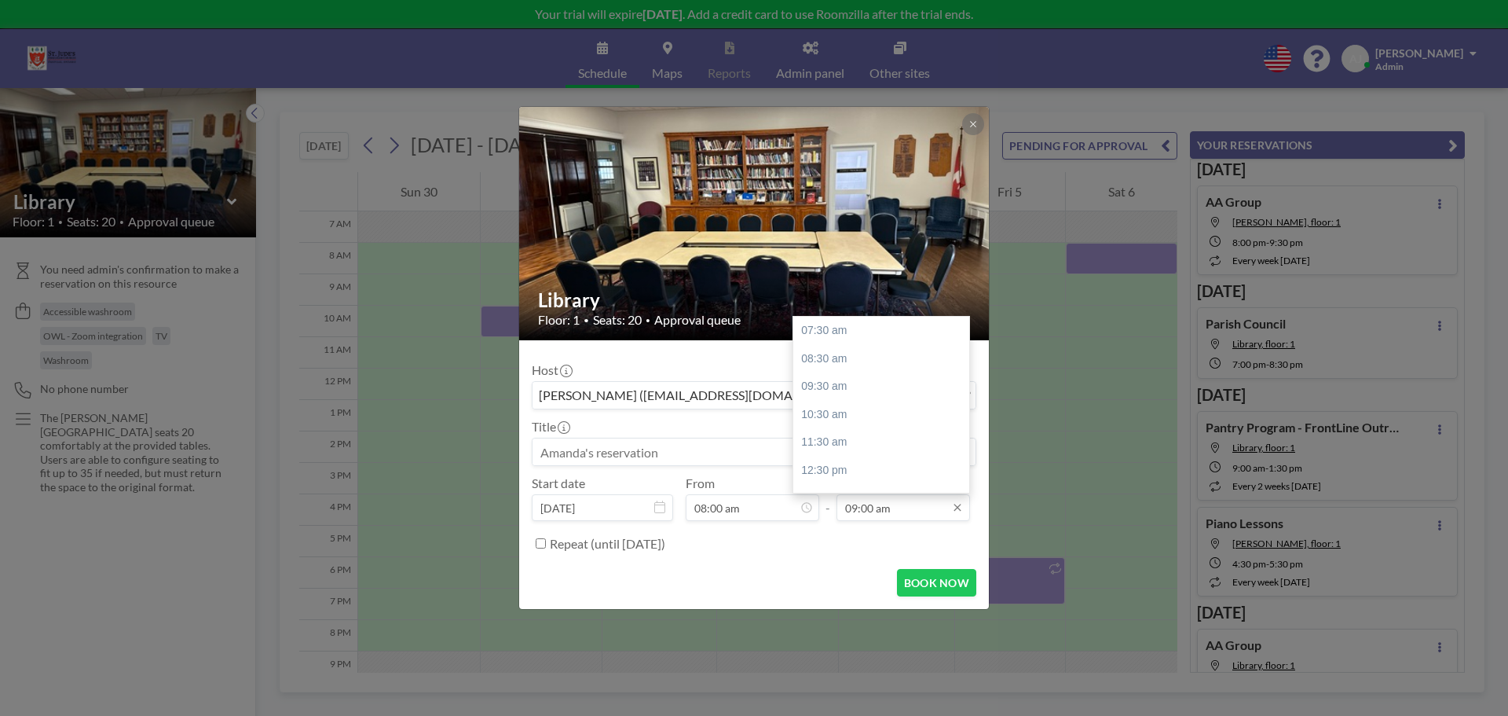
click at [886, 506] on input "09:00 am" at bounding box center [904, 507] width 134 height 27
click at [876, 470] on div "09:30 pm" at bounding box center [885, 478] width 184 height 28
type input "09:30 pm"
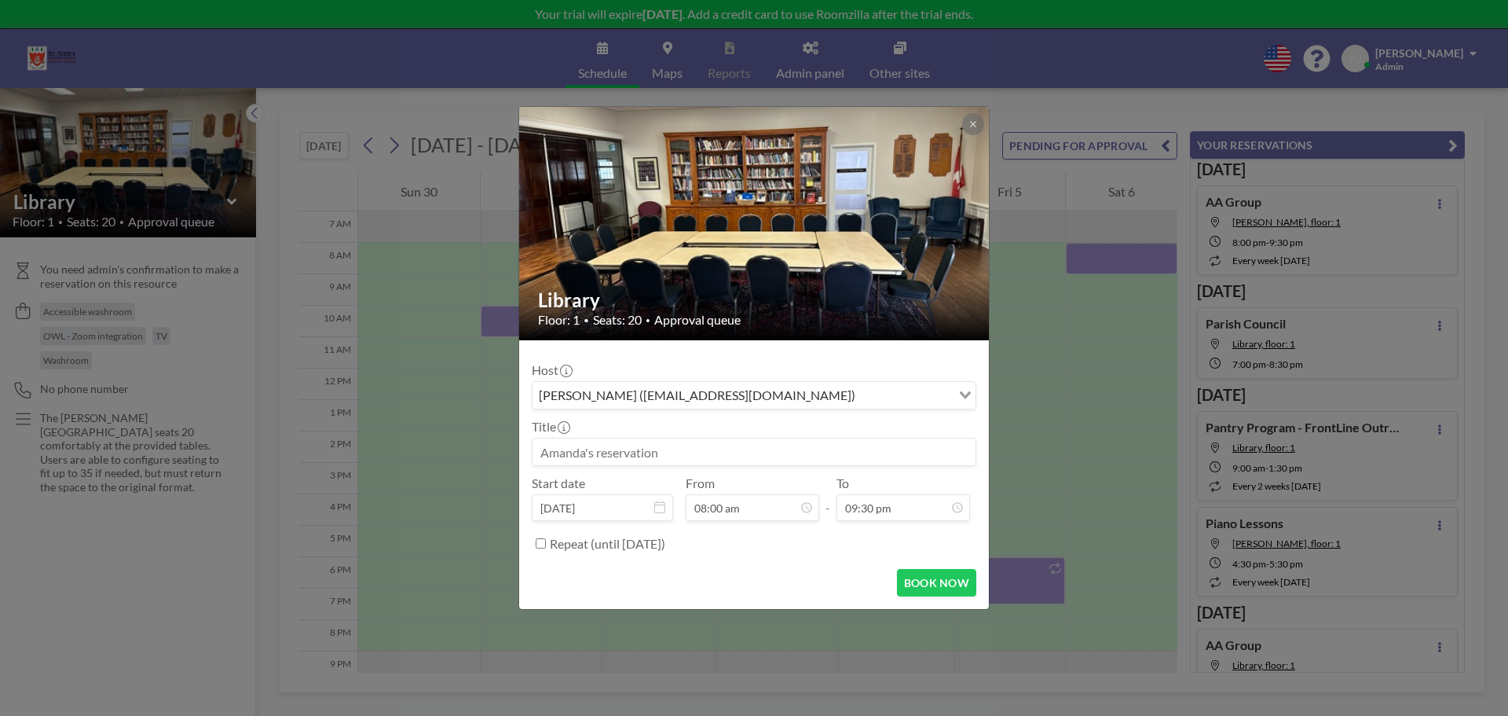
click at [663, 457] on input at bounding box center [754, 451] width 443 height 27
type input "Community Carol Sing"
click at [953, 573] on button "BOOK NOW" at bounding box center [936, 582] width 79 height 27
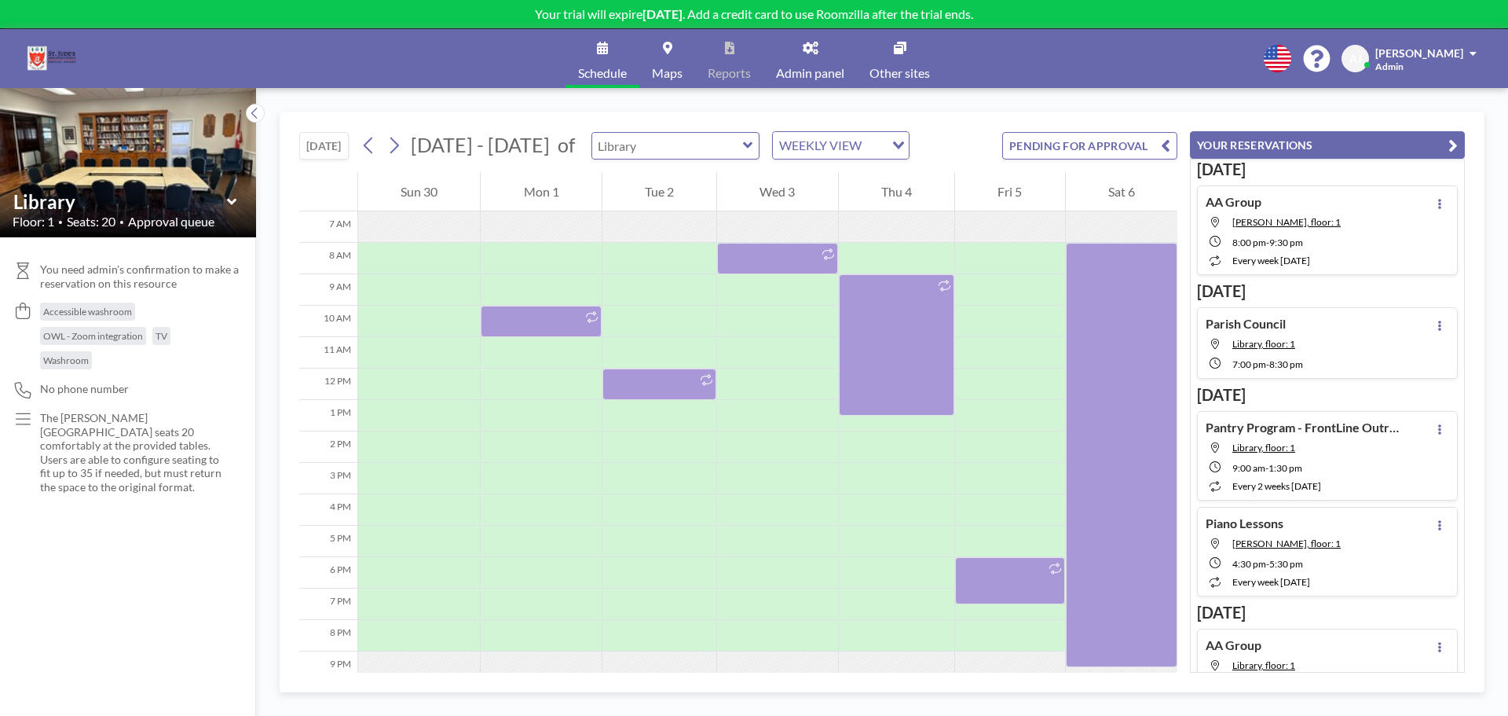
click at [732, 149] on input "text" at bounding box center [667, 146] width 151 height 26
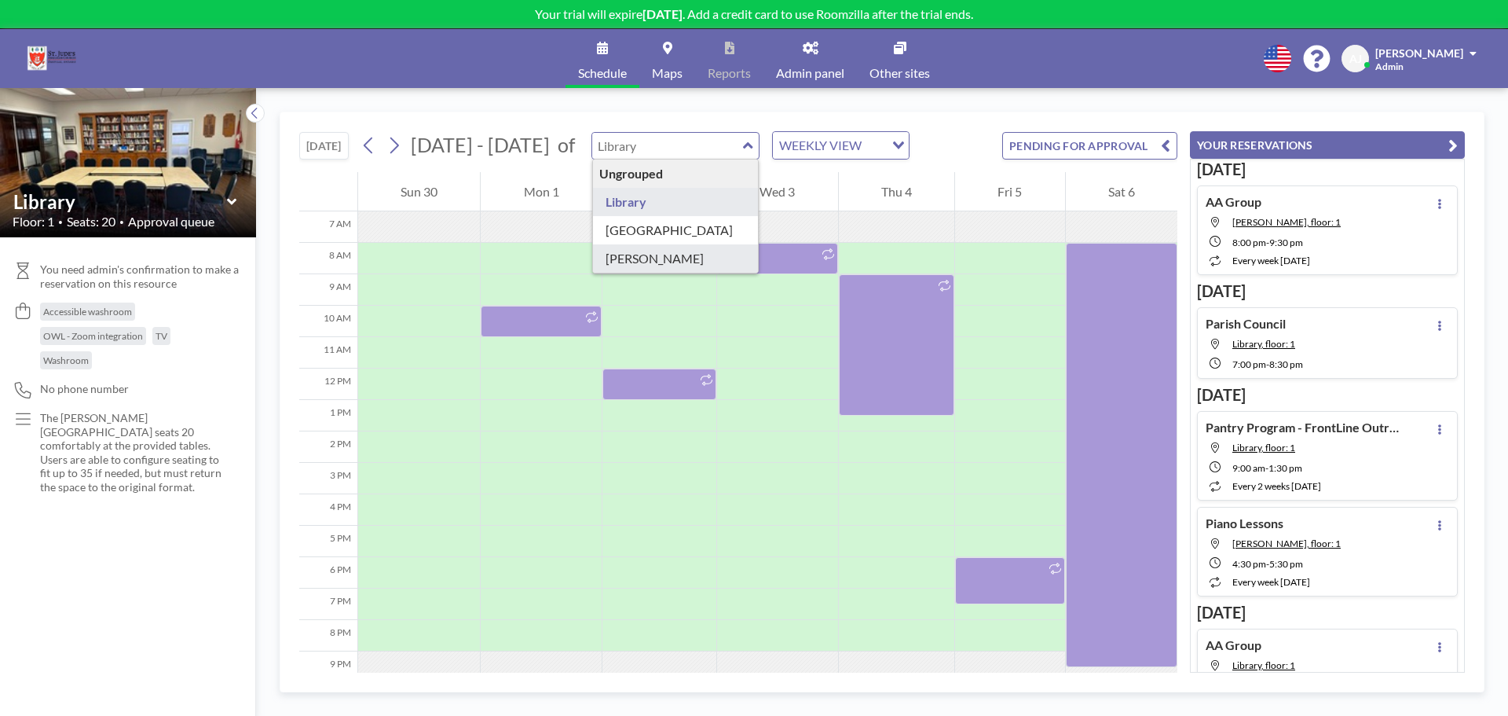
type input "[PERSON_NAME]"
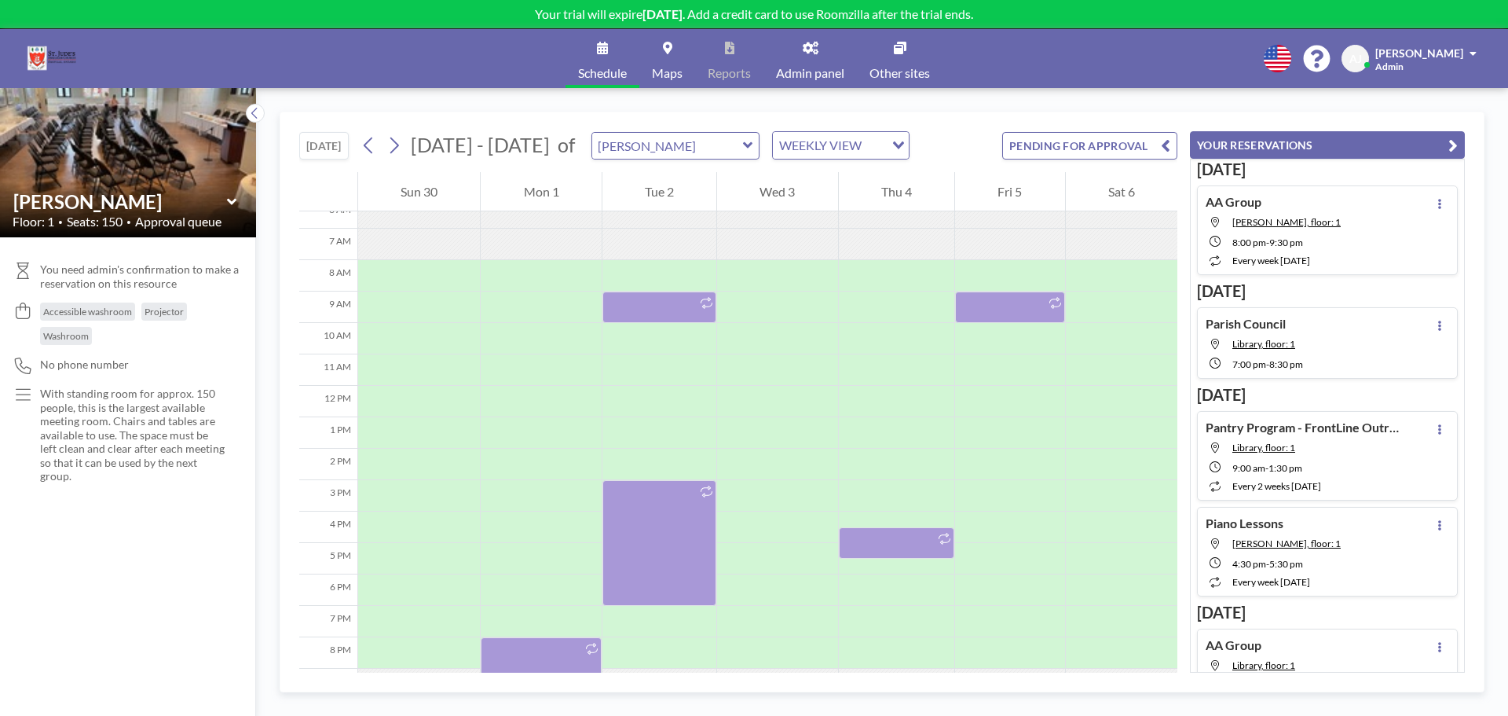
scroll to position [220, 0]
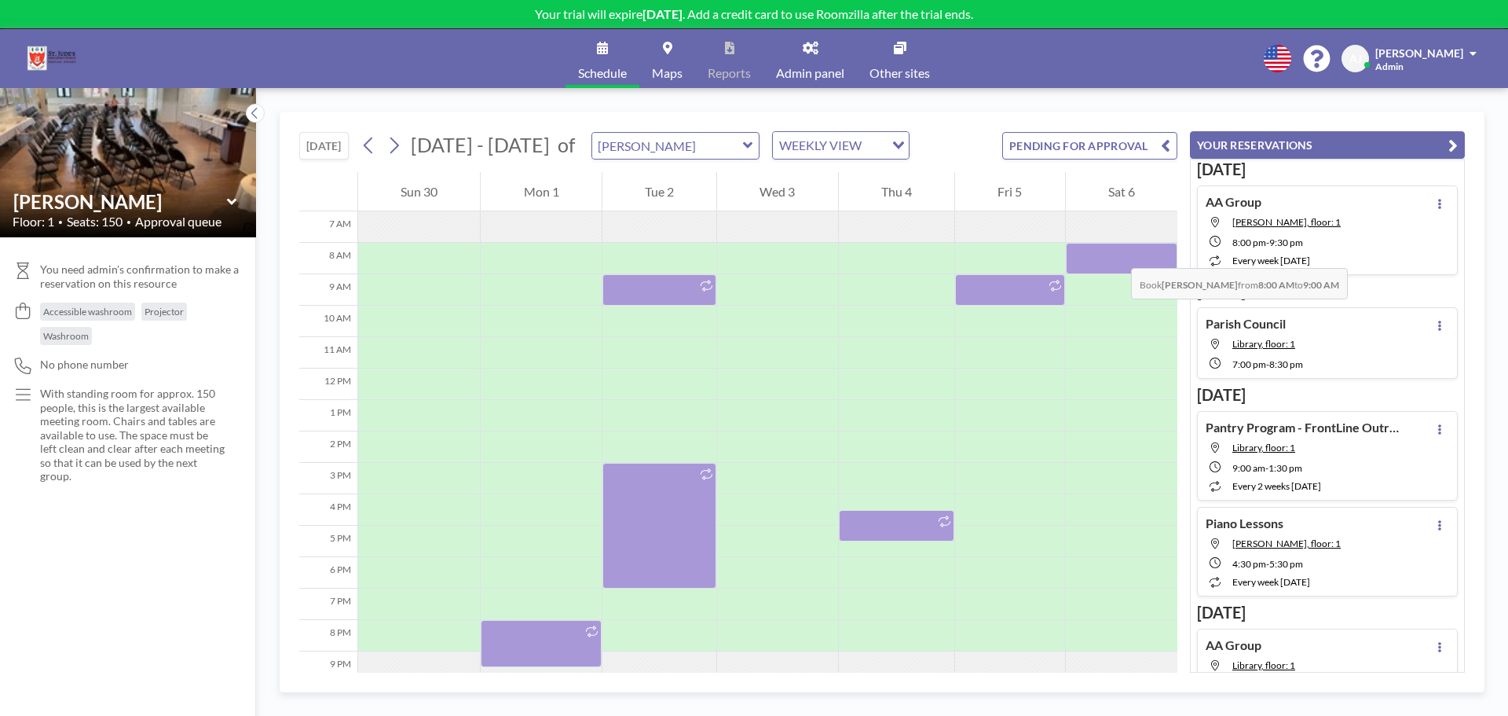
click at [1116, 252] on div at bounding box center [1122, 258] width 112 height 31
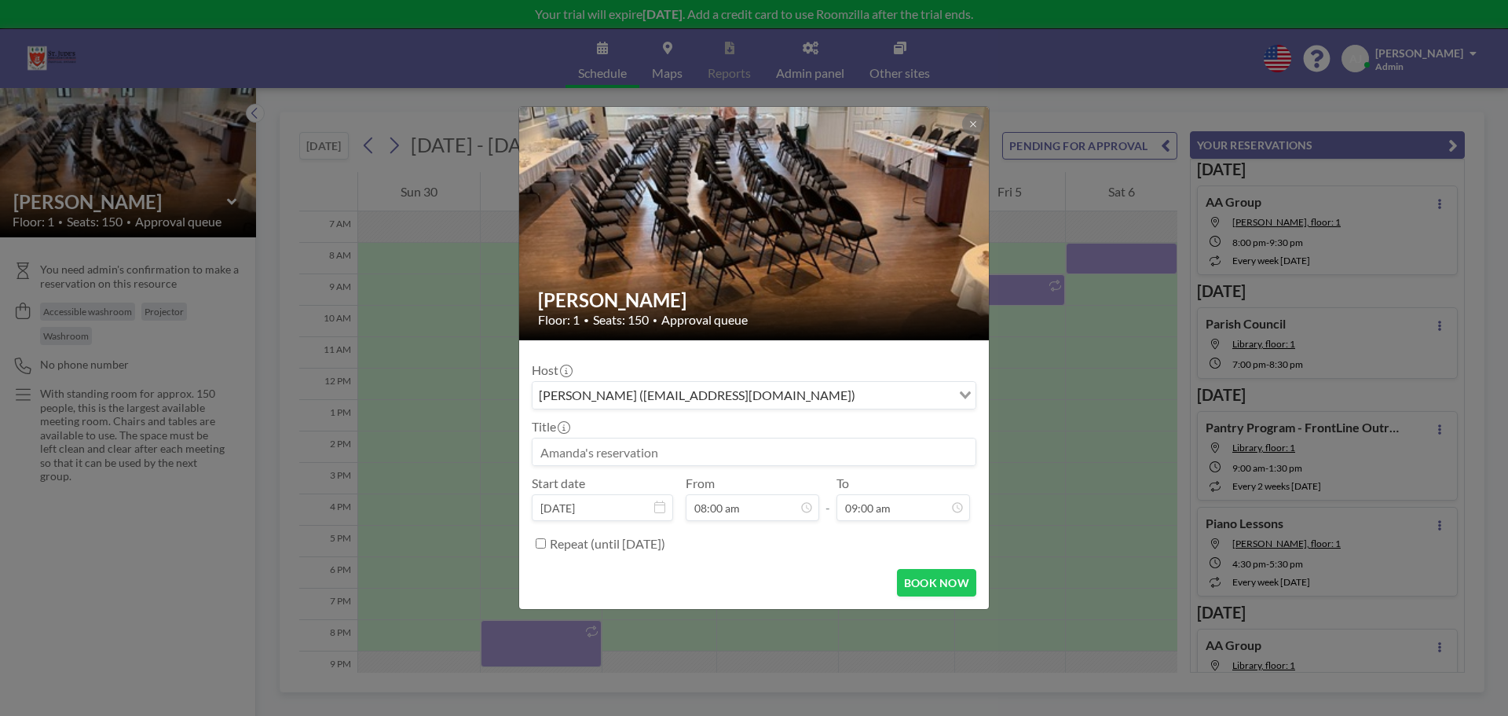
click at [796, 453] on input at bounding box center [754, 451] width 443 height 27
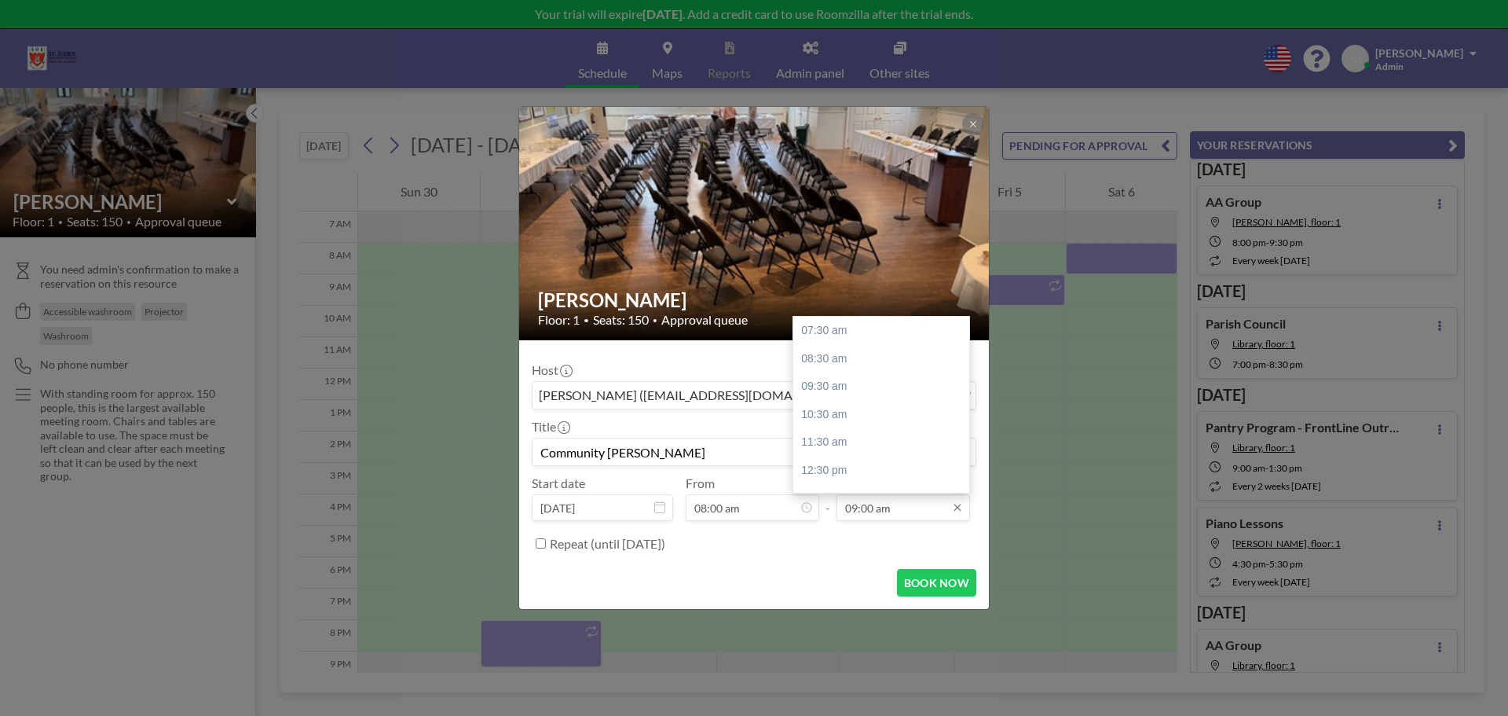
type input "Community Carol Sing"
click at [881, 509] on input "09:00 am" at bounding box center [904, 507] width 134 height 27
click at [869, 478] on div "09:30 pm" at bounding box center [885, 478] width 184 height 28
type input "09:30 pm"
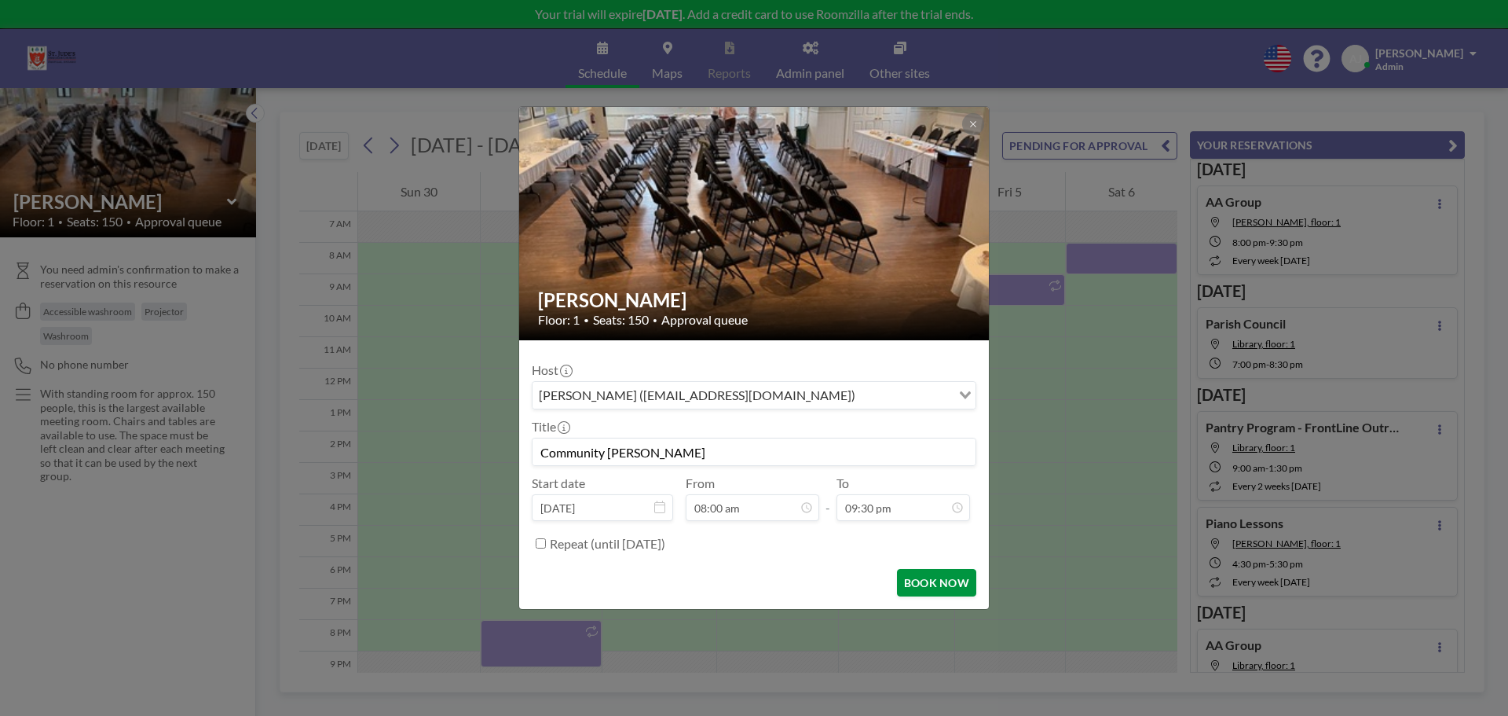
click at [935, 585] on button "BOOK NOW" at bounding box center [936, 582] width 79 height 27
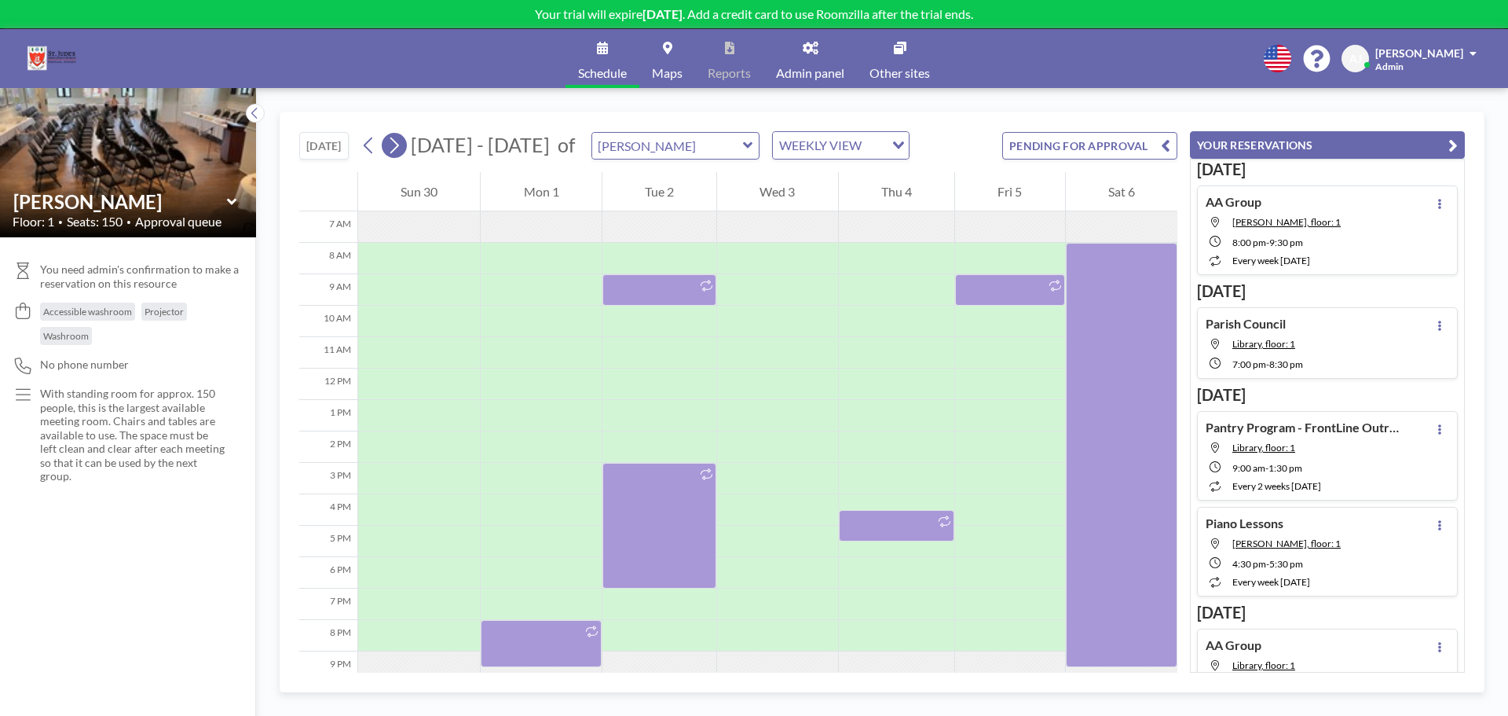
click at [397, 145] on icon at bounding box center [394, 146] width 15 height 24
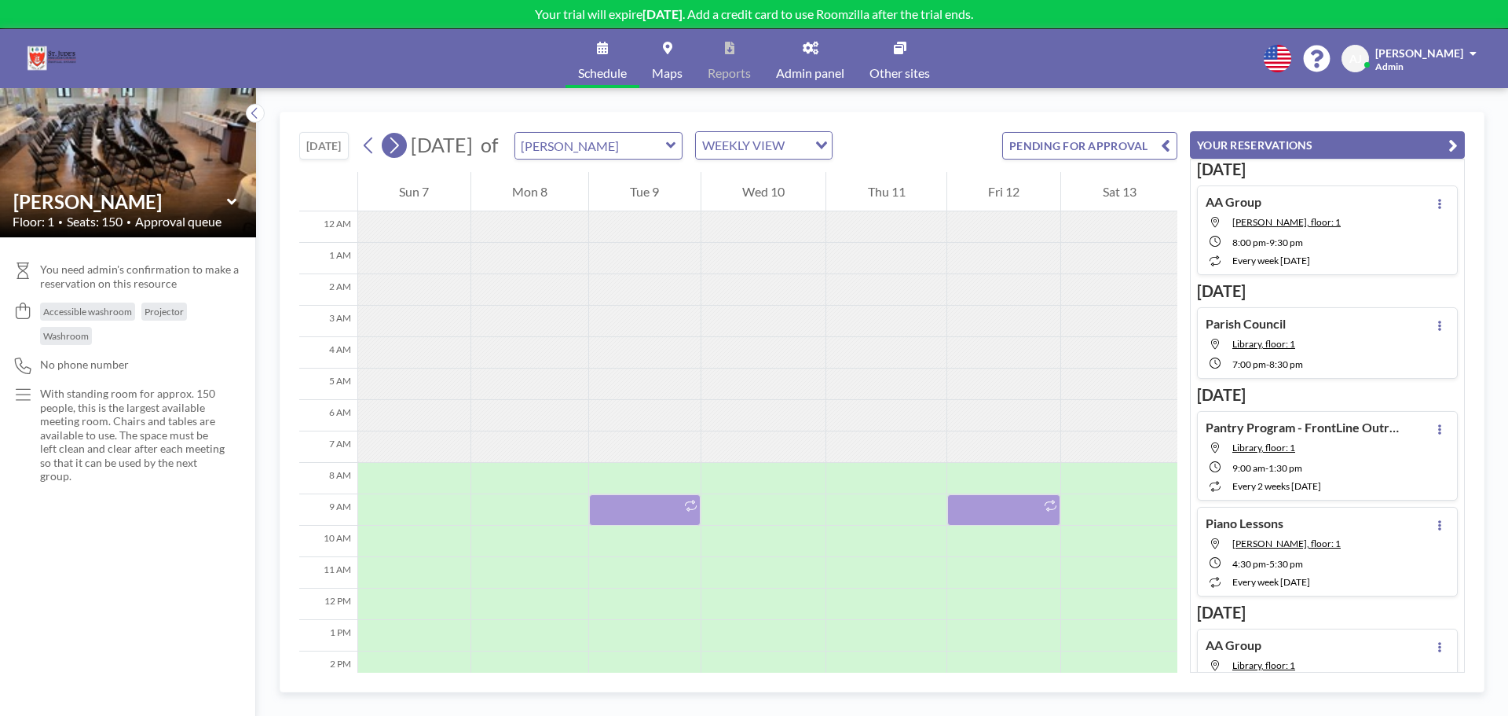
scroll to position [220, 0]
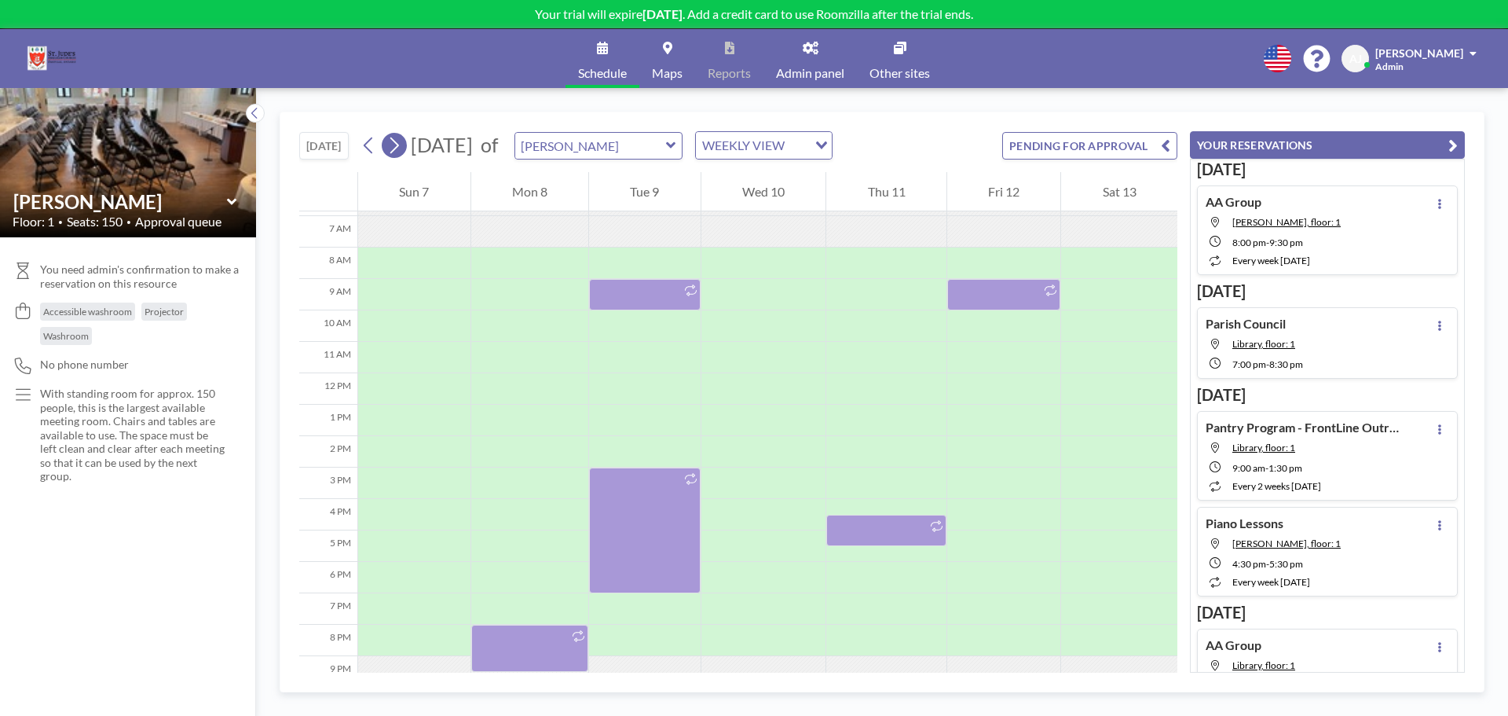
click at [397, 145] on icon at bounding box center [394, 146] width 15 height 24
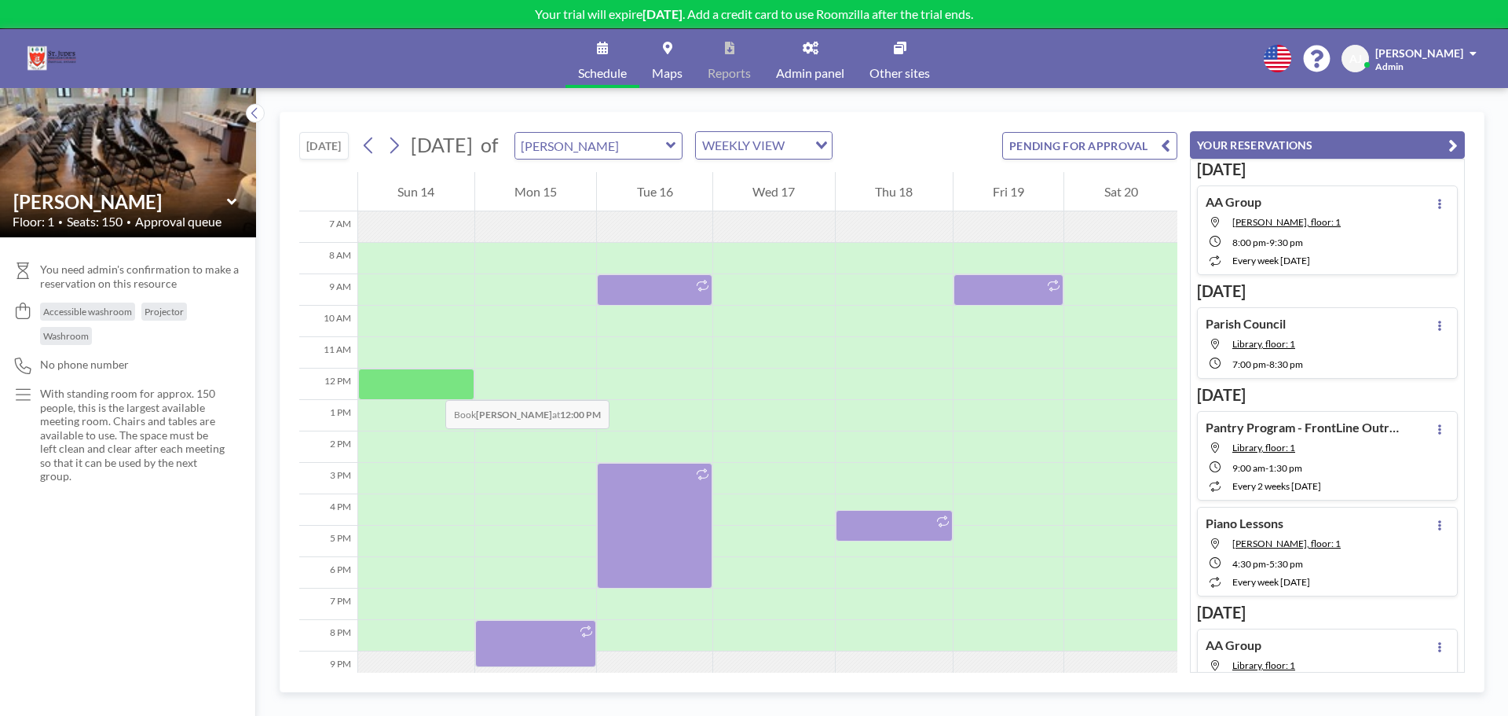
click at [430, 384] on div at bounding box center [416, 383] width 116 height 31
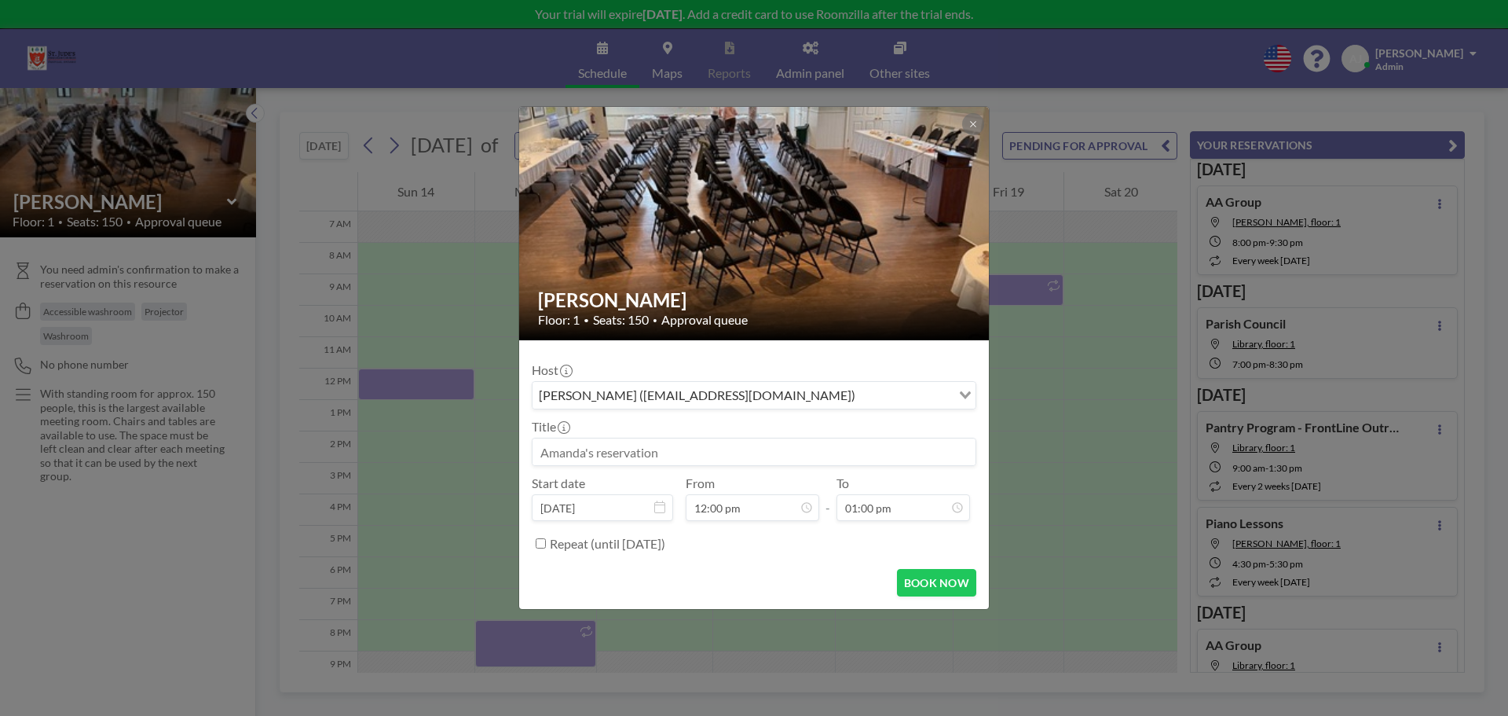
click at [720, 450] on input at bounding box center [754, 451] width 443 height 27
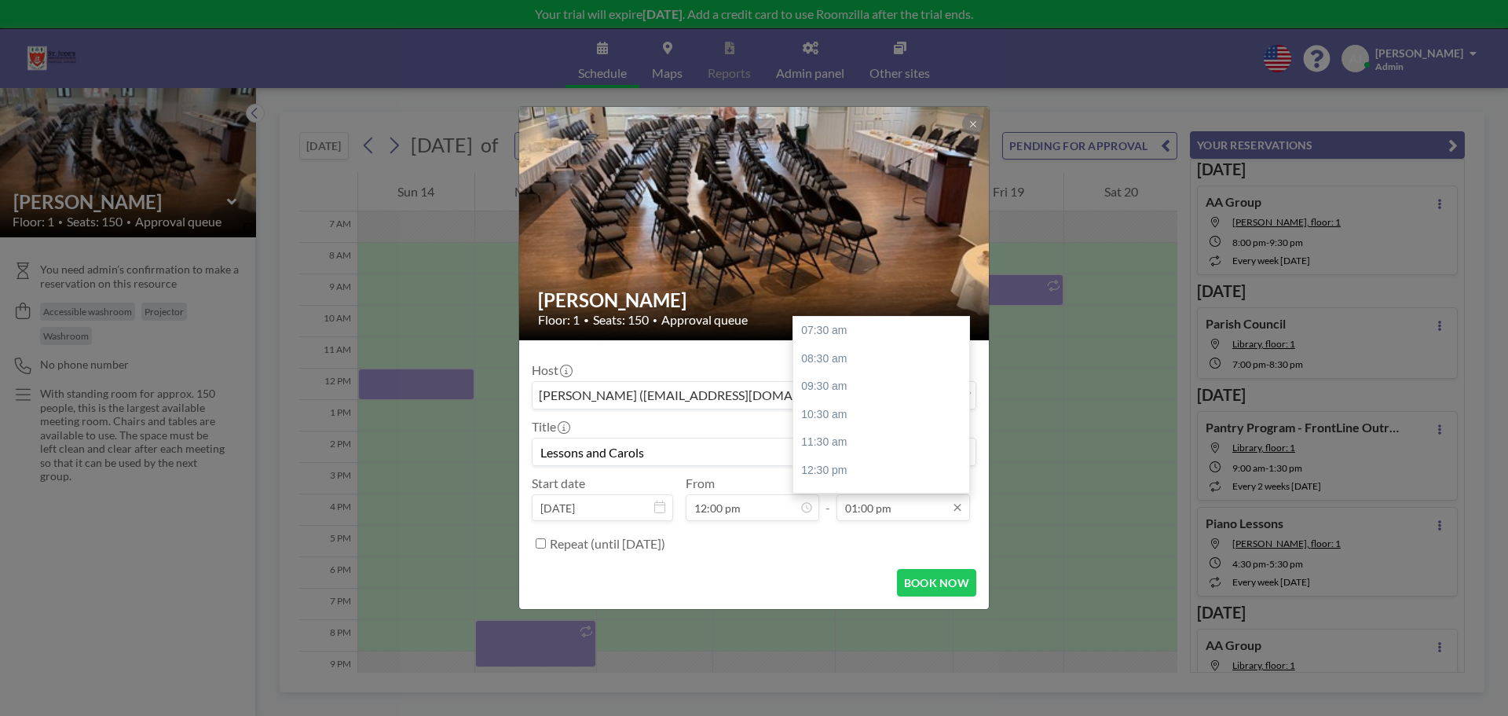
type input "Lessons and Carols"
click at [934, 504] on input "01:00 pm" at bounding box center [904, 507] width 134 height 27
click at [856, 420] on div "07:30 pm" at bounding box center [885, 423] width 184 height 28
type input "07:30 pm"
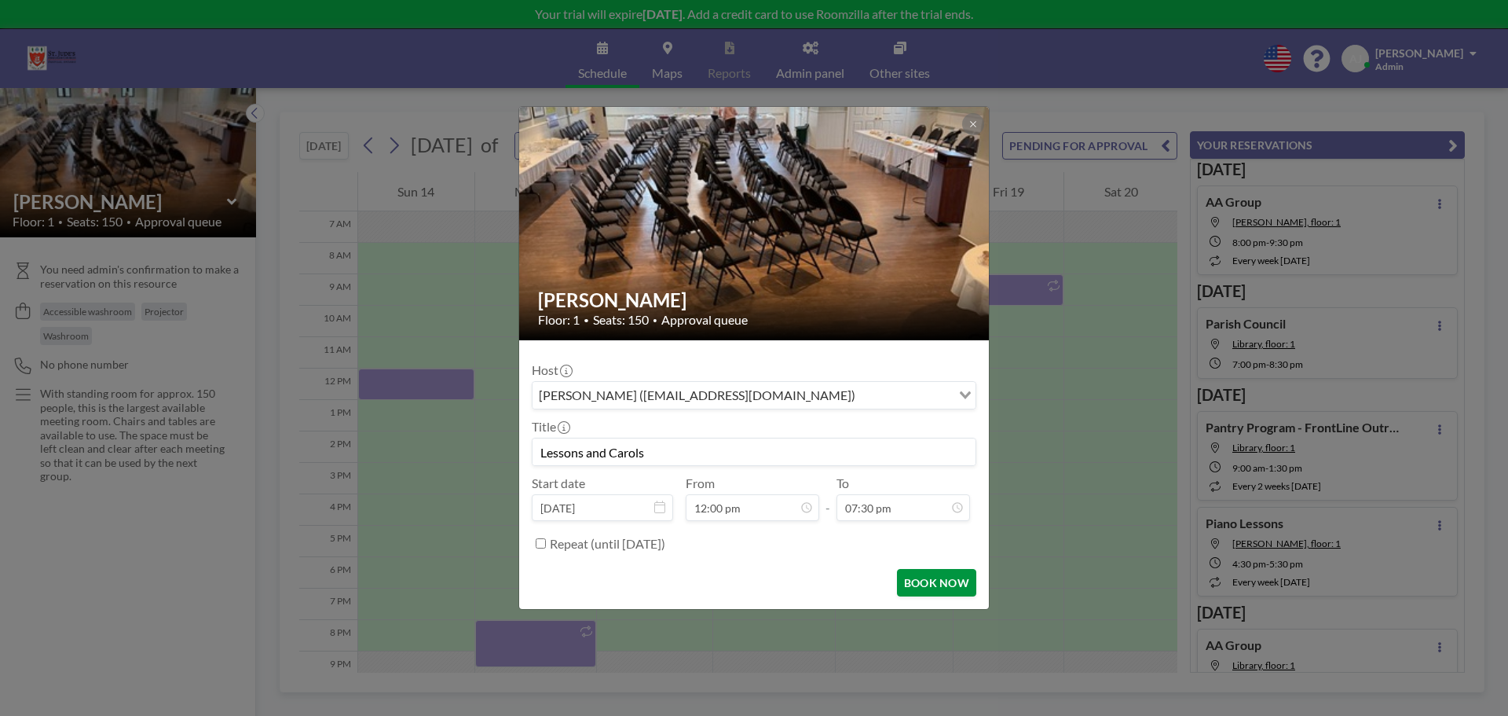
click at [935, 577] on button "BOOK NOW" at bounding box center [936, 582] width 79 height 27
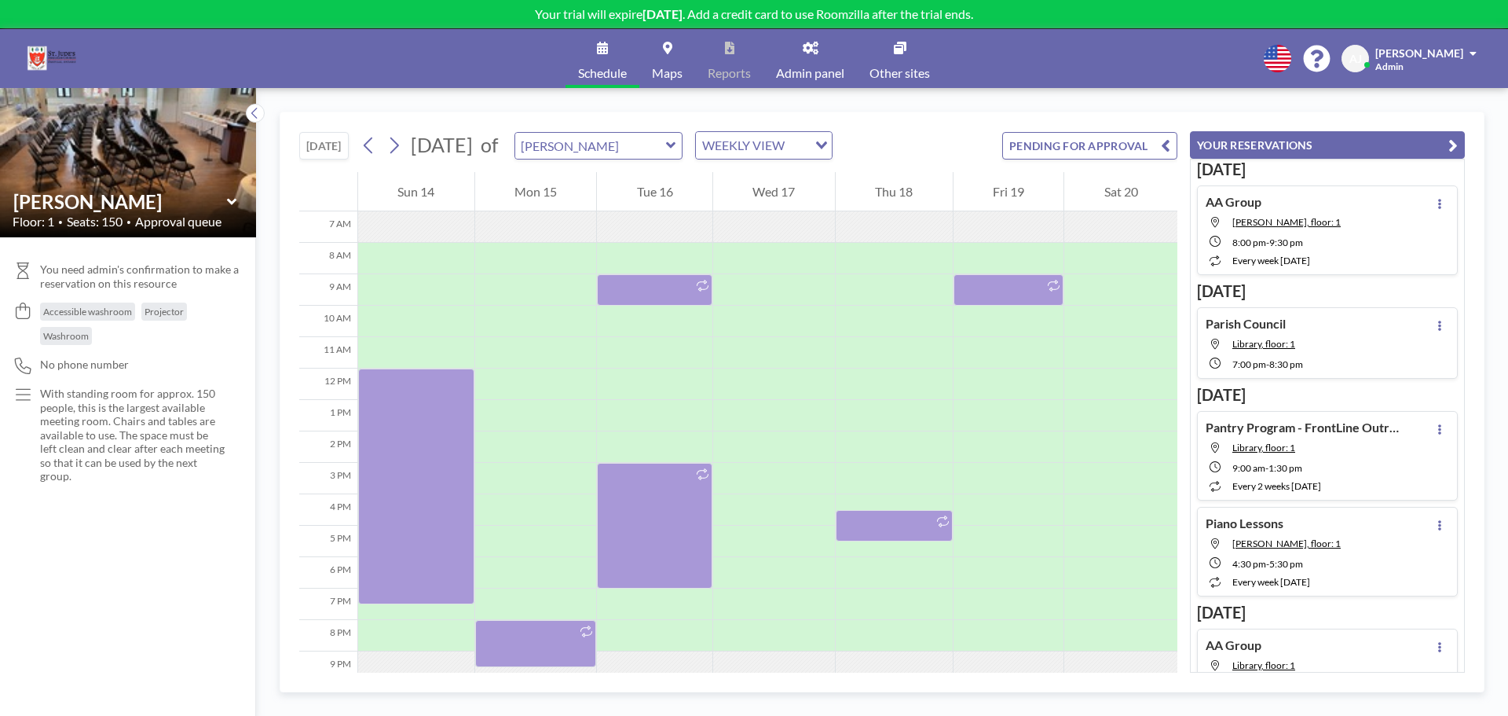
click at [676, 139] on icon at bounding box center [671, 145] width 10 height 16
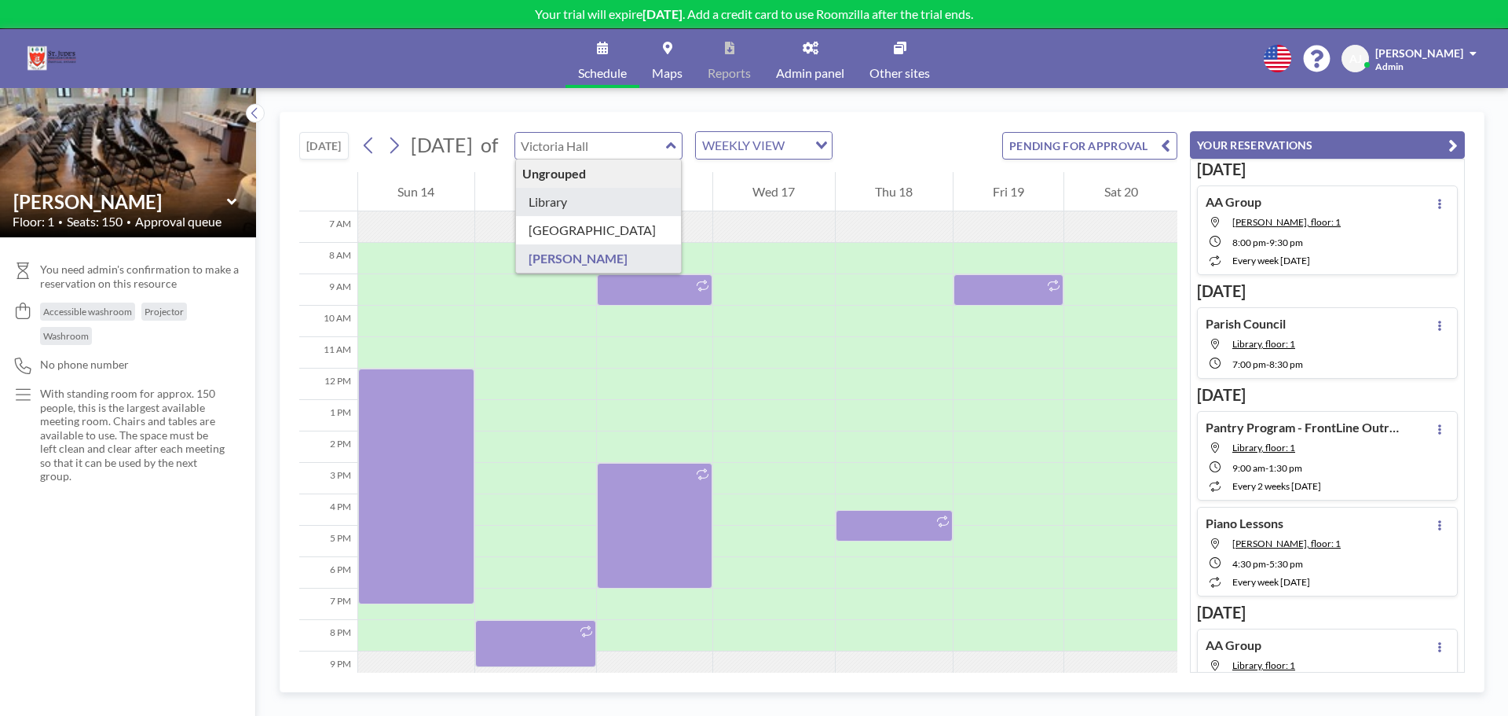
type input "Library"
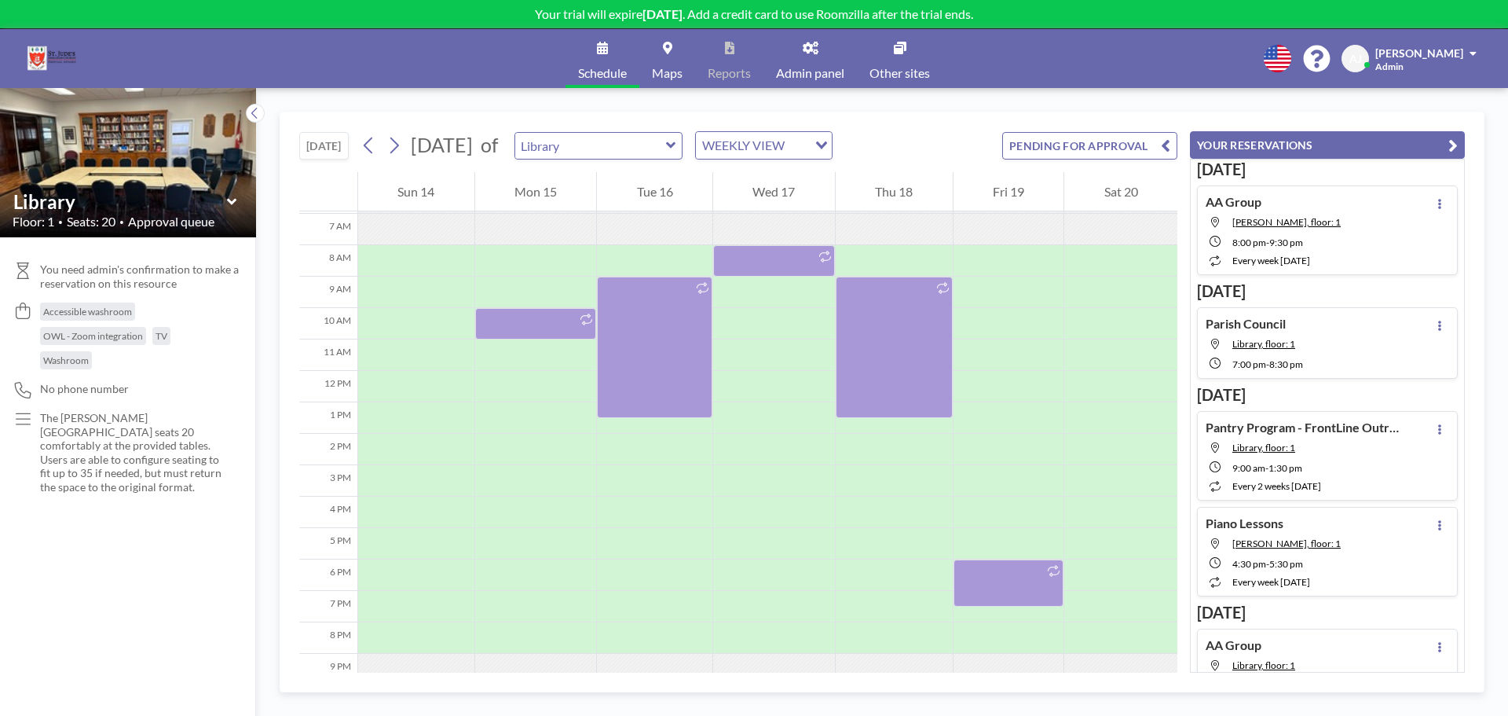
scroll to position [220, 0]
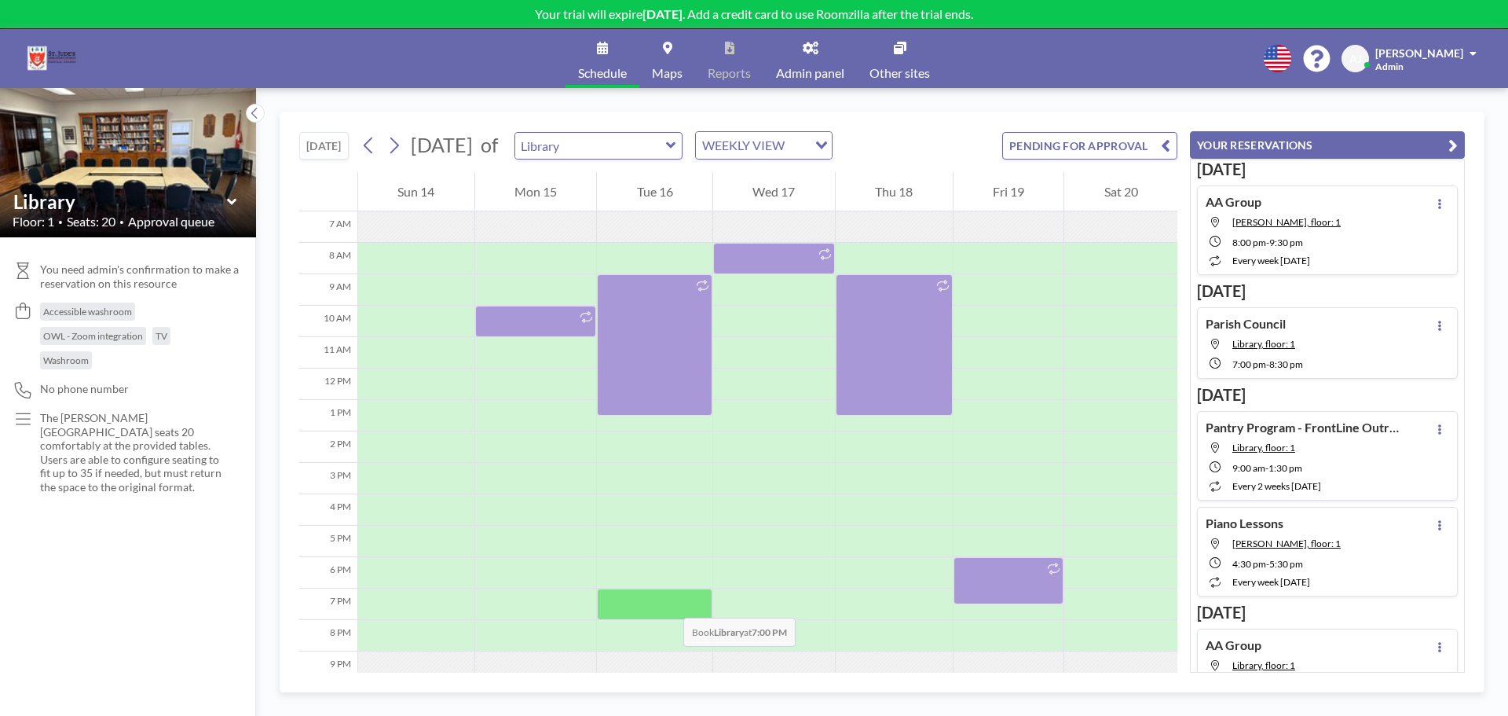
click at [668, 602] on div at bounding box center [654, 603] width 115 height 31
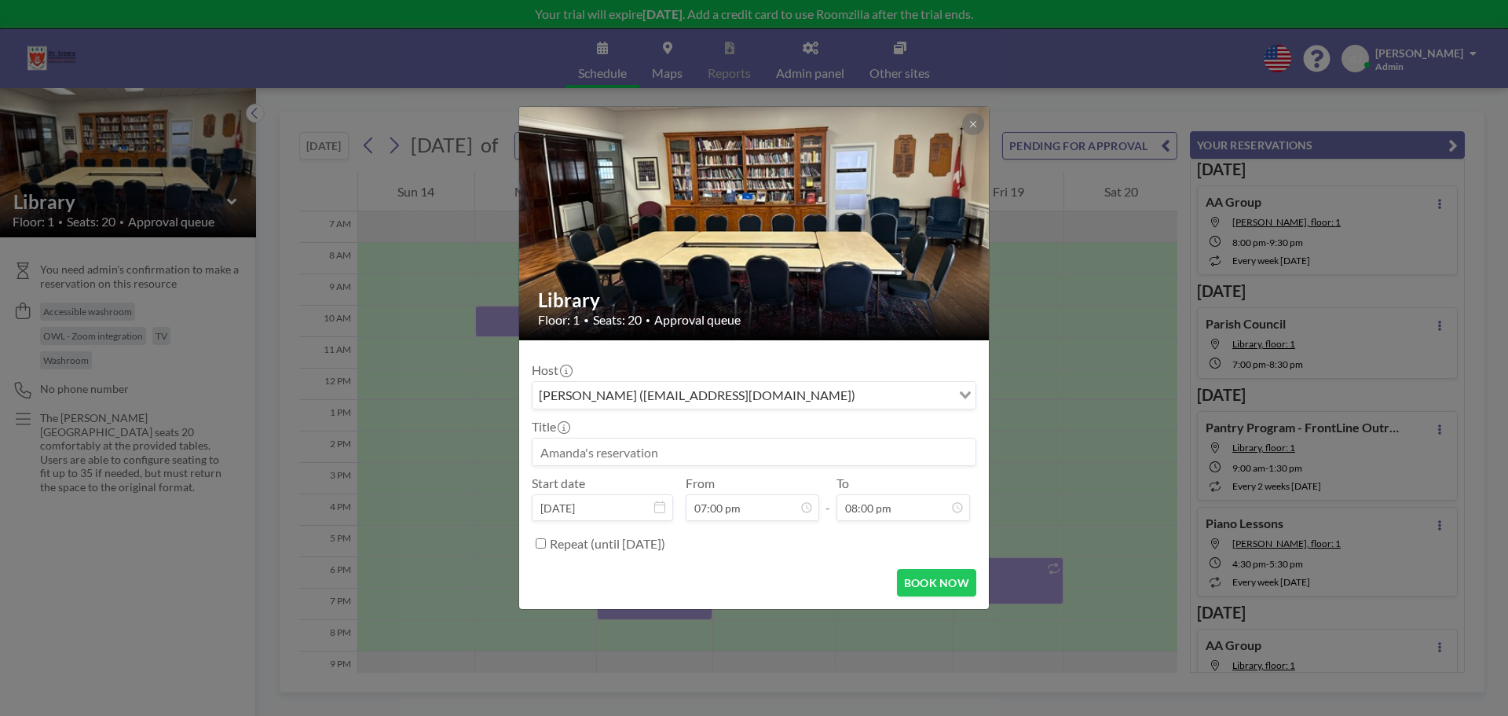
click at [682, 448] on input at bounding box center [754, 451] width 443 height 27
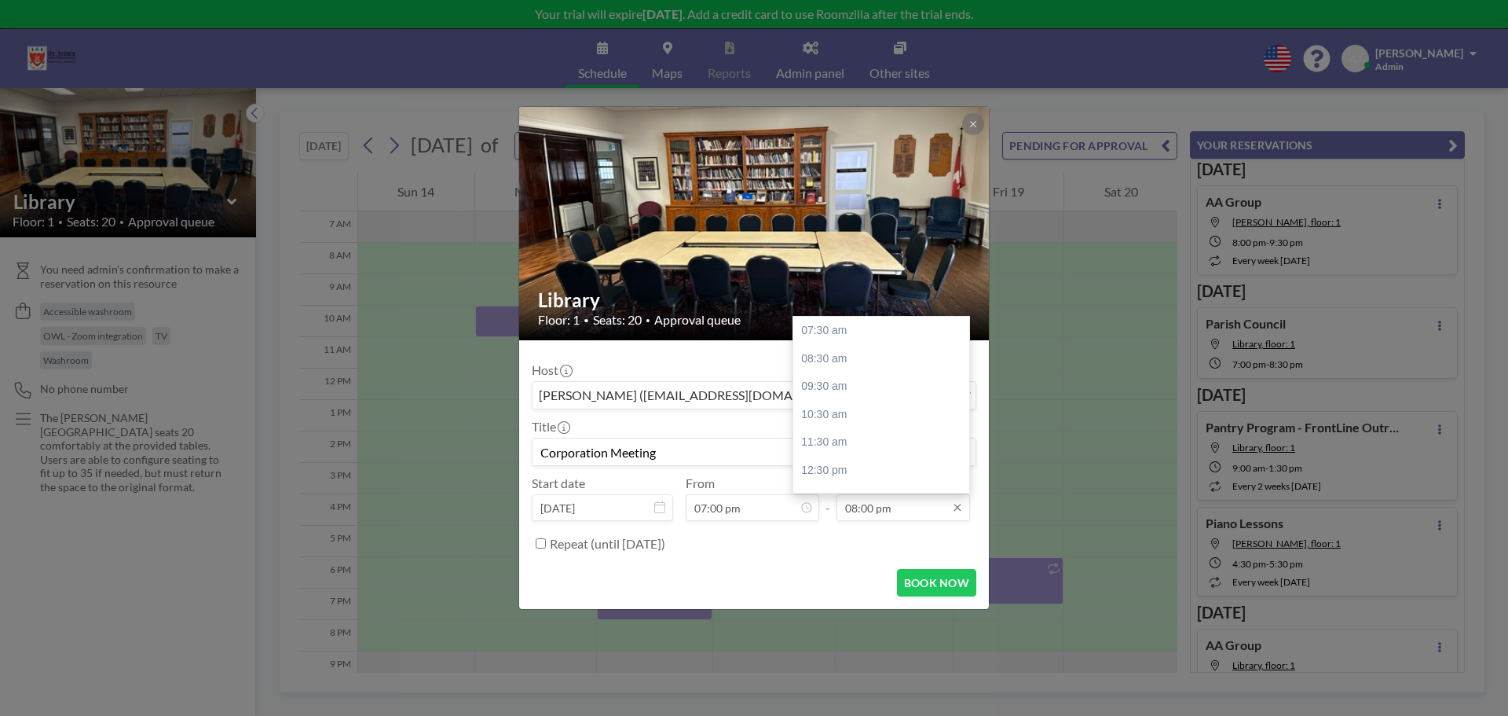
type input "Corporation Meeting"
click at [861, 507] on input "08:00 pm" at bounding box center [904, 507] width 134 height 27
click at [853, 449] on div "08:30 pm" at bounding box center [885, 451] width 184 height 28
type input "08:30 pm"
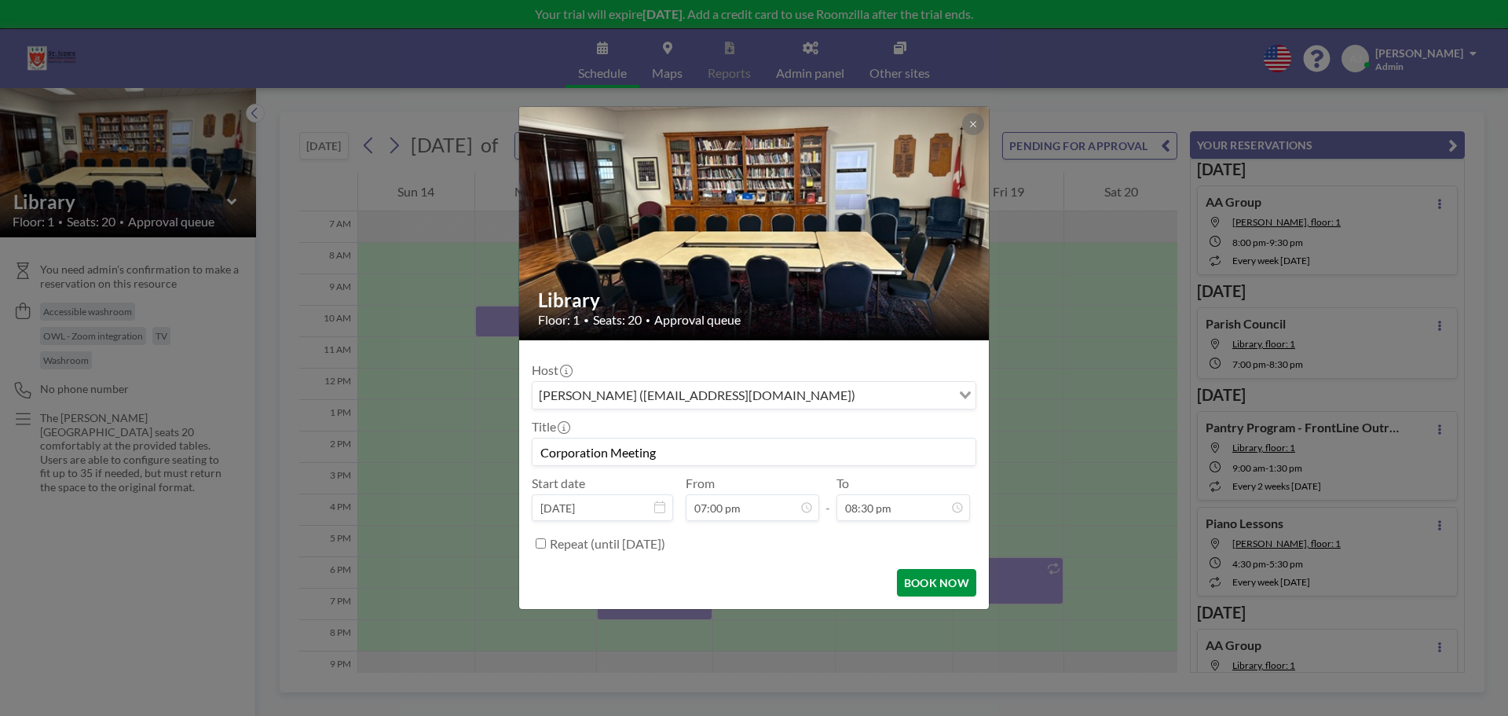
click at [927, 579] on button "BOOK NOW" at bounding box center [936, 582] width 79 height 27
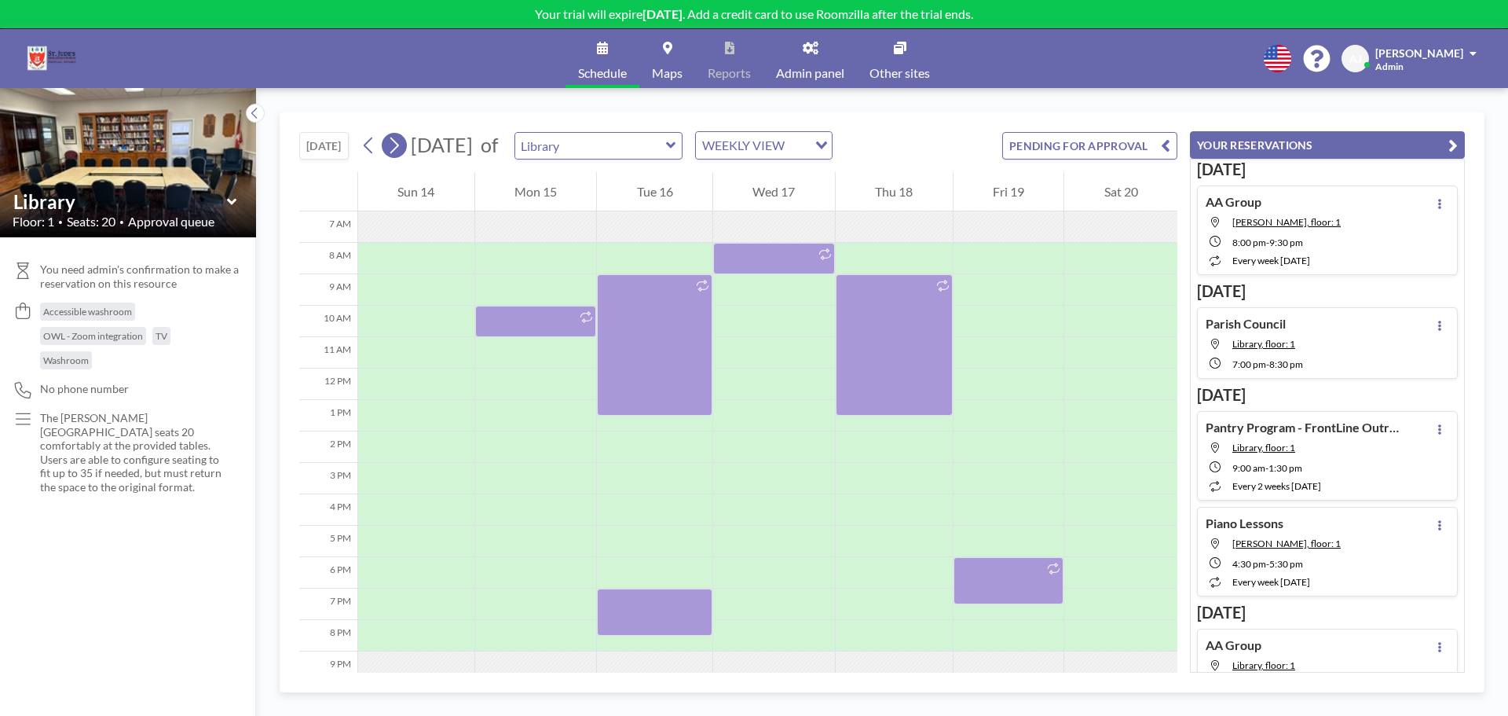
click at [401, 140] on icon at bounding box center [394, 146] width 15 height 24
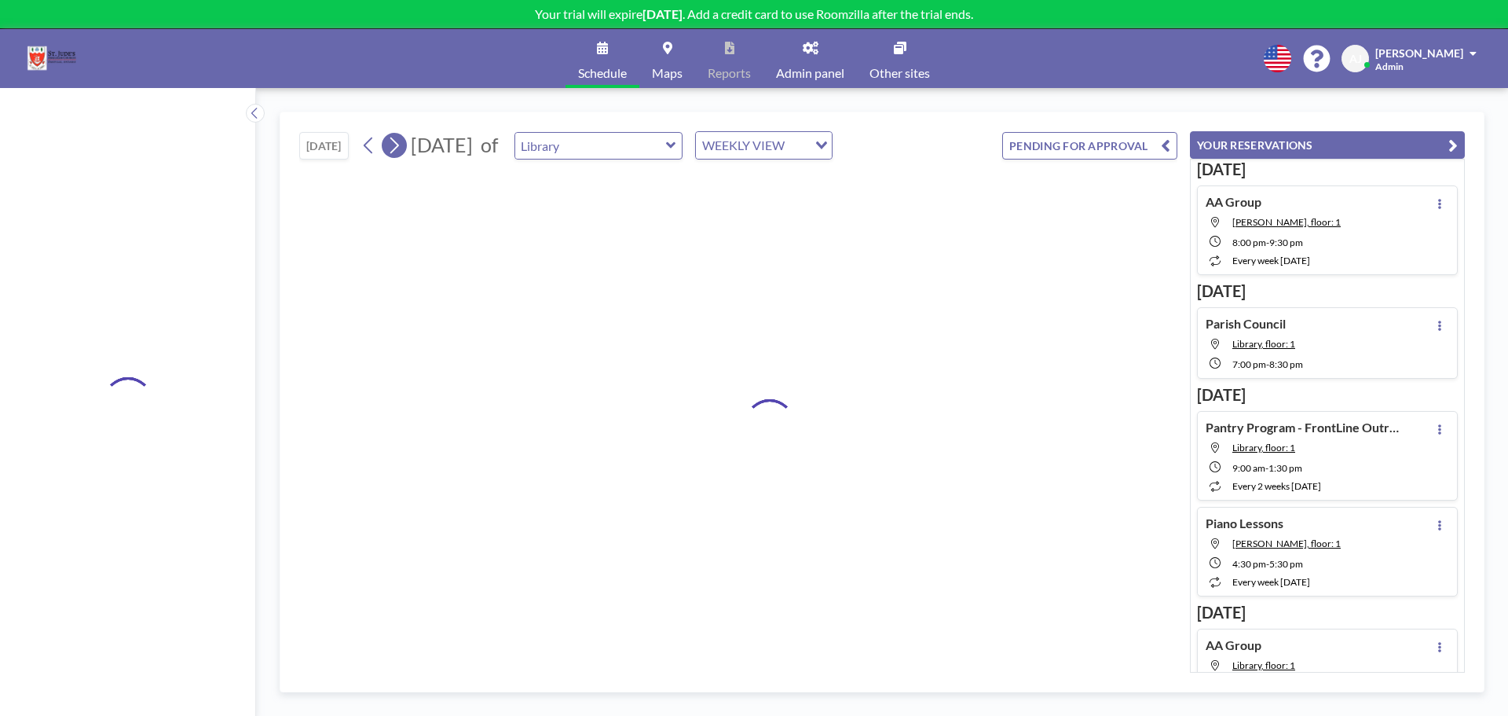
click at [401, 140] on icon at bounding box center [394, 146] width 15 height 24
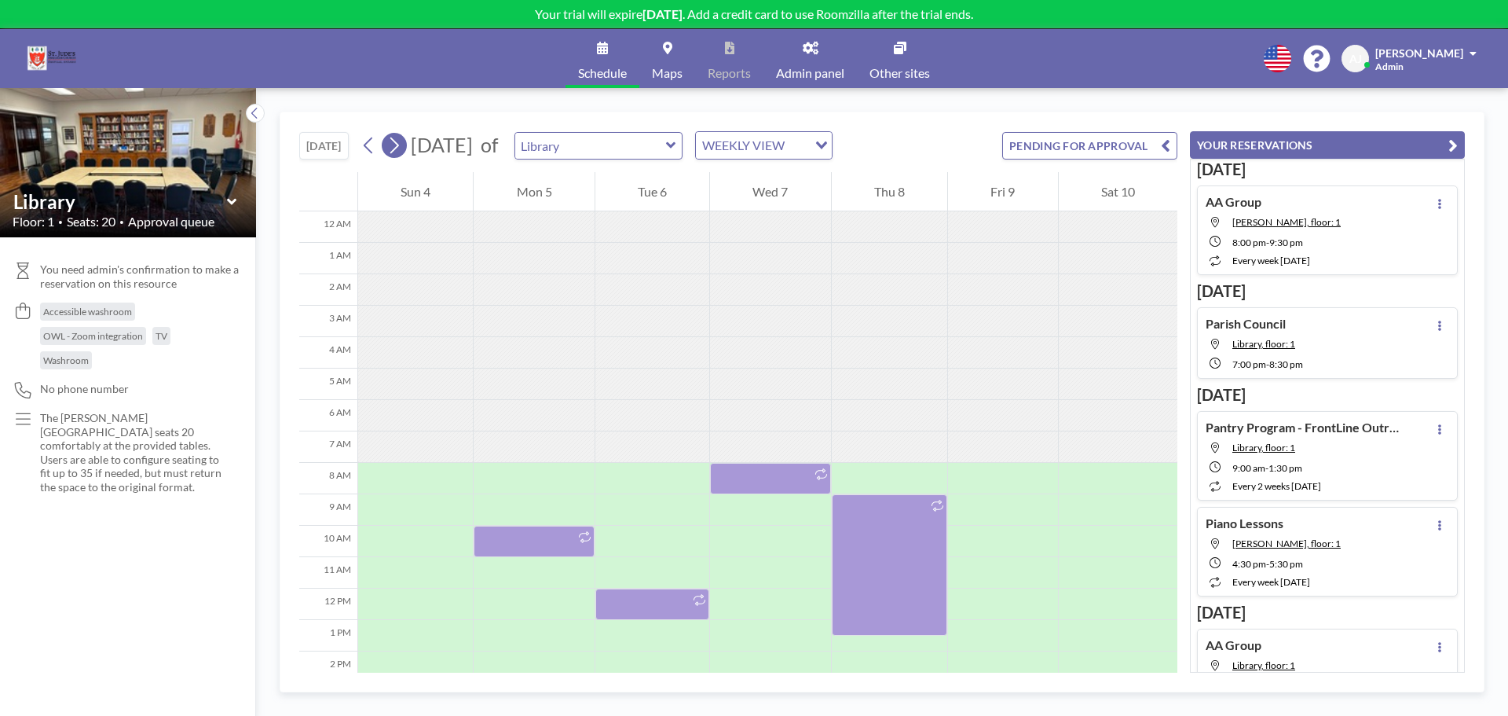
scroll to position [220, 0]
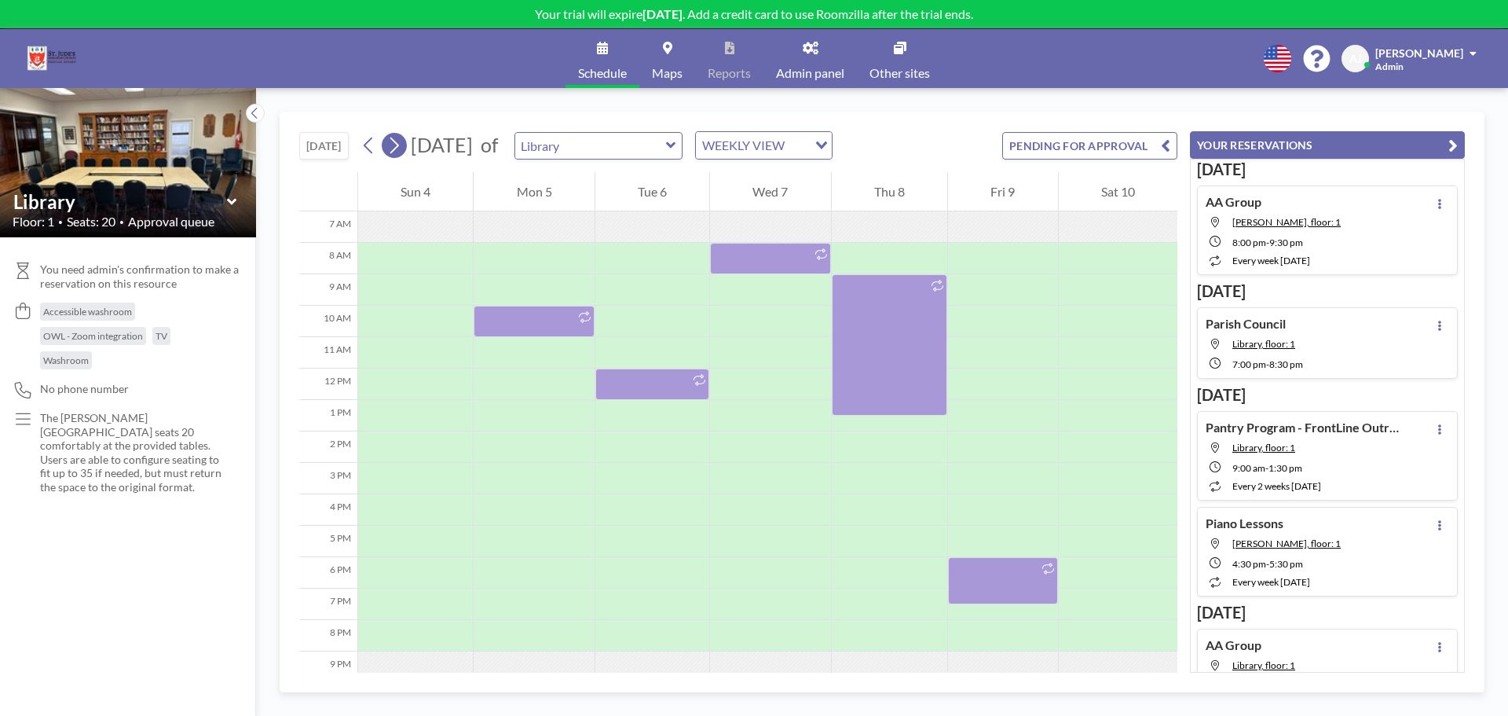
click at [401, 140] on icon at bounding box center [394, 146] width 15 height 24
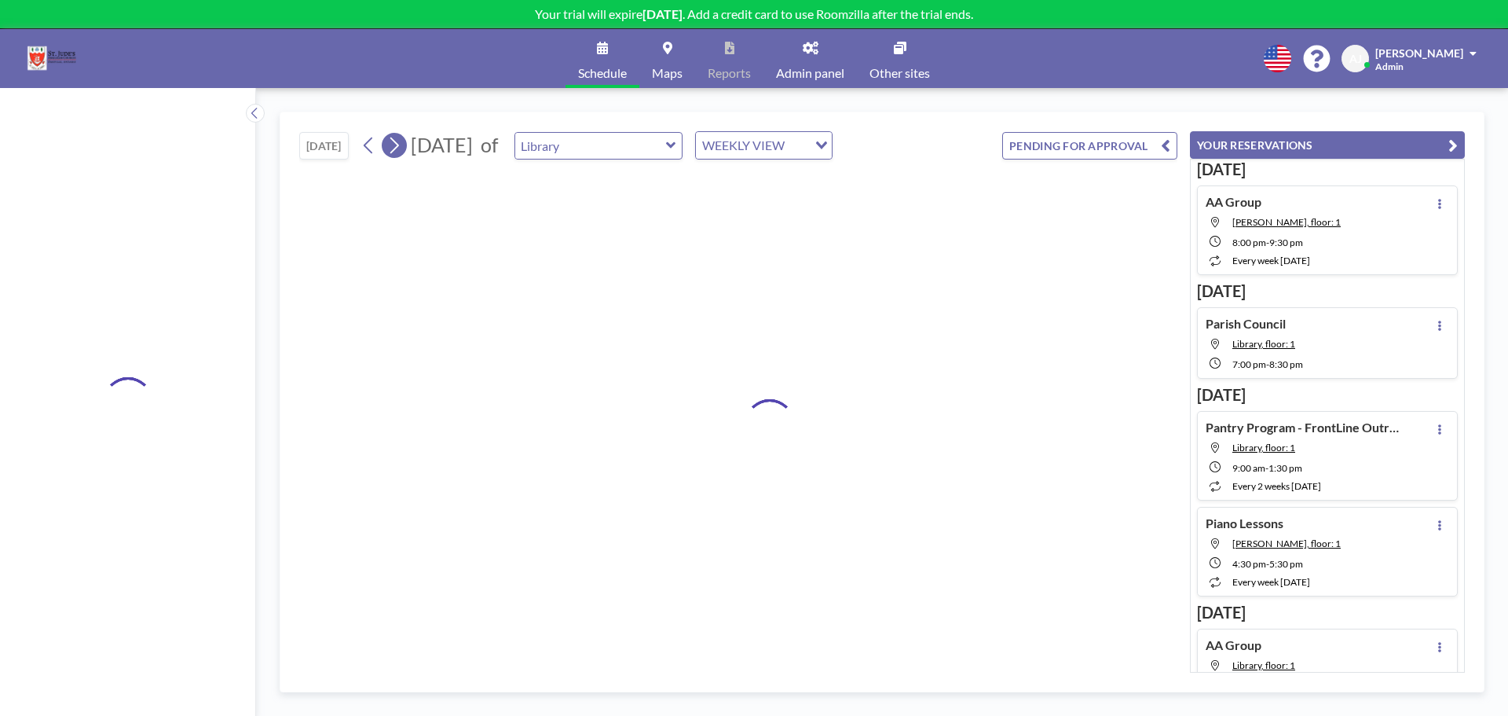
click at [401, 140] on icon at bounding box center [394, 146] width 15 height 24
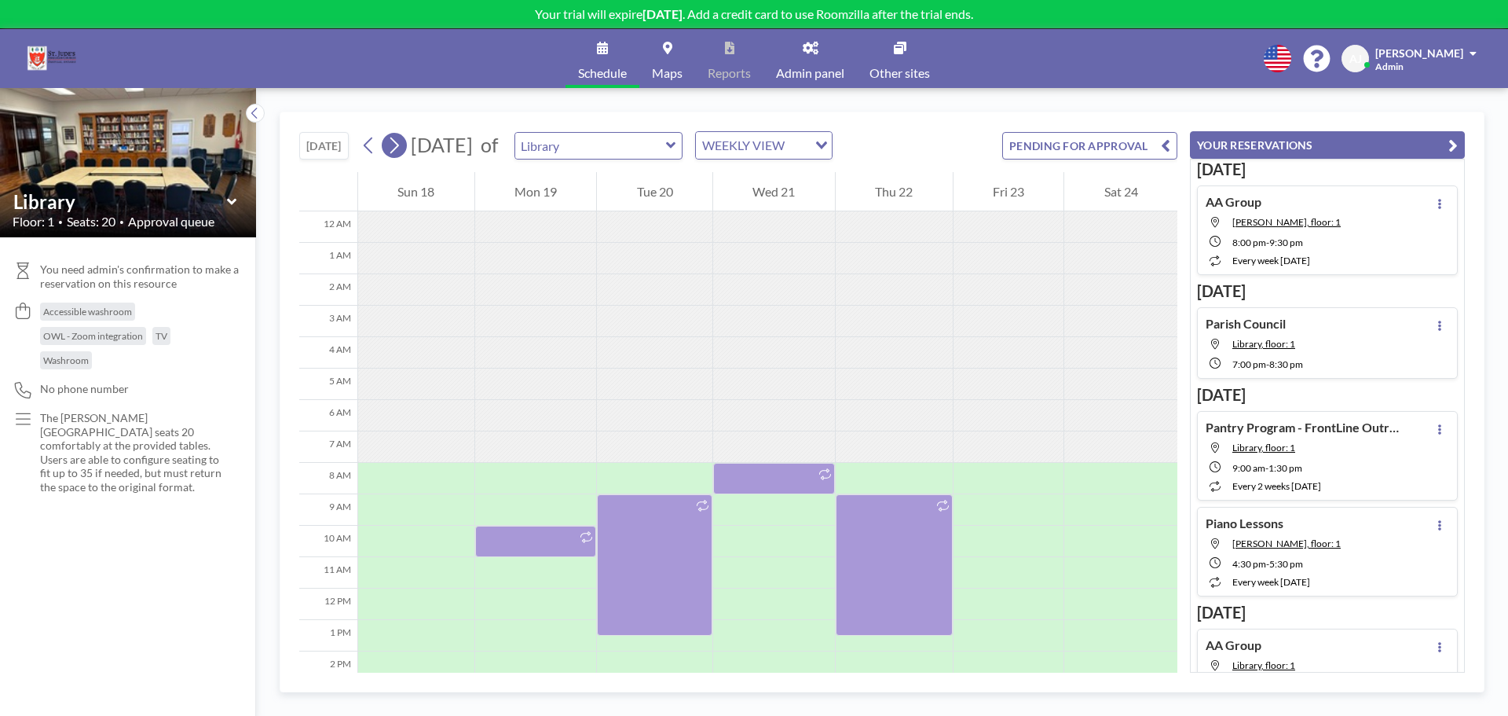
scroll to position [0, 0]
click at [401, 140] on icon at bounding box center [394, 146] width 15 height 24
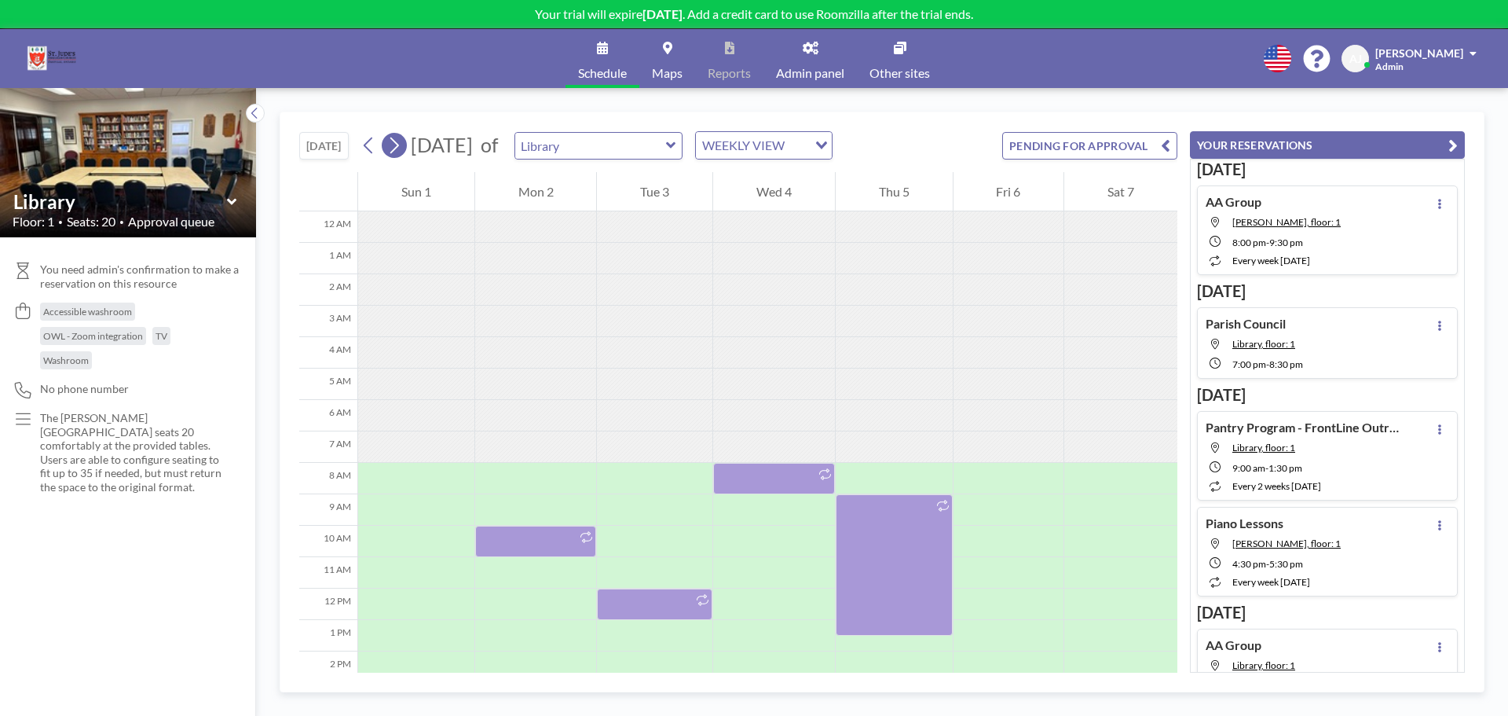
click at [401, 140] on icon at bounding box center [394, 146] width 15 height 24
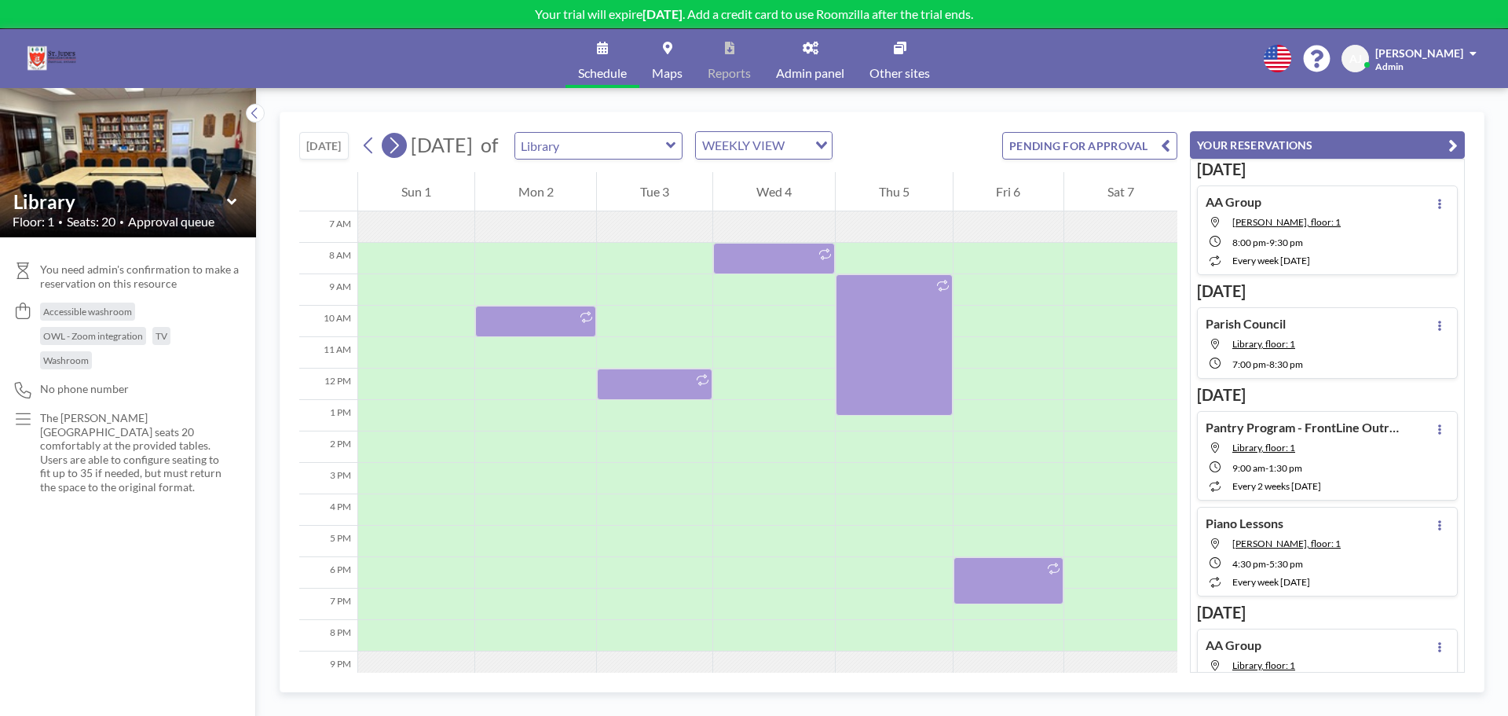
click at [401, 140] on icon at bounding box center [394, 146] width 15 height 24
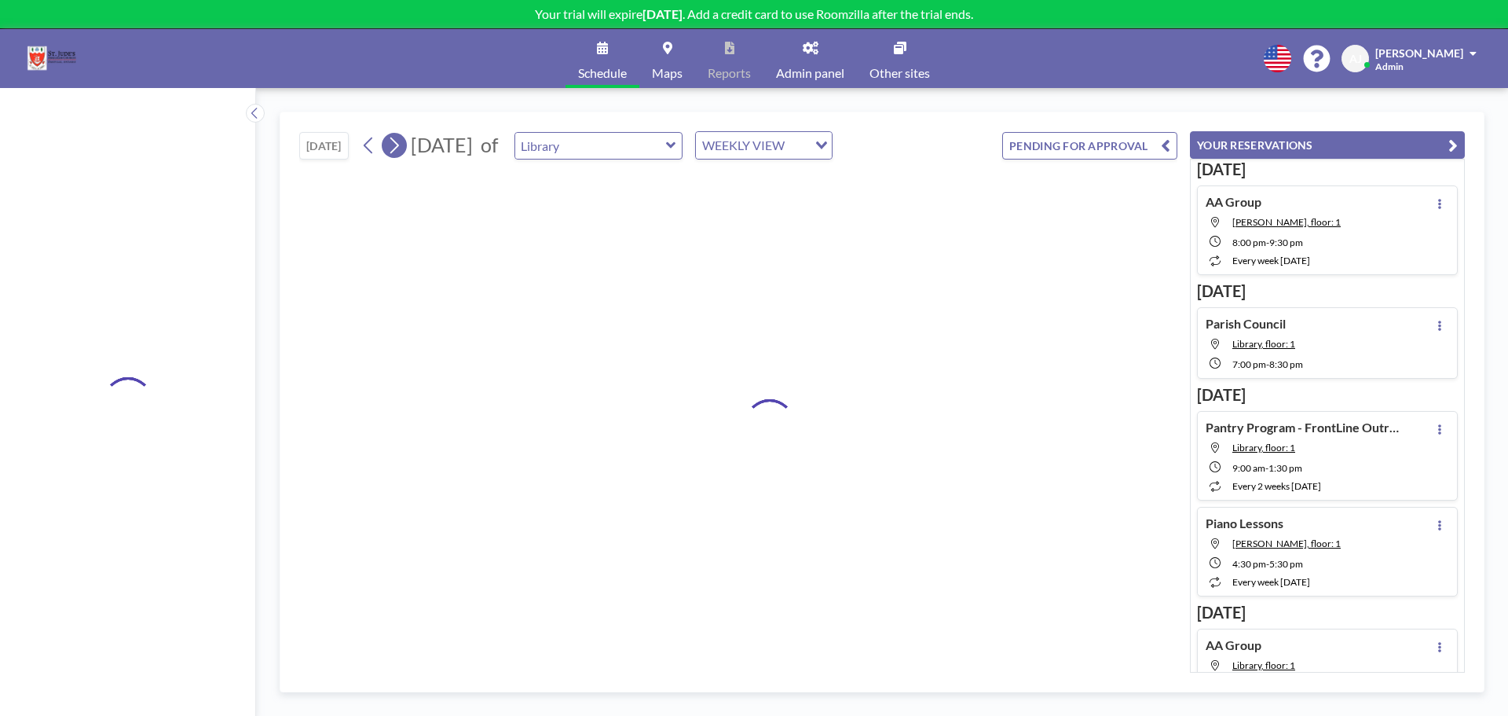
click at [401, 140] on icon at bounding box center [394, 146] width 15 height 24
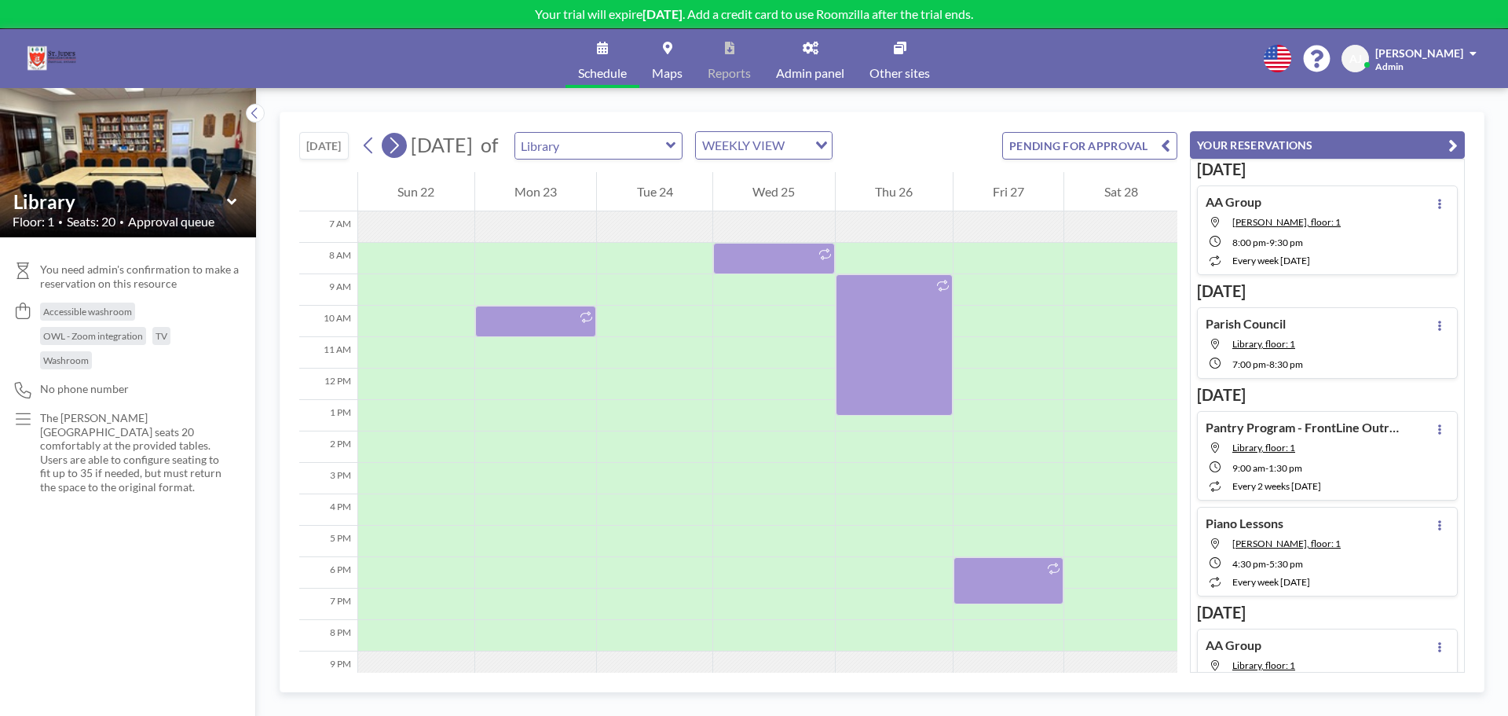
click at [401, 140] on icon at bounding box center [394, 146] width 15 height 24
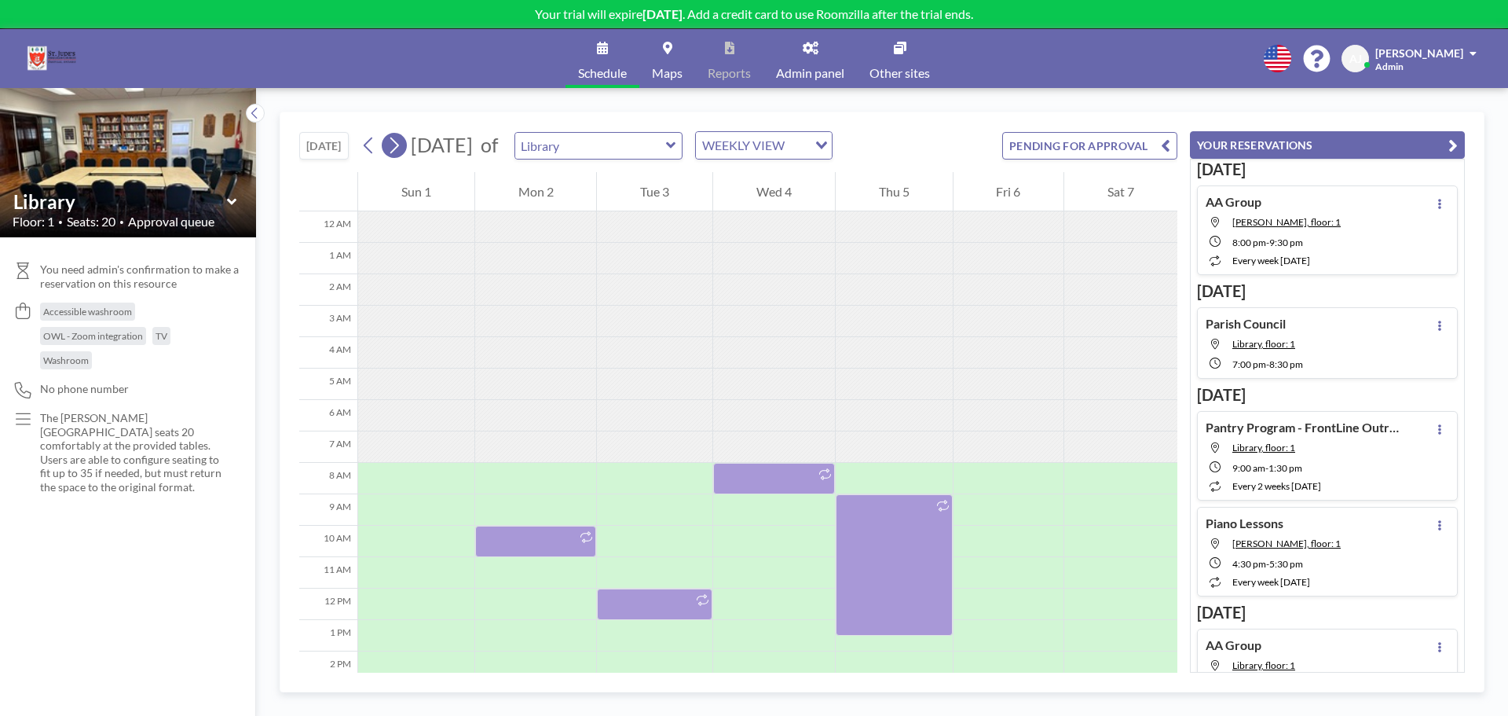
scroll to position [0, 0]
click at [401, 140] on icon at bounding box center [394, 146] width 15 height 24
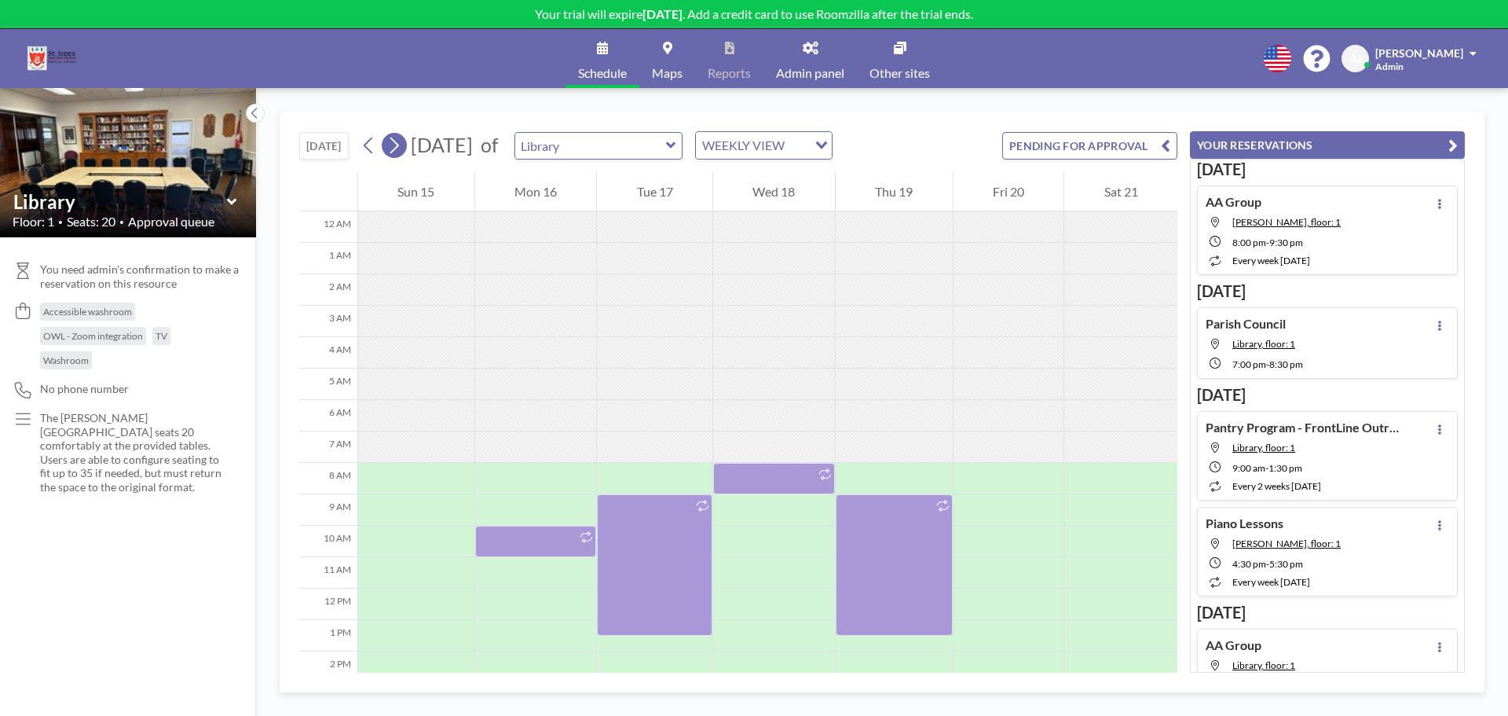
scroll to position [220, 0]
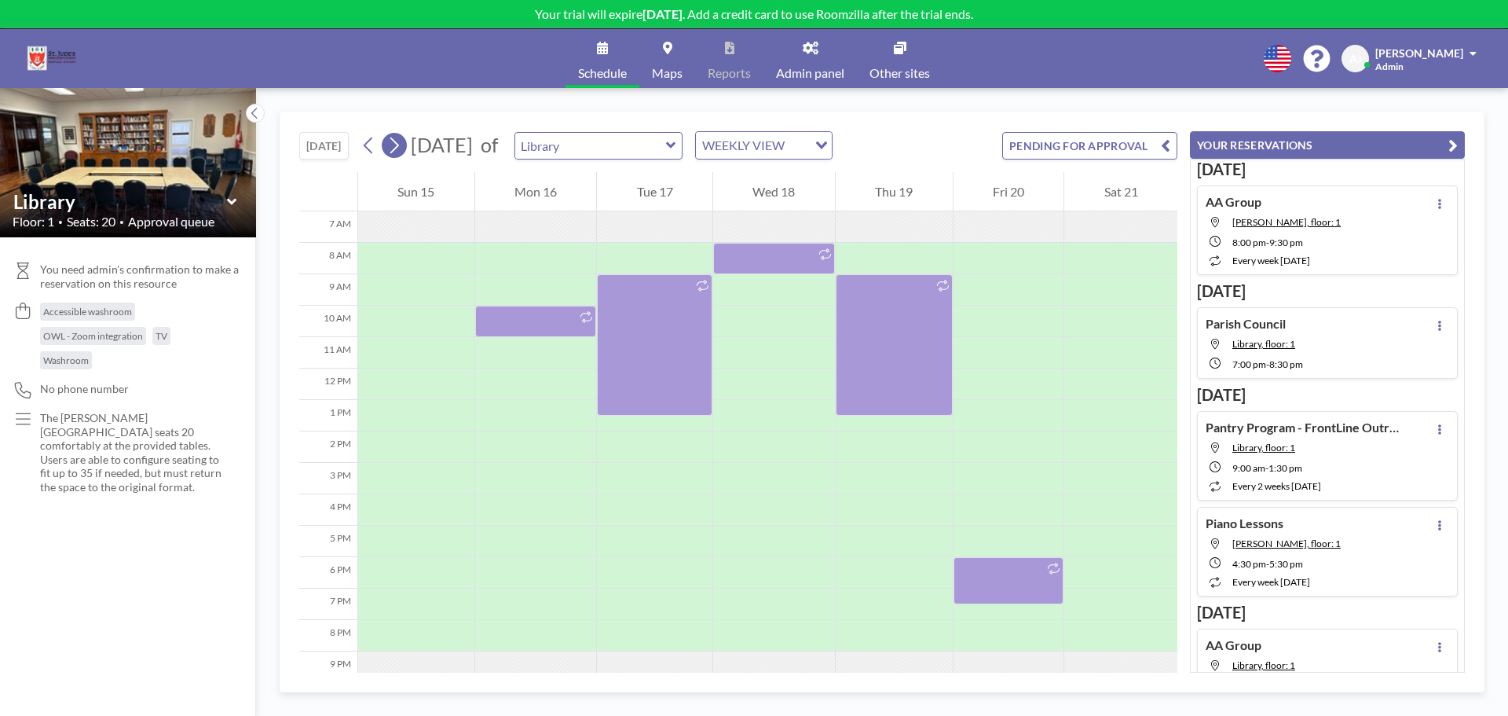
click at [401, 143] on icon at bounding box center [394, 146] width 15 height 24
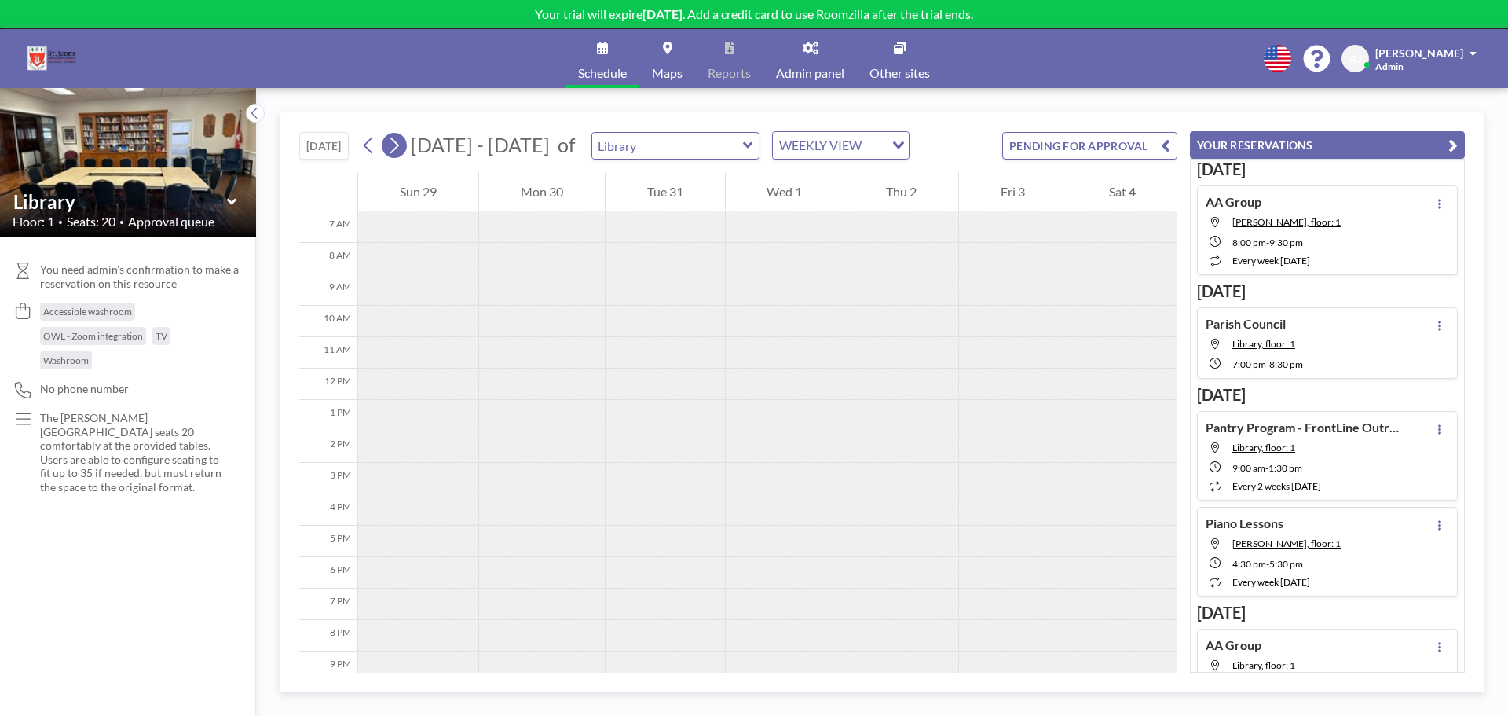
click at [401, 143] on icon at bounding box center [394, 146] width 15 height 24
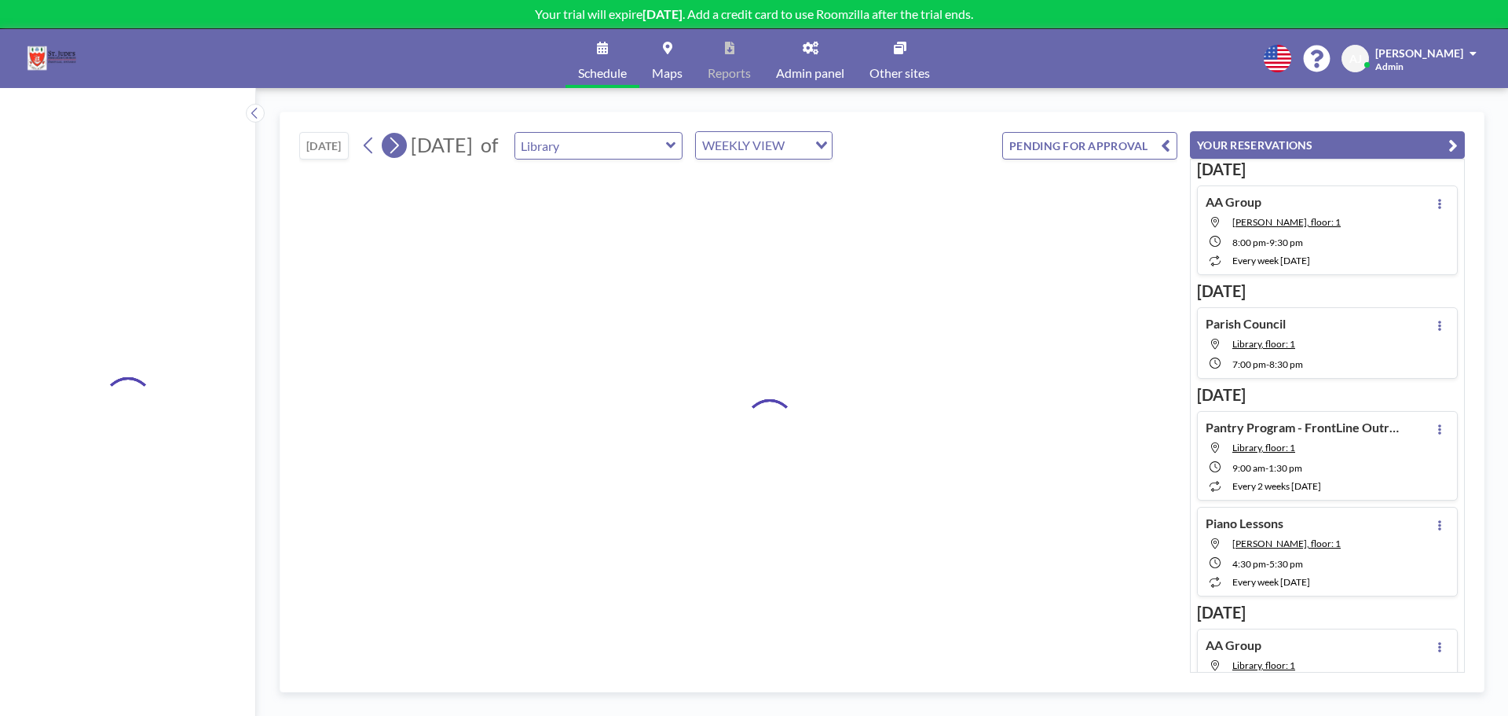
click at [401, 143] on icon at bounding box center [394, 146] width 15 height 24
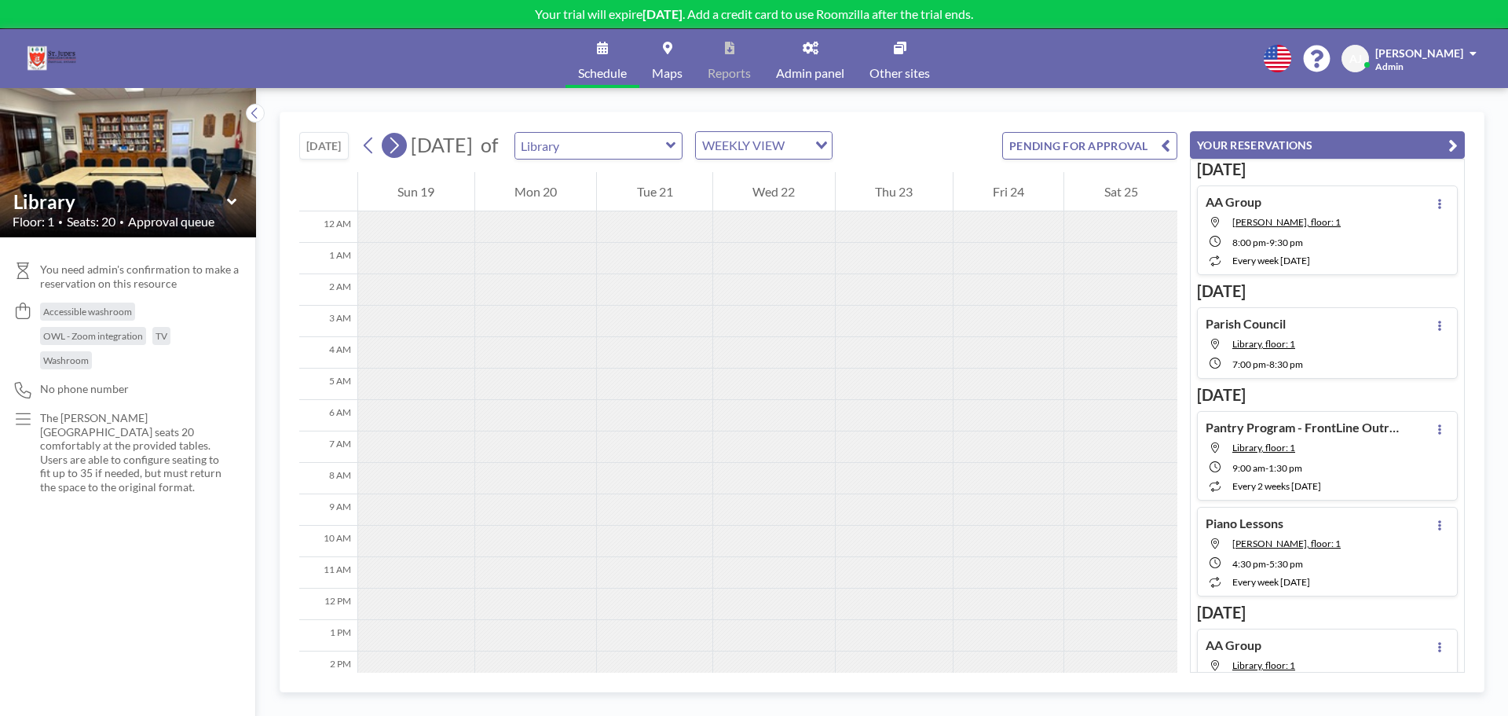
scroll to position [0, 0]
click at [401, 143] on icon at bounding box center [394, 146] width 15 height 24
click at [376, 149] on icon at bounding box center [368, 146] width 15 height 24
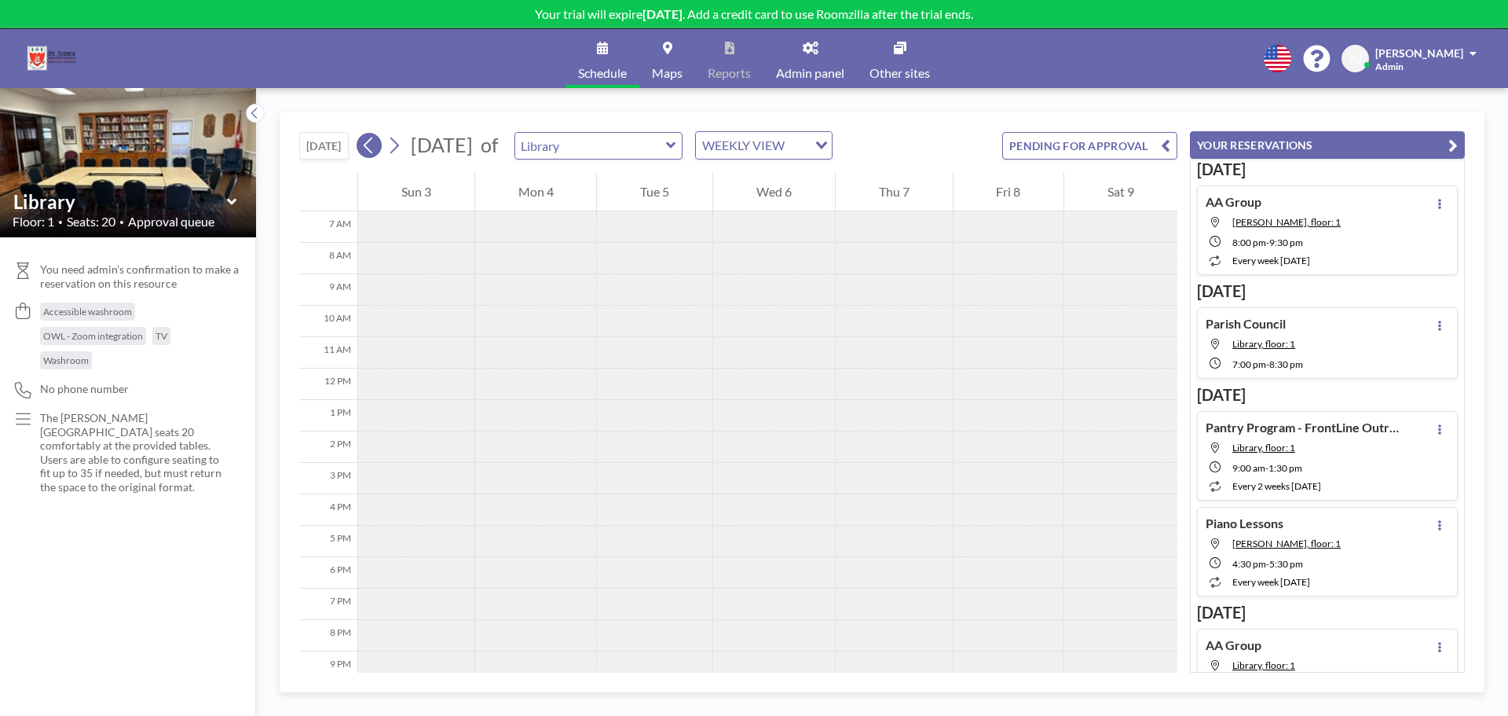
click at [376, 149] on icon at bounding box center [368, 146] width 15 height 24
click at [306, 148] on button "[DATE]" at bounding box center [323, 145] width 49 height 27
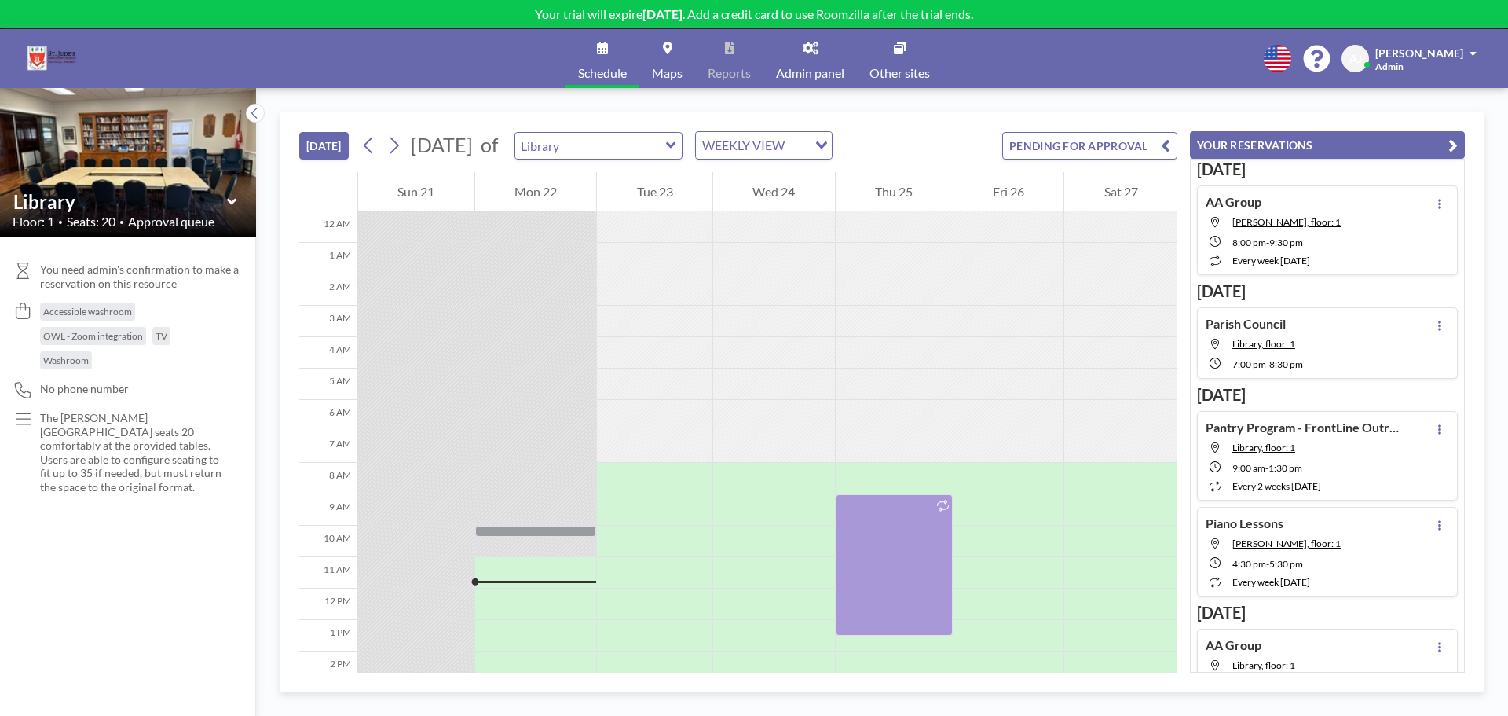
scroll to position [301, 0]
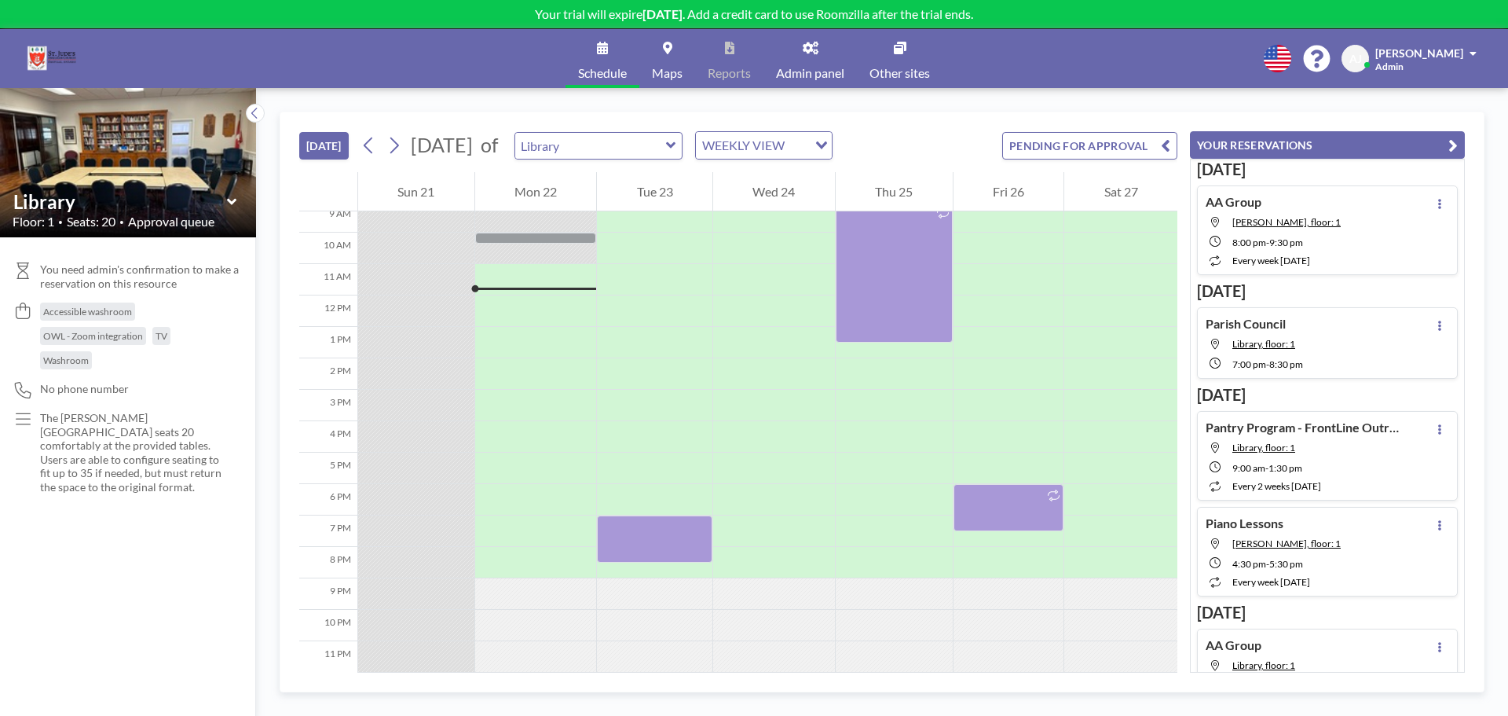
click at [1435, 57] on span "[PERSON_NAME]" at bounding box center [1420, 52] width 88 height 13
click at [1435, 77] on span "Profile" at bounding box center [1429, 76] width 33 height 16
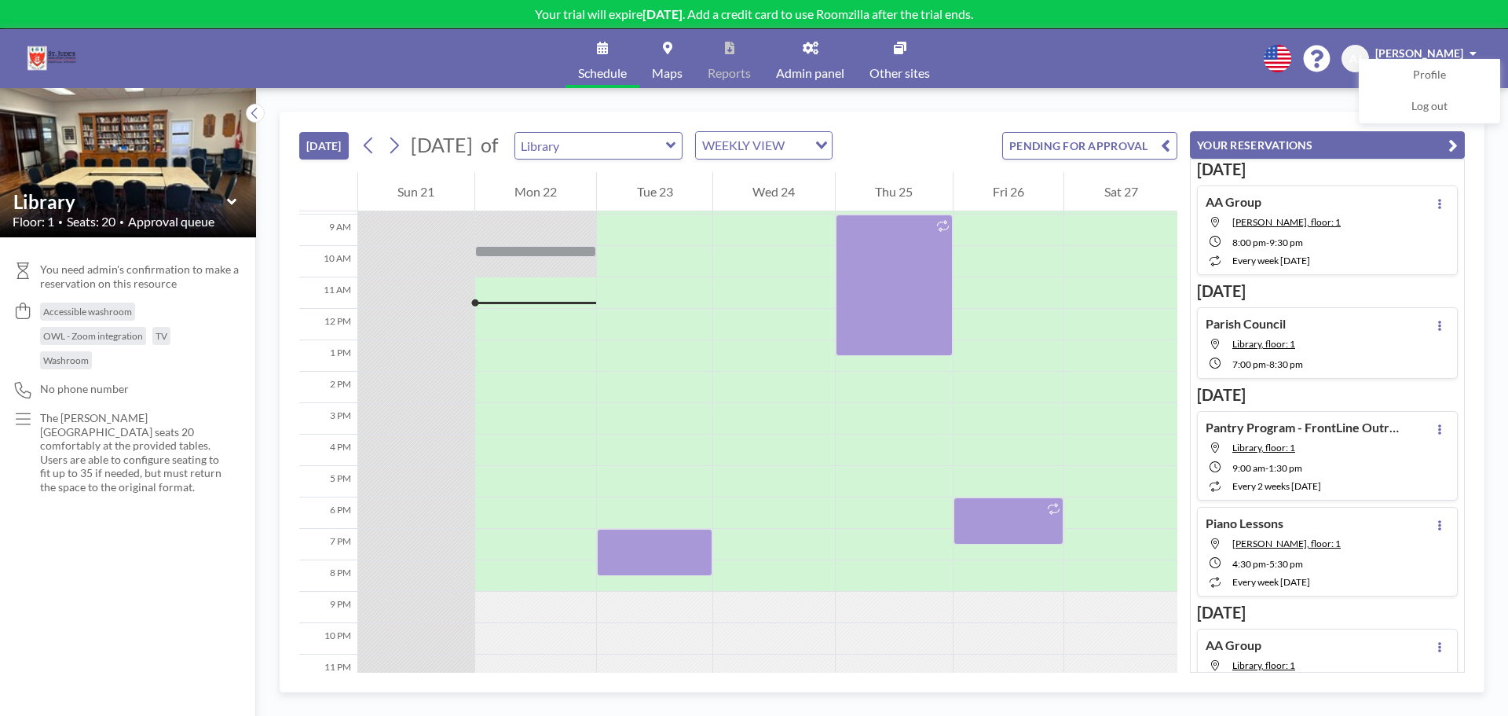
scroll to position [301, 0]
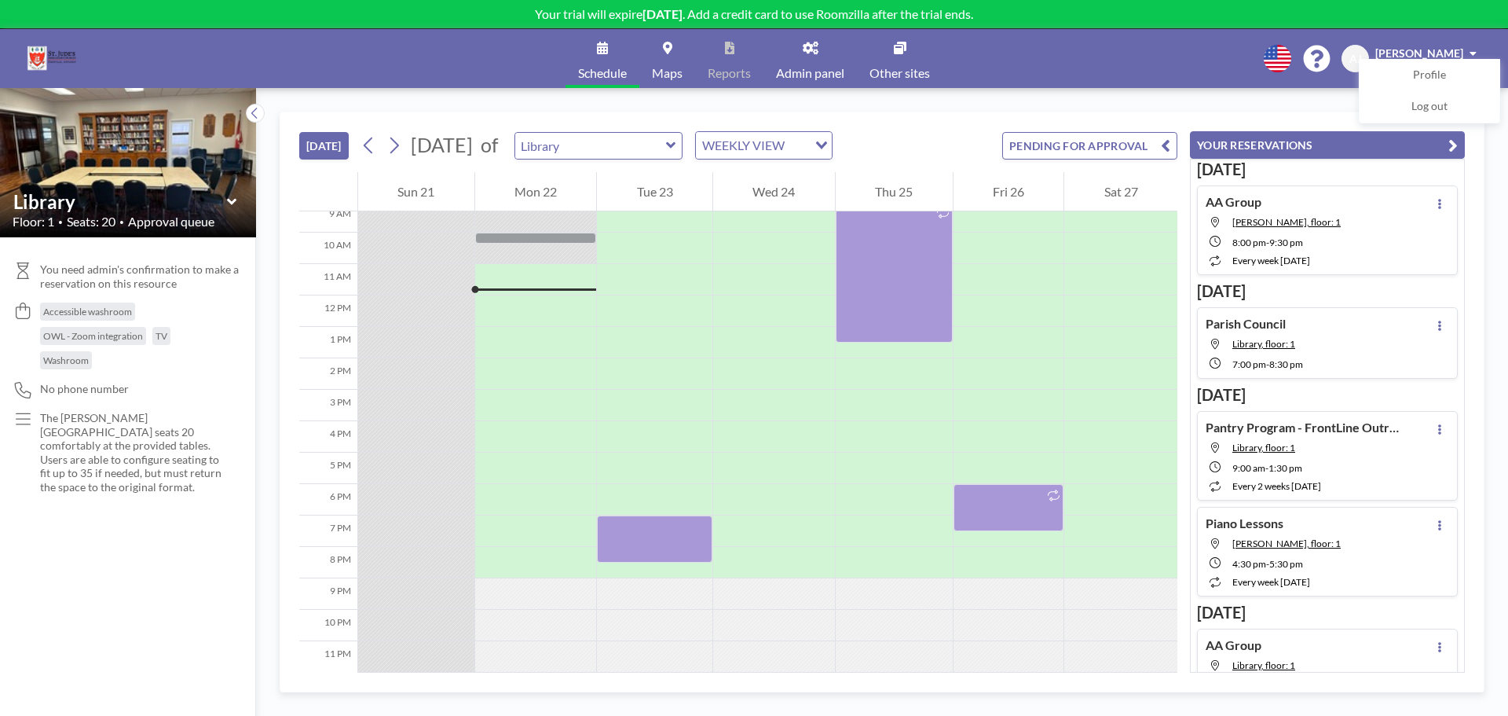
click at [322, 140] on button "[DATE]" at bounding box center [323, 145] width 49 height 27
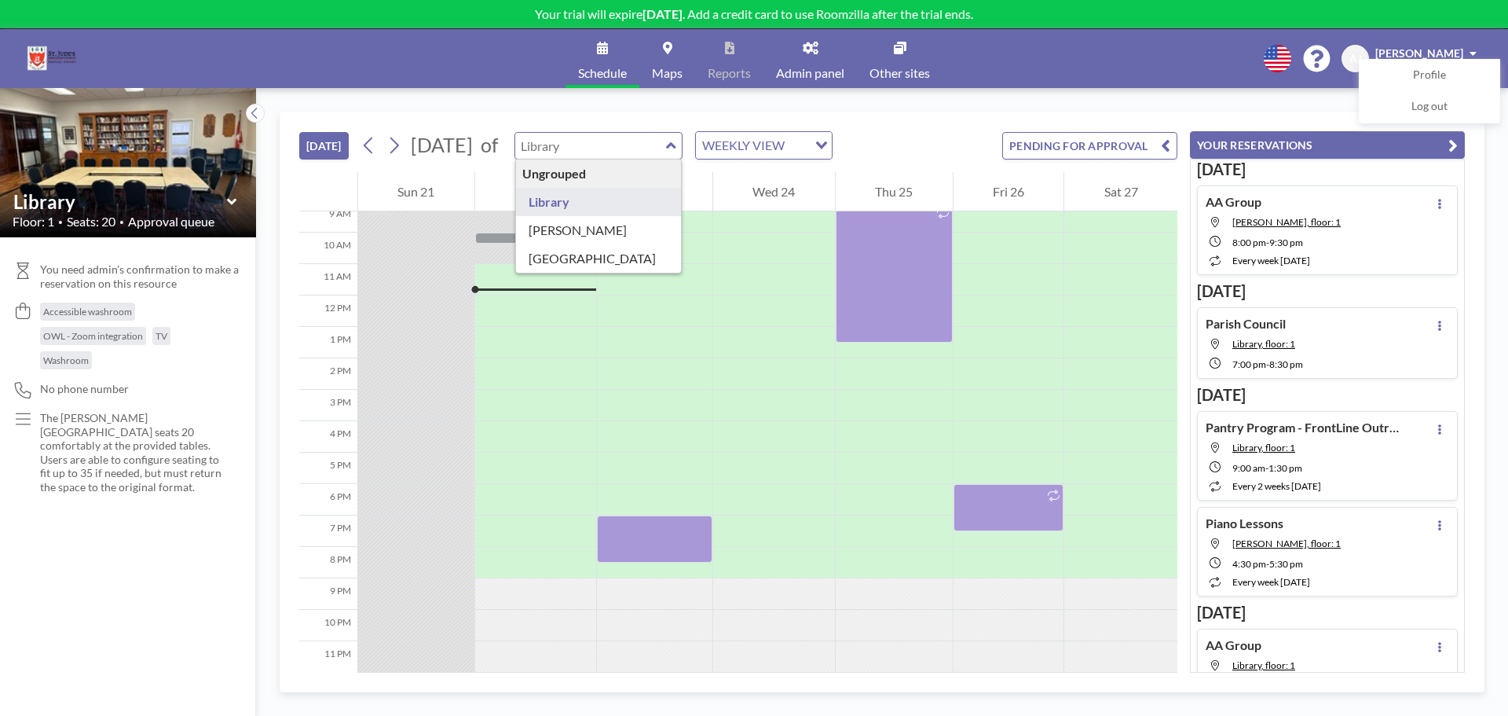
click at [666, 142] on input "text" at bounding box center [590, 146] width 151 height 26
type input "Victoria Hall"
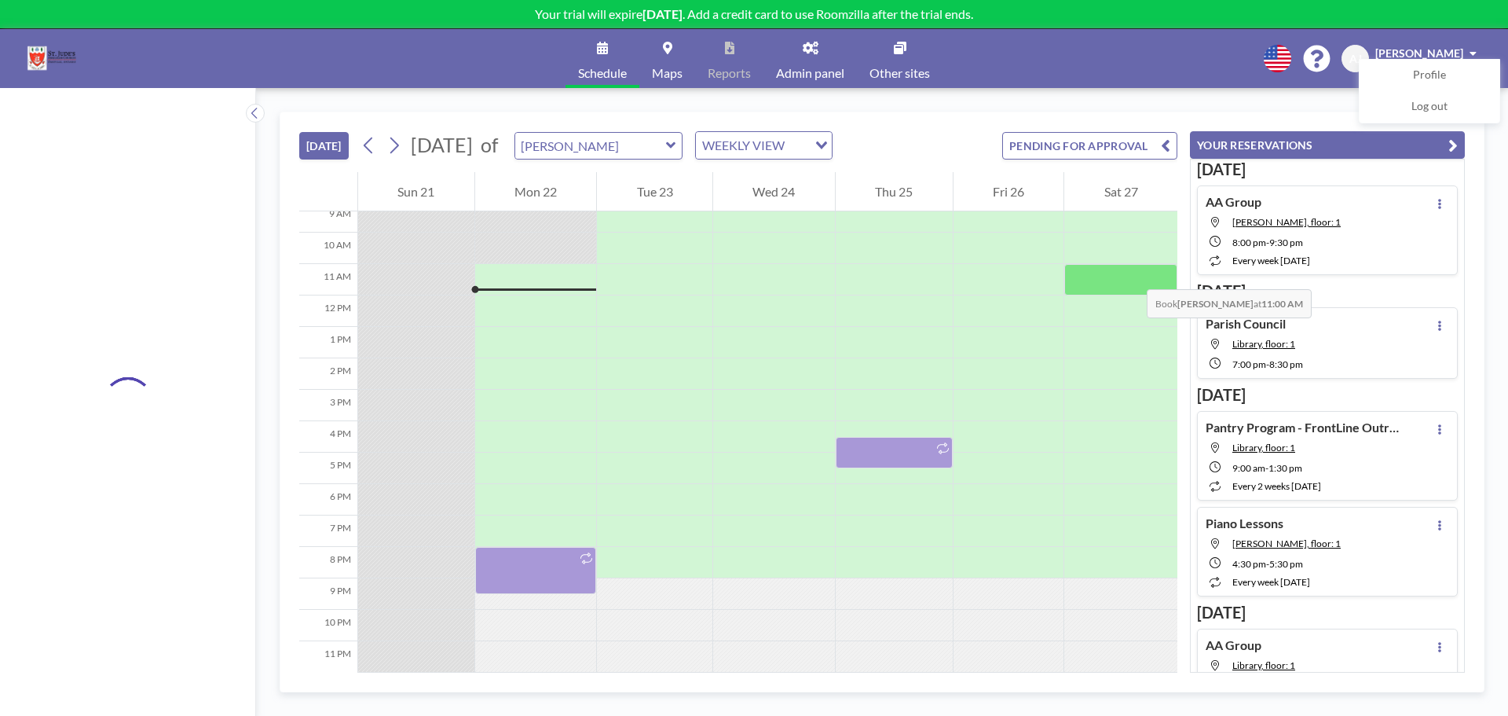
scroll to position [222, 0]
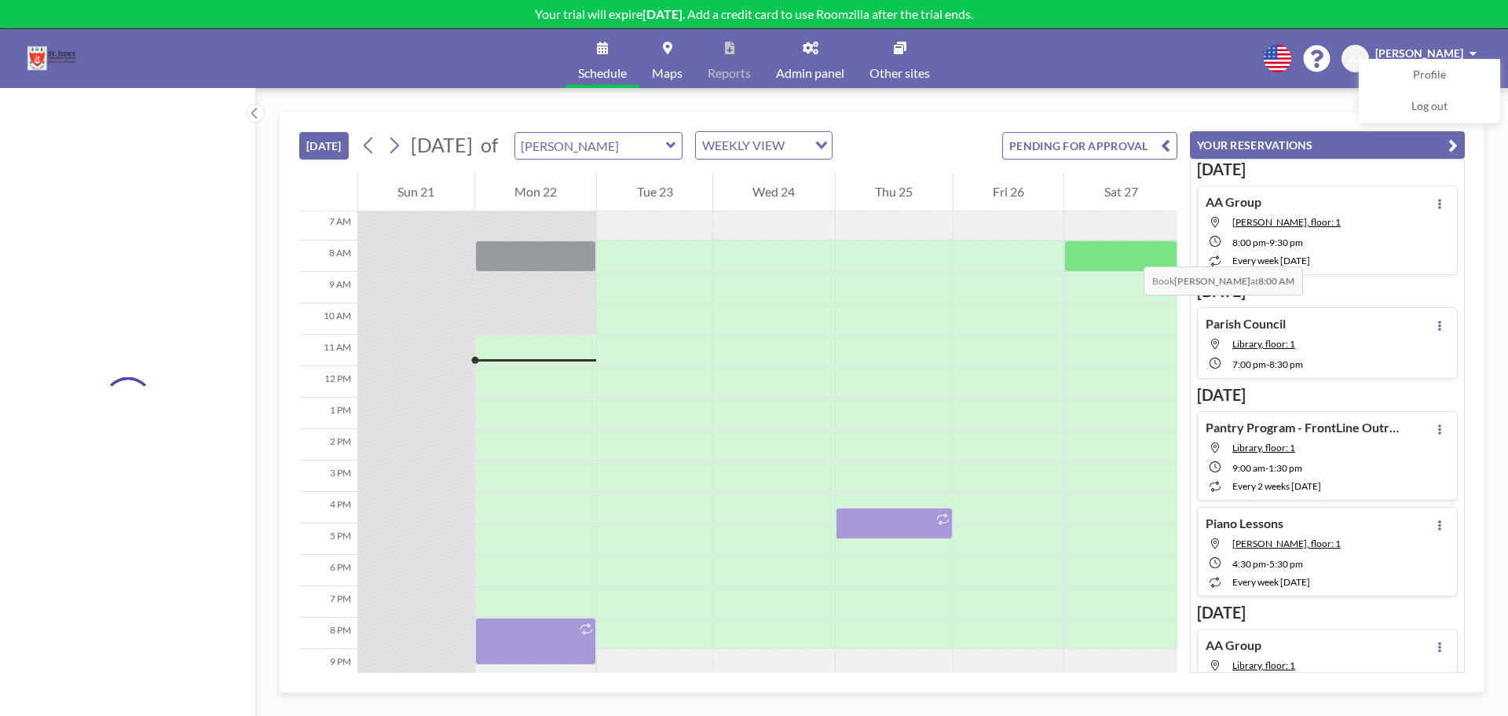
click at [1128, 251] on div at bounding box center [1121, 255] width 113 height 31
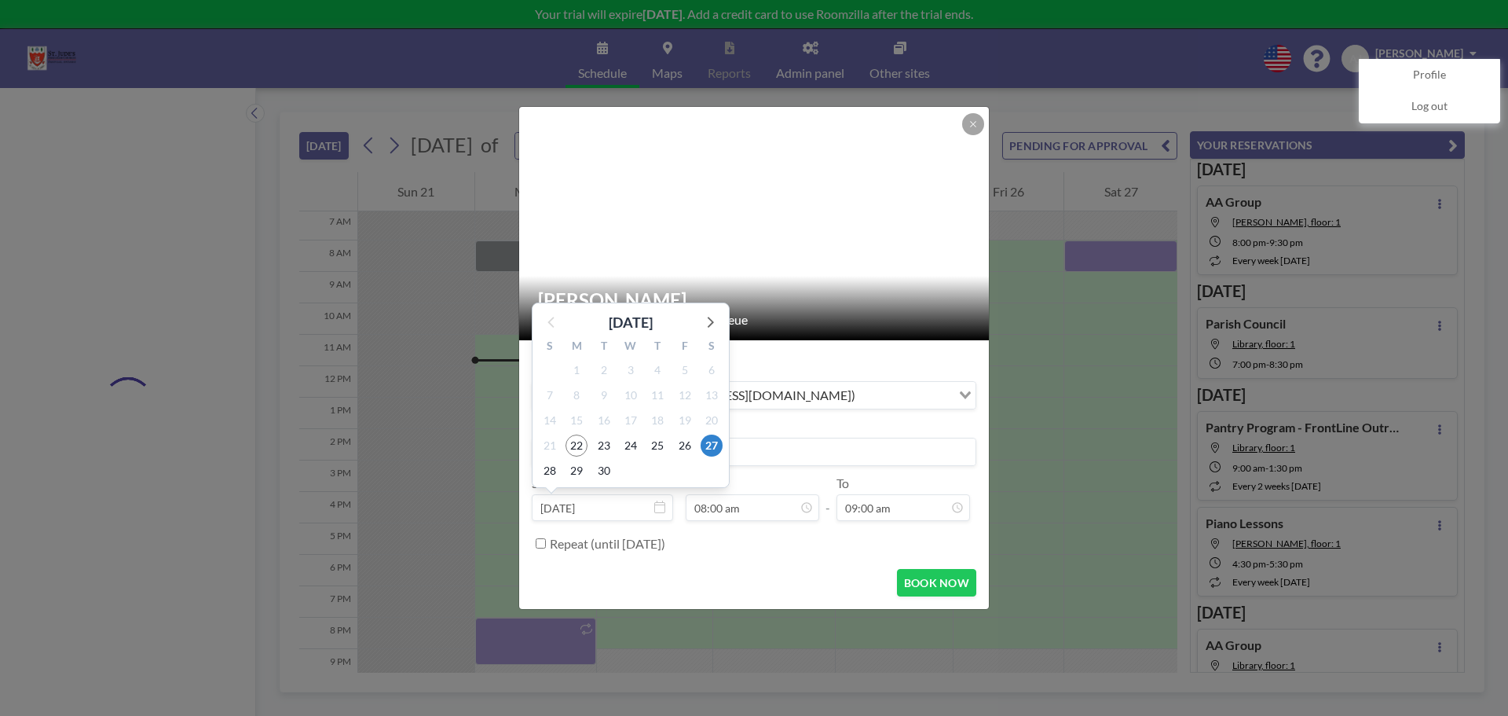
click at [658, 506] on icon at bounding box center [659, 506] width 11 height 13
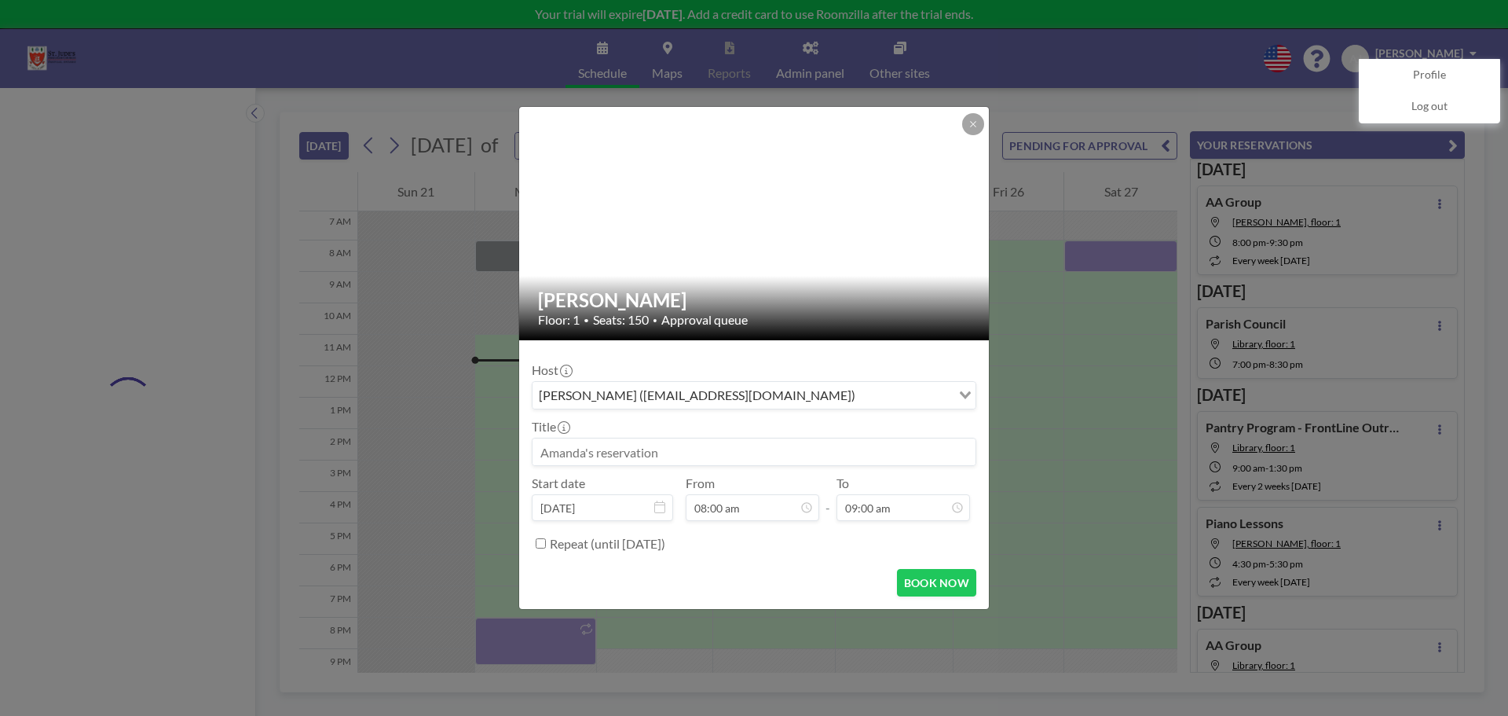
click at [658, 506] on icon at bounding box center [659, 506] width 11 height 13
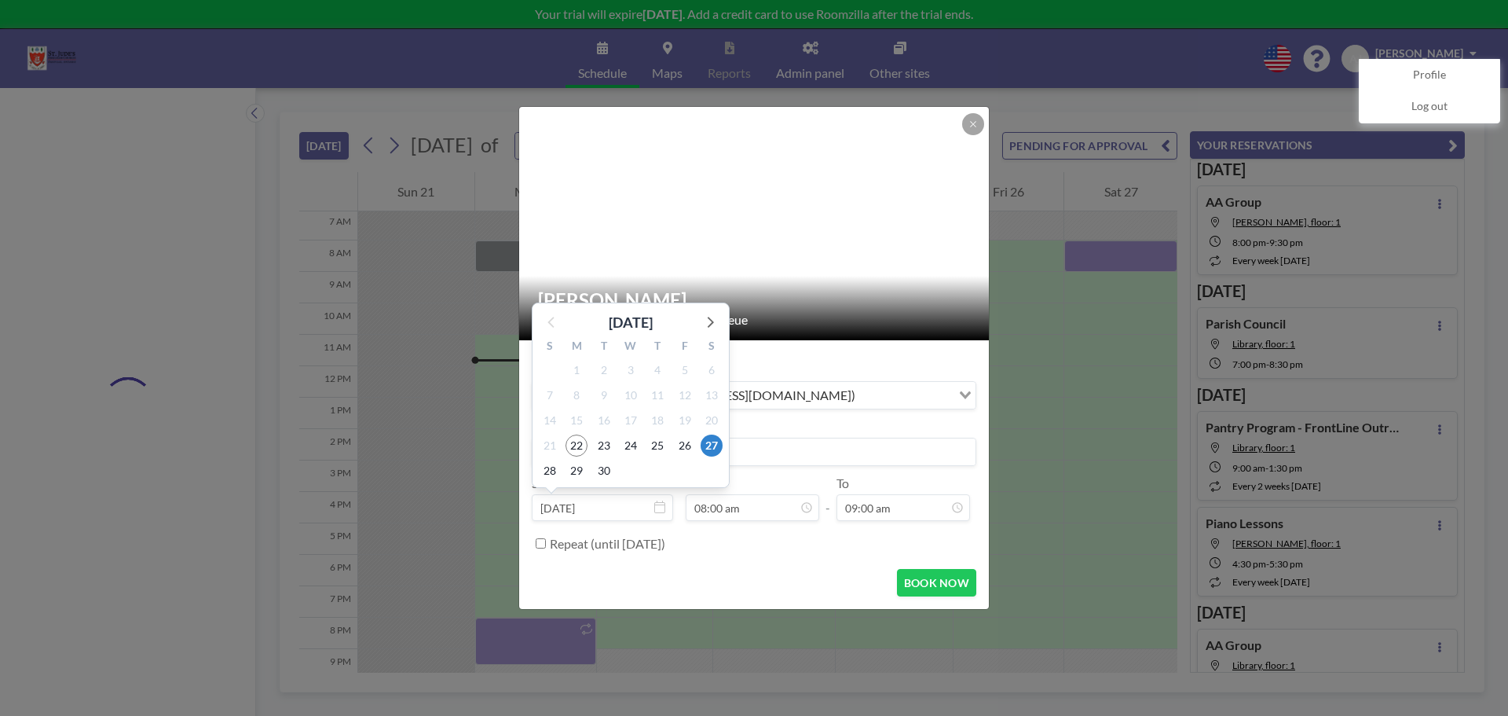
click at [661, 507] on icon at bounding box center [659, 506] width 11 height 13
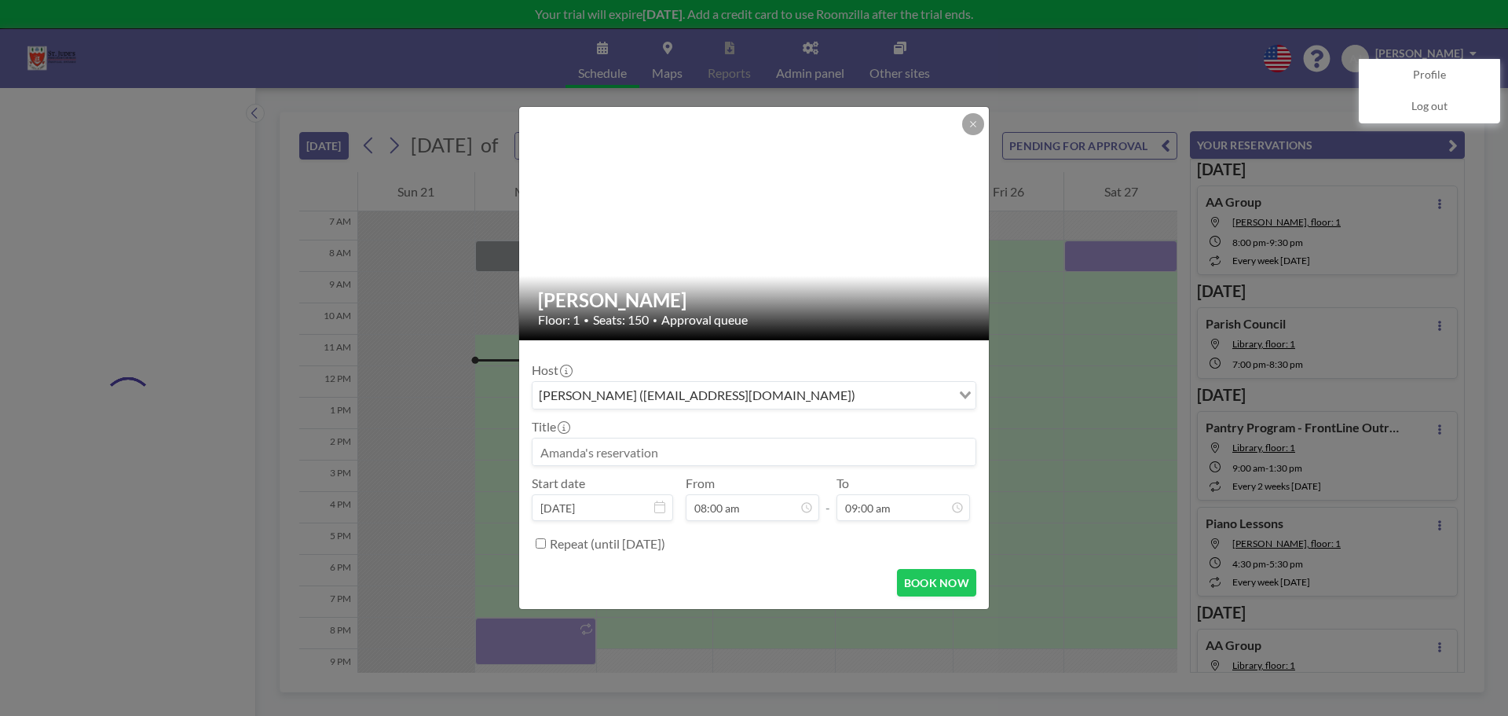
click at [661, 508] on icon at bounding box center [659, 506] width 11 height 13
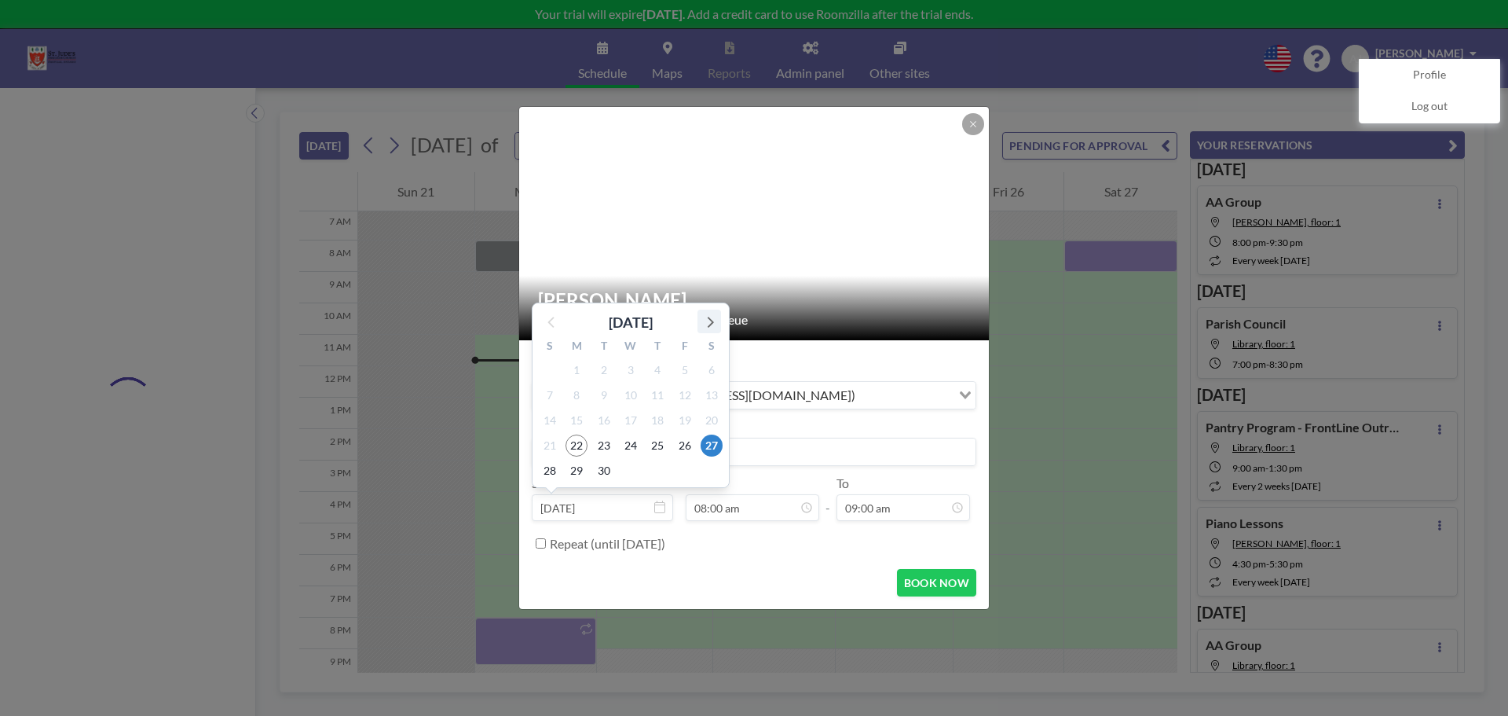
click at [709, 323] on icon at bounding box center [709, 321] width 20 height 20
click at [709, 323] on div "S" at bounding box center [711, 322] width 27 height 20
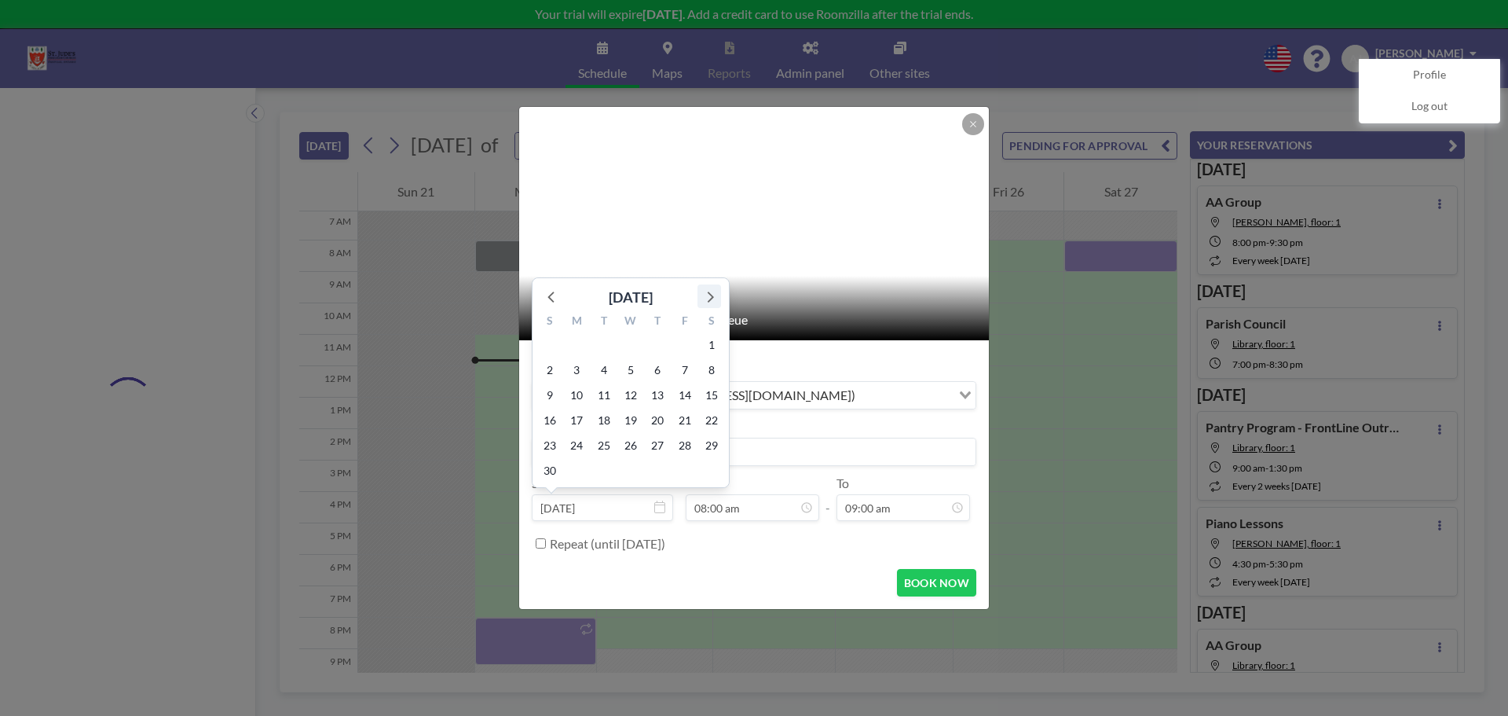
click at [708, 302] on icon at bounding box center [709, 296] width 20 height 20
click at [708, 326] on icon at bounding box center [711, 322] width 6 height 11
click at [709, 314] on icon at bounding box center [709, 321] width 20 height 20
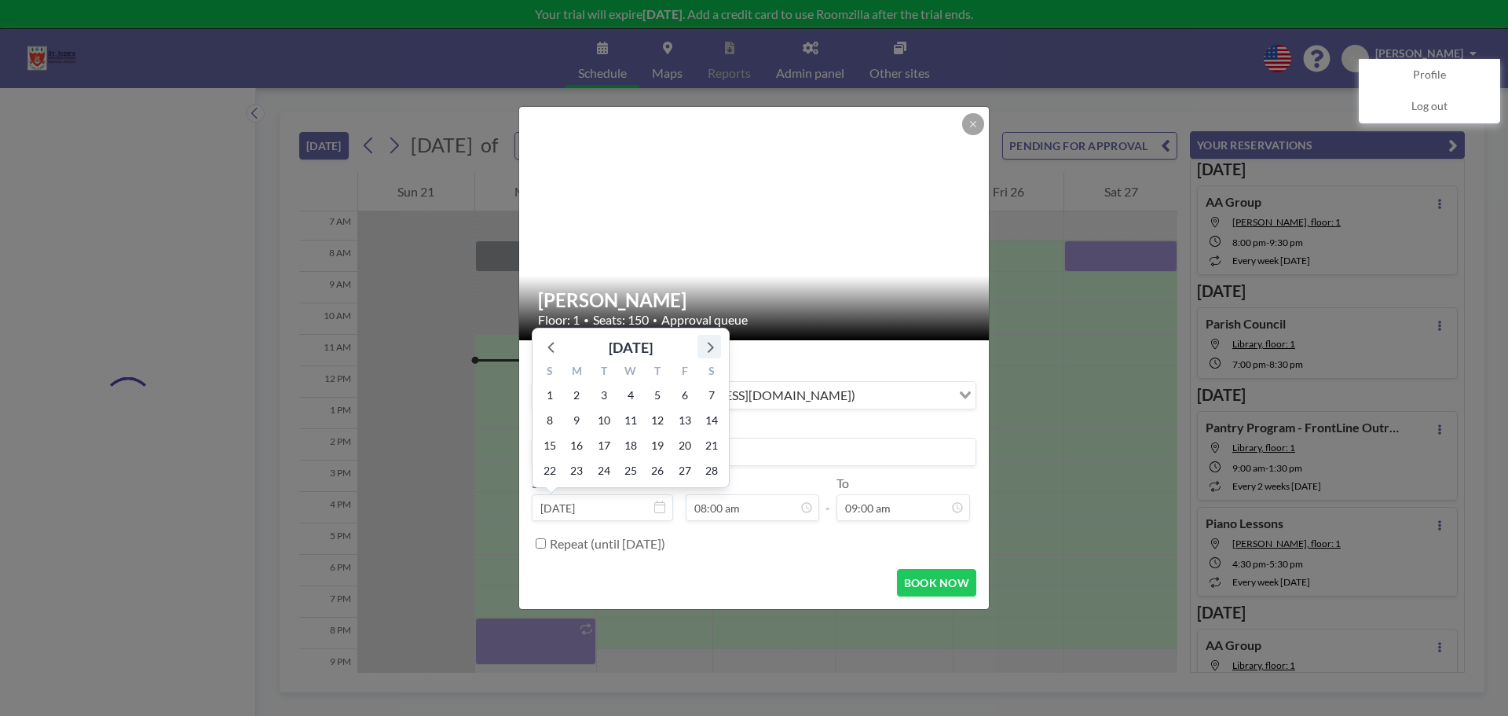
click at [711, 343] on icon at bounding box center [709, 346] width 20 height 20
click at [713, 318] on icon at bounding box center [709, 321] width 20 height 20
click at [709, 326] on icon at bounding box center [711, 322] width 6 height 11
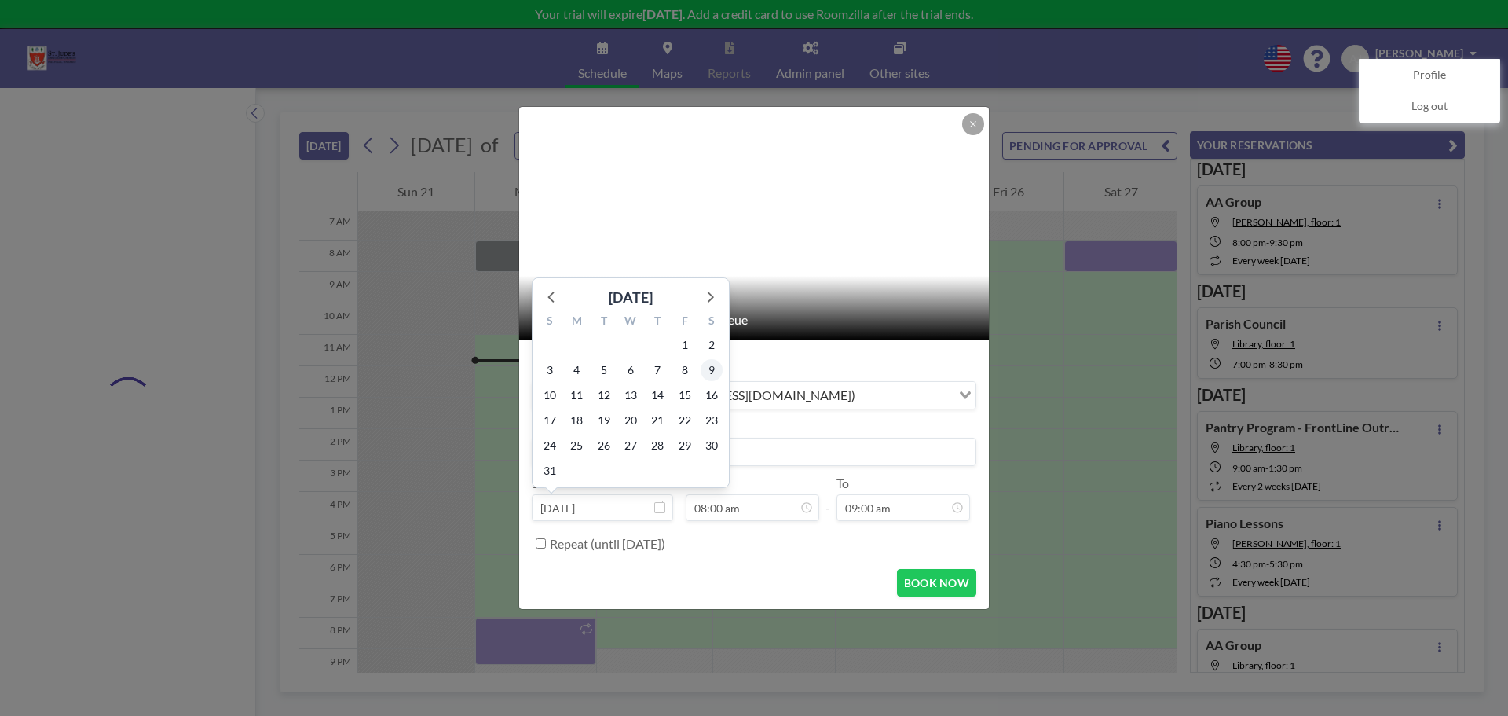
click at [711, 371] on span "9" at bounding box center [712, 370] width 22 height 22
type input "May 9, 2026"
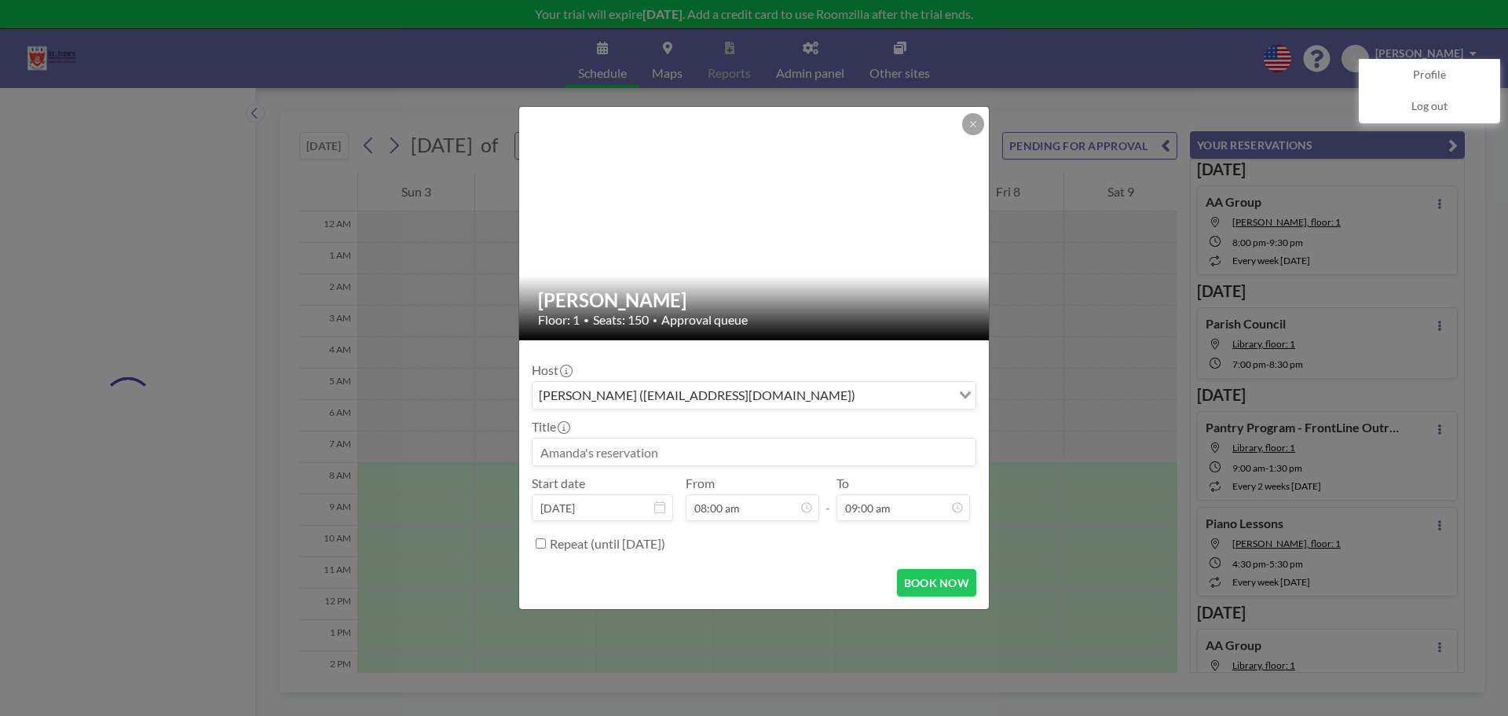
scroll to position [220, 0]
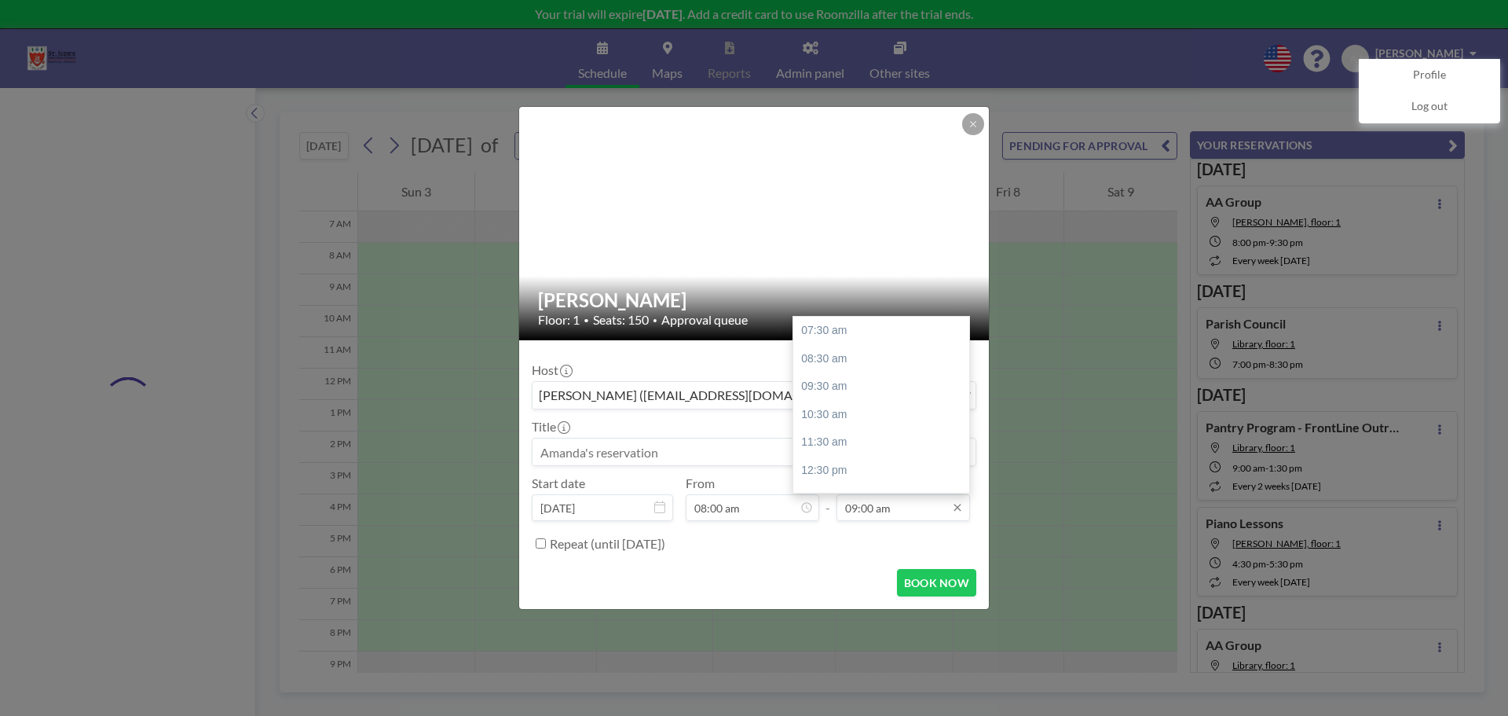
click at [871, 511] on input "09:00 am" at bounding box center [904, 507] width 134 height 27
click at [842, 391] on div "12:30 pm" at bounding box center [885, 392] width 184 height 28
type input "12:30 pm"
click at [654, 460] on input at bounding box center [754, 451] width 443 height 27
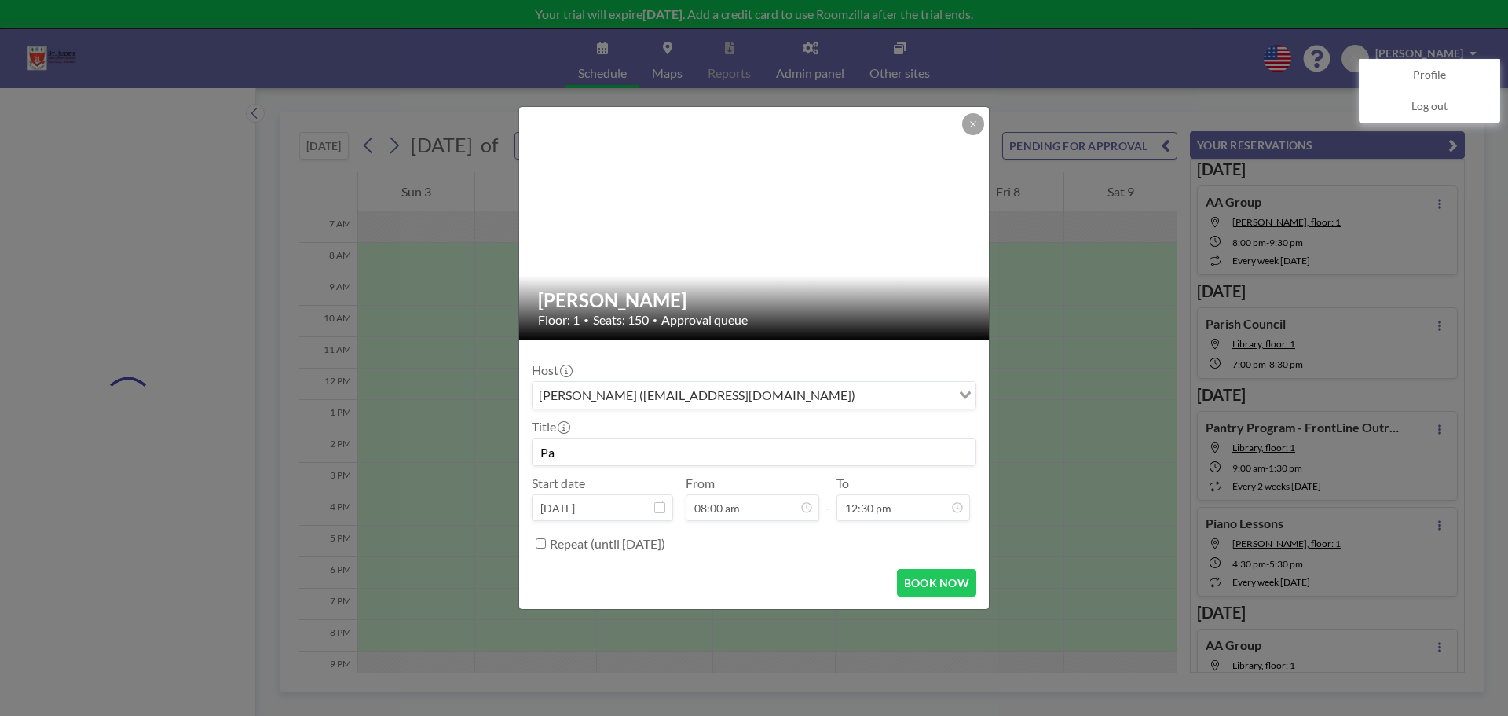
type input "P"
type input "Garden Guild Plant Sale"
click at [932, 580] on button "BOOK NOW" at bounding box center [936, 582] width 79 height 27
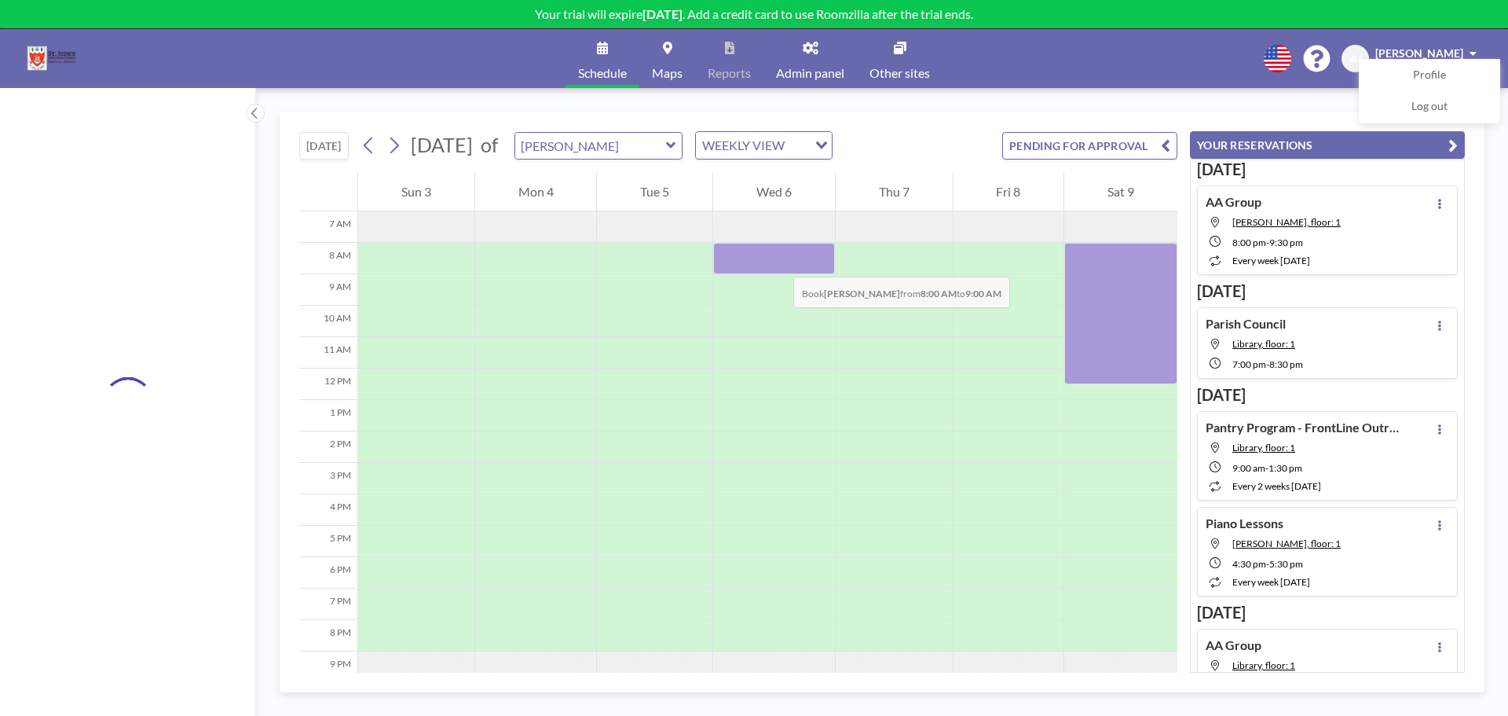
click at [778, 261] on div at bounding box center [774, 258] width 122 height 31
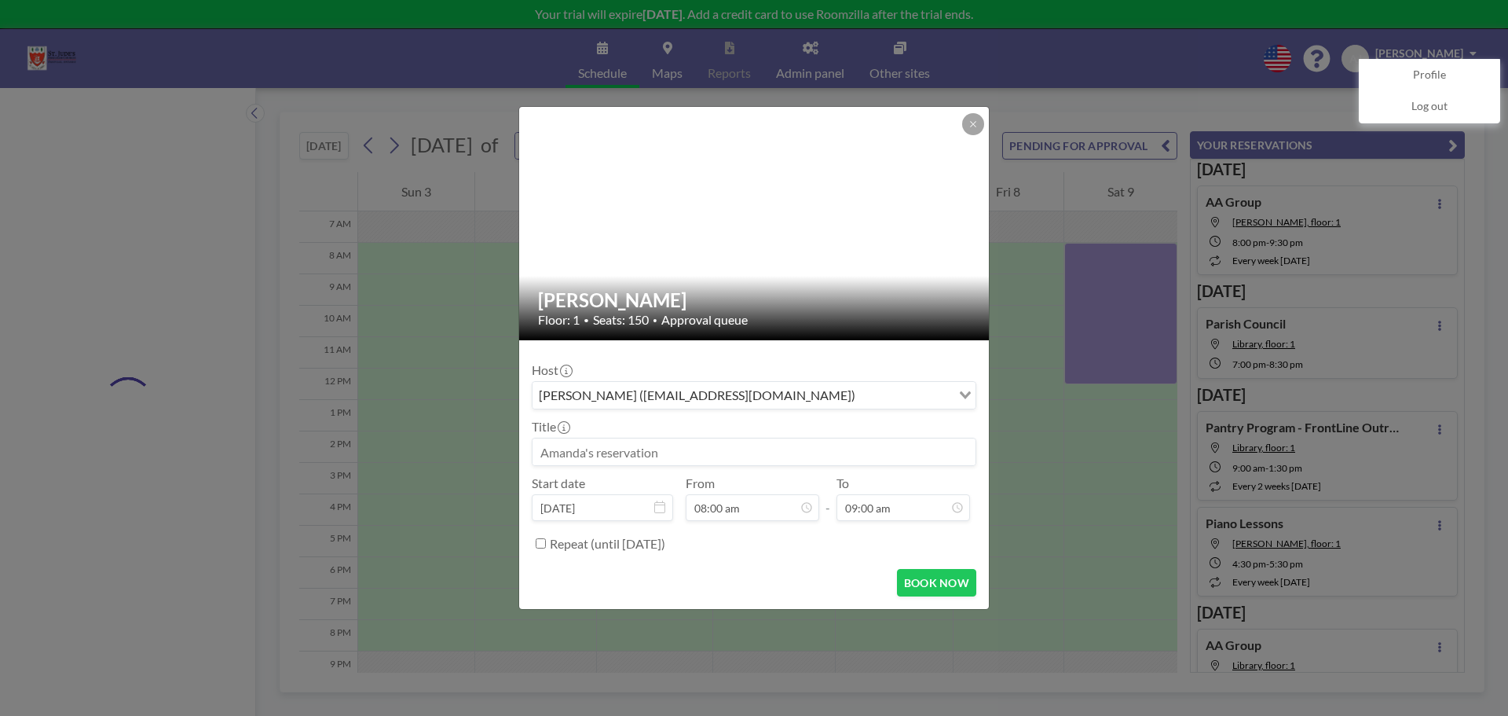
click at [723, 449] on input at bounding box center [754, 451] width 443 height 27
type input "Garden Guild Plant Sale Setup"
drag, startPoint x: 724, startPoint y: 448, endPoint x: 358, endPoint y: 450, distance: 365.3
click at [358, 450] on div "Victoria Hall Floor: 1 • Seats: 150 • Approval queue Host Amanda Judd (office@s…" at bounding box center [754, 358] width 1508 height 716
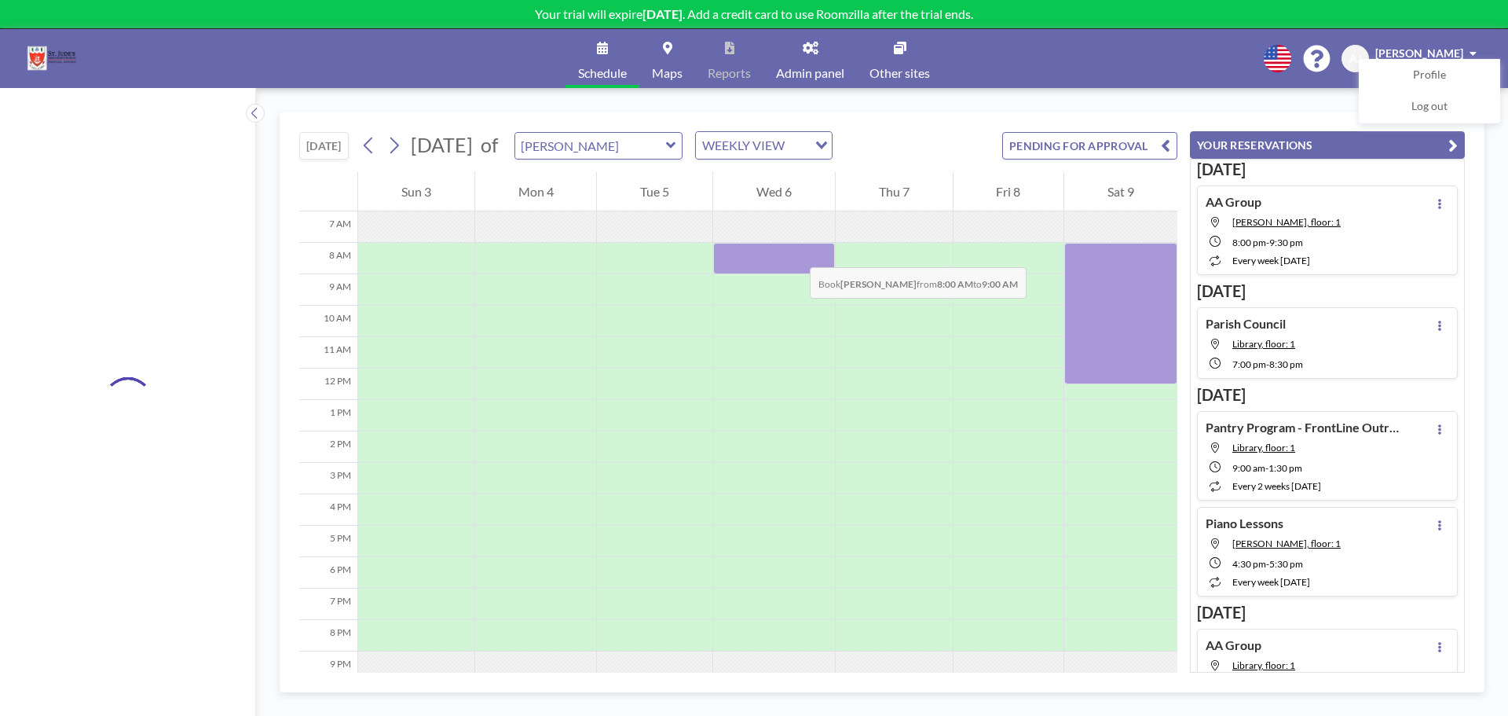
click at [794, 251] on div at bounding box center [774, 258] width 122 height 31
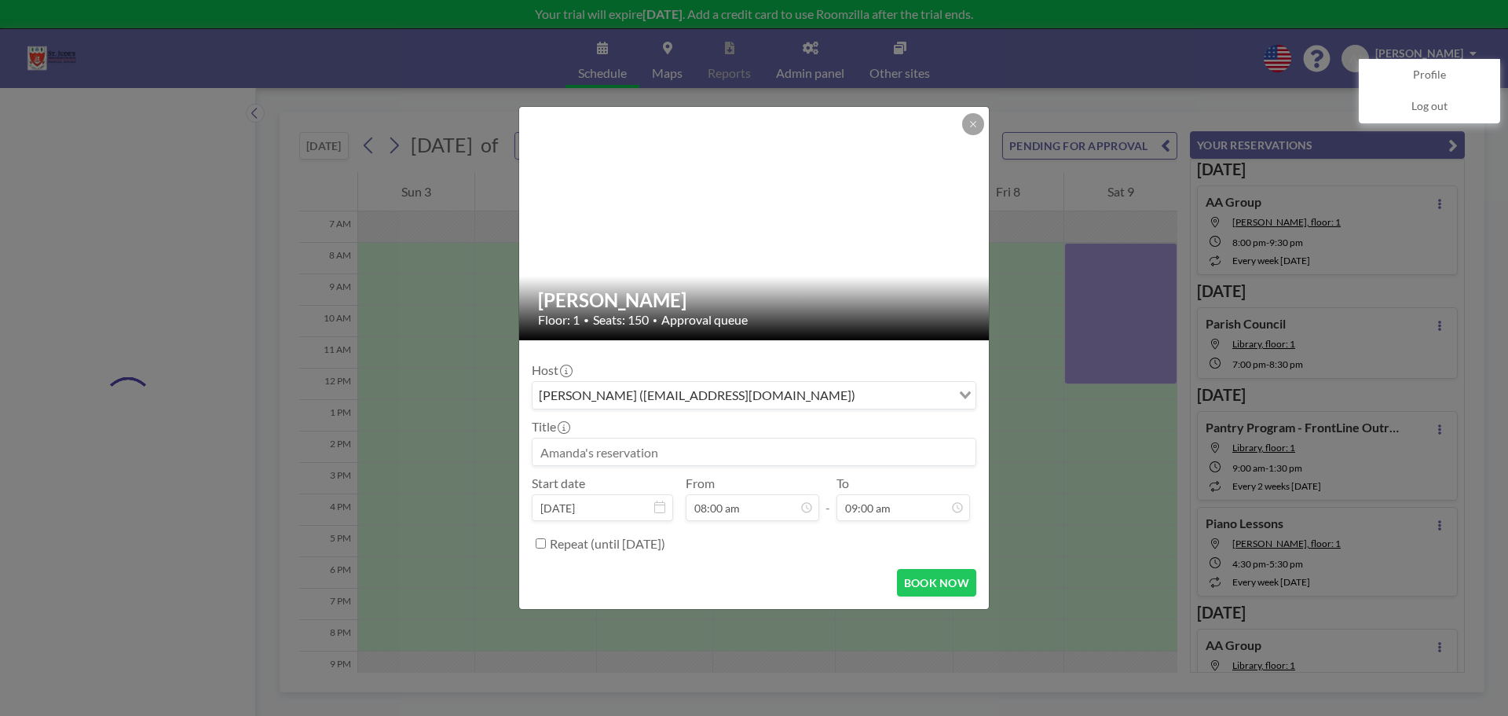
click at [709, 456] on input at bounding box center [754, 451] width 443 height 27
type input "Garden Guild Plant Sale Setup"
drag, startPoint x: 709, startPoint y: 448, endPoint x: 516, endPoint y: 443, distance: 192.5
click at [516, 443] on div "Victoria Hall Floor: 1 • Seats: 150 • Approval queue Host Amanda Judd (office@s…" at bounding box center [754, 358] width 1508 height 716
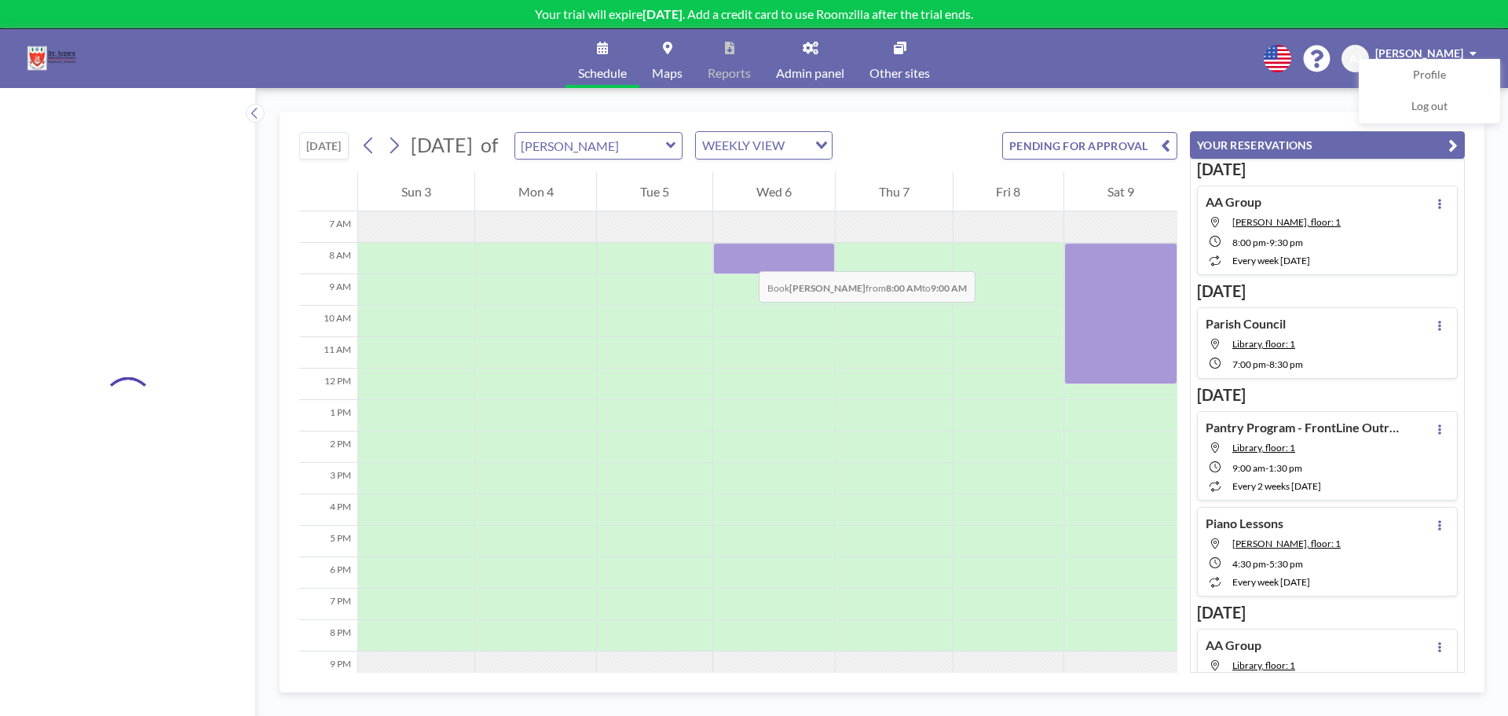
click at [743, 255] on div at bounding box center [774, 258] width 122 height 31
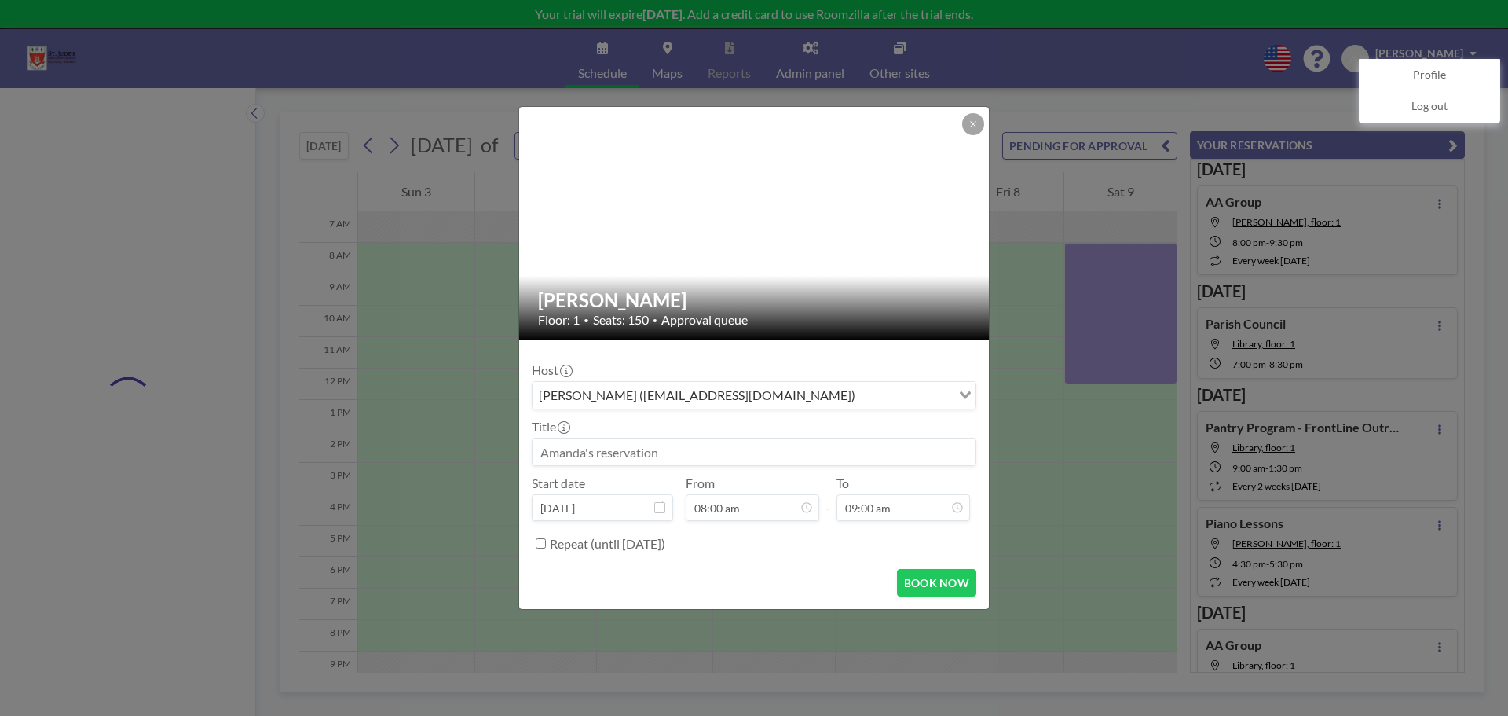
click at [695, 447] on input at bounding box center [754, 451] width 443 height 27
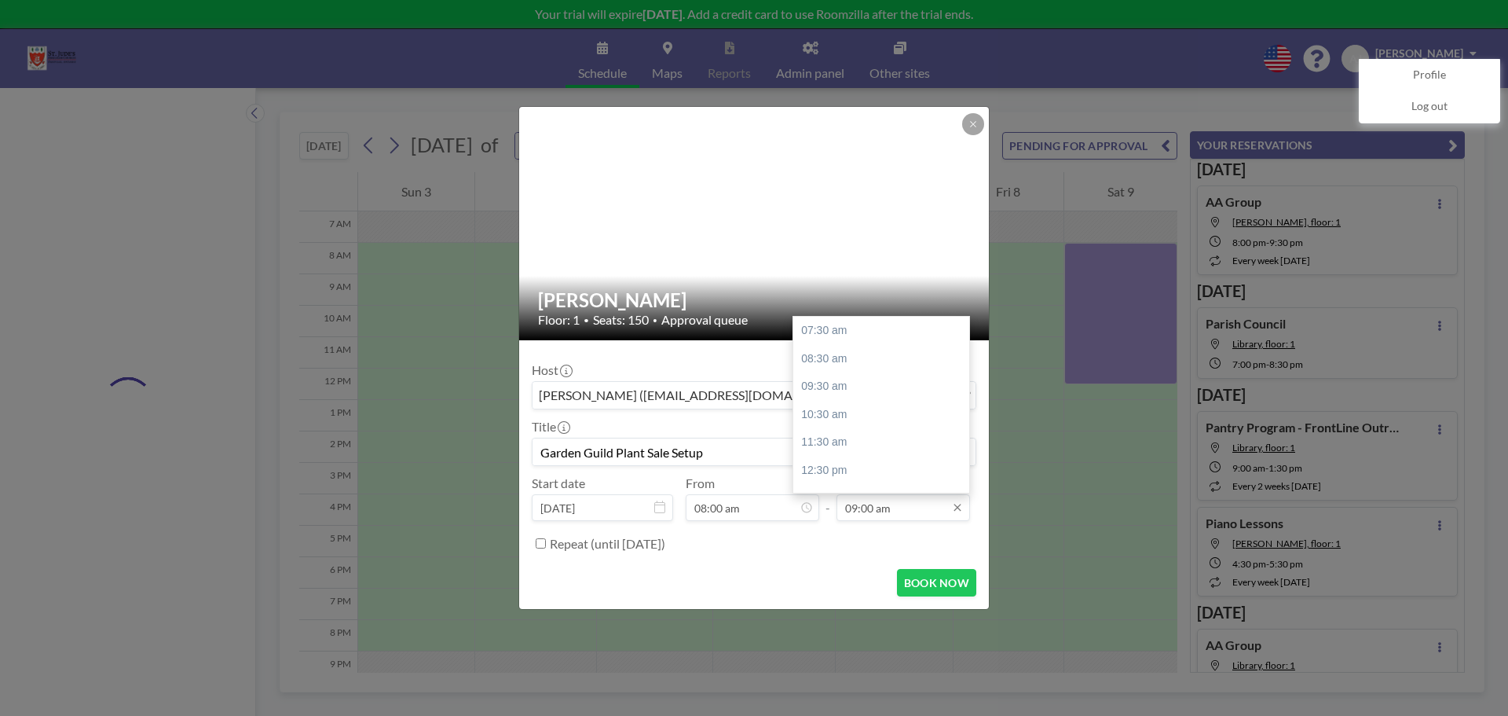
type input "Garden Guild Plant Sale Setup"
click at [918, 502] on input "09:00 am" at bounding box center [904, 507] width 134 height 27
click at [867, 485] on div "09:30 pm" at bounding box center [885, 478] width 184 height 28
type input "09:30 pm"
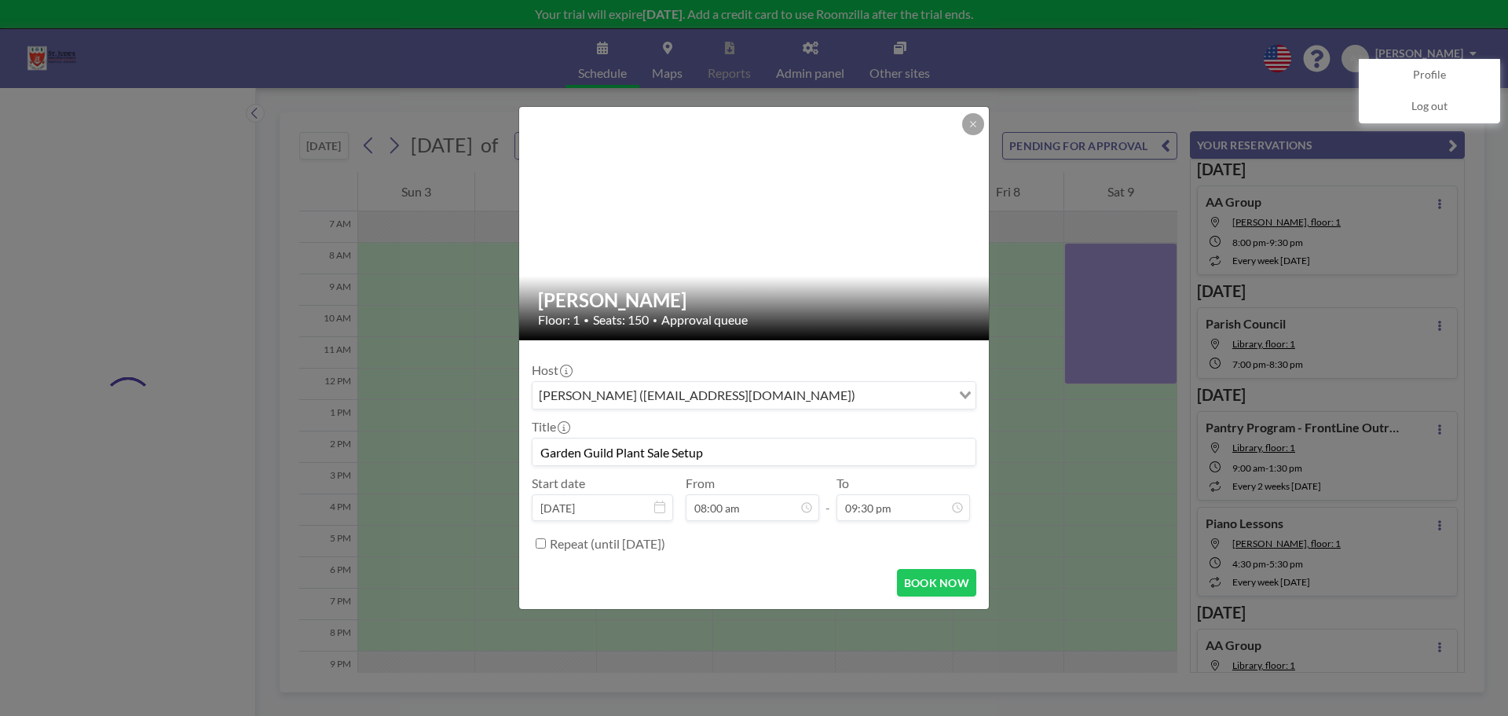
click at [559, 540] on label "Repeat (until September 22, 2026)" at bounding box center [607, 544] width 115 height 16
click at [546, 540] on input "Repeat (until September 22, 2026)" at bounding box center [541, 543] width 10 height 10
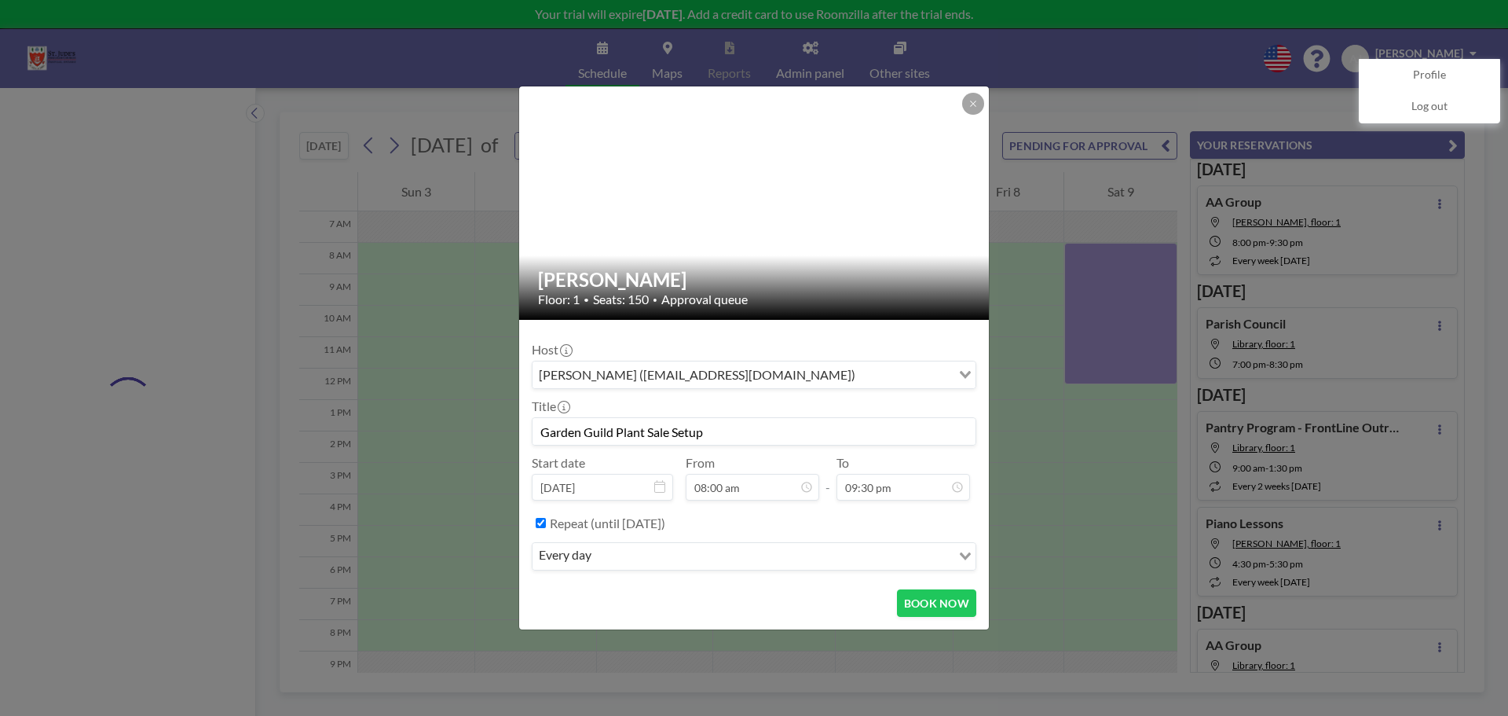
click at [632, 555] on input "Search for option" at bounding box center [773, 556] width 354 height 20
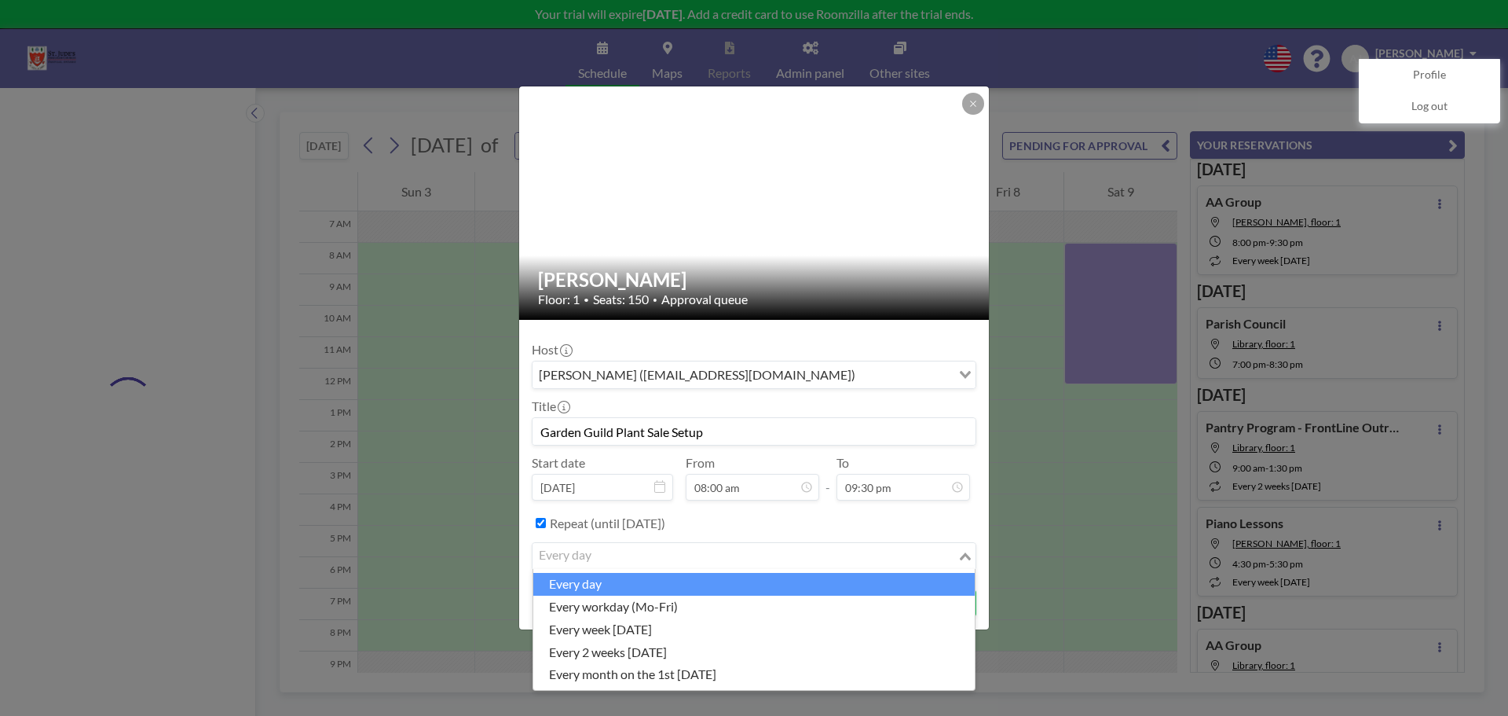
click at [771, 523] on div "Repeat (until September 22, 2026)" at bounding box center [763, 523] width 427 height 26
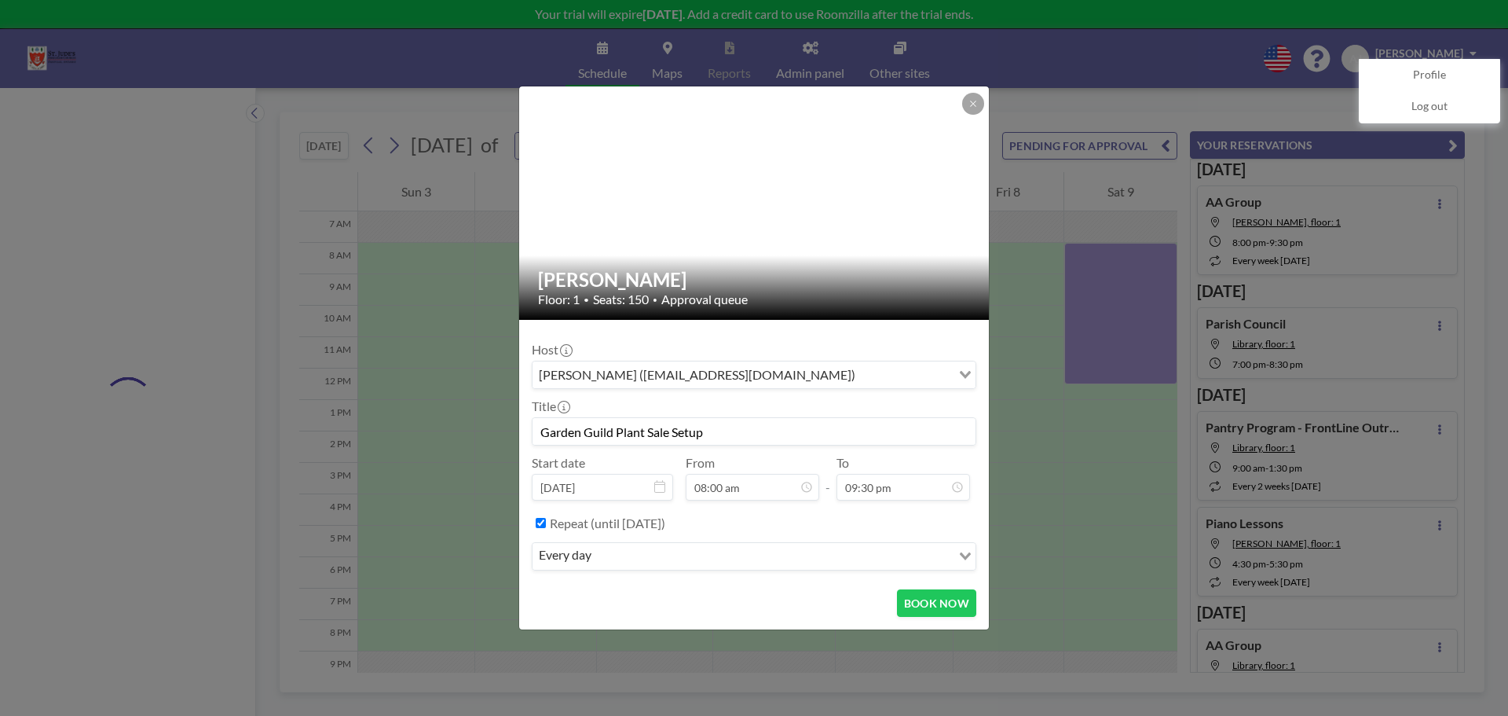
click at [613, 528] on label "Repeat (until September 22, 2026)" at bounding box center [607, 523] width 115 height 16
click at [546, 528] on input "Repeat (until September 22, 2026)" at bounding box center [541, 523] width 10 height 10
checkbox input "false"
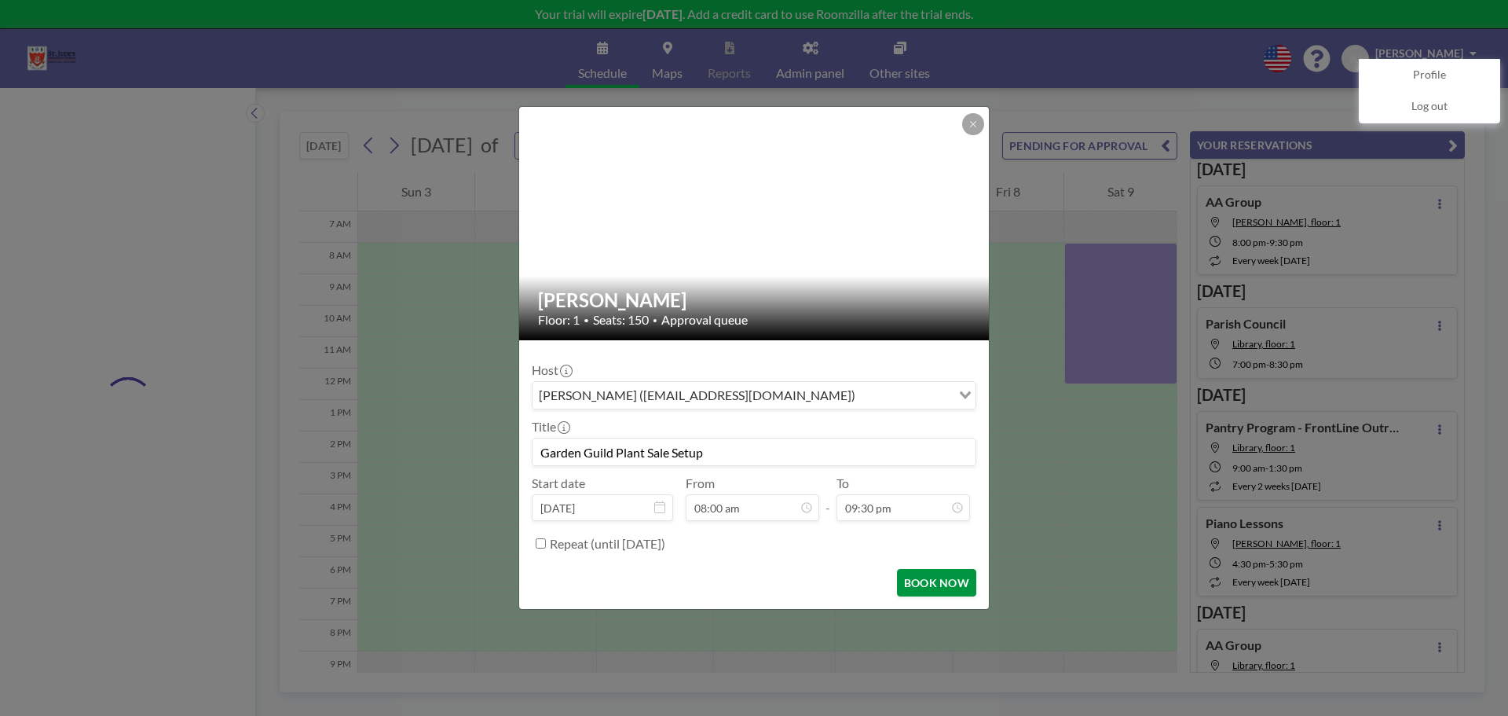
click at [933, 578] on button "BOOK NOW" at bounding box center [936, 582] width 79 height 27
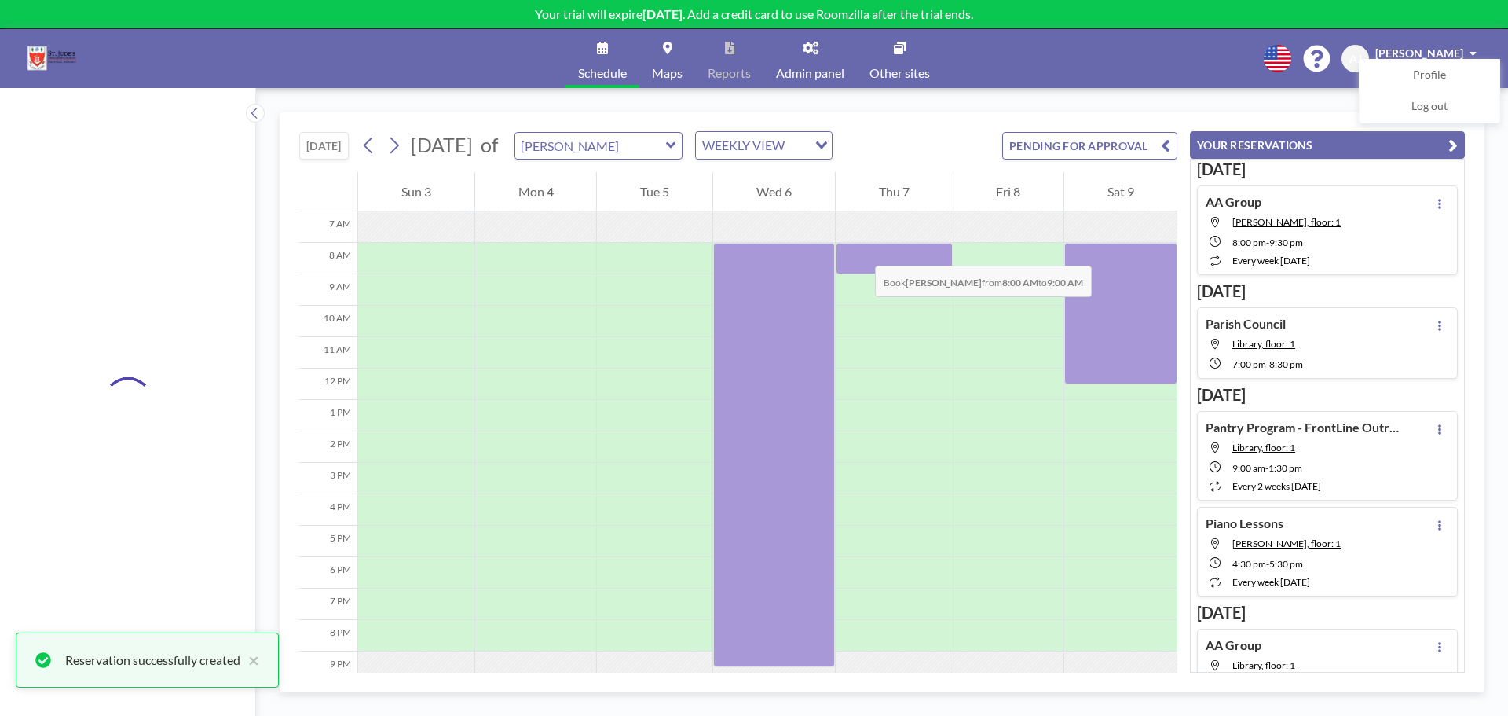
click at [859, 250] on div at bounding box center [894, 258] width 117 height 31
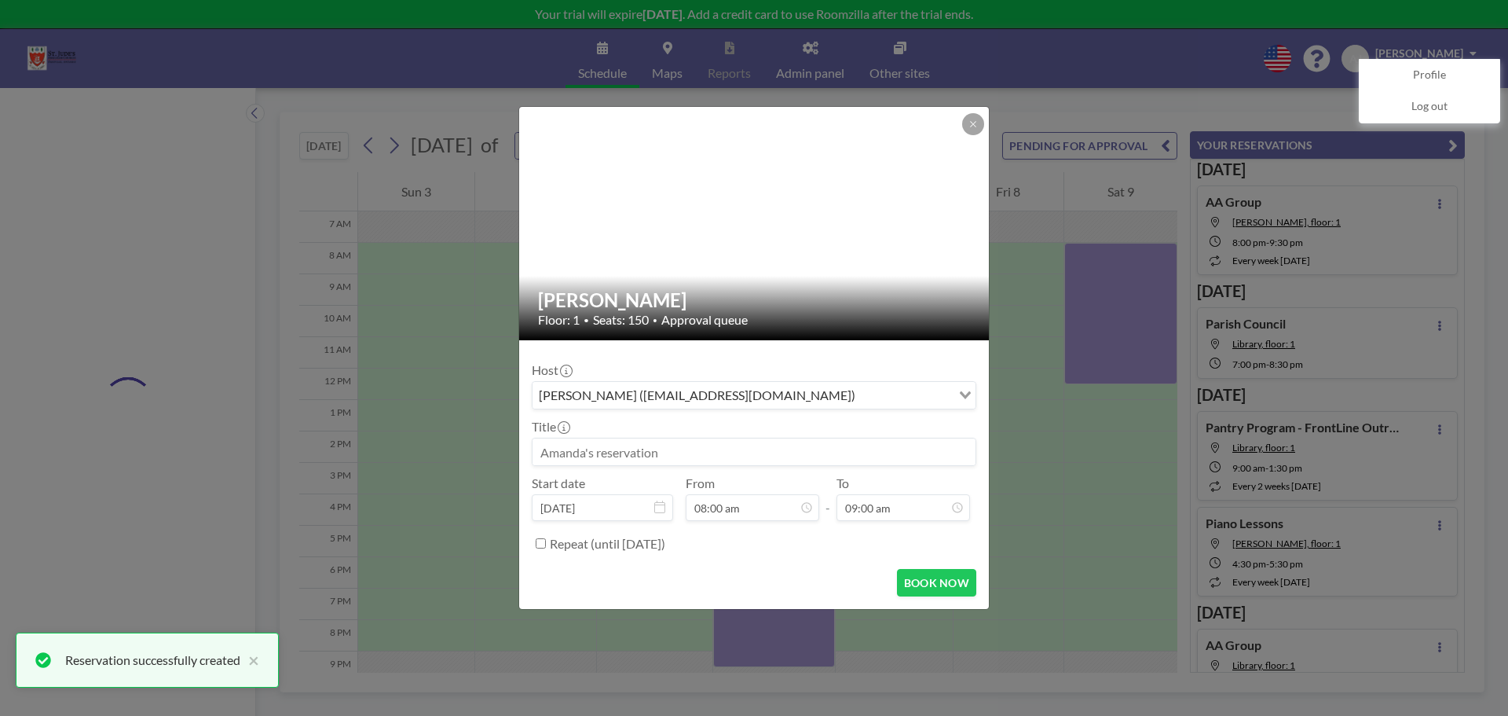
click at [698, 443] on input at bounding box center [754, 451] width 443 height 27
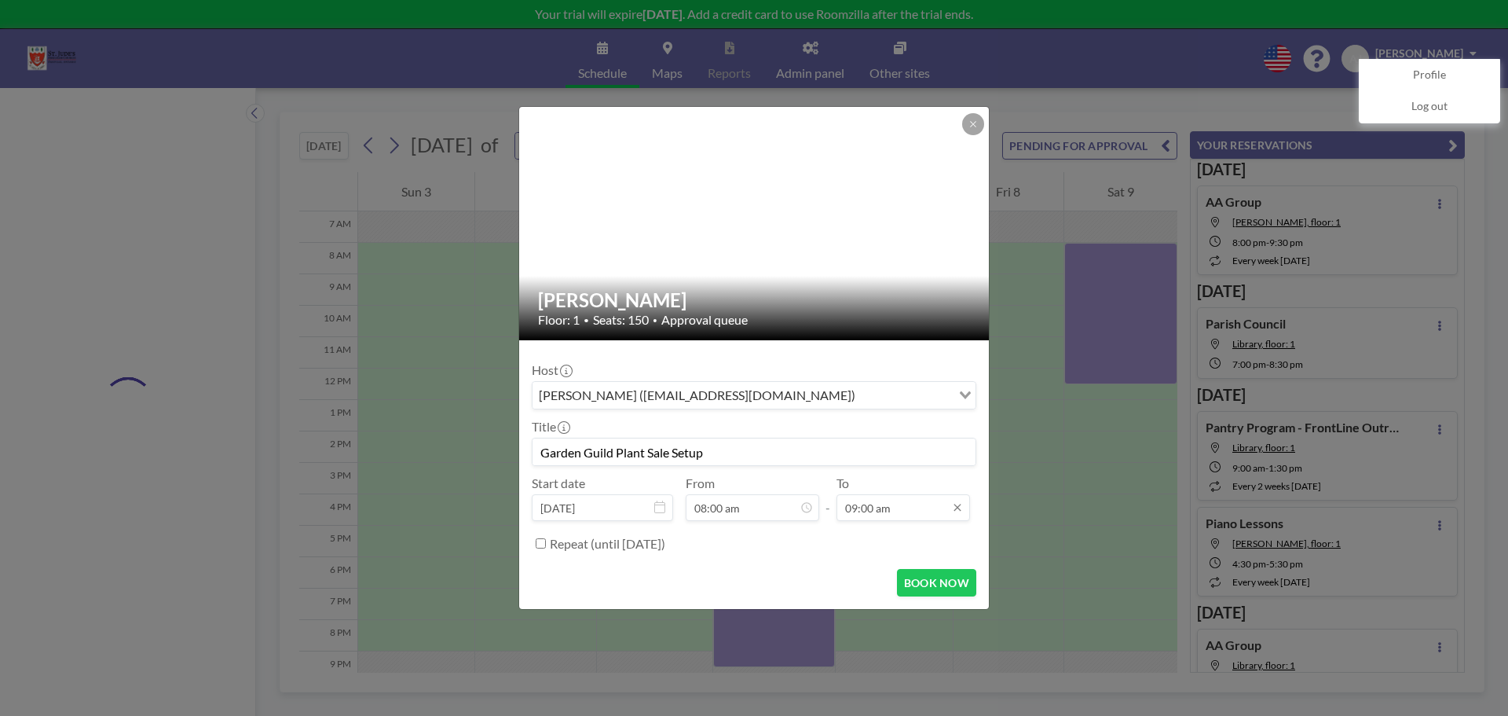
type input "Garden Guild Plant Sale Setup"
click at [914, 509] on input "09:00 am" at bounding box center [904, 507] width 134 height 27
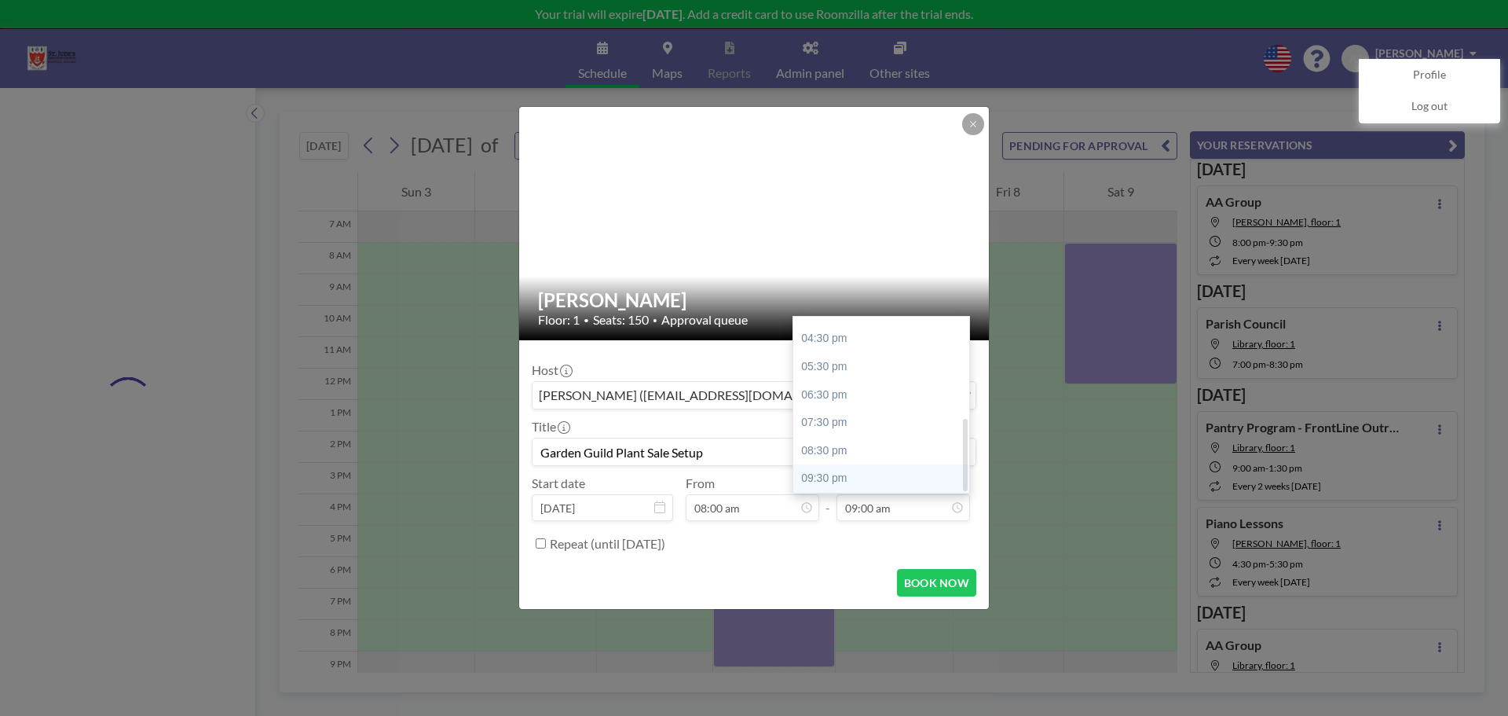
click at [866, 479] on div "09:30 pm" at bounding box center [885, 478] width 184 height 28
type input "09:30 pm"
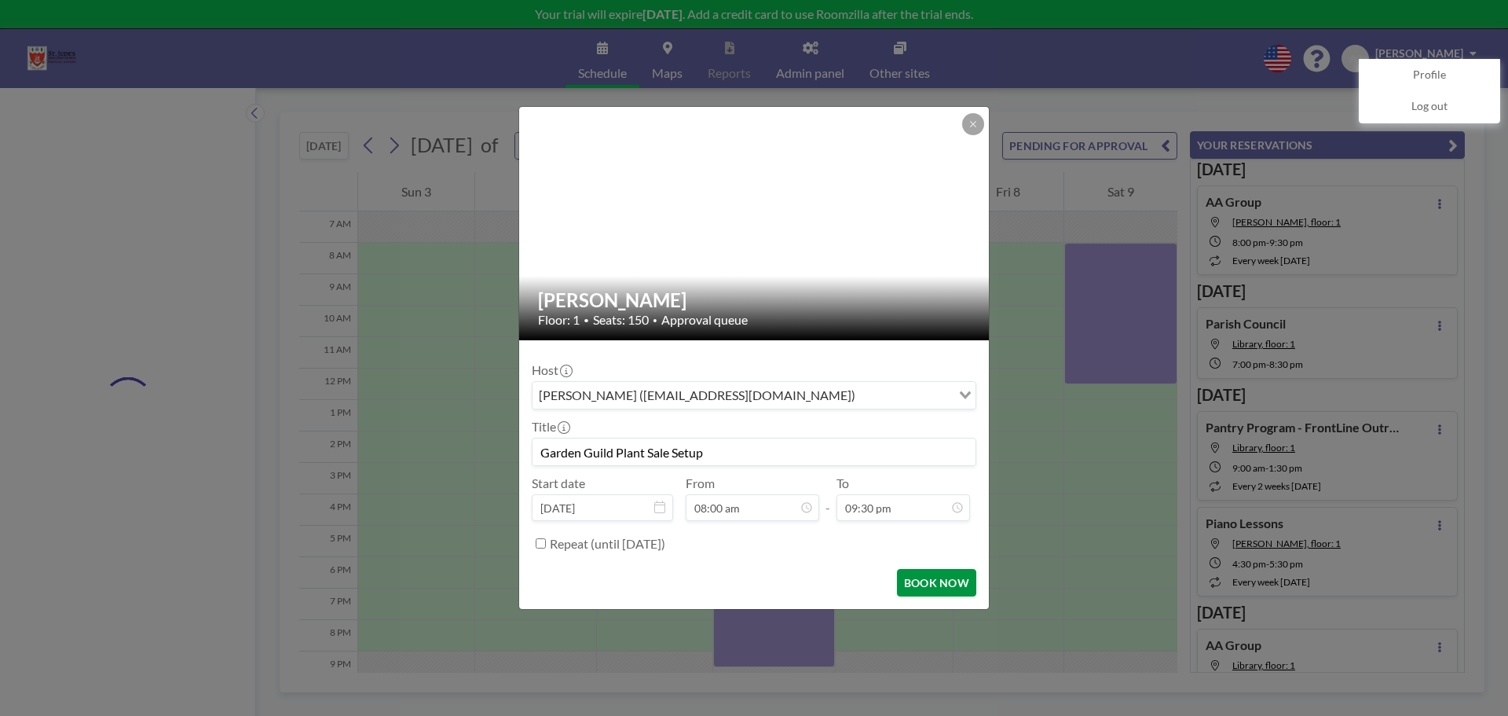
click at [969, 584] on button "BOOK NOW" at bounding box center [936, 582] width 79 height 27
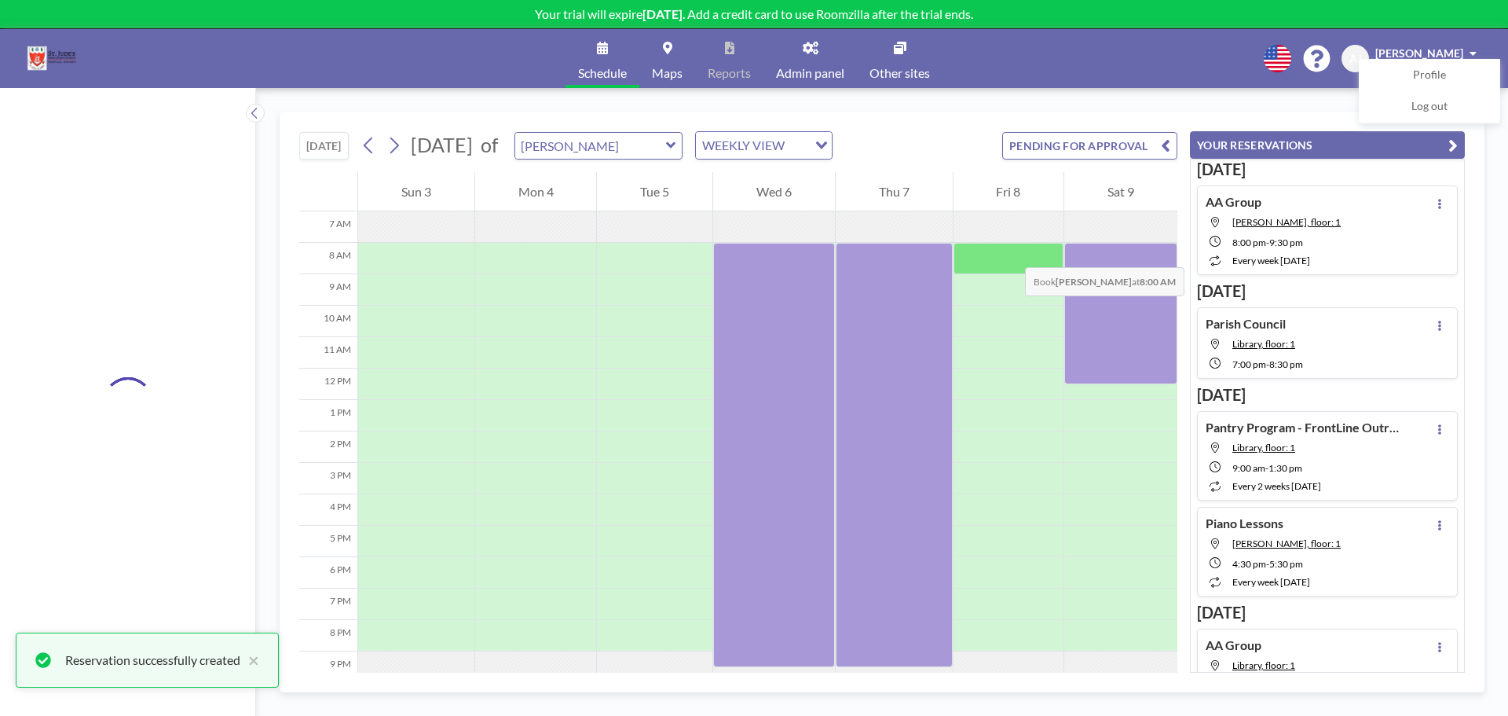
click at [1010, 251] on div at bounding box center [1009, 258] width 111 height 31
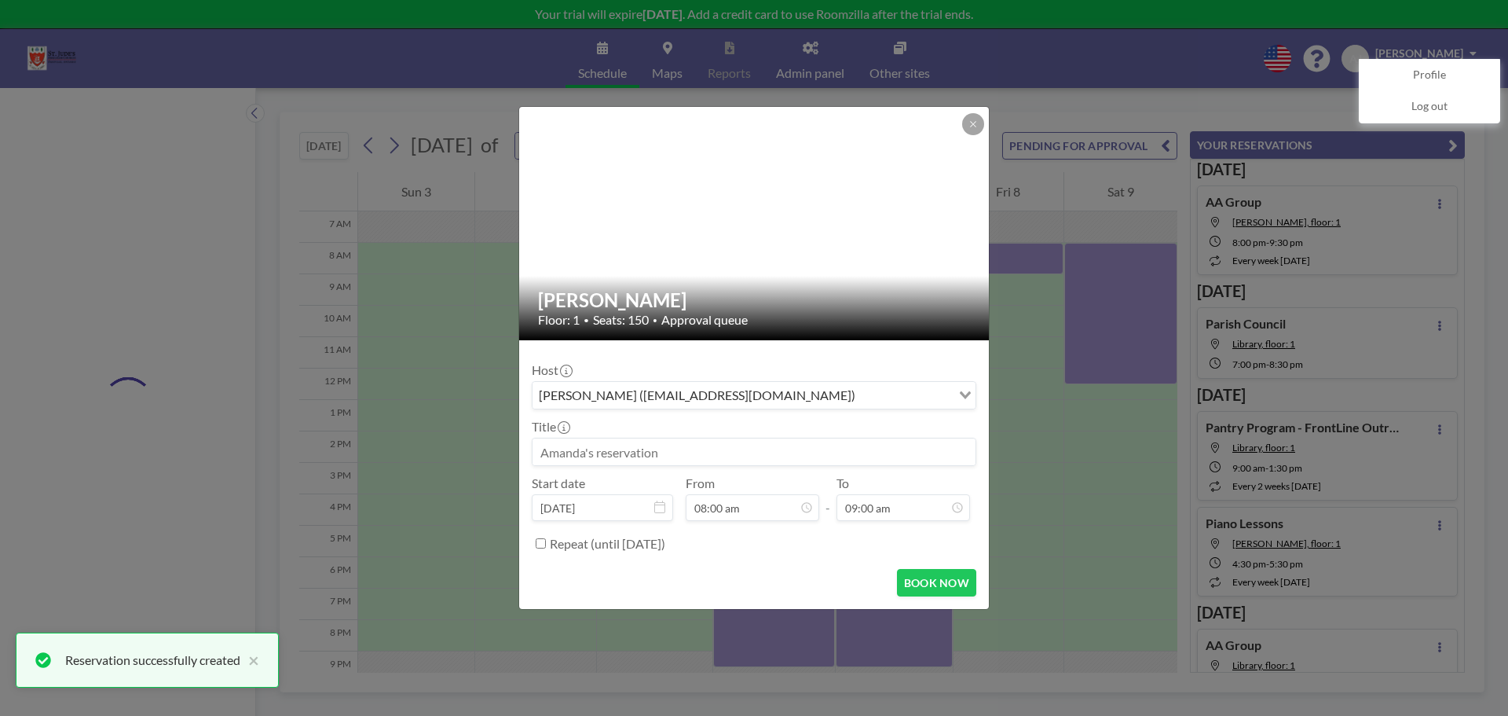
click at [682, 443] on input at bounding box center [754, 451] width 443 height 27
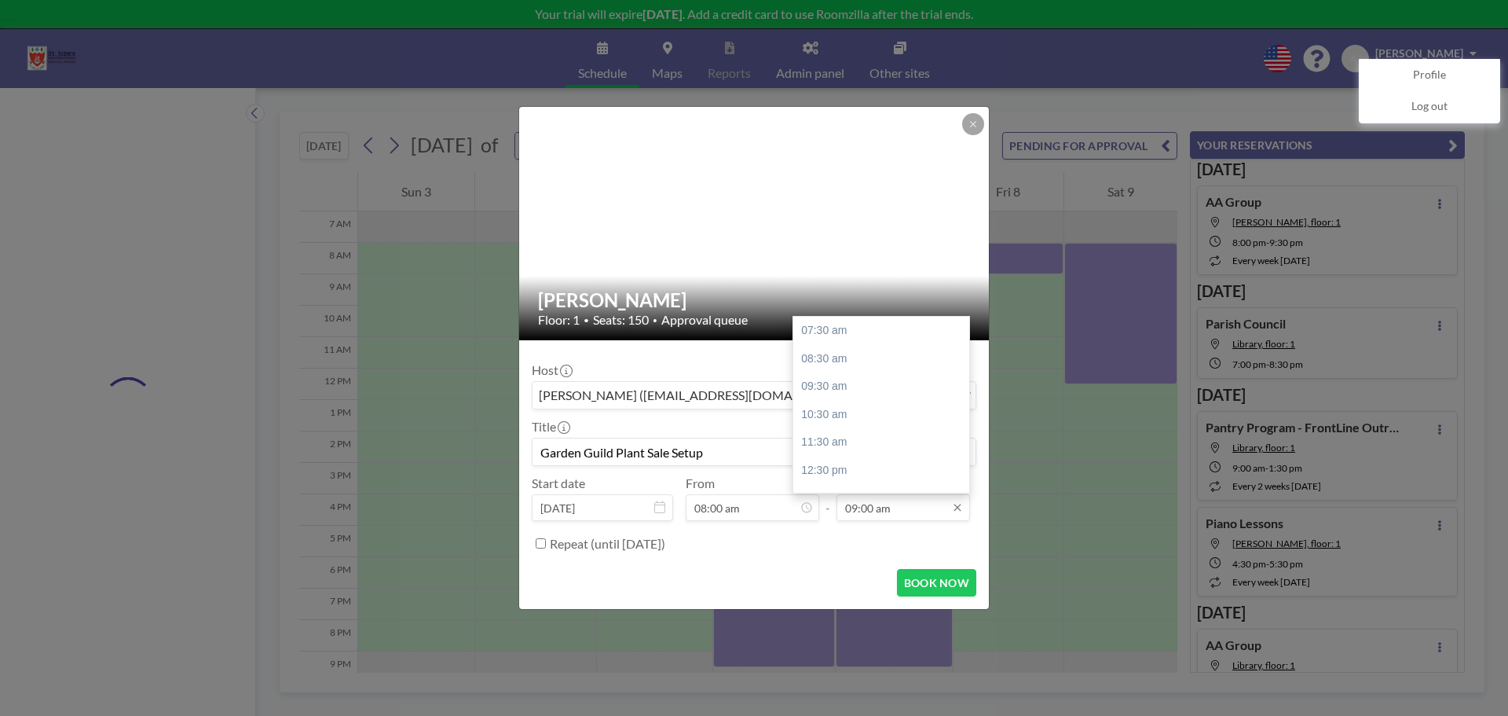
type input "Garden Guild Plant Sale Setup"
click at [911, 500] on input "09:00 am" at bounding box center [904, 507] width 134 height 27
click at [886, 467] on div "09:30 pm" at bounding box center [885, 478] width 184 height 28
type input "09:30 pm"
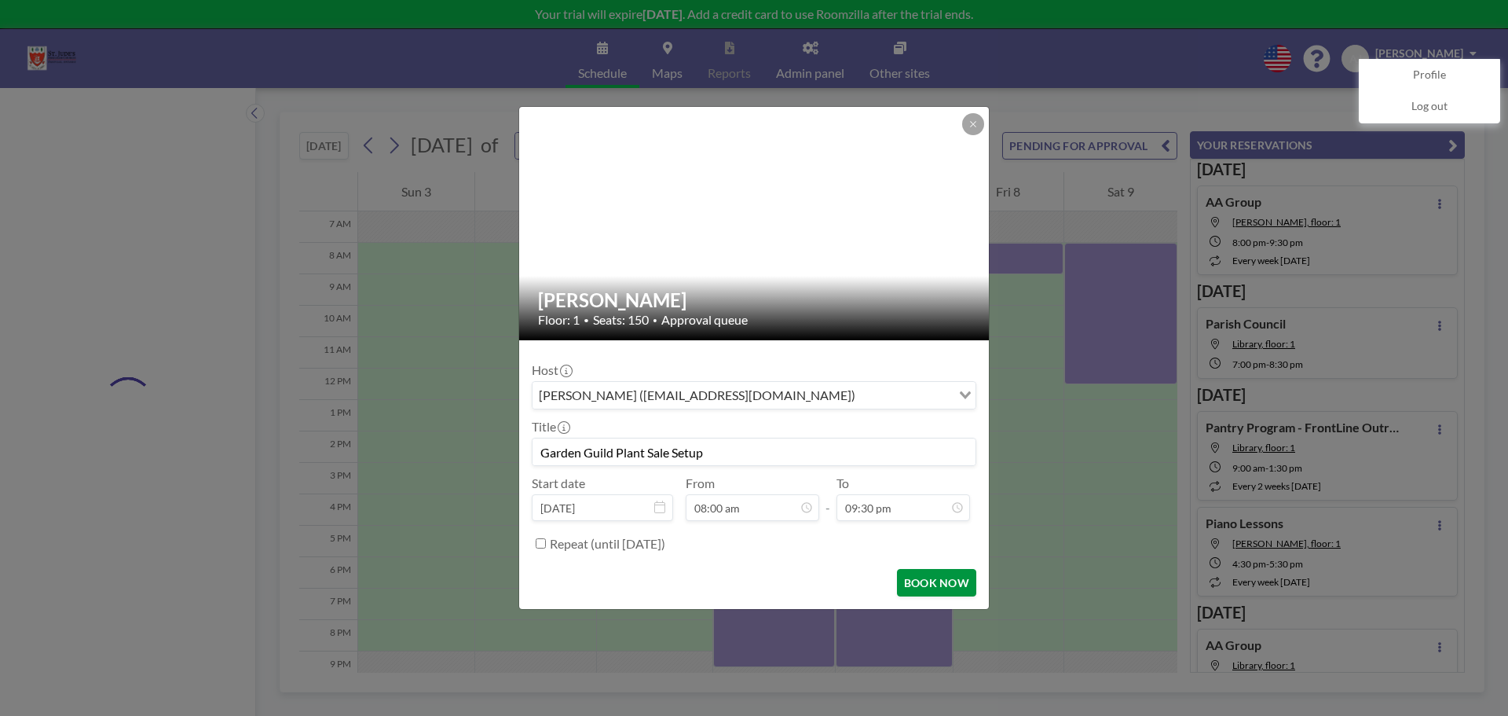
click at [933, 583] on button "BOOK NOW" at bounding box center [936, 582] width 79 height 27
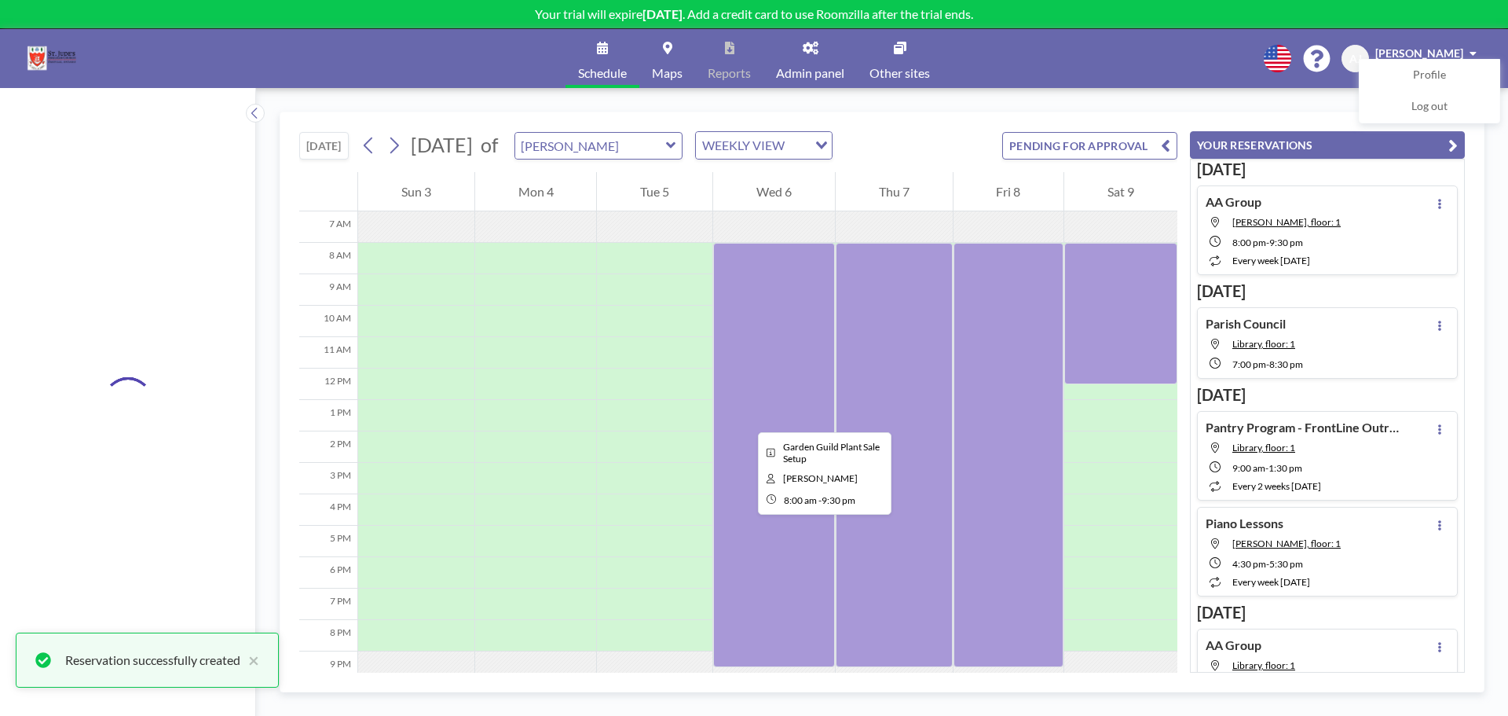
click at [746, 418] on div at bounding box center [774, 455] width 122 height 424
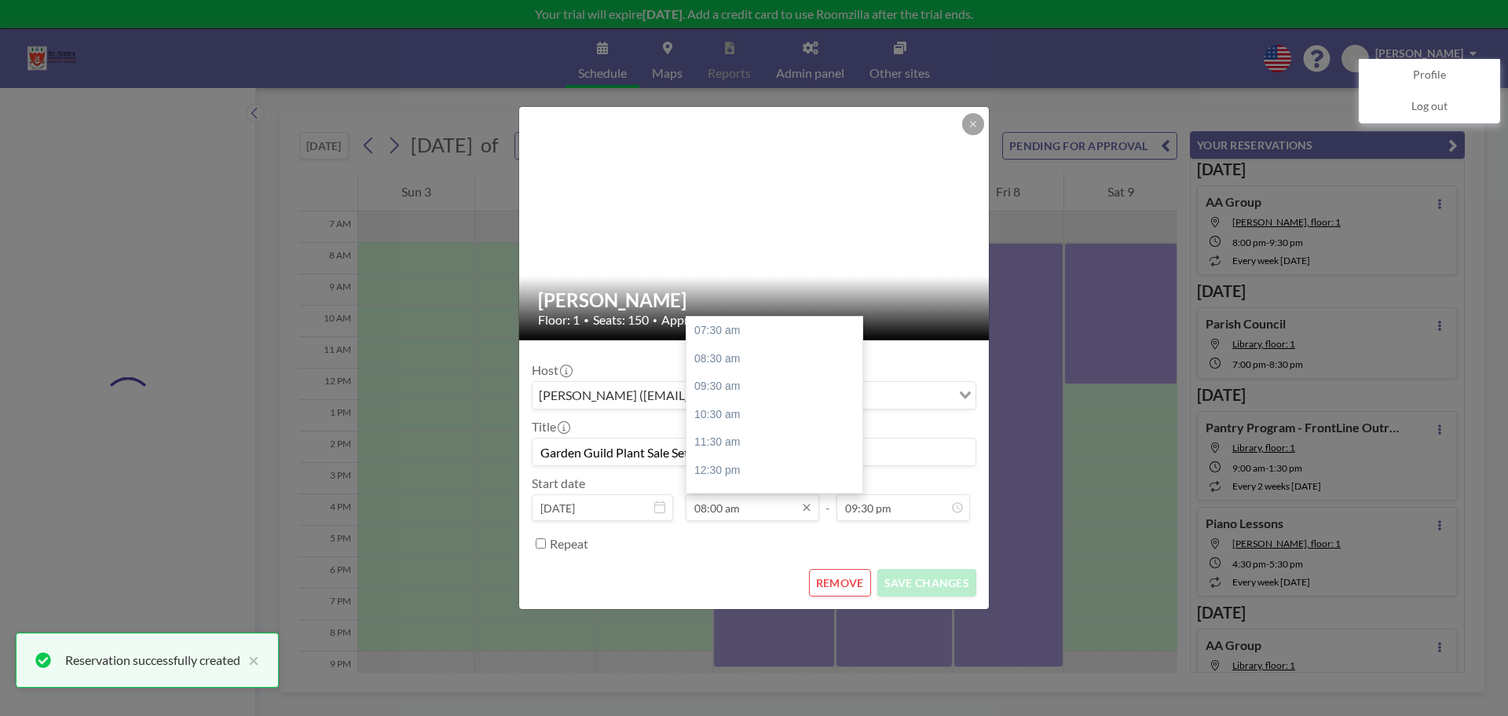
click at [697, 506] on input "08:00 am" at bounding box center [753, 507] width 134 height 27
click at [707, 509] on input "08:00 am" at bounding box center [753, 507] width 134 height 27
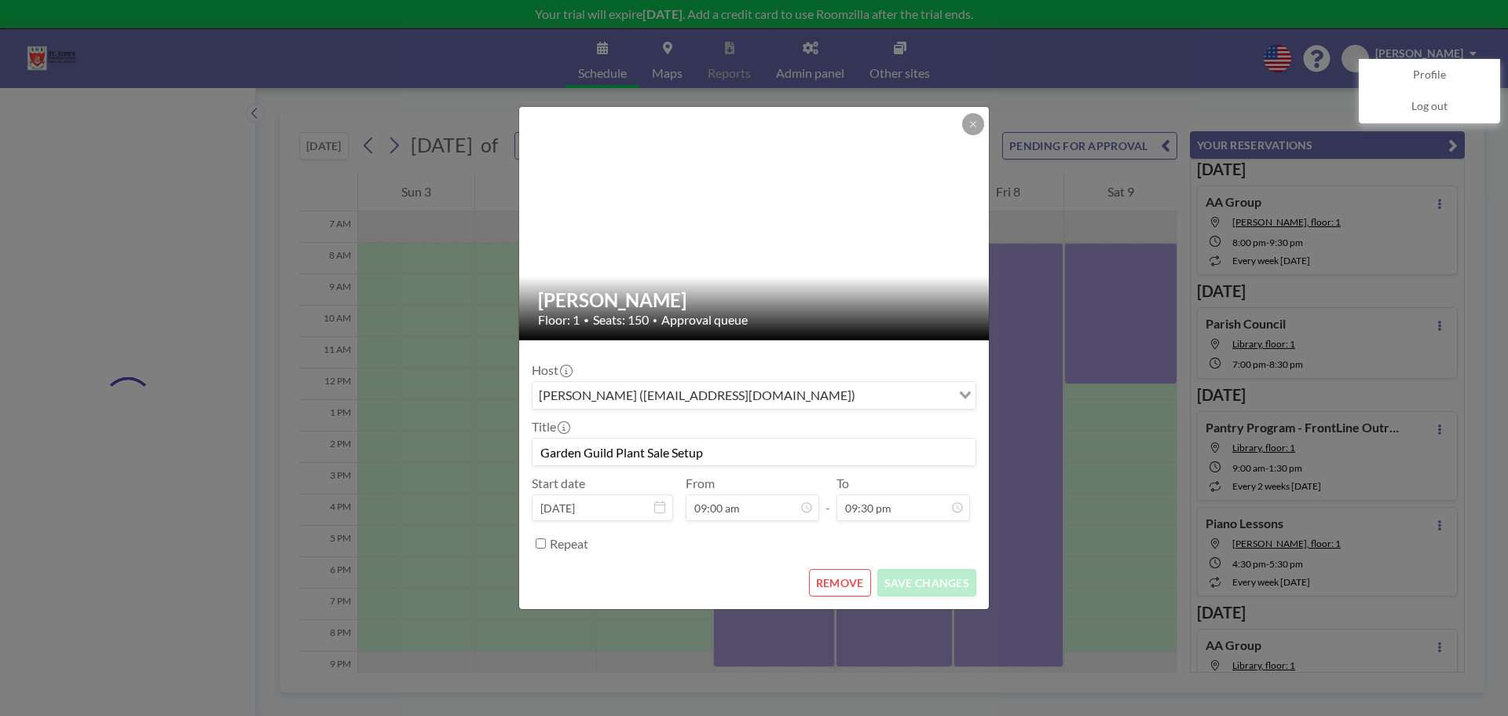
type input "09:00 am"
click at [728, 547] on div "Repeat" at bounding box center [763, 543] width 427 height 26
click at [952, 584] on button "SAVE CHANGES" at bounding box center [927, 582] width 99 height 27
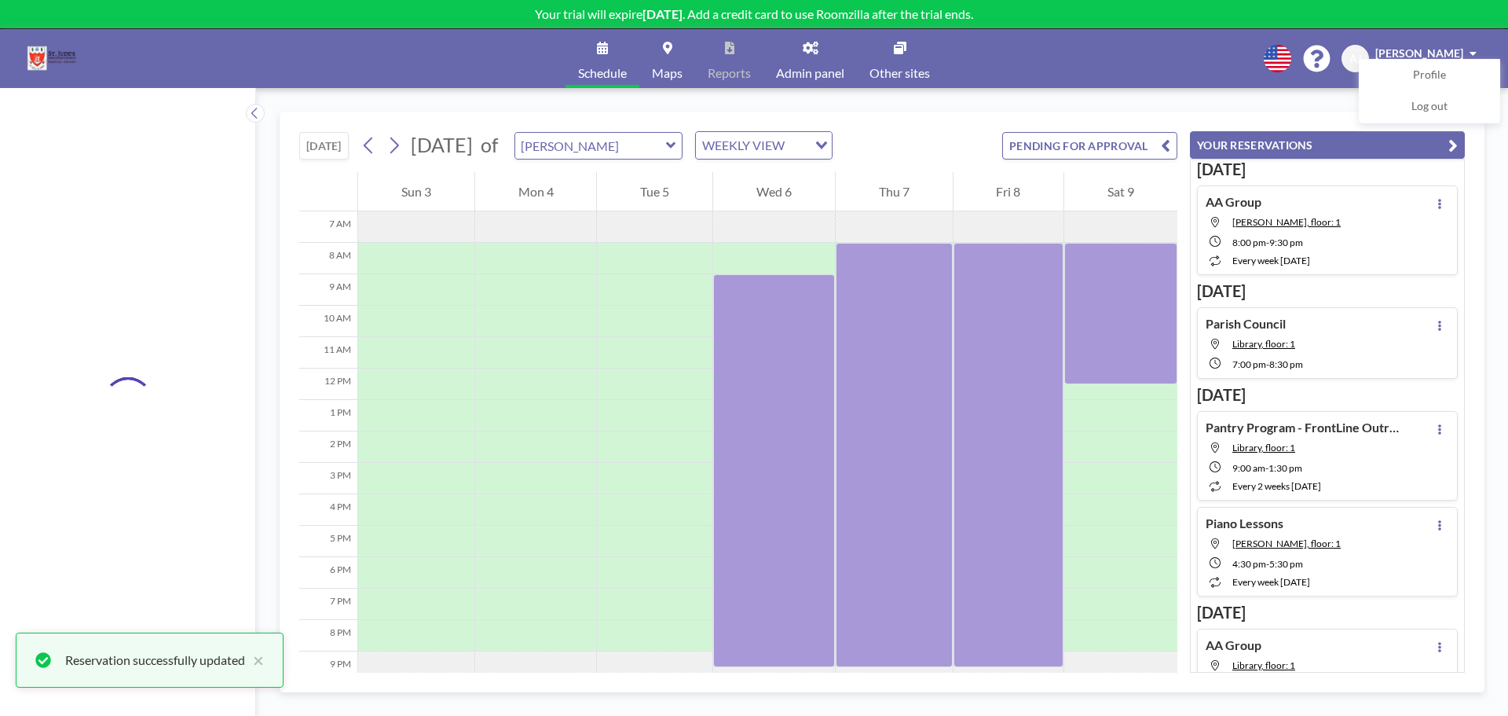
click at [336, 151] on button "[DATE]" at bounding box center [323, 145] width 49 height 27
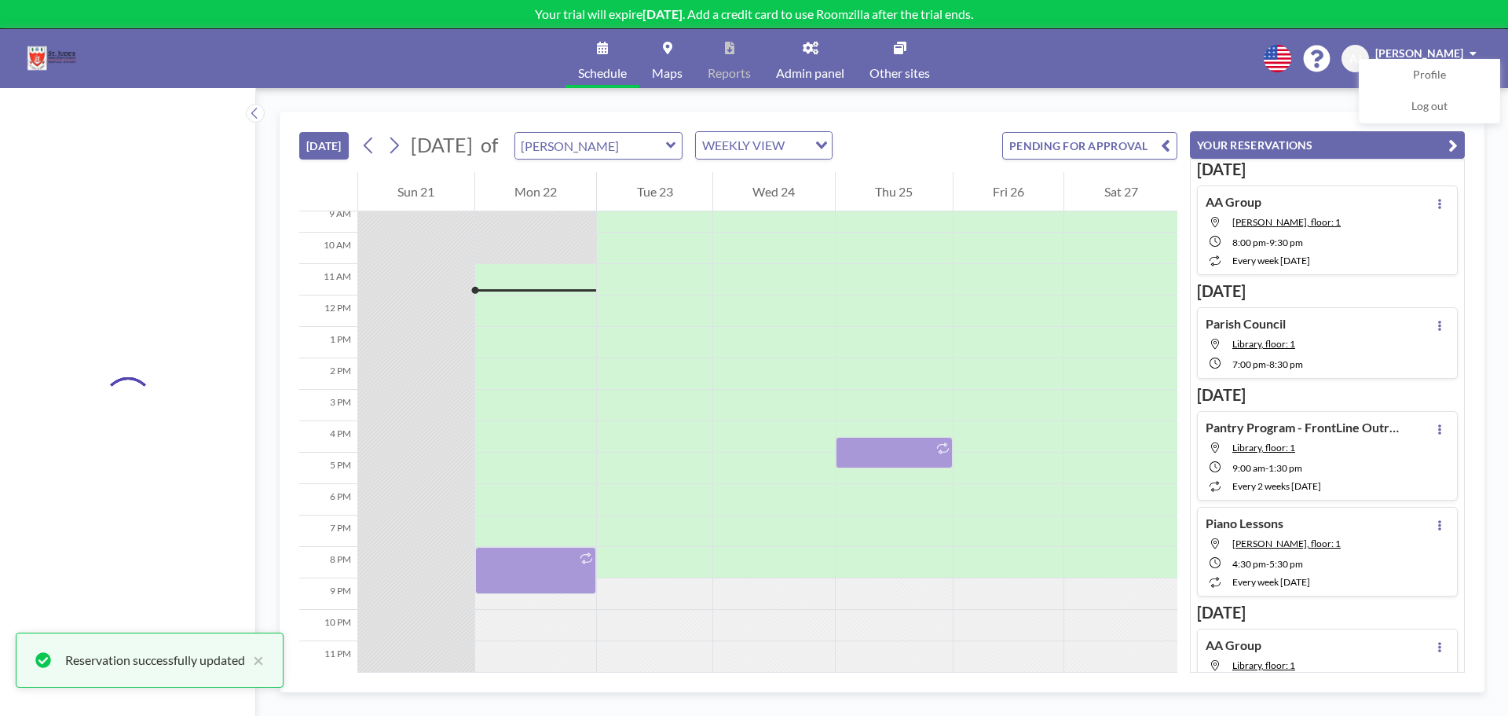
scroll to position [301, 0]
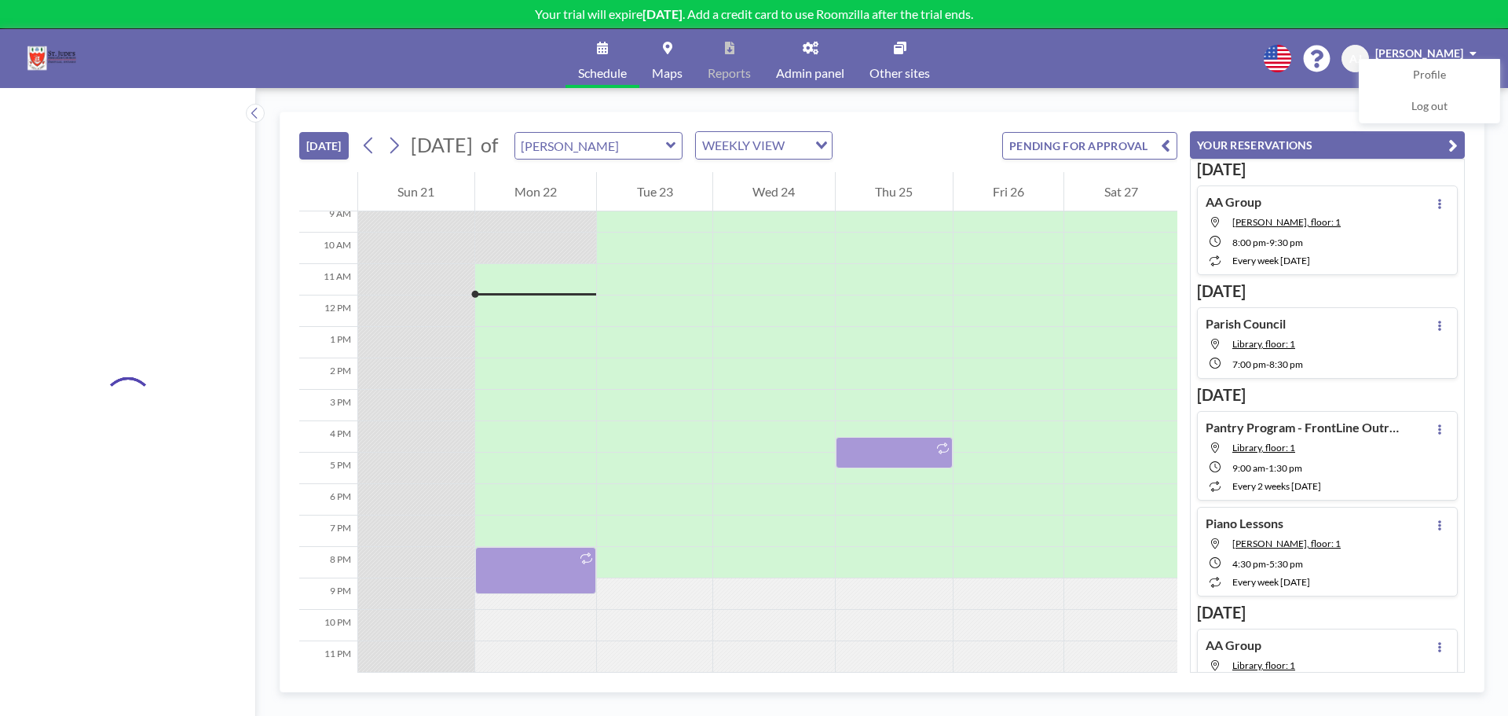
click at [610, 55] on link "Schedule" at bounding box center [603, 58] width 74 height 59
click at [977, 55] on div "Schedule Maps Reports Admin panel Other sites English Polski 日本語 Española AJ Am…" at bounding box center [754, 58] width 1508 height 59
click at [251, 115] on icon at bounding box center [255, 113] width 10 height 16
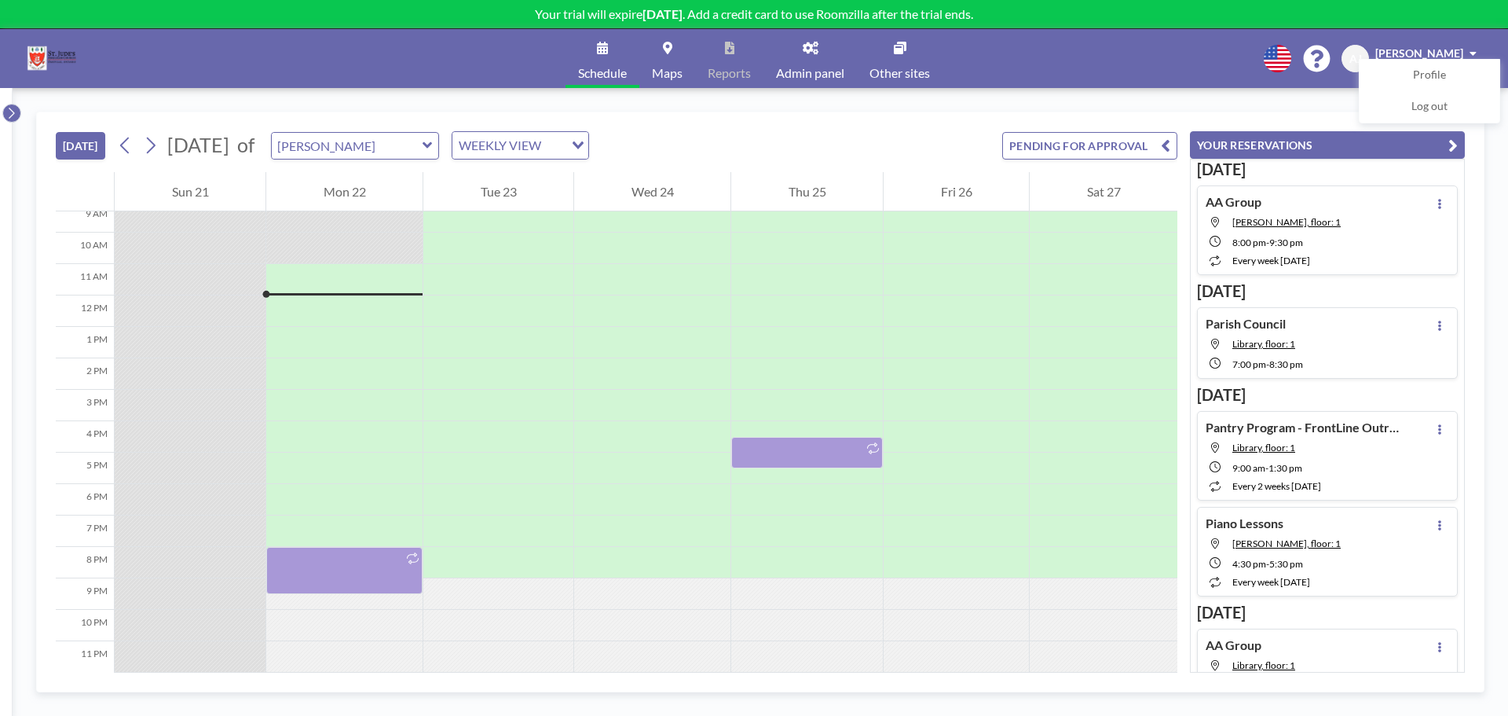
click at [17, 115] on button at bounding box center [11, 113] width 19 height 19
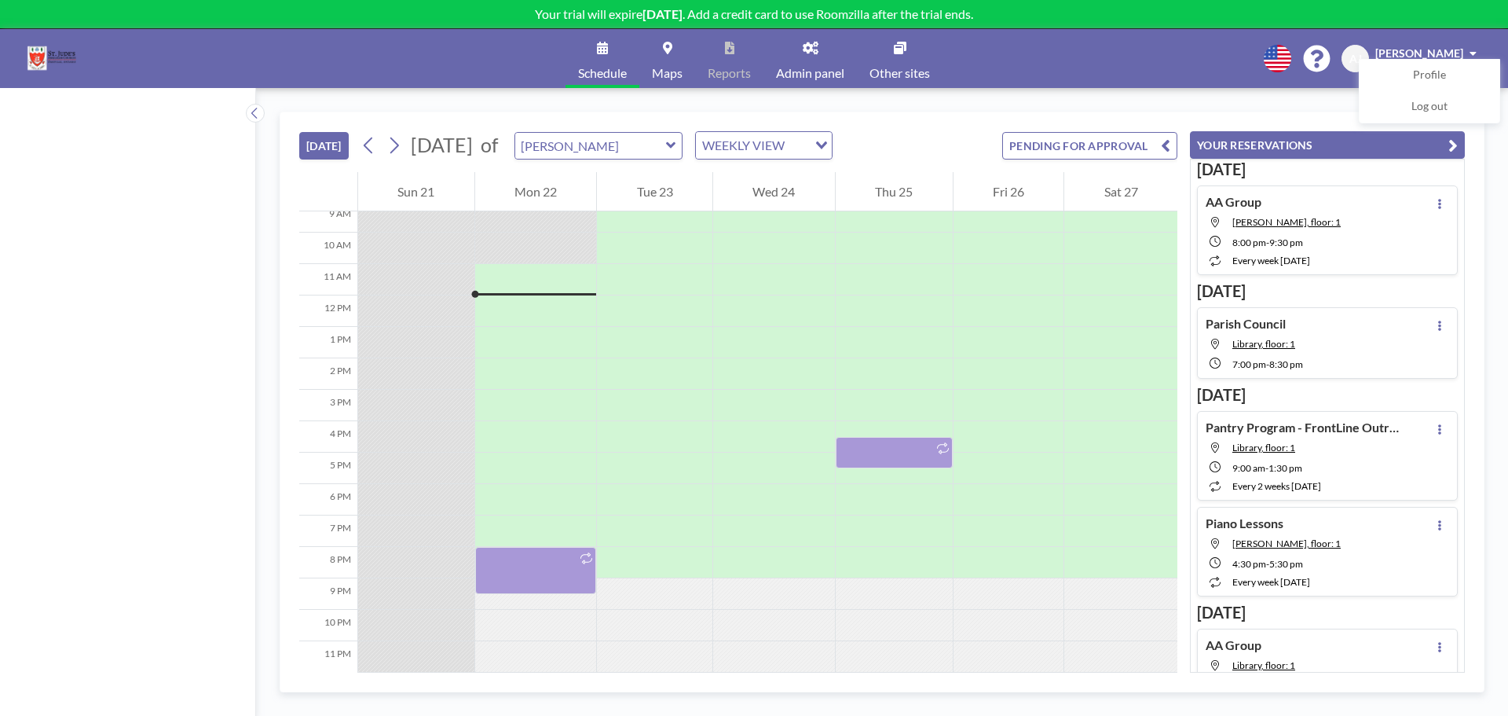
click at [49, 54] on img at bounding box center [53, 58] width 56 height 31
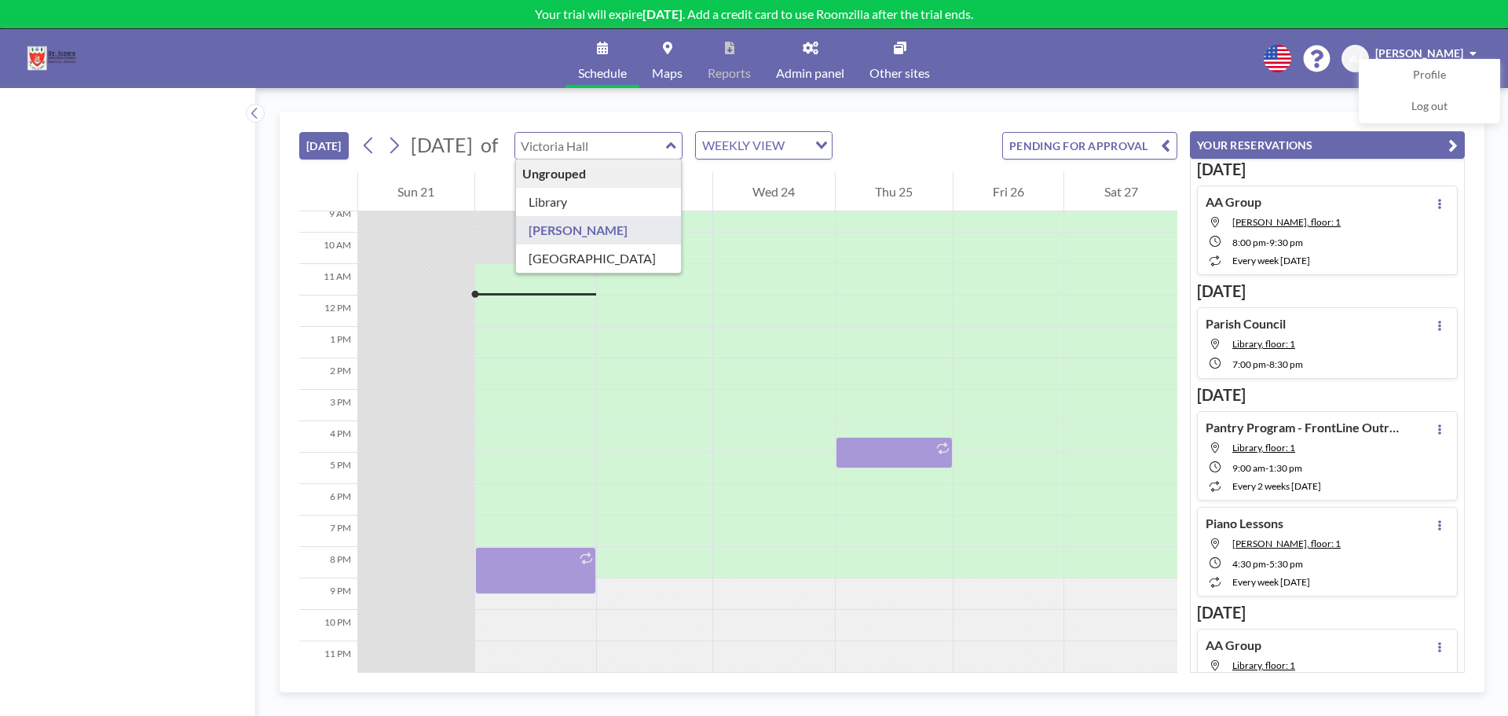
click at [666, 157] on input "text" at bounding box center [590, 146] width 151 height 26
type input "Library"
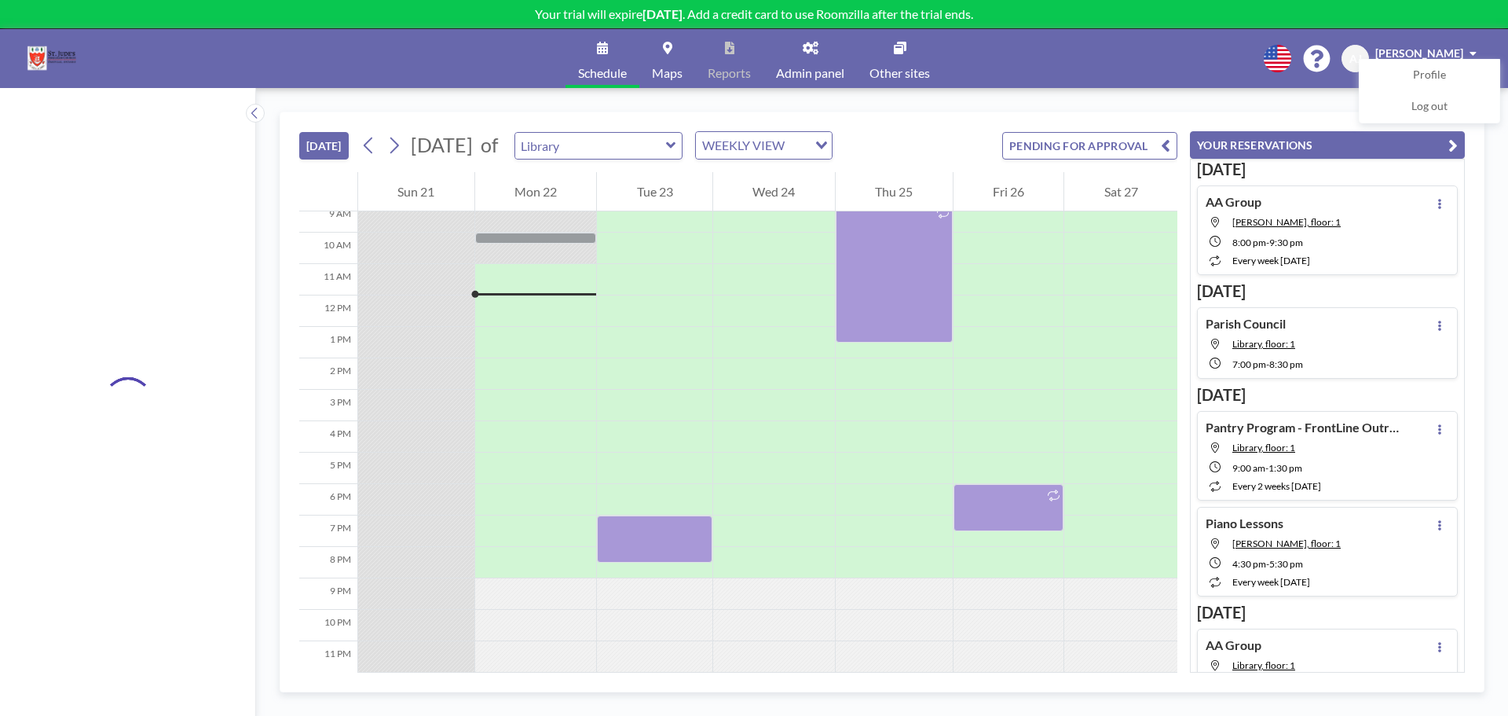
click at [671, 59] on link "Maps" at bounding box center [668, 58] width 56 height 59
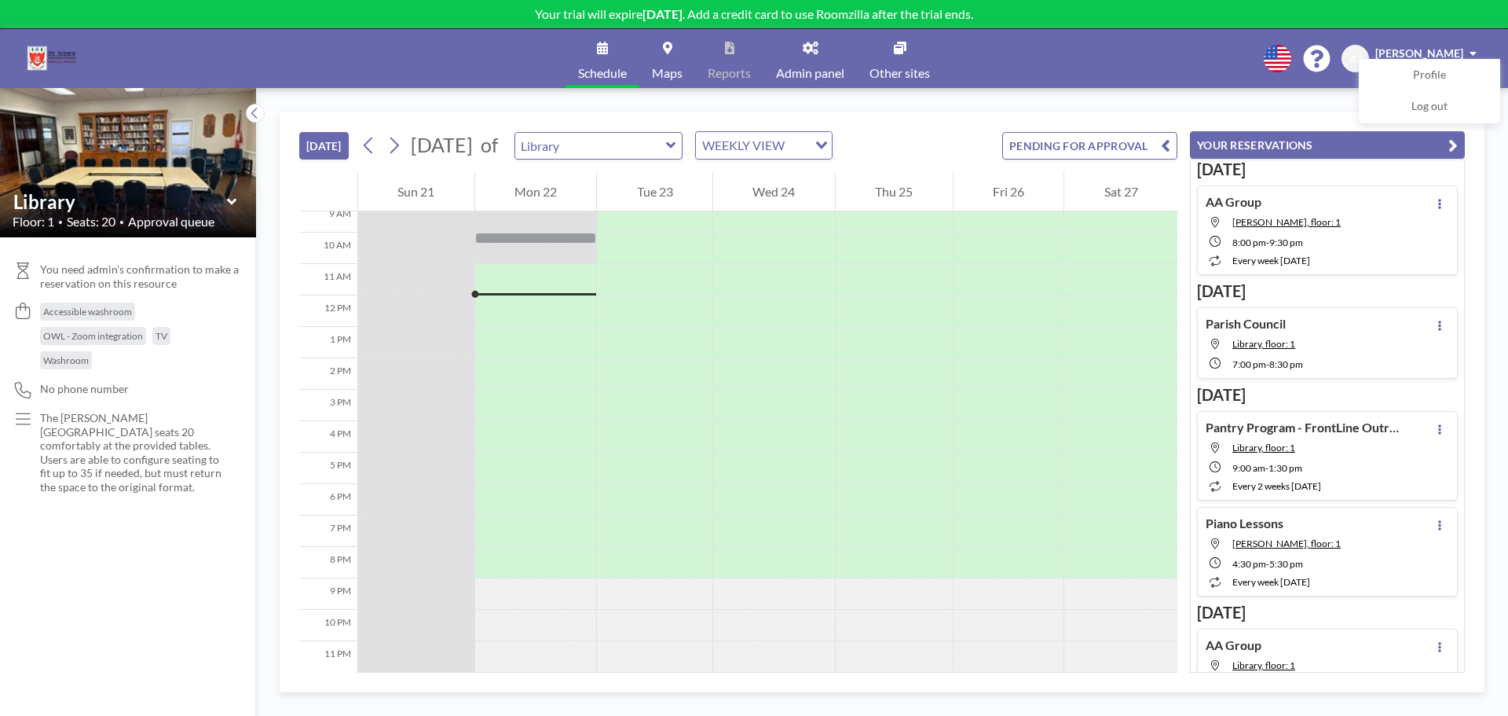
scroll to position [301, 0]
click at [812, 50] on icon at bounding box center [811, 48] width 16 height 13
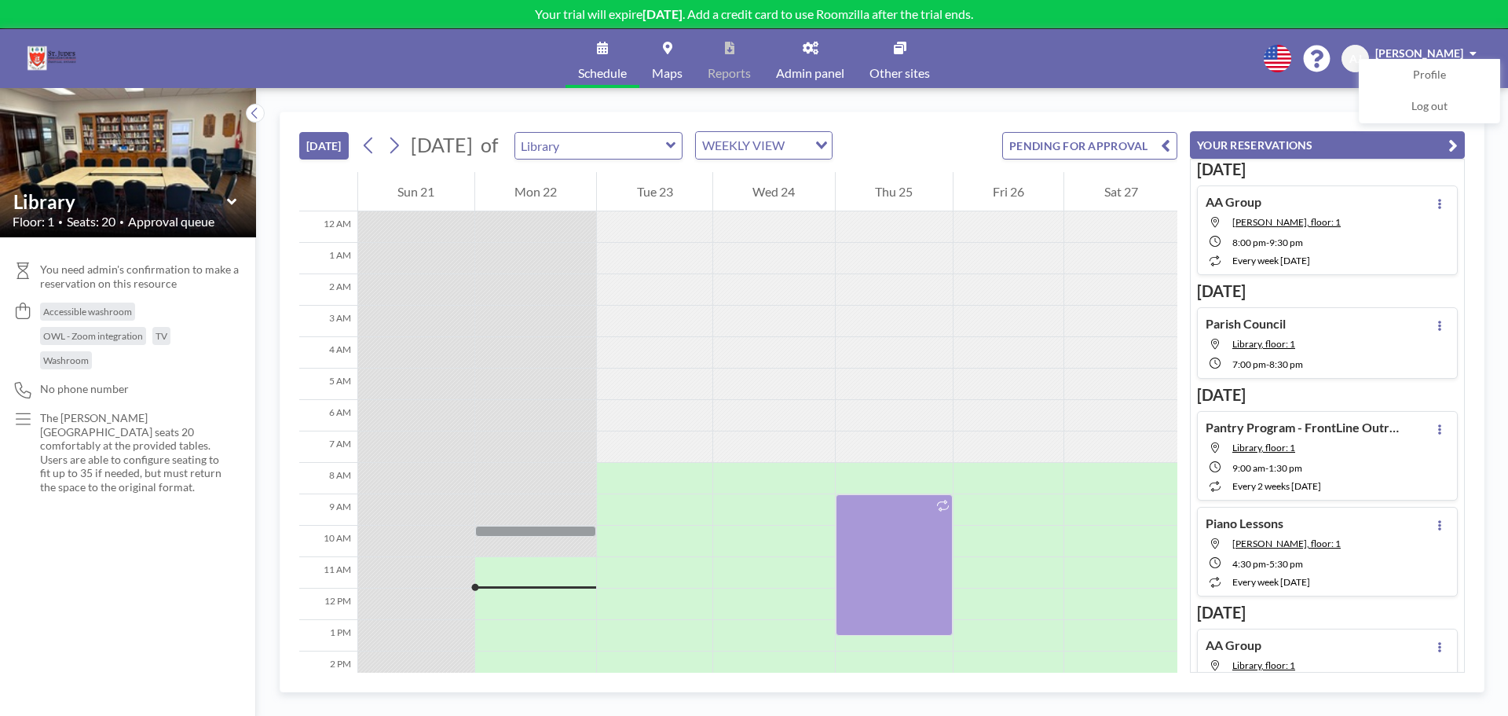
scroll to position [301, 0]
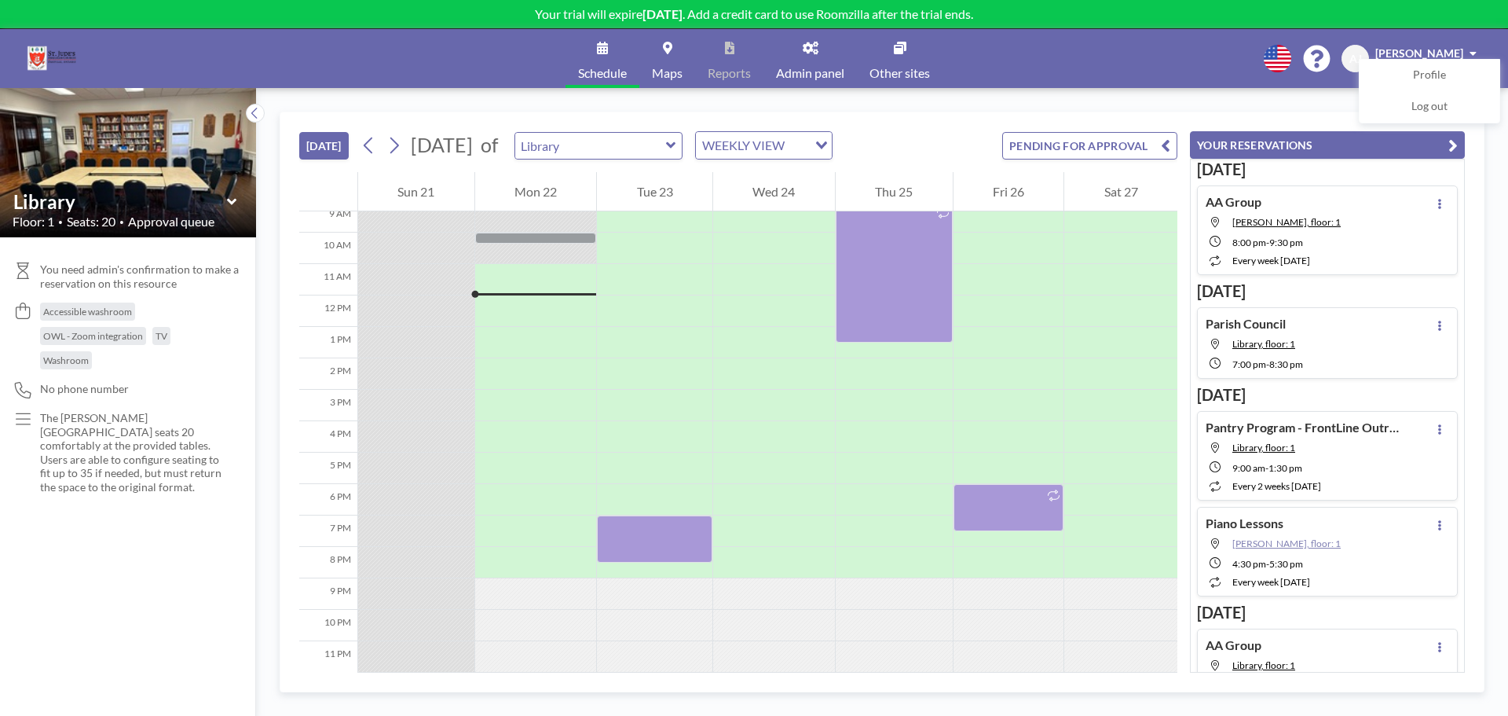
click at [1278, 548] on span "[PERSON_NAME], floor: 1" at bounding box center [1287, 543] width 108 height 12
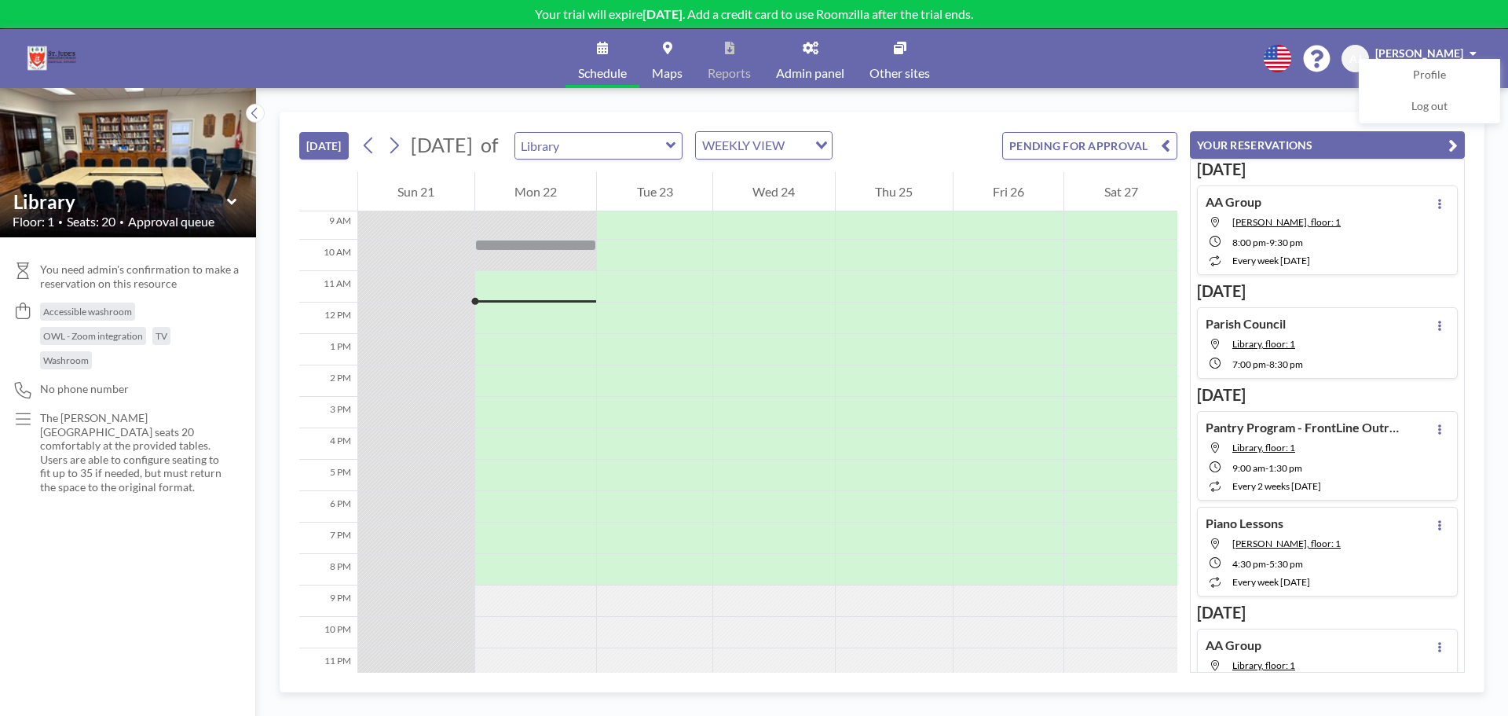
scroll to position [301, 0]
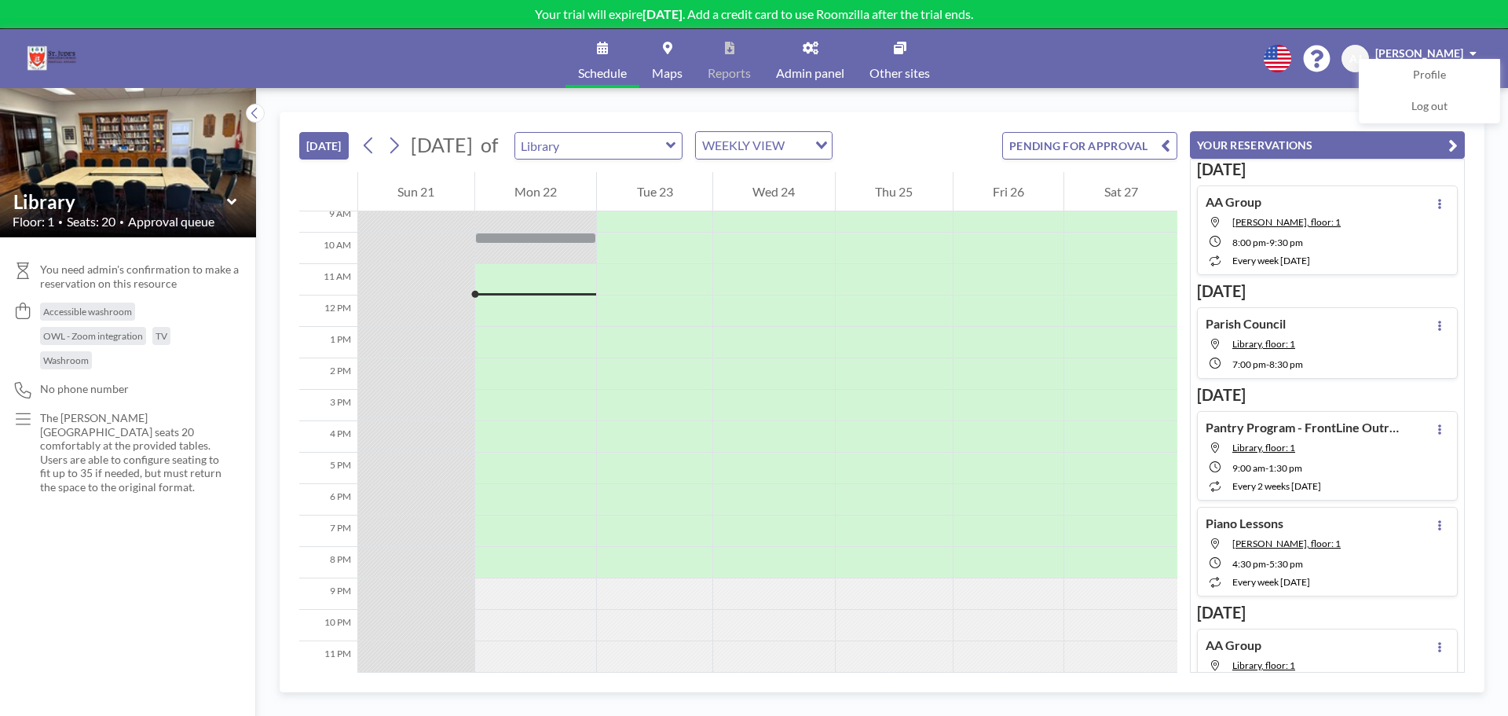
click at [1314, 430] on h4 "Pantry Program - FrontLine Outreach" at bounding box center [1304, 428] width 196 height 16
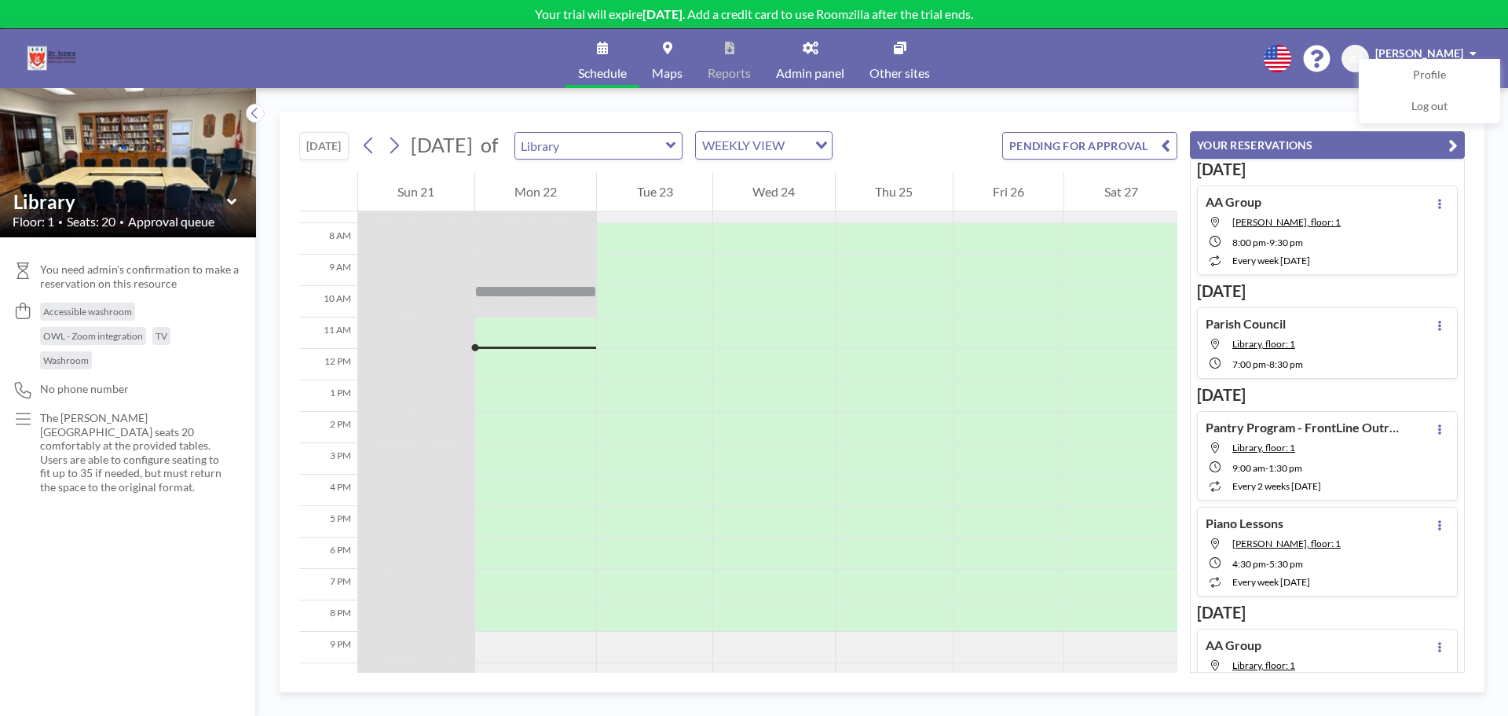
scroll to position [251, 0]
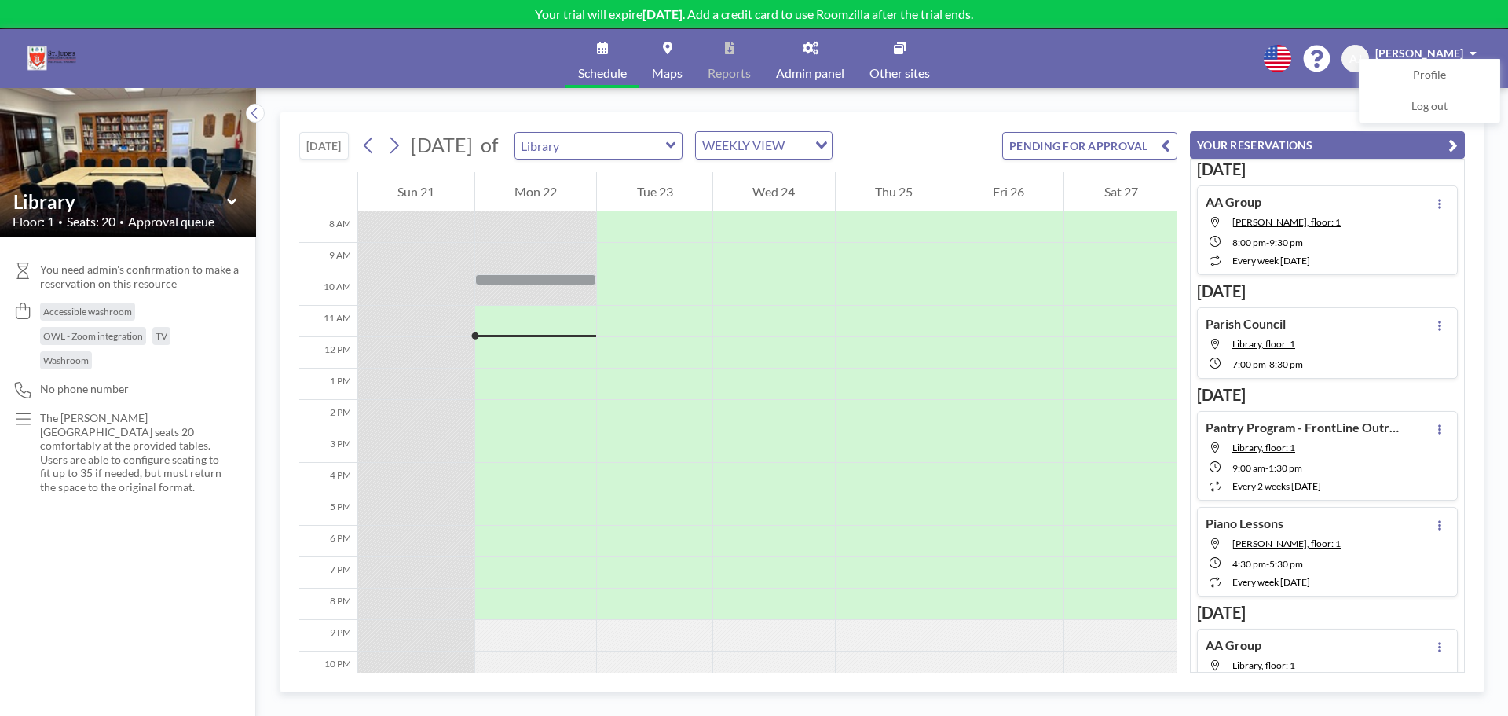
click at [1314, 430] on h4 "Pantry Program - FrontLine Outreach" at bounding box center [1304, 428] width 196 height 16
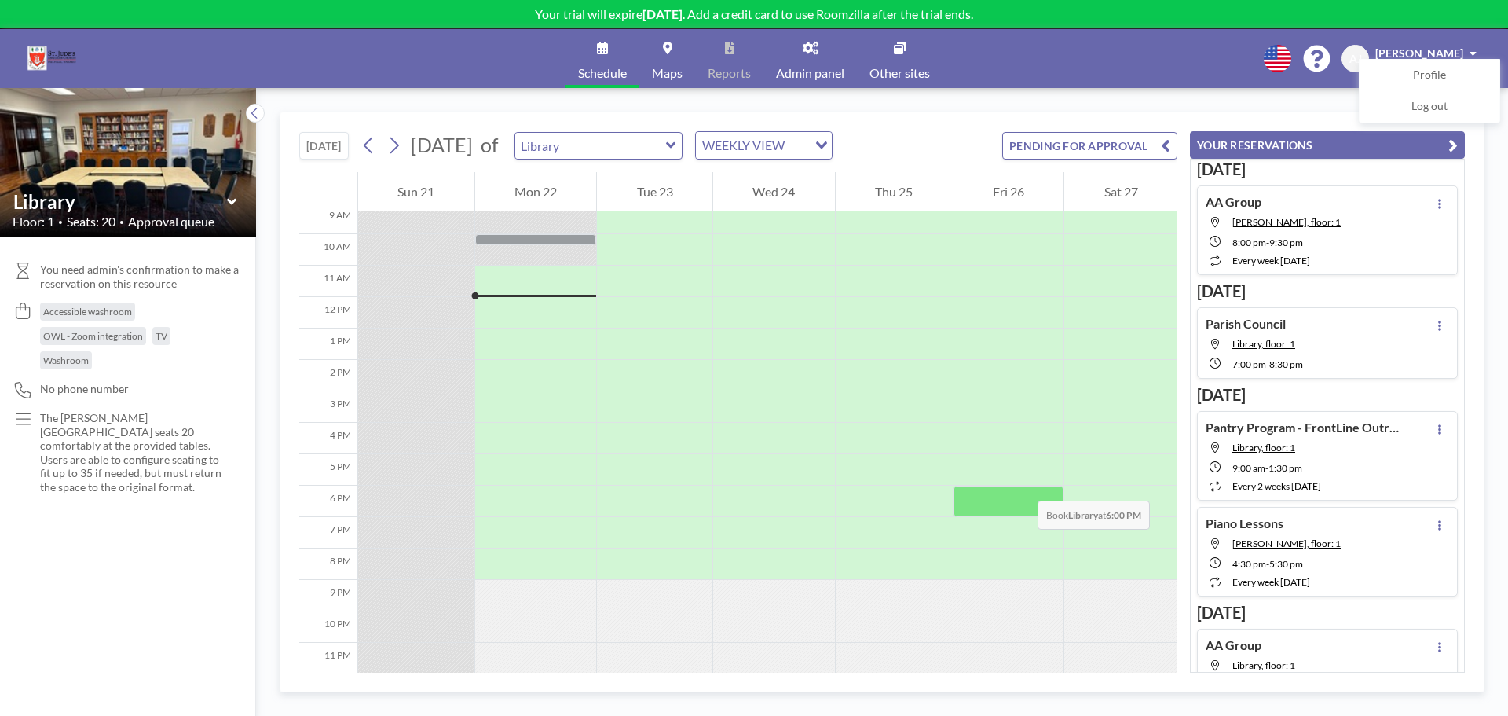
scroll to position [301, 0]
click at [1362, 441] on div "Pantry Program - FrontLine Outreach Library, floor: 1 9:00 AM - 1:30 PM every 2…" at bounding box center [1304, 456] width 196 height 72
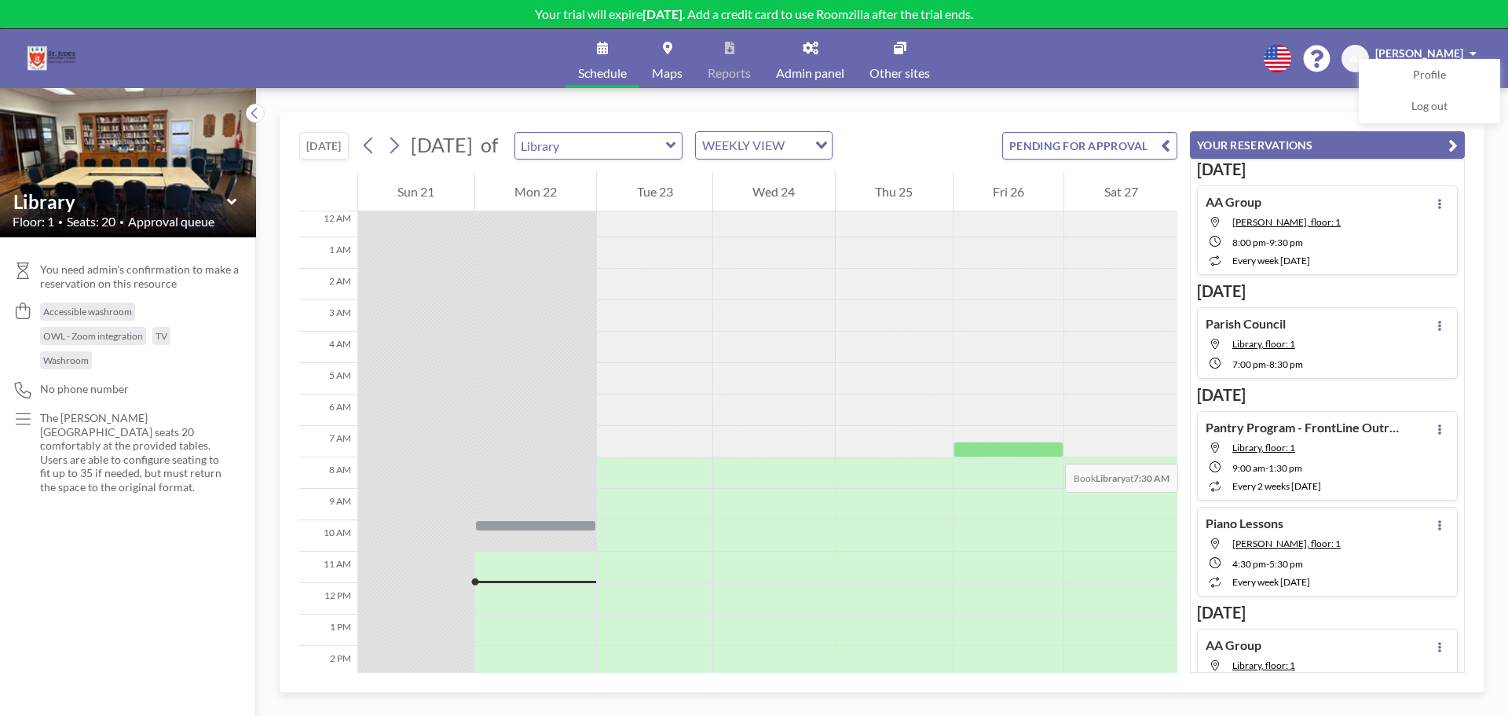
scroll to position [0, 0]
click at [1120, 140] on button "PENDING FOR APPROVAL" at bounding box center [1089, 145] width 175 height 27
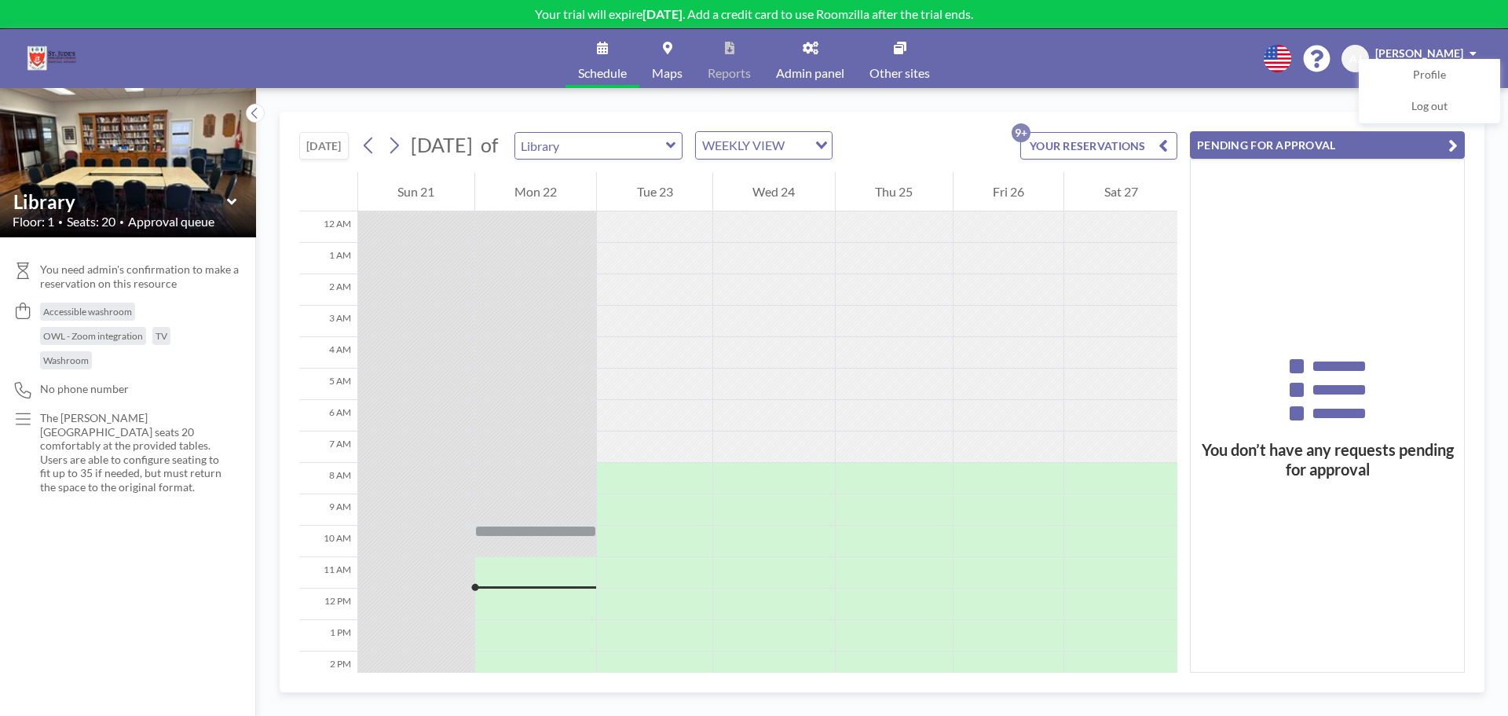
click at [1114, 153] on button "YOUR RESERVATIONS 9+" at bounding box center [1099, 145] width 157 height 27
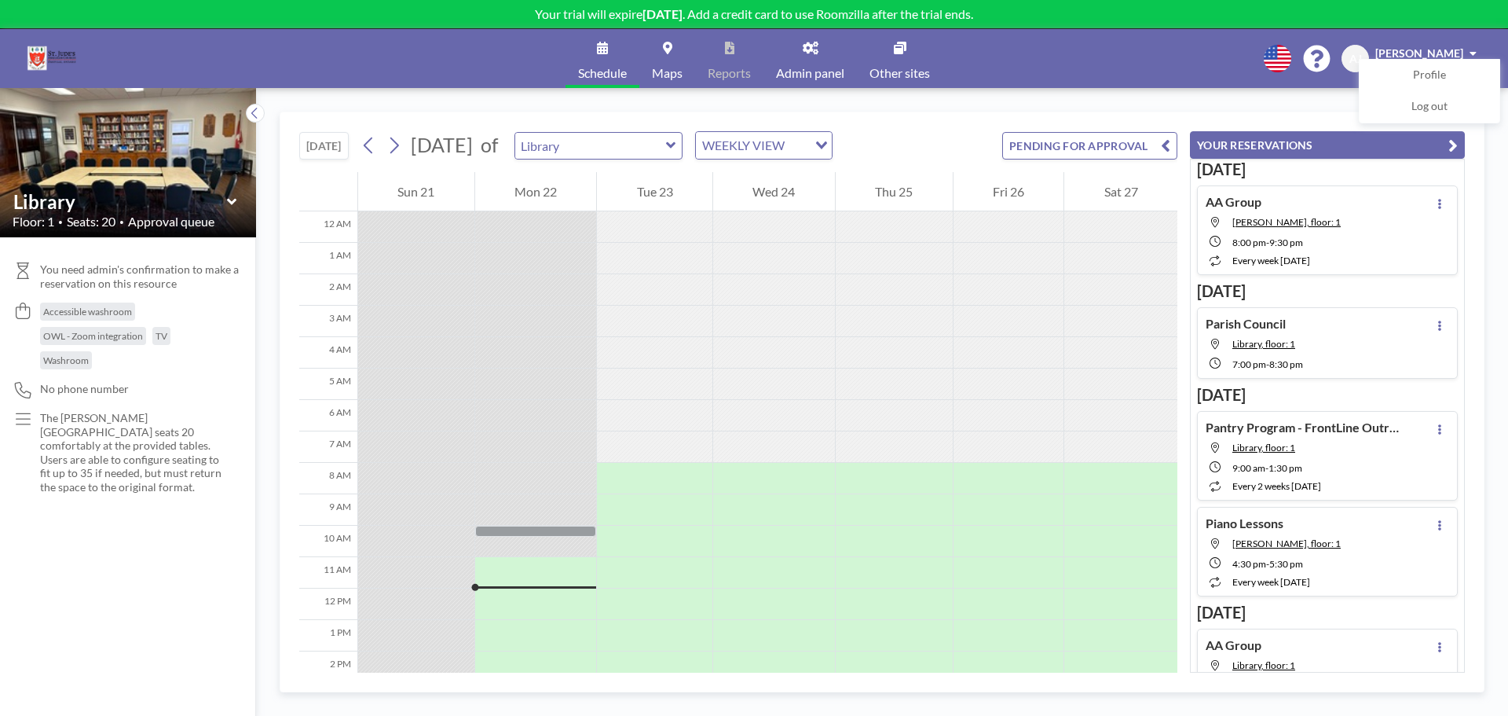
click at [318, 146] on button "[DATE]" at bounding box center [323, 145] width 49 height 27
click at [1377, 215] on div "AA Group Victoria Hall, floor: 1 8:00 PM - 9:30 PM every week on Monday" at bounding box center [1327, 230] width 261 height 90
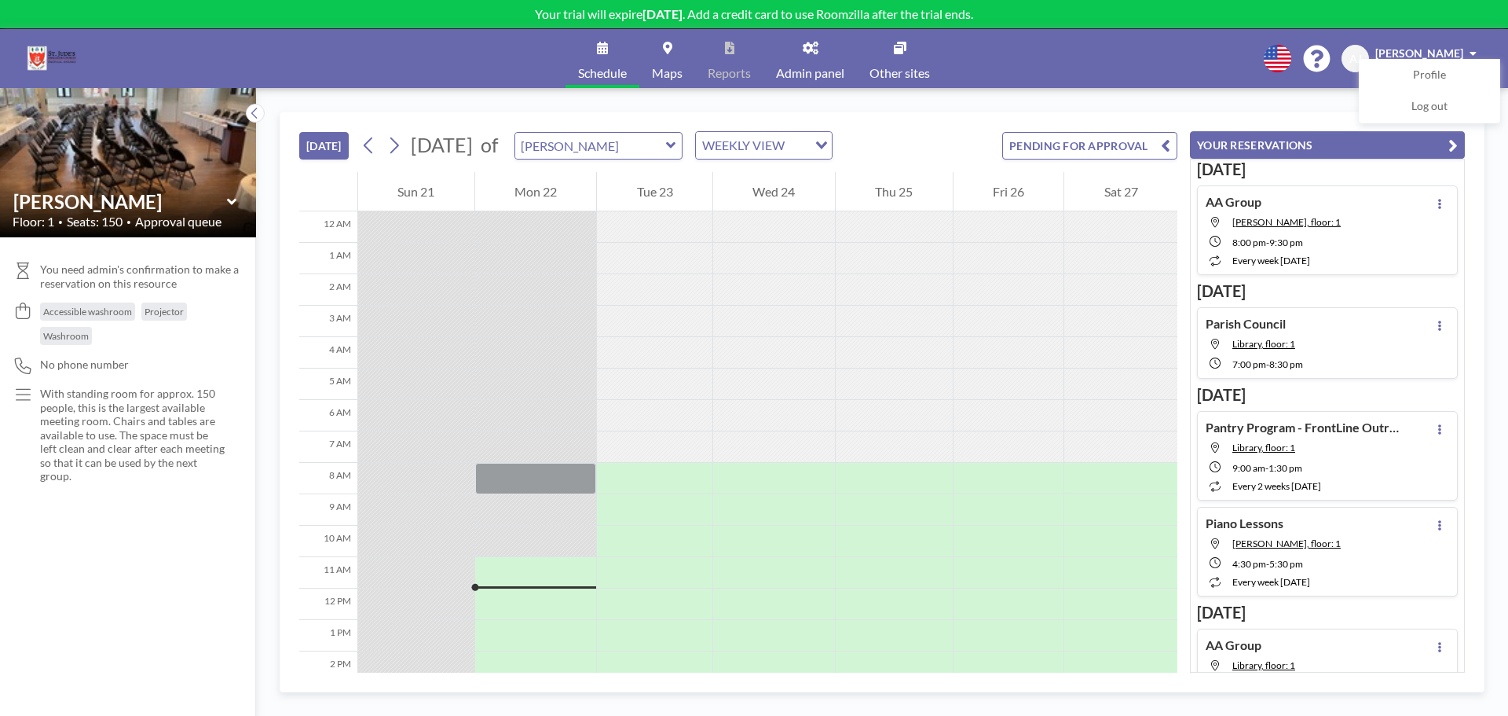
scroll to position [301, 0]
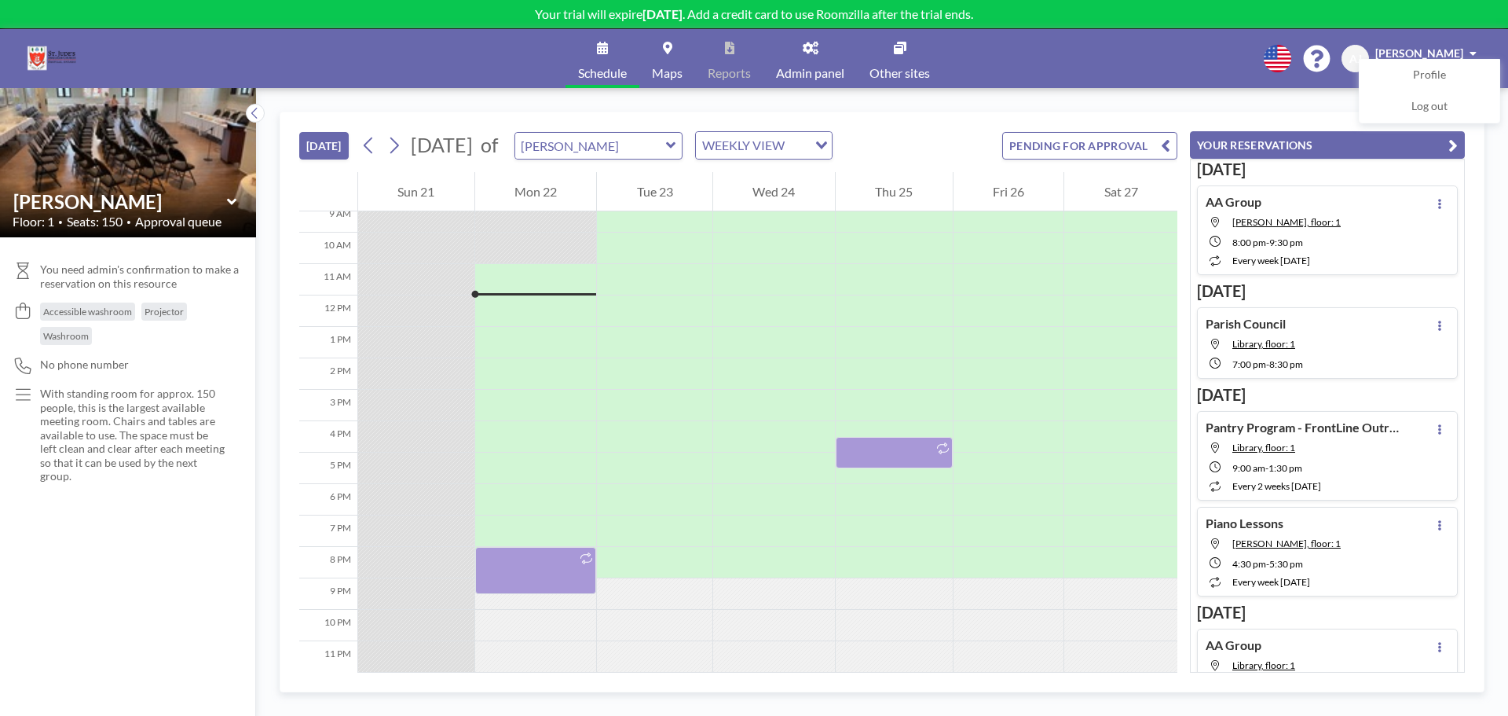
click at [1336, 334] on div "Parish Council Library, floor: 1 7:00 PM - 8:30 PM" at bounding box center [1327, 342] width 261 height 71
type input "Library"
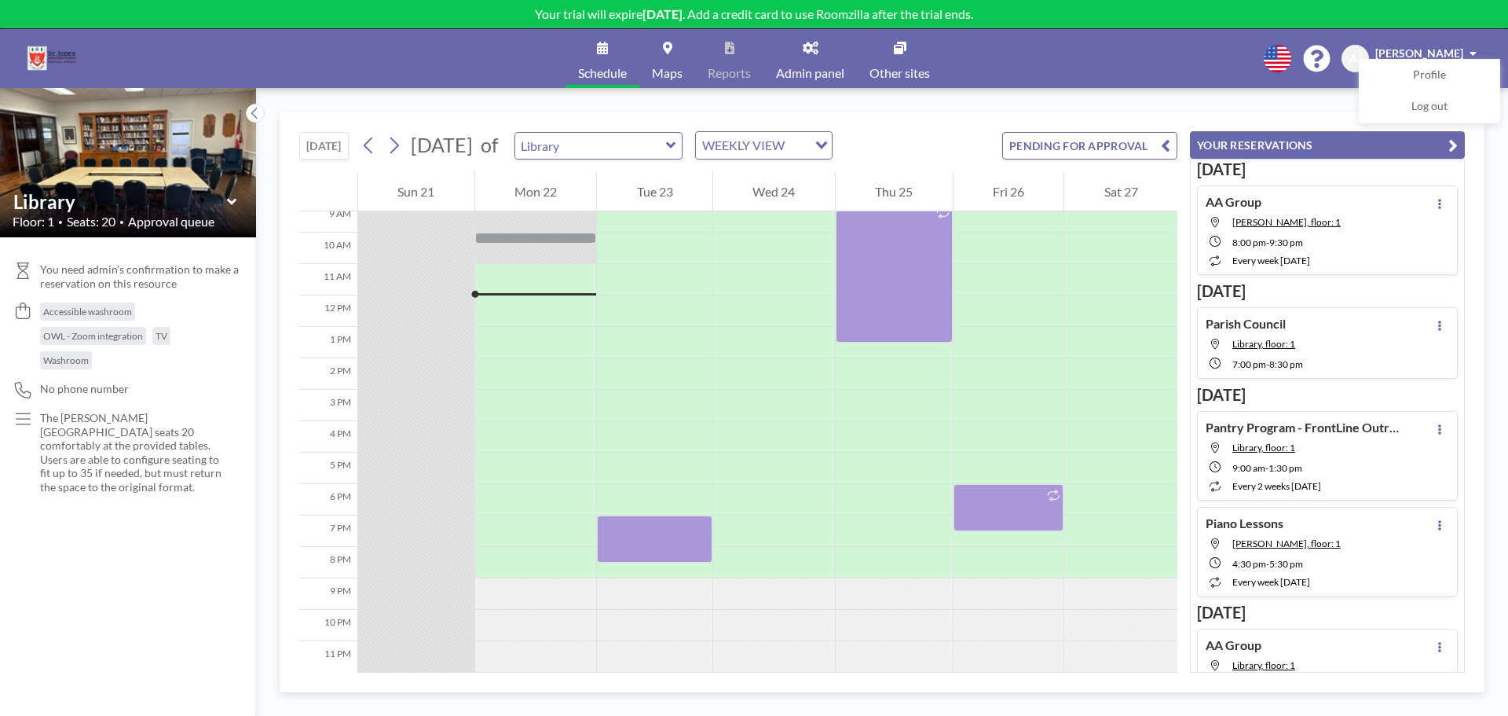
click at [1359, 464] on div "9:00 AM - 1:30 PM" at bounding box center [1318, 467] width 170 height 14
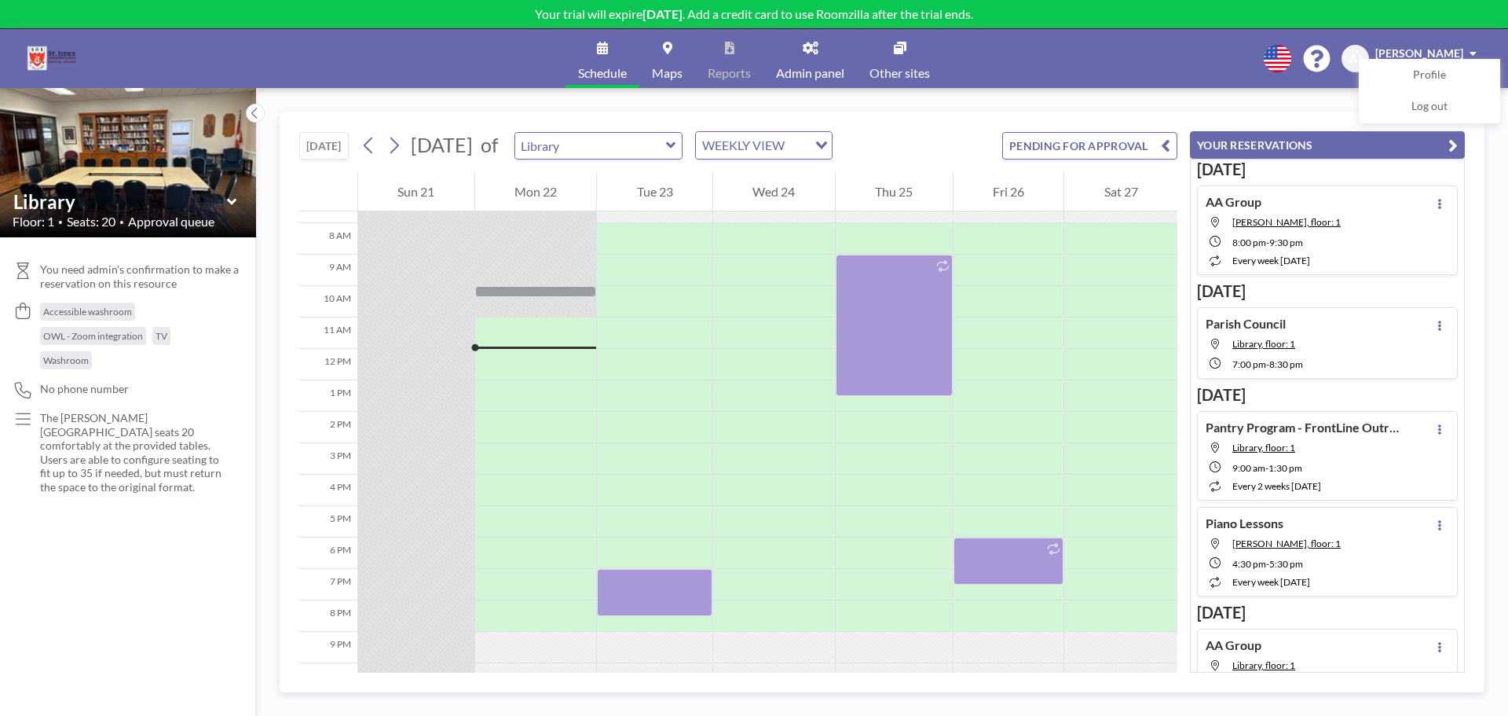
scroll to position [251, 0]
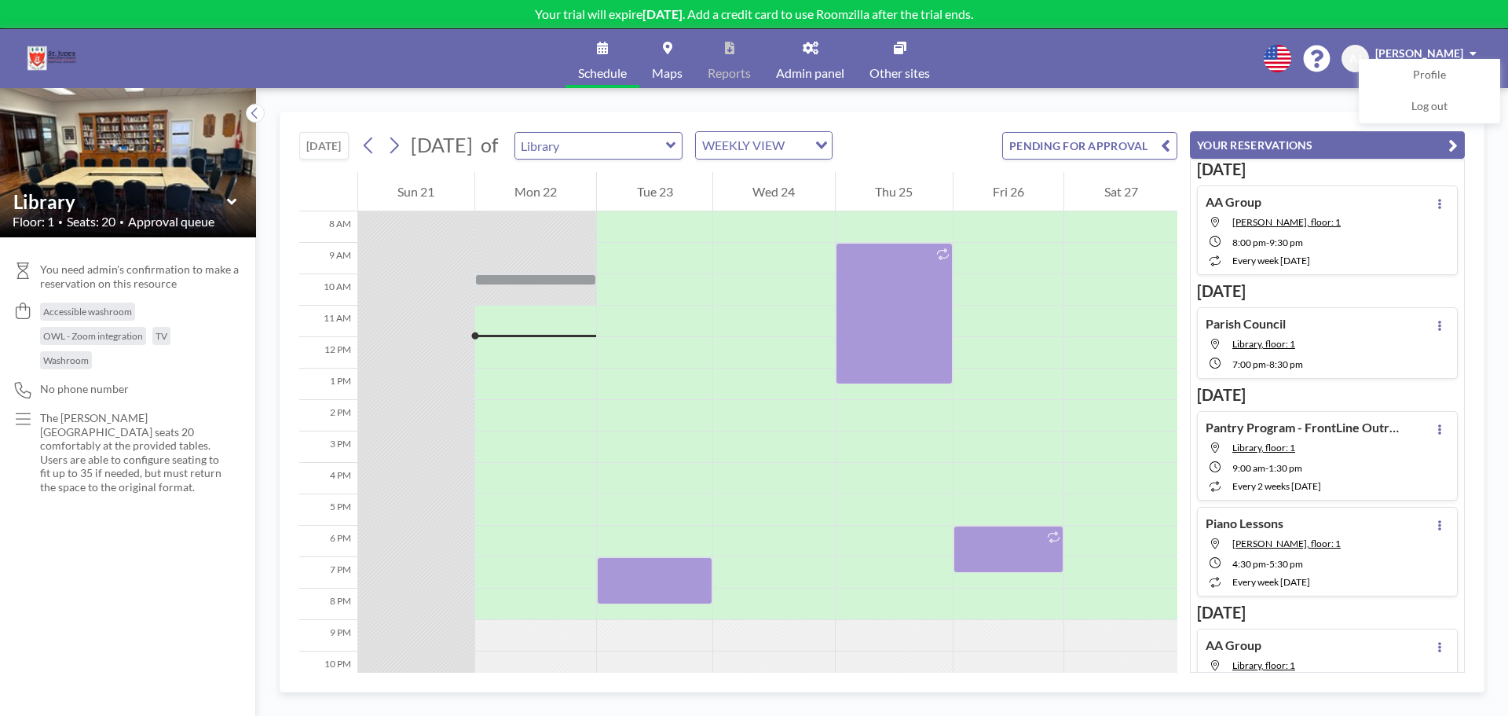
click at [1345, 430] on h4 "Pantry Program - FrontLine Outreach" at bounding box center [1304, 428] width 196 height 16
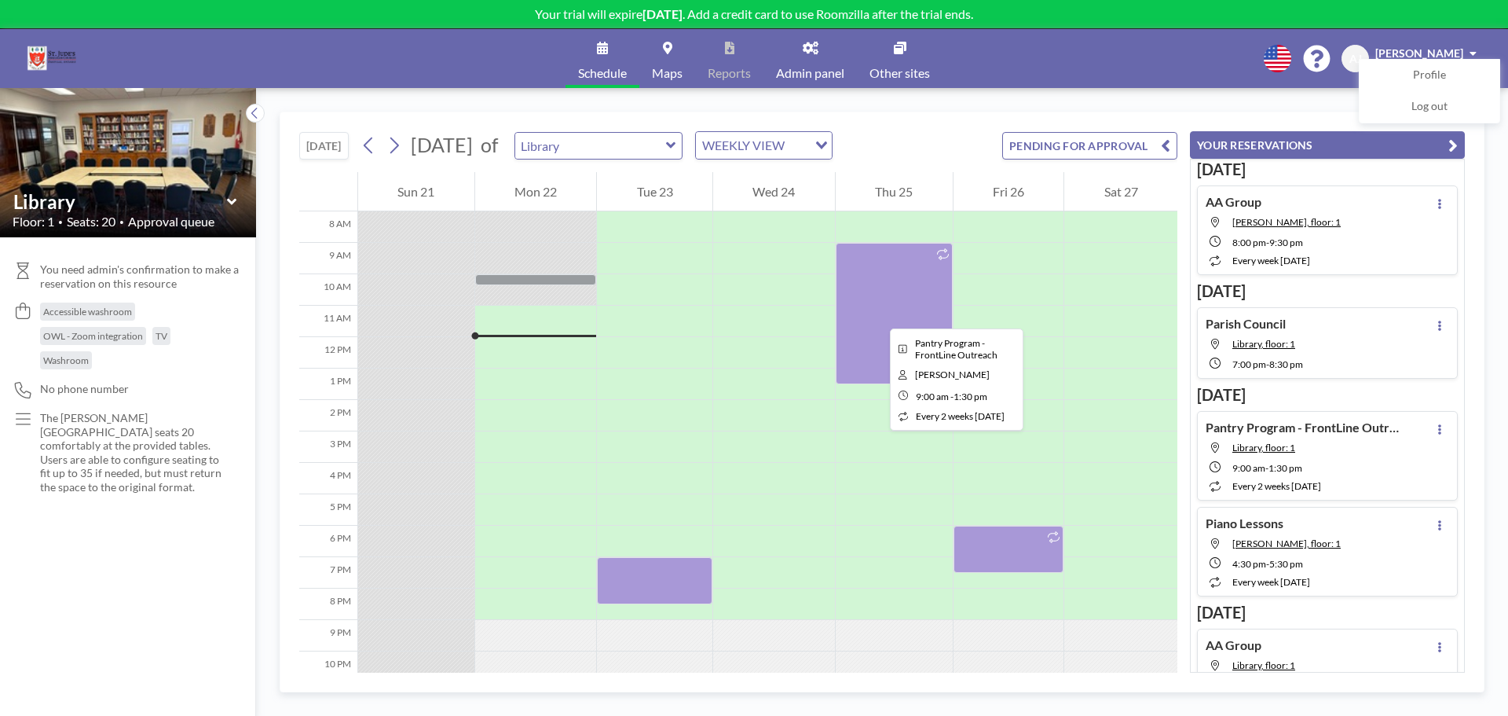
click at [878, 314] on div at bounding box center [894, 313] width 117 height 141
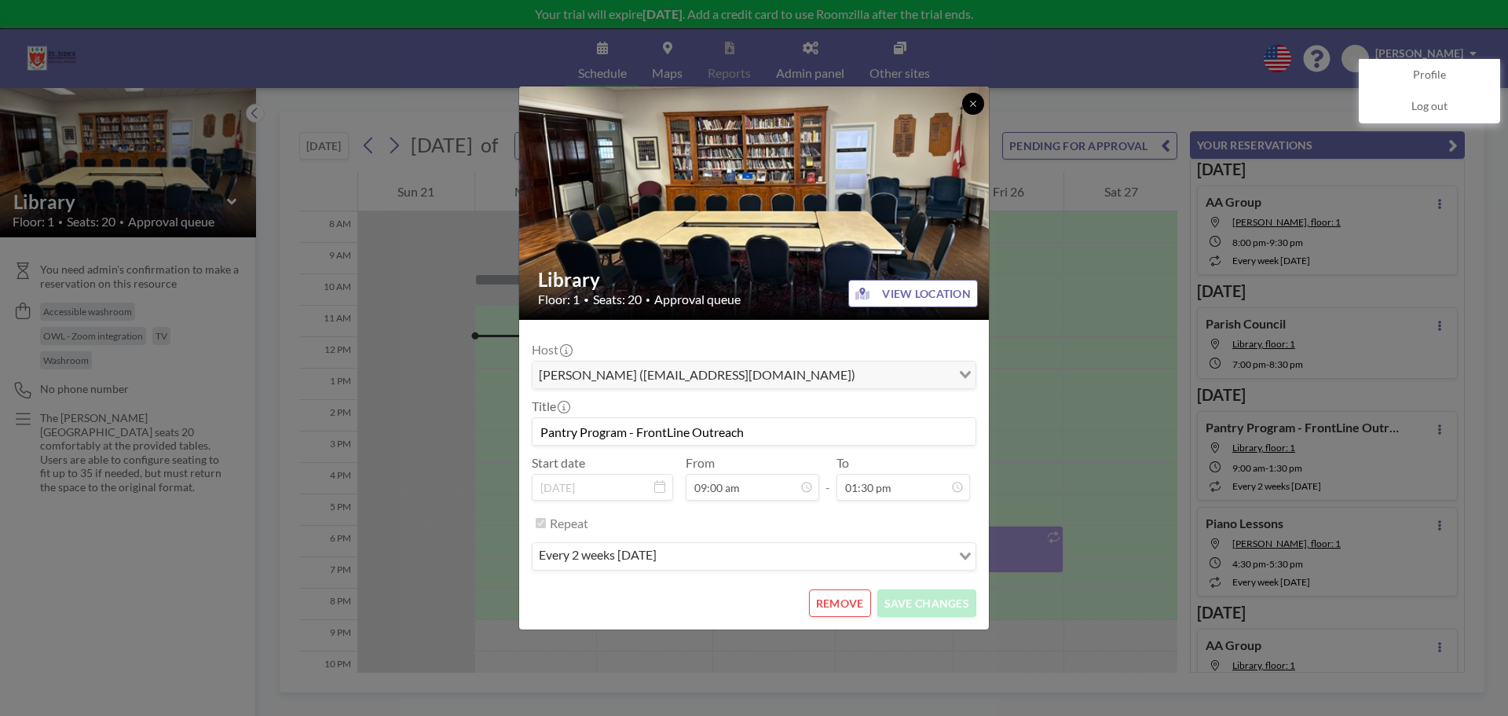
click at [975, 103] on icon at bounding box center [973, 103] width 9 height 9
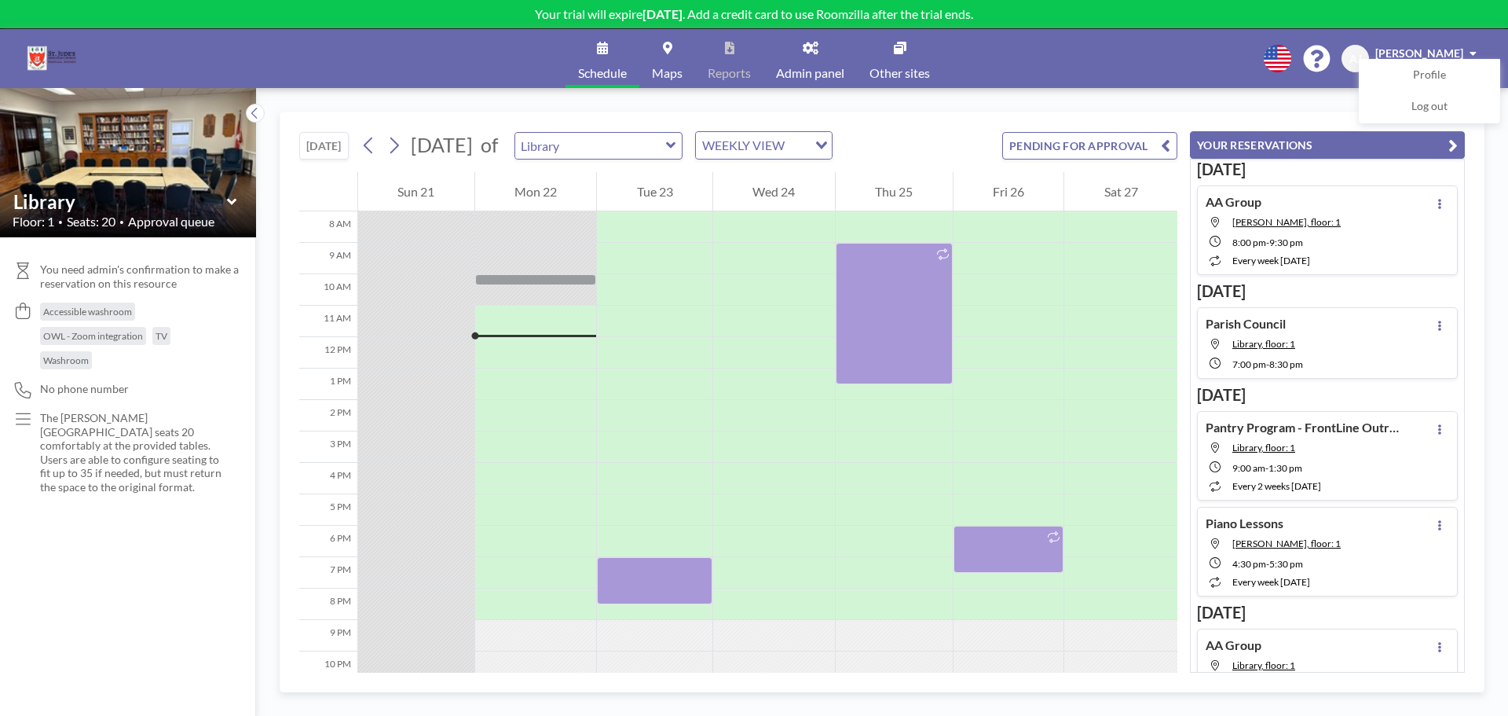
click at [1056, 86] on div "Schedule Maps Reports Admin panel Other sites English Polski 日本語 Española AJ Am…" at bounding box center [754, 58] width 1508 height 59
click at [412, 69] on div "Schedule Maps Reports Admin panel Other sites English Polski 日本語 Española AJ Am…" at bounding box center [754, 58] width 1508 height 59
click at [825, 57] on link "Admin panel" at bounding box center [810, 58] width 93 height 59
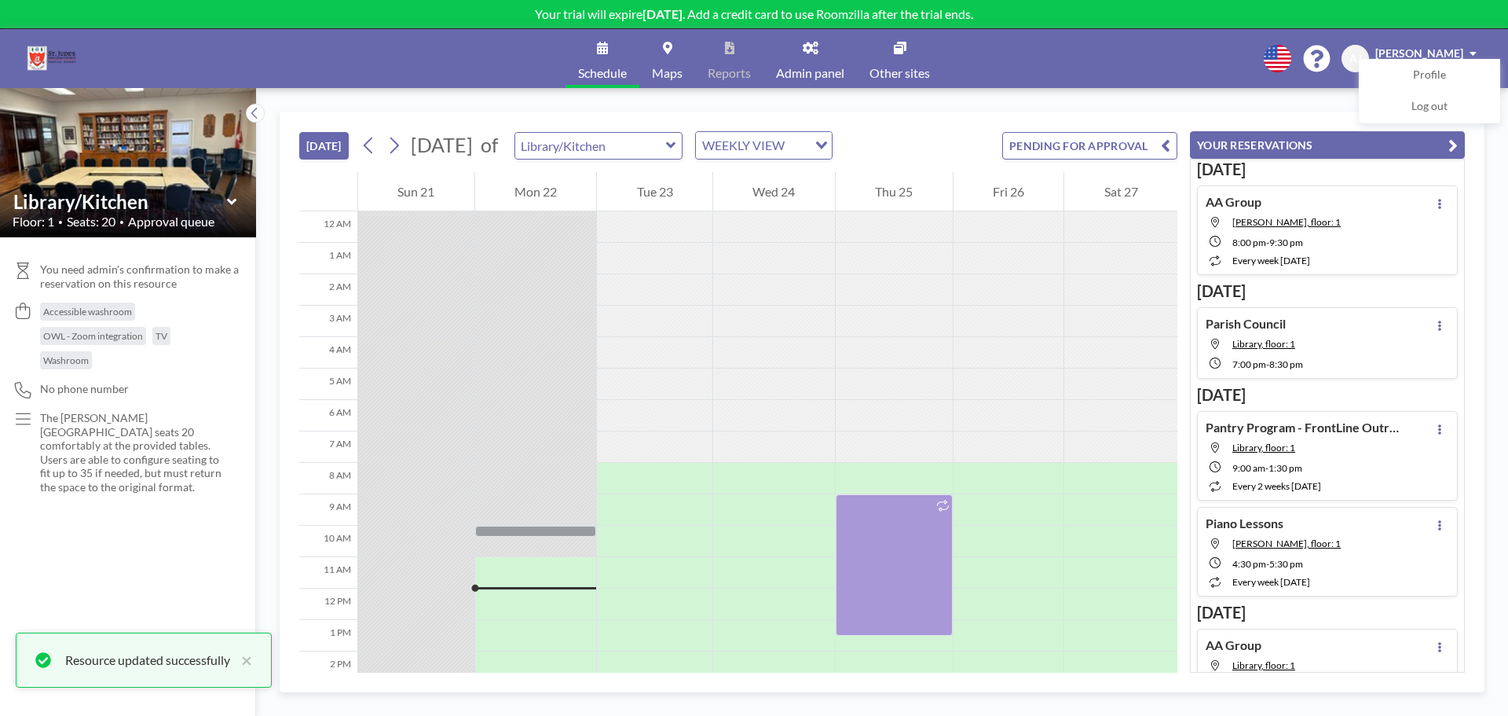
scroll to position [301, 0]
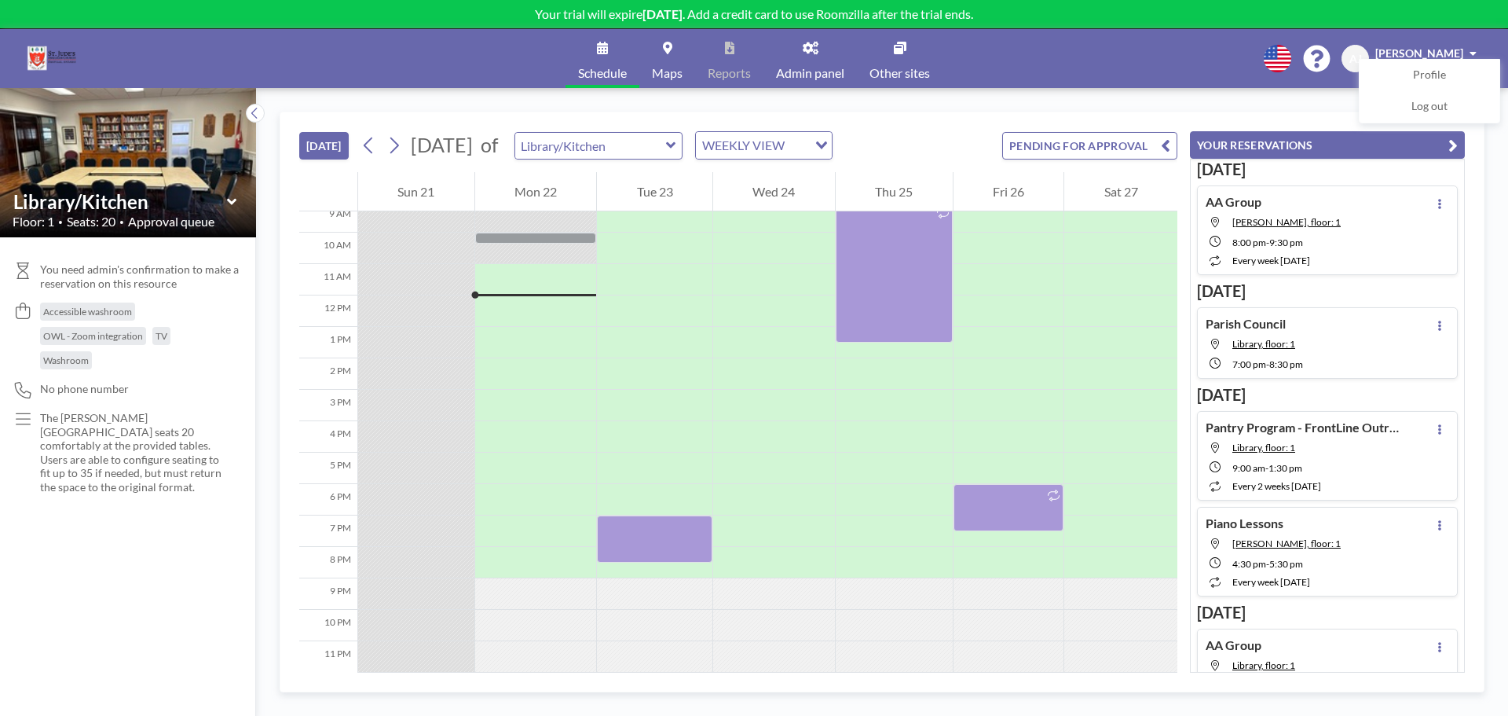
click at [1363, 228] on div "AA Group [PERSON_NAME], floor: 1 8:00 PM - 9:30 PM every week [DATE]" at bounding box center [1327, 230] width 261 height 90
type input "[PERSON_NAME]"
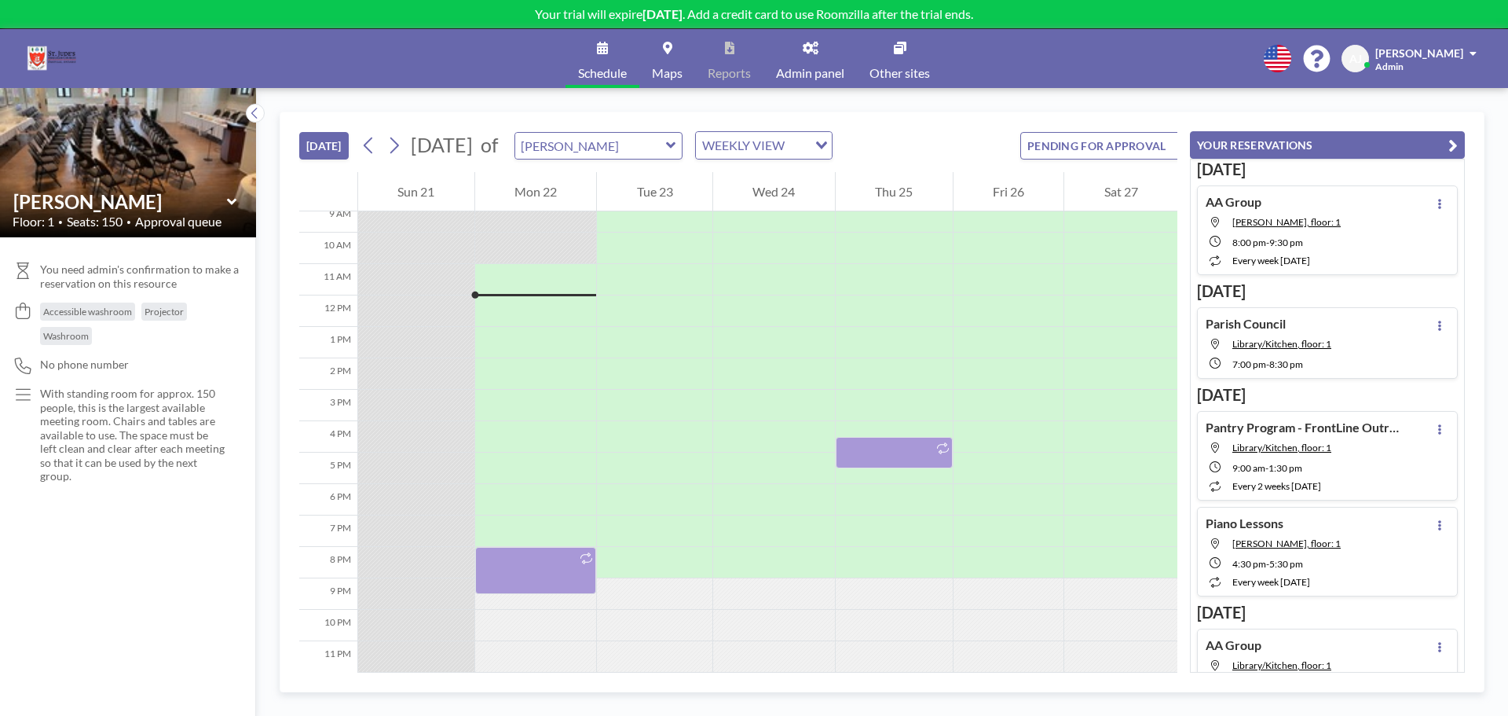
scroll to position [301, 0]
click at [1424, 50] on span "[PERSON_NAME]" at bounding box center [1420, 52] width 88 height 13
click at [1060, 106] on div "[DATE] [DATE] of [PERSON_NAME] WEEKLY VIEW Loading... PENDING FOR APPROVAL 12 A…" at bounding box center [882, 402] width 1252 height 628
click at [328, 137] on button "[DATE]" at bounding box center [323, 145] width 49 height 27
click at [816, 53] on icon at bounding box center [811, 48] width 16 height 13
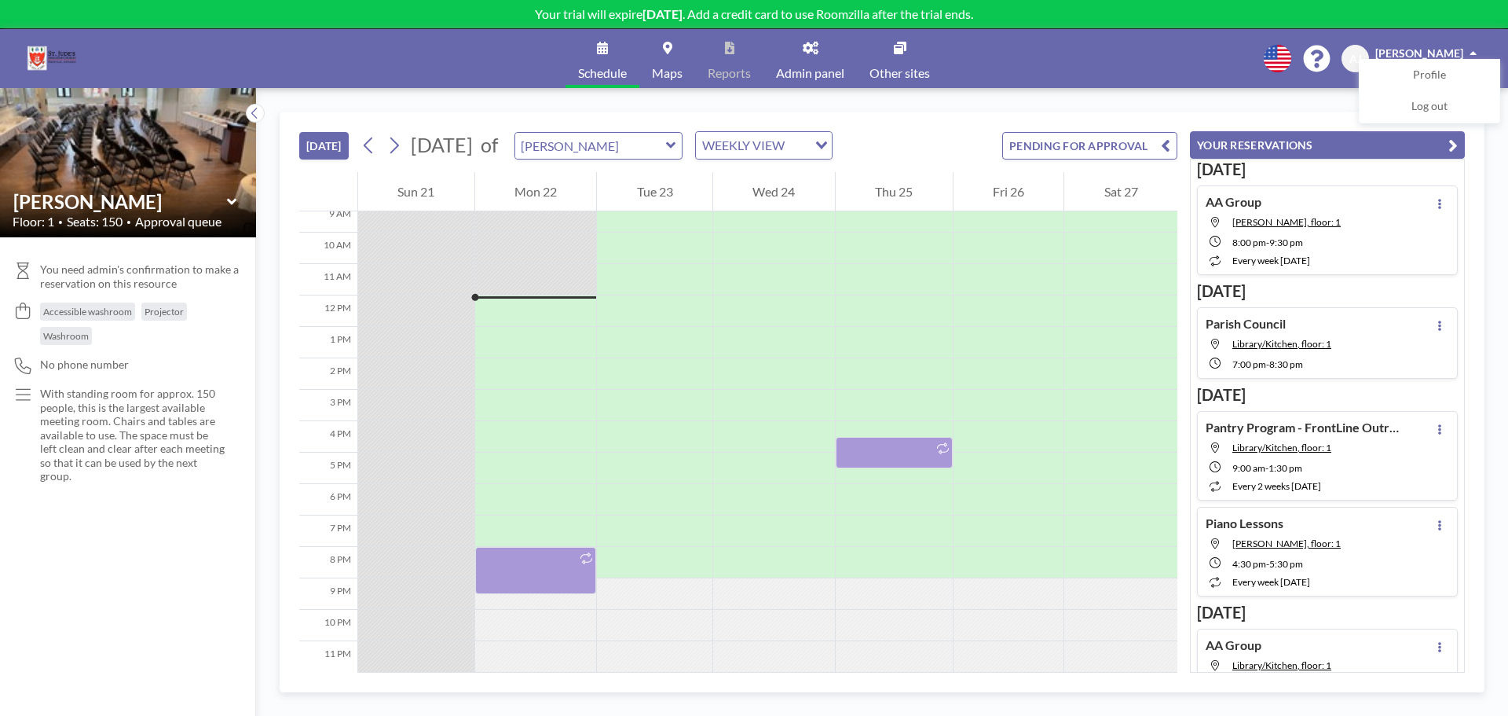
scroll to position [301, 0]
click at [1083, 38] on div "Schedule Maps Reports Admin panel Other sites English Polski 日本語 Española AJ Am…" at bounding box center [754, 58] width 1508 height 59
click at [1446, 71] on span "Profile" at bounding box center [1429, 76] width 33 height 16
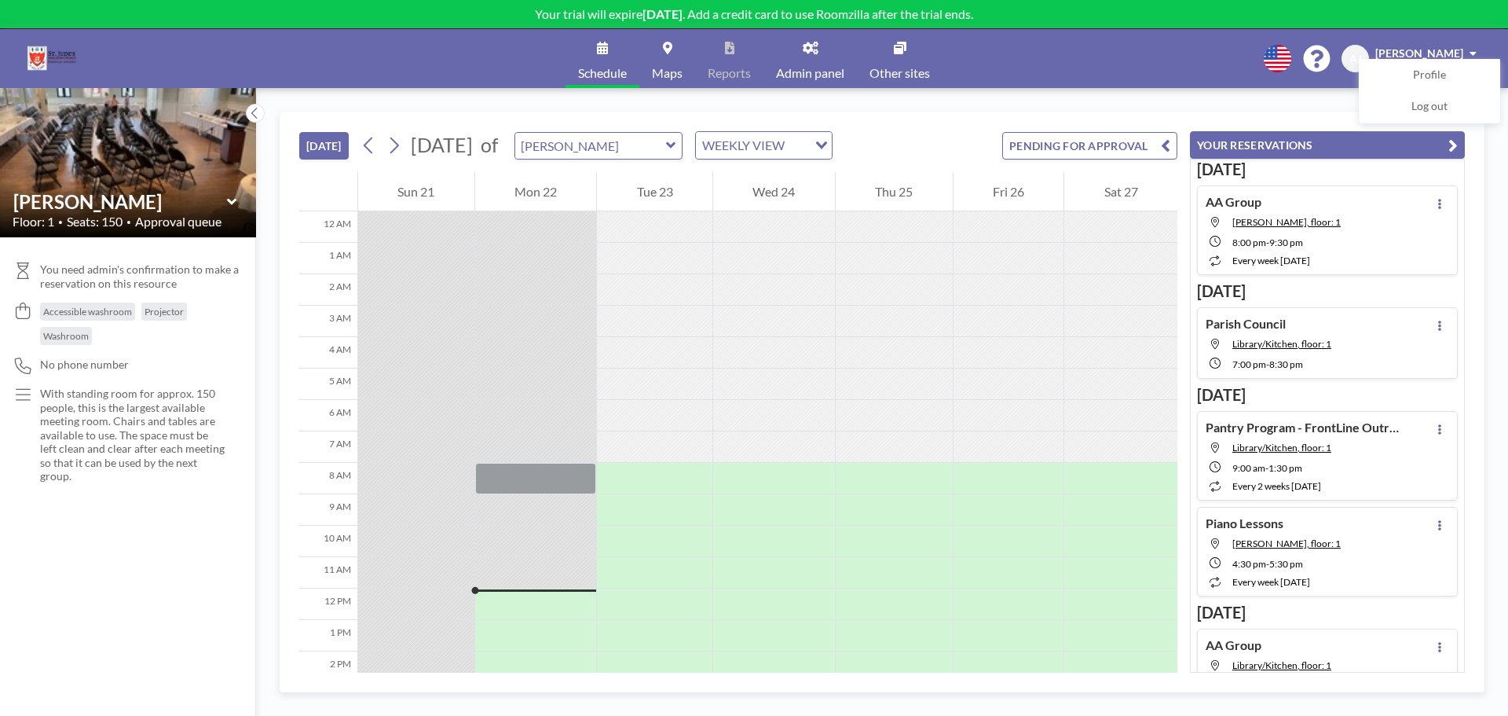
scroll to position [301, 0]
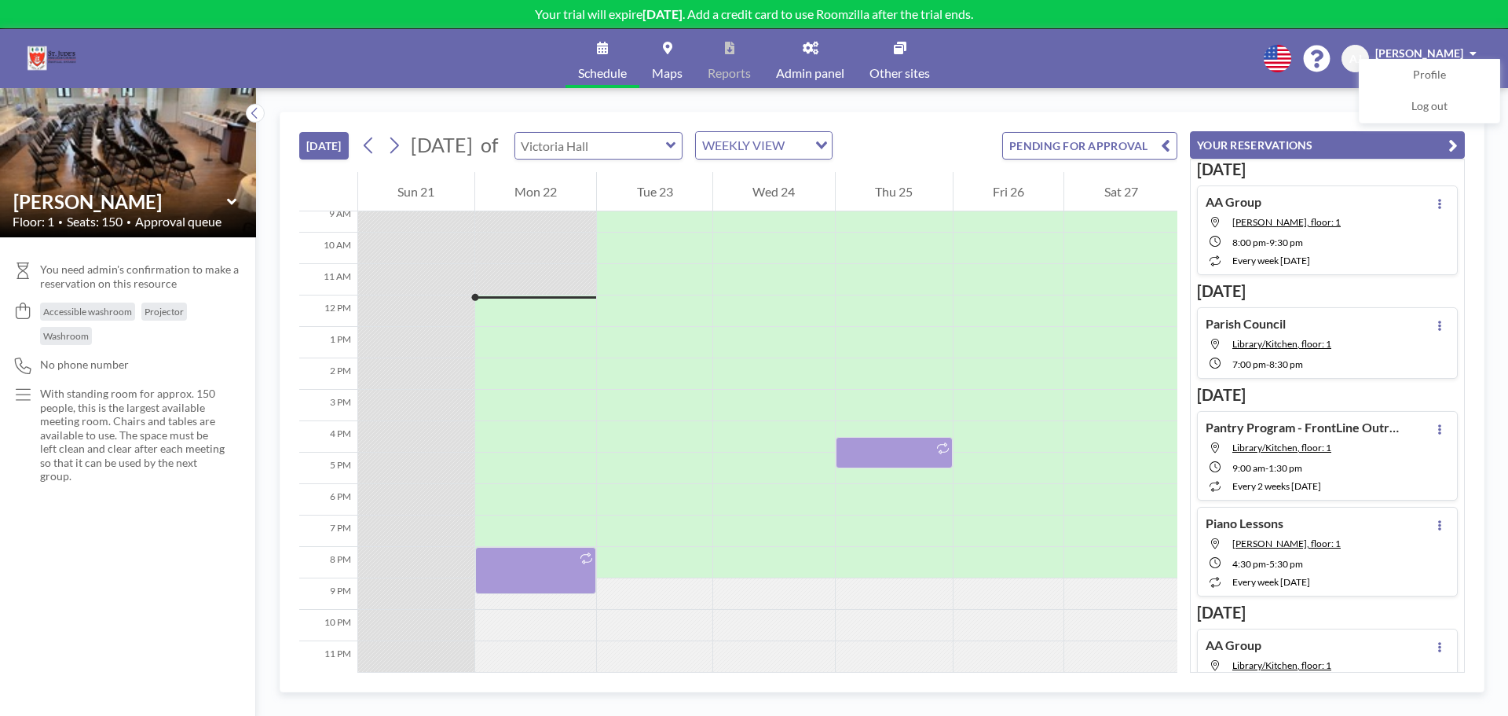
click at [666, 141] on input "text" at bounding box center [590, 146] width 151 height 26
type input "[PERSON_NAME]"
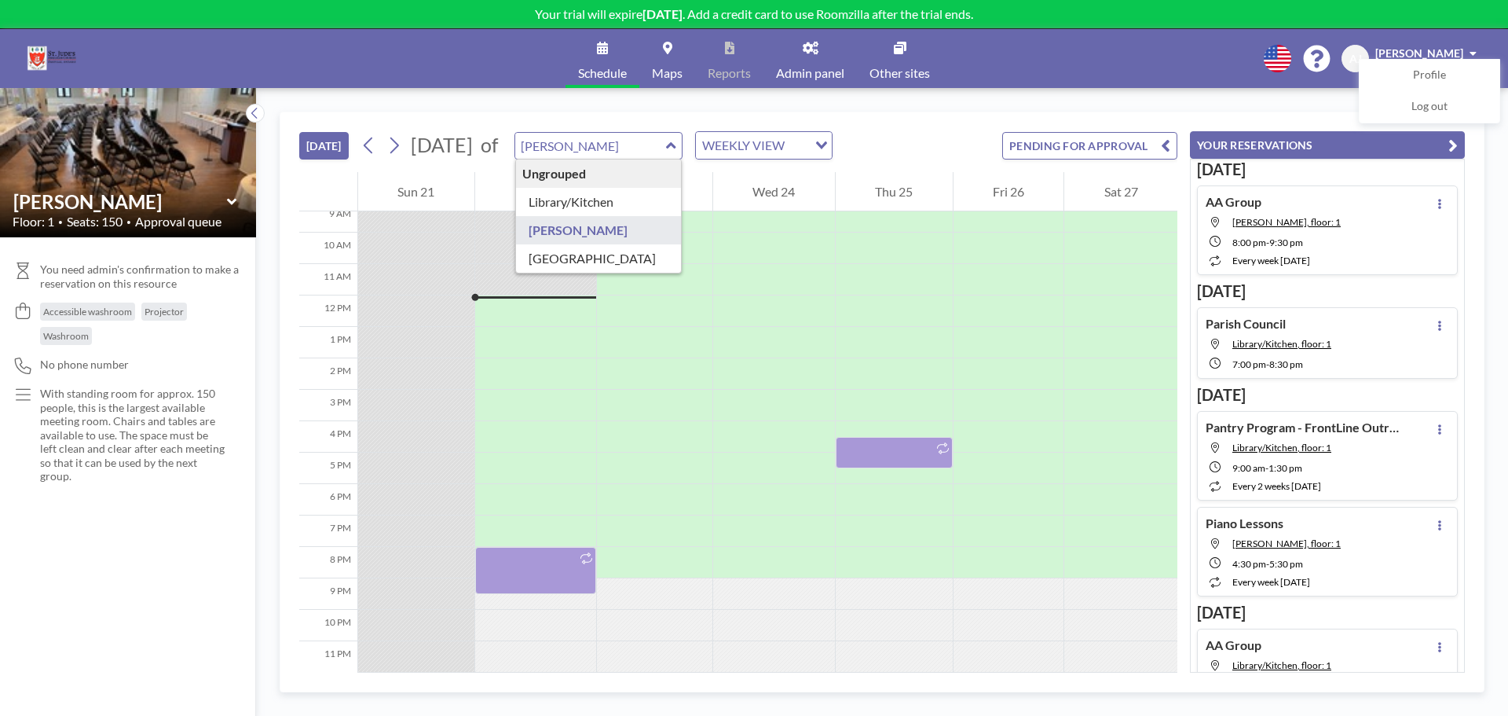
click at [771, 97] on div "[DATE] [DATE] of [PERSON_NAME] Ungrouped Library/[GEOGRAPHIC_DATA][PERSON_NAME]…" at bounding box center [882, 402] width 1252 height 628
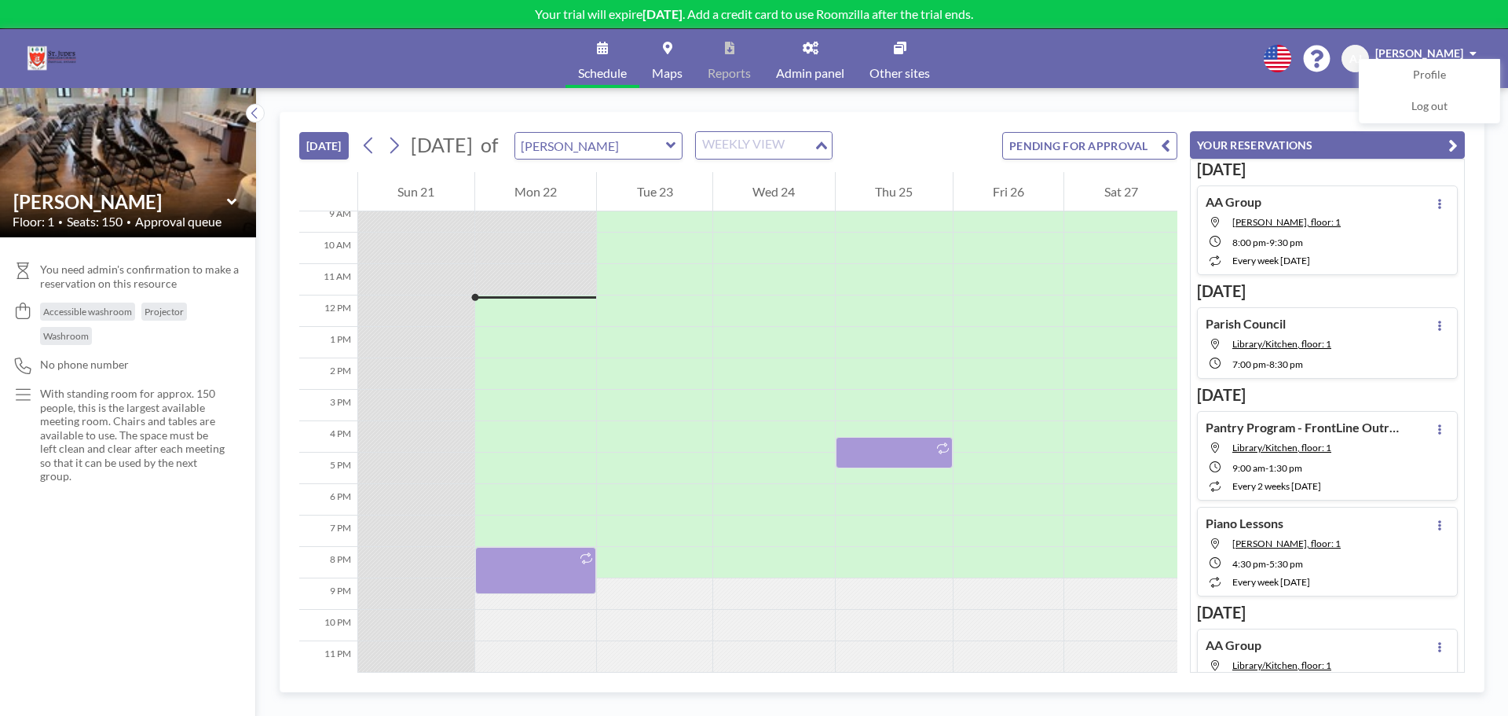
click at [832, 139] on div "Loading..." at bounding box center [823, 144] width 18 height 24
click at [884, 174] on li "DAILY VIEW" at bounding box center [845, 173] width 134 height 23
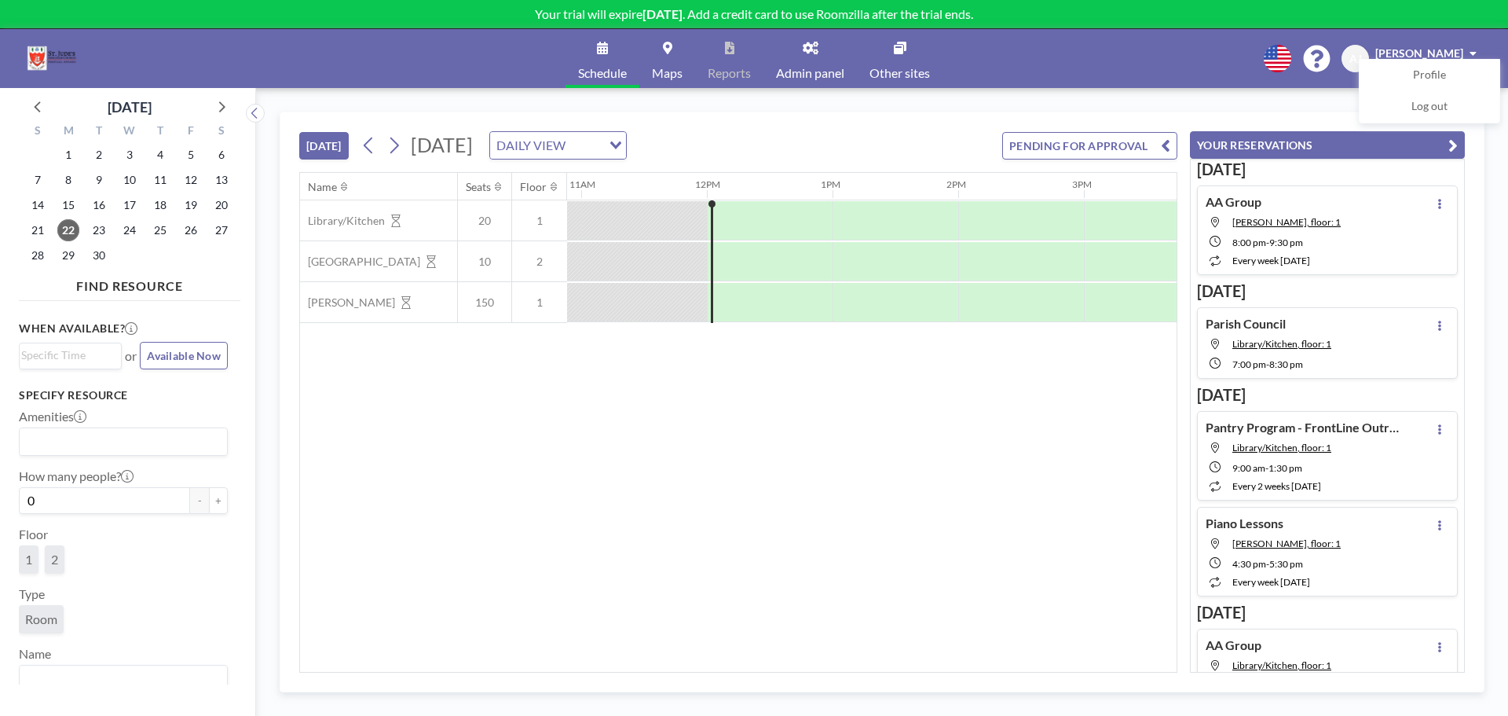
scroll to position [0, 1383]
click at [1458, 143] on button "YOUR RESERVATIONS" at bounding box center [1327, 144] width 275 height 27
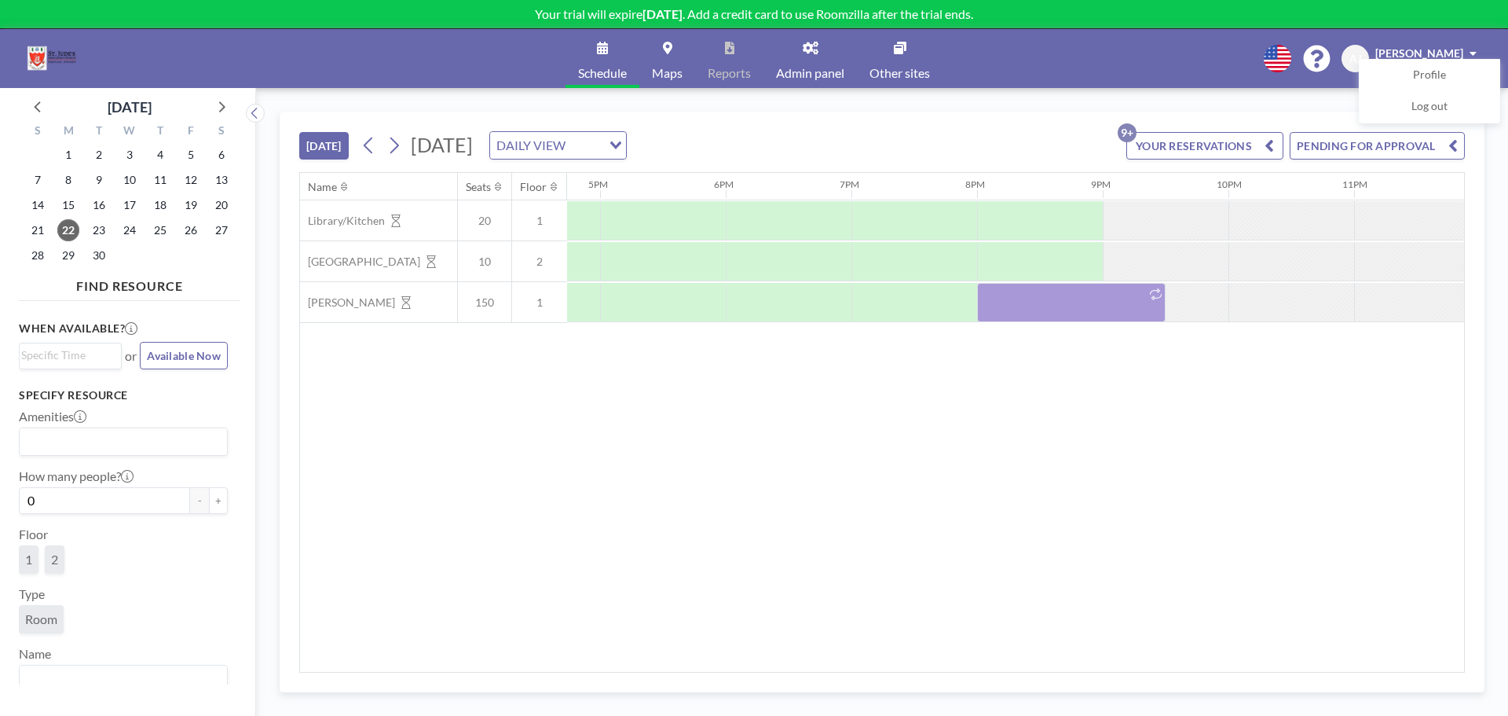
scroll to position [0, 2121]
click at [405, 148] on button at bounding box center [394, 145] width 25 height 25
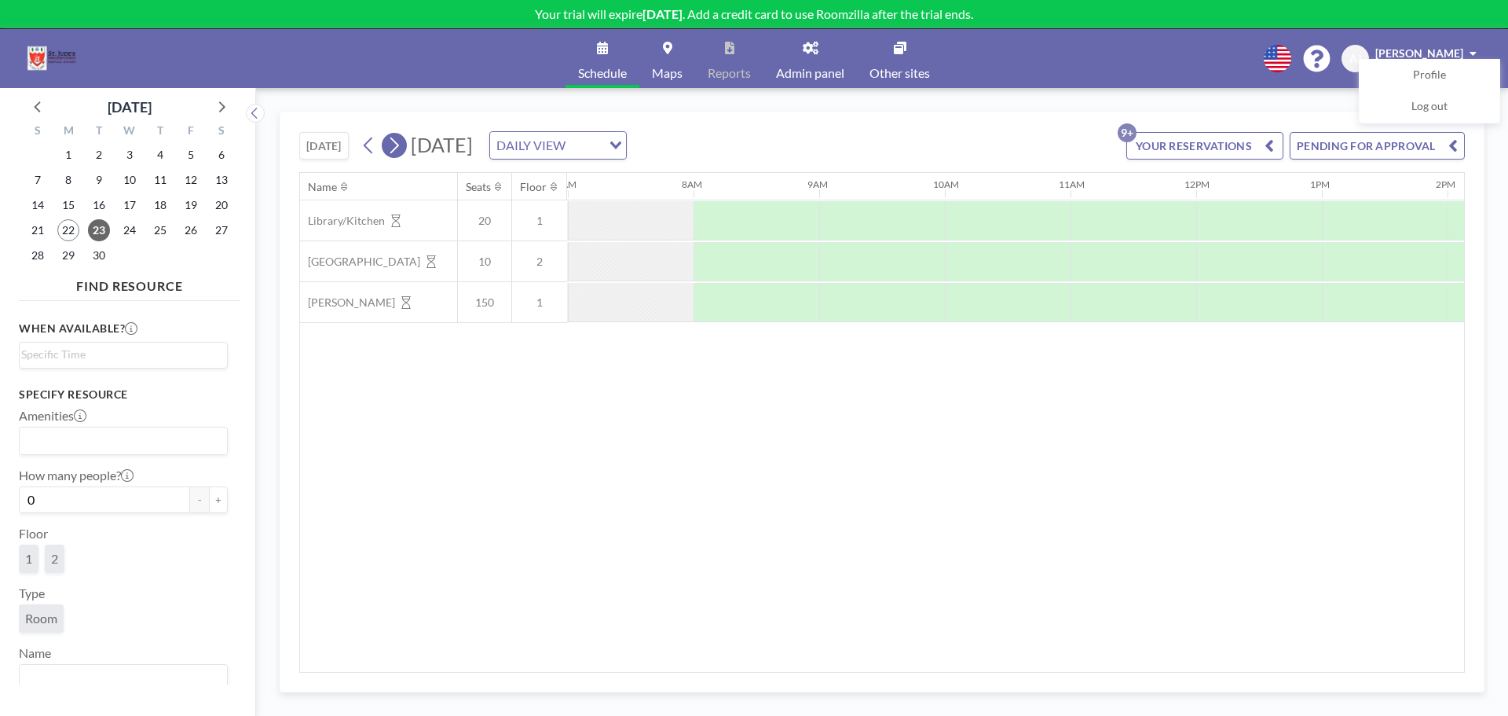
scroll to position [0, 880]
click at [397, 143] on icon at bounding box center [394, 146] width 15 height 24
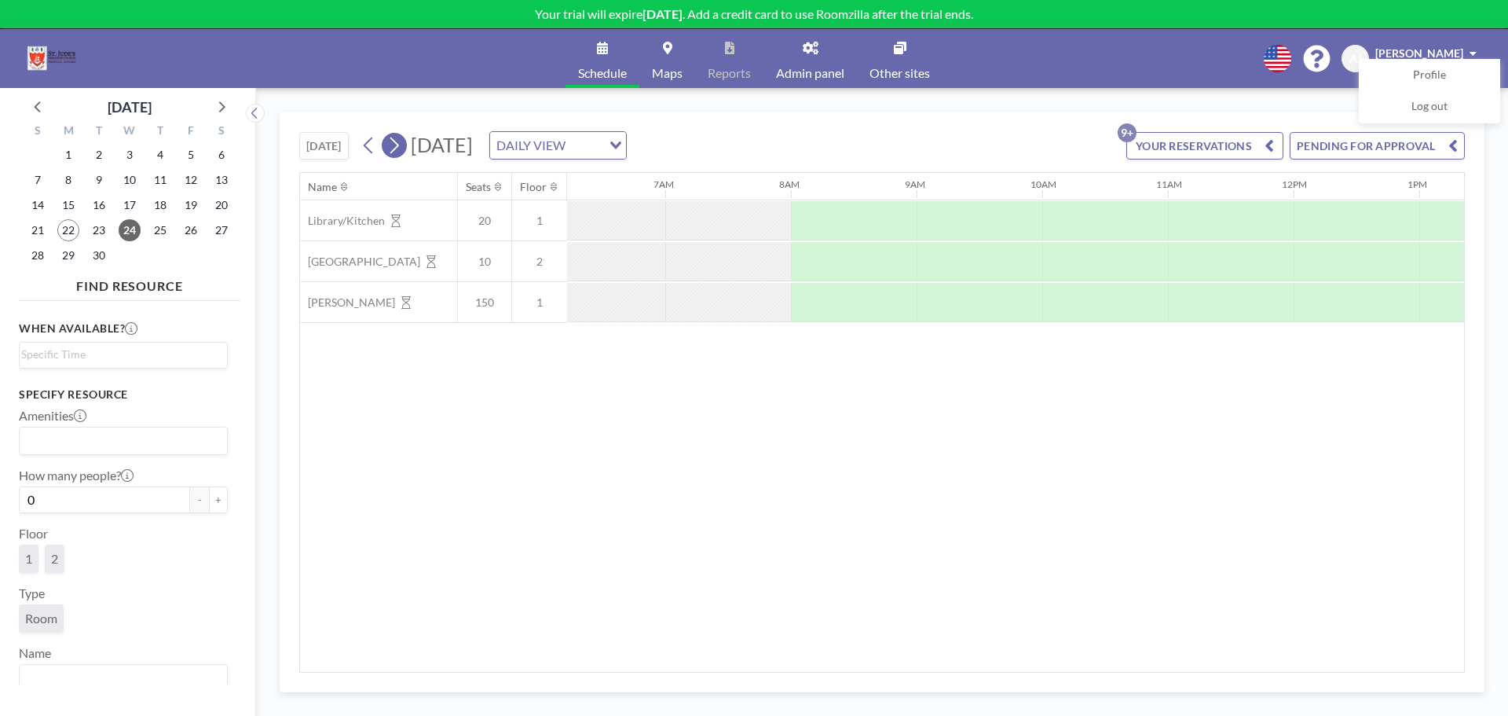
scroll to position [0, 877]
click at [397, 143] on icon at bounding box center [394, 146] width 15 height 24
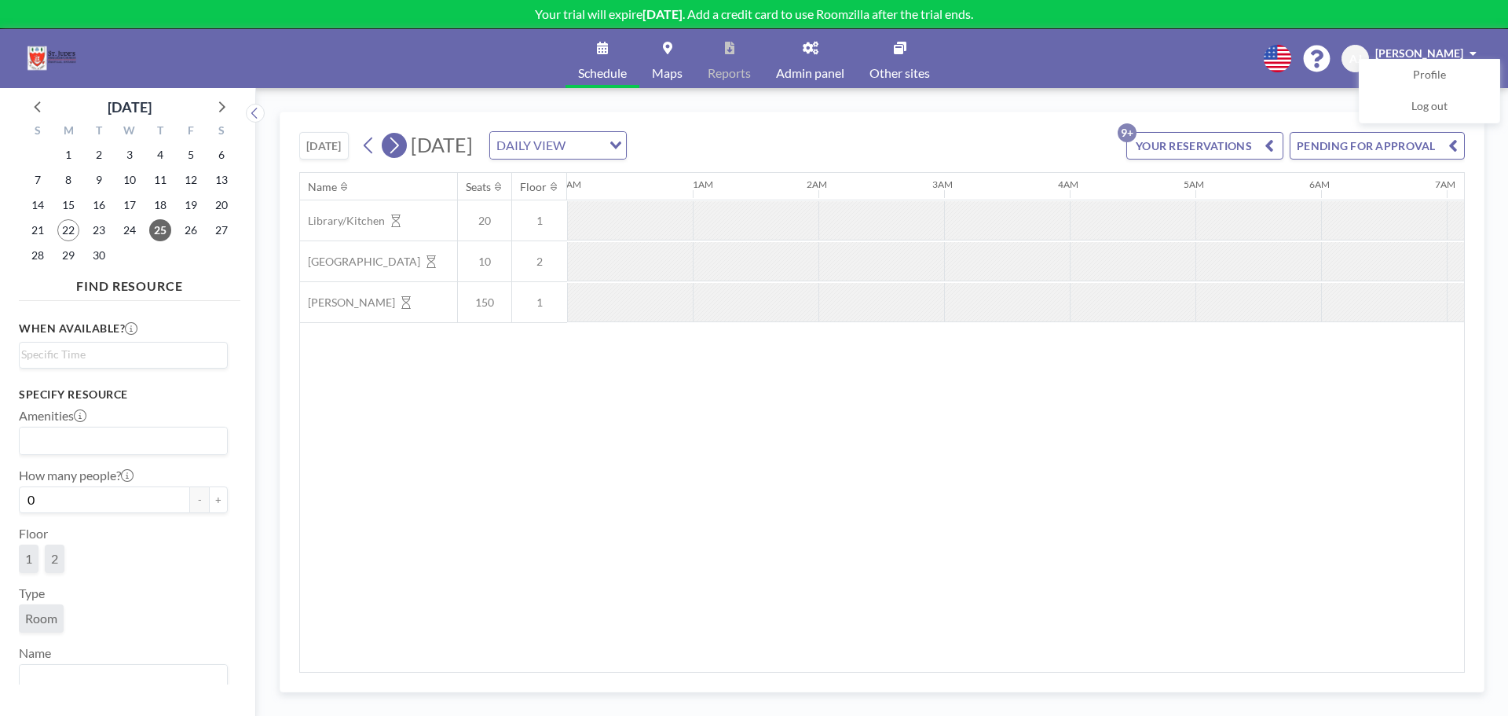
scroll to position [0, 797]
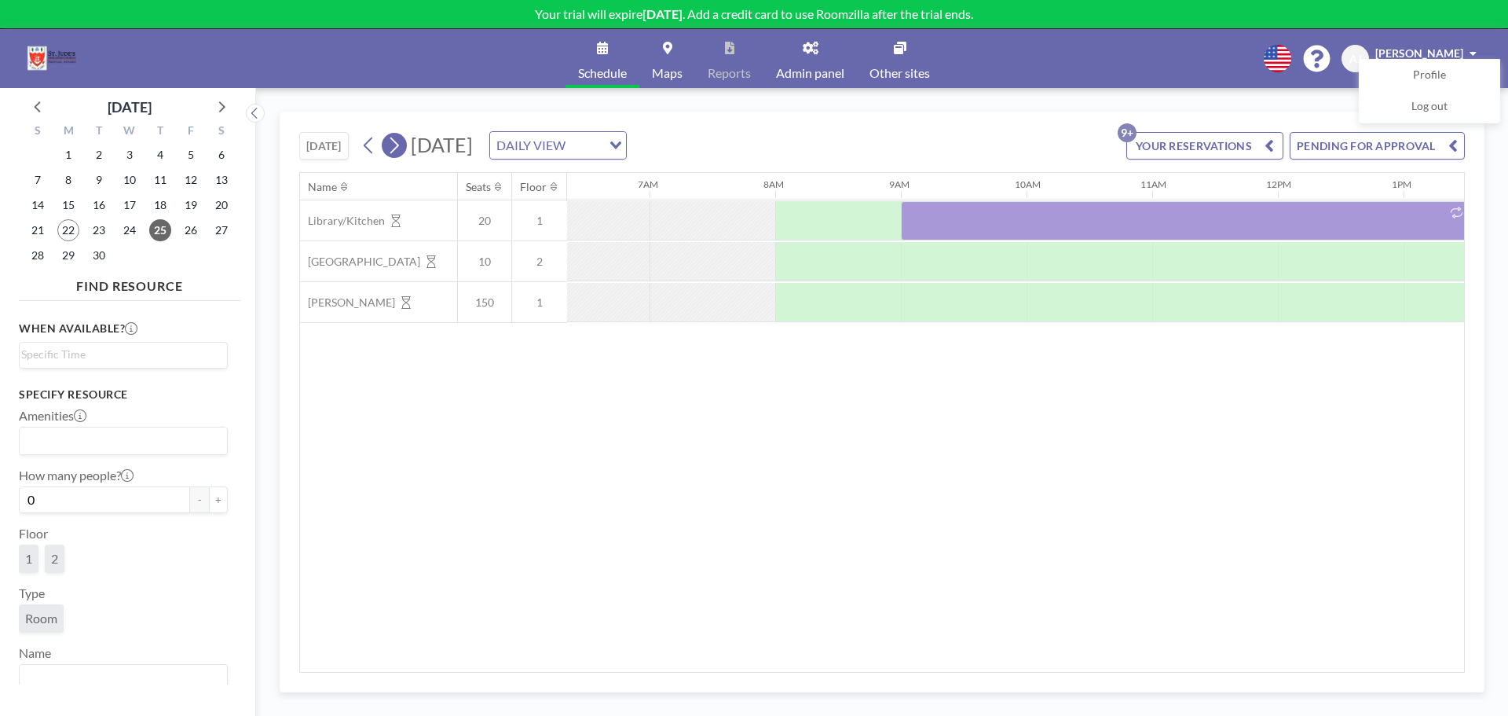
click at [397, 143] on icon at bounding box center [394, 146] width 15 height 24
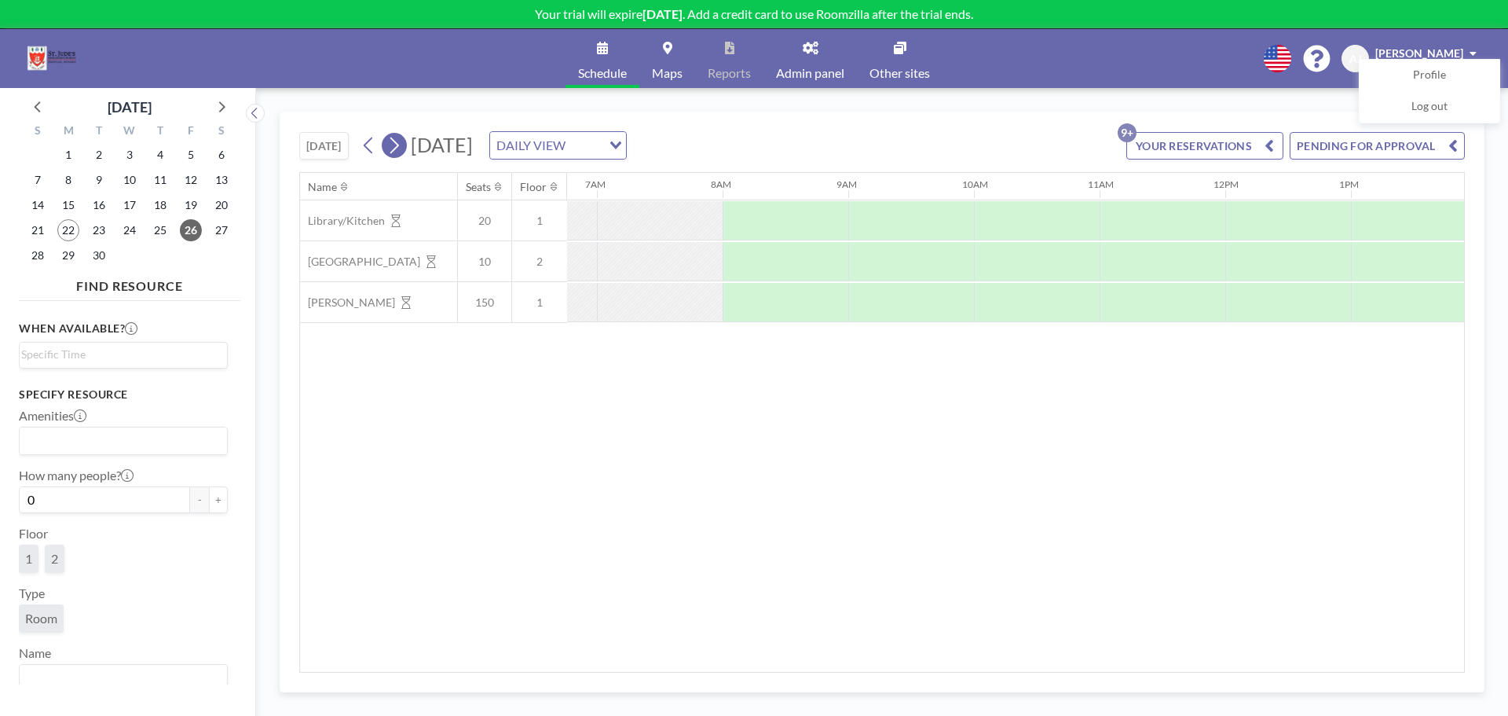
scroll to position [0, 880]
click at [397, 143] on icon at bounding box center [394, 146] width 15 height 24
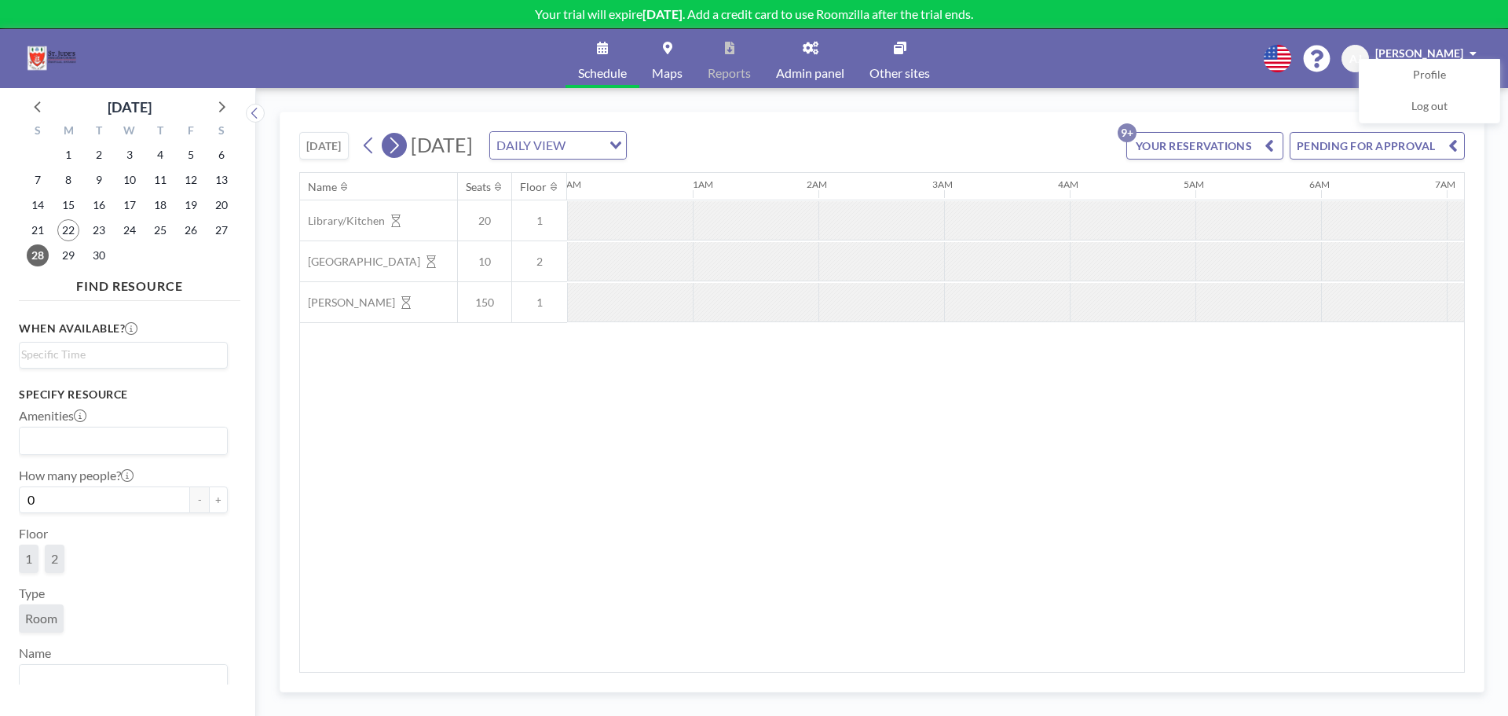
scroll to position [0, 782]
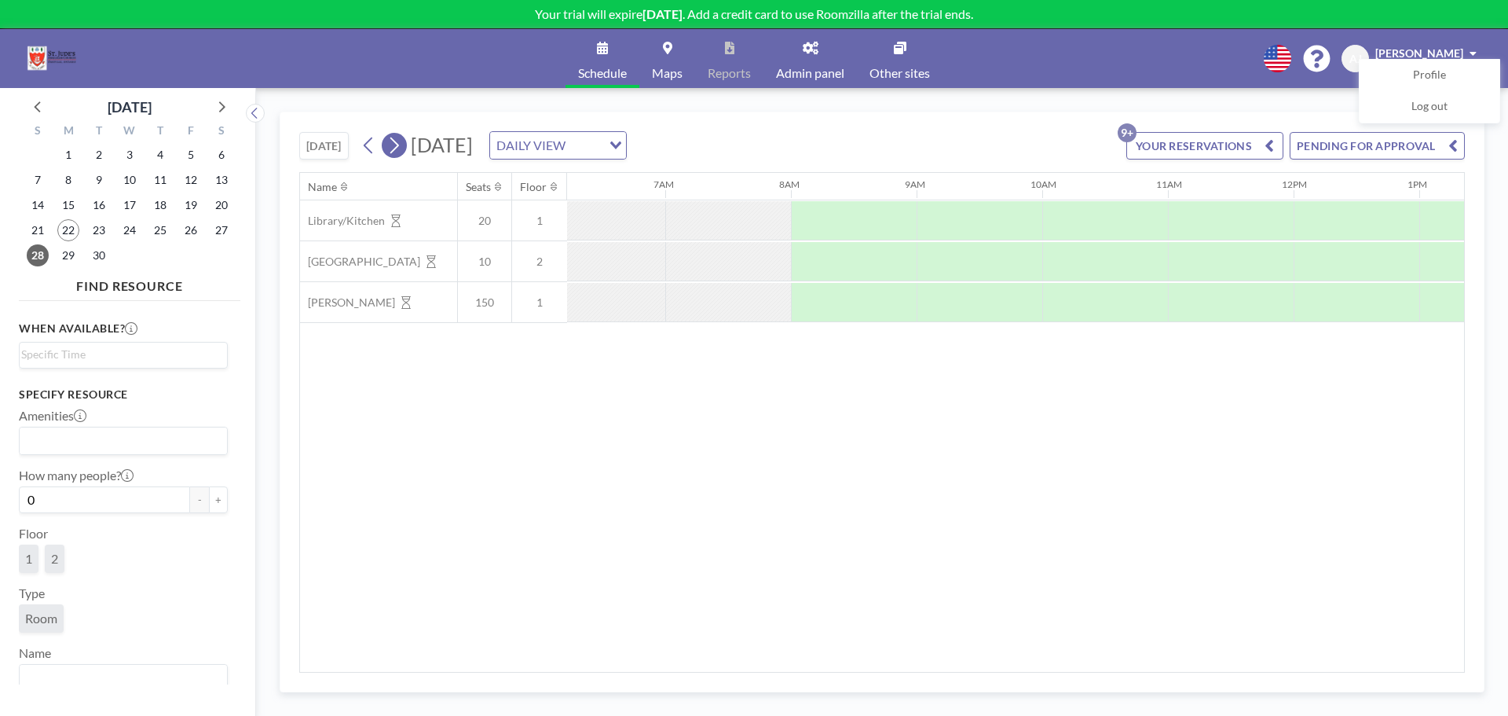
click at [397, 143] on icon at bounding box center [394, 146] width 15 height 24
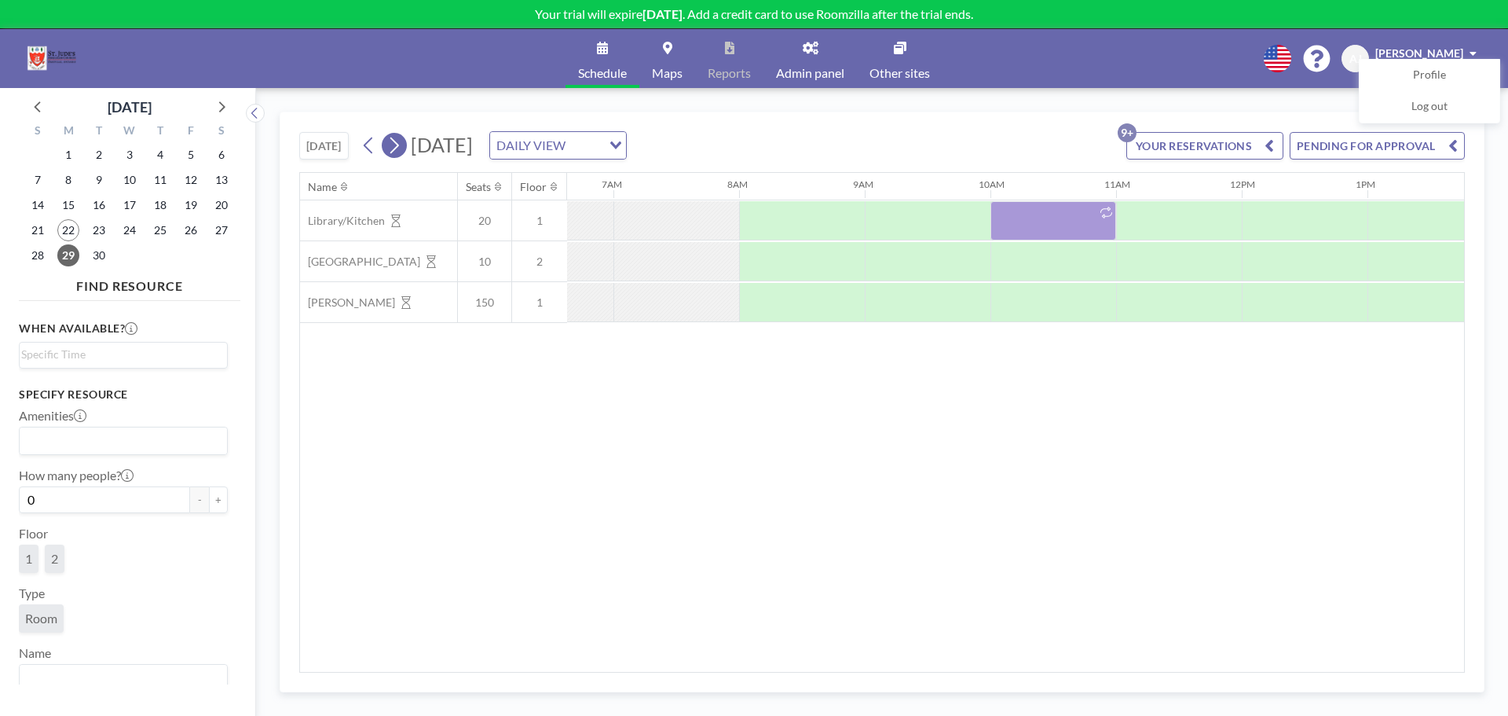
scroll to position [0, 880]
click at [397, 143] on icon at bounding box center [394, 146] width 15 height 24
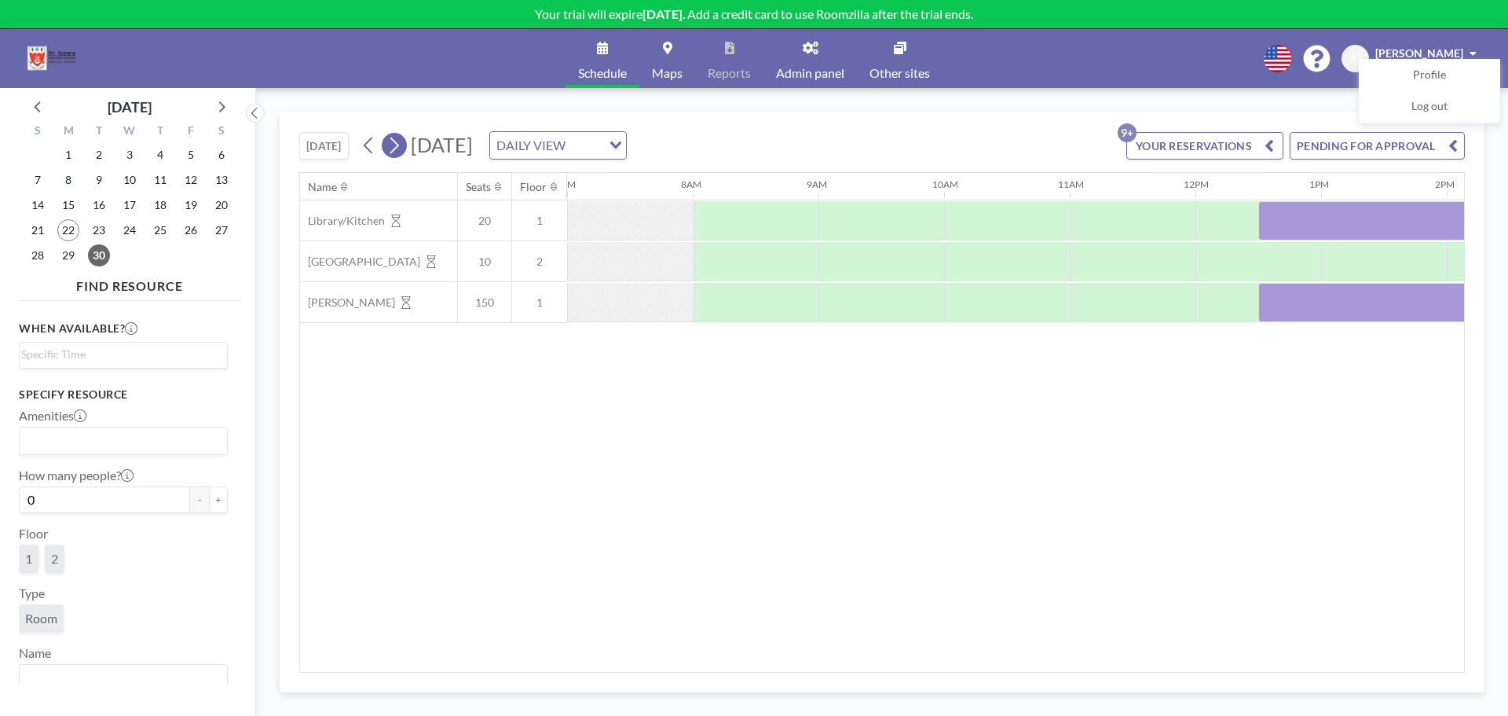
click at [397, 143] on icon at bounding box center [394, 146] width 15 height 24
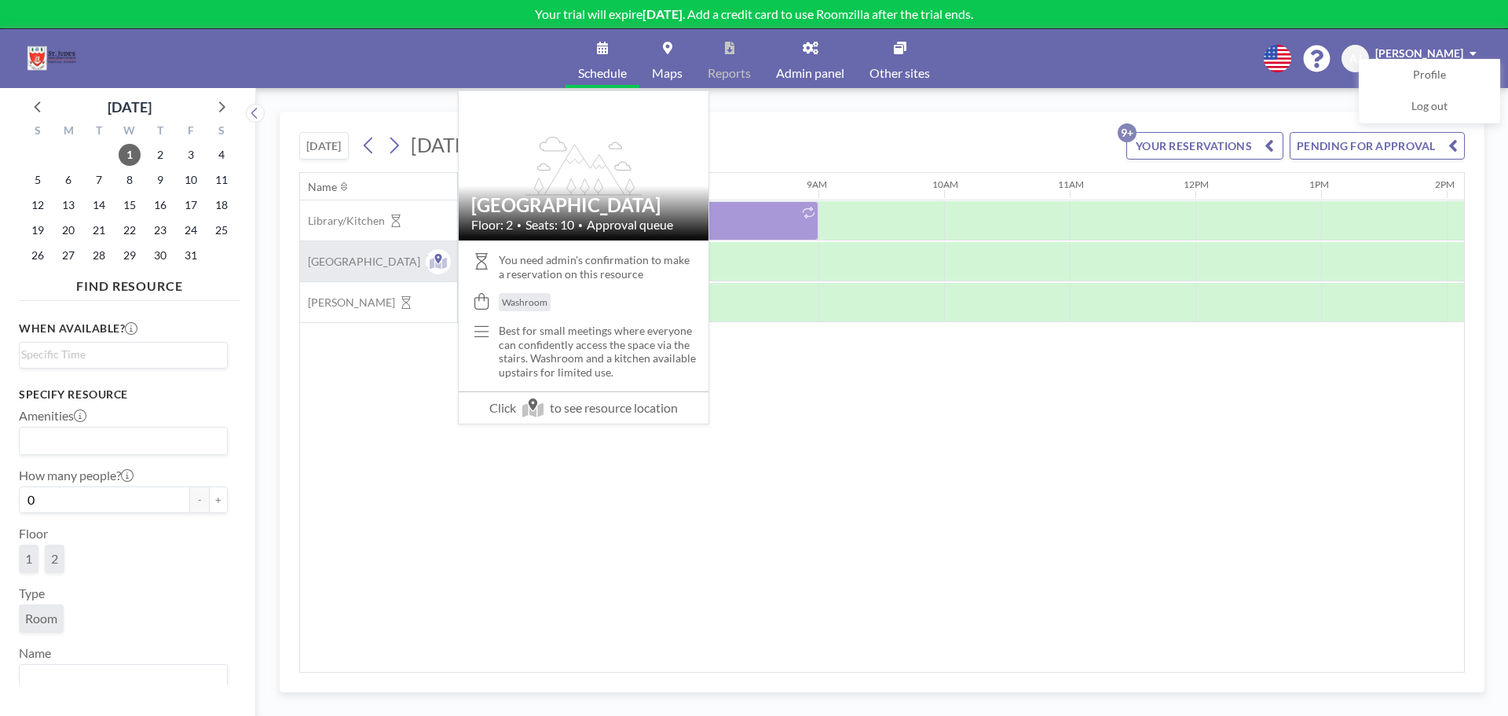
click at [339, 258] on span "[GEOGRAPHIC_DATA]" at bounding box center [360, 262] width 120 height 14
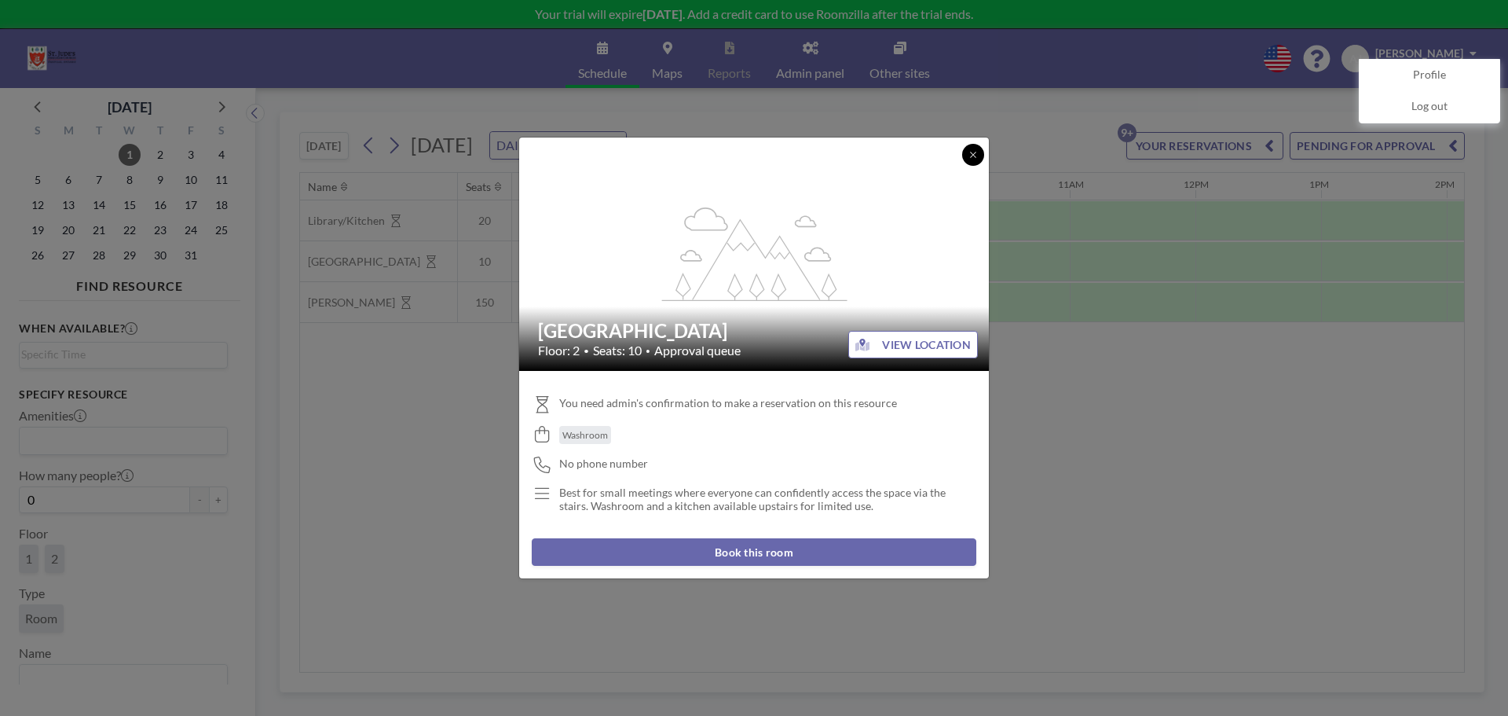
click at [980, 157] on button at bounding box center [973, 155] width 22 height 22
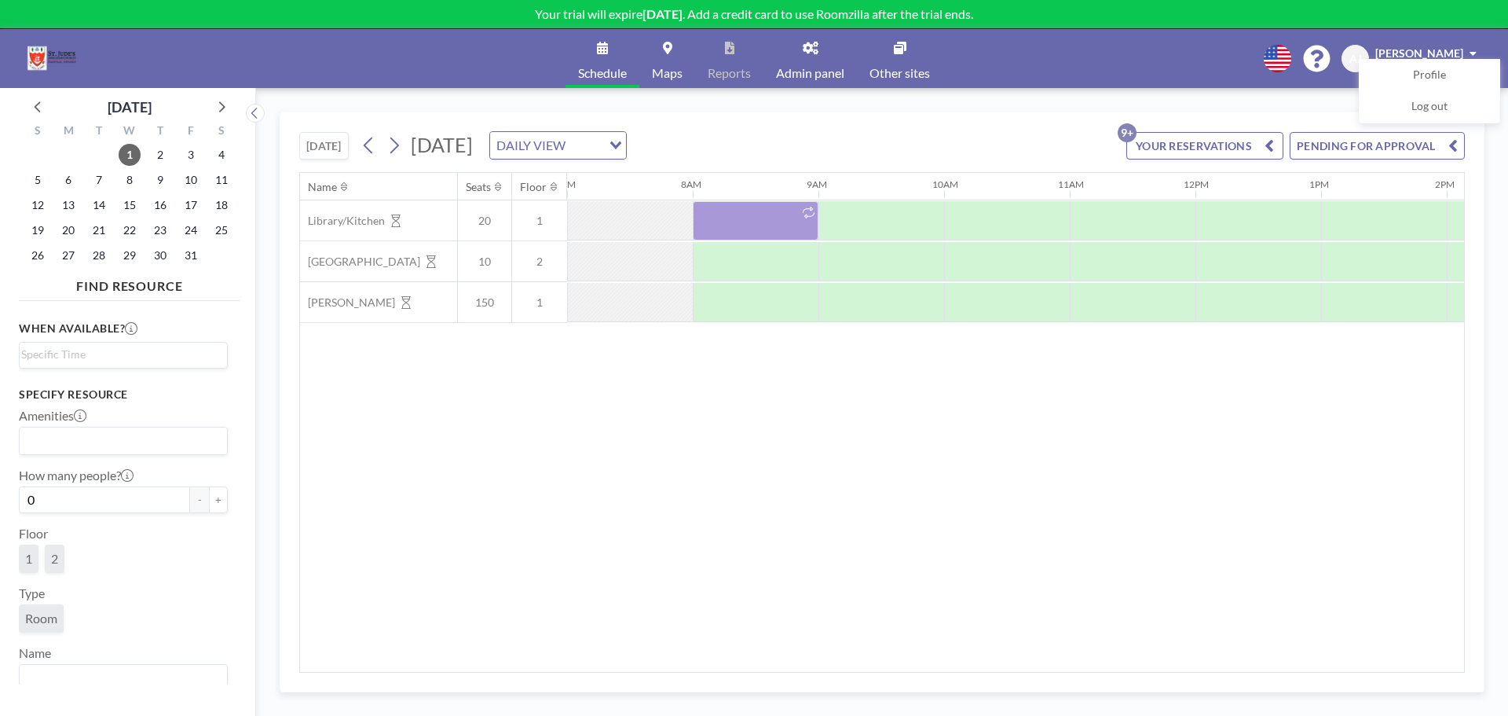
click at [909, 442] on div "Name Seats Floor 12AM 1AM 2AM 3AM 4AM 5AM 6AM 7AM 8AM 9AM 10AM 11AM 12PM 1PM 2P…" at bounding box center [882, 422] width 1164 height 499
click at [812, 50] on icon at bounding box center [811, 48] width 16 height 13
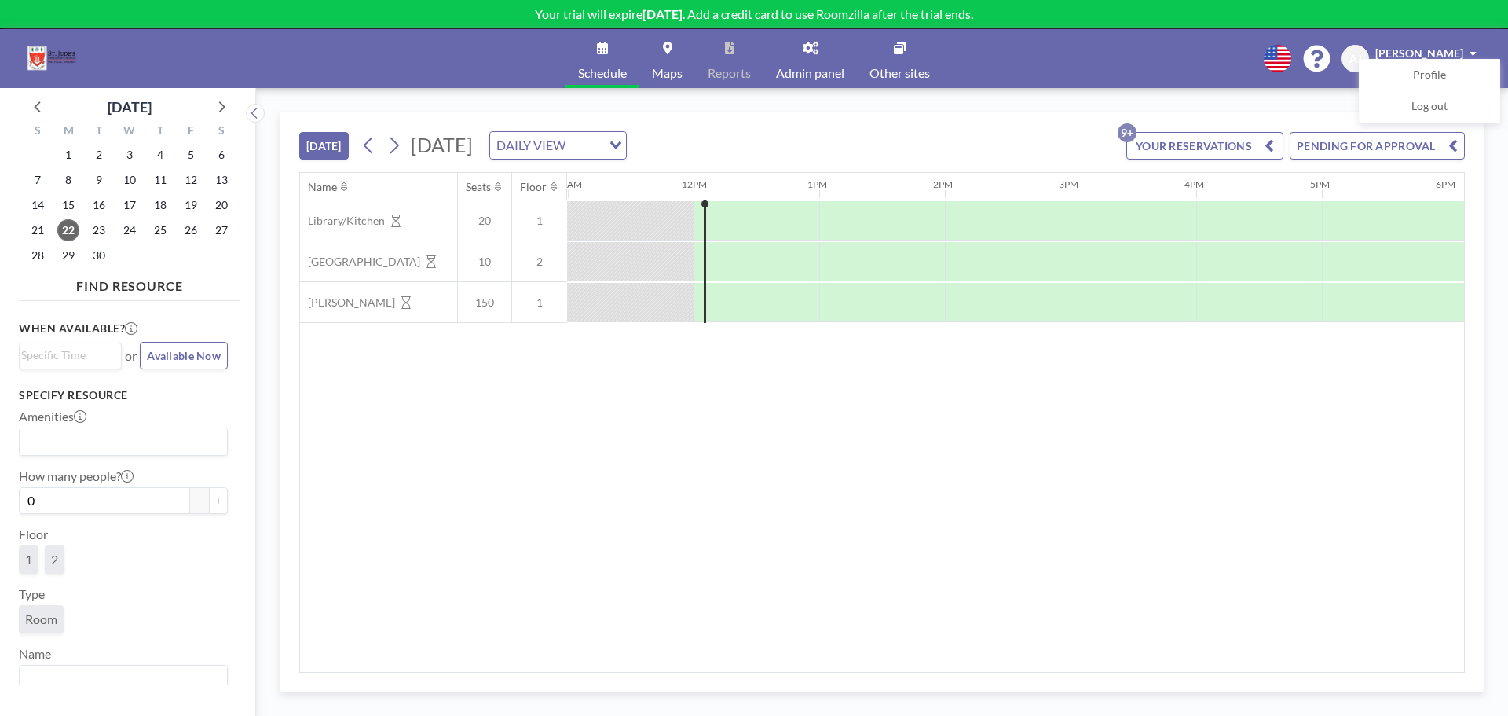
scroll to position [0, 1383]
click at [626, 137] on div "Loading..." at bounding box center [614, 144] width 24 height 24
click at [786, 193] on li "WEEKLY VIEW" at bounding box center [751, 196] width 134 height 23
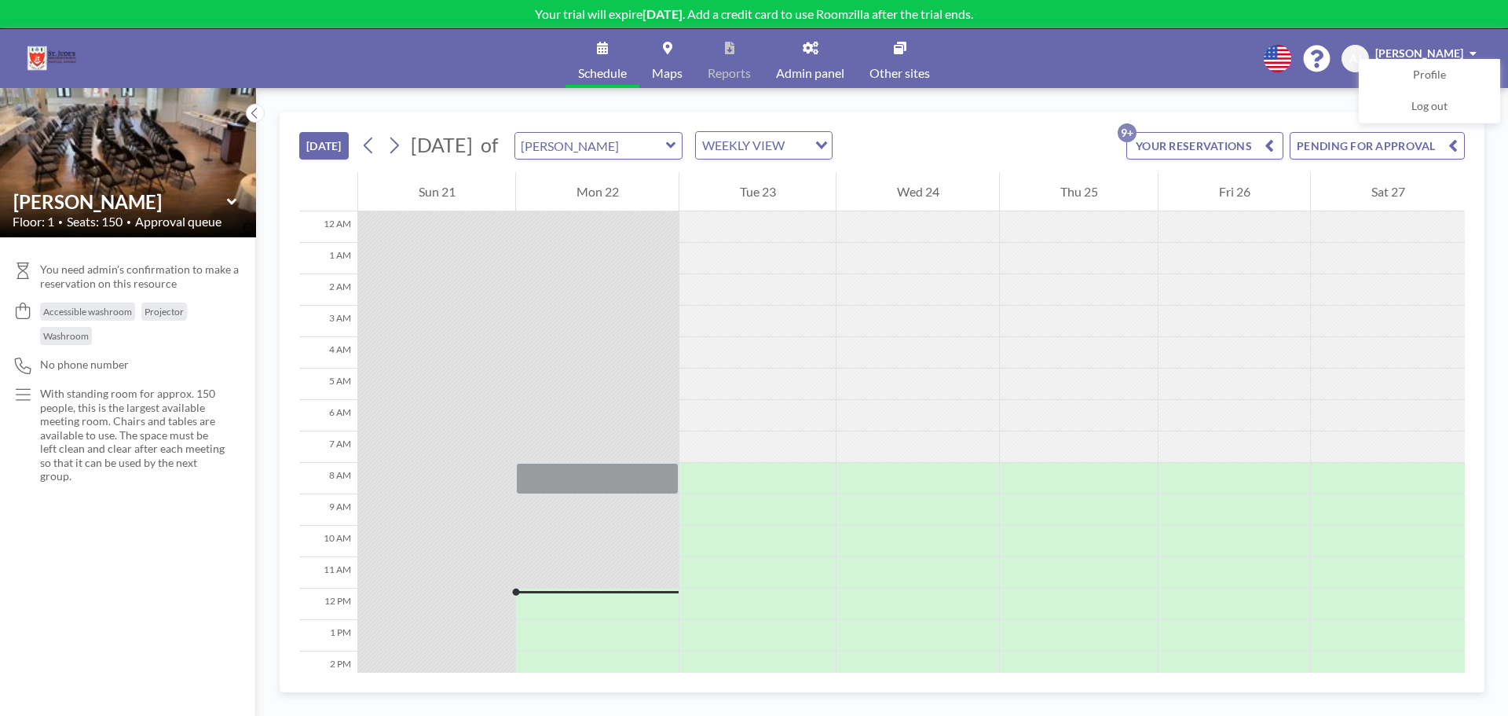
scroll to position [301, 0]
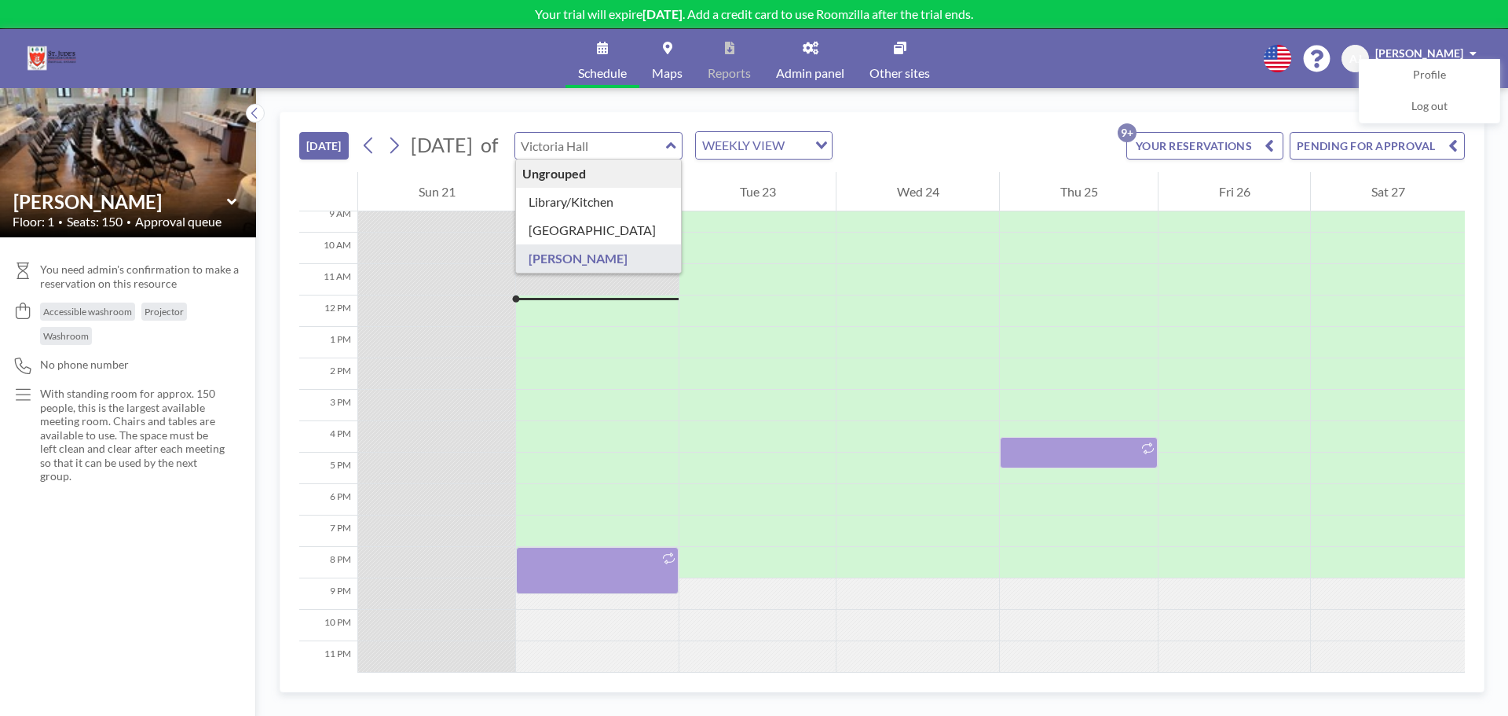
click at [666, 145] on input "text" at bounding box center [590, 146] width 151 height 26
type input "Library/Kitchen"
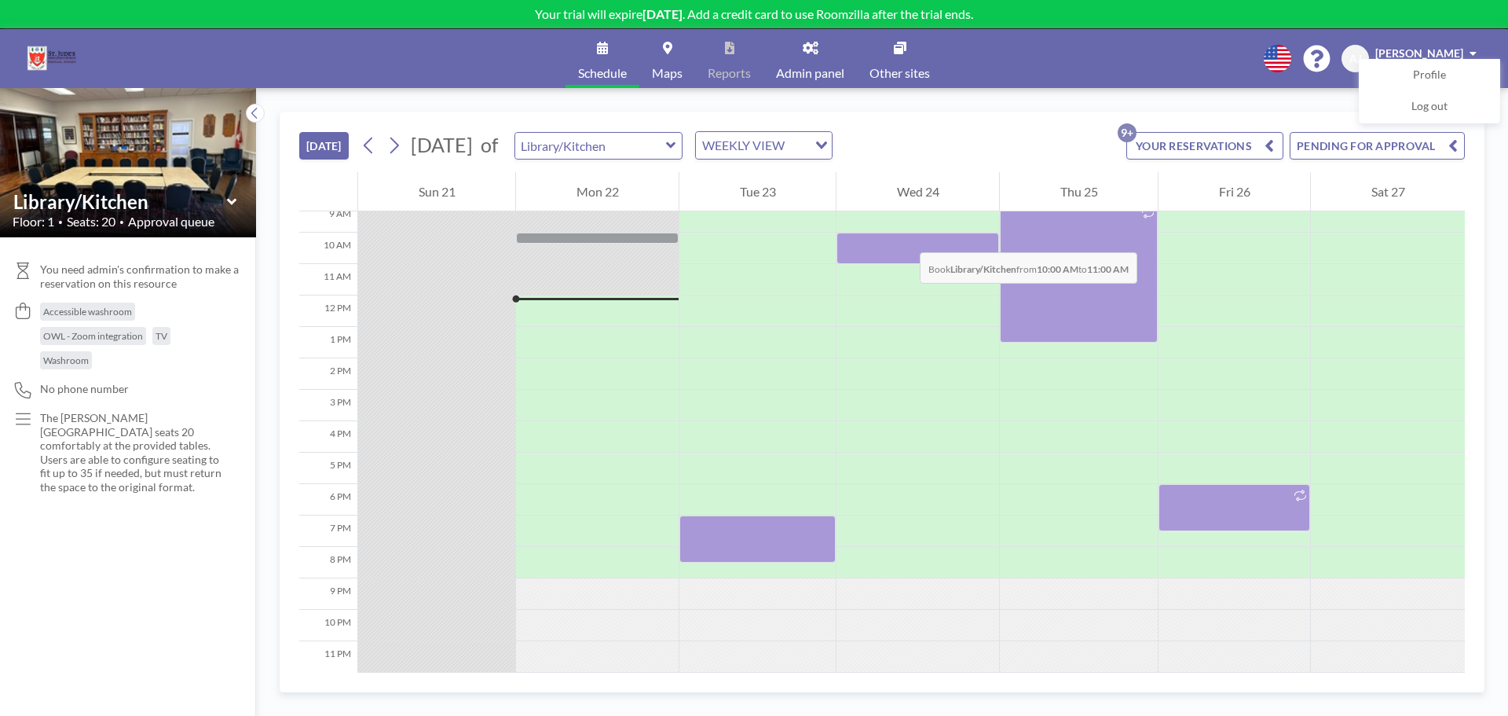
click at [904, 236] on div at bounding box center [918, 248] width 163 height 31
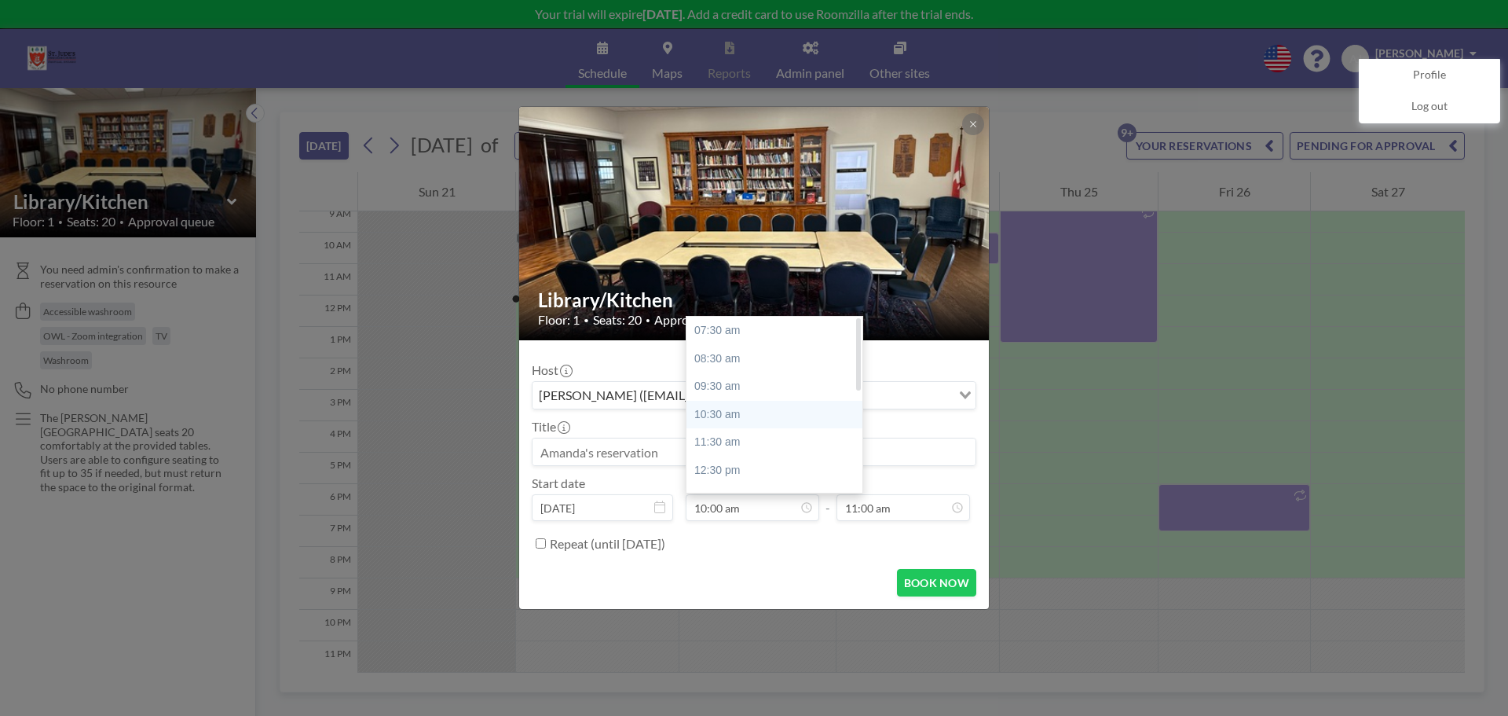
click at [753, 411] on div "10:30 am" at bounding box center [779, 415] width 184 height 28
type input "10:30 am"
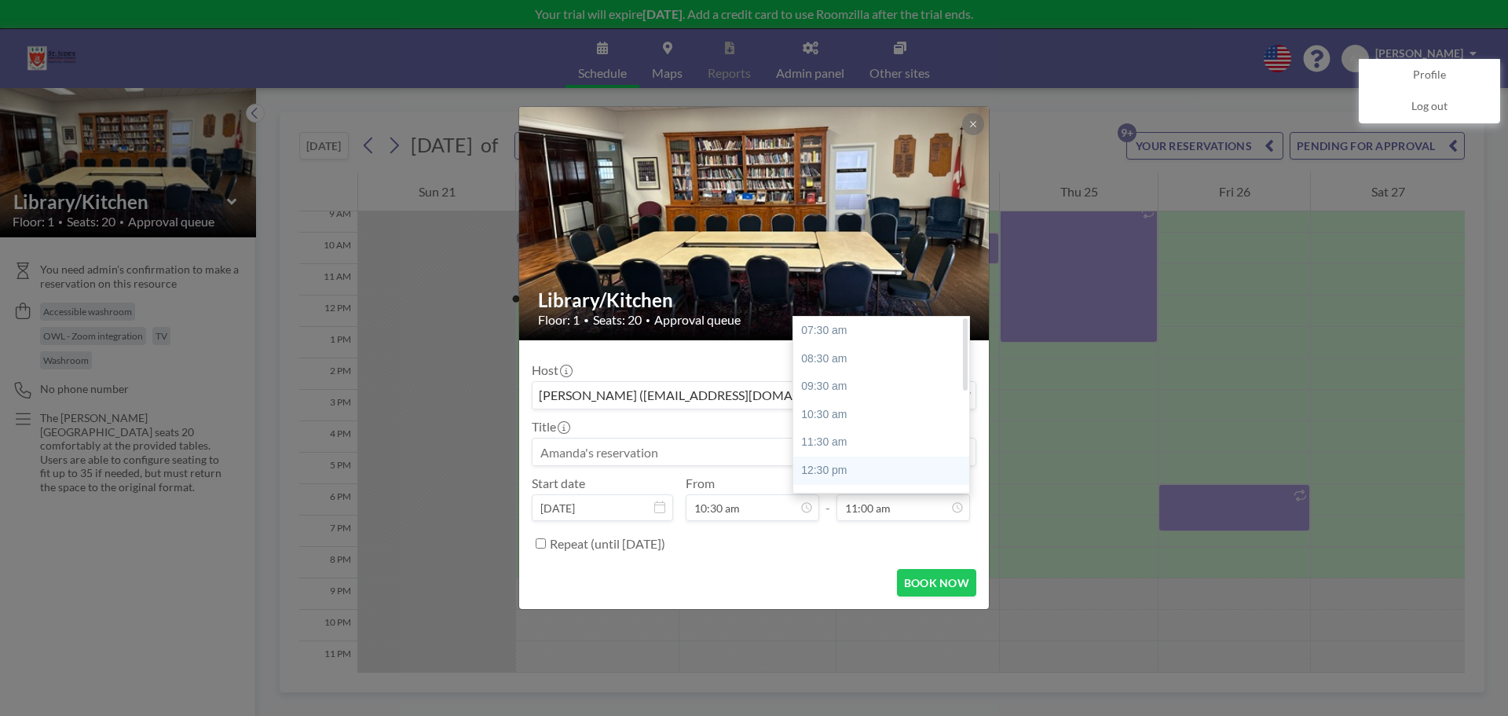
click at [870, 467] on div "12:30 pm" at bounding box center [885, 470] width 184 height 28
type input "12:30 pm"
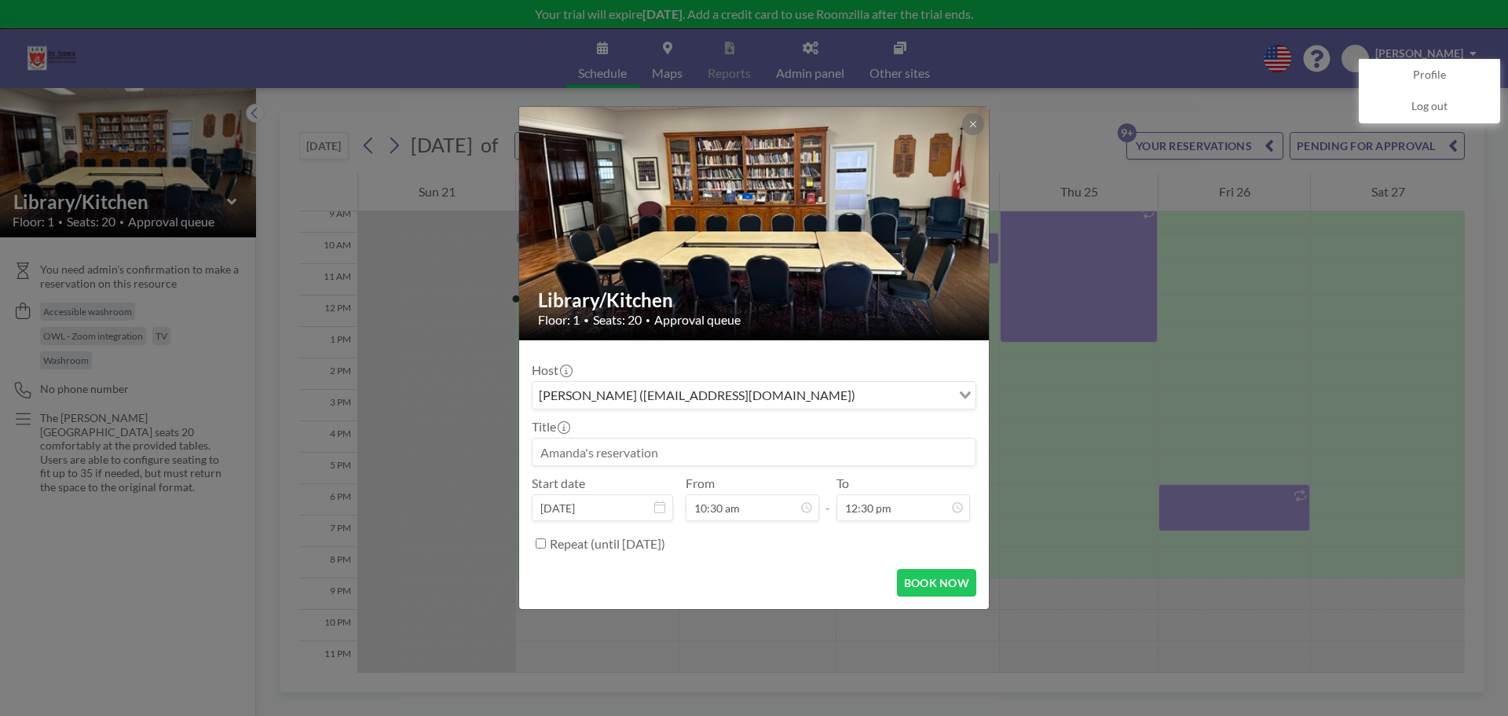
click at [658, 453] on input at bounding box center [754, 451] width 443 height 27
type input "Coffee Hour"
click at [665, 550] on label "Repeat (until [DATE])" at bounding box center [607, 544] width 115 height 16
click at [546, 548] on input "Repeat (until [DATE])" at bounding box center [541, 543] width 10 height 10
checkbox input "true"
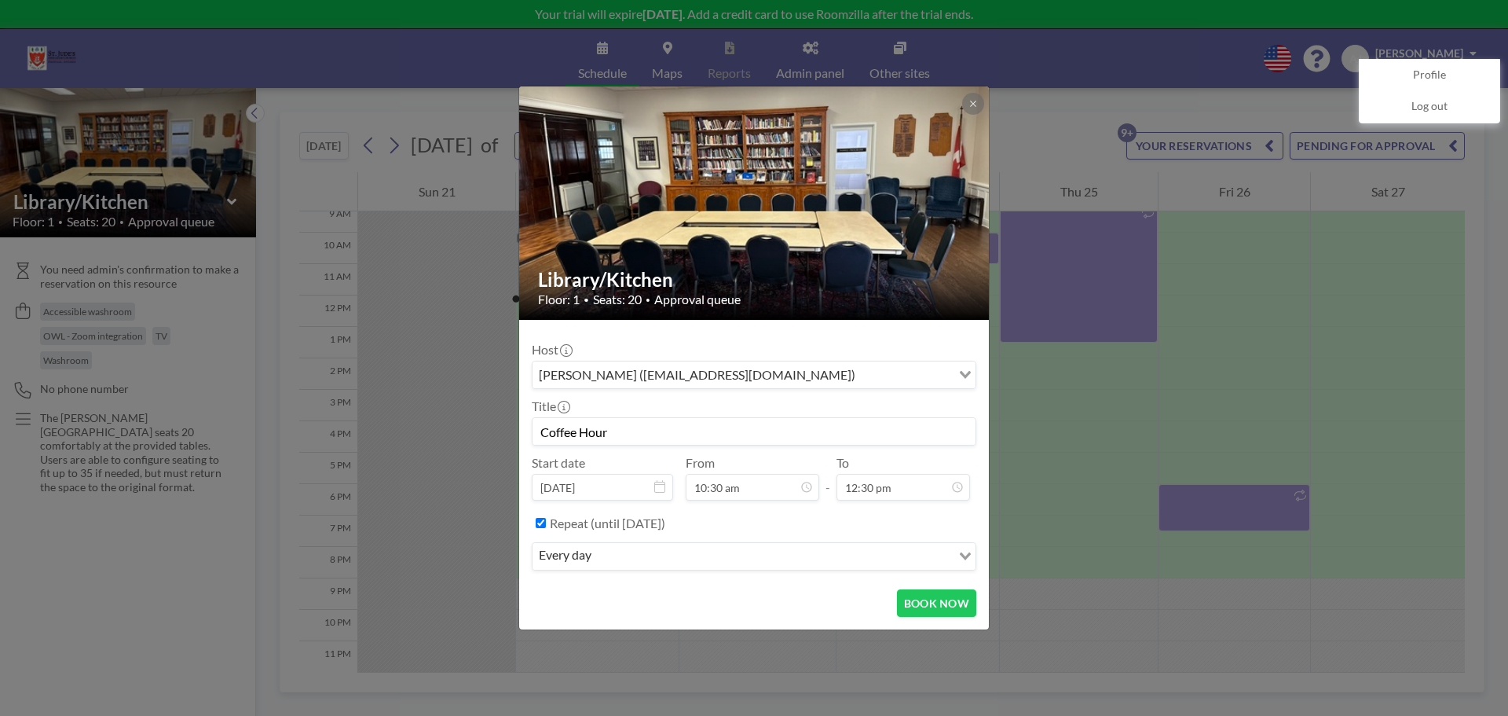
click at [552, 557] on div "every day" at bounding box center [742, 555] width 419 height 24
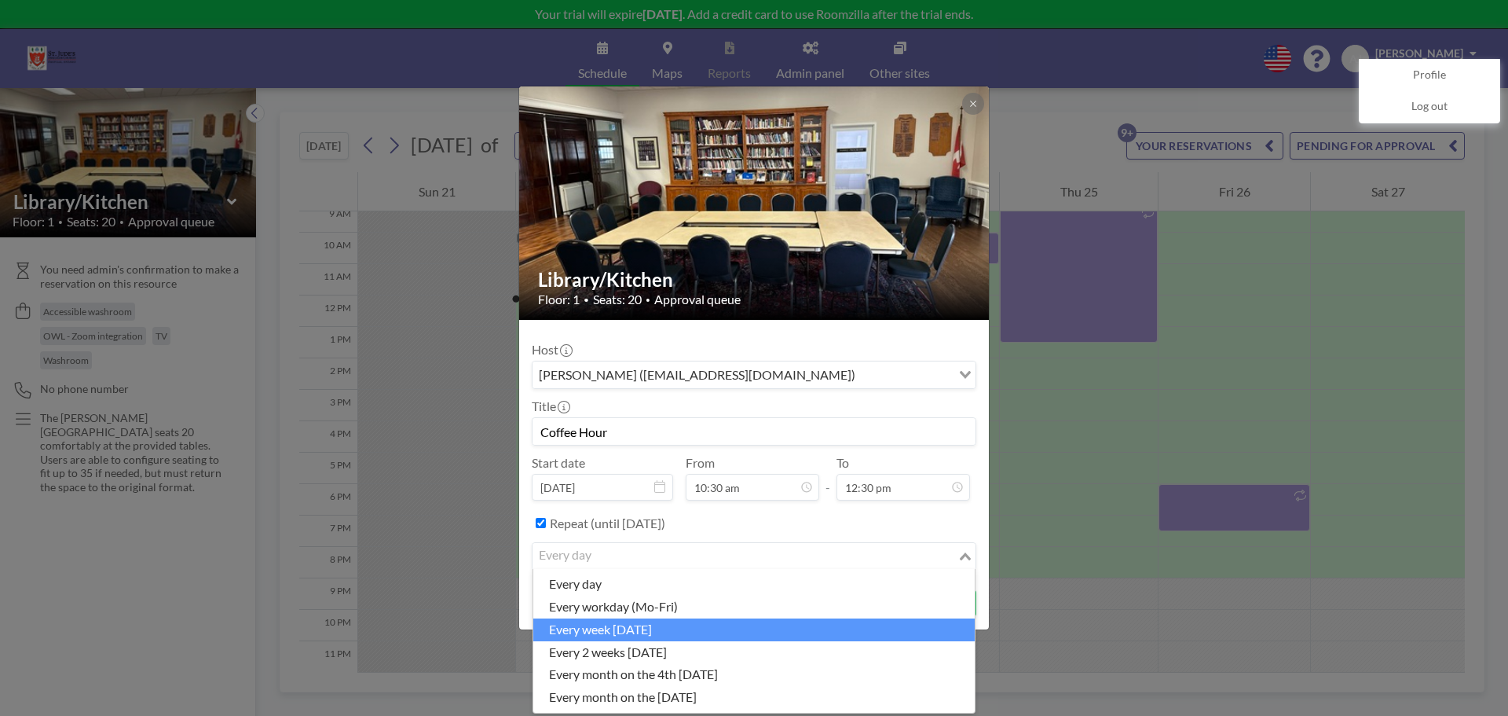
click at [613, 625] on li "every week [DATE]" at bounding box center [754, 629] width 442 height 23
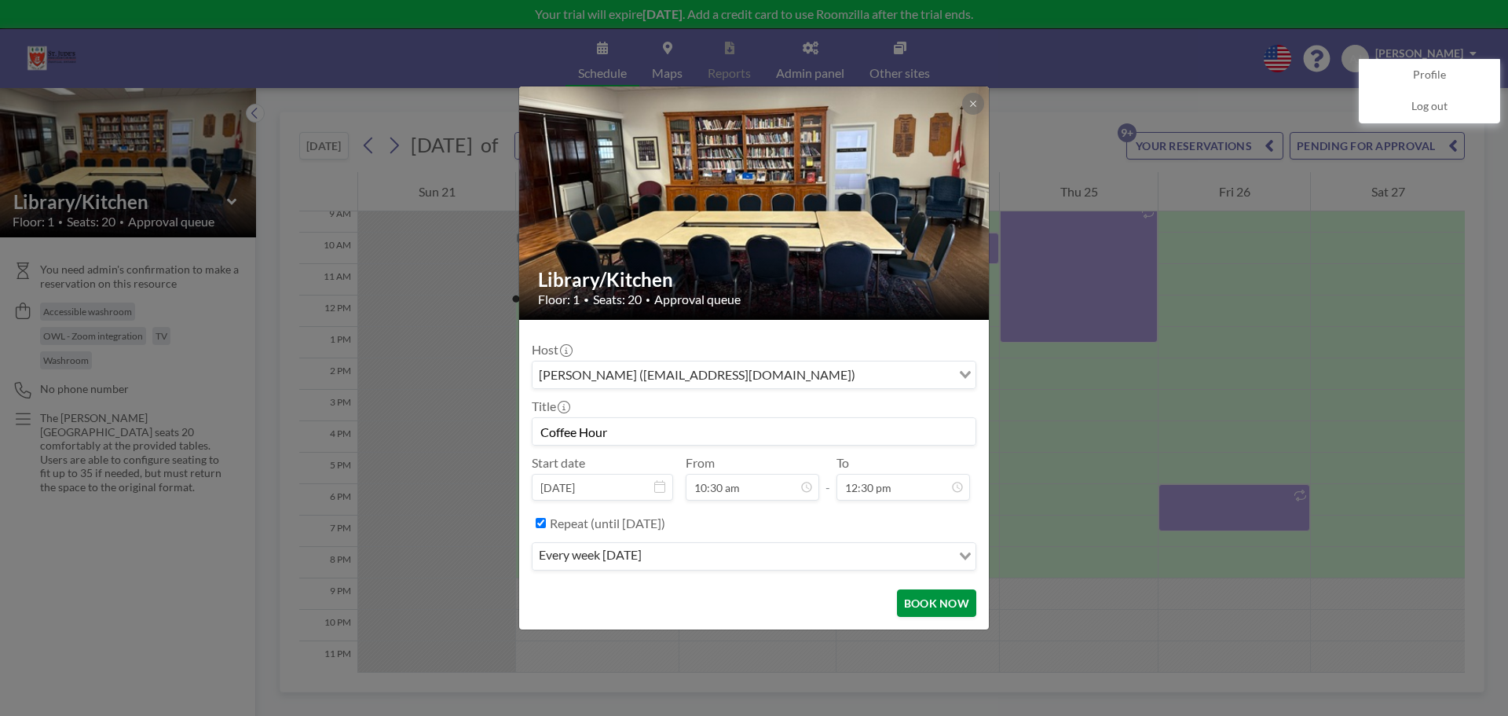
click at [943, 606] on button "BOOK NOW" at bounding box center [936, 602] width 79 height 27
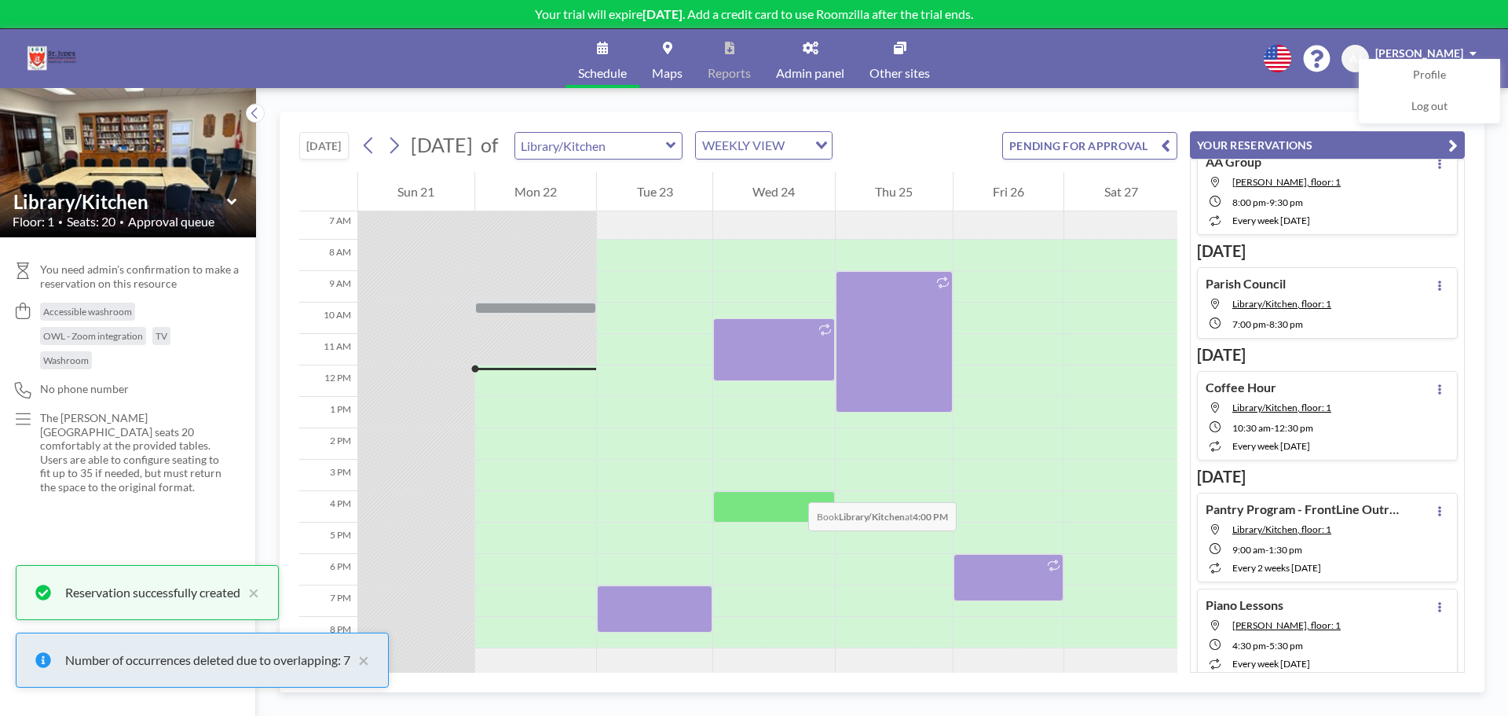
scroll to position [222, 0]
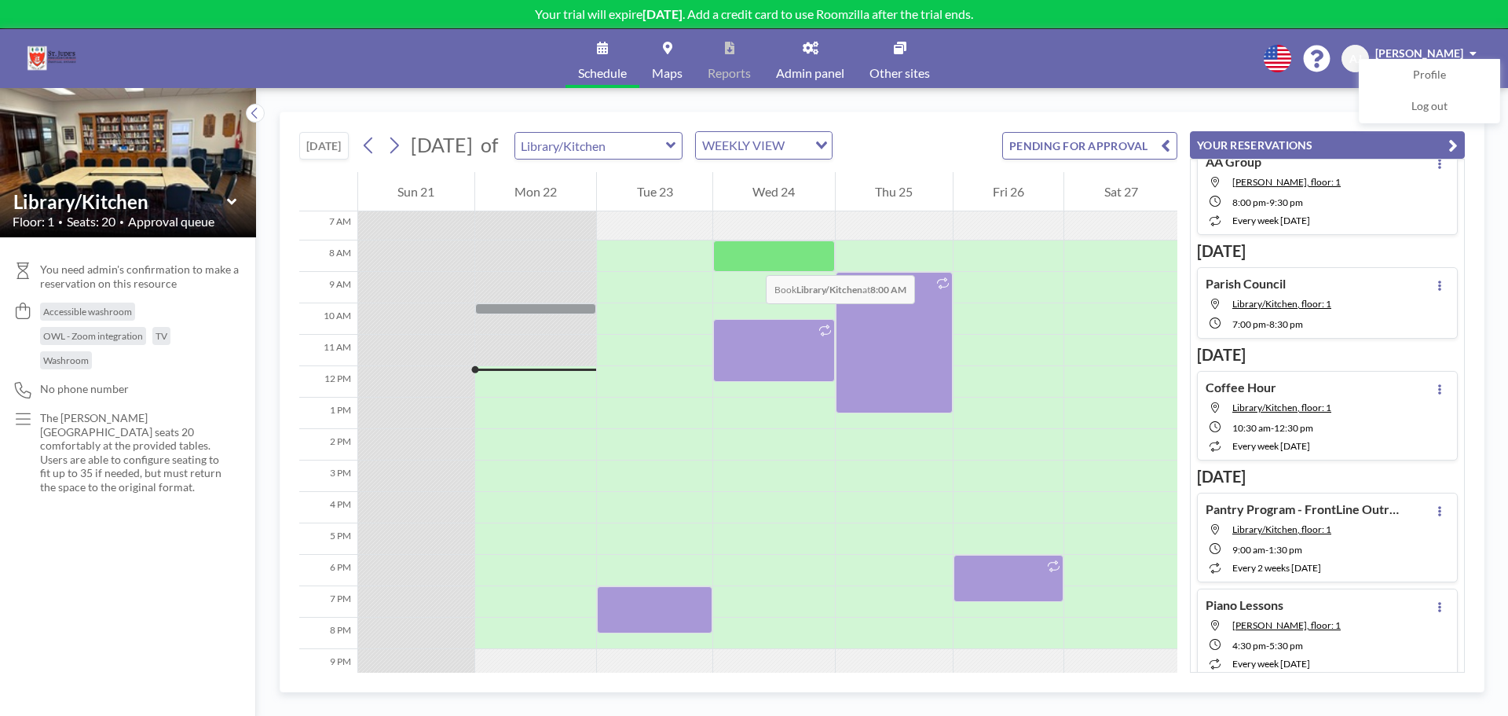
click at [750, 259] on div at bounding box center [774, 255] width 122 height 31
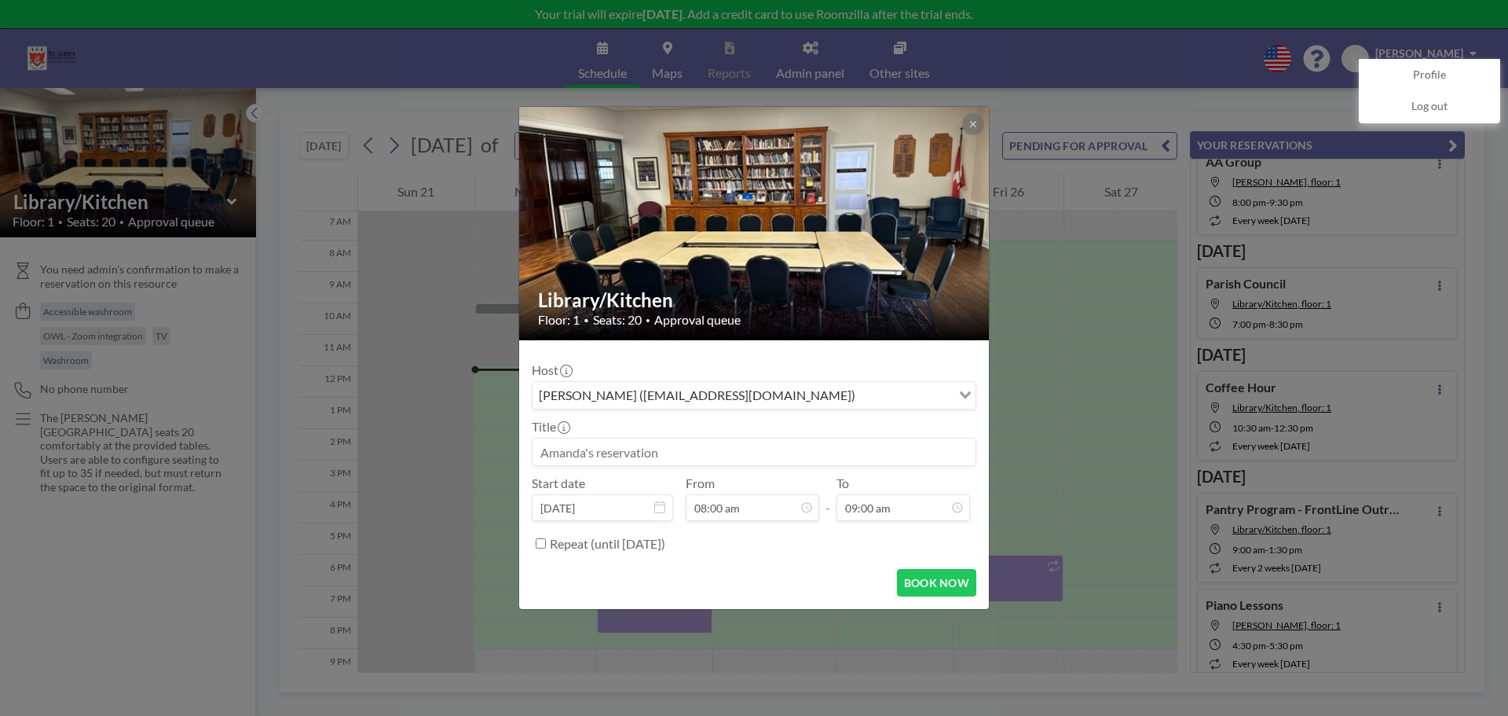
click at [676, 449] on input at bounding box center [754, 451] width 443 height 27
type input "Men's Fellowship"
click at [920, 579] on button "BOOK NOW" at bounding box center [936, 582] width 79 height 27
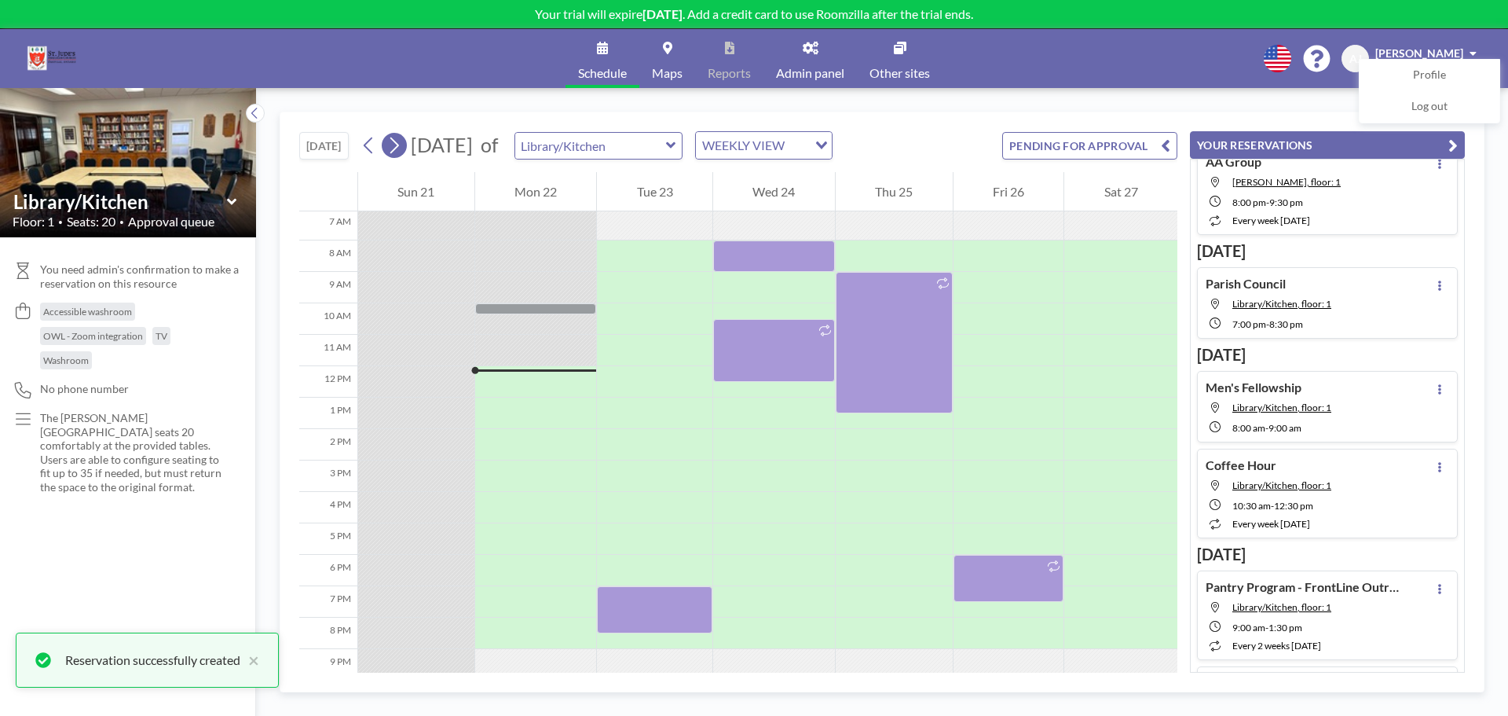
click at [400, 145] on icon at bounding box center [394, 146] width 15 height 24
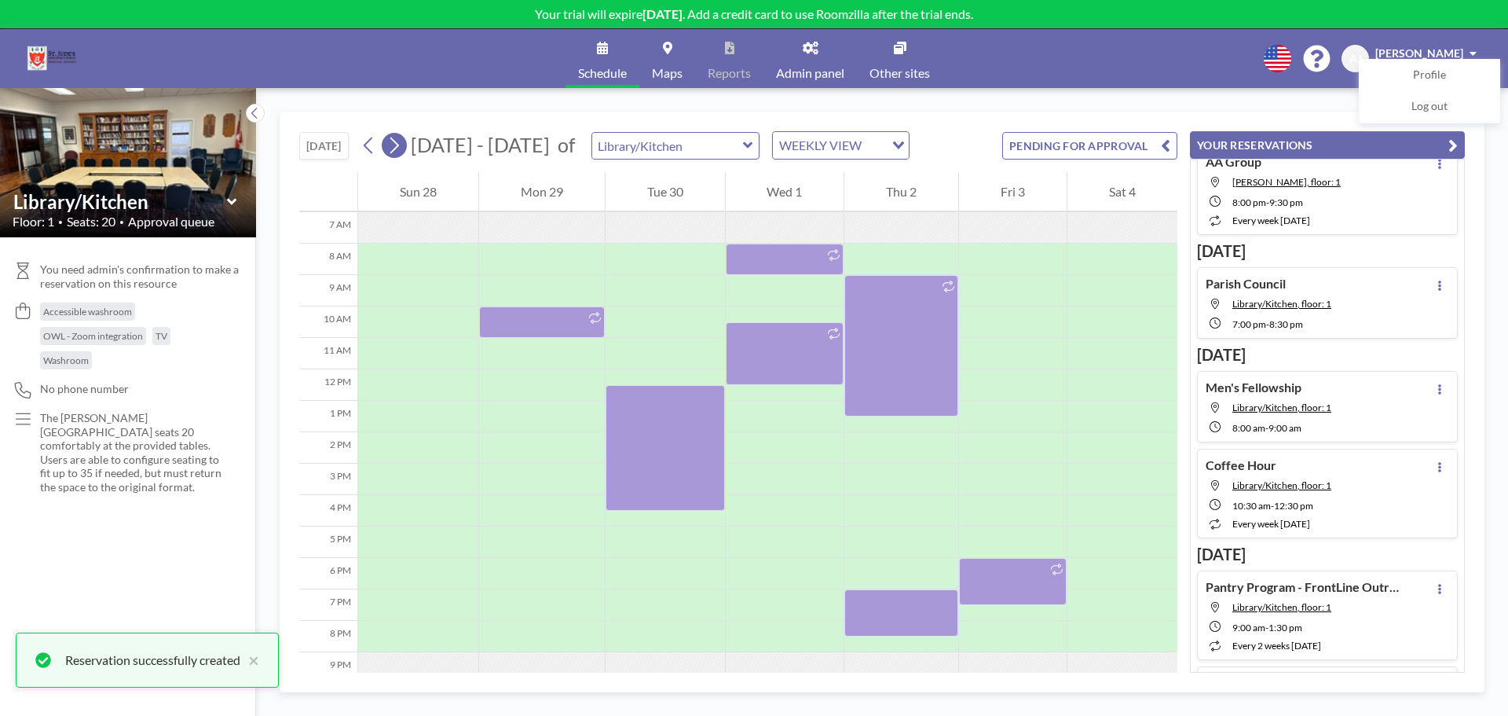
scroll to position [220, 0]
click at [361, 144] on button at bounding box center [369, 145] width 25 height 25
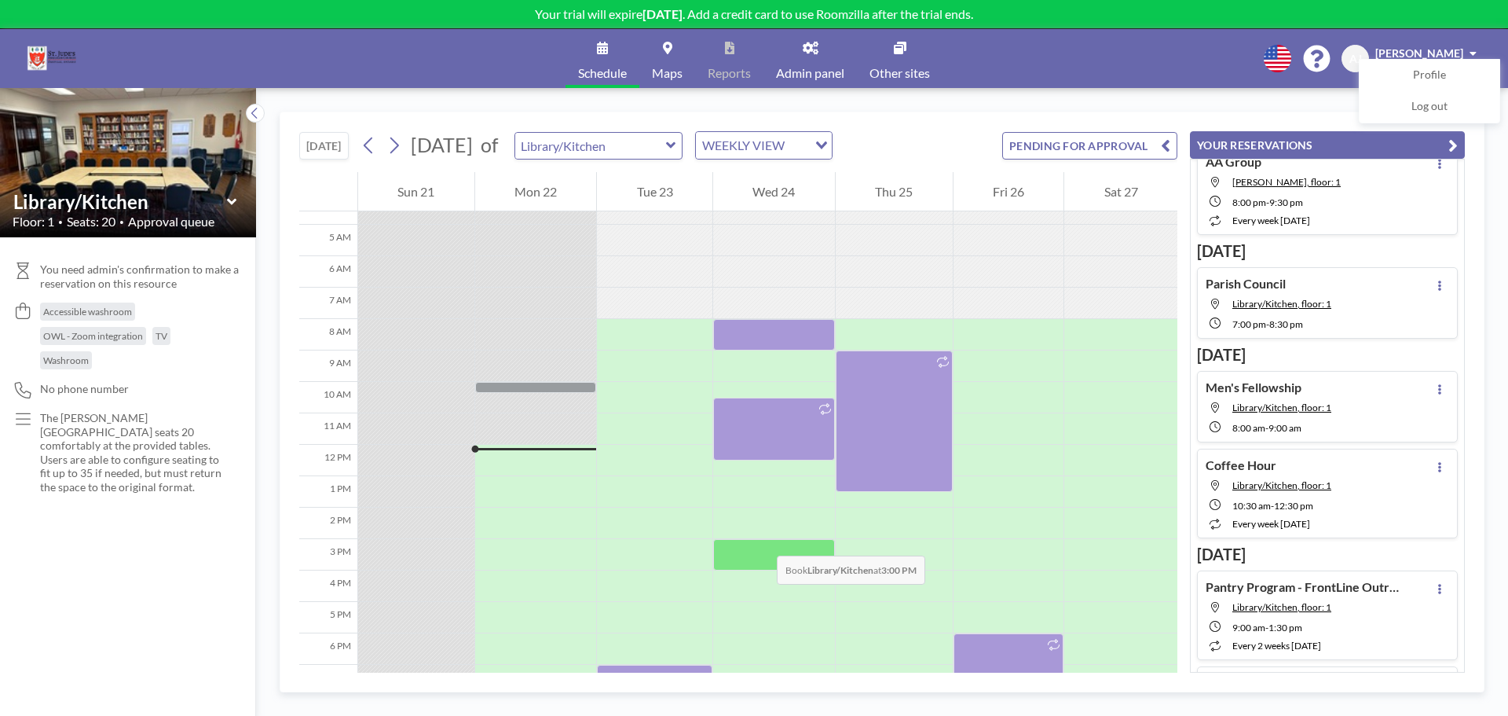
scroll to position [301, 0]
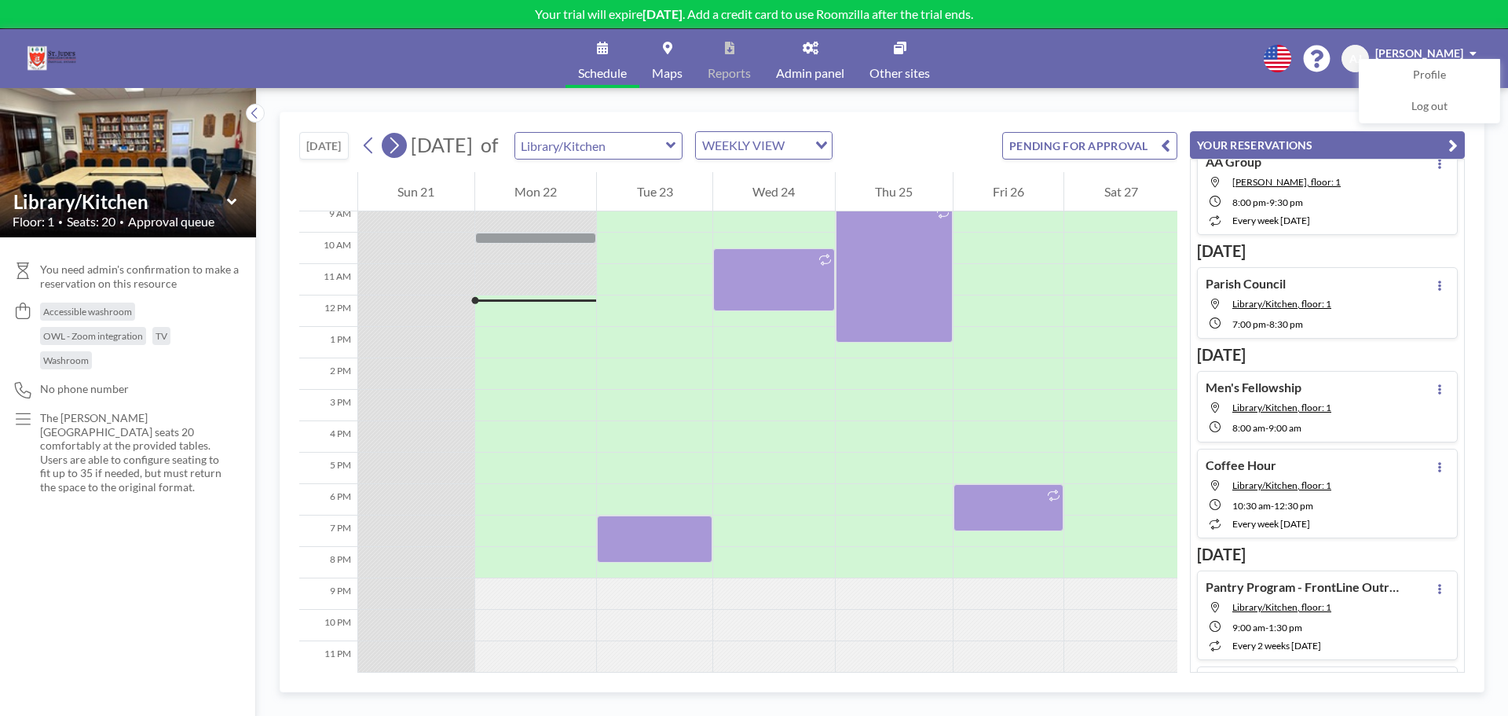
click at [389, 151] on icon at bounding box center [394, 146] width 15 height 24
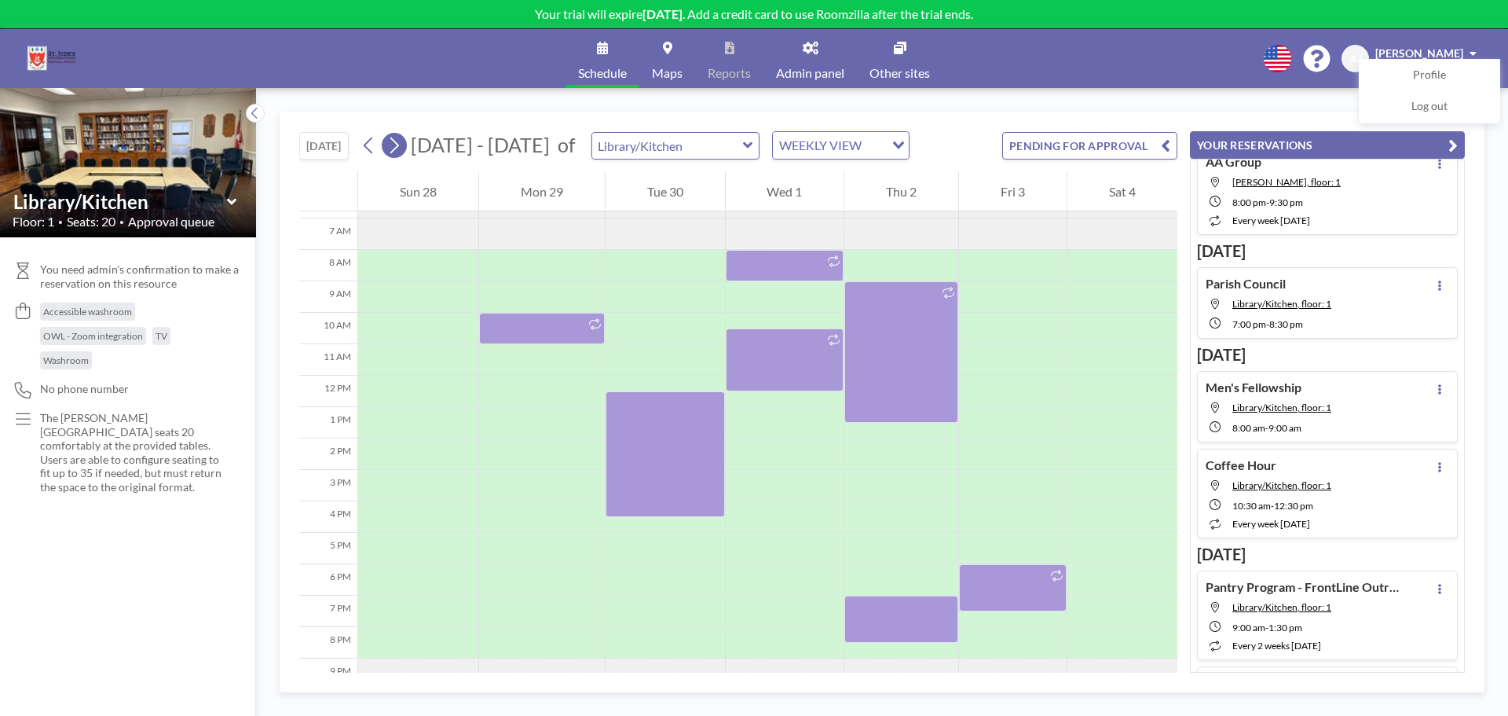
click at [389, 151] on icon at bounding box center [394, 146] width 15 height 24
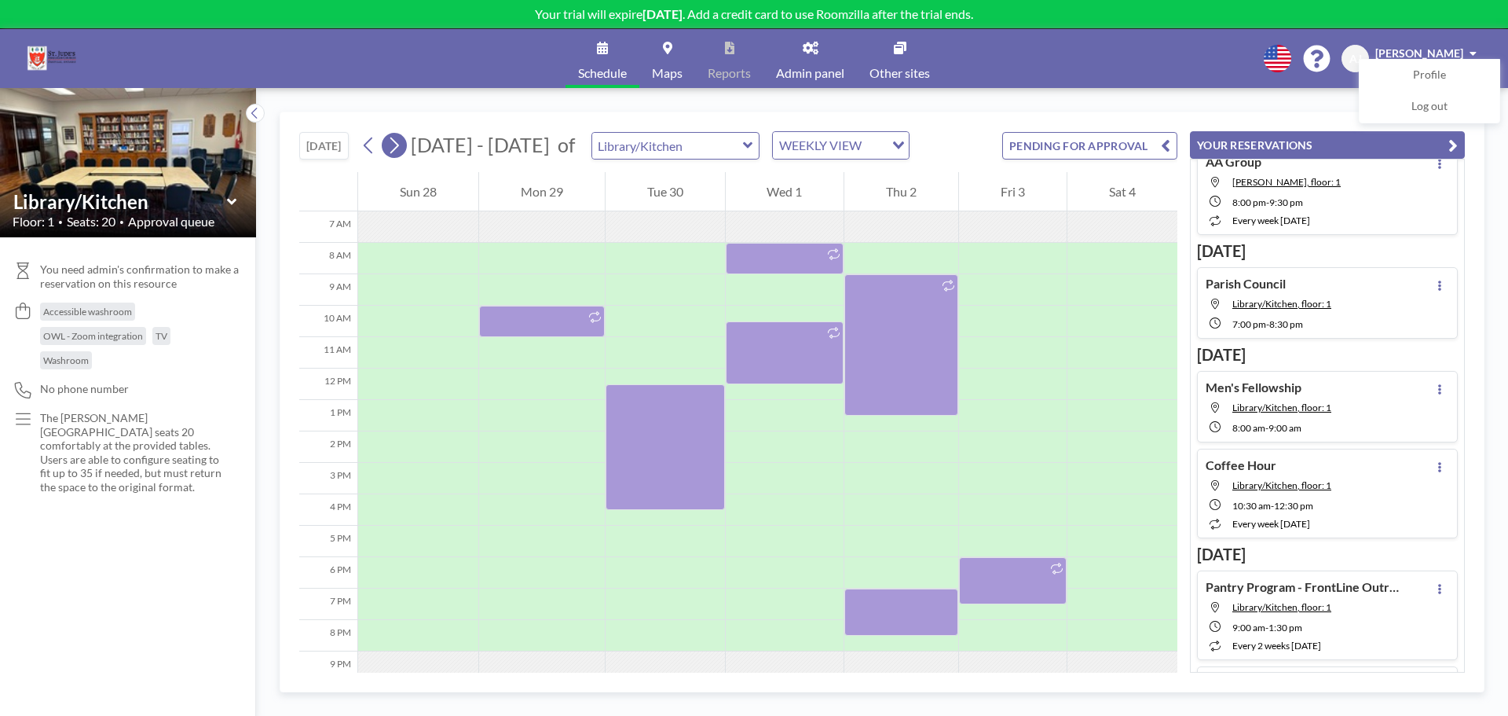
click at [389, 151] on icon at bounding box center [394, 146] width 15 height 24
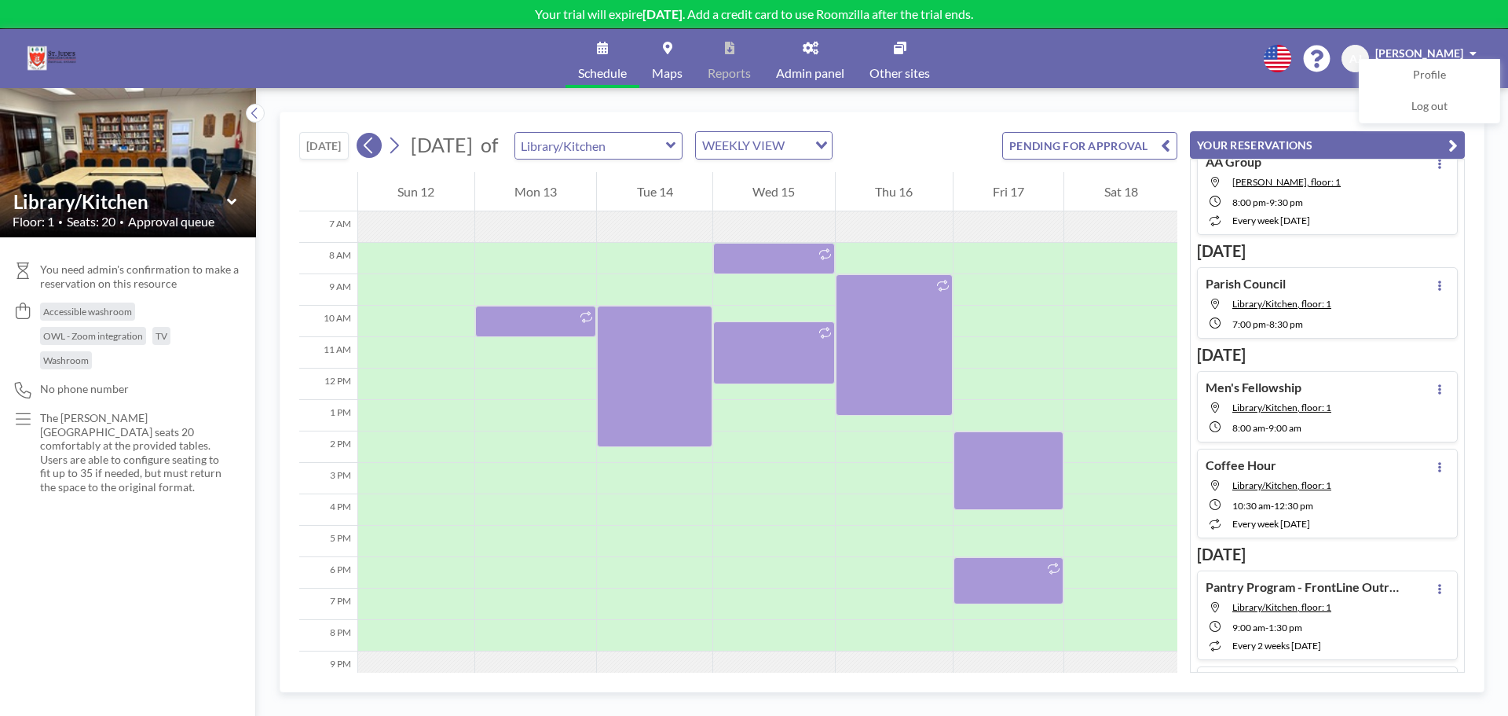
click at [372, 145] on icon at bounding box center [368, 146] width 15 height 24
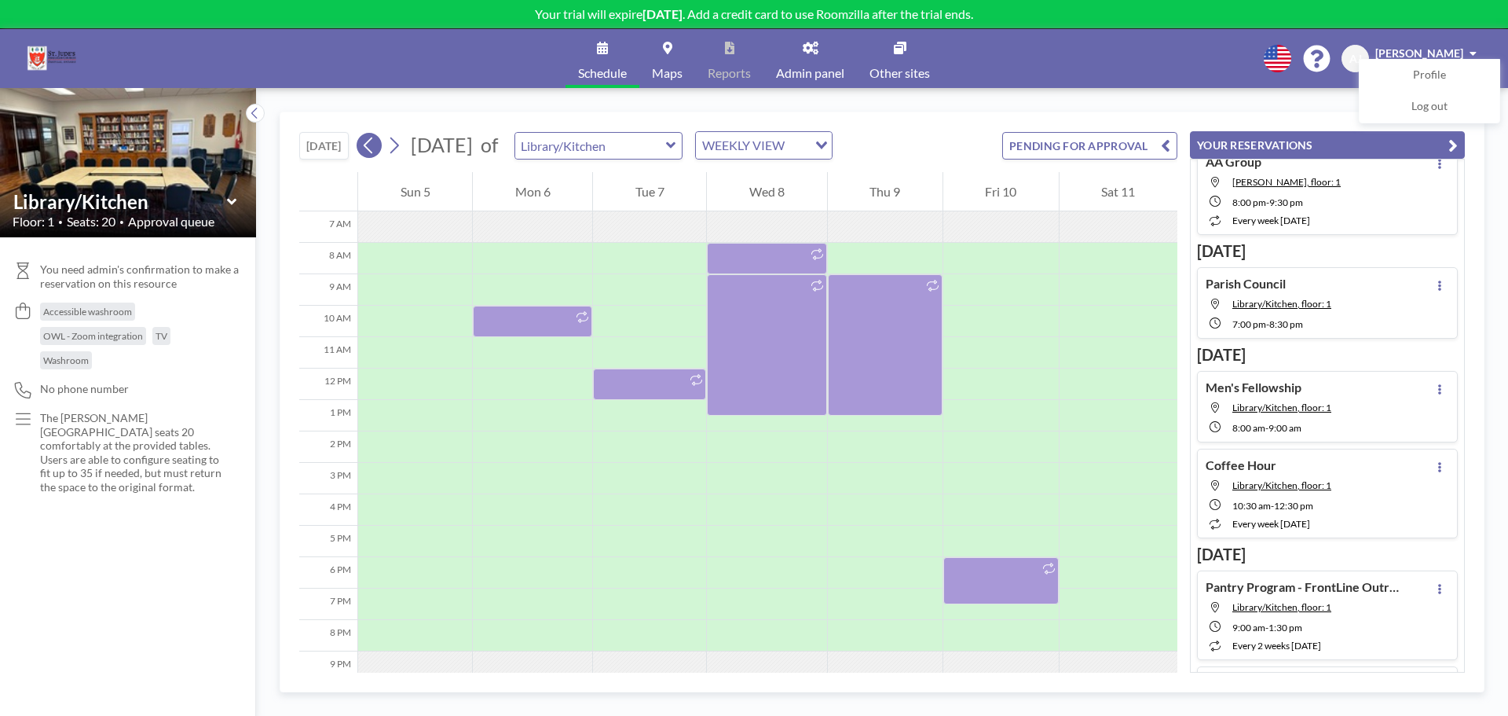
click at [369, 143] on icon at bounding box center [368, 145] width 9 height 16
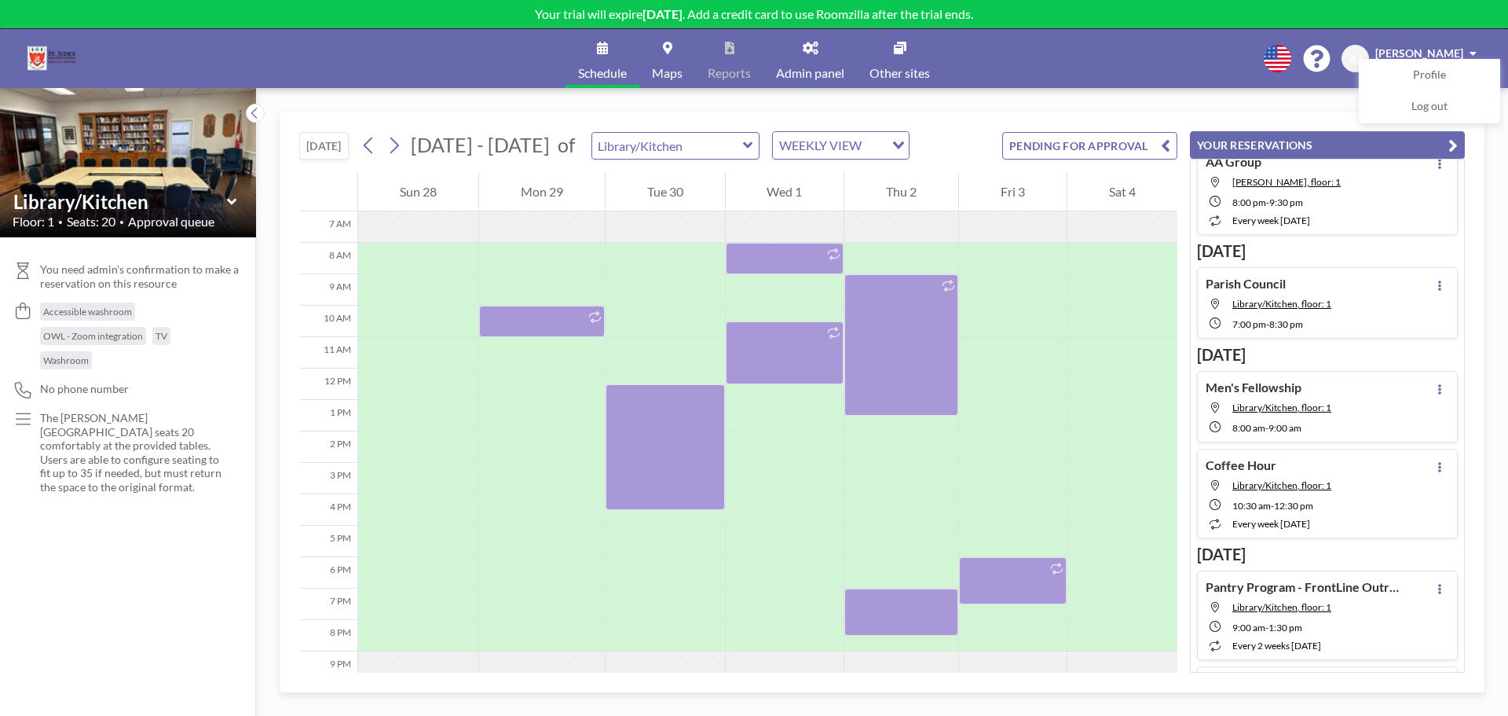
click at [970, 163] on div "[DATE] [DATE] - [DATE] of Library/Kitchen WEEKLY VIEW Loading... PENDING FOR AP…" at bounding box center [738, 142] width 878 height 60
click at [404, 322] on div at bounding box center [418, 321] width 120 height 31
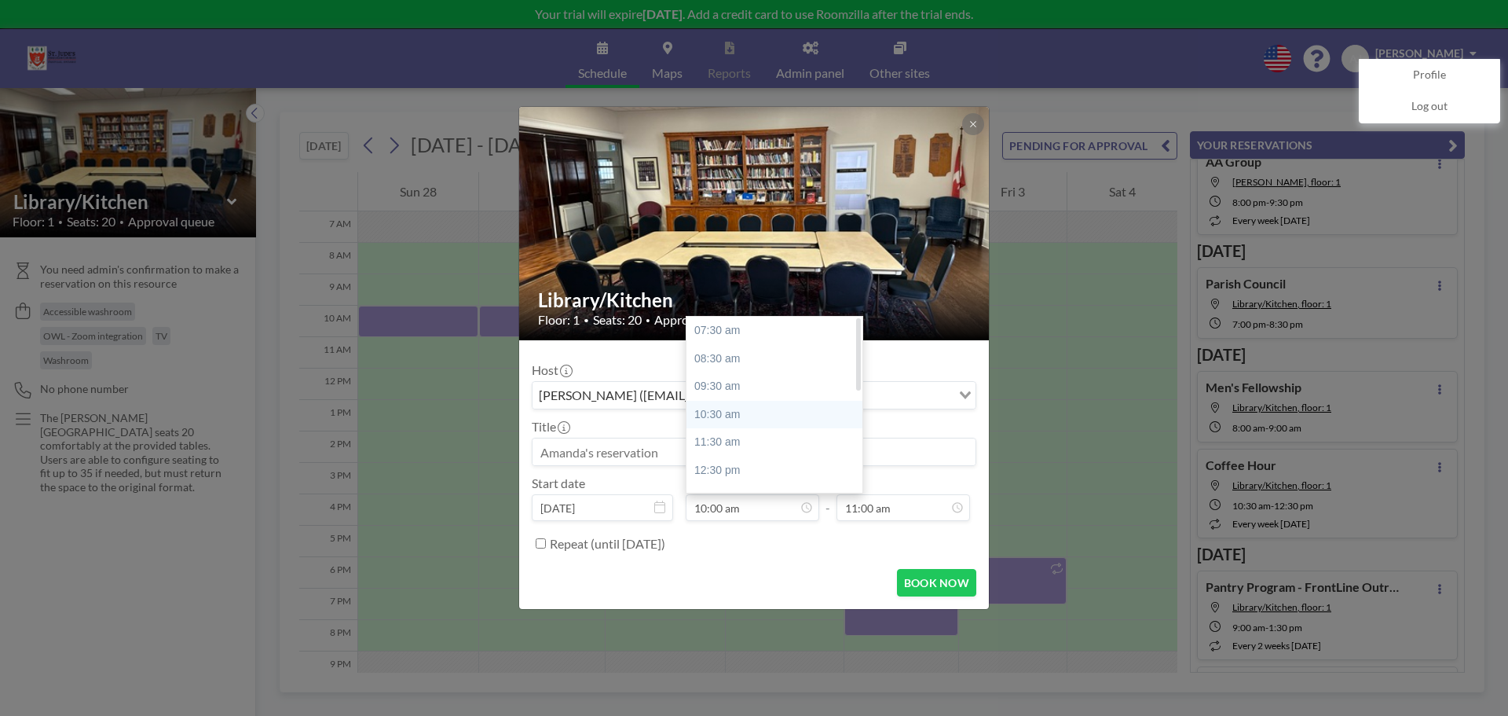
click at [735, 423] on div "10:30 am" at bounding box center [779, 415] width 184 height 28
type input "10:30 am"
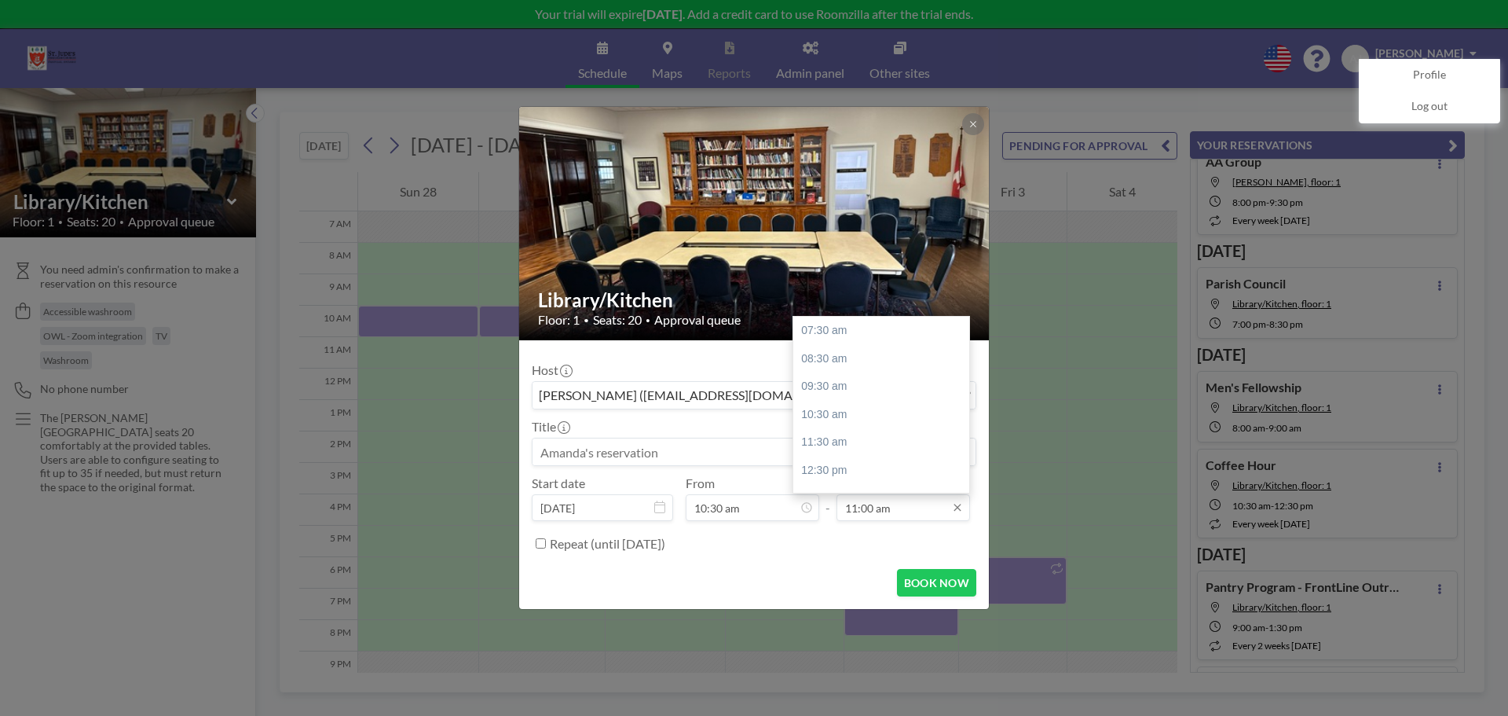
click at [863, 504] on input "11:00 am" at bounding box center [904, 507] width 134 height 27
click at [851, 475] on div "12:30 pm" at bounding box center [885, 470] width 184 height 28
type input "12:30 pm"
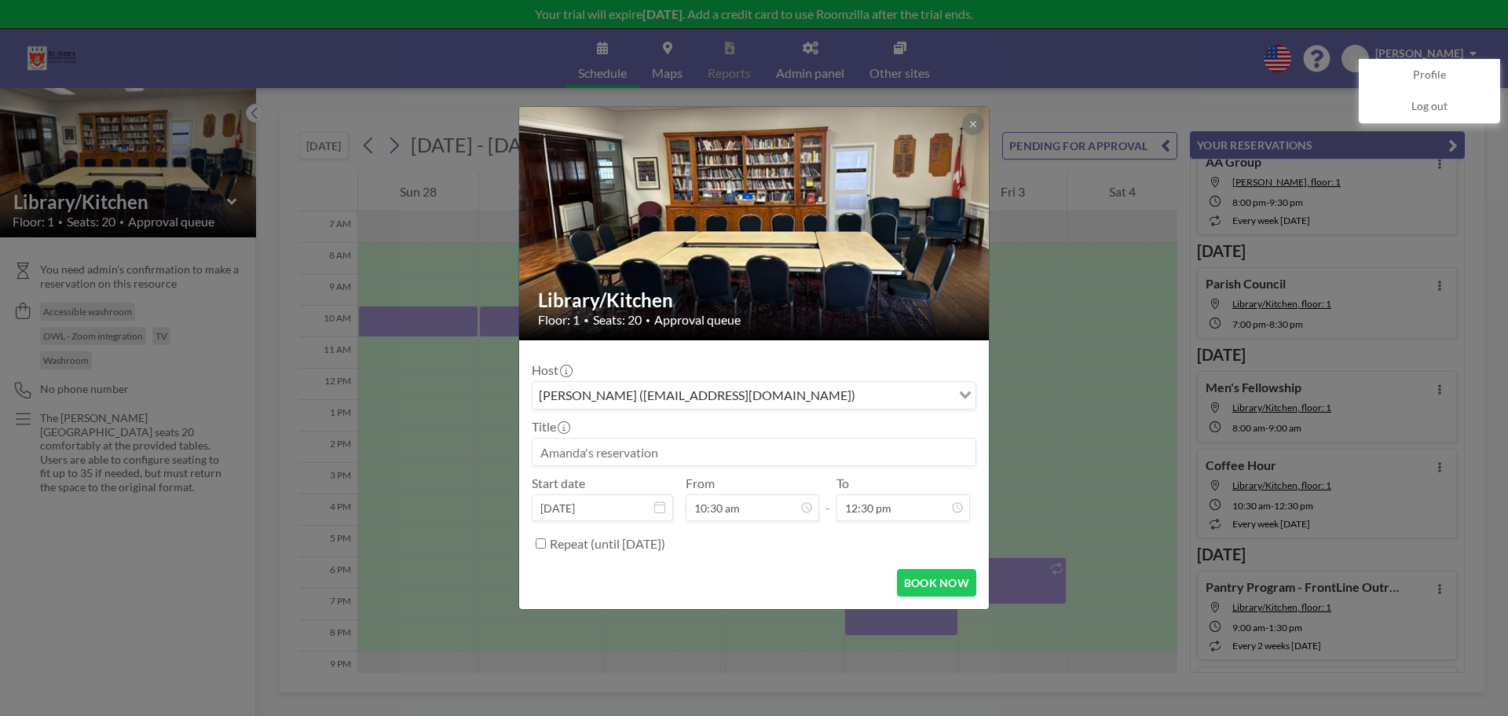
click at [687, 458] on input at bounding box center [754, 451] width 443 height 27
type input "Coffee Hour"
click at [592, 552] on div "Repeat (until [DATE])" at bounding box center [763, 543] width 427 height 26
click at [589, 548] on label "Repeat (until [DATE])" at bounding box center [607, 544] width 115 height 16
click at [546, 548] on input "Repeat (until [DATE])" at bounding box center [541, 543] width 10 height 10
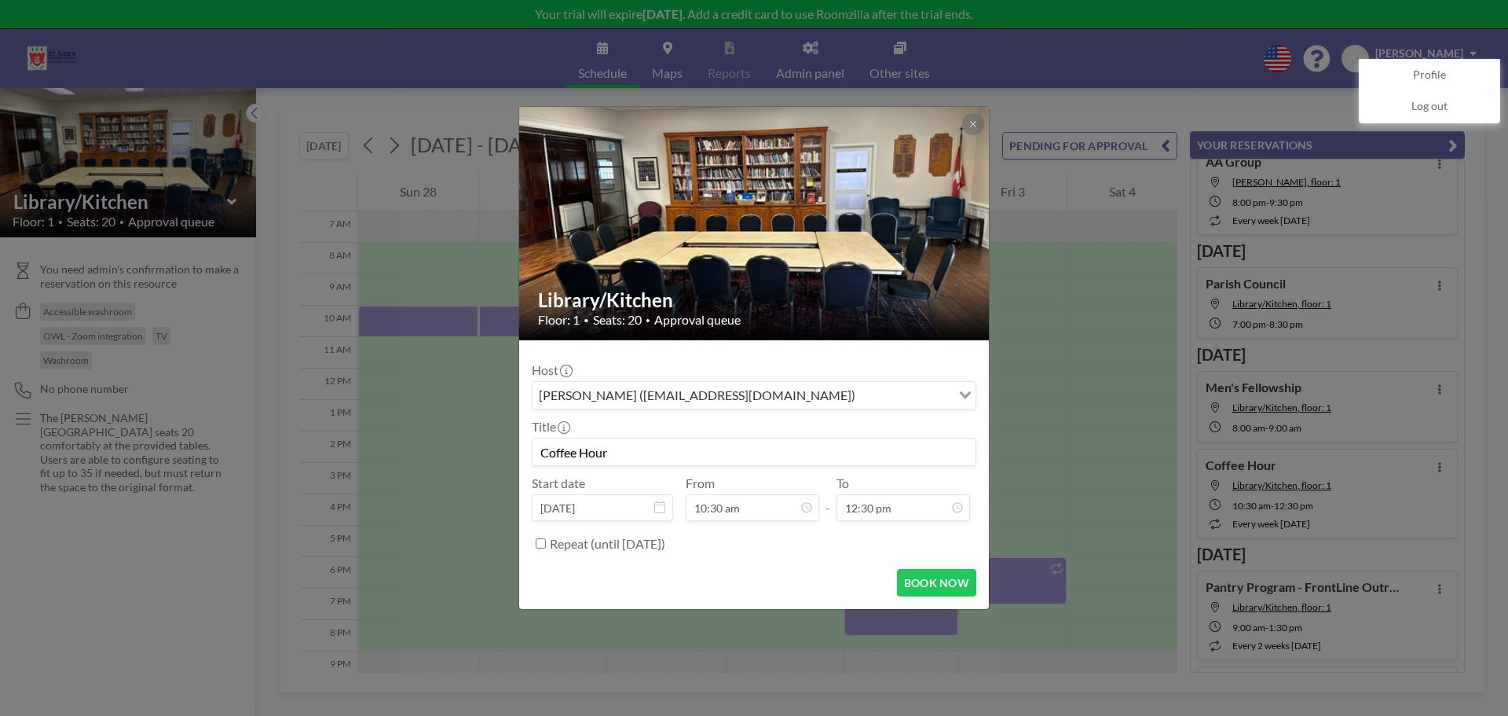
checkbox input "true"
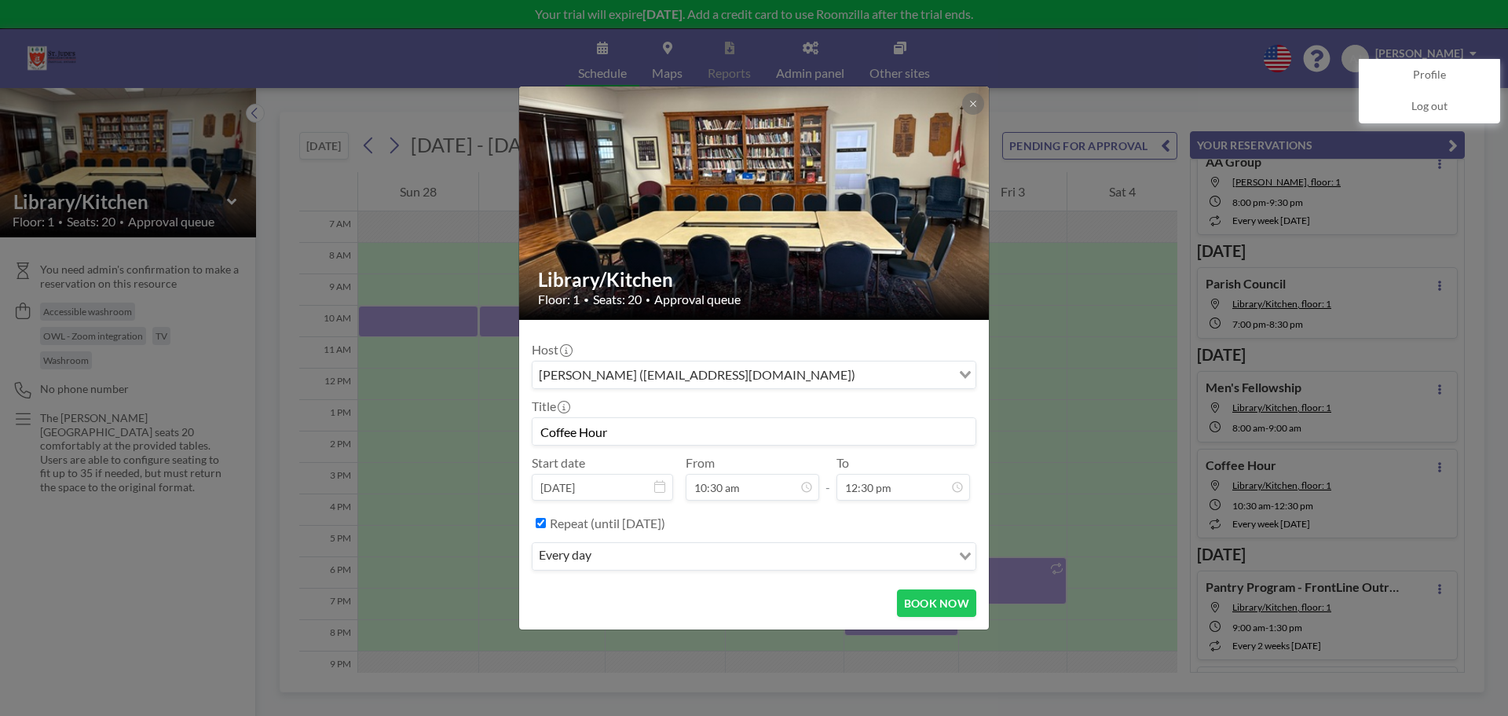
click at [610, 561] on input "Search for option" at bounding box center [773, 556] width 354 height 20
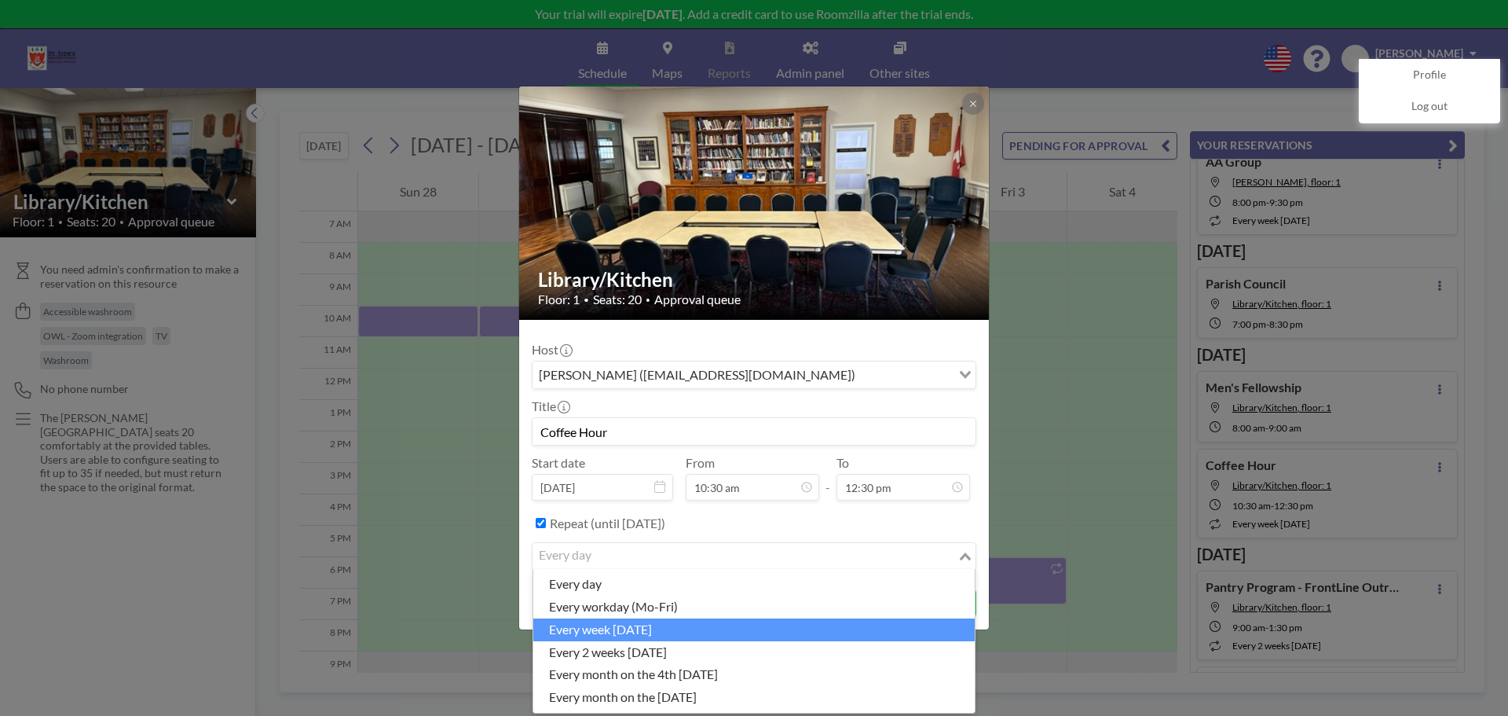
click at [632, 628] on li "every week [DATE]" at bounding box center [754, 629] width 442 height 23
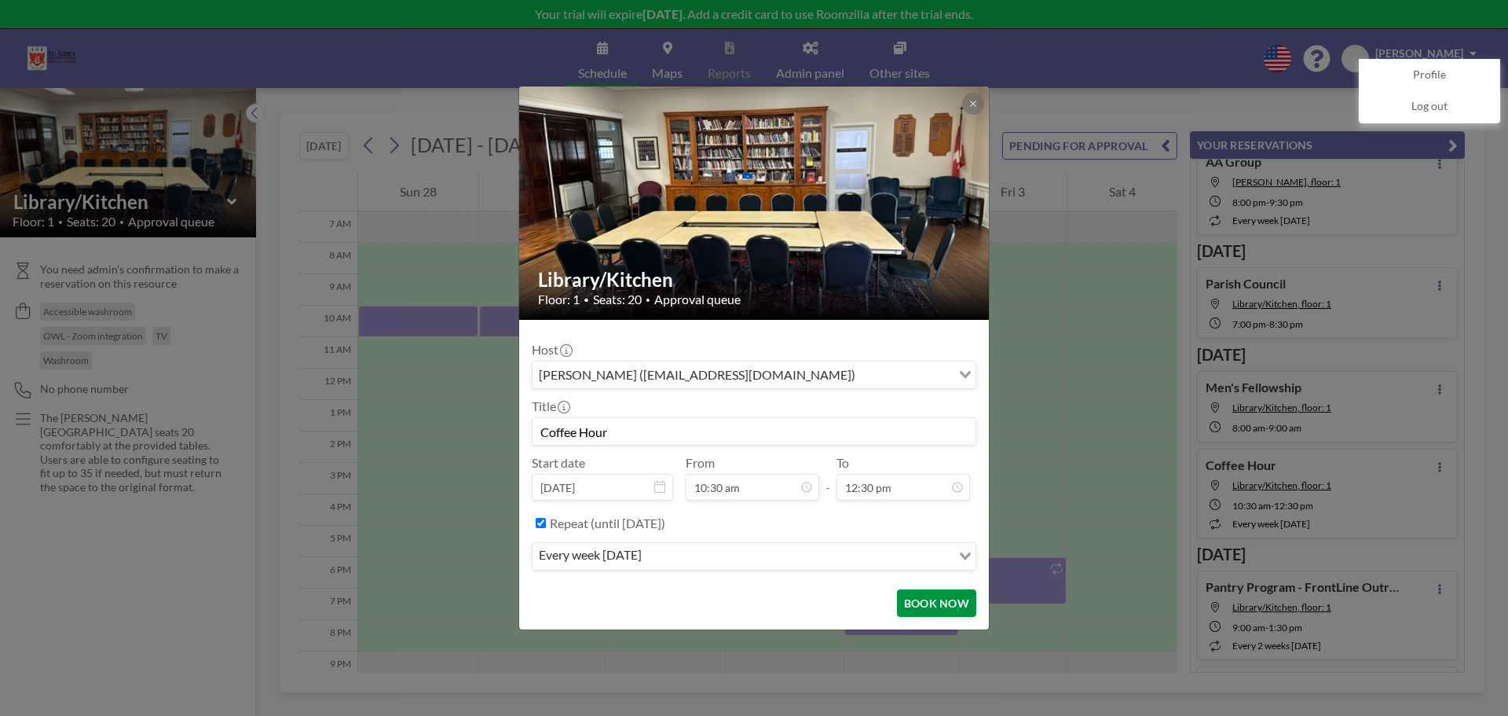
click at [954, 611] on button "BOOK NOW" at bounding box center [936, 602] width 79 height 27
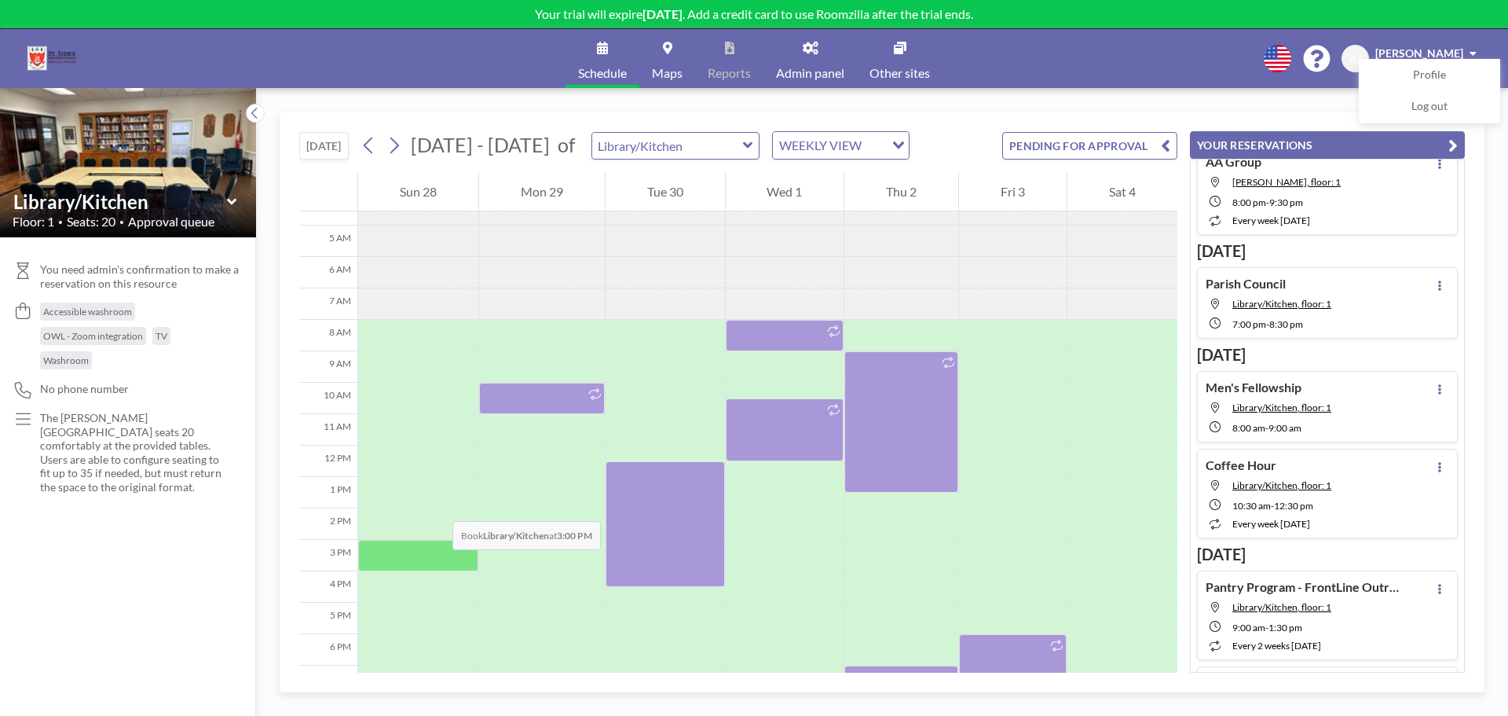
scroll to position [301, 0]
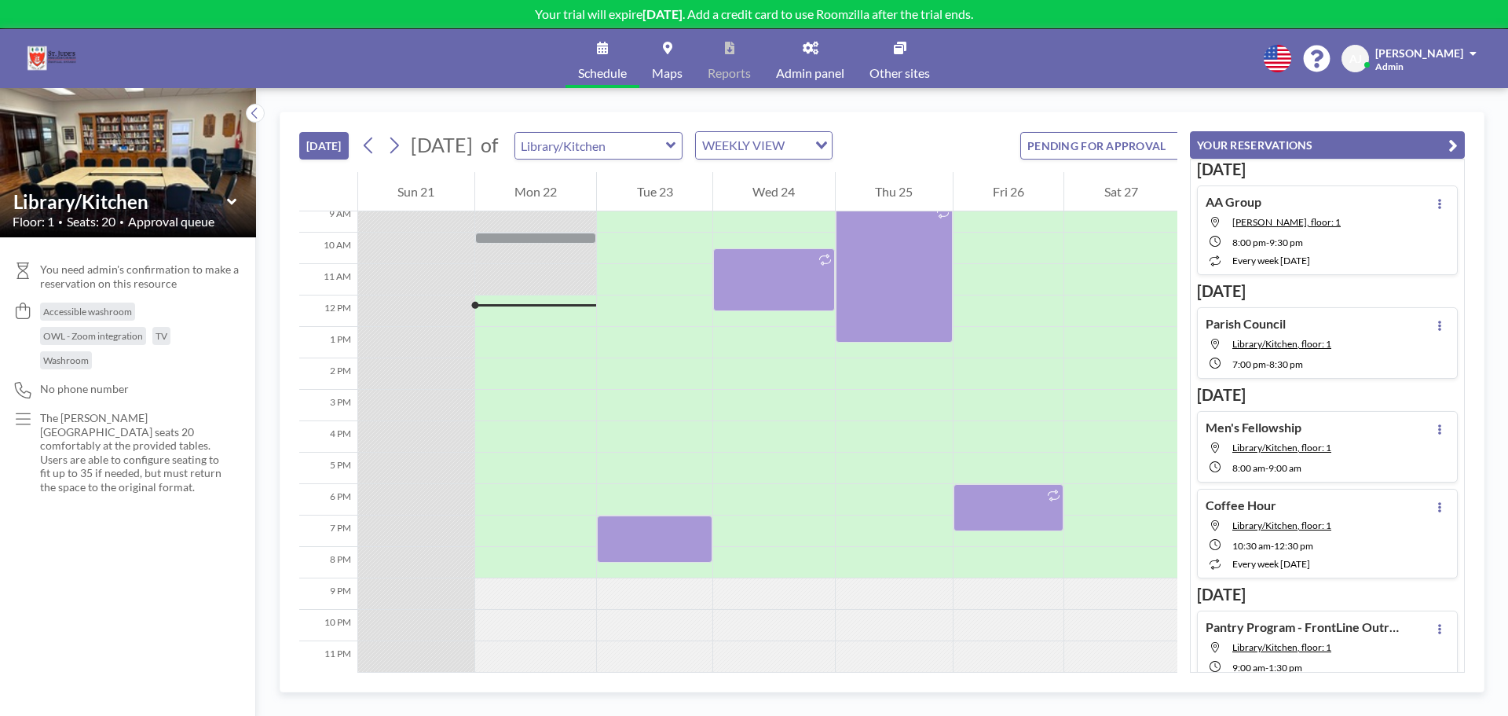
scroll to position [301, 0]
click at [402, 133] on div "[DATE] of Library/Kitchen WEEKLY VIEW Loading..." at bounding box center [595, 145] width 477 height 28
click at [401, 141] on icon at bounding box center [394, 146] width 15 height 24
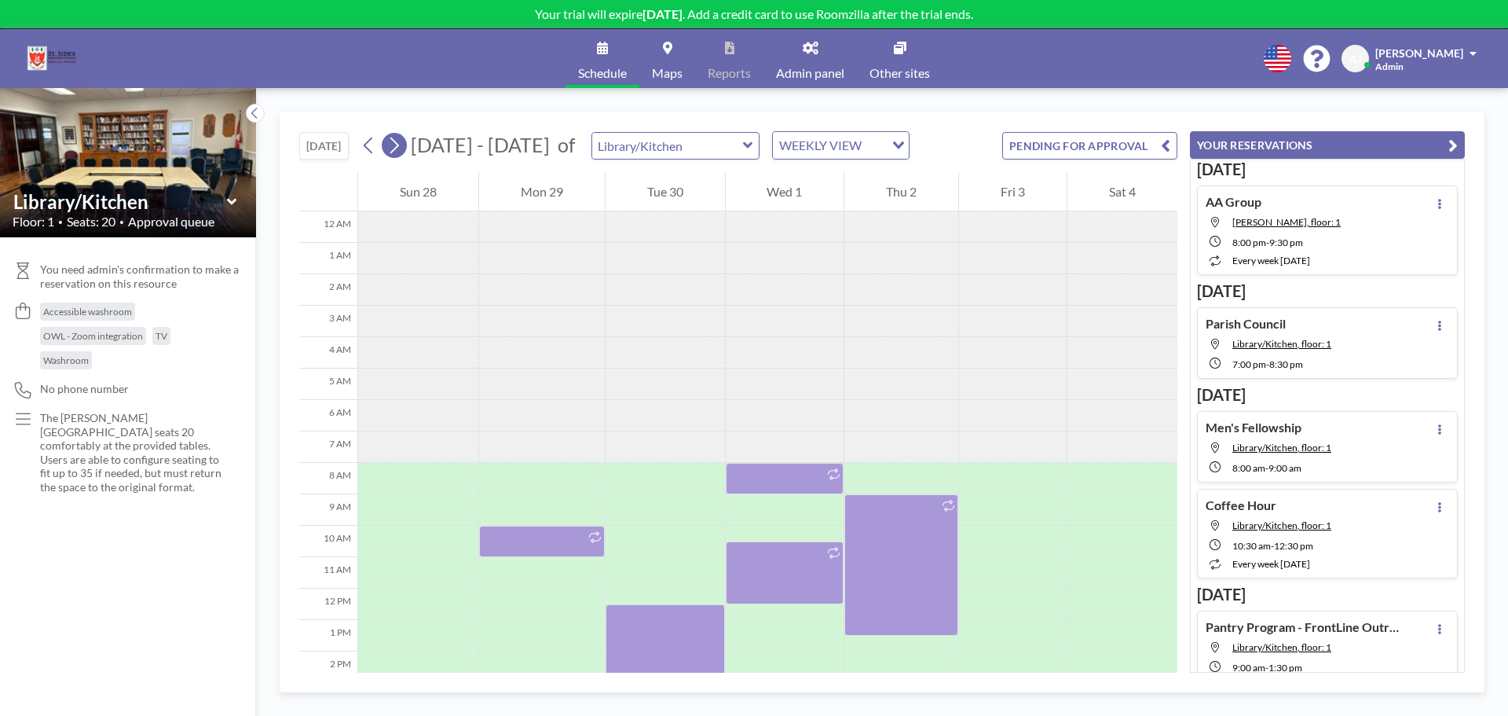
scroll to position [220, 0]
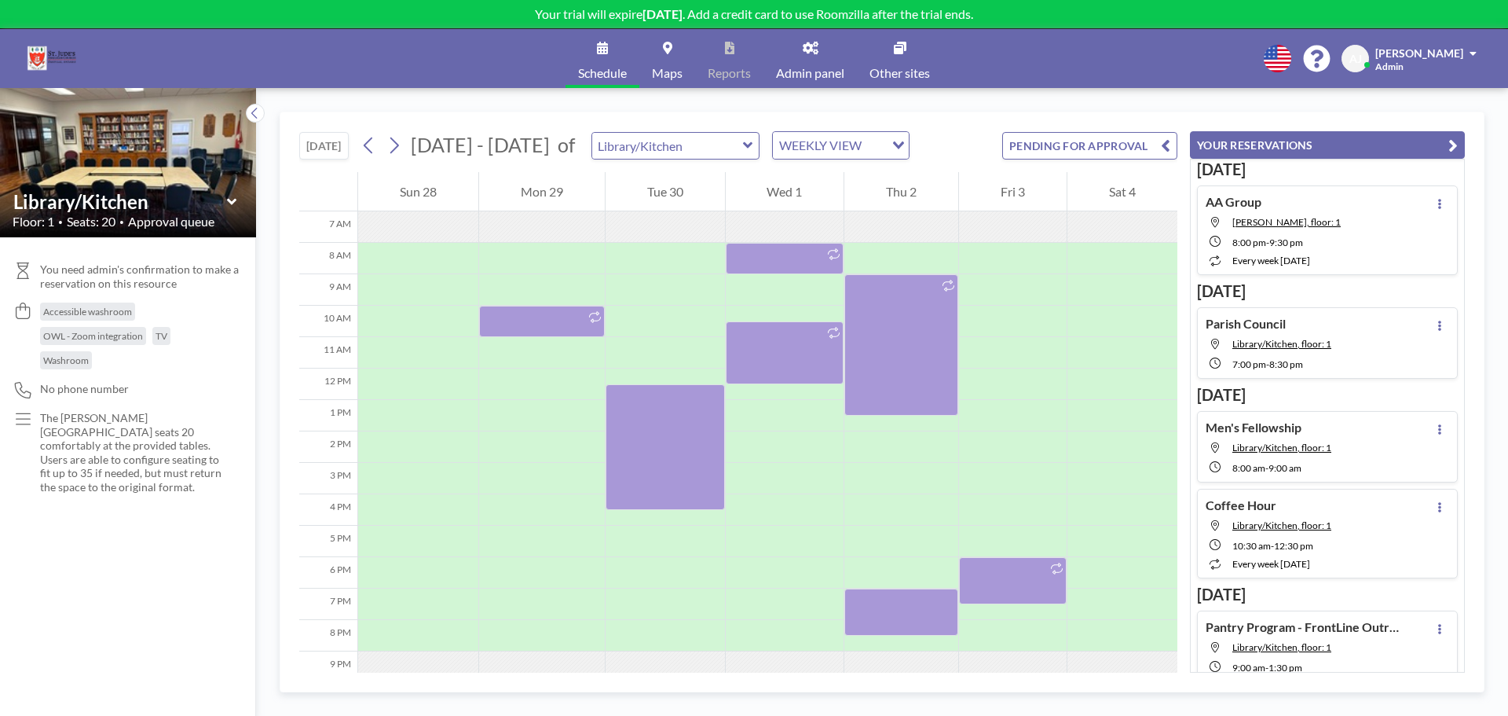
click at [398, 127] on div "[DATE] [DATE] - [DATE] of Library/Kitchen WEEKLY VIEW Loading... PENDING FOR AP…" at bounding box center [738, 142] width 878 height 60
click at [398, 139] on icon at bounding box center [394, 146] width 15 height 24
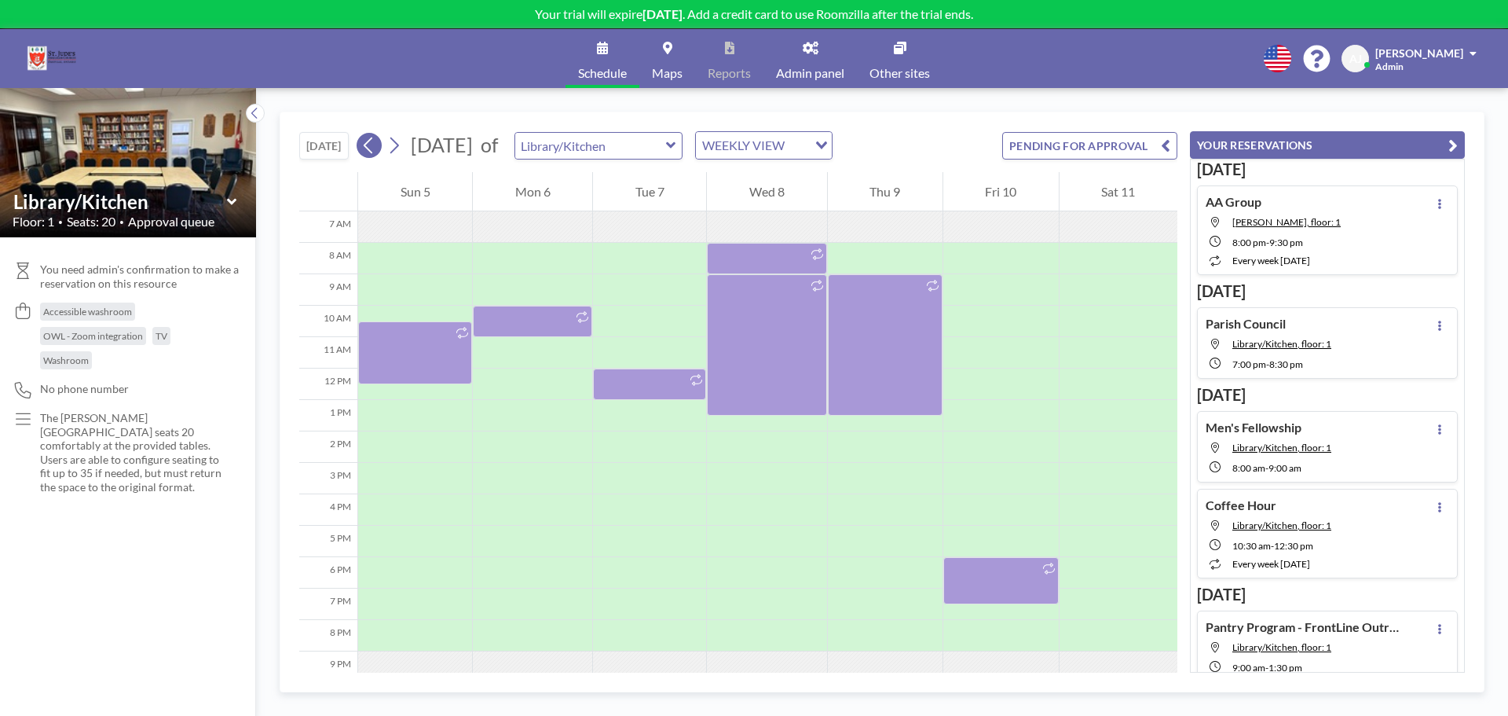
click at [371, 153] on icon at bounding box center [368, 146] width 15 height 24
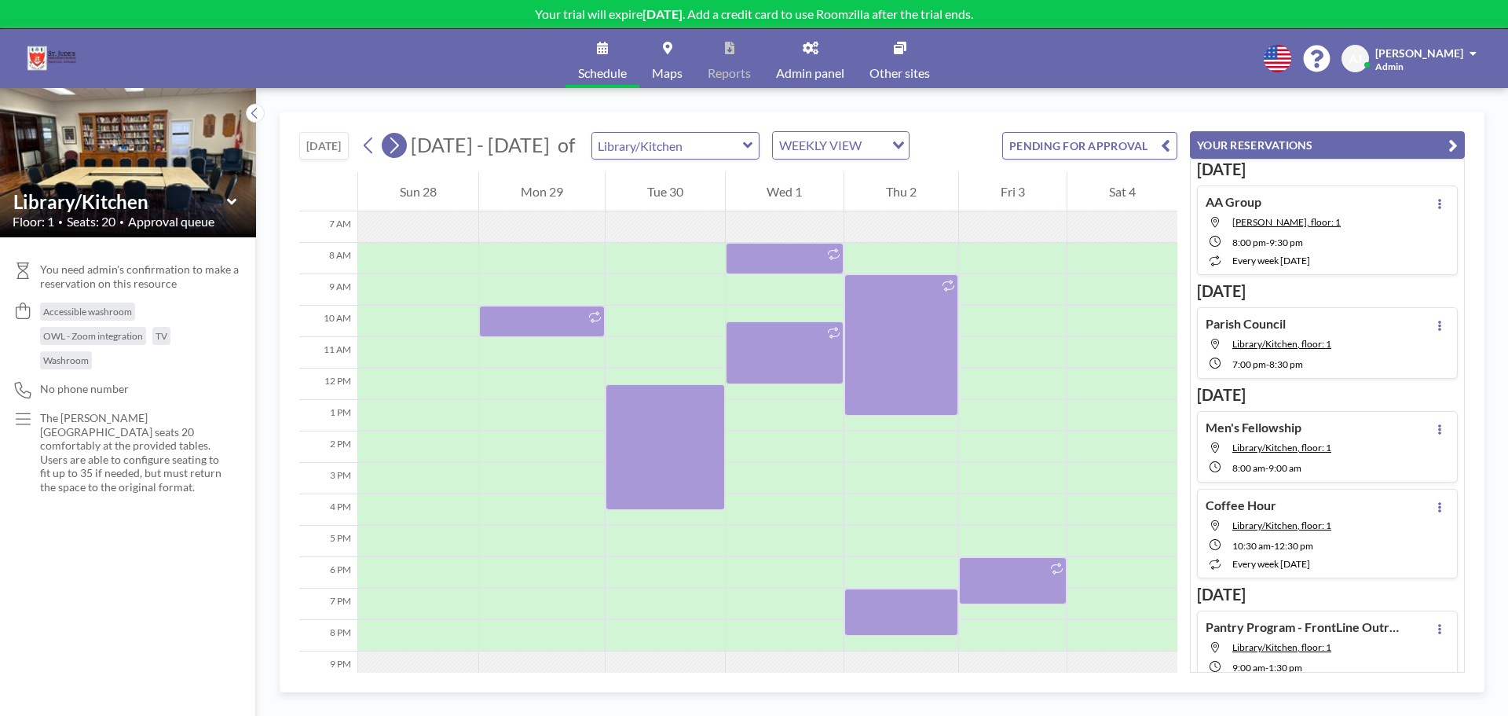
click at [396, 146] on icon at bounding box center [394, 146] width 15 height 24
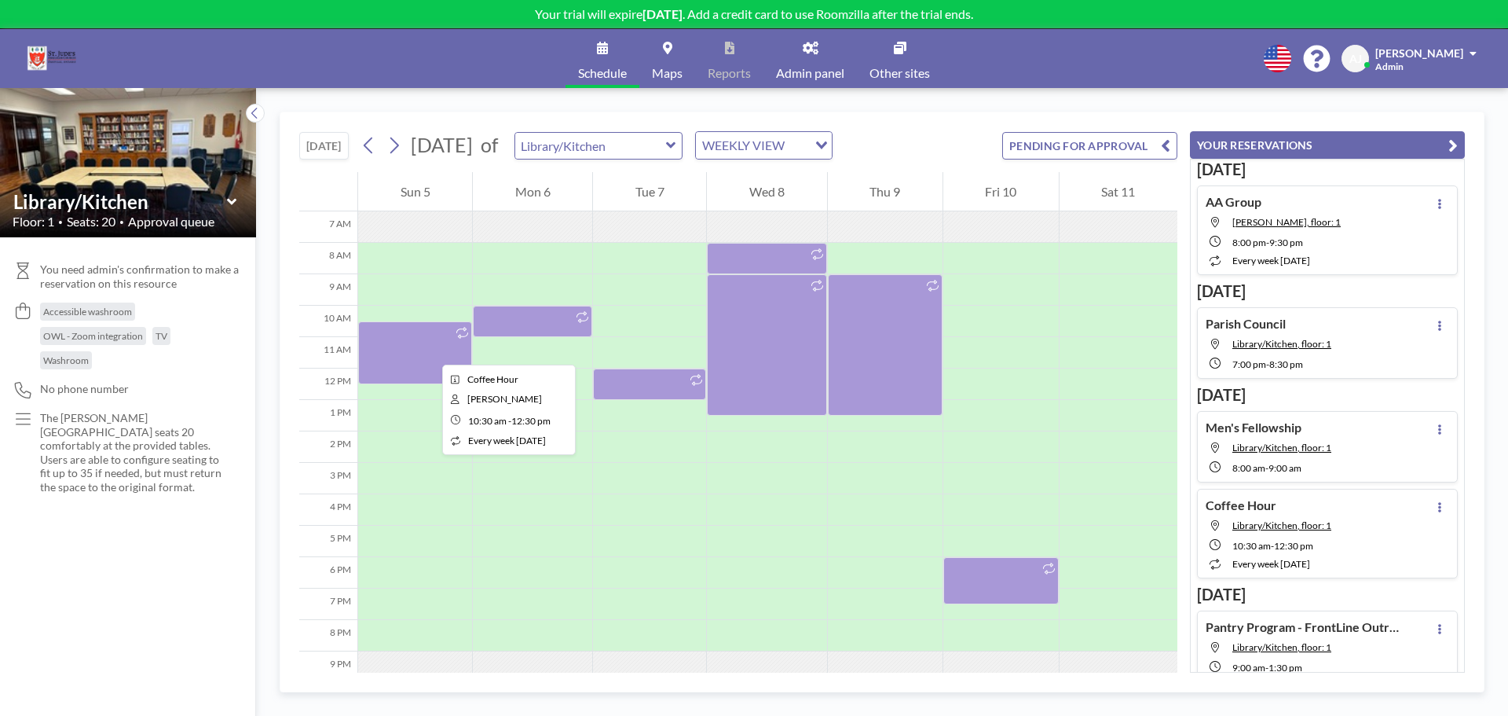
click at [430, 350] on div at bounding box center [415, 352] width 114 height 63
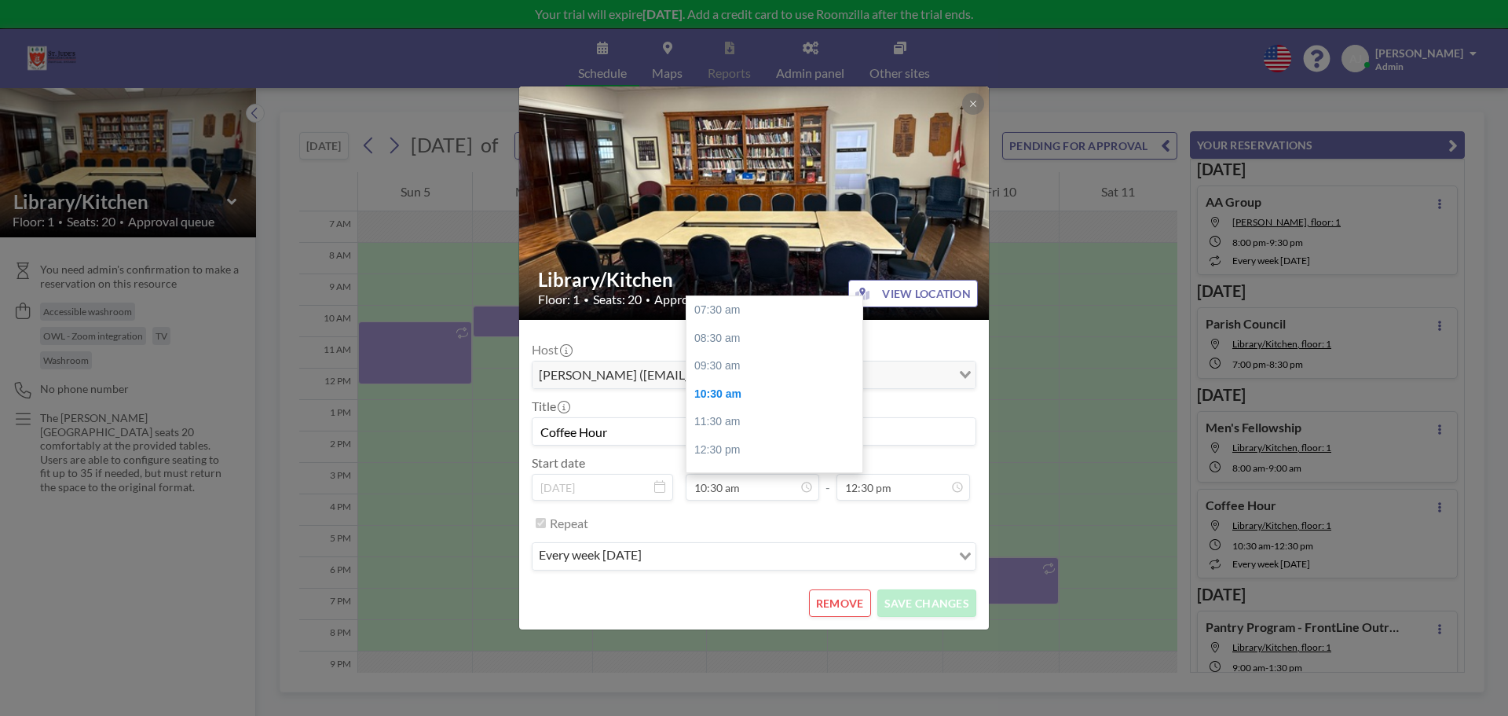
scroll to position [84, 0]
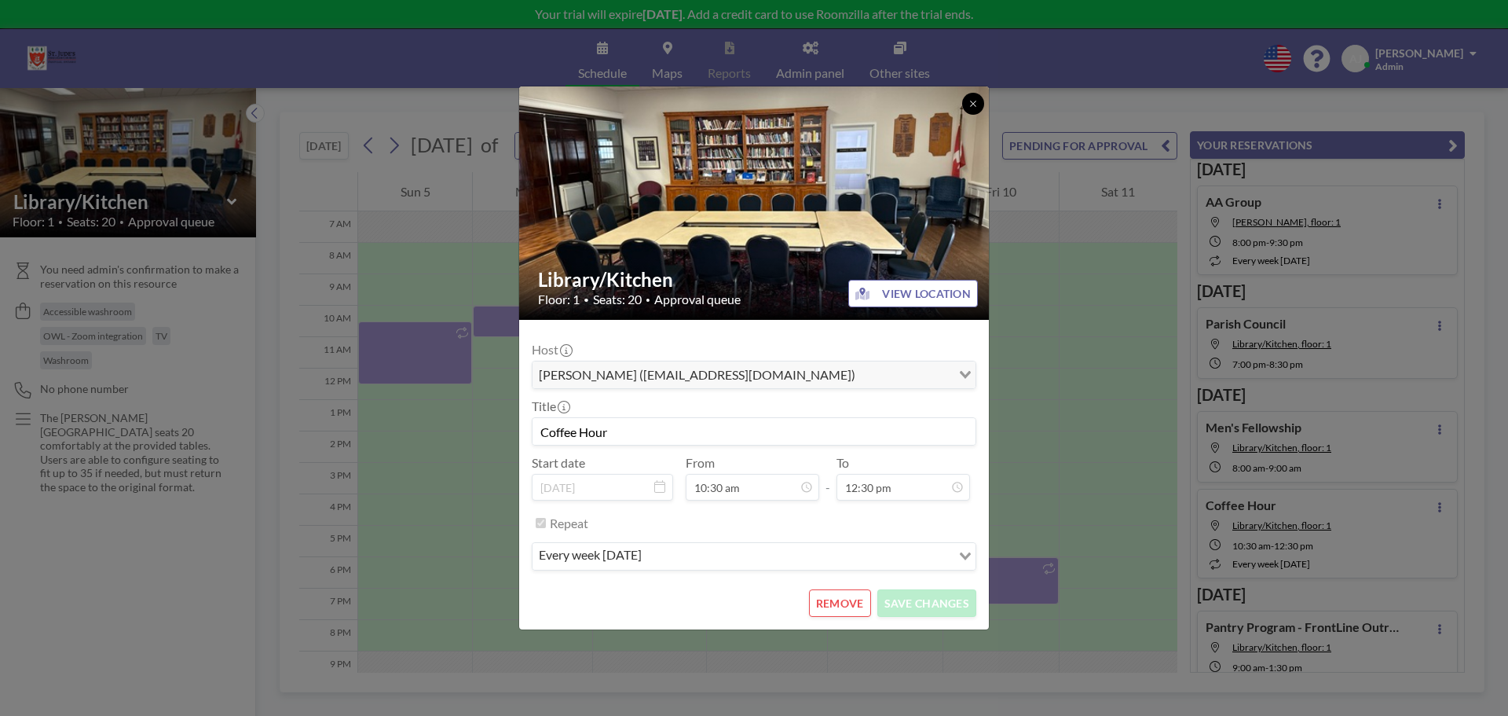
click at [976, 102] on icon at bounding box center [973, 103] width 9 height 9
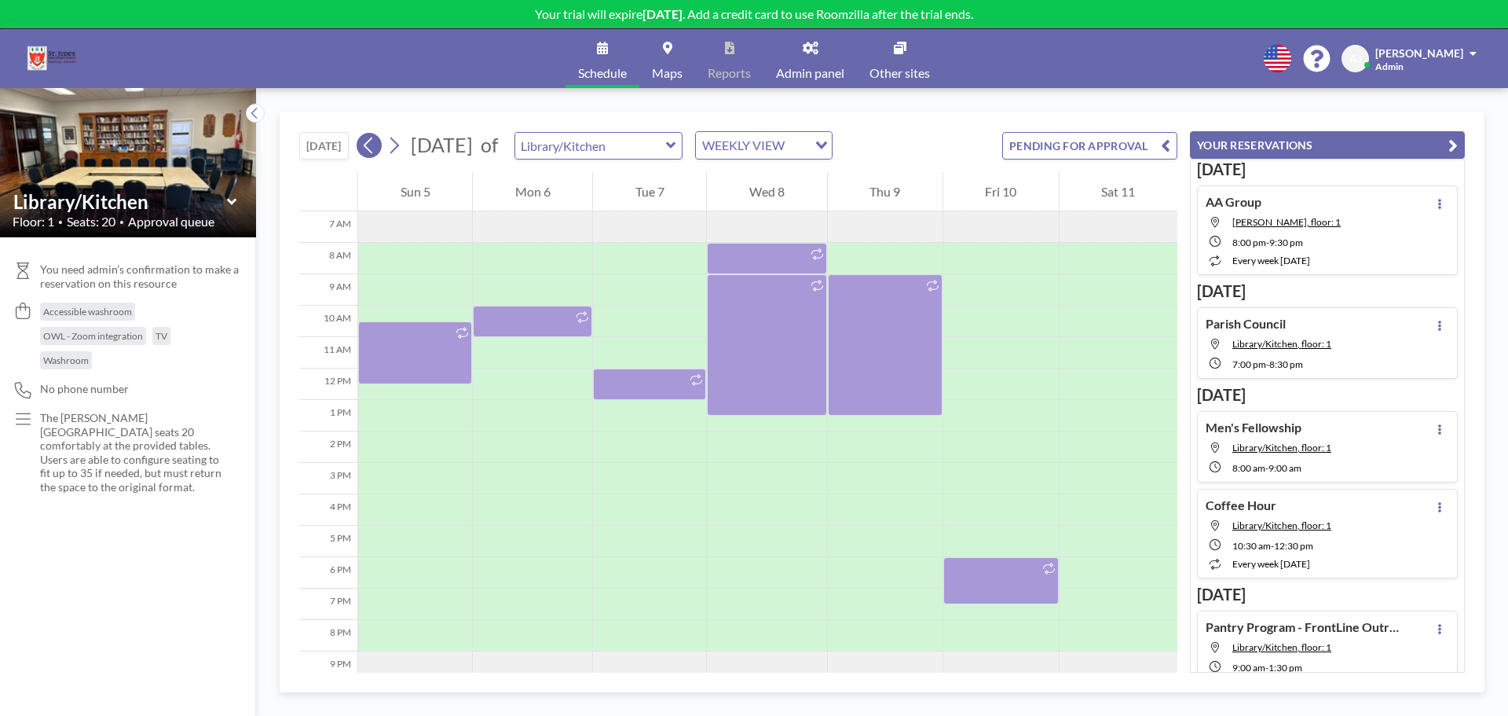
click at [365, 148] on icon at bounding box center [368, 146] width 15 height 24
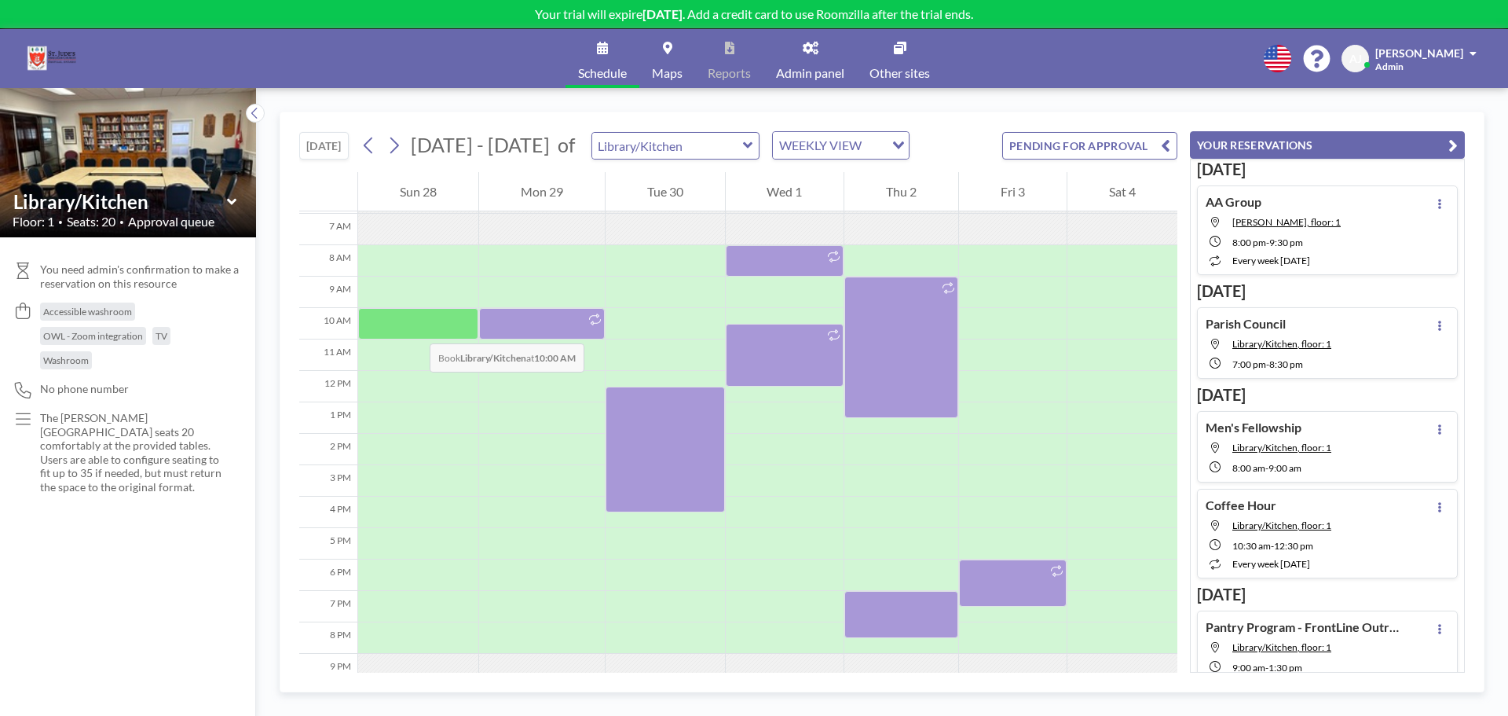
scroll to position [220, 0]
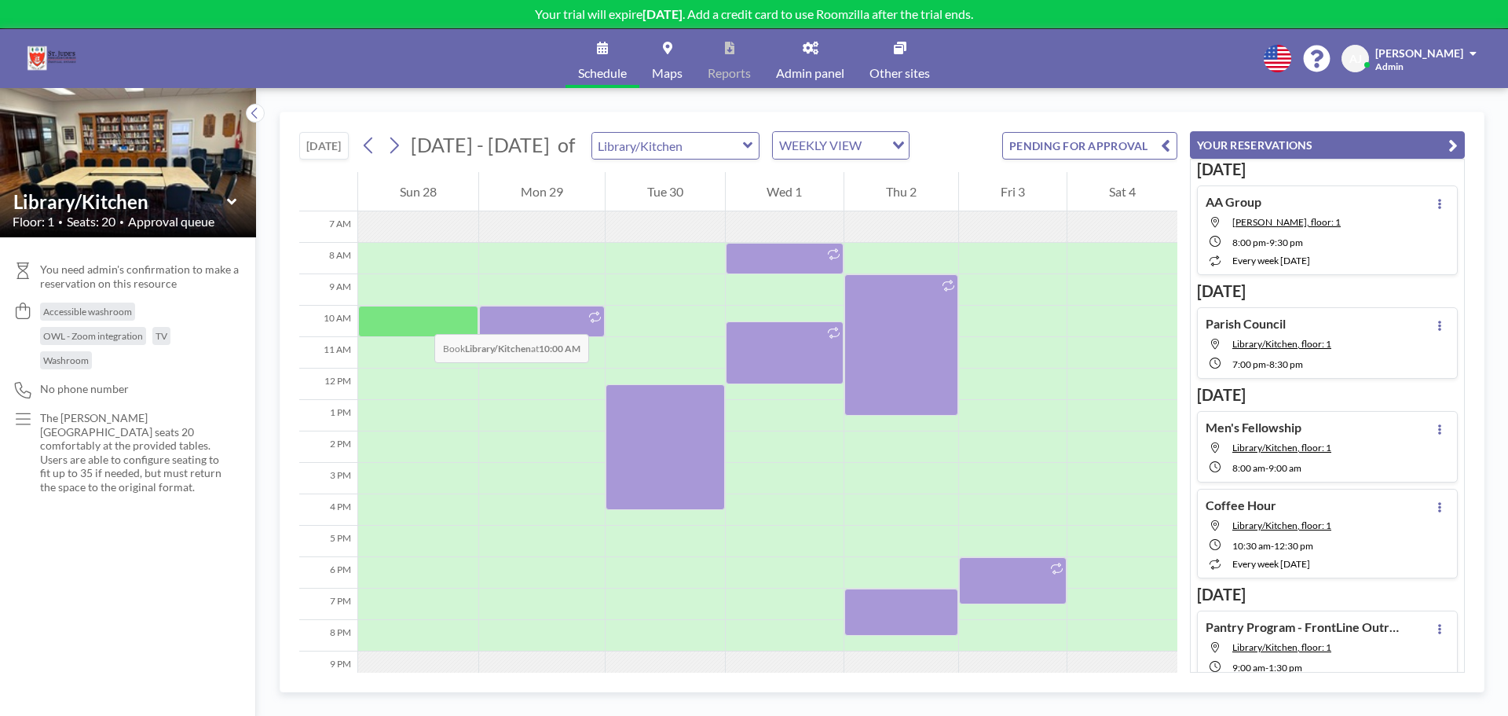
click at [419, 318] on div at bounding box center [418, 321] width 120 height 31
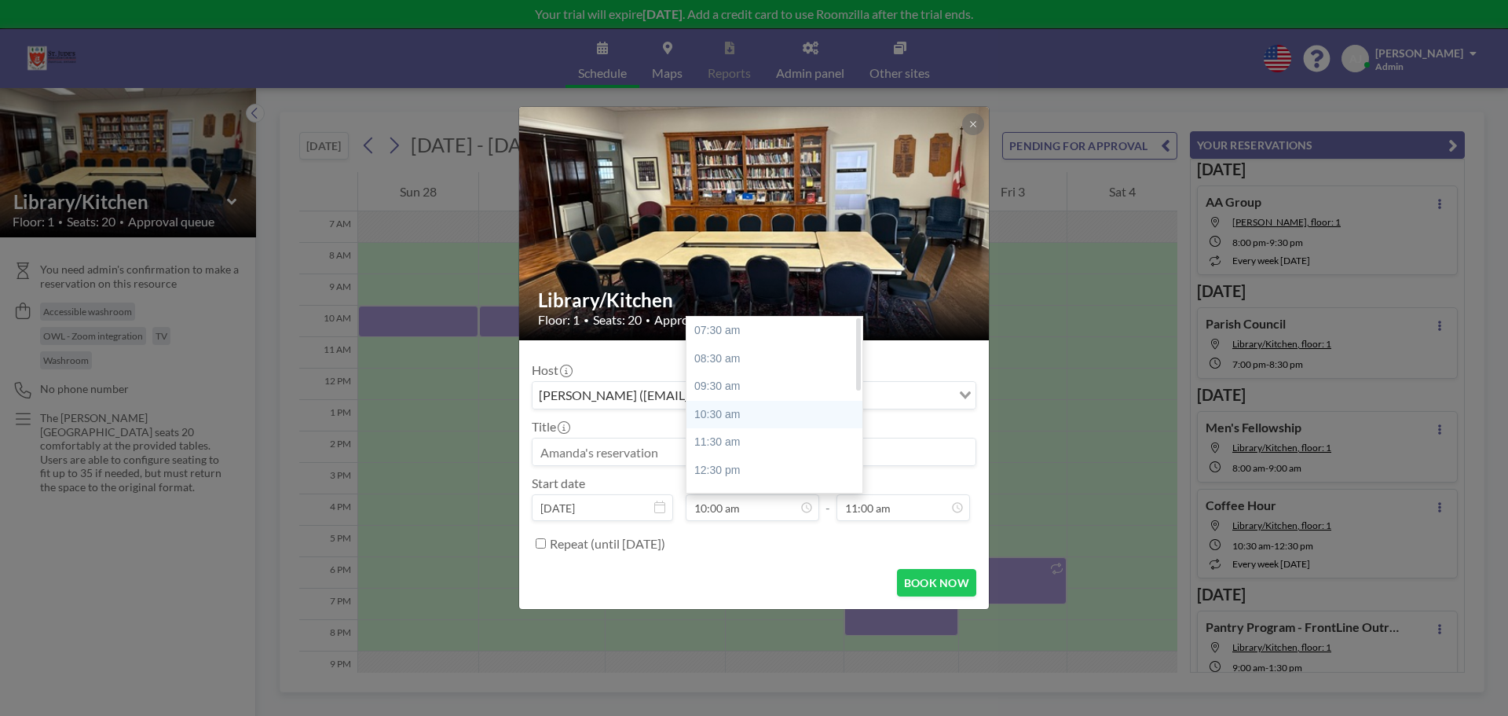
click at [753, 425] on div "10:30 am" at bounding box center [779, 415] width 184 height 28
type input "10:30 am"
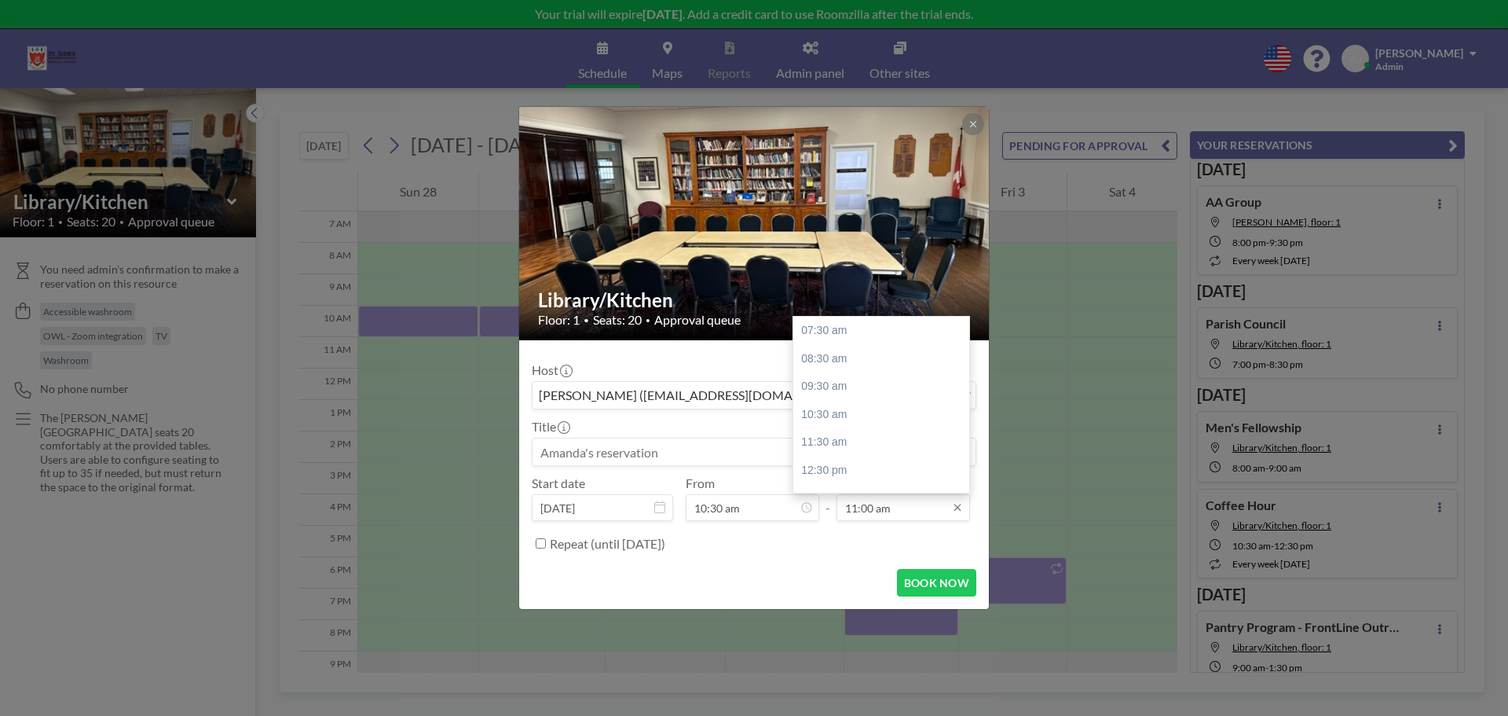
click at [867, 508] on input "11:00 am" at bounding box center [904, 507] width 134 height 27
click at [842, 460] on div "12:30 pm" at bounding box center [885, 470] width 184 height 28
type input "12:30 pm"
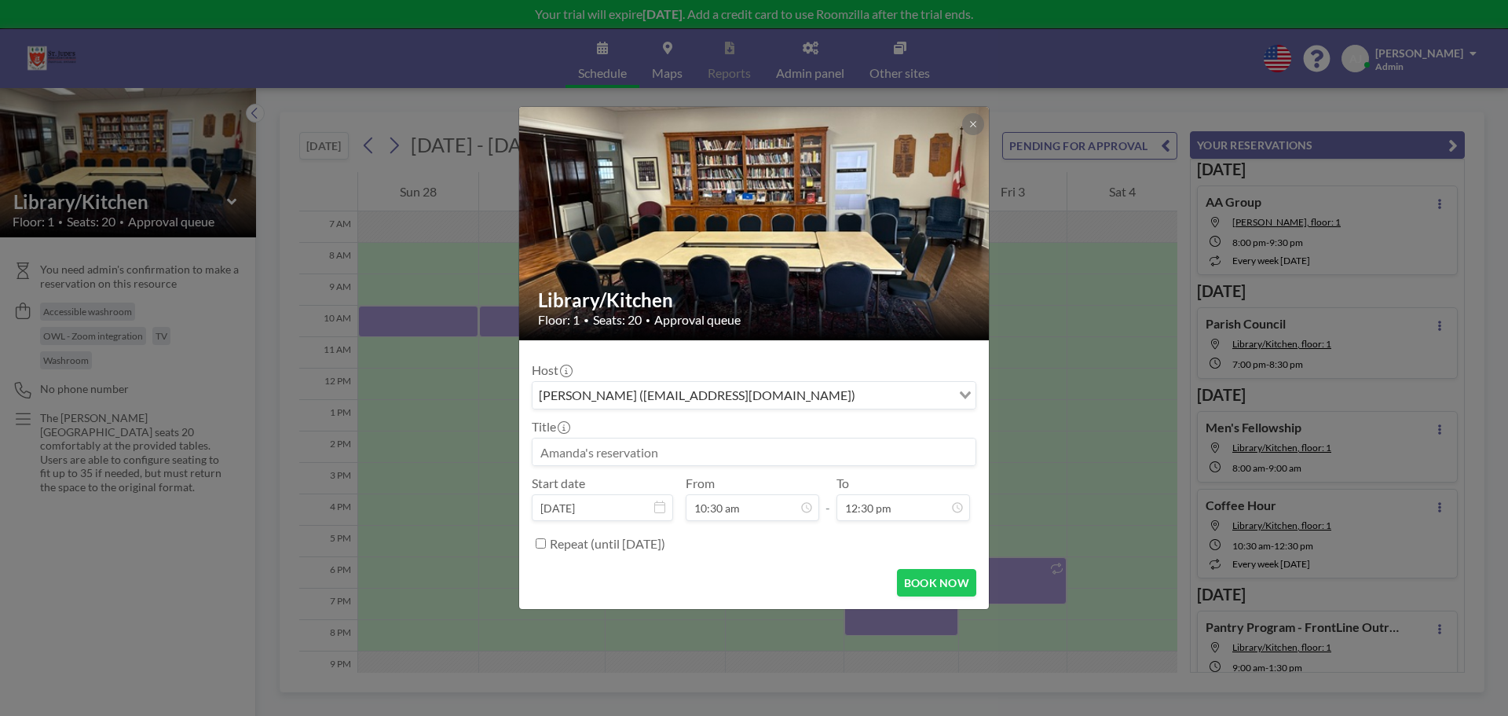
click at [679, 450] on input at bounding box center [754, 451] width 443 height 27
type input "Coffee Hour"
click at [937, 586] on button "BOOK NOW" at bounding box center [936, 582] width 79 height 27
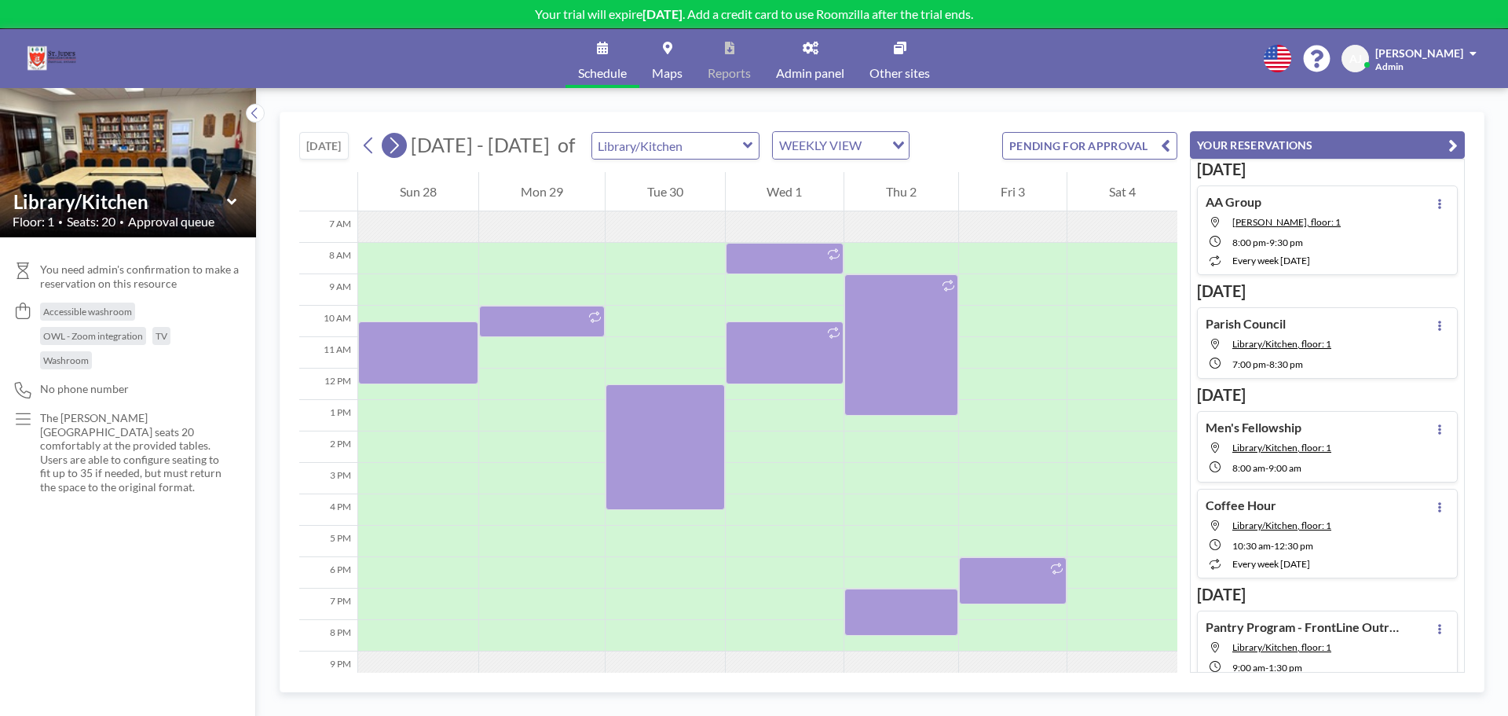
click at [394, 148] on icon at bounding box center [394, 146] width 15 height 24
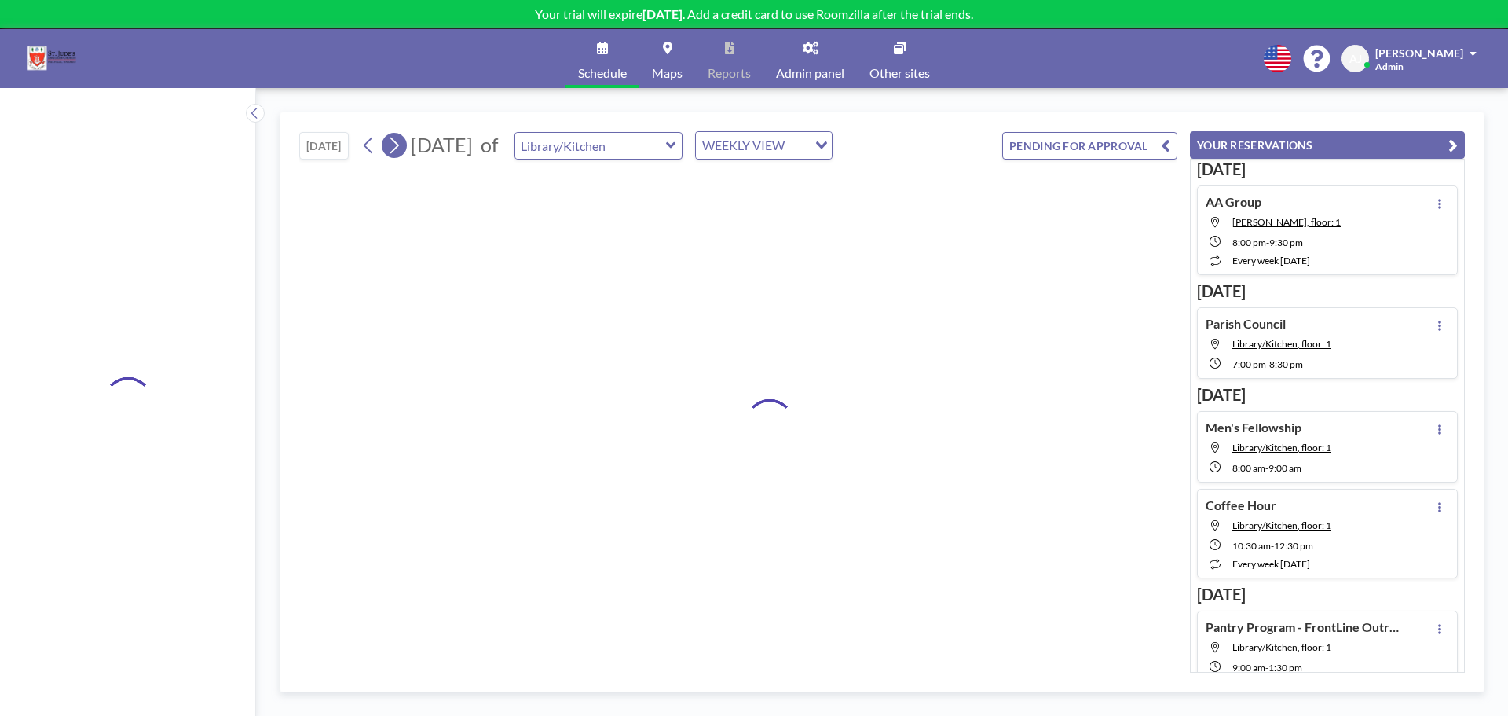
click at [394, 148] on icon at bounding box center [394, 146] width 15 height 24
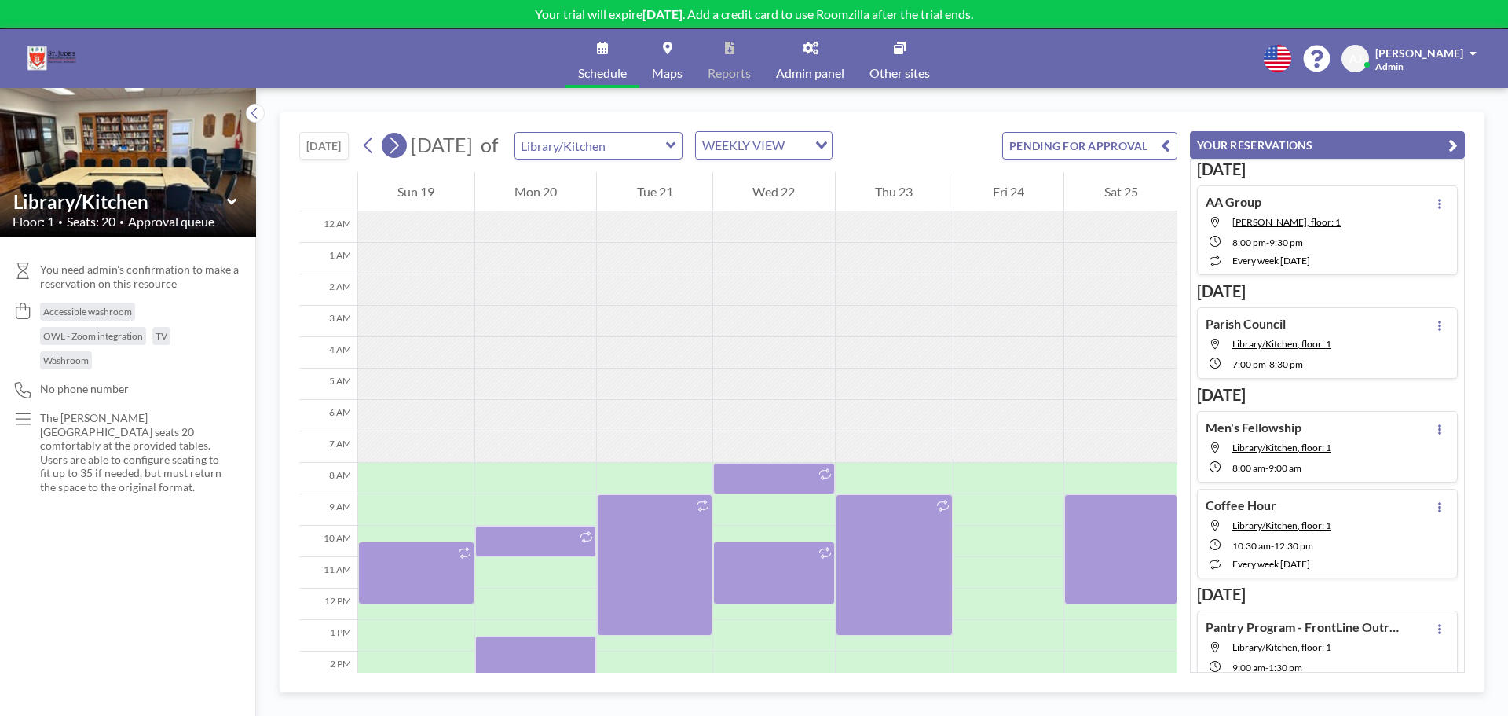
scroll to position [220, 0]
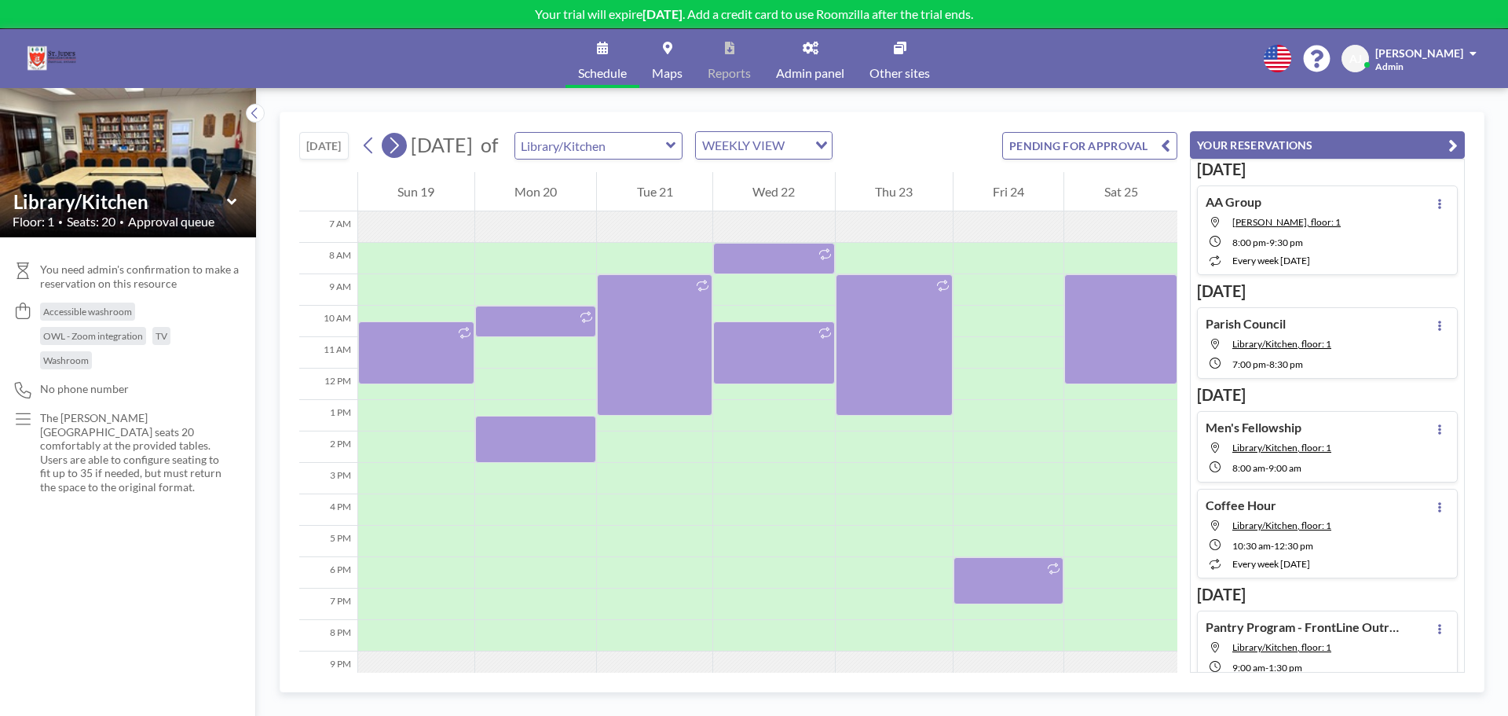
click at [394, 148] on icon at bounding box center [394, 146] width 15 height 24
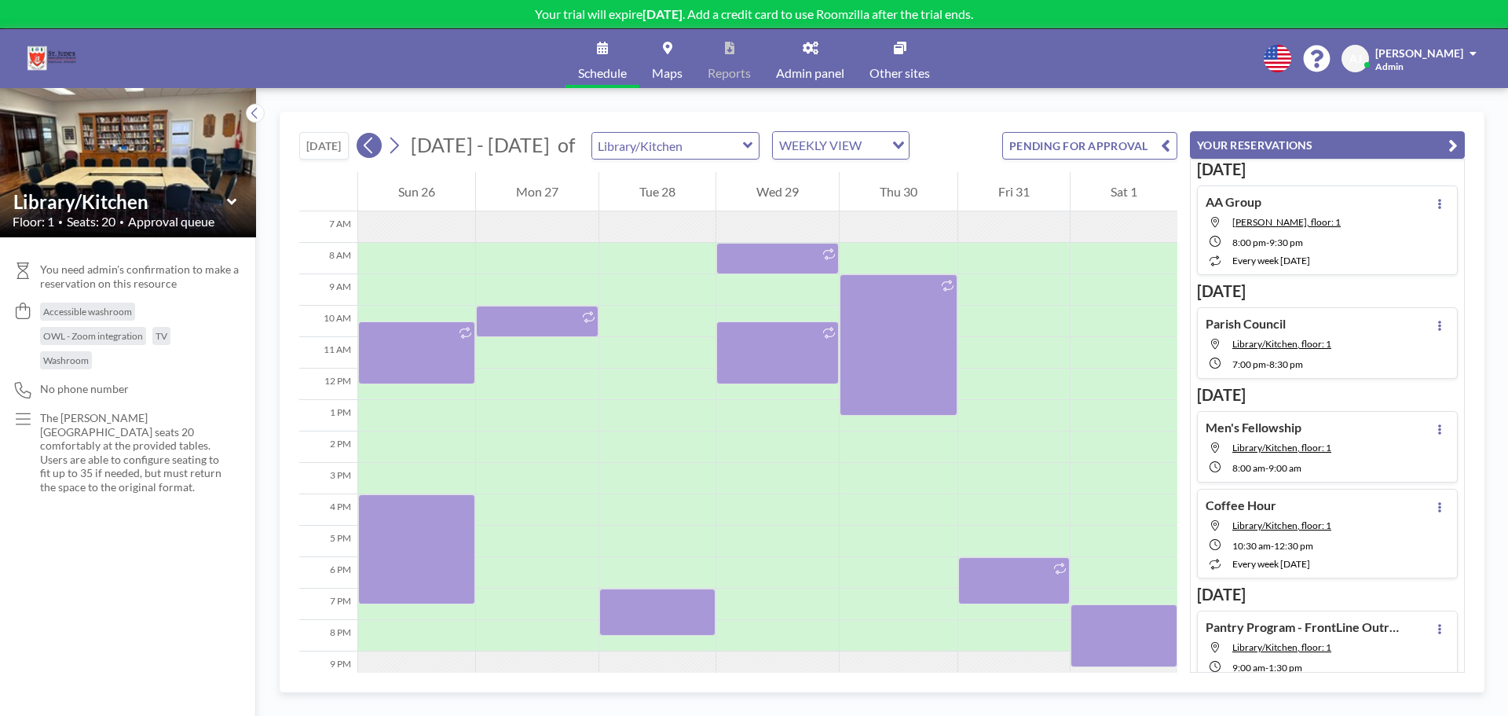
click at [381, 146] on button at bounding box center [369, 145] width 25 height 25
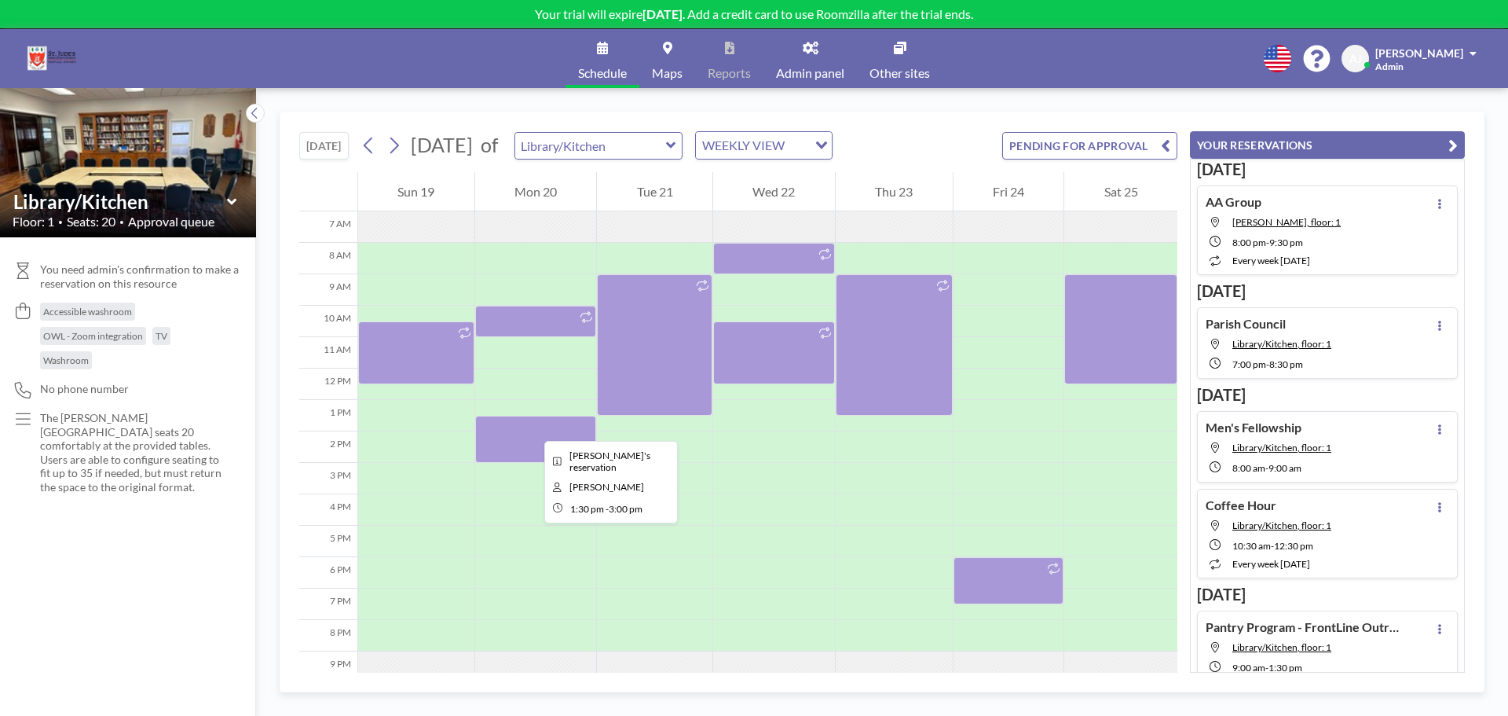
click at [532, 427] on div at bounding box center [536, 439] width 122 height 47
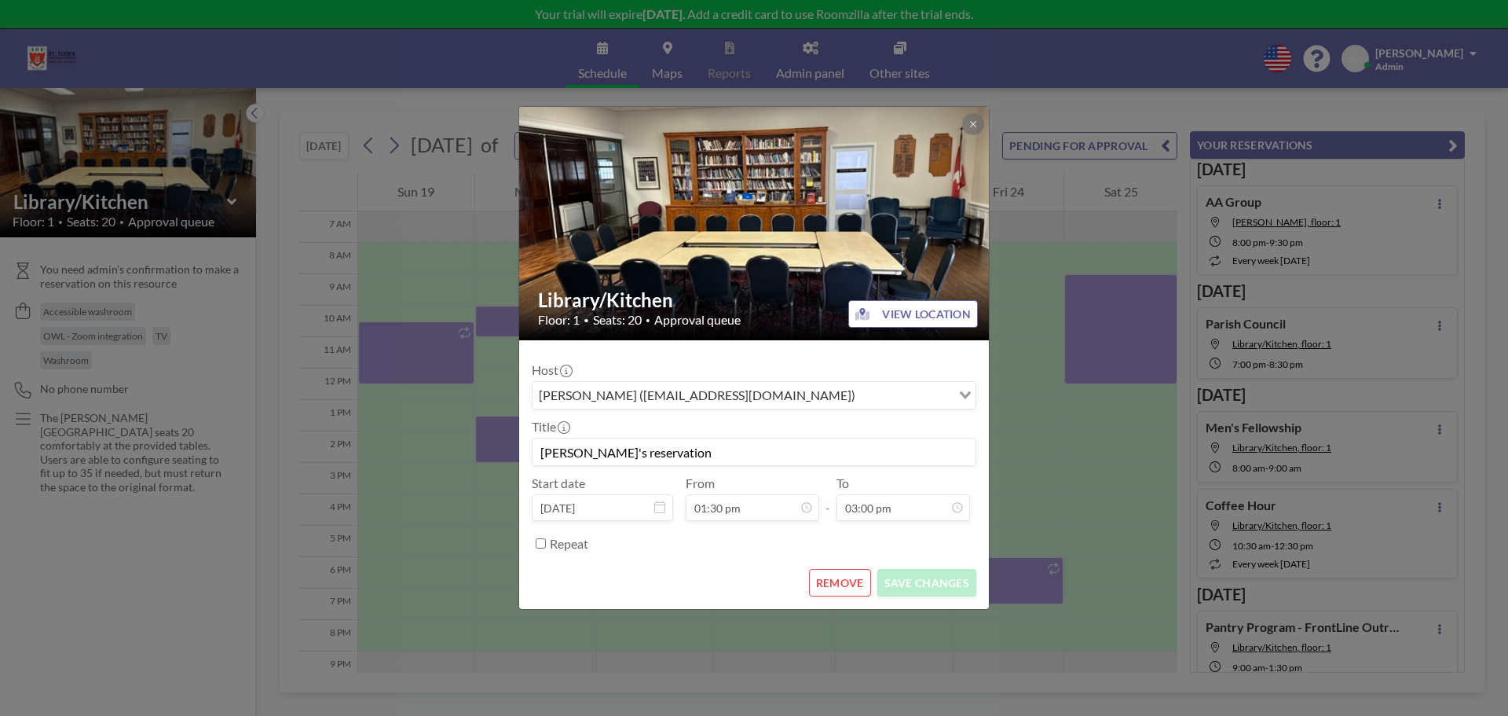
click at [701, 448] on input "[PERSON_NAME]'s reservation" at bounding box center [754, 451] width 443 height 27
type input "PROBUS Men's Group"
click at [948, 579] on button "SAVE CHANGES" at bounding box center [927, 582] width 99 height 27
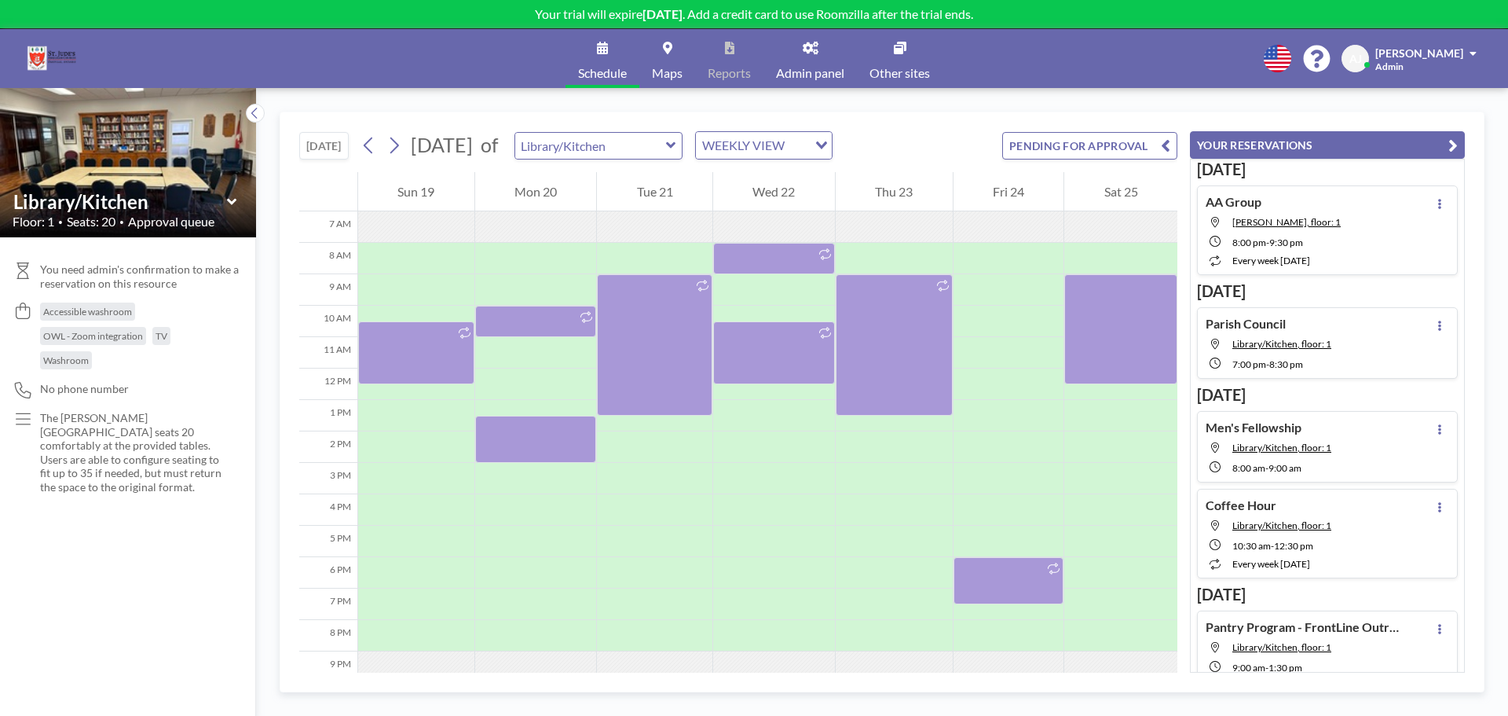
click at [400, 141] on icon at bounding box center [394, 146] width 15 height 24
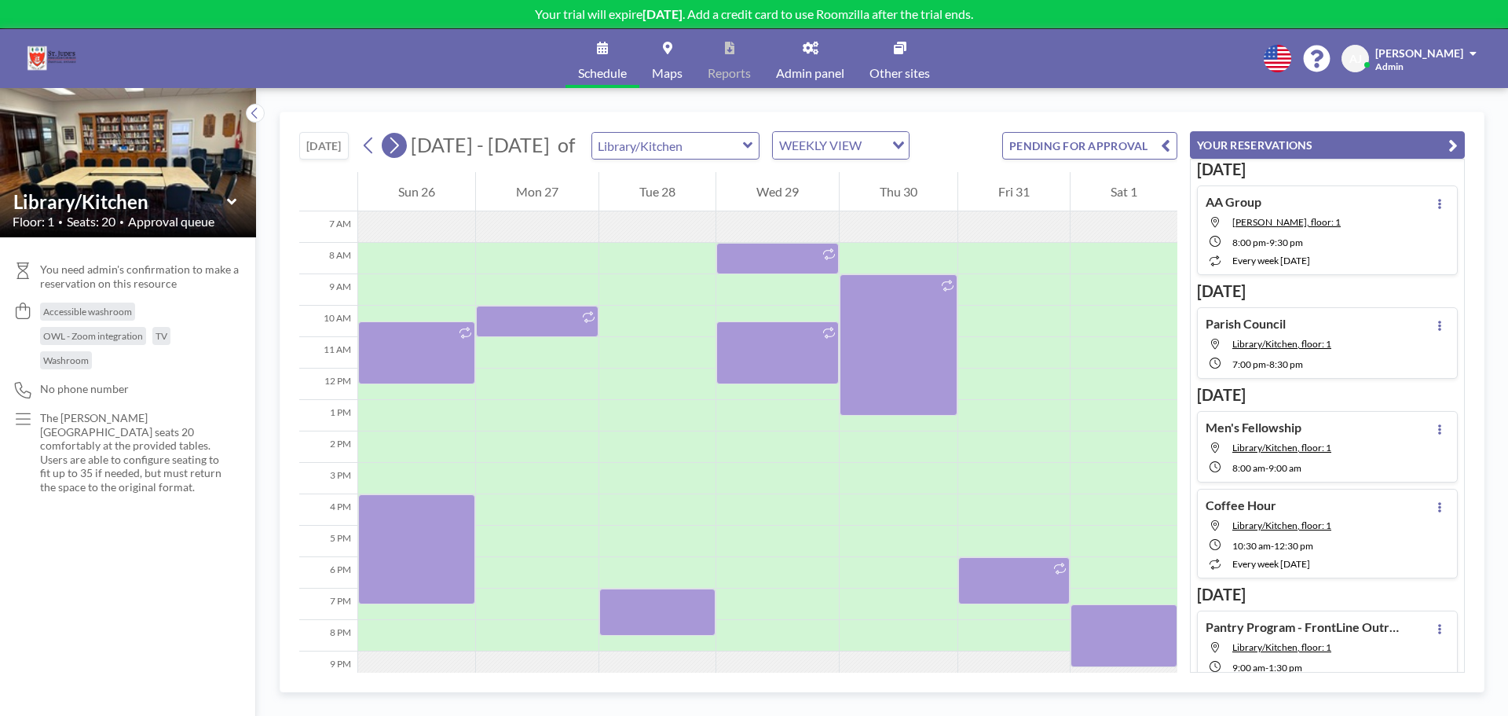
click at [400, 141] on icon at bounding box center [394, 146] width 15 height 24
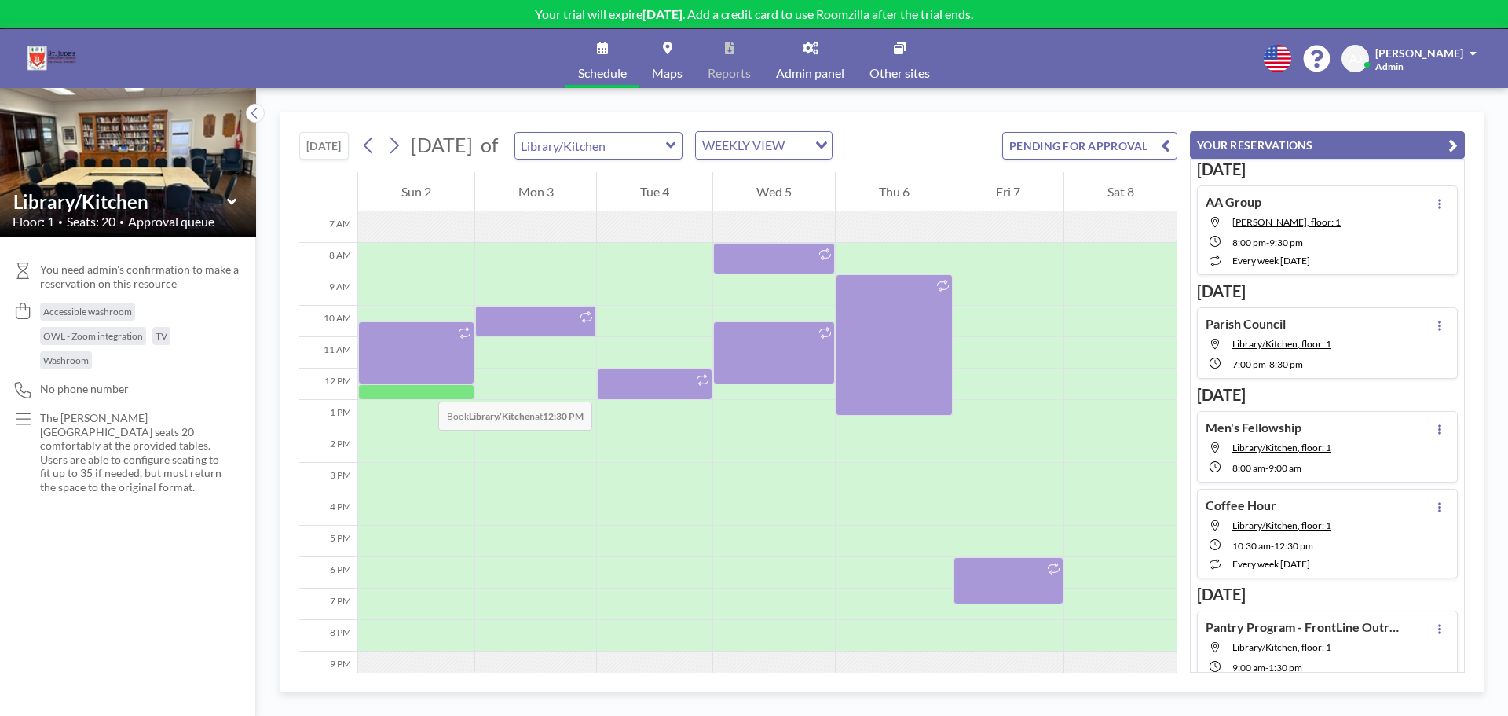
click at [423, 386] on div at bounding box center [416, 392] width 116 height 16
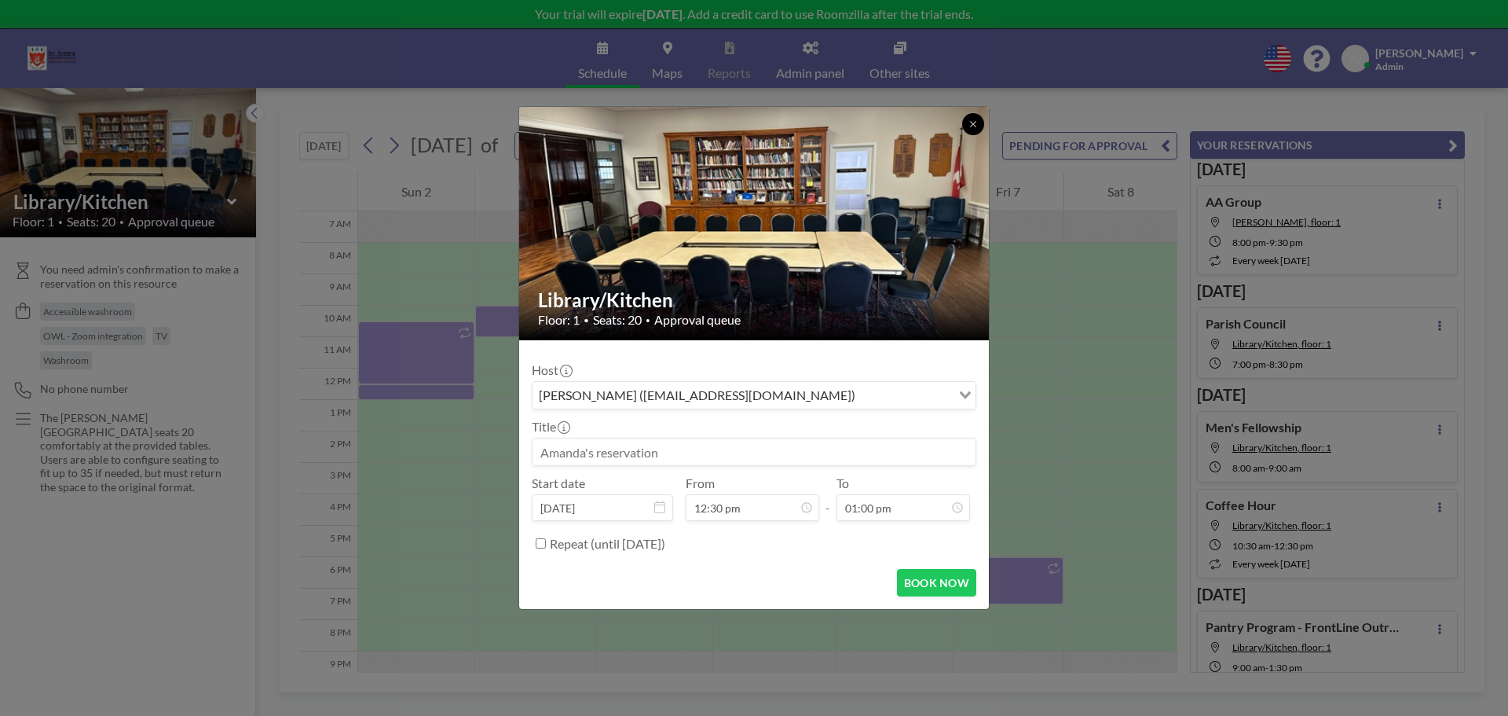
click at [972, 124] on icon at bounding box center [973, 123] width 9 height 9
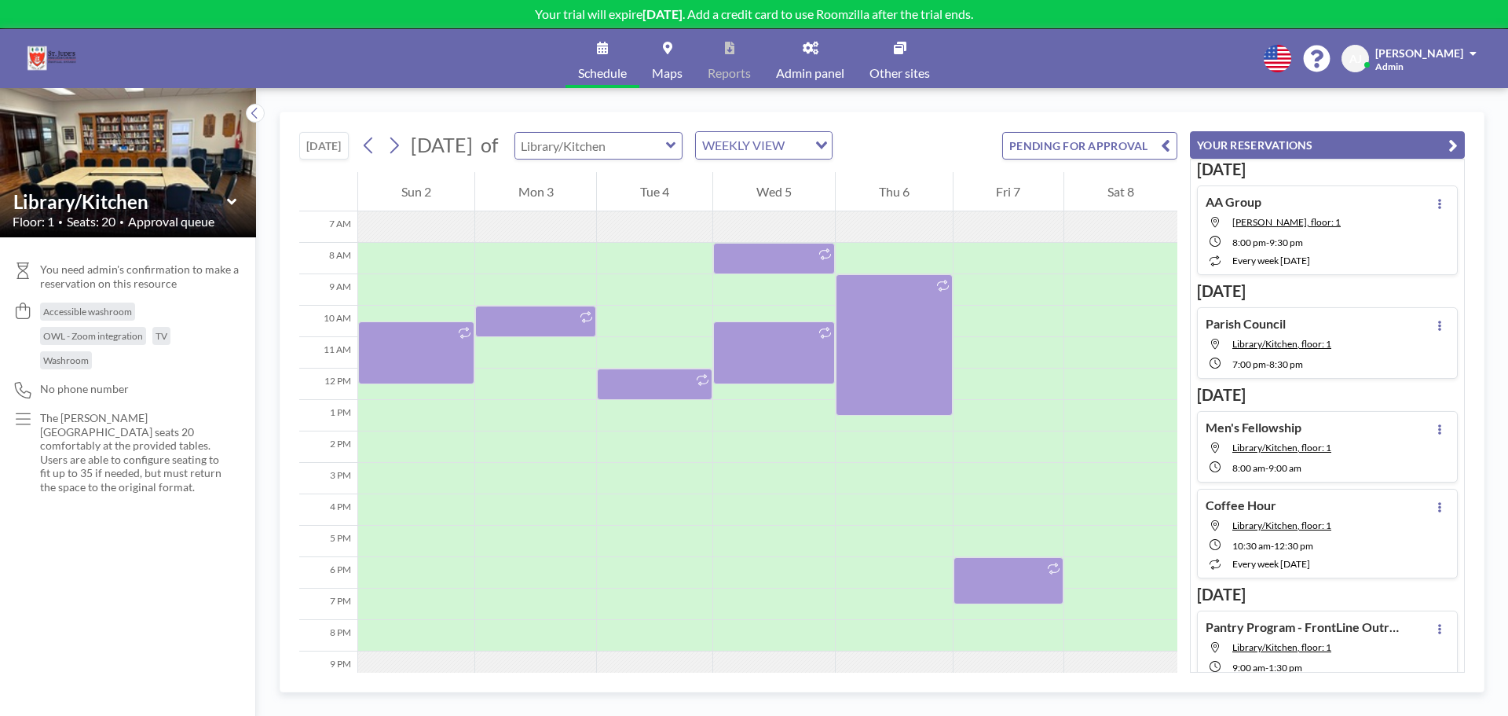
click at [666, 147] on input "text" at bounding box center [590, 146] width 151 height 26
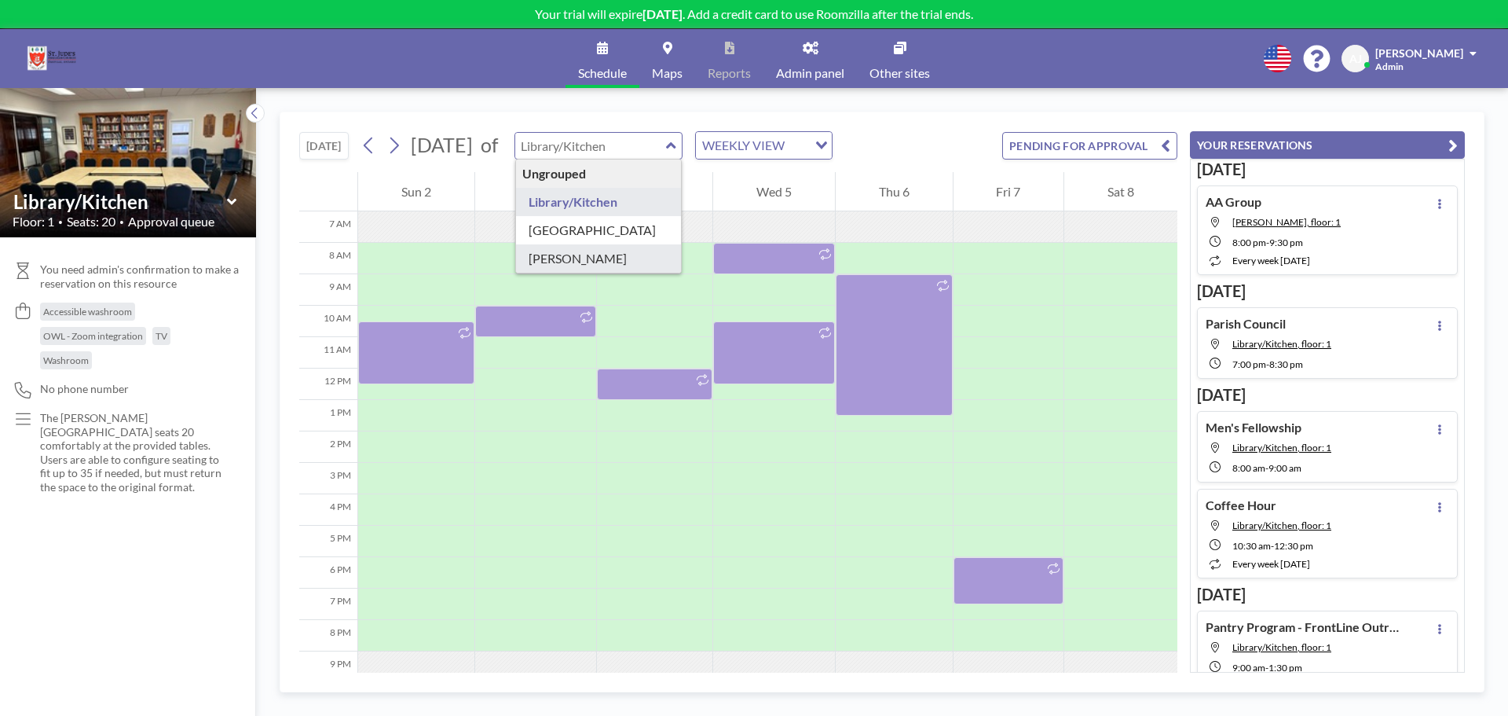
type input "[PERSON_NAME]"
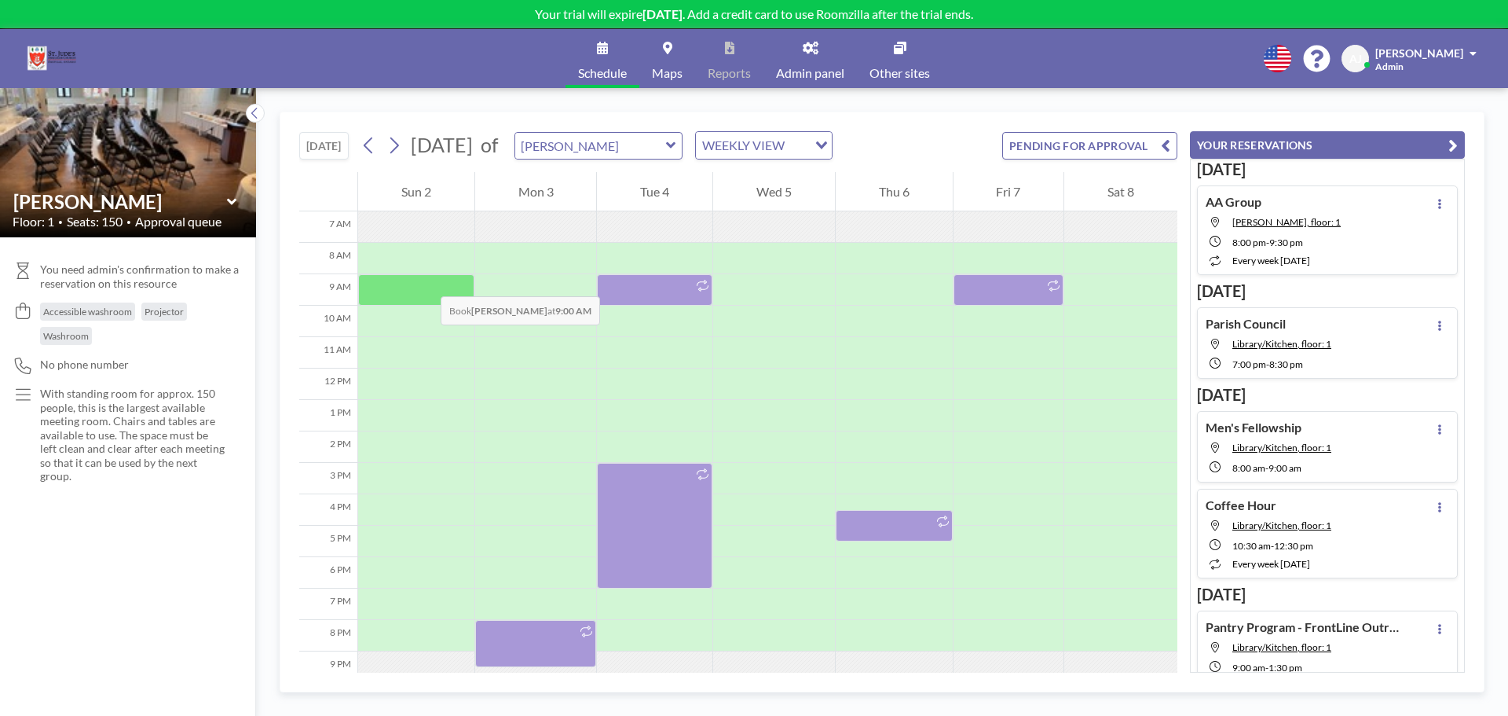
click at [426, 277] on div at bounding box center [416, 289] width 116 height 31
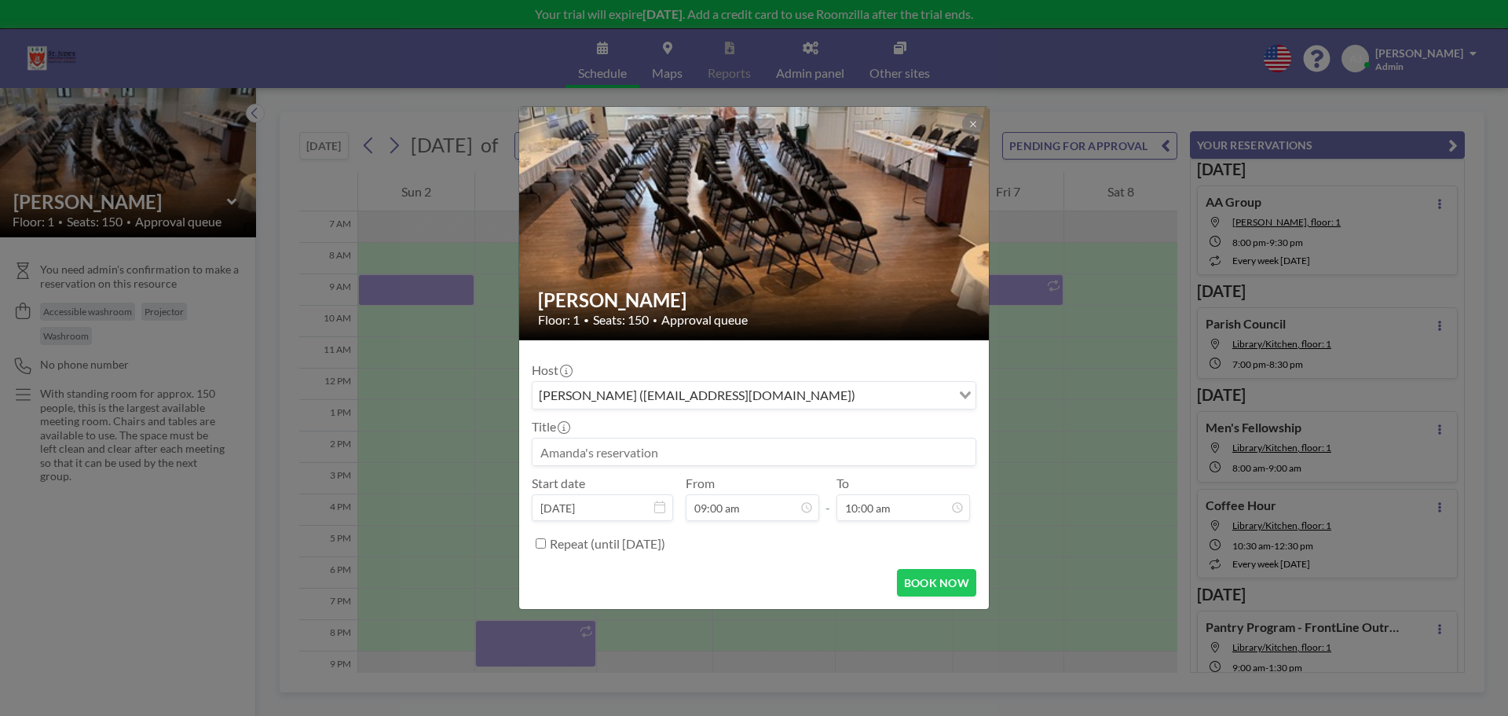
click at [718, 453] on input at bounding box center [754, 451] width 443 height 27
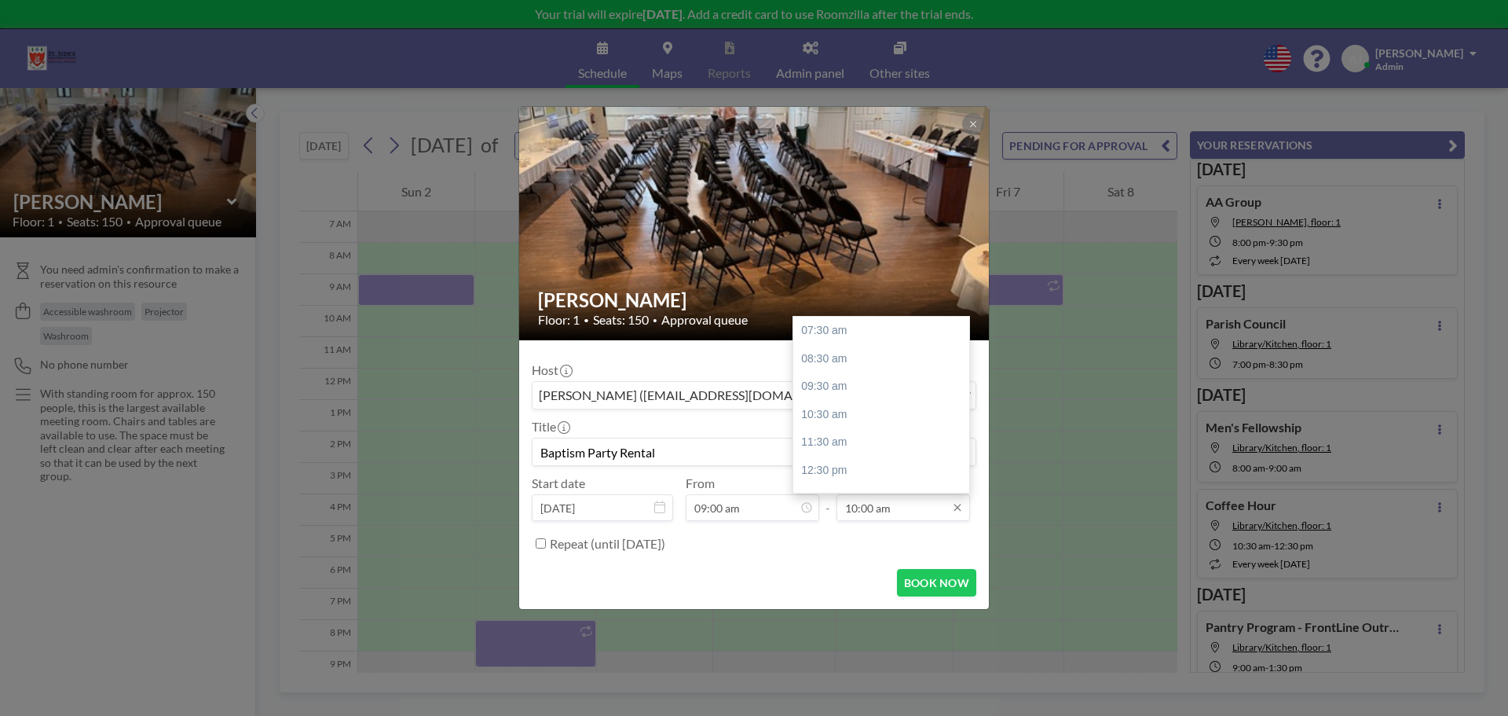
type input "Baptism Party Rental"
click at [918, 510] on input "10:00 am" at bounding box center [904, 507] width 134 height 27
click at [869, 416] on div "01:30 pm" at bounding box center [885, 420] width 184 height 28
type input "01:30 pm"
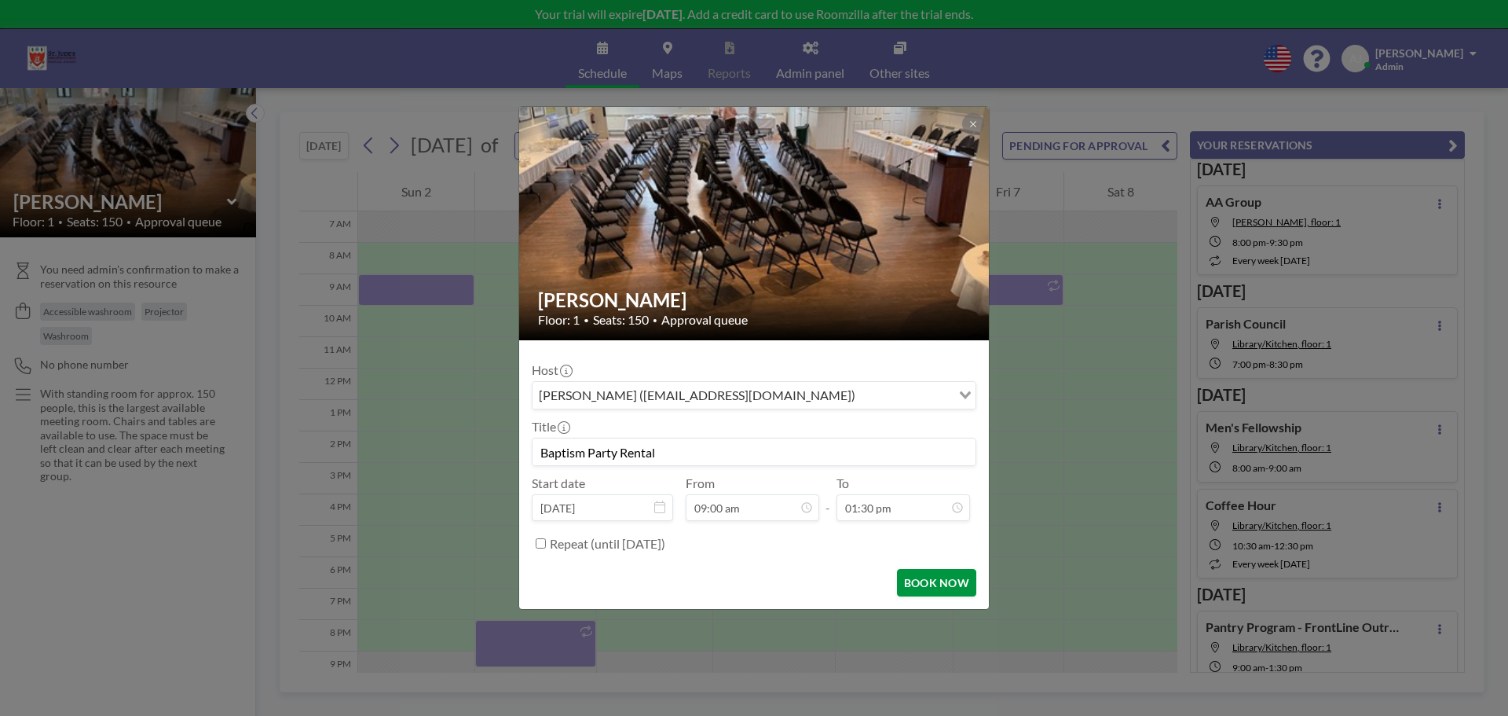
click at [924, 592] on button "BOOK NOW" at bounding box center [936, 582] width 79 height 27
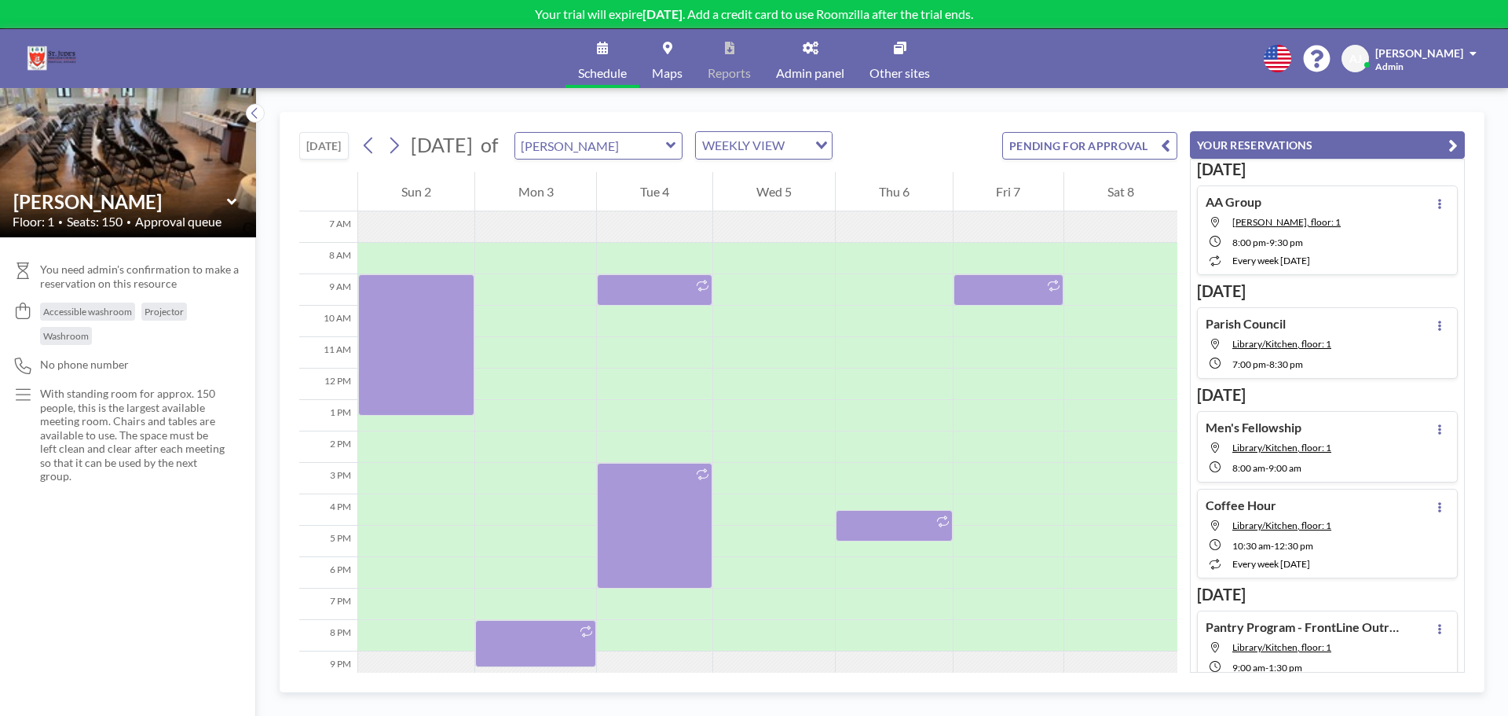
click at [349, 141] on button "[DATE]" at bounding box center [323, 145] width 49 height 27
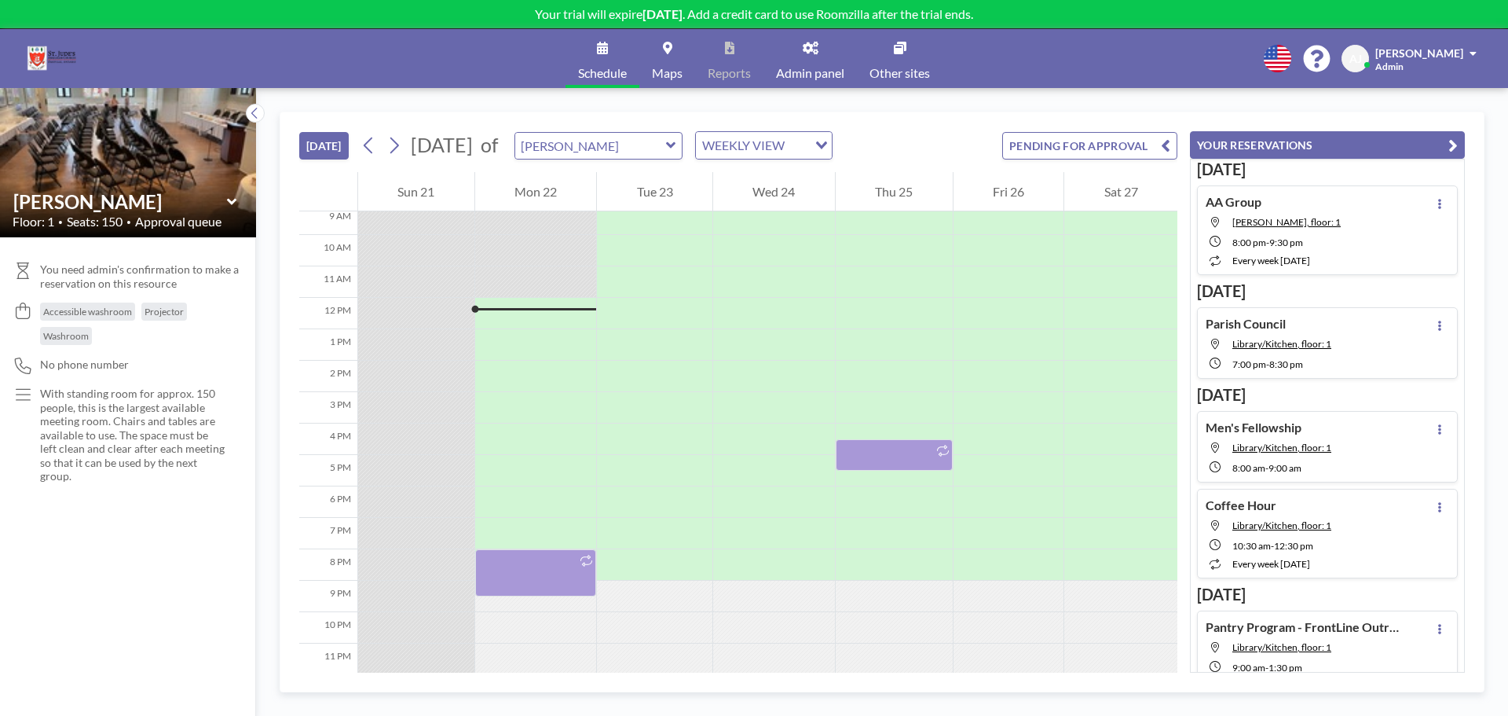
scroll to position [301, 0]
click at [910, 468] on div at bounding box center [894, 476] width 117 height 16
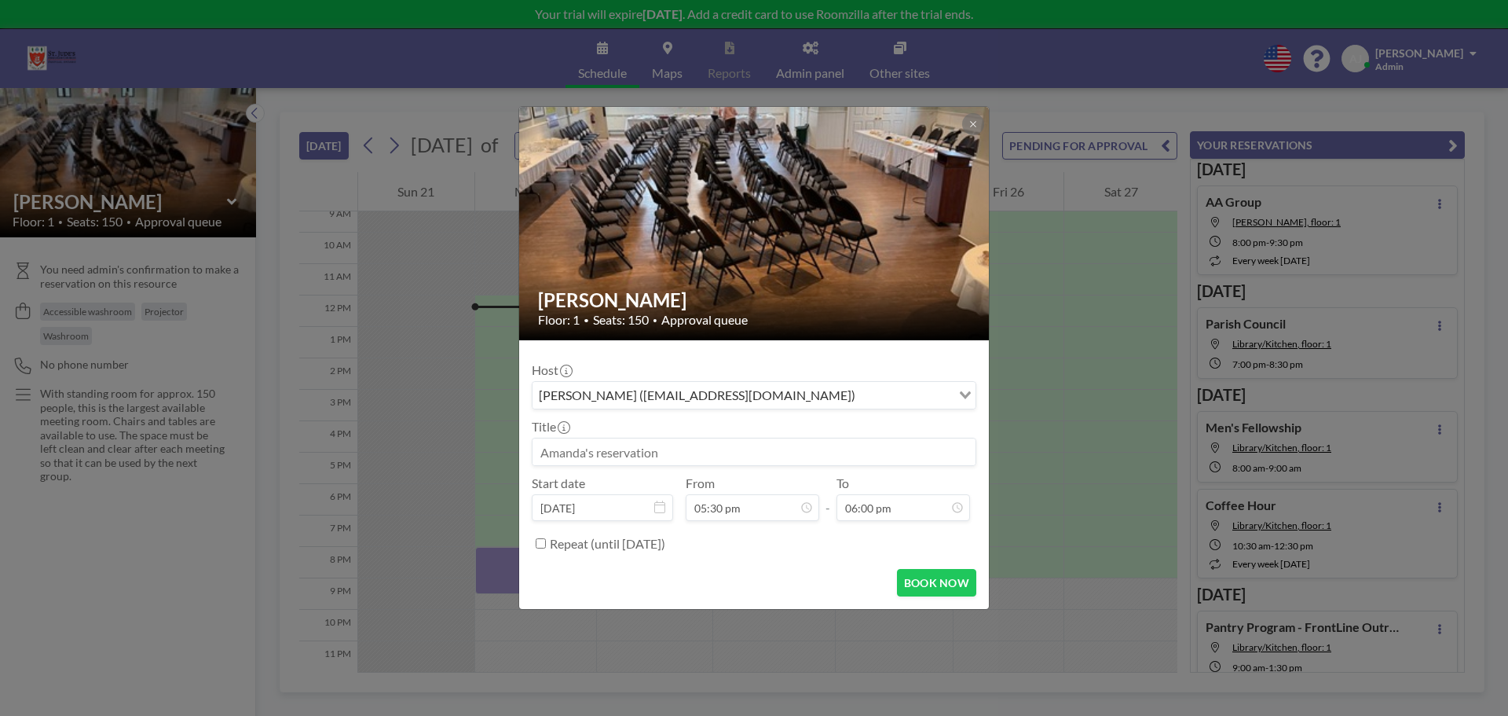
click at [690, 456] on input at bounding box center [754, 451] width 443 height 27
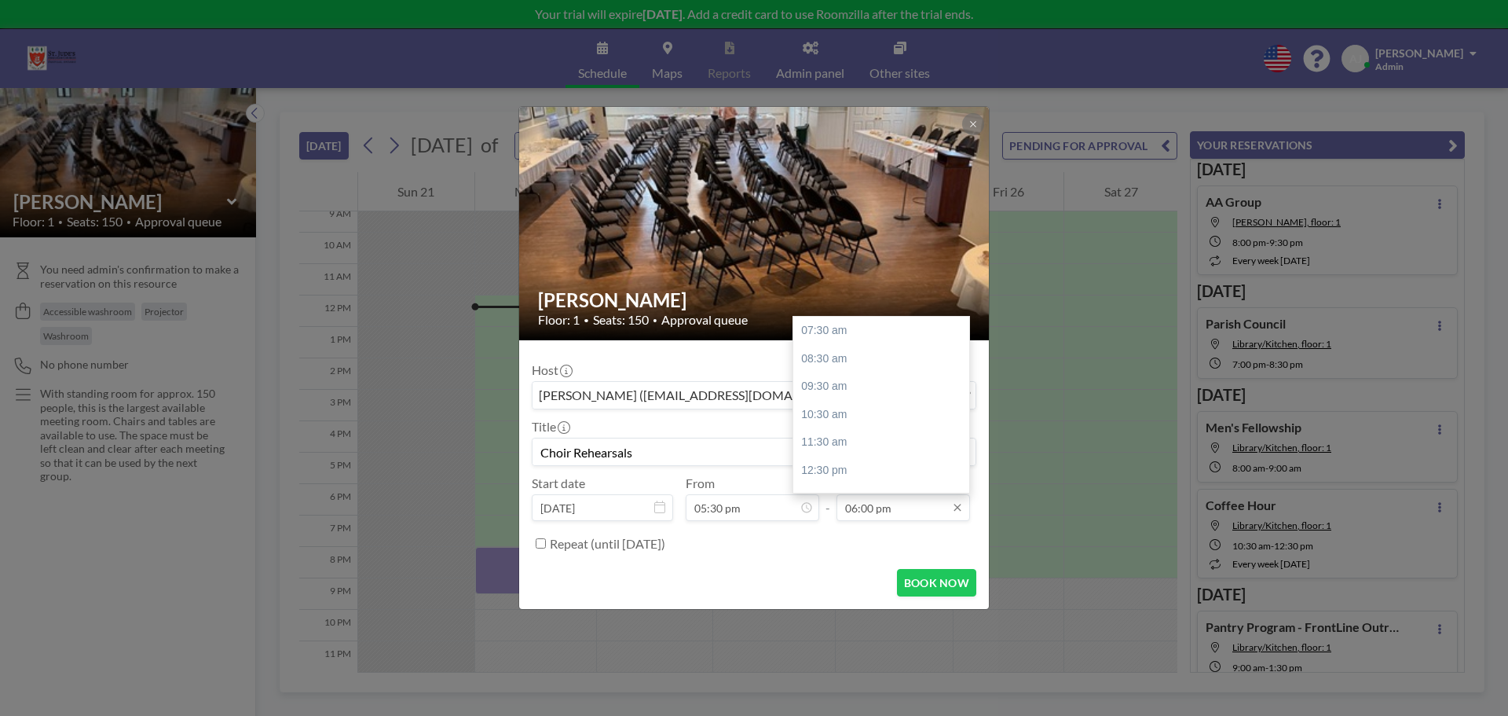
type input "Choir Rehearsals"
click at [856, 500] on input "06:00 pm" at bounding box center [904, 507] width 134 height 27
click at [842, 379] on div "09:30 am" at bounding box center [885, 386] width 184 height 28
click at [885, 508] on input "09:30 am" at bounding box center [904, 507] width 134 height 27
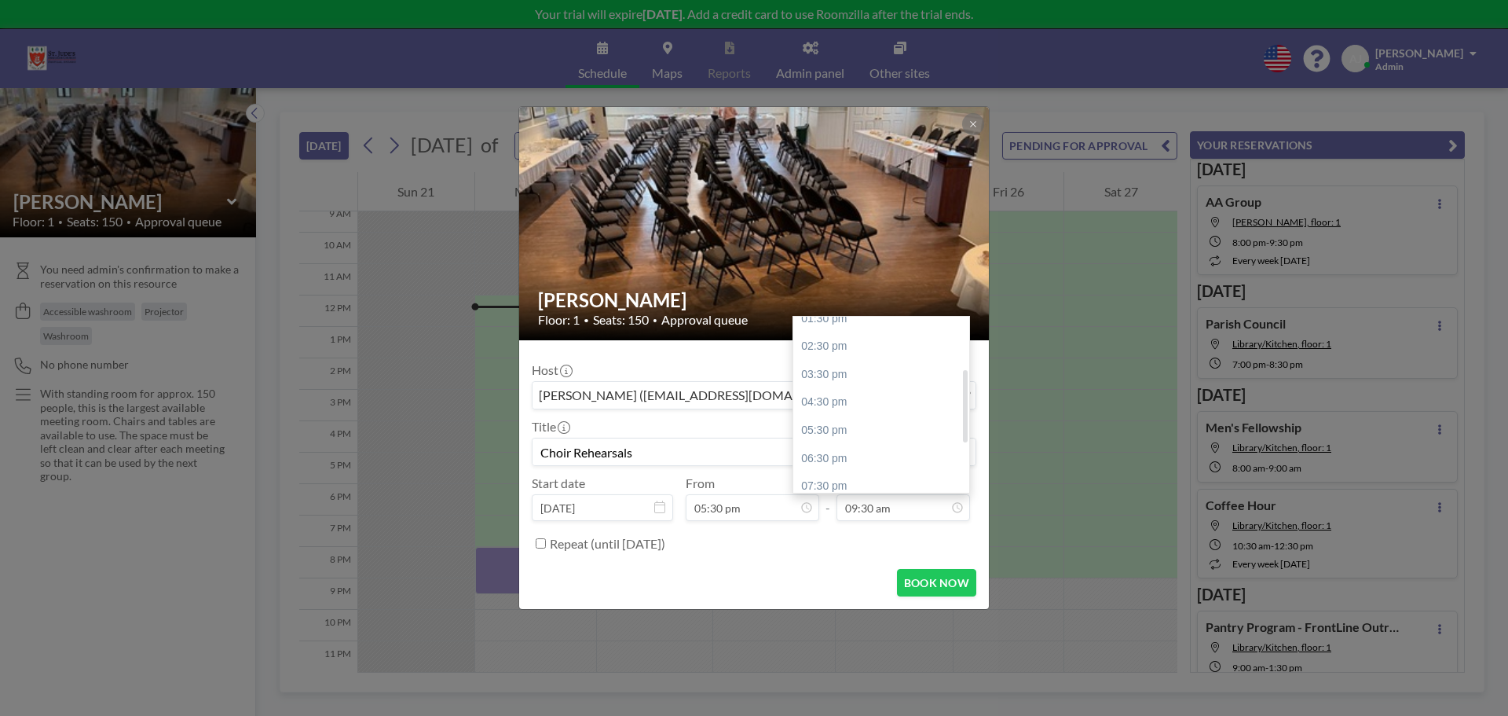
scroll to position [244, 0]
click at [849, 456] on div "08:30 pm" at bounding box center [885, 451] width 184 height 28
type input "08:30 pm"
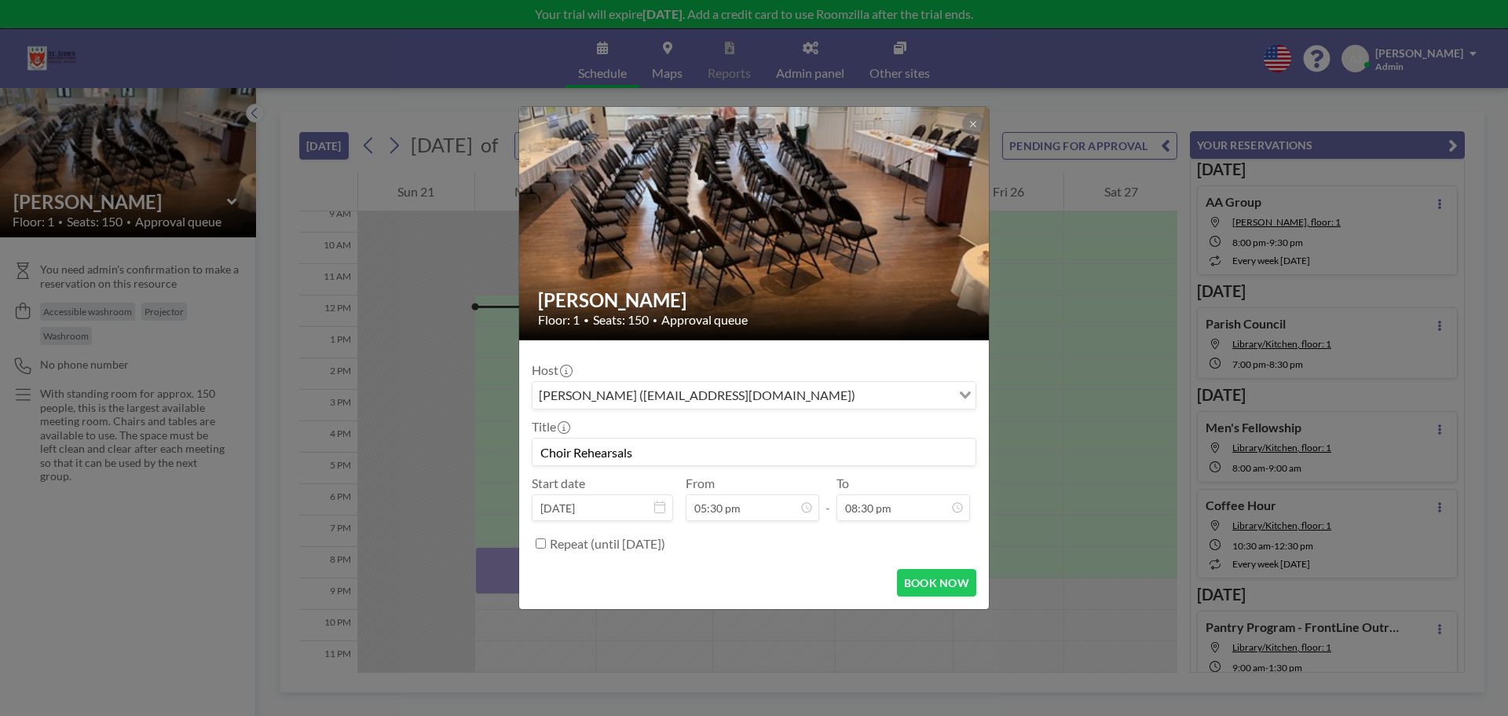
click at [627, 541] on label "Repeat (until [DATE])" at bounding box center [607, 544] width 115 height 16
click at [546, 541] on input "Repeat (until [DATE])" at bounding box center [541, 543] width 10 height 10
checkbox input "true"
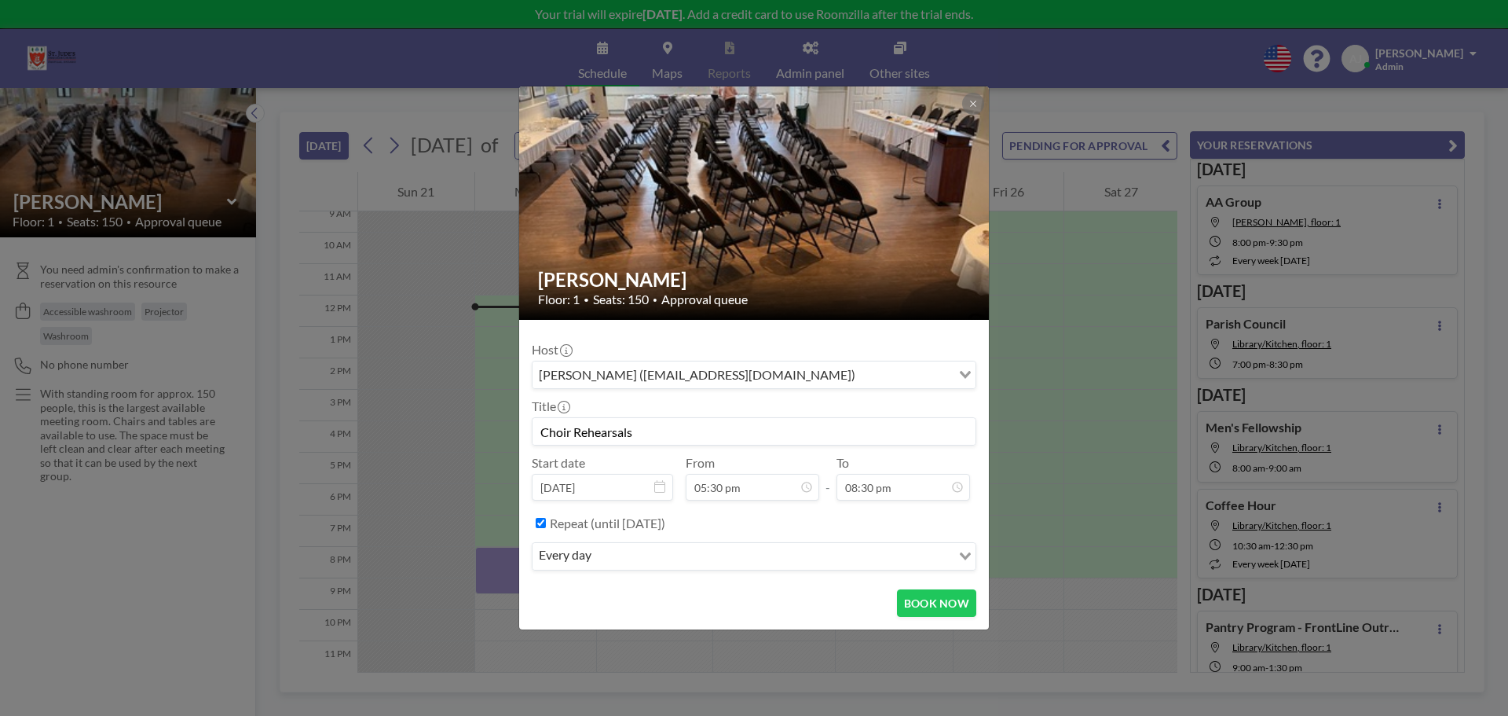
click at [635, 552] on input "Search for option" at bounding box center [773, 556] width 354 height 20
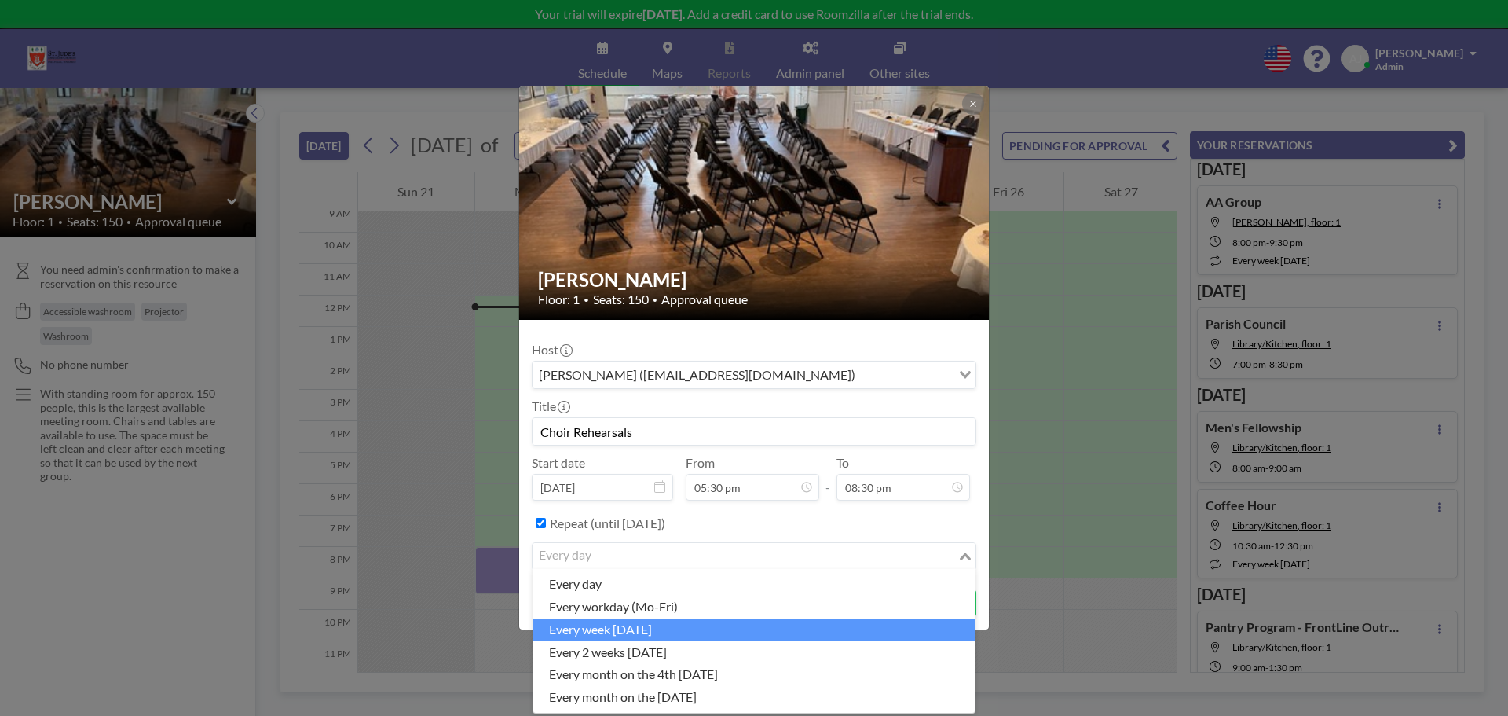
click at [647, 632] on li "every week [DATE]" at bounding box center [754, 629] width 442 height 23
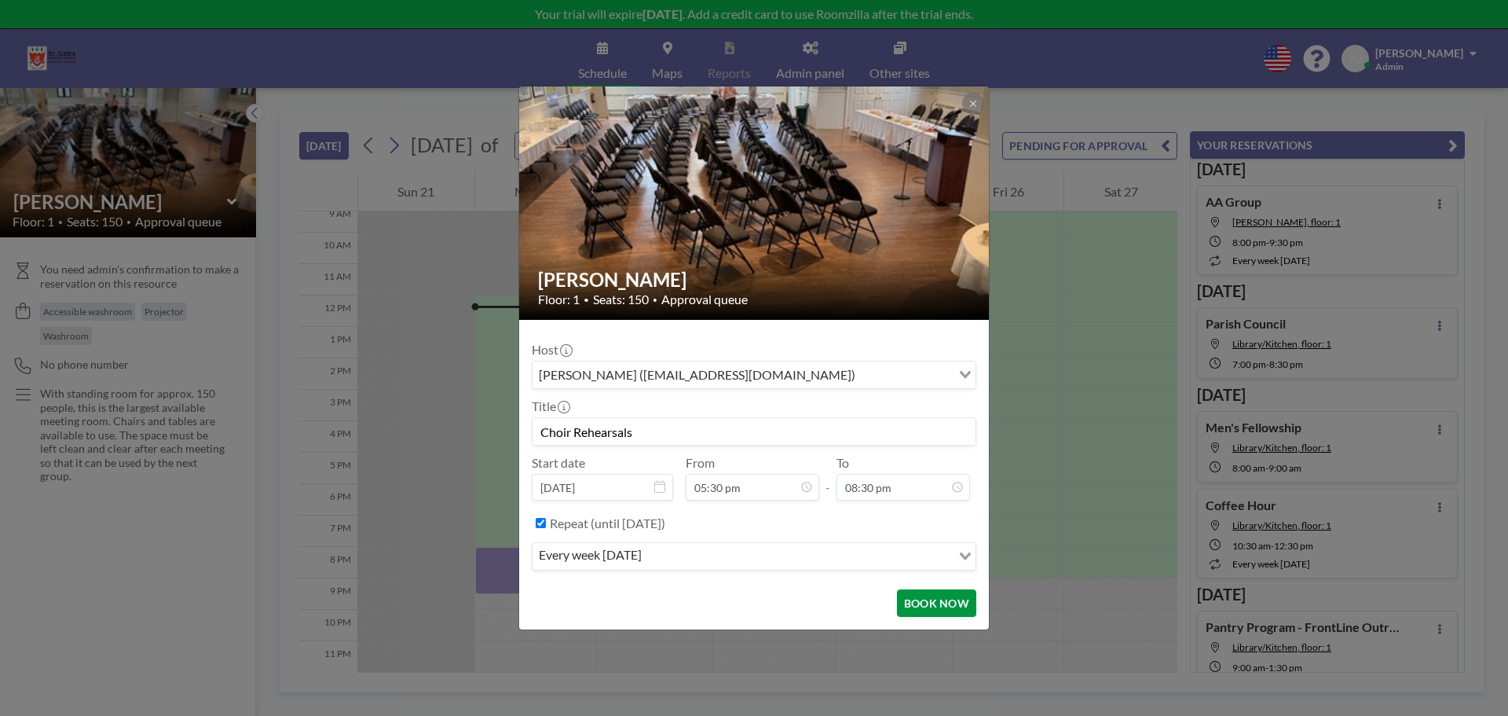
click at [955, 606] on button "BOOK NOW" at bounding box center [936, 602] width 79 height 27
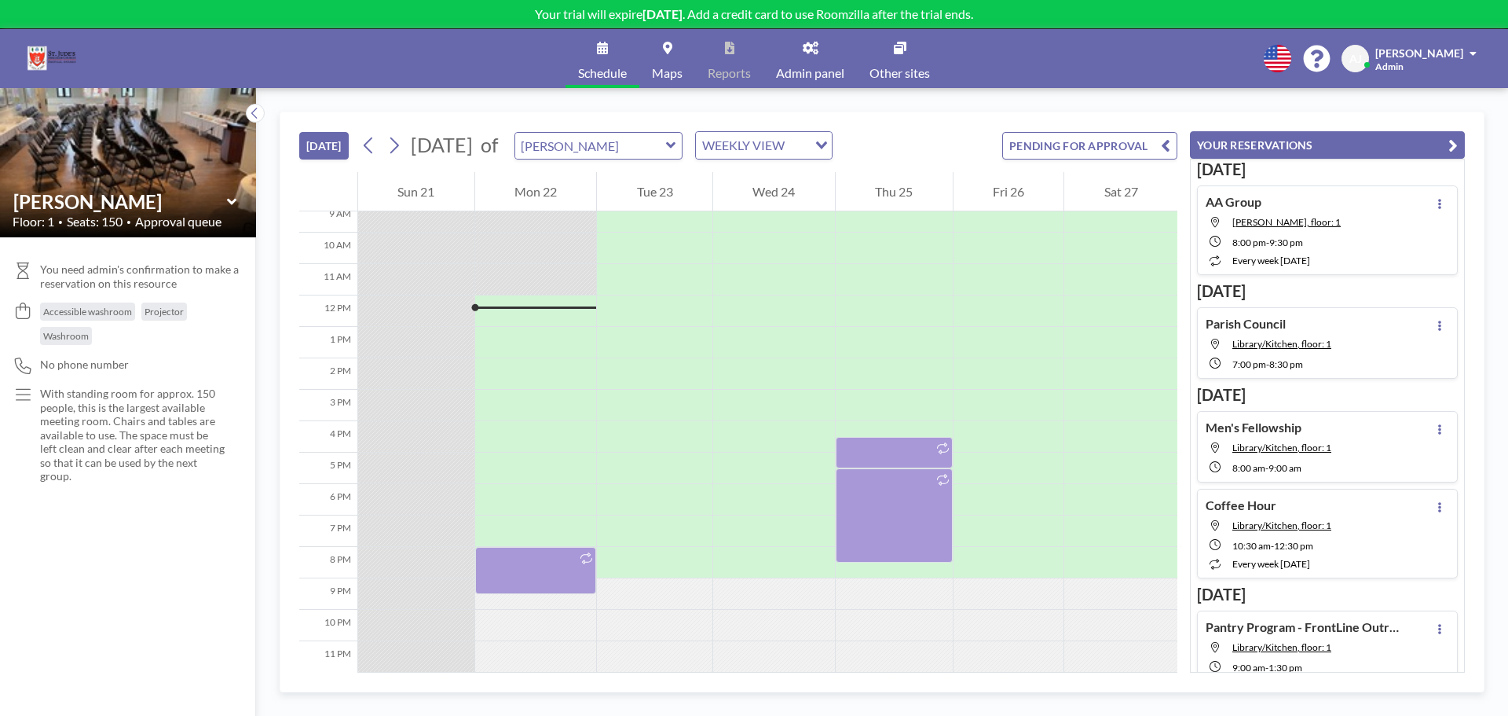
click at [313, 141] on button "[DATE]" at bounding box center [323, 145] width 49 height 27
click at [398, 148] on icon at bounding box center [394, 145] width 9 height 16
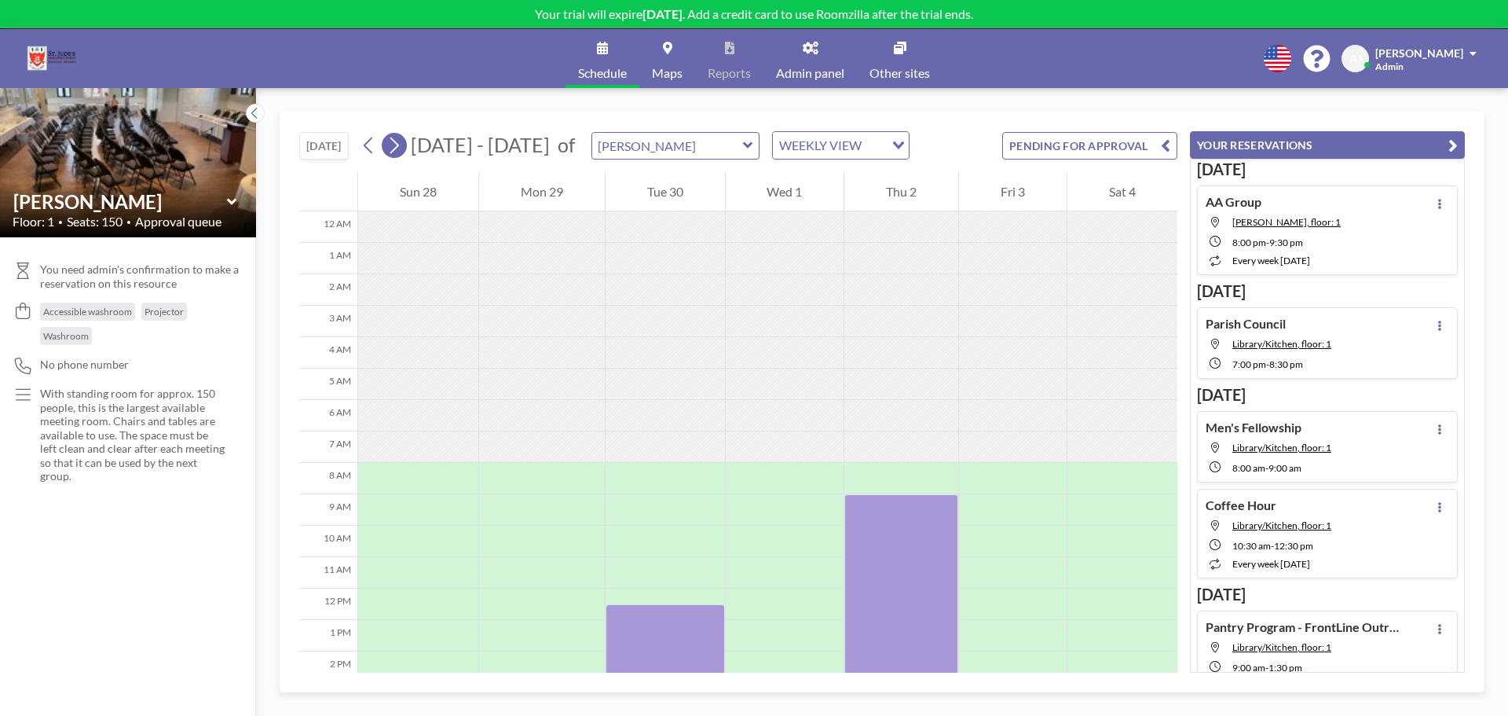
scroll to position [220, 0]
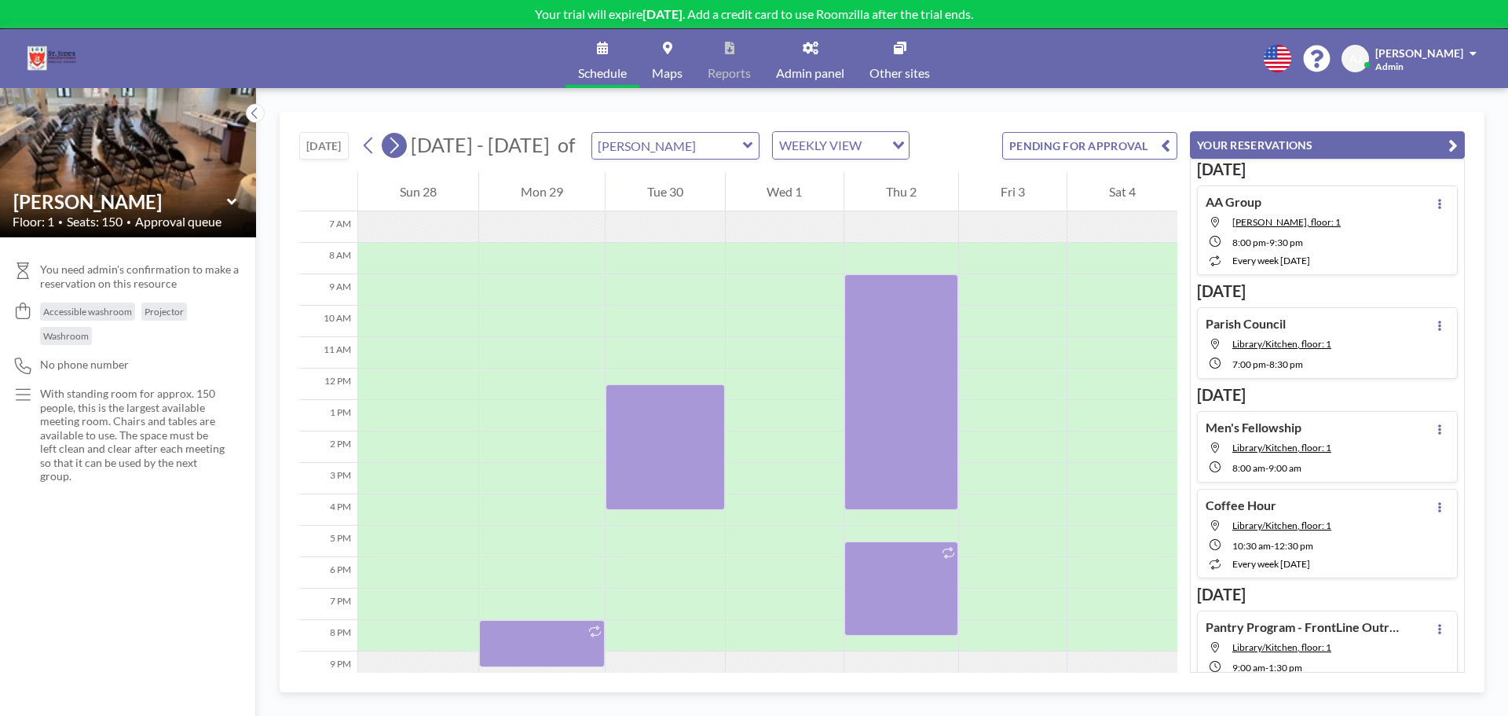
click at [398, 148] on icon at bounding box center [394, 145] width 9 height 16
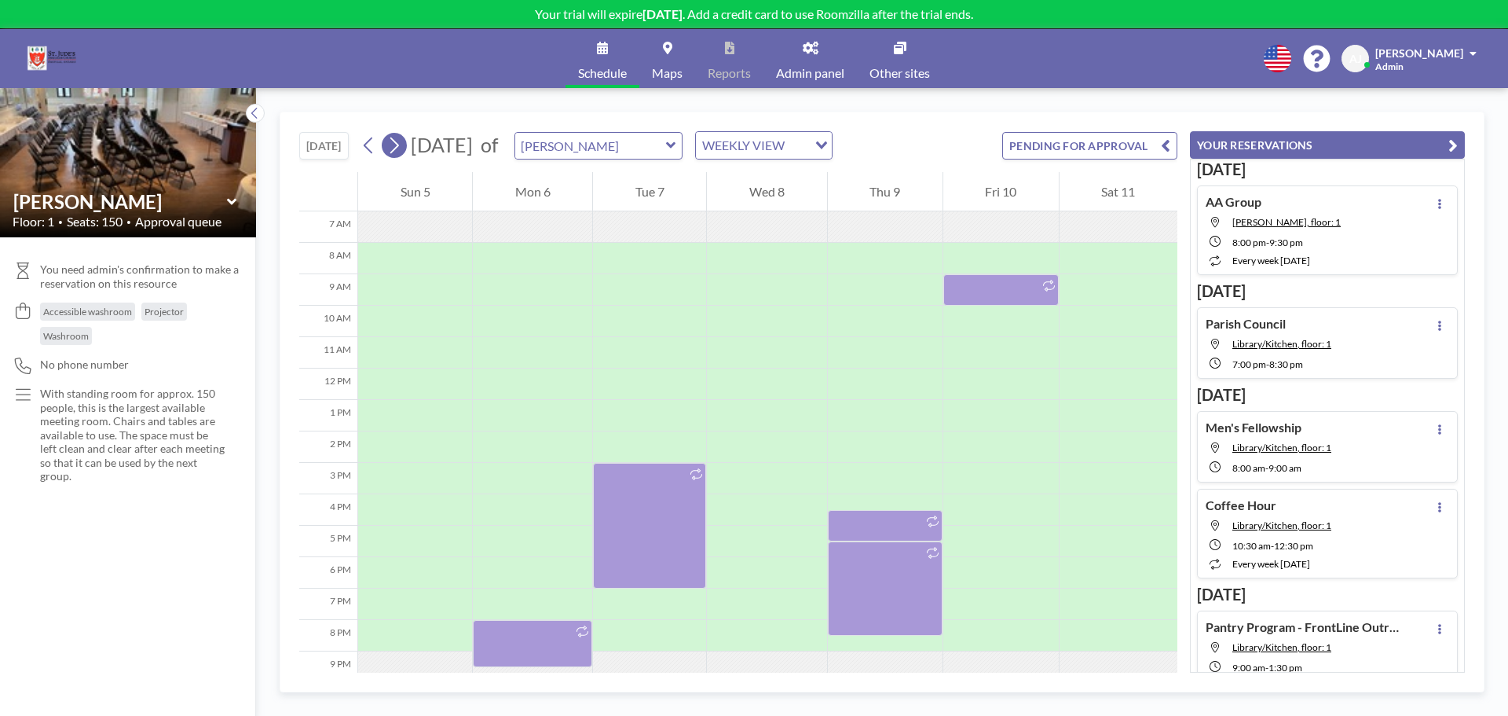
click at [398, 148] on icon at bounding box center [394, 145] width 9 height 16
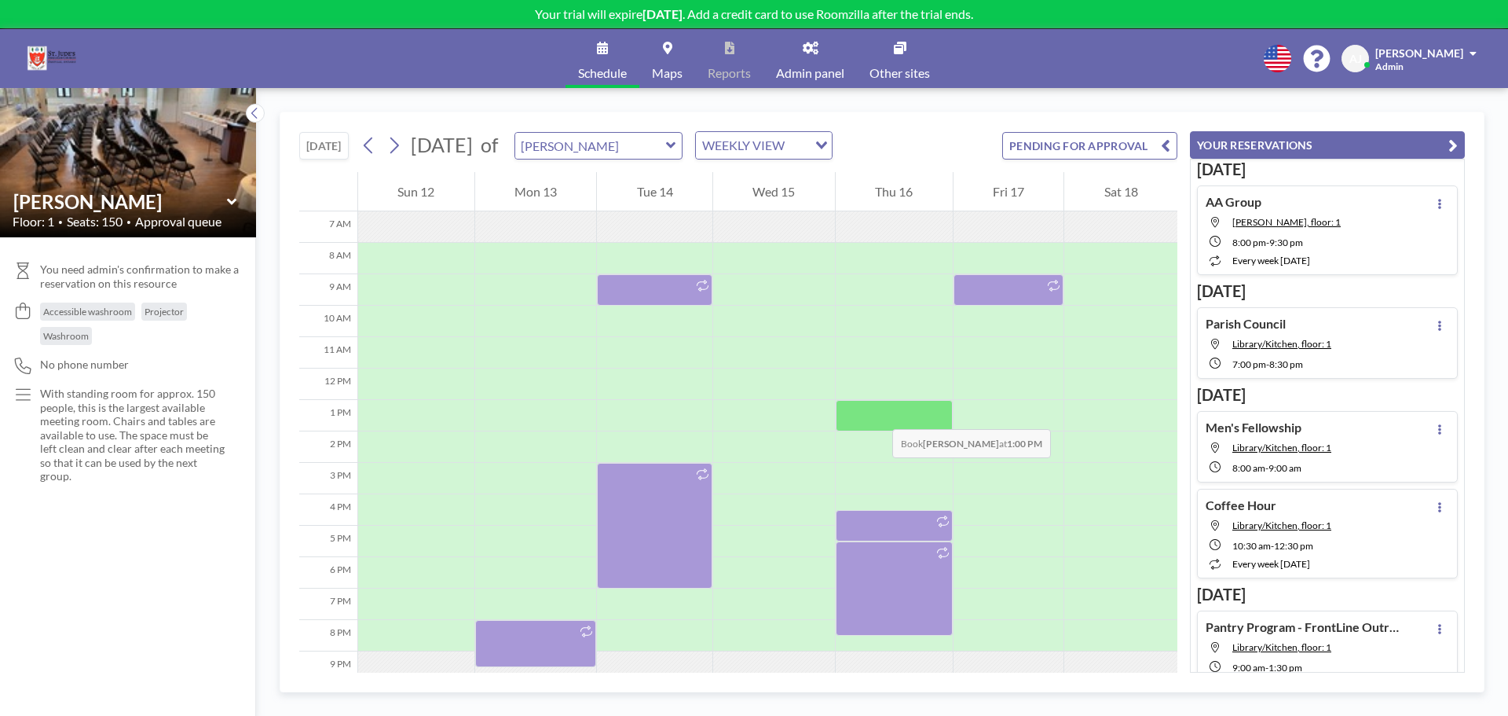
click at [877, 413] on div at bounding box center [894, 415] width 117 height 31
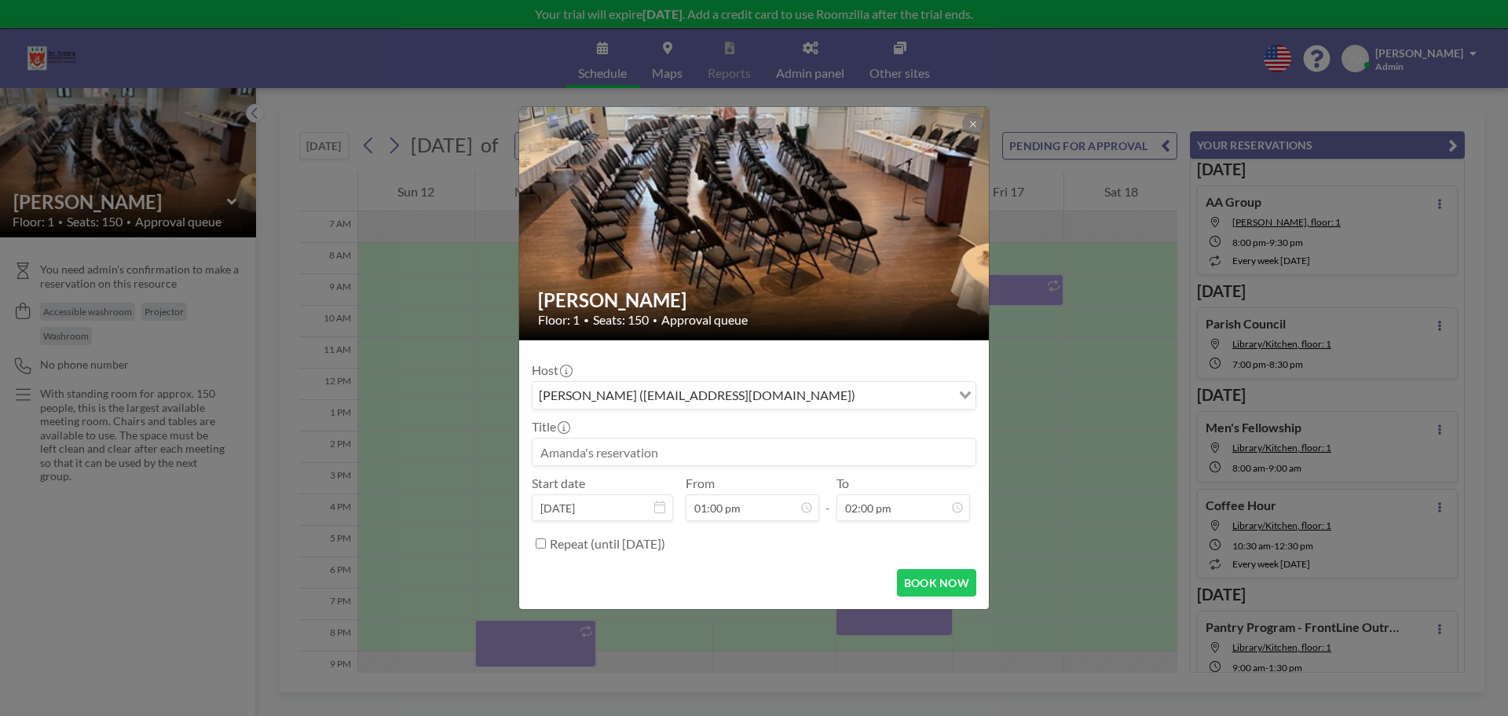
click at [810, 447] on input at bounding box center [754, 451] width 443 height 27
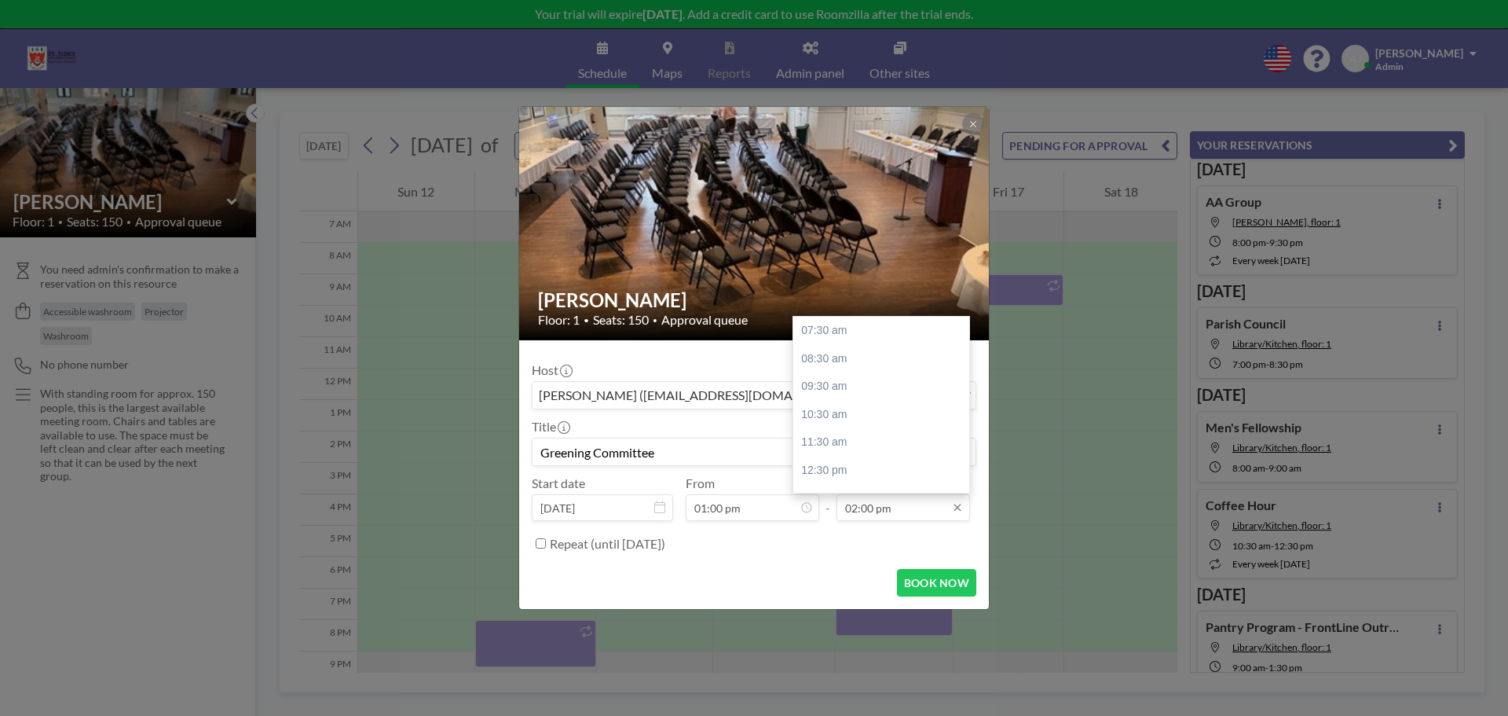
type input "Greening Committee"
click at [856, 509] on input "02:00 pm" at bounding box center [904, 507] width 134 height 27
click at [878, 449] on div "02:30 pm" at bounding box center [885, 448] width 184 height 28
type input "02:30 pm"
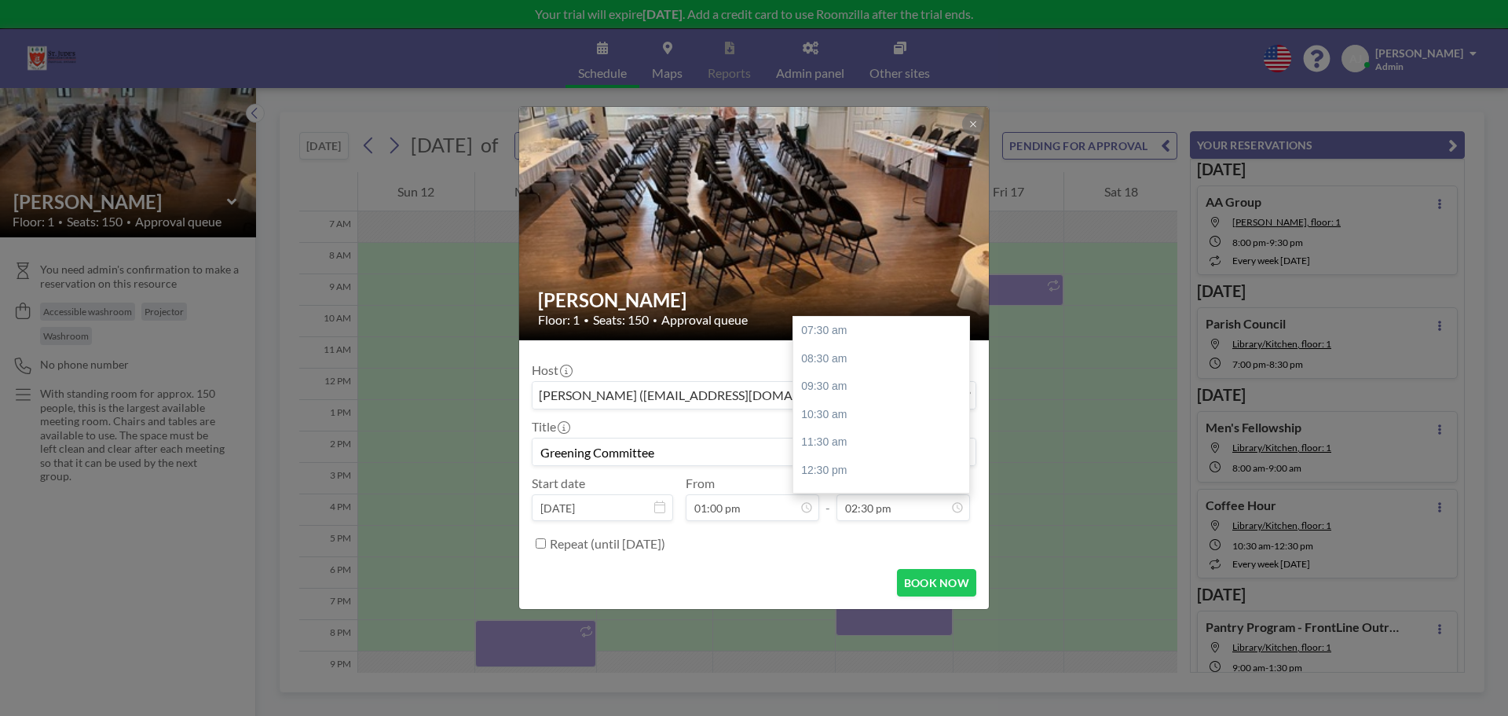
scroll to position [196, 0]
click at [810, 565] on form "Host [PERSON_NAME] ([EMAIL_ADDRESS][DOMAIN_NAME]) Loading... Title Greening Com…" at bounding box center [754, 474] width 470 height 269
click at [928, 581] on button "BOOK NOW" at bounding box center [936, 582] width 79 height 27
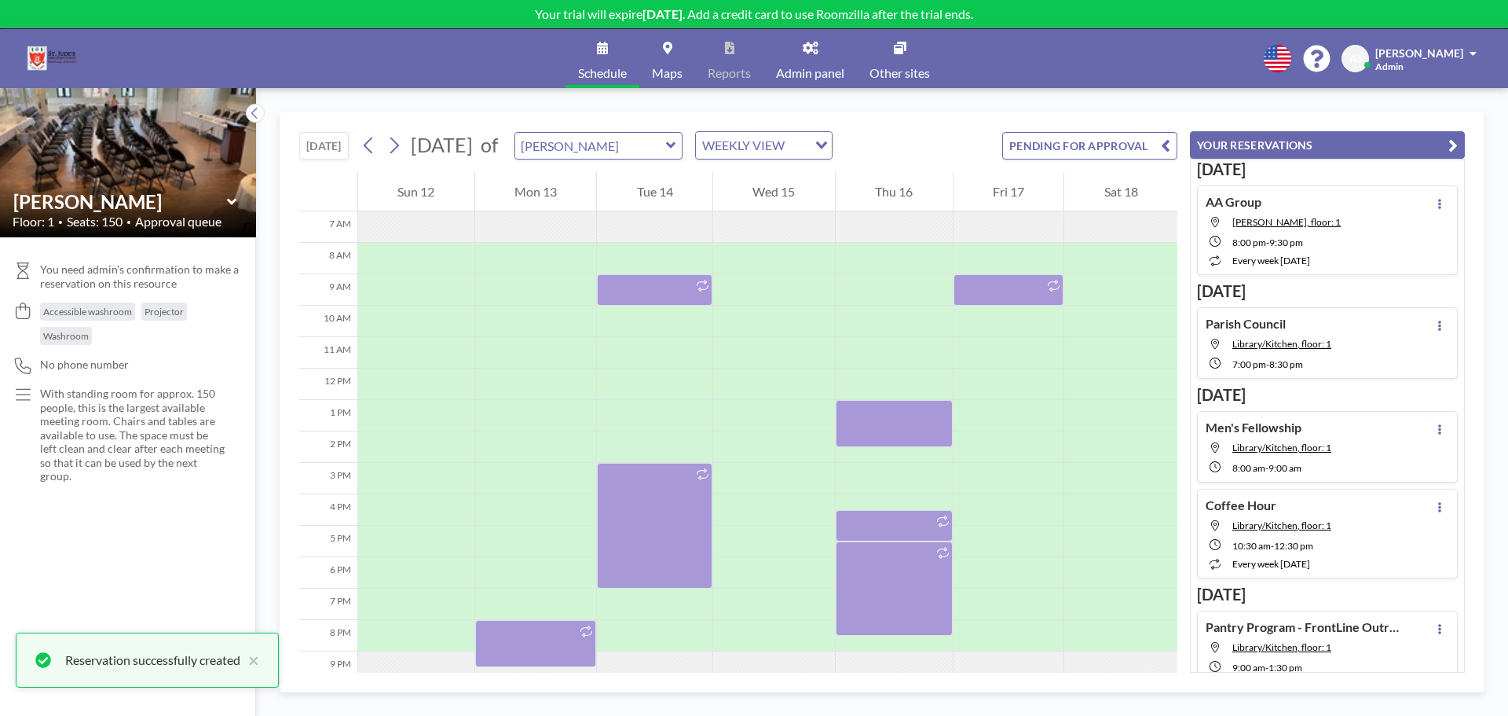
click at [940, 133] on div "[DATE] [DATE] of [PERSON_NAME] WEEKLY VIEW Loading... PENDING FOR APPROVAL" at bounding box center [738, 142] width 878 height 60
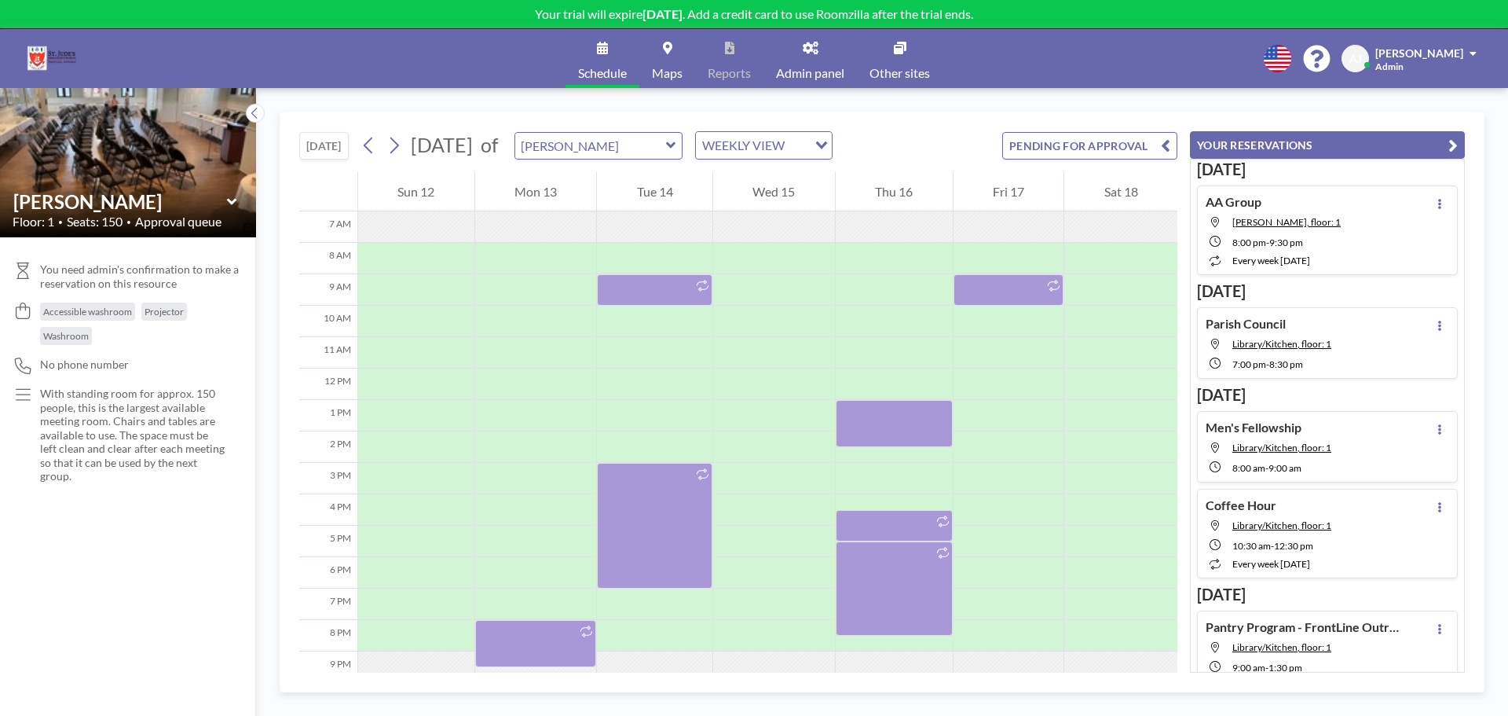
click at [957, 132] on div "[DATE] [DATE] of [PERSON_NAME] WEEKLY VIEW Loading... PENDING FOR APPROVAL" at bounding box center [738, 142] width 878 height 60
drag, startPoint x: 326, startPoint y: 142, endPoint x: 377, endPoint y: 151, distance: 51.8
click at [326, 142] on button "[DATE]" at bounding box center [323, 145] width 49 height 27
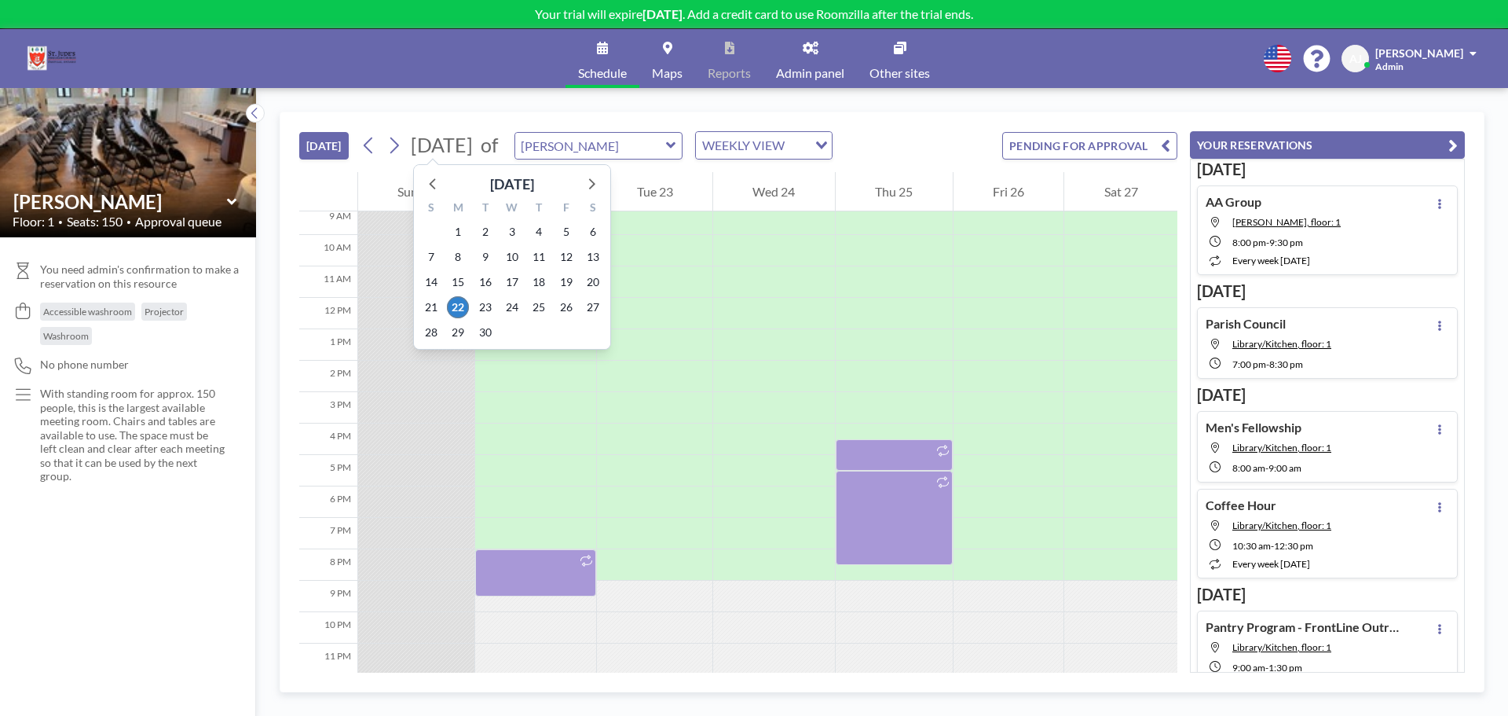
scroll to position [301, 0]
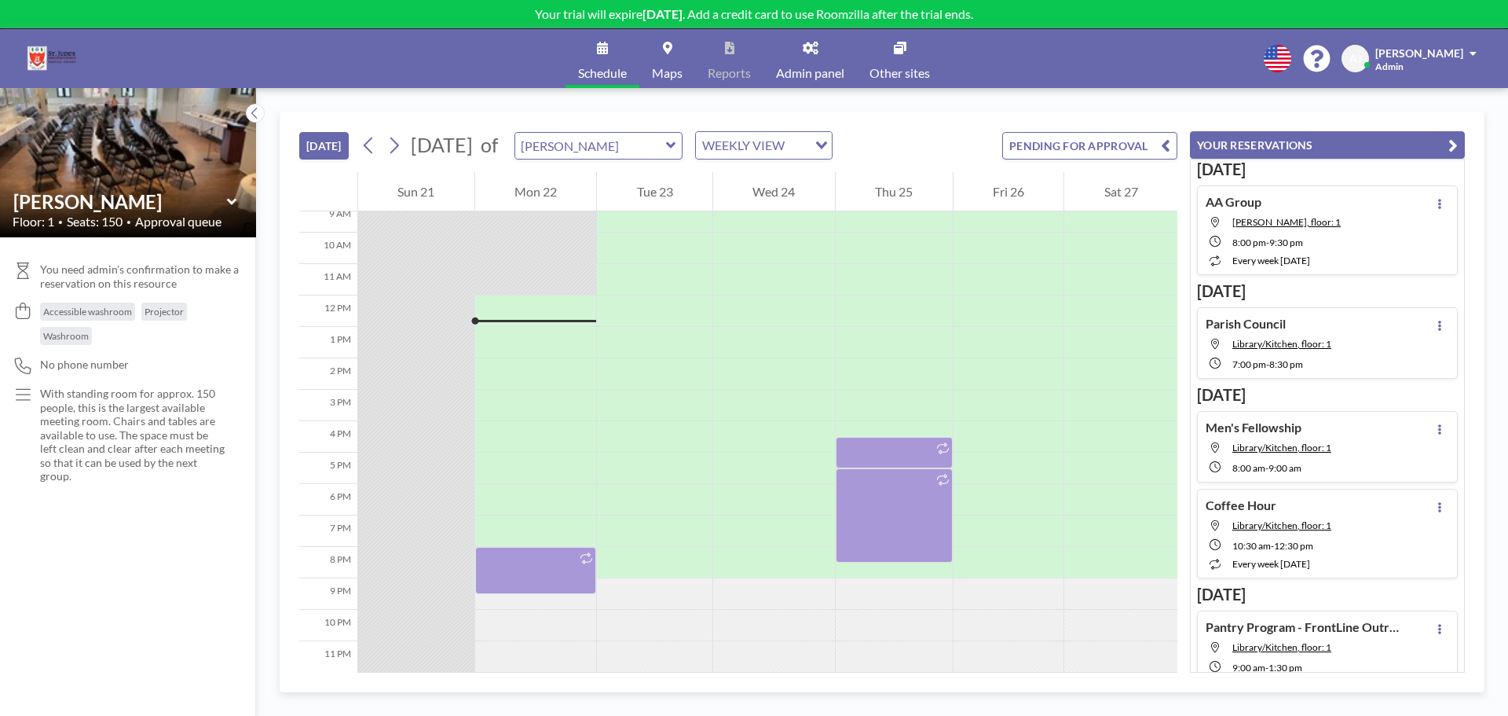
click at [832, 141] on div "WEEKLY VIEW Loading..." at bounding box center [764, 145] width 136 height 27
click at [883, 178] on li "DAILY VIEW" at bounding box center [845, 173] width 134 height 23
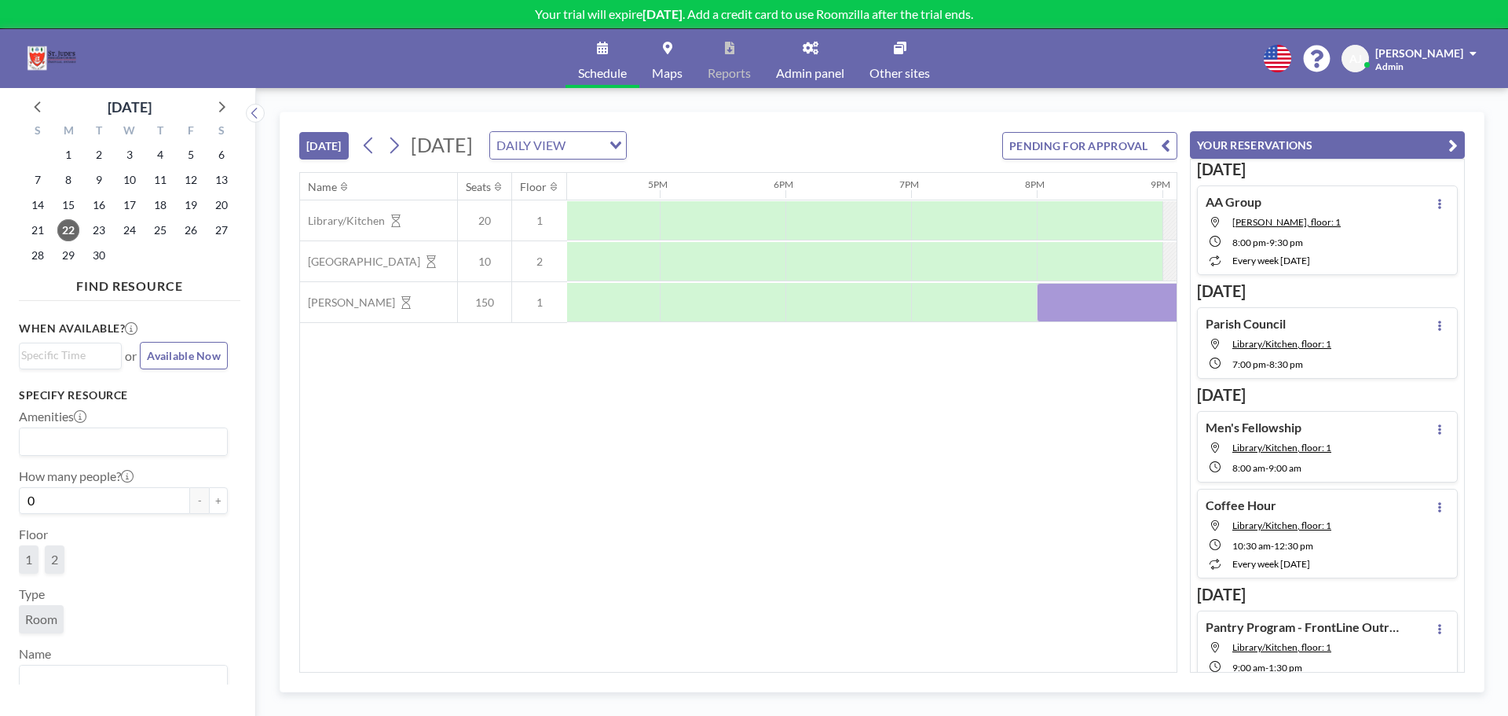
scroll to position [0, 2087]
click at [398, 141] on icon at bounding box center [394, 146] width 15 height 24
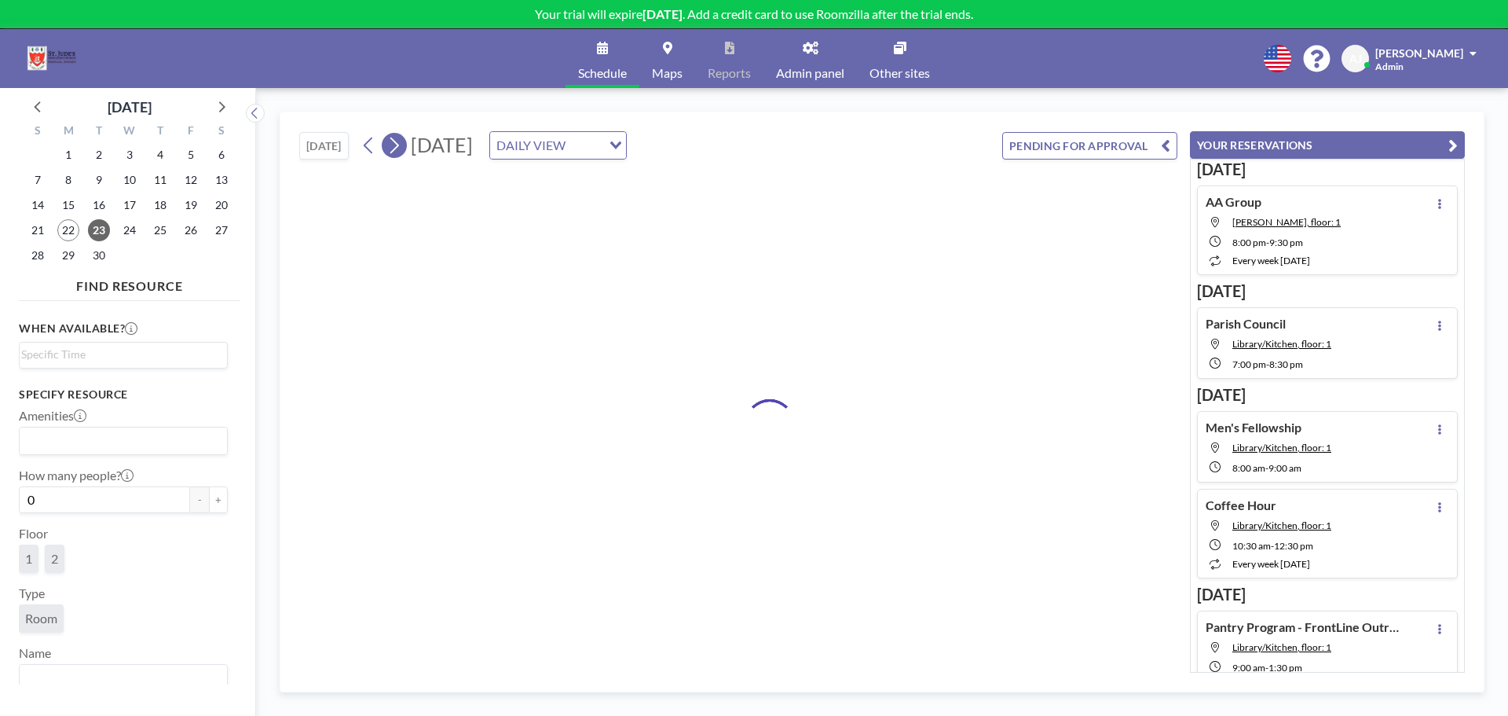
click at [398, 141] on icon at bounding box center [394, 146] width 15 height 24
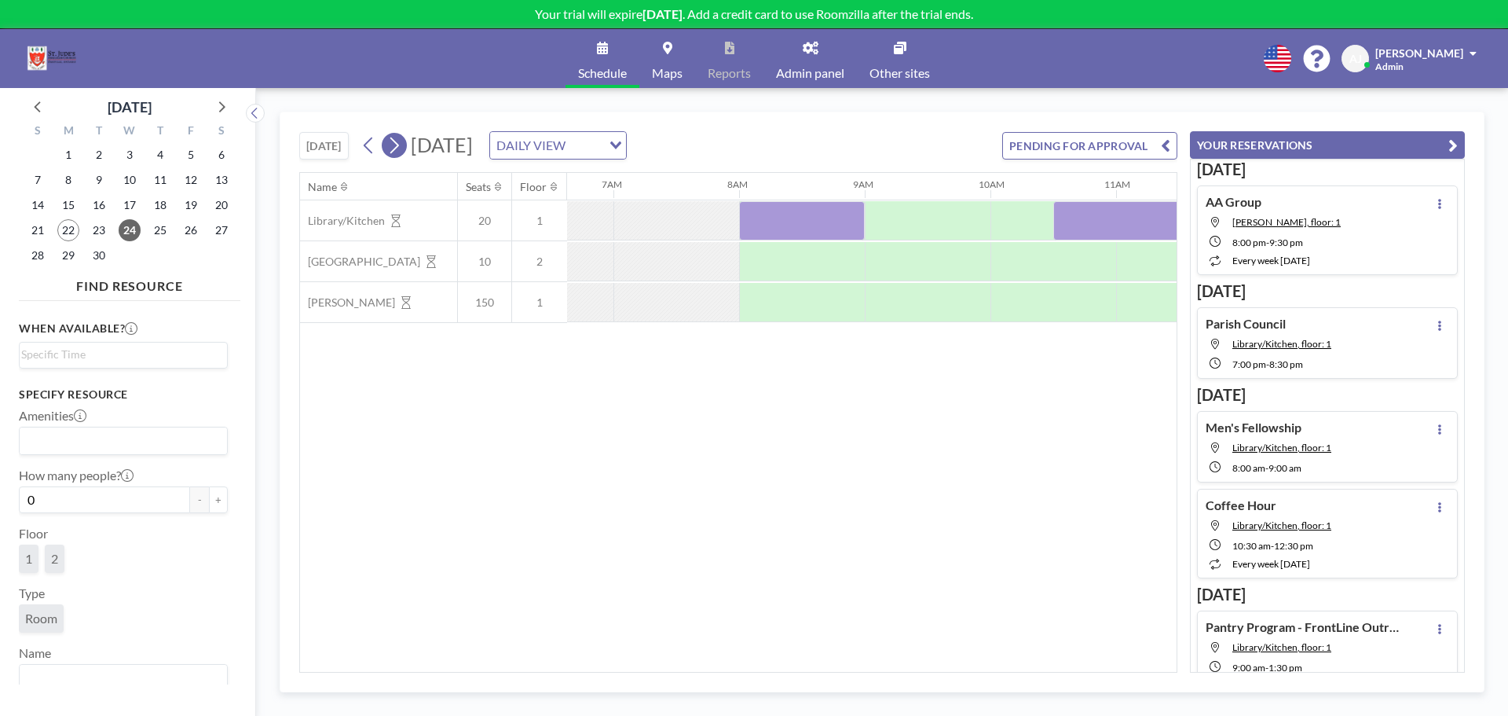
scroll to position [0, 880]
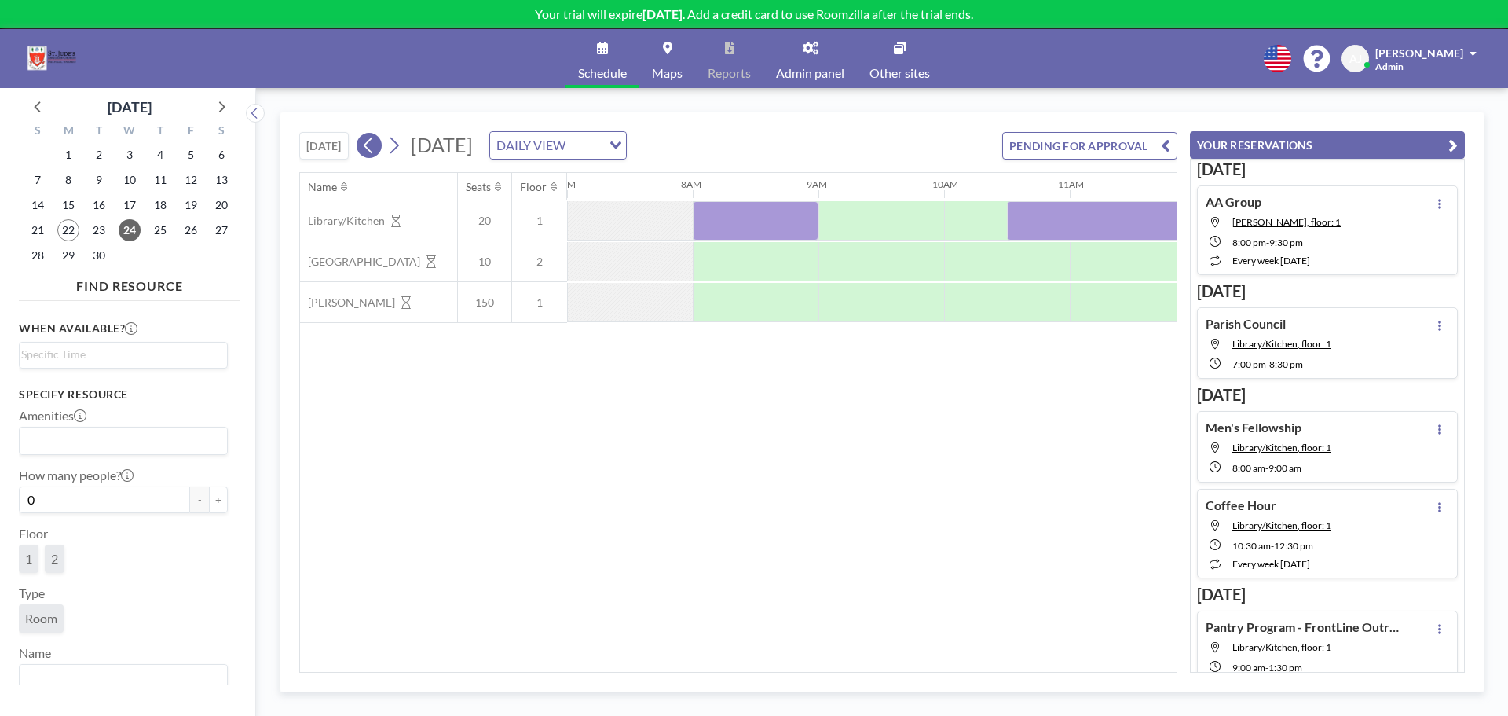
click at [369, 150] on icon at bounding box center [368, 146] width 15 height 24
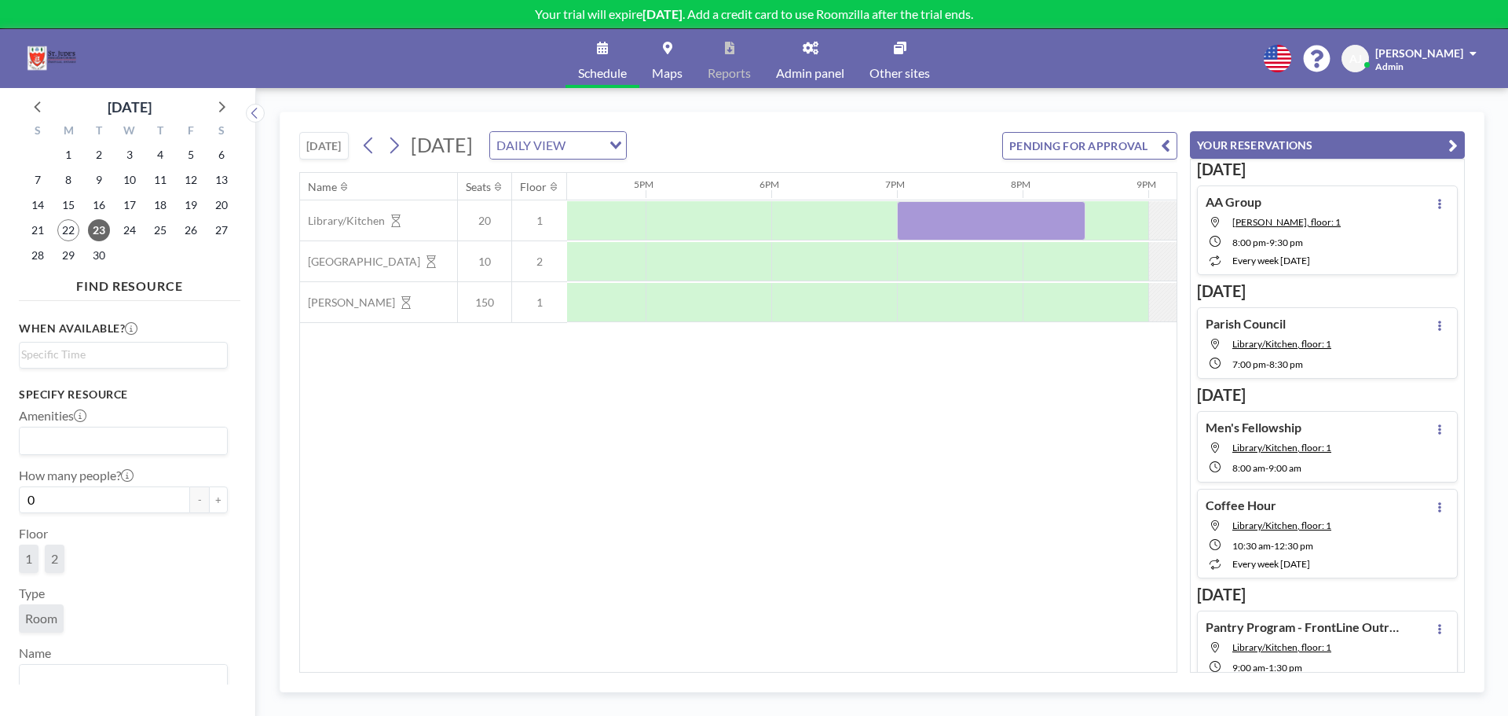
scroll to position [0, 2158]
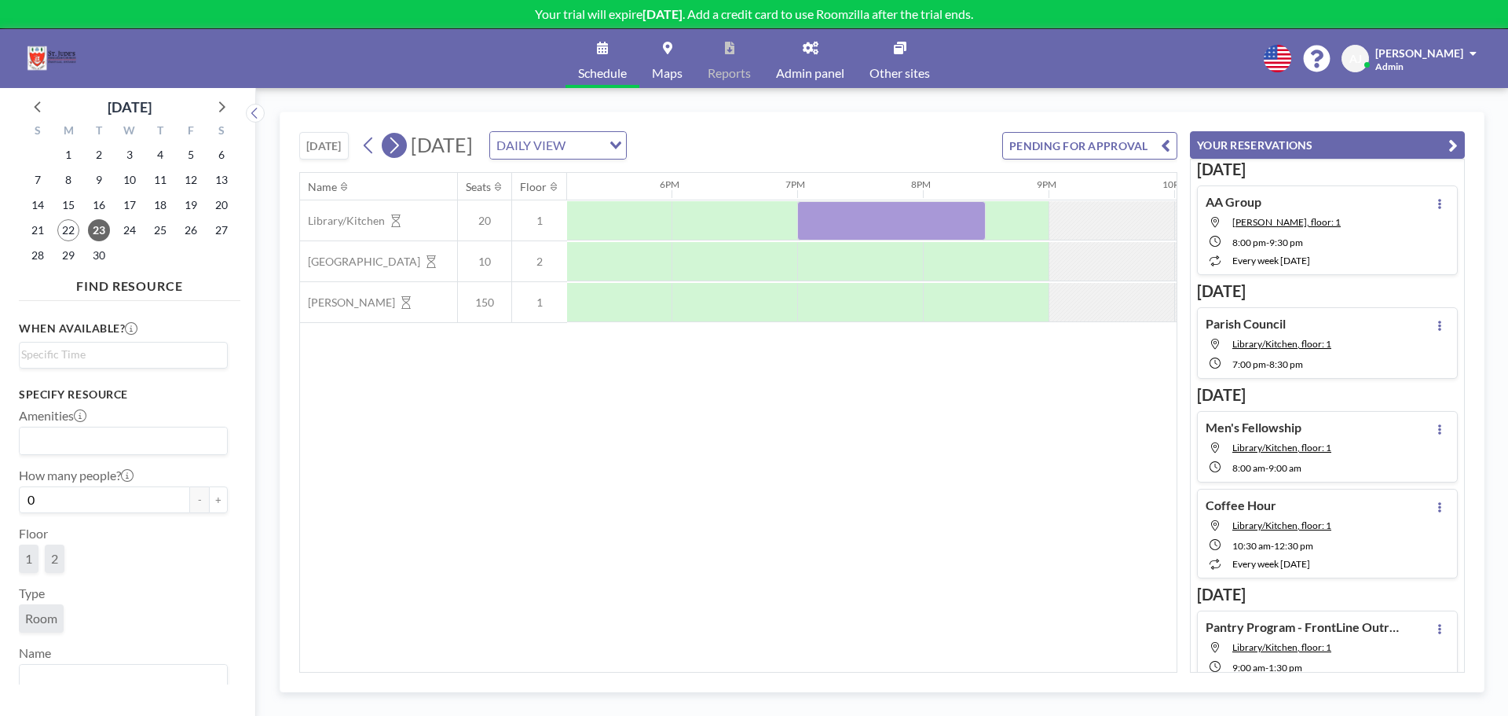
click at [394, 148] on icon at bounding box center [394, 146] width 15 height 24
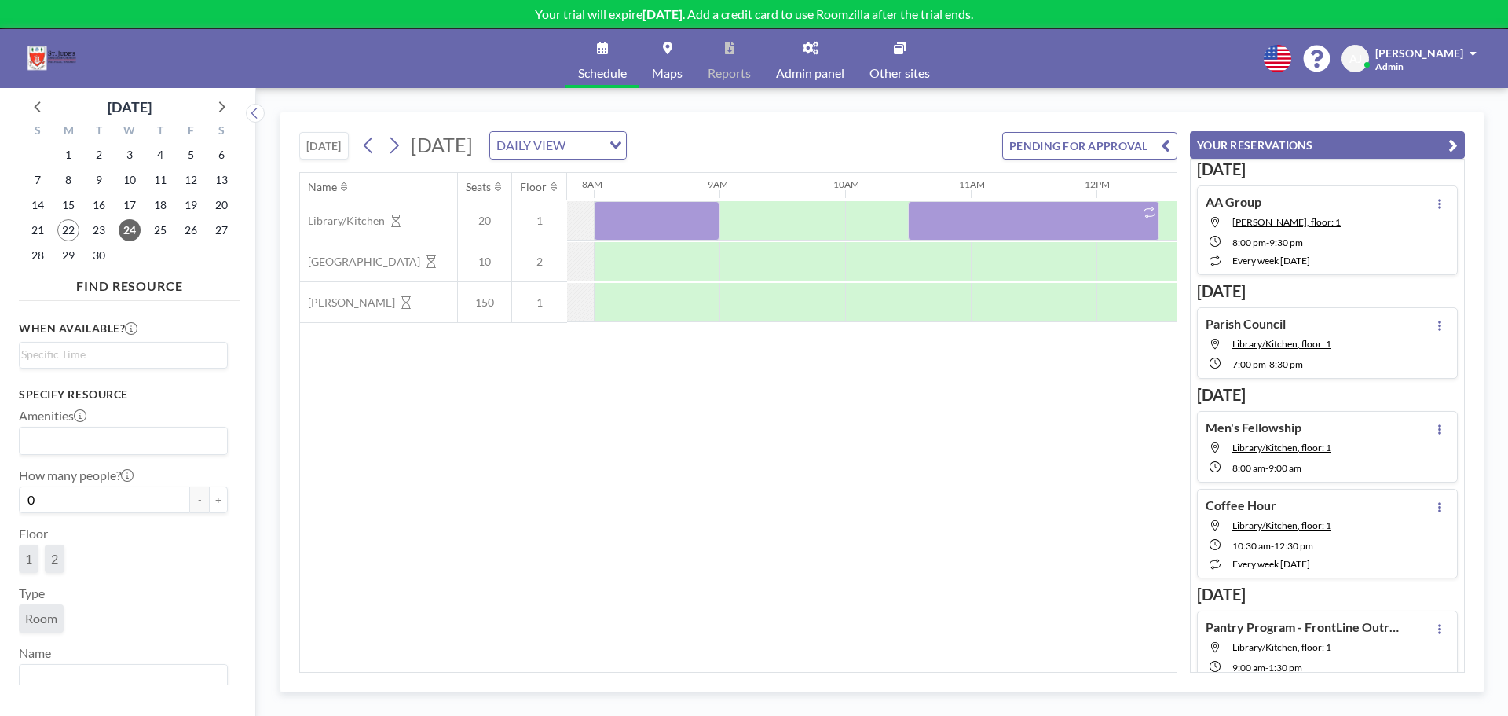
scroll to position [0, 949]
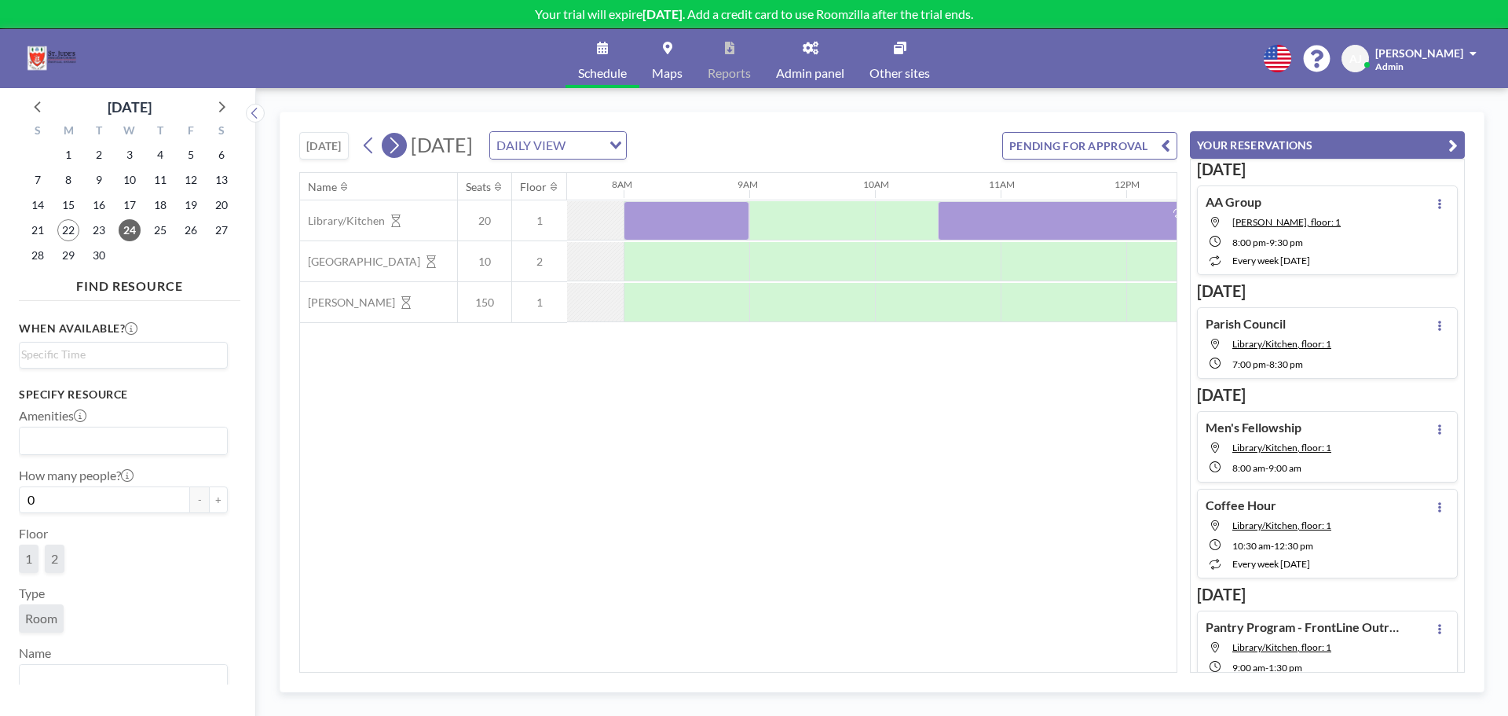
click at [392, 146] on icon at bounding box center [394, 146] width 15 height 24
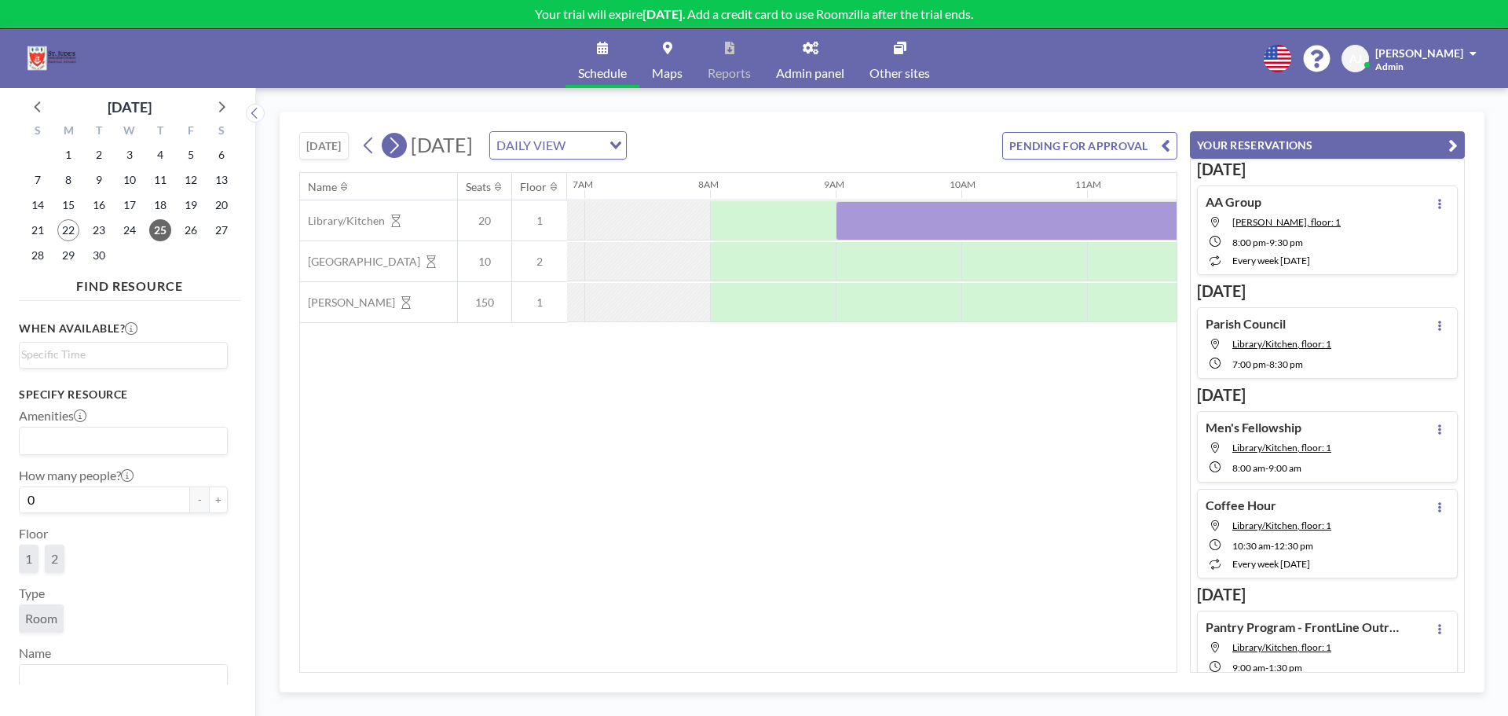
scroll to position [0, 880]
click at [394, 152] on icon at bounding box center [394, 145] width 9 height 16
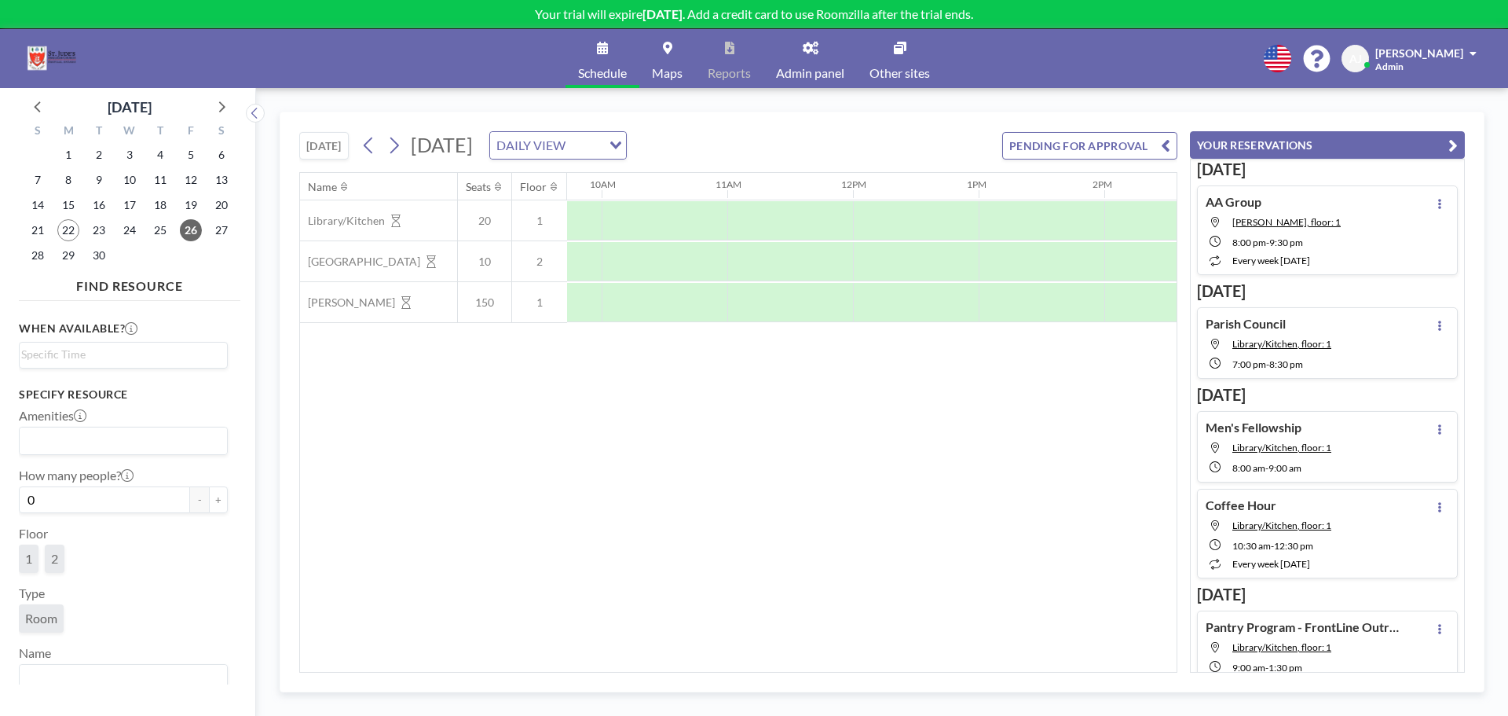
scroll to position [0, 1196]
click at [600, 141] on input "Search for option" at bounding box center [585, 145] width 30 height 20
click at [858, 136] on div "[DATE] [DATE] DAILY VIEW Loading... PENDING FOR APPROVAL" at bounding box center [738, 142] width 878 height 60
click at [396, 141] on icon at bounding box center [394, 146] width 15 height 24
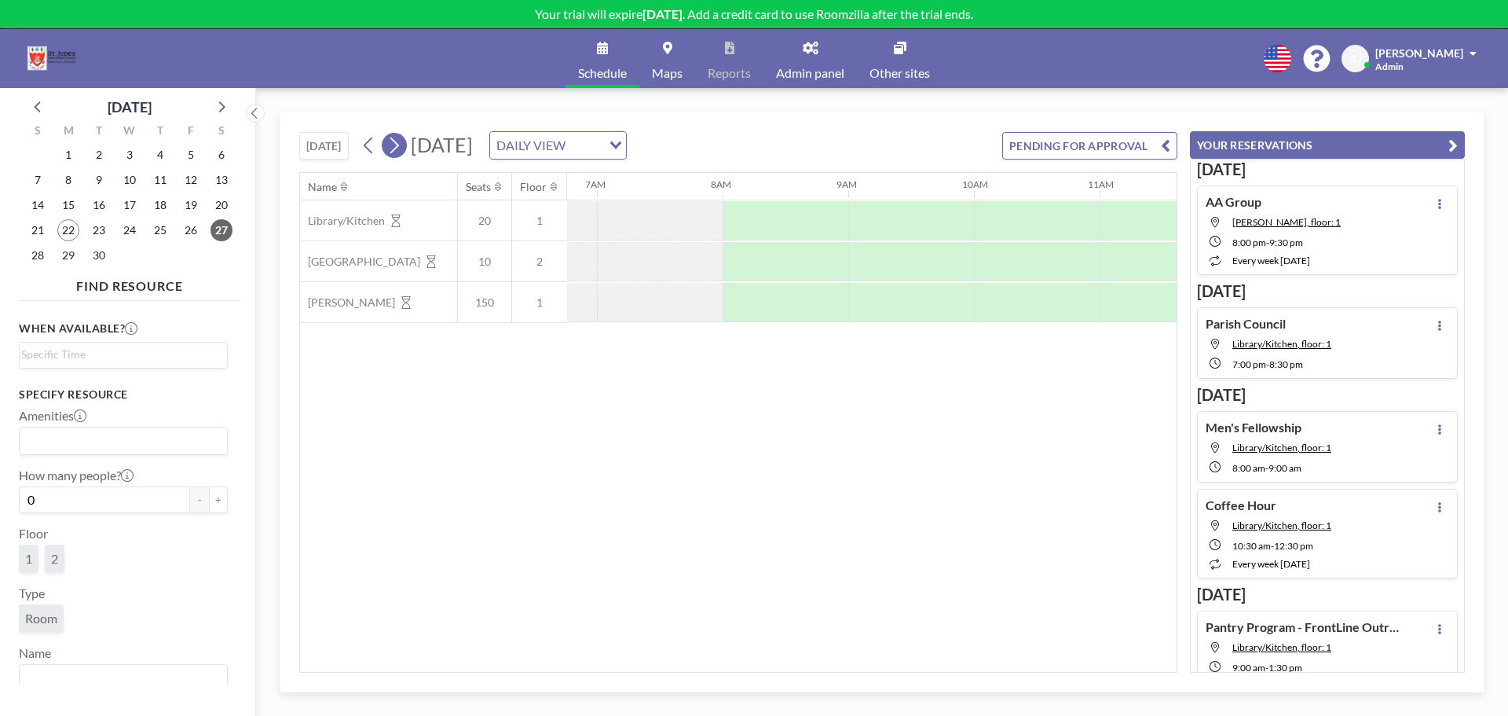
scroll to position [0, 880]
click at [396, 141] on icon at bounding box center [394, 146] width 15 height 24
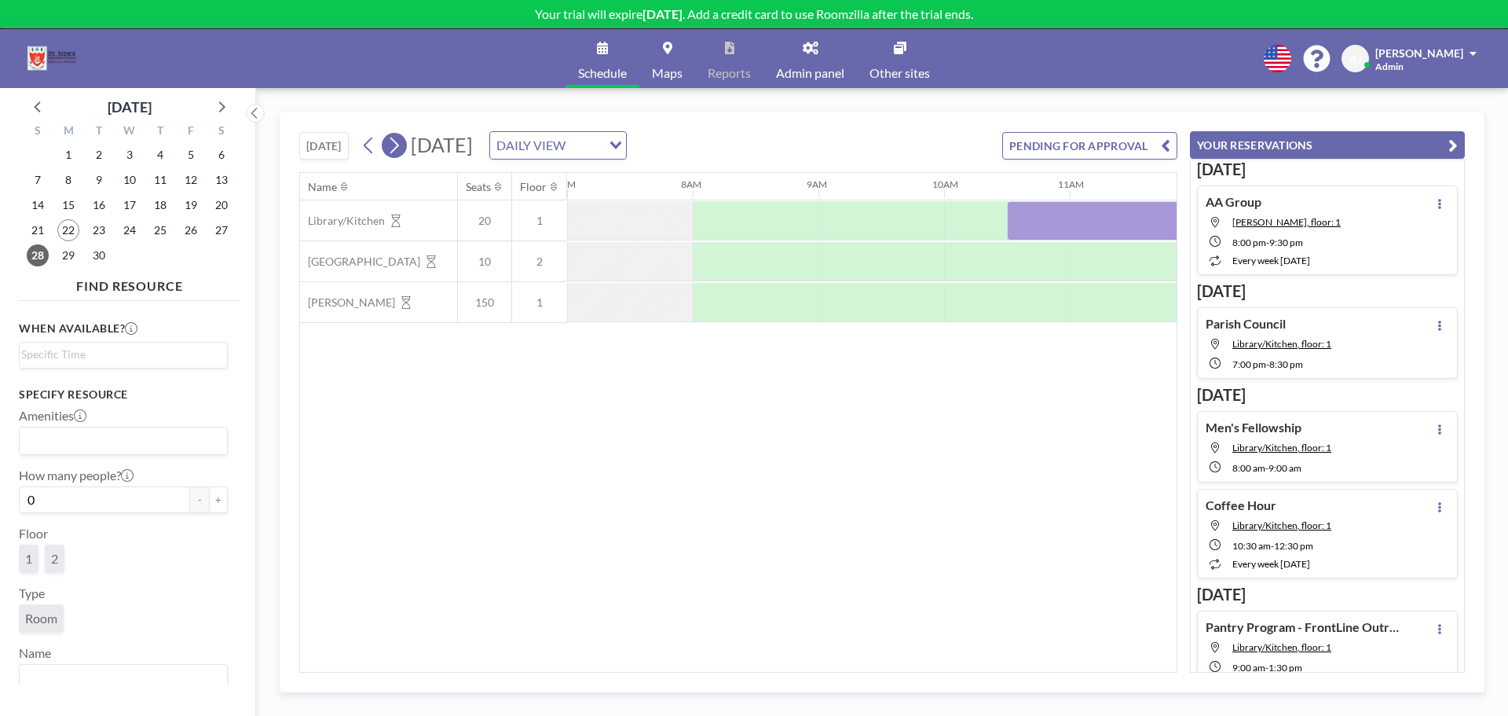
click at [396, 141] on icon at bounding box center [394, 146] width 15 height 24
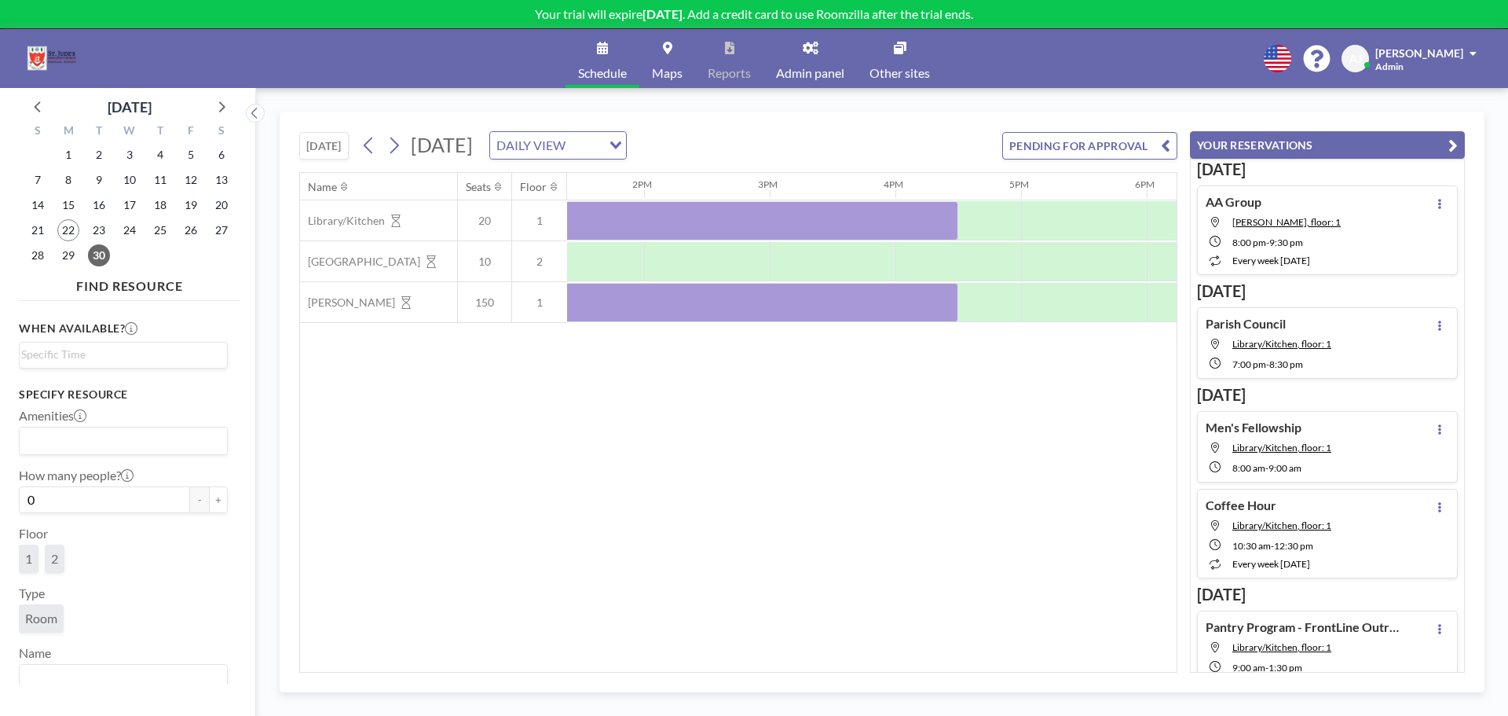
scroll to position [0, 1722]
click at [1146, 148] on button "PENDING FOR APPROVAL" at bounding box center [1089, 145] width 175 height 27
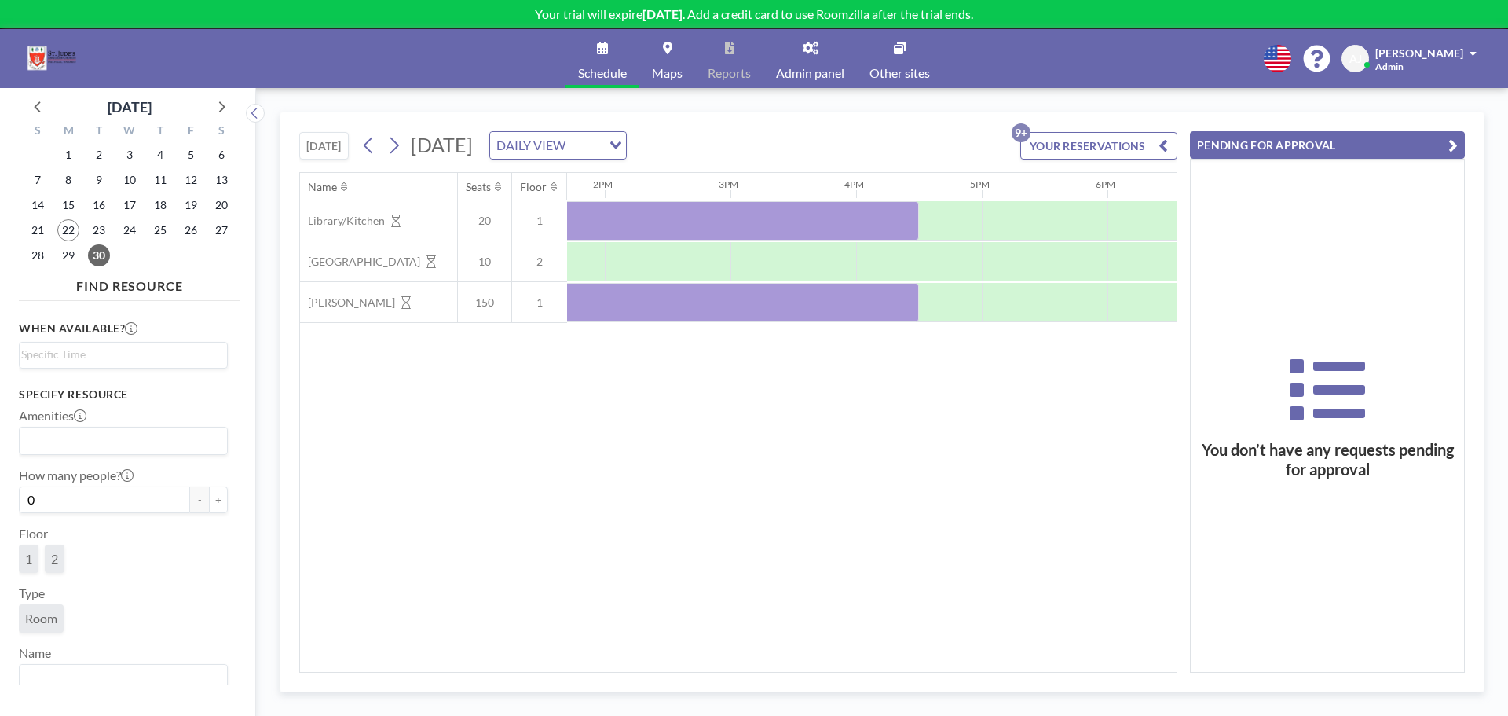
click at [1146, 148] on button "YOUR RESERVATIONS 9+" at bounding box center [1099, 145] width 157 height 27
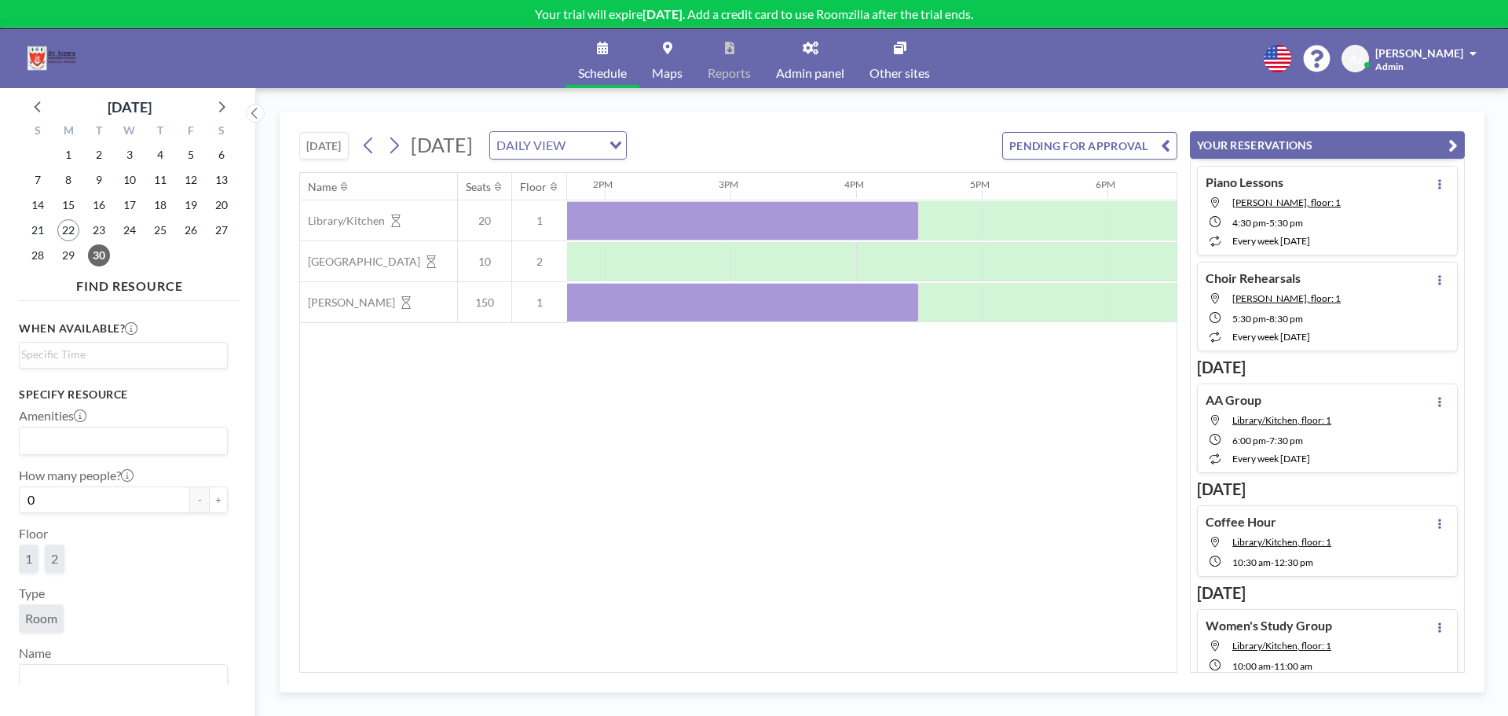
scroll to position [0, 0]
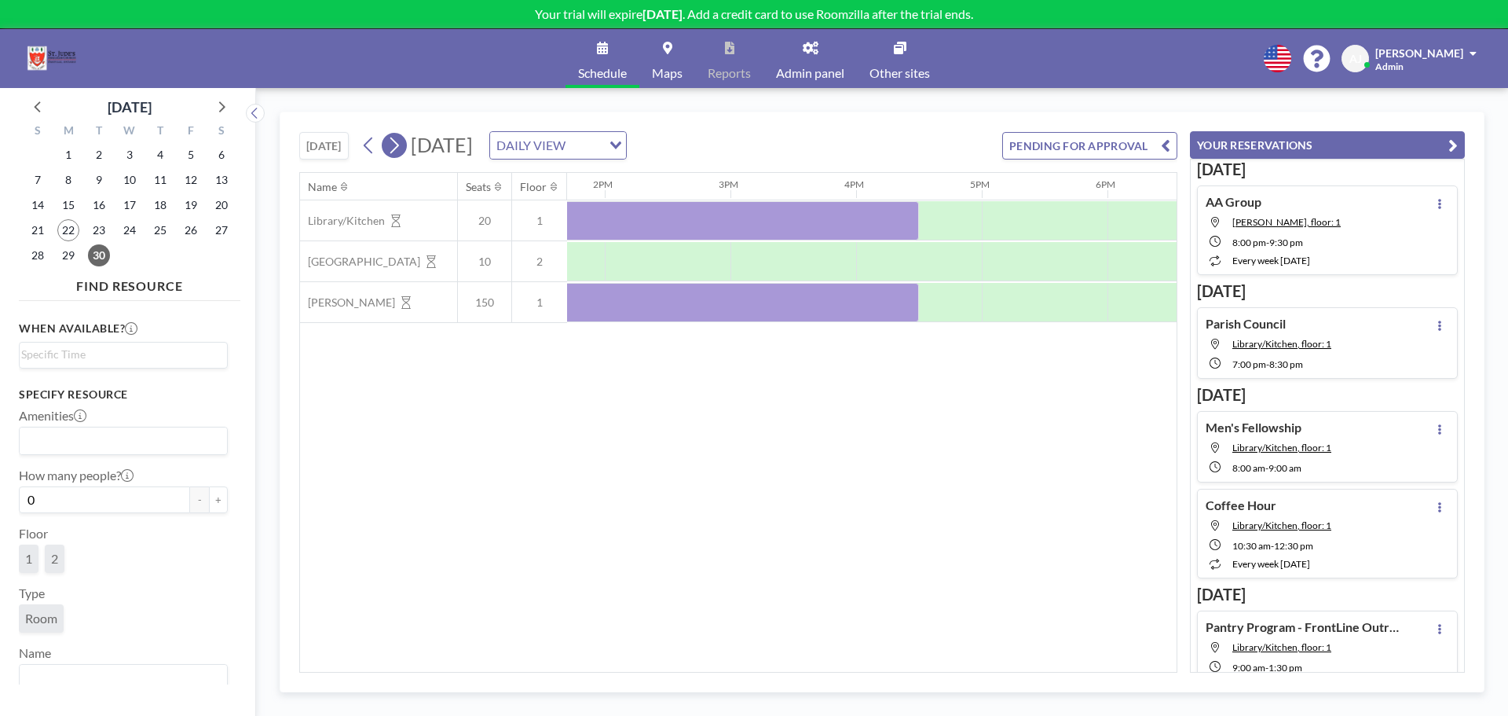
click at [395, 141] on icon at bounding box center [394, 146] width 15 height 24
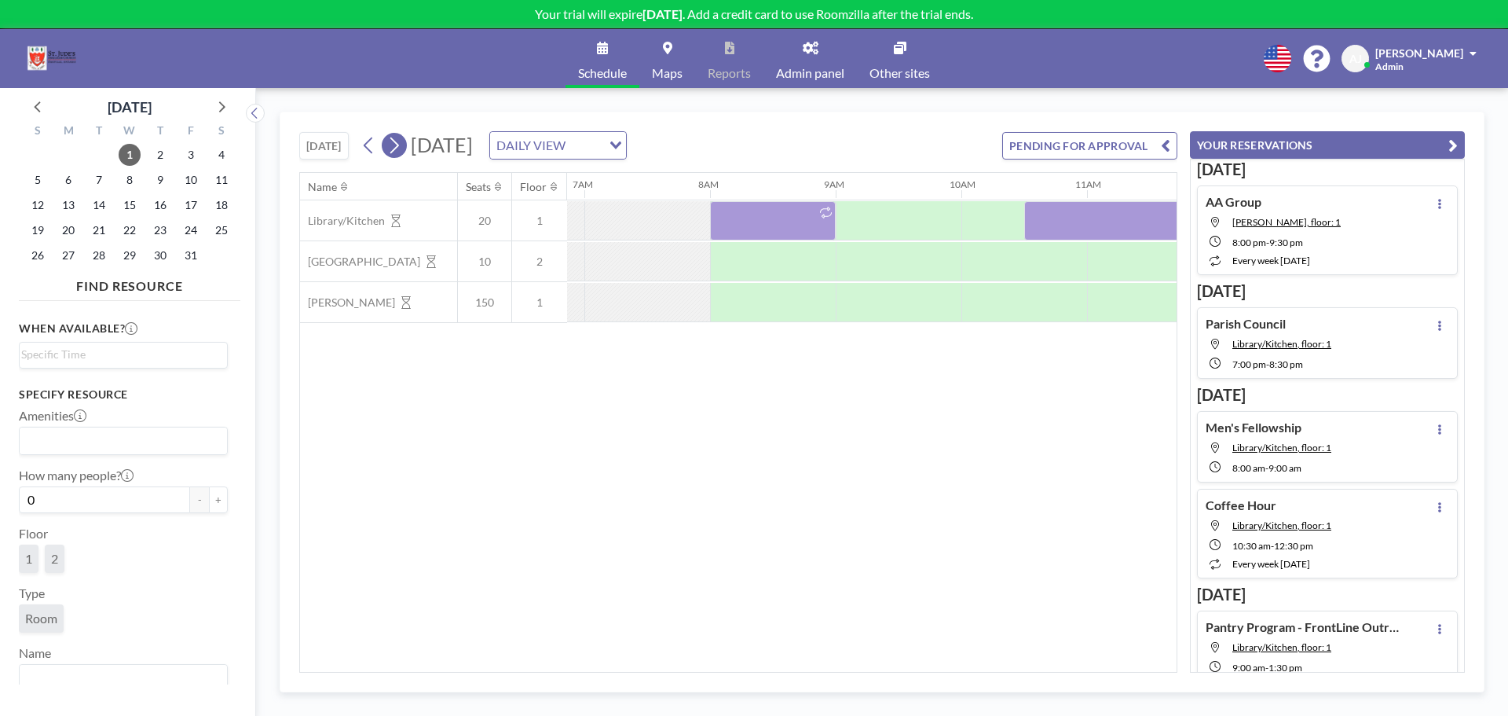
scroll to position [0, 880]
click at [395, 141] on icon at bounding box center [394, 146] width 15 height 24
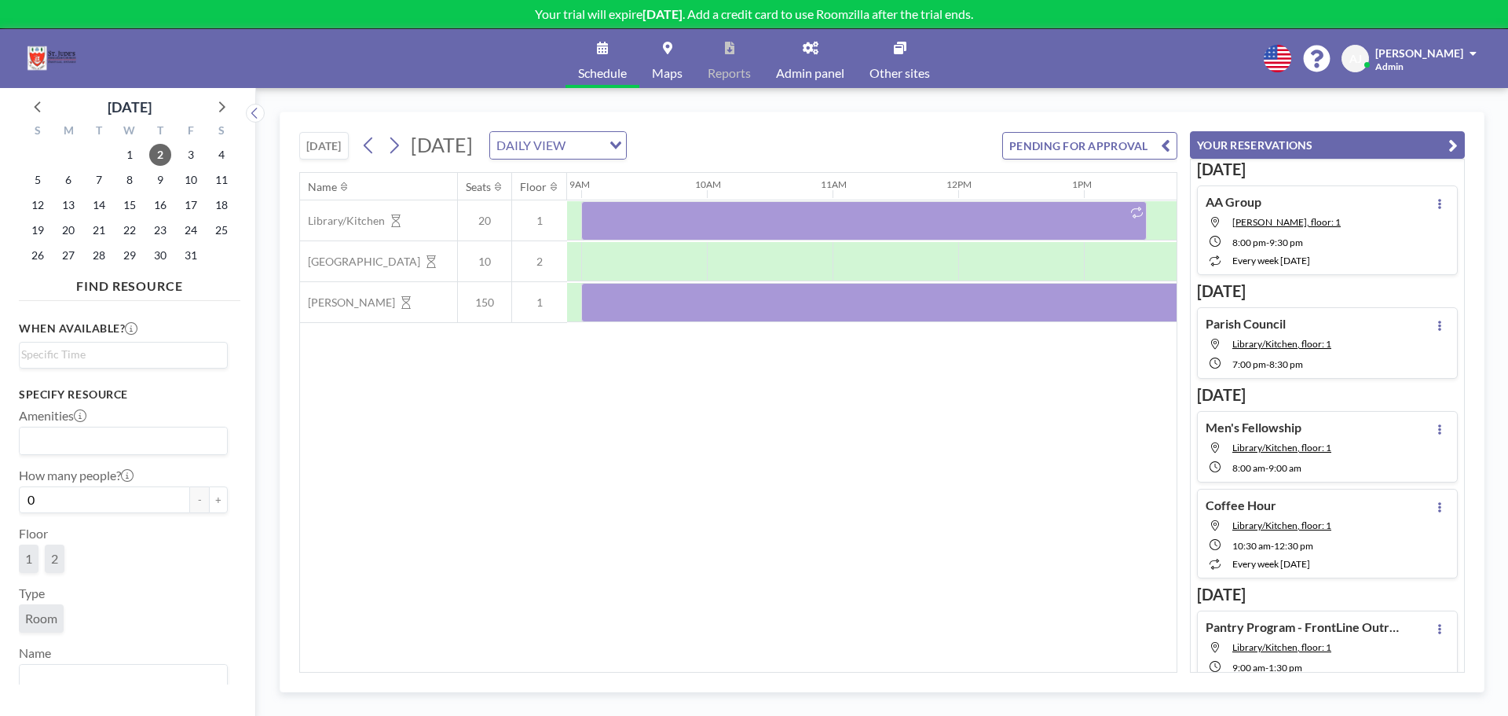
scroll to position [0, 1135]
click at [605, 42] on icon at bounding box center [602, 48] width 11 height 13
click at [328, 150] on button "[DATE]" at bounding box center [323, 145] width 49 height 27
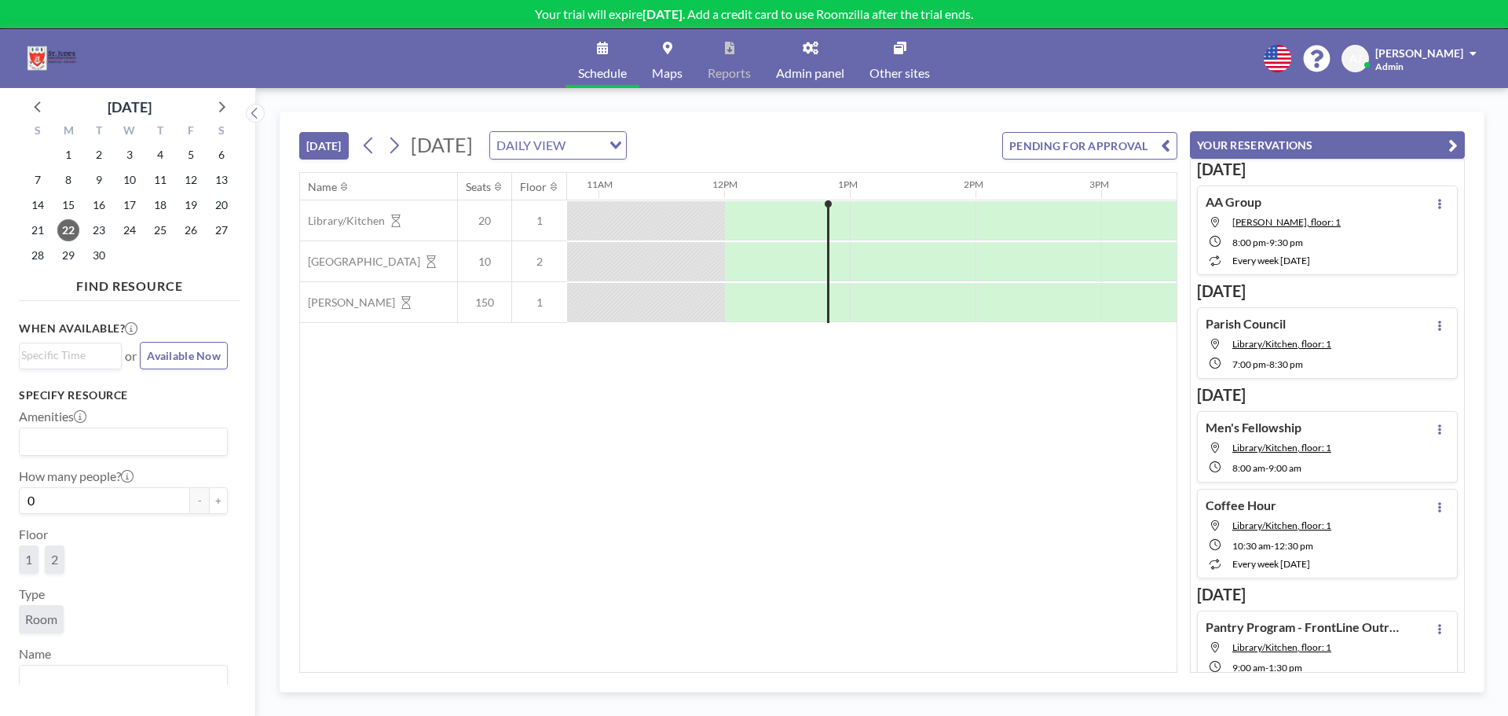
scroll to position [0, 1383]
click at [394, 141] on icon at bounding box center [394, 146] width 15 height 24
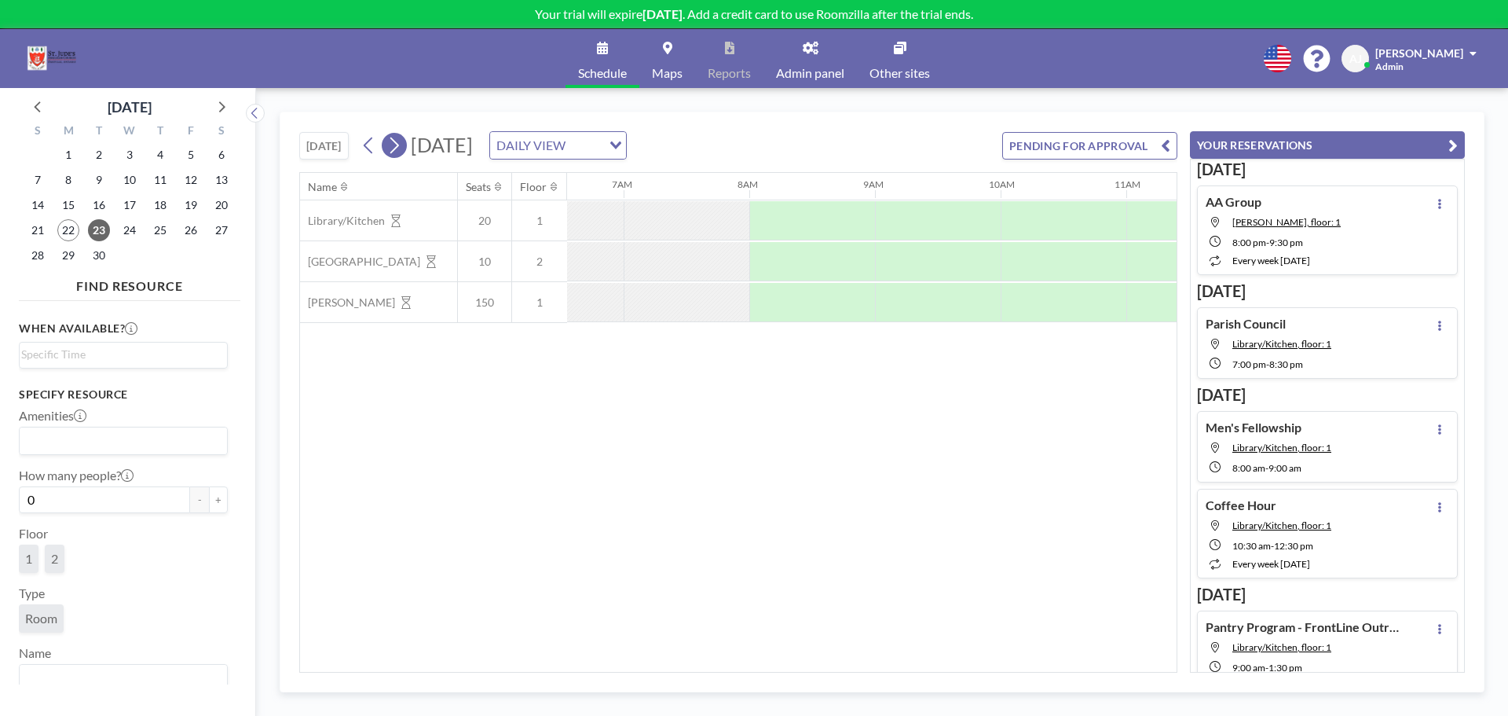
scroll to position [0, 880]
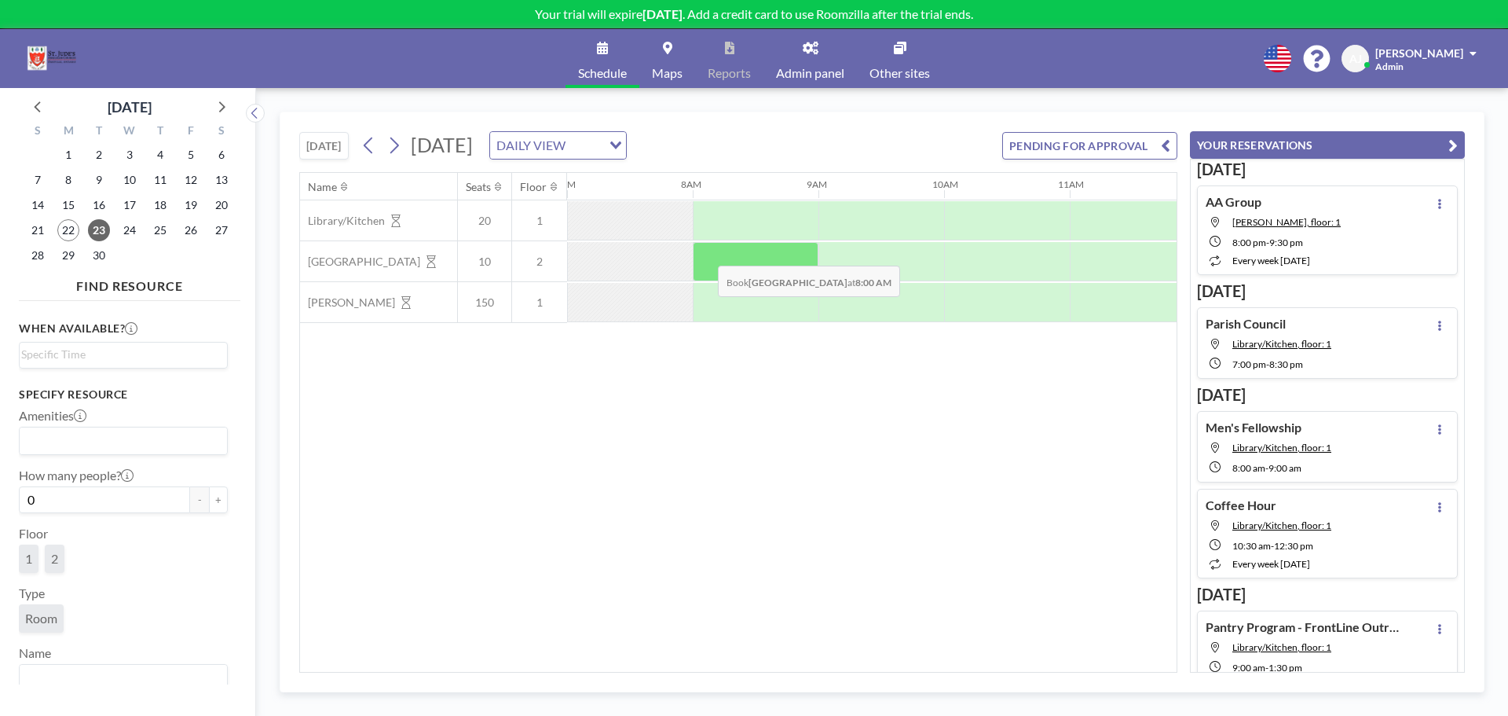
click at [705, 254] on div at bounding box center [756, 261] width 126 height 39
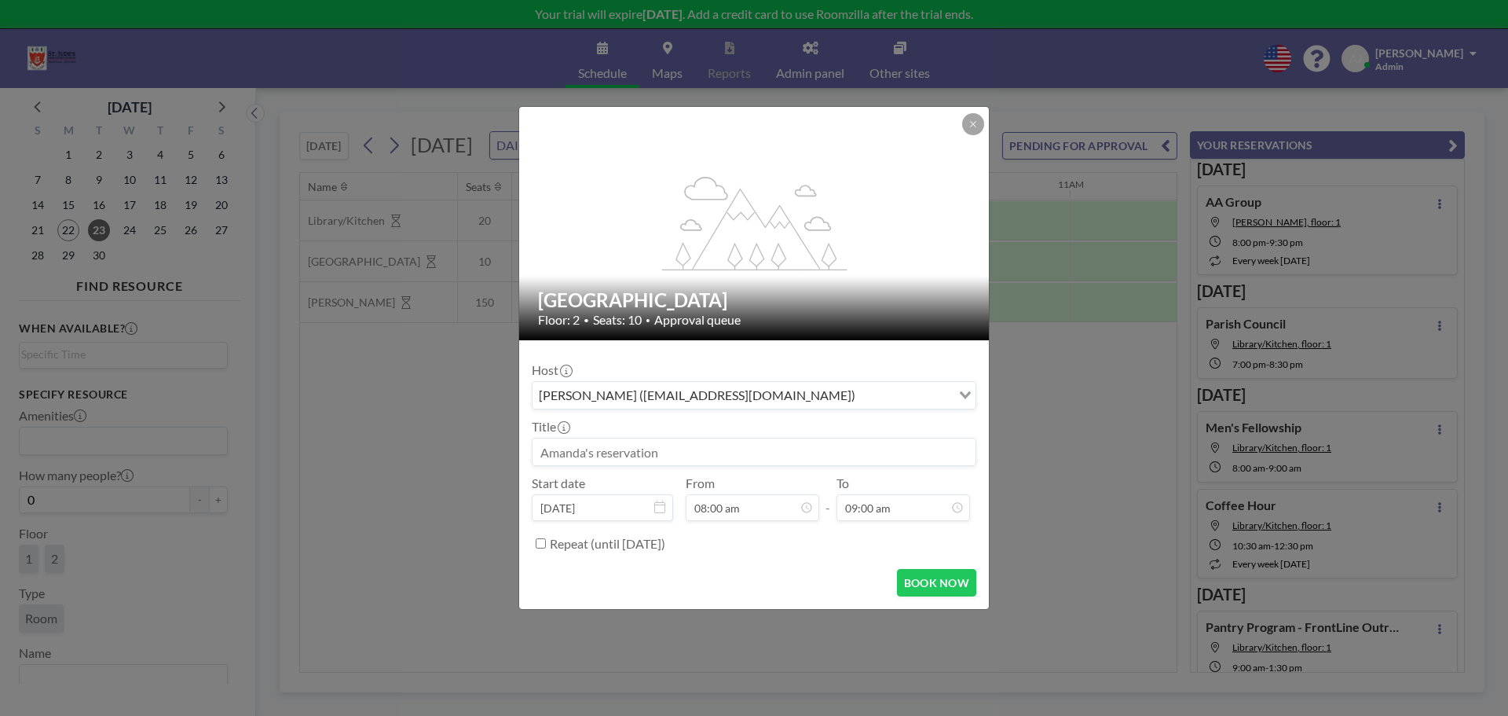
click at [617, 453] on input at bounding box center [754, 451] width 443 height 27
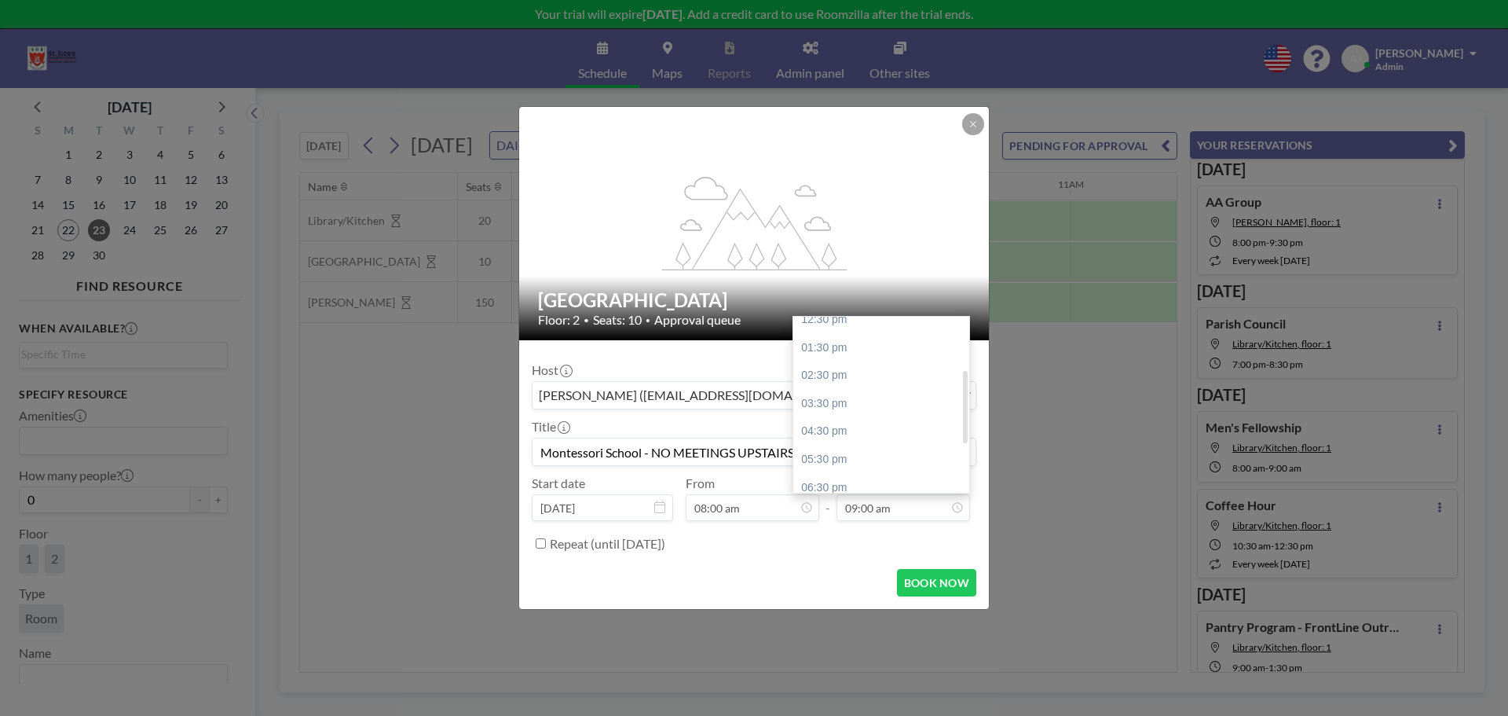
scroll to position [157, 0]
type input "Montessori School - NO MEETINGS UPSTAIRS"
click at [819, 456] on div "05:30 pm" at bounding box center [885, 453] width 184 height 28
type input "05:30 pm"
click at [537, 545] on input "Repeat (until [DATE])" at bounding box center [541, 543] width 10 height 10
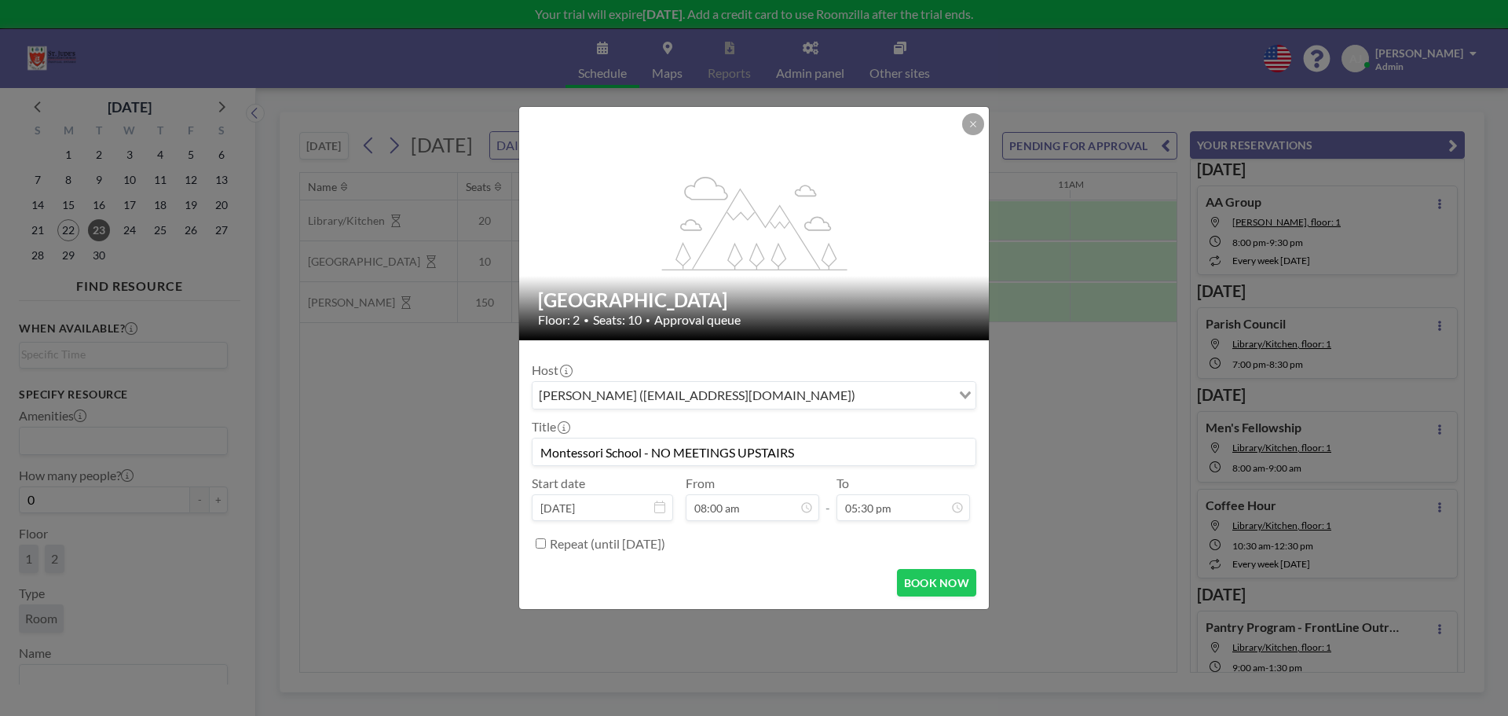
checkbox input "true"
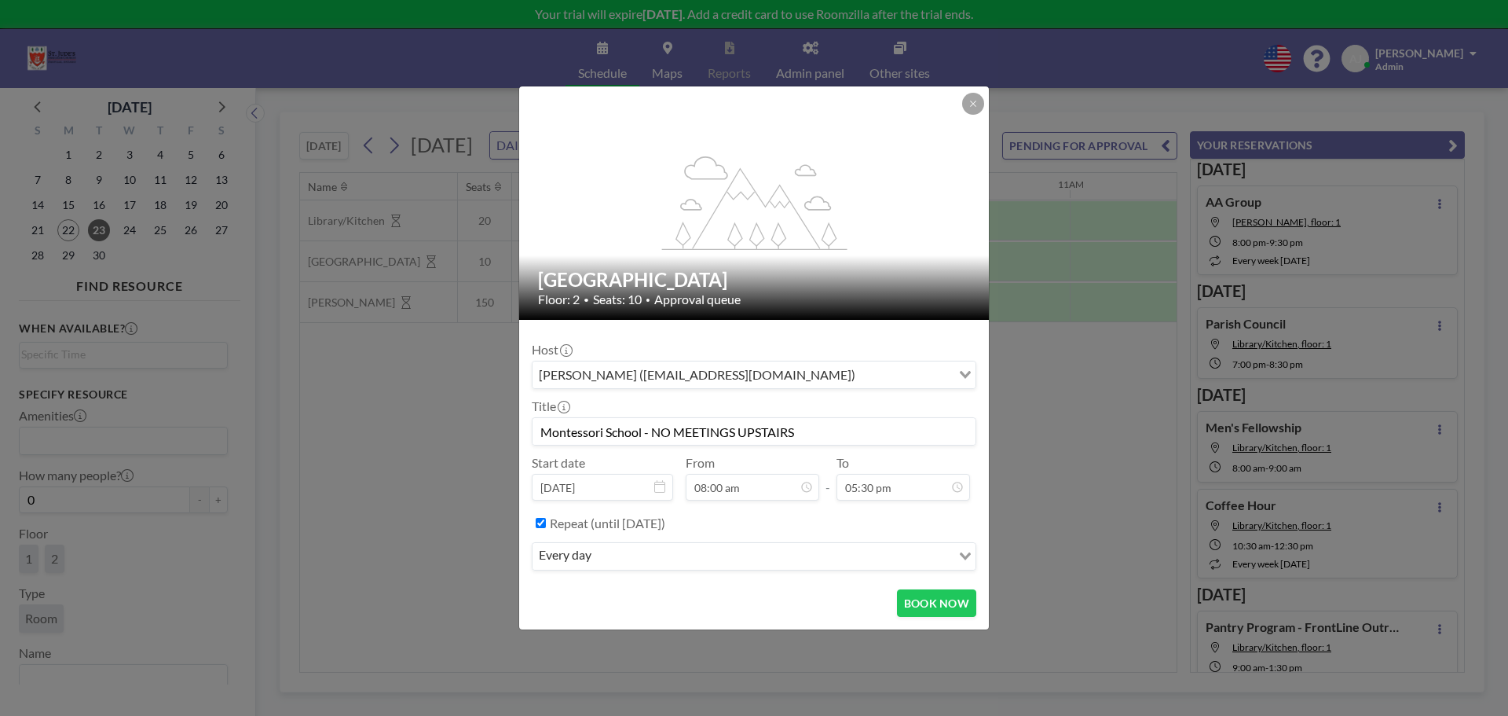
click at [626, 562] on input "Search for option" at bounding box center [773, 556] width 354 height 20
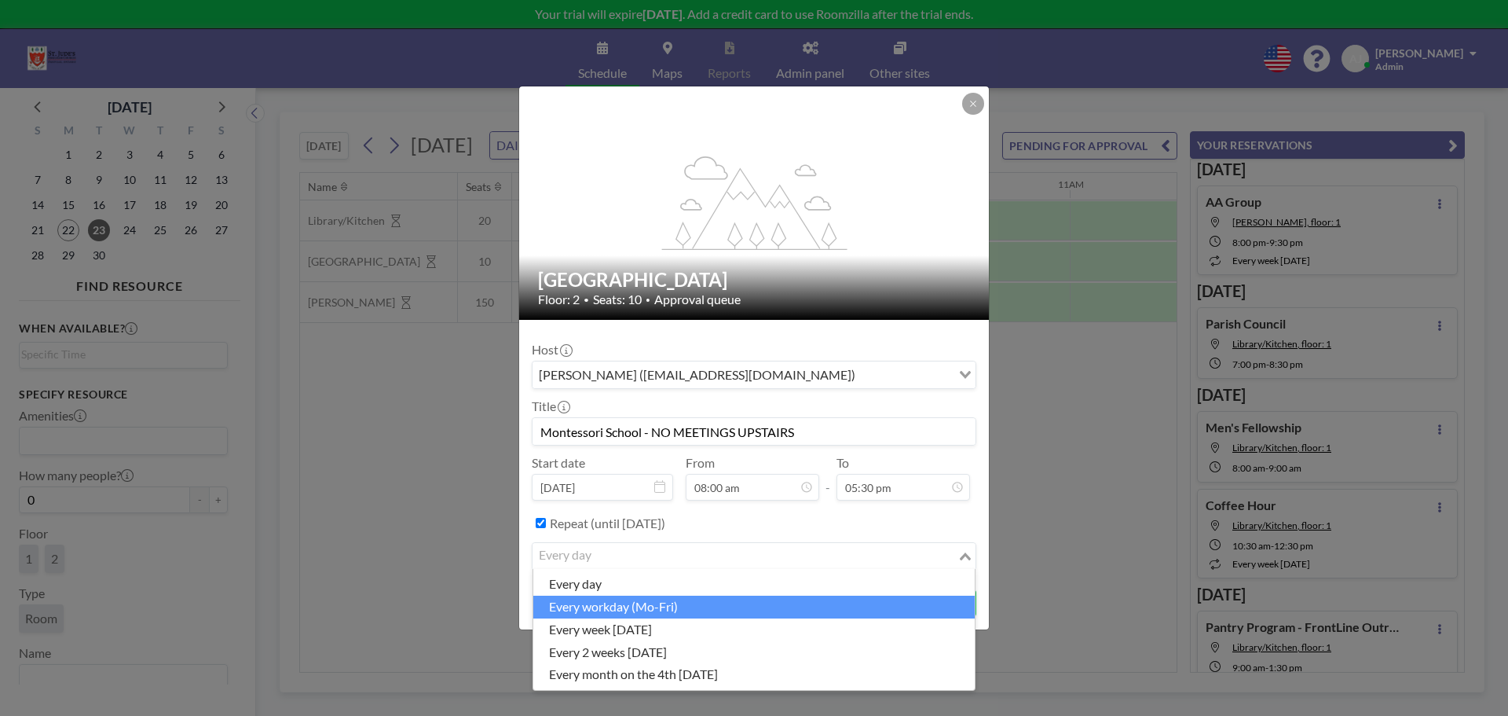
click at [663, 606] on li "every workday (Mo-Fri)" at bounding box center [754, 607] width 442 height 23
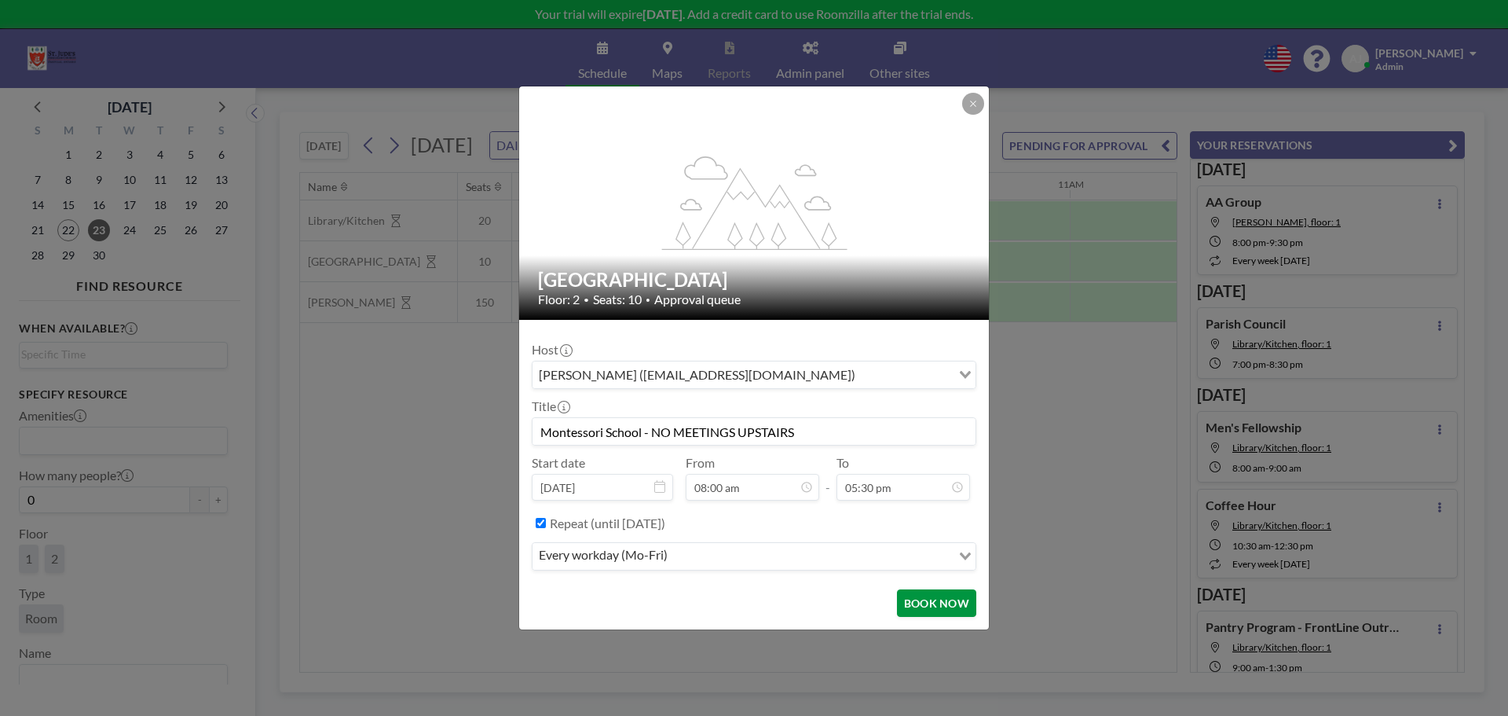
click at [957, 596] on button "BOOK NOW" at bounding box center [936, 602] width 79 height 27
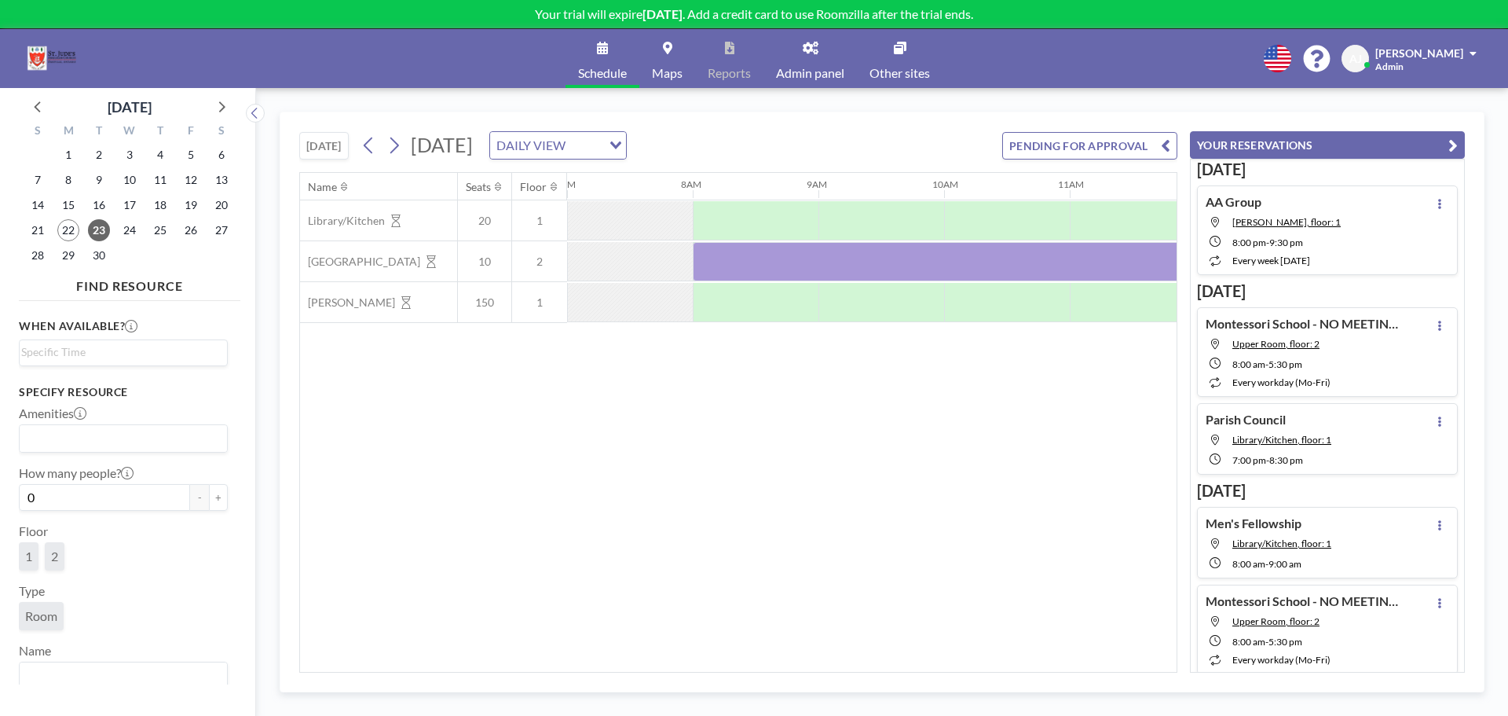
scroll to position [0, 0]
